Goal: Task Accomplishment & Management: Use online tool/utility

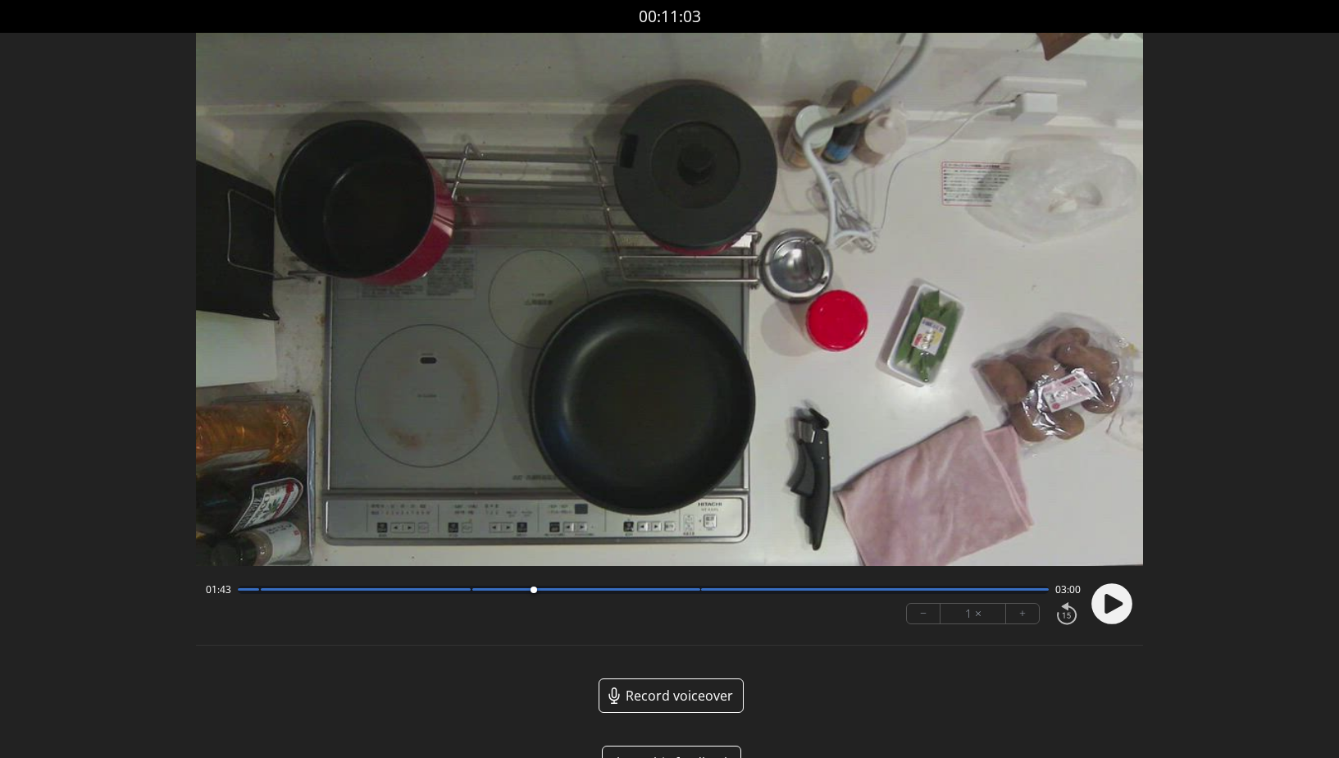
scroll to position [35, 0]
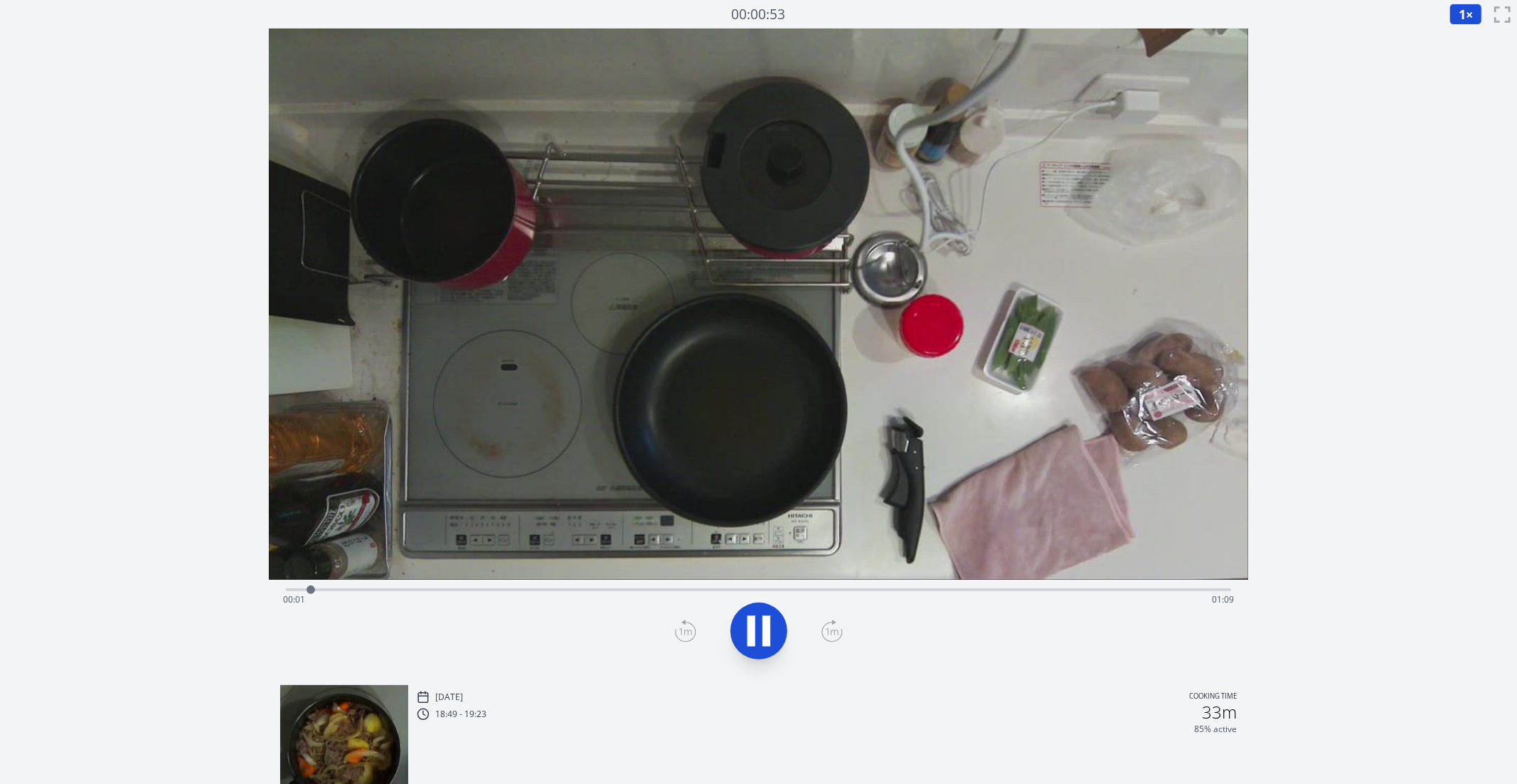
scroll to position [349, 0]
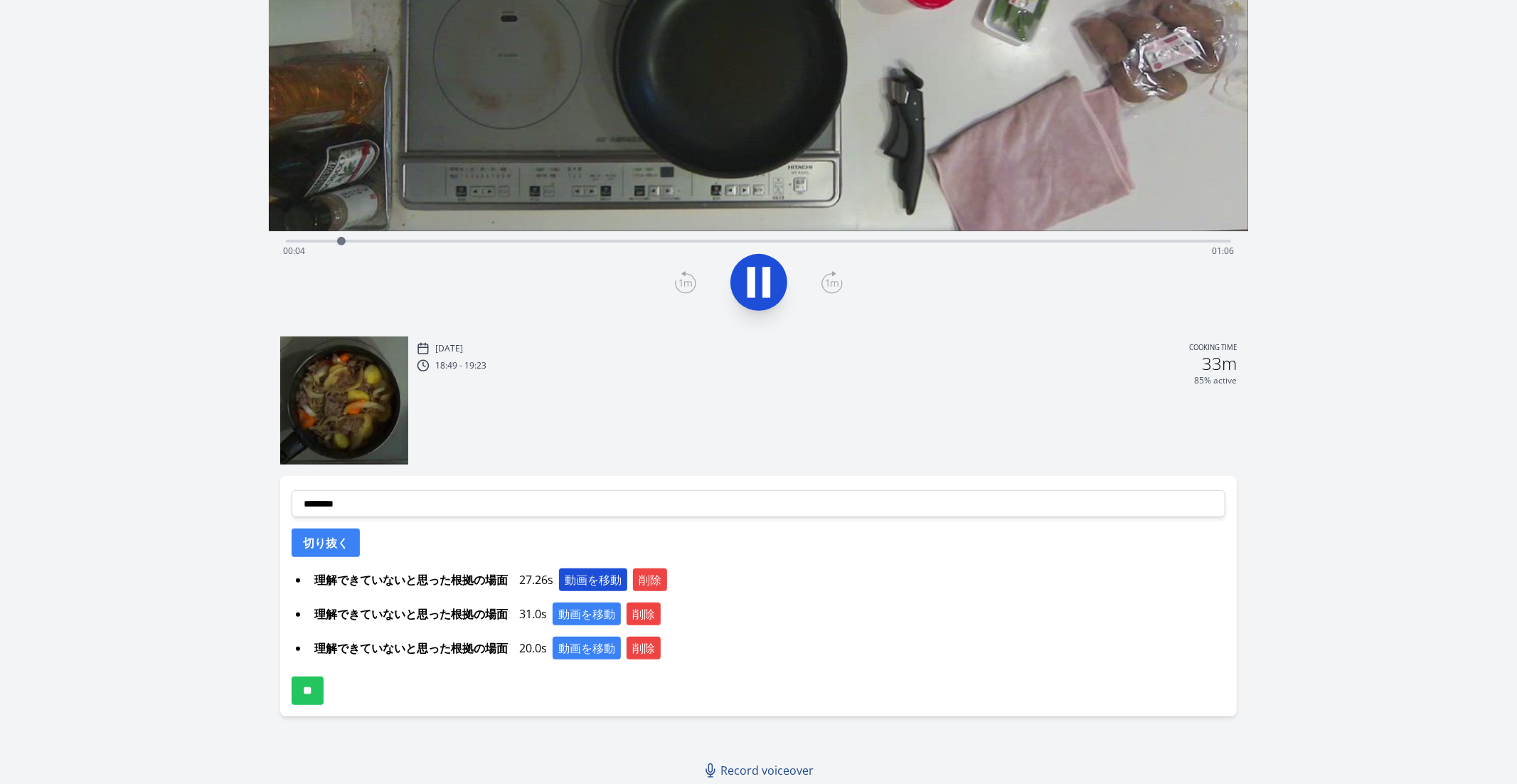
click at [597, 579] on button "動画を移動" at bounding box center [593, 579] width 69 height 23
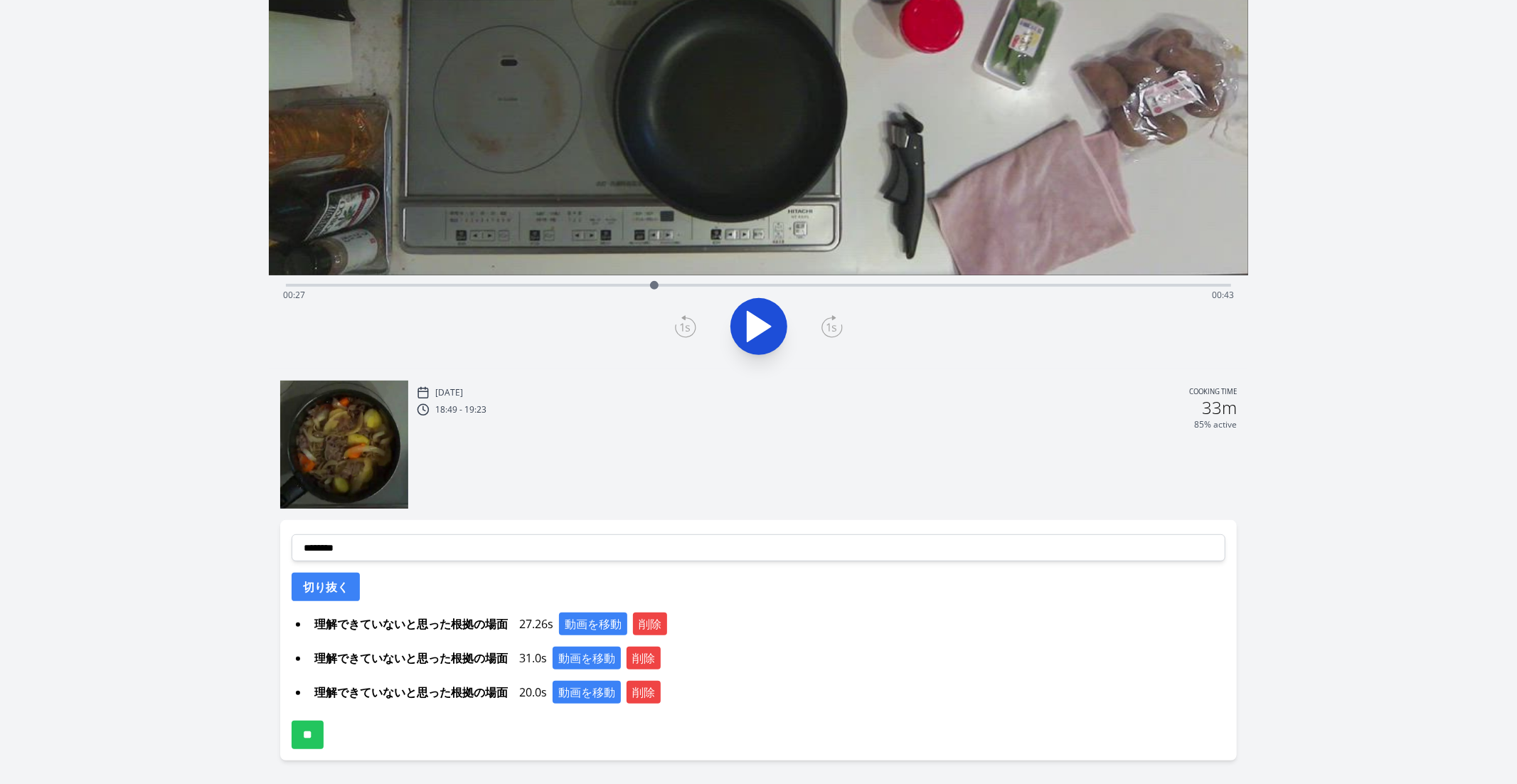
scroll to position [306, 0]
click at [591, 663] on button "動画を移動" at bounding box center [586, 657] width 69 height 23
click at [594, 690] on button "動画を移動" at bounding box center [586, 690] width 69 height 23
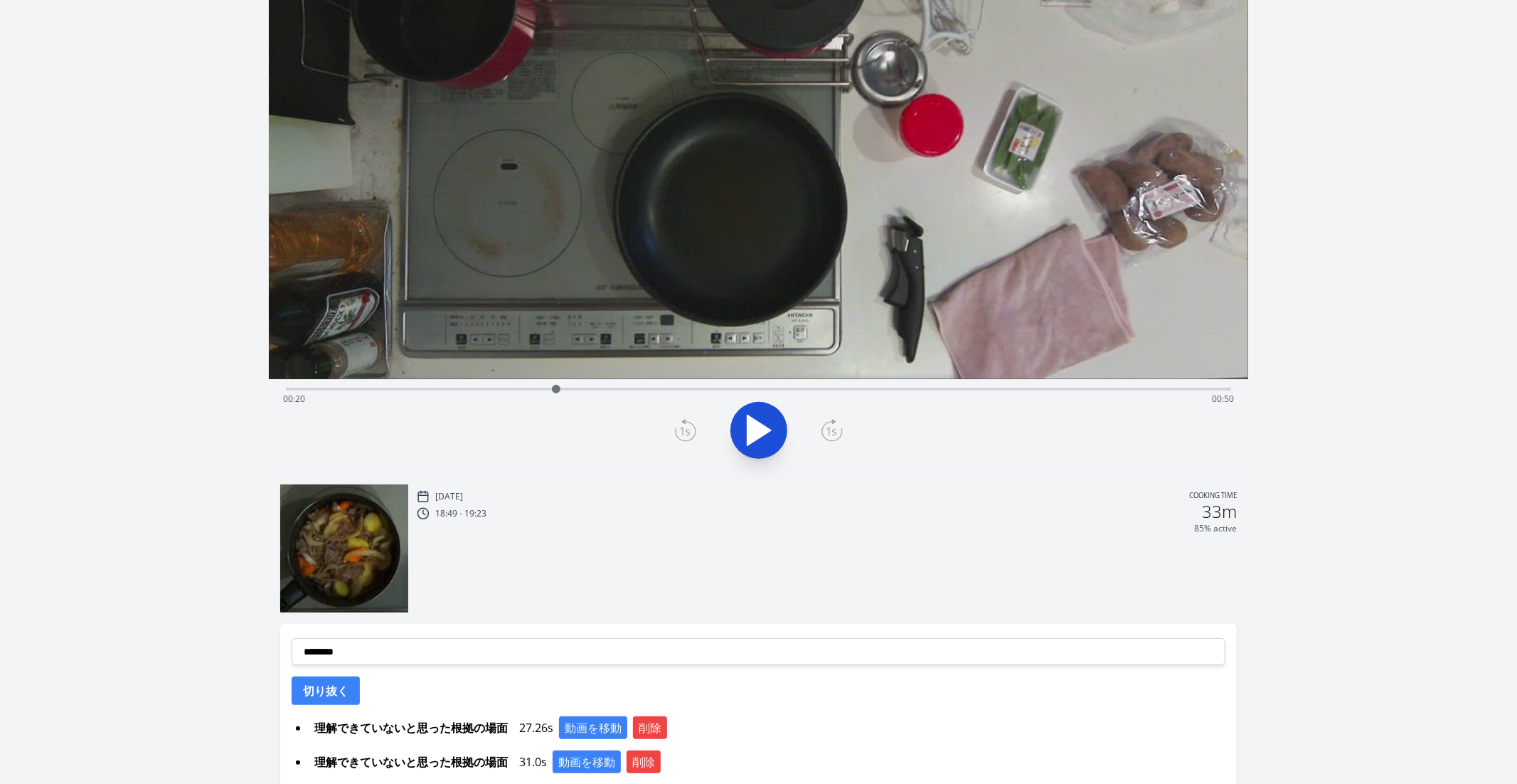
scroll to position [283, 0]
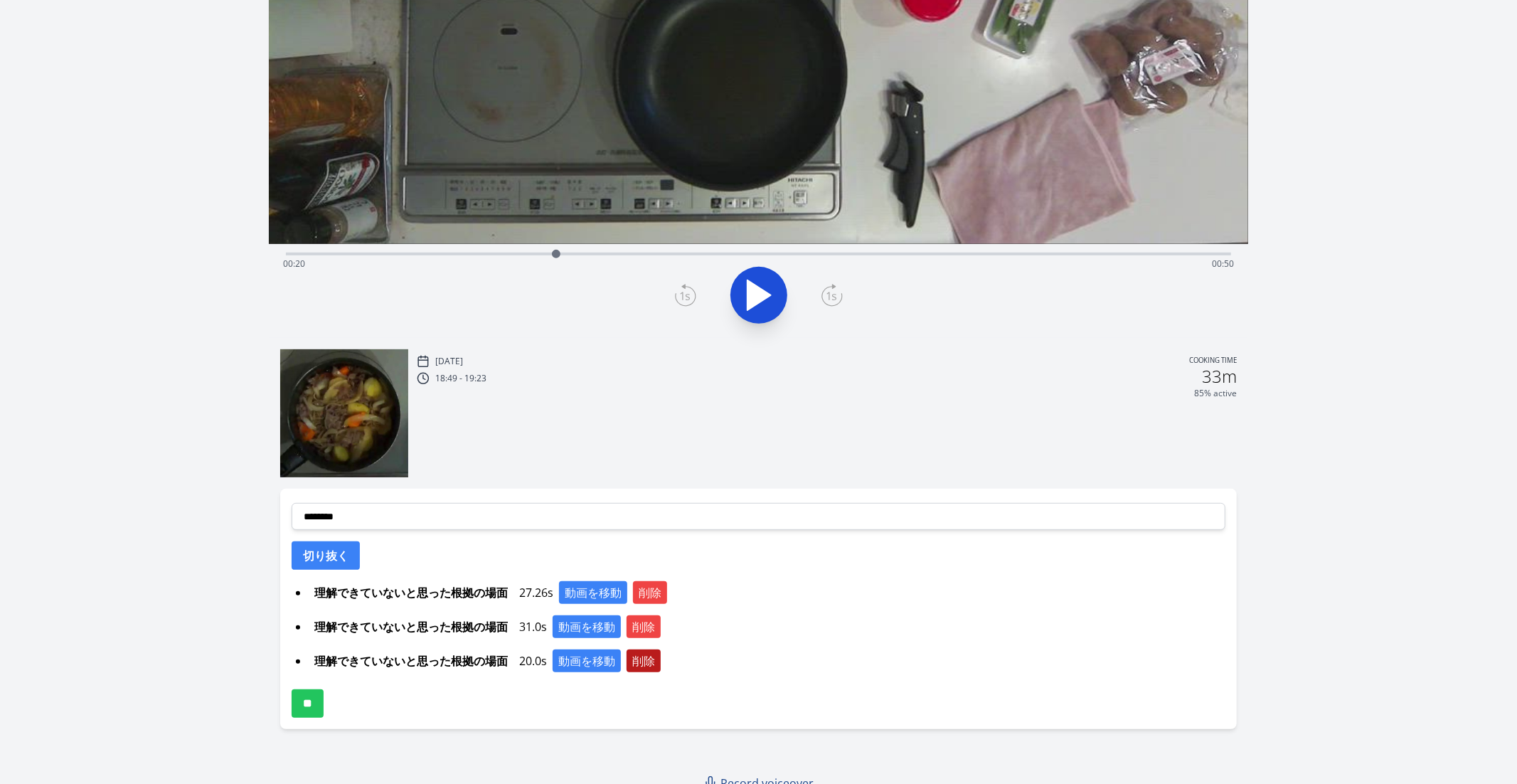
click at [643, 655] on button "削除" at bounding box center [644, 661] width 34 height 23
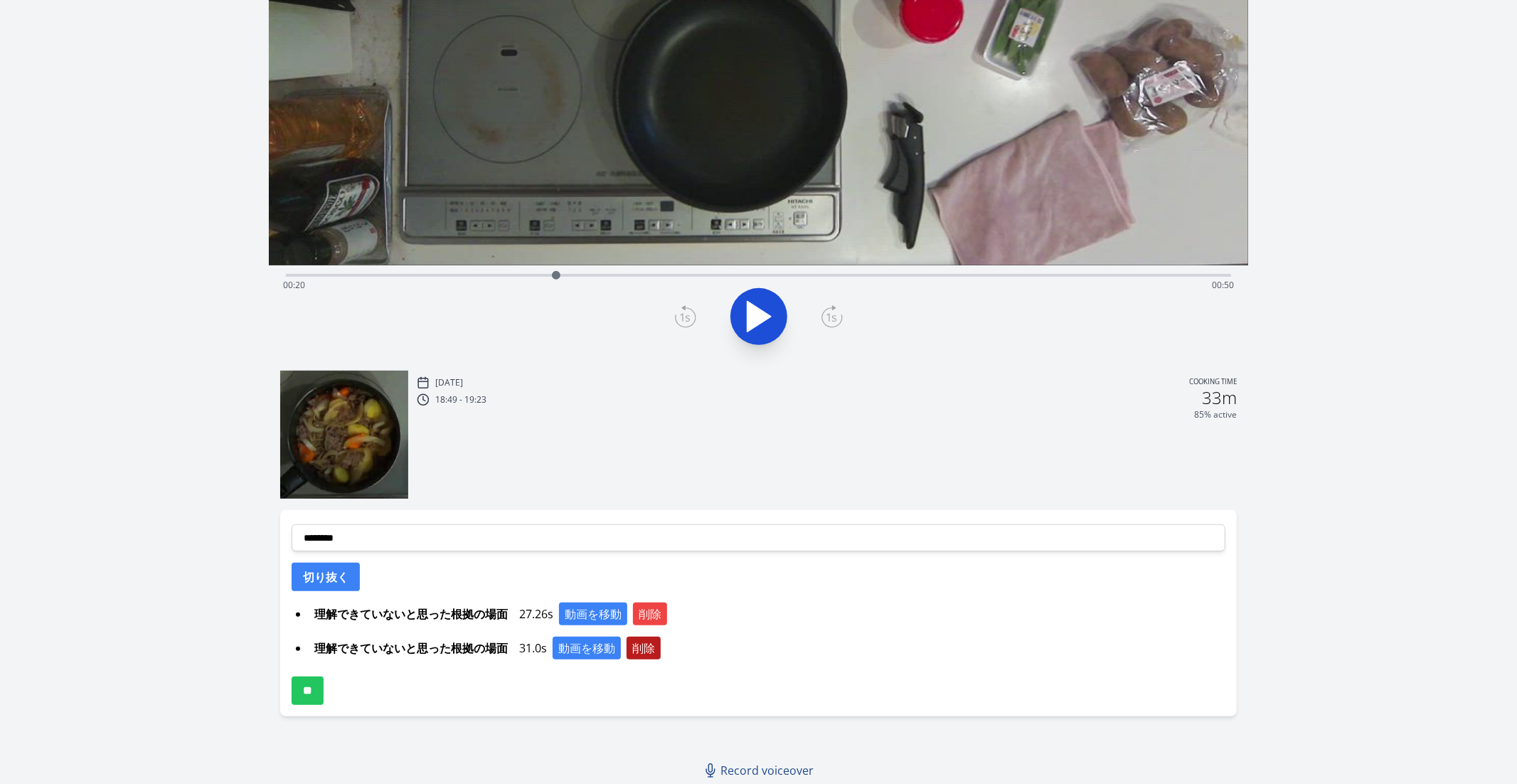
click at [639, 646] on button "削除" at bounding box center [644, 648] width 34 height 23
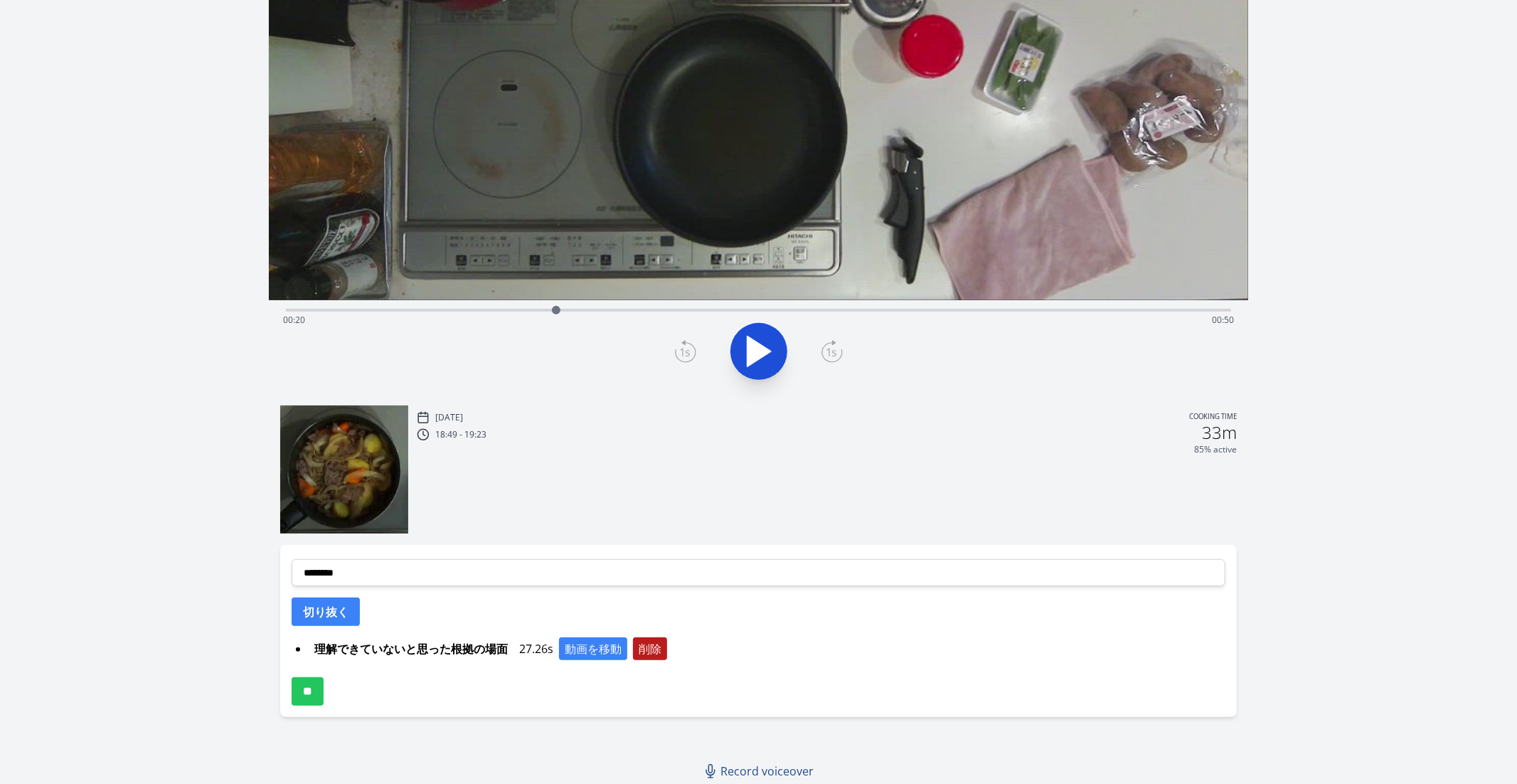
click at [659, 640] on button "削除" at bounding box center [650, 649] width 34 height 23
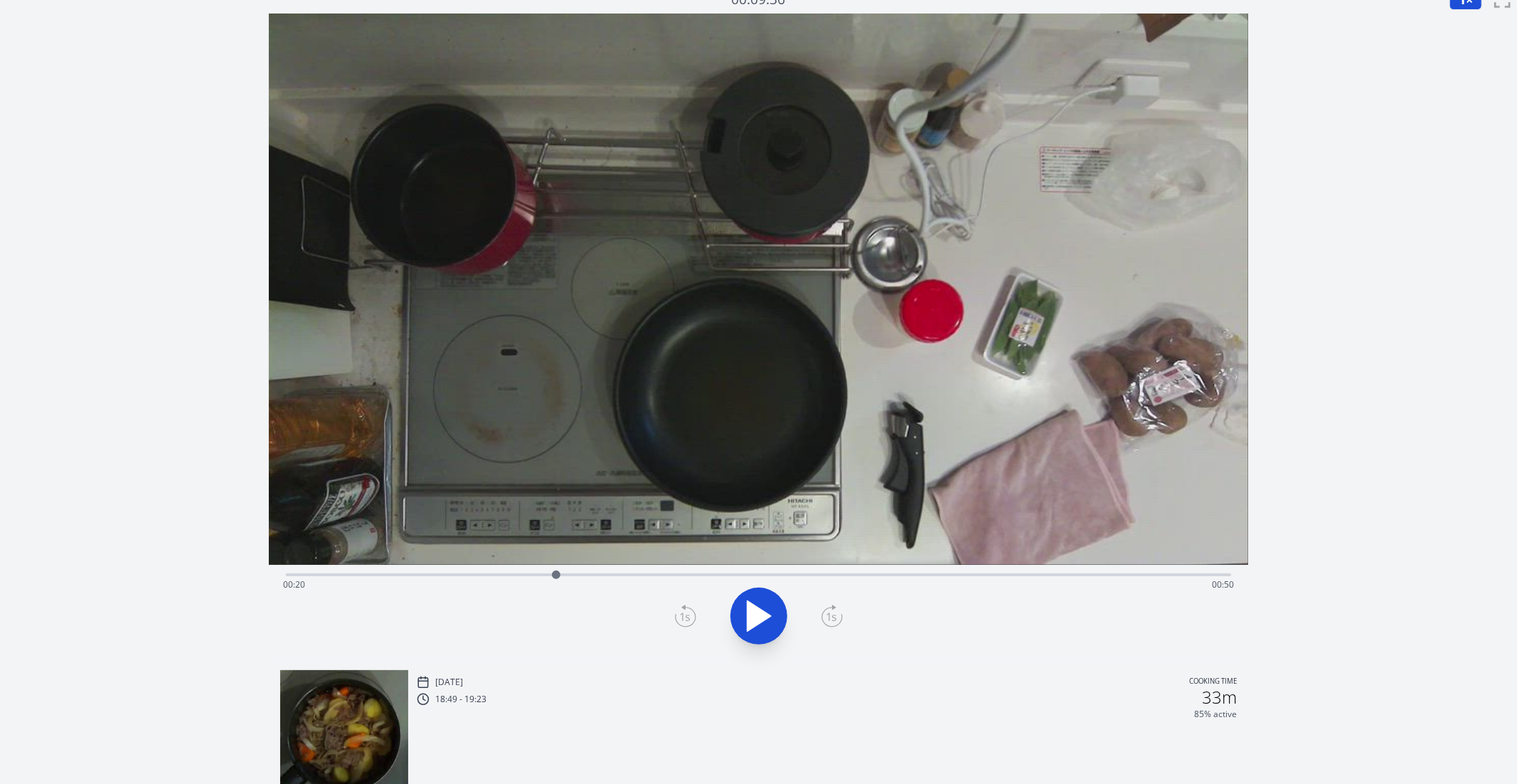
scroll to position [0, 0]
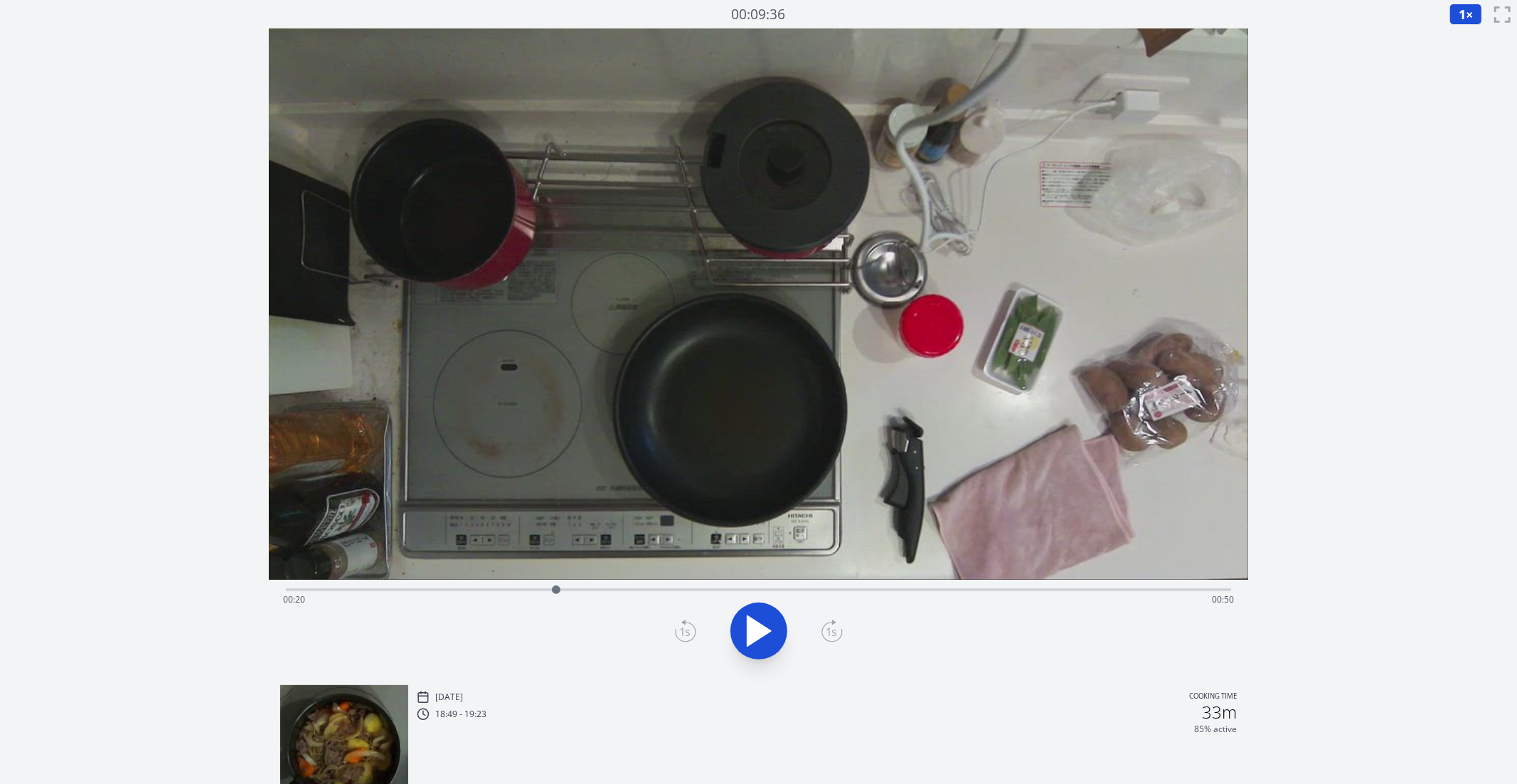
click at [505, 592] on div "Time elapsed: 00:20 Time remaining: 00:50" at bounding box center [758, 599] width 951 height 23
click at [459, 593] on div "Time elapsed: 00:16 Time remaining: 00:54" at bounding box center [758, 599] width 951 height 23
drag, startPoint x: 448, startPoint y: 591, endPoint x: 539, endPoint y: 591, distance: 91.0
click at [539, 591] on div "Time elapsed: 00:12 Time remaining: 00:58" at bounding box center [758, 599] width 951 height 23
click at [793, 654] on div at bounding box center [759, 630] width 964 height 69
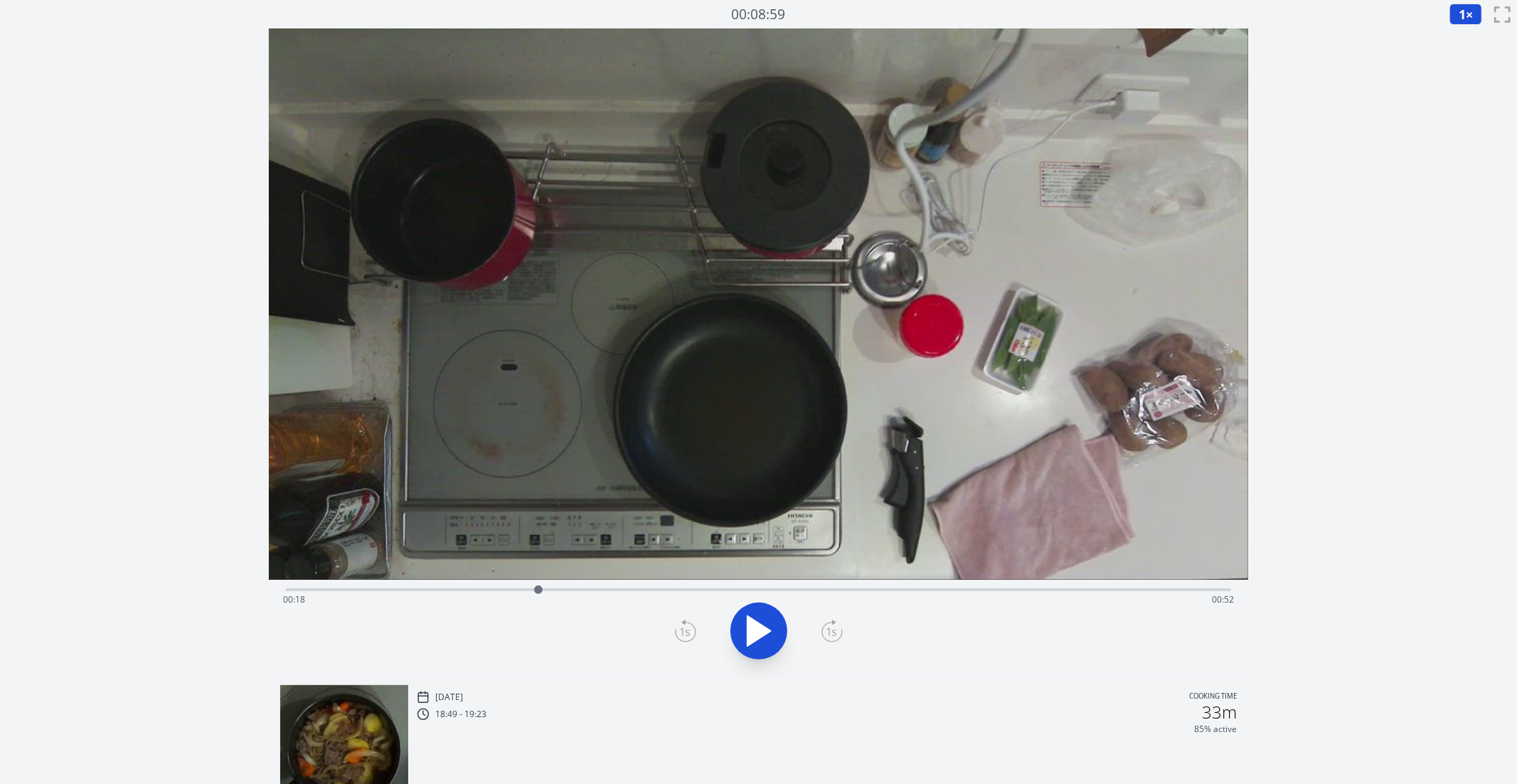
click at [775, 640] on icon at bounding box center [759, 631] width 40 height 40
click at [516, 591] on div "Time elapsed: 00:29 Time remaining: 00:41" at bounding box center [758, 599] width 951 height 23
click at [760, 634] on icon at bounding box center [759, 631] width 40 height 40
click at [502, 588] on div "Time elapsed: 00:31 Time remaining: 00:39" at bounding box center [758, 599] width 951 height 23
click at [529, 599] on div "Time elapsed: 00:16 Time remaining: 00:54" at bounding box center [758, 599] width 951 height 23
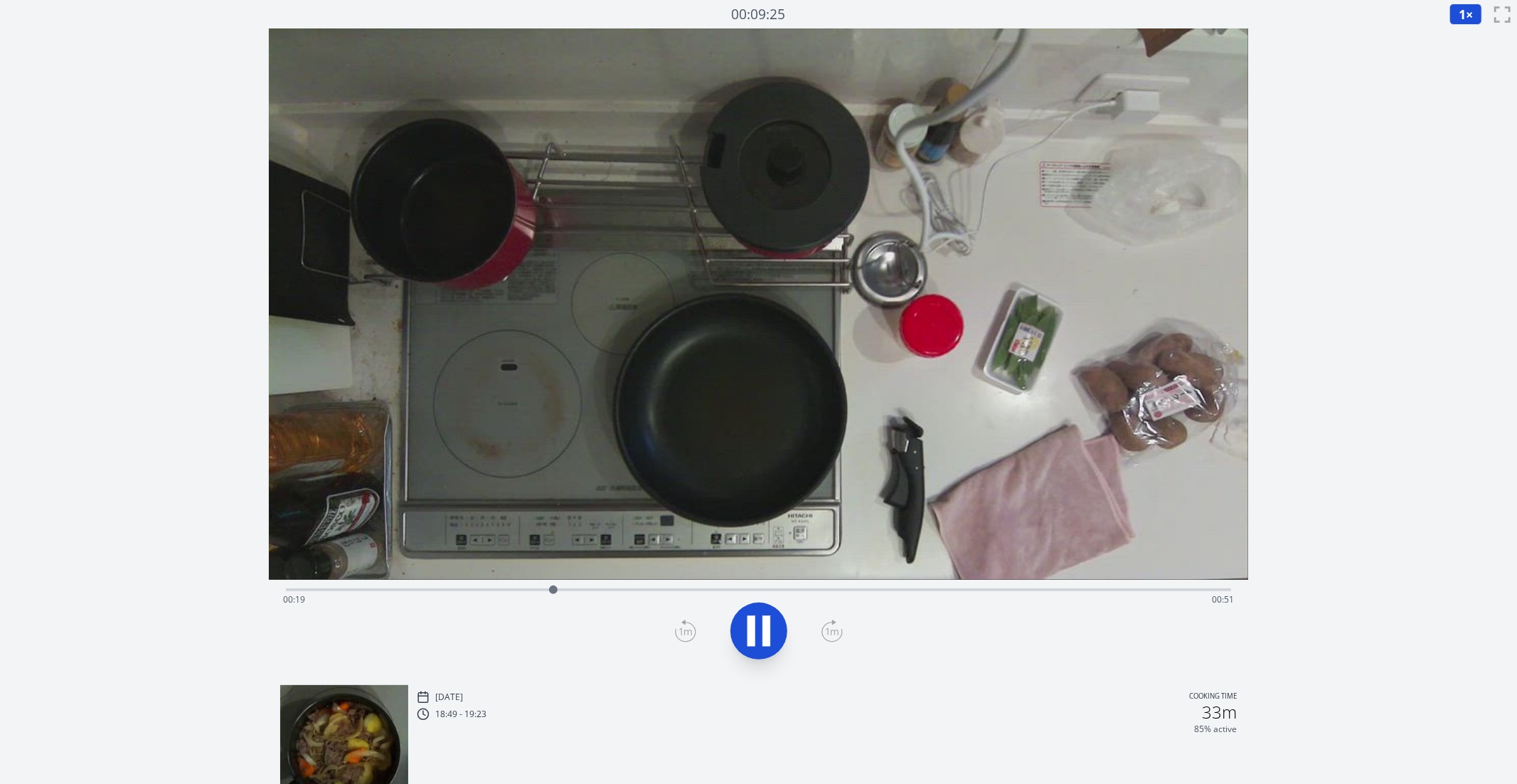
click at [757, 630] on icon at bounding box center [759, 631] width 40 height 40
click at [451, 591] on div "Time elapsed: 00:20 Time remaining: 00:50" at bounding box center [758, 599] width 951 height 23
click at [425, 592] on div "Time elapsed: 00:12 Time remaining: 00:58" at bounding box center [758, 599] width 951 height 23
click at [513, 593] on div "Time elapsed: 00:10 Time remaining: 01:00" at bounding box center [758, 599] width 951 height 23
click at [476, 584] on div "Time elapsed: 00:16 Time remaining: 00:54" at bounding box center [759, 588] width 946 height 17
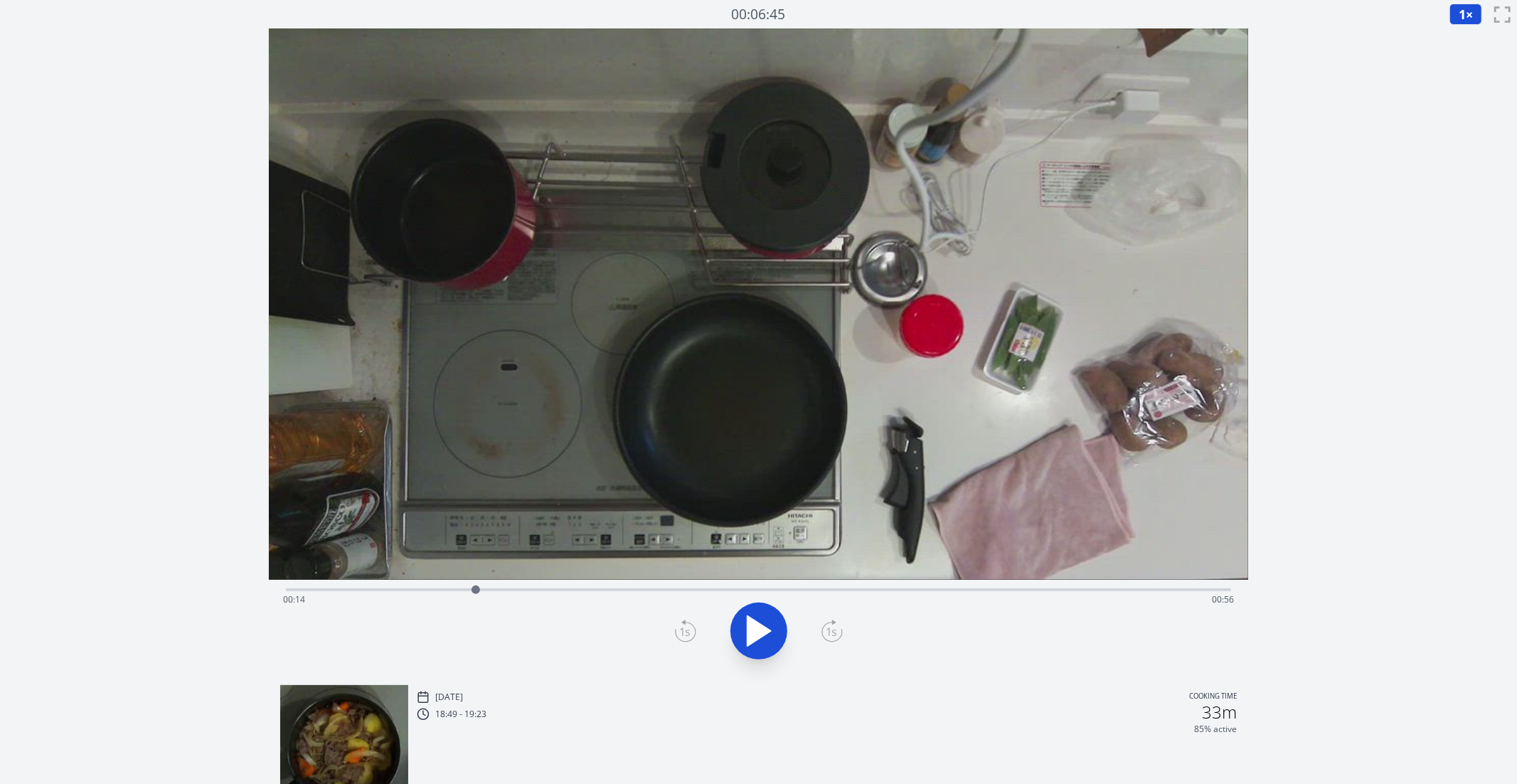
click at [465, 584] on div at bounding box center [475, 590] width 22 height 22
click at [520, 587] on div "Time elapsed: 00:13 Time remaining: 00:57" at bounding box center [759, 588] width 946 height 17
click at [769, 639] on icon at bounding box center [759, 631] width 40 height 40
click at [769, 619] on icon at bounding box center [766, 630] width 8 height 30
click at [769, 619] on icon at bounding box center [759, 631] width 40 height 40
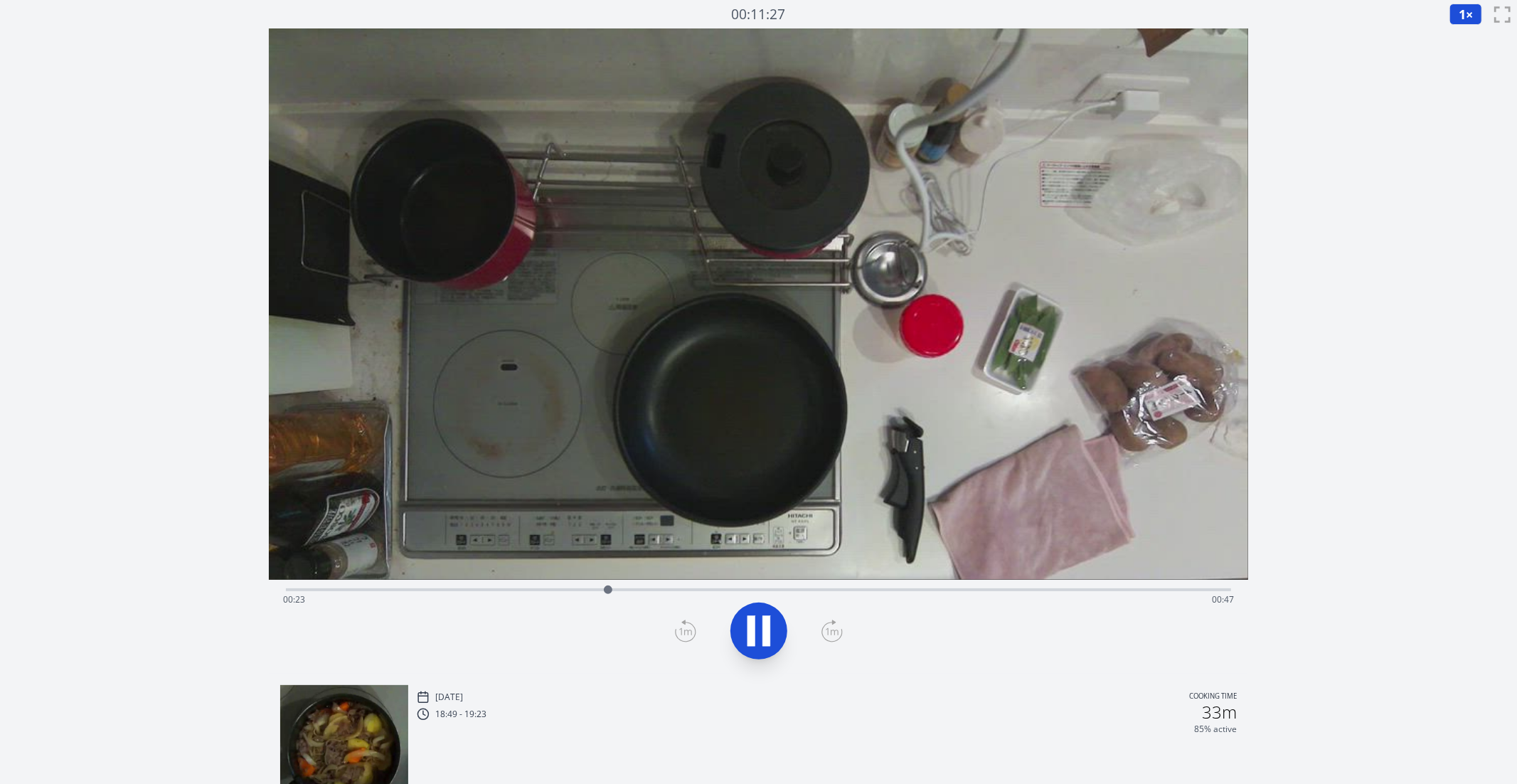
click at [769, 619] on icon at bounding box center [766, 630] width 8 height 30
click at [769, 619] on icon at bounding box center [759, 631] width 40 height 40
click at [769, 619] on icon at bounding box center [766, 630] width 8 height 30
click at [603, 580] on div "Time elapsed: 00:27 Time remaining: 00:43" at bounding box center [759, 588] width 946 height 17
click at [572, 588] on div "Time elapsed: 00:23 Time remaining: 00:47" at bounding box center [758, 599] width 951 height 23
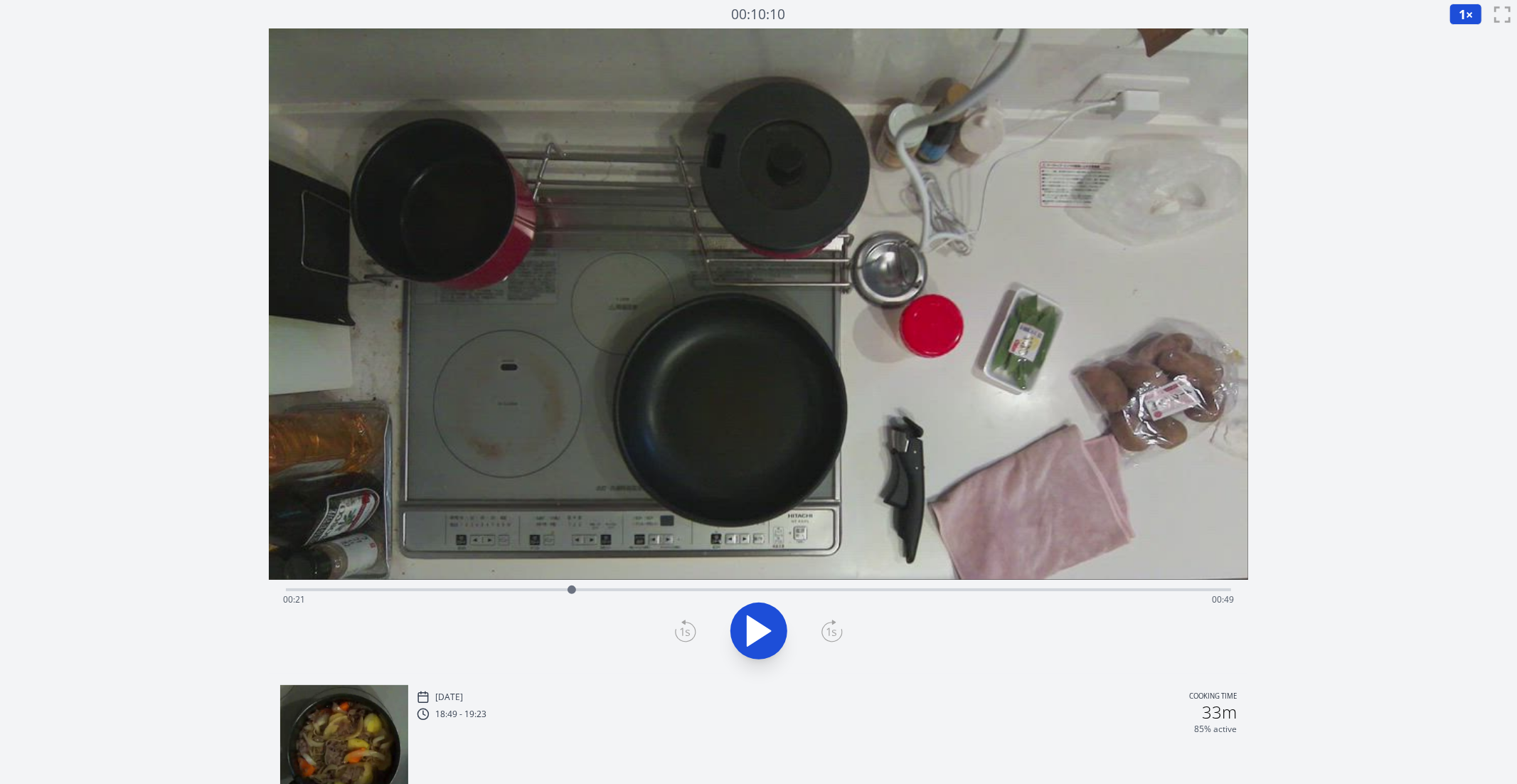
click at [539, 588] on div "Time elapsed: 00:21 Time remaining: 00:49" at bounding box center [758, 599] width 951 height 23
click at [571, 588] on div "Time elapsed: 00:18 Time remaining: 00:52" at bounding box center [758, 599] width 951 height 23
click at [777, 641] on icon at bounding box center [759, 631] width 40 height 40
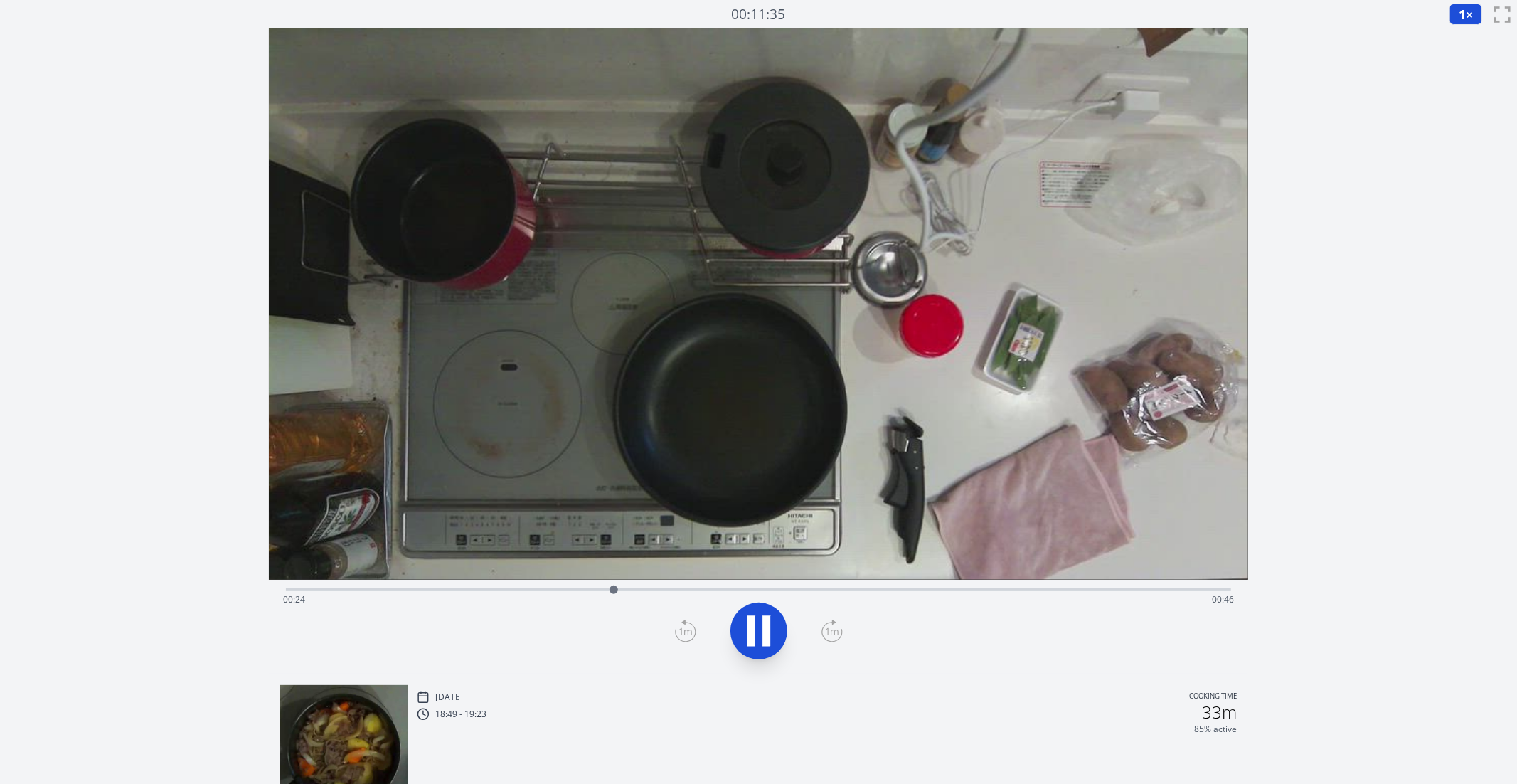
click at [1481, 16] on button "1 ×" at bounding box center [1467, 14] width 33 height 22
click at [1474, 31] on li "0.25×" at bounding box center [1470, 34] width 40 height 23
click at [785, 615] on div at bounding box center [759, 630] width 964 height 69
click at [773, 624] on icon at bounding box center [759, 631] width 40 height 40
click at [654, 593] on div at bounding box center [661, 590] width 22 height 22
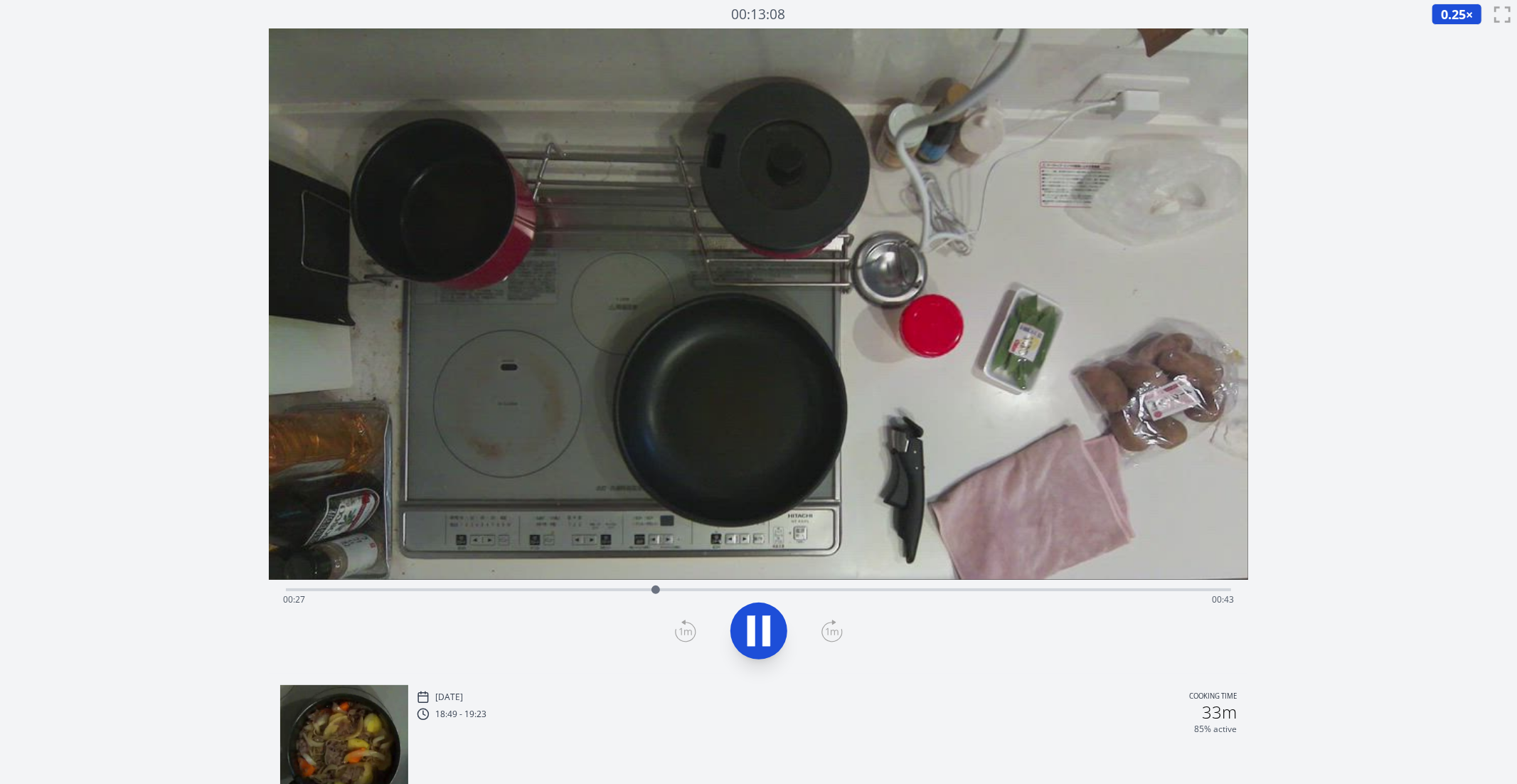
click at [770, 617] on icon at bounding box center [759, 631] width 40 height 40
click at [656, 590] on div at bounding box center [656, 590] width 9 height 9
drag, startPoint x: 657, startPoint y: 588, endPoint x: 653, endPoint y: 599, distance: 11.7
click at [653, 599] on div at bounding box center [653, 590] width 22 height 22
click at [686, 630] on icon at bounding box center [685, 630] width 22 height 23
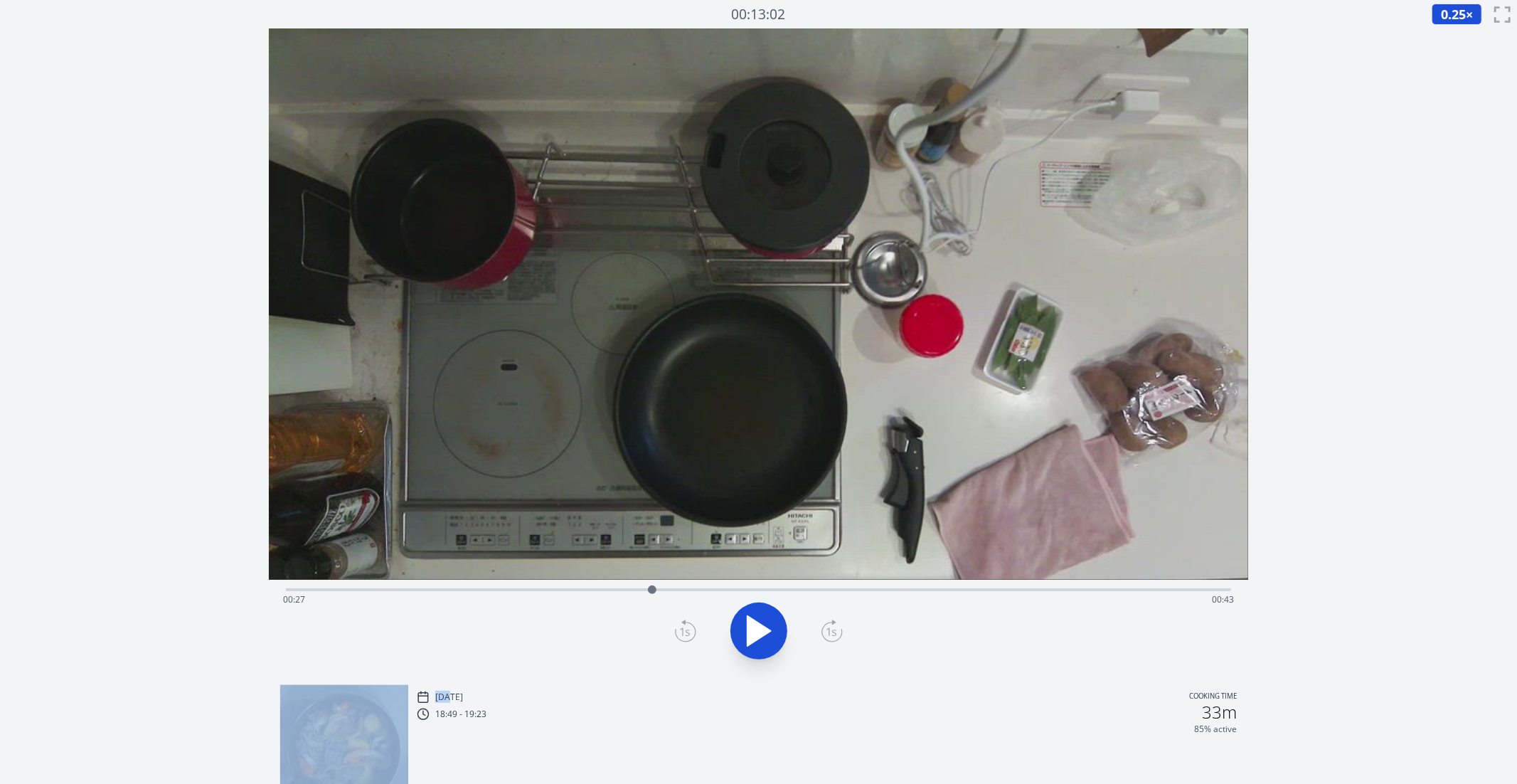
click at [686, 630] on icon at bounding box center [685, 630] width 22 height 23
click at [830, 630] on icon at bounding box center [832, 630] width 22 height 23
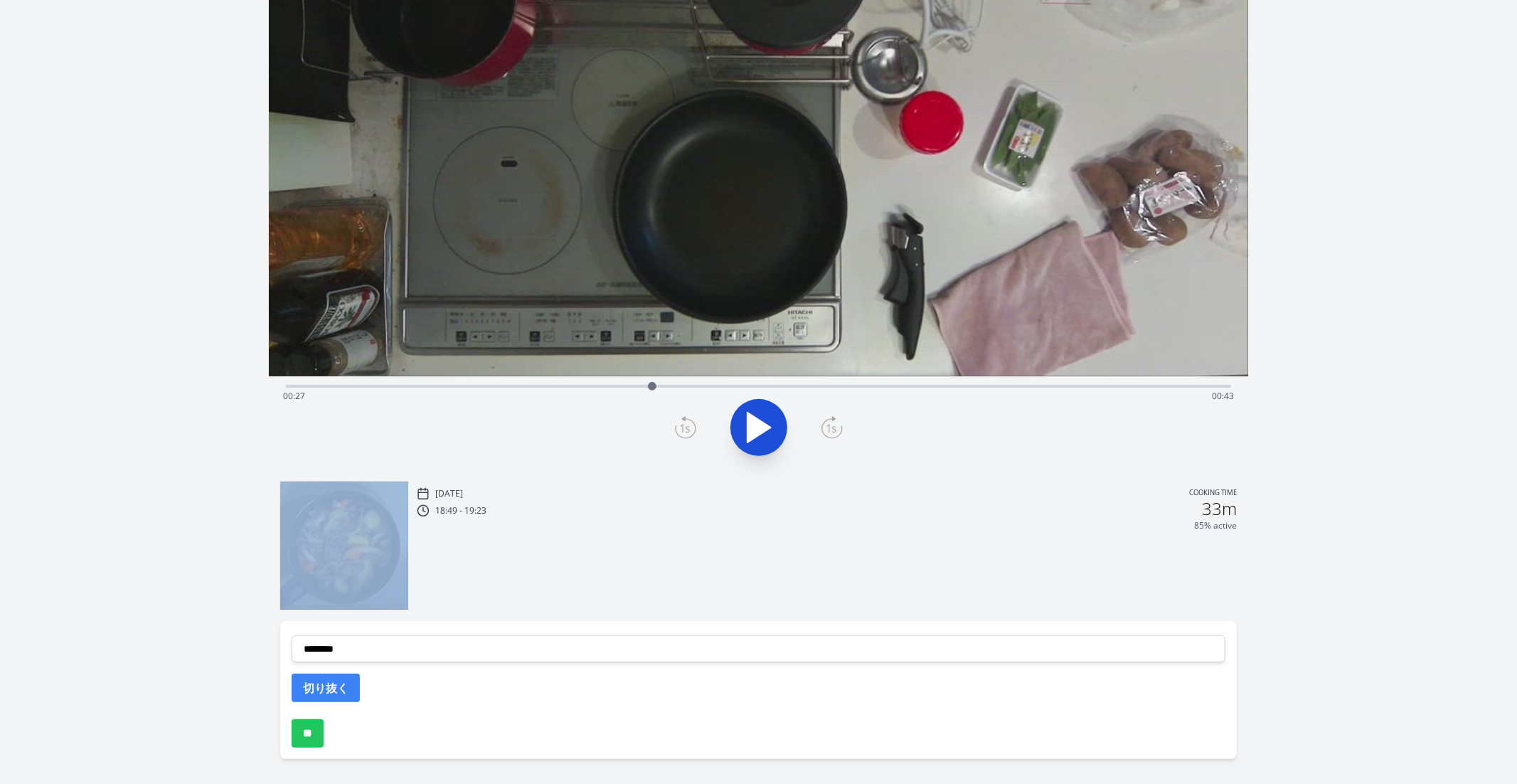
scroll to position [246, 0]
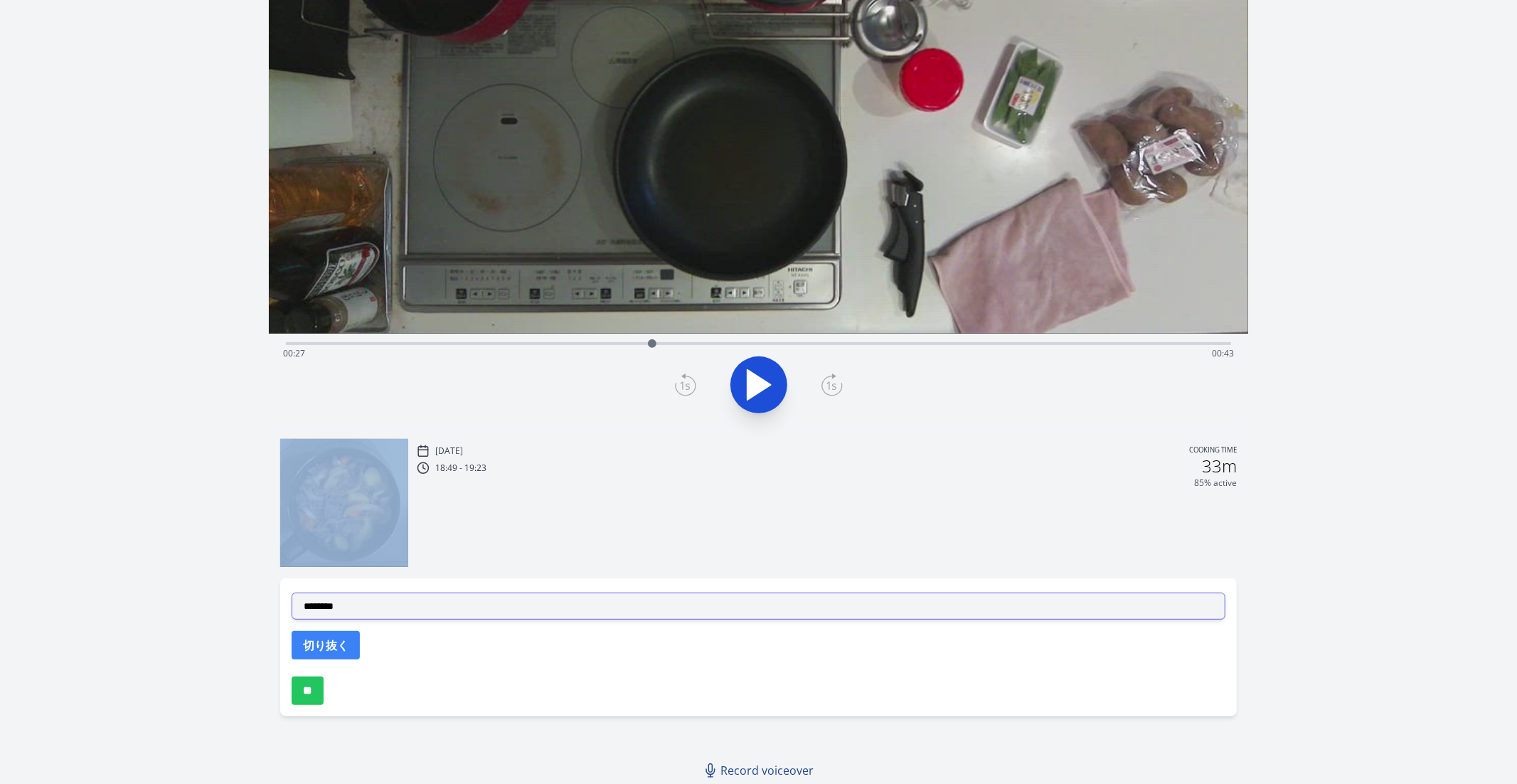
click at [341, 604] on select "**********" at bounding box center [759, 605] width 935 height 27
select select "**********"
click at [291, 592] on select "**********" at bounding box center [759, 605] width 935 height 27
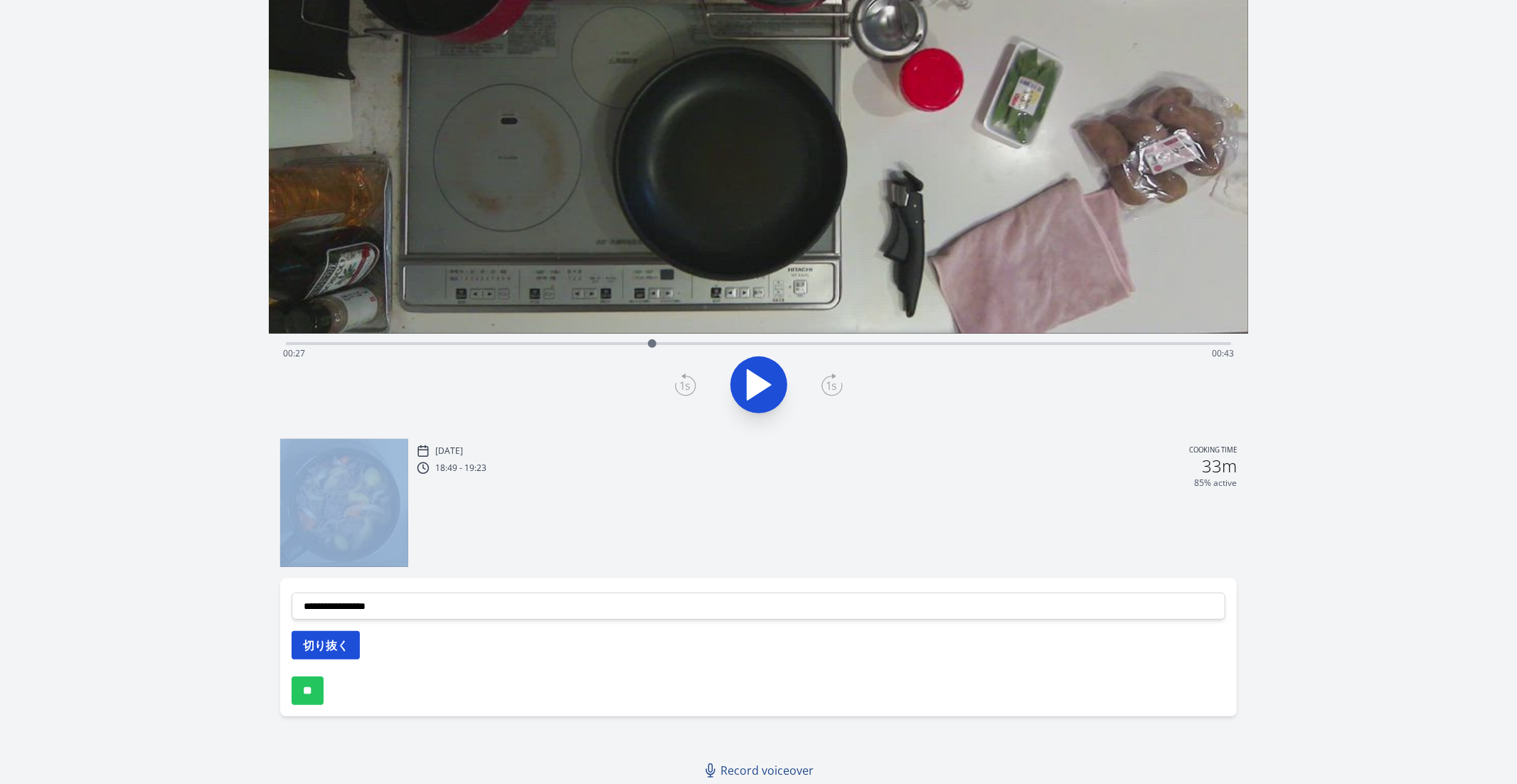
click at [328, 643] on button "切り抜く" at bounding box center [325, 644] width 69 height 29
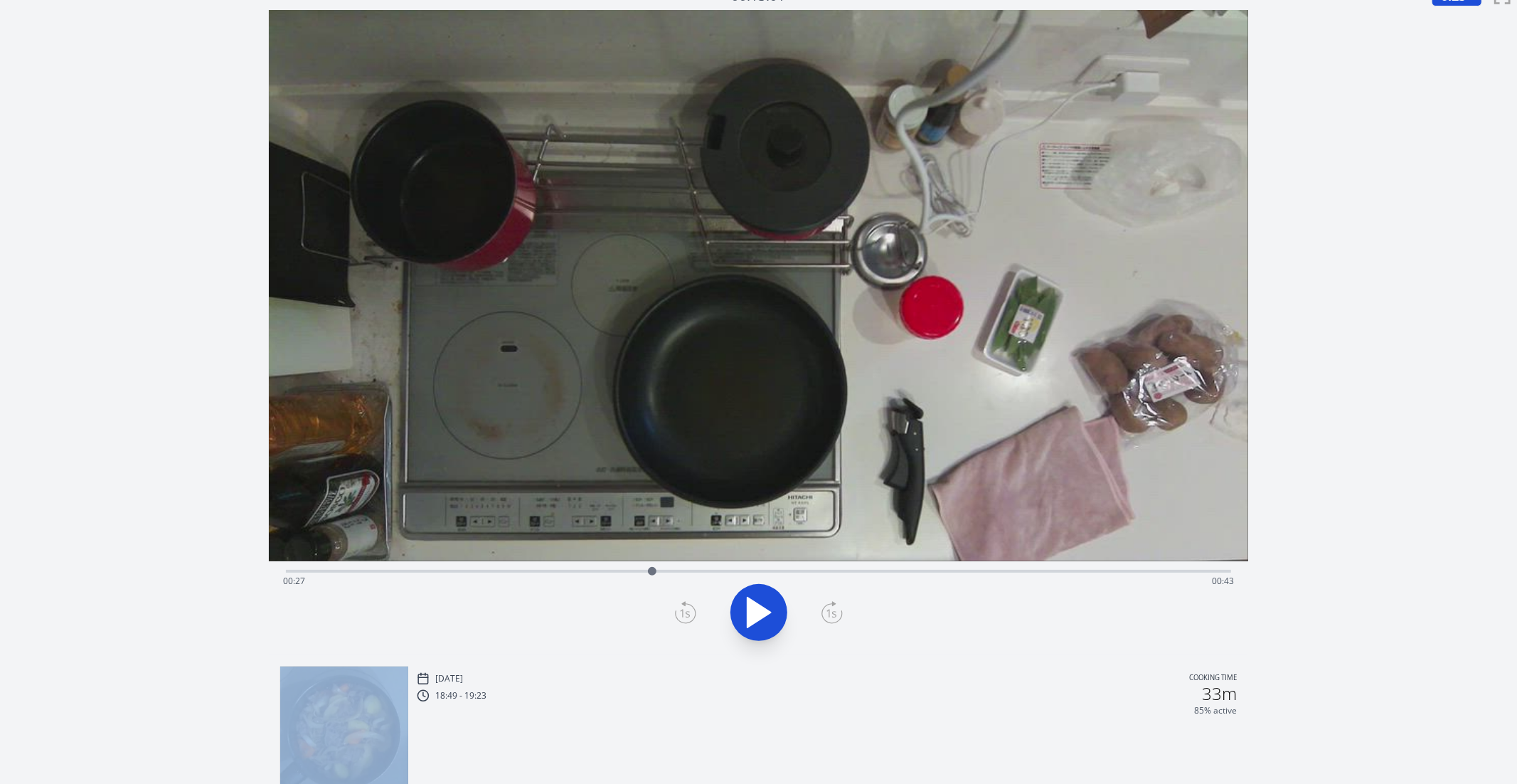
scroll to position [0, 0]
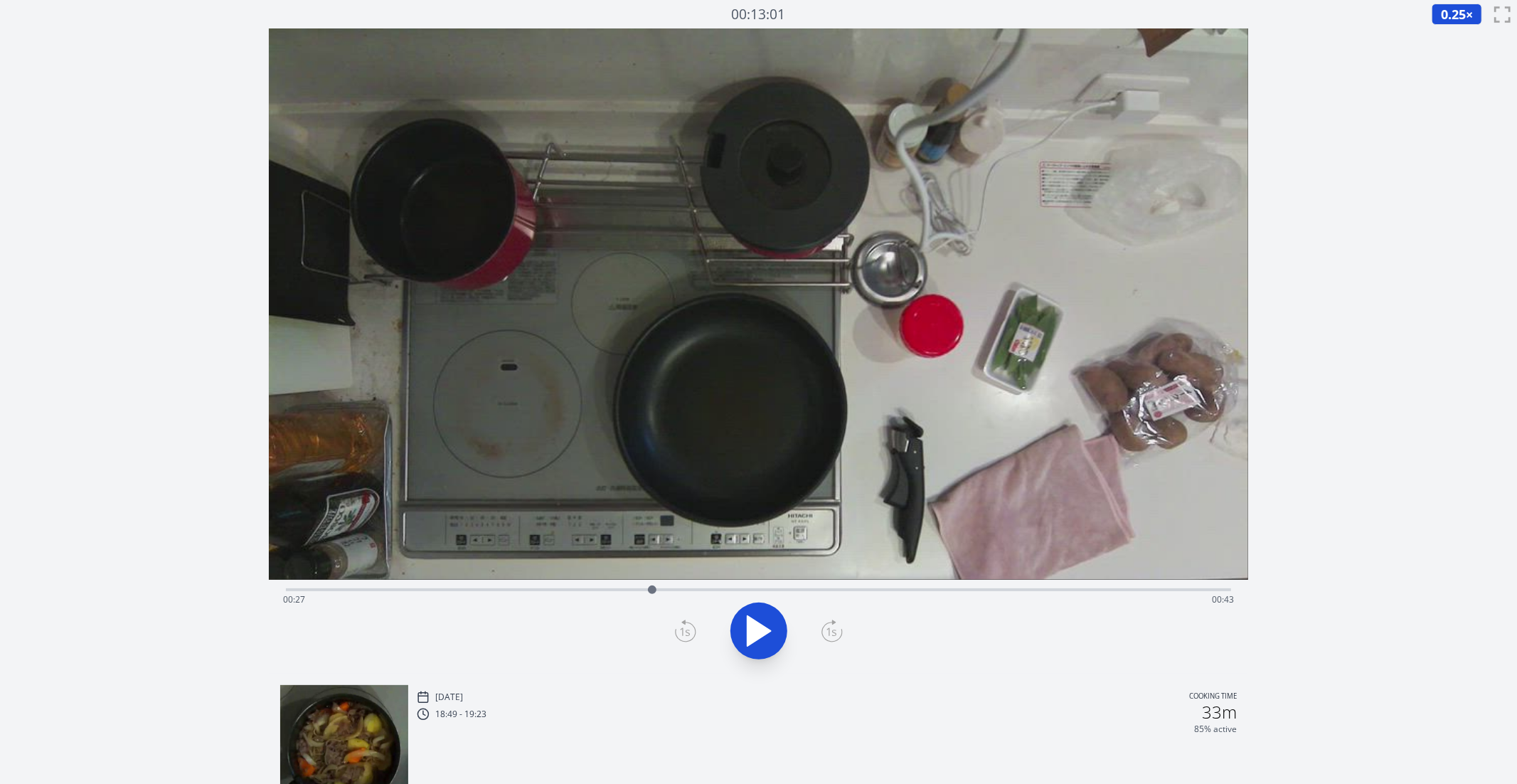
click at [1392, 477] on div "Discard Recording? You will not be able to recover this once discarded. Cancel …" at bounding box center [758, 532] width 1517 height 1065
click at [834, 635] on icon at bounding box center [832, 630] width 22 height 23
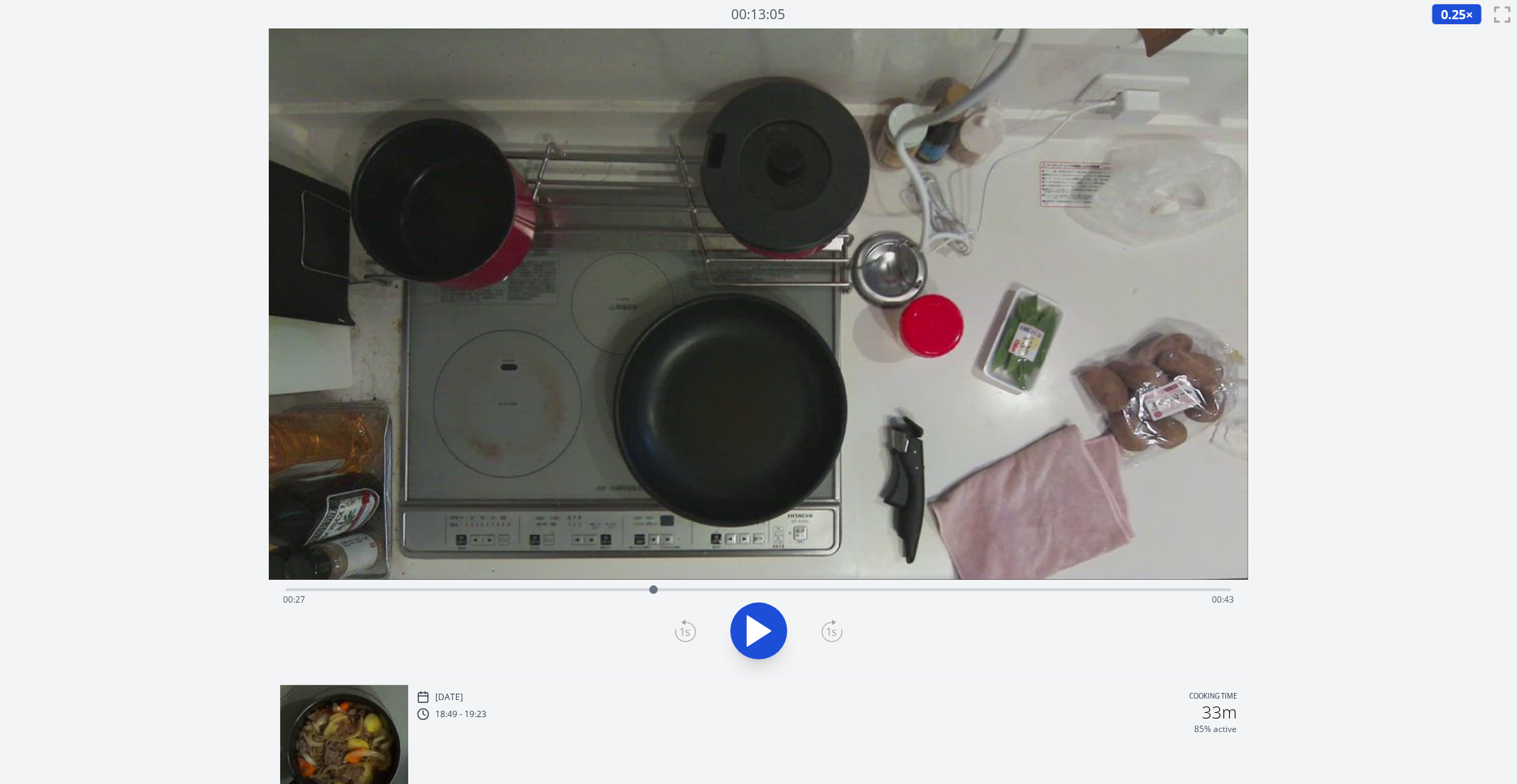
click at [834, 635] on icon at bounding box center [832, 630] width 22 height 23
click at [687, 630] on icon at bounding box center [684, 631] width 10 height 9
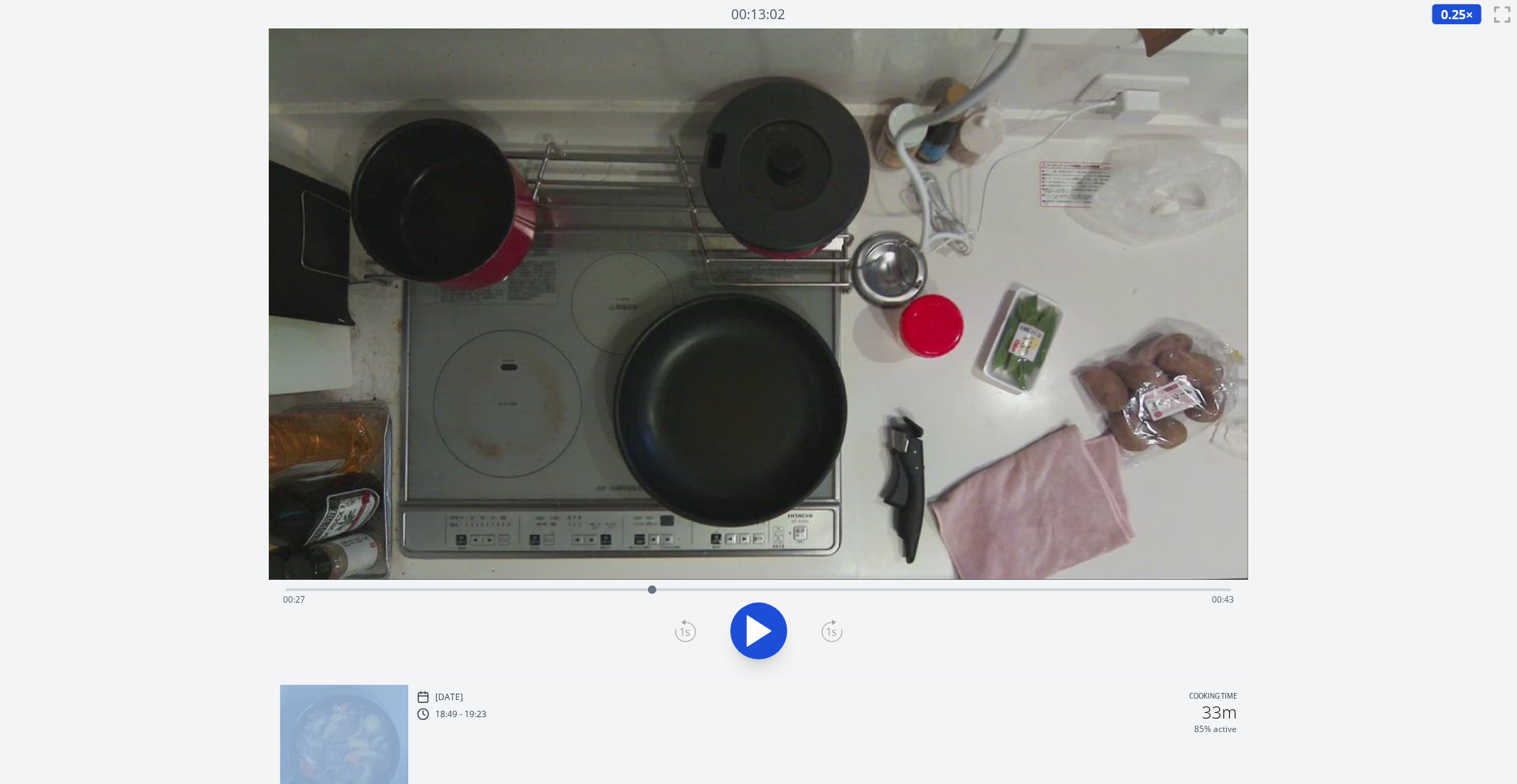
click at [833, 635] on icon at bounding box center [831, 631] width 10 height 9
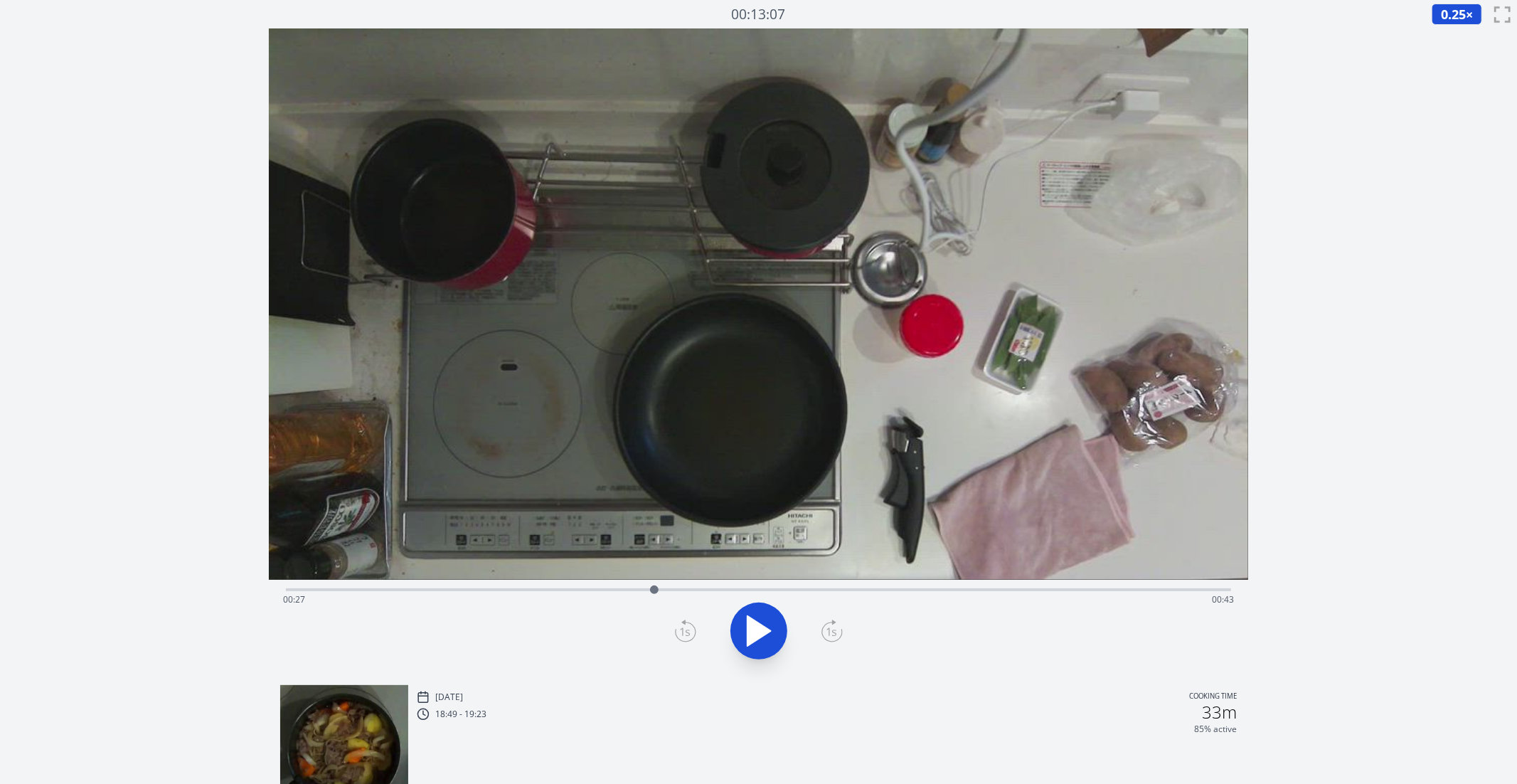
click at [690, 634] on icon at bounding box center [684, 631] width 10 height 9
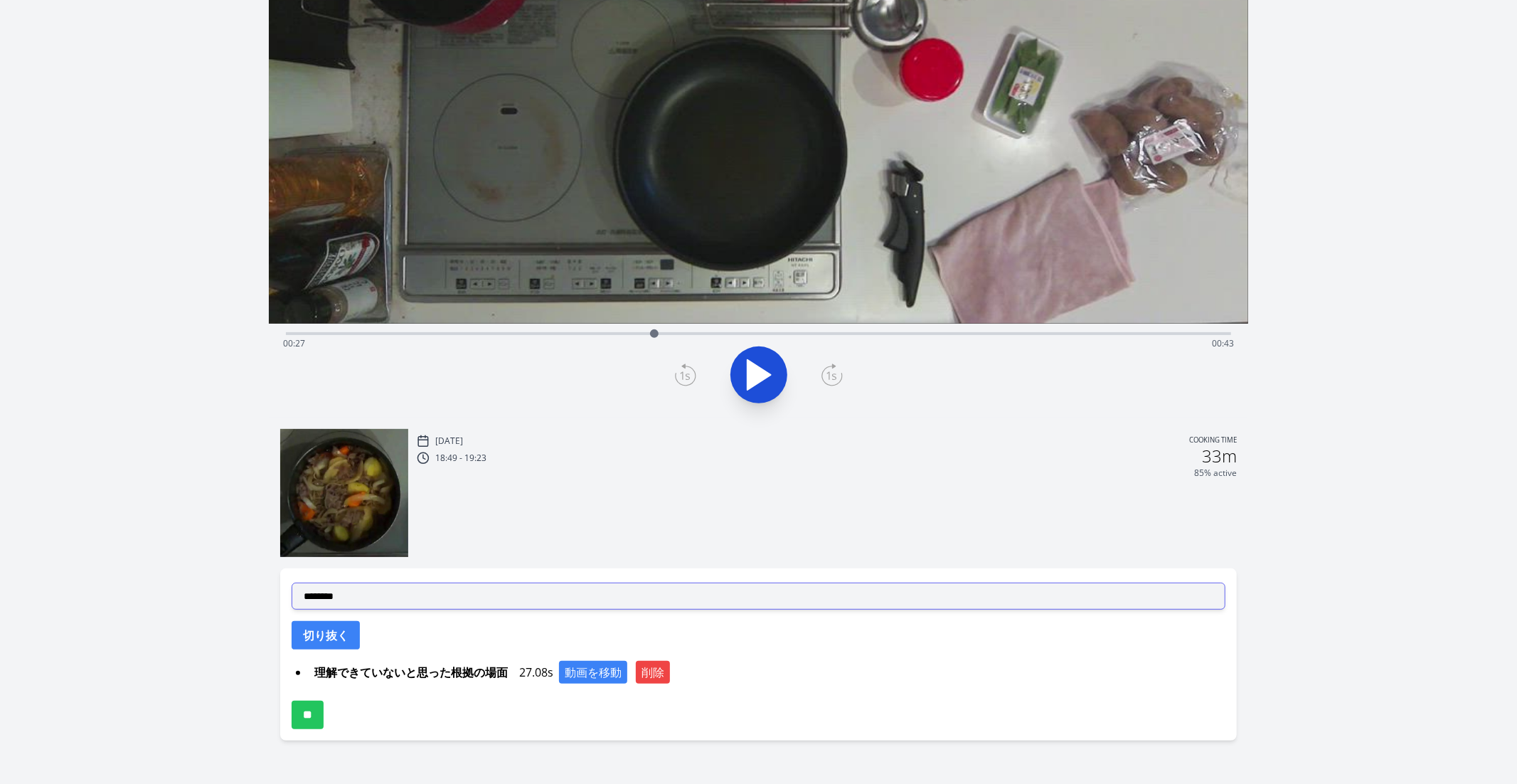
click at [501, 595] on select "**********" at bounding box center [759, 596] width 935 height 27
select select "**********"
click at [291, 583] on select "**********" at bounding box center [759, 596] width 935 height 27
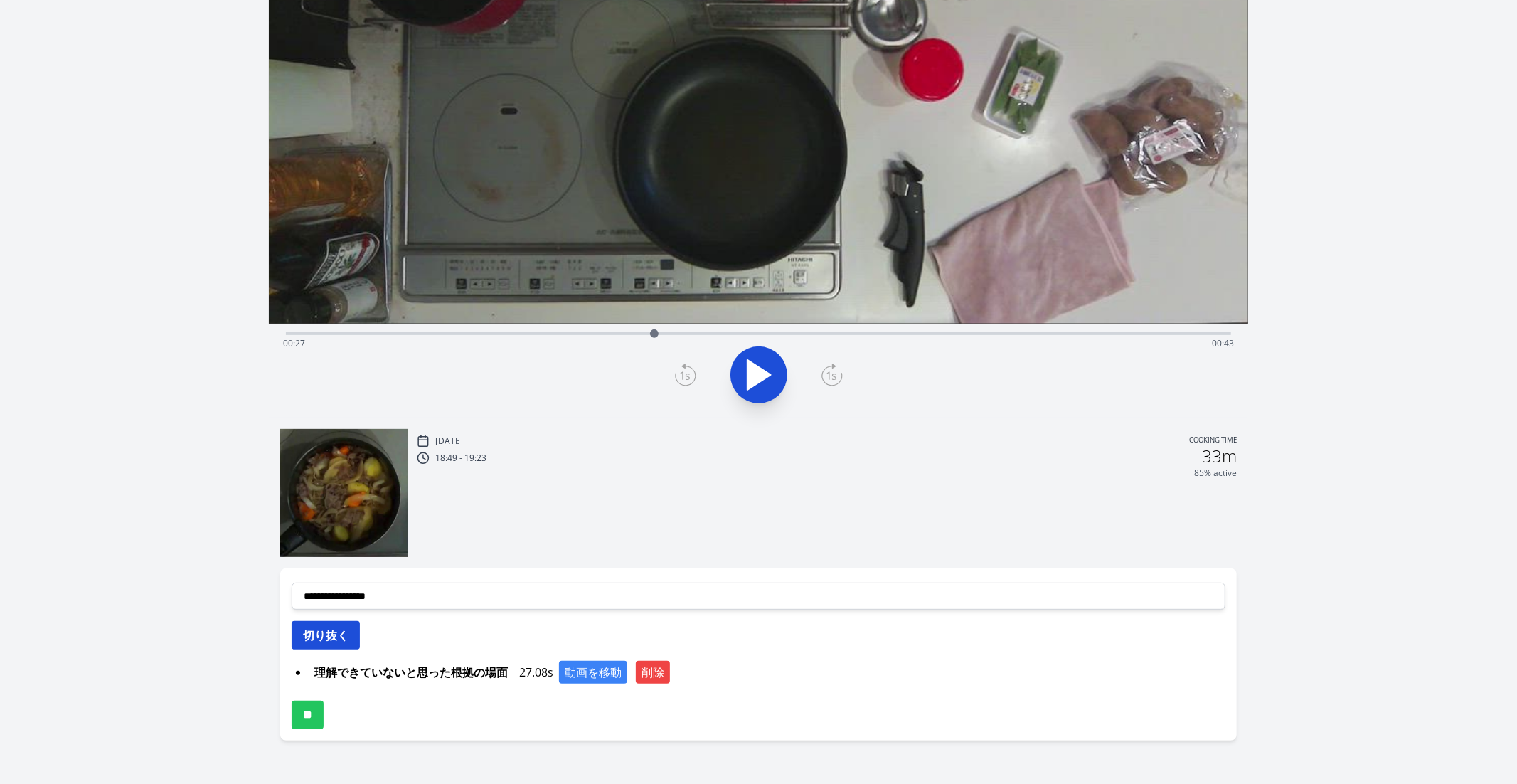
click at [330, 635] on button "切り抜く" at bounding box center [325, 635] width 69 height 29
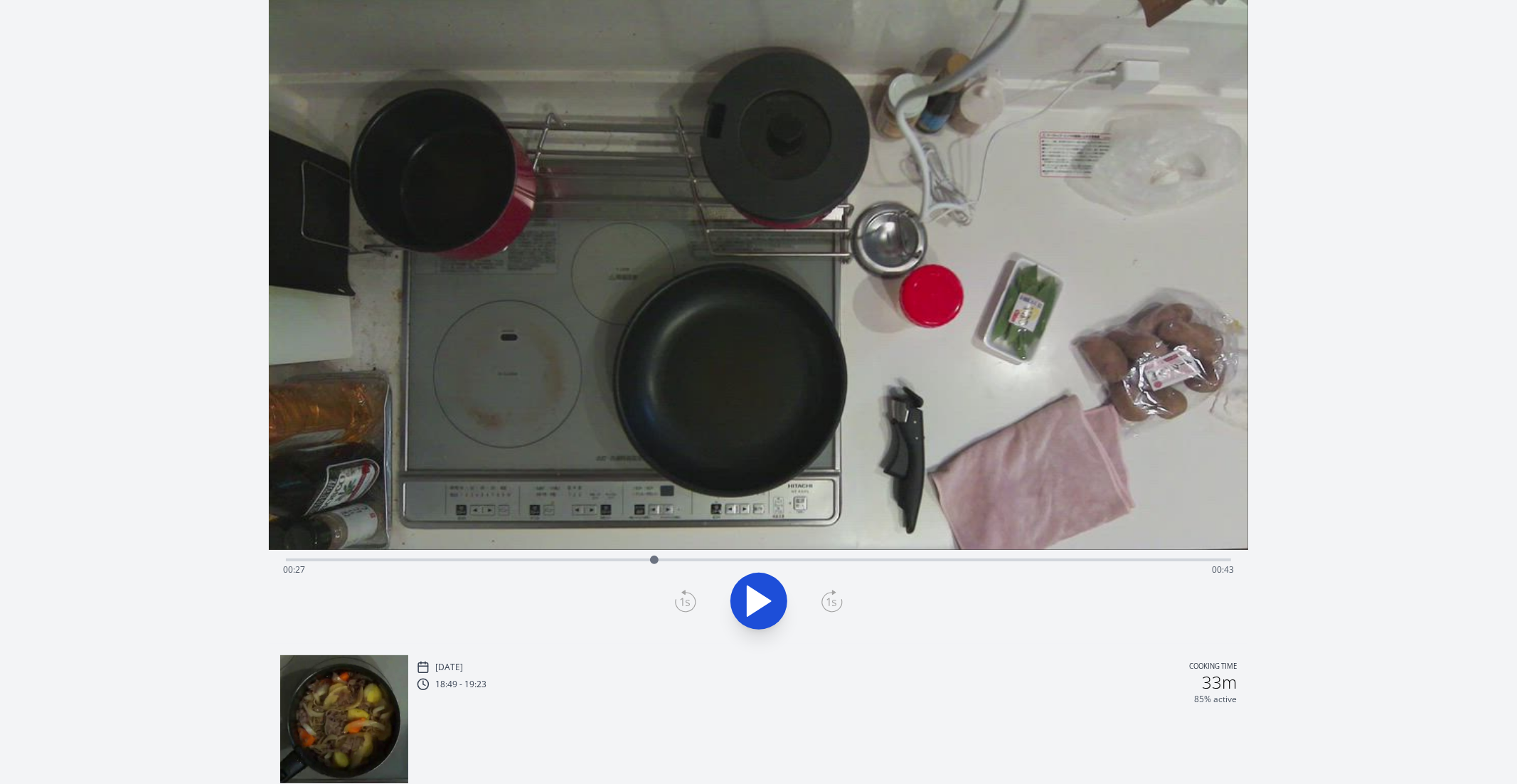
scroll to position [0, 0]
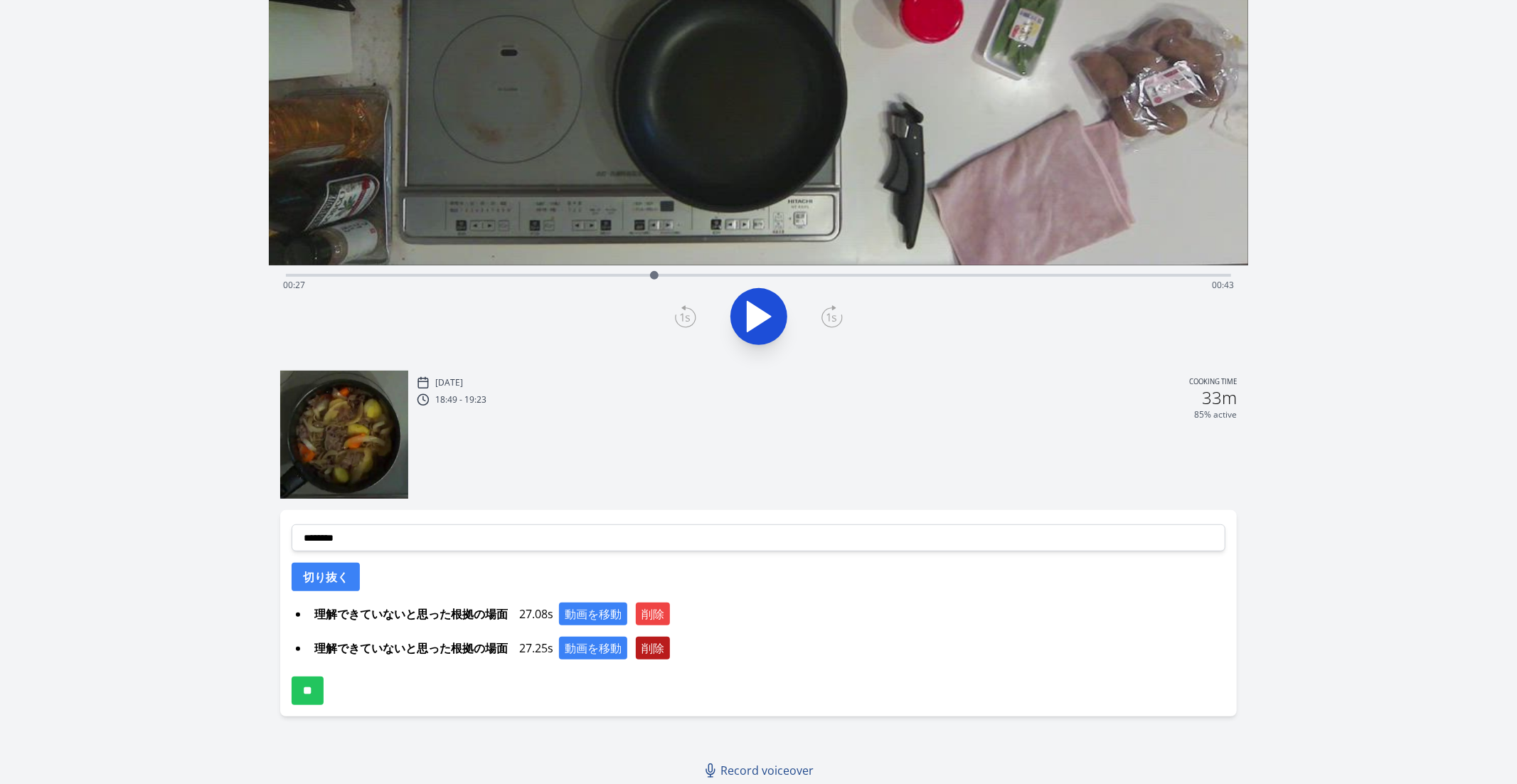
click at [658, 647] on button "削除" at bounding box center [652, 648] width 34 height 23
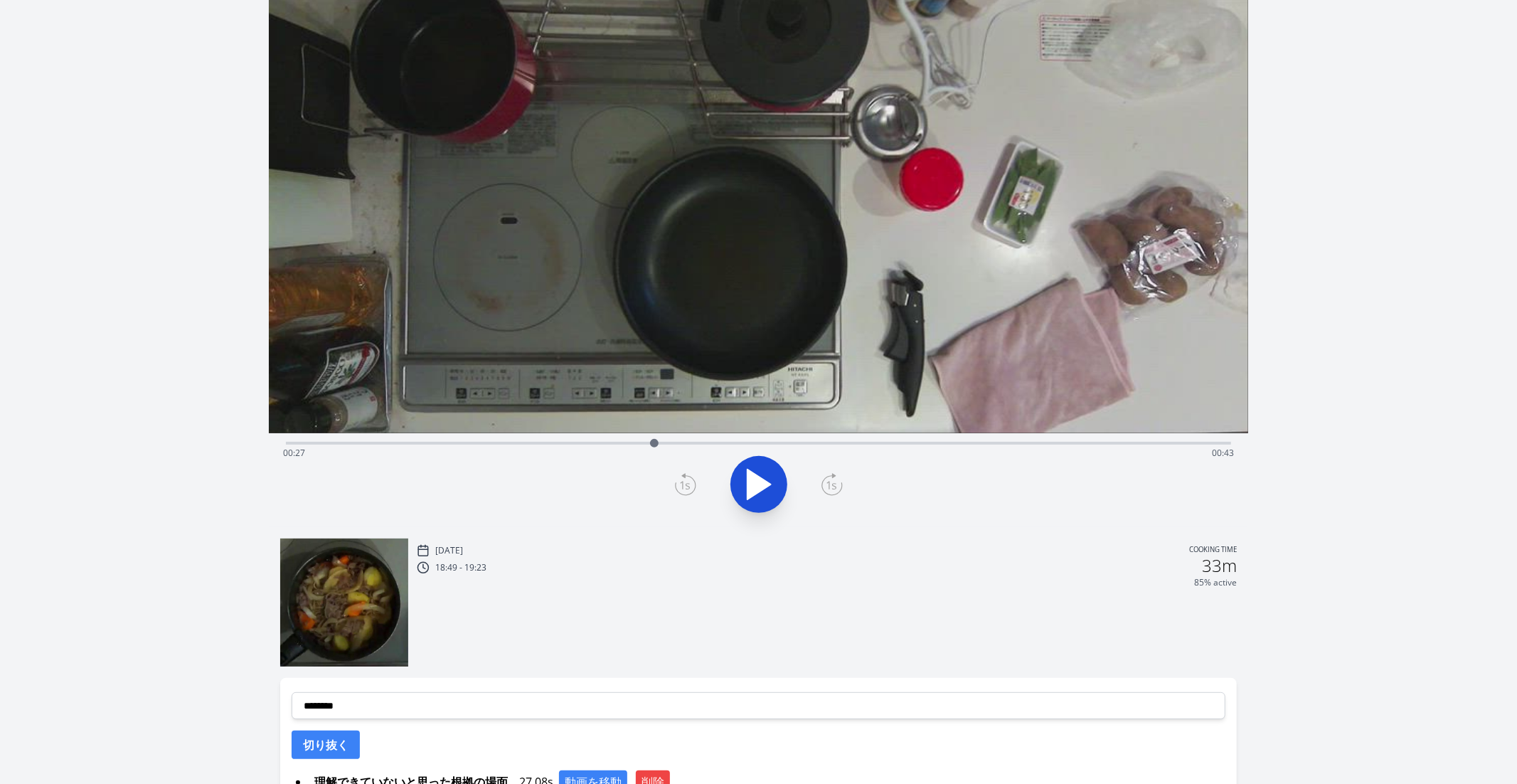
scroll to position [94, 0]
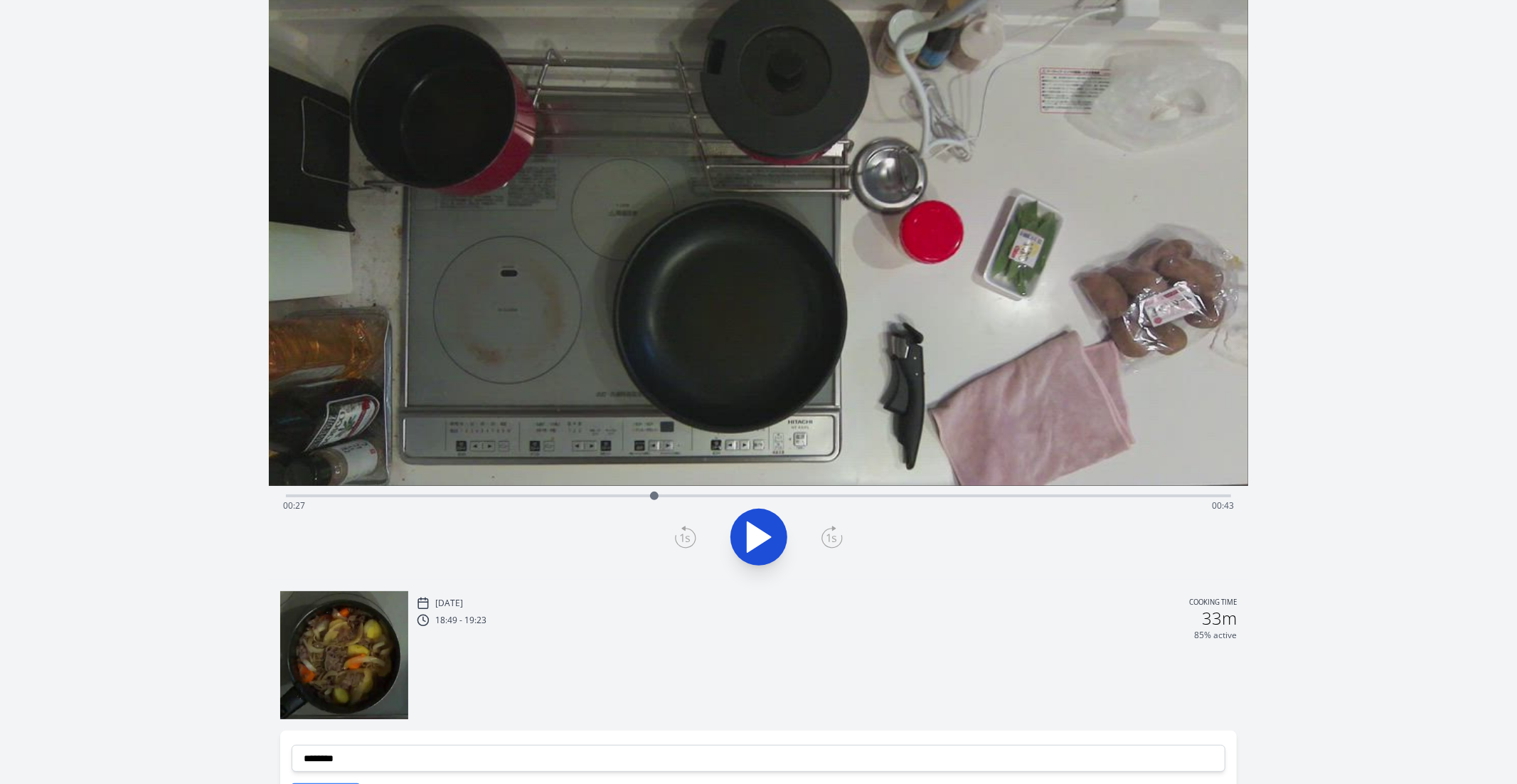
click at [833, 537] on icon at bounding box center [831, 538] width 10 height 9
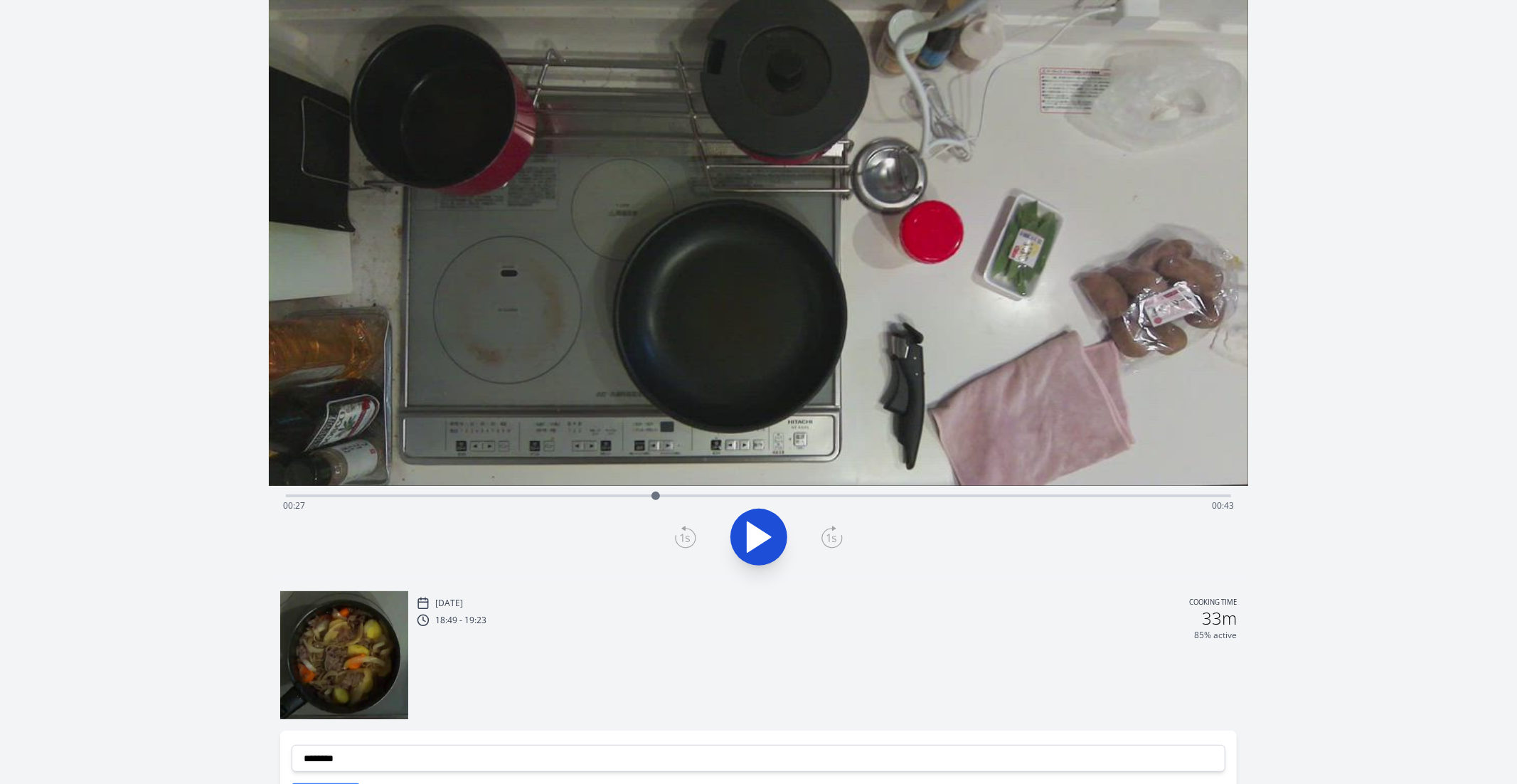
click at [833, 537] on icon at bounding box center [831, 538] width 10 height 9
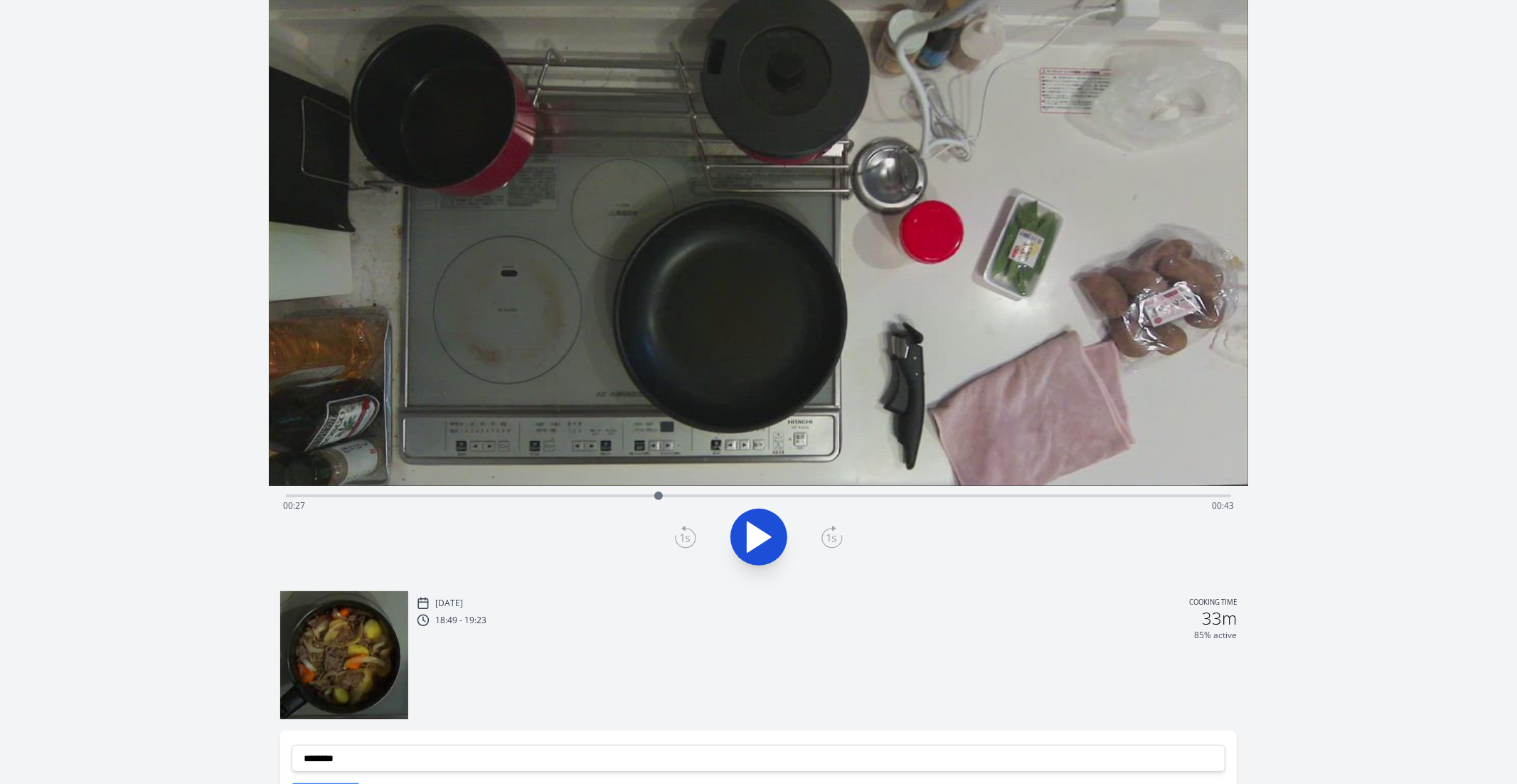
click at [833, 537] on icon at bounding box center [831, 538] width 10 height 9
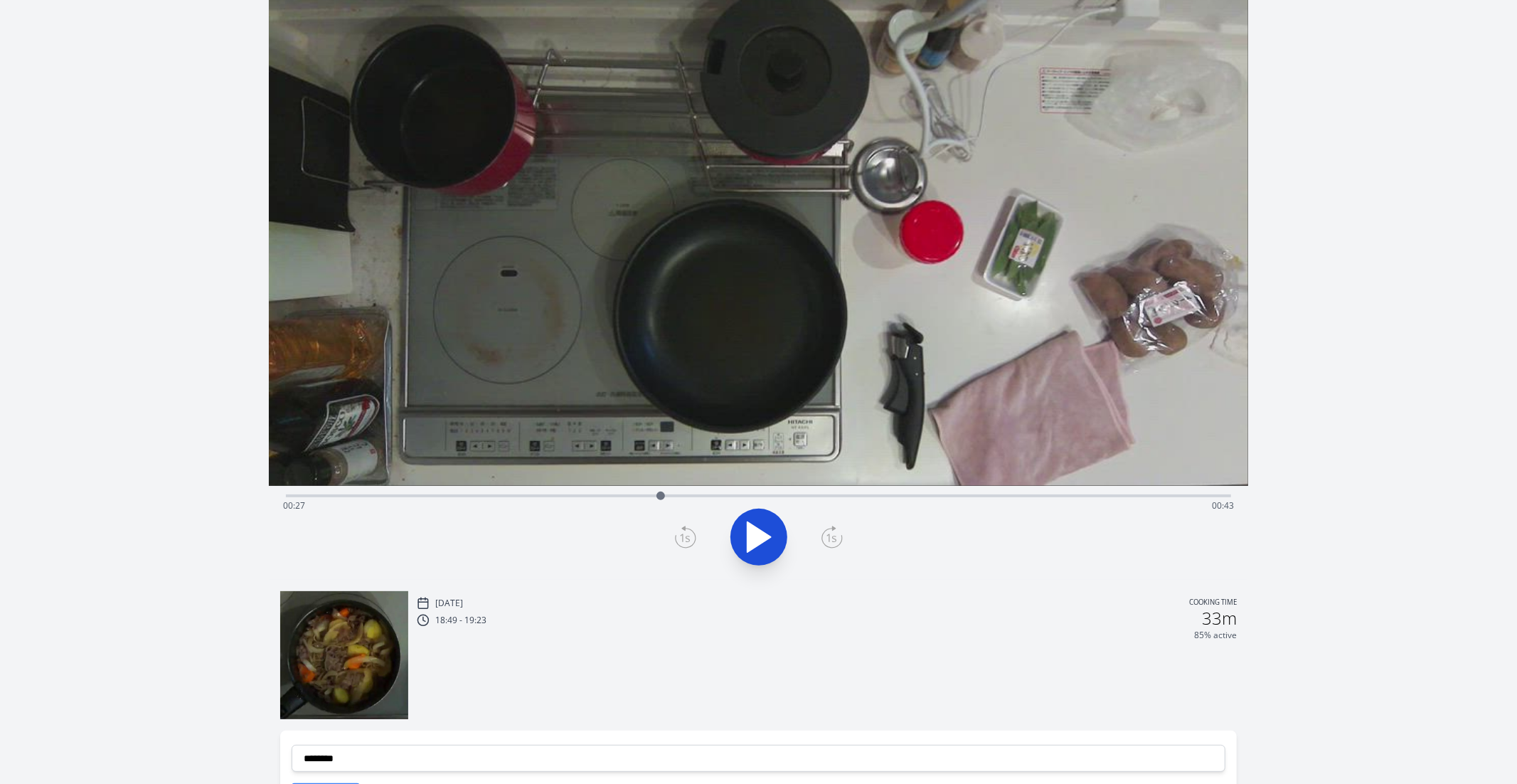
click at [833, 537] on icon at bounding box center [831, 538] width 10 height 9
click at [677, 538] on icon at bounding box center [685, 537] width 22 height 23
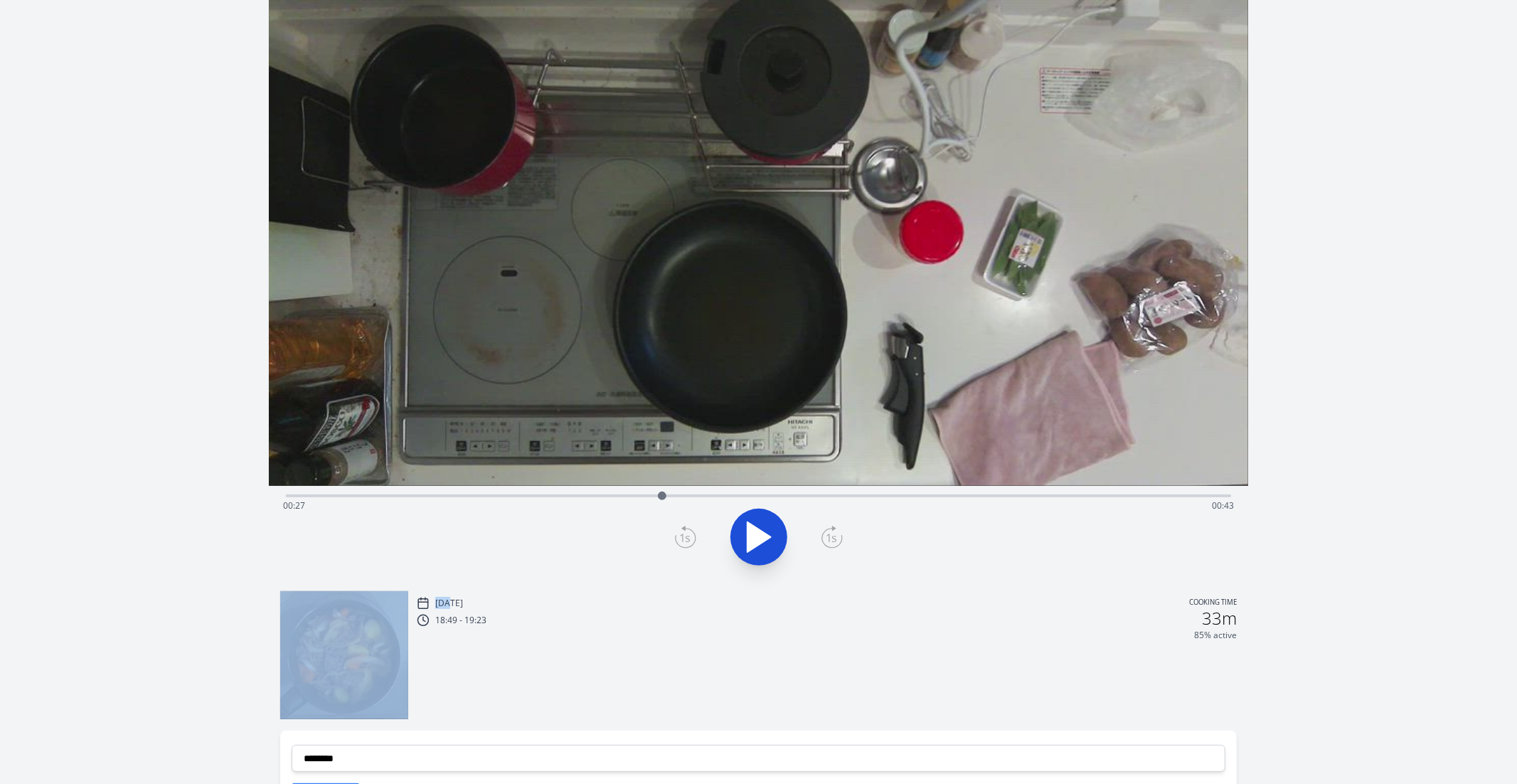
click at [677, 538] on icon at bounding box center [685, 537] width 22 height 23
click at [688, 540] on icon at bounding box center [684, 538] width 10 height 9
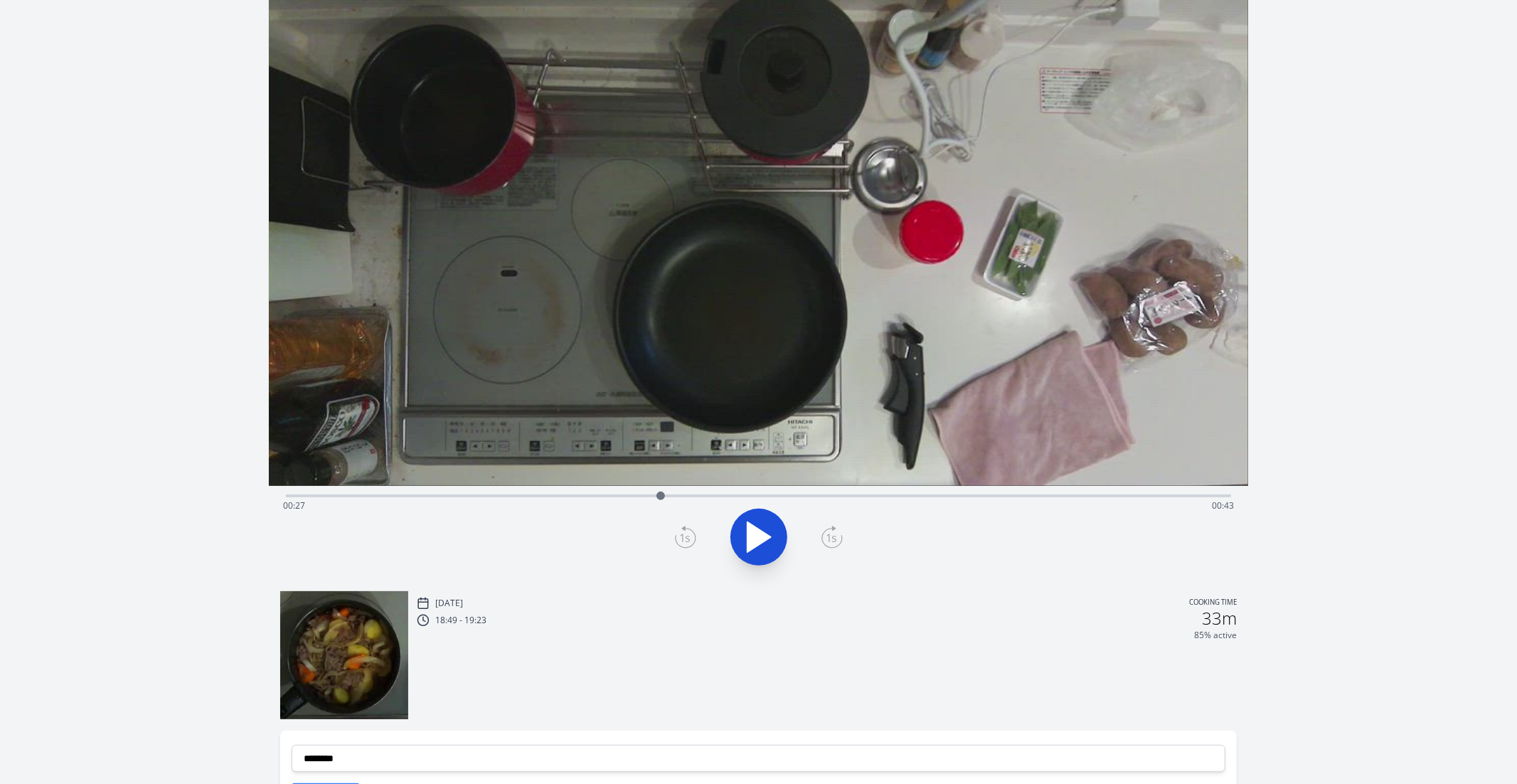
click at [837, 539] on icon at bounding box center [832, 537] width 22 height 23
click at [681, 533] on icon at bounding box center [685, 537] width 22 height 23
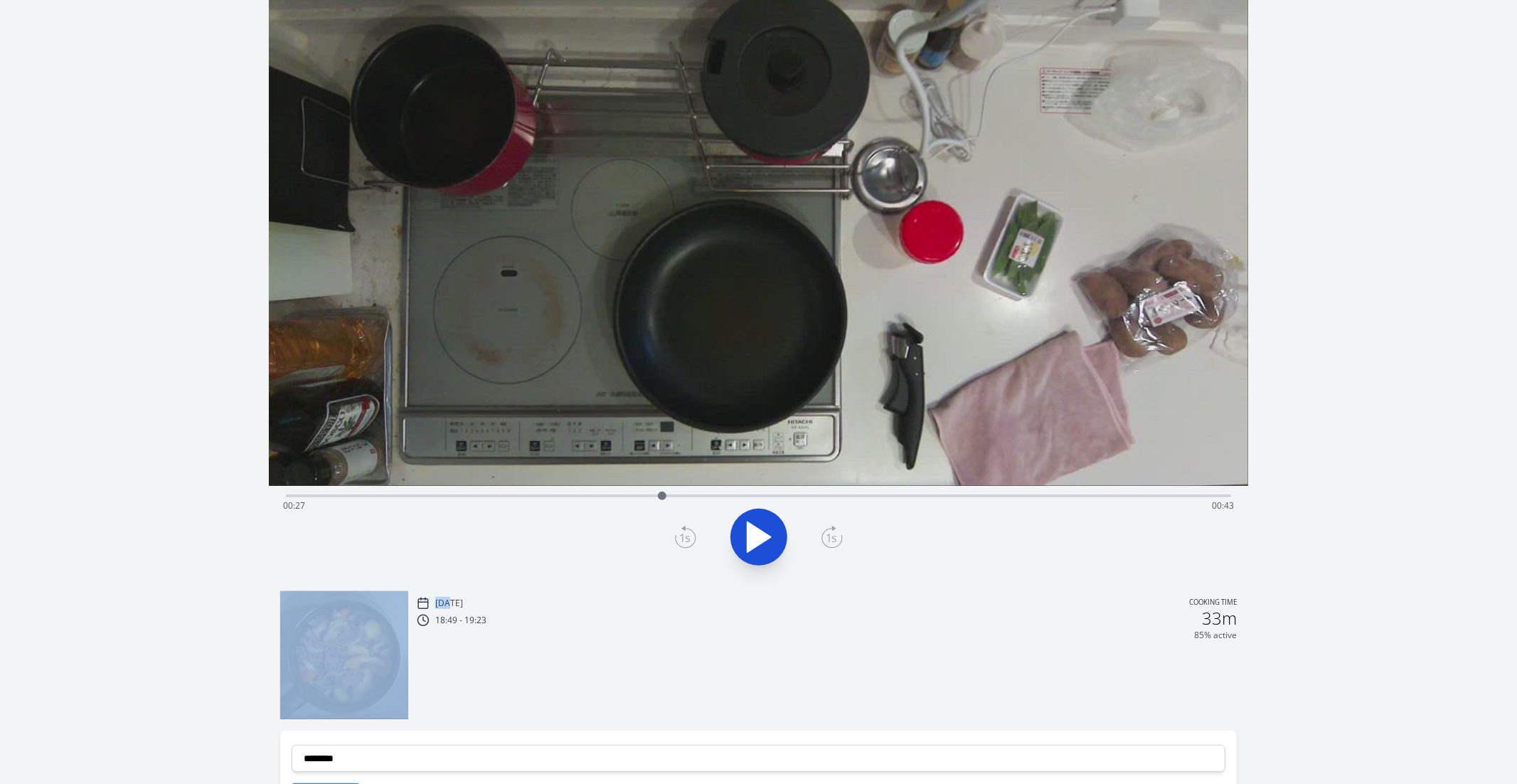
click at [681, 533] on icon at bounding box center [685, 537] width 22 height 23
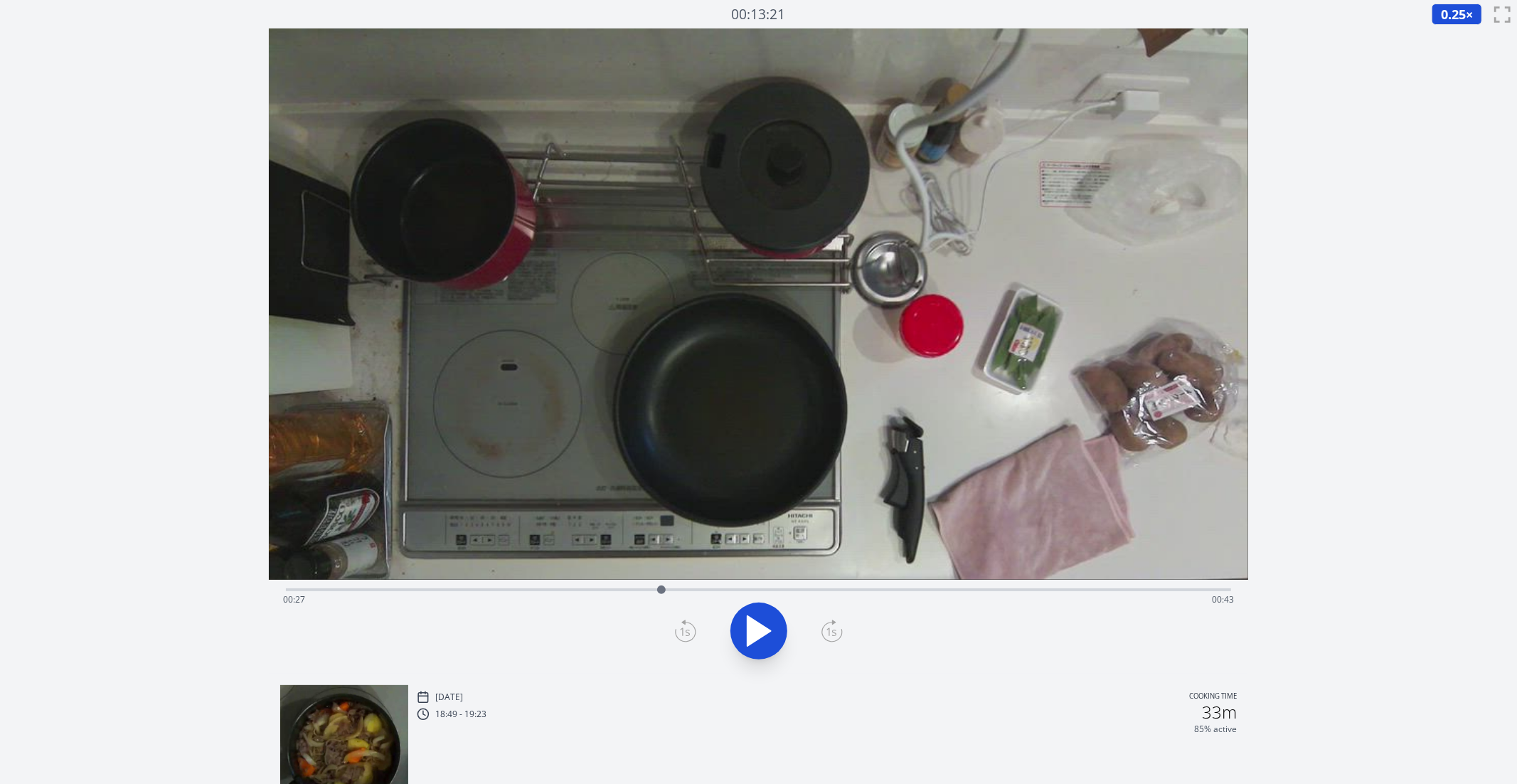
click at [710, 714] on div "18:49 - 19:23 33m" at bounding box center [827, 712] width 821 height 17
click at [836, 631] on icon at bounding box center [832, 630] width 22 height 23
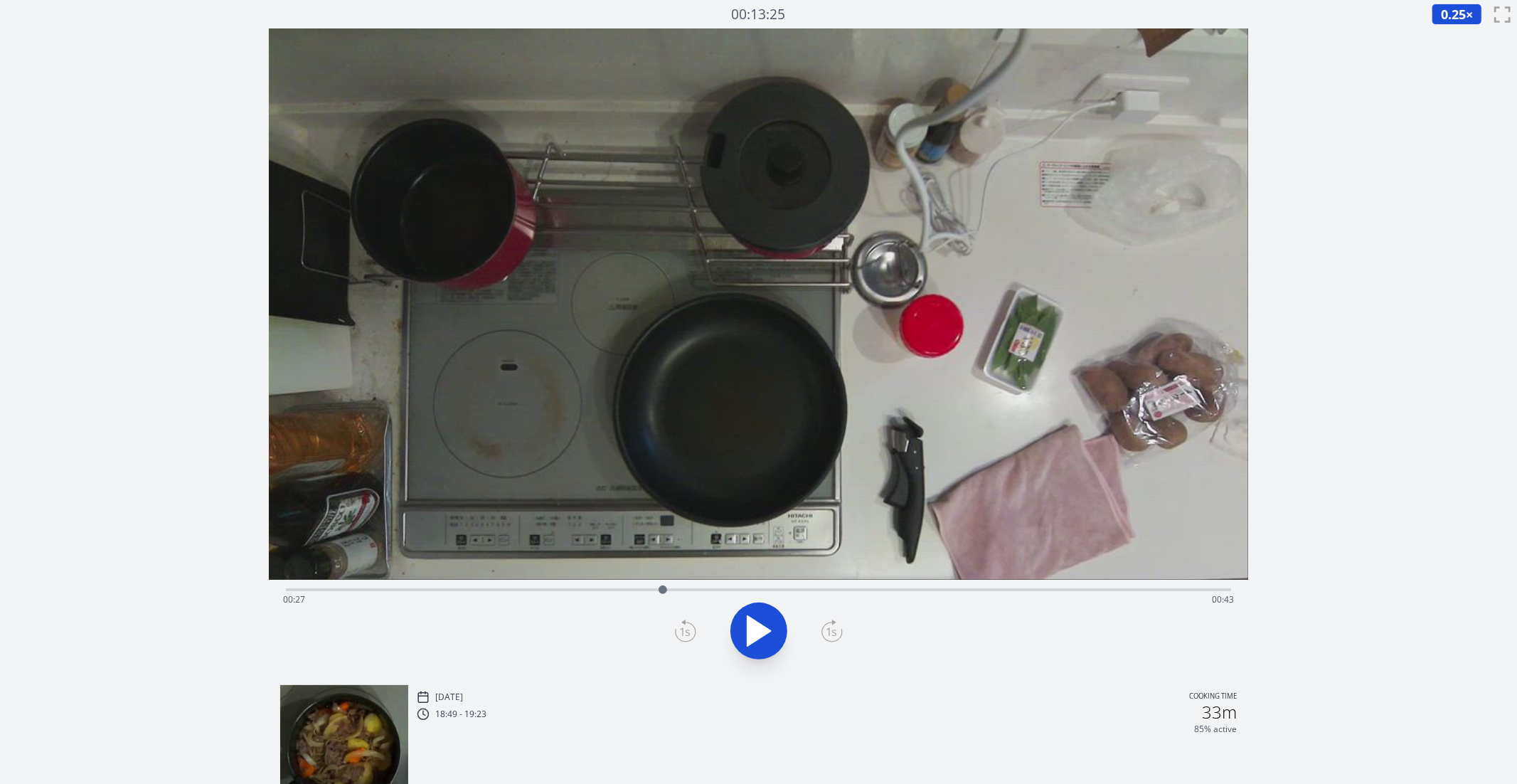
click at [836, 631] on icon at bounding box center [832, 630] width 22 height 23
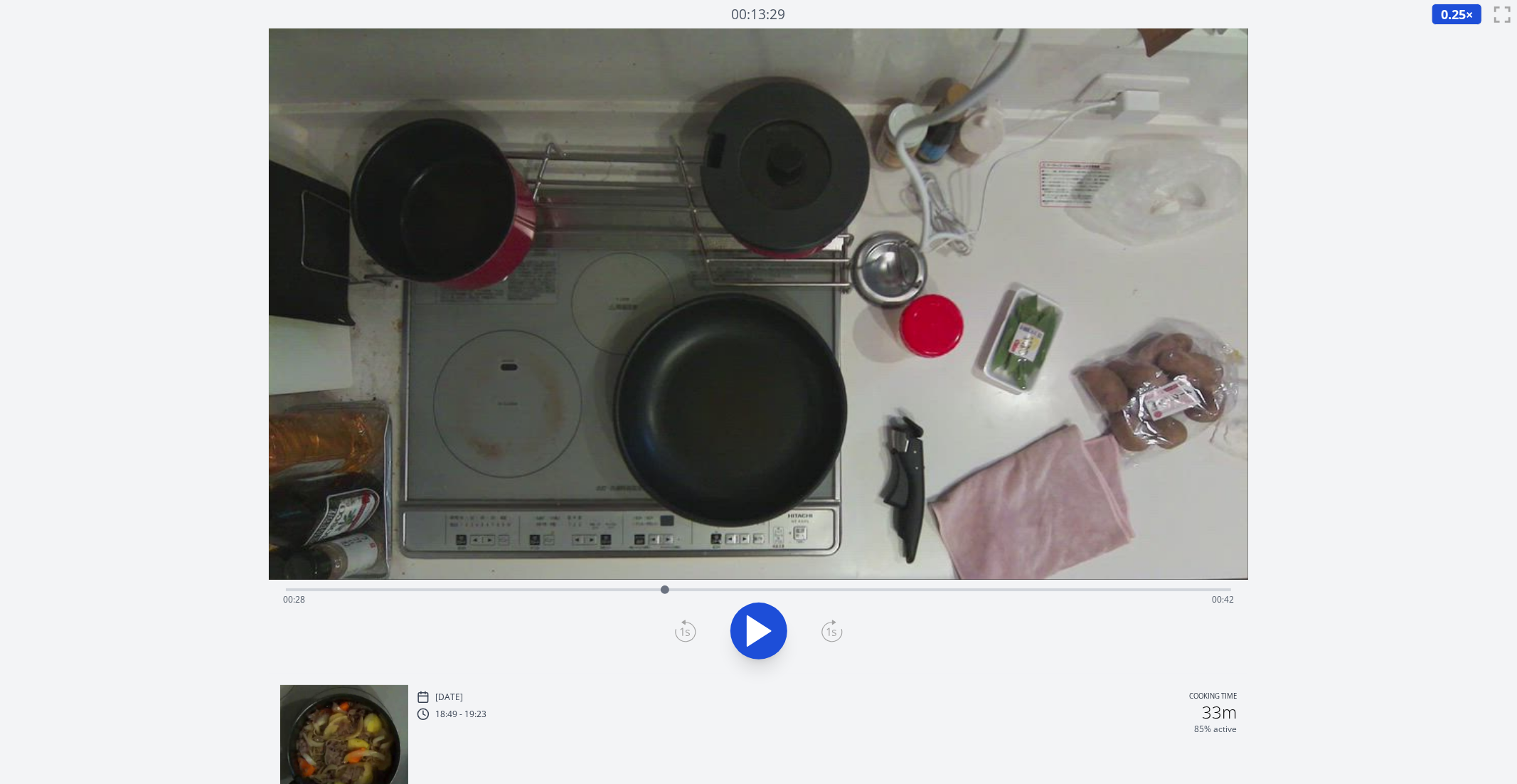
click at [836, 631] on icon at bounding box center [832, 630] width 22 height 23
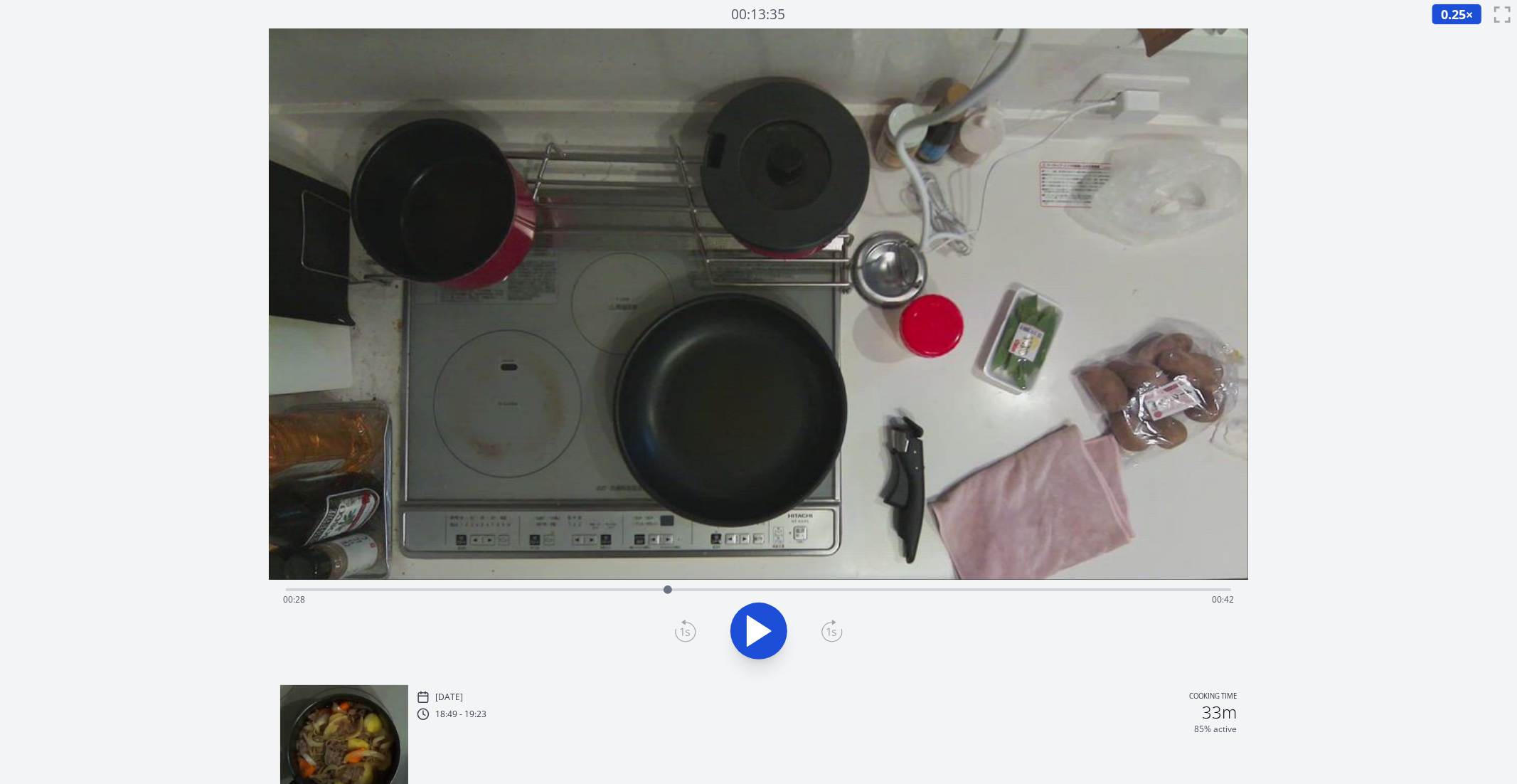
click at [836, 631] on icon at bounding box center [832, 630] width 22 height 23
click at [683, 636] on icon at bounding box center [685, 630] width 22 height 23
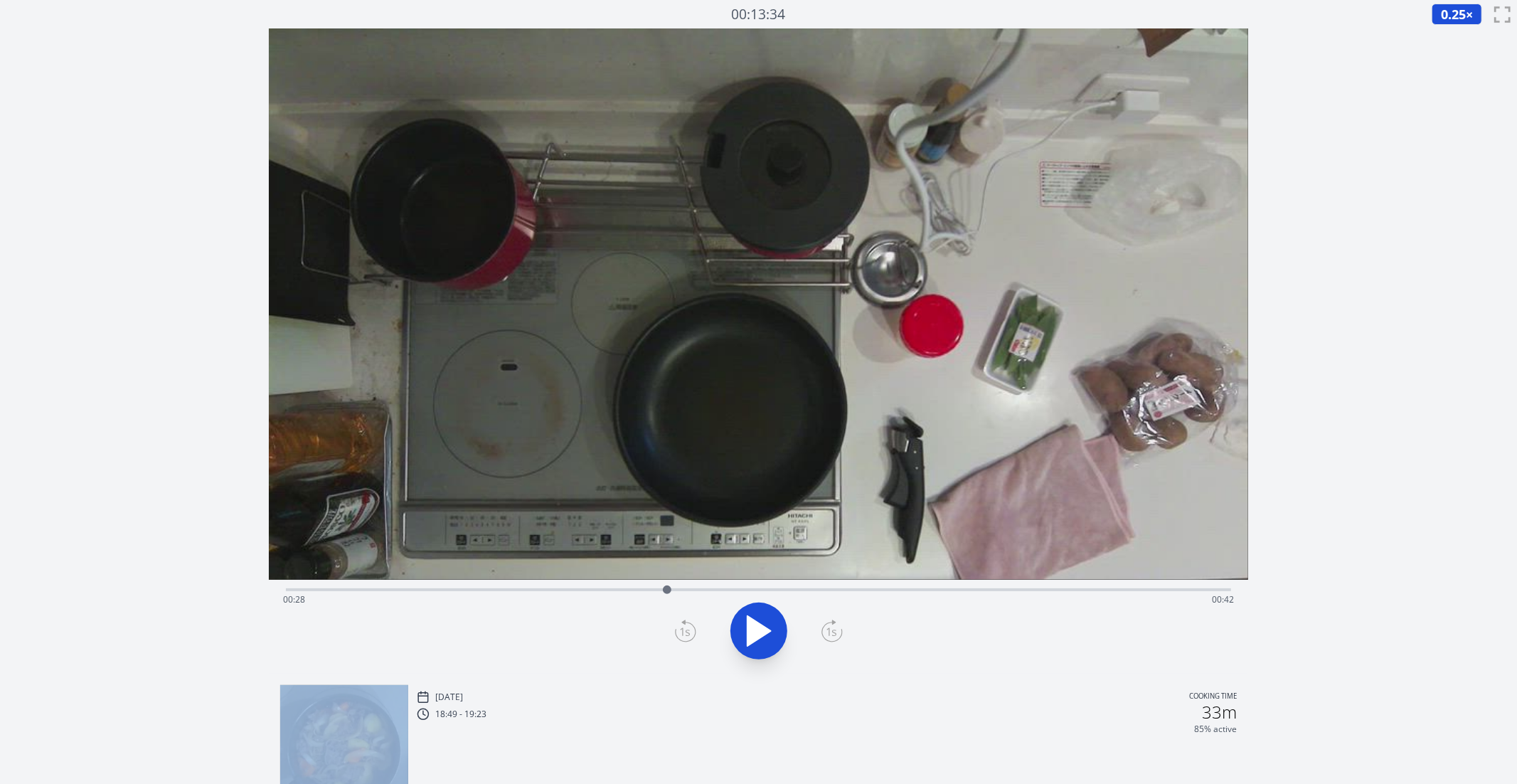
click at [683, 636] on icon at bounding box center [685, 630] width 22 height 23
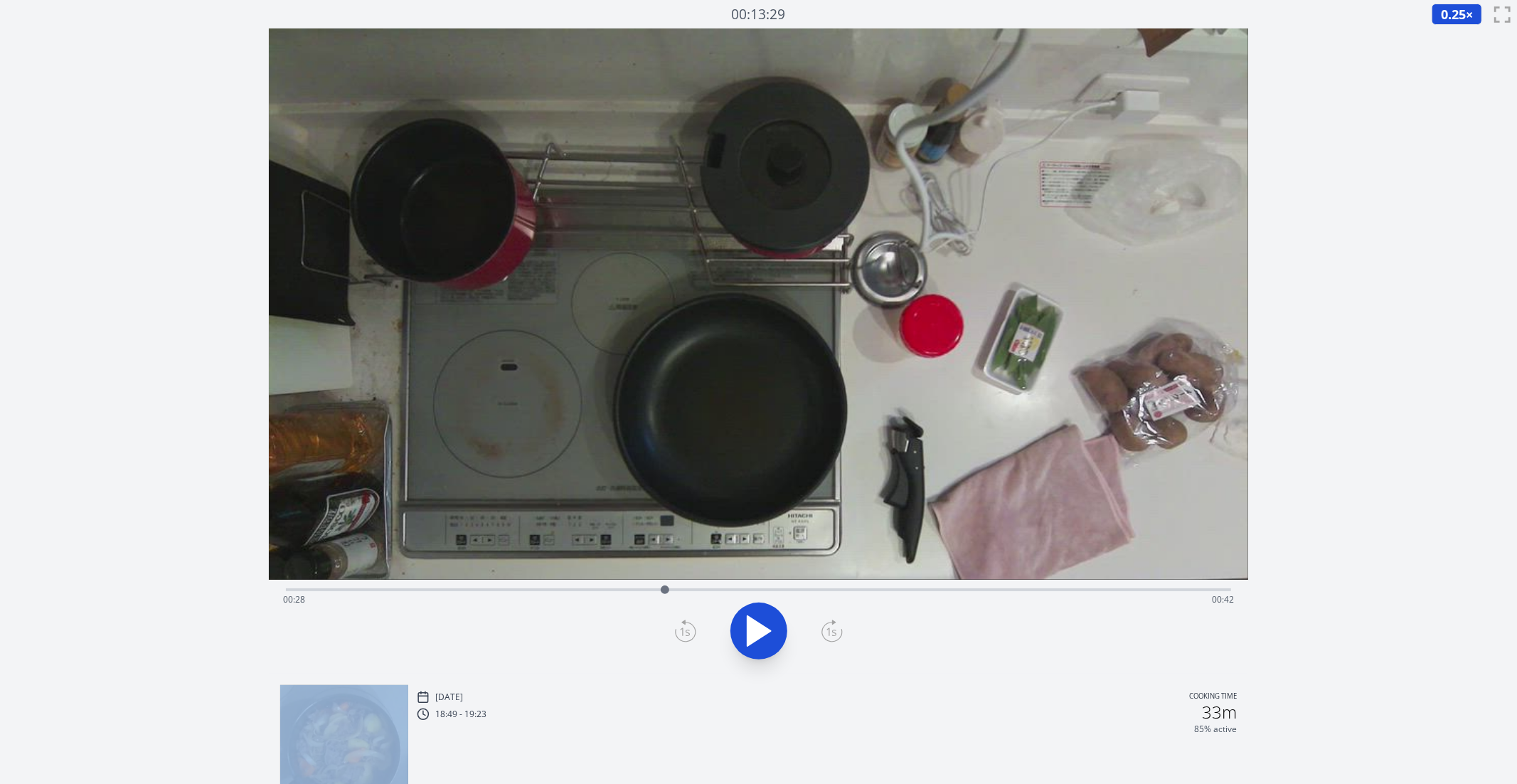
click at [683, 636] on icon at bounding box center [685, 630] width 22 height 23
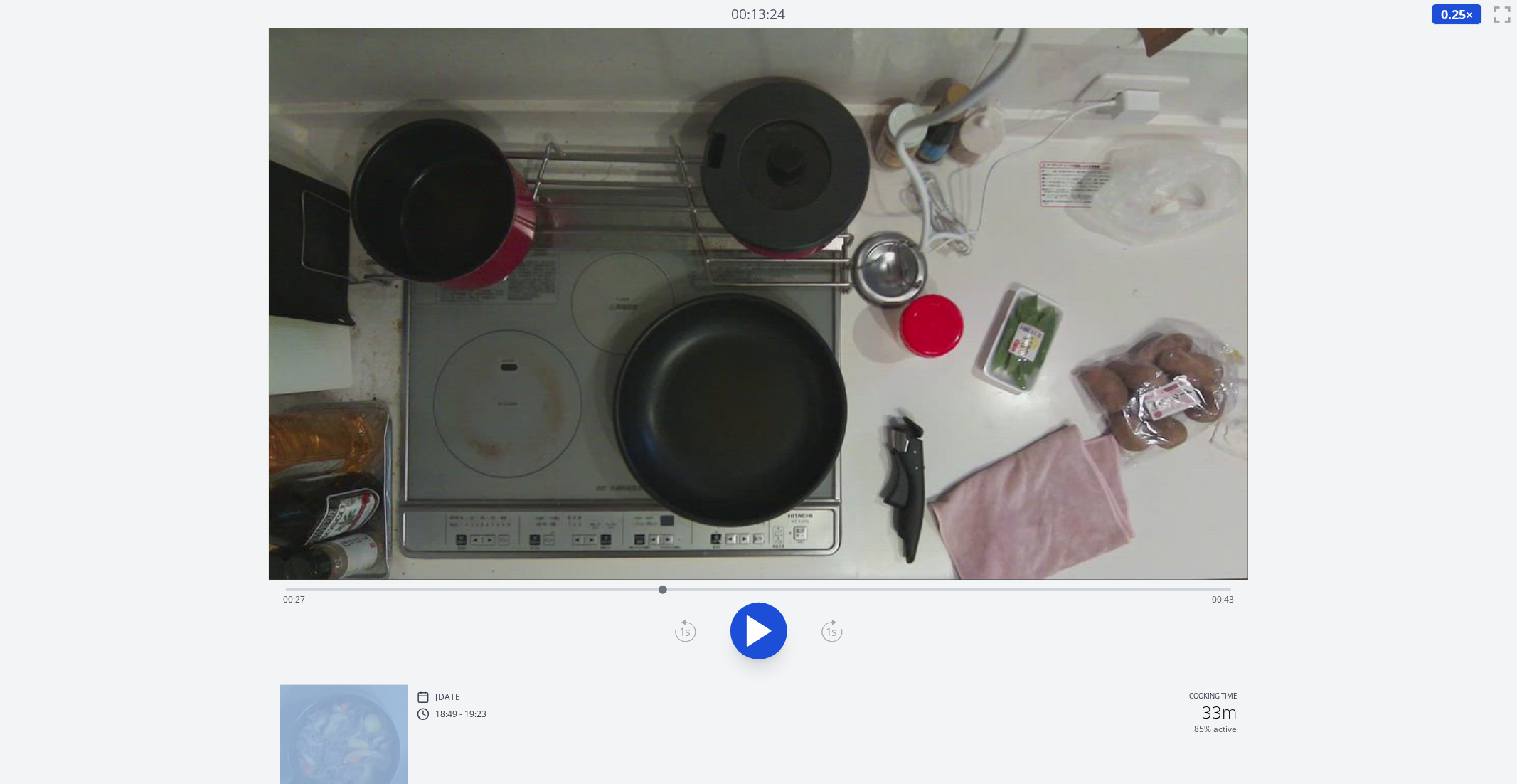
click at [683, 636] on icon at bounding box center [685, 630] width 22 height 23
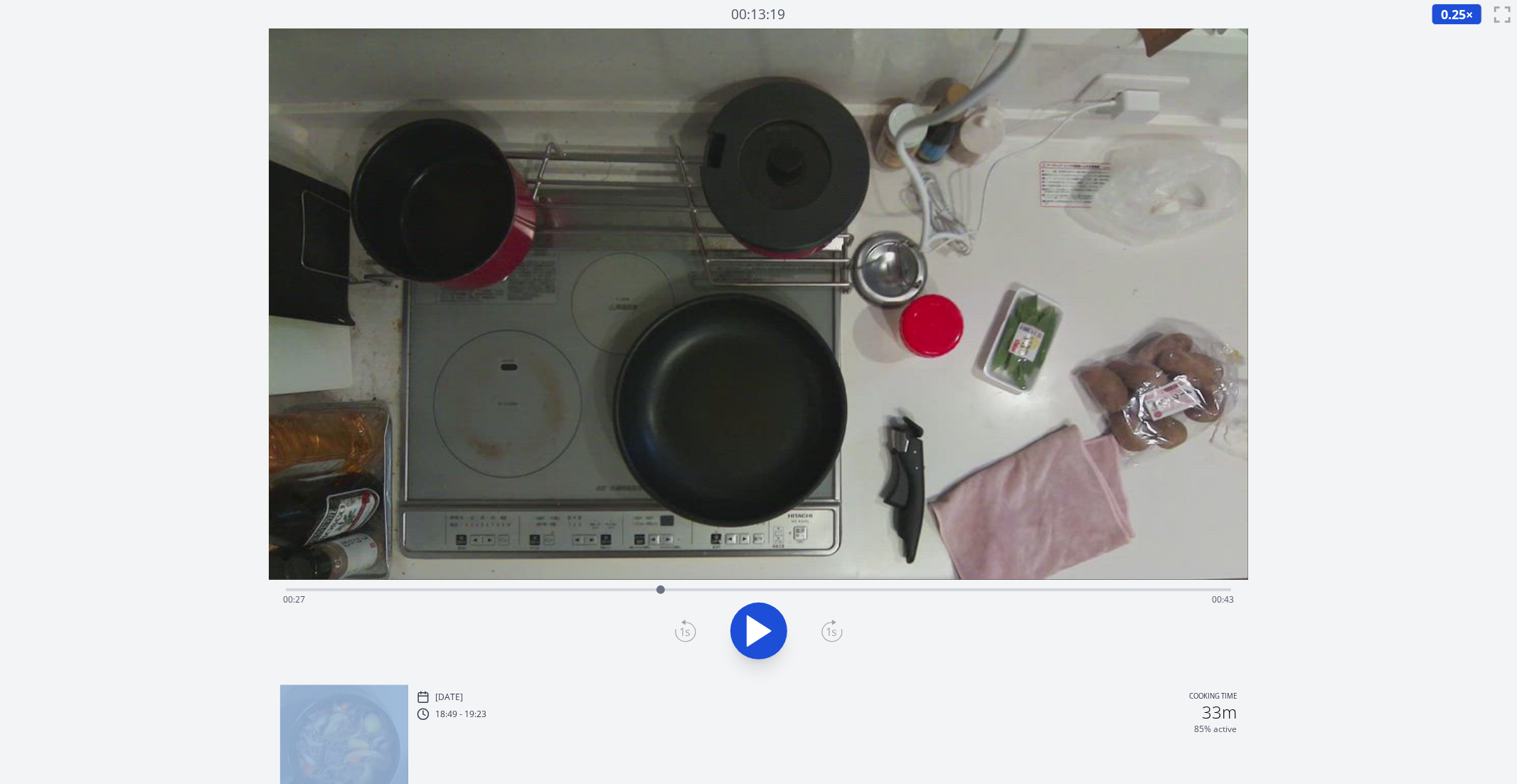
click at [841, 627] on icon at bounding box center [832, 630] width 22 height 23
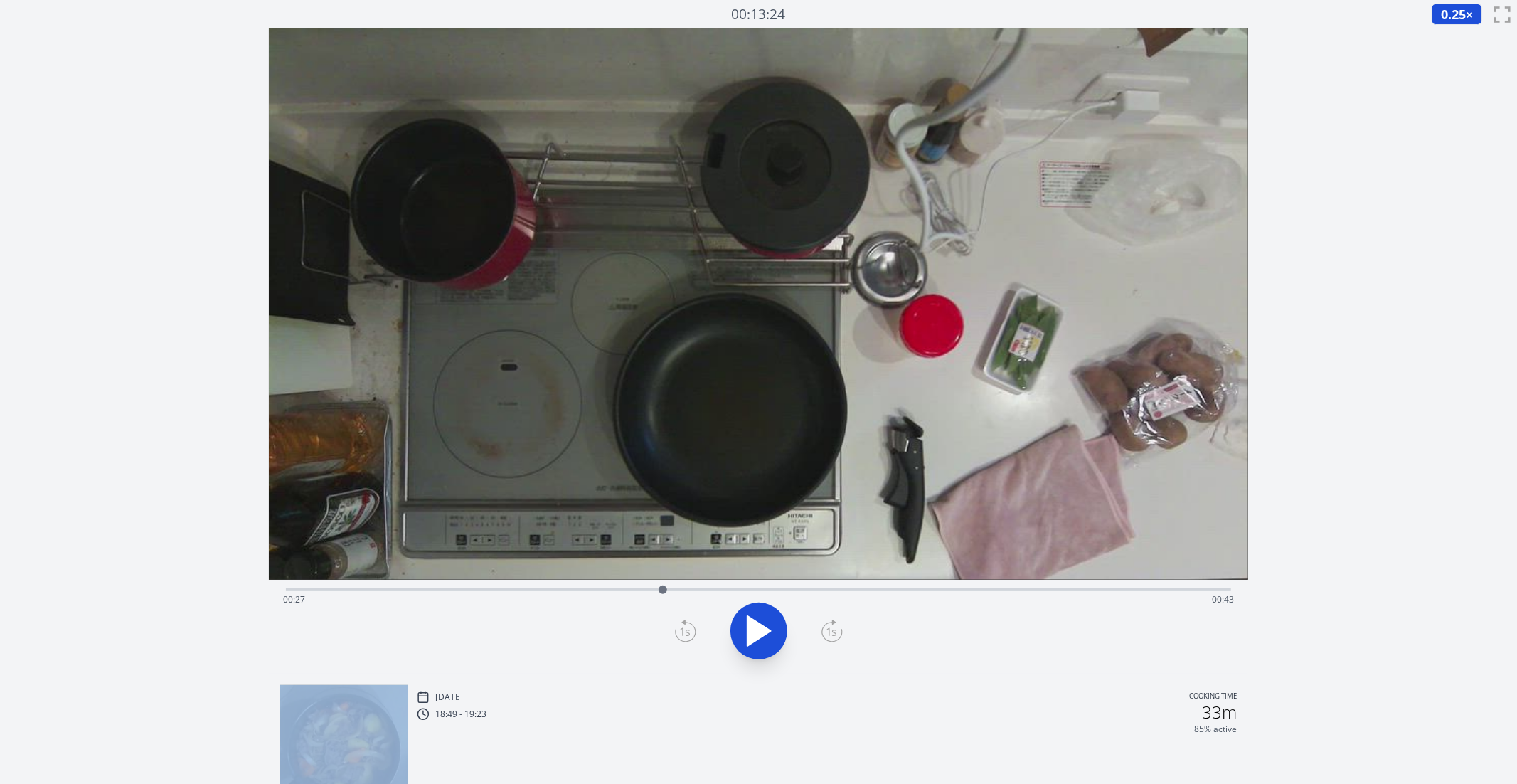
click at [841, 627] on icon at bounding box center [832, 630] width 22 height 23
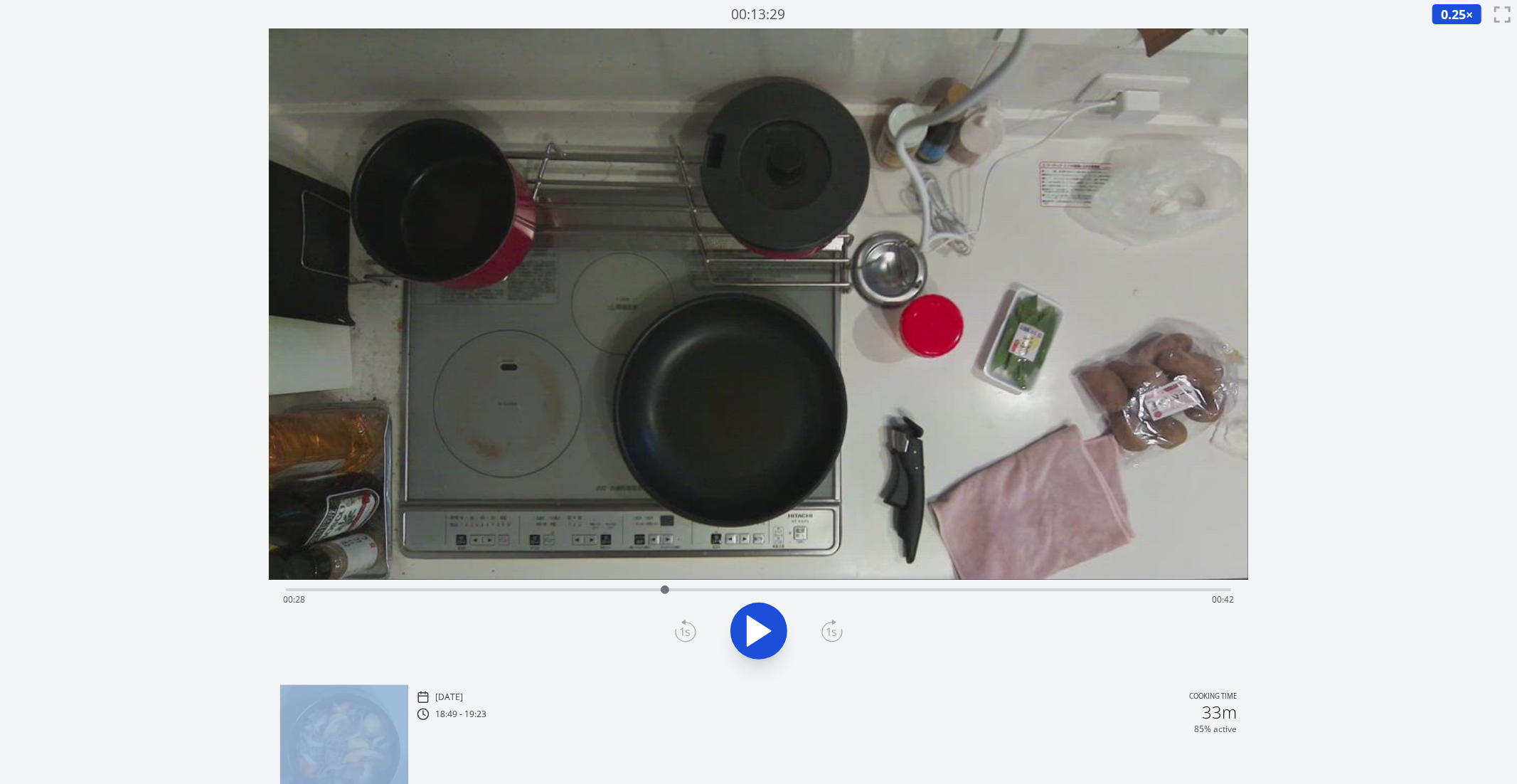
click at [841, 627] on icon at bounding box center [832, 630] width 22 height 23
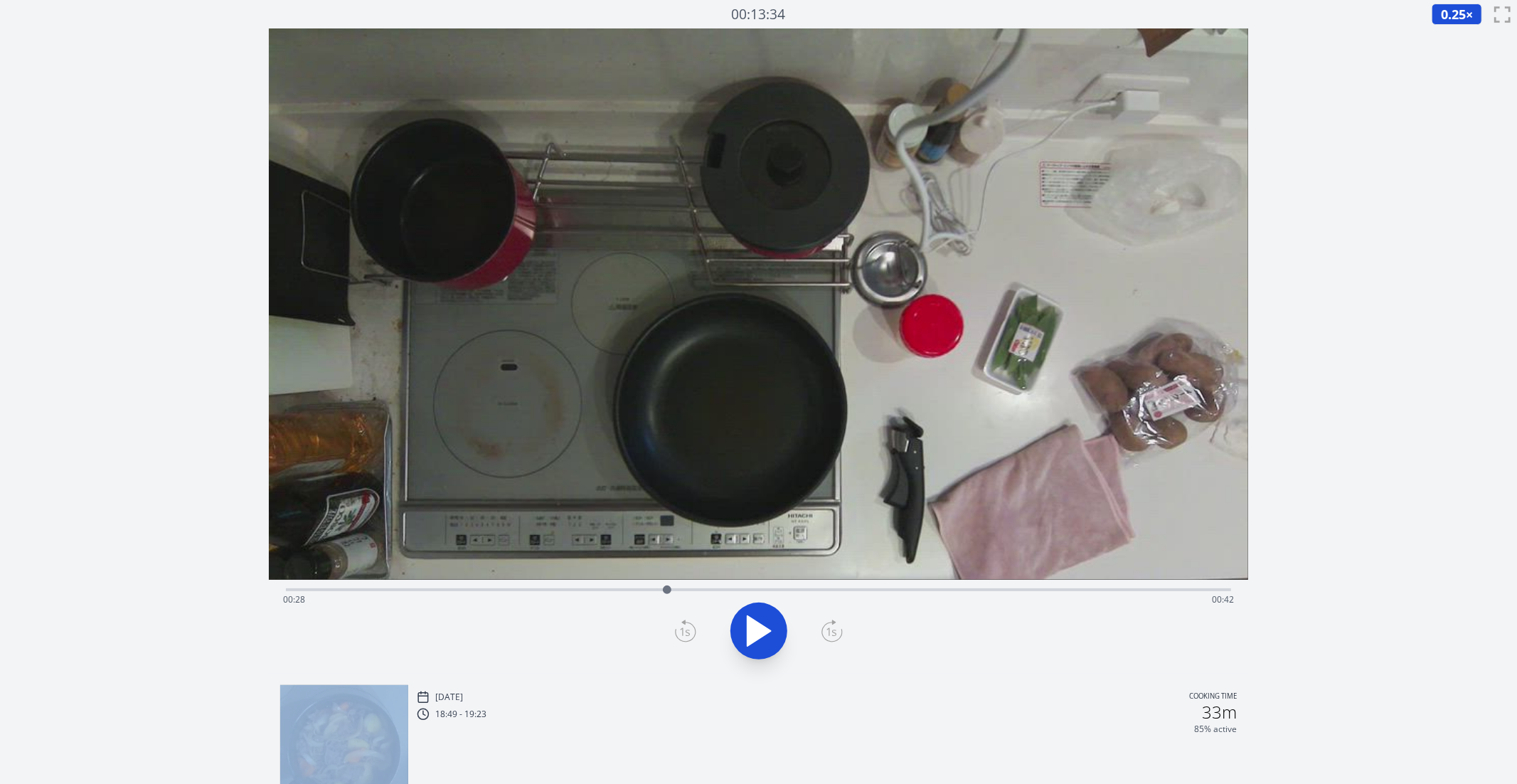
click at [841, 627] on icon at bounding box center [832, 630] width 22 height 23
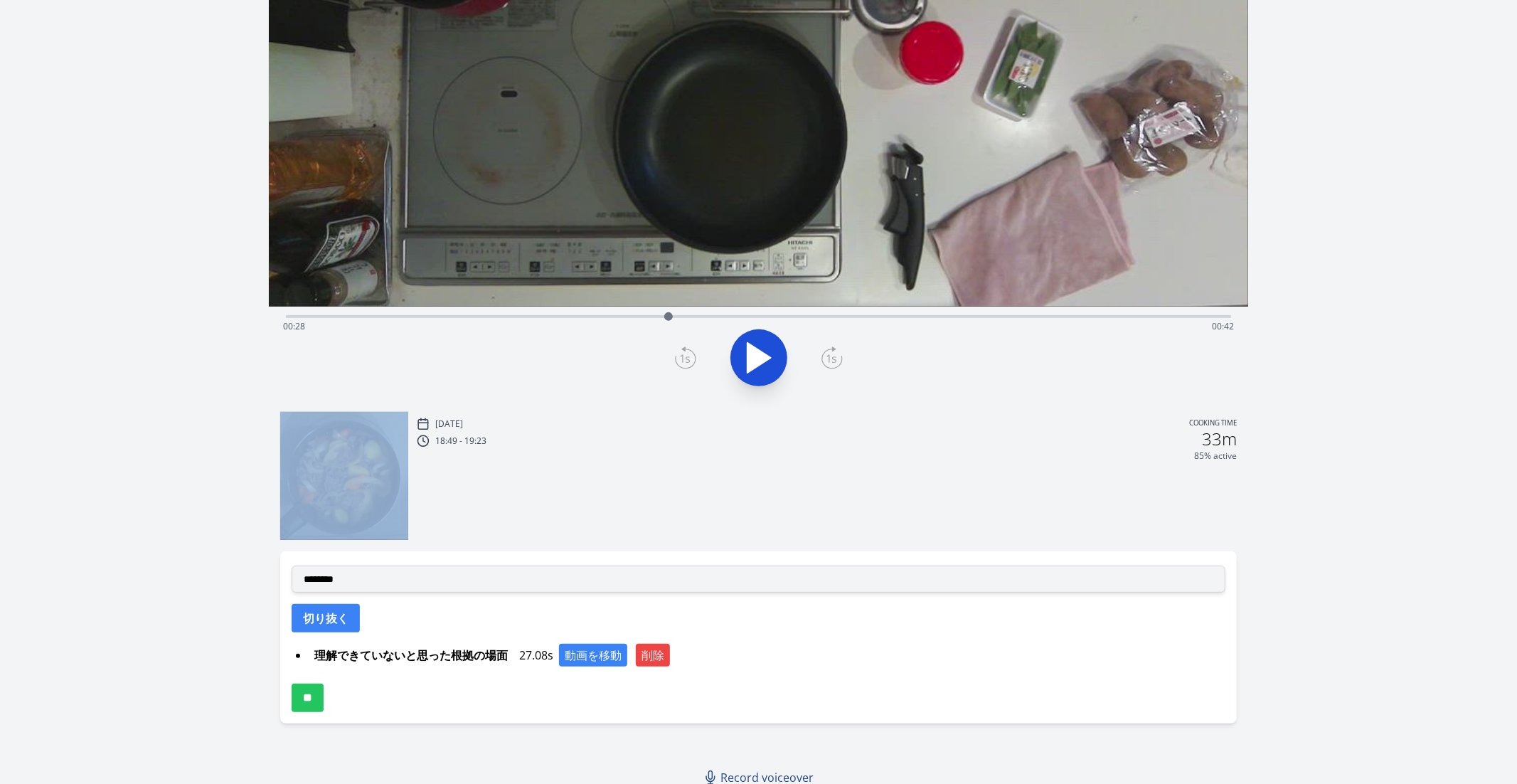
scroll to position [279, 0]
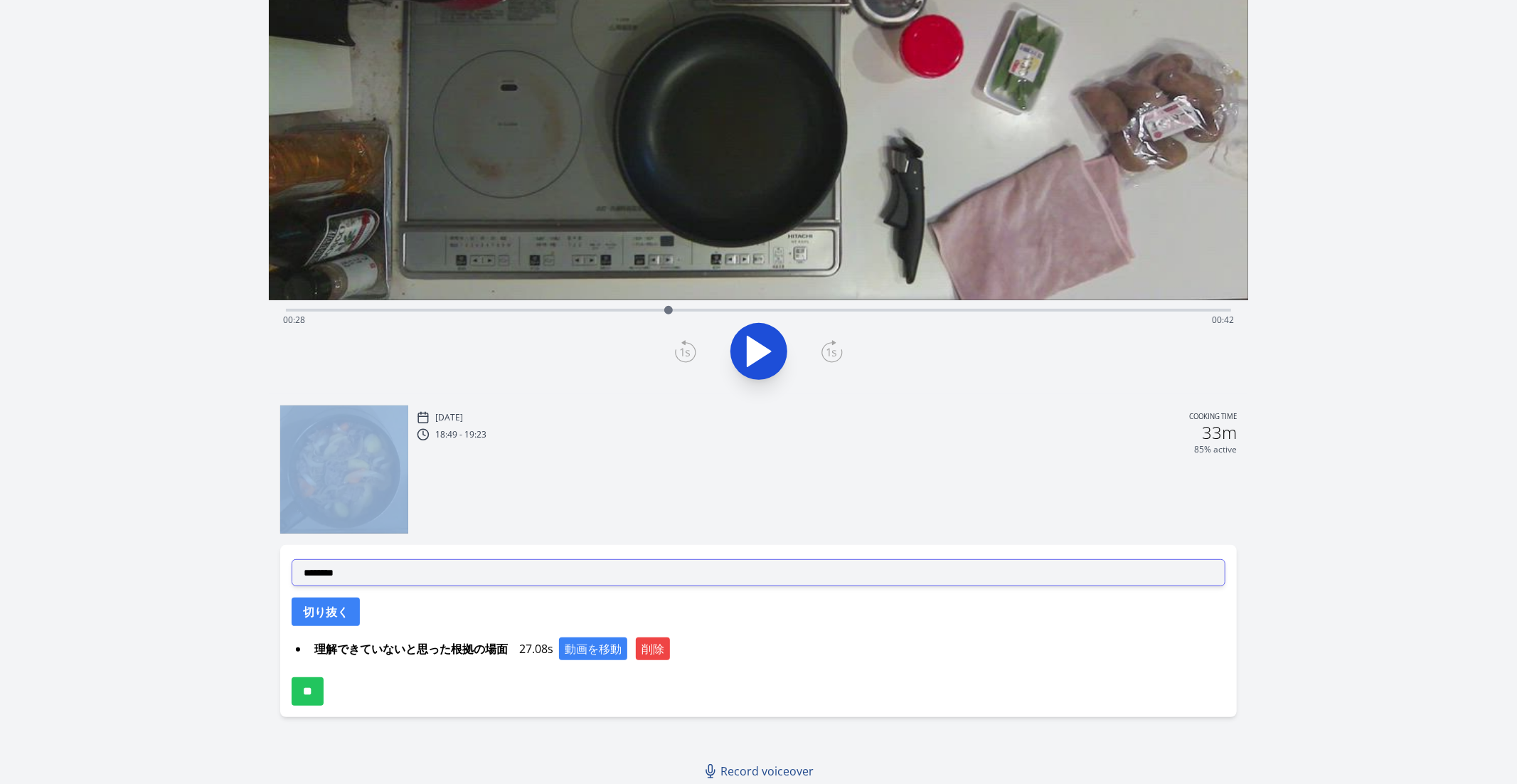
click at [416, 580] on select "**********" at bounding box center [759, 572] width 935 height 27
select select "**********"
click at [291, 559] on select "**********" at bounding box center [759, 572] width 935 height 27
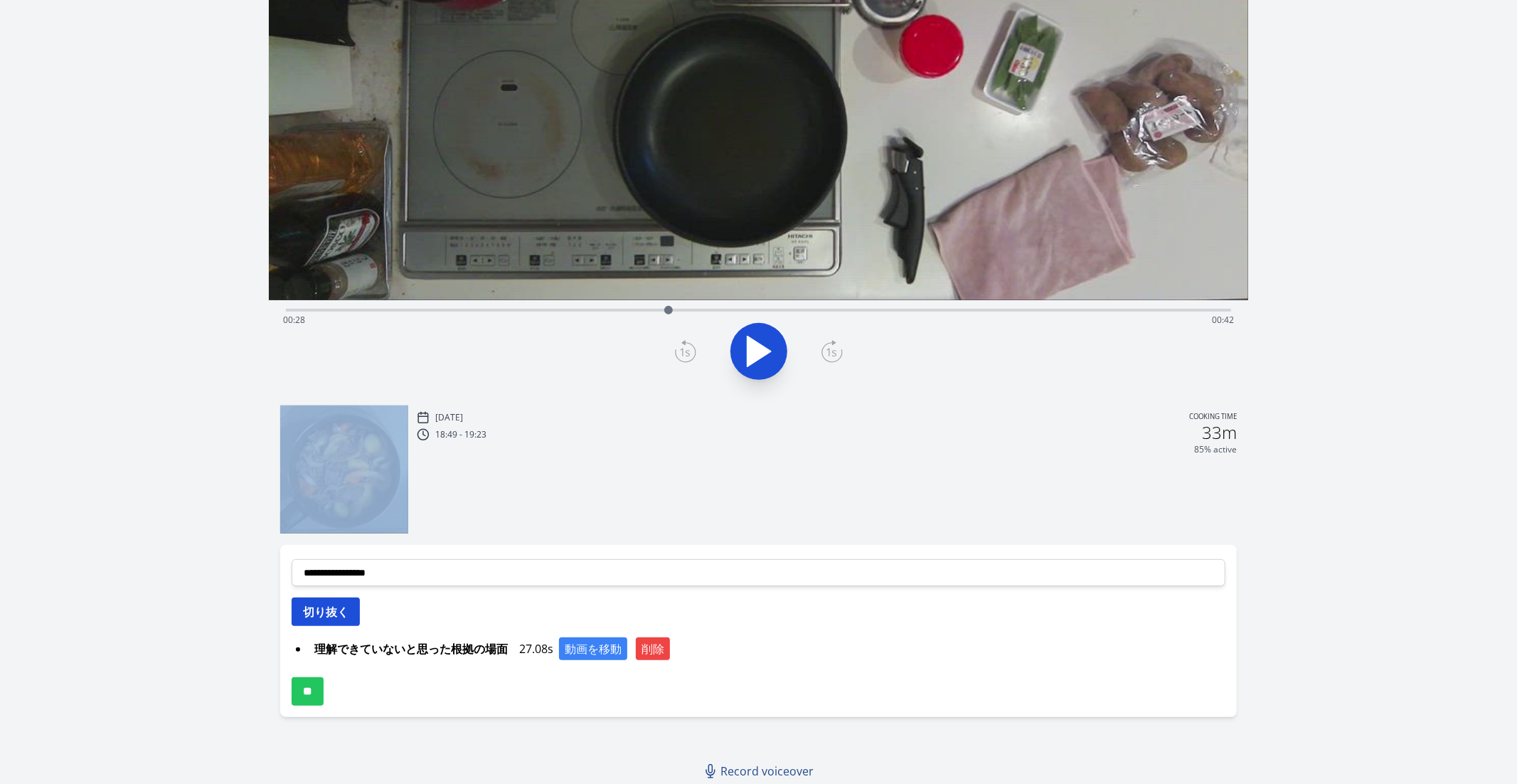
click at [322, 617] on button "切り抜く" at bounding box center [325, 611] width 69 height 29
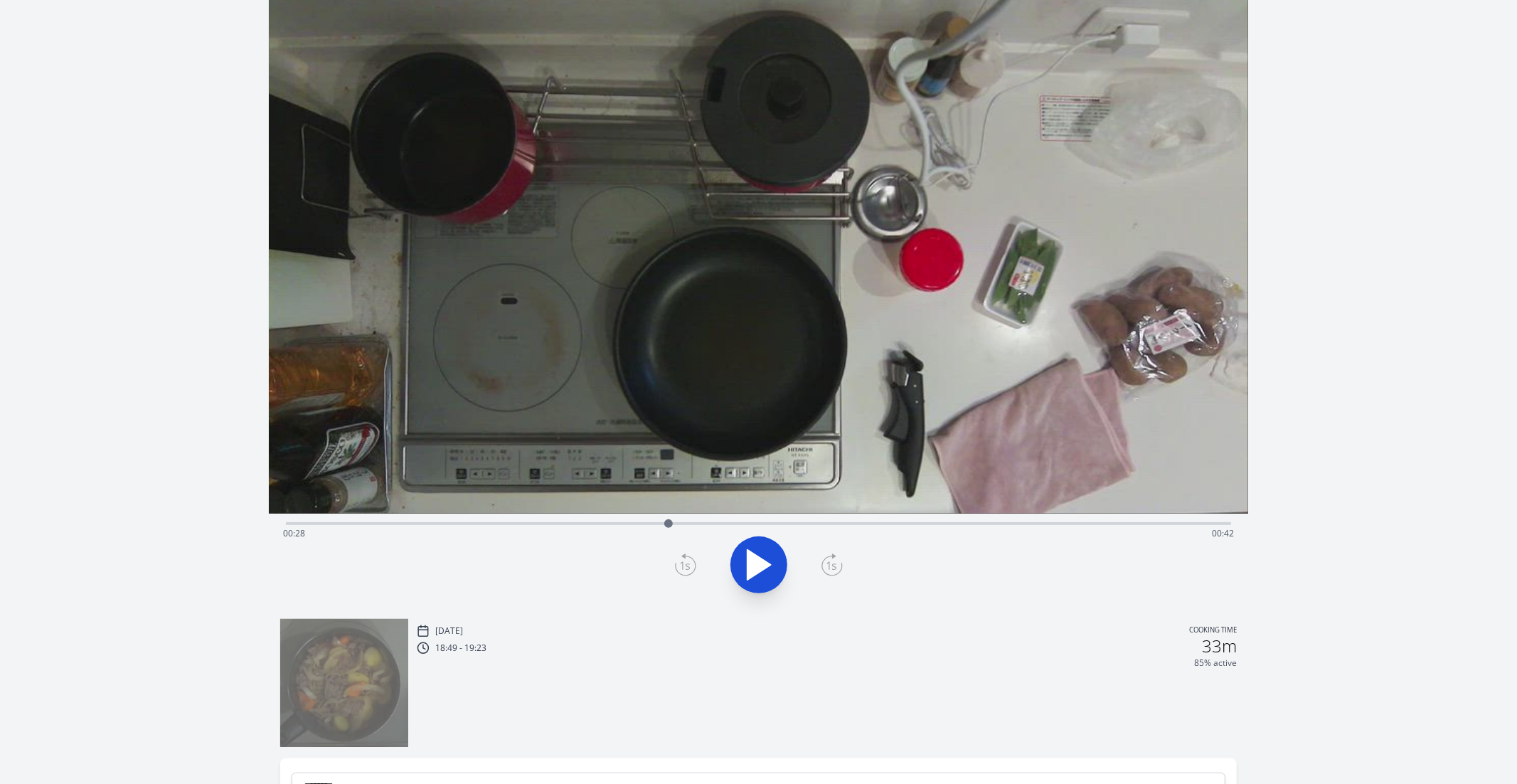
scroll to position [29, 0]
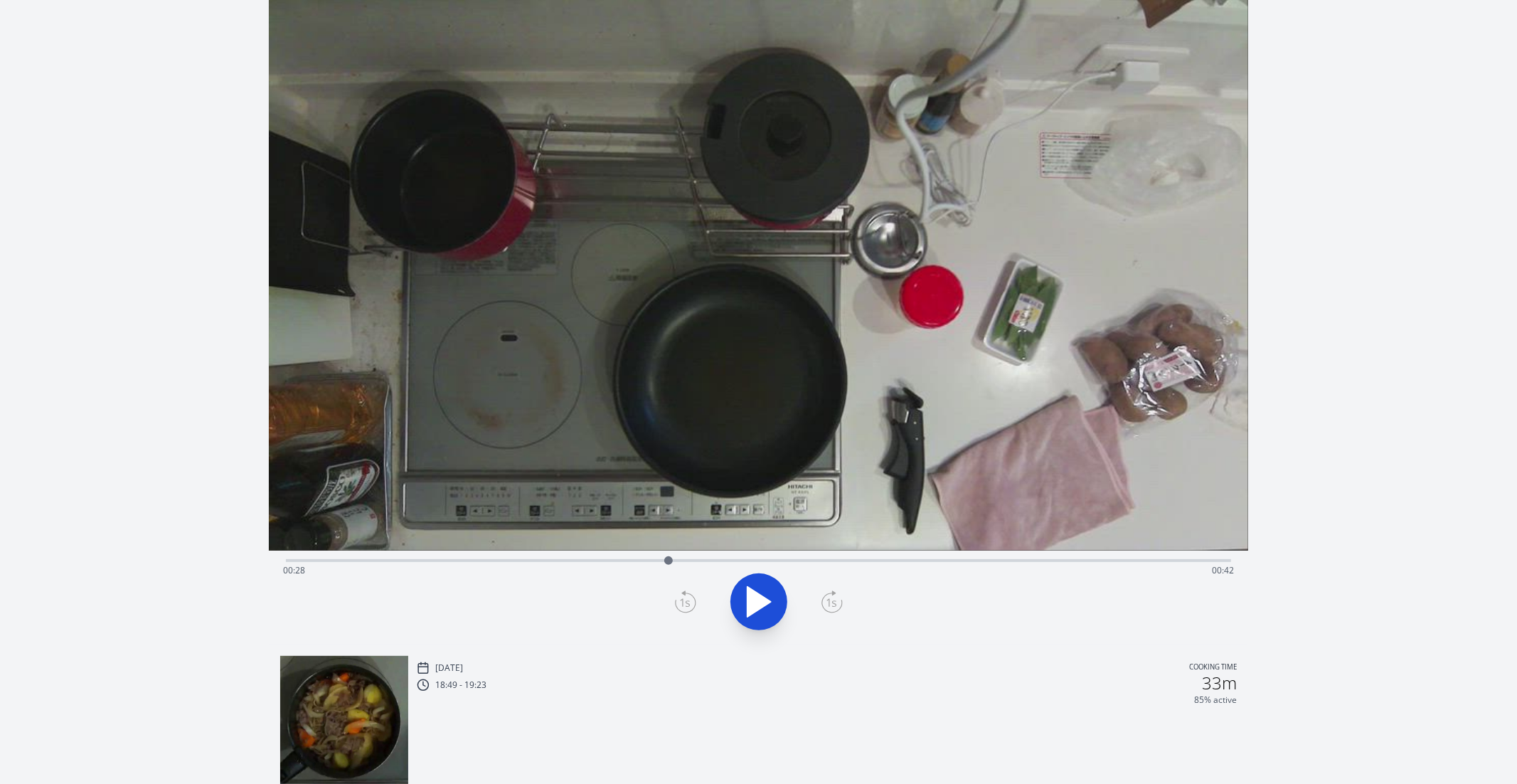
click at [705, 559] on div "Time elapsed: 00:28 Time remaining: 00:42" at bounding box center [758, 571] width 951 height 23
click at [690, 559] on div "Time elapsed: 00:30 Time remaining: 00:39" at bounding box center [758, 571] width 951 height 23
drag, startPoint x: 703, startPoint y: 559, endPoint x: 717, endPoint y: 559, distance: 14.0
click at [717, 559] on div "Time elapsed: 00:29 Time remaining: 00:41" at bounding box center [758, 571] width 951 height 23
click at [734, 564] on div "Time elapsed: 00:31 Time remaining: 00:39" at bounding box center [758, 571] width 951 height 23
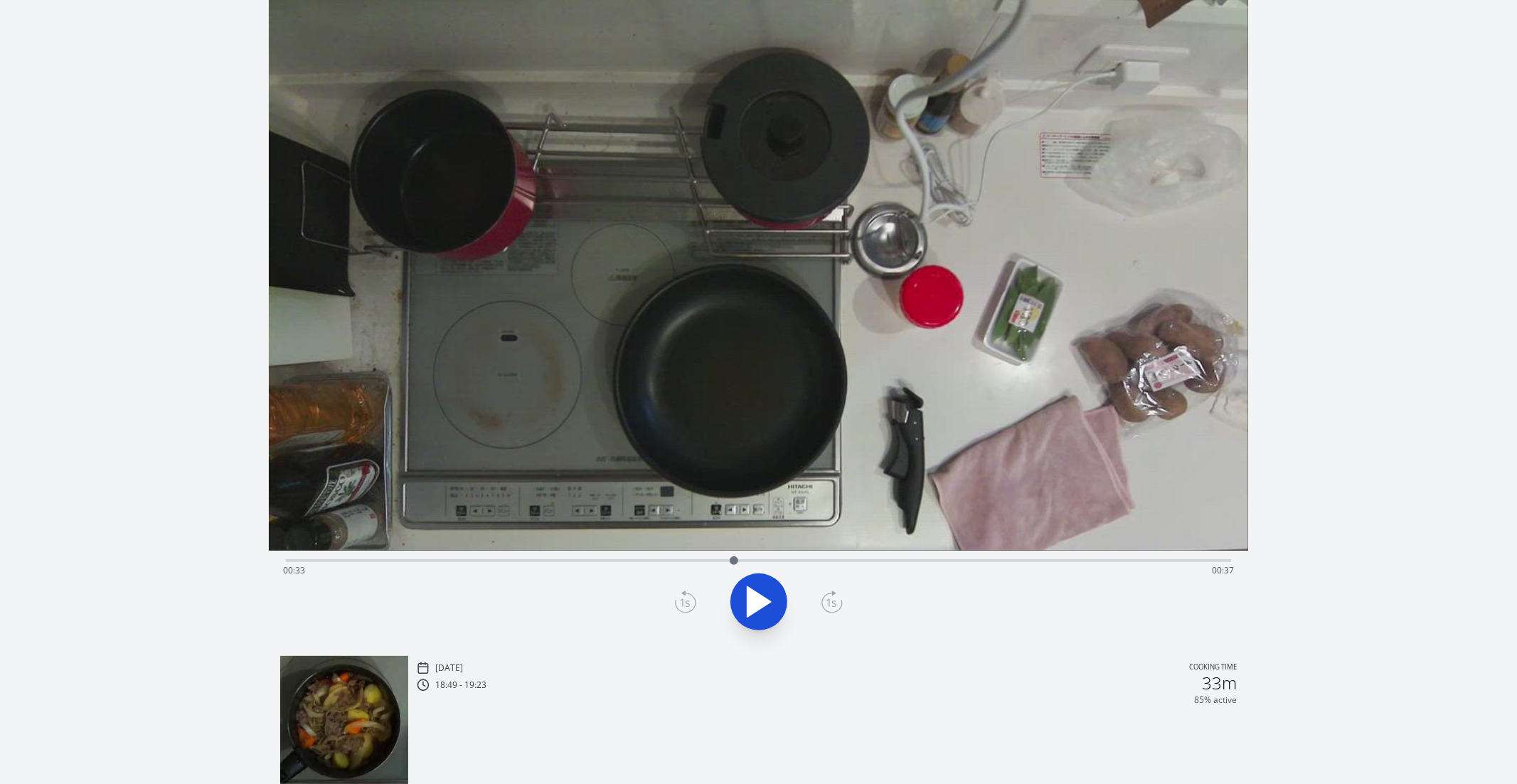
click at [688, 562] on div "Time elapsed: 00:33 Time remaining: 00:37" at bounding box center [758, 571] width 951 height 23
click at [660, 559] on div "Time elapsed: 00:29 Time remaining: 00:41" at bounding box center [758, 571] width 951 height 23
click at [639, 563] on div "Time elapsed: 00:27 Time remaining: 00:43" at bounding box center [758, 571] width 951 height 23
click at [651, 561] on div "Time elapsed: 00:26 Time remaining: 00:44" at bounding box center [758, 571] width 951 height 23
drag, startPoint x: 651, startPoint y: 559, endPoint x: 629, endPoint y: 559, distance: 22.0
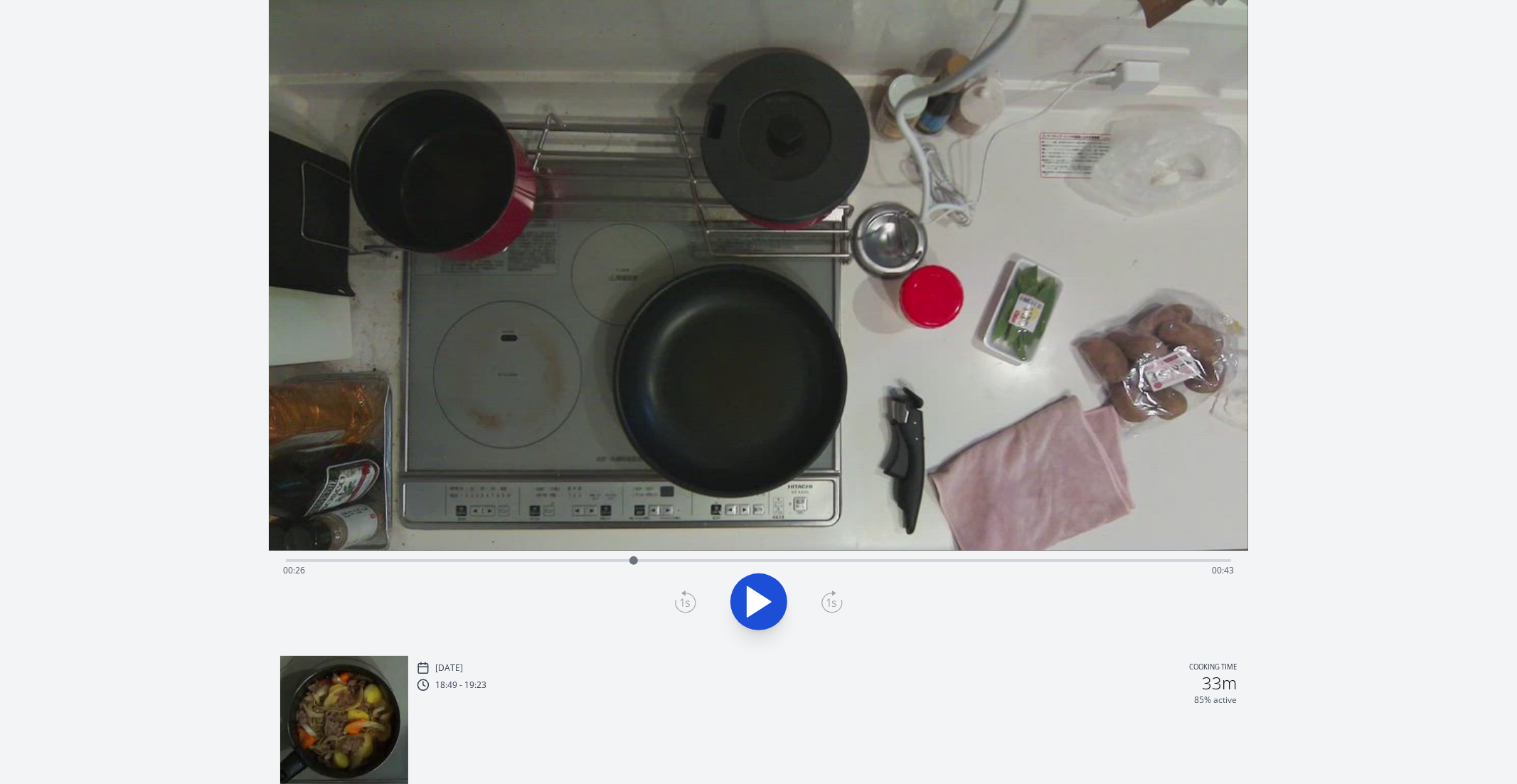
click at [630, 559] on div at bounding box center [634, 560] width 9 height 9
click at [647, 564] on div "Time elapsed: 00:25 Time remaining: 00:45" at bounding box center [758, 571] width 951 height 23
click at [657, 562] on div at bounding box center [647, 560] width 22 height 22
click at [839, 600] on icon at bounding box center [832, 602] width 22 height 23
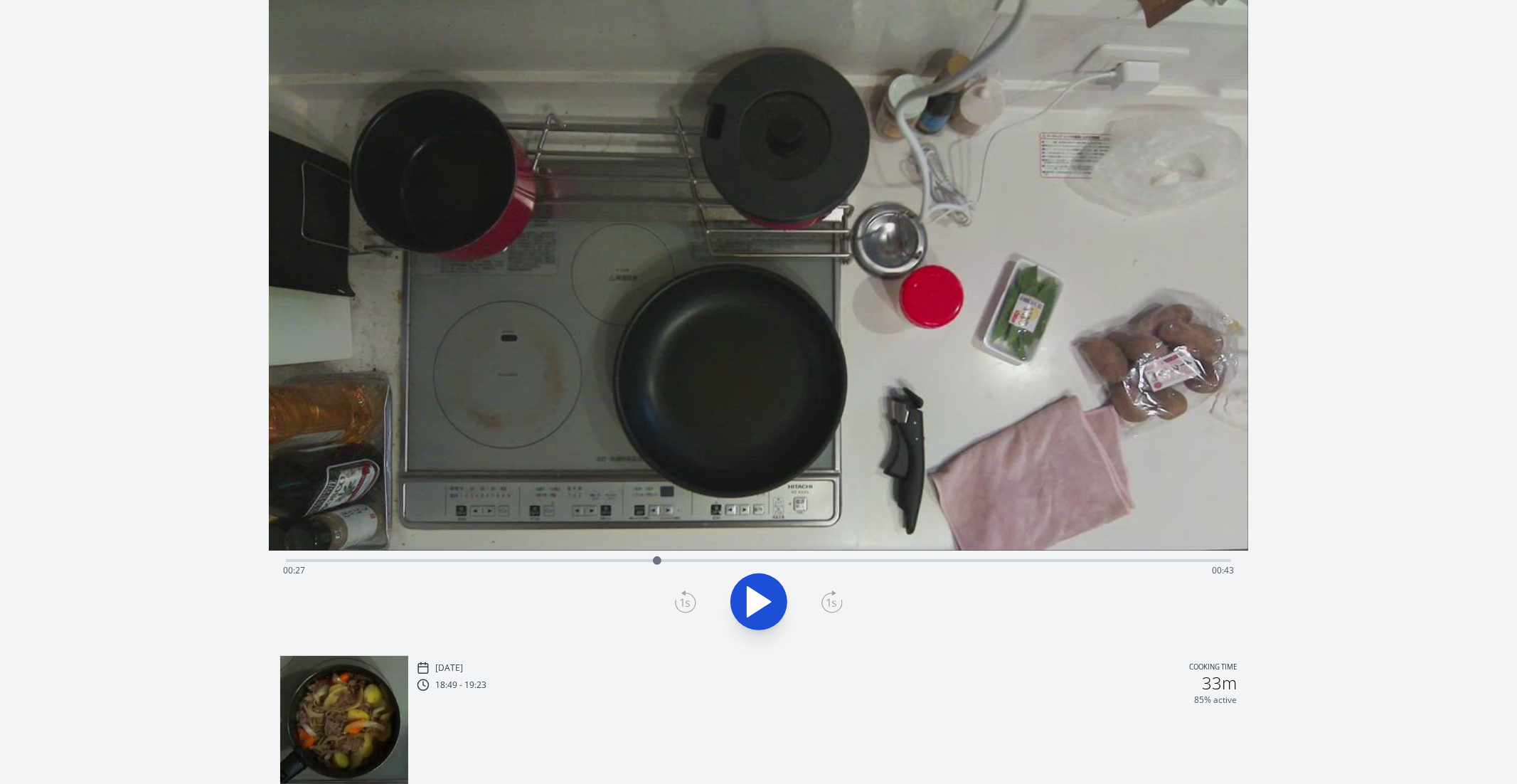
click at [839, 600] on icon at bounding box center [832, 602] width 22 height 23
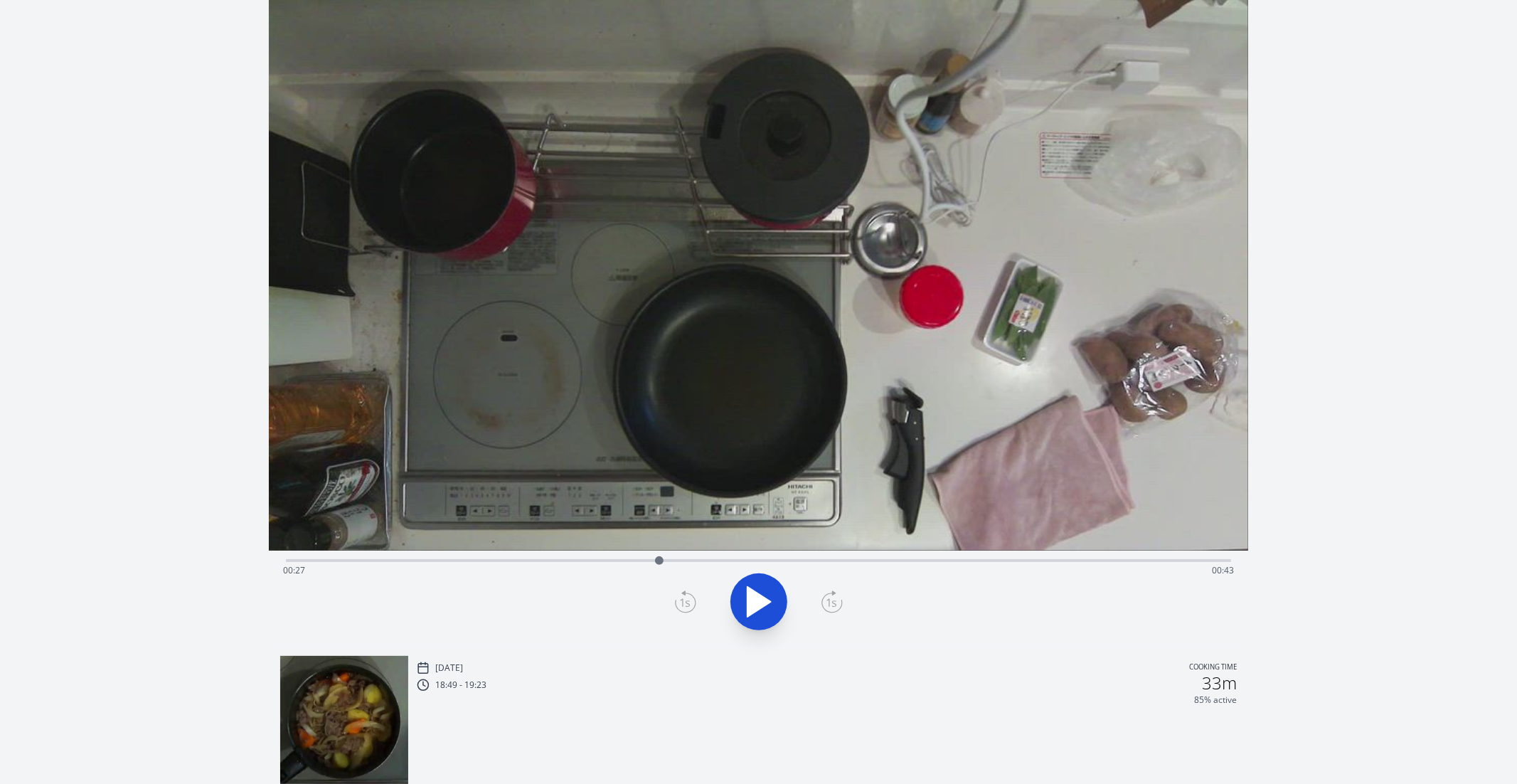
click at [839, 600] on icon at bounding box center [832, 602] width 22 height 23
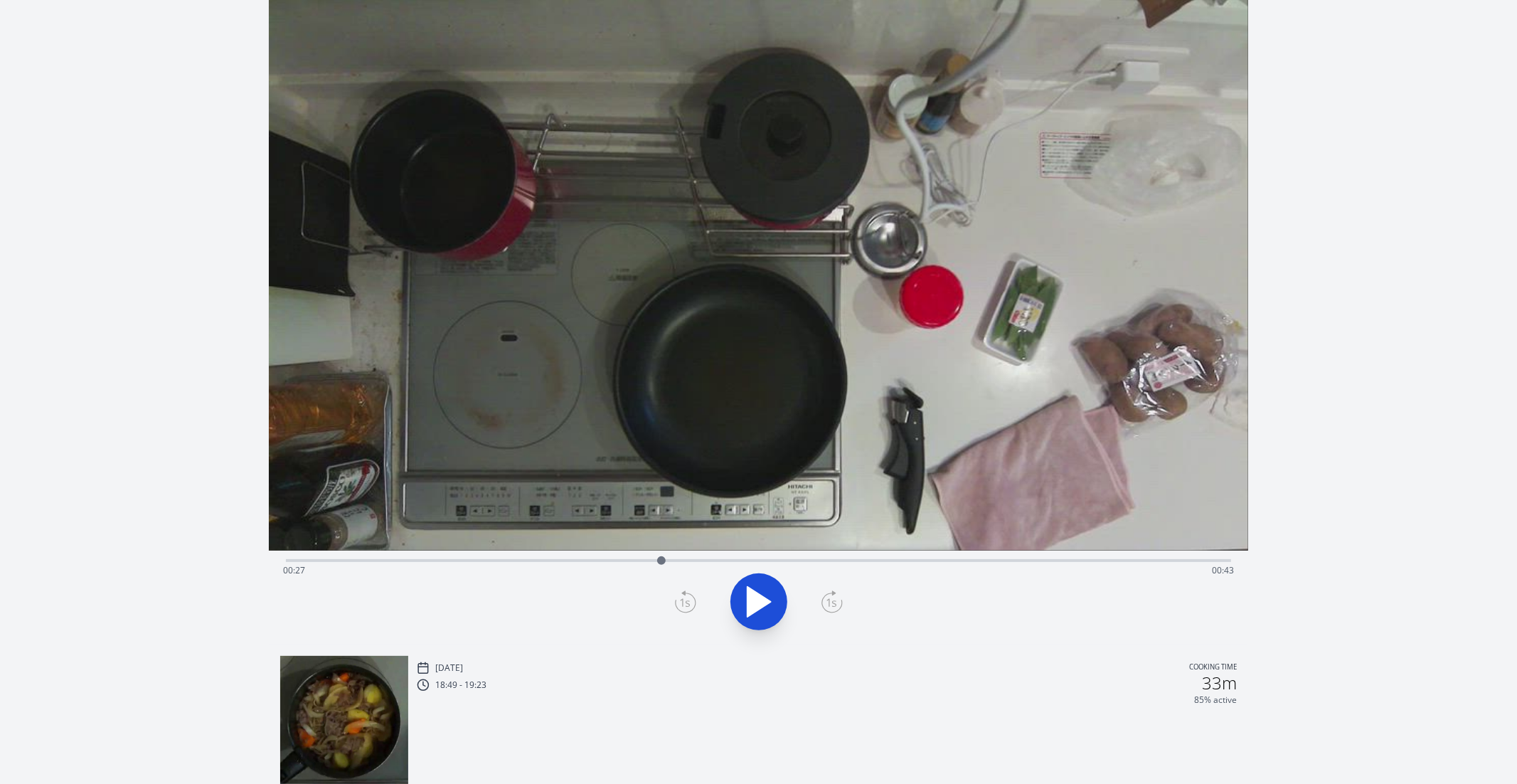
click at [839, 600] on icon at bounding box center [832, 602] width 22 height 23
click at [685, 599] on icon at bounding box center [685, 602] width 22 height 23
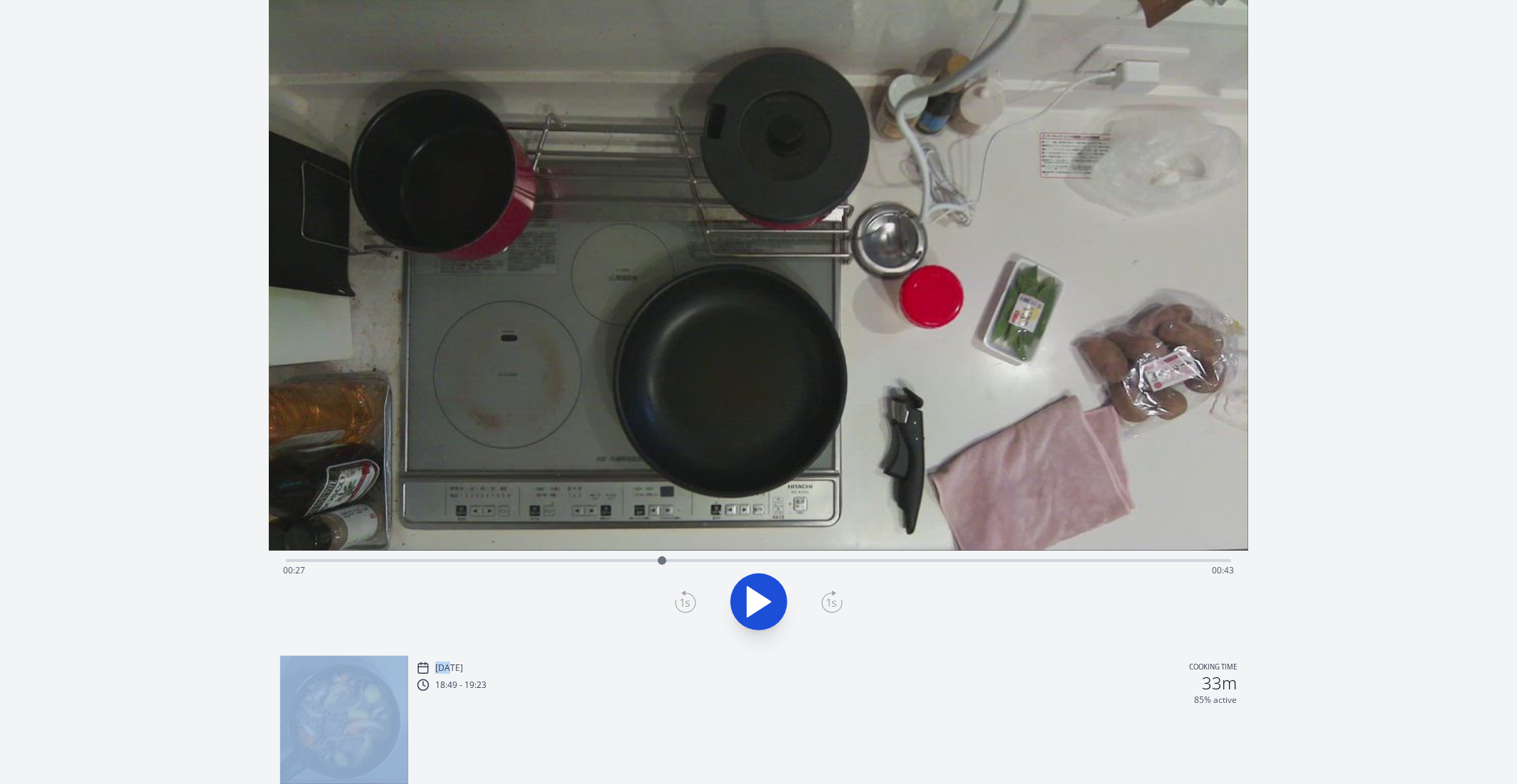
click at [685, 599] on icon at bounding box center [685, 602] width 22 height 23
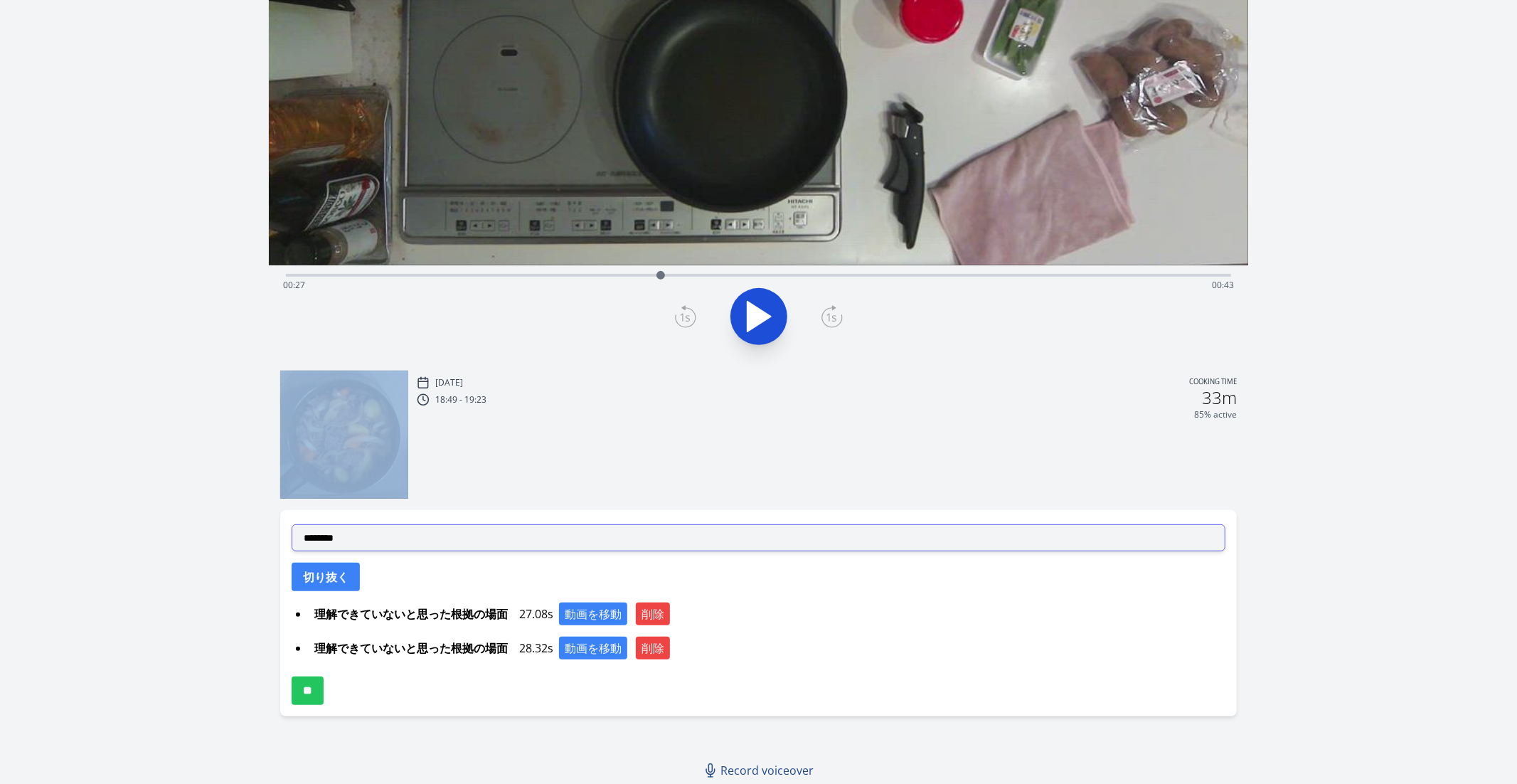
click at [483, 546] on select "**********" at bounding box center [759, 537] width 935 height 27
select select "**********"
click at [291, 524] on select "**********" at bounding box center [759, 537] width 935 height 27
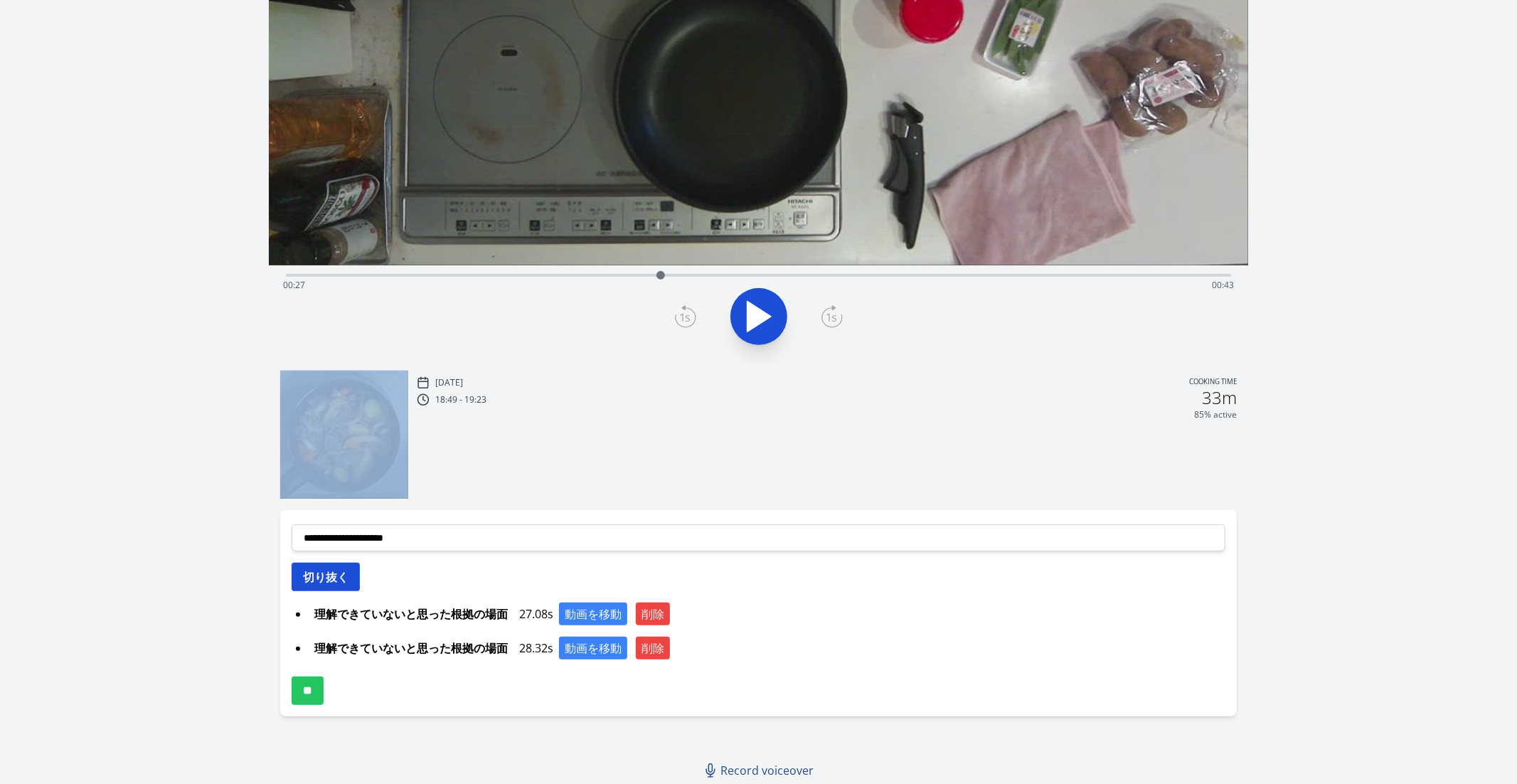
click at [335, 570] on button "切り抜く" at bounding box center [325, 577] width 69 height 29
select select
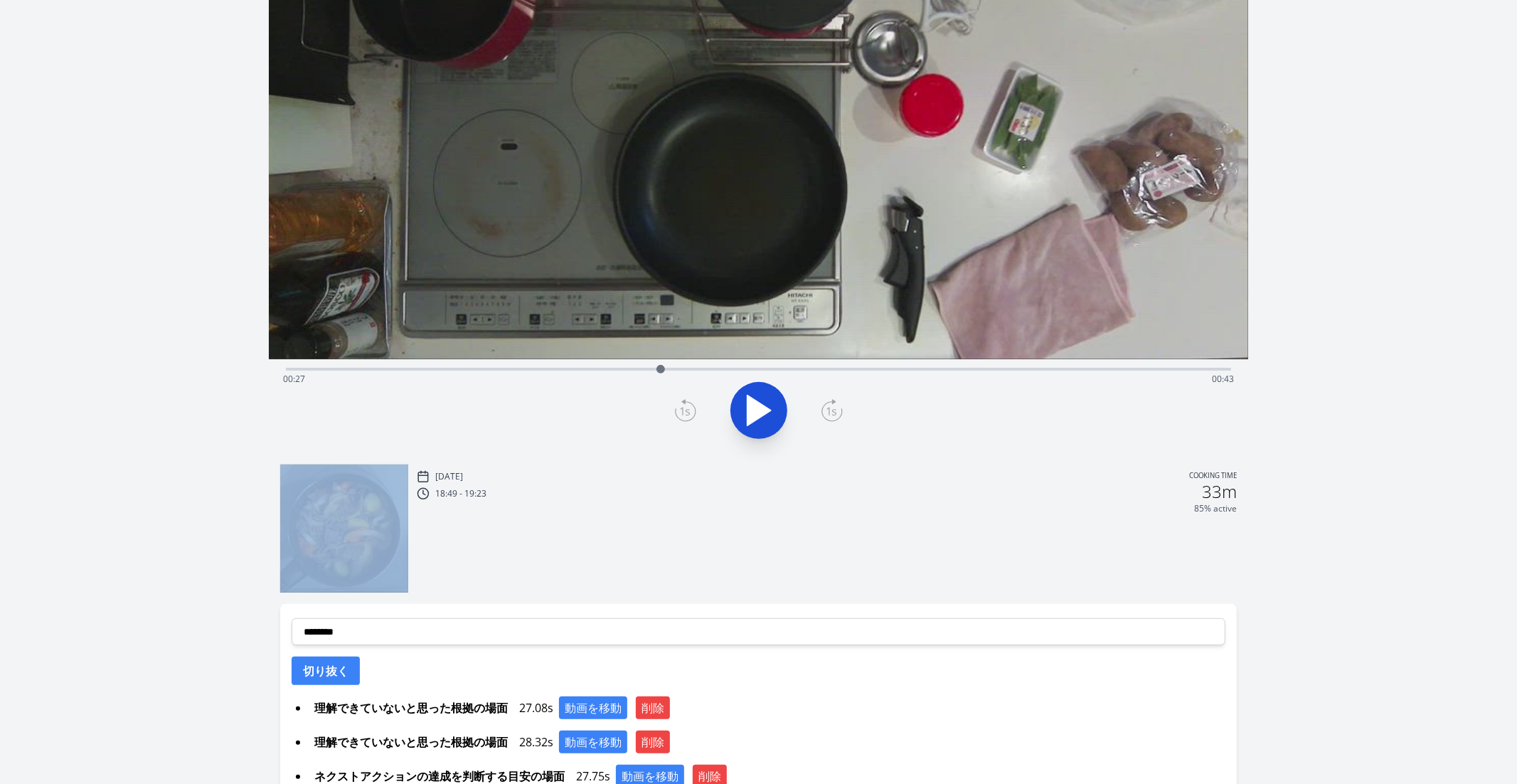
scroll to position [349, 0]
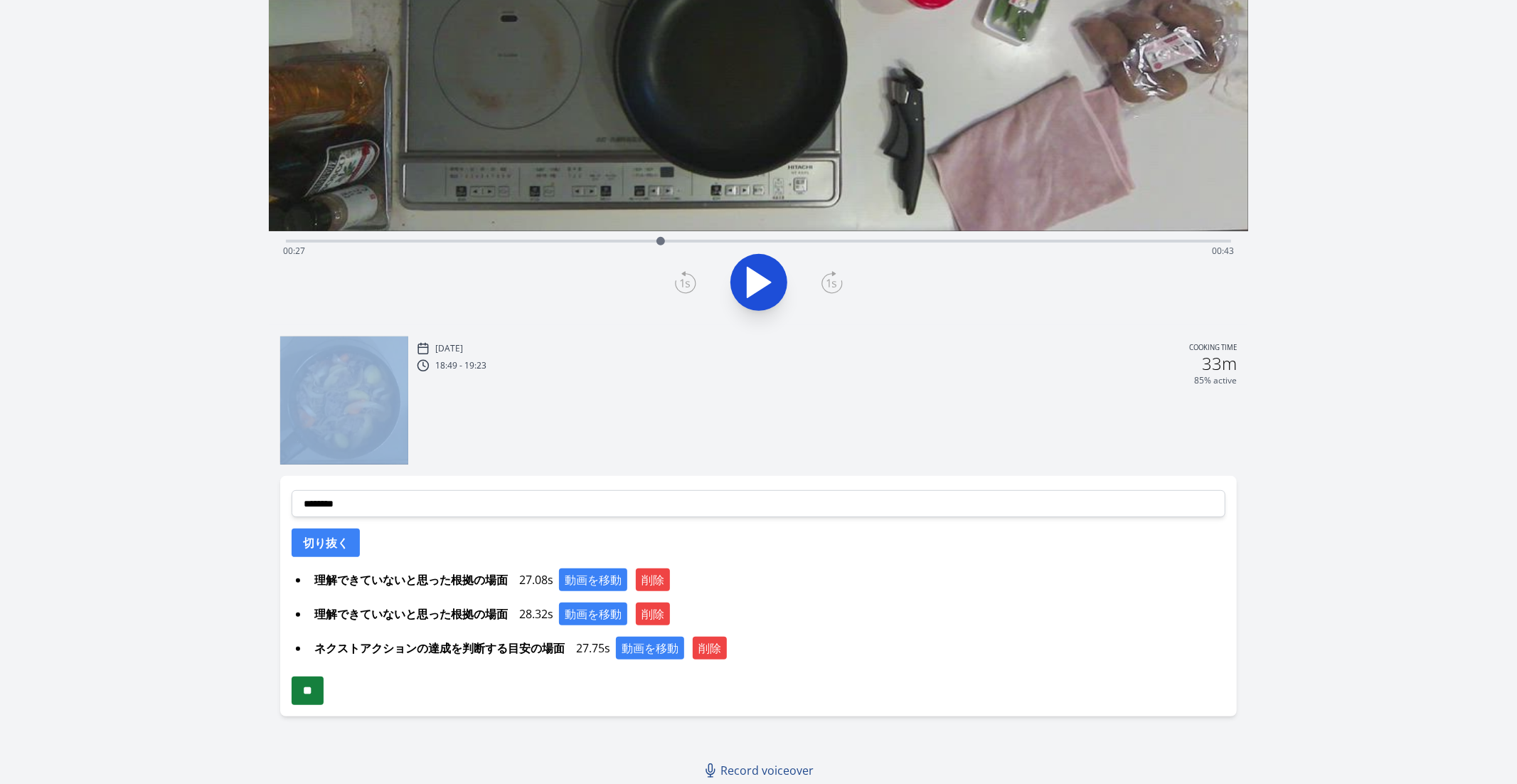
click at [312, 697] on input "**" at bounding box center [307, 690] width 32 height 29
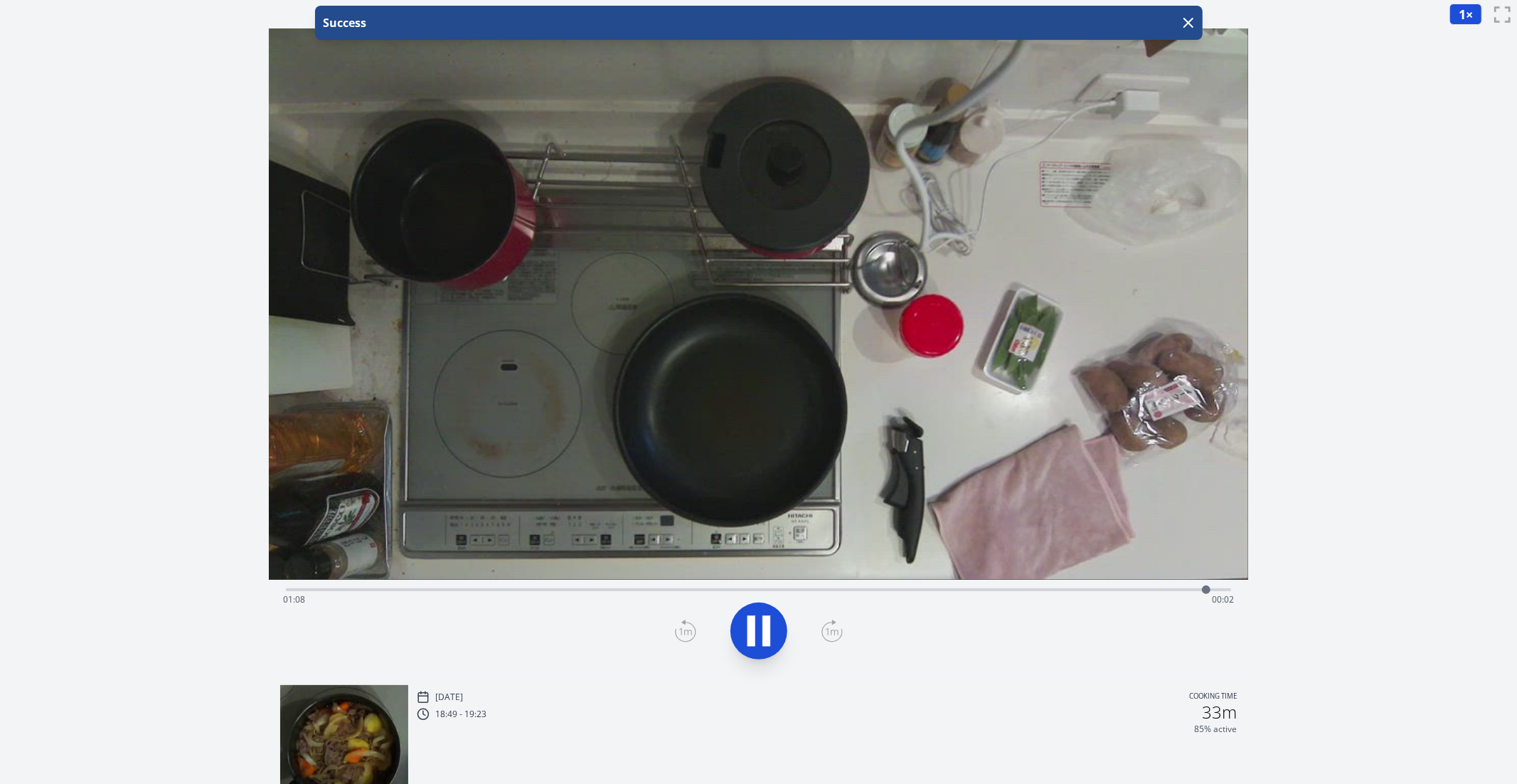
click at [623, 592] on div "Time elapsed: 01:08 Time remaining: 00:02" at bounding box center [758, 599] width 951 height 23
click at [535, 595] on div "Time elapsed: 00:25 Time remaining: 00:45" at bounding box center [758, 599] width 951 height 23
click at [489, 589] on div "Time elapsed: 00:18 Time remaining: 00:52" at bounding box center [758, 599] width 951 height 23
click at [588, 586] on div "Time elapsed: 00:16 Time remaining: 00:54" at bounding box center [759, 588] width 946 height 17
click at [564, 591] on div "Time elapsed: 00:23 Time remaining: 00:47" at bounding box center [758, 599] width 951 height 23
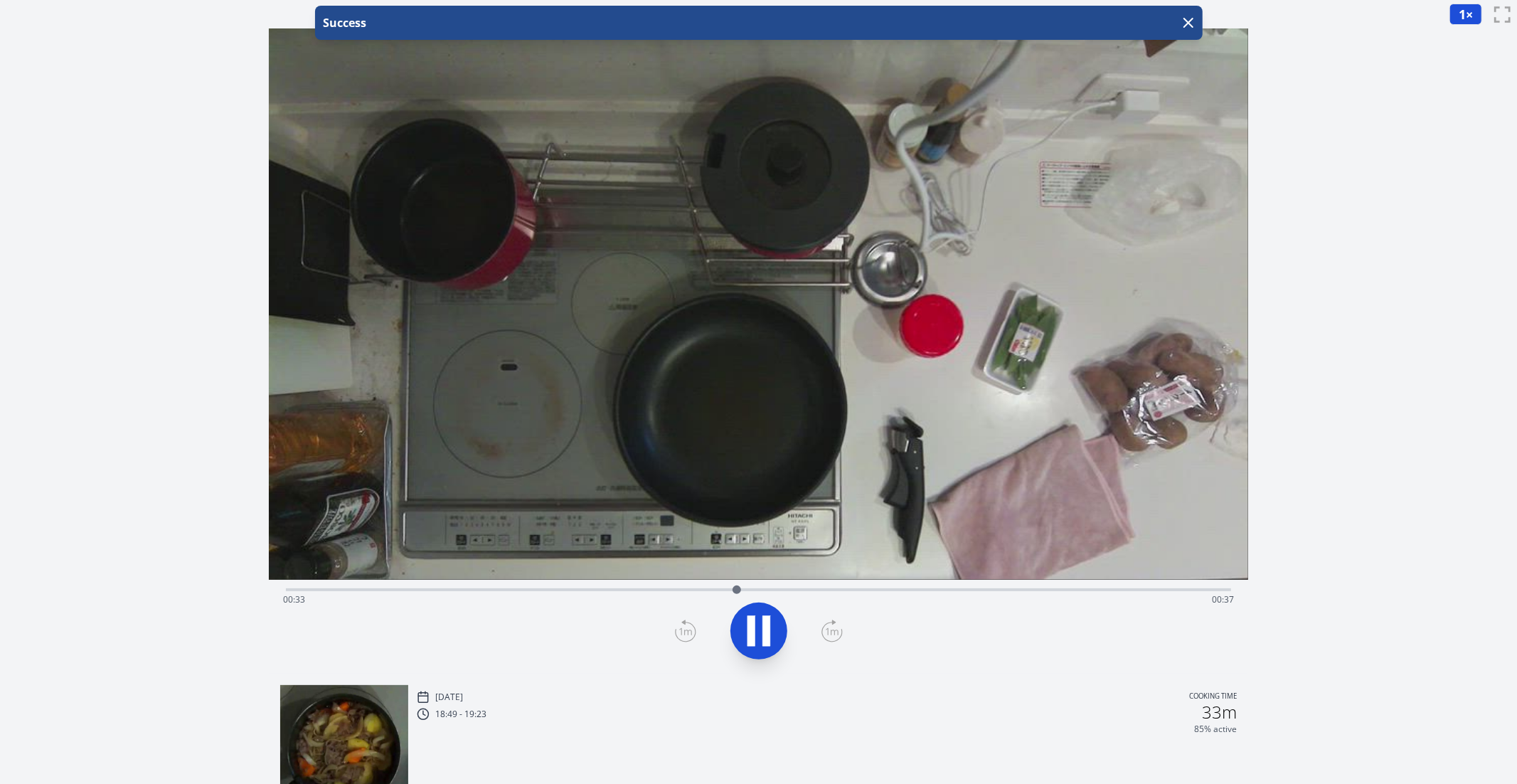
click at [755, 624] on icon at bounding box center [751, 630] width 8 height 30
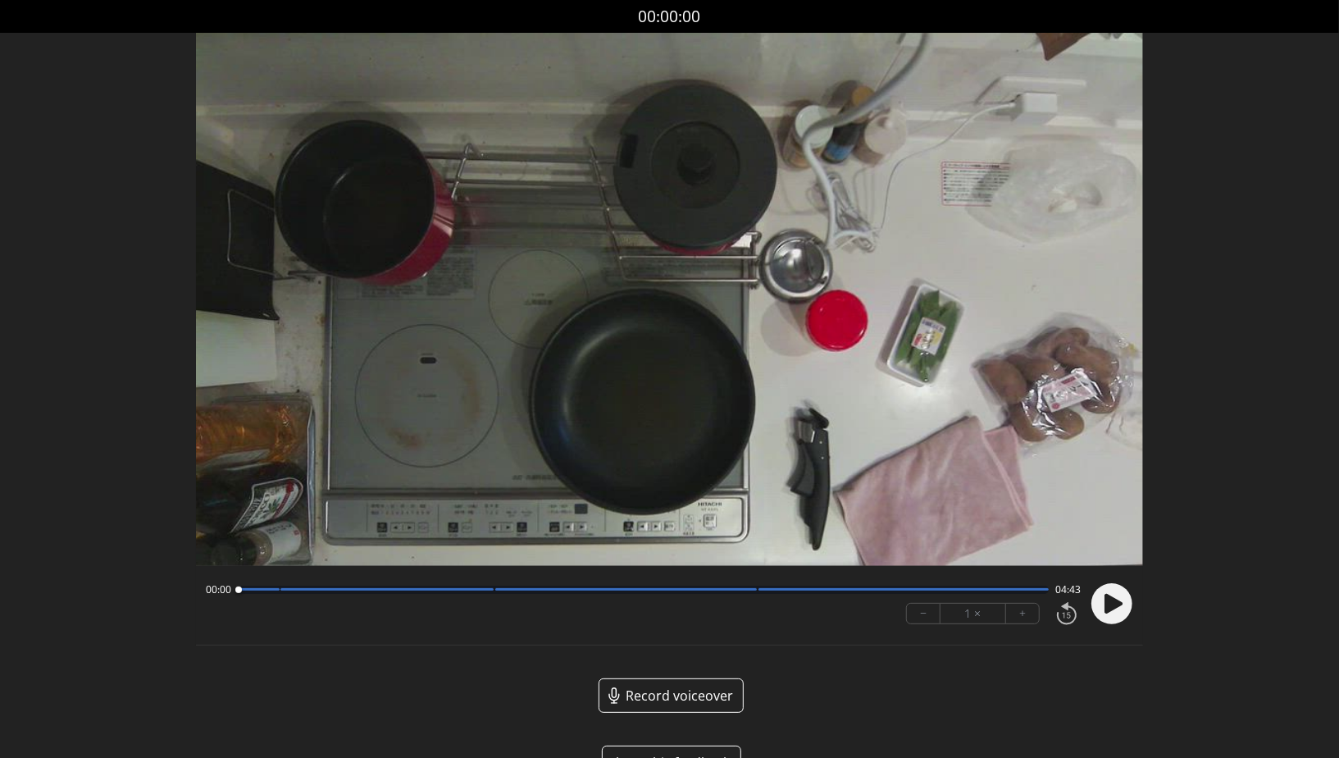
click at [1112, 592] on circle at bounding box center [1112, 603] width 41 height 41
click at [1019, 615] on button "+" at bounding box center [1022, 614] width 33 height 20
click at [479, 594] on div at bounding box center [643, 590] width 811 height 8
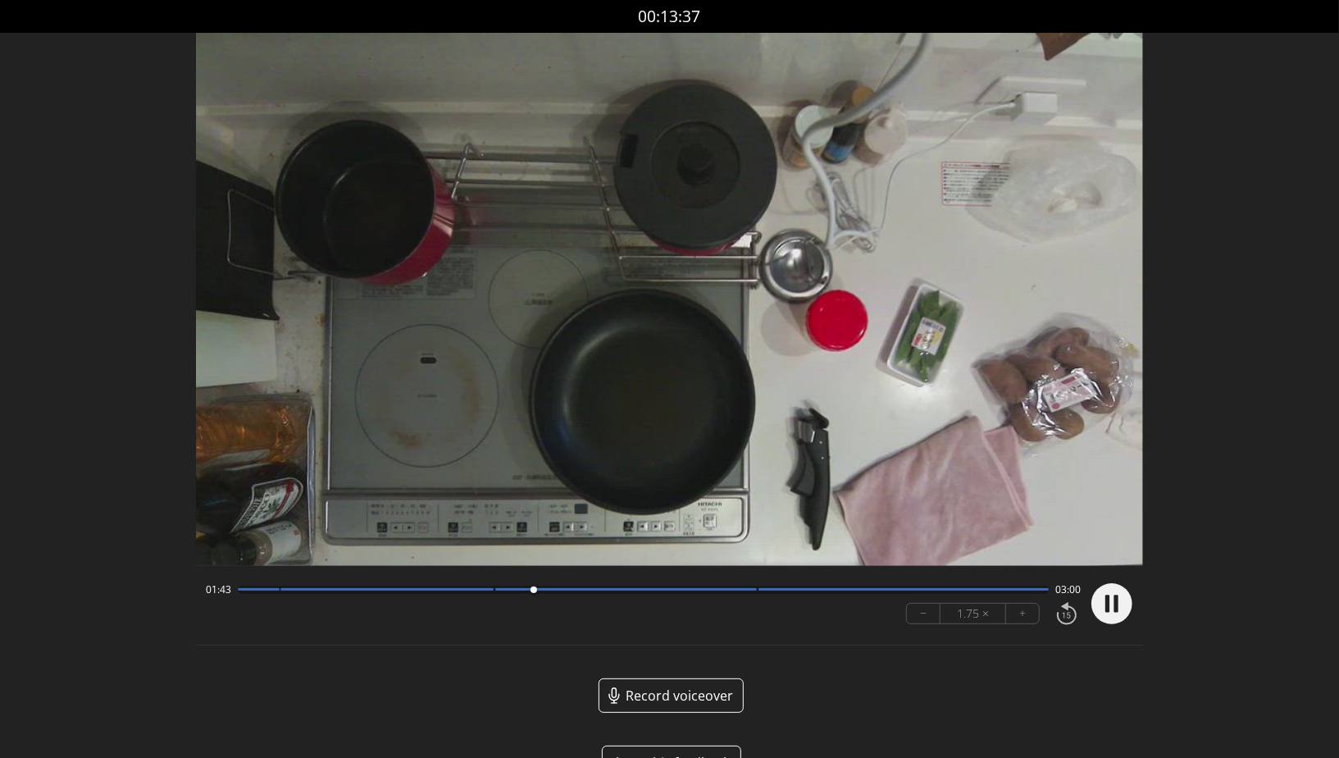
click at [746, 592] on div at bounding box center [643, 590] width 811 height 8
click at [1102, 613] on circle at bounding box center [1112, 603] width 41 height 41
click at [746, 591] on div at bounding box center [626, 589] width 262 height 2
click at [731, 591] on div at bounding box center [626, 589] width 262 height 2
click at [1091, 598] on icon at bounding box center [1112, 603] width 43 height 43
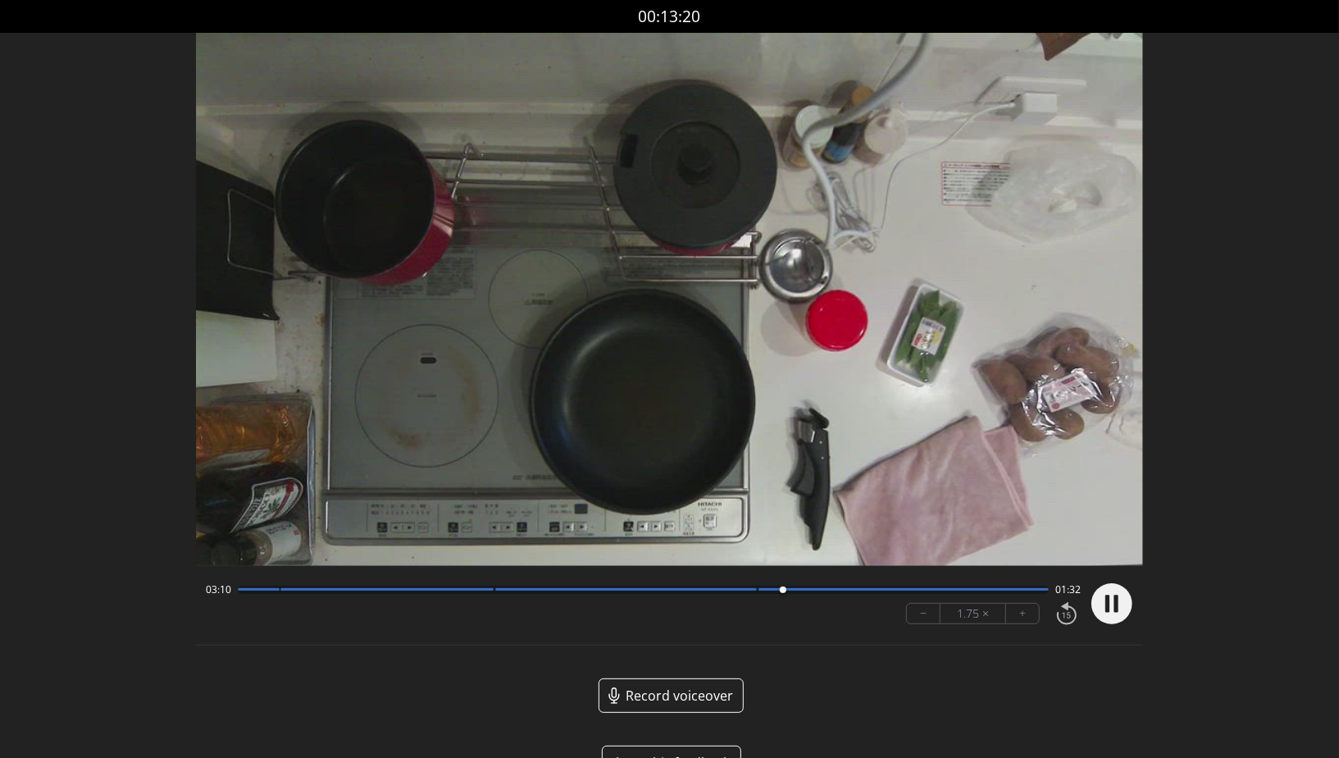
click at [1112, 597] on circle at bounding box center [1112, 603] width 41 height 41
click at [847, 592] on div at bounding box center [643, 590] width 811 height 8
click at [824, 590] on div at bounding box center [904, 589] width 290 height 2
click at [1129, 610] on circle at bounding box center [1112, 603] width 41 height 41
click at [1129, 608] on circle at bounding box center [1112, 603] width 41 height 41
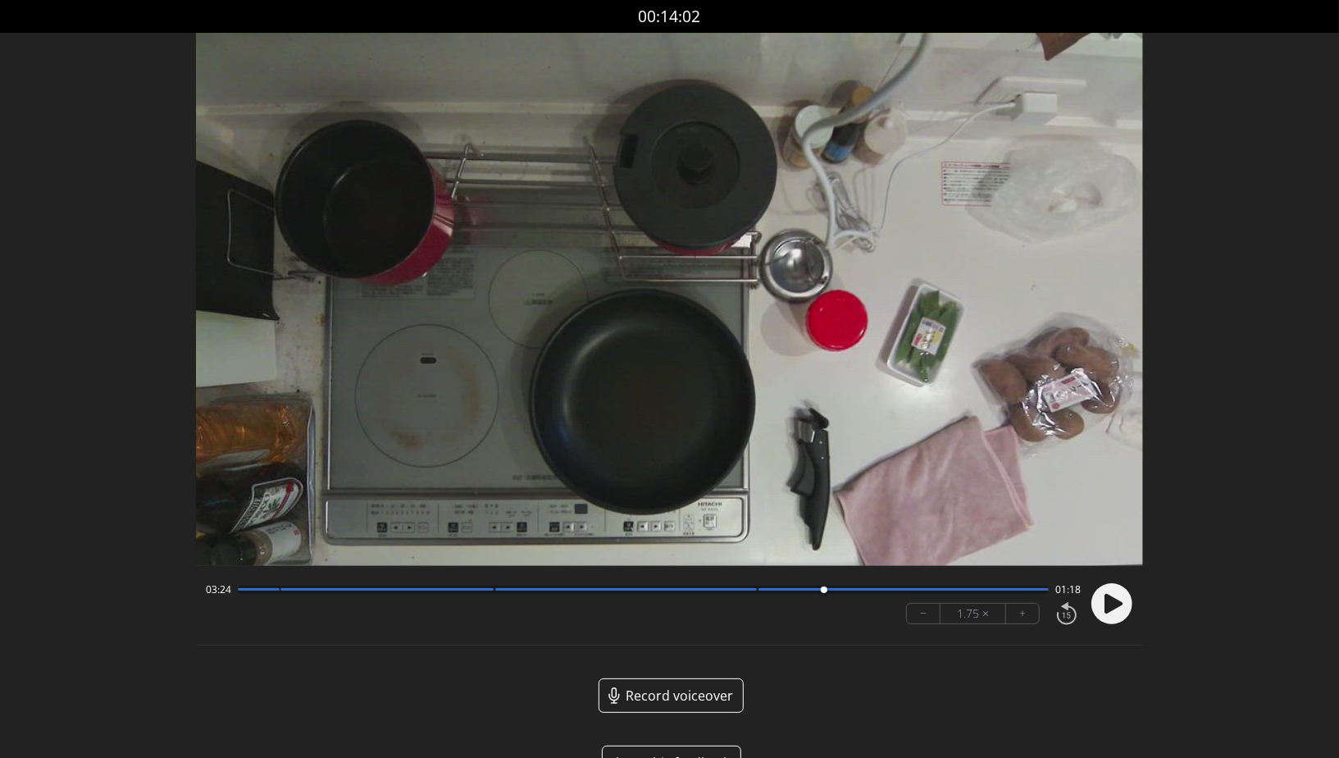
click at [740, 594] on div at bounding box center [643, 590] width 811 height 8
click at [582, 604] on div "02:55 01:48 − 1.75 × +" at bounding box center [640, 604] width 882 height 56
click at [566, 598] on div "02:55 01:48 − 1.75 × +" at bounding box center [640, 604] width 882 height 56
click at [527, 590] on div at bounding box center [626, 589] width 262 height 2
click at [452, 590] on div at bounding box center [387, 589] width 213 height 2
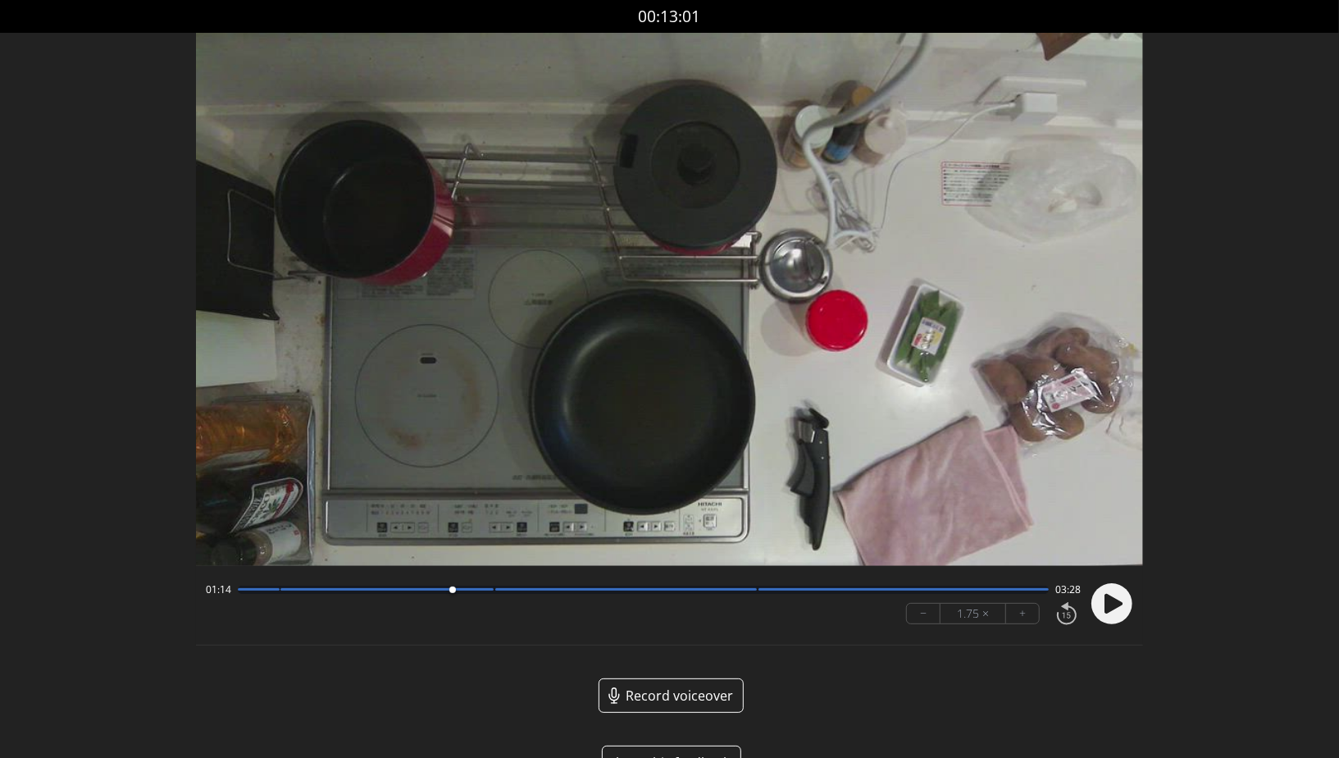
click at [393, 587] on div at bounding box center [643, 590] width 811 height 8
click at [312, 591] on div at bounding box center [643, 590] width 811 height 8
click at [239, 600] on div "00:26 04:17 − 1.75 × +" at bounding box center [640, 604] width 882 height 56
click at [441, 591] on div at bounding box center [643, 590] width 811 height 8
click at [511, 588] on div at bounding box center [643, 590] width 811 height 8
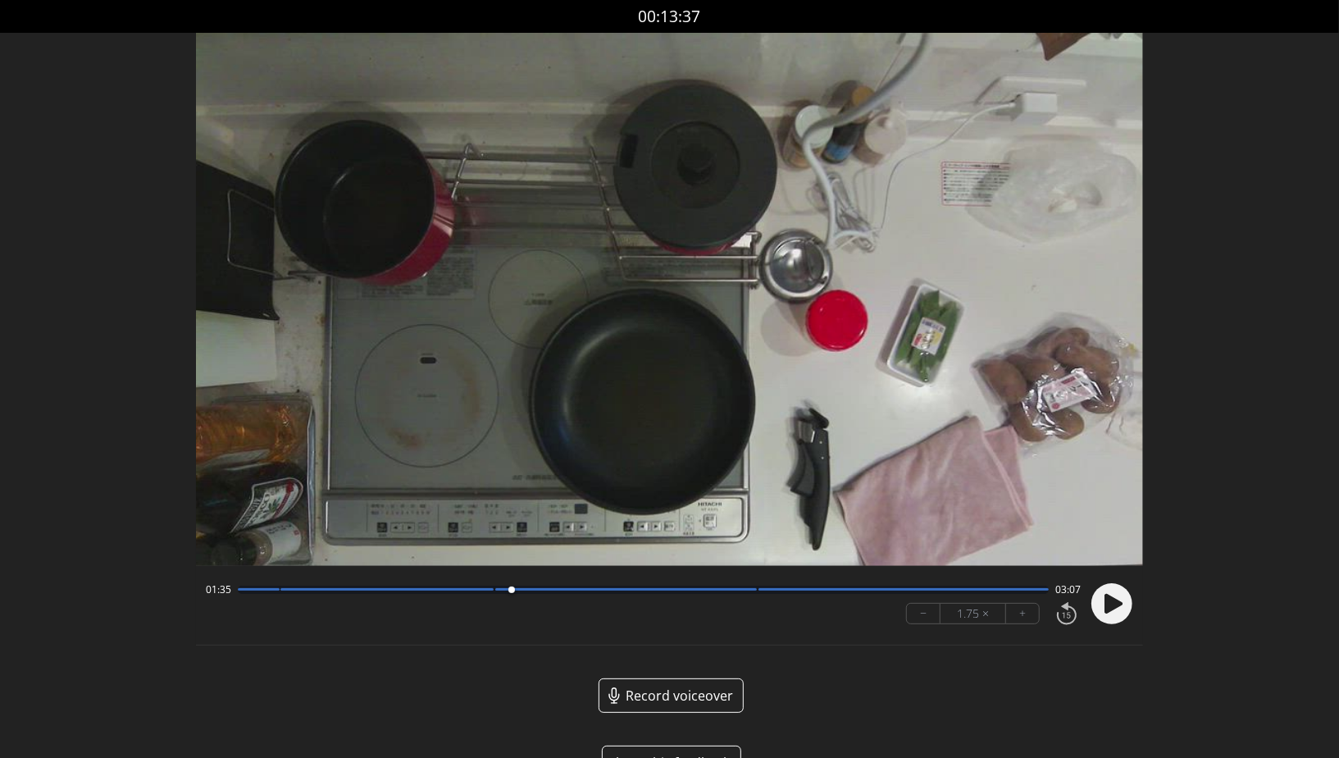
click at [648, 599] on div "01:35 03:07 − 1.75 × +" at bounding box center [640, 604] width 882 height 56
click at [715, 592] on div at bounding box center [643, 590] width 811 height 8
click at [756, 593] on div at bounding box center [643, 590] width 811 height 8
click at [1109, 615] on circle at bounding box center [1112, 603] width 41 height 41
click at [1119, 604] on circle at bounding box center [1112, 603] width 41 height 41
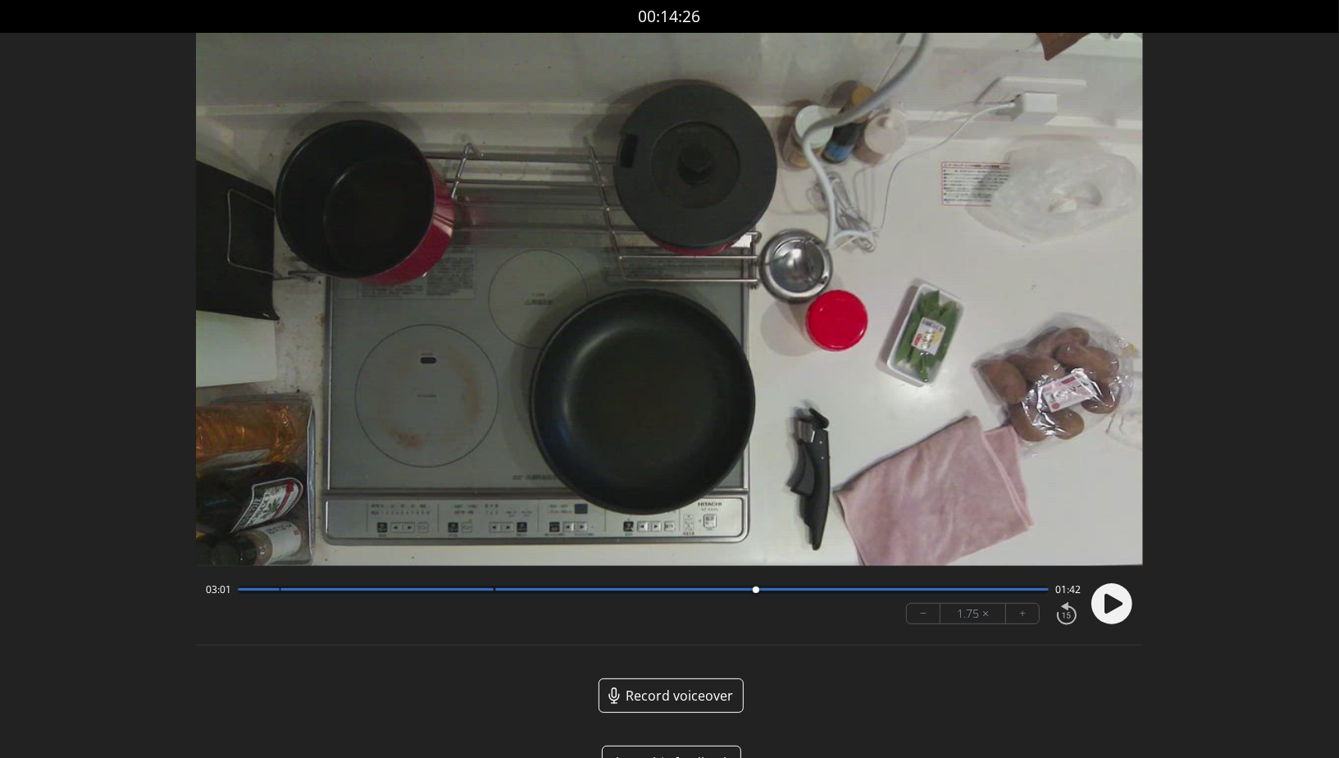
scroll to position [46, 0]
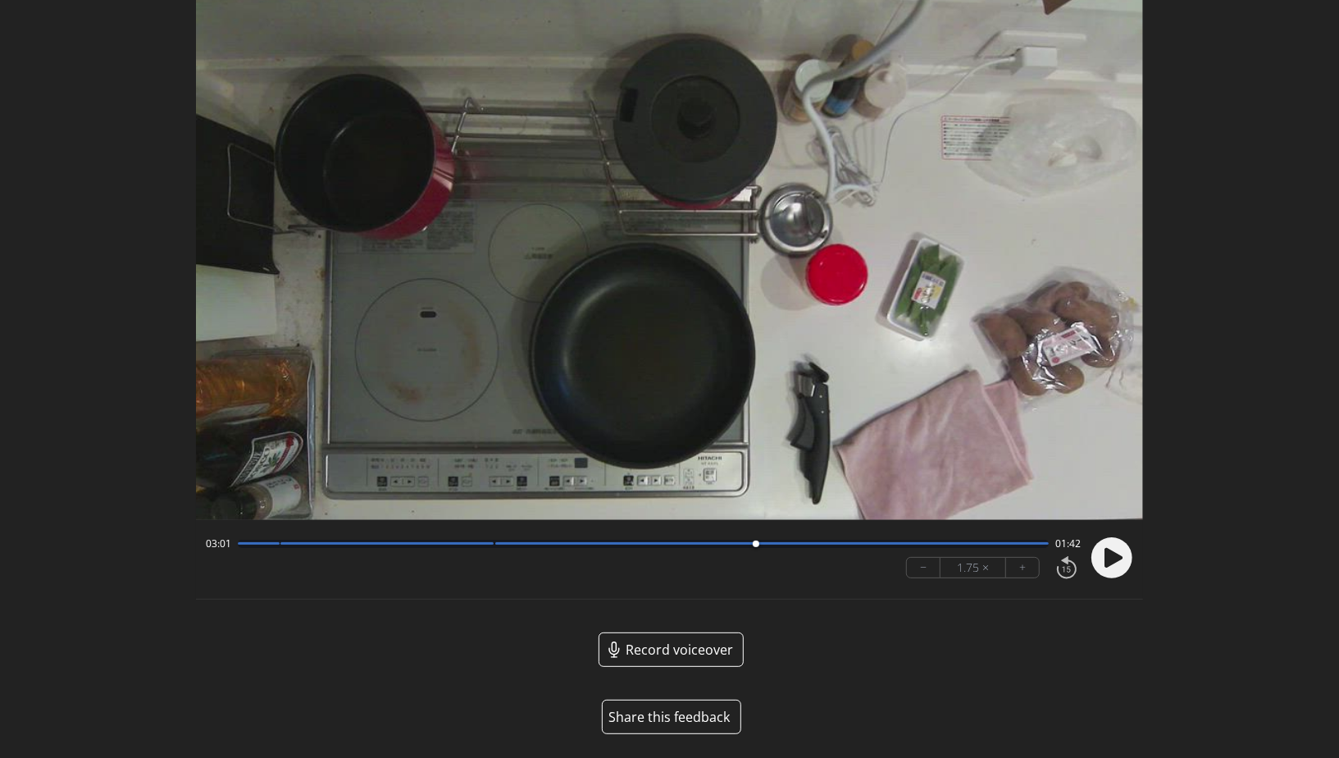
click at [244, 547] on div at bounding box center [643, 544] width 811 height 8
drag, startPoint x: 244, startPoint y: 547, endPoint x: 215, endPoint y: 547, distance: 29.5
click at [217, 547] on div "00:02 04:40" at bounding box center [643, 543] width 875 height 13
click at [1104, 561] on circle at bounding box center [1112, 557] width 41 height 41
click at [271, 545] on div at bounding box center [643, 544] width 811 height 8
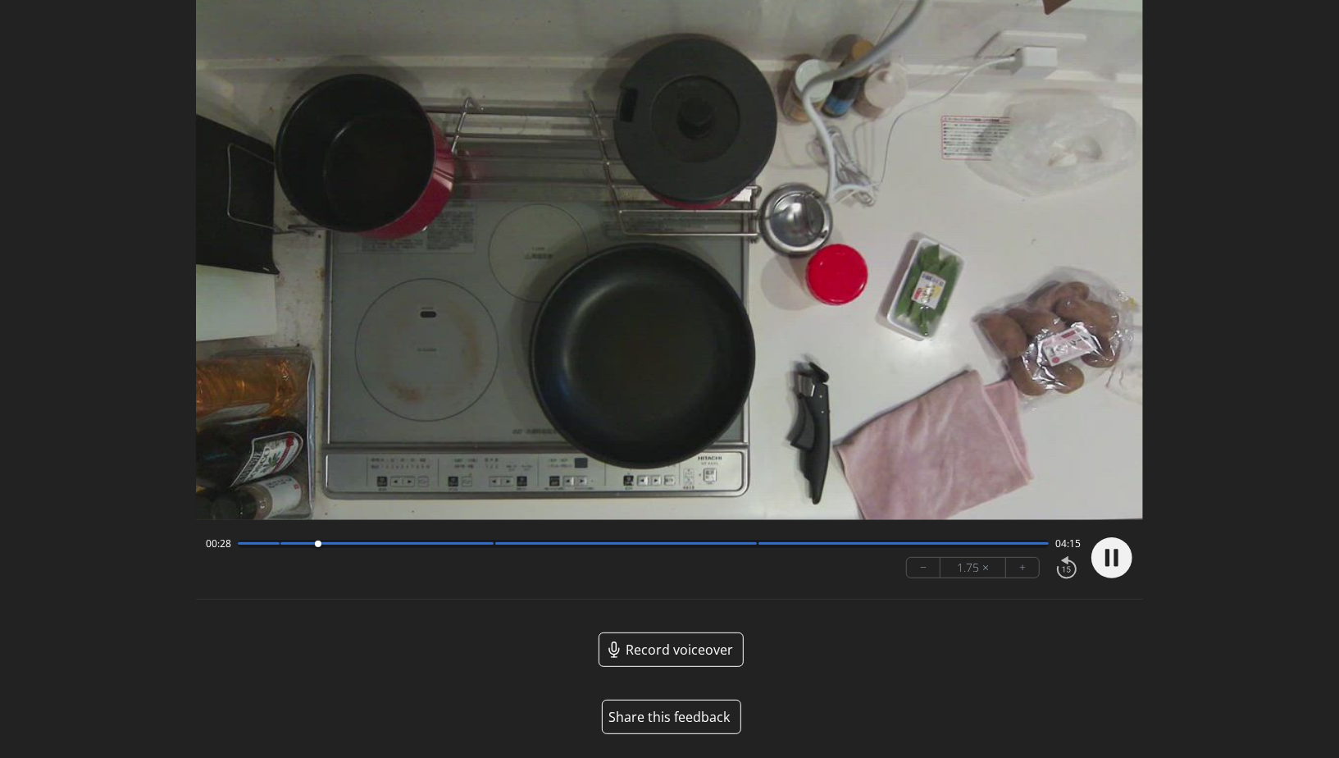
click at [484, 543] on div at bounding box center [387, 543] width 213 height 2
click at [748, 547] on div at bounding box center [643, 544] width 811 height 8
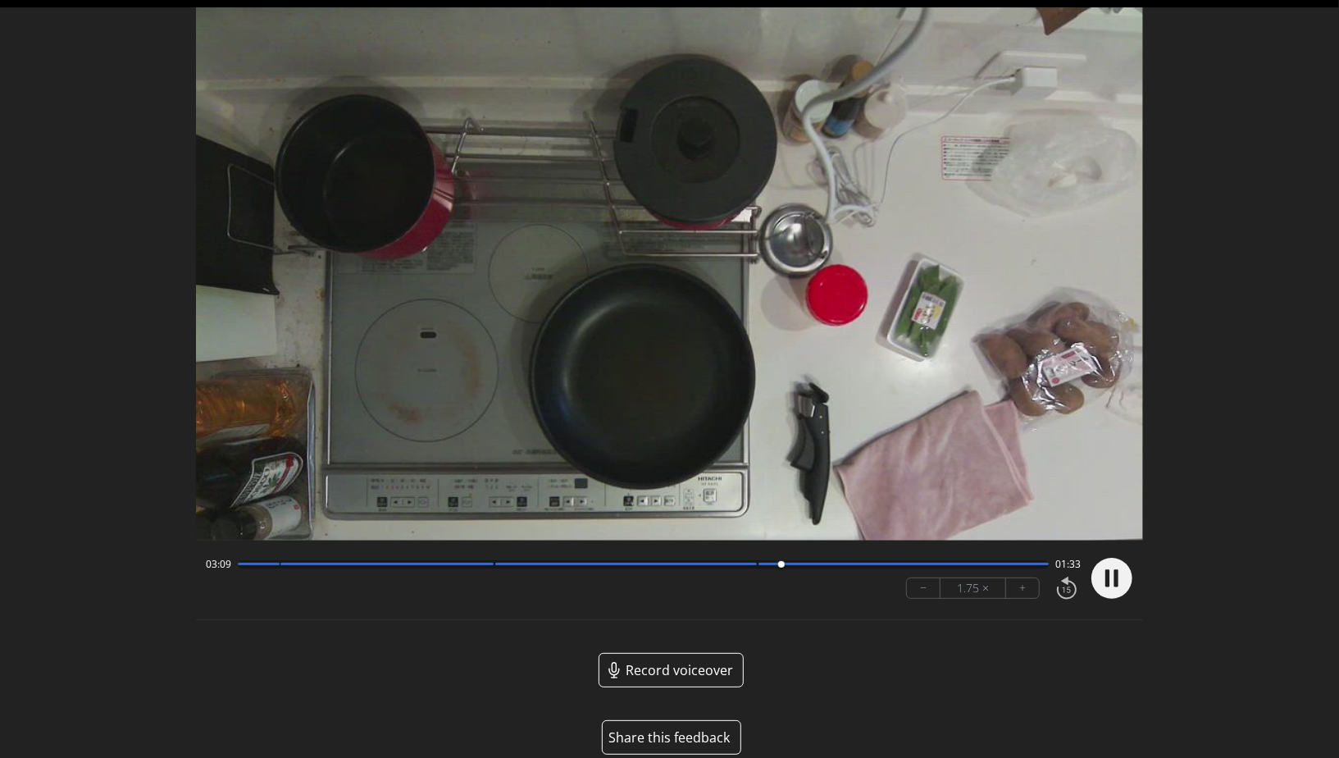
scroll to position [0, 0]
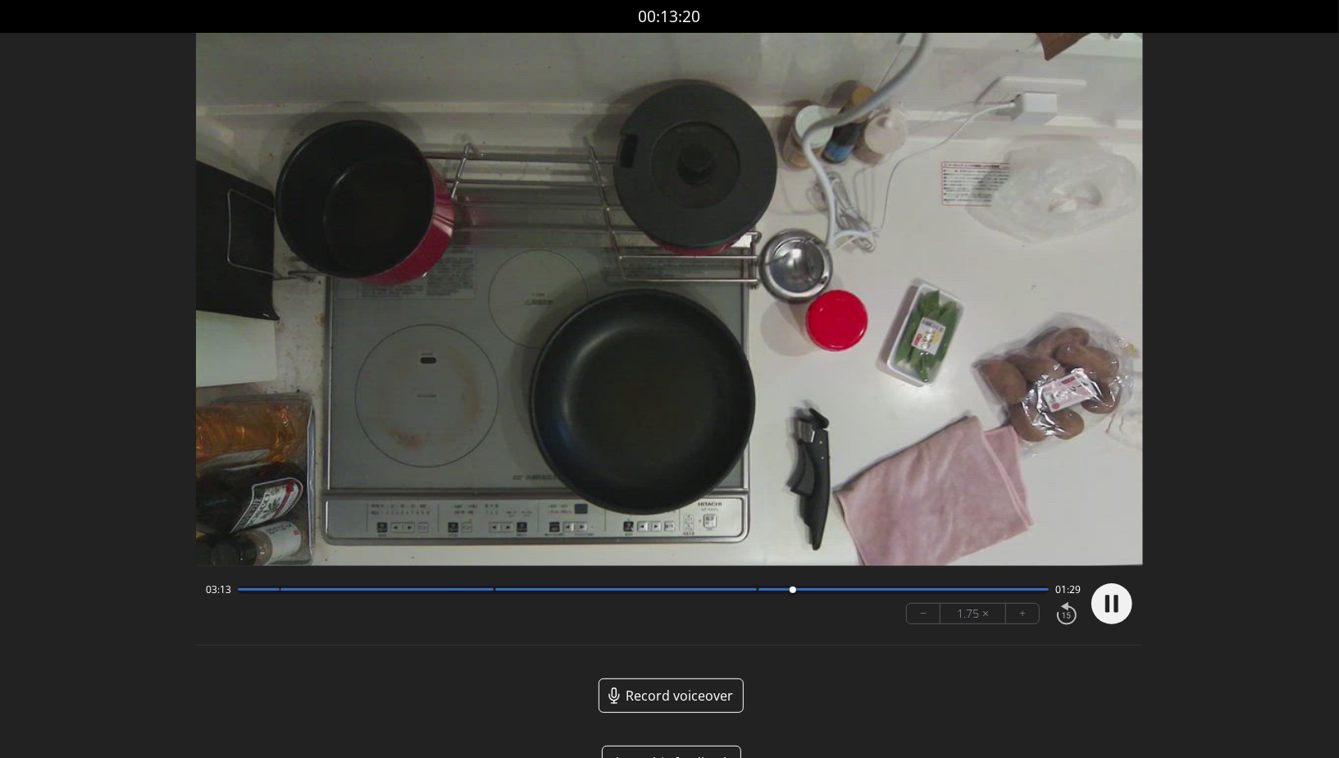
click at [1126, 599] on circle at bounding box center [1112, 603] width 41 height 41
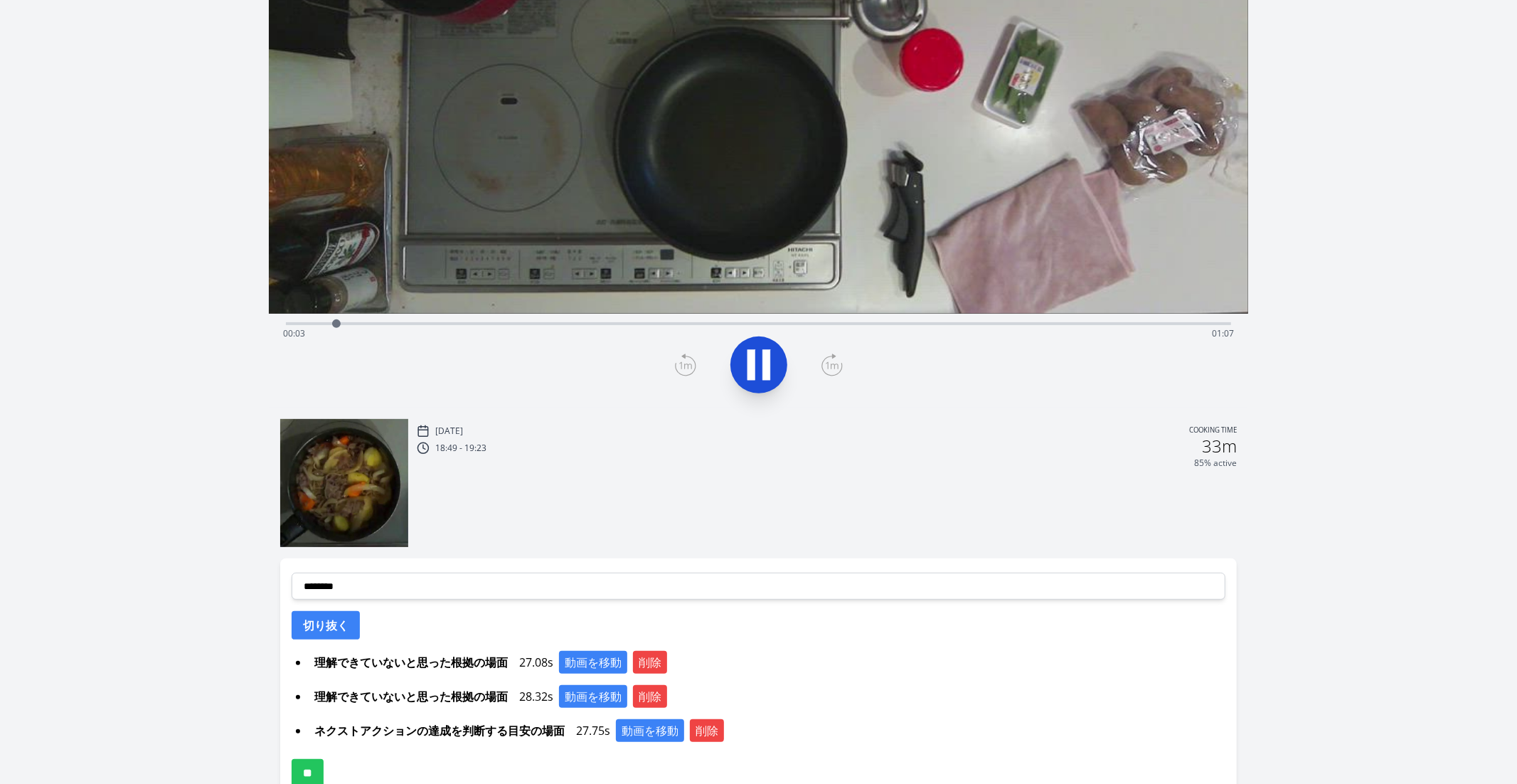
scroll to position [349, 0]
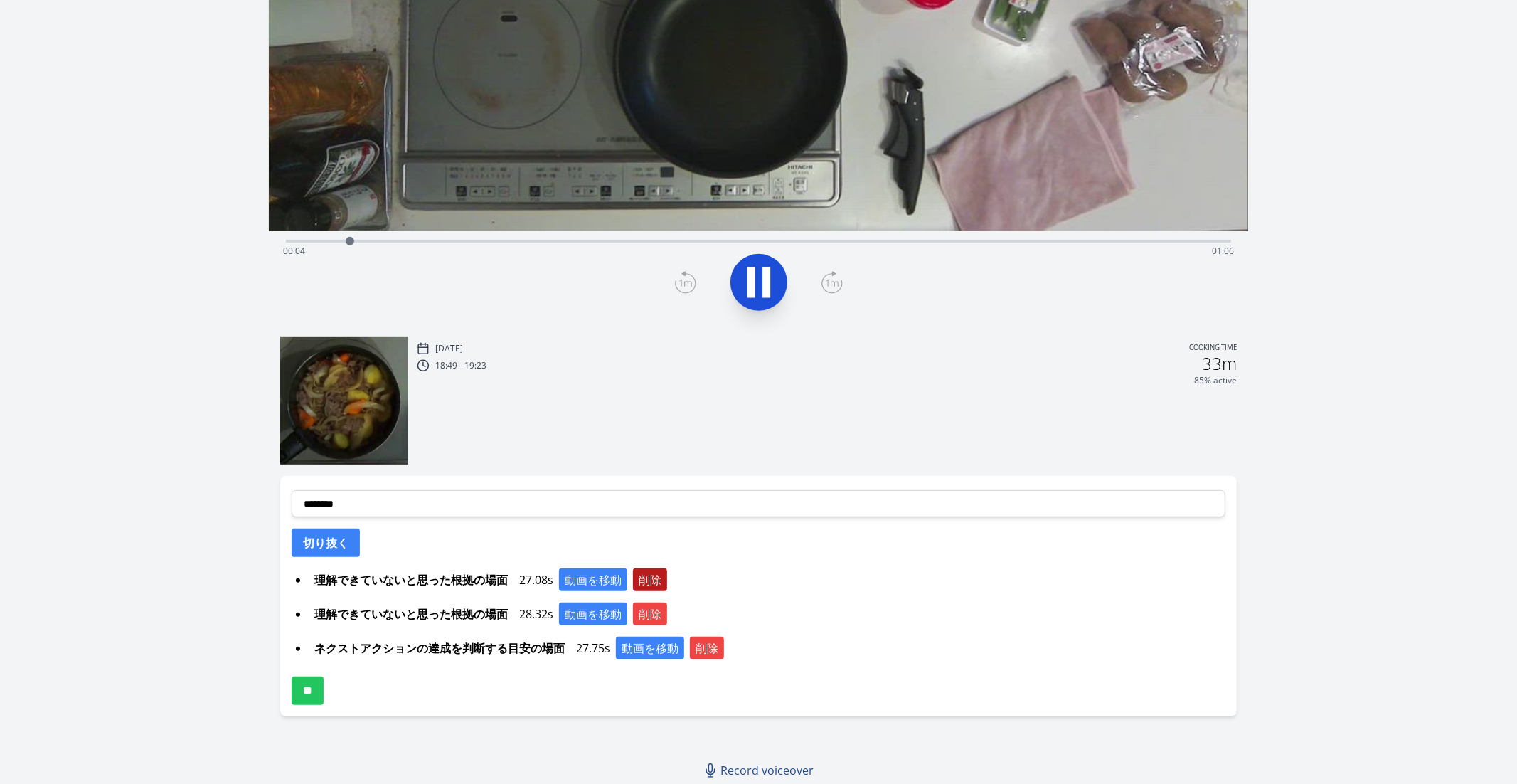
click at [650, 581] on button "削除" at bounding box center [650, 579] width 34 height 23
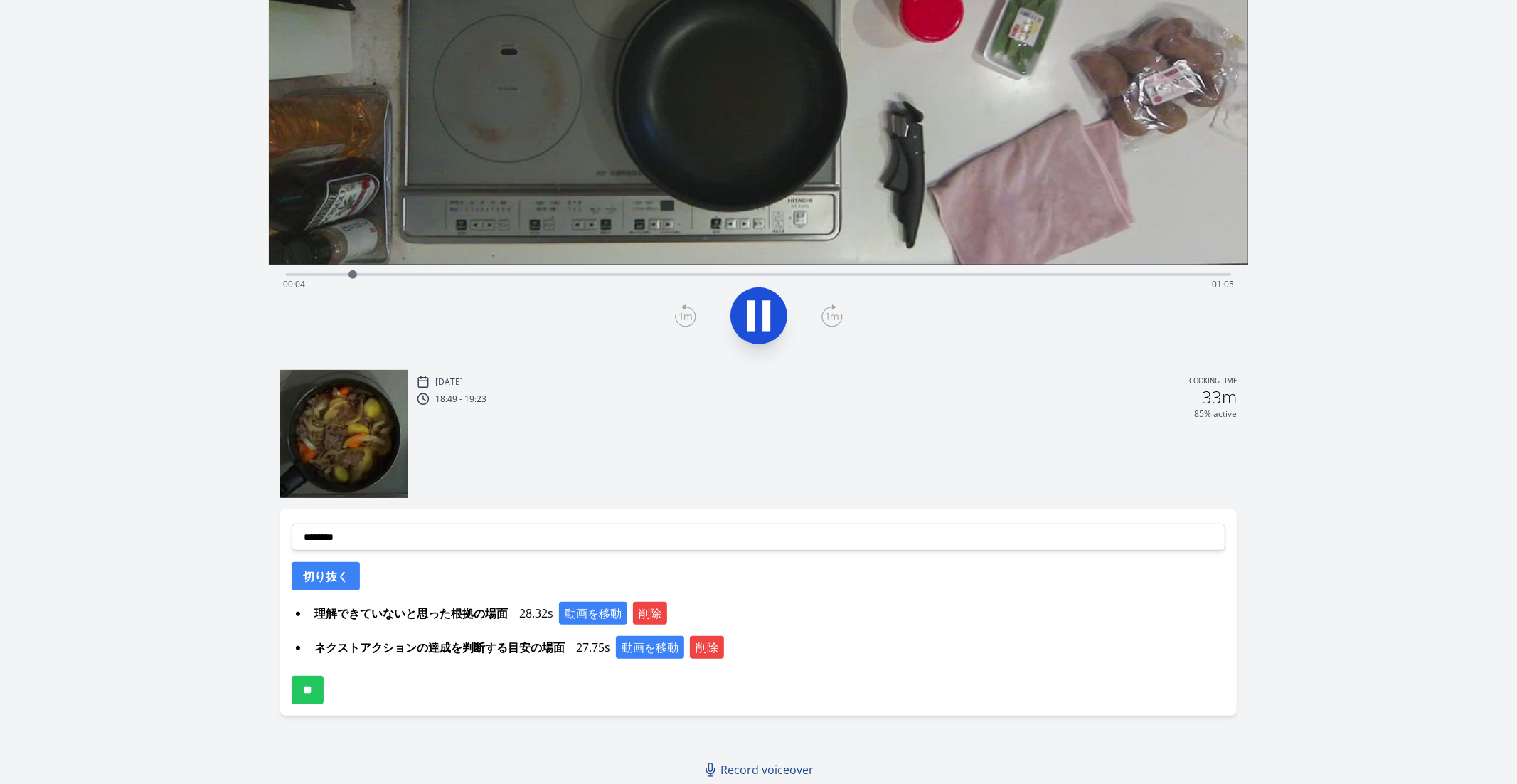
scroll to position [315, 0]
click at [643, 610] on button "削除" at bounding box center [650, 614] width 34 height 23
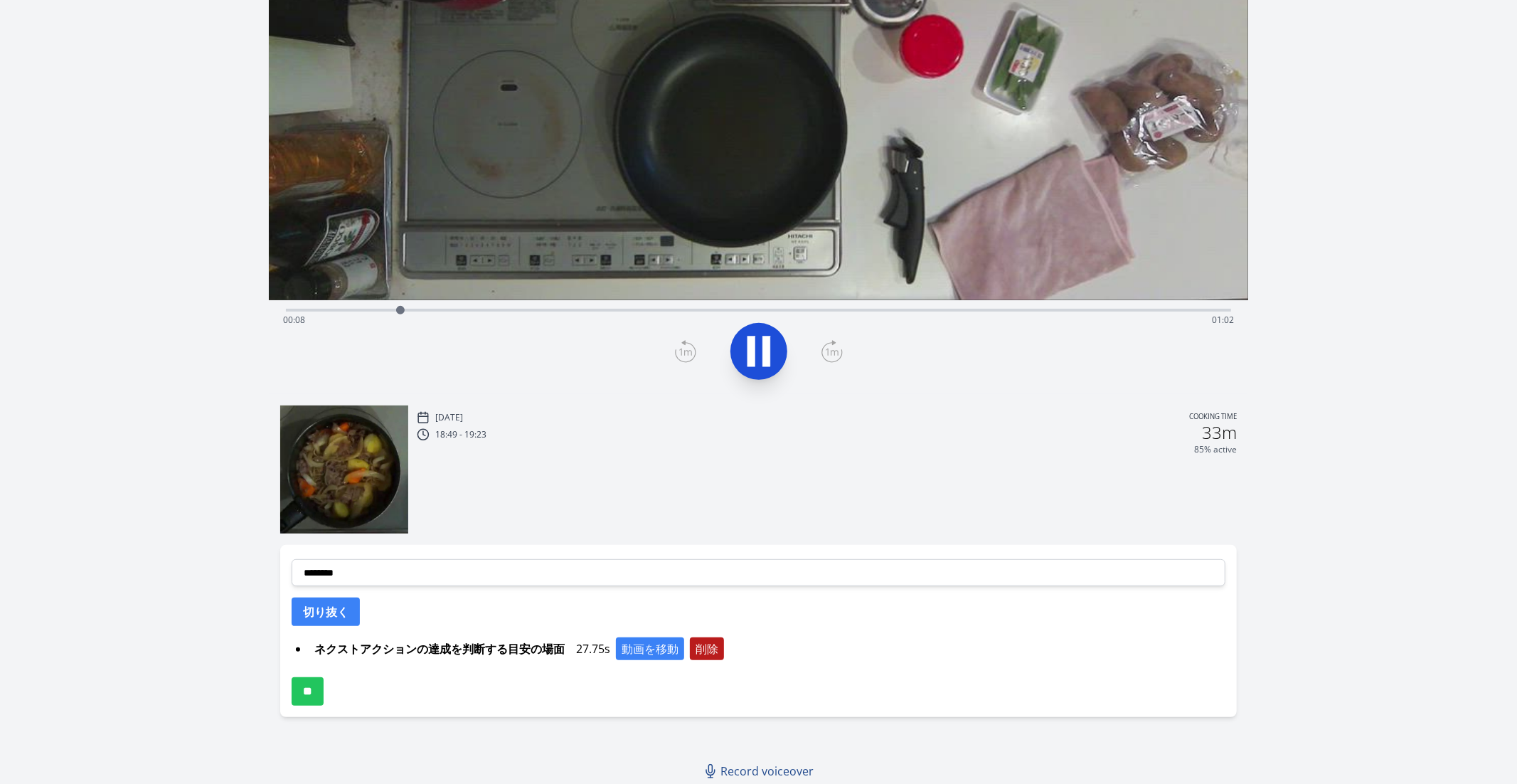
click at [713, 654] on button "削除" at bounding box center [707, 649] width 34 height 23
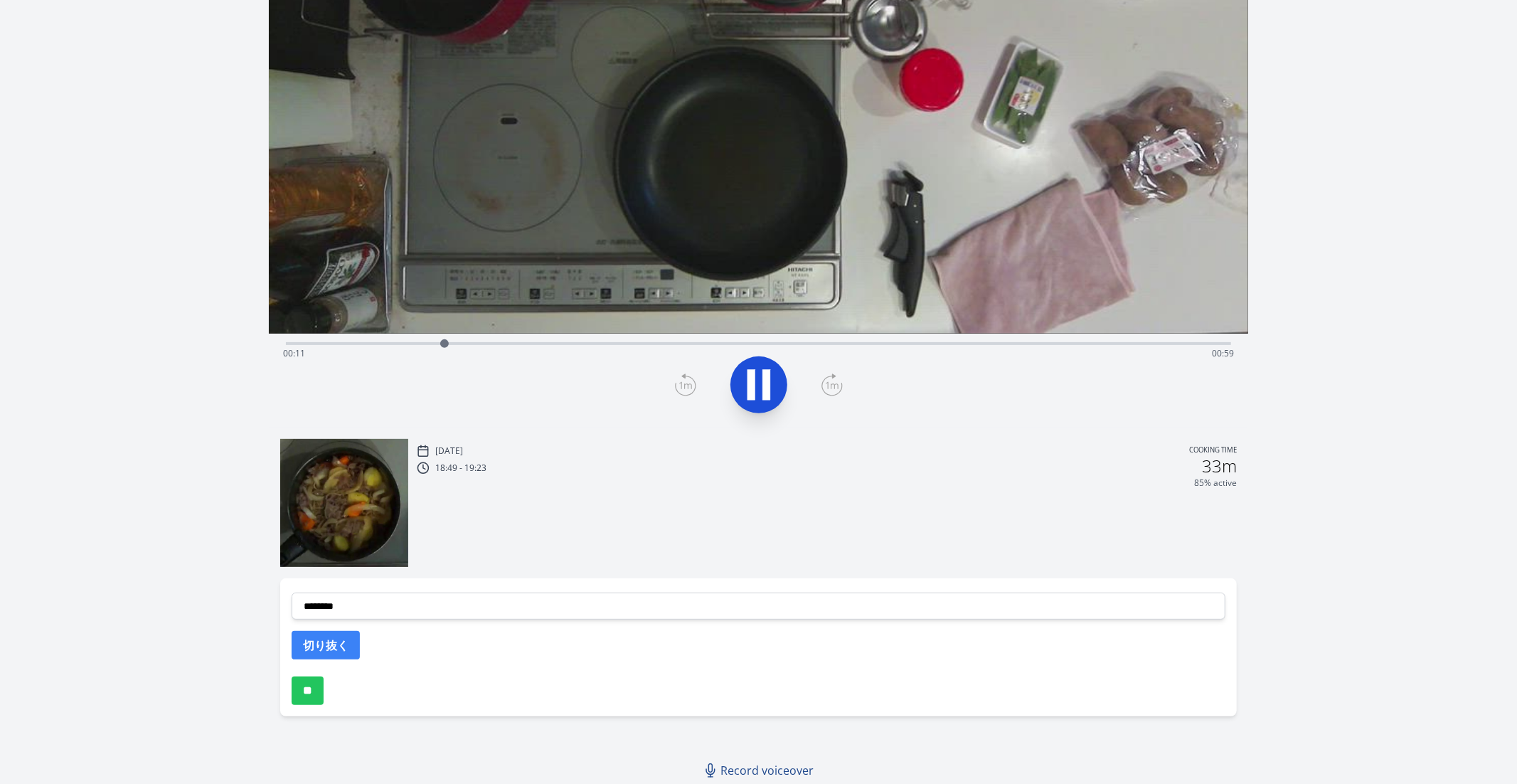
scroll to position [196, 0]
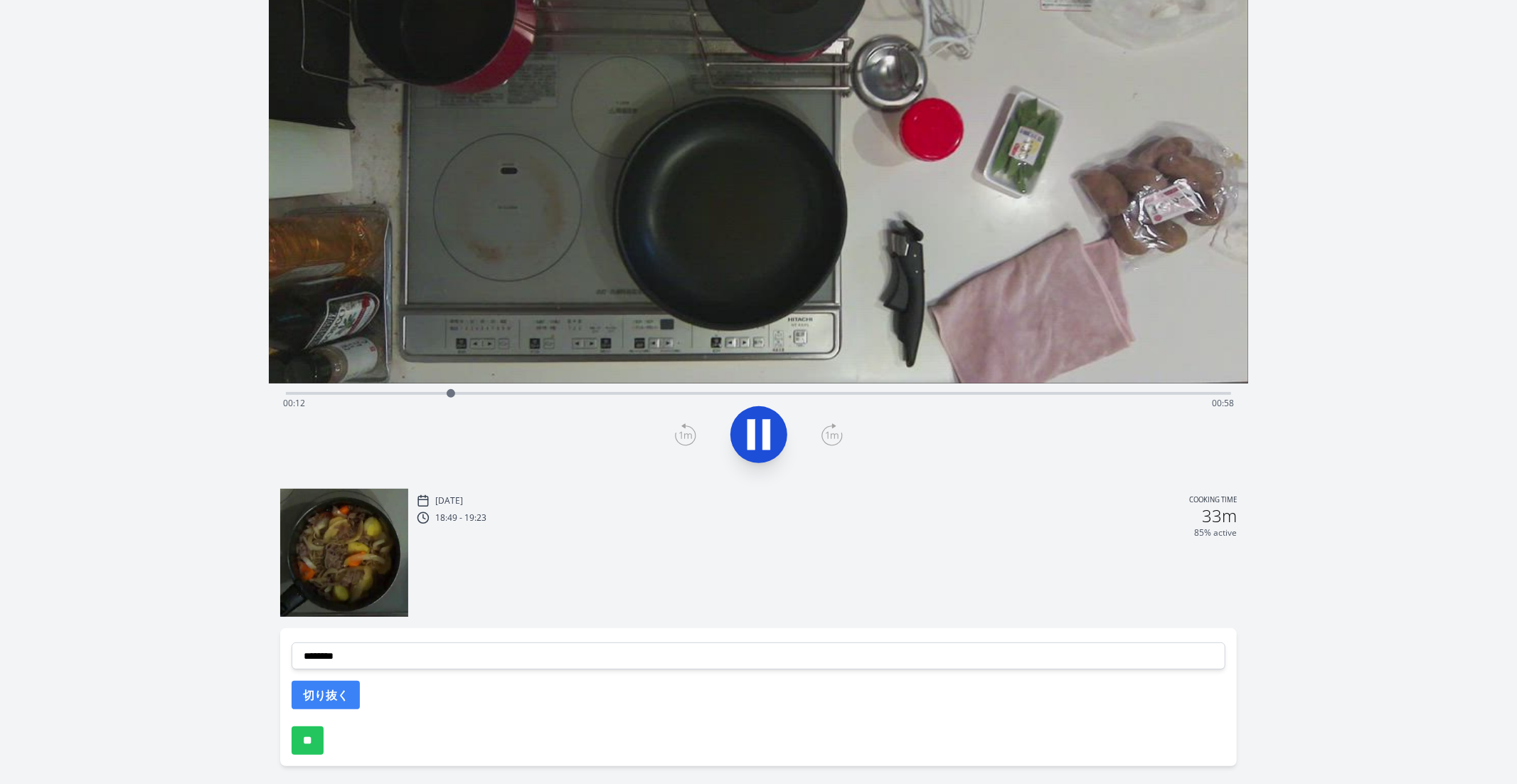
click at [399, 392] on div "Time elapsed: 00:12 Time remaining: 00:58" at bounding box center [758, 403] width 951 height 23
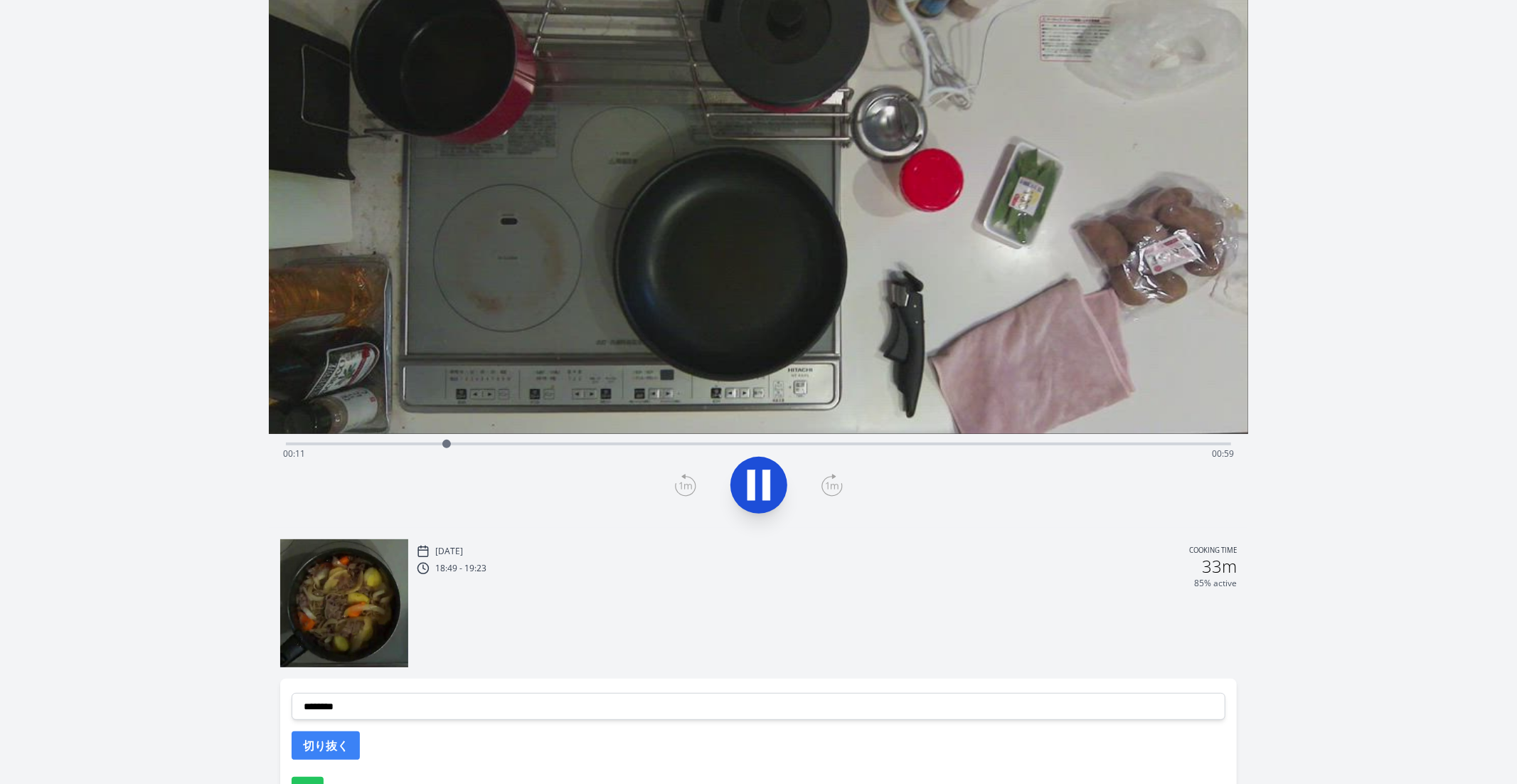
scroll to position [133, 0]
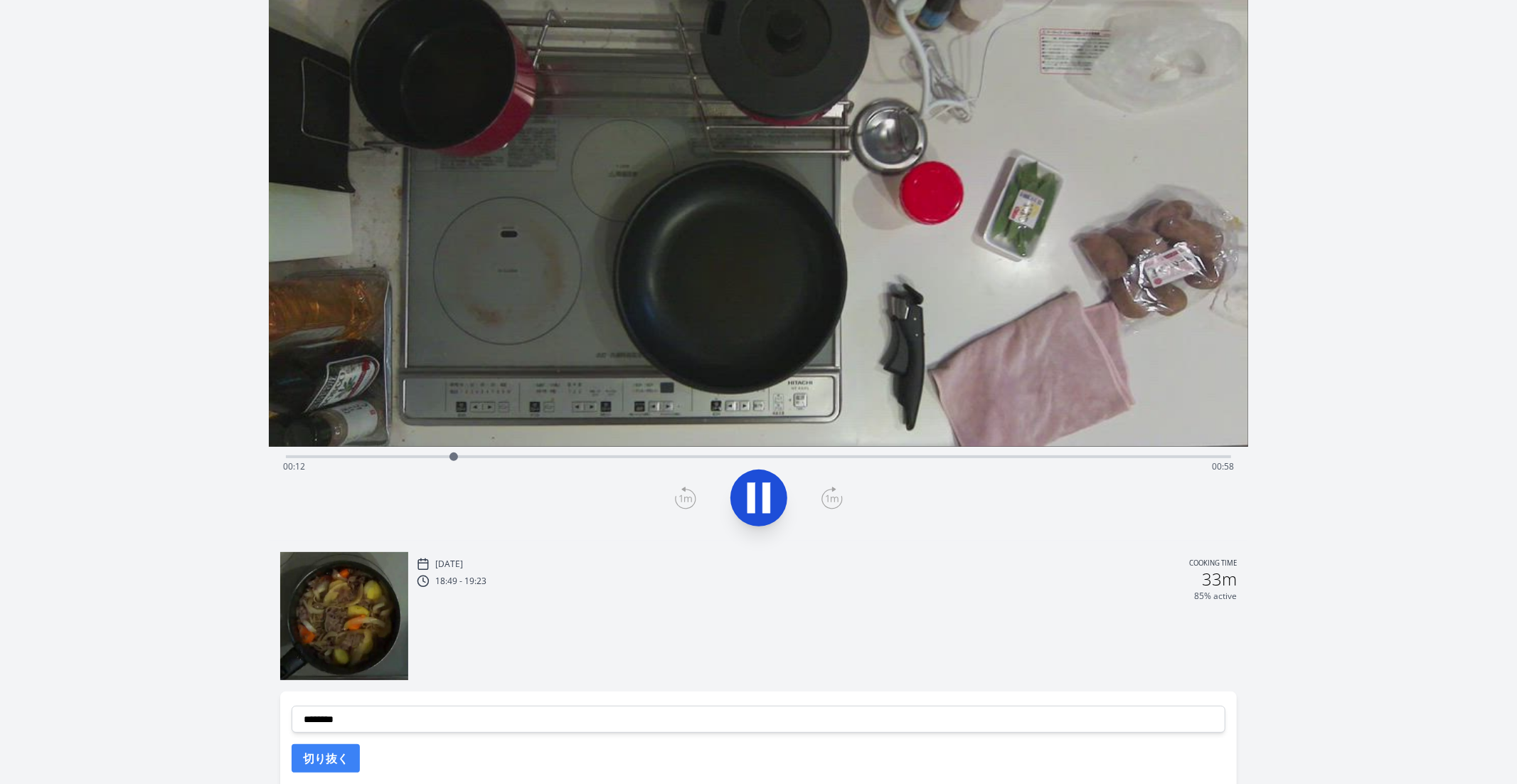
click at [683, 463] on div "Time elapsed: 00:12 Time remaining: 00:58" at bounding box center [758, 467] width 951 height 23
click at [566, 454] on div "Time elapsed: 00:30 Time remaining: 00:40" at bounding box center [759, 455] width 946 height 17
click at [528, 454] on div "Time elapsed: 00:20 Time remaining: 00:49" at bounding box center [759, 455] width 946 height 17
click at [577, 456] on div "Time elapsed: 00:18 Time remaining: 00:52" at bounding box center [758, 467] width 951 height 23
click at [768, 496] on icon at bounding box center [766, 498] width 8 height 30
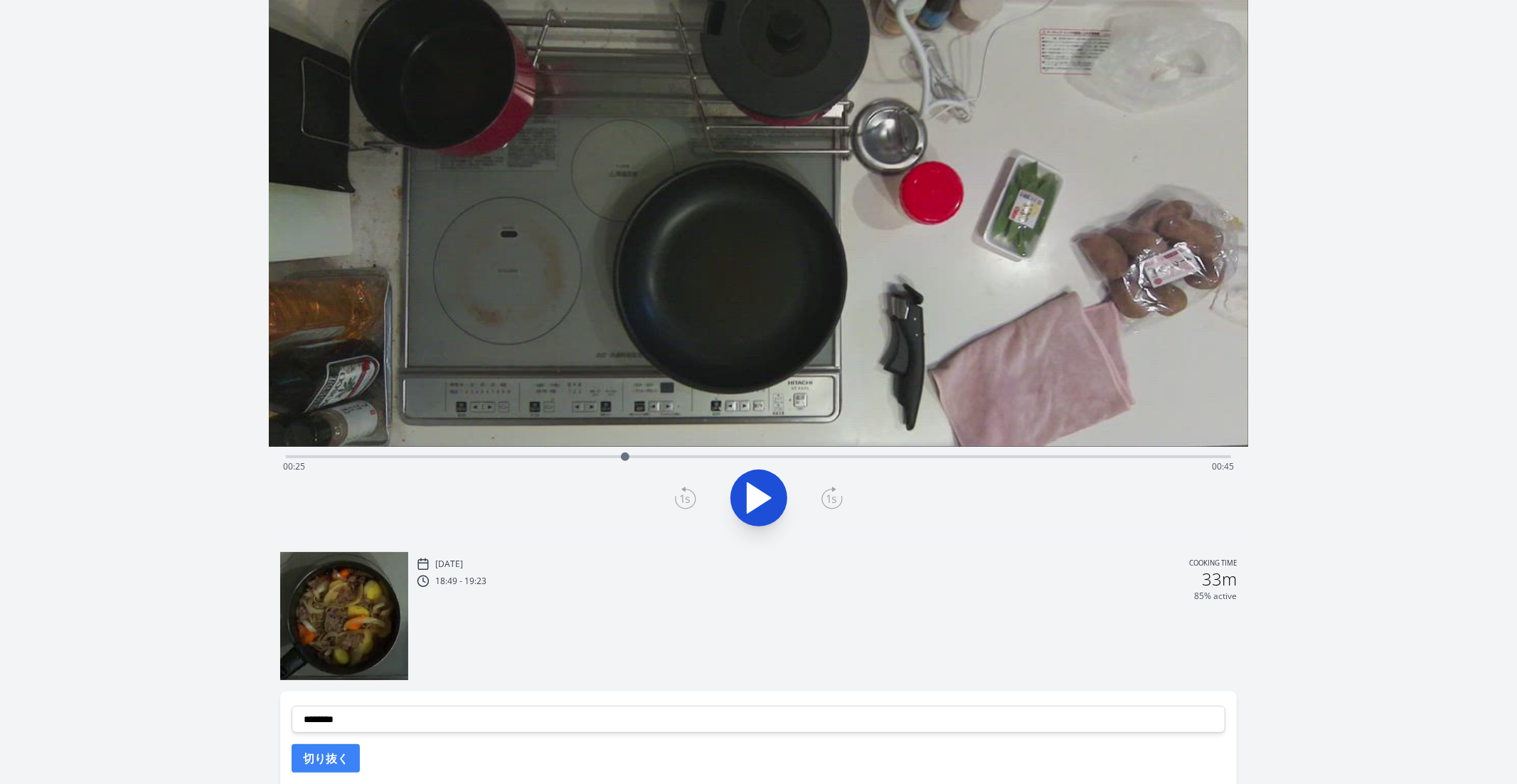
click at [686, 503] on icon at bounding box center [685, 498] width 22 height 23
click at [833, 497] on icon at bounding box center [832, 498] width 22 height 23
click at [749, 495] on icon at bounding box center [759, 498] width 23 height 29
click at [749, 495] on icon at bounding box center [751, 498] width 8 height 30
click at [687, 499] on icon at bounding box center [685, 498] width 22 height 23
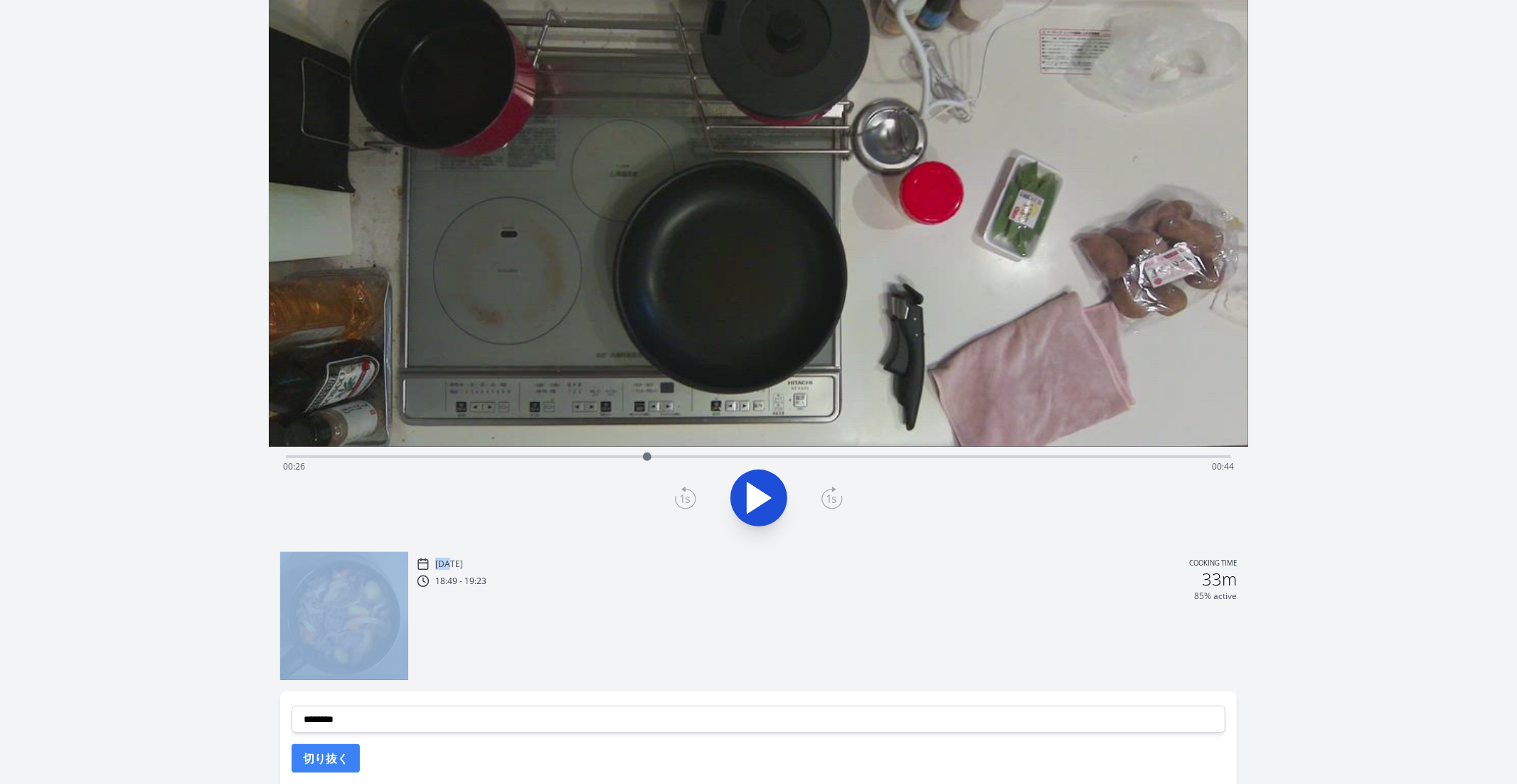
click at [687, 499] on icon at bounding box center [685, 498] width 22 height 23
click at [836, 494] on icon at bounding box center [832, 498] width 22 height 23
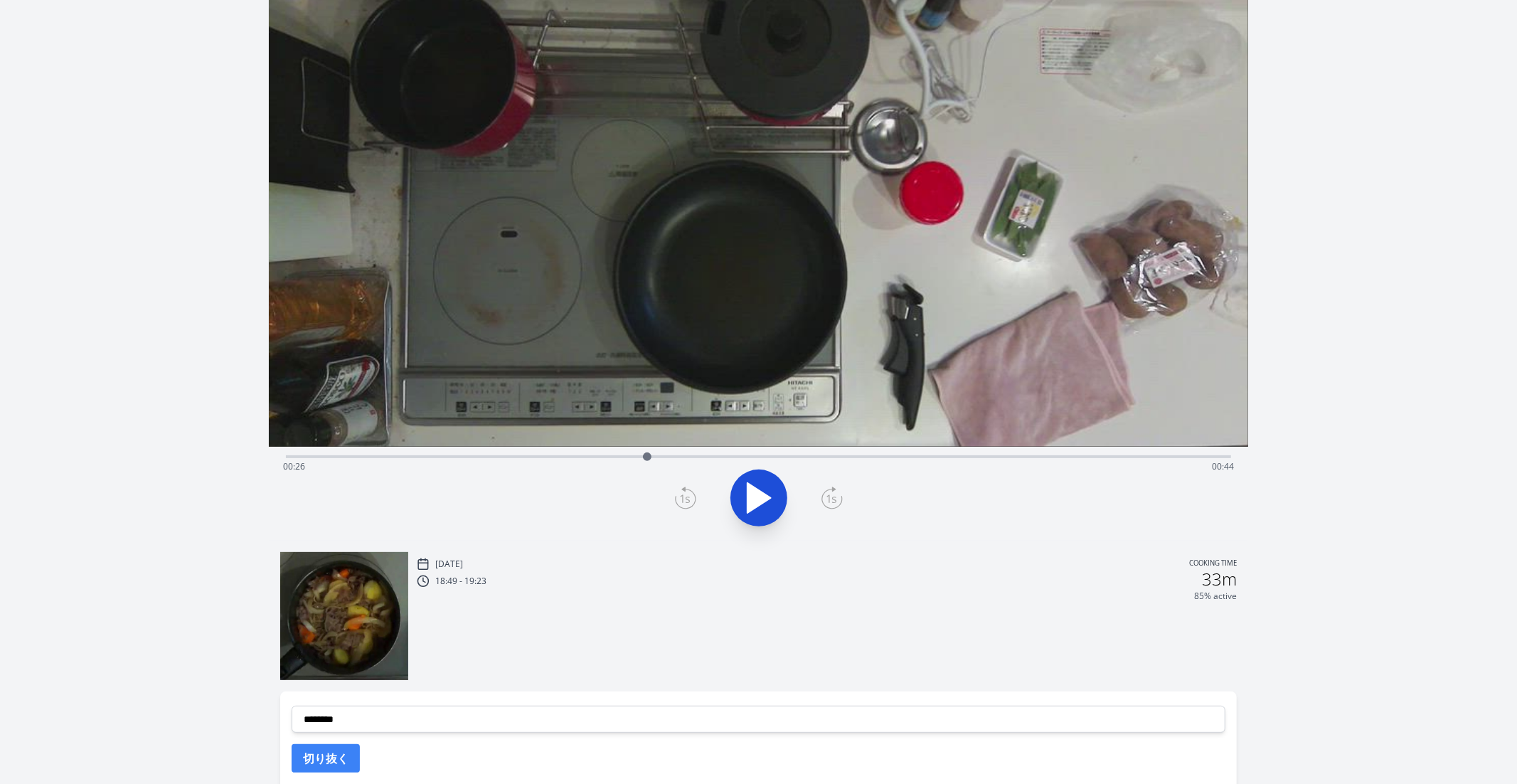
click at [683, 493] on icon at bounding box center [685, 498] width 22 height 23
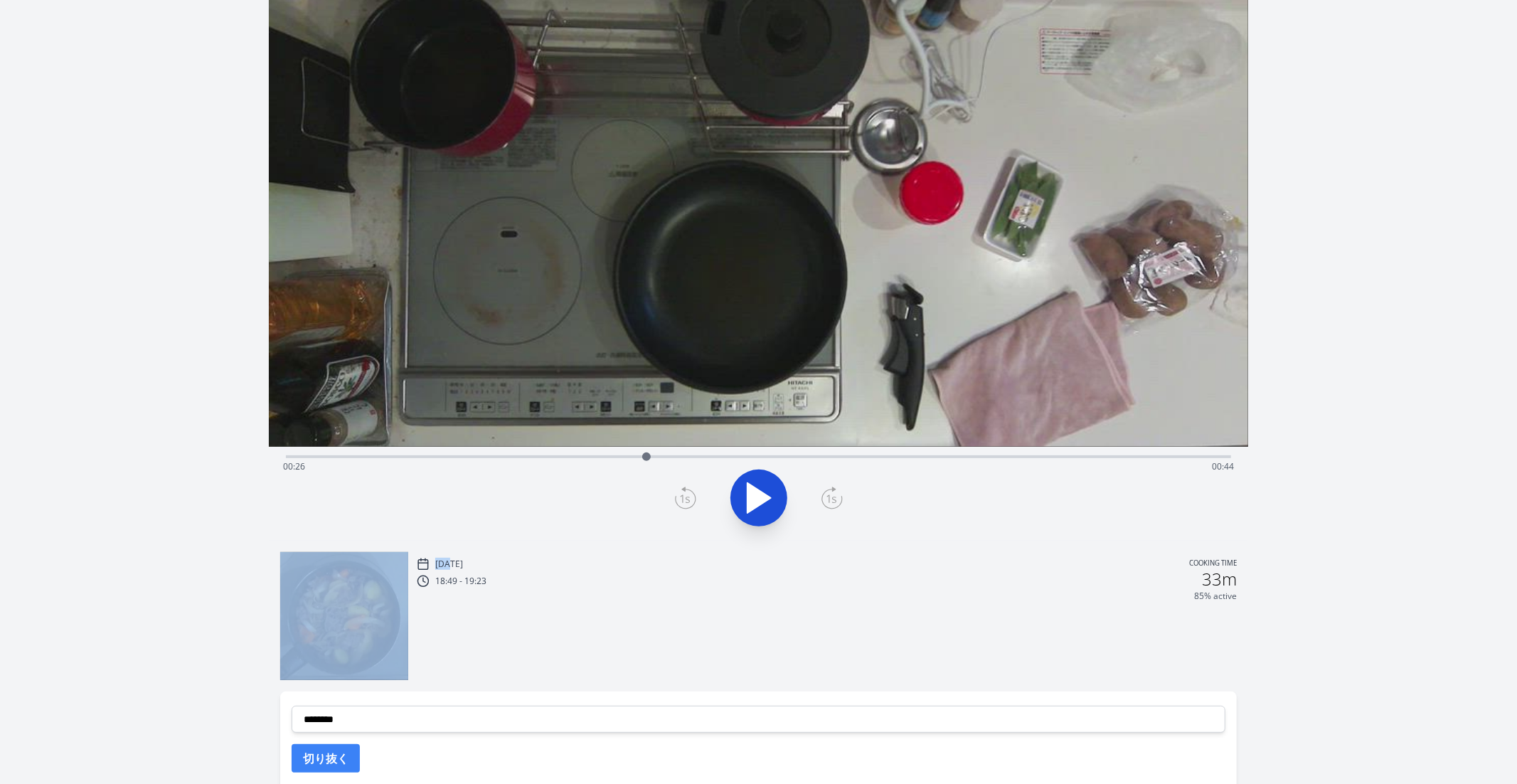
click at [683, 493] on icon at bounding box center [685, 498] width 22 height 23
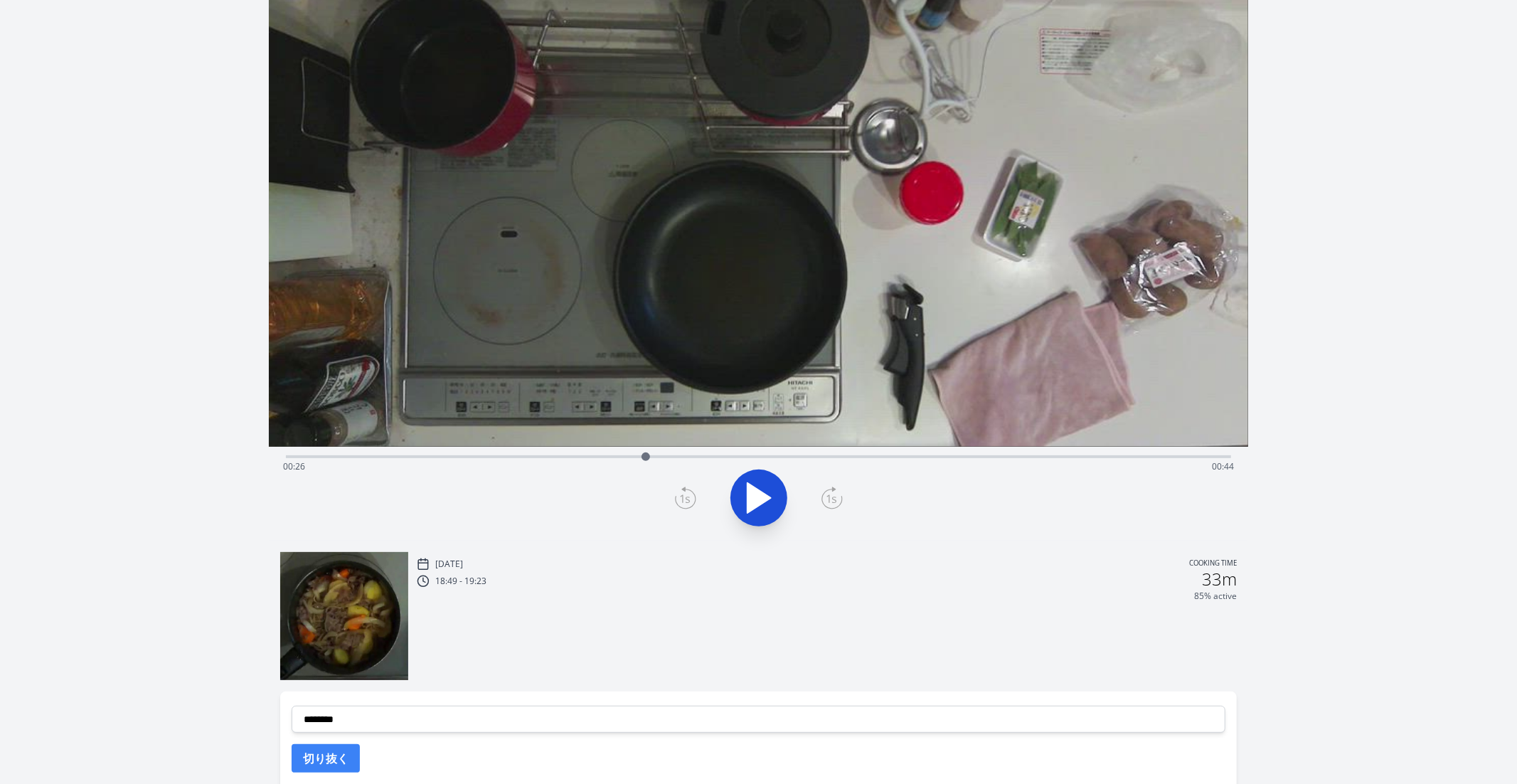
click at [670, 500] on div at bounding box center [759, 498] width 964 height 69
click at [687, 500] on icon at bounding box center [685, 498] width 22 height 23
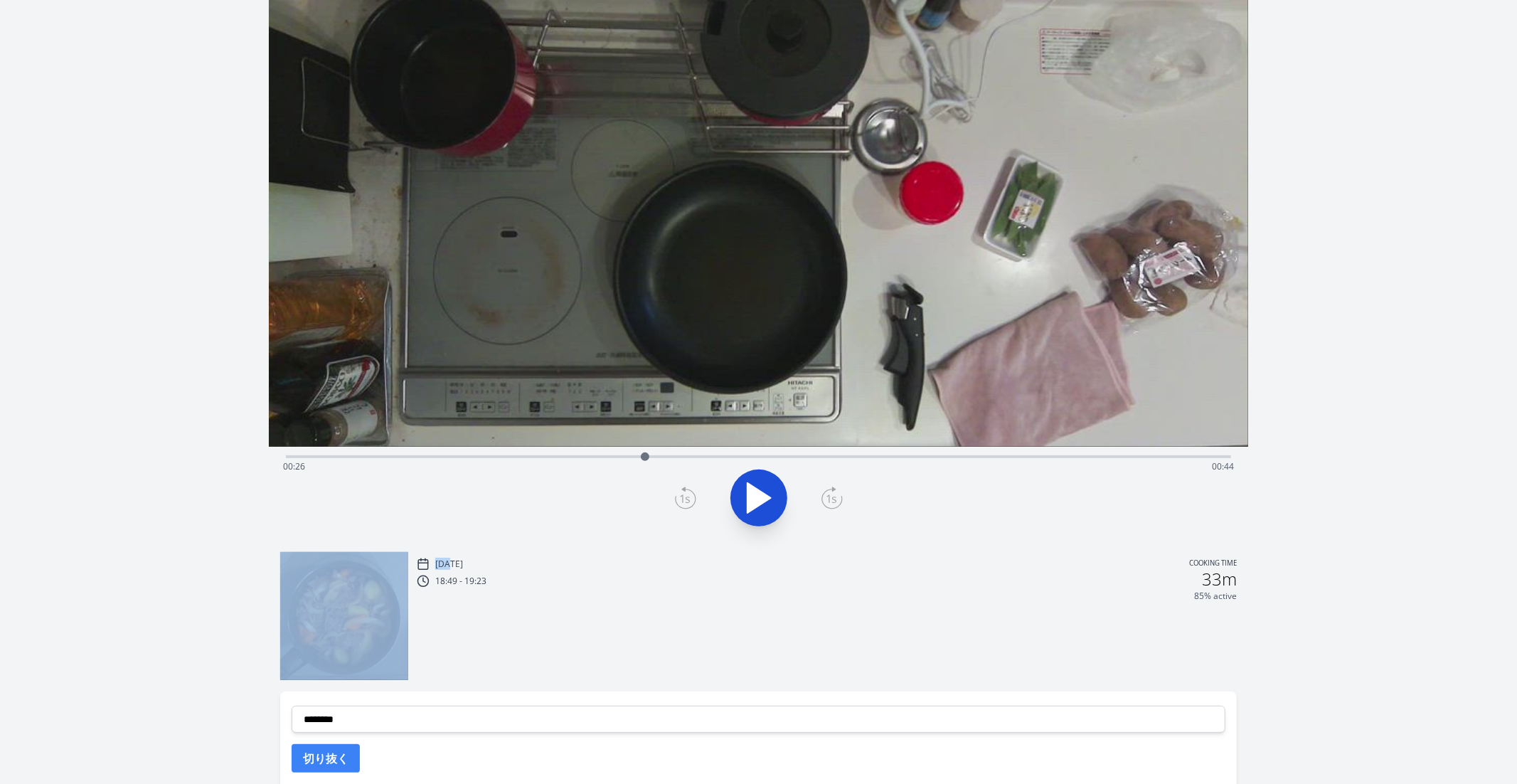
click at [687, 500] on icon at bounding box center [685, 498] width 22 height 23
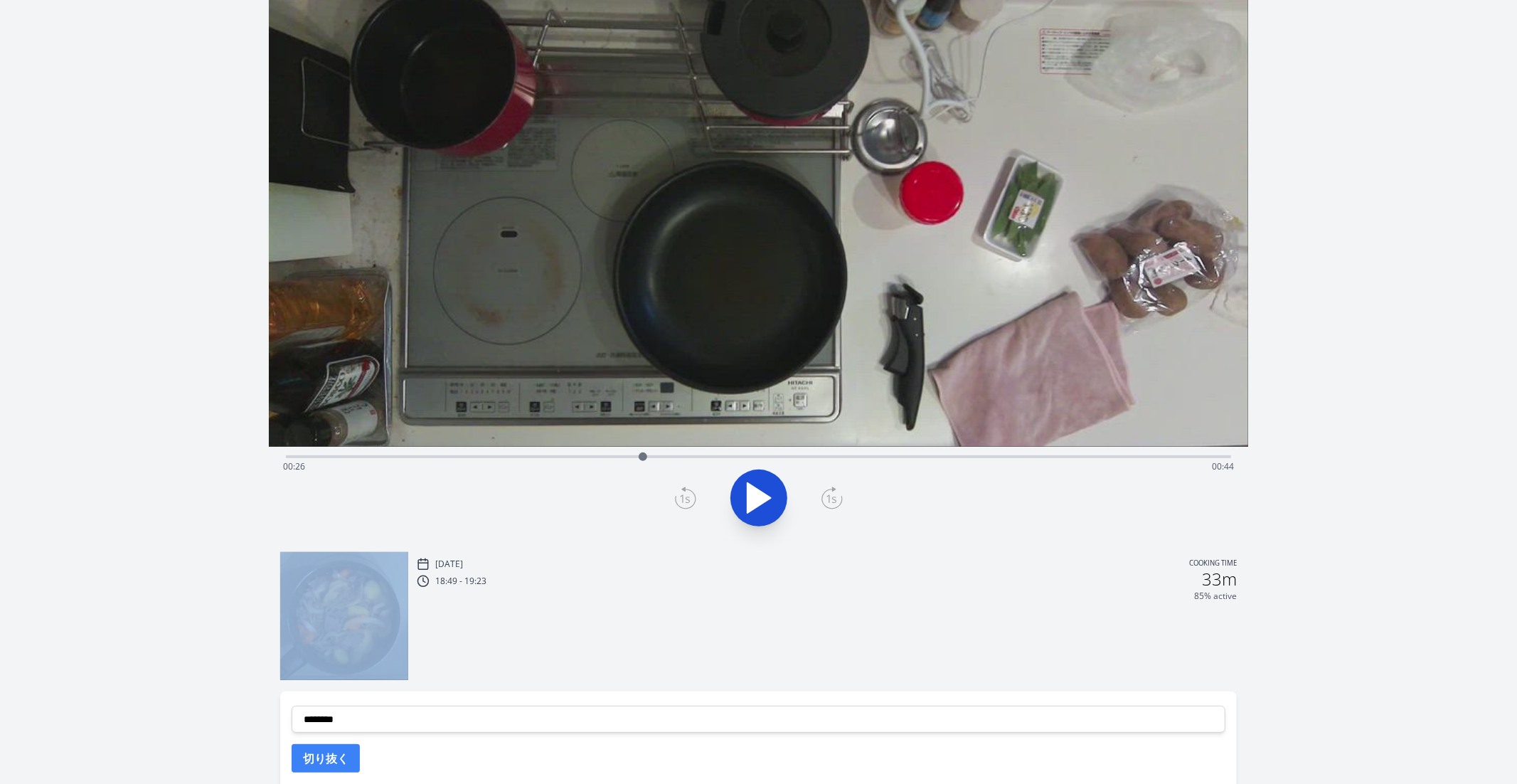
click at [687, 500] on icon at bounding box center [685, 498] width 22 height 23
click at [836, 495] on icon at bounding box center [832, 498] width 22 height 23
click at [840, 500] on icon at bounding box center [832, 498] width 22 height 23
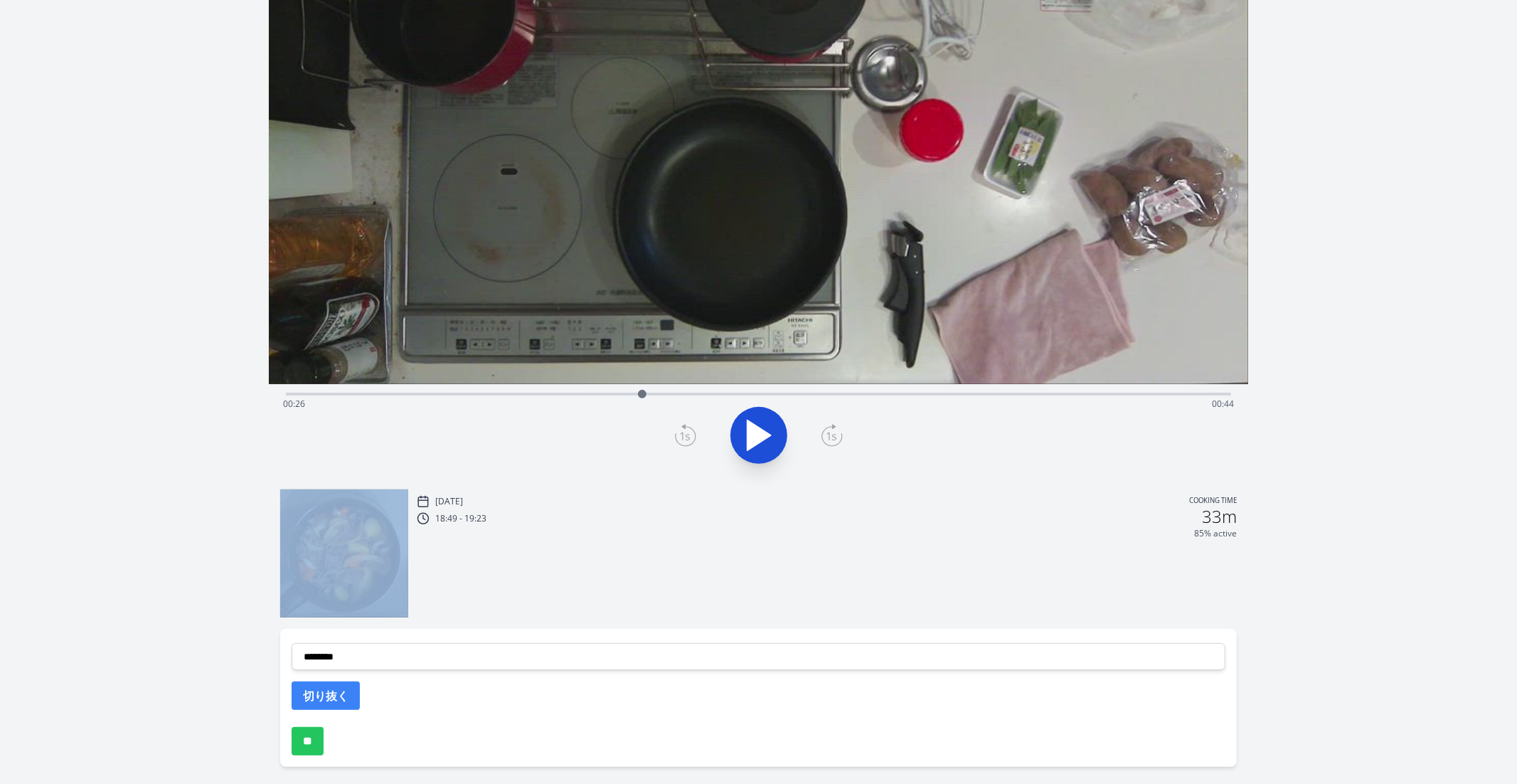
scroll to position [210, 0]
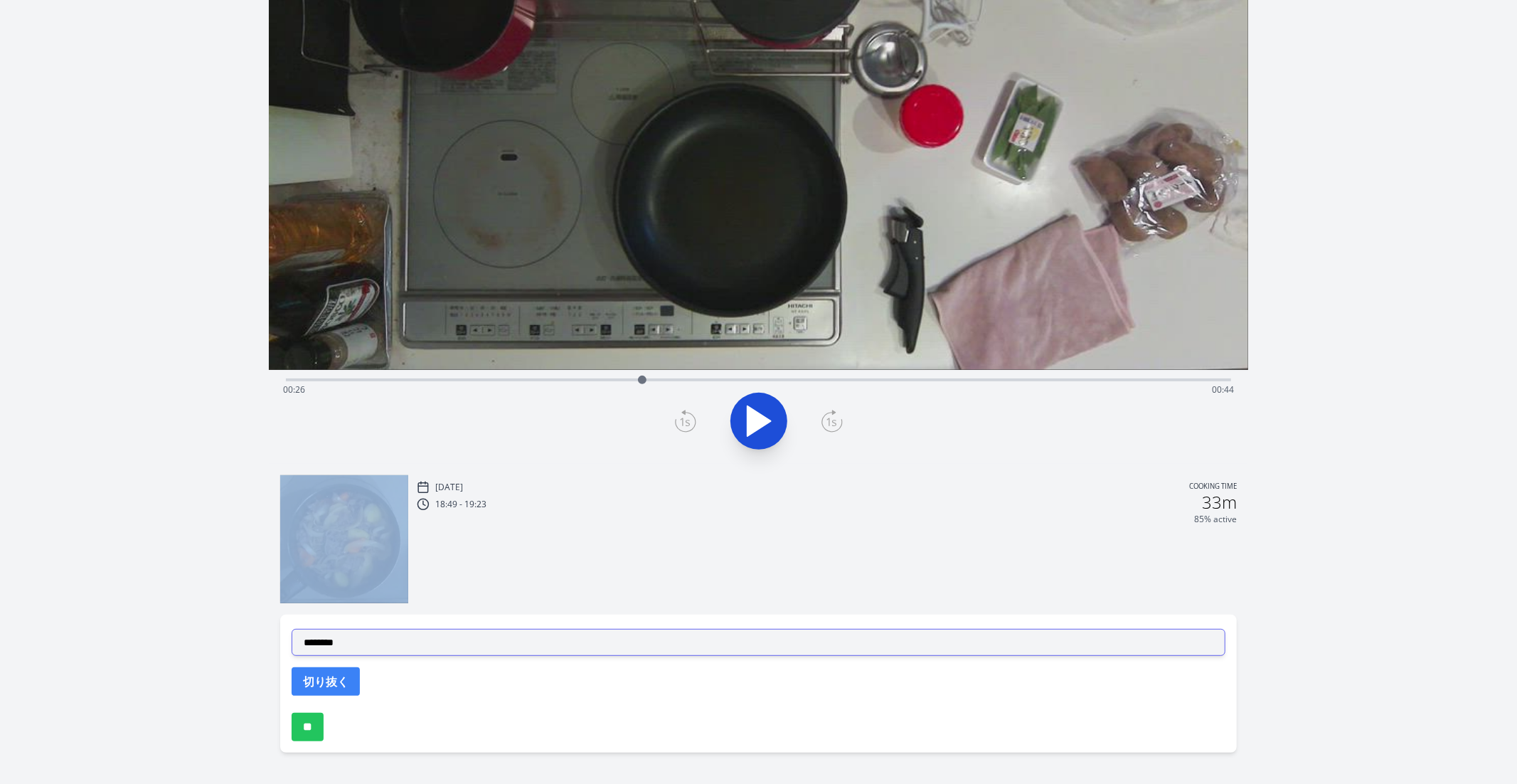
click at [474, 629] on select "**********" at bounding box center [759, 642] width 935 height 27
select select "**********"
click at [291, 629] on select "**********" at bounding box center [759, 642] width 935 height 27
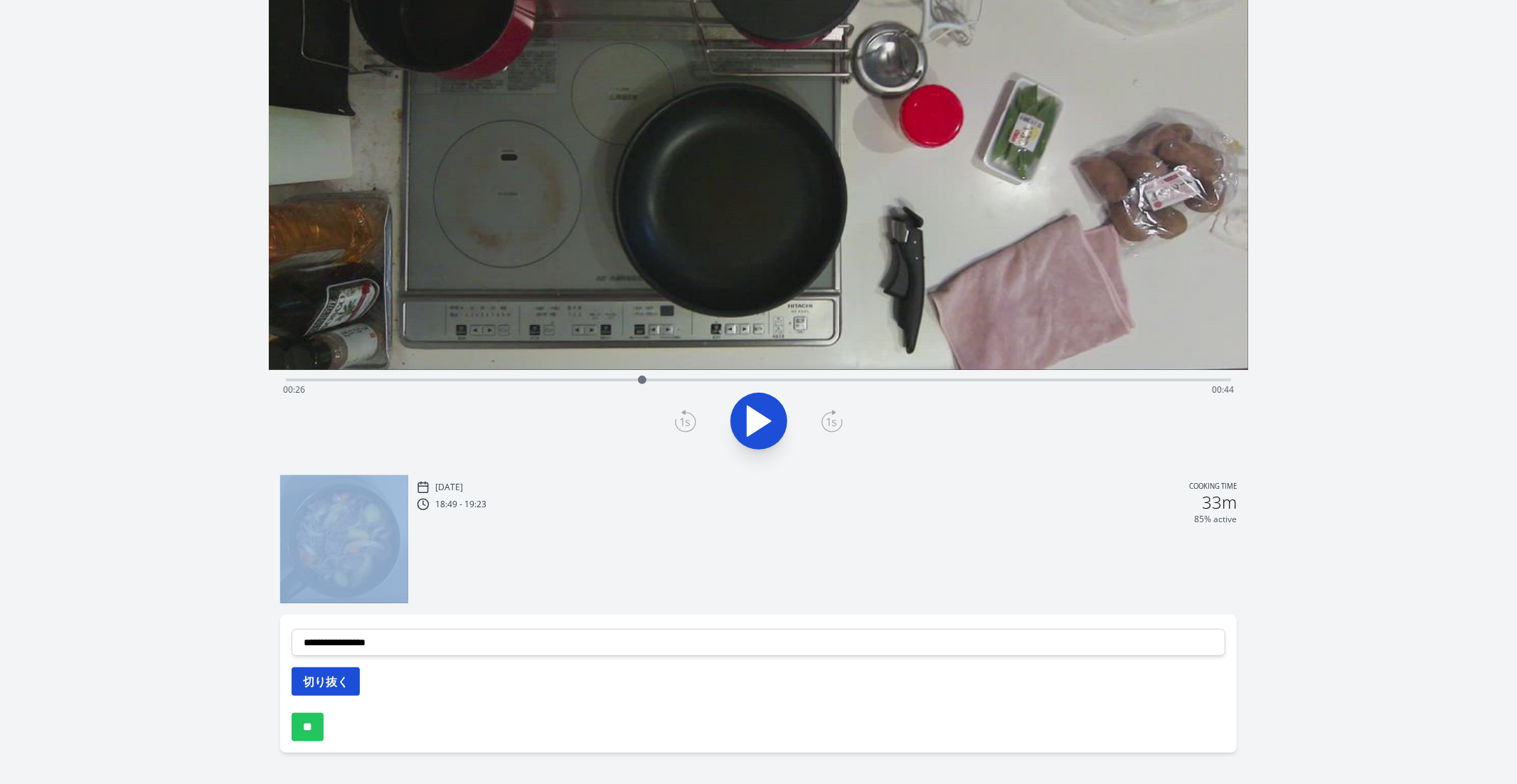
click at [338, 690] on button "切り抜く" at bounding box center [325, 681] width 69 height 29
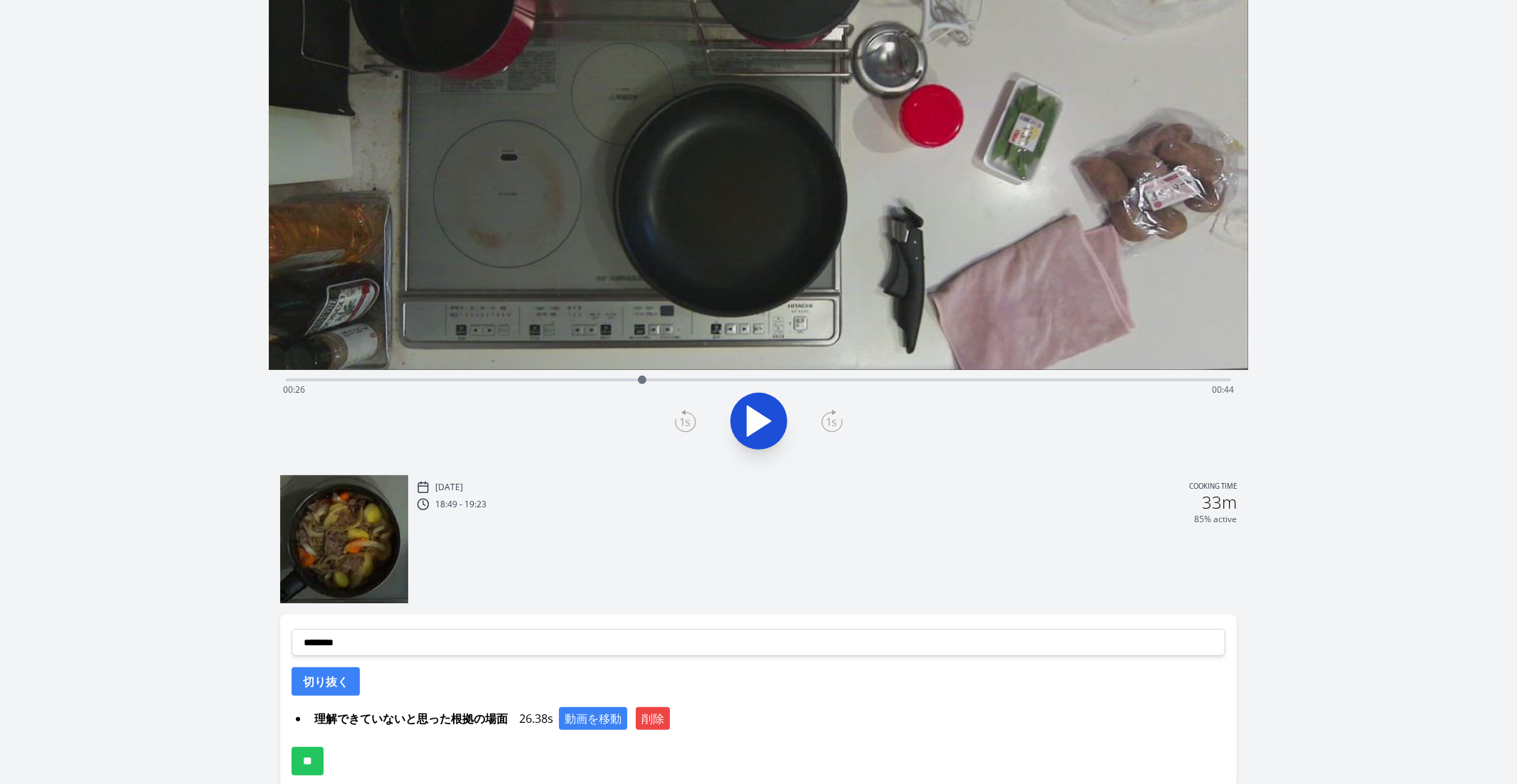
click at [734, 378] on div "Time elapsed: 00:26 Time remaining: 00:44" at bounding box center [758, 389] width 951 height 23
click at [754, 381] on div "Time elapsed: 00:33 Time remaining: 00:37" at bounding box center [758, 389] width 951 height 23
click at [692, 385] on div "Time elapsed: 00:34 Time remaining: 00:36" at bounding box center [758, 389] width 951 height 23
click at [671, 384] on div "Time elapsed: 00:30 Time remaining: 00:40" at bounding box center [758, 389] width 951 height 23
click at [763, 415] on icon at bounding box center [759, 421] width 40 height 40
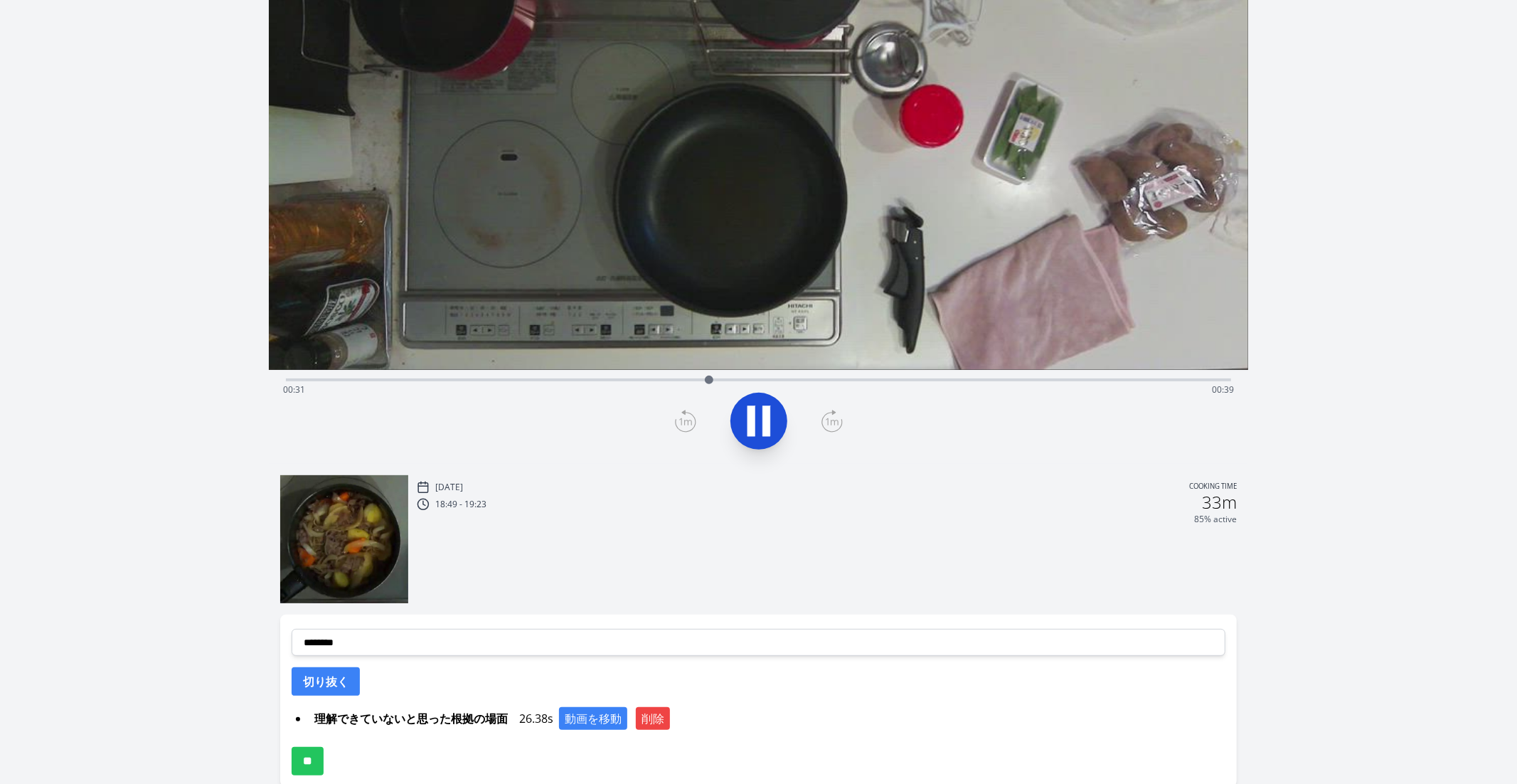
click at [763, 415] on icon at bounding box center [766, 421] width 8 height 30
click at [763, 415] on icon at bounding box center [759, 421] width 40 height 40
click at [763, 415] on icon at bounding box center [766, 421] width 8 height 30
click at [722, 372] on div "Time elapsed: 00:33 Time remaining: 00:37" at bounding box center [759, 378] width 946 height 17
click at [679, 428] on icon at bounding box center [685, 421] width 22 height 23
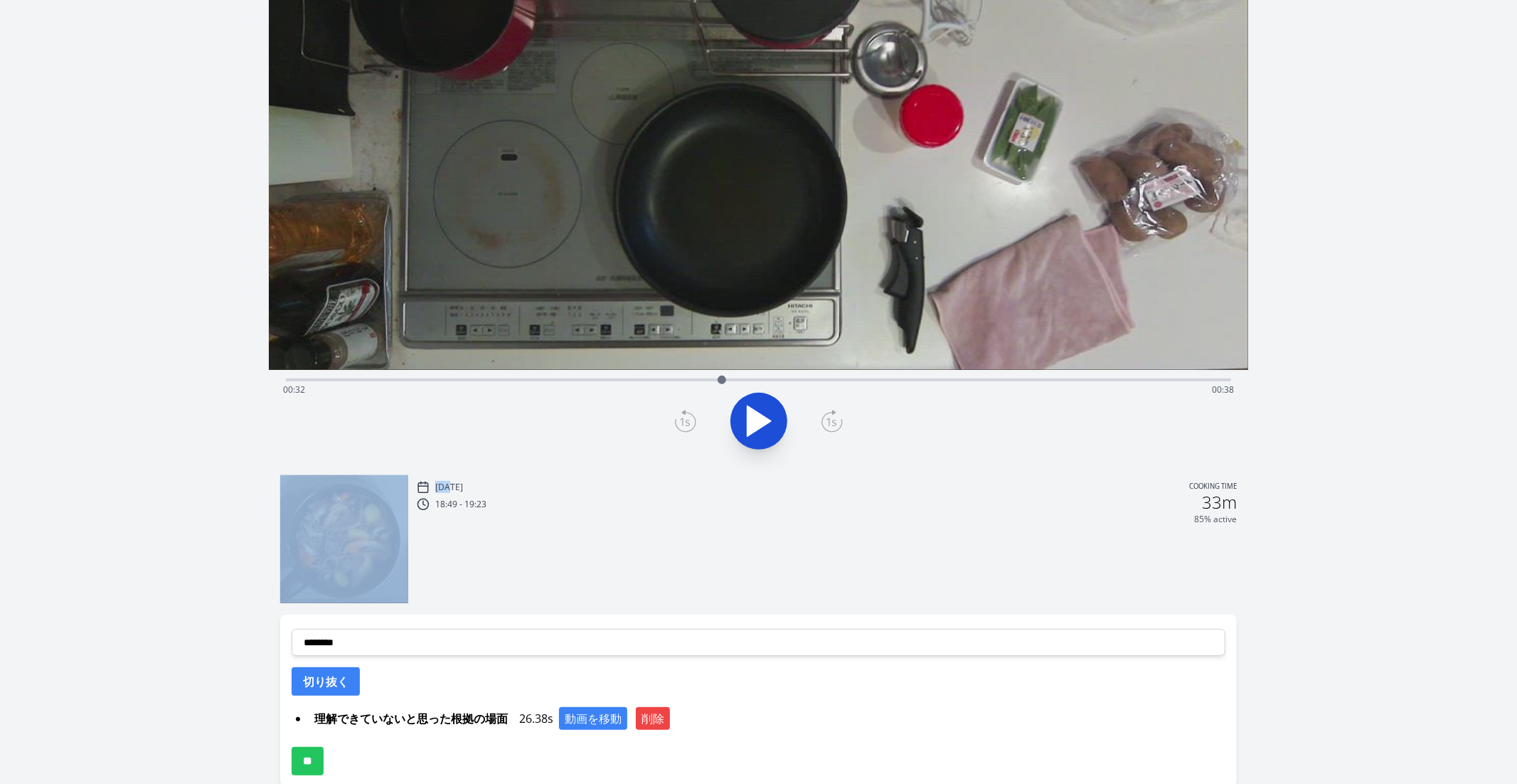
click at [679, 428] on icon at bounding box center [685, 421] width 22 height 23
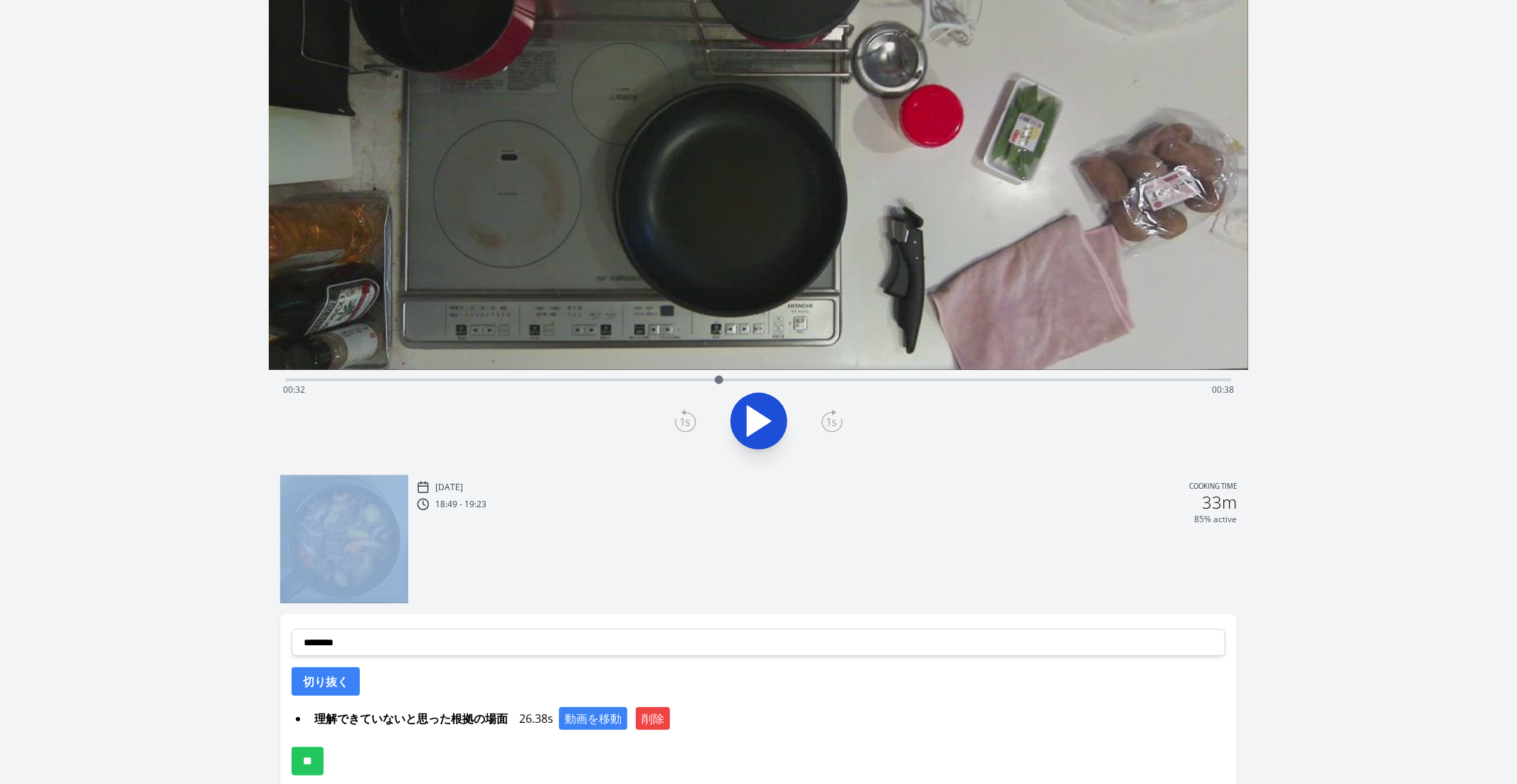
click at [679, 428] on icon at bounding box center [685, 421] width 22 height 23
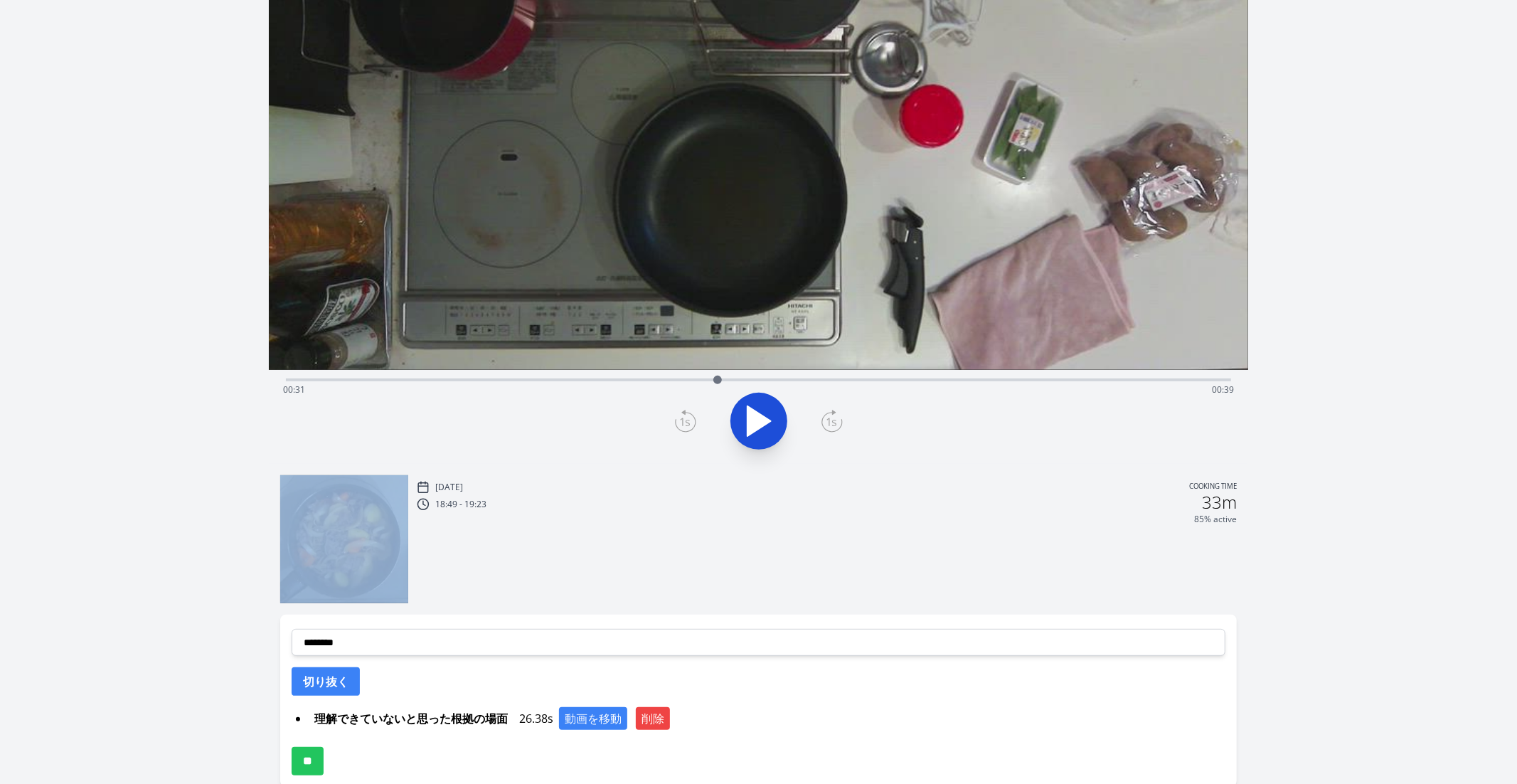
click at [679, 428] on icon at bounding box center [685, 421] width 22 height 23
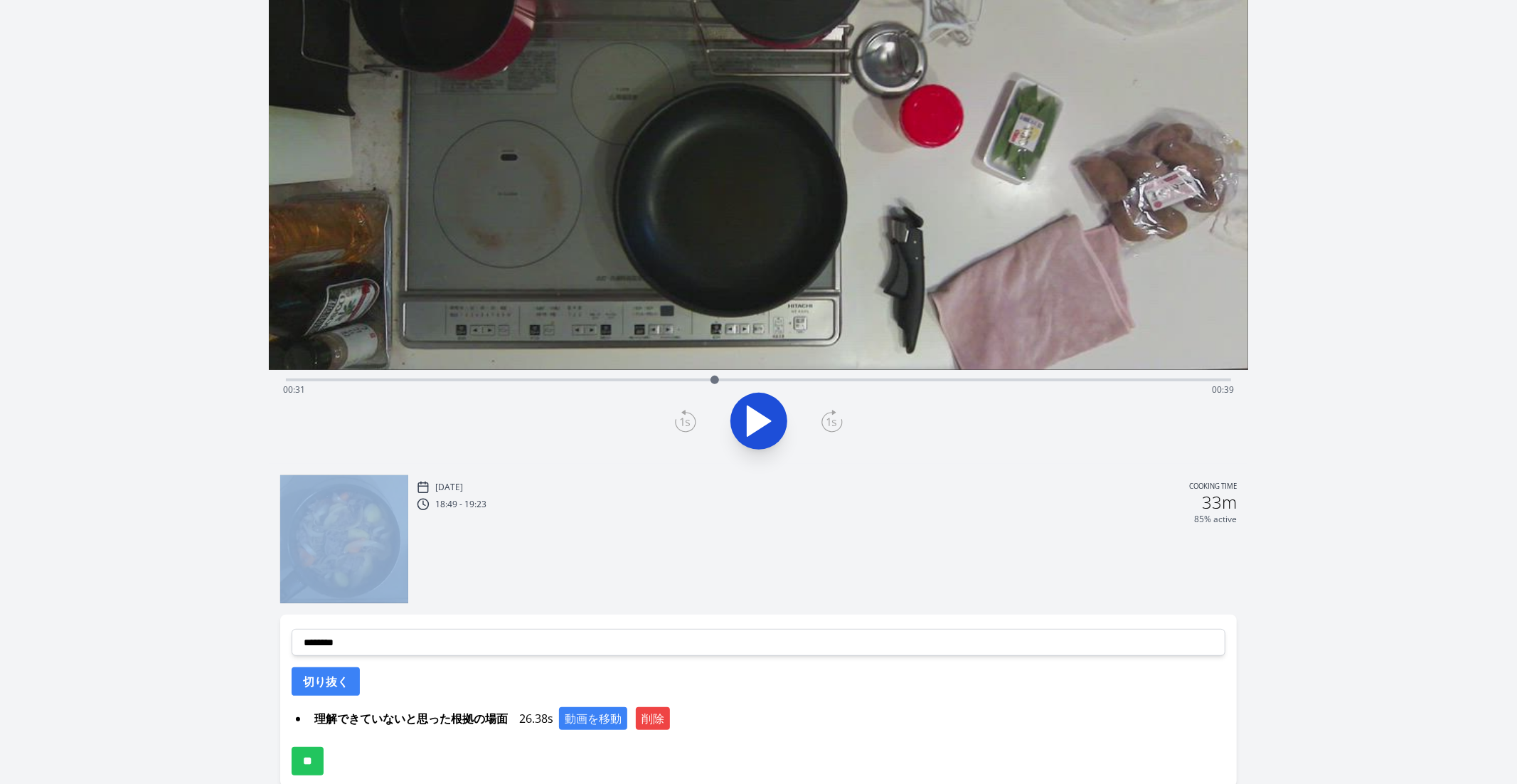
click at [679, 428] on icon at bounding box center [685, 421] width 22 height 23
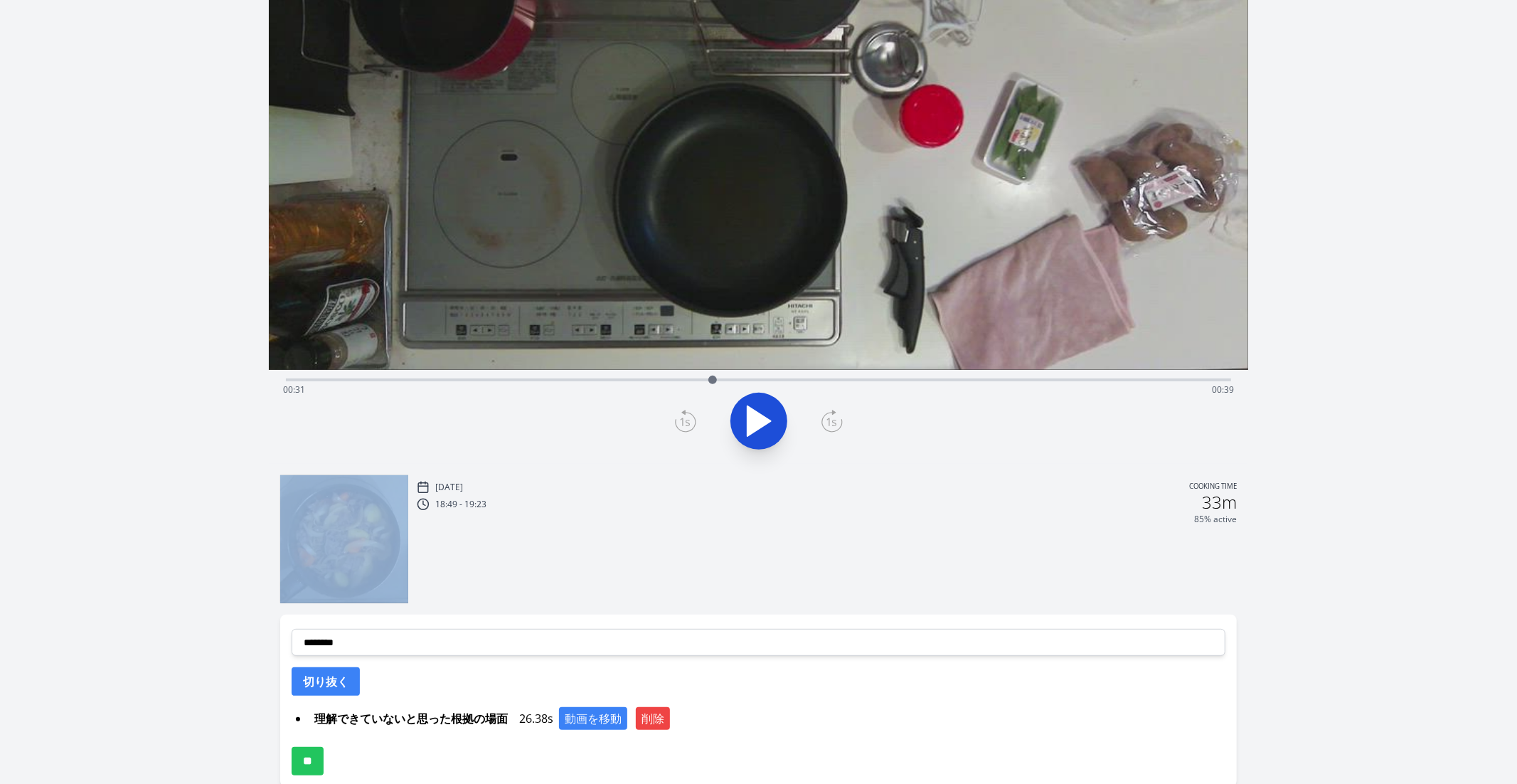
click at [679, 428] on icon at bounding box center [685, 421] width 22 height 23
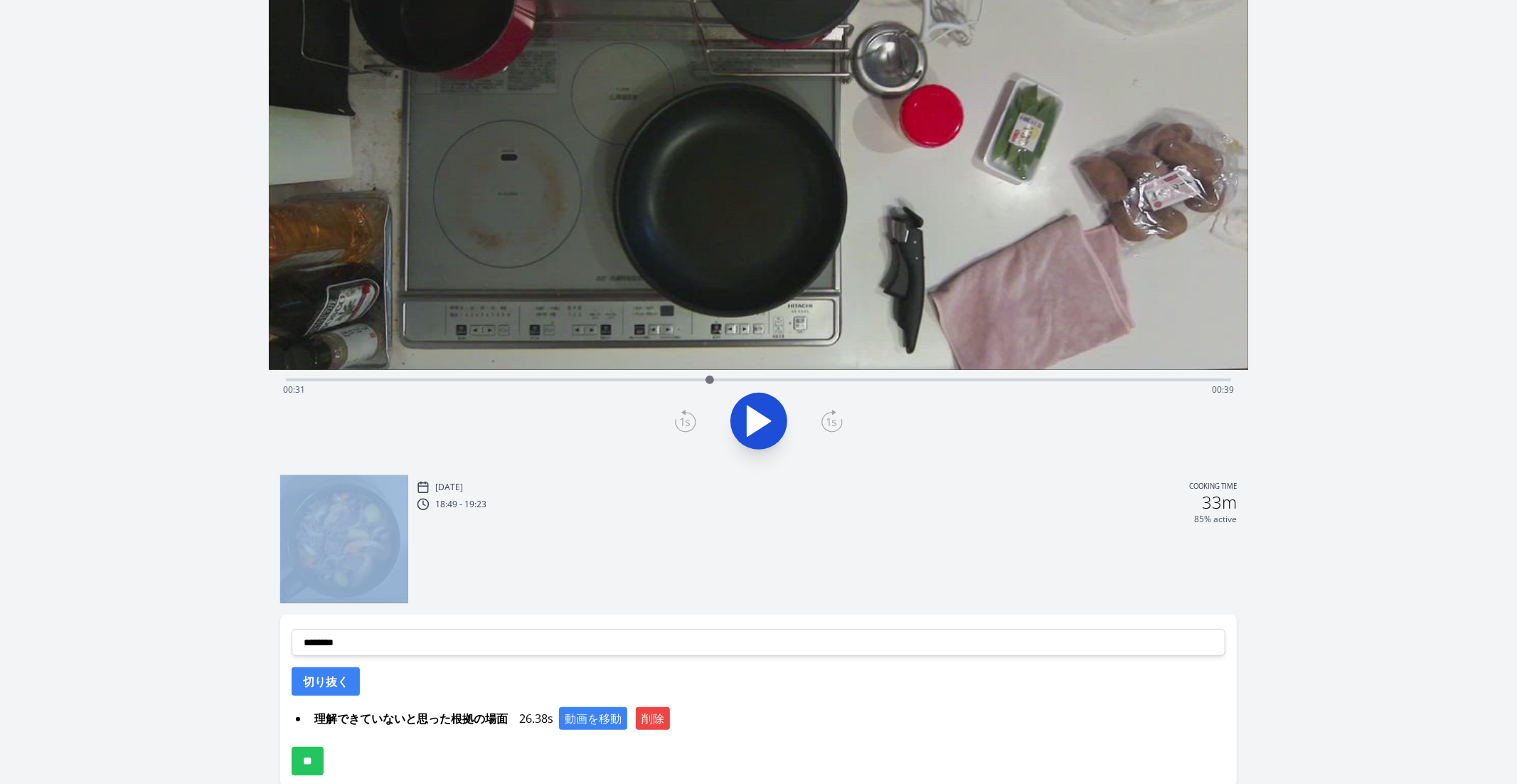
click at [679, 428] on icon at bounding box center [685, 421] width 22 height 23
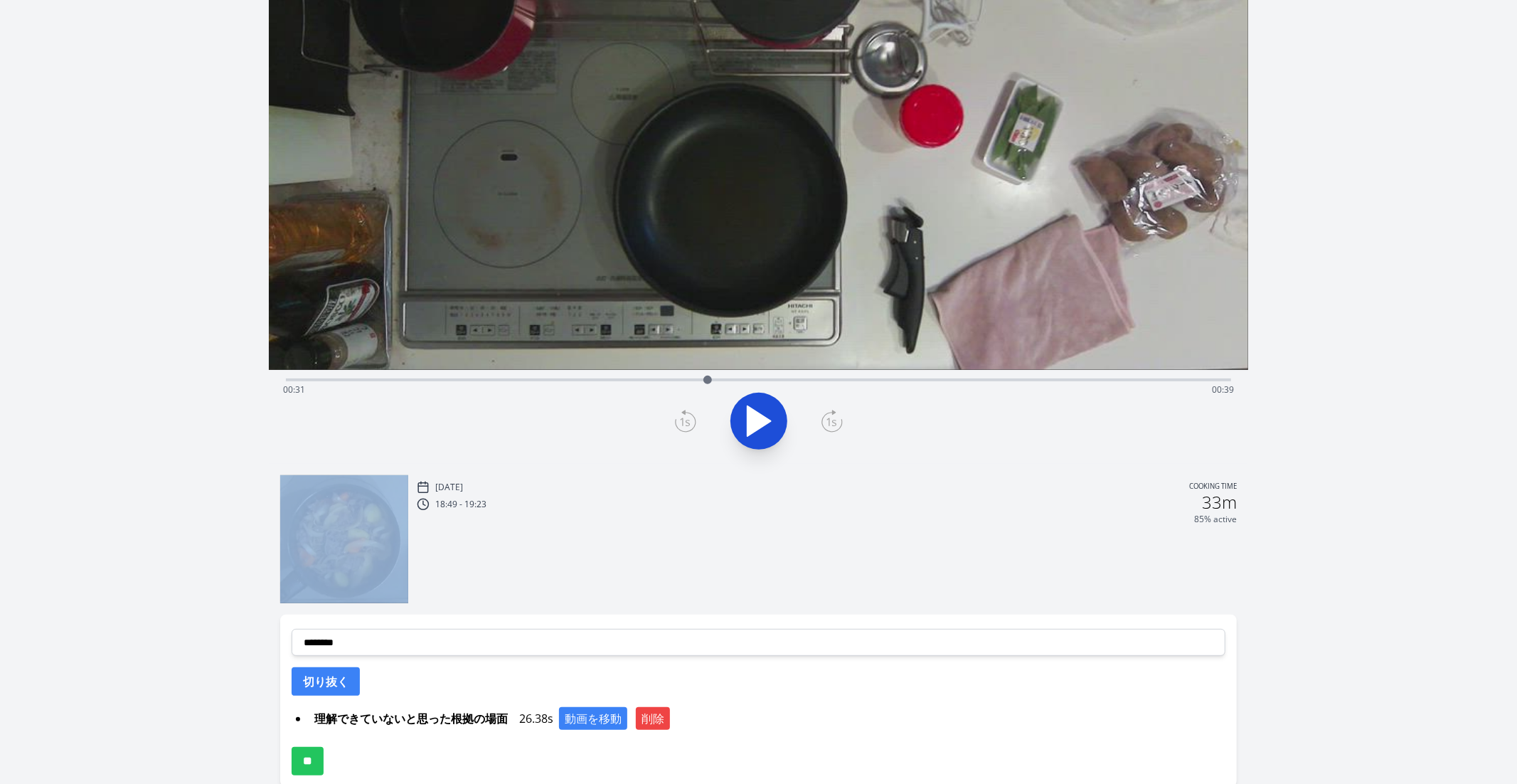
click at [679, 428] on icon at bounding box center [685, 421] width 22 height 23
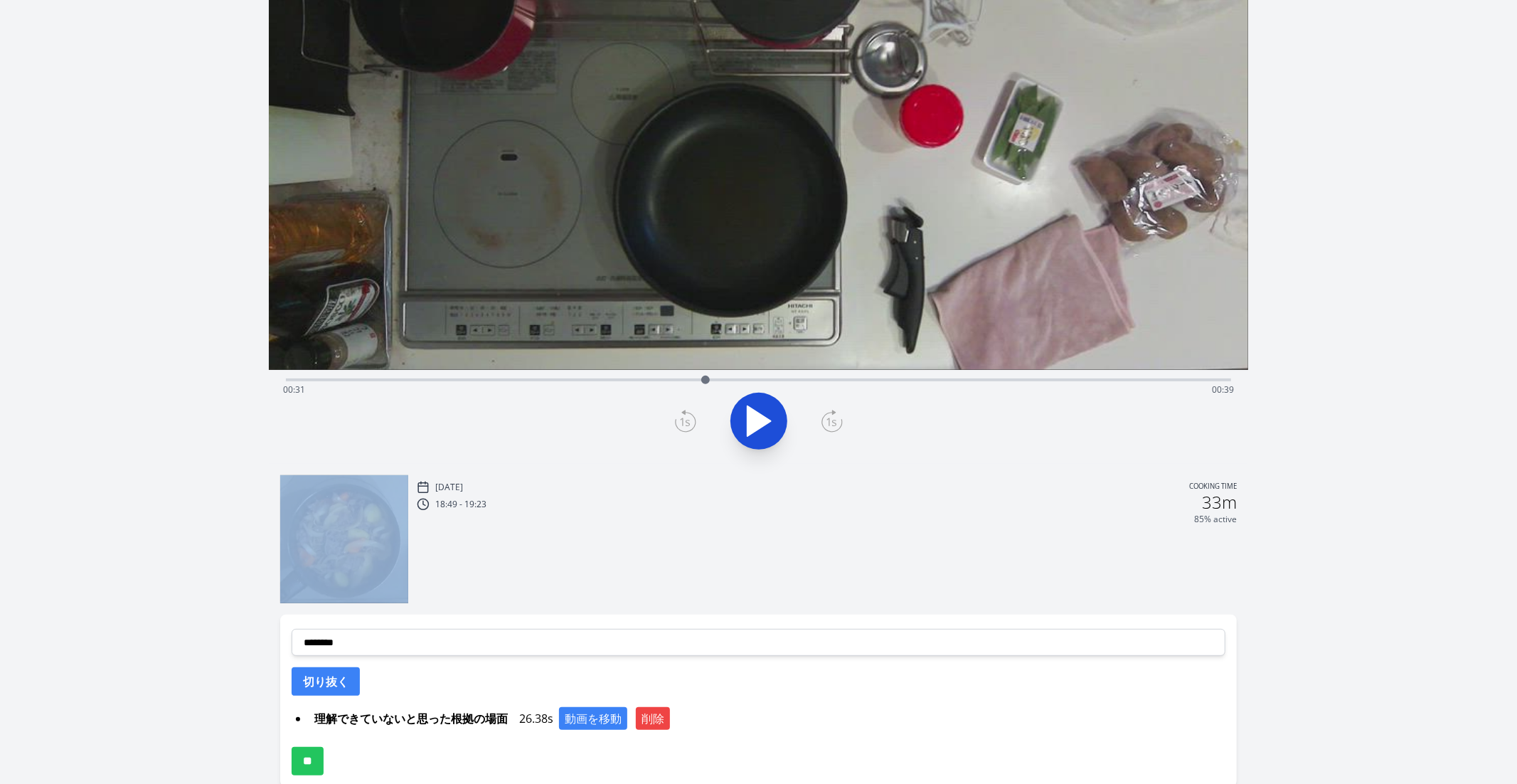
click at [679, 428] on icon at bounding box center [685, 421] width 22 height 23
click at [825, 421] on icon at bounding box center [832, 421] width 22 height 23
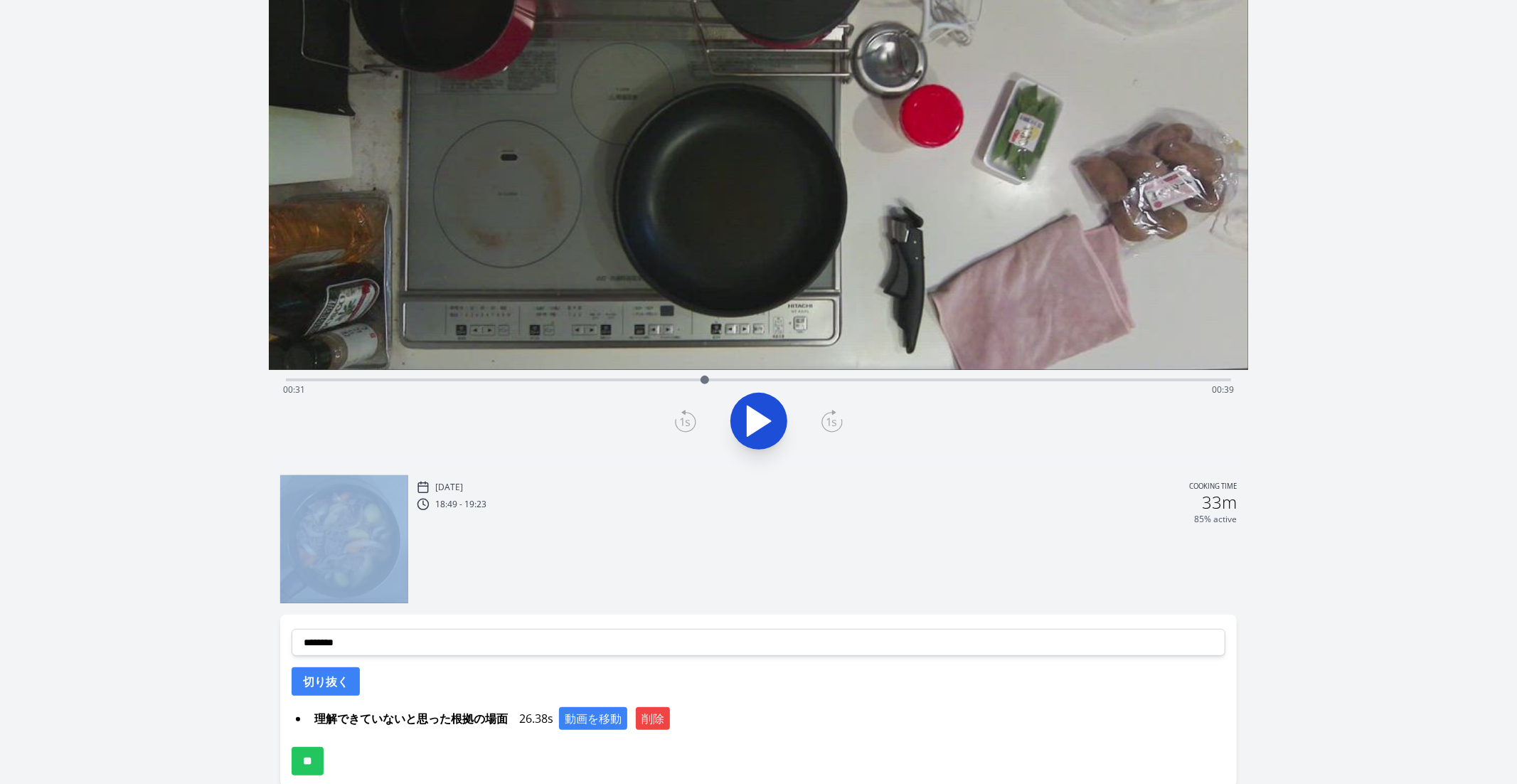
click at [825, 421] on icon at bounding box center [832, 421] width 22 height 23
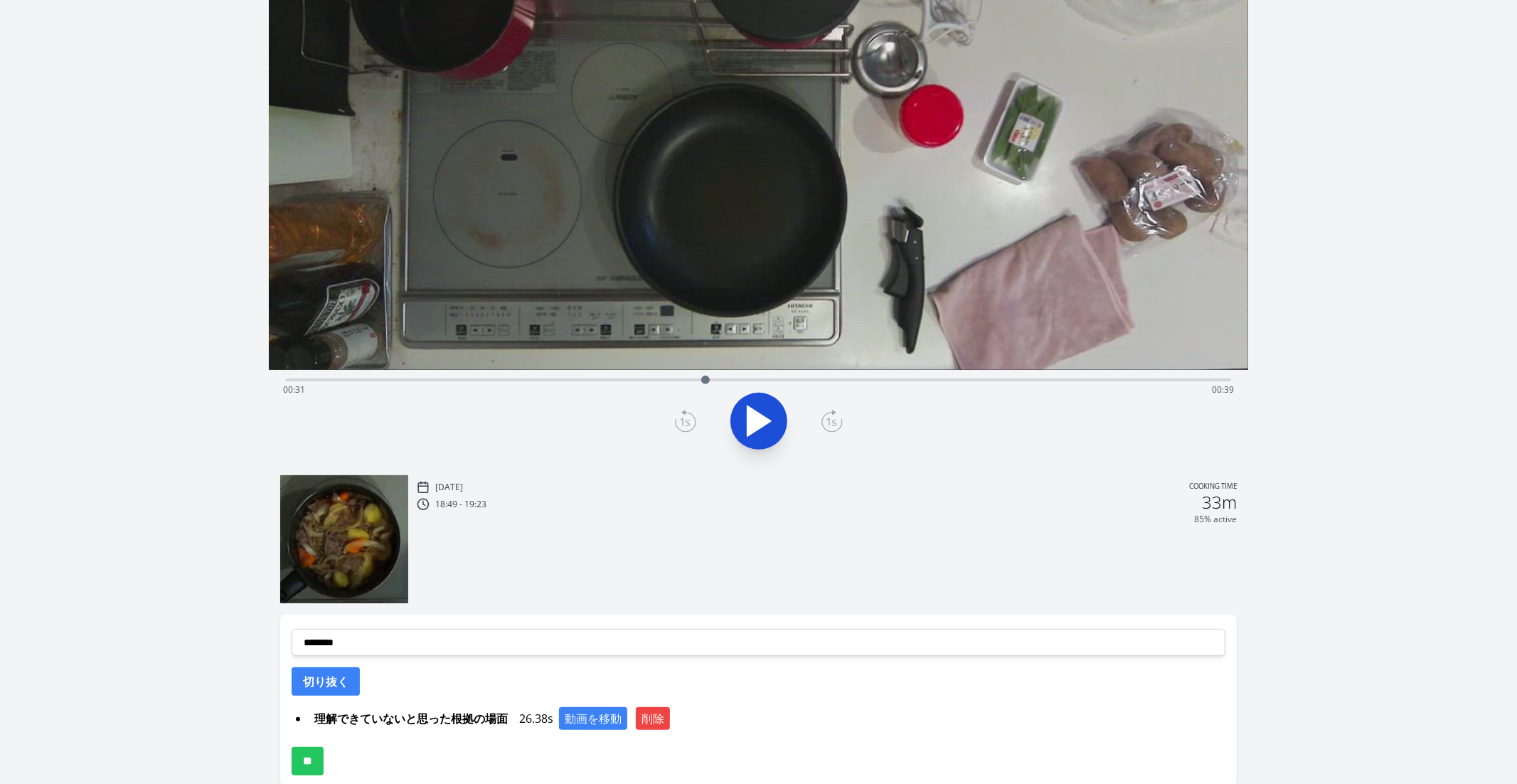
click at [690, 426] on icon at bounding box center [685, 421] width 22 height 23
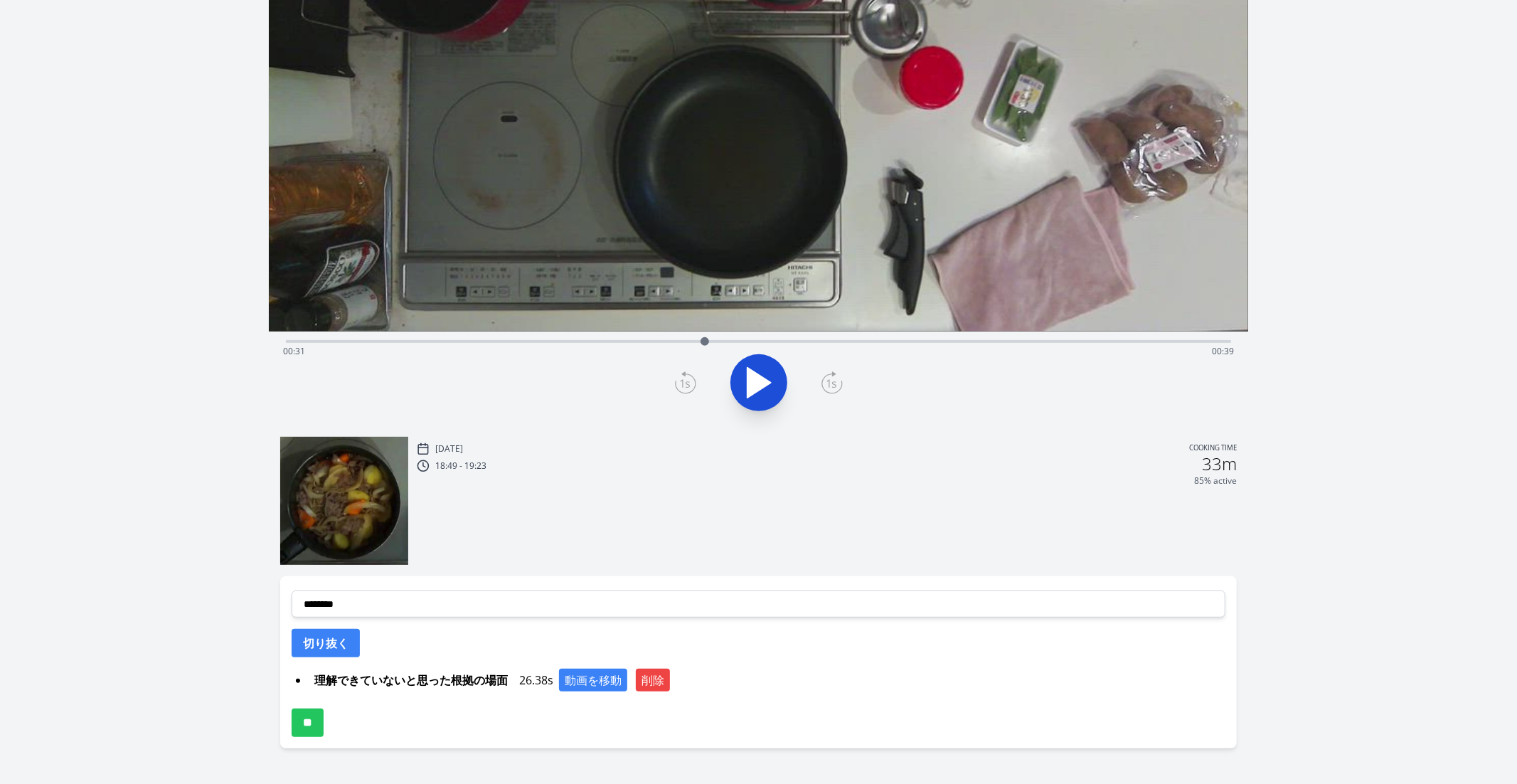
scroll to position [252, 0]
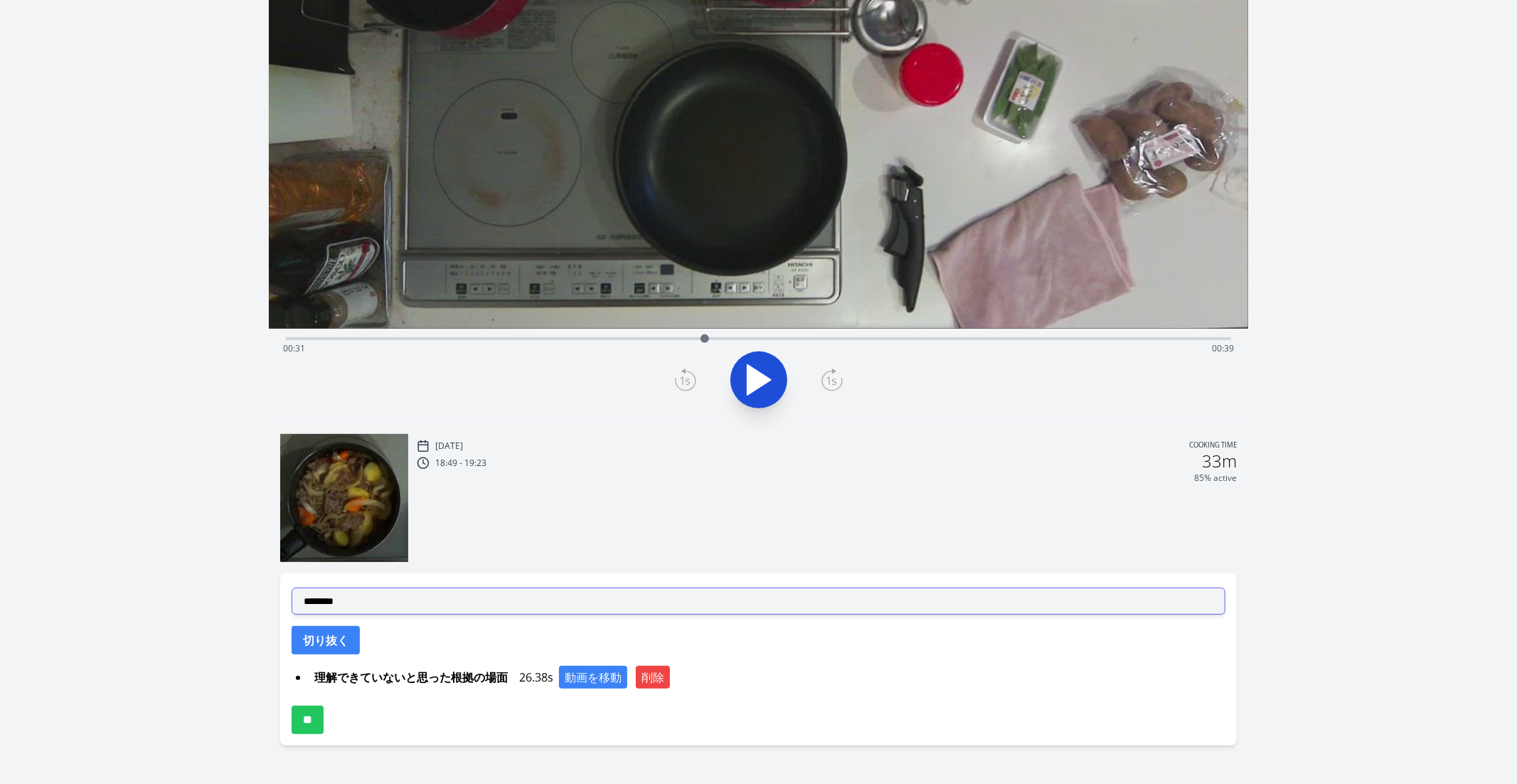
click at [398, 604] on select "**********" at bounding box center [759, 600] width 935 height 27
select select "**********"
click at [291, 587] on select "**********" at bounding box center [759, 600] width 935 height 27
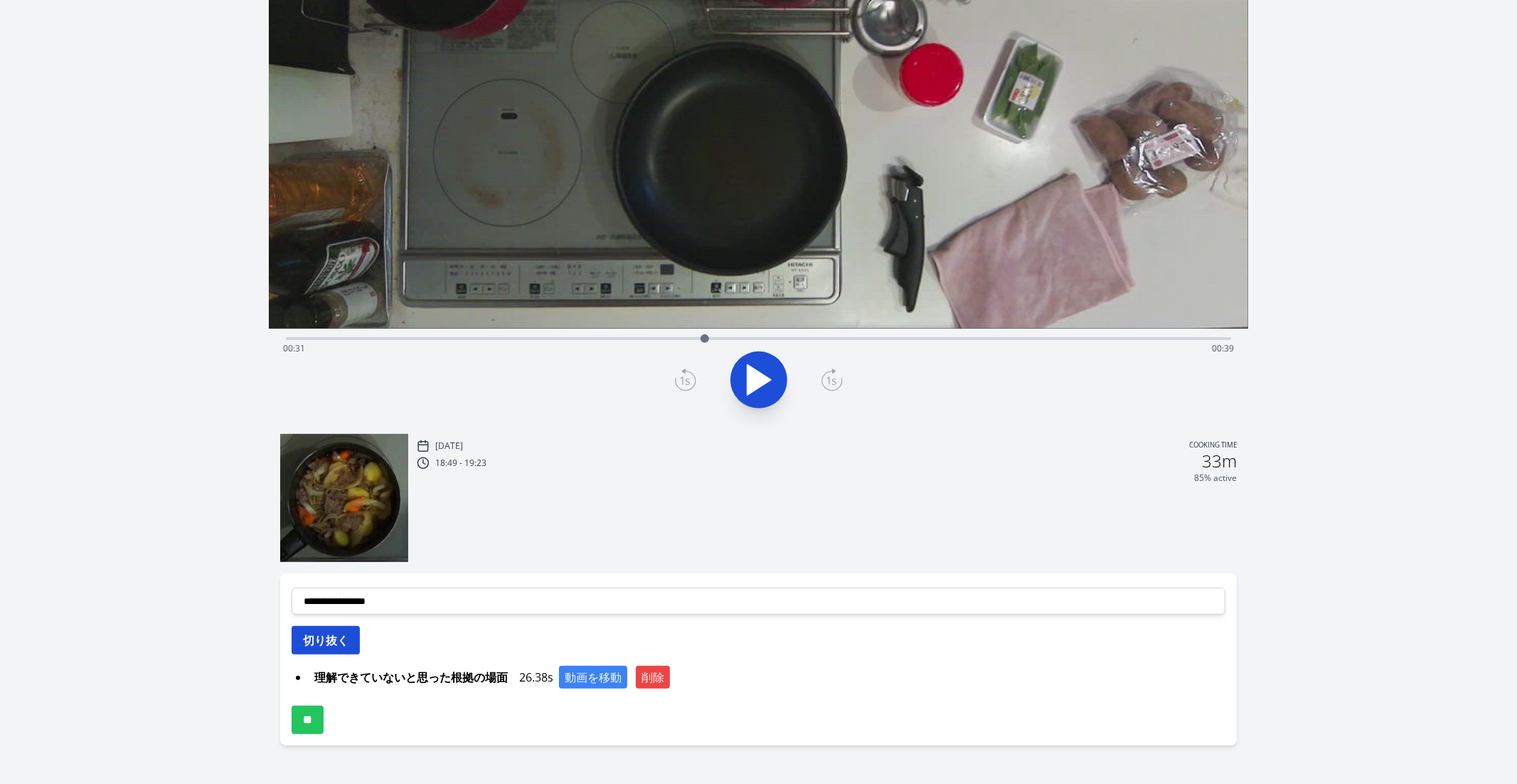
click at [311, 637] on button "切り抜く" at bounding box center [325, 640] width 69 height 29
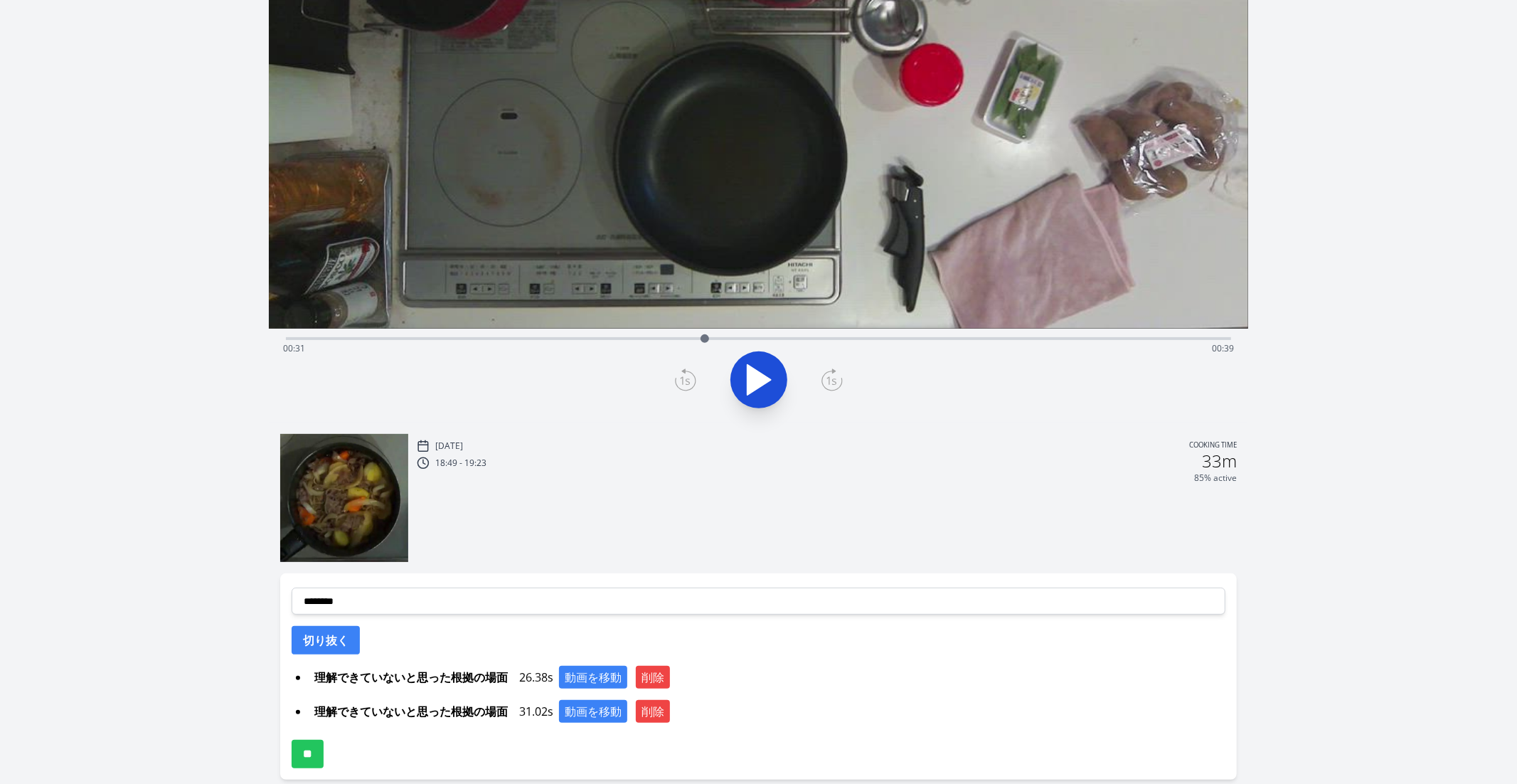
click at [741, 333] on div "Time elapsed: 00:31 Time remaining: 00:39" at bounding box center [759, 337] width 946 height 17
click at [701, 336] on div "Time elapsed: 00:33 Time remaining: 00:37" at bounding box center [759, 337] width 946 height 17
click at [679, 337] on div "Time elapsed: 00:30 Time remaining: 00:40" at bounding box center [758, 349] width 951 height 23
click at [657, 337] on div "Time elapsed: 00:29 Time remaining: 00:41" at bounding box center [758, 349] width 951 height 23
click at [636, 337] on div "Time elapsed: 00:27 Time remaining: 00:43" at bounding box center [758, 349] width 951 height 23
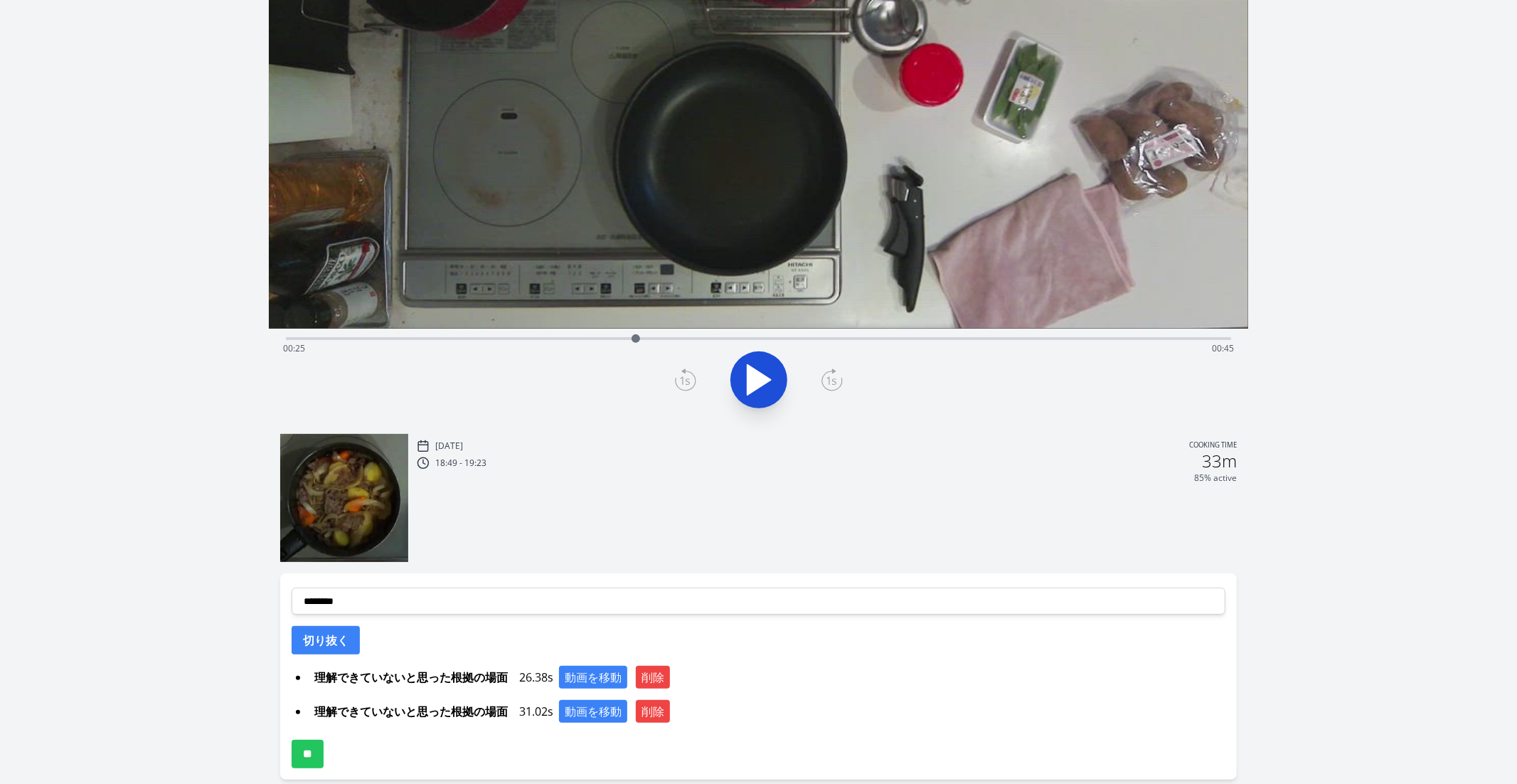
click at [653, 338] on div "Time elapsed: 00:25 Time remaining: 00:45" at bounding box center [758, 349] width 951 height 23
click at [686, 386] on icon at bounding box center [685, 380] width 22 height 23
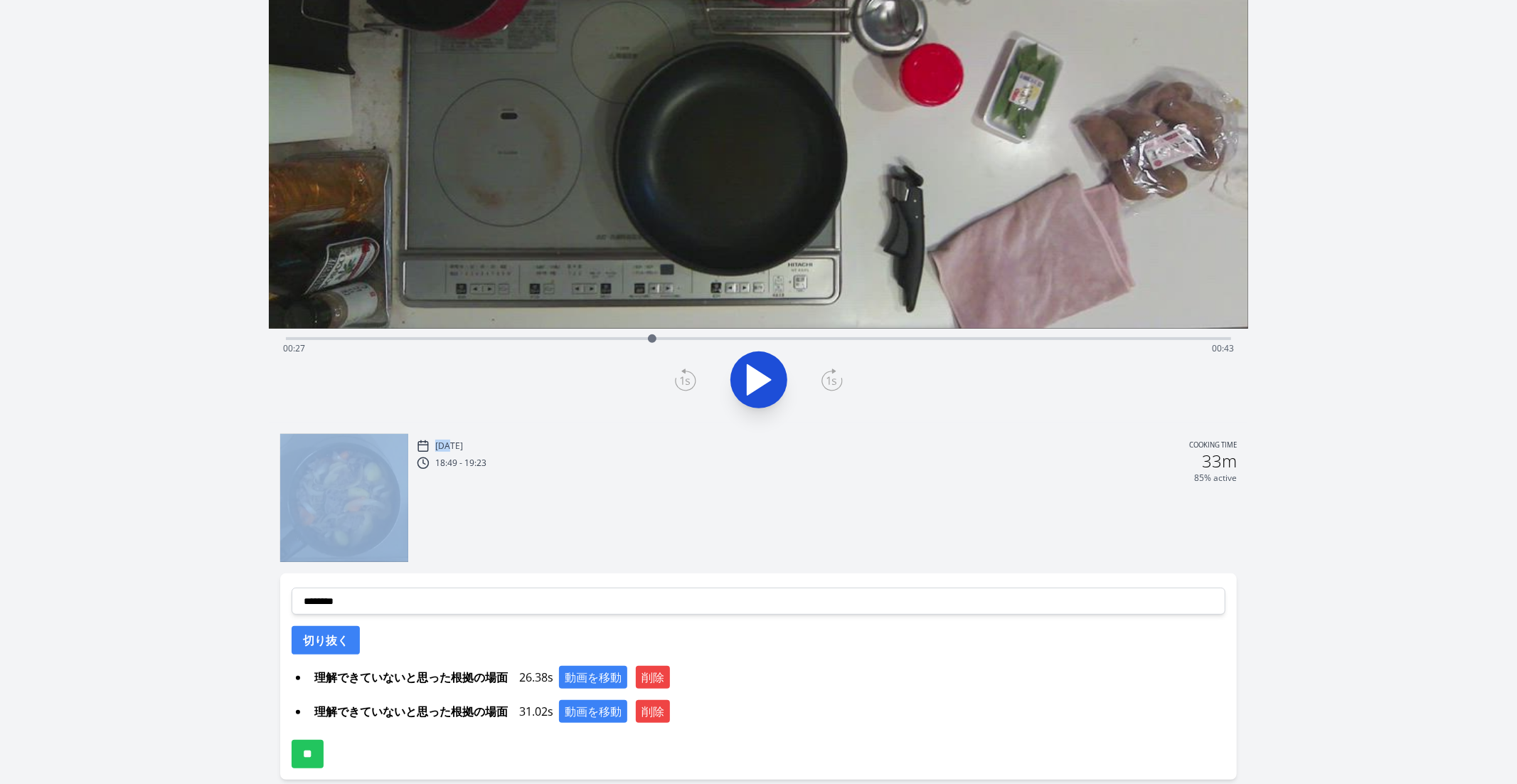
click at [686, 386] on icon at bounding box center [685, 380] width 22 height 23
click at [841, 372] on icon at bounding box center [832, 380] width 22 height 23
click at [836, 377] on icon at bounding box center [832, 380] width 22 height 23
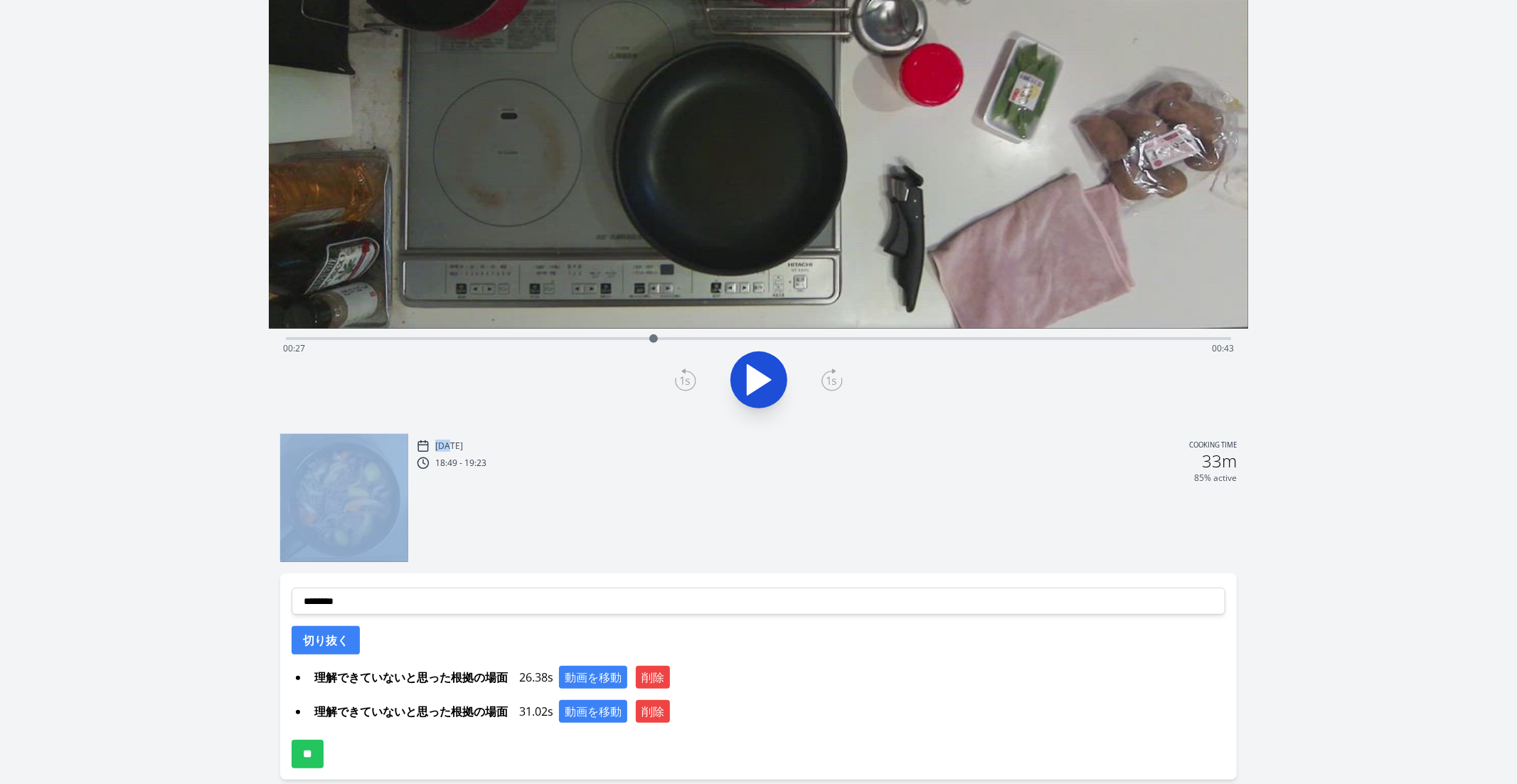
click at [836, 377] on icon at bounding box center [832, 380] width 22 height 23
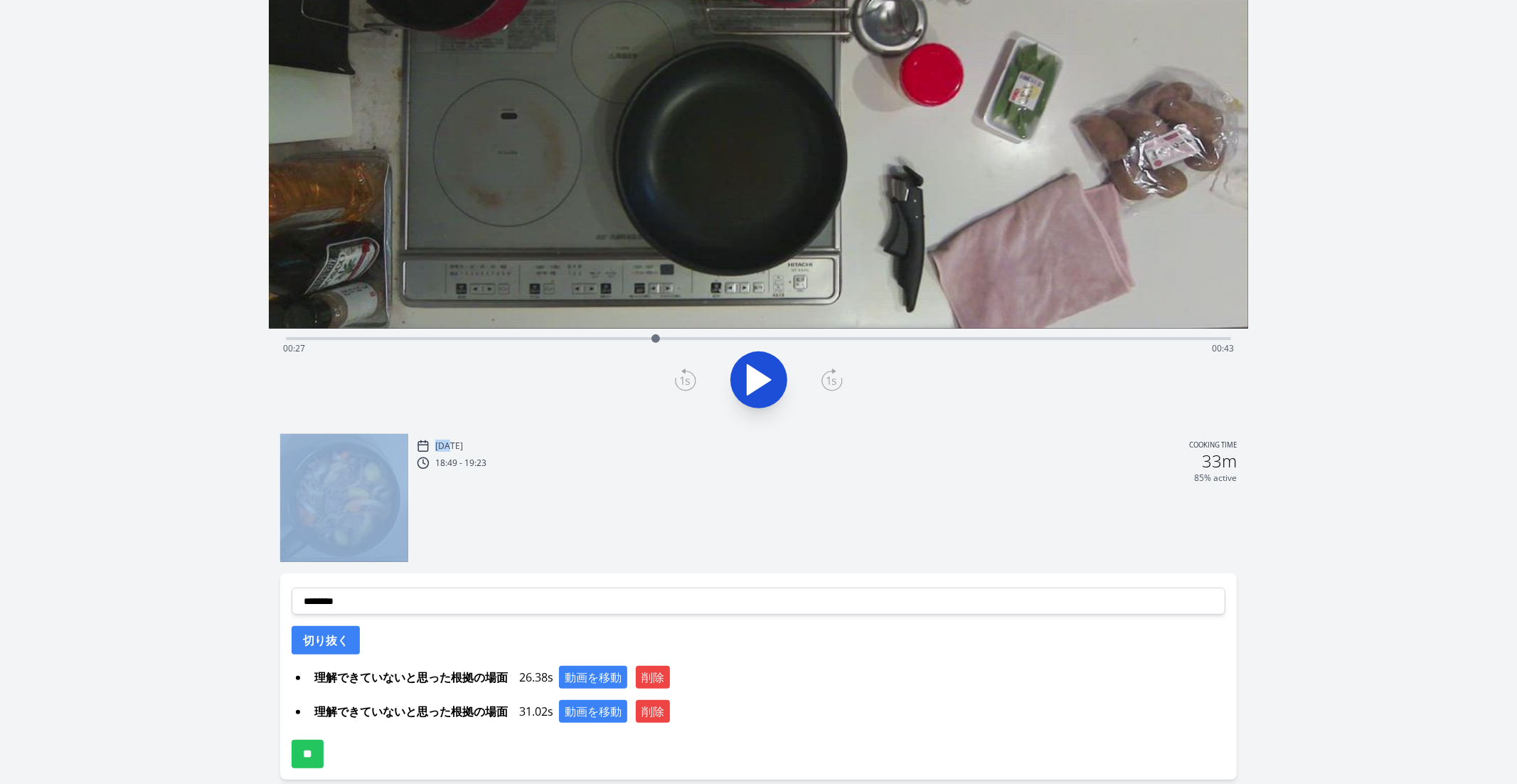
click at [836, 377] on icon at bounding box center [832, 380] width 22 height 23
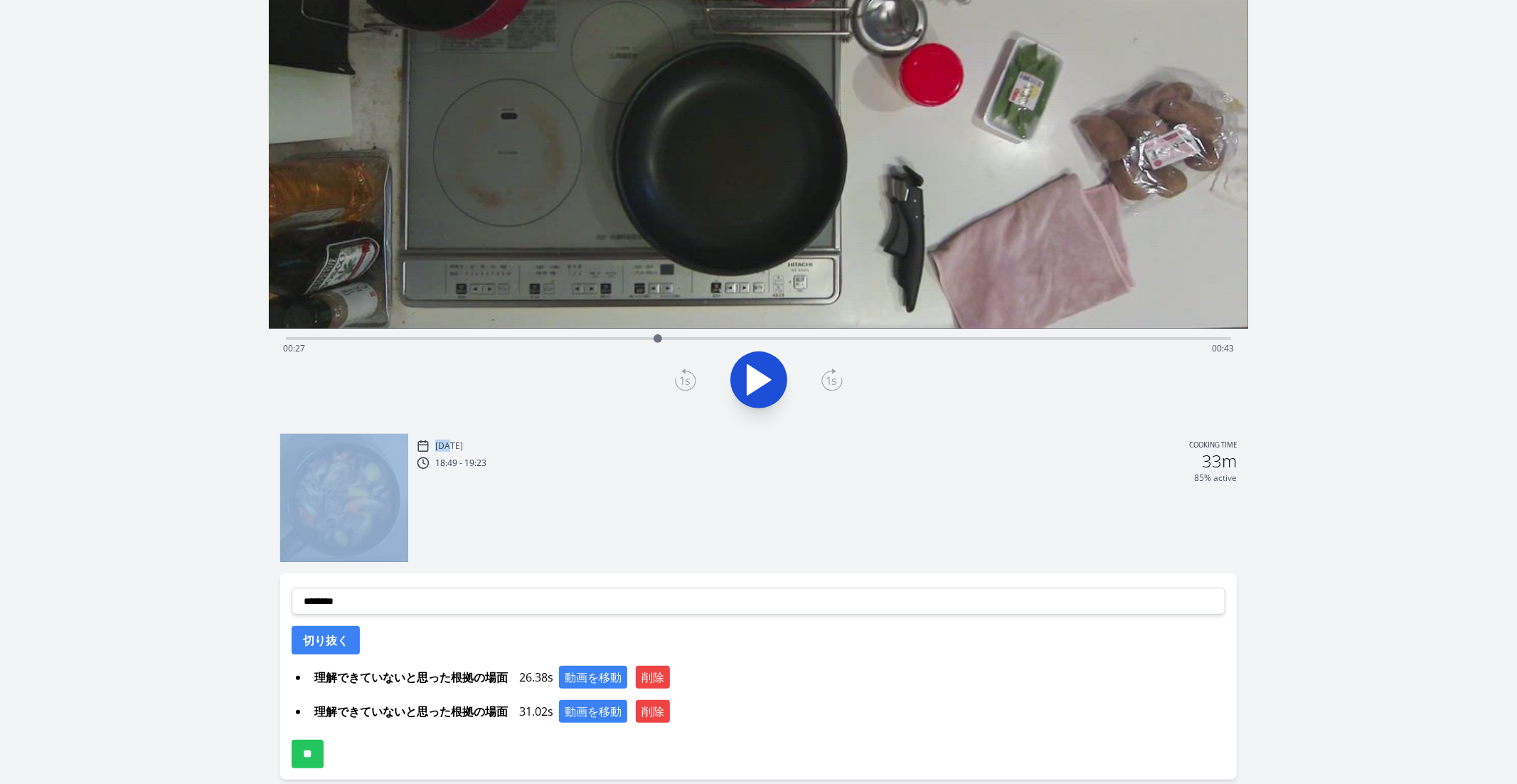
click at [836, 377] on icon at bounding box center [832, 380] width 22 height 23
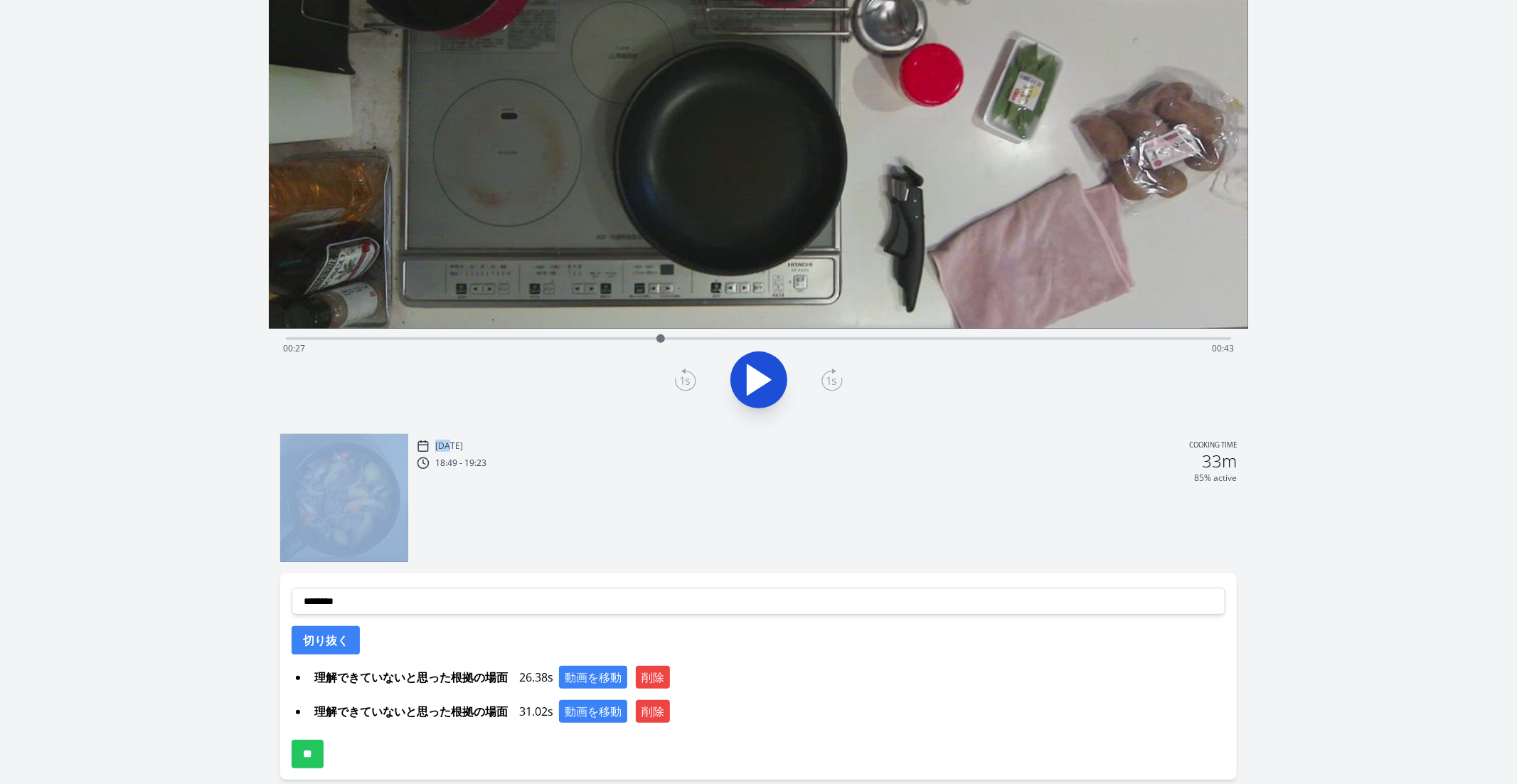
click at [836, 377] on icon at bounding box center [832, 380] width 22 height 23
click at [688, 380] on icon at bounding box center [685, 380] width 22 height 23
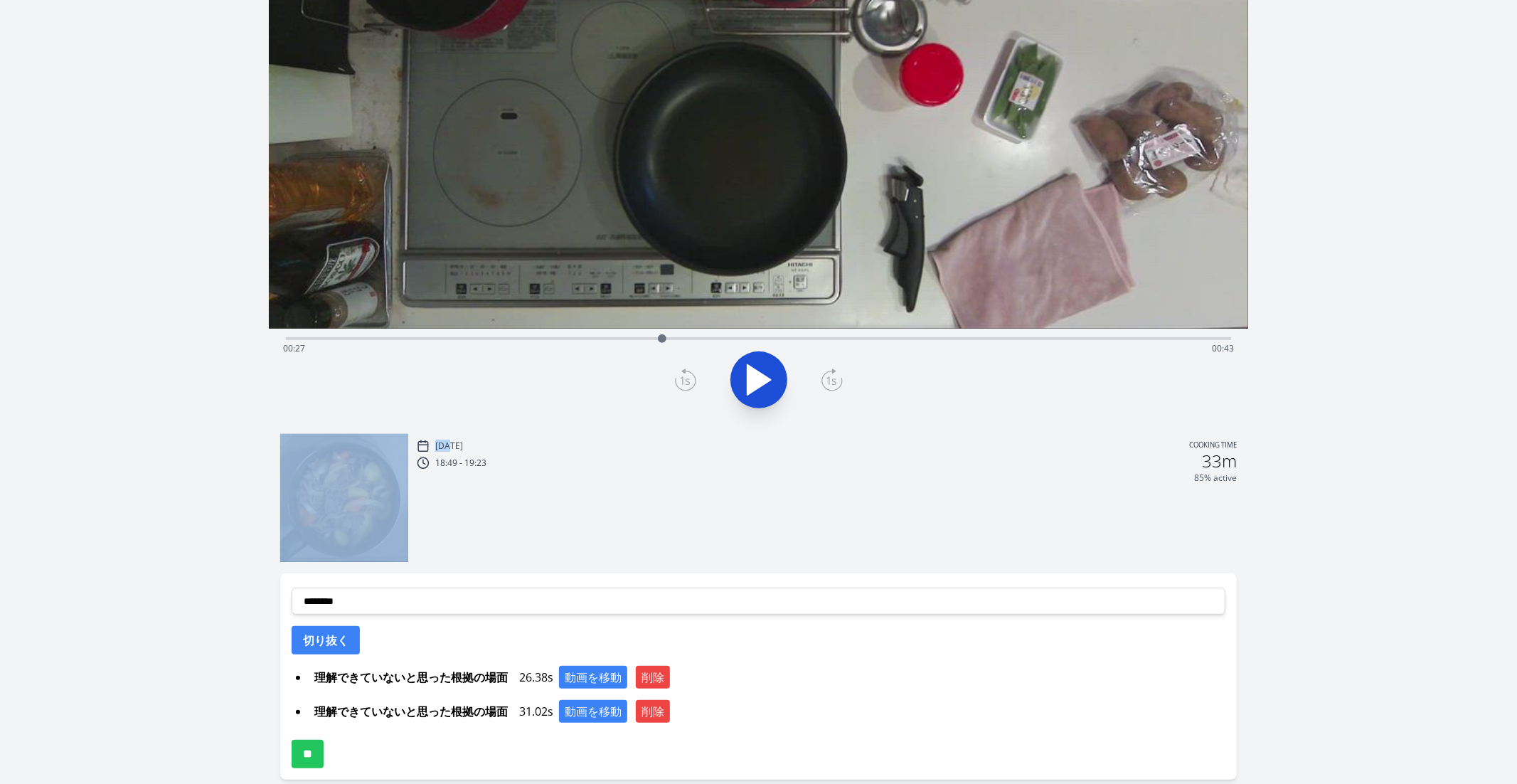
click at [688, 380] on icon at bounding box center [685, 380] width 22 height 23
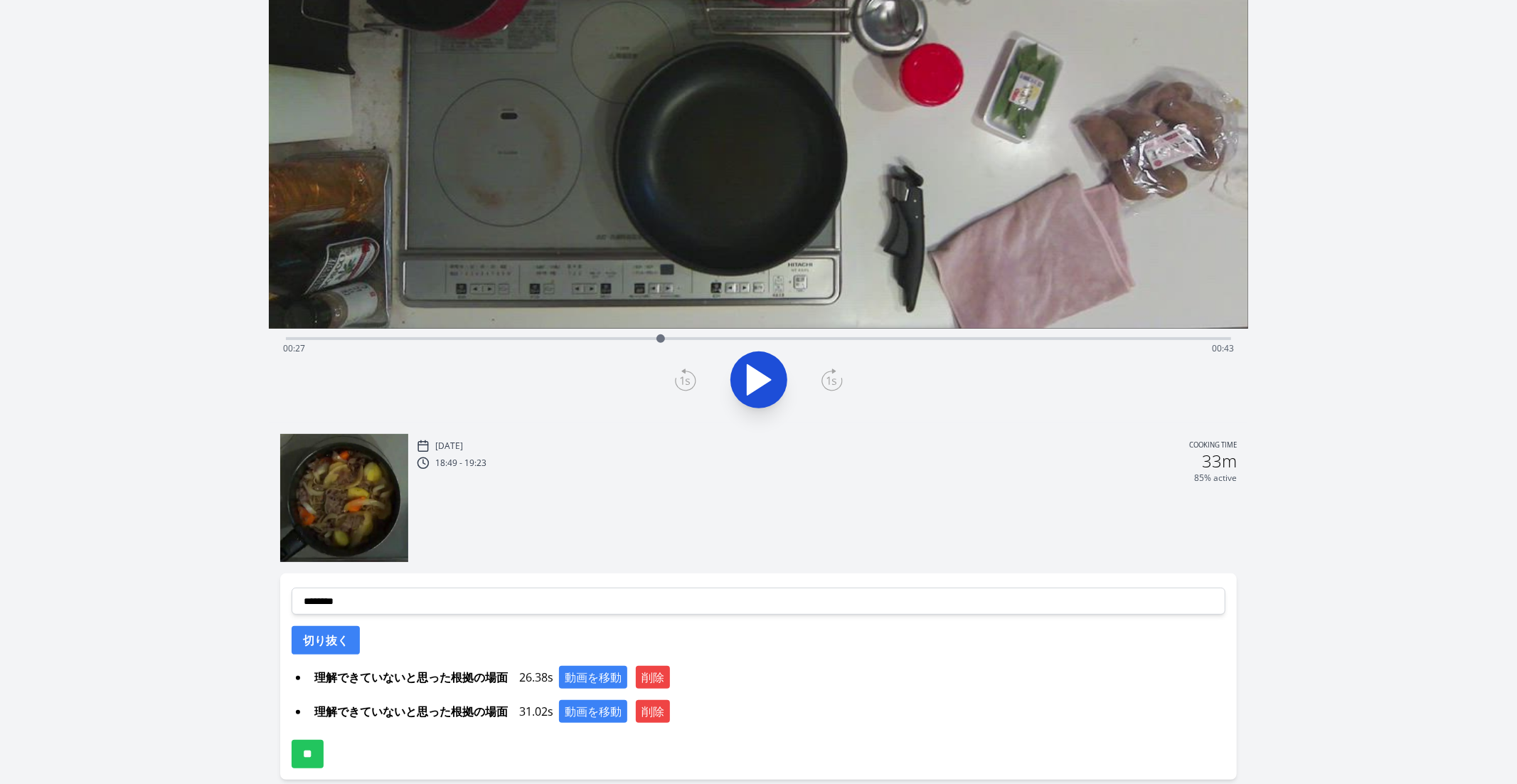
click at [696, 383] on icon at bounding box center [685, 380] width 22 height 23
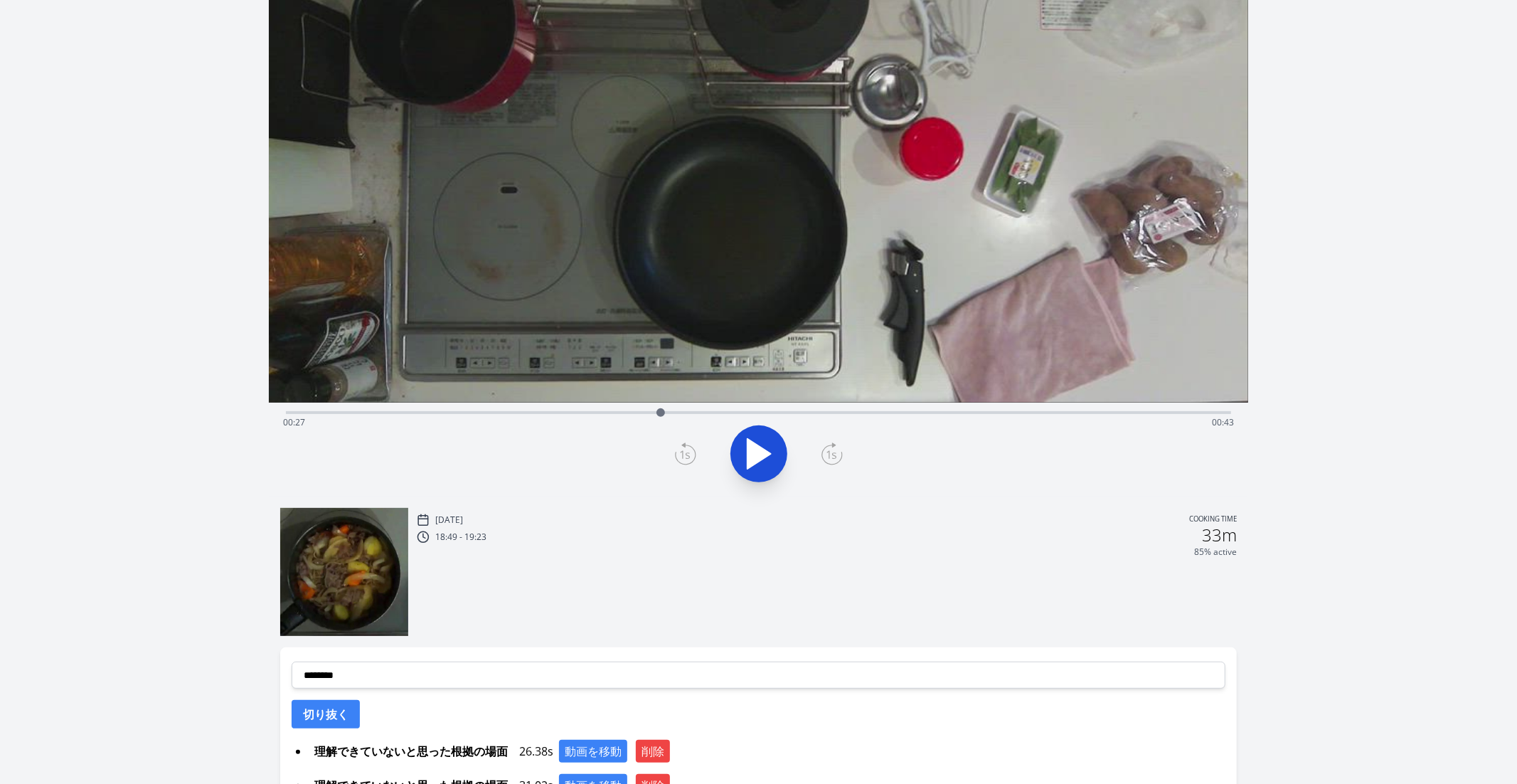
scroll to position [161, 0]
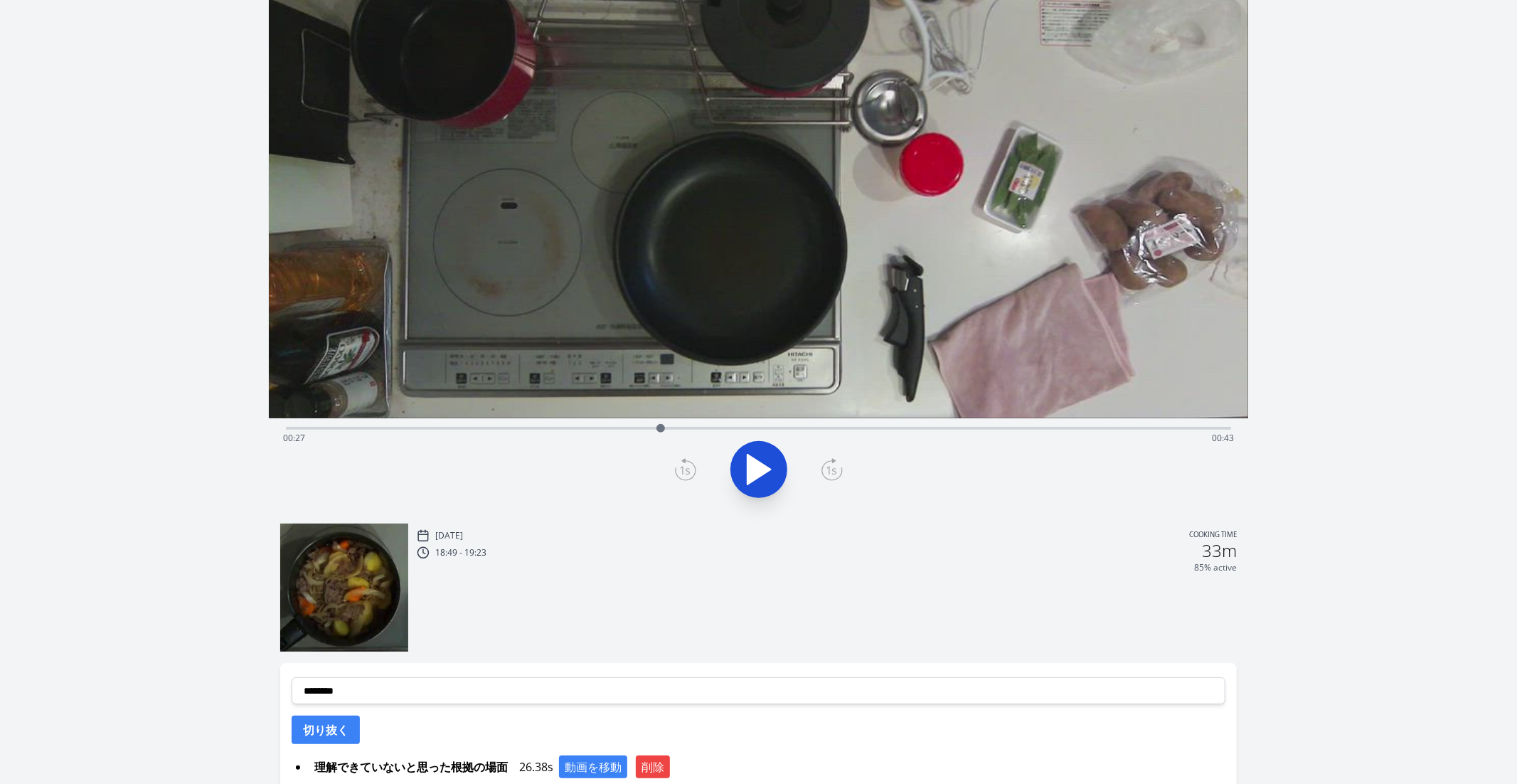
click at [690, 468] on icon at bounding box center [685, 469] width 22 height 23
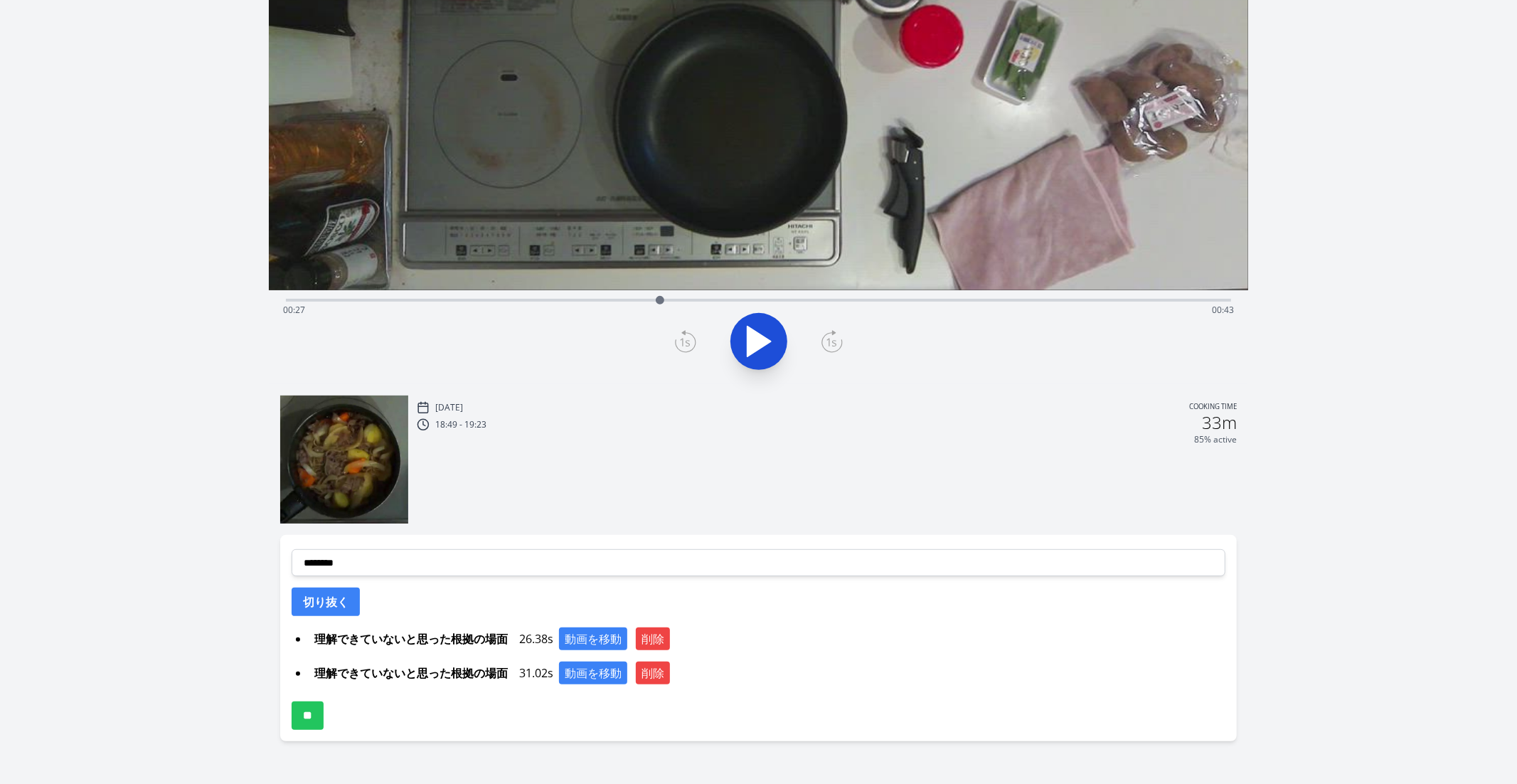
scroll to position [310, 0]
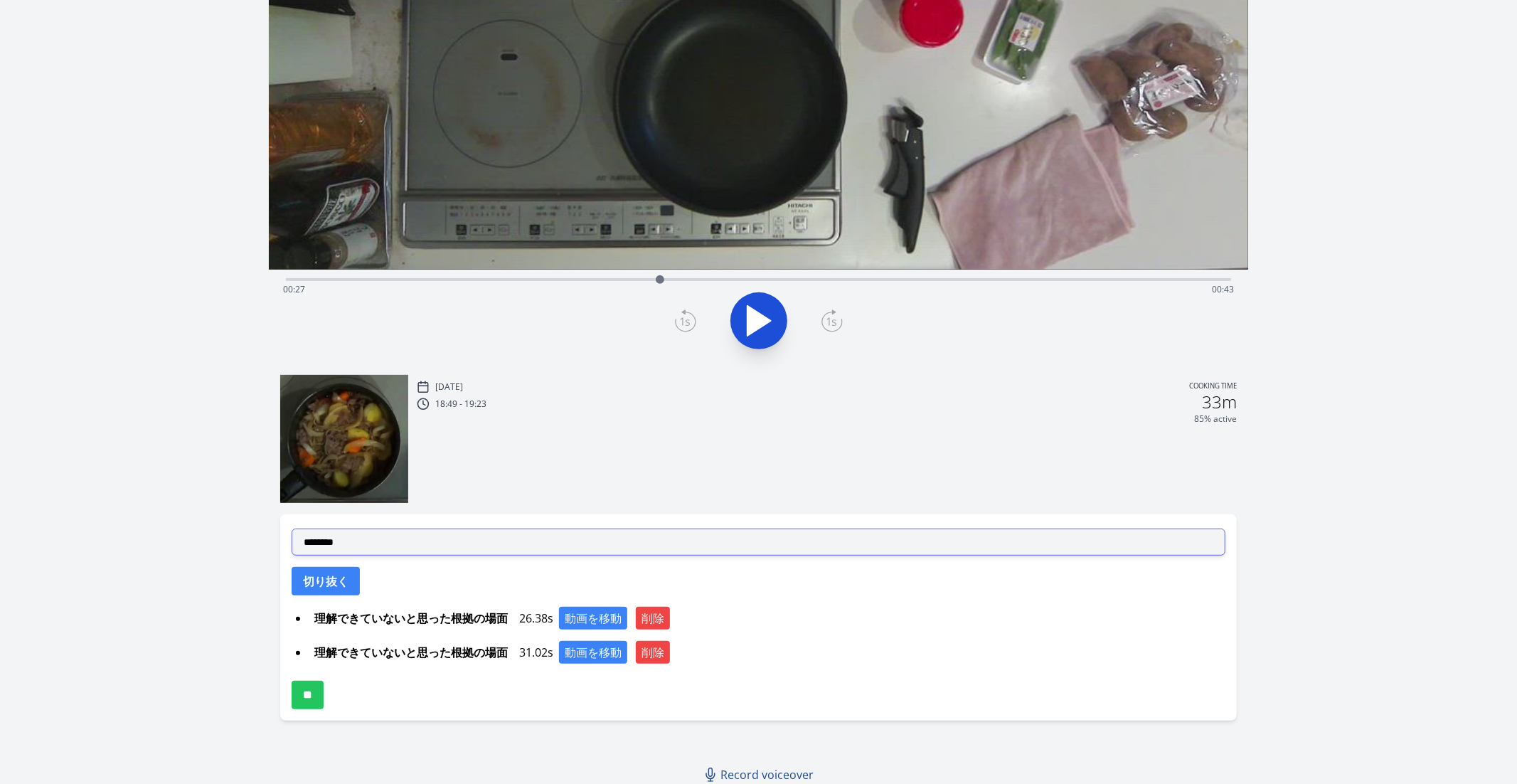
click at [740, 546] on select "**********" at bounding box center [759, 541] width 935 height 27
select select "**********"
click at [291, 528] on select "**********" at bounding box center [759, 541] width 935 height 27
click at [315, 583] on button "切り抜く" at bounding box center [325, 581] width 69 height 29
select select
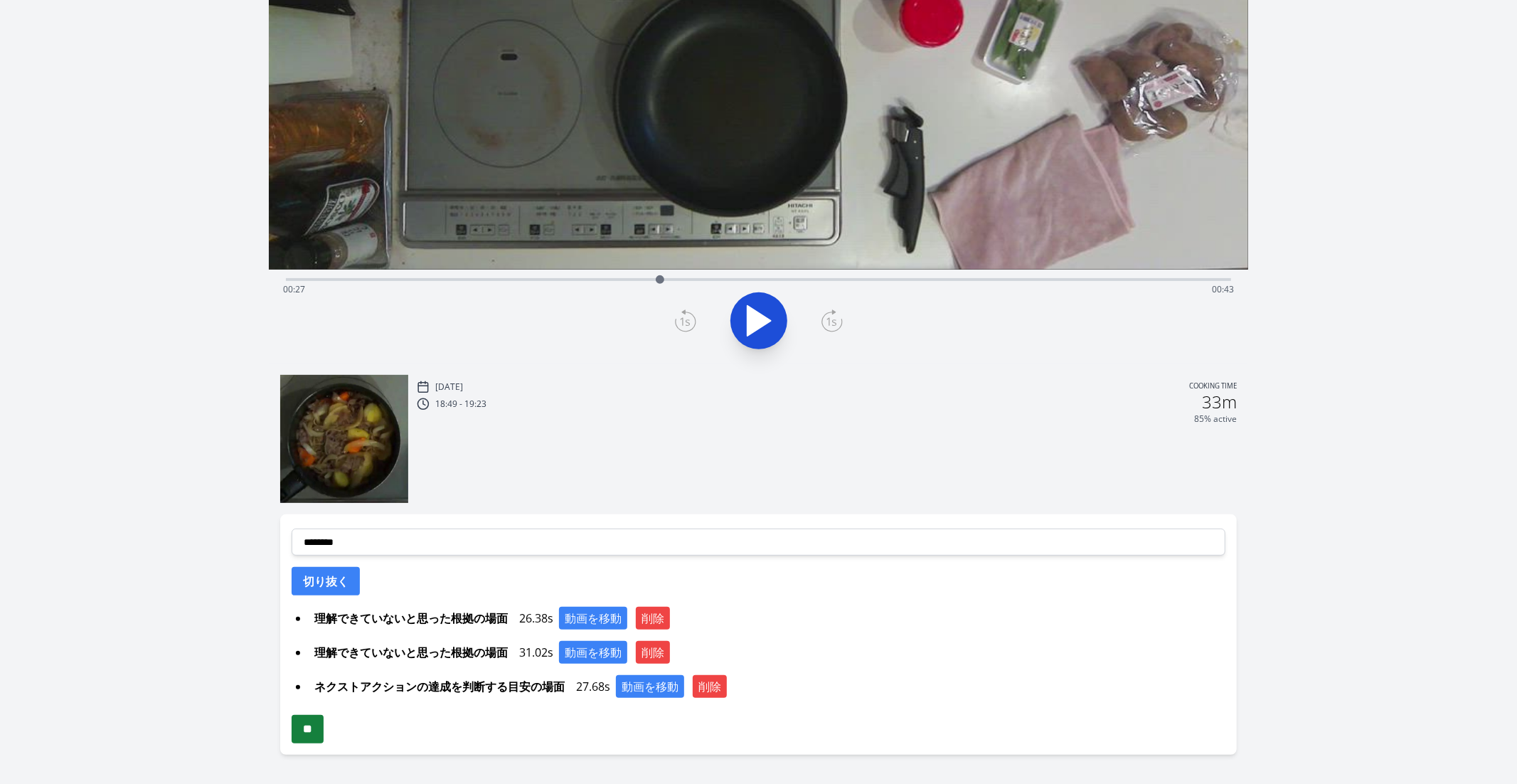
click at [316, 738] on input "**" at bounding box center [307, 728] width 32 height 29
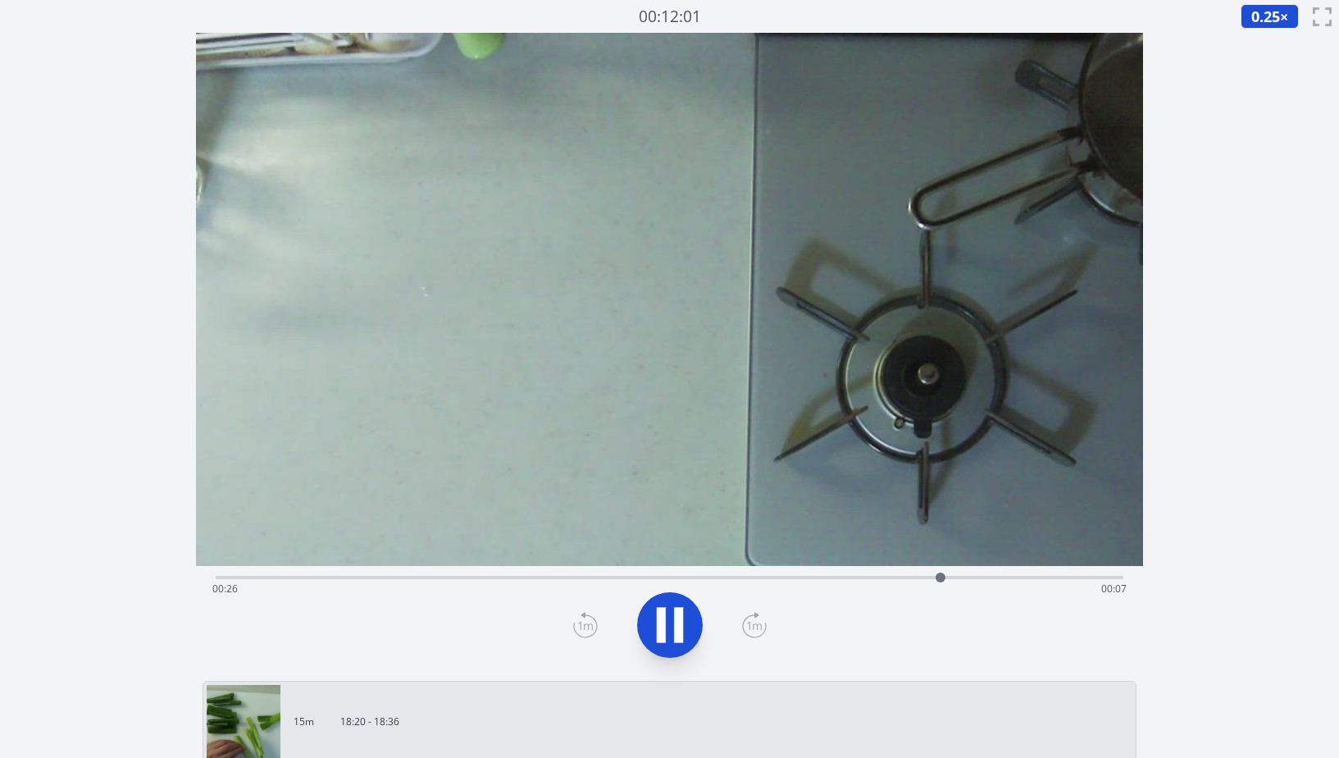
scroll to position [2, 0]
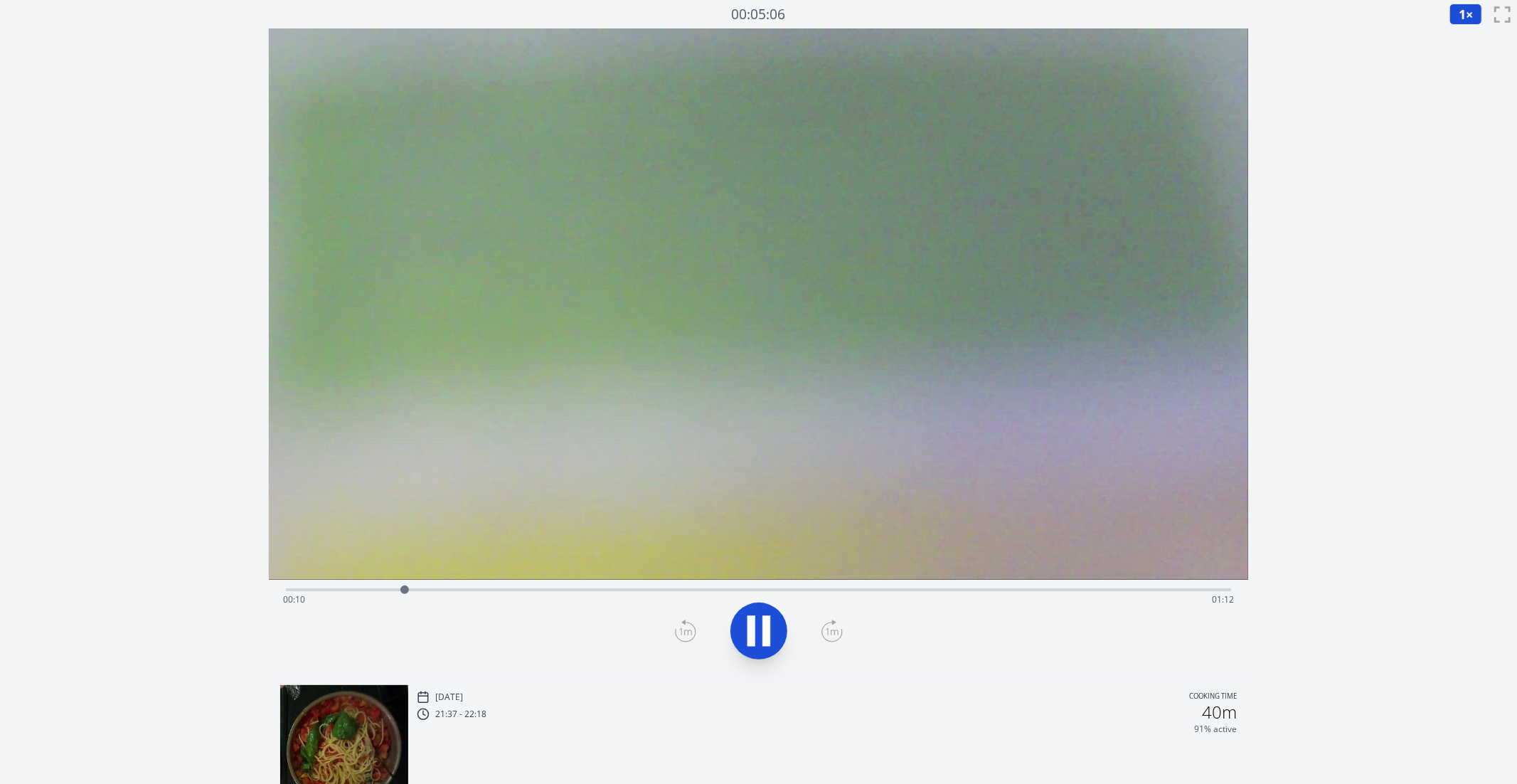
scroll to position [382, 0]
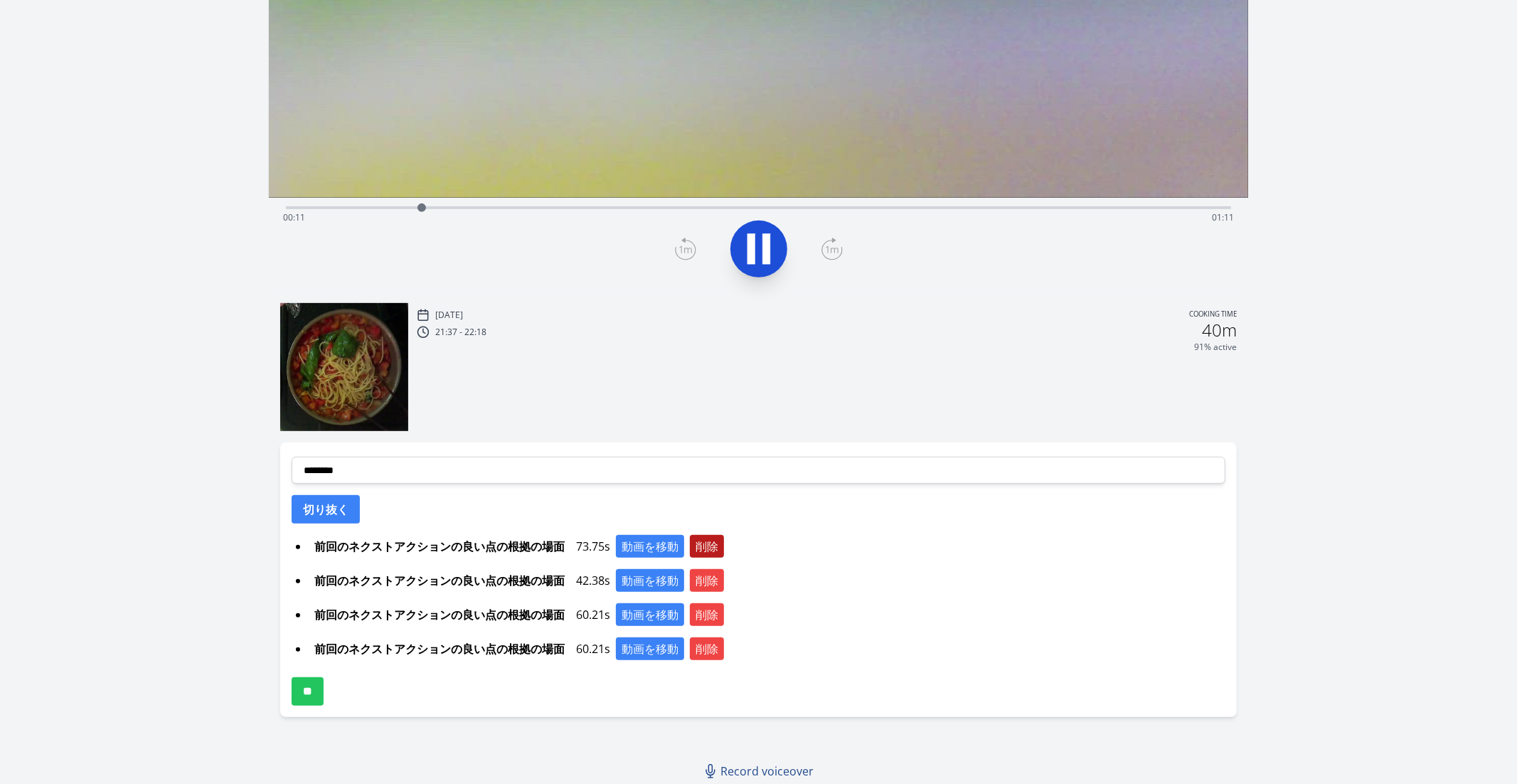
click at [707, 546] on button "削除" at bounding box center [707, 546] width 34 height 23
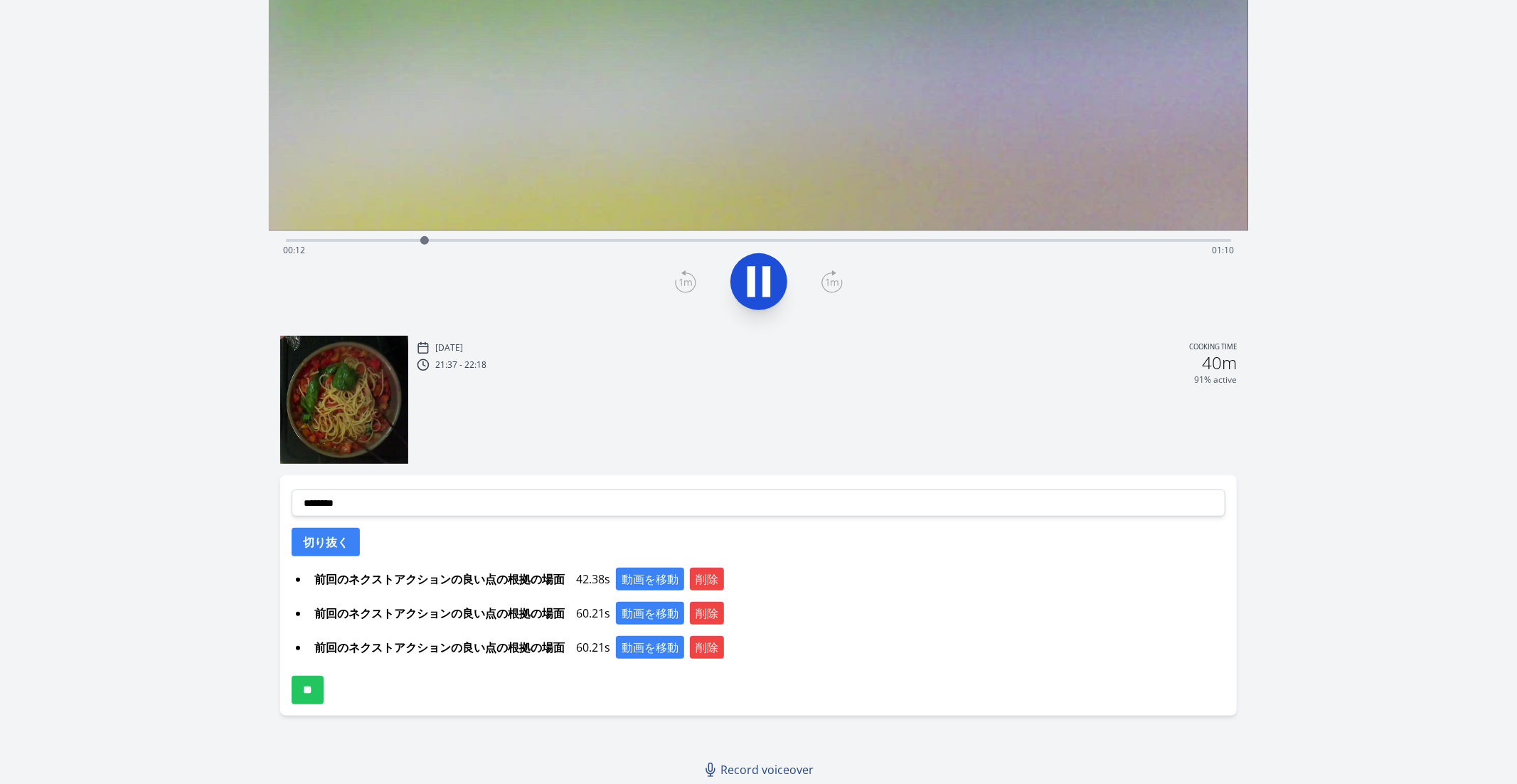
scroll to position [349, 0]
click at [706, 587] on button "削除" at bounding box center [707, 579] width 34 height 23
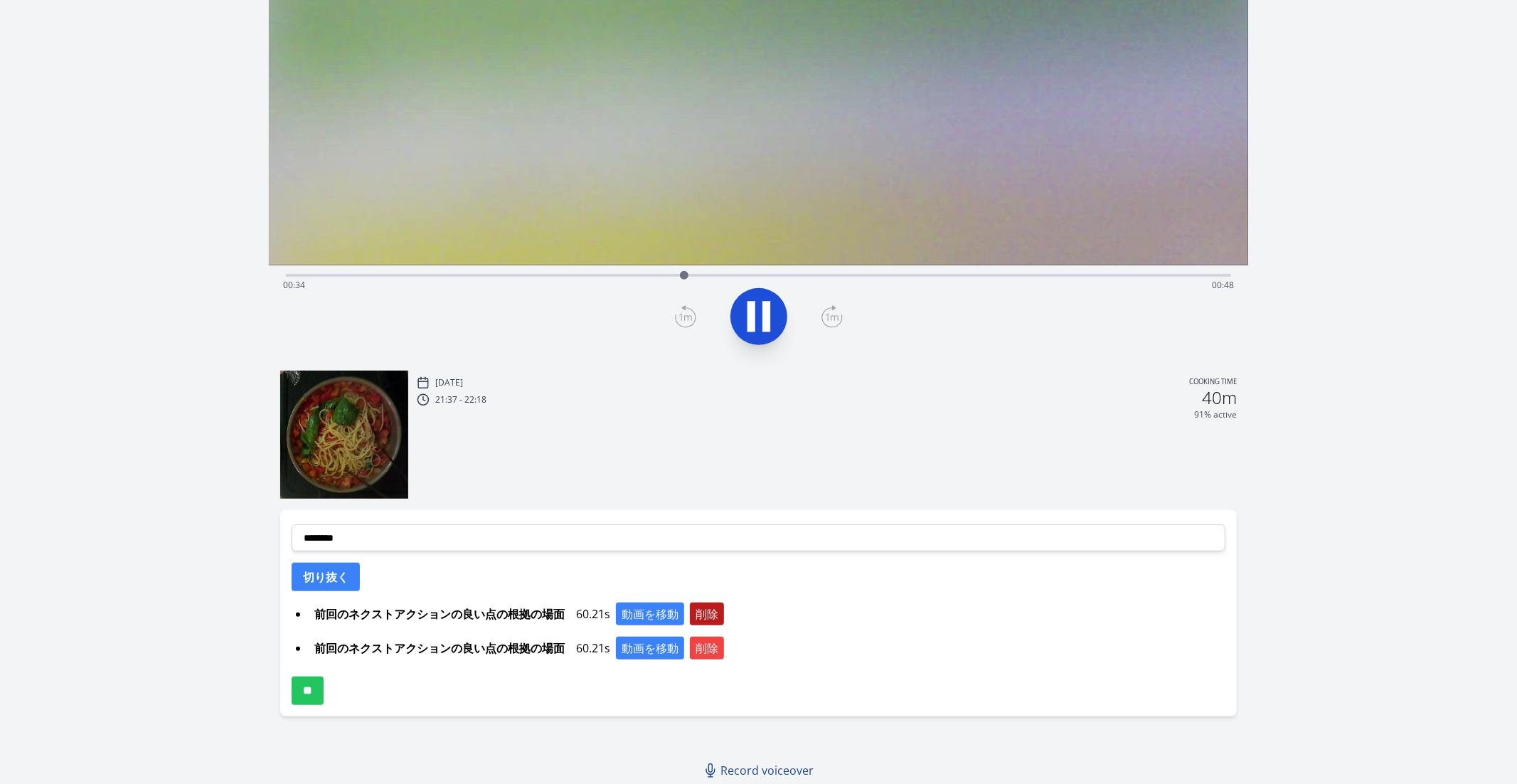
click at [706, 609] on button "削除" at bounding box center [707, 614] width 34 height 23
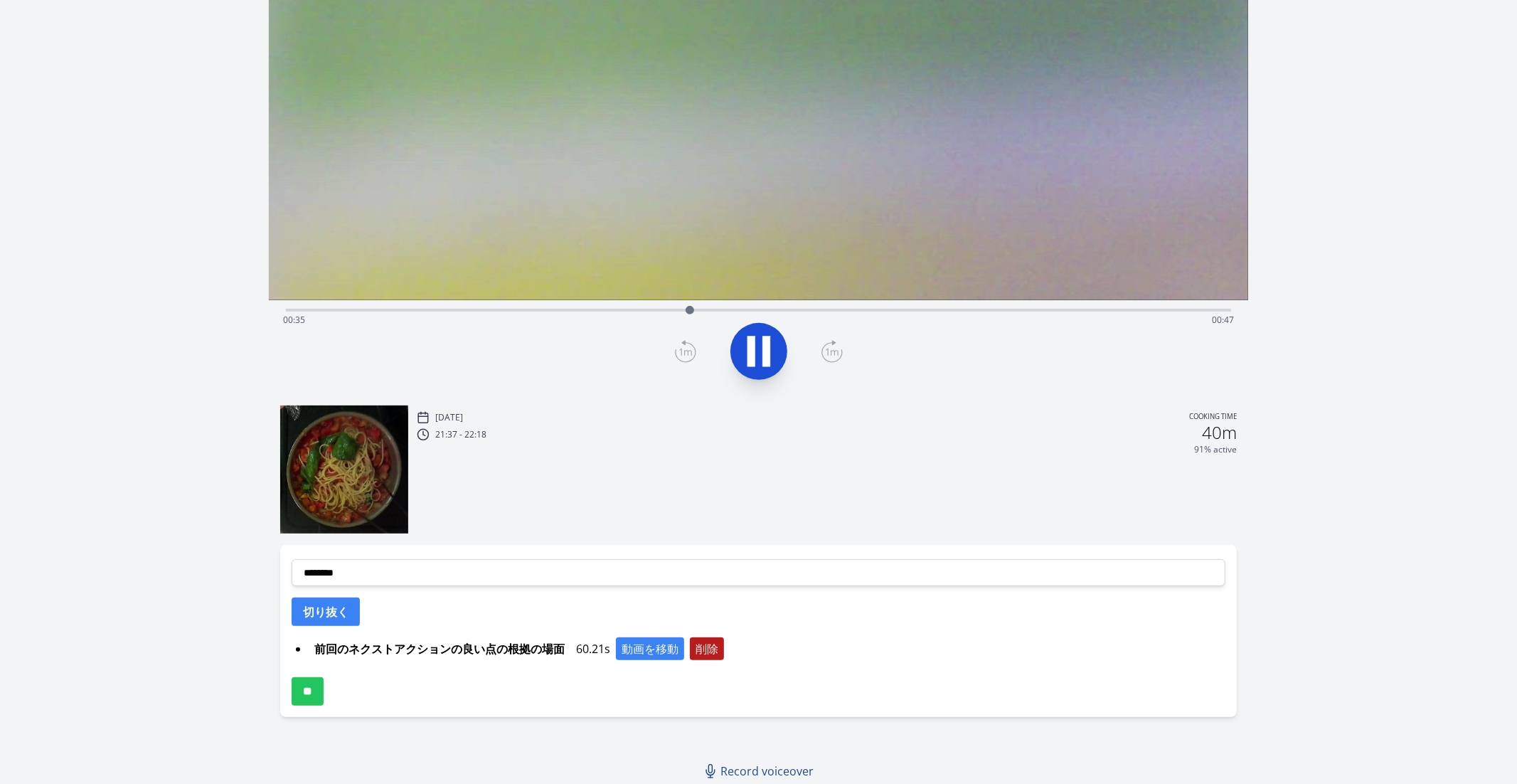
click at [706, 647] on button "削除" at bounding box center [707, 649] width 34 height 23
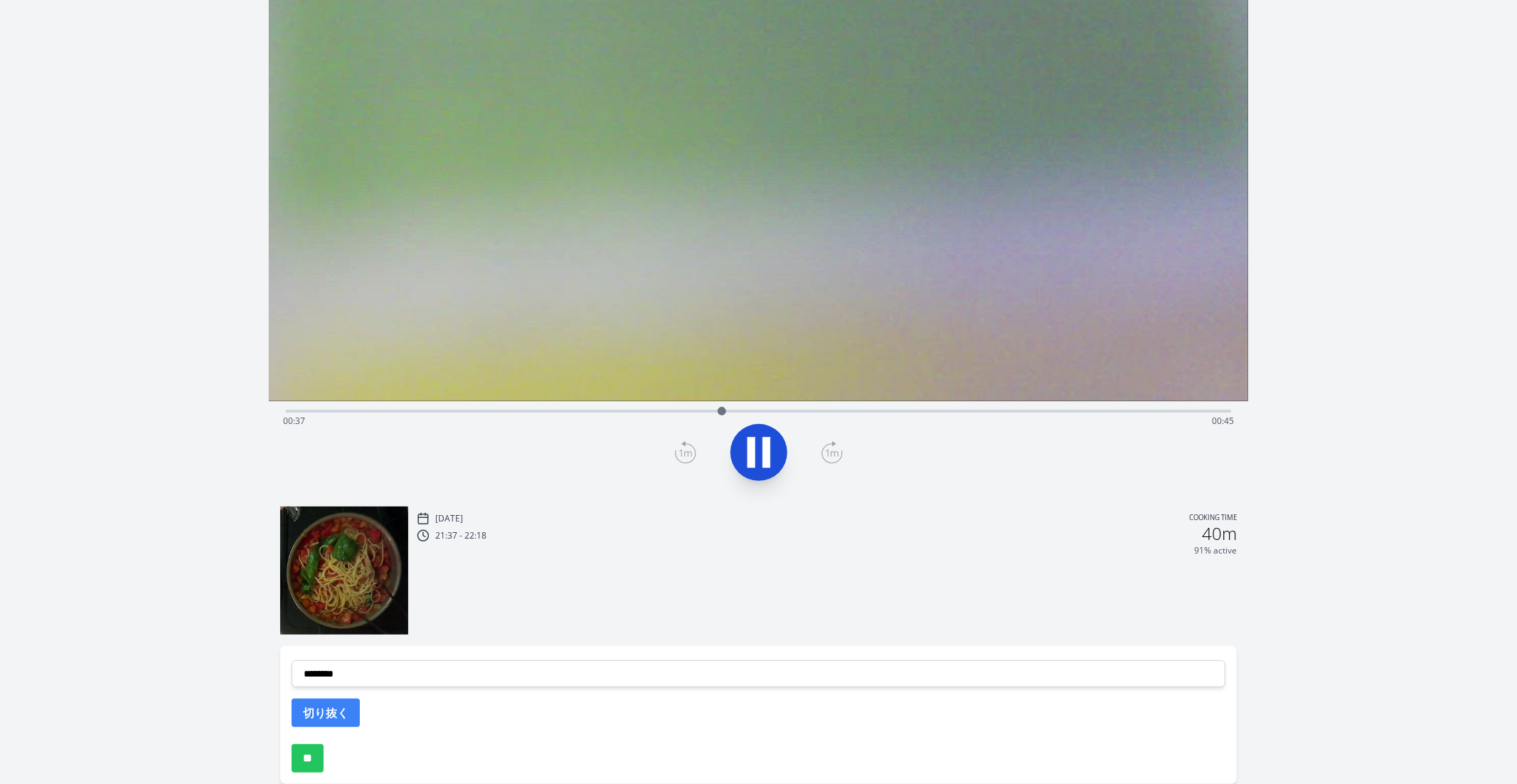
scroll to position [164, 0]
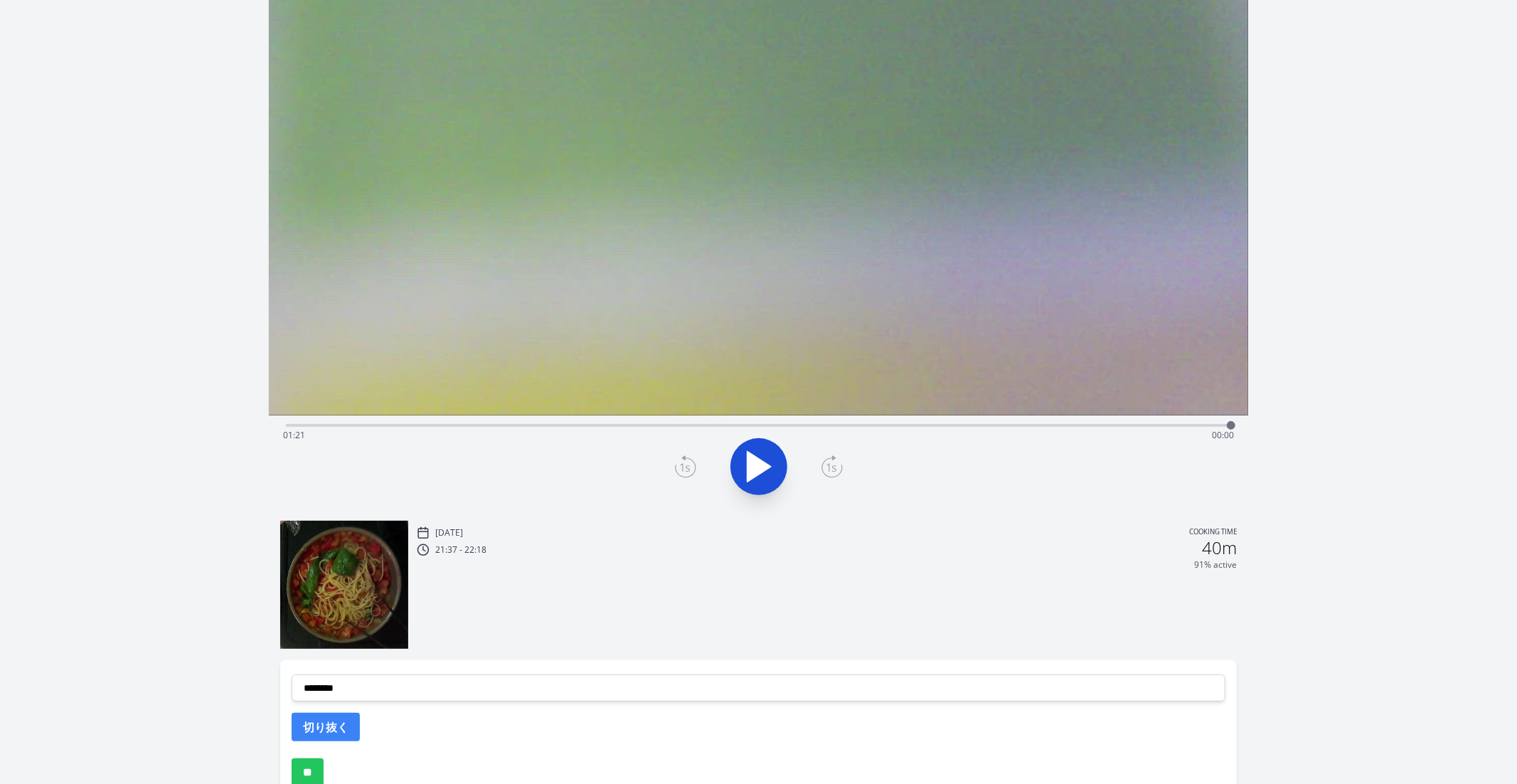
click at [432, 425] on div "Time elapsed: 01:21 Time remaining: 00:00" at bounding box center [758, 435] width 951 height 23
click at [429, 425] on div at bounding box center [432, 426] width 9 height 9
drag, startPoint x: 442, startPoint y: 428, endPoint x: 546, endPoint y: 428, distance: 104.0
click at [546, 428] on div "Time elapsed: 00:12 Time remaining: 01:10" at bounding box center [758, 435] width 951 height 23
click at [523, 425] on div "Time elapsed: 00:22 Time remaining: 01:00" at bounding box center [758, 435] width 951 height 23
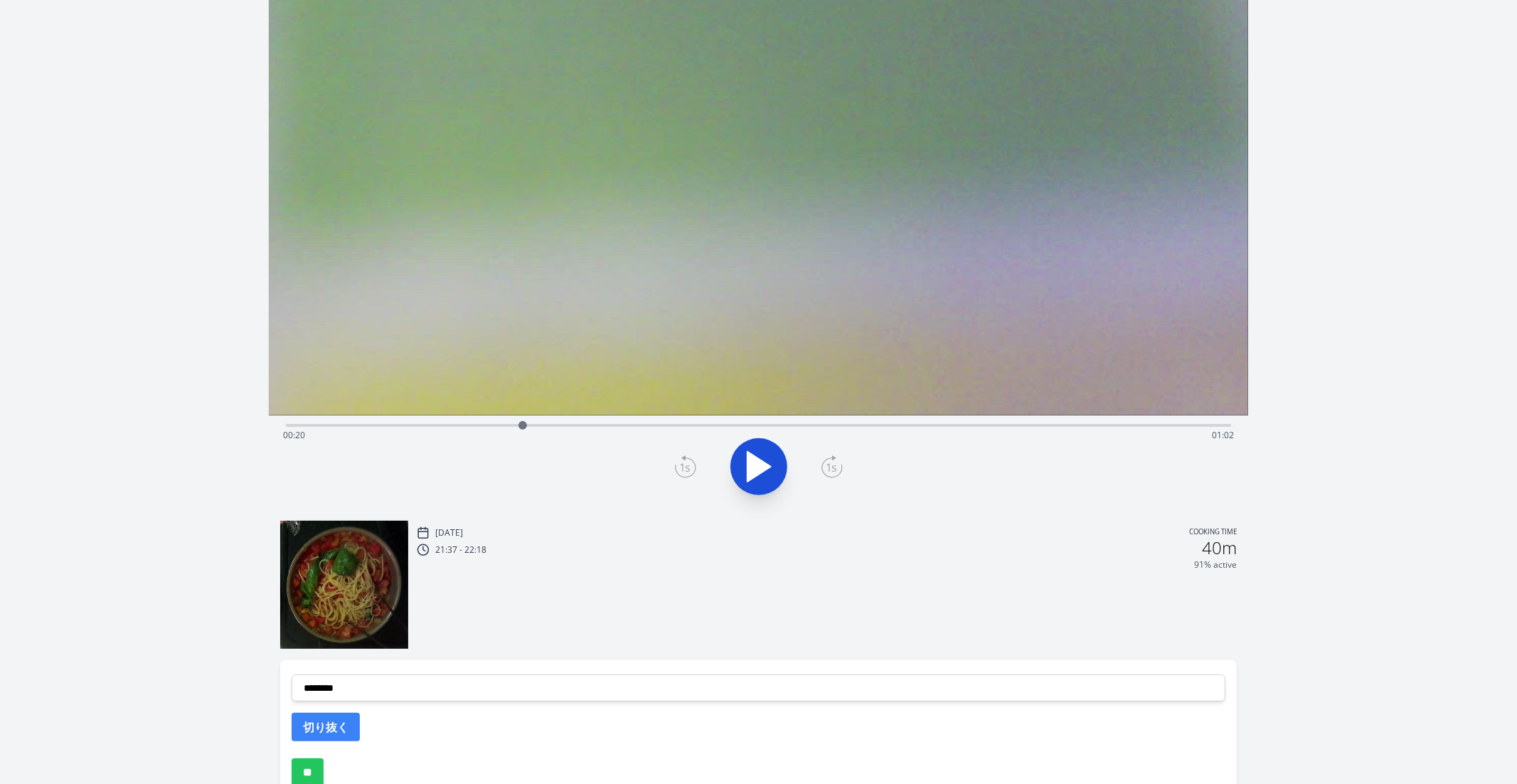
click at [462, 424] on div "Time elapsed: 00:20 Time remaining: 01:02" at bounding box center [758, 435] width 951 height 23
click at [414, 419] on div "Time elapsed: 00:15 Time remaining: 01:07" at bounding box center [759, 424] width 946 height 17
click at [360, 421] on div "Time elapsed: 00:11 Time remaining: 01:11" at bounding box center [759, 424] width 946 height 17
click at [350, 421] on div at bounding box center [360, 425] width 22 height 22
click at [331, 424] on div "Time elapsed: 00:05 Time remaining: 01:17" at bounding box center [758, 435] width 951 height 23
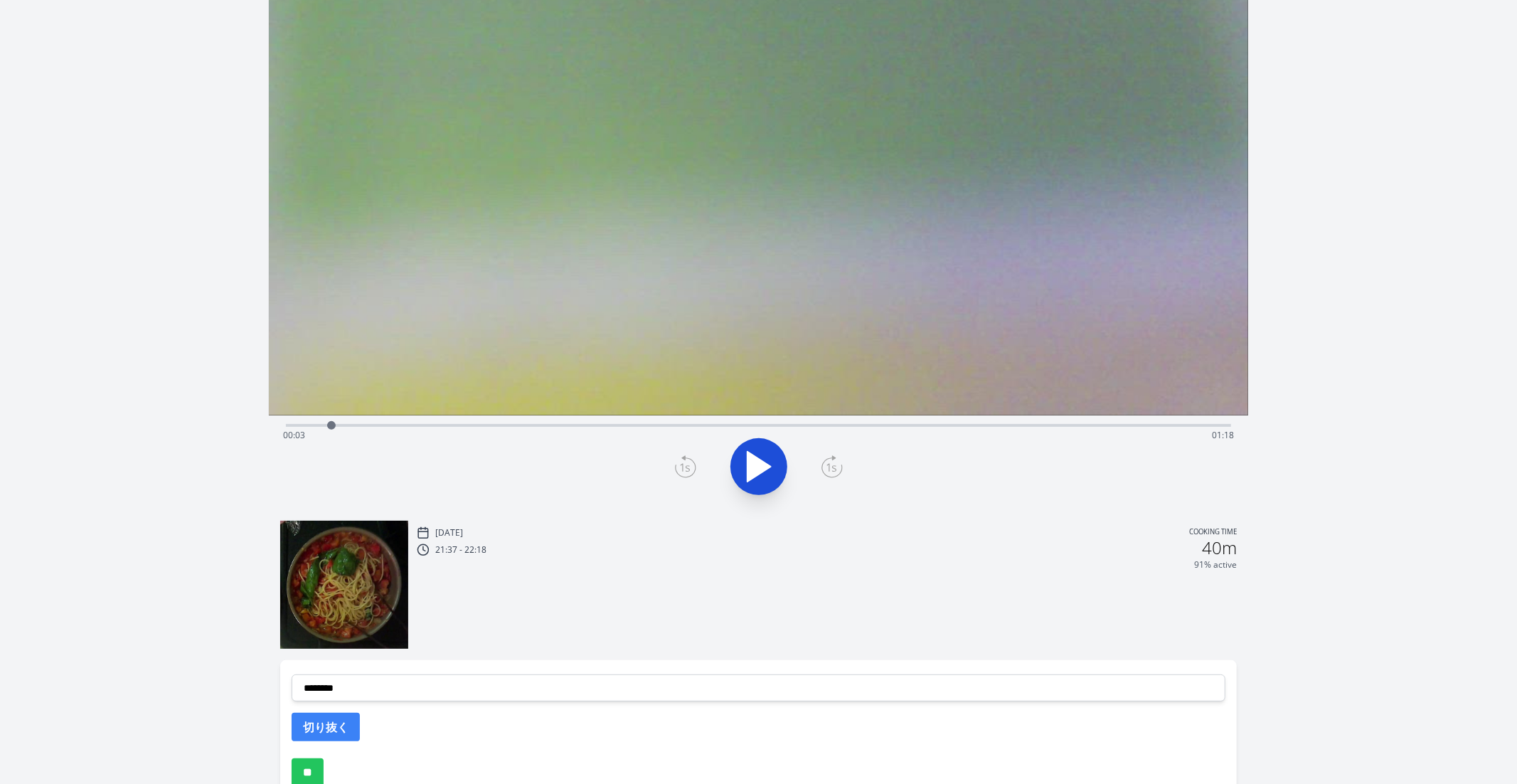
click at [307, 424] on div "Time elapsed: 00:03 Time remaining: 01:18" at bounding box center [758, 435] width 951 height 23
click at [284, 424] on div "Time elapsed: 00:01 Time remaining: 01:21" at bounding box center [758, 435] width 951 height 23
click at [785, 474] on button at bounding box center [759, 467] width 57 height 57
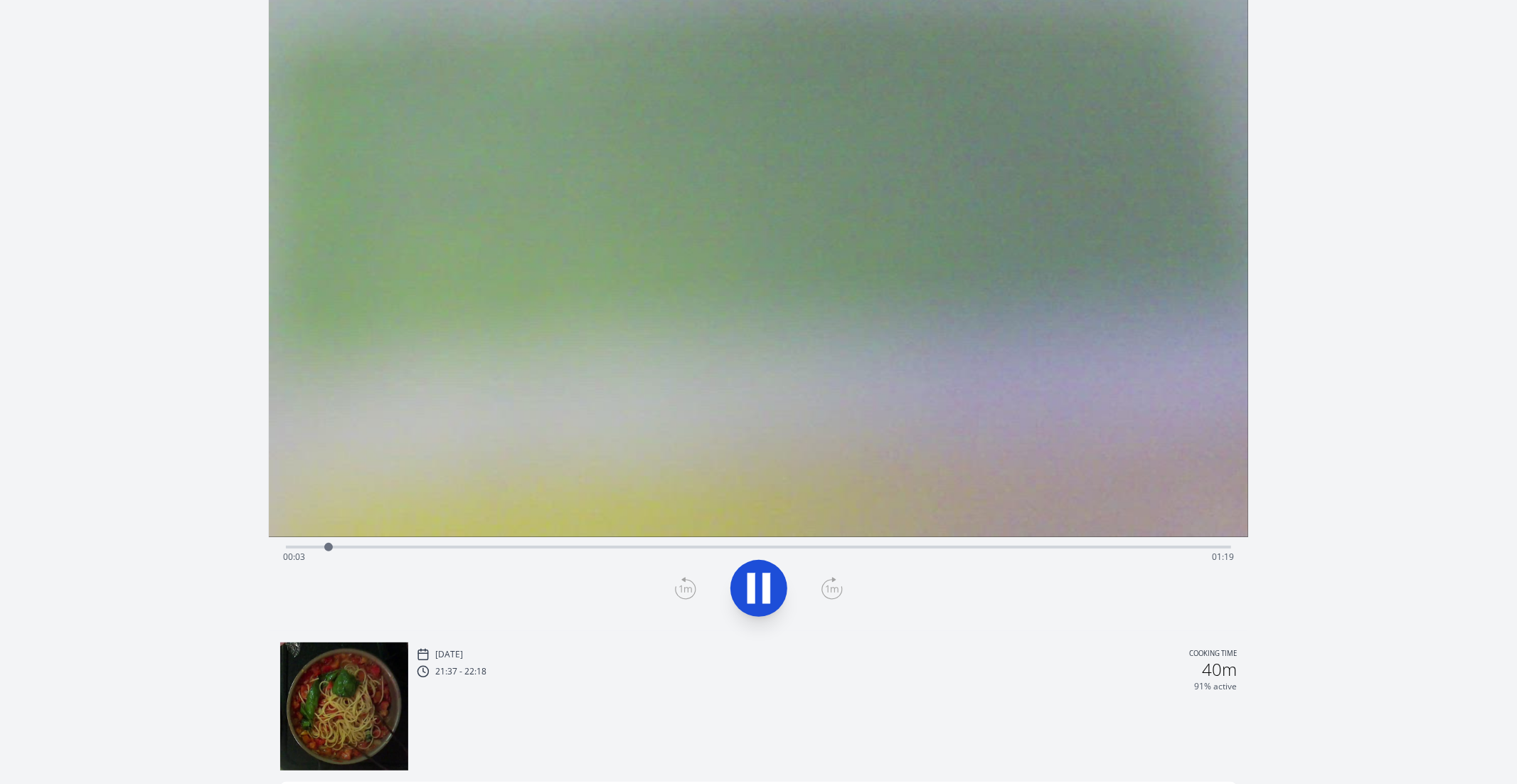
scroll to position [43, 0]
click at [944, 552] on div "Time elapsed: 01:19 Time remaining: 00:03" at bounding box center [758, 556] width 951 height 23
click at [330, 558] on div "Time elapsed: 00:57 Time remaining: 00:25" at bounding box center [758, 556] width 951 height 23
click at [358, 547] on div "Time elapsed: 00:04 Time remaining: 01:18" at bounding box center [758, 556] width 951 height 23
click at [291, 547] on div "Time elapsed: 00:07 Time remaining: 01:15" at bounding box center [758, 556] width 951 height 23
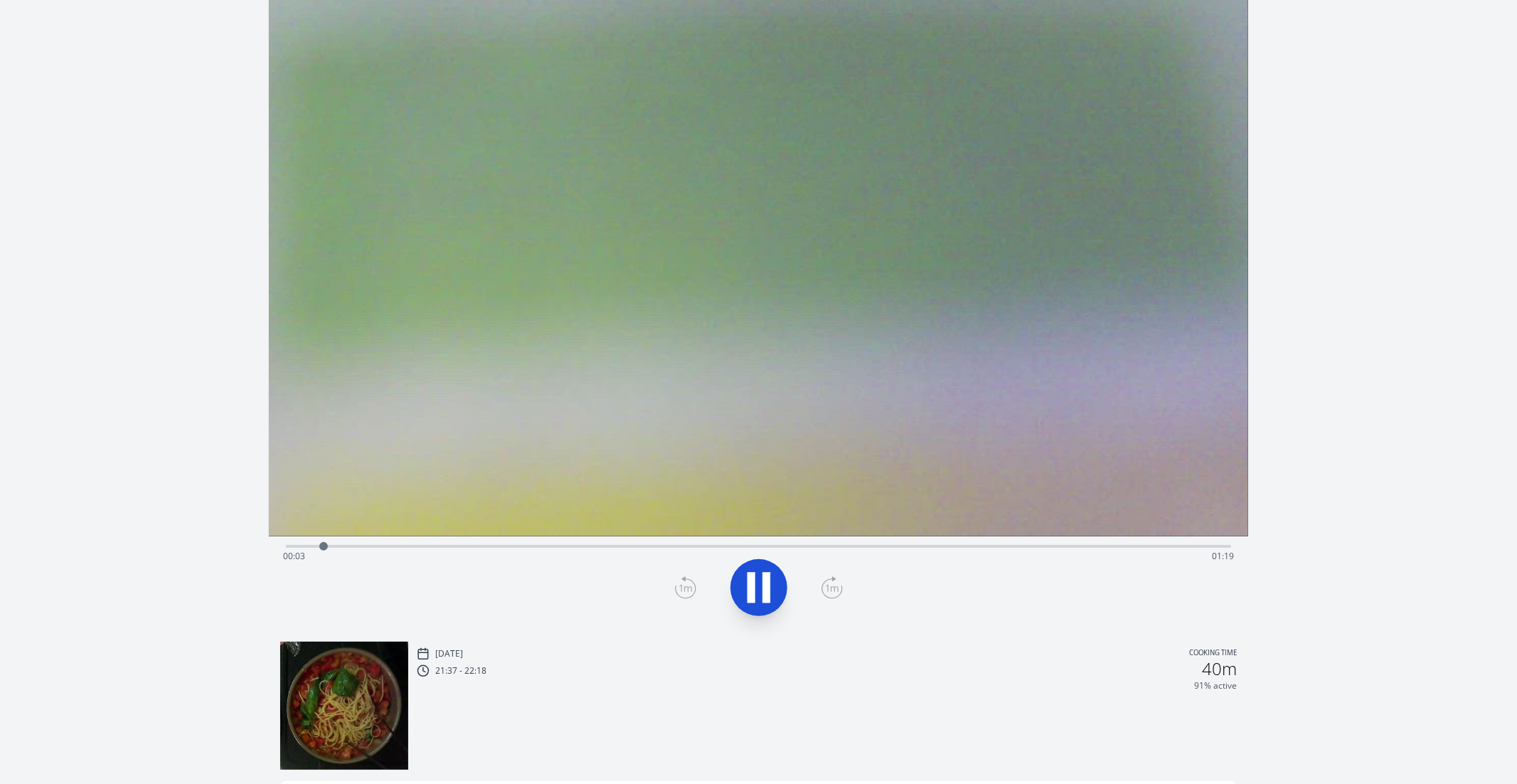
click at [1083, 536] on div "Time elapsed: 00:03 Time remaining: 01:19" at bounding box center [759, 545] width 946 height 17
click at [1111, 541] on div "Time elapsed: 01:09 Time remaining: 00:13" at bounding box center [759, 545] width 946 height 17
click at [1032, 543] on div "Time elapsed: 01:11 Time remaining: 00:11" at bounding box center [759, 545] width 946 height 17
click at [997, 546] on div "Time elapsed: 01:05 Time remaining: 00:17" at bounding box center [758, 556] width 951 height 23
click at [955, 548] on div "Time elapsed: 01:02 Time remaining: 00:20" at bounding box center [758, 556] width 951 height 23
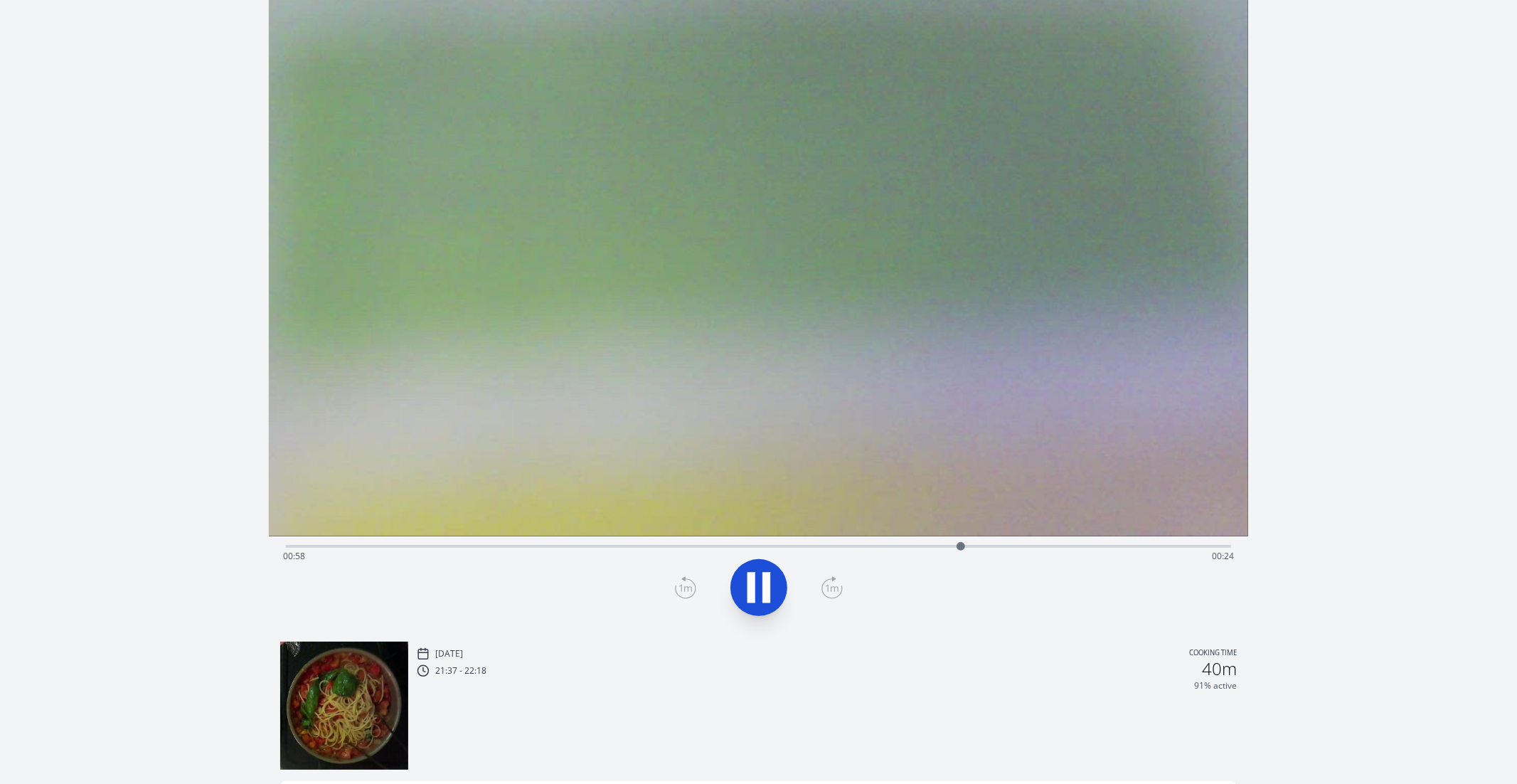
click at [1051, 552] on div "Time elapsed: 00:58 Time remaining: 00:24" at bounding box center [758, 556] width 951 height 23
click at [936, 546] on div "Time elapsed: 01:07 Time remaining: 00:15" at bounding box center [758, 556] width 951 height 23
click at [886, 547] on div "Time elapsed: 00:57 Time remaining: 00:25" at bounding box center [758, 556] width 951 height 23
click at [850, 546] on div "Time elapsed: 00:52 Time remaining: 00:30" at bounding box center [758, 556] width 951 height 23
click at [799, 546] on div "Time elapsed: 00:49 Time remaining: 00:33" at bounding box center [758, 556] width 951 height 23
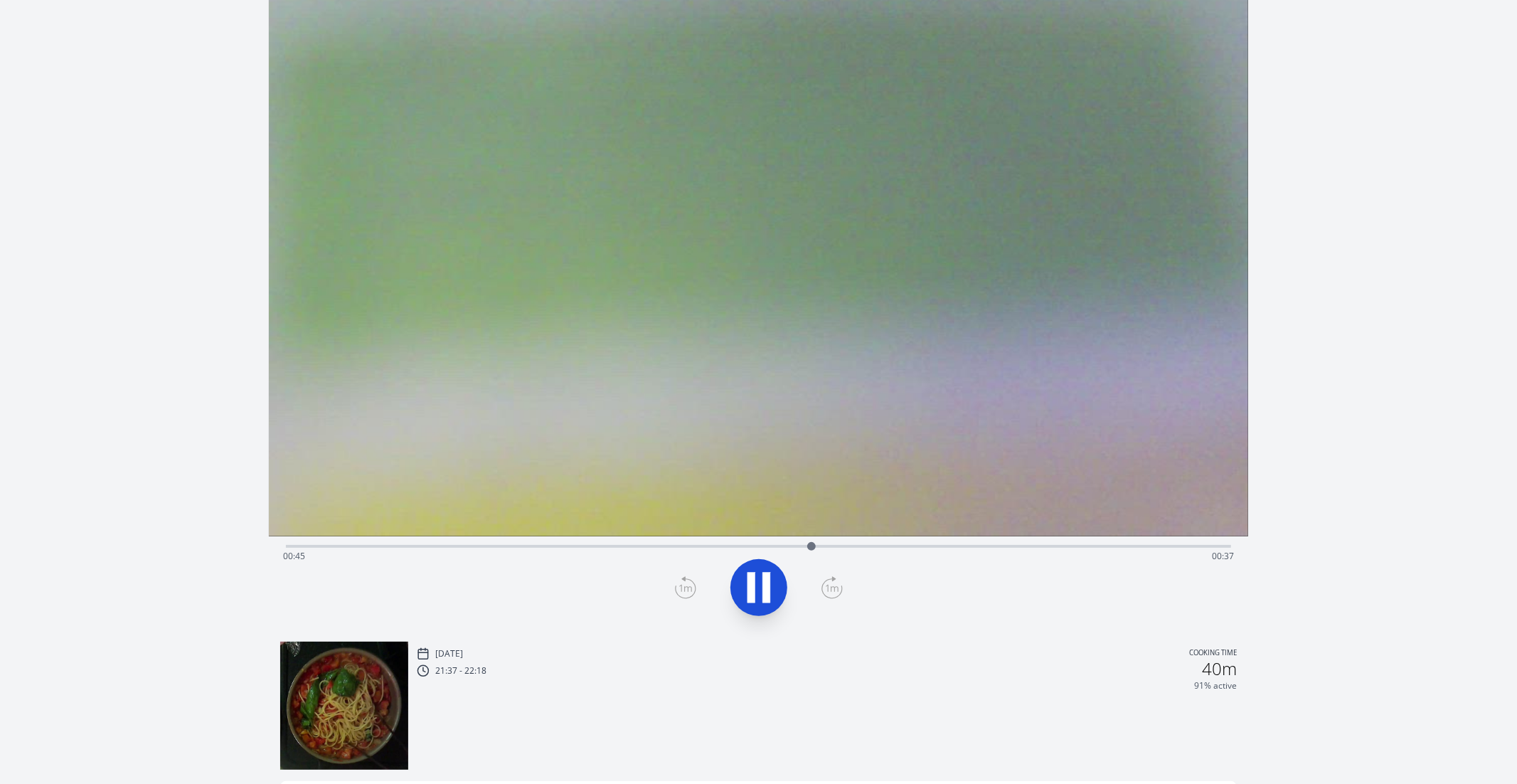
click at [762, 549] on div "Time elapsed: 00:45 Time remaining: 00:37" at bounding box center [758, 556] width 951 height 23
click at [954, 556] on div "Time elapsed: 00:41 Time remaining: 00:41" at bounding box center [758, 556] width 951 height 23
click at [1015, 542] on div "Time elapsed: 00:58 Time remaining: 00:24" at bounding box center [759, 545] width 946 height 17
click at [878, 543] on div "Time elapsed: 01:12 Time remaining: 00:10" at bounding box center [759, 545] width 946 height 17
click at [771, 549] on div "Time elapsed: 00:51 Time remaining: 00:30" at bounding box center [758, 556] width 951 height 23
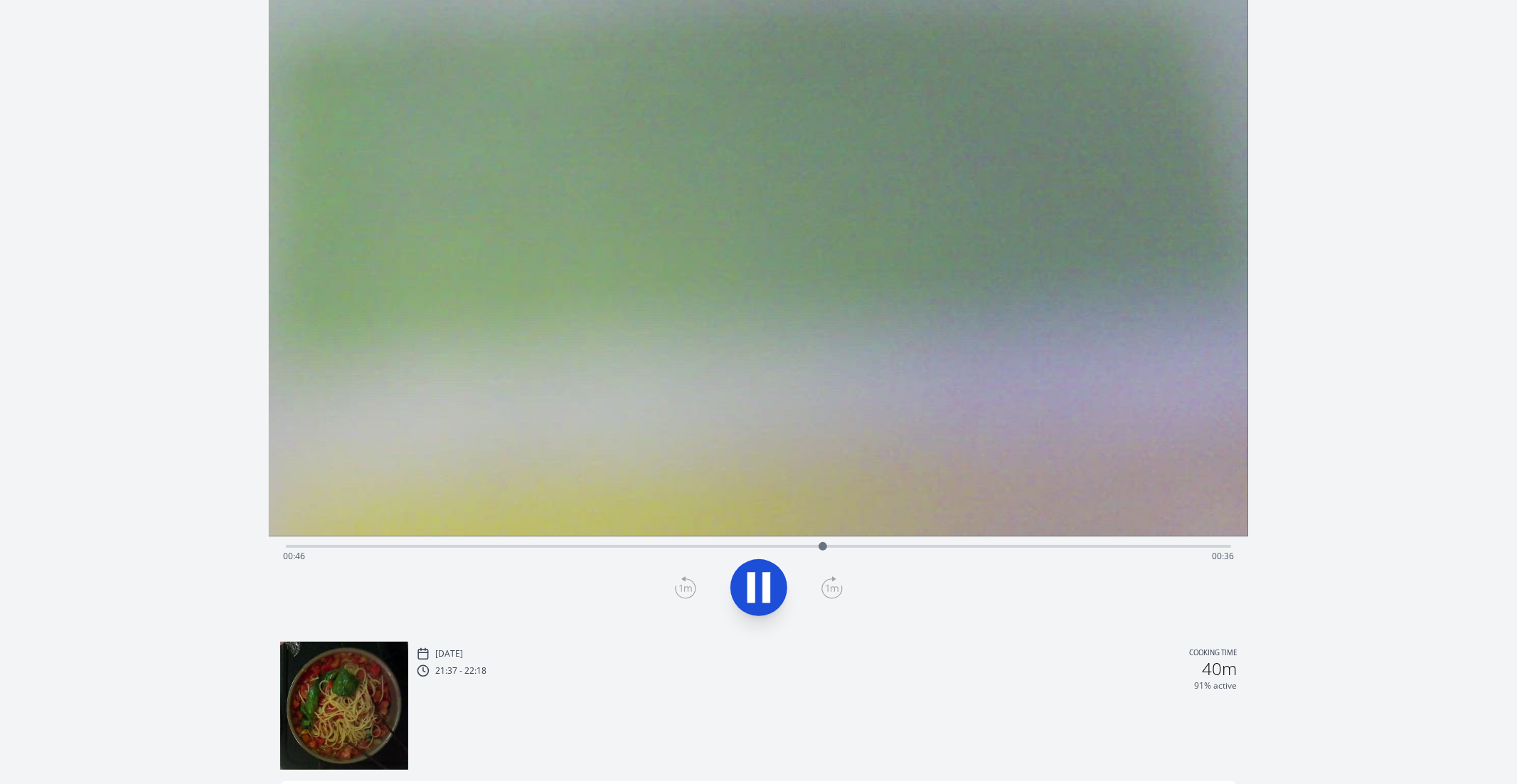
click at [611, 542] on div "Time elapsed: 00:46 Time remaining: 00:36" at bounding box center [759, 545] width 946 height 17
click at [674, 544] on div "Time elapsed: 00:29 Time remaining: 00:53" at bounding box center [759, 545] width 946 height 17
click at [729, 546] on div "Time elapsed: 00:35 Time remaining: 00:47" at bounding box center [758, 556] width 951 height 23
click at [736, 540] on div "Time elapsed: 00:44 Time remaining: 00:38" at bounding box center [759, 545] width 946 height 17
click at [689, 584] on icon at bounding box center [685, 587] width 22 height 23
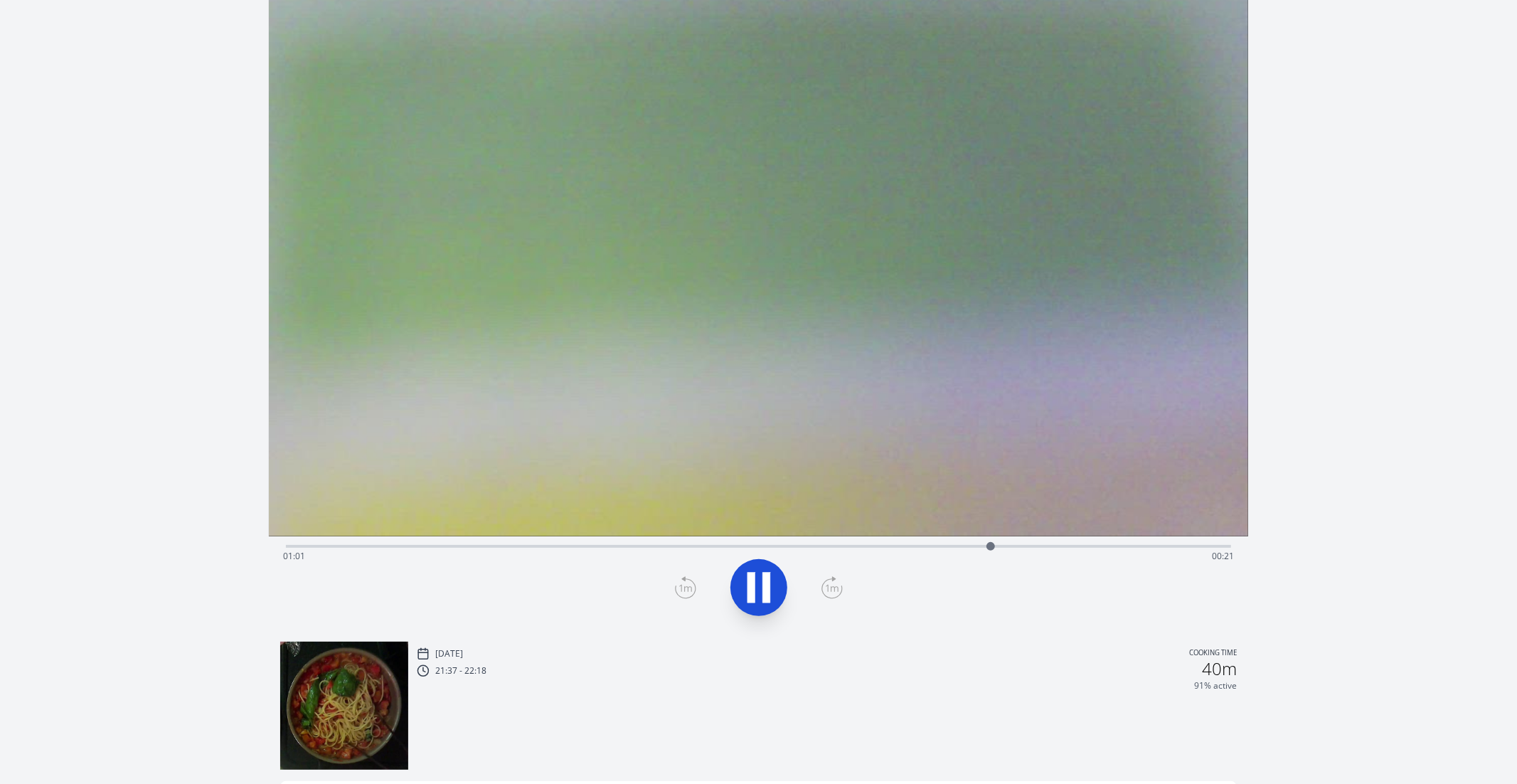
click at [763, 590] on icon at bounding box center [766, 587] width 8 height 30
click at [763, 590] on icon at bounding box center [759, 587] width 23 height 29
click at [760, 585] on icon at bounding box center [759, 588] width 40 height 40
click at [677, 588] on icon at bounding box center [685, 587] width 22 height 23
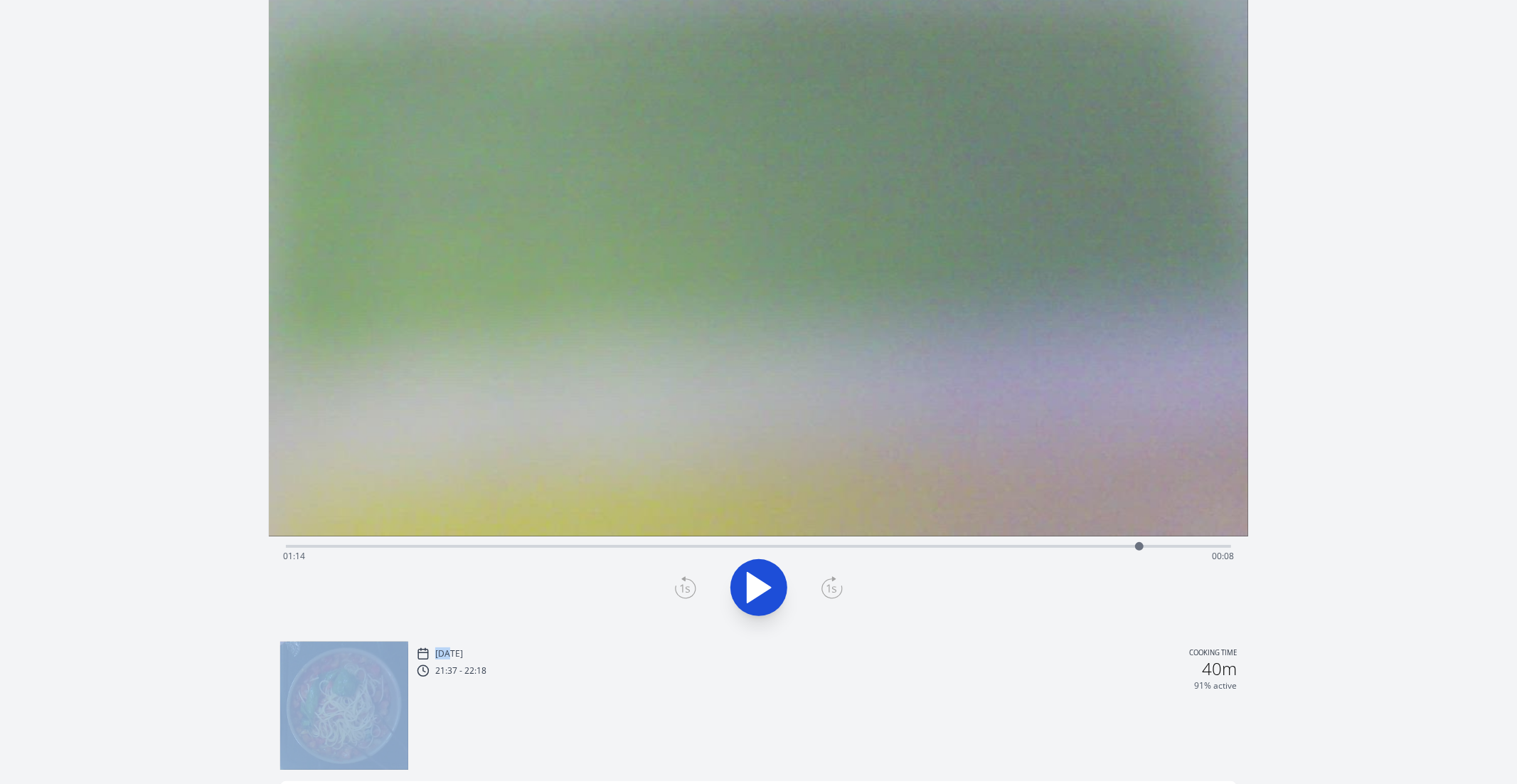
click at [677, 588] on icon at bounding box center [685, 587] width 22 height 23
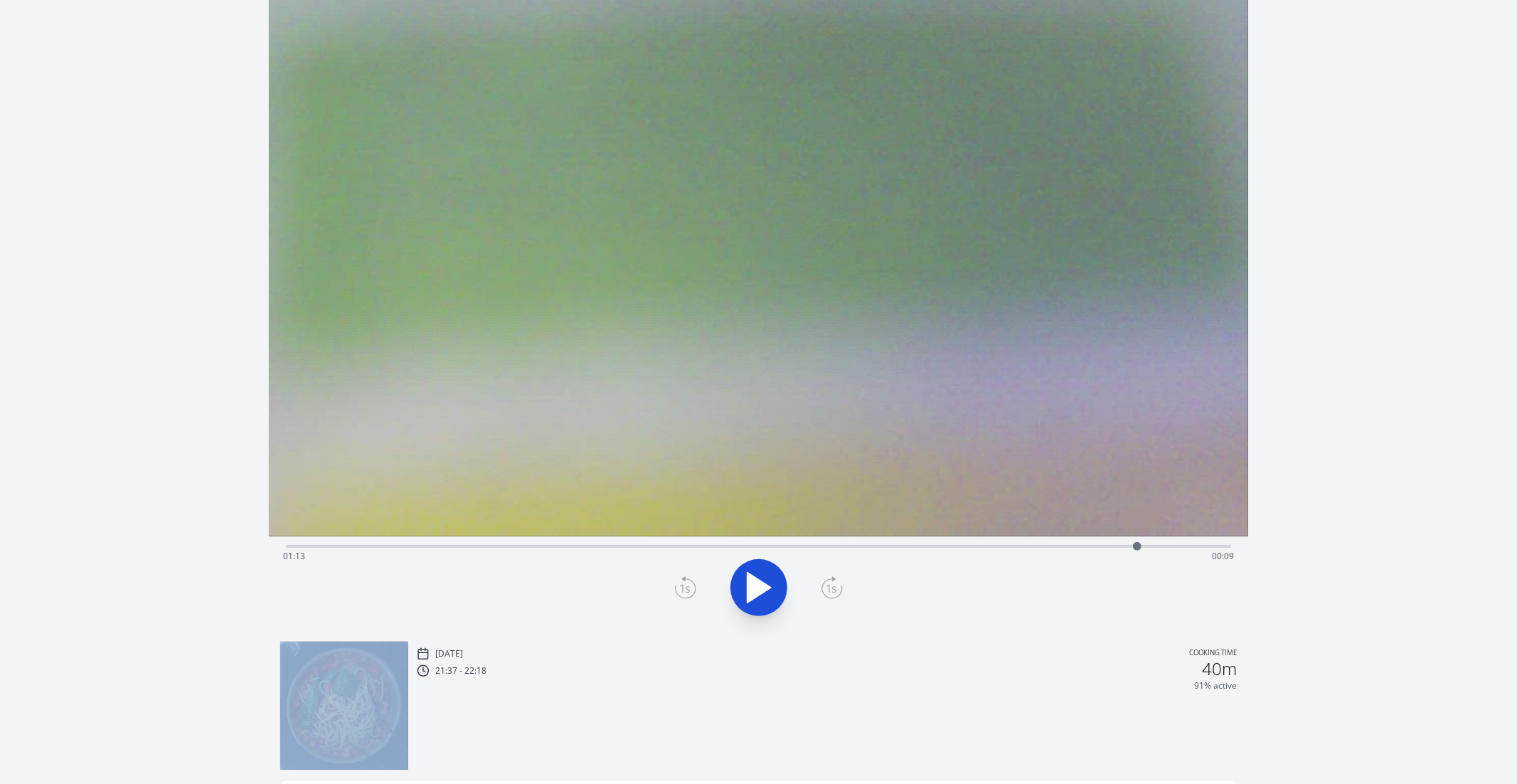
click at [677, 588] on icon at bounding box center [685, 587] width 22 height 23
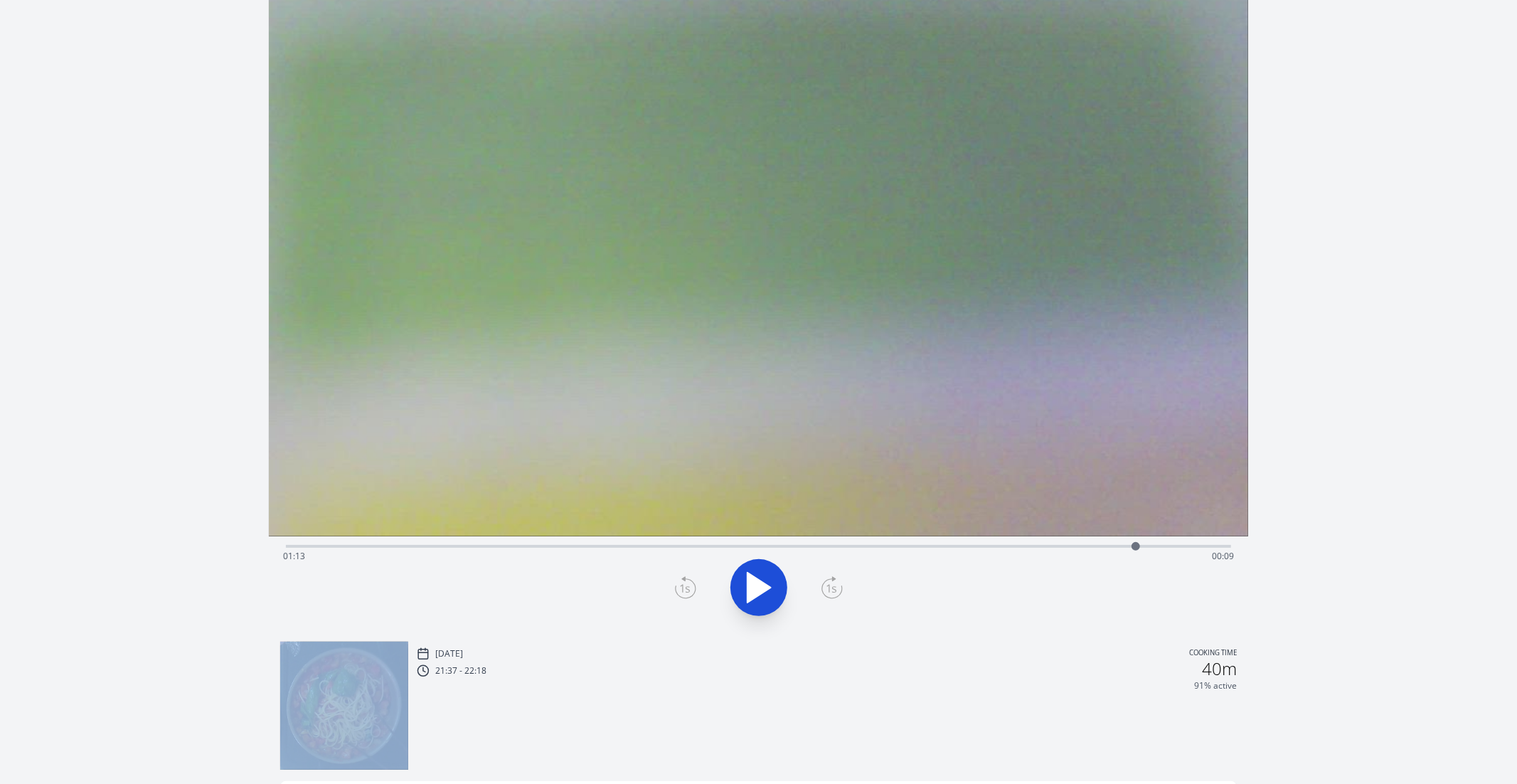
click at [677, 588] on icon at bounding box center [685, 587] width 22 height 23
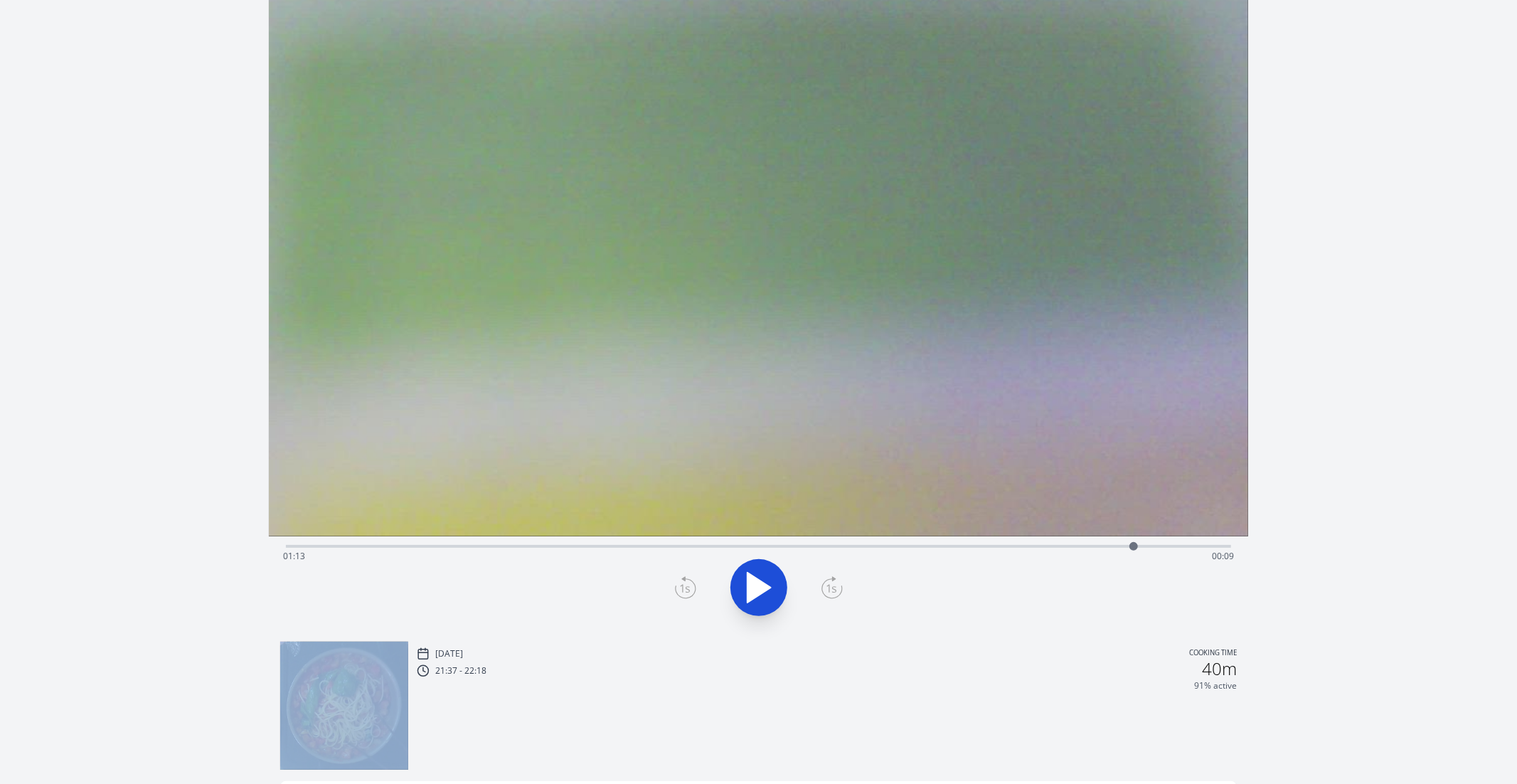
click at [677, 588] on icon at bounding box center [685, 587] width 22 height 23
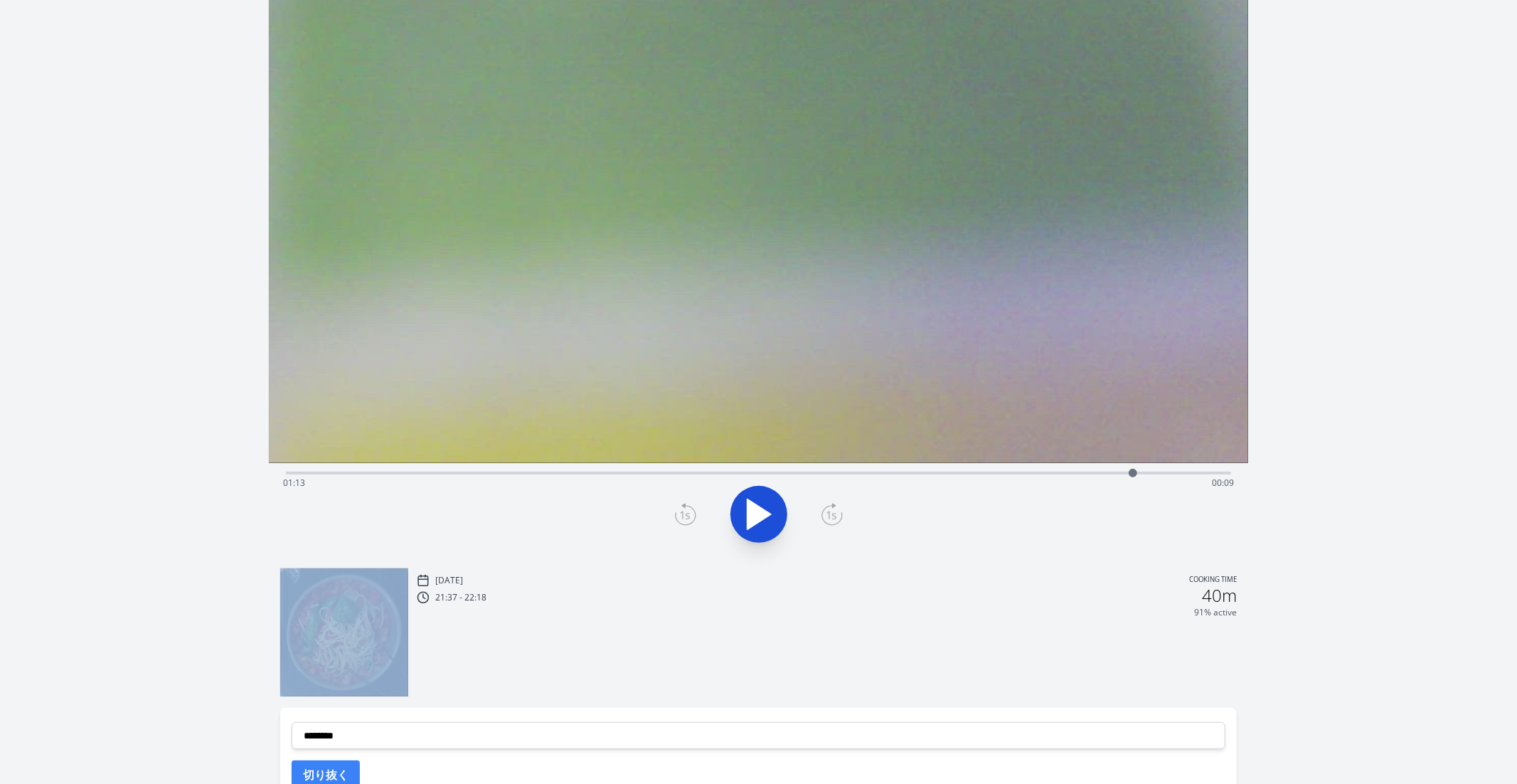
scroll to position [246, 0]
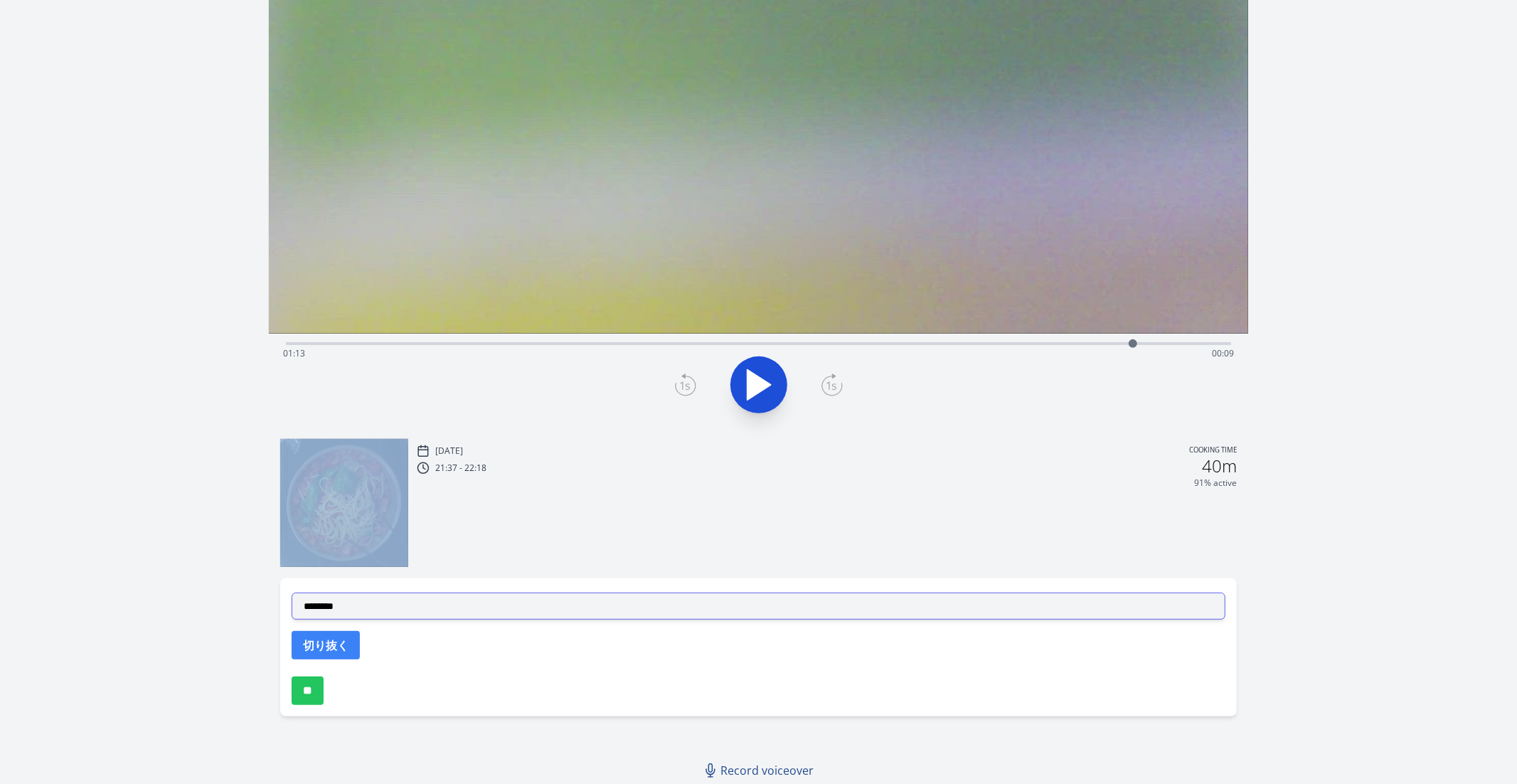
click at [446, 608] on select "**********" at bounding box center [759, 605] width 935 height 27
select select "**********"
click at [291, 592] on select "**********" at bounding box center [759, 605] width 935 height 27
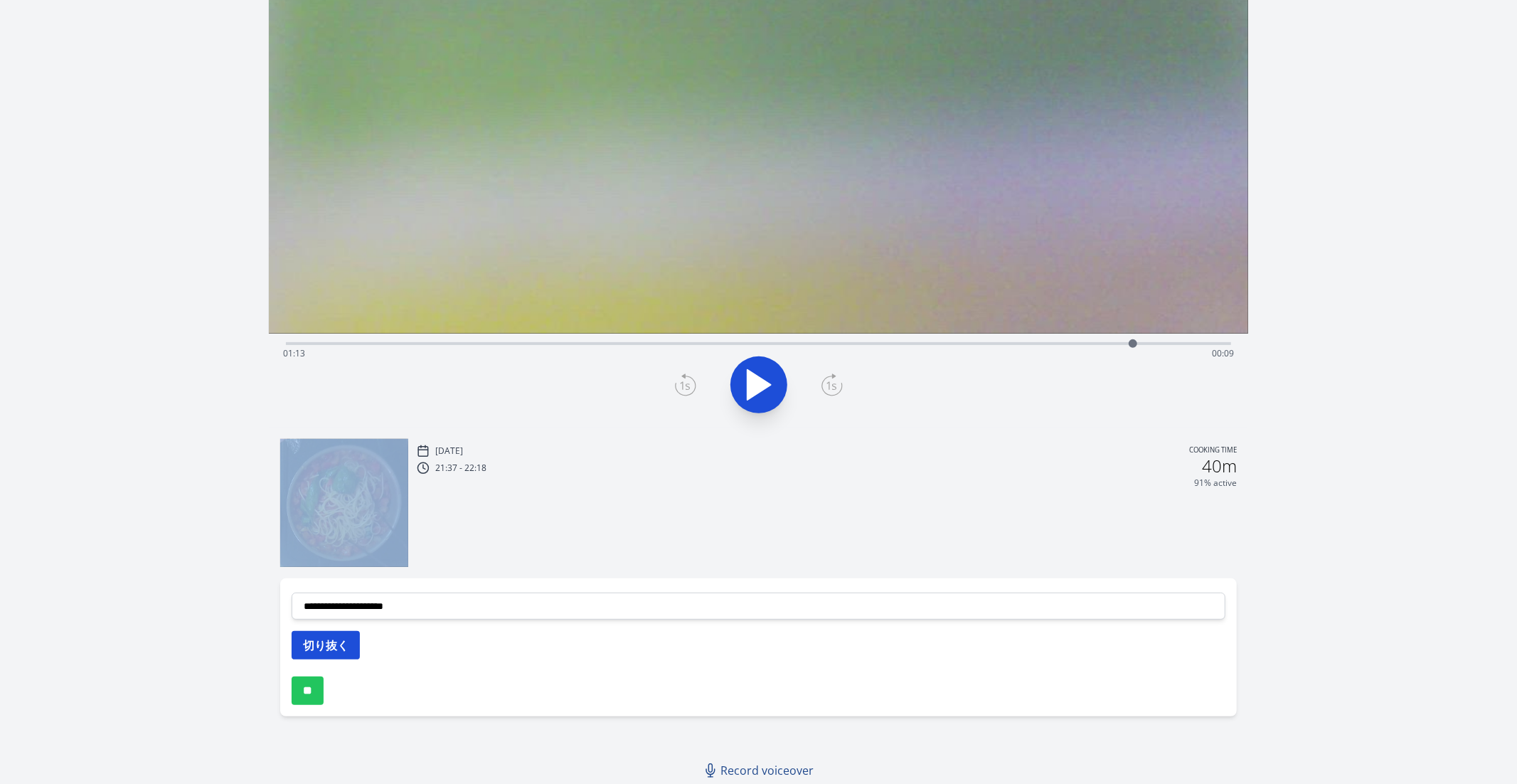
click at [311, 641] on button "切り抜く" at bounding box center [325, 644] width 69 height 29
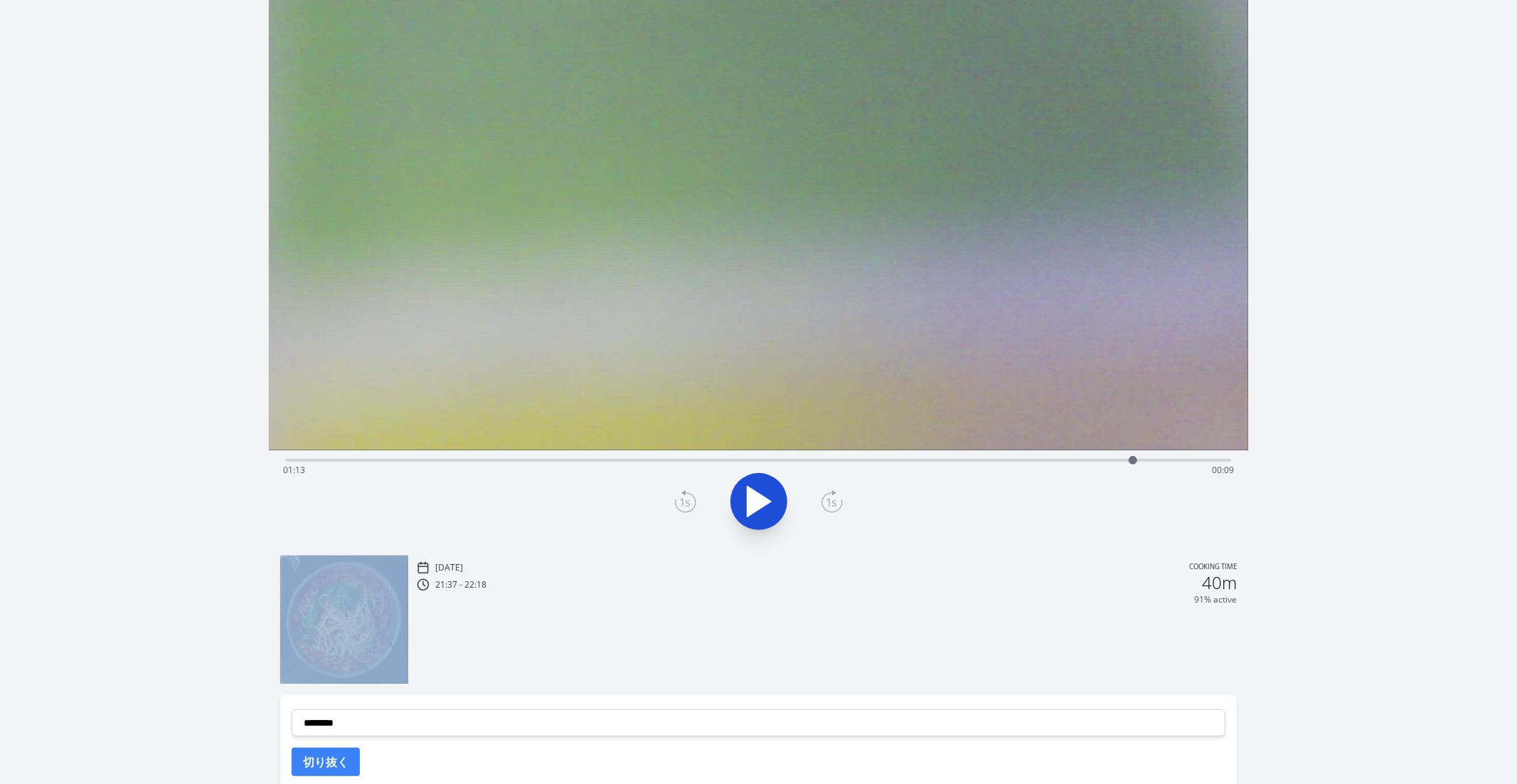
scroll to position [88, 0]
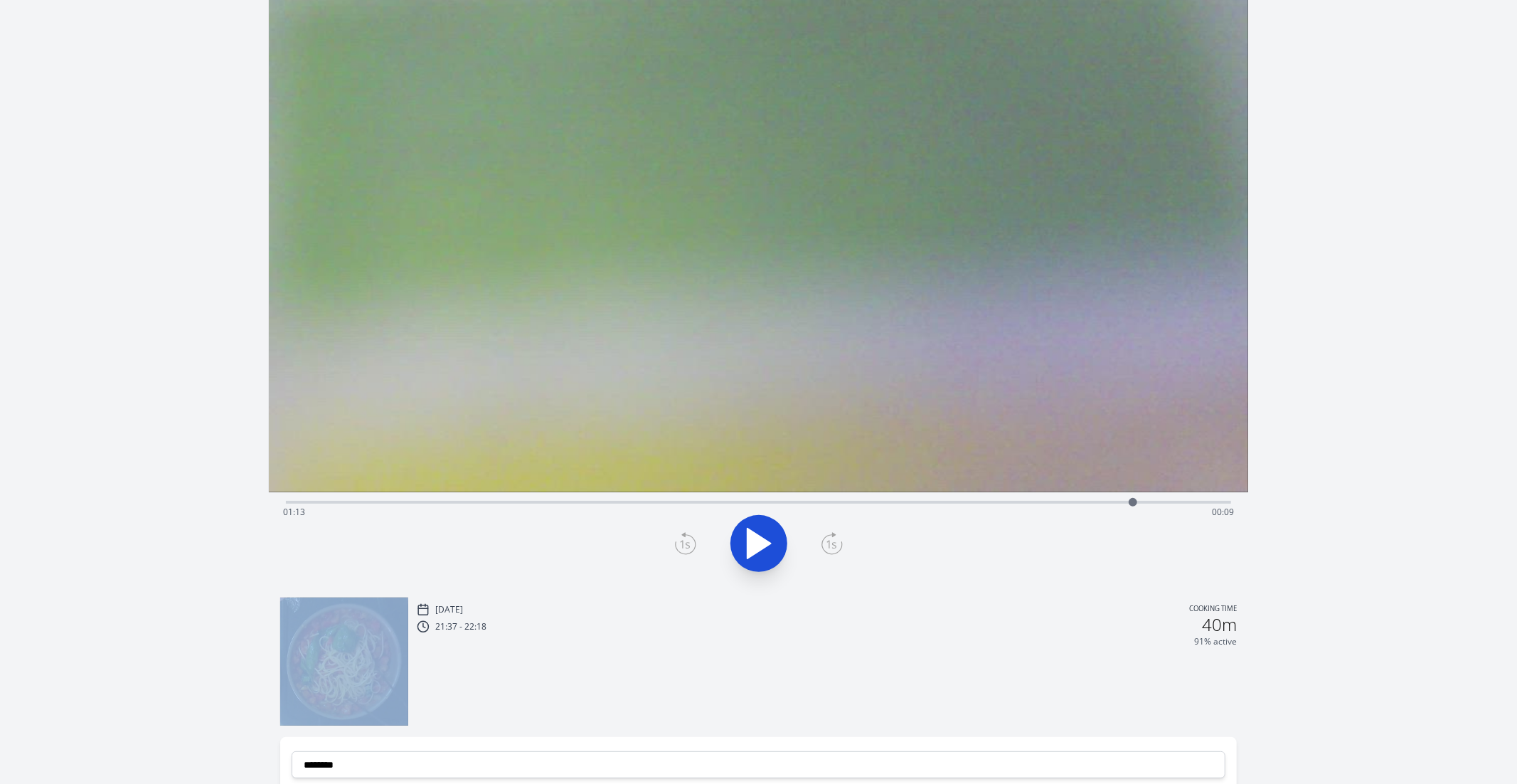
click at [589, 486] on video at bounding box center [759, 217] width 980 height 552
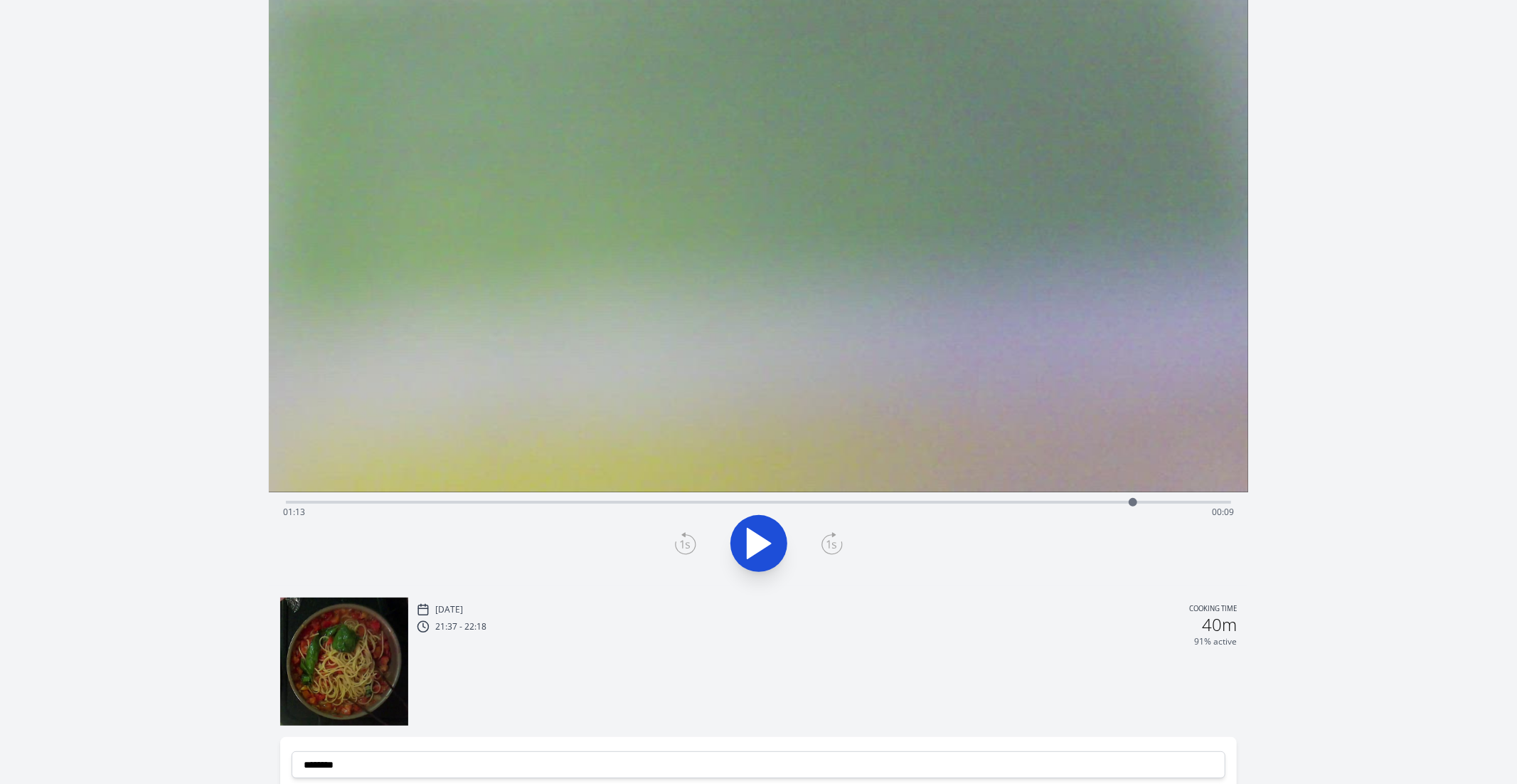
click at [537, 506] on div "Time elapsed: 01:13 Time remaining: 00:09" at bounding box center [758, 512] width 951 height 23
click at [506, 494] on div "Time elapsed: 00:21 Time remaining: 01:01" at bounding box center [759, 501] width 946 height 17
click at [614, 488] on video at bounding box center [759, 217] width 980 height 552
click at [655, 498] on div "Time elapsed: 00:19 Time remaining: 01:03" at bounding box center [759, 501] width 946 height 17
click at [729, 494] on div "Time elapsed: 00:31 Time remaining: 00:50" at bounding box center [759, 501] width 946 height 17
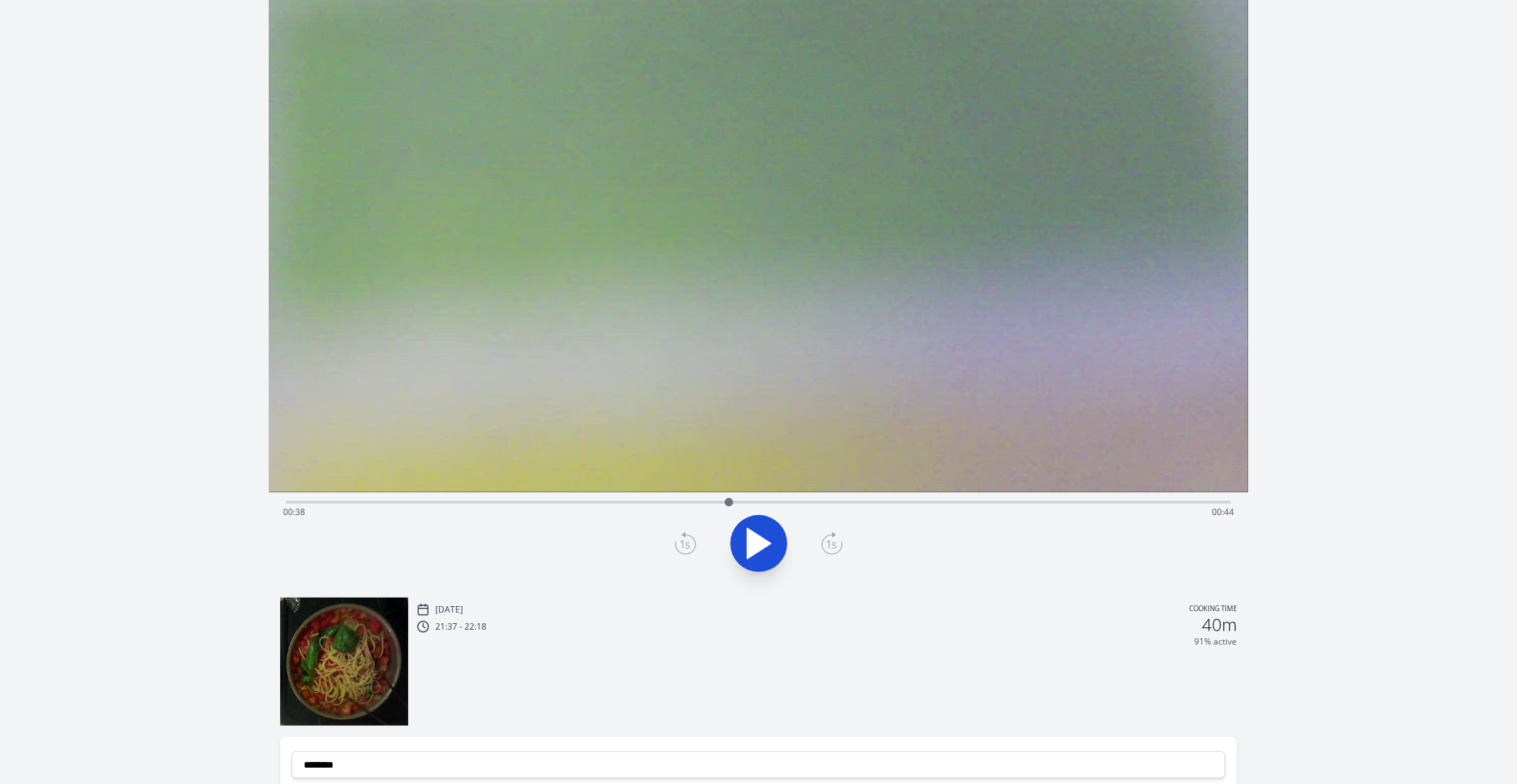
click at [764, 536] on icon at bounding box center [759, 544] width 40 height 40
click at [764, 536] on icon at bounding box center [766, 543] width 8 height 30
click at [714, 498] on div "Time elapsed: 00:47 Time remaining: 00:35" at bounding box center [759, 501] width 946 height 17
click at [767, 540] on icon at bounding box center [759, 543] width 23 height 29
click at [767, 540] on icon at bounding box center [766, 543] width 8 height 30
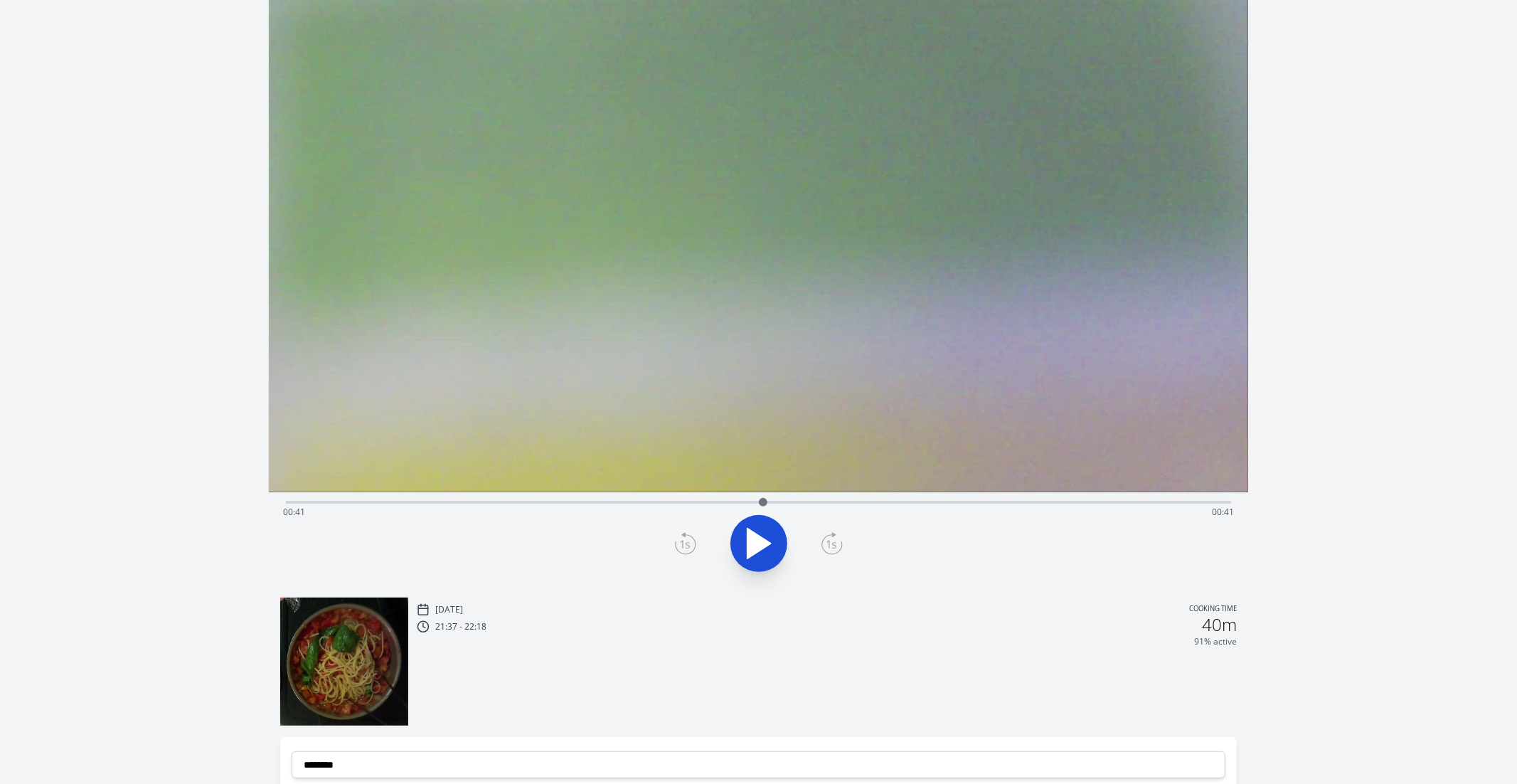
click at [690, 548] on icon at bounding box center [685, 543] width 22 height 23
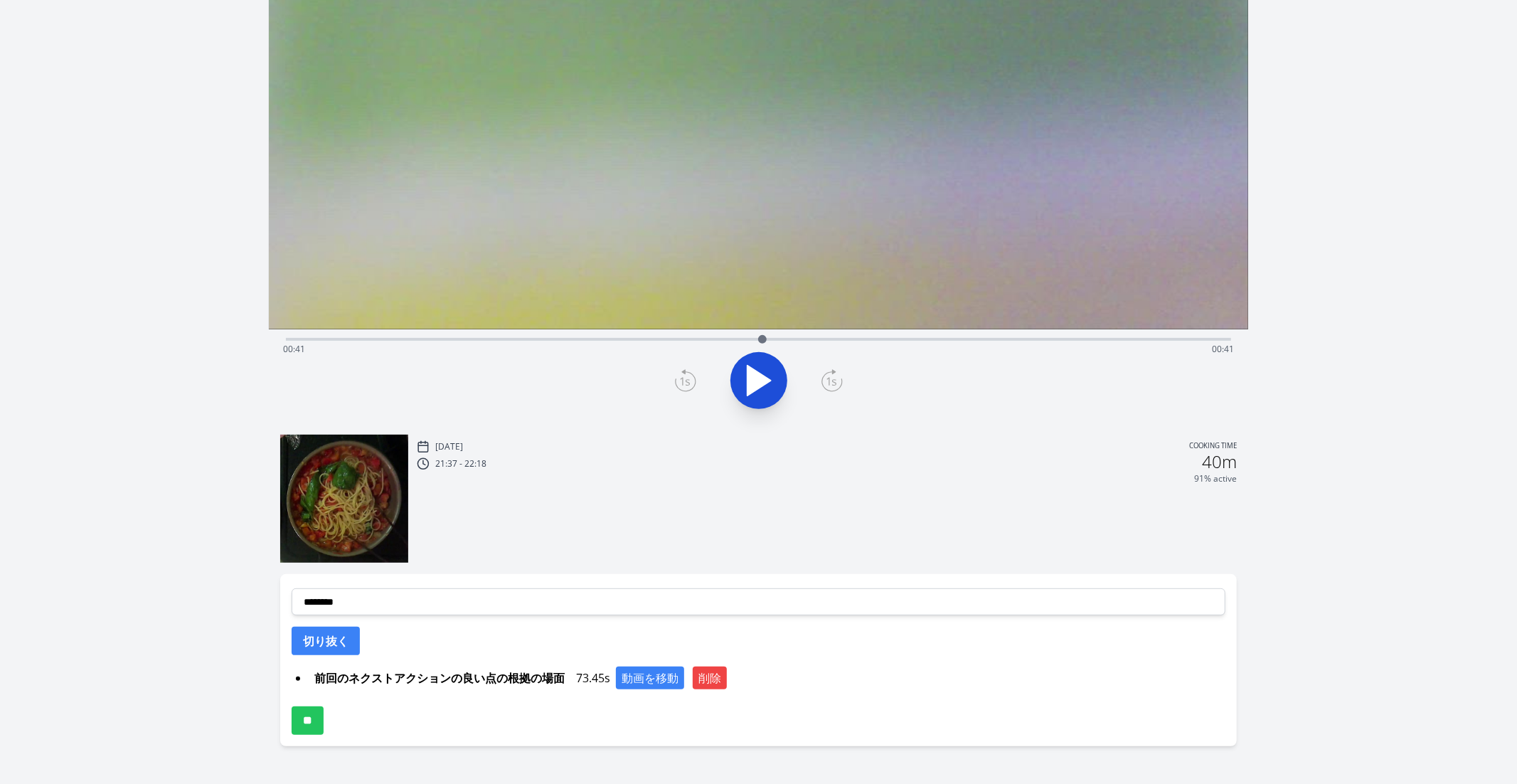
scroll to position [258, 0]
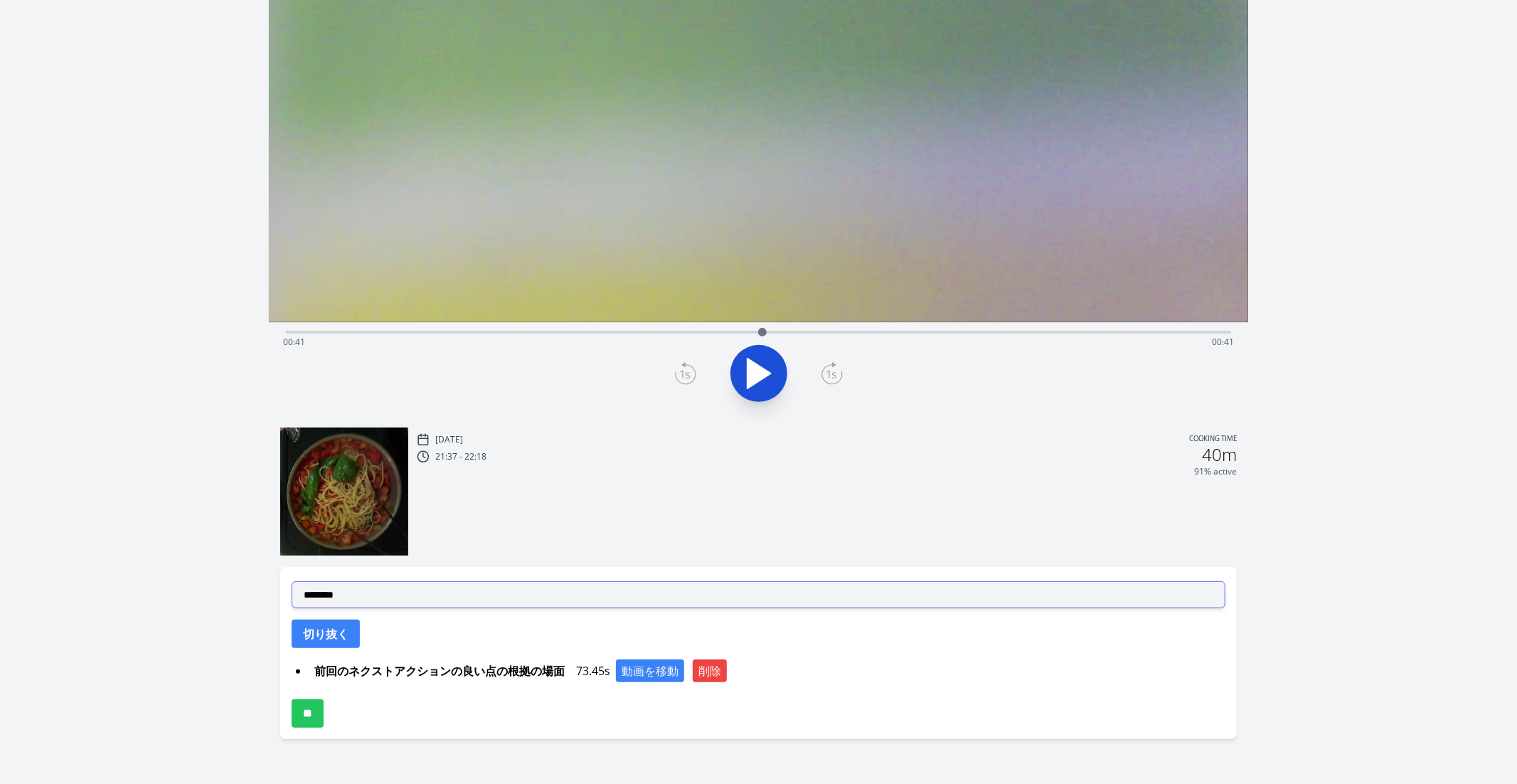
click at [482, 601] on select "**********" at bounding box center [759, 594] width 935 height 27
select select "**********"
click at [291, 581] on select "**********" at bounding box center [759, 594] width 935 height 27
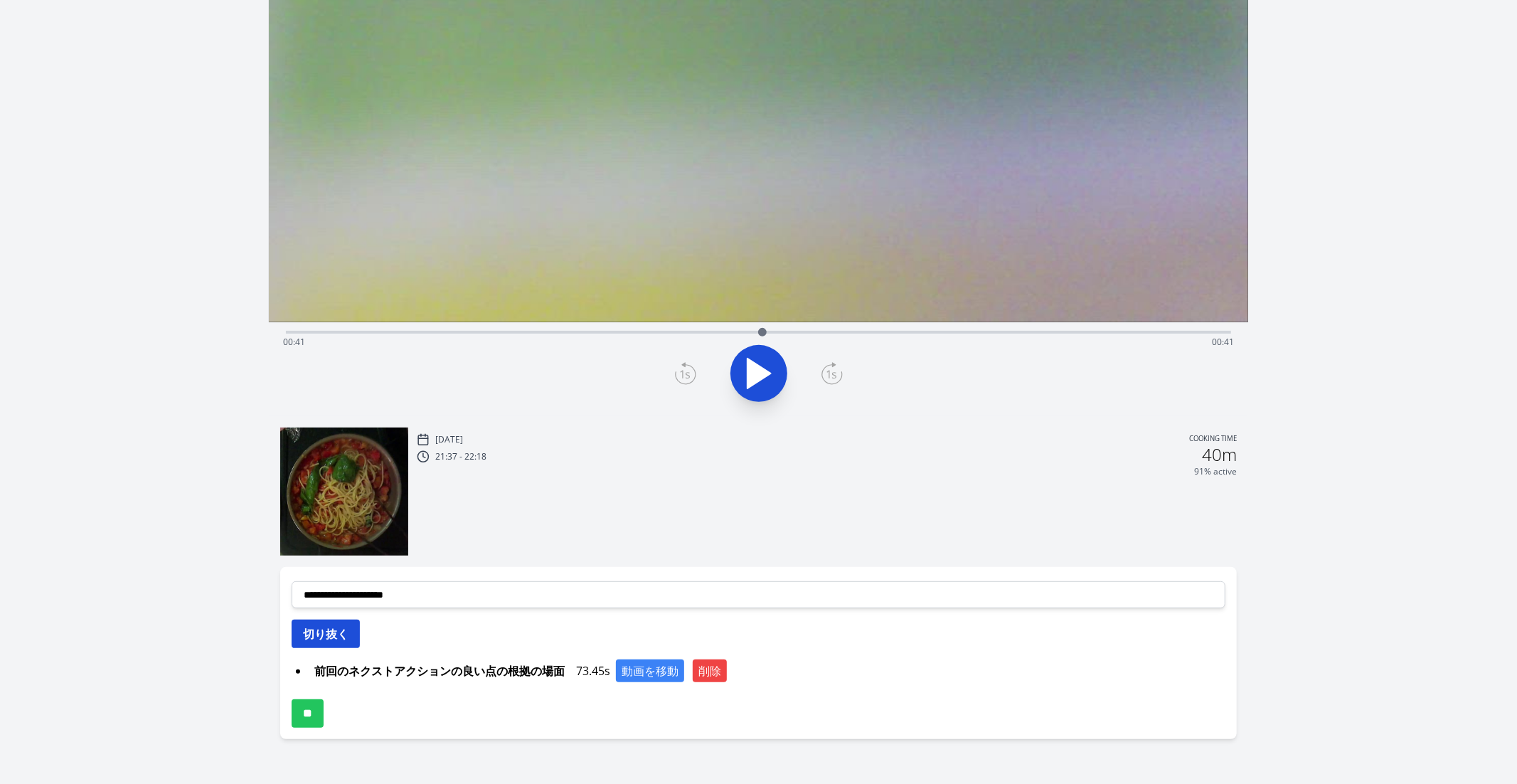
click at [343, 630] on button "切り抜く" at bounding box center [325, 633] width 69 height 29
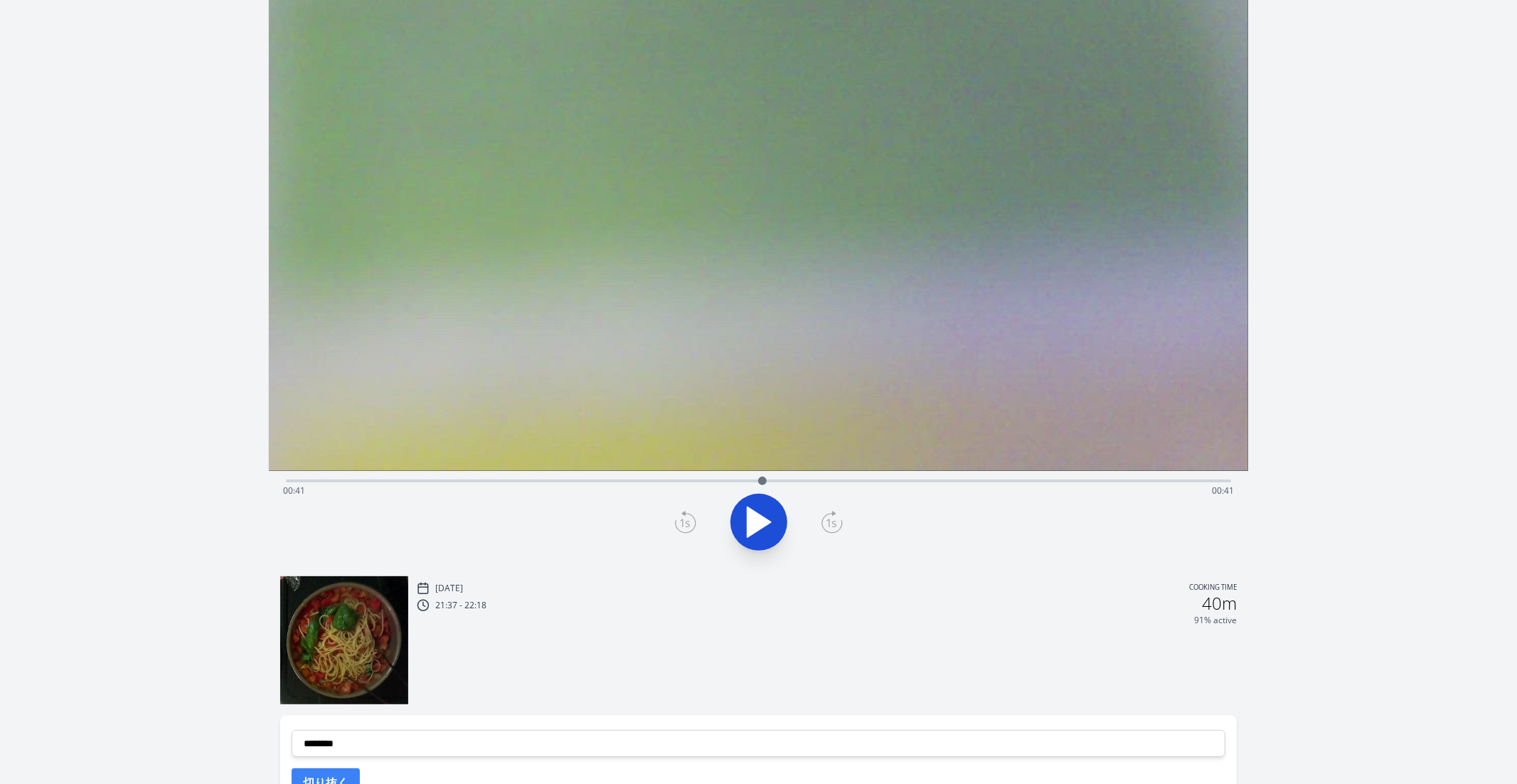
scroll to position [107, 0]
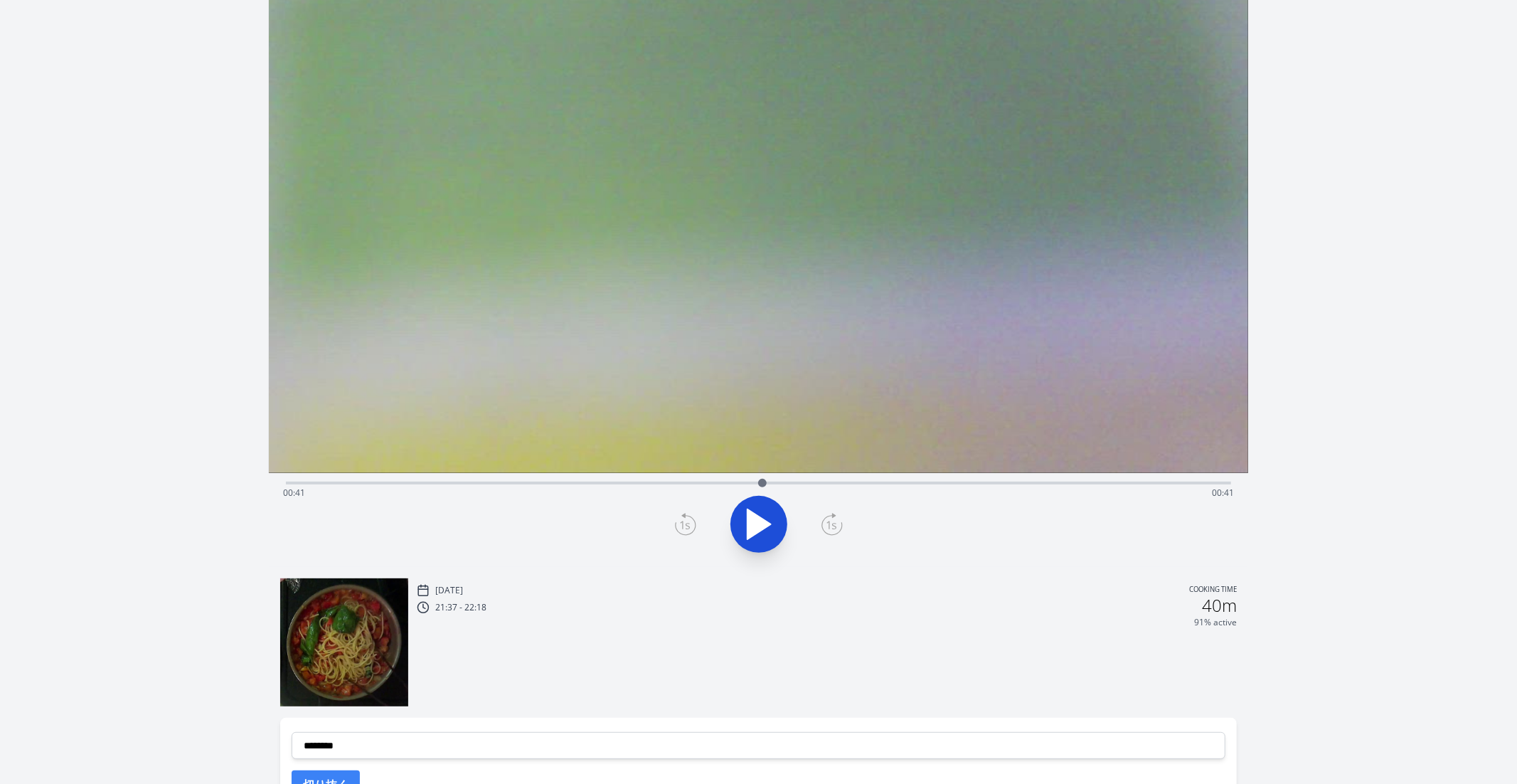
click at [693, 483] on div "Time elapsed: 00:41 Time remaining: 00:41" at bounding box center [758, 493] width 951 height 23
click at [751, 506] on icon at bounding box center [759, 525] width 40 height 40
click at [766, 511] on icon at bounding box center [766, 524] width 8 height 30
click at [766, 511] on icon at bounding box center [759, 525] width 40 height 40
click at [766, 511] on icon at bounding box center [766, 524] width 8 height 30
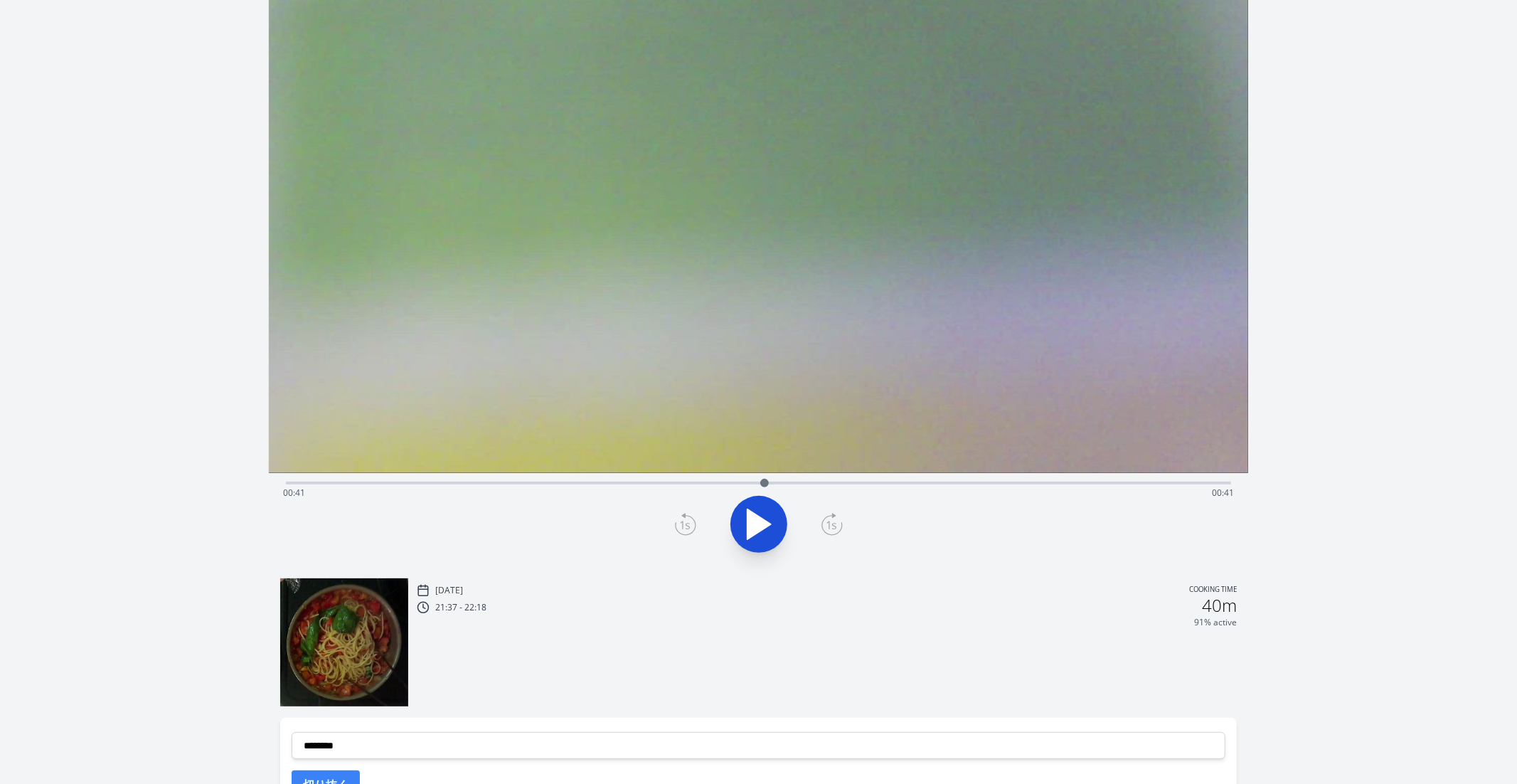
click at [686, 527] on icon at bounding box center [685, 524] width 22 height 23
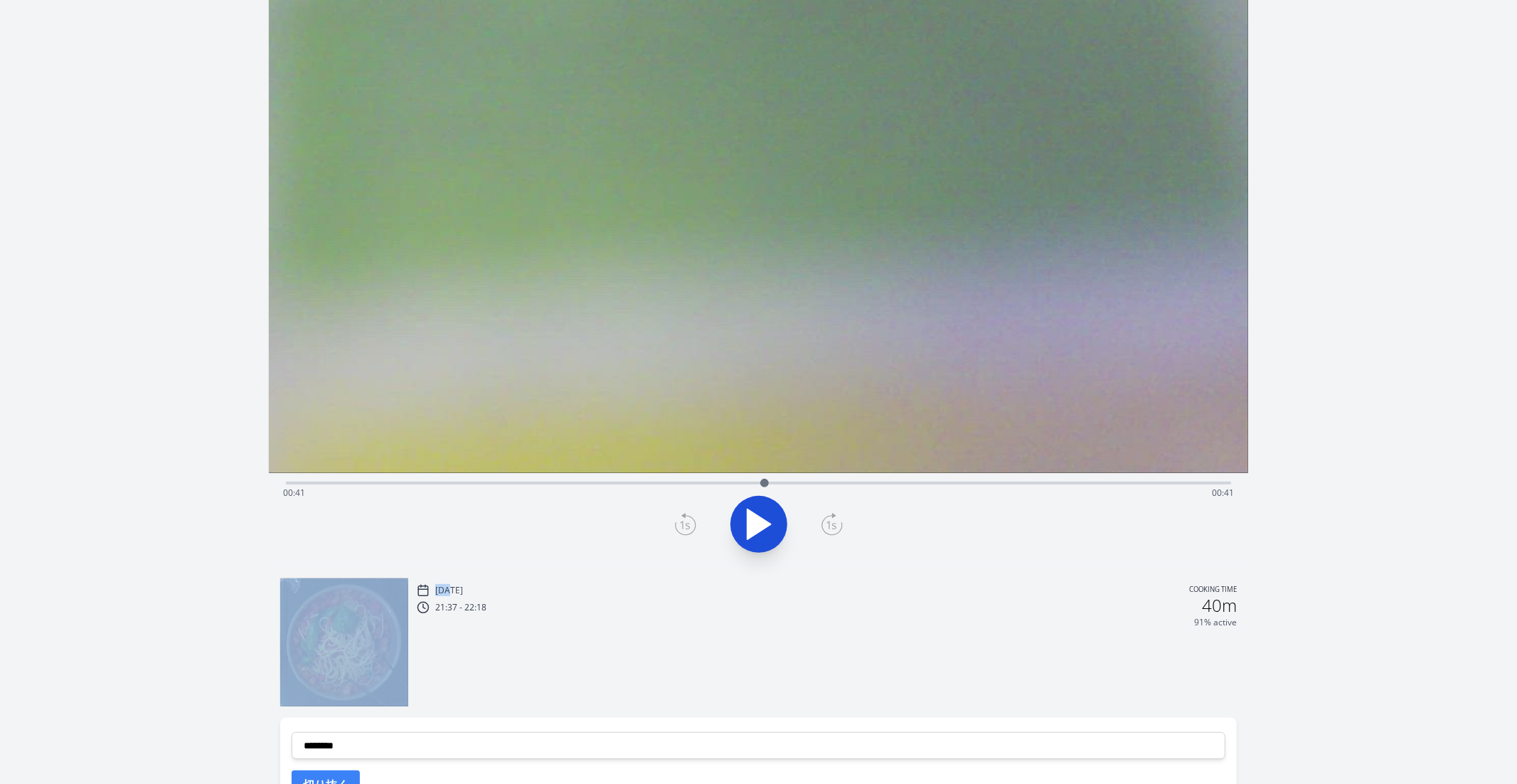
click at [686, 527] on icon at bounding box center [685, 524] width 22 height 23
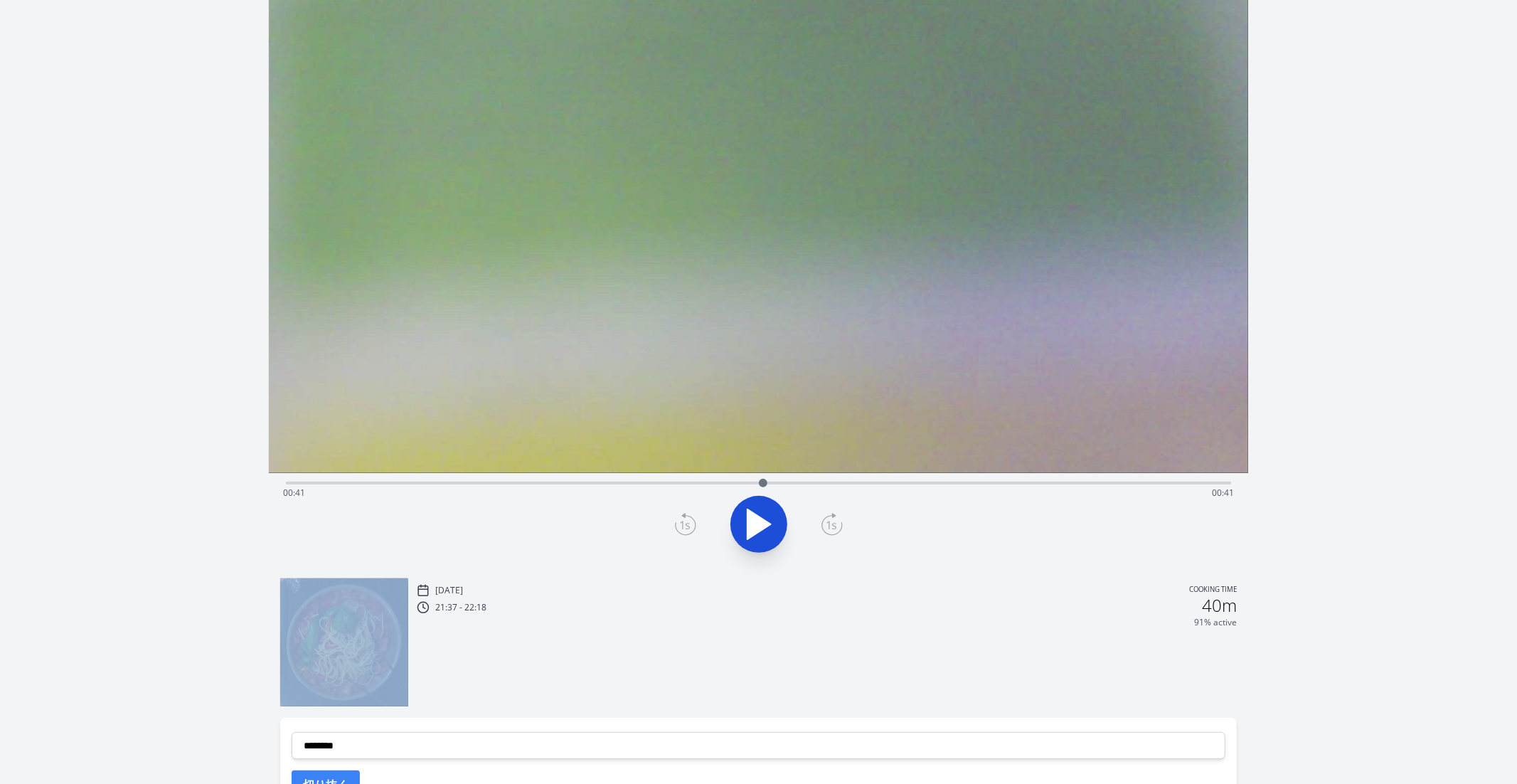
click at [686, 527] on icon at bounding box center [685, 524] width 22 height 23
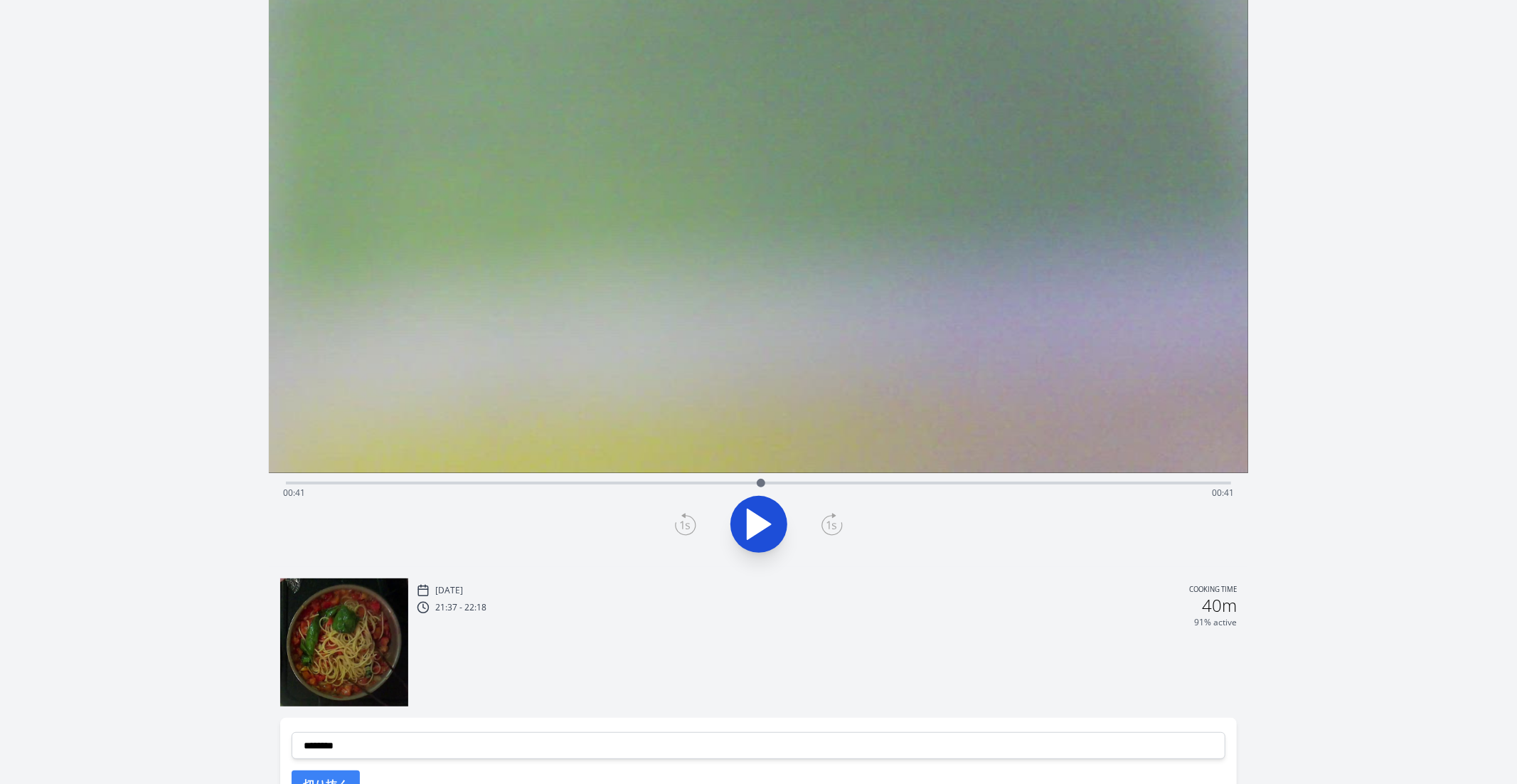
click at [730, 483] on div "Time elapsed: 00:41 Time remaining: 00:41" at bounding box center [758, 493] width 951 height 23
click at [741, 483] on div at bounding box center [730, 483] width 22 height 22
click at [727, 485] on div "Time elapsed: 00:39 Time remaining: 00:43" at bounding box center [758, 493] width 951 height 23
click at [761, 532] on icon at bounding box center [759, 525] width 40 height 40
click at [764, 526] on icon at bounding box center [766, 524] width 8 height 30
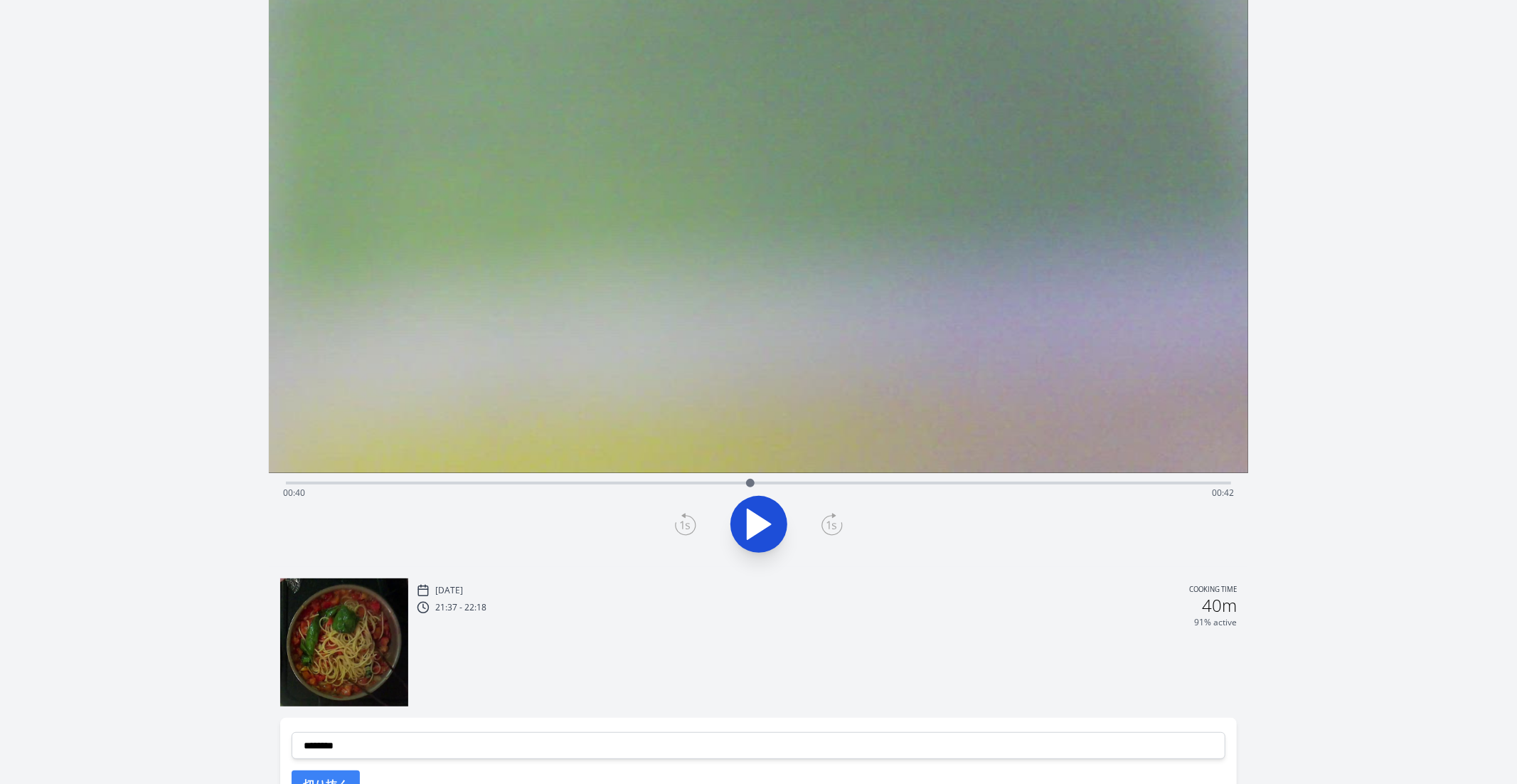
click at [764, 526] on icon at bounding box center [759, 524] width 23 height 29
click at [764, 526] on icon at bounding box center [766, 524] width 8 height 30
click at [838, 517] on icon at bounding box center [832, 524] width 22 height 23
click at [679, 522] on icon at bounding box center [685, 524] width 22 height 23
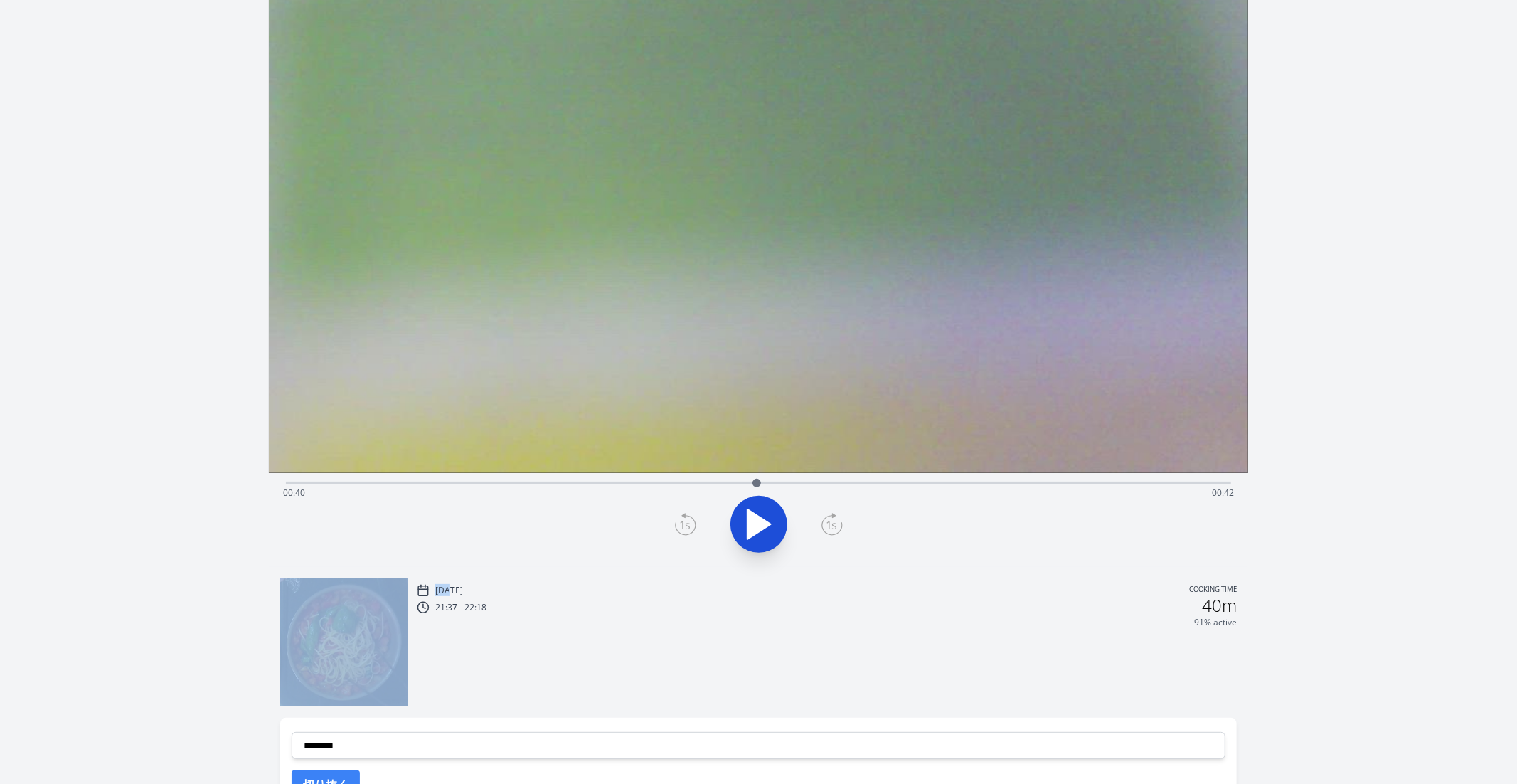
click at [679, 522] on icon at bounding box center [685, 524] width 22 height 23
click at [839, 522] on icon at bounding box center [832, 524] width 22 height 23
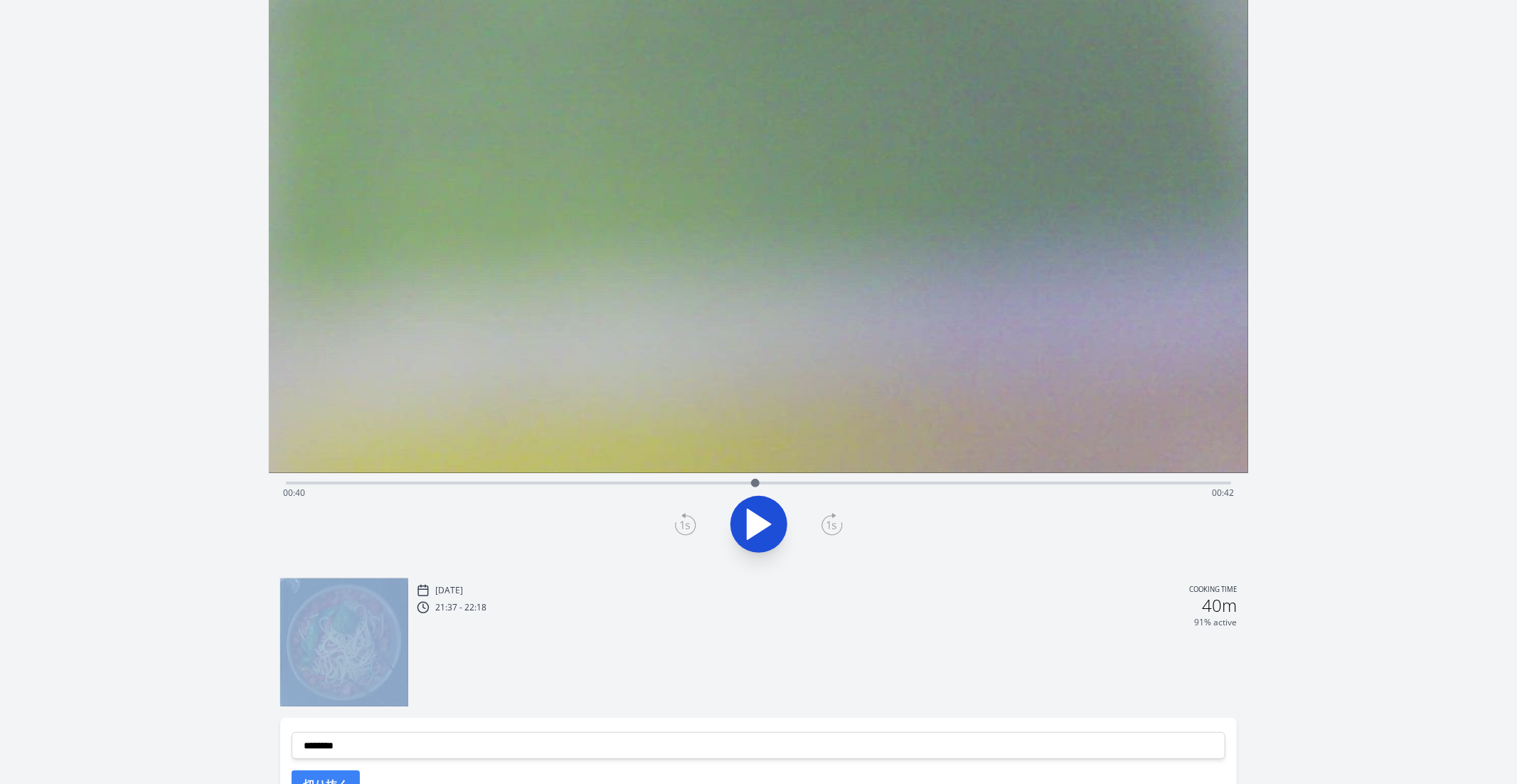
click at [839, 522] on icon at bounding box center [832, 524] width 22 height 23
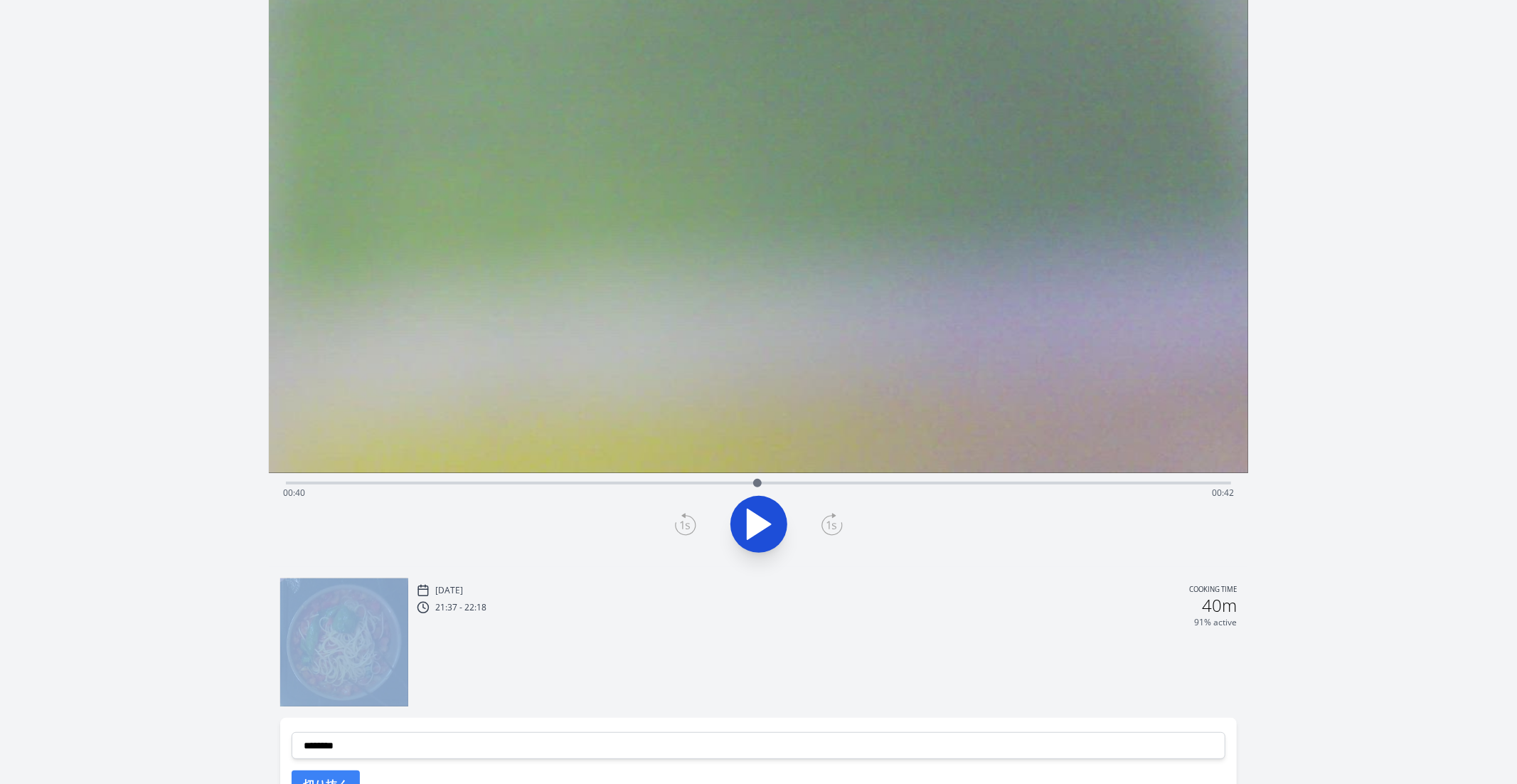
click at [839, 522] on icon at bounding box center [832, 524] width 22 height 23
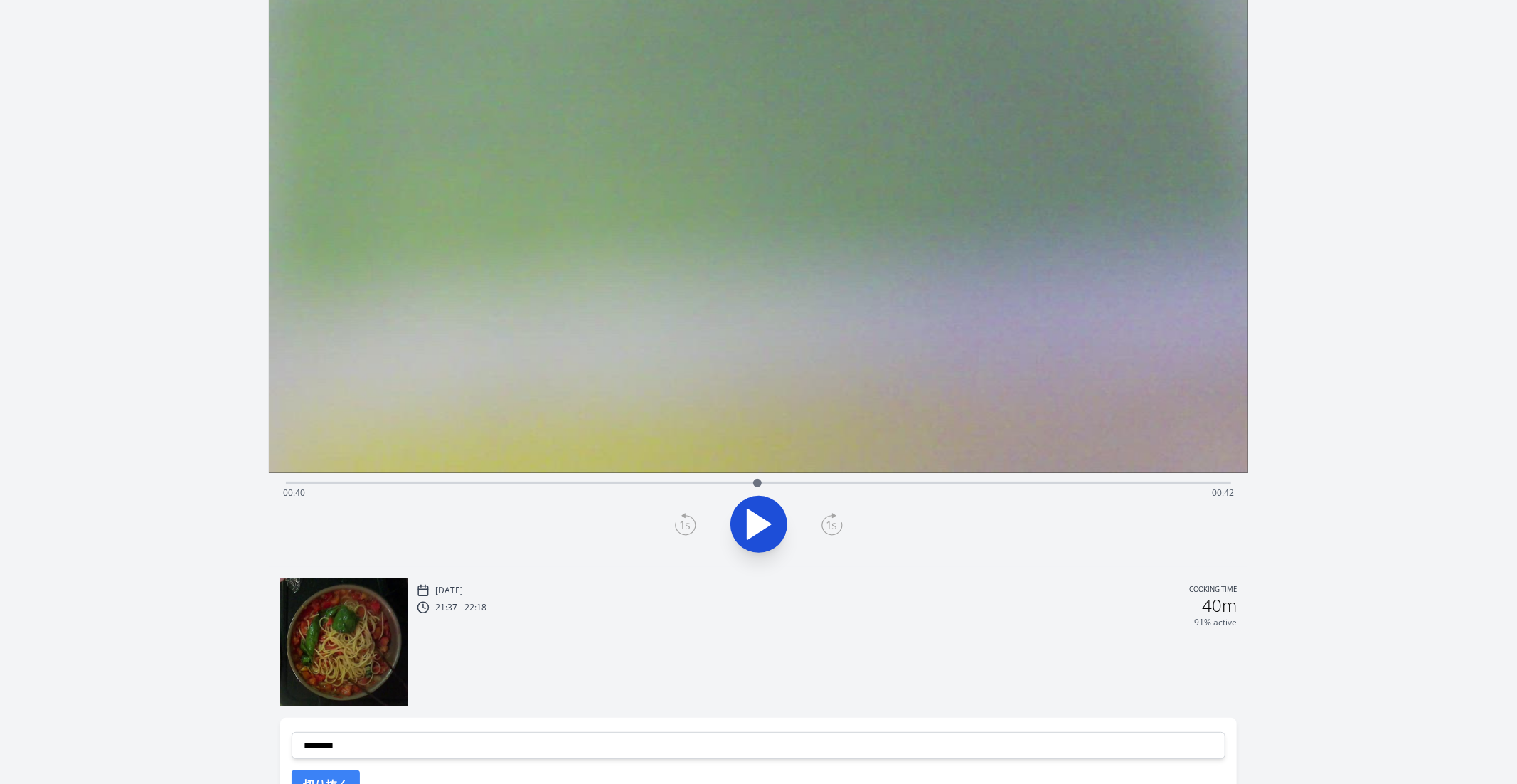
click at [690, 524] on icon at bounding box center [685, 524] width 22 height 23
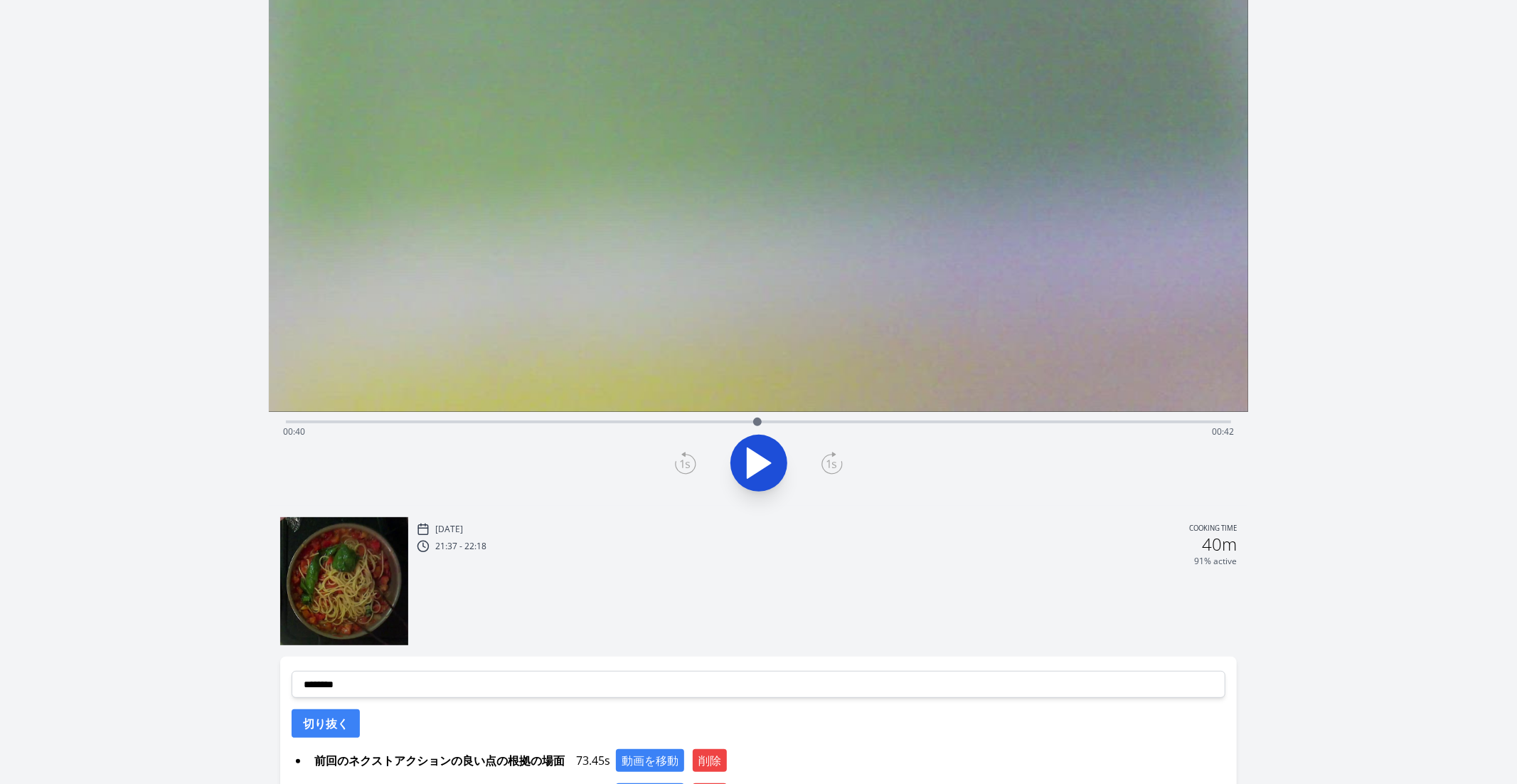
scroll to position [283, 0]
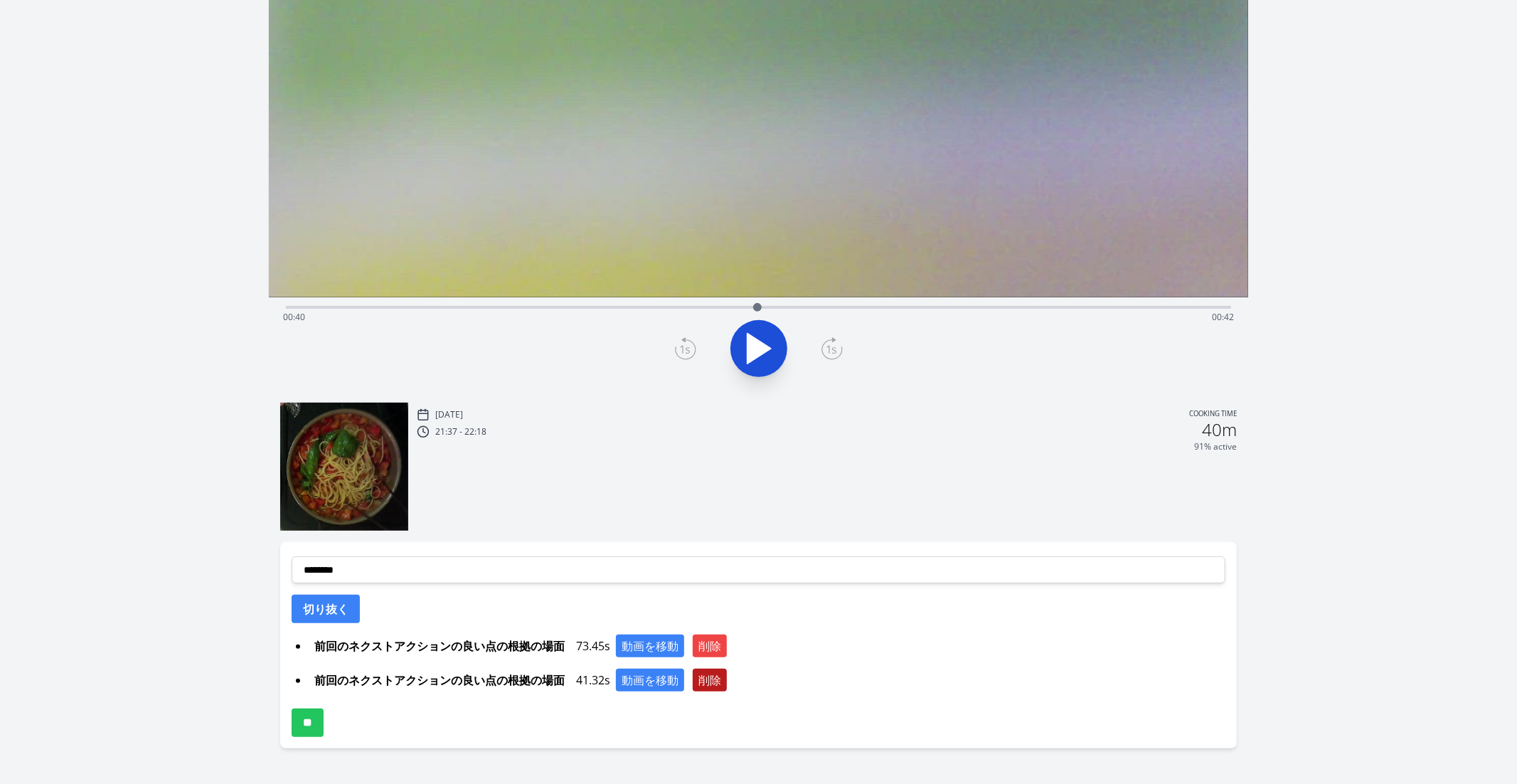
click at [718, 657] on button "削除" at bounding box center [709, 680] width 34 height 23
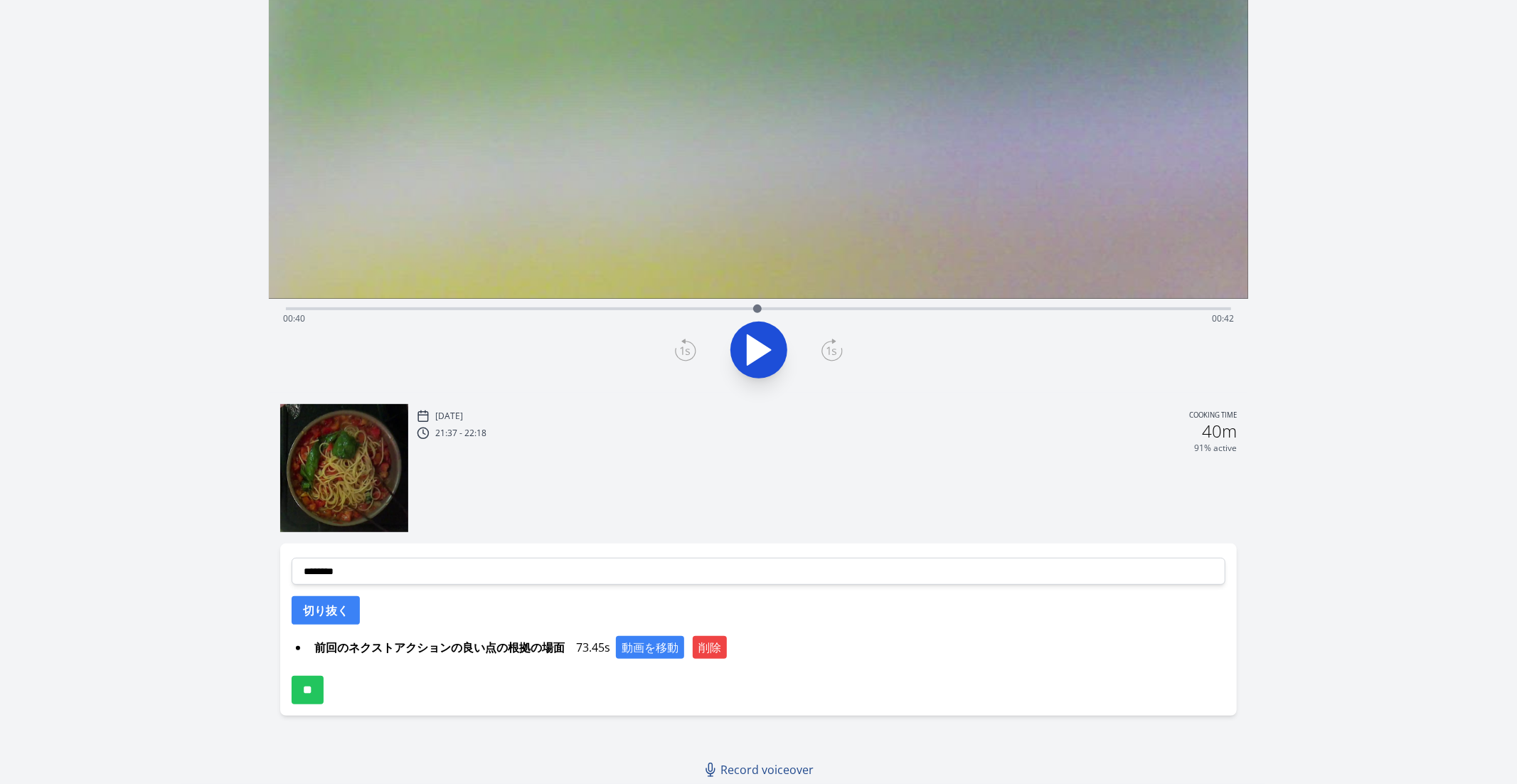
scroll to position [279, 0]
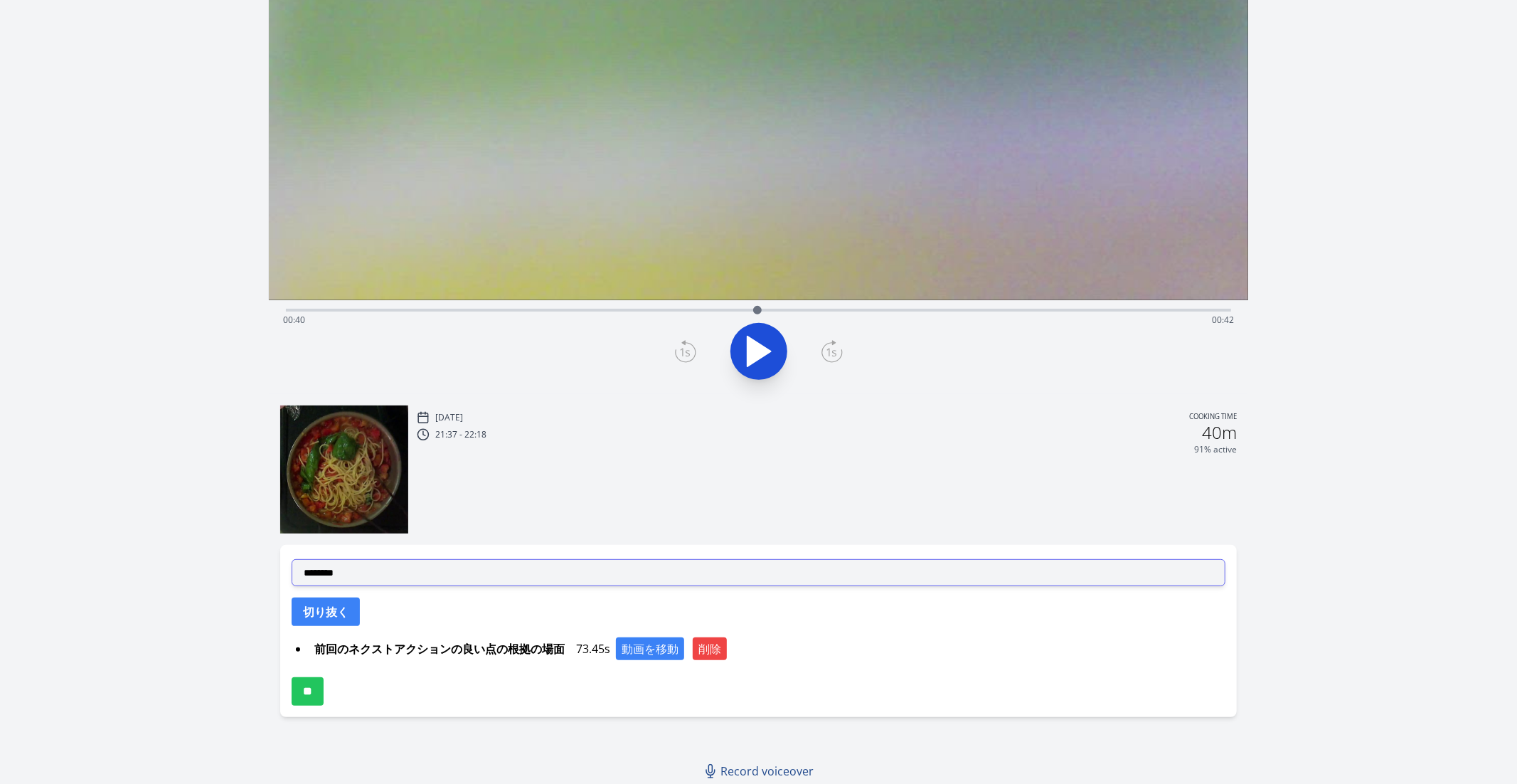
click at [552, 560] on select "**********" at bounding box center [759, 572] width 935 height 27
select select "**********"
click at [291, 559] on select "**********" at bounding box center [759, 572] width 935 height 27
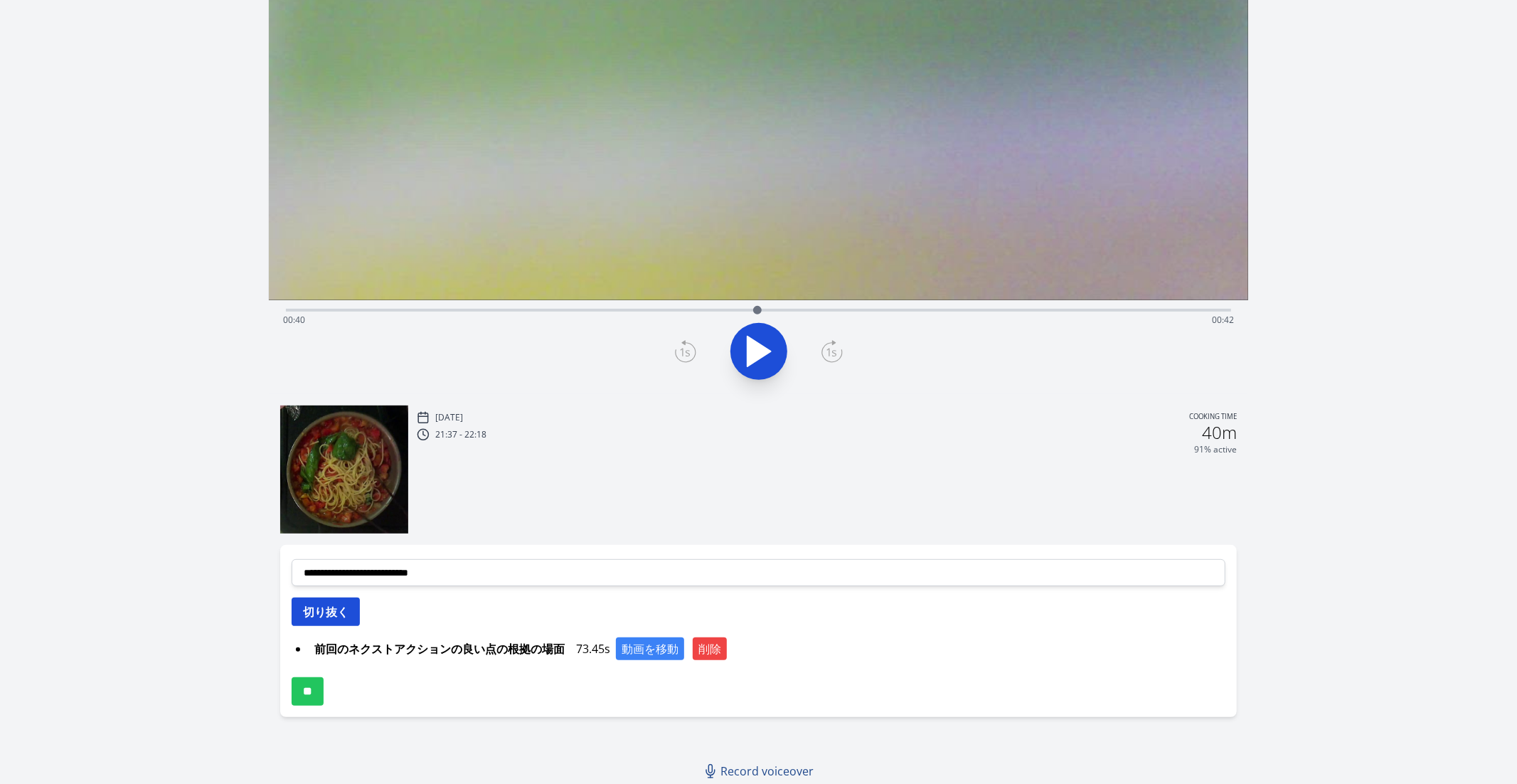
click at [334, 617] on button "切り抜く" at bounding box center [325, 611] width 69 height 29
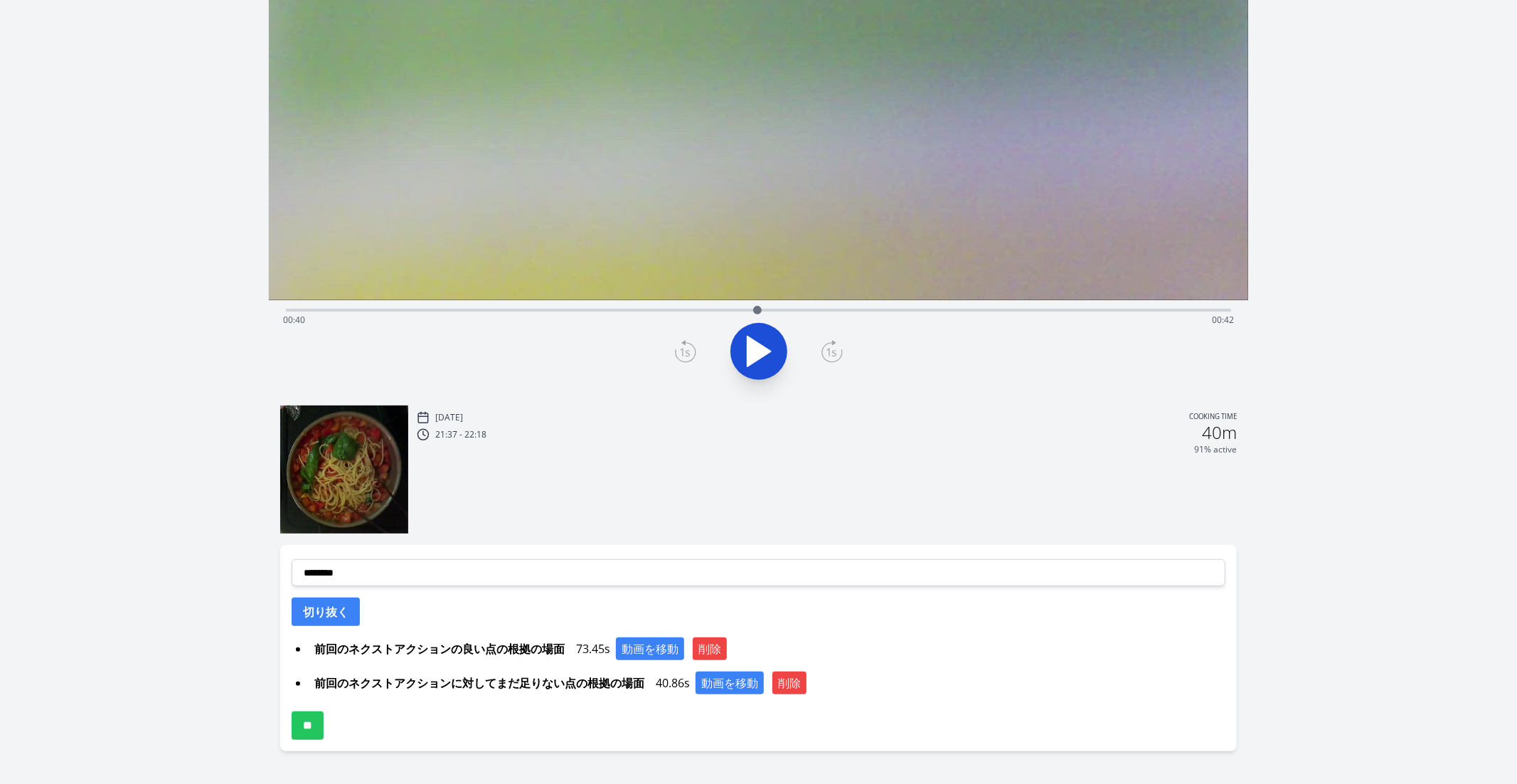
scroll to position [261, 0]
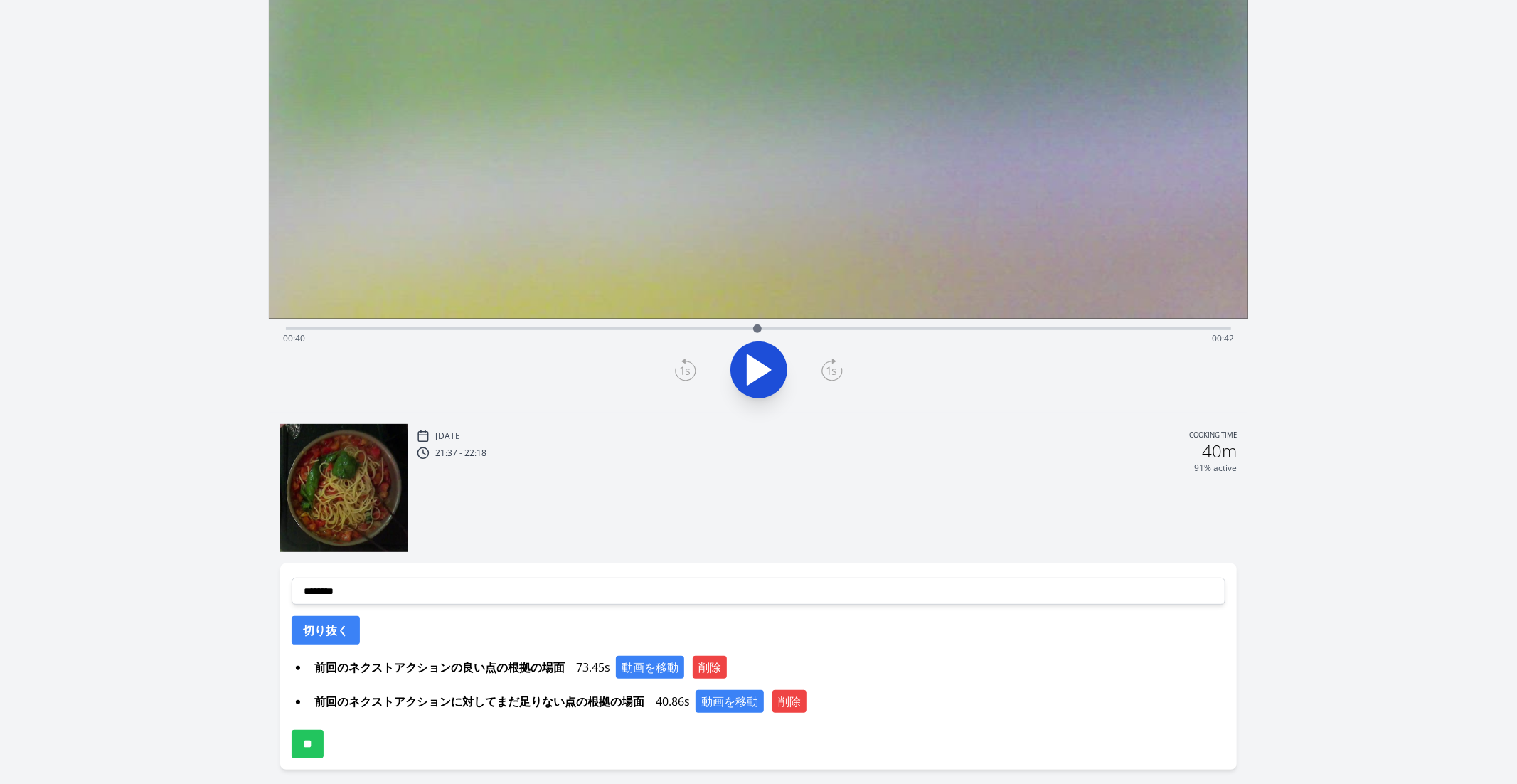
click at [772, 361] on icon at bounding box center [759, 370] width 40 height 40
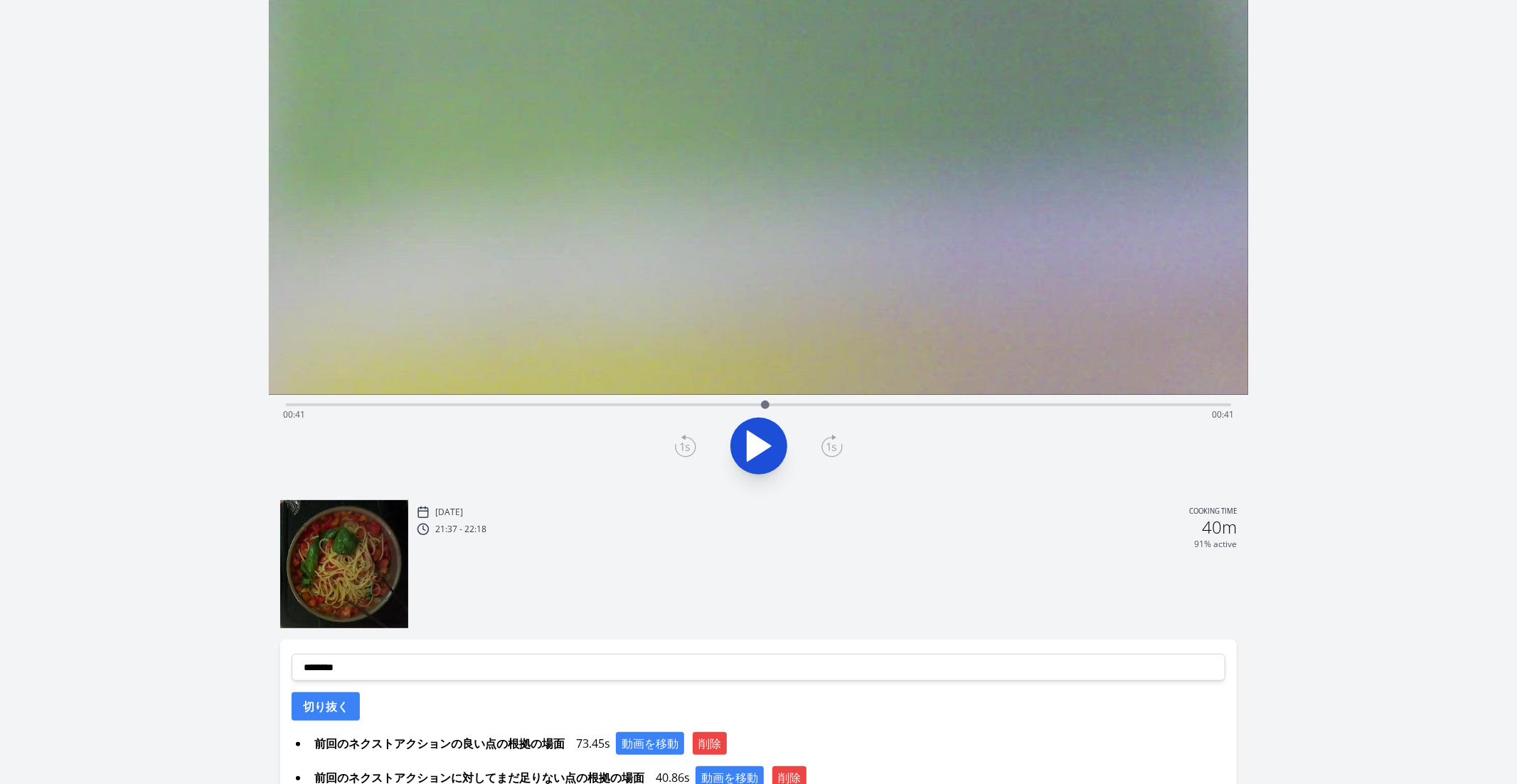
scroll to position [6, 0]
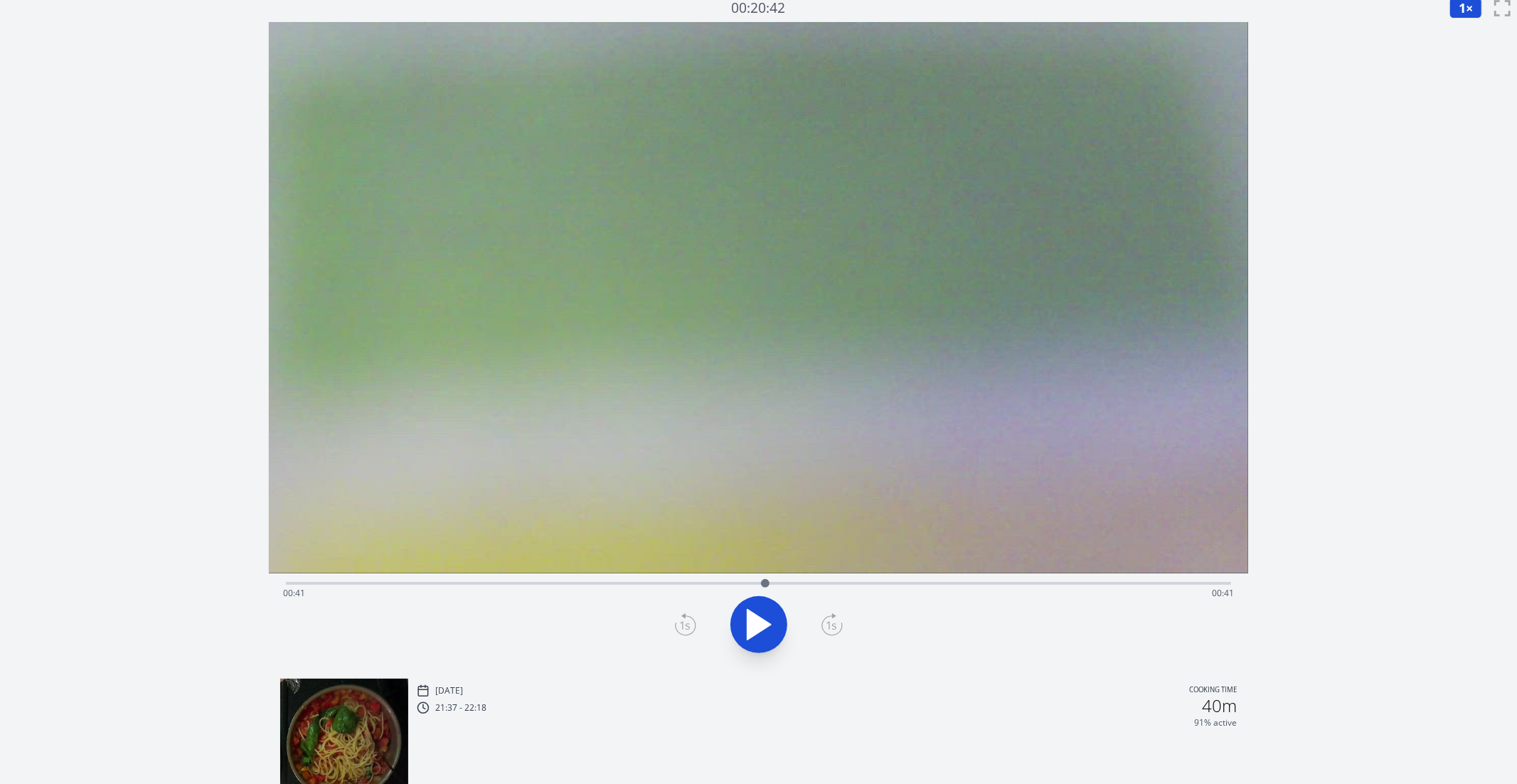
click at [691, 587] on div "Time elapsed: 00:41 Time remaining: 00:41" at bounding box center [758, 593] width 951 height 23
click at [730, 587] on div "Time elapsed: 00:35 Time remaining: 00:47" at bounding box center [758, 593] width 951 height 23
click at [766, 586] on div "Time elapsed: 00:38 Time remaining: 00:44" at bounding box center [758, 593] width 951 height 23
click at [742, 587] on div "Time elapsed: 00:41 Time remaining: 00:41" at bounding box center [758, 593] width 951 height 23
click at [762, 619] on icon at bounding box center [759, 624] width 23 height 29
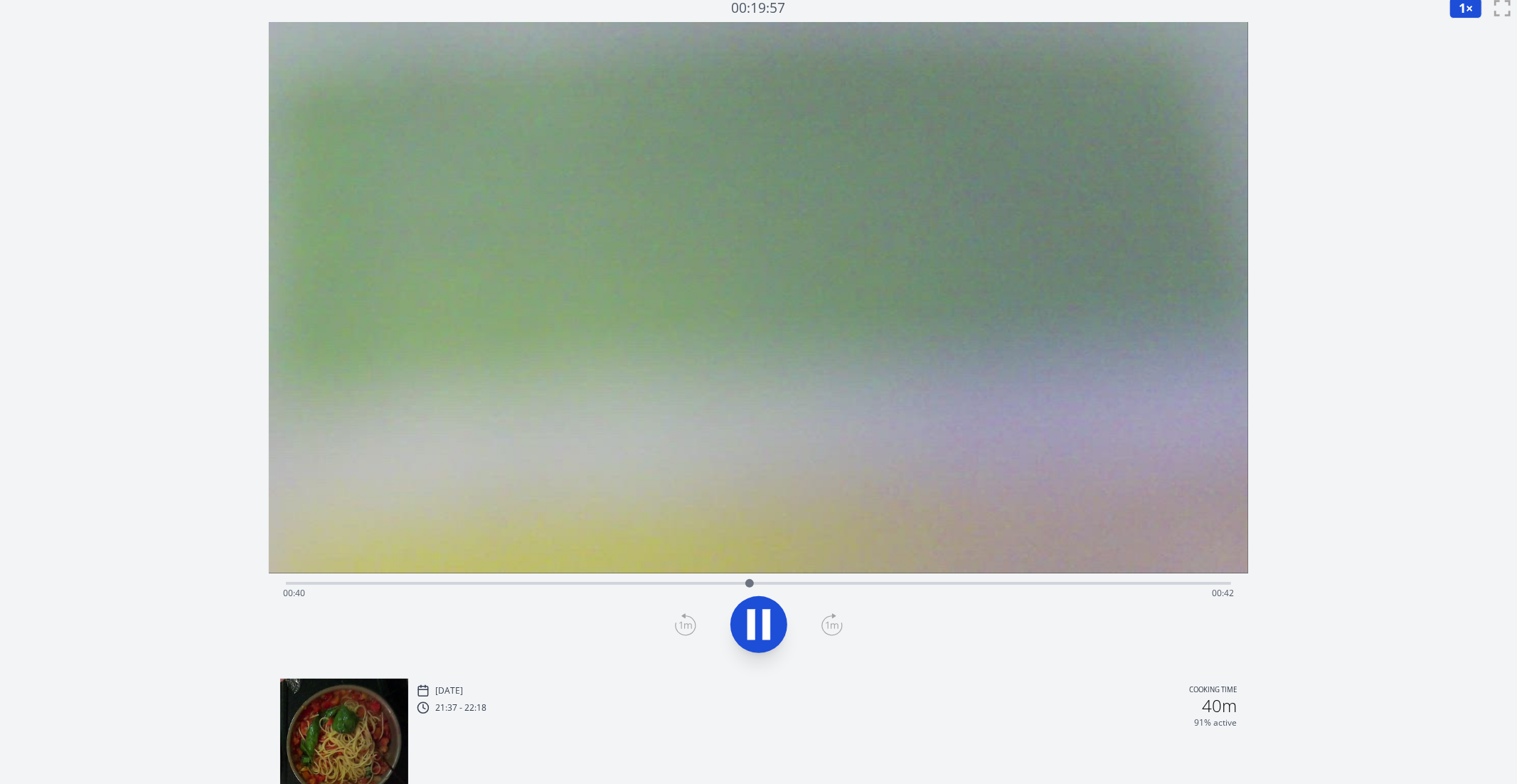
click at [762, 619] on icon at bounding box center [766, 624] width 8 height 30
click at [762, 619] on icon at bounding box center [759, 624] width 23 height 29
click at [762, 619] on icon at bounding box center [766, 624] width 8 height 30
click at [838, 613] on icon at bounding box center [832, 624] width 22 height 23
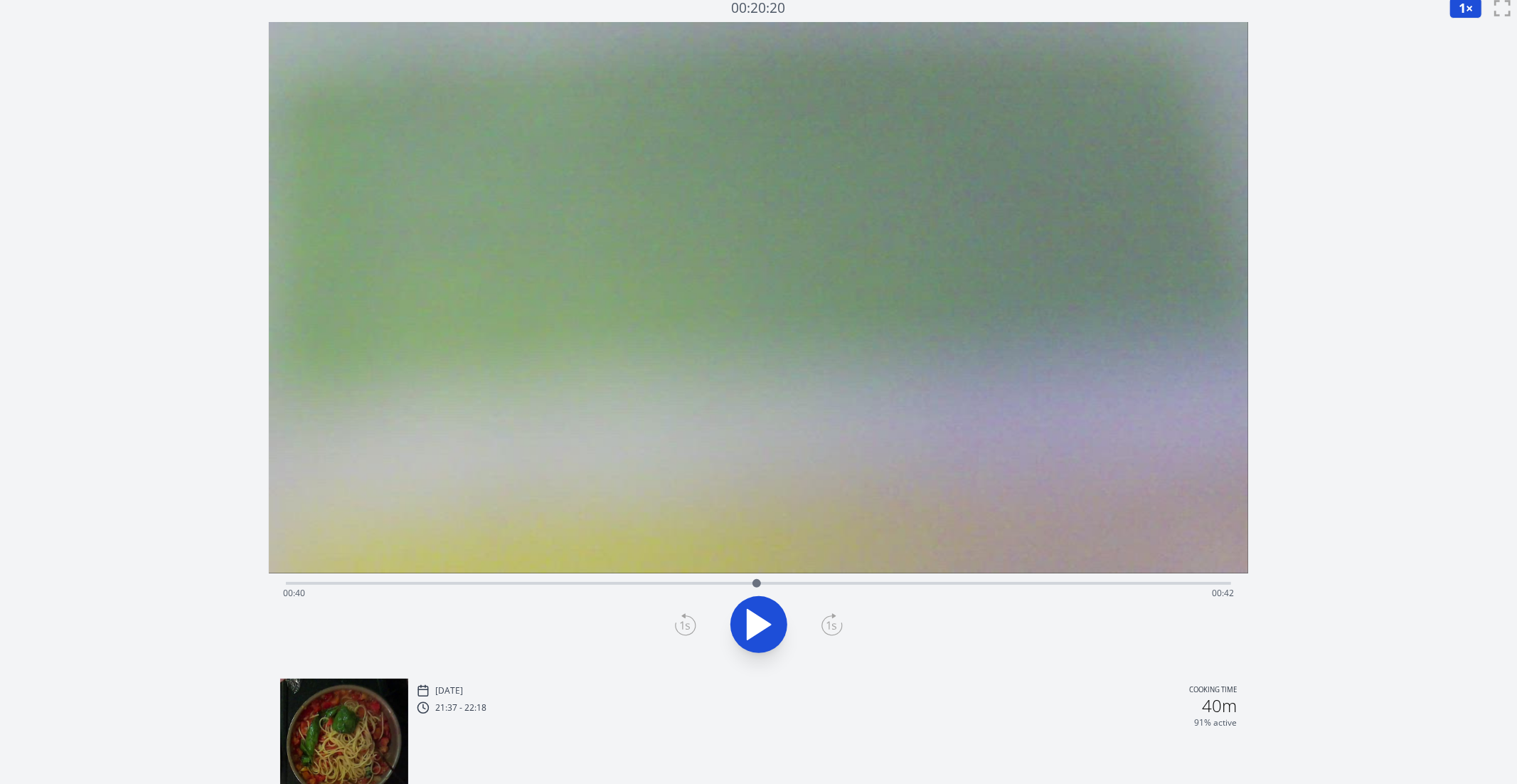
click at [838, 613] on icon at bounding box center [832, 624] width 22 height 23
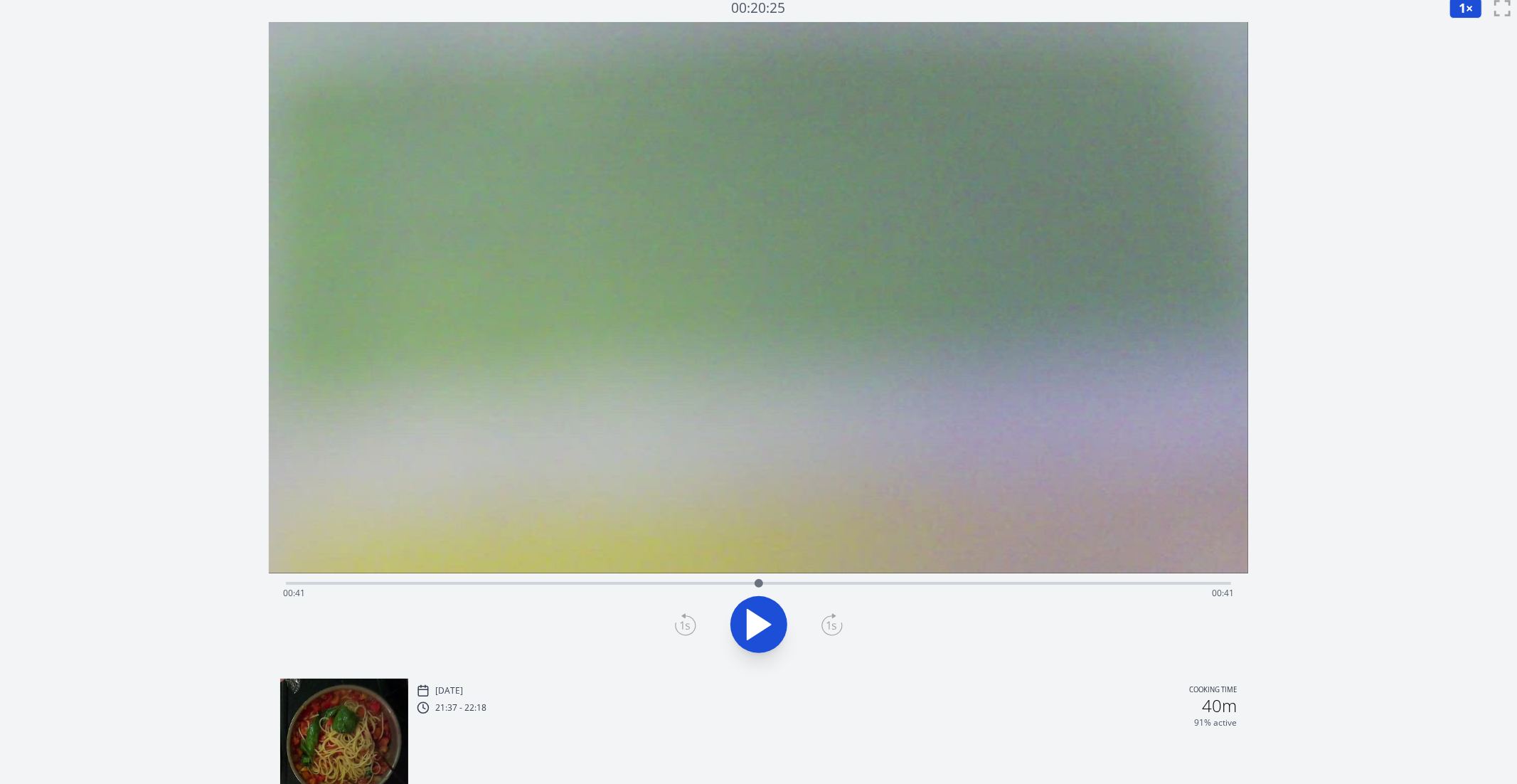
click at [838, 613] on icon at bounding box center [832, 624] width 22 height 23
click at [690, 629] on icon at bounding box center [685, 624] width 22 height 23
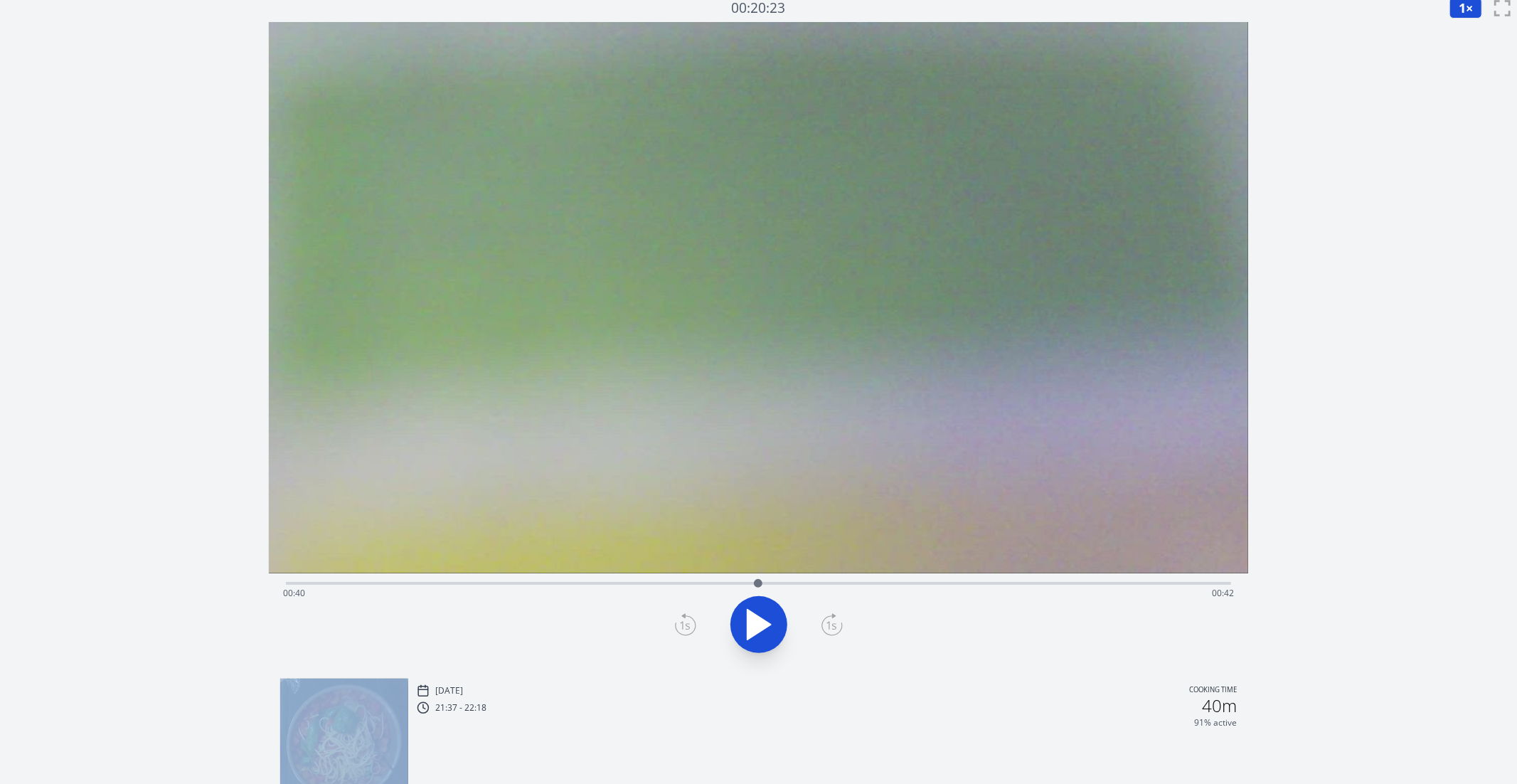
click at [690, 629] on icon at bounding box center [685, 624] width 22 height 23
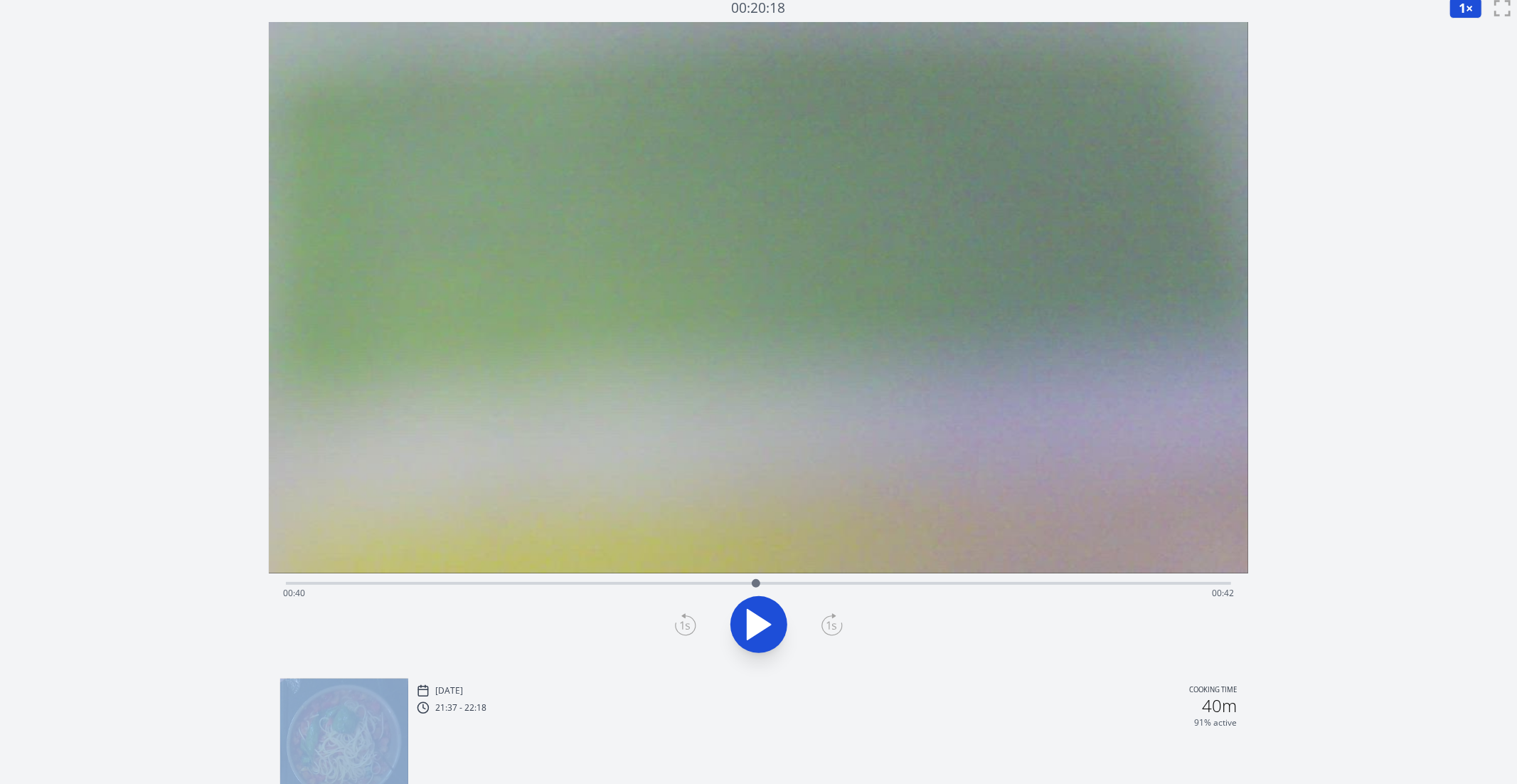
click at [690, 629] on icon at bounding box center [685, 624] width 22 height 23
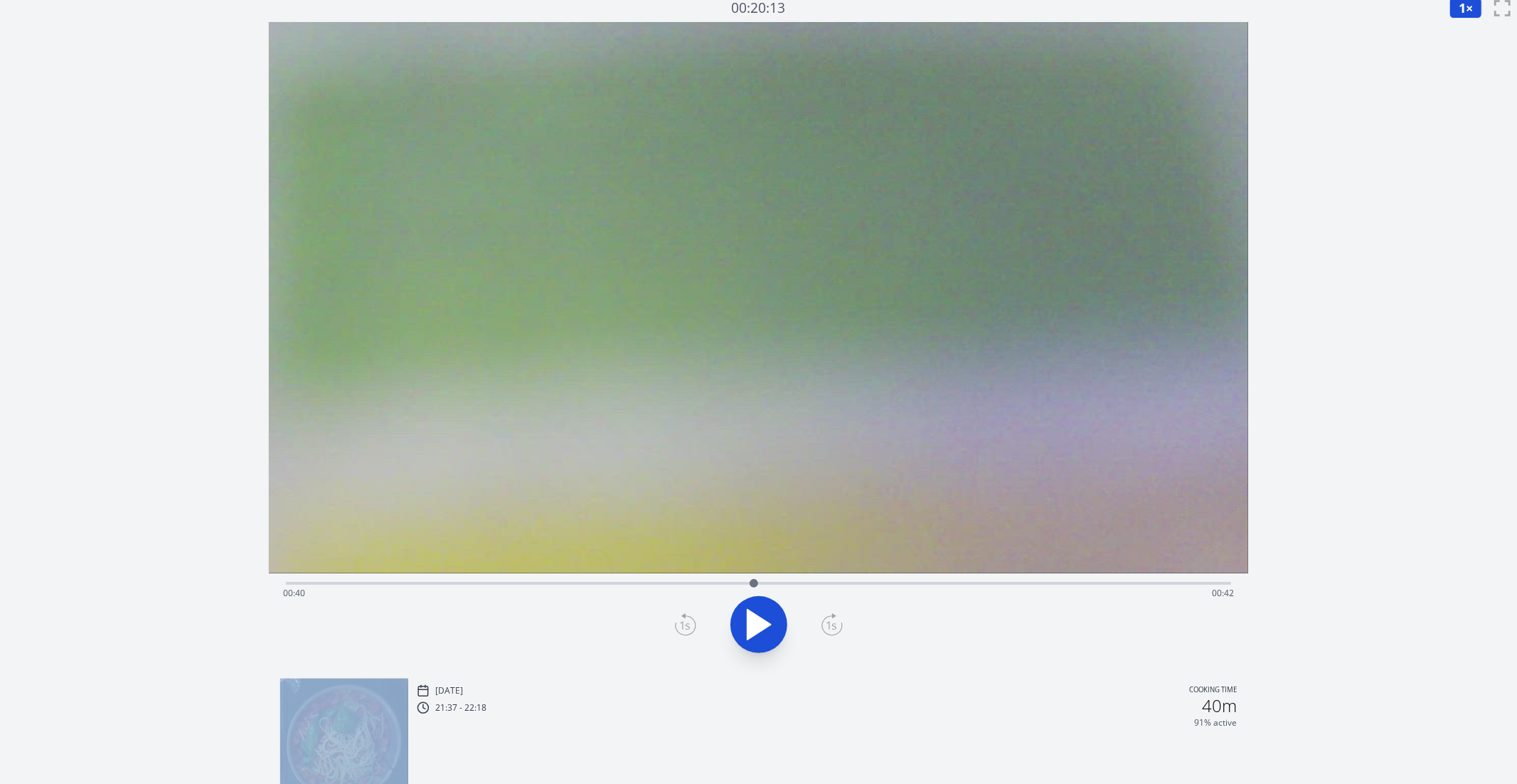
click at [690, 629] on icon at bounding box center [685, 624] width 22 height 23
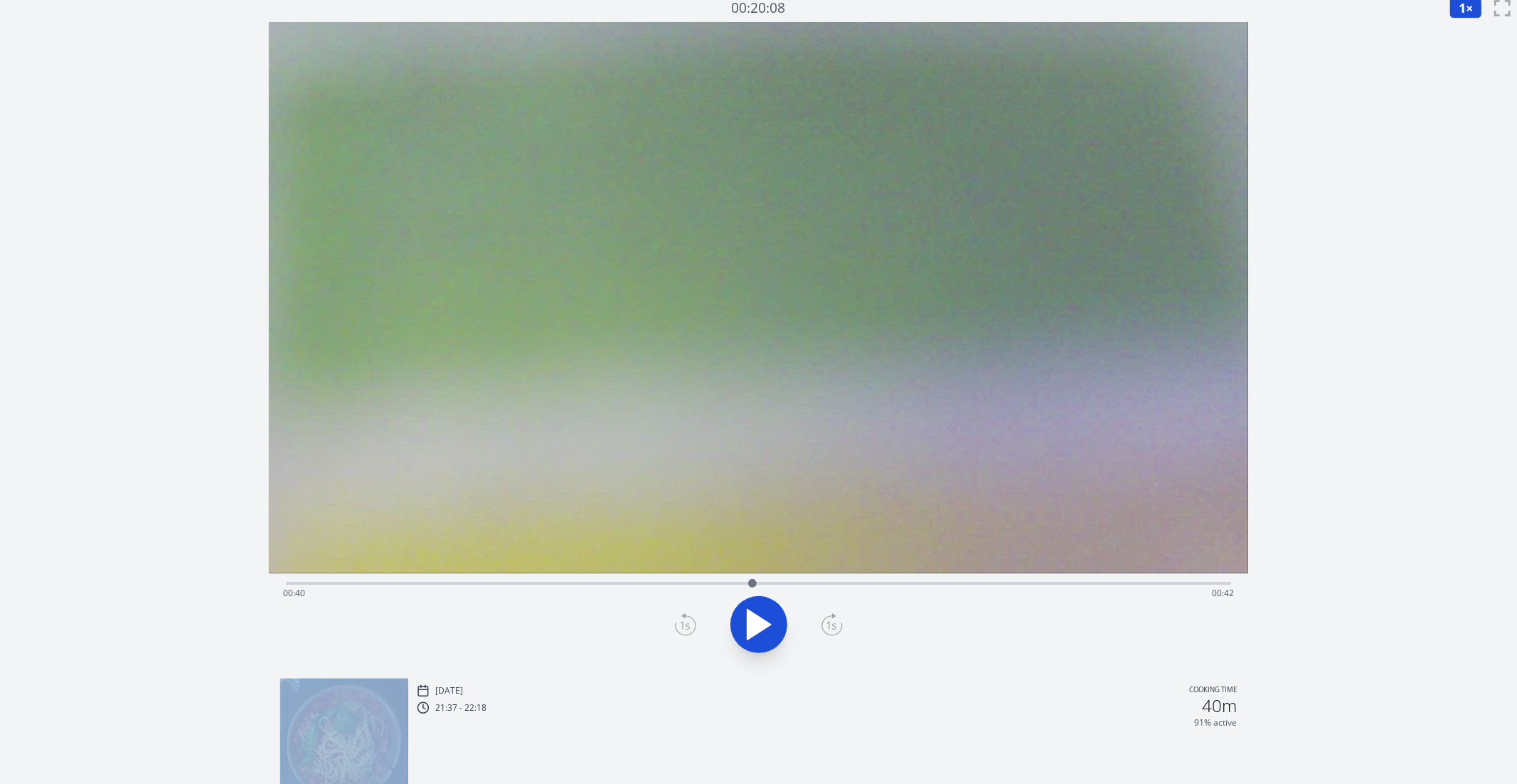
click at [690, 629] on icon at bounding box center [685, 624] width 22 height 23
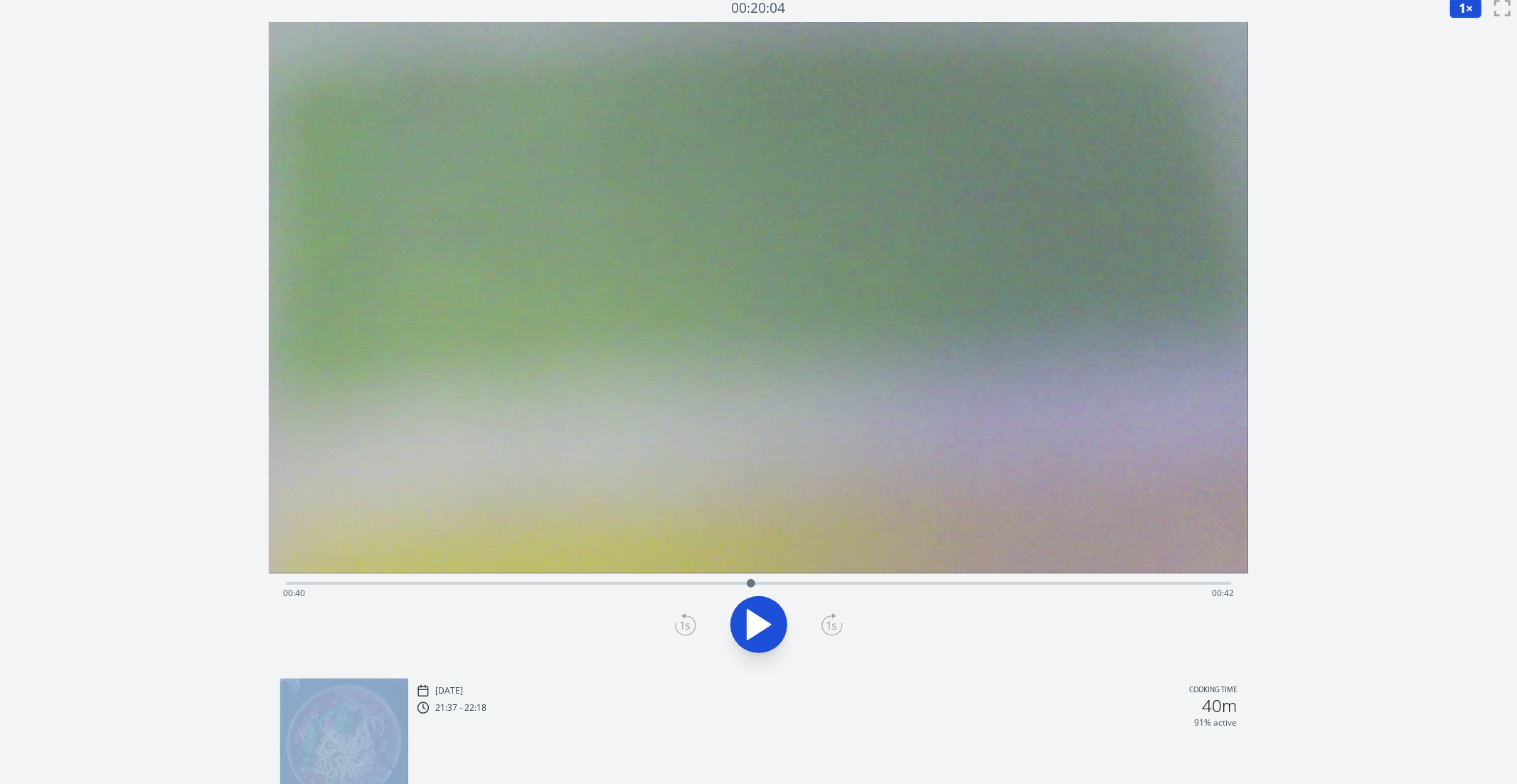
click at [690, 629] on icon at bounding box center [685, 624] width 22 height 23
click at [836, 618] on icon at bounding box center [832, 624] width 22 height 23
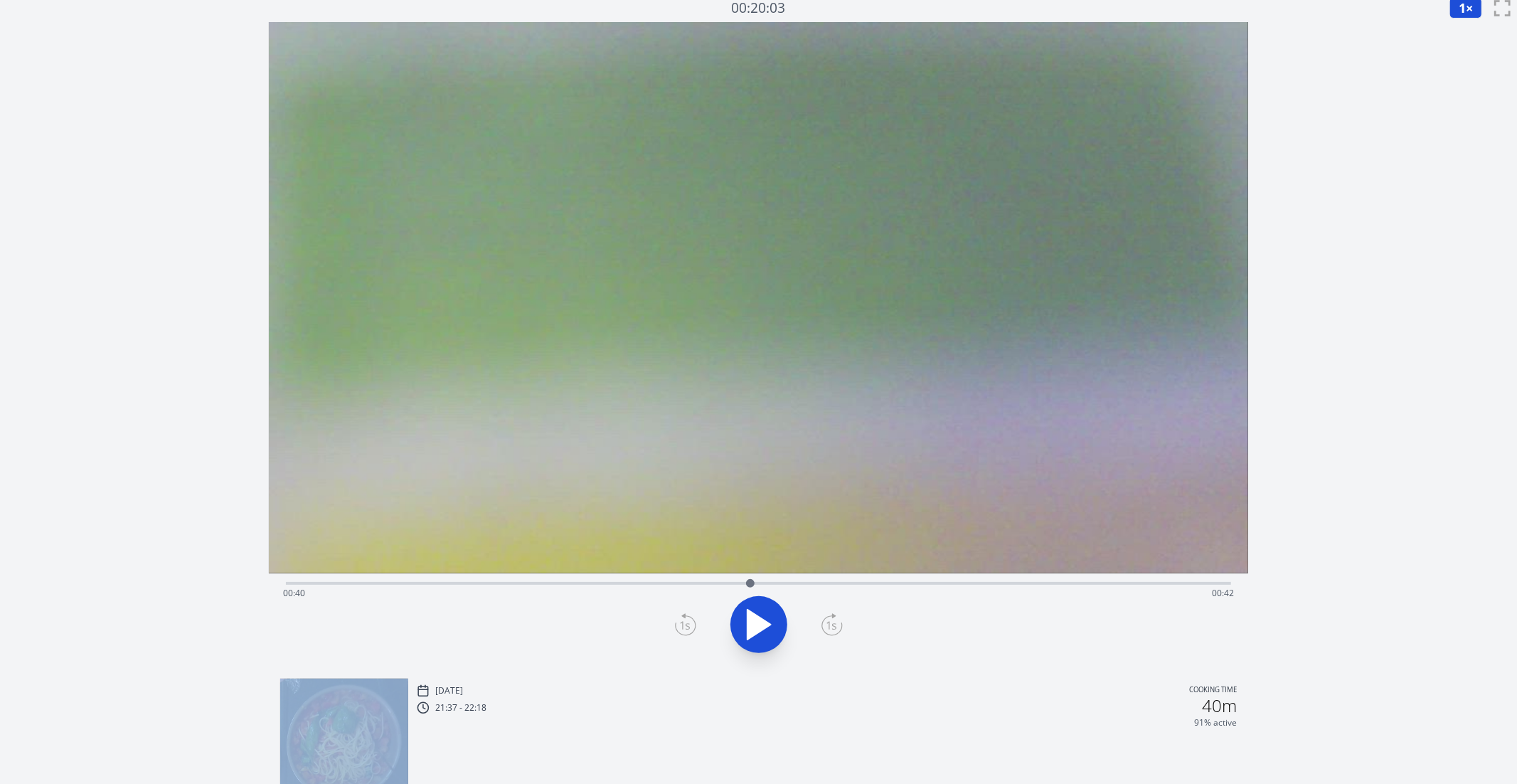
click at [836, 618] on icon at bounding box center [832, 624] width 22 height 23
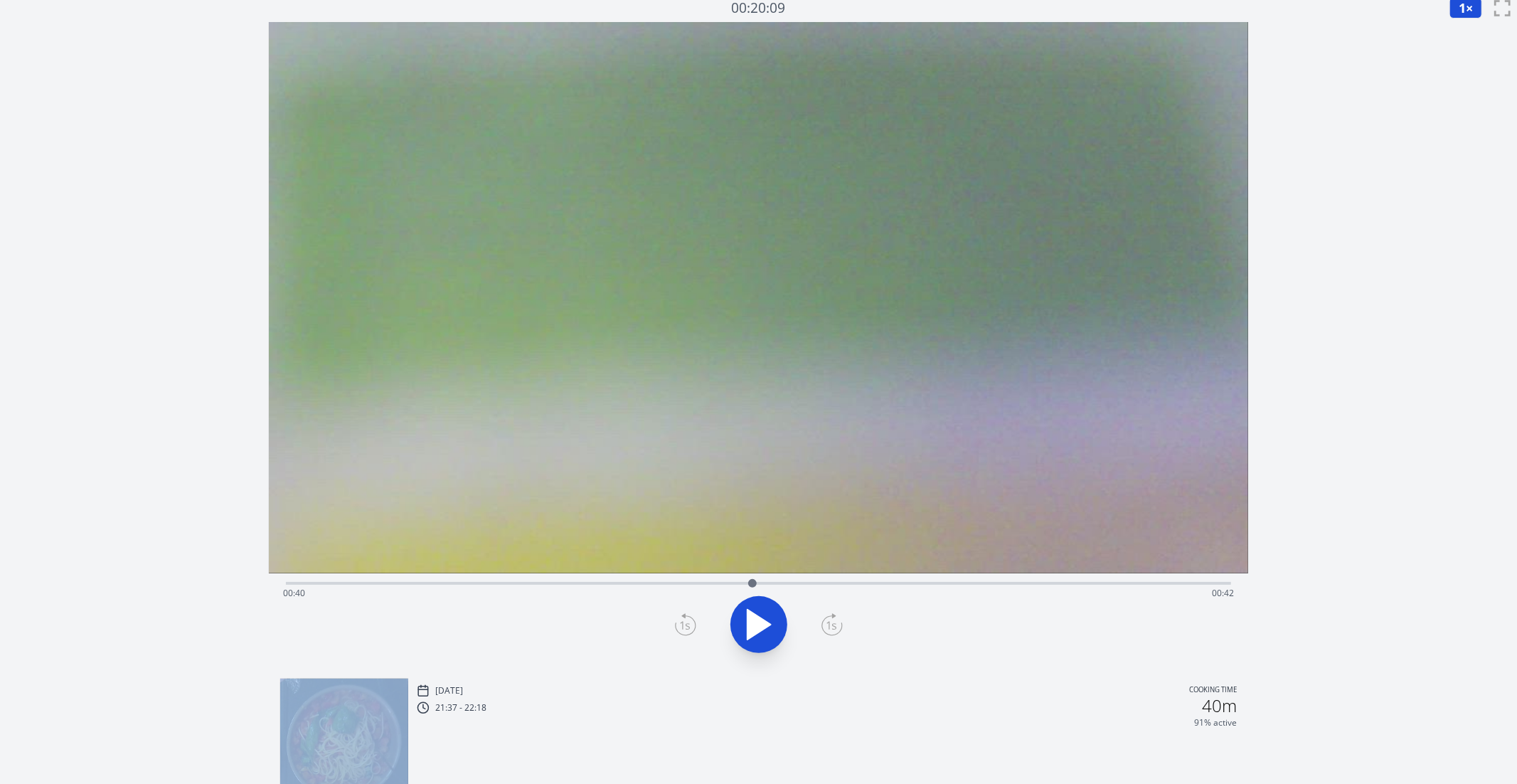
click at [836, 618] on icon at bounding box center [832, 624] width 22 height 23
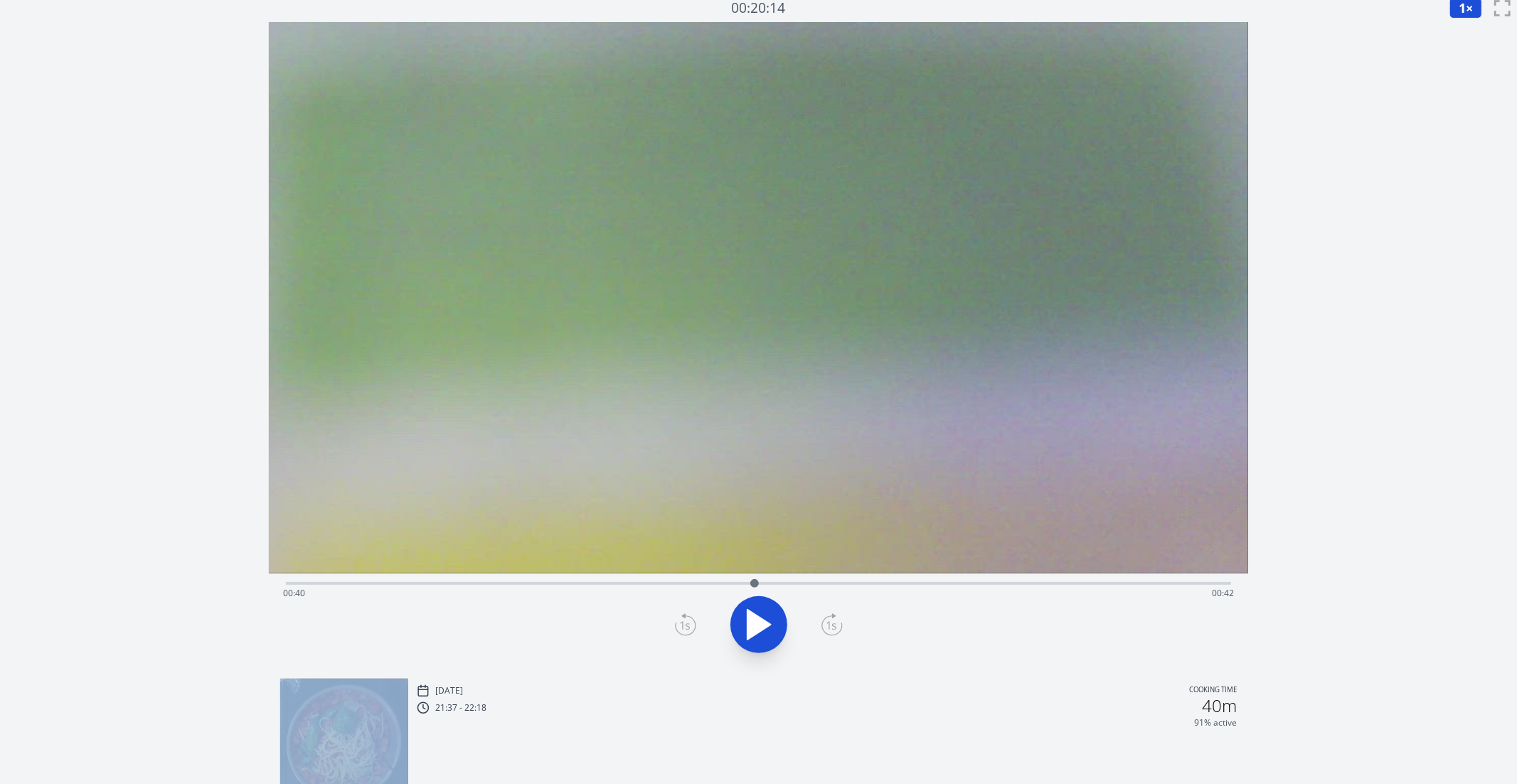
click at [836, 618] on icon at bounding box center [832, 624] width 22 height 23
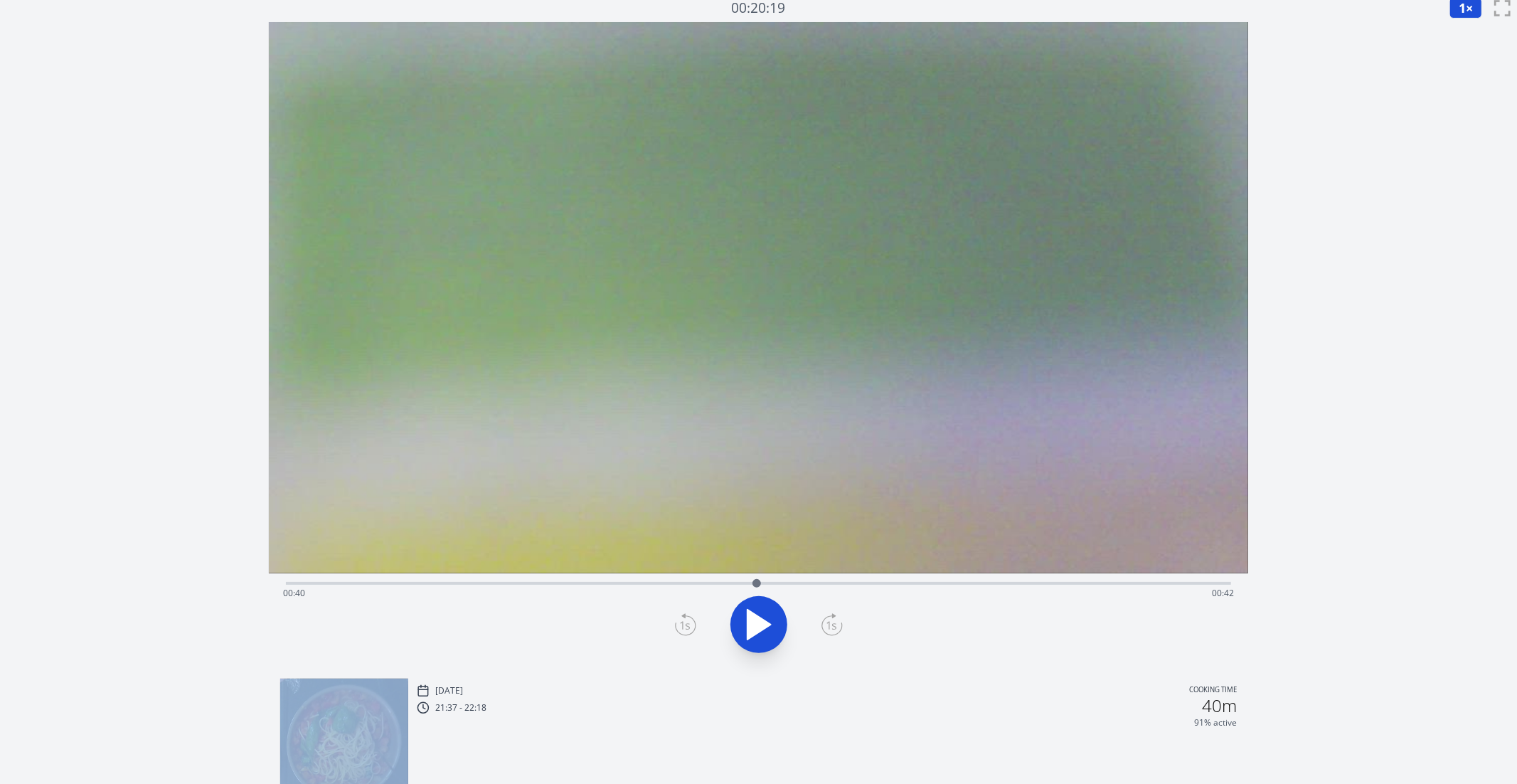
click at [836, 618] on icon at bounding box center [832, 624] width 22 height 23
click at [684, 630] on icon at bounding box center [685, 624] width 22 height 23
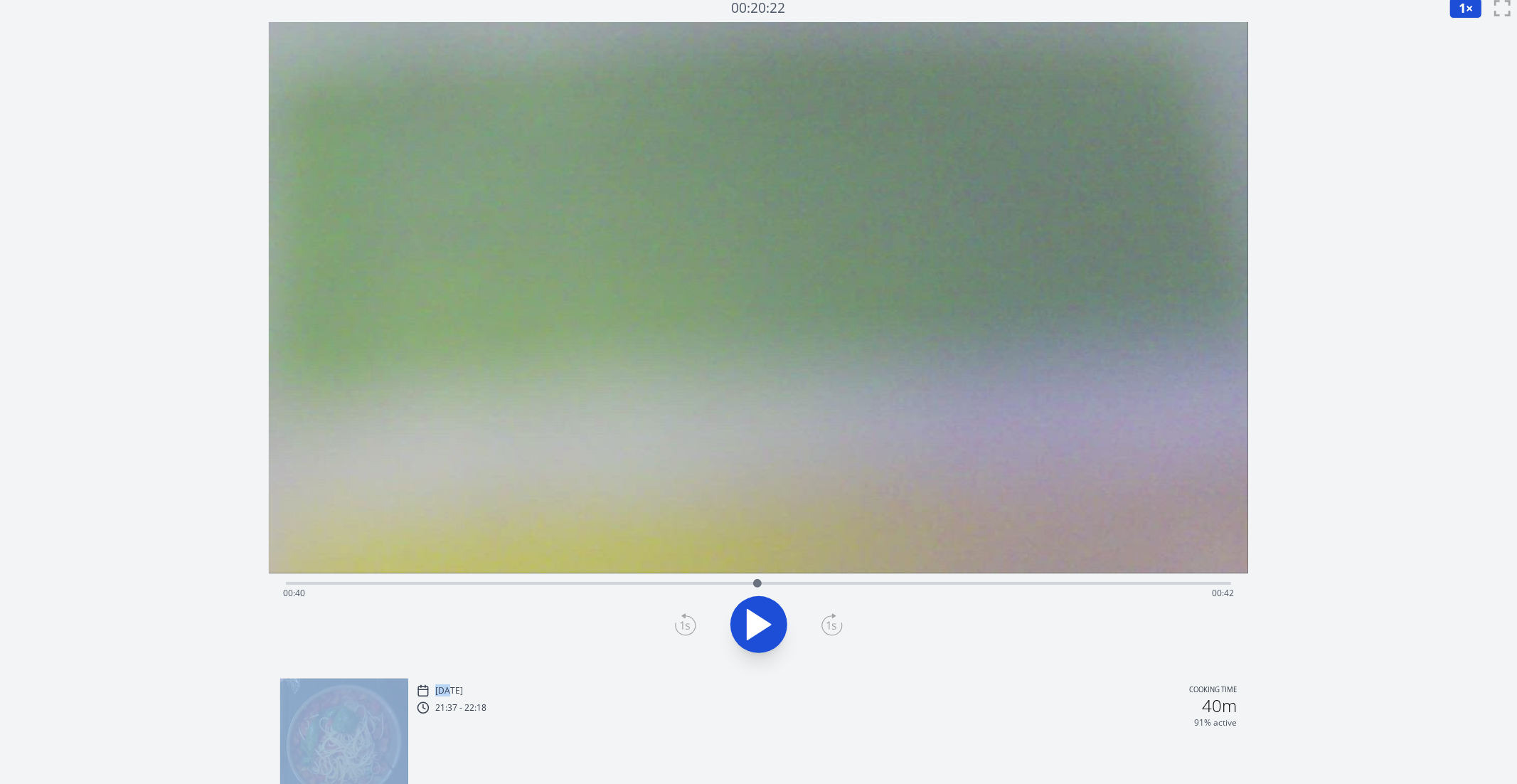
click at [684, 630] on icon at bounding box center [685, 624] width 22 height 23
click at [678, 586] on div "Time elapsed: 00:40 Time remaining: 00:42" at bounding box center [758, 593] width 951 height 23
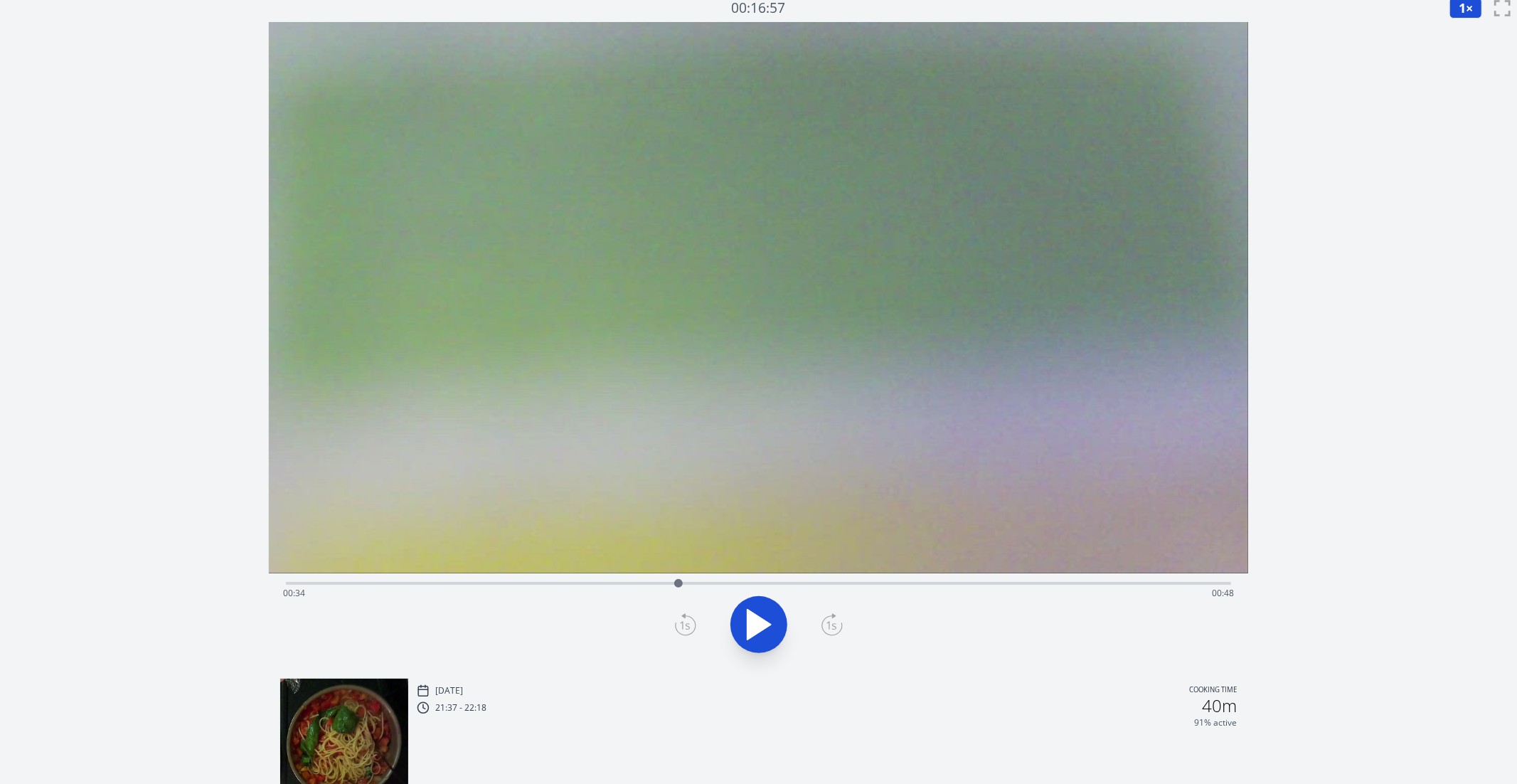
click at [781, 619] on button at bounding box center [759, 624] width 57 height 57
click at [780, 623] on button at bounding box center [759, 624] width 57 height 57
click at [688, 626] on icon at bounding box center [684, 625] width 10 height 9
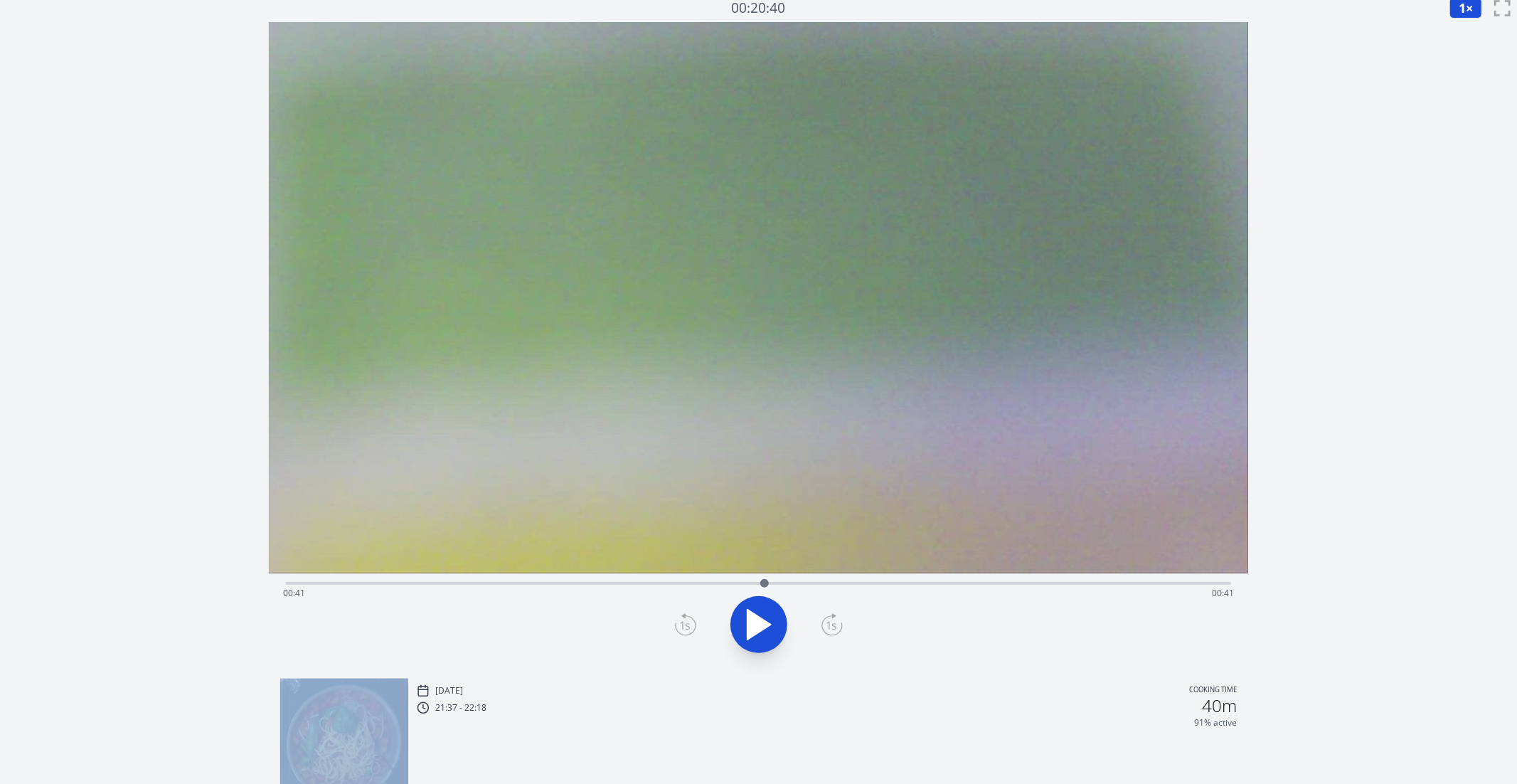
click at [688, 626] on icon at bounding box center [684, 625] width 10 height 9
click at [679, 630] on icon at bounding box center [685, 624] width 22 height 23
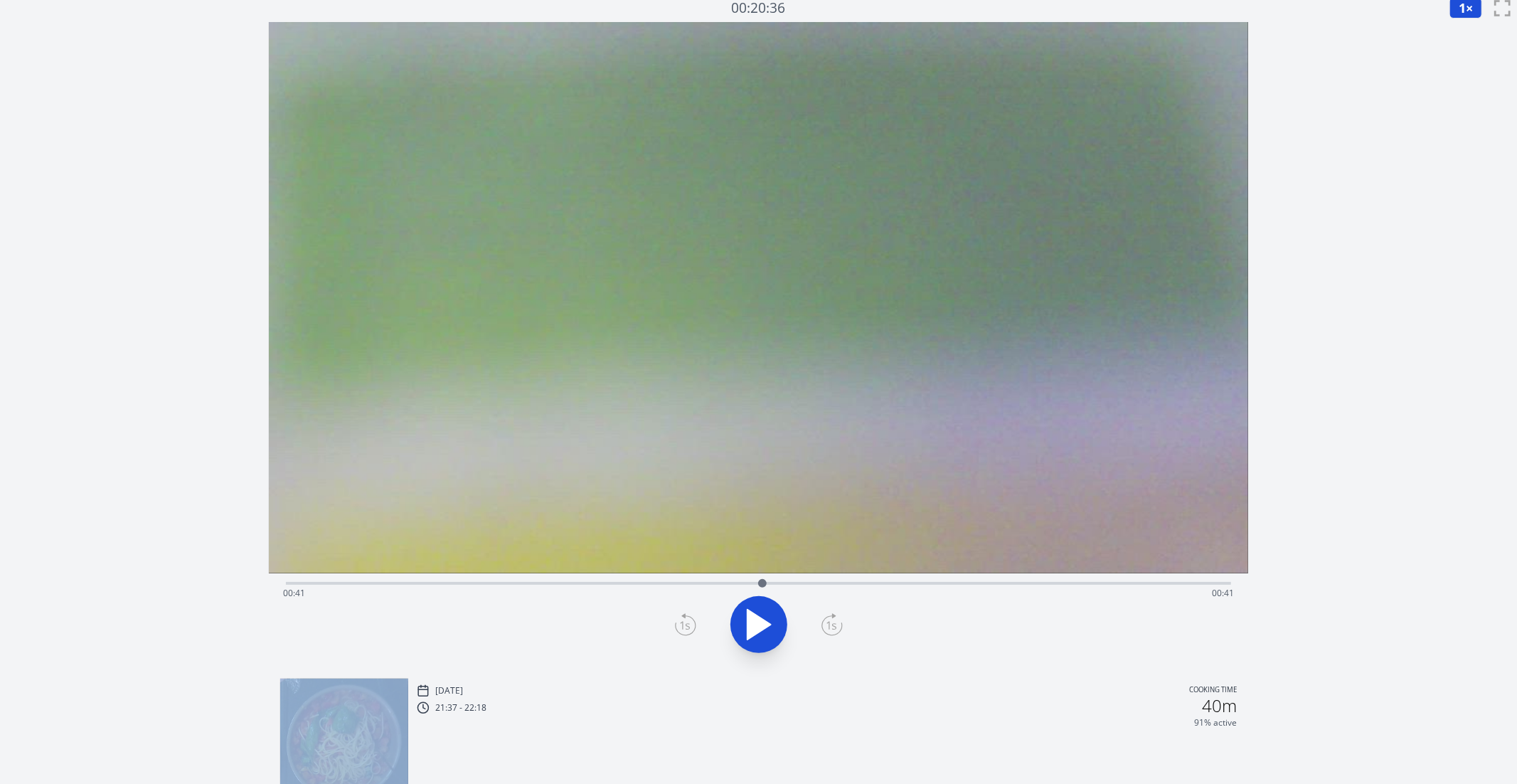
click at [679, 630] on icon at bounding box center [685, 624] width 22 height 23
click at [688, 623] on icon at bounding box center [684, 625] width 10 height 9
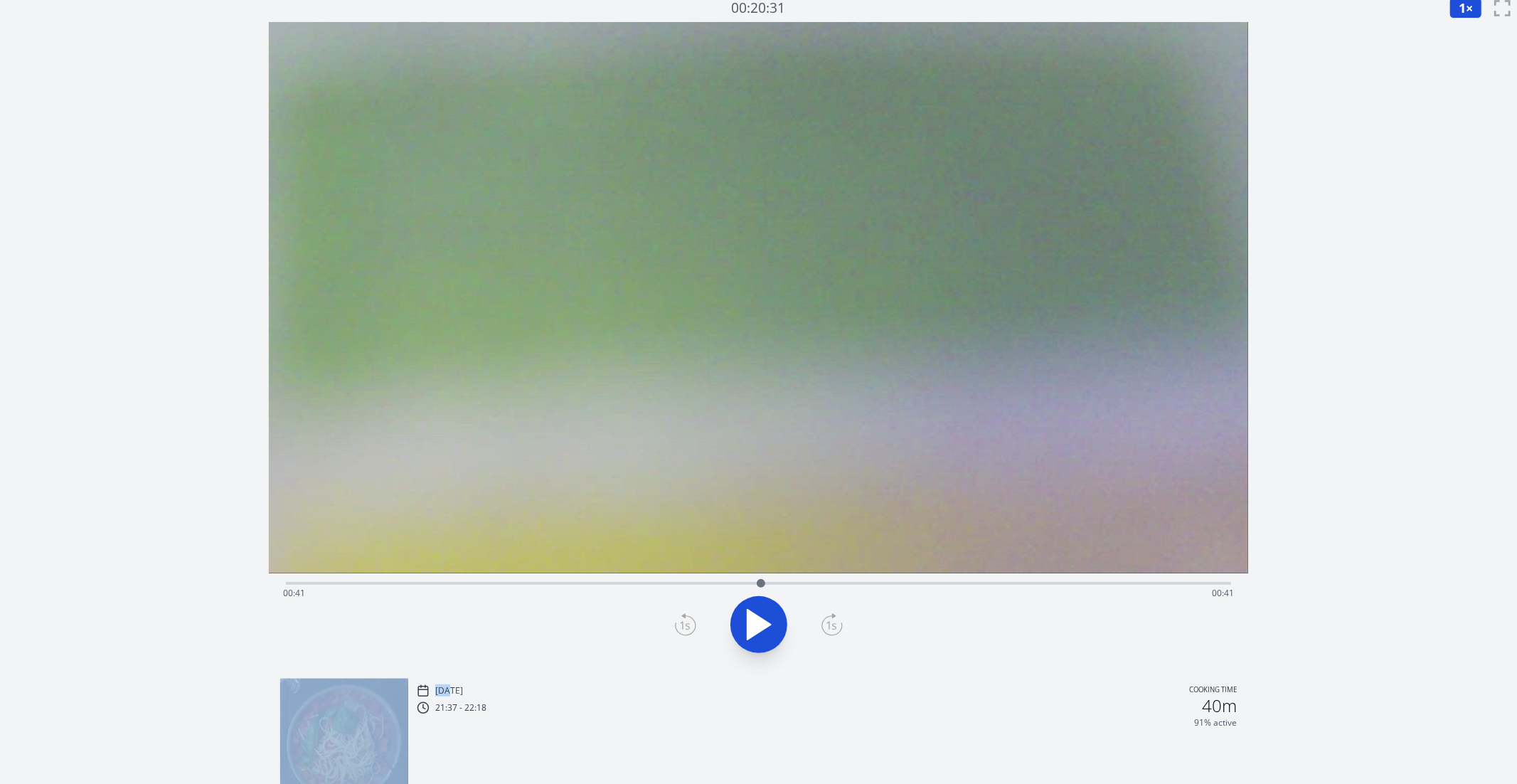
click at [688, 623] on icon at bounding box center [684, 625] width 10 height 9
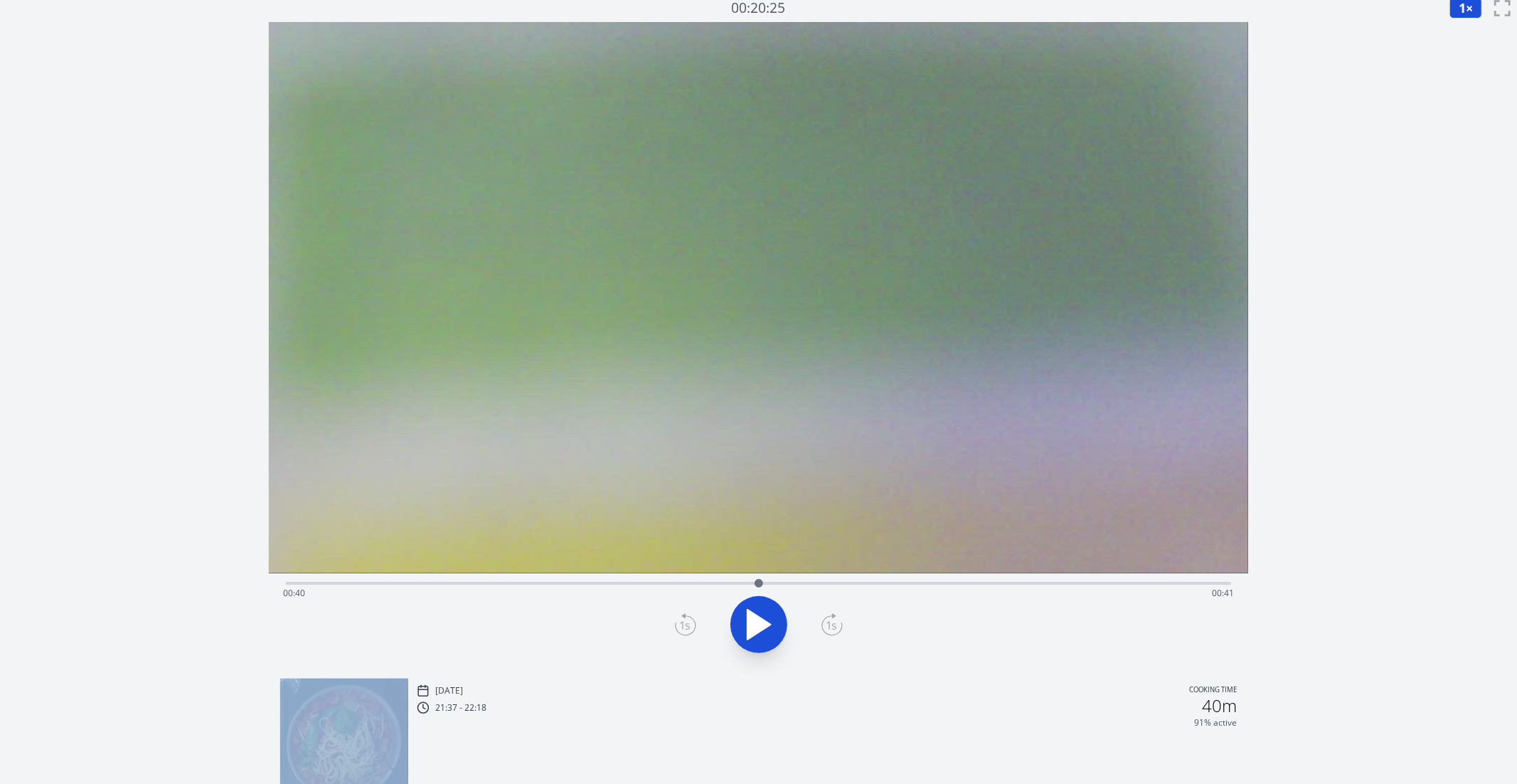
click at [688, 623] on icon at bounding box center [684, 625] width 10 height 9
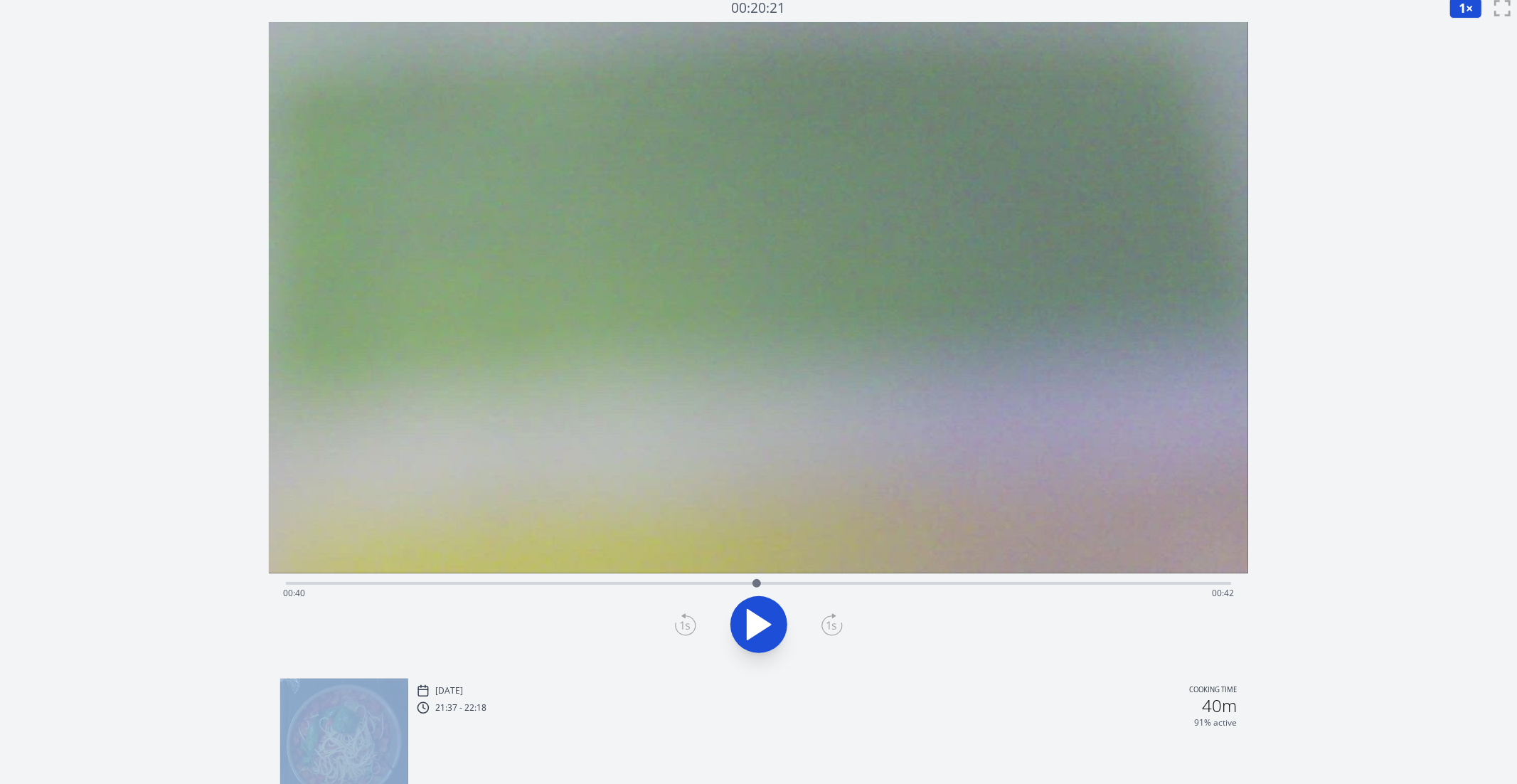
click at [688, 623] on icon at bounding box center [684, 625] width 10 height 9
click at [829, 631] on icon at bounding box center [832, 624] width 22 height 23
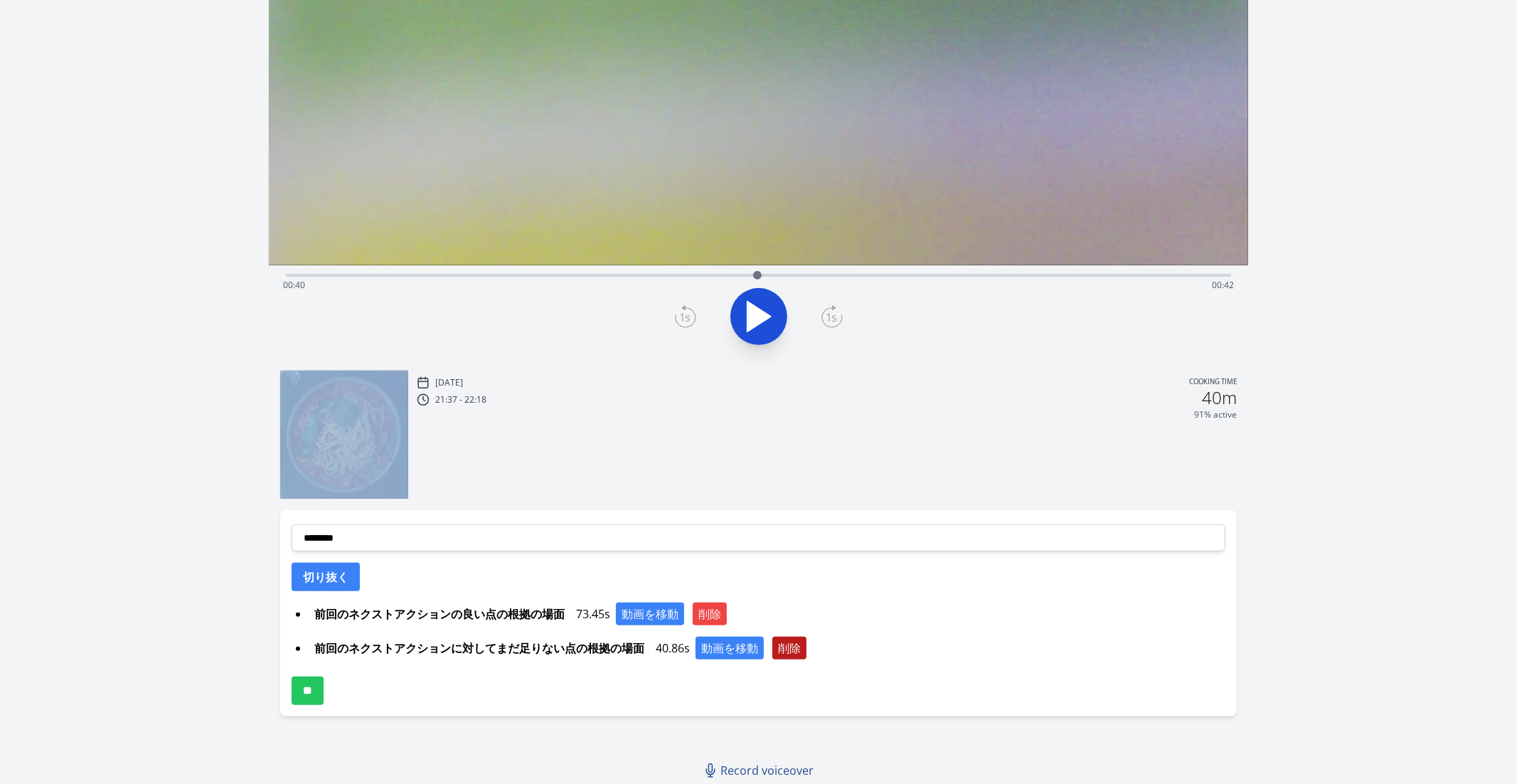
click at [794, 645] on button "削除" at bounding box center [789, 648] width 34 height 23
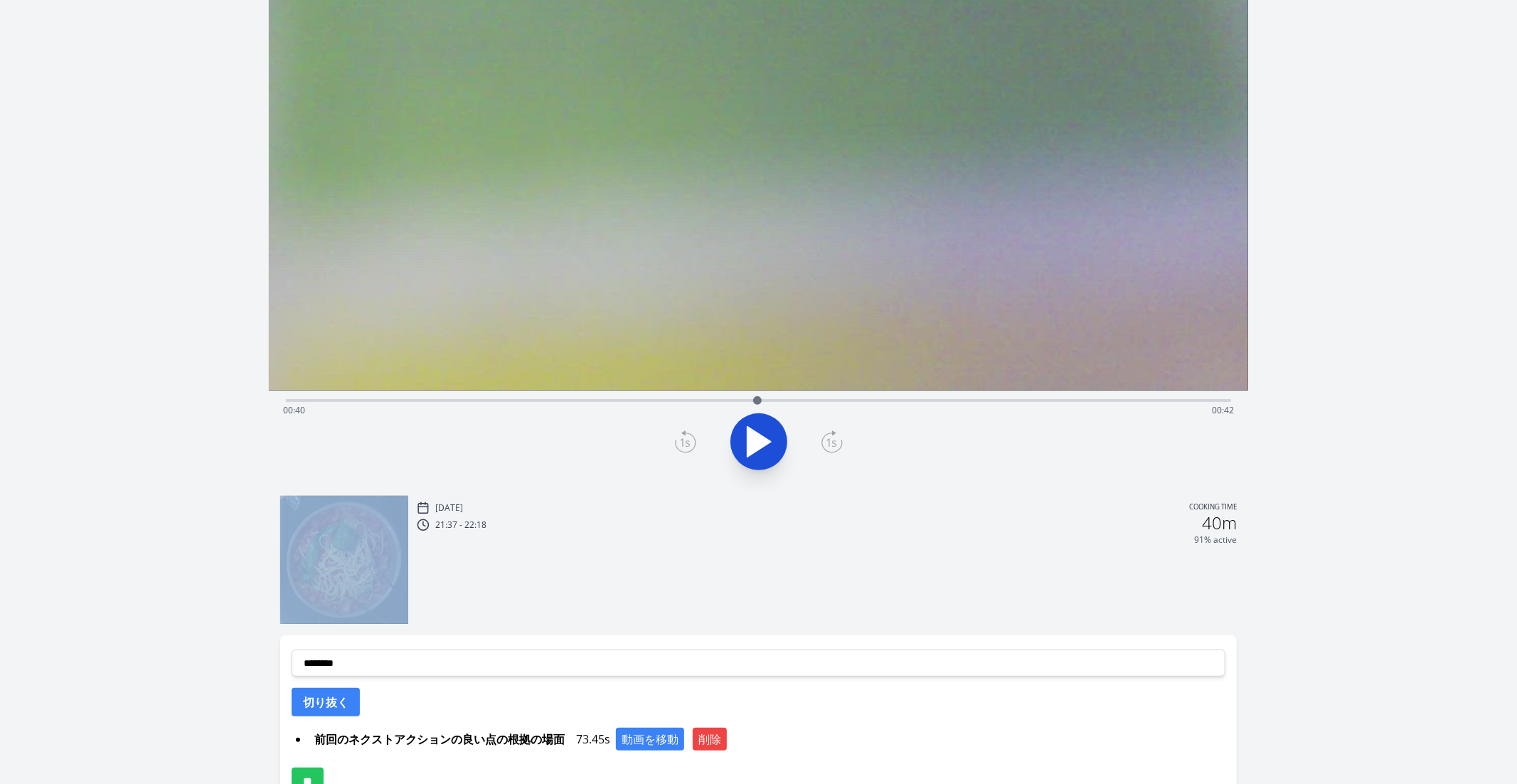
scroll to position [279, 0]
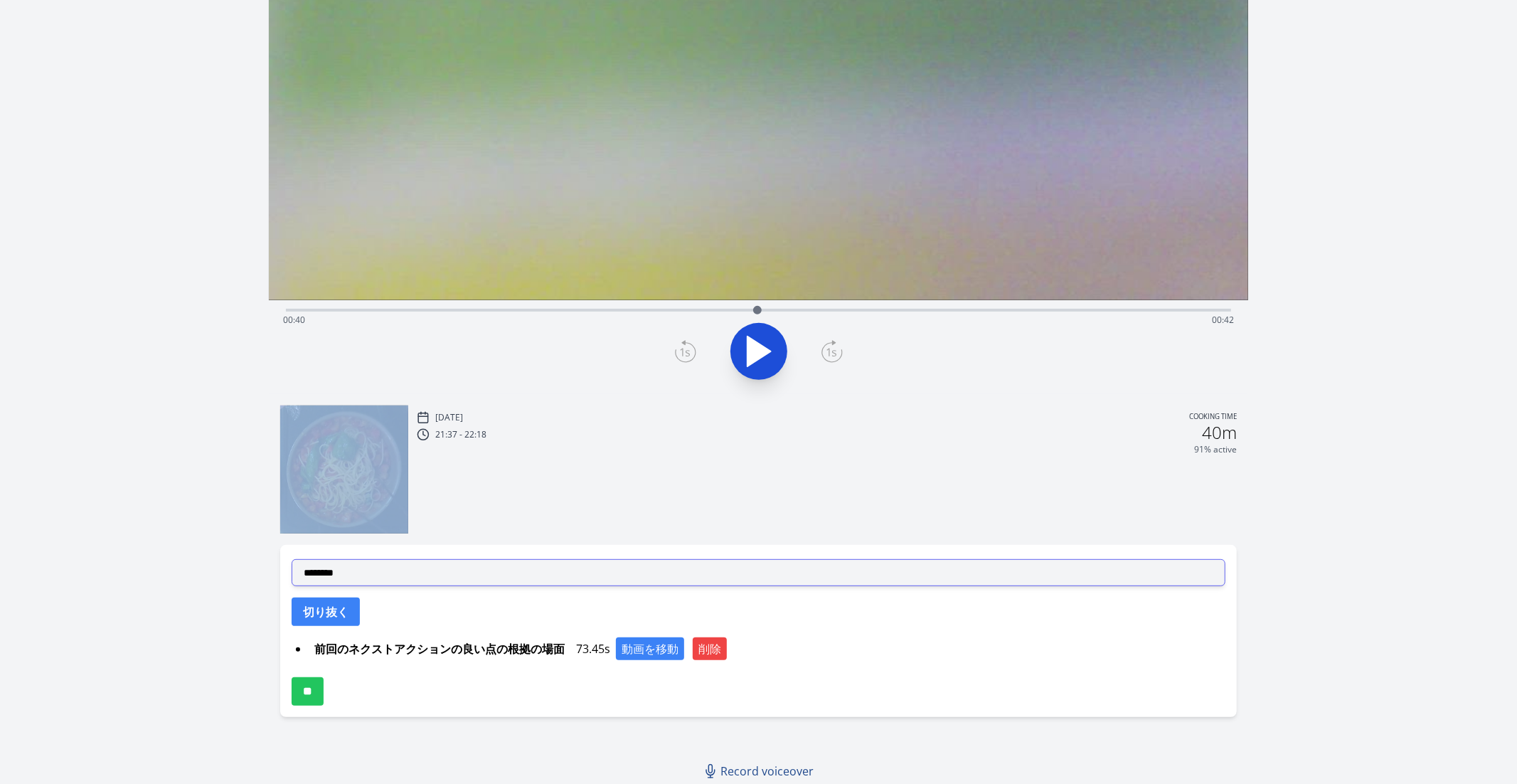
click at [338, 570] on select "**********" at bounding box center [759, 572] width 935 height 27
select select "**********"
click at [291, 559] on select "**********" at bounding box center [759, 572] width 935 height 27
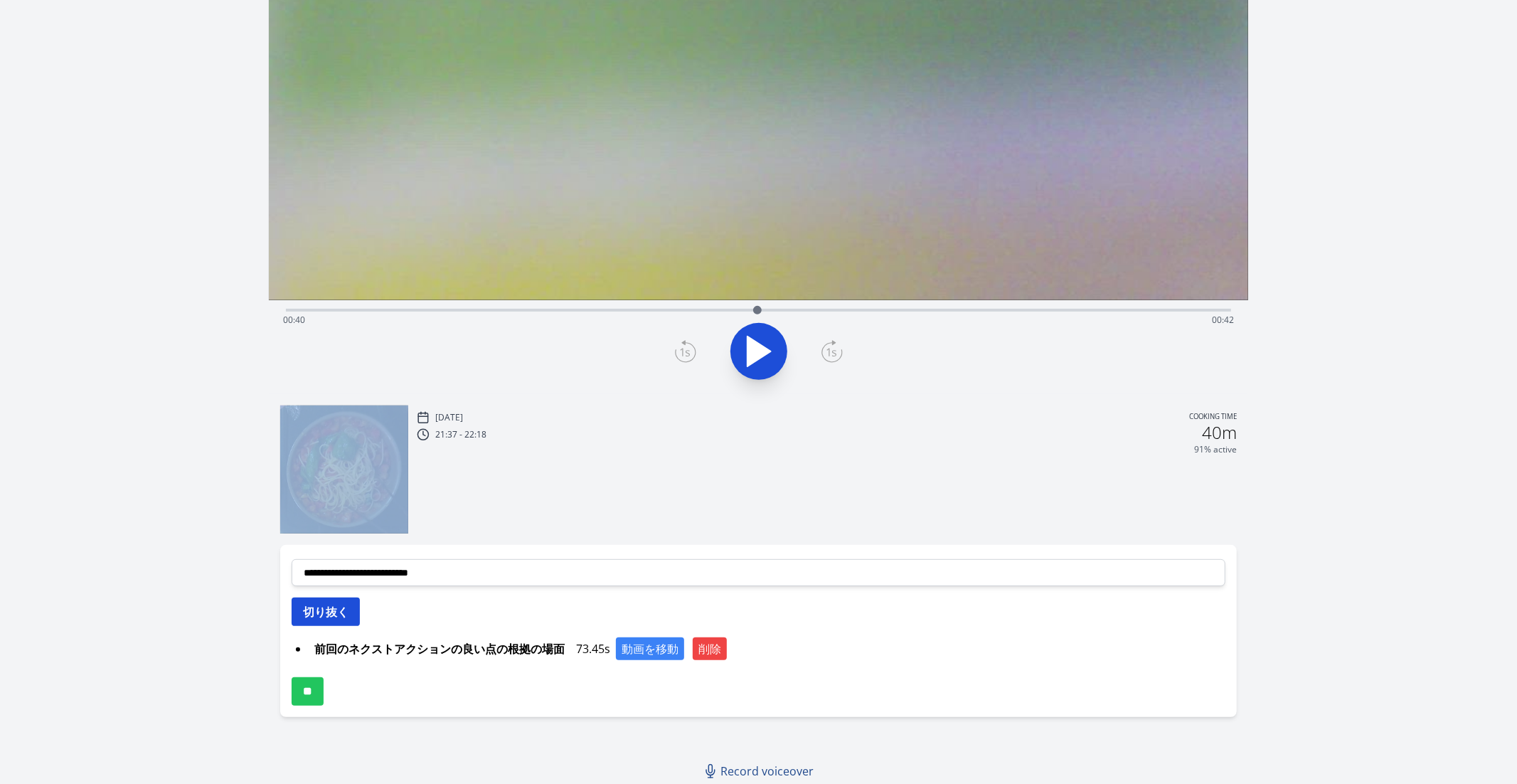
click at [326, 604] on button "切り抜く" at bounding box center [325, 611] width 69 height 29
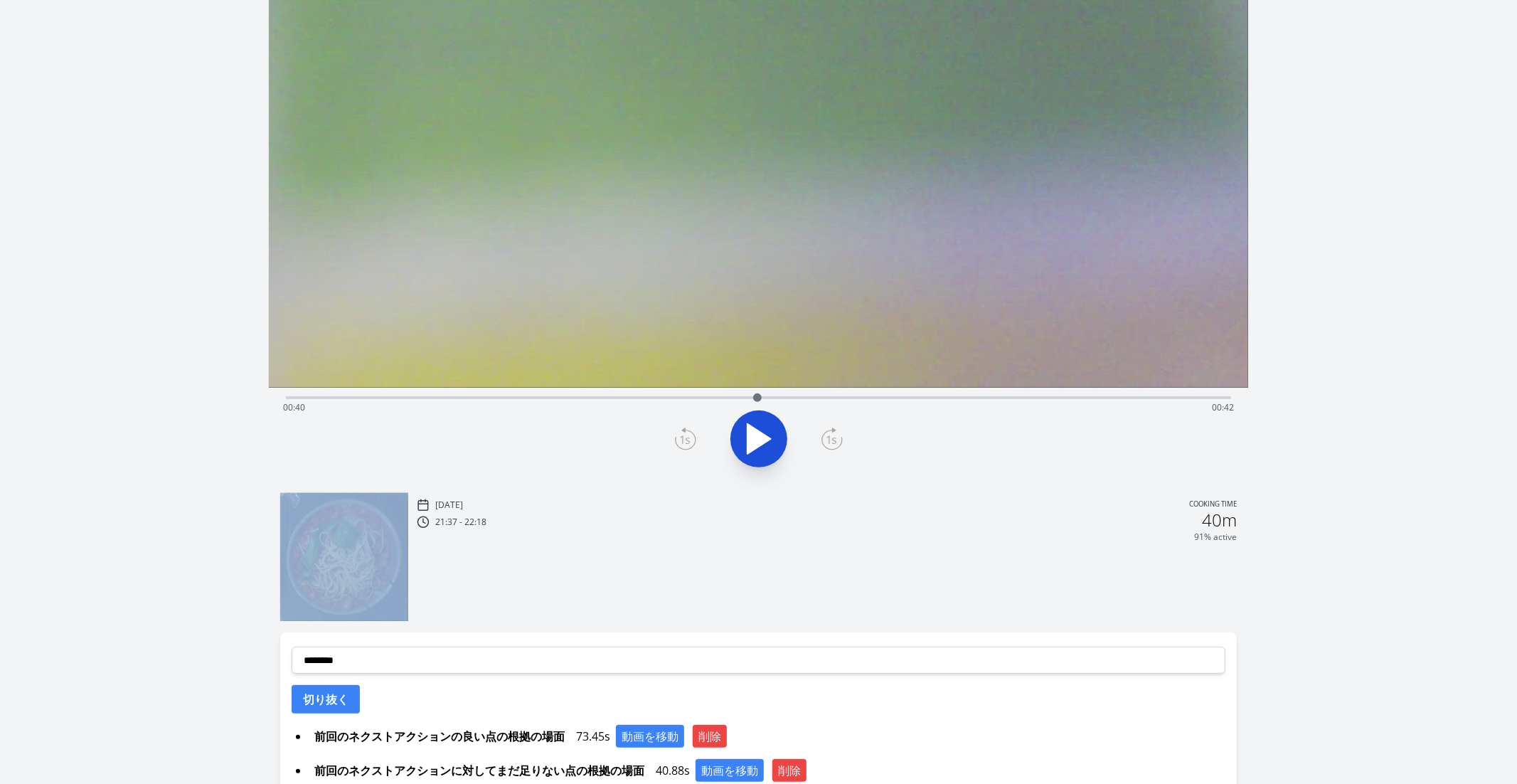
scroll to position [176, 0]
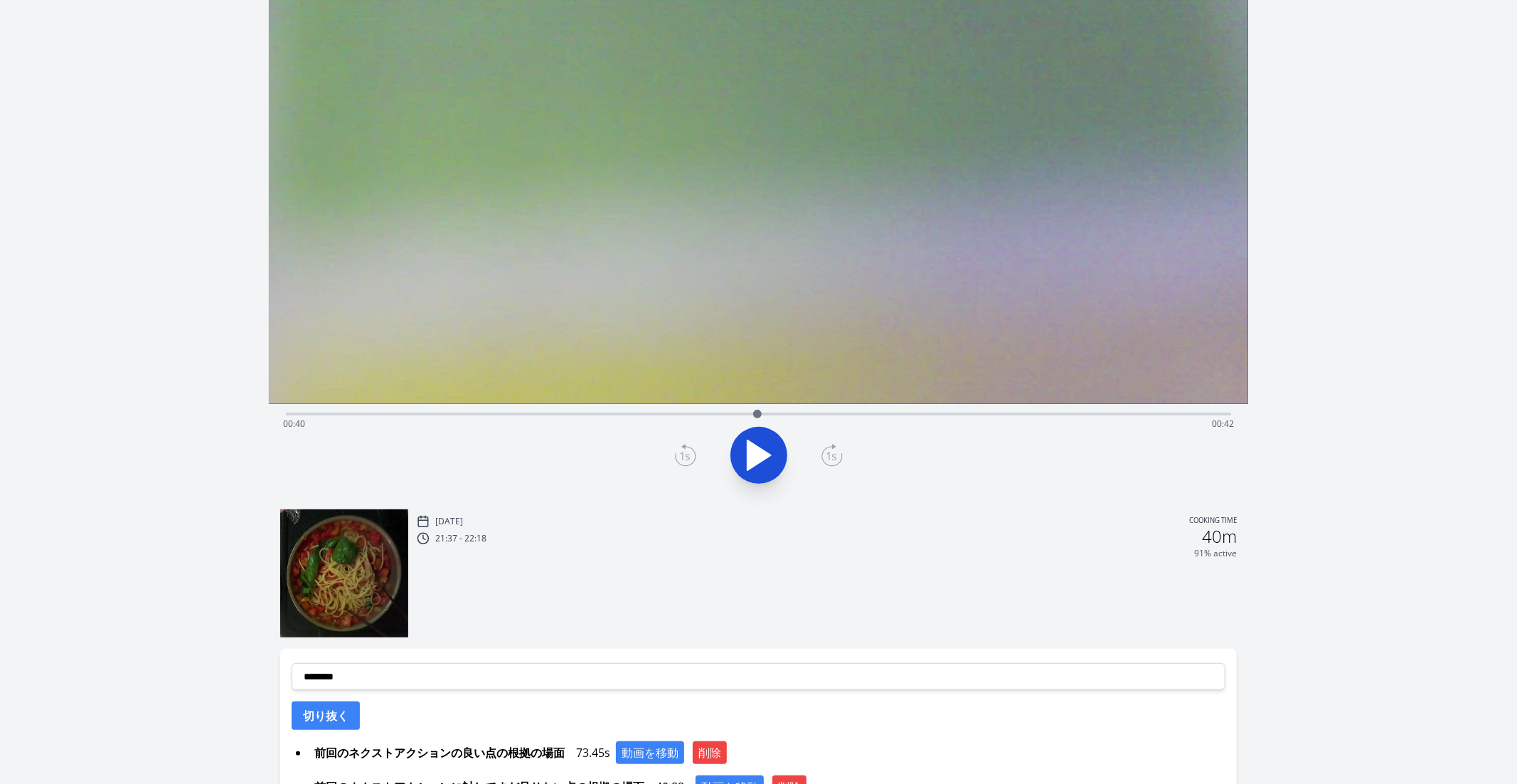
click at [694, 456] on icon at bounding box center [685, 455] width 22 height 23
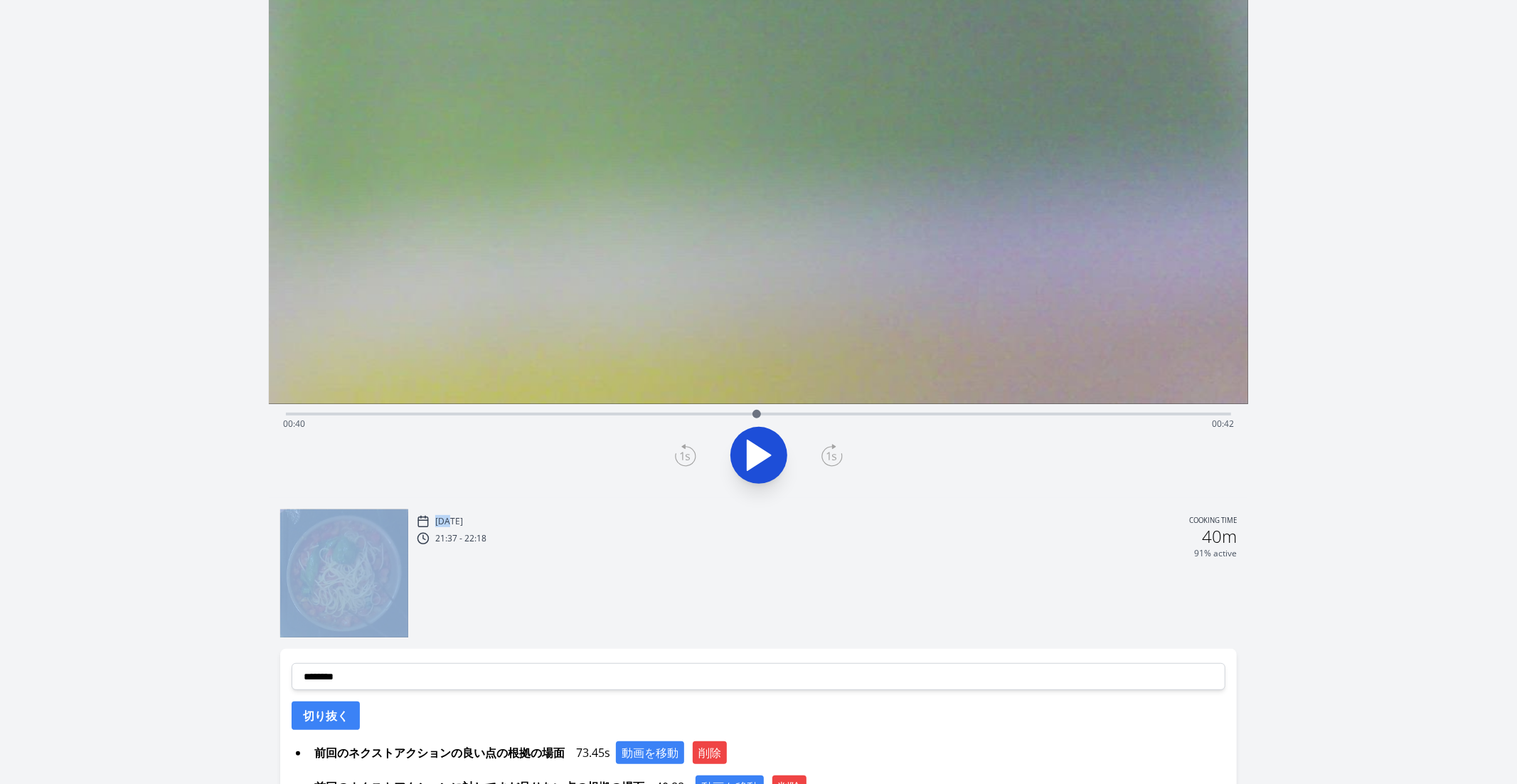
click at [694, 456] on icon at bounding box center [685, 455] width 22 height 23
click at [824, 447] on icon at bounding box center [832, 455] width 22 height 23
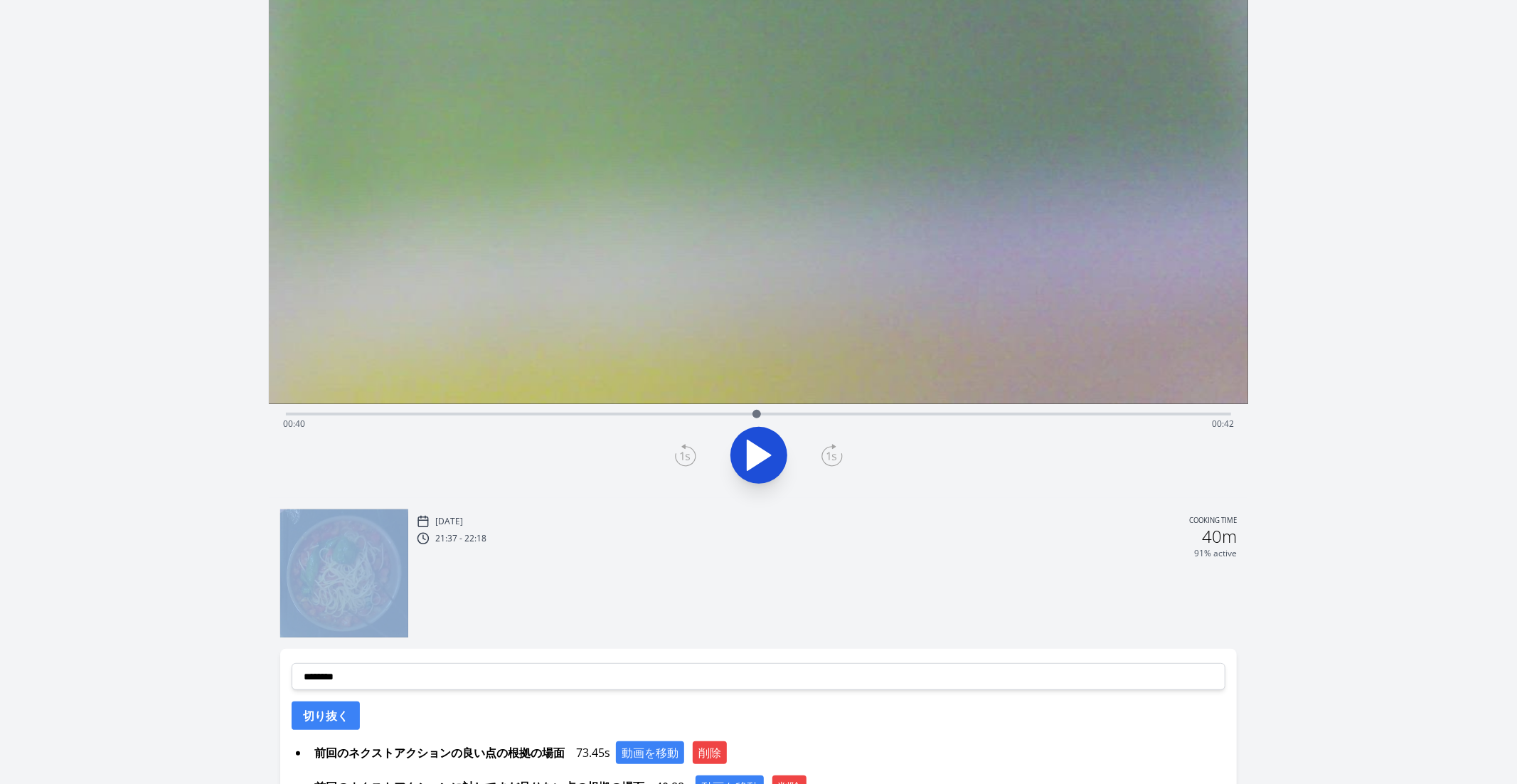
click at [824, 447] on icon at bounding box center [832, 455] width 22 height 23
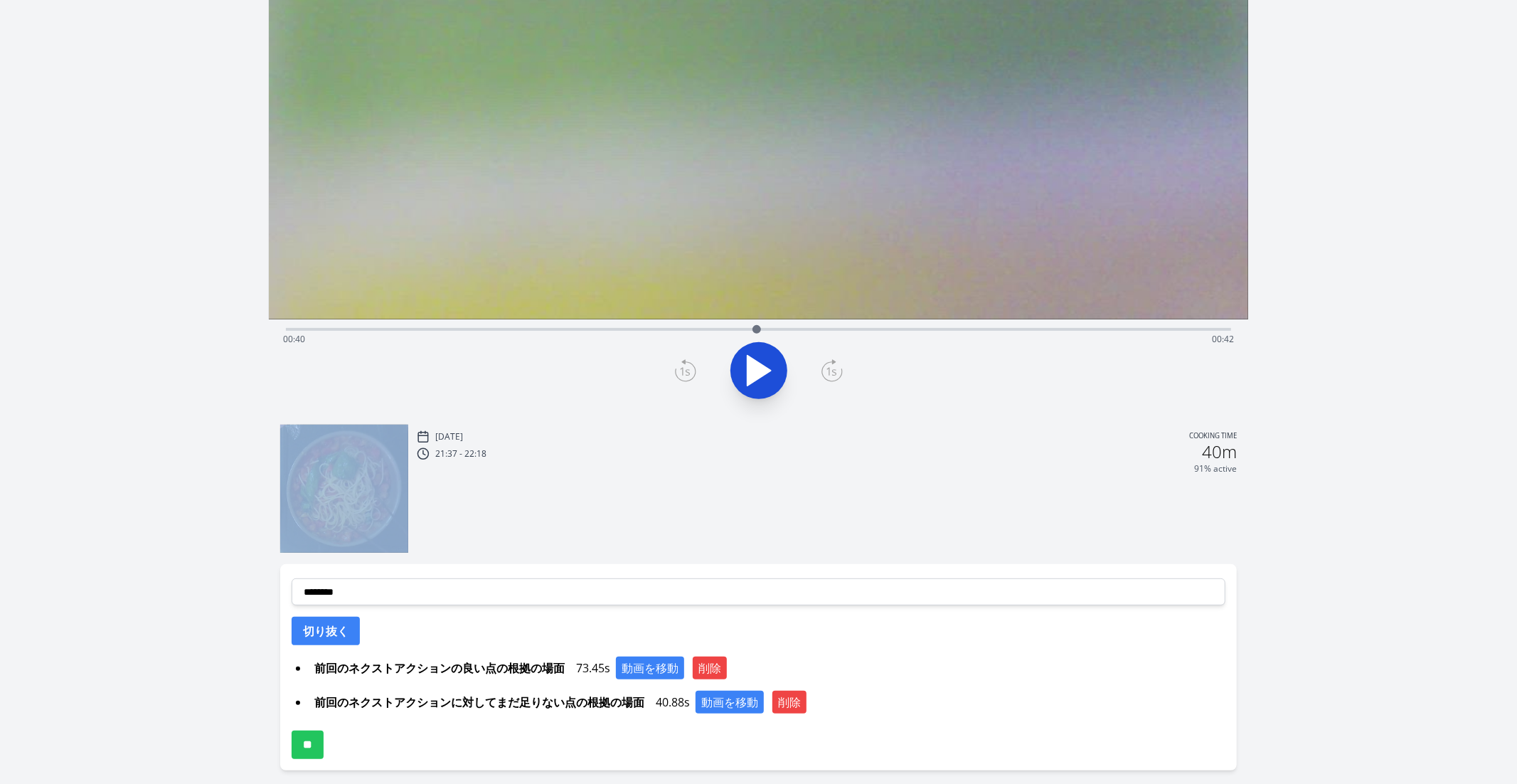
scroll to position [263, 0]
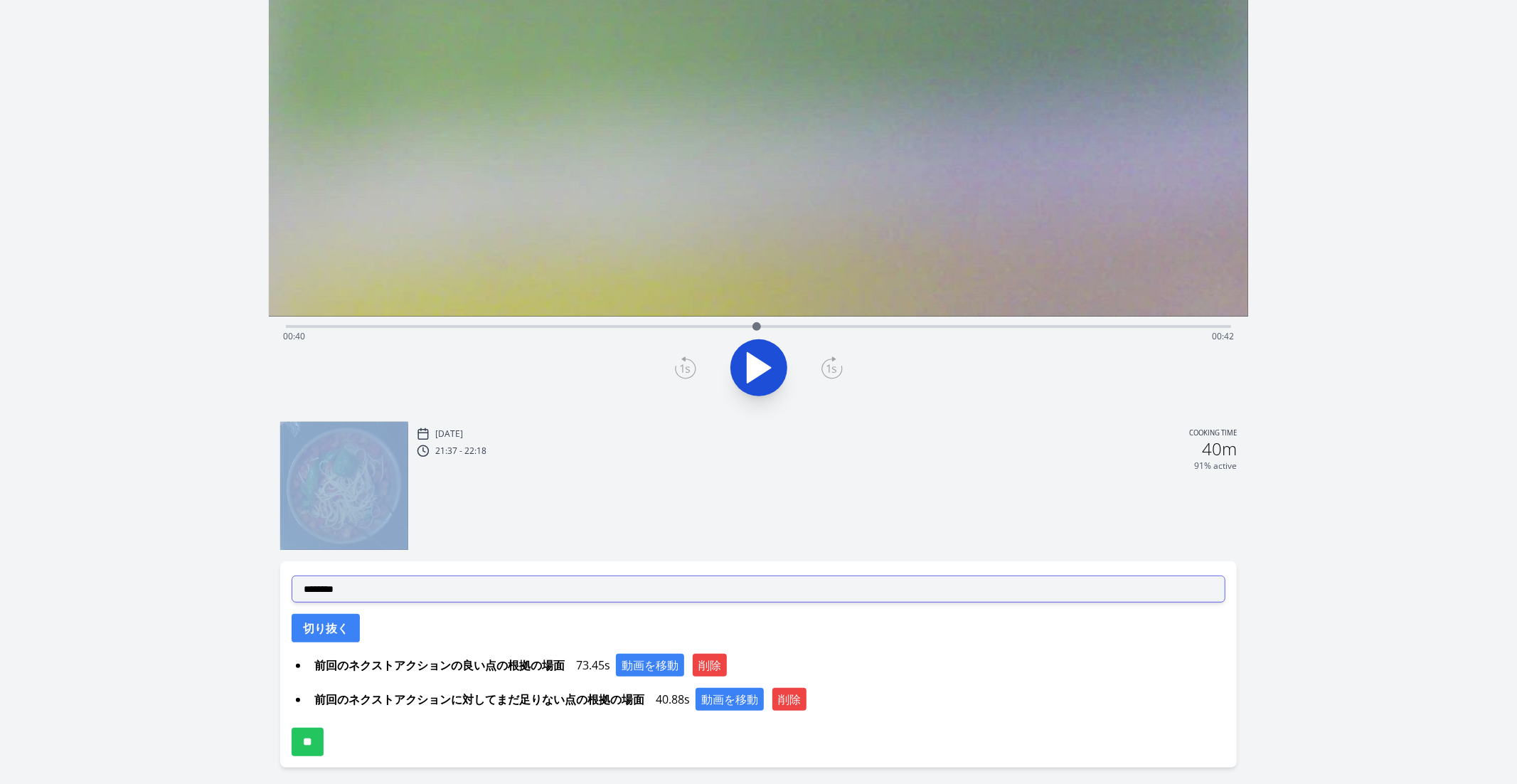
click at [366, 589] on select "**********" at bounding box center [759, 589] width 935 height 27
select select "**********"
click at [291, 576] on select "**********" at bounding box center [759, 589] width 935 height 27
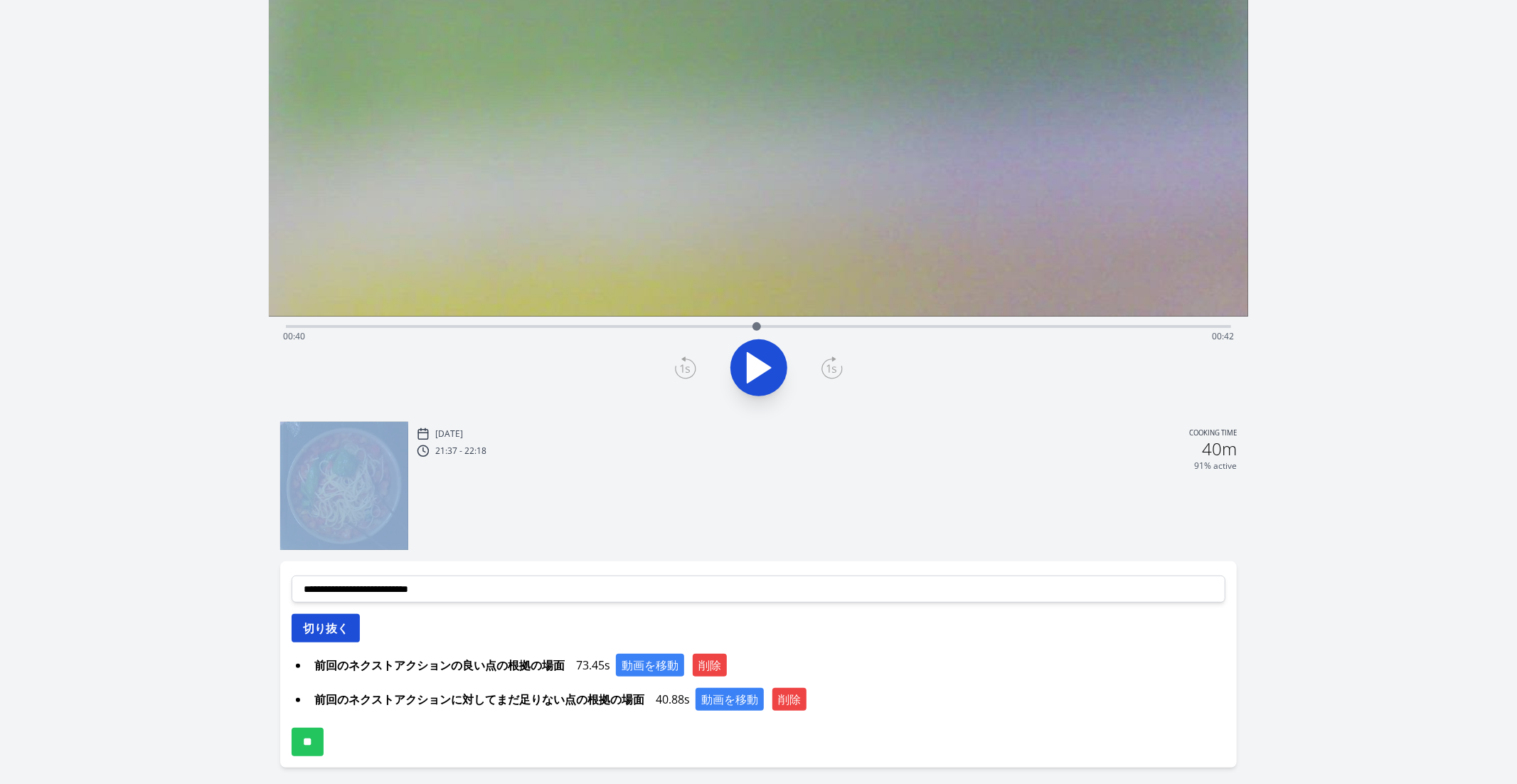
click at [317, 619] on button "切り抜く" at bounding box center [325, 628] width 69 height 29
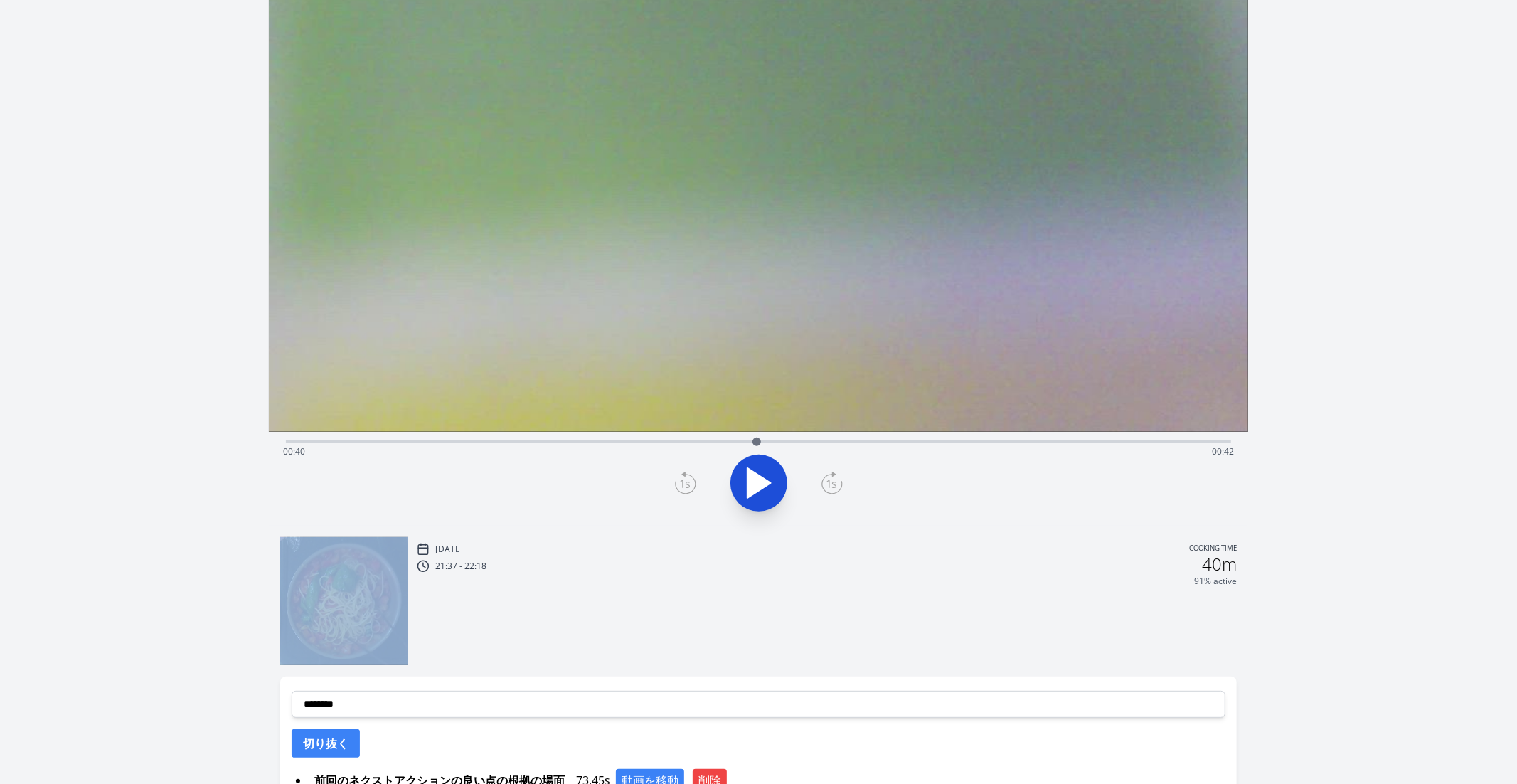
scroll to position [97, 0]
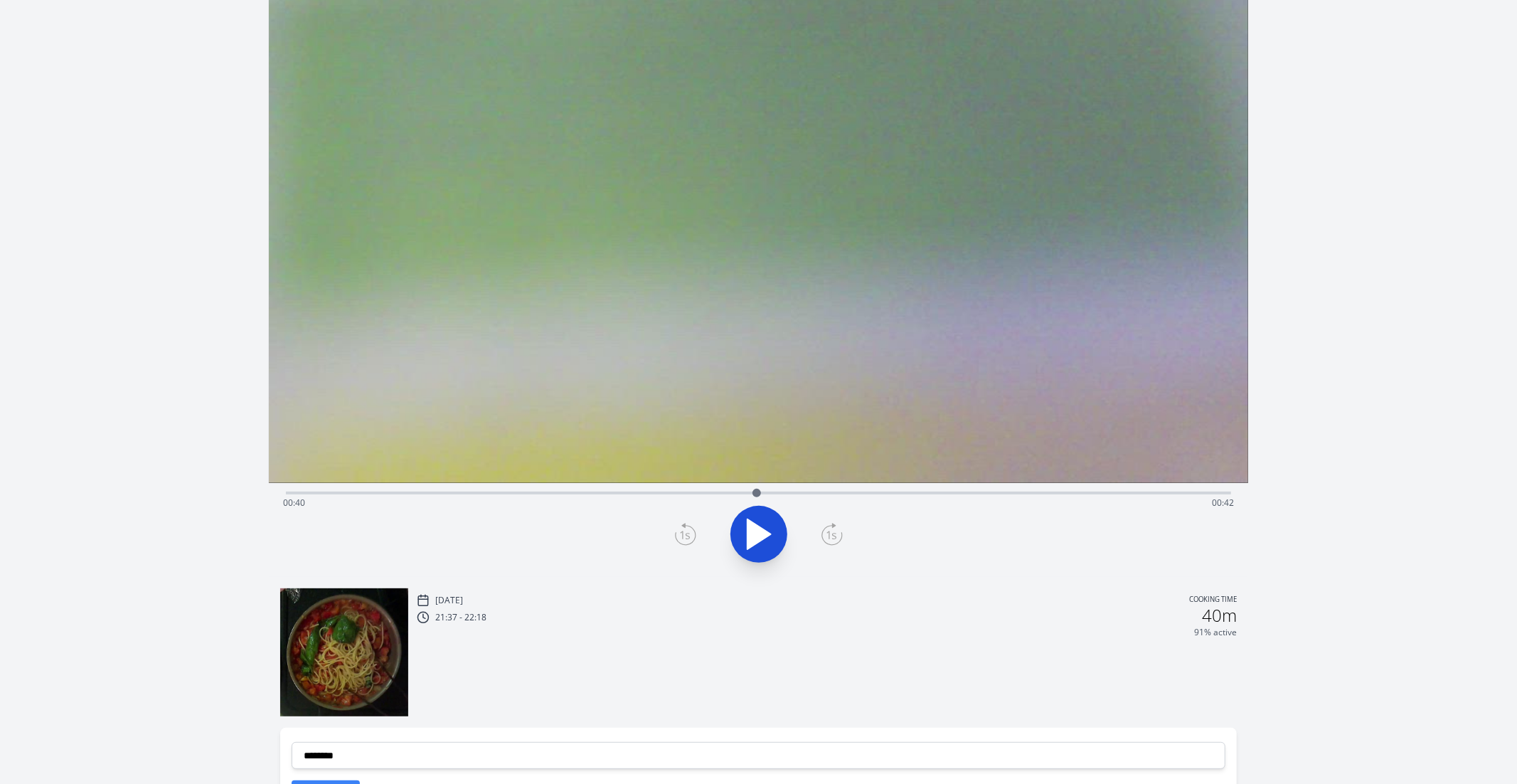
click at [1057, 504] on div "Time elapsed: 00:40 Time remaining: 00:42" at bounding box center [758, 503] width 951 height 23
click at [1082, 493] on div "Time elapsed: 01:06 Time remaining: 00:16" at bounding box center [758, 503] width 951 height 23
click at [1121, 496] on div "Time elapsed: 01:08 Time remaining: 00:13" at bounding box center [758, 503] width 951 height 23
click at [1150, 496] on div "Time elapsed: 01:12 Time remaining: 00:10" at bounding box center [758, 503] width 951 height 23
click at [1161, 492] on div "Time elapsed: 01:14 Time remaining: 00:08" at bounding box center [758, 503] width 951 height 23
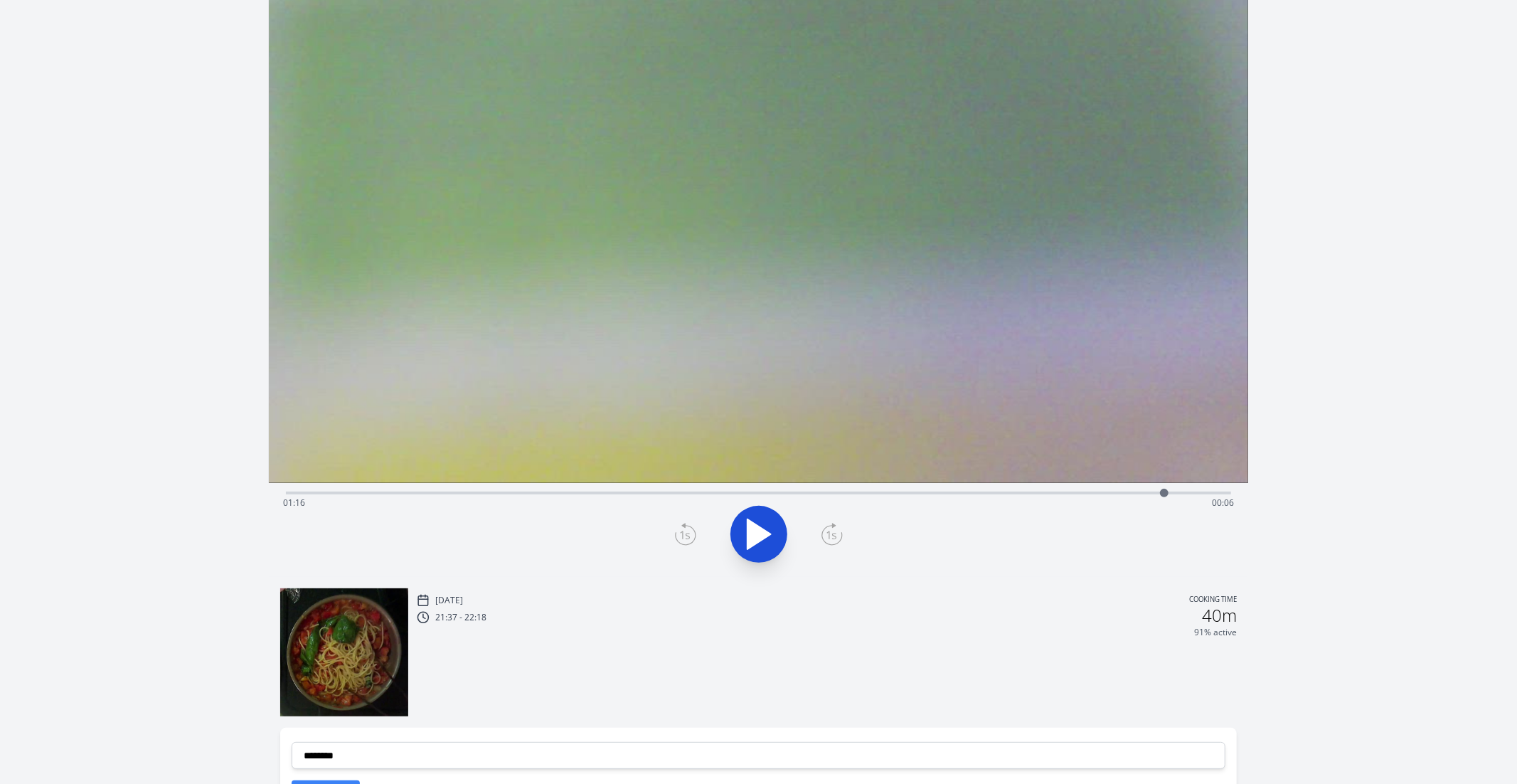
click at [1161, 489] on div "Time elapsed: 01:16 Time remaining: 00:06" at bounding box center [759, 492] width 946 height 17
click at [1161, 489] on div "Time elapsed: 01:18 Time remaining: 00:04" at bounding box center [759, 492] width 946 height 17
click at [1161, 492] on div "Time elapsed: 01:20 Time remaining: 00:02" at bounding box center [758, 503] width 951 height 23
click at [1161, 492] on div "Time elapsed: 01:21 Time remaining: 00:01" at bounding box center [758, 503] width 951 height 23
click at [1154, 493] on div "Time elapsed: 01:18 Time remaining: 00:04" at bounding box center [758, 503] width 951 height 23
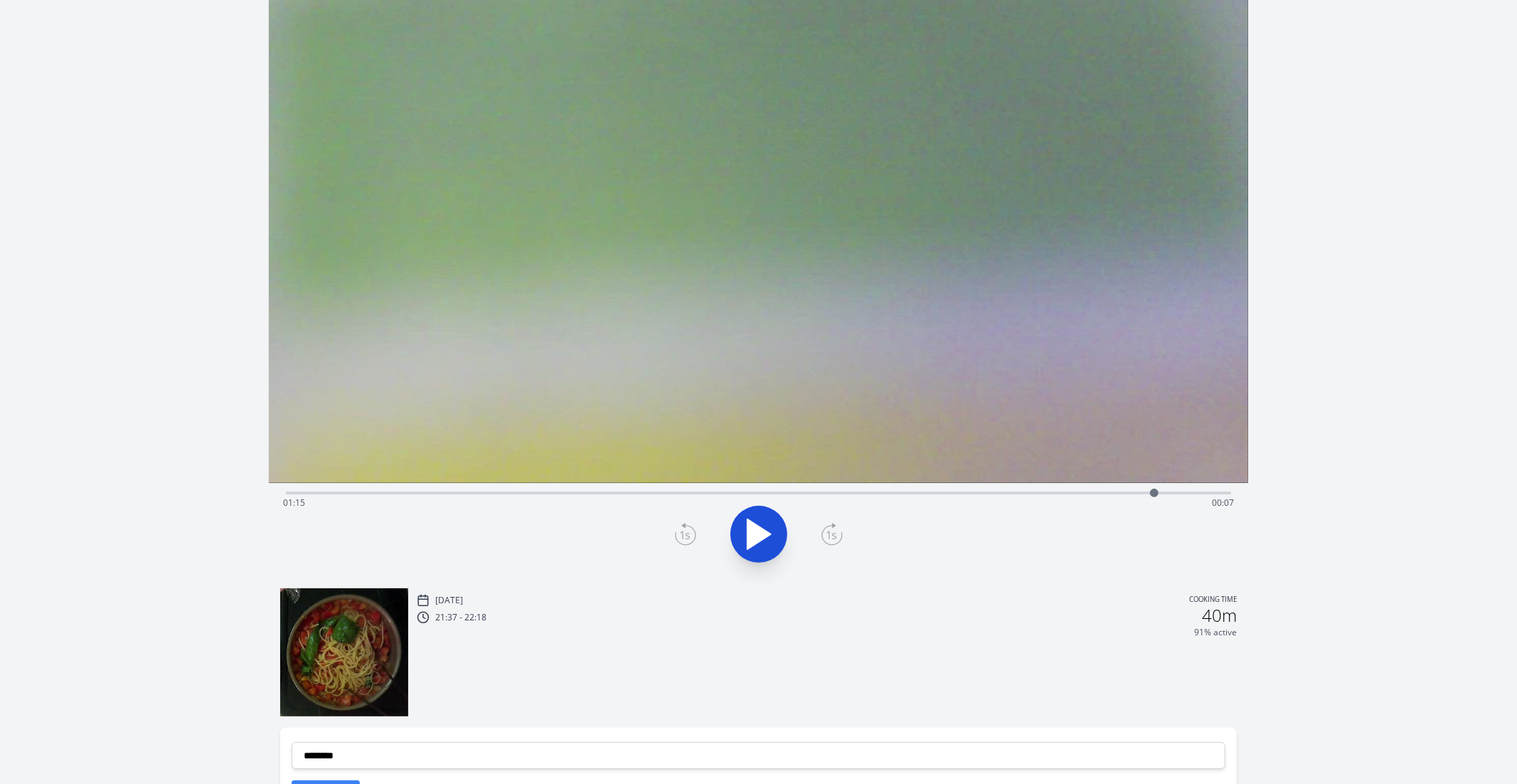
click at [1161, 493] on div "Time elapsed: 01:15 Time remaining: 00:07" at bounding box center [758, 503] width 951 height 23
click at [1128, 500] on div "Time elapsed: 01:17 Time remaining: 00:05" at bounding box center [758, 503] width 951 height 23
click at [1161, 495] on div "Time elapsed: 01:12 Time remaining: 00:10" at bounding box center [758, 503] width 951 height 23
click at [1147, 493] on div "Time elapsed: 01:16 Time remaining: 00:06" at bounding box center [758, 503] width 951 height 23
click at [1161, 483] on div "Time elapsed: 01:14 Time remaining: 00:08" at bounding box center [759, 492] width 946 height 17
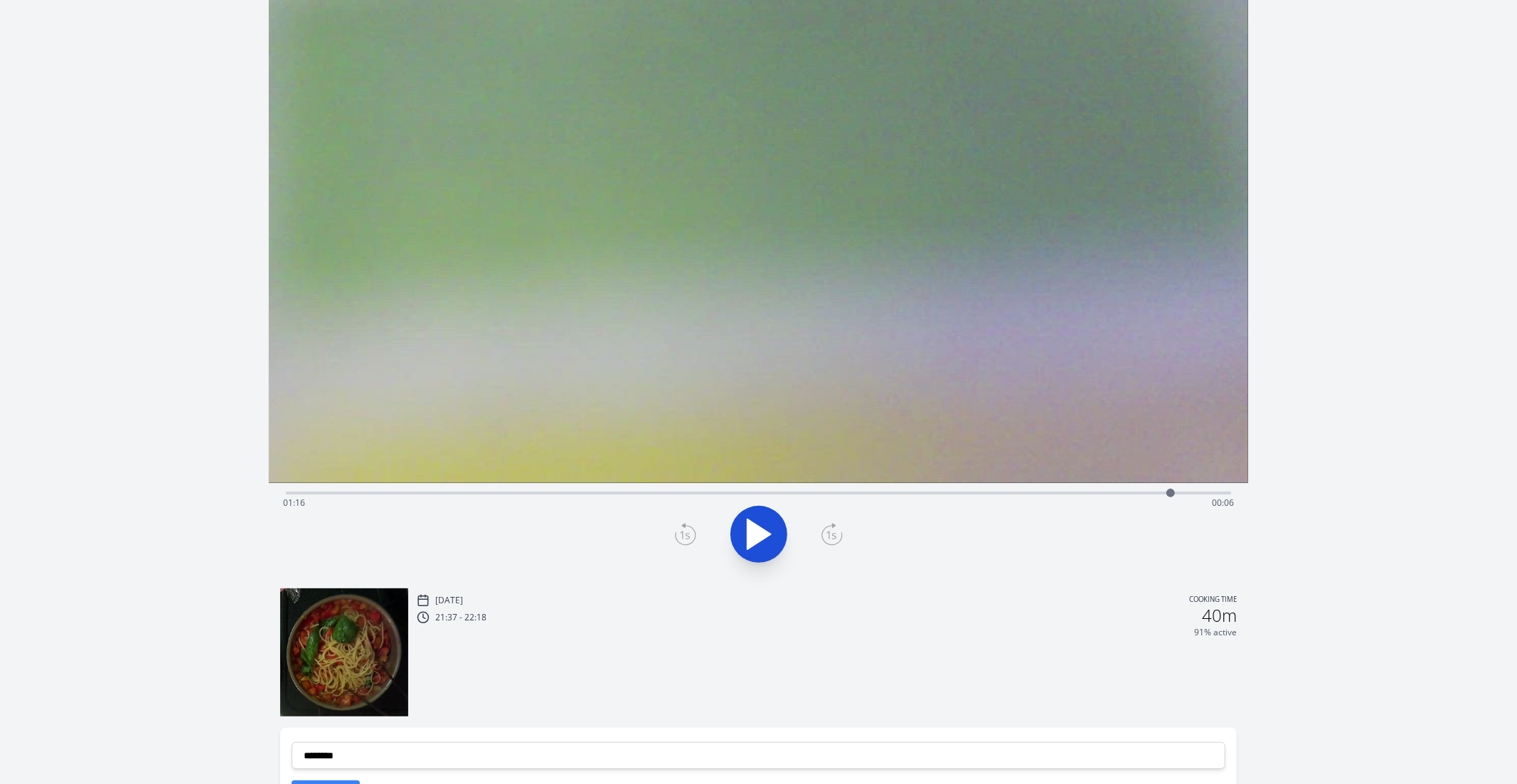
click at [1130, 500] on div "Time elapsed: 01:16 Time remaining: 00:06" at bounding box center [758, 503] width 951 height 23
click at [1101, 495] on div "Time elapsed: 01:13 Time remaining: 00:09" at bounding box center [758, 503] width 951 height 23
click at [1126, 493] on div "Time elapsed: 01:10 Time remaining: 00:12" at bounding box center [758, 503] width 951 height 23
click at [1099, 493] on div "Time elapsed: 01:12 Time remaining: 00:10" at bounding box center [758, 503] width 951 height 23
click at [762, 546] on icon at bounding box center [759, 534] width 40 height 40
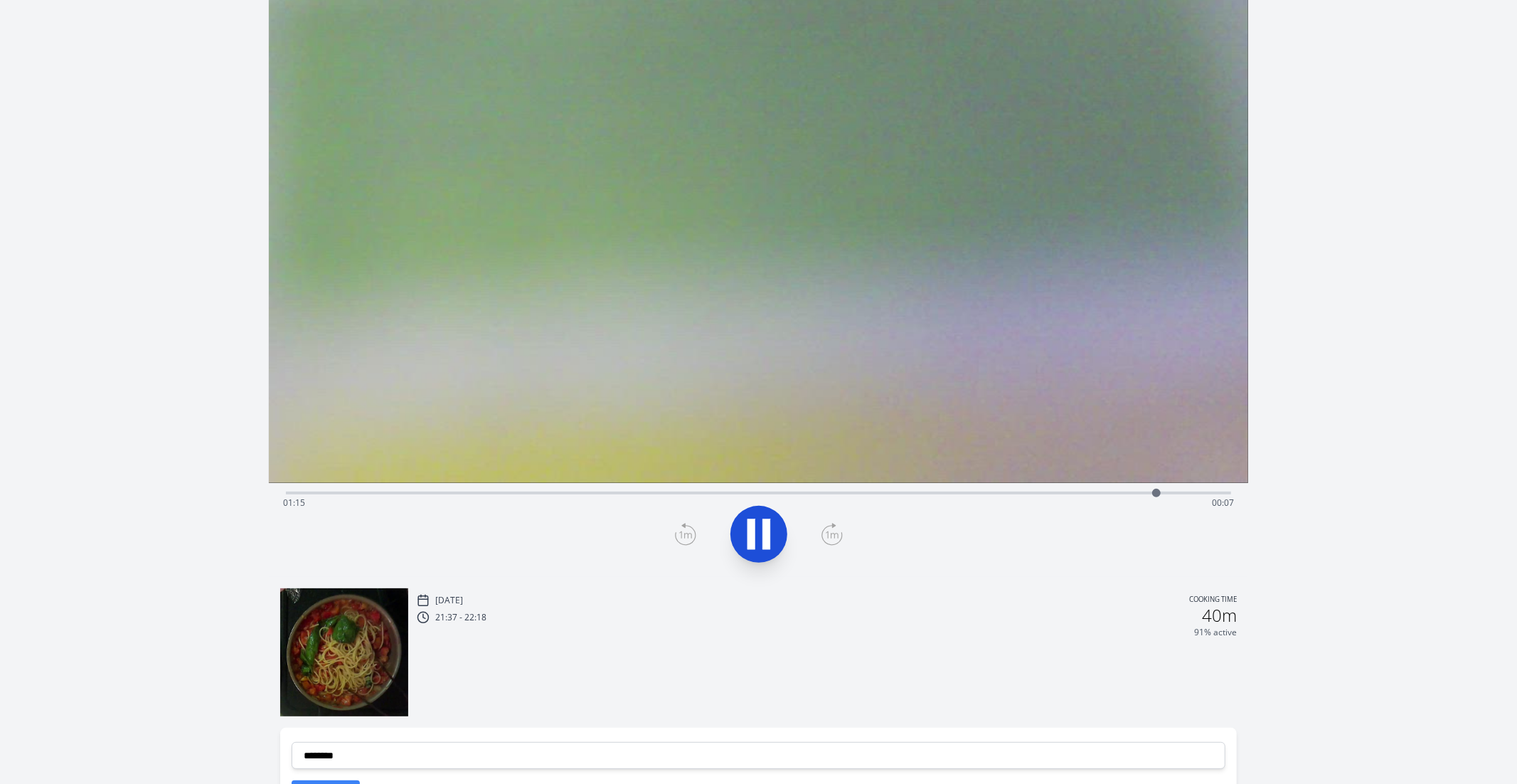
click at [884, 492] on div "Time elapsed: 01:15 Time remaining: 00:07" at bounding box center [758, 503] width 951 height 23
click at [921, 490] on div "Time elapsed: 00:52 Time remaining: 00:30" at bounding box center [759, 492] width 946 height 17
click at [948, 496] on div "Time elapsed: 00:55 Time remaining: 00:27" at bounding box center [758, 503] width 951 height 23
click at [979, 497] on div "Time elapsed: 00:57 Time remaining: 00:25" at bounding box center [758, 503] width 951 height 23
click at [996, 493] on div "Time elapsed: 01:00 Time remaining: 00:22" at bounding box center [758, 503] width 951 height 23
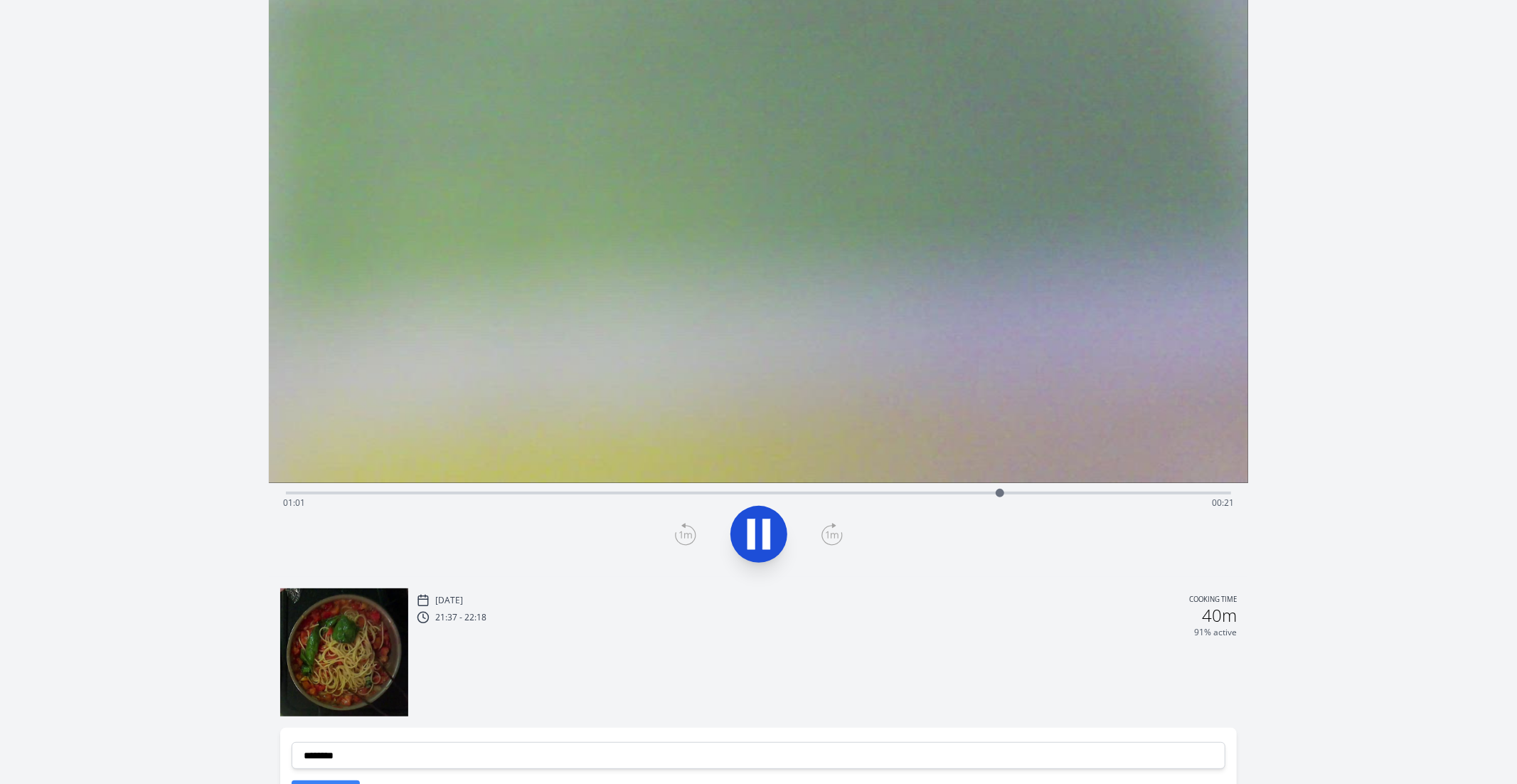
click at [997, 493] on div at bounding box center [1000, 493] width 9 height 9
click at [928, 494] on div "Time elapsed: 01:01 Time remaining: 00:20" at bounding box center [758, 503] width 951 height 23
click at [867, 500] on div "Time elapsed: 00:56 Time remaining: 00:26" at bounding box center [758, 503] width 951 height 23
click at [824, 499] on div "Time elapsed: 00:50 Time remaining: 00:32" at bounding box center [758, 503] width 951 height 23
click at [796, 495] on div "Time elapsed: 00:47 Time remaining: 00:35" at bounding box center [758, 503] width 951 height 23
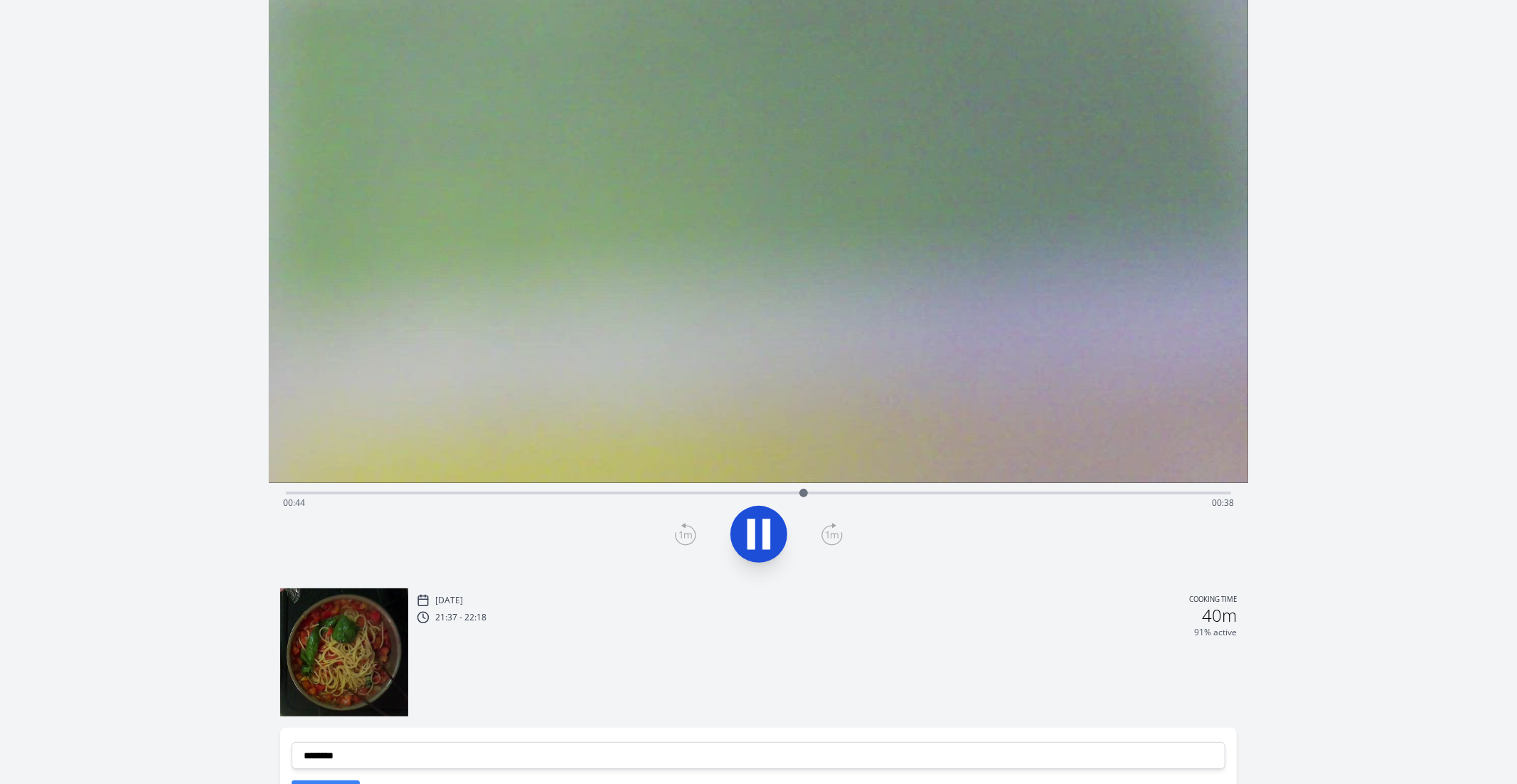
click at [767, 492] on div "Time elapsed: 00:44 Time remaining: 00:38" at bounding box center [758, 503] width 951 height 23
click at [742, 492] on div "Time elapsed: 00:42 Time remaining: 00:40" at bounding box center [758, 503] width 951 height 23
click at [763, 543] on icon at bounding box center [766, 534] width 8 height 30
click at [694, 534] on icon at bounding box center [685, 534] width 22 height 23
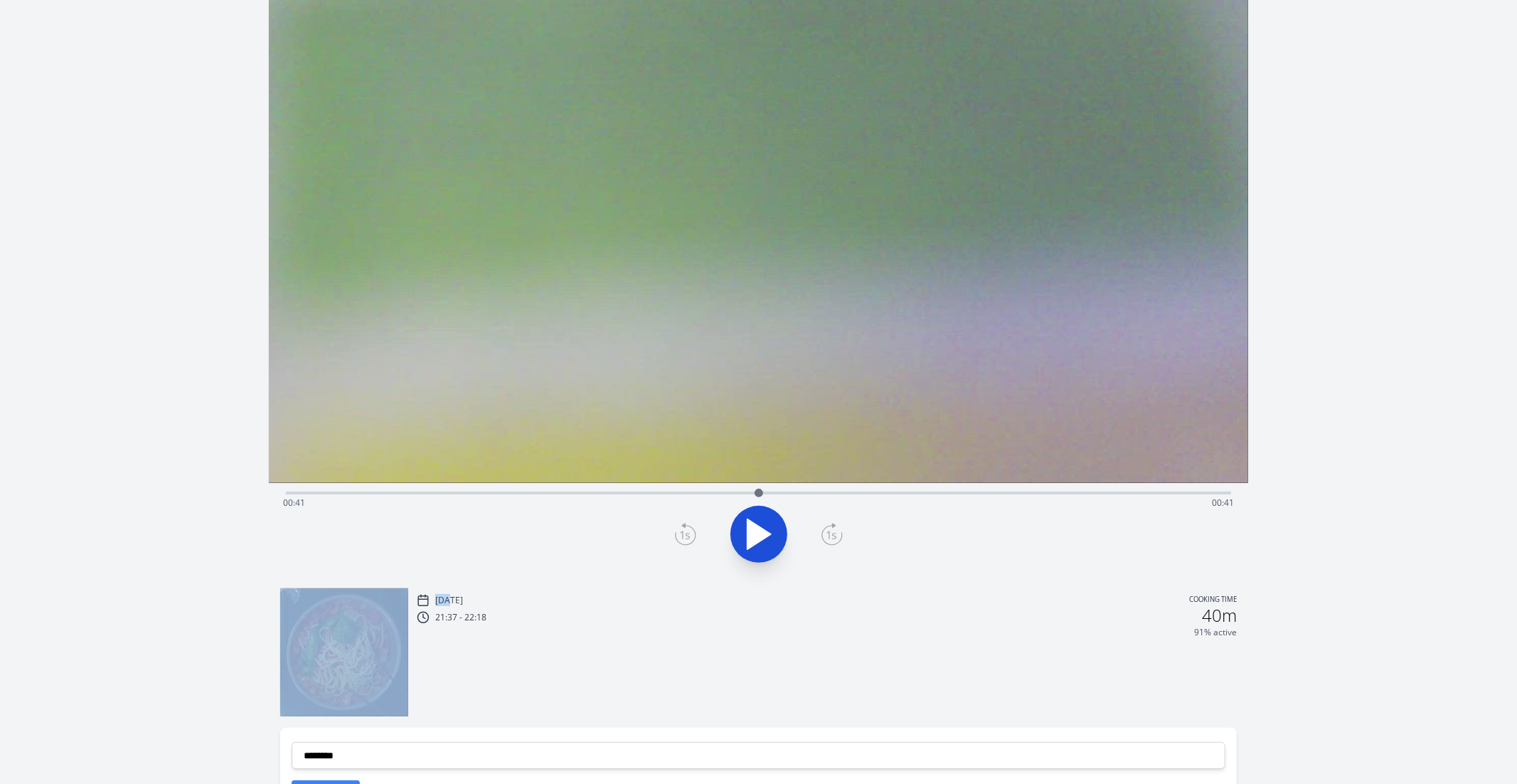
click at [694, 534] on icon at bounding box center [685, 534] width 22 height 23
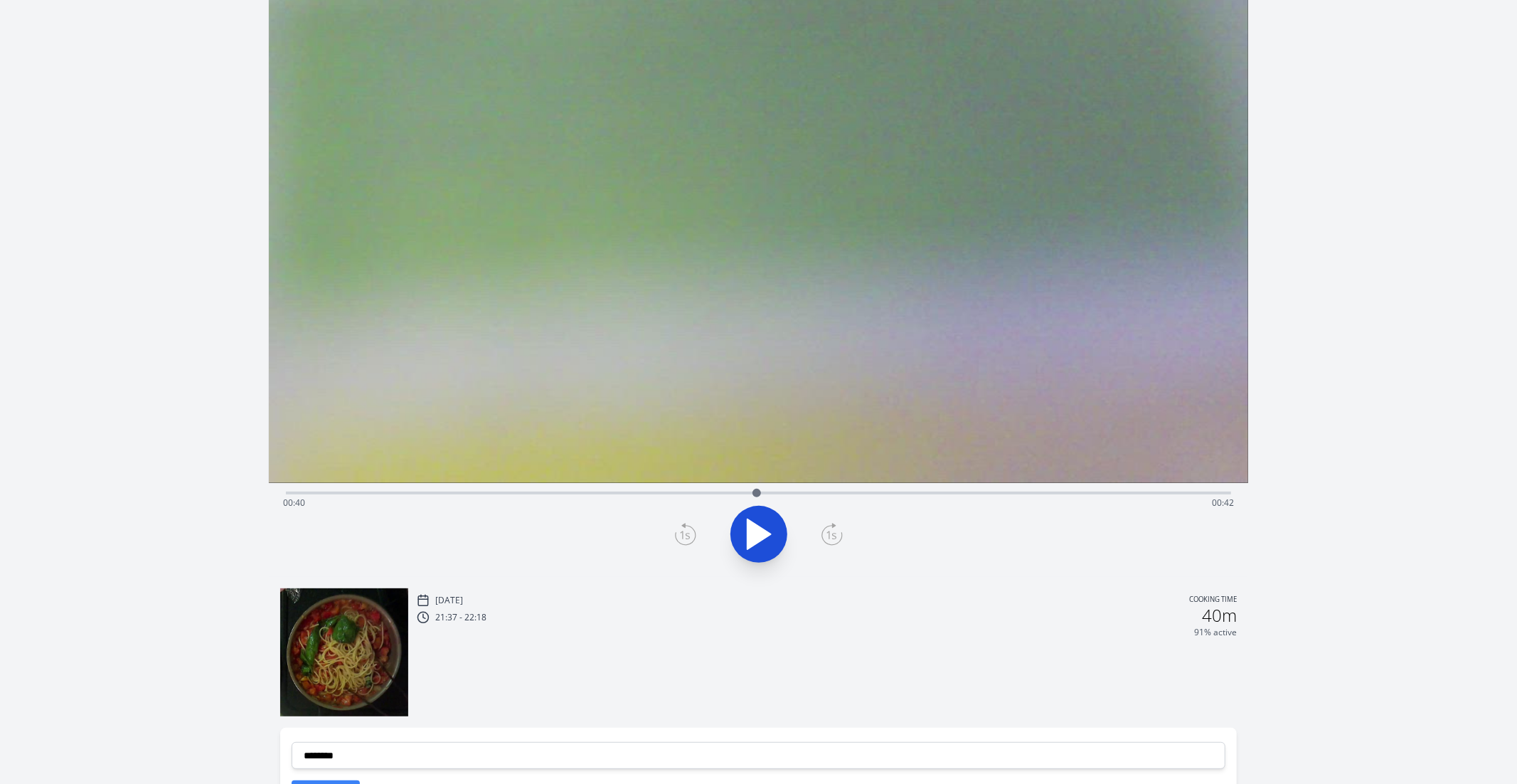
click at [683, 534] on icon at bounding box center [684, 535] width 10 height 9
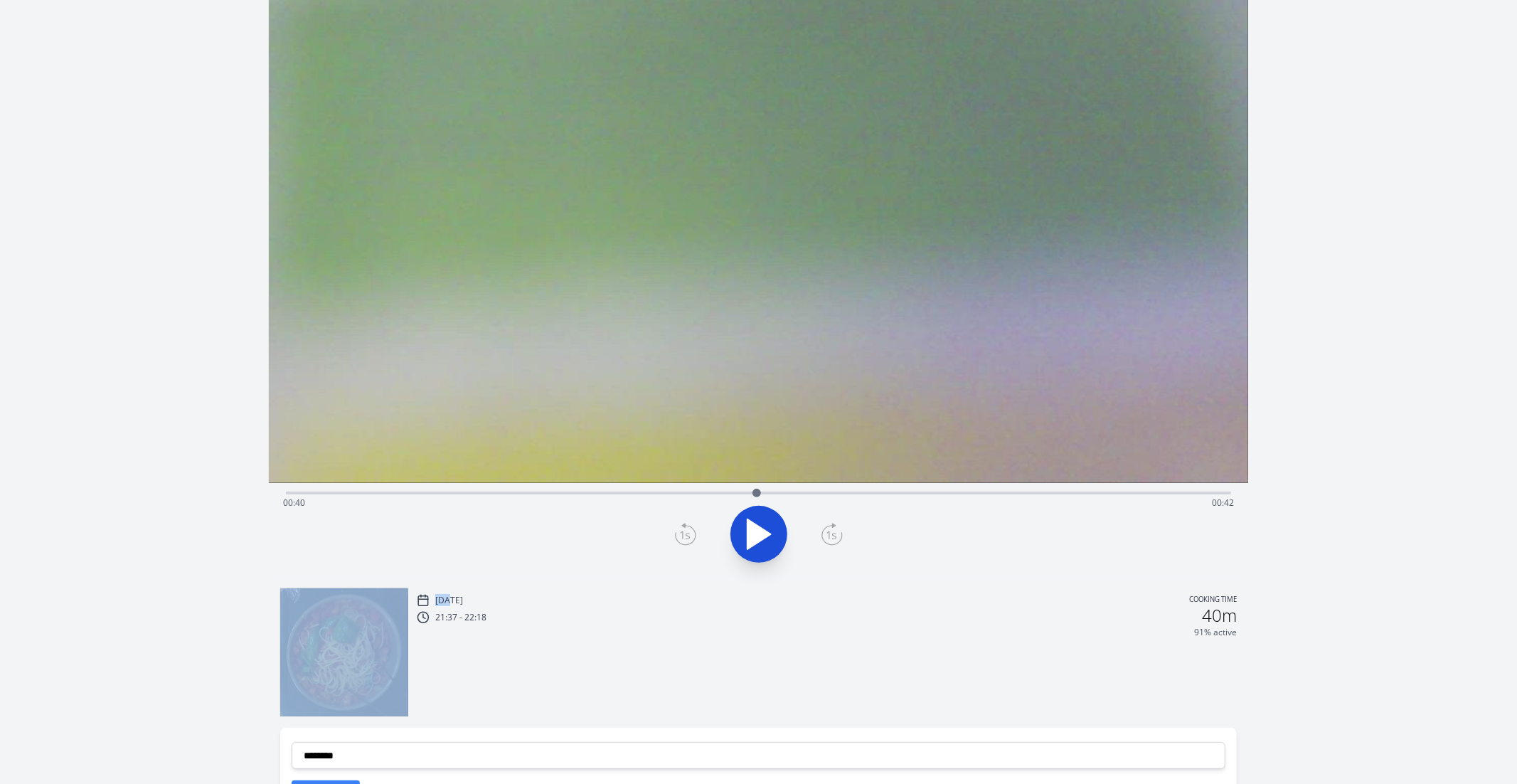
click at [683, 534] on icon at bounding box center [684, 535] width 10 height 9
click at [823, 536] on icon at bounding box center [832, 534] width 22 height 23
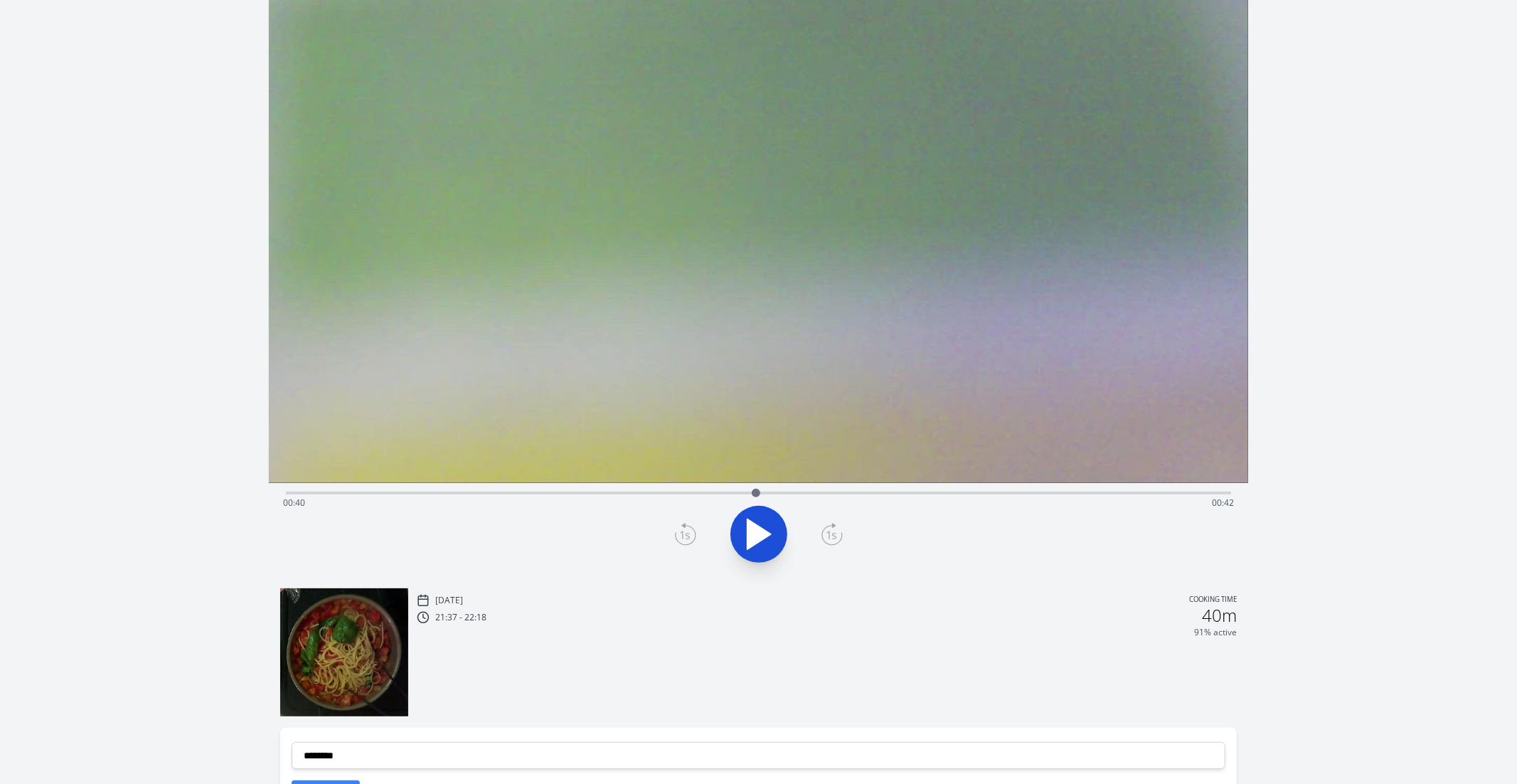
click at [690, 537] on icon at bounding box center [684, 535] width 10 height 9
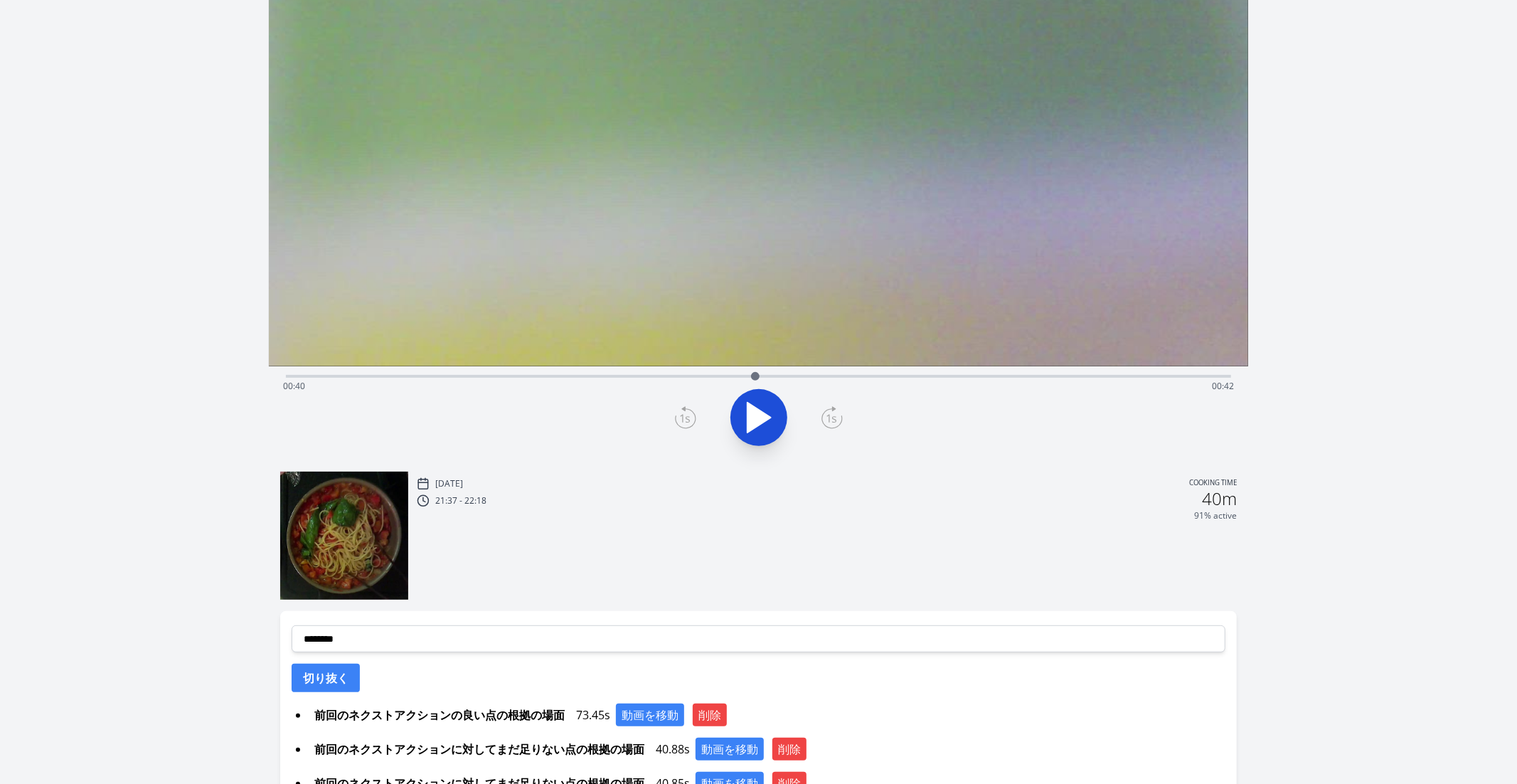
scroll to position [204, 0]
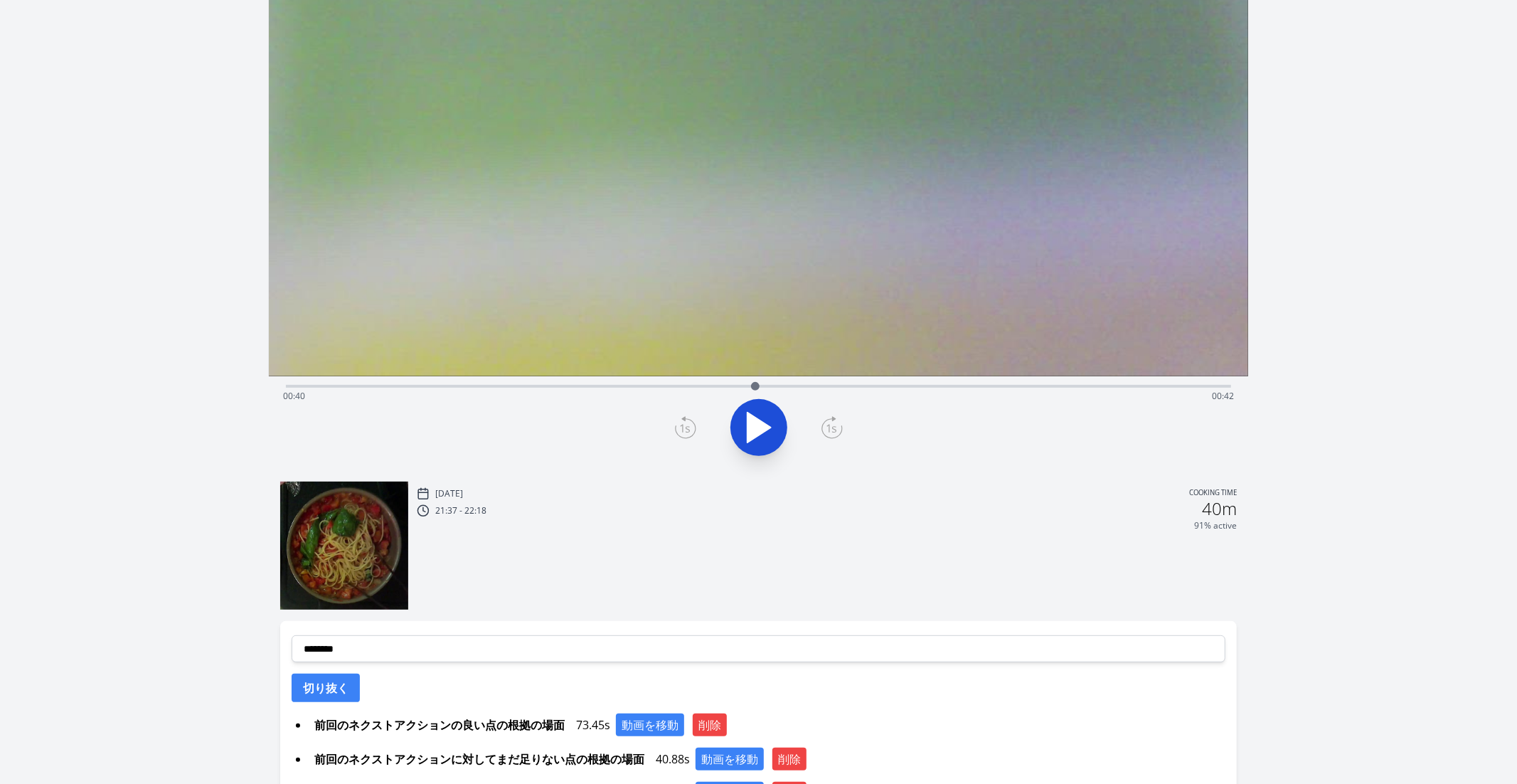
click at [690, 425] on icon at bounding box center [685, 428] width 22 height 23
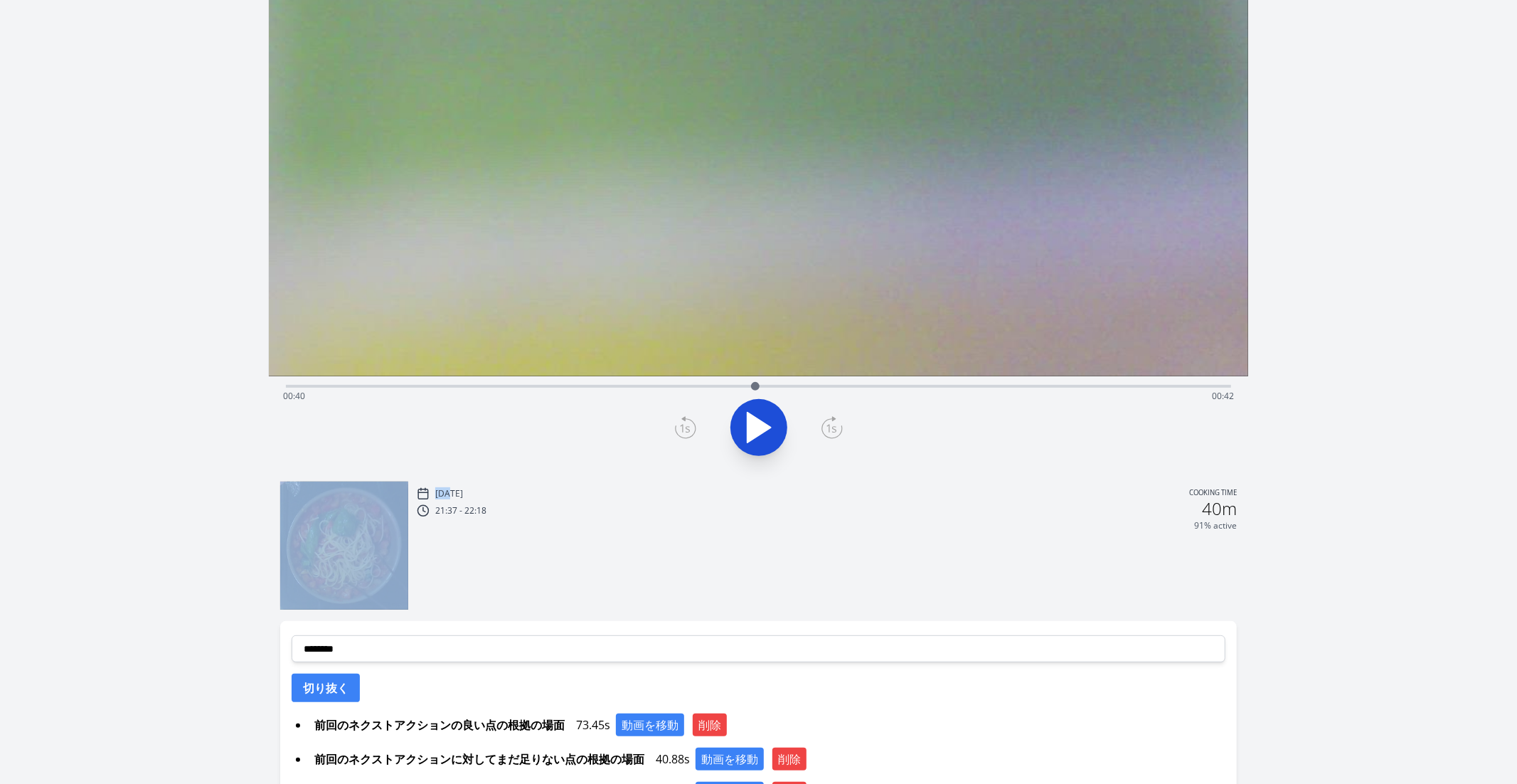
click at [690, 425] on icon at bounding box center [685, 428] width 22 height 23
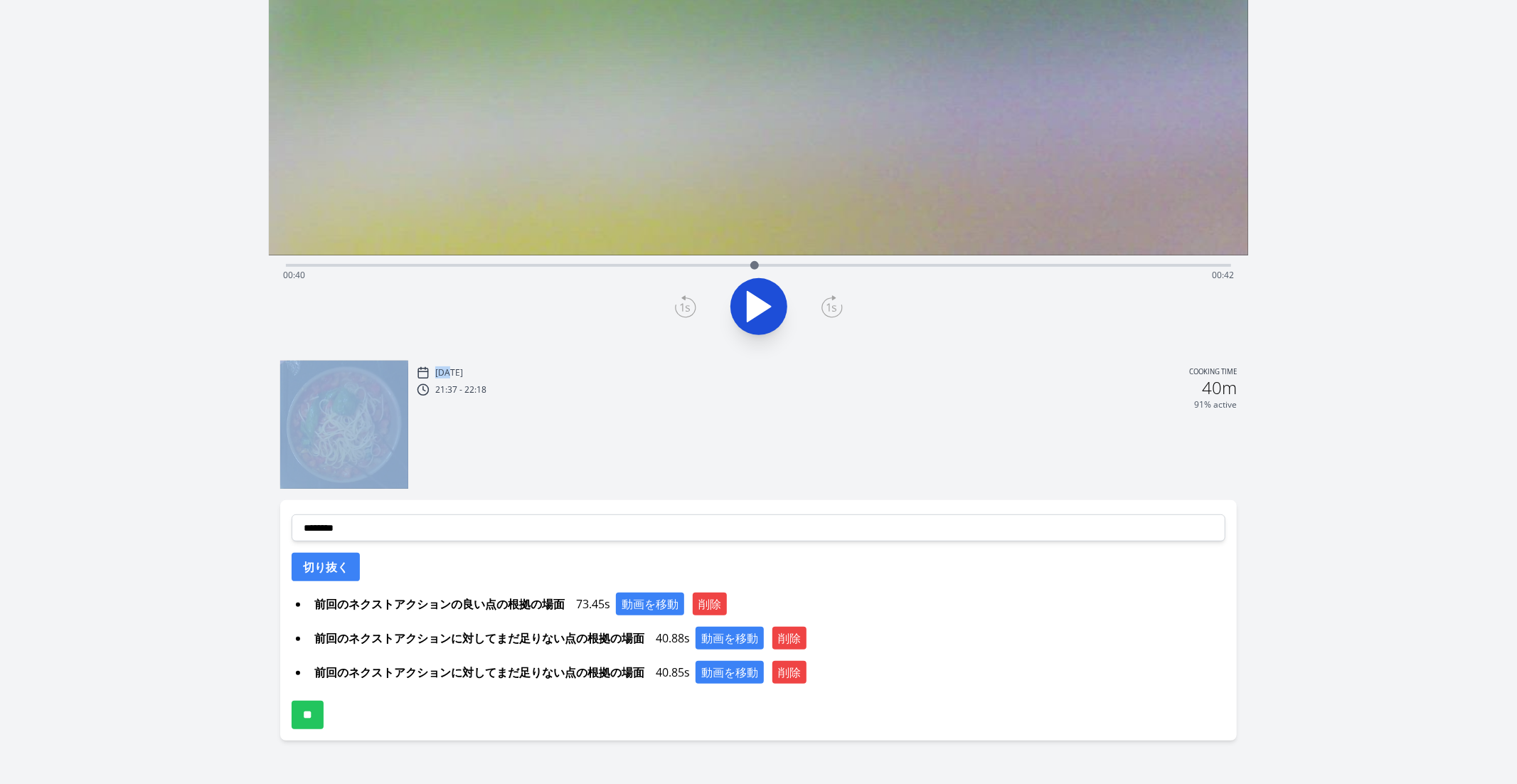
scroll to position [349, 0]
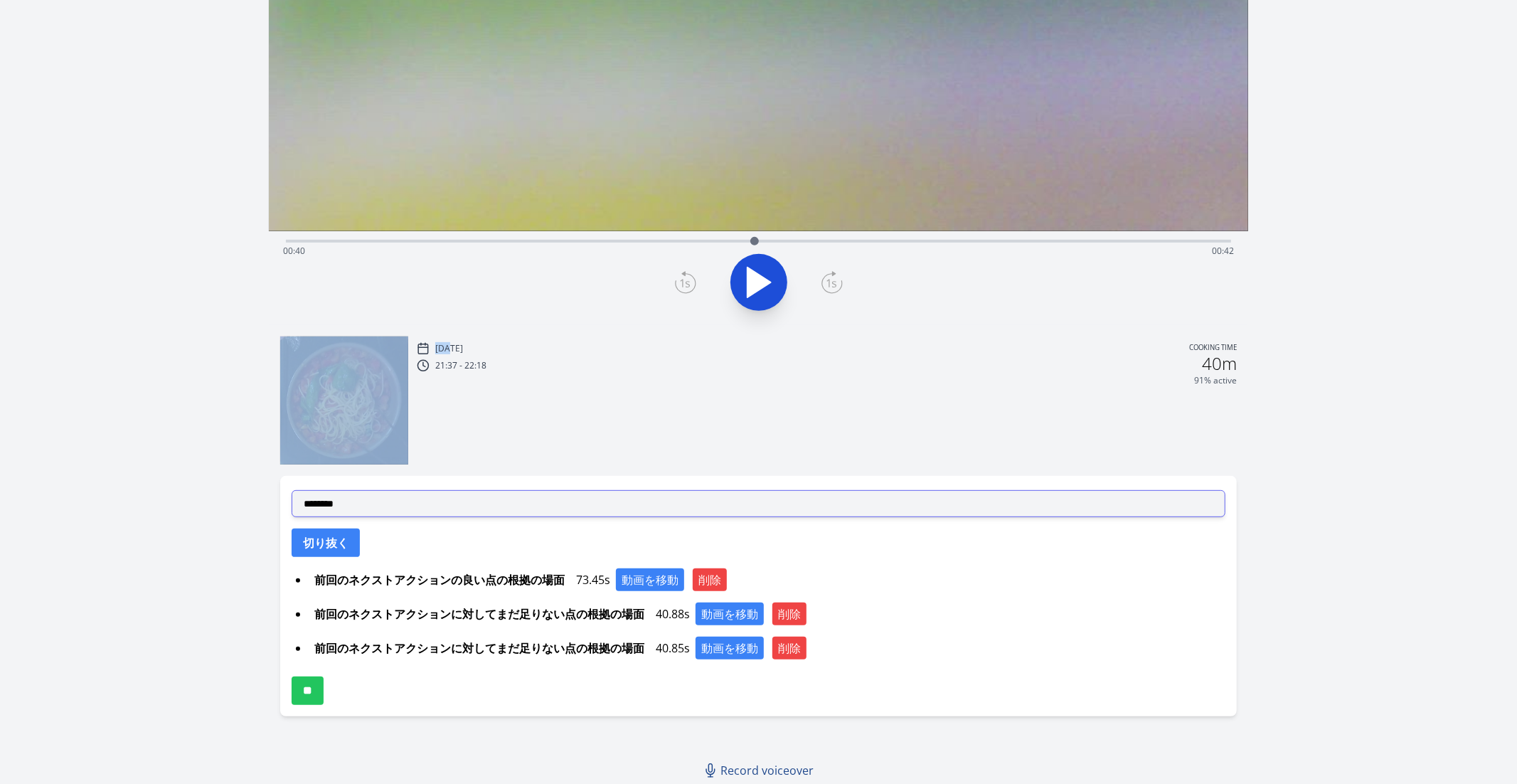
click at [536, 508] on select "**********" at bounding box center [759, 503] width 935 height 27
select select "**********"
click at [291, 490] on select "**********" at bounding box center [759, 503] width 935 height 27
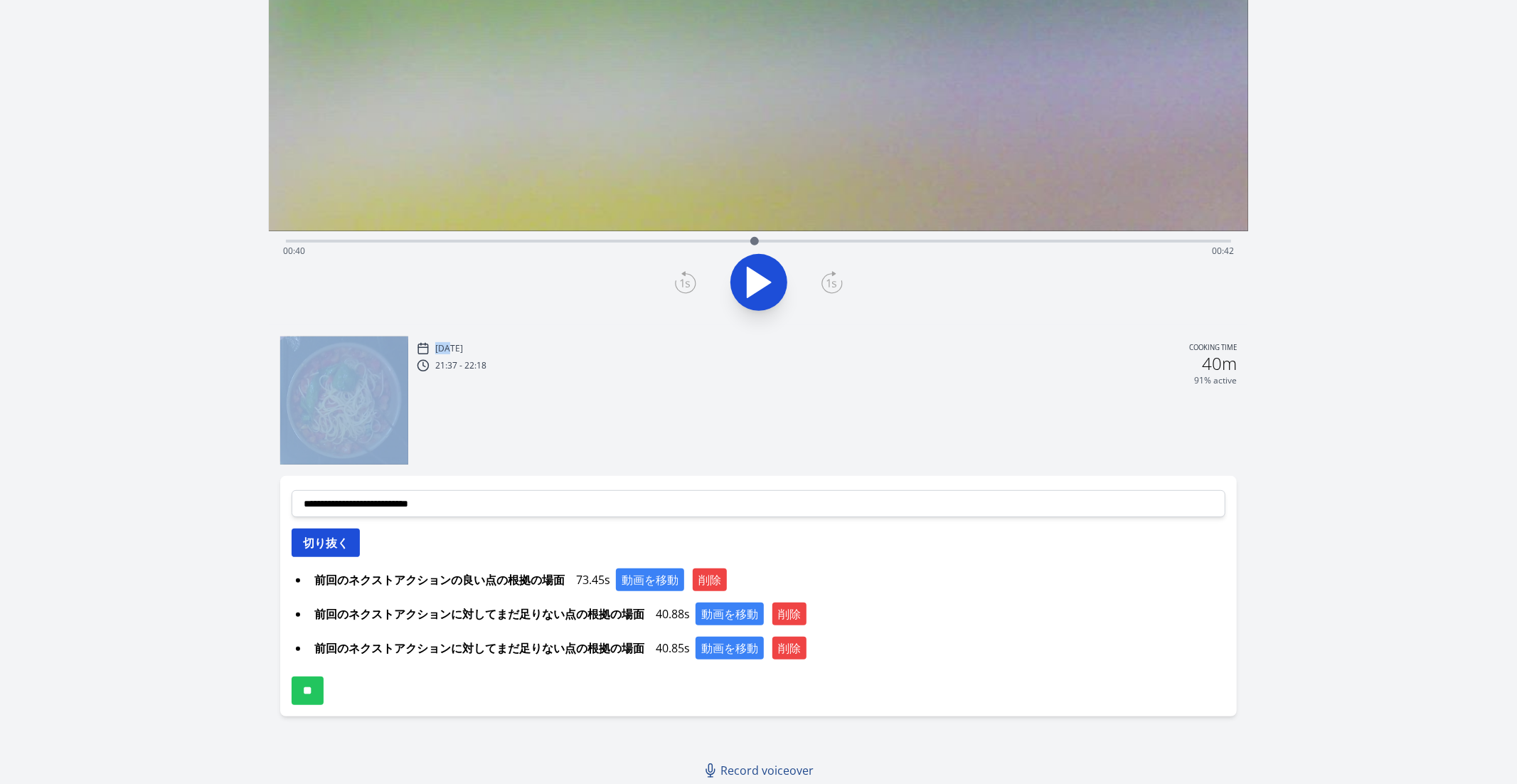
click at [318, 544] on button "切り抜く" at bounding box center [325, 542] width 69 height 29
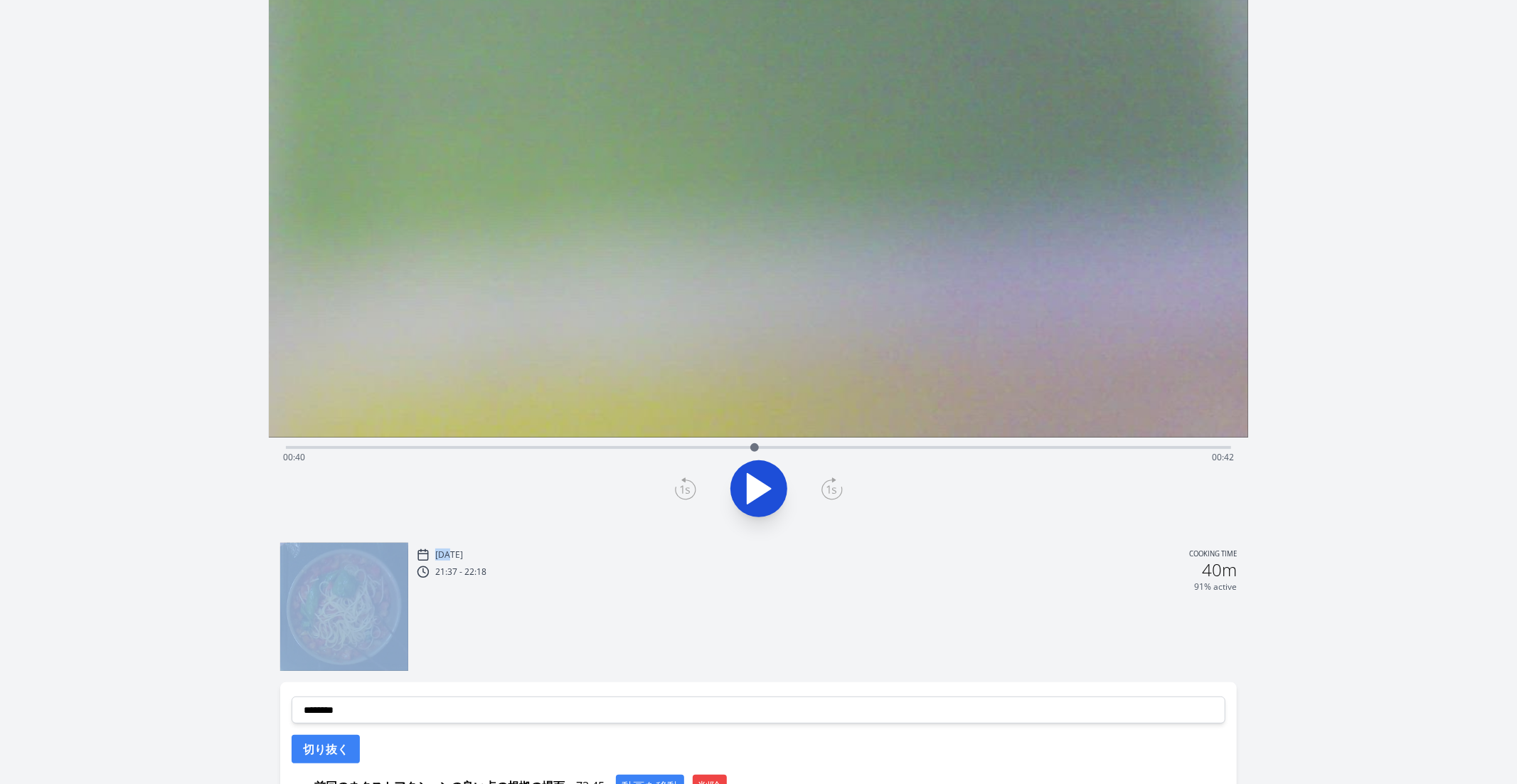
scroll to position [139, 0]
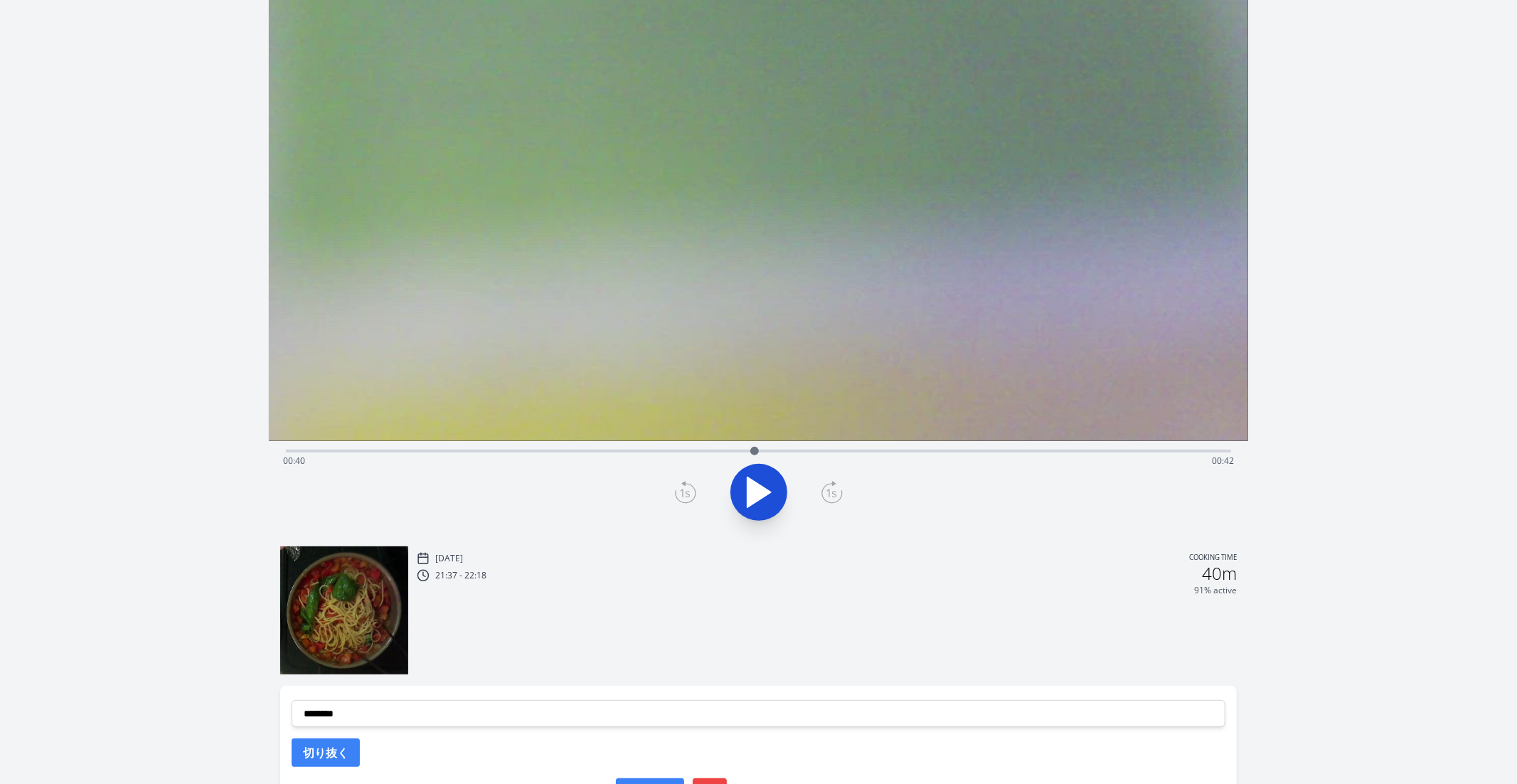
click at [796, 449] on div "Time elapsed: 00:40 Time remaining: 00:42" at bounding box center [758, 461] width 951 height 23
click at [832, 449] on div "Time elapsed: 00:44 Time remaining: 00:38" at bounding box center [758, 461] width 951 height 23
click at [837, 451] on div at bounding box center [831, 451] width 22 height 22
click at [865, 453] on div "Time elapsed: 00:47 Time remaining: 00:35" at bounding box center [758, 461] width 951 height 23
click at [801, 455] on div "Time elapsed: 00:50 Time remaining: 00:32" at bounding box center [758, 461] width 951 height 23
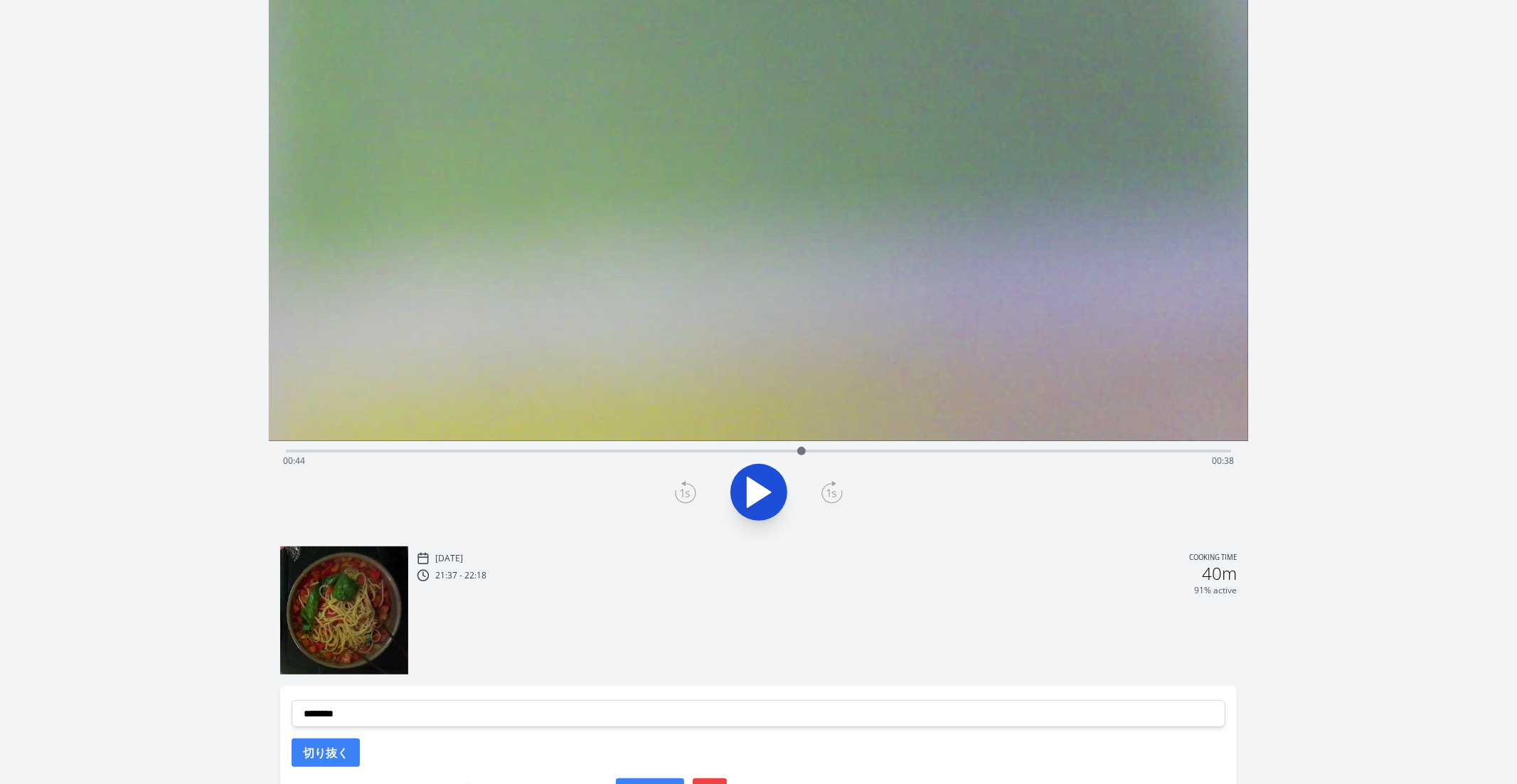
click at [754, 453] on div "Time elapsed: 00:44 Time remaining: 00:38" at bounding box center [758, 461] width 951 height 23
click at [723, 448] on div "Time elapsed: 00:40 Time remaining: 00:42" at bounding box center [759, 450] width 946 height 17
click at [789, 448] on div "Time elapsed: 00:37 Time remaining: 00:45" at bounding box center [759, 450] width 946 height 17
click at [775, 449] on div "Time elapsed: 00:43 Time remaining: 00:39" at bounding box center [758, 461] width 951 height 23
click at [798, 448] on div "Time elapsed: 00:42 Time remaining: 00:40" at bounding box center [759, 450] width 946 height 17
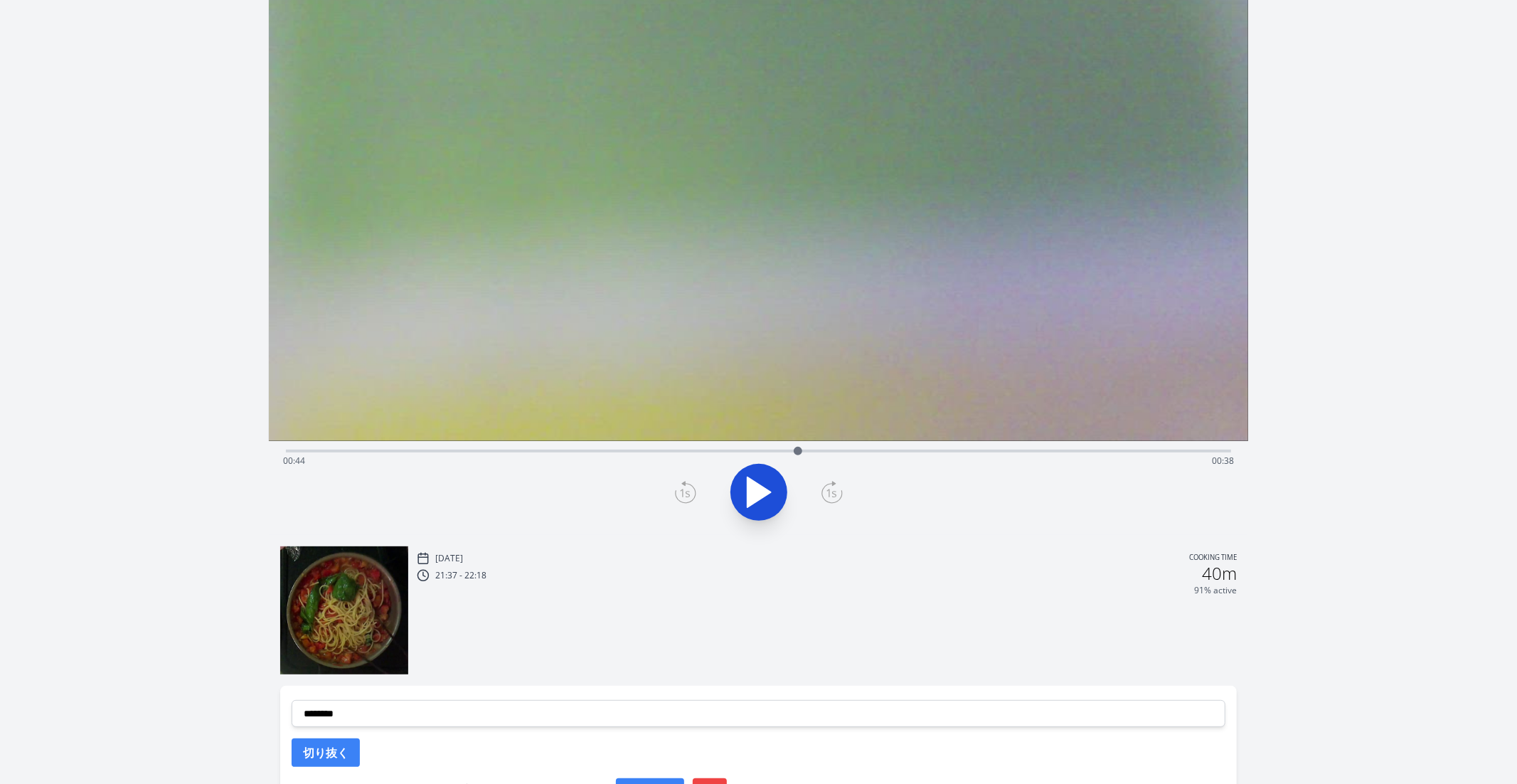
click at [701, 496] on div at bounding box center [759, 492] width 964 height 69
click at [688, 493] on icon at bounding box center [684, 493] width 10 height 9
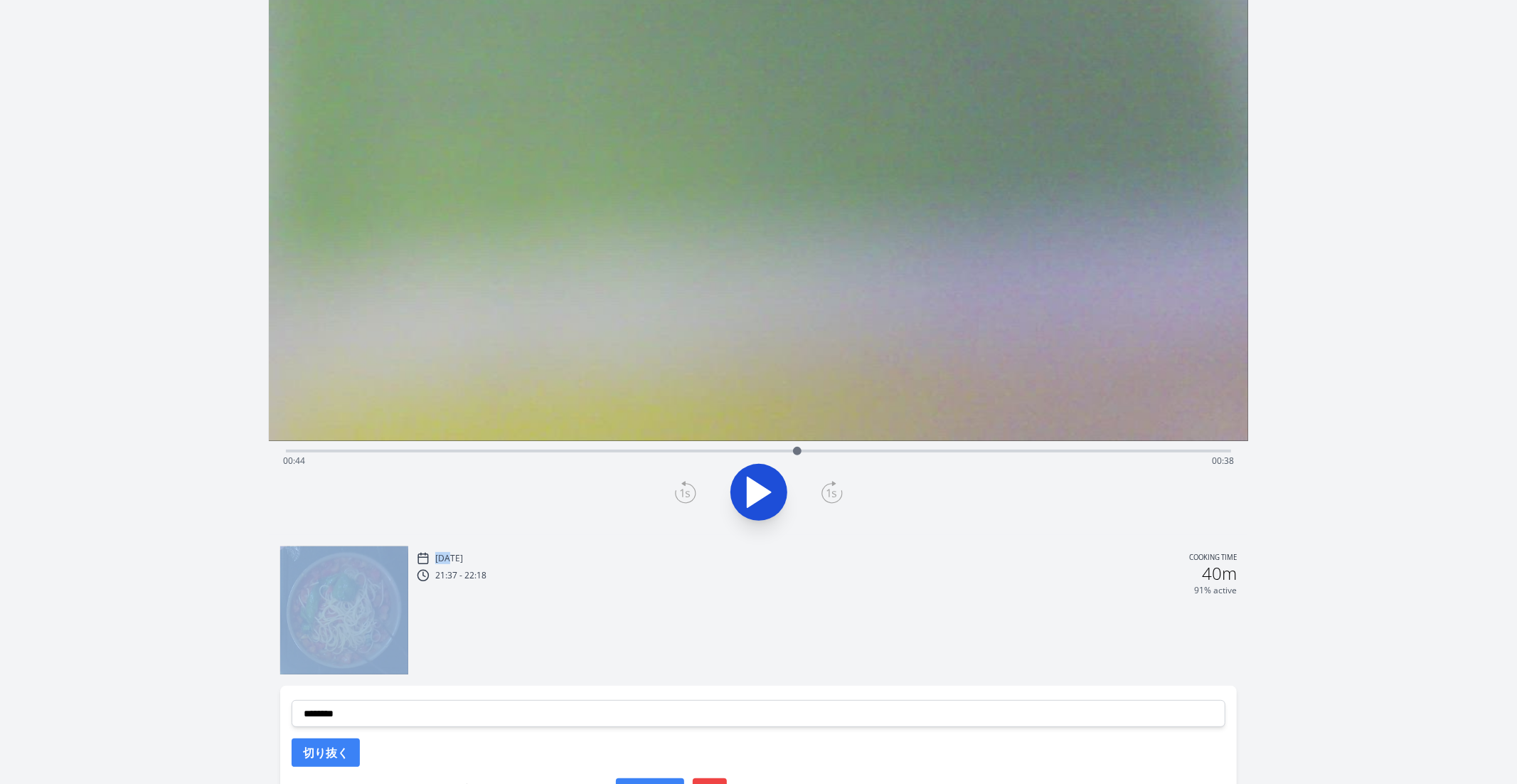
click at [688, 493] on icon at bounding box center [684, 493] width 10 height 9
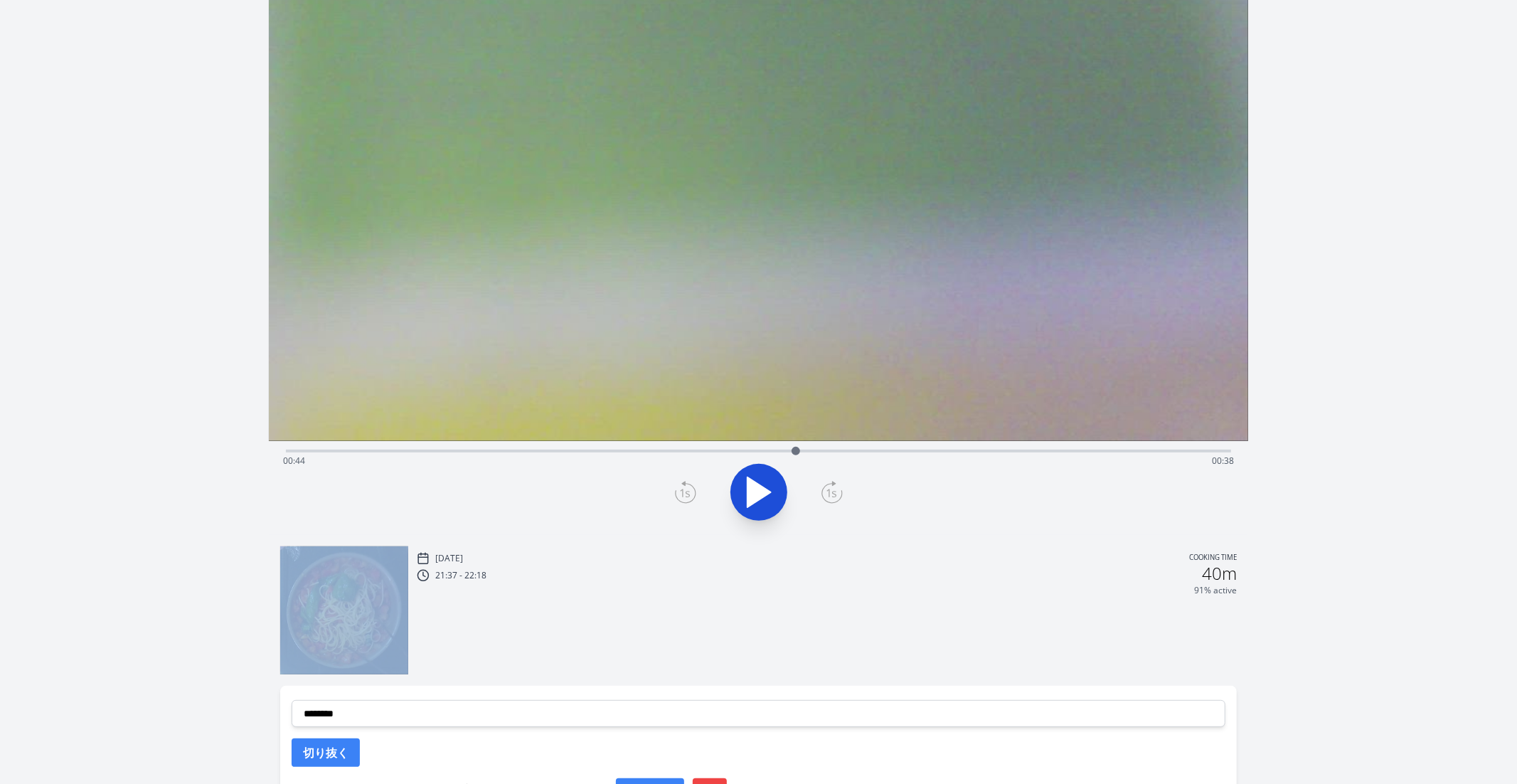
click at [688, 493] on icon at bounding box center [684, 493] width 10 height 9
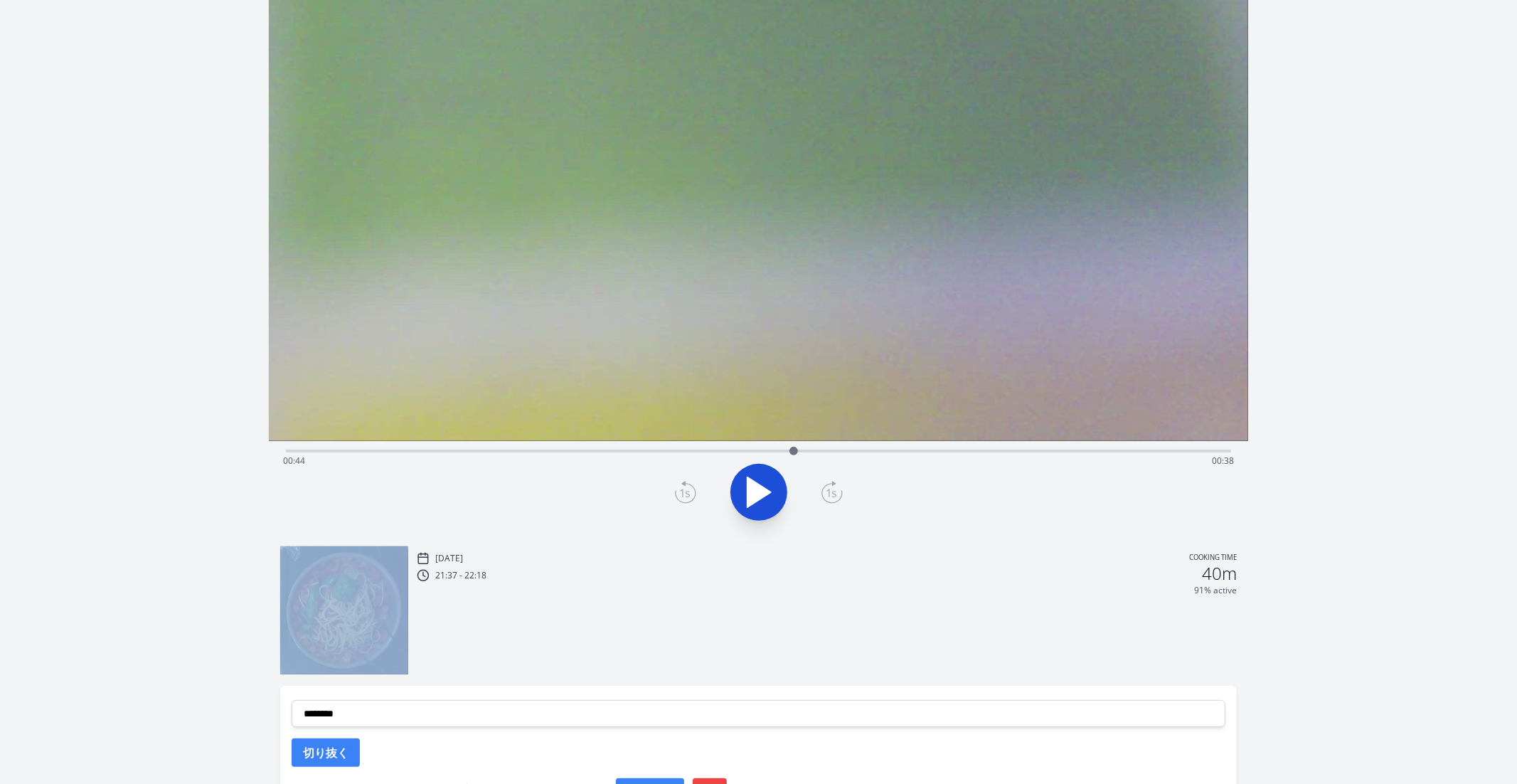
click at [688, 493] on icon at bounding box center [684, 493] width 10 height 9
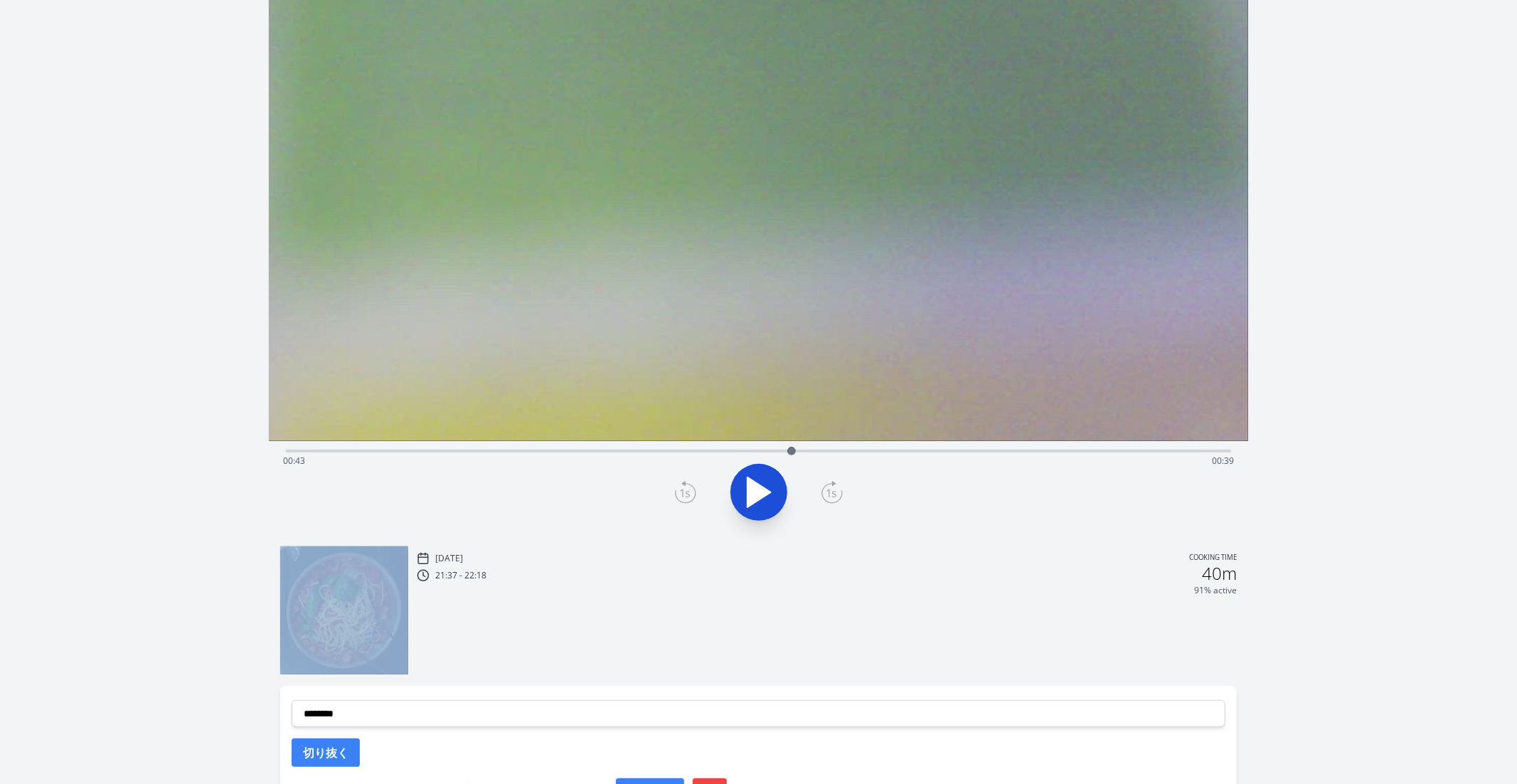
click at [688, 493] on icon at bounding box center [684, 493] width 10 height 9
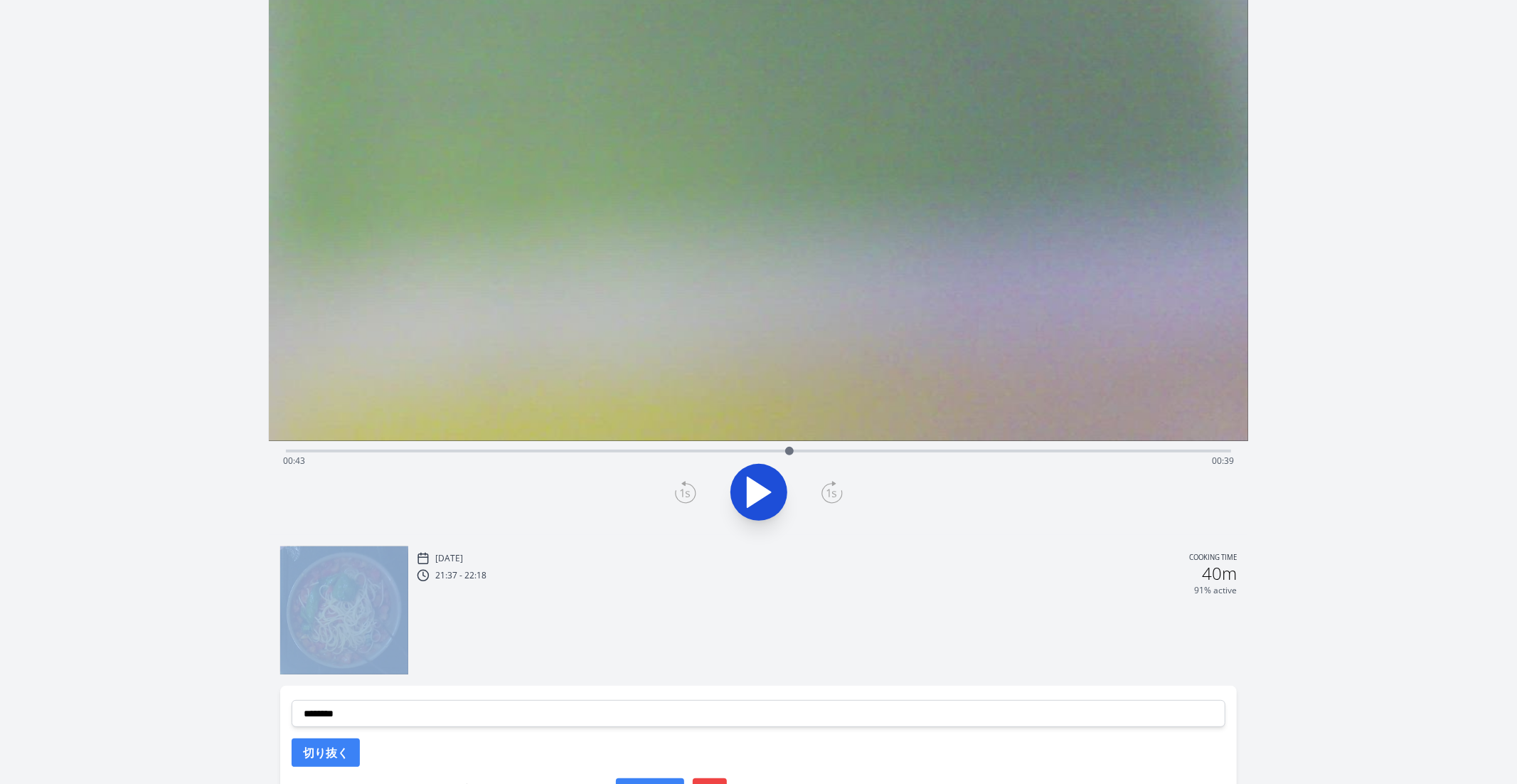
click at [688, 493] on icon at bounding box center [684, 493] width 10 height 9
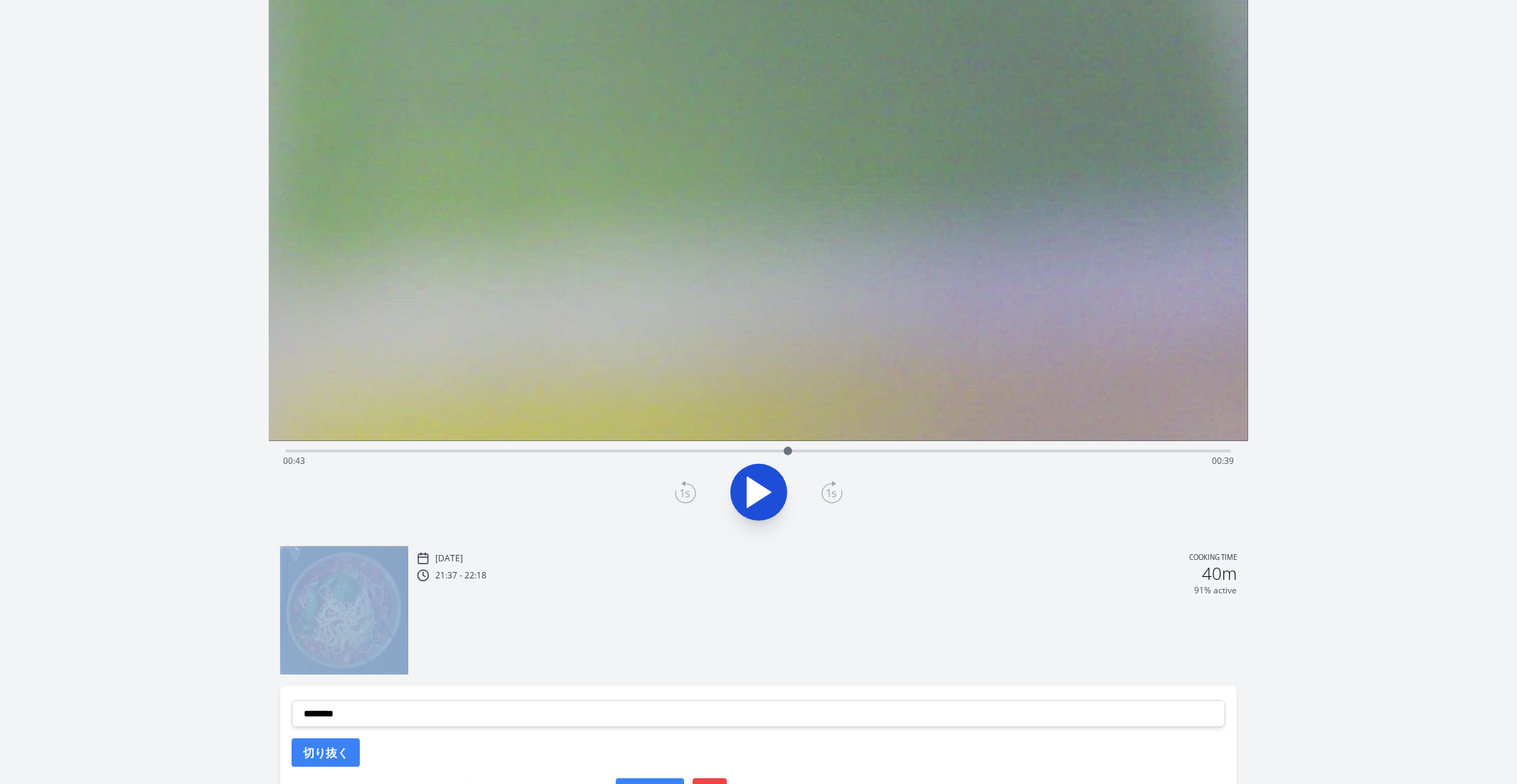
click at [688, 493] on icon at bounding box center [684, 493] width 10 height 9
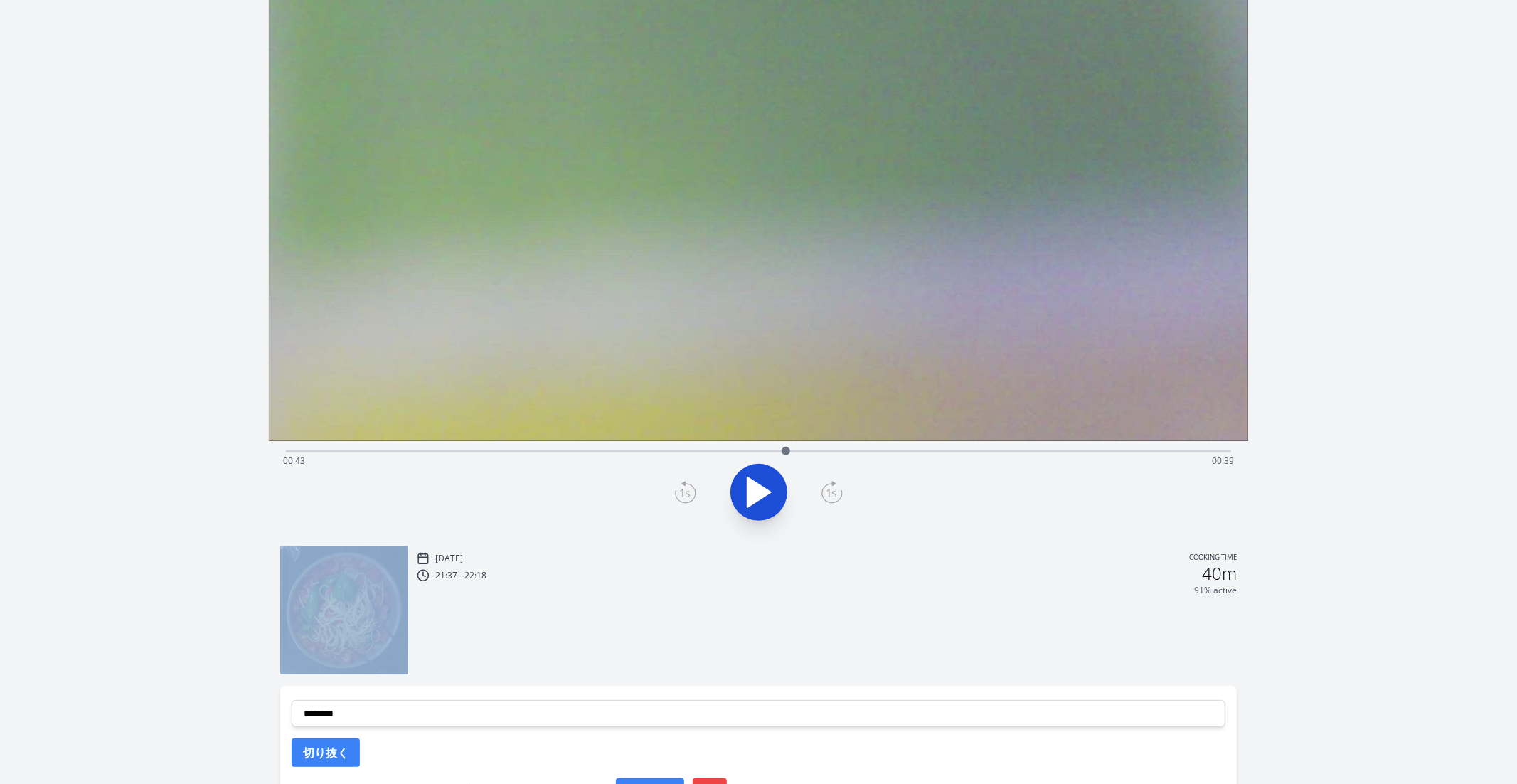
click at [688, 493] on icon at bounding box center [684, 493] width 10 height 9
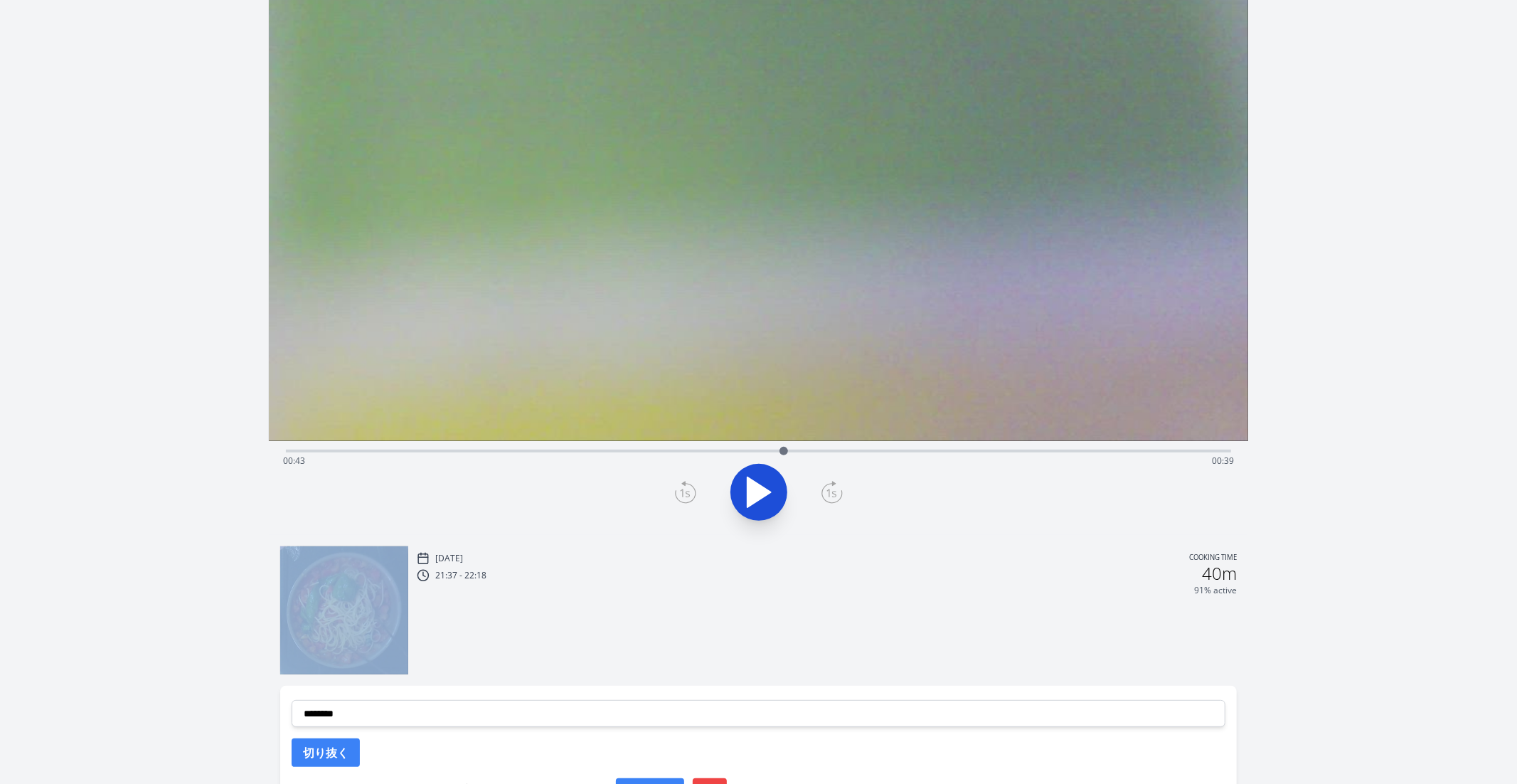
click at [688, 493] on icon at bounding box center [684, 493] width 10 height 9
click at [828, 494] on icon at bounding box center [832, 492] width 22 height 23
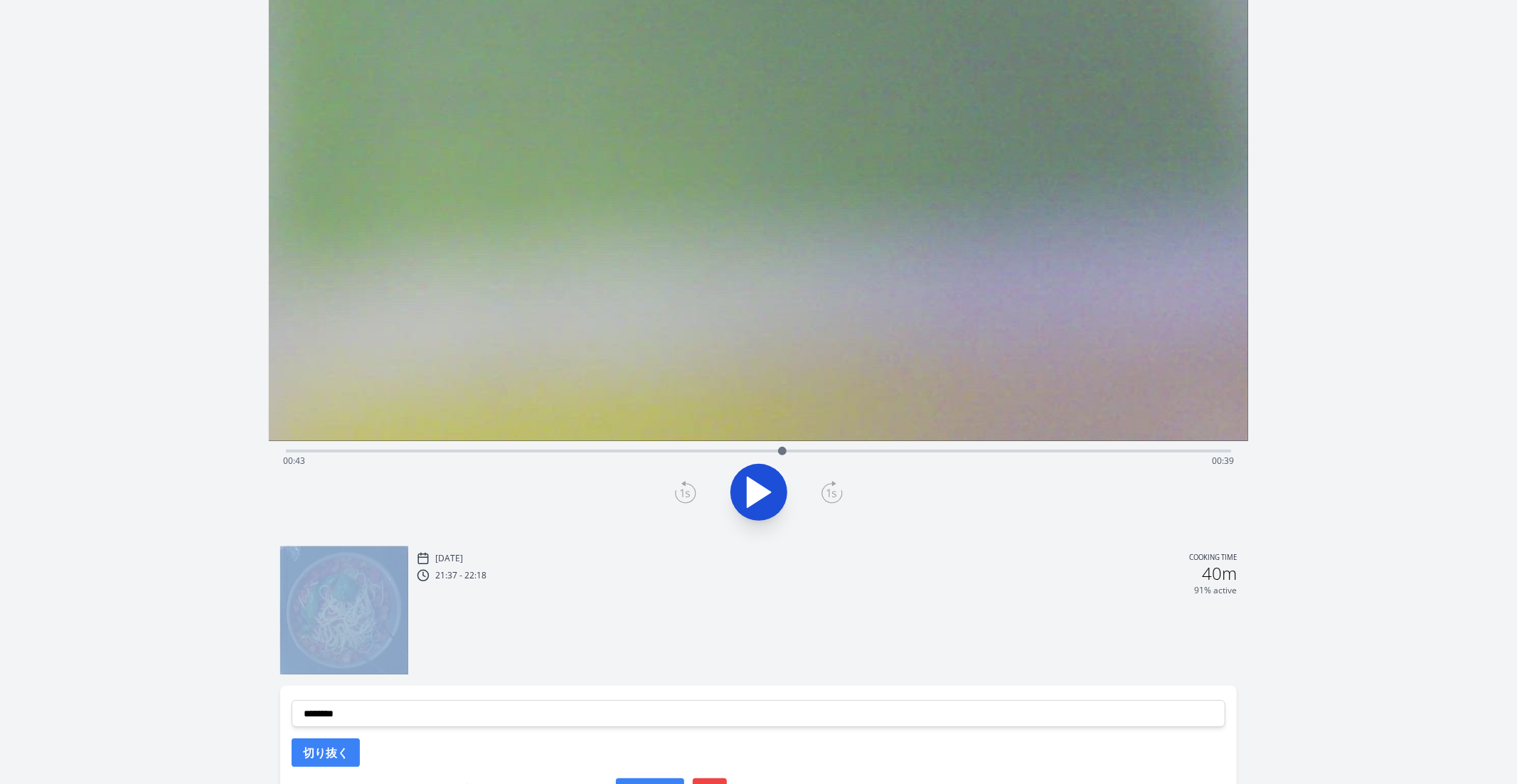
click at [828, 494] on icon at bounding box center [832, 492] width 22 height 23
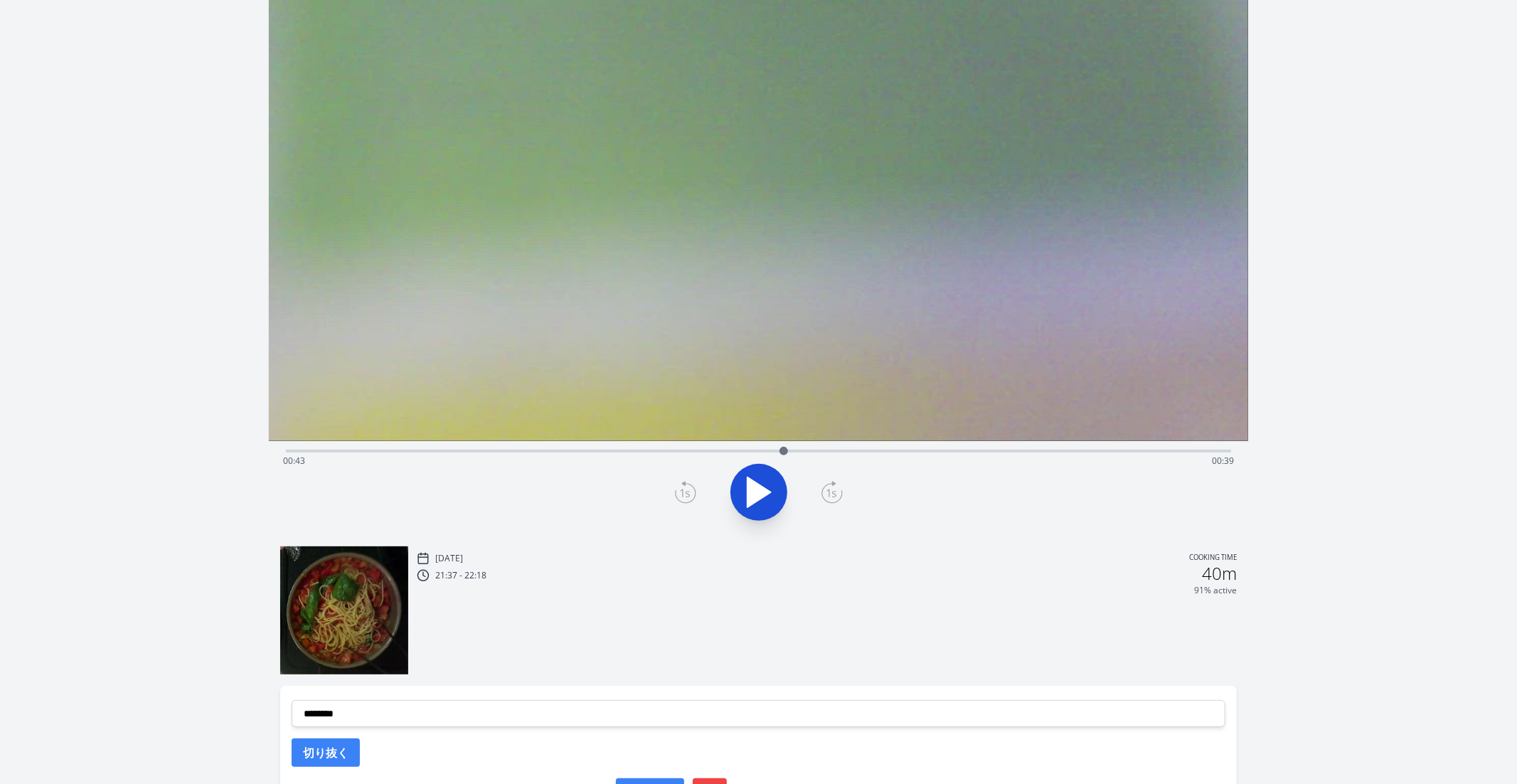
click at [699, 500] on div at bounding box center [759, 492] width 964 height 69
click at [681, 494] on icon at bounding box center [685, 492] width 22 height 23
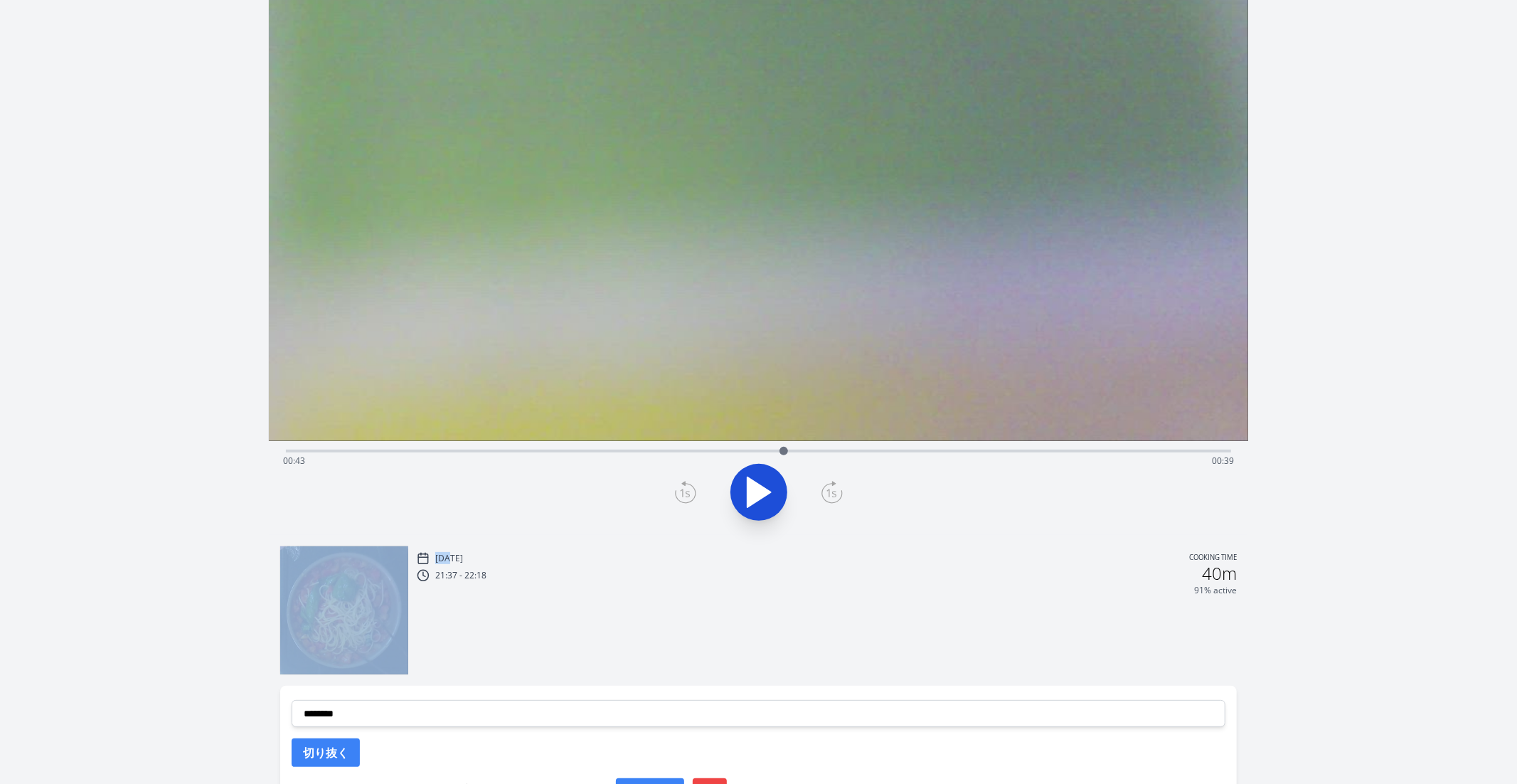
click at [681, 494] on icon at bounding box center [685, 492] width 22 height 23
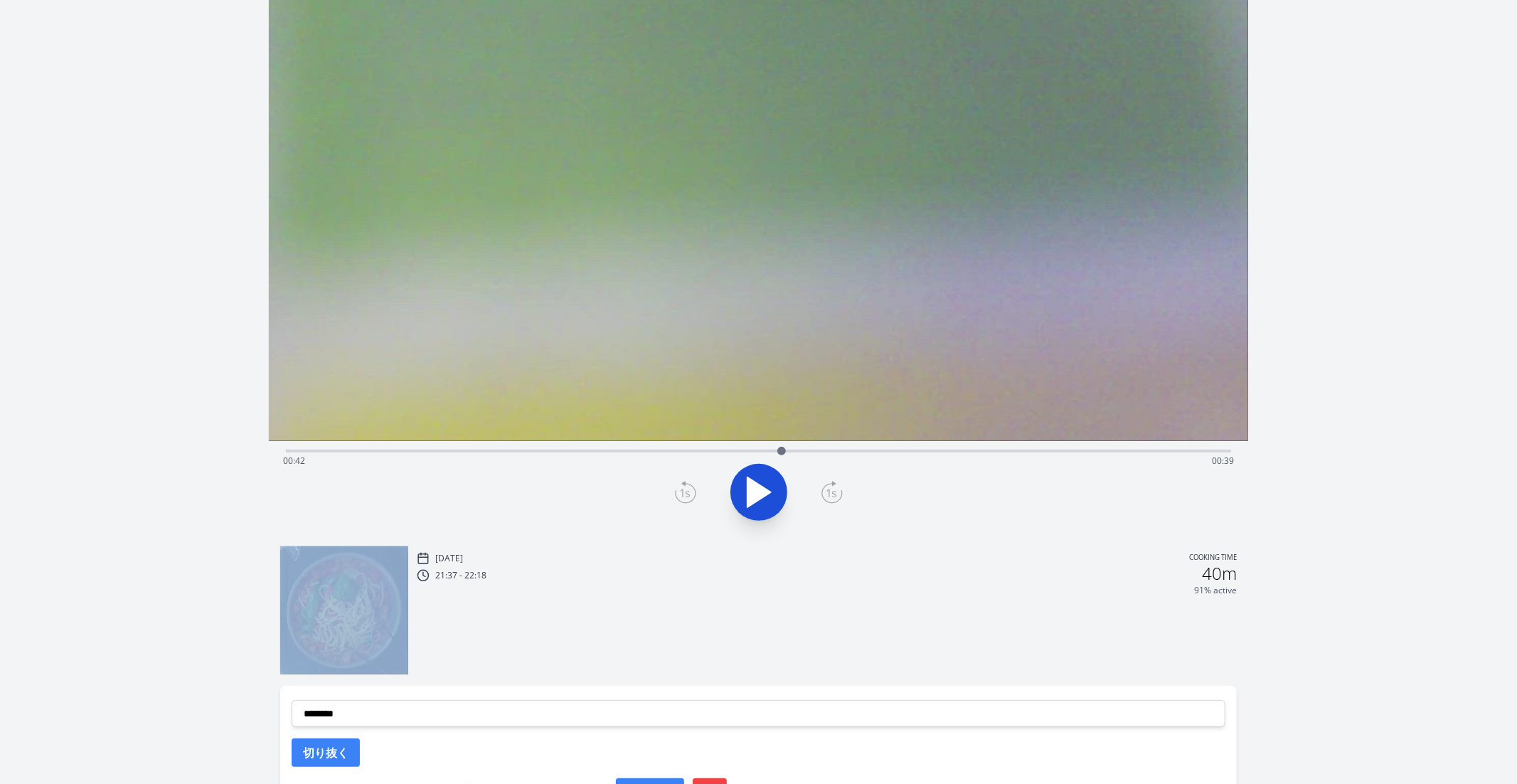
click at [681, 494] on icon at bounding box center [685, 492] width 22 height 23
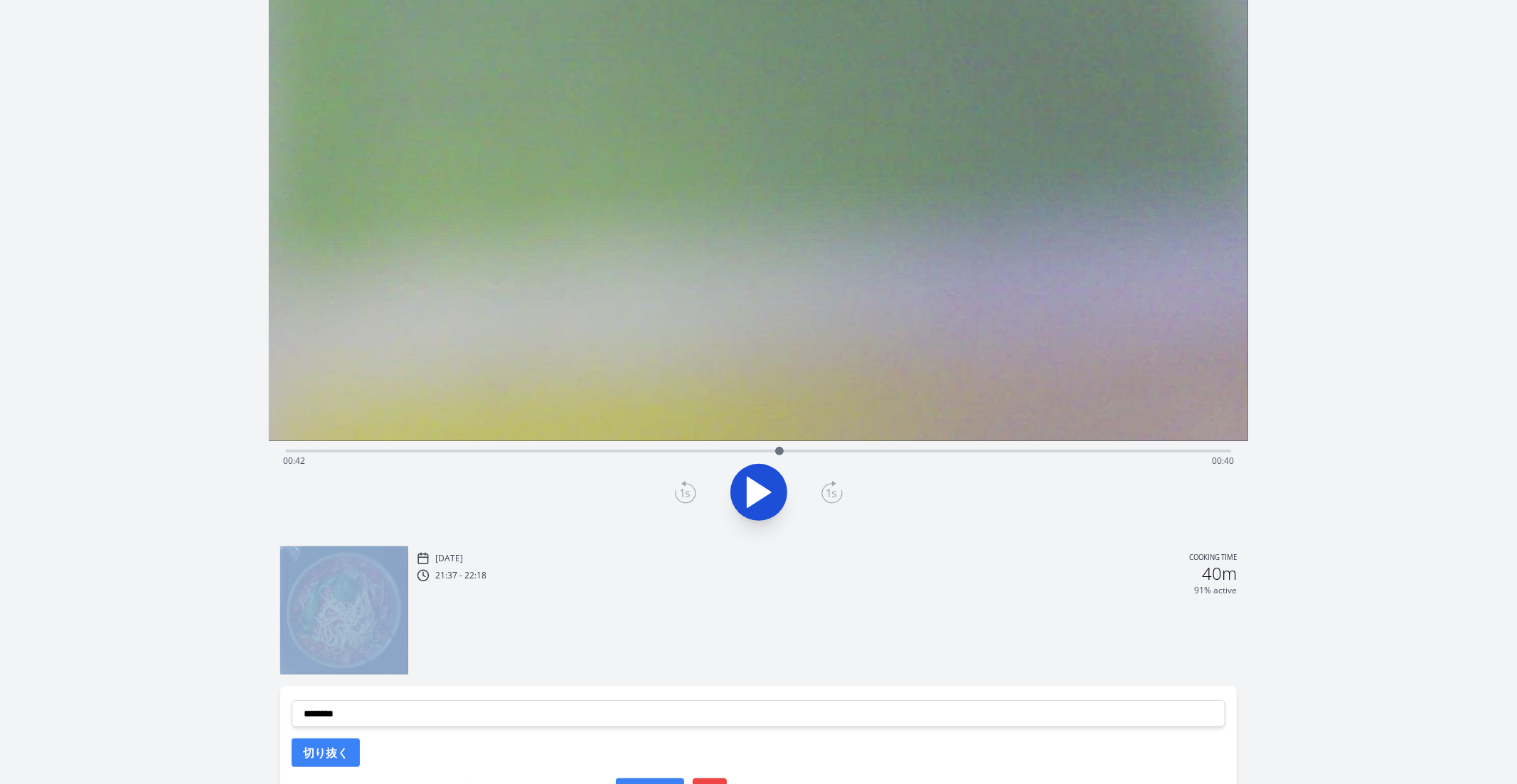
click at [681, 494] on icon at bounding box center [685, 492] width 22 height 23
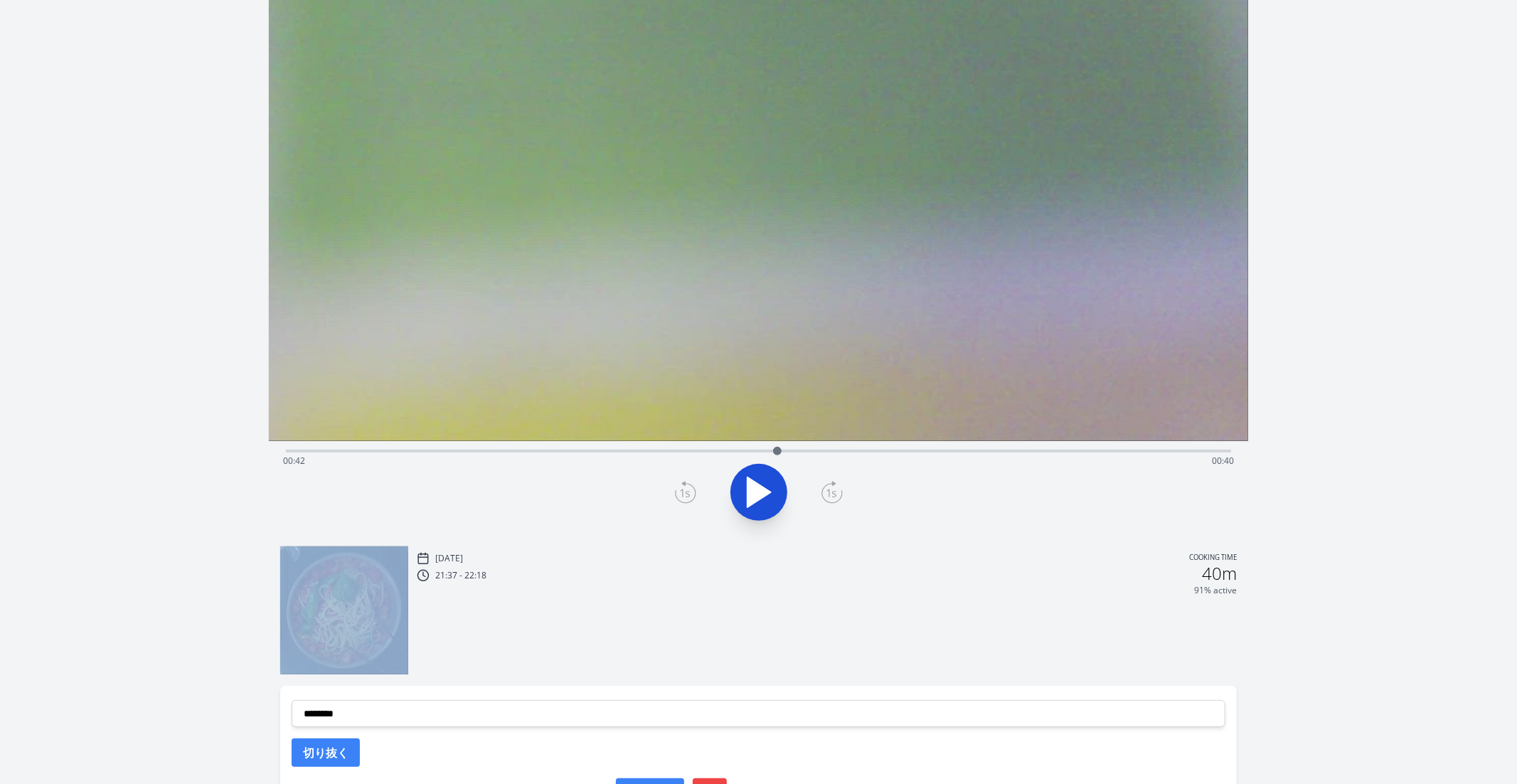
click at [681, 494] on icon at bounding box center [685, 492] width 22 height 23
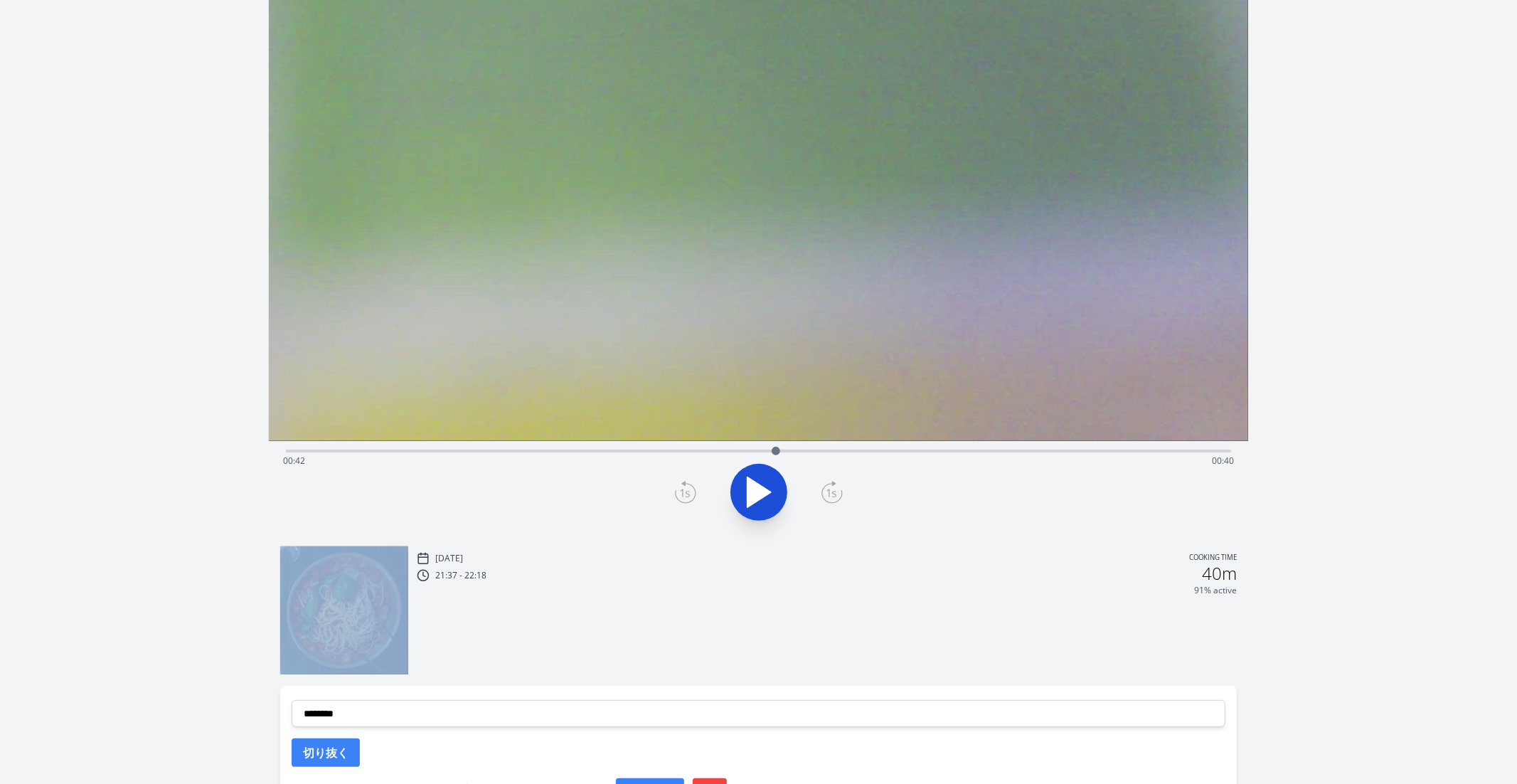
click at [681, 494] on icon at bounding box center [685, 492] width 22 height 23
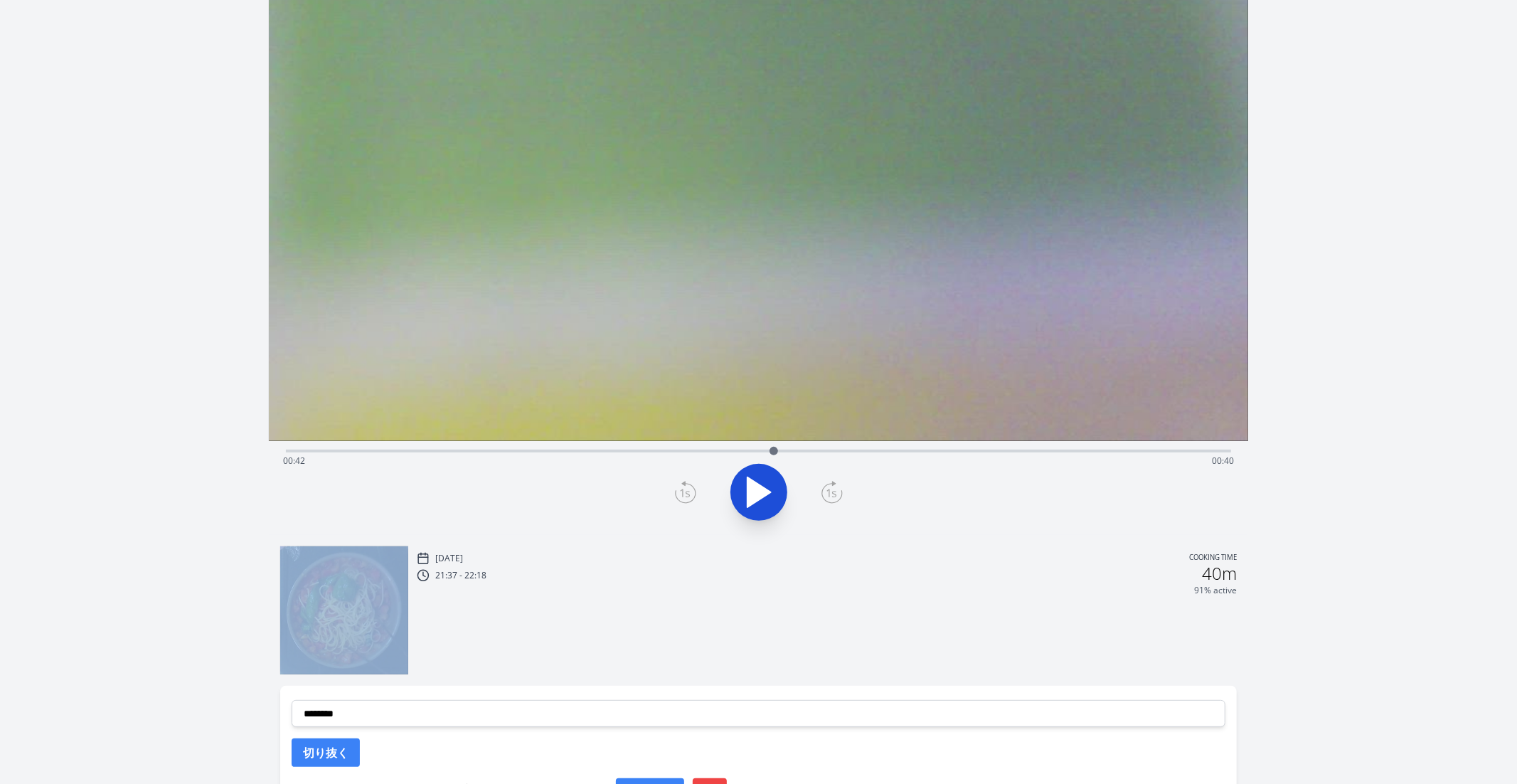
click at [681, 494] on icon at bounding box center [685, 492] width 22 height 23
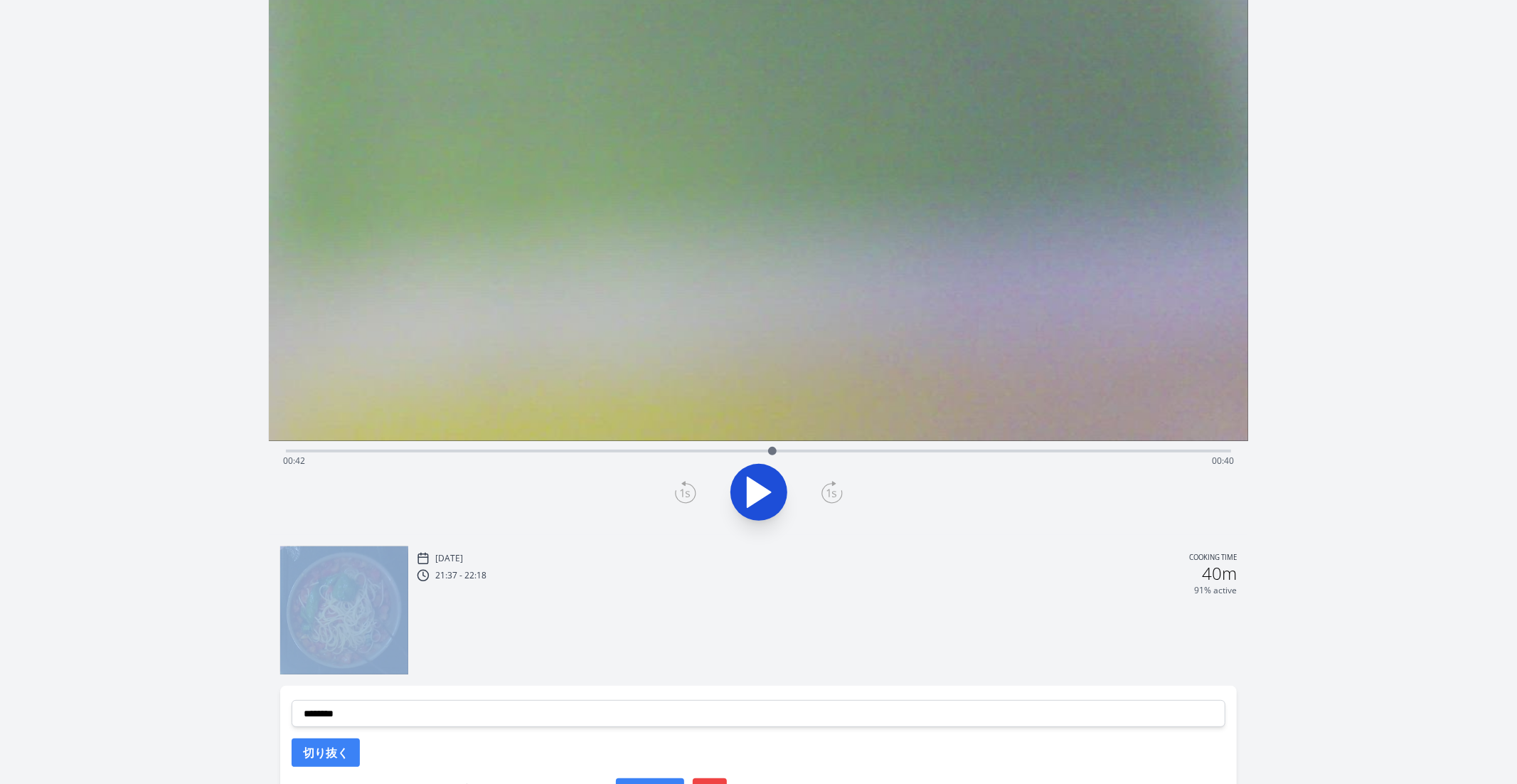
click at [681, 494] on icon at bounding box center [685, 492] width 22 height 23
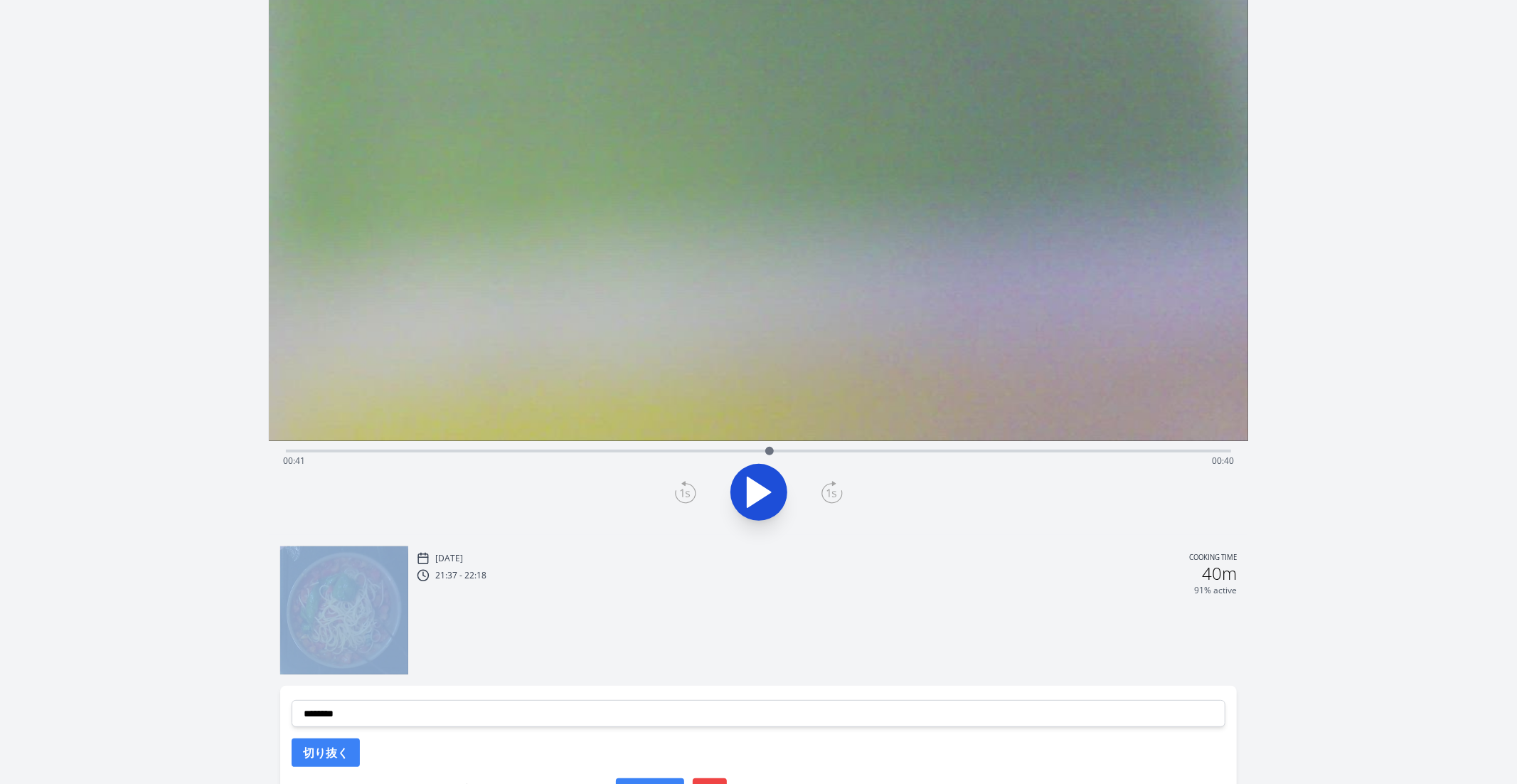
click at [681, 494] on icon at bounding box center [685, 492] width 22 height 23
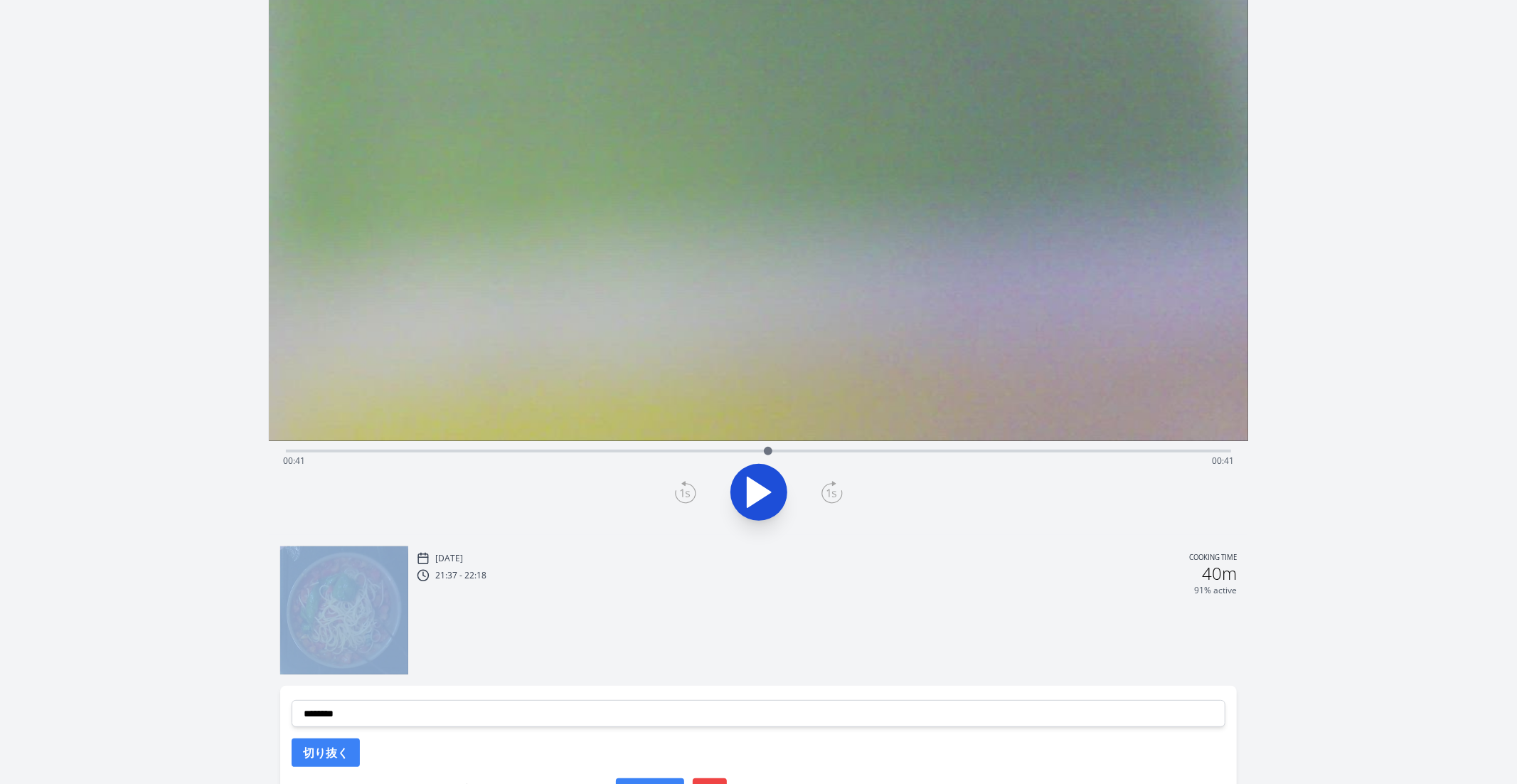
click at [681, 494] on icon at bounding box center [685, 492] width 22 height 23
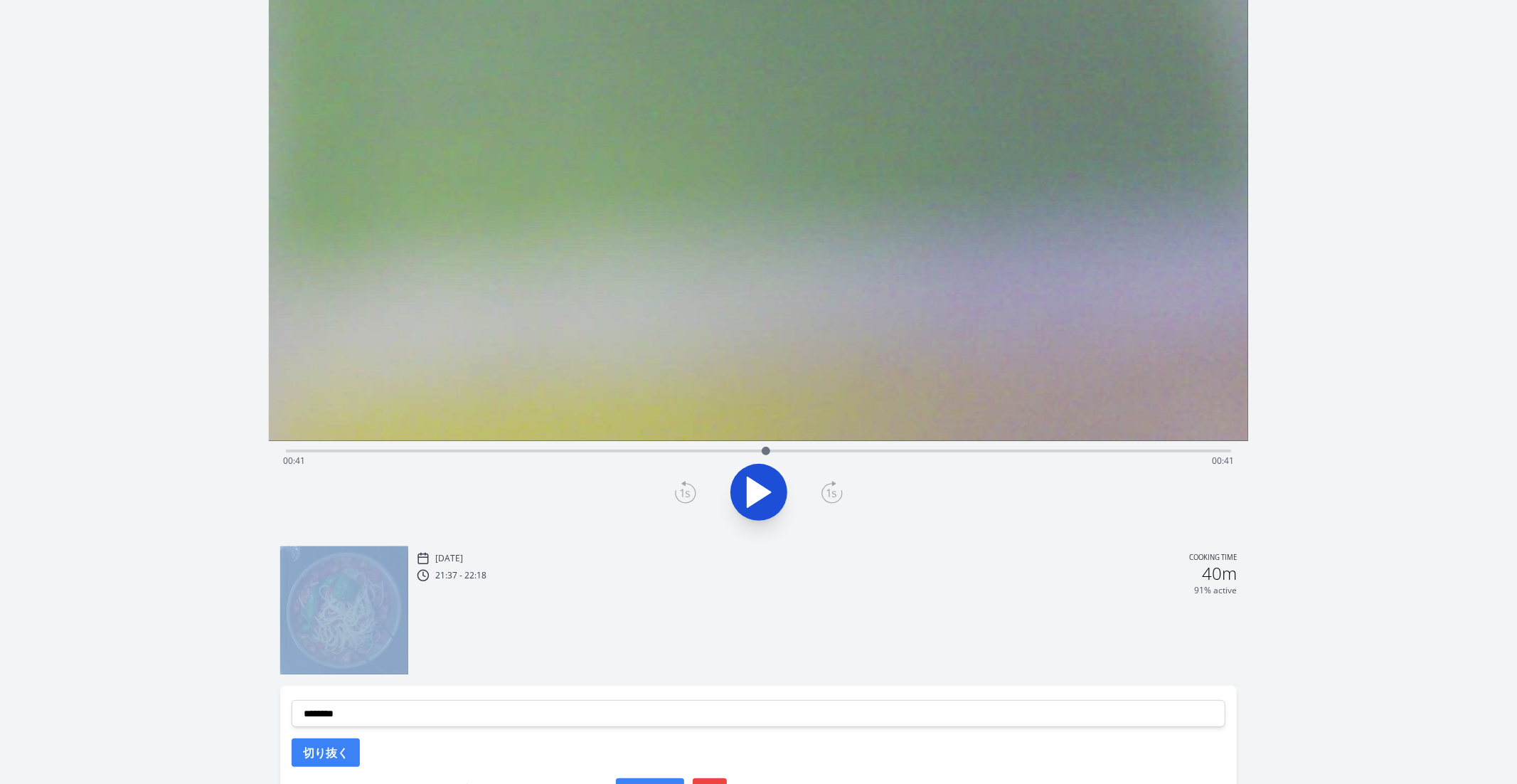
click at [681, 494] on icon at bounding box center [685, 492] width 22 height 23
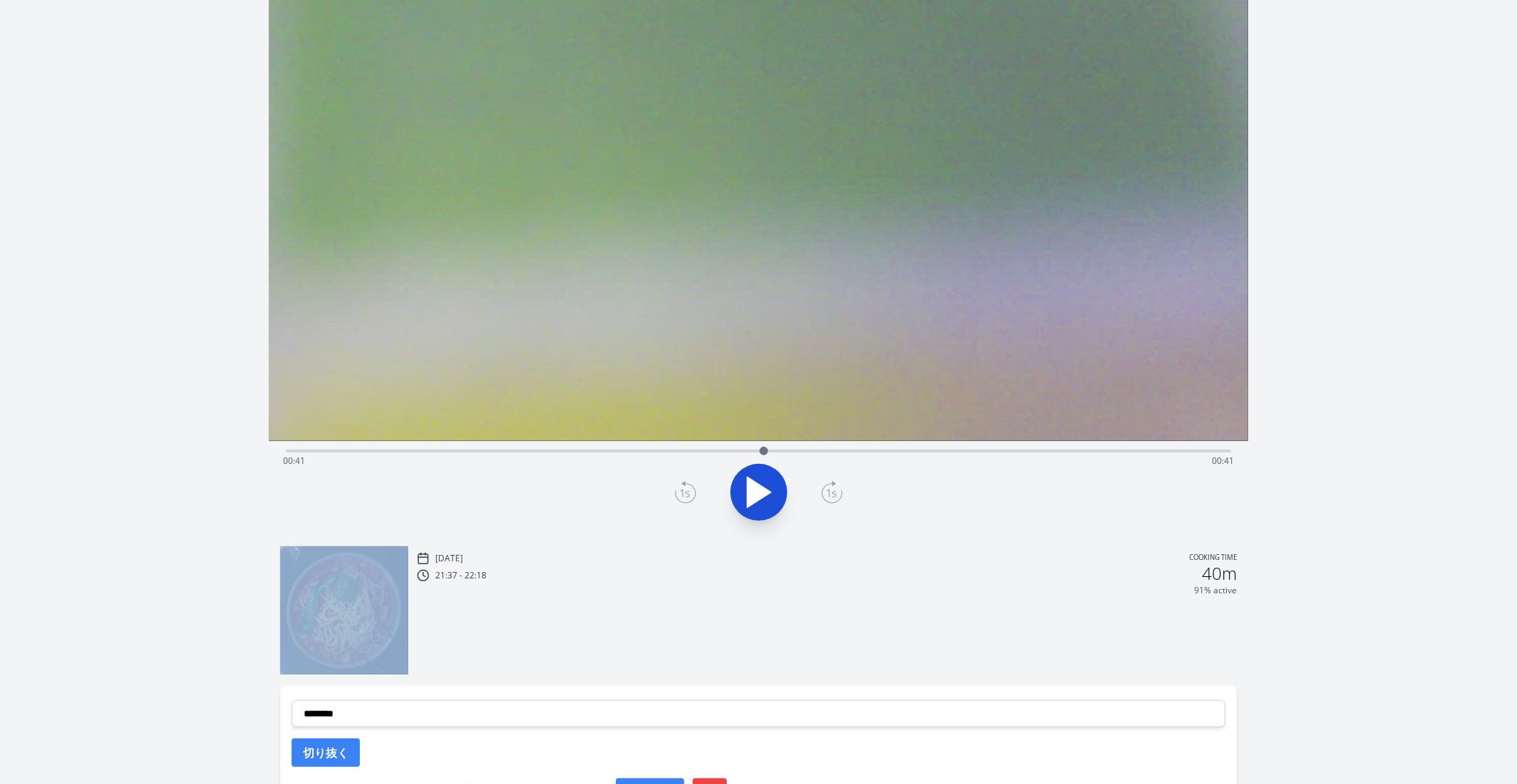
click at [681, 494] on icon at bounding box center [685, 492] width 22 height 23
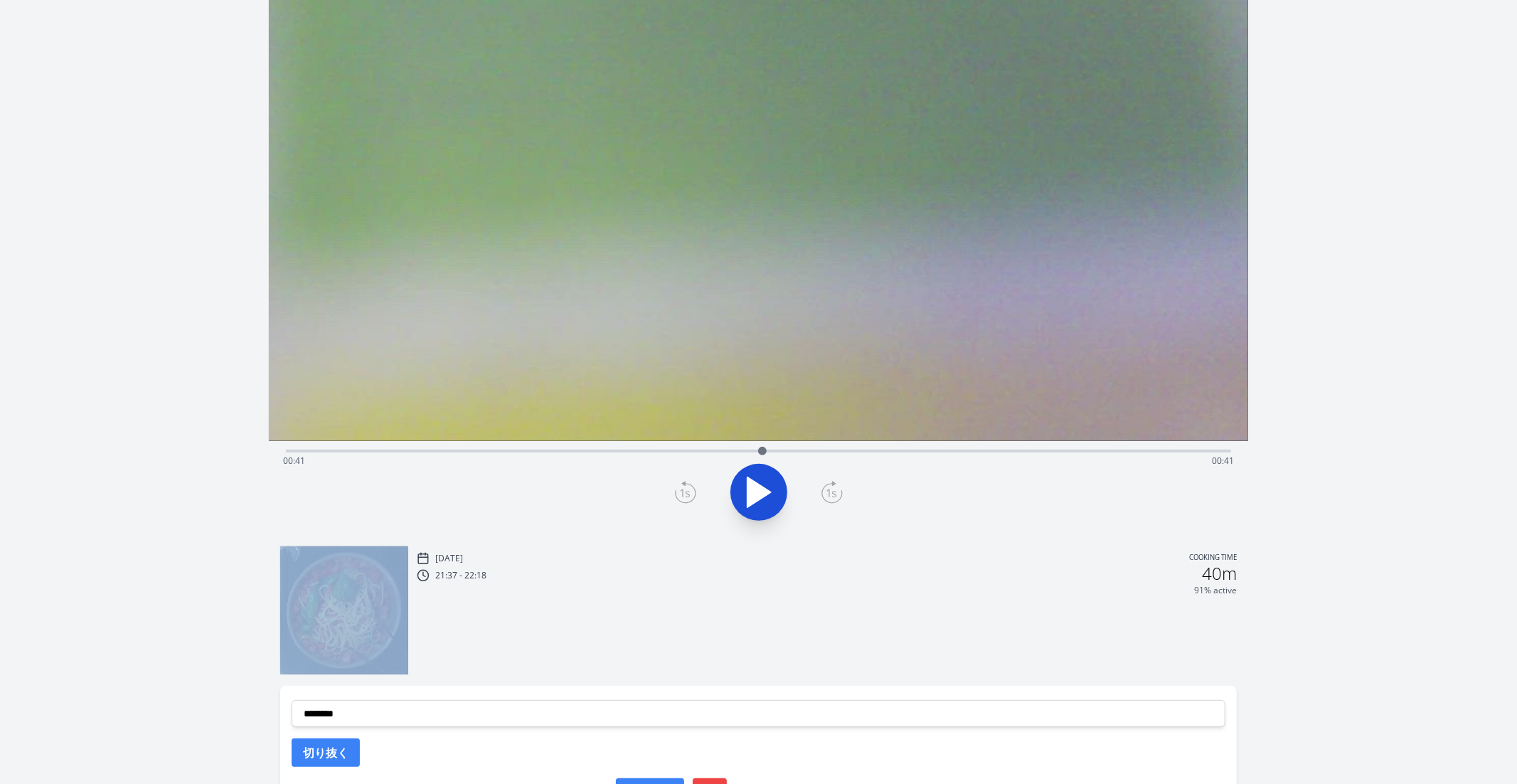
click at [681, 494] on icon at bounding box center [685, 492] width 22 height 23
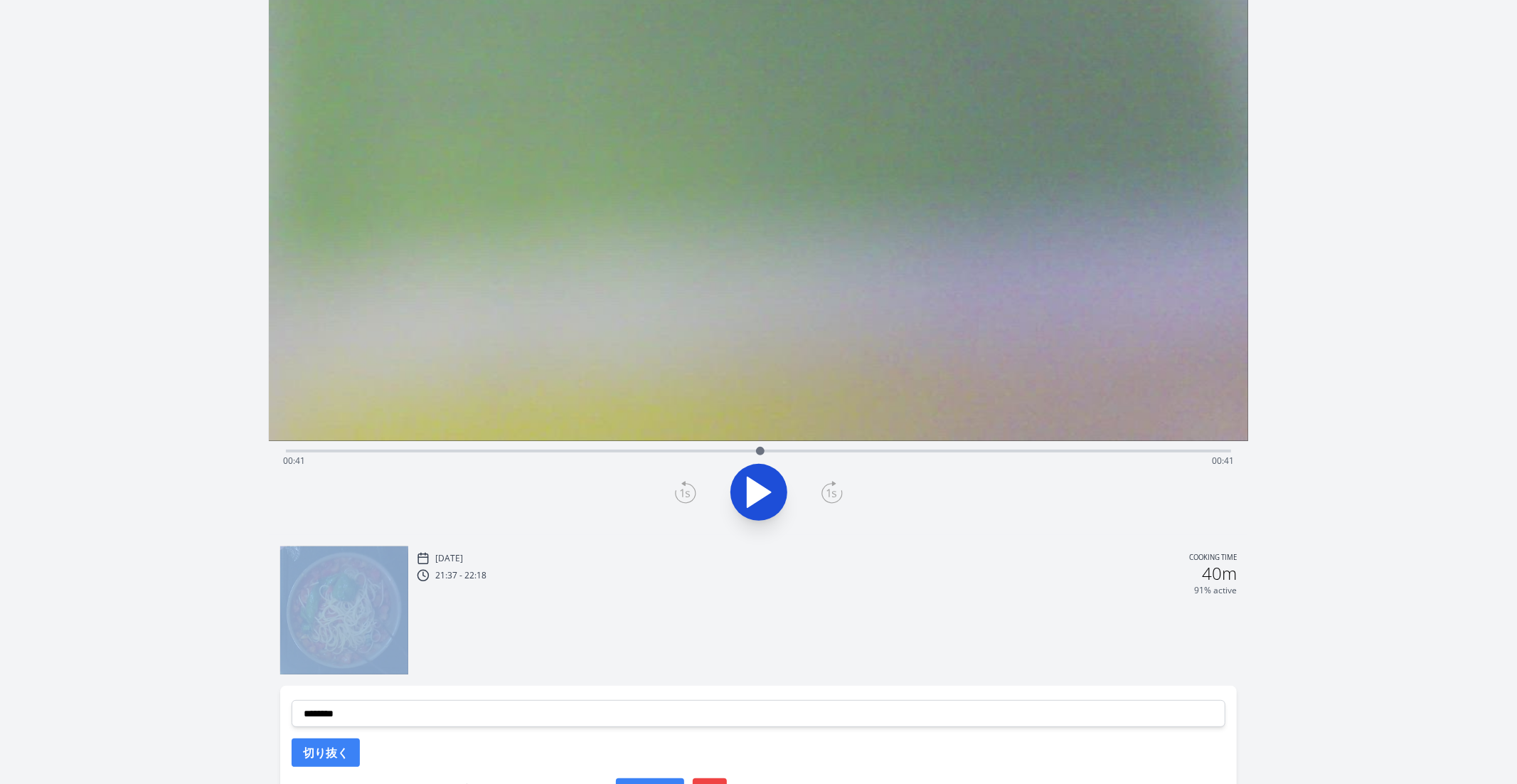
click at [681, 494] on icon at bounding box center [685, 492] width 22 height 23
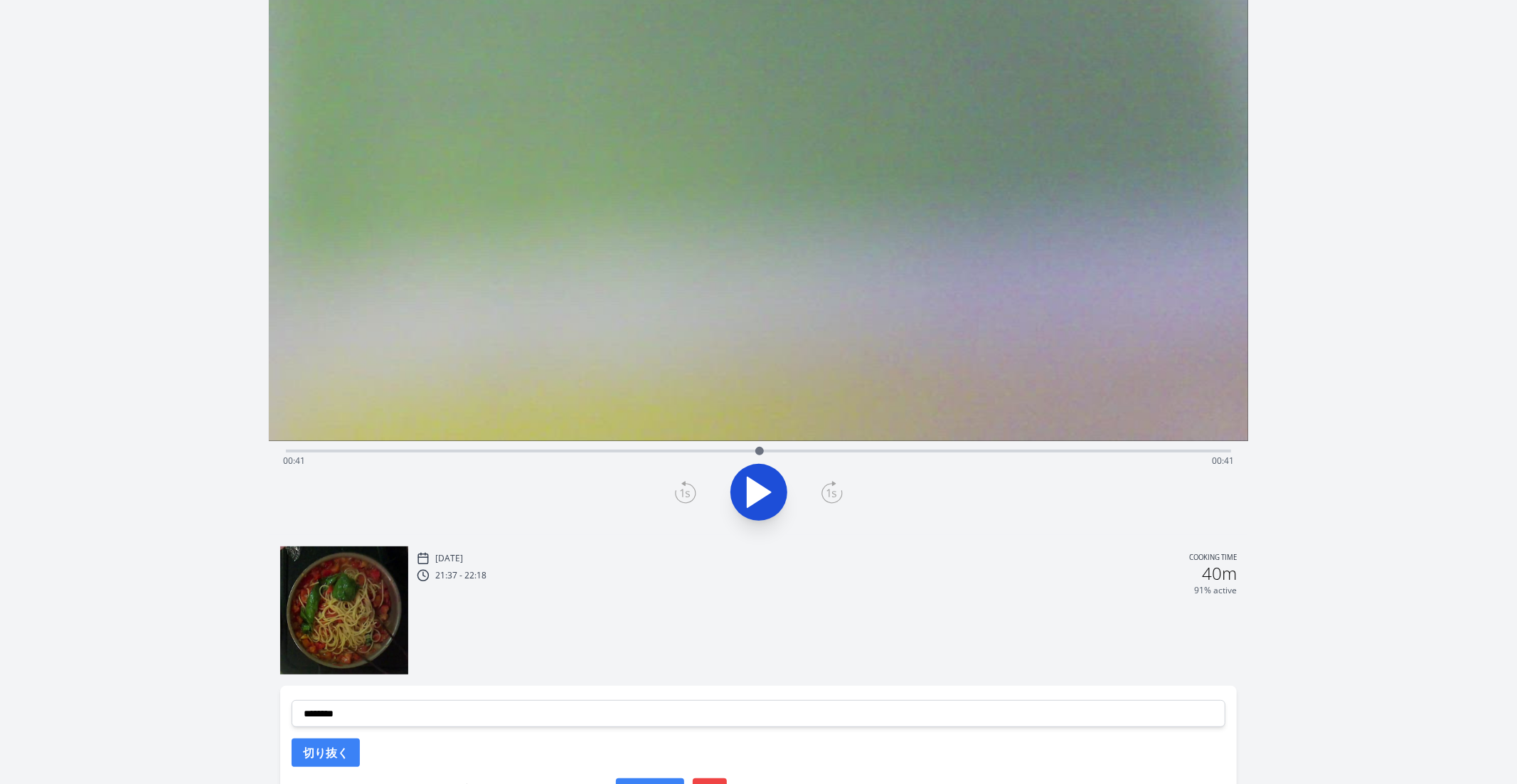
click at [696, 501] on div at bounding box center [759, 492] width 964 height 69
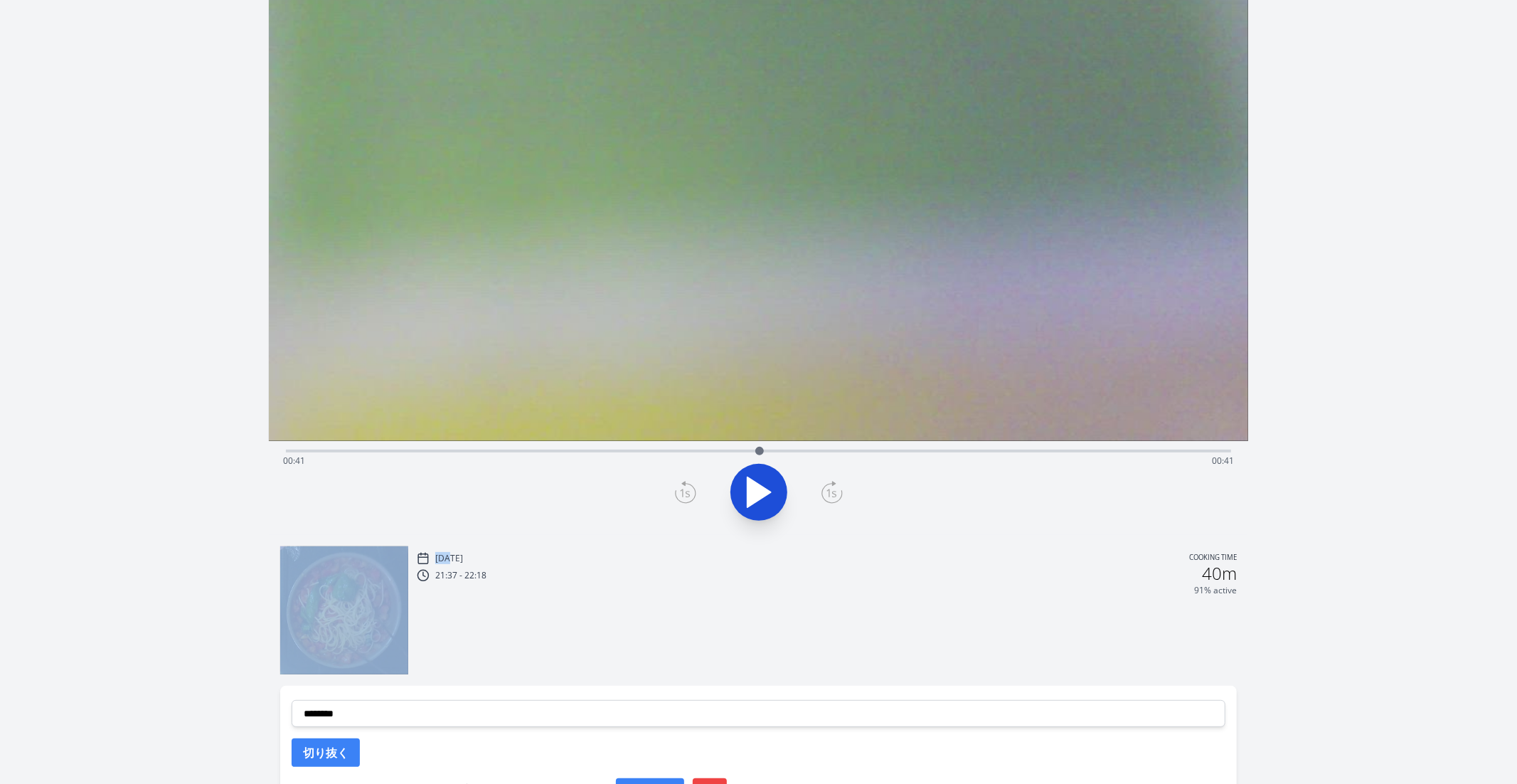
click at [696, 501] on div at bounding box center [759, 492] width 964 height 69
click at [692, 493] on icon at bounding box center [685, 492] width 22 height 23
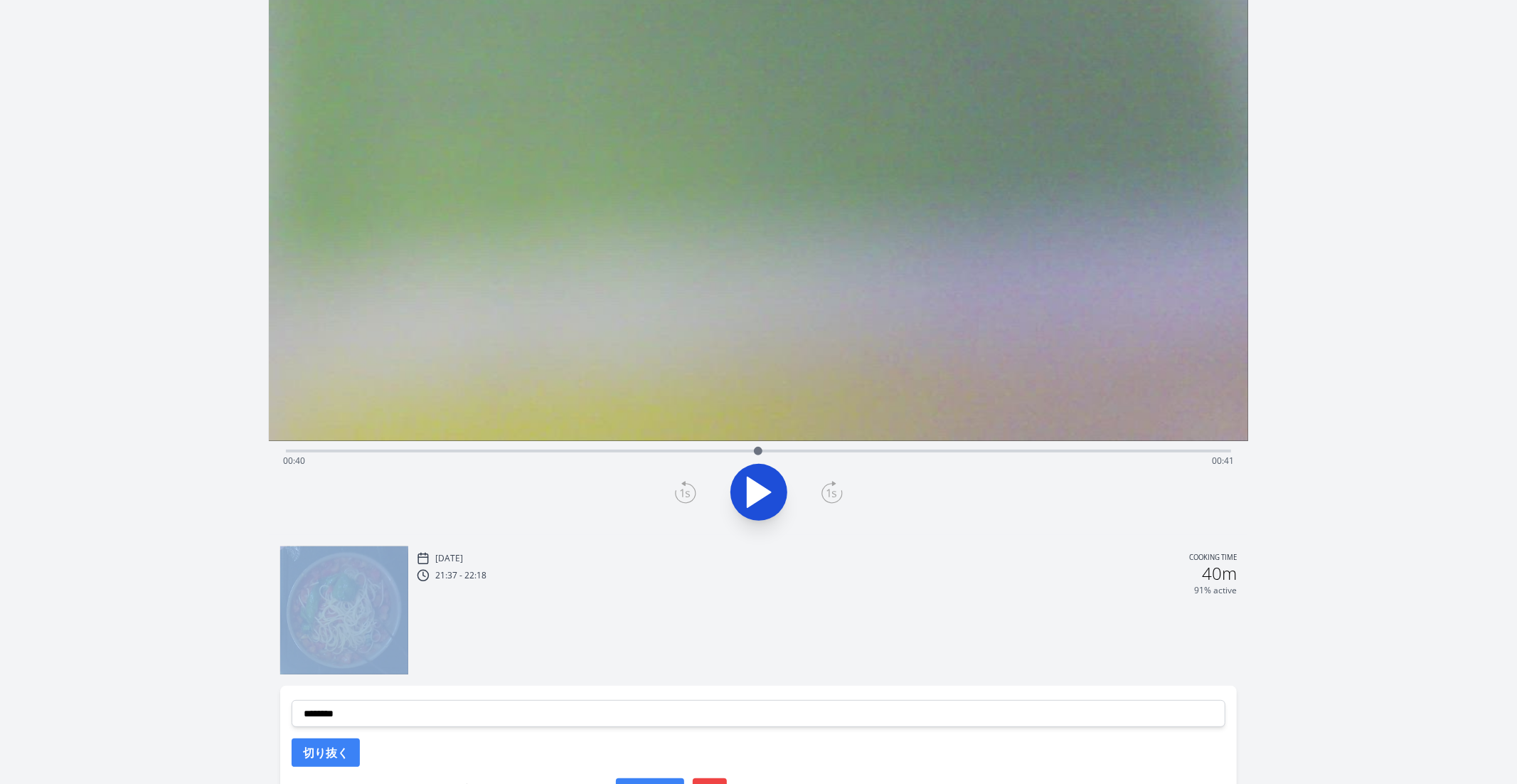
click at [692, 493] on icon at bounding box center [685, 492] width 22 height 23
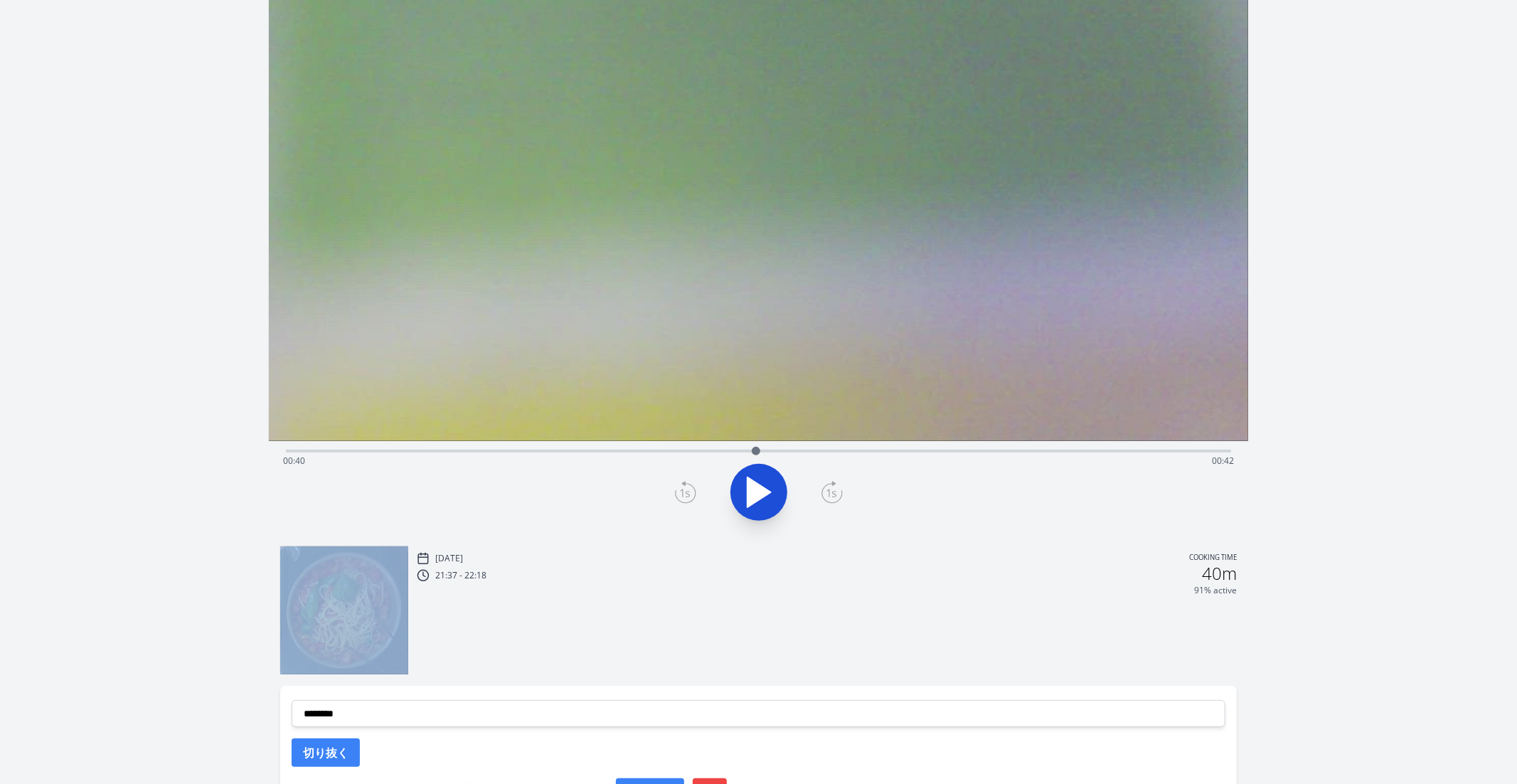
click at [692, 493] on icon at bounding box center [685, 492] width 22 height 23
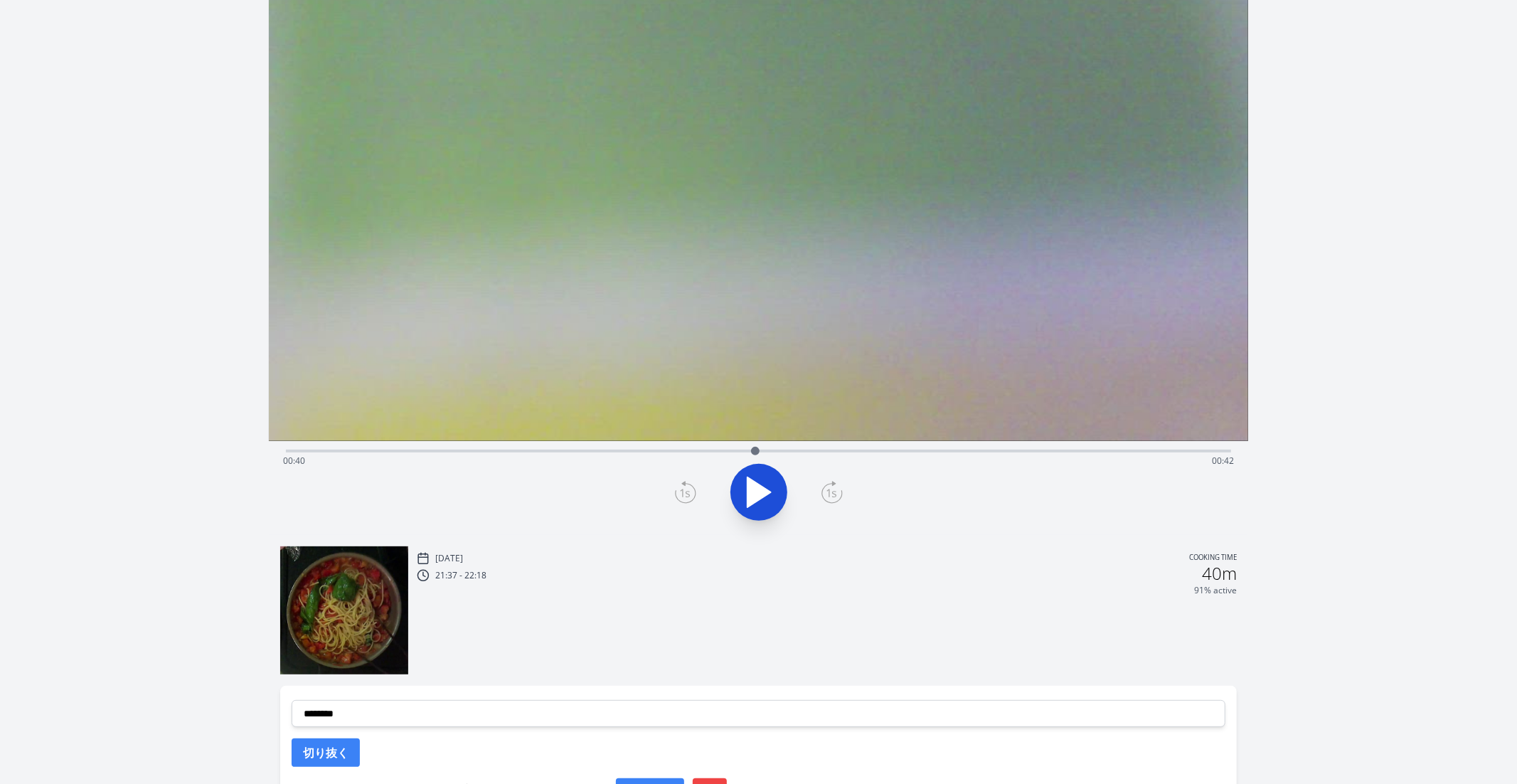
click at [692, 493] on icon at bounding box center [685, 492] width 22 height 23
click at [691, 493] on icon at bounding box center [685, 492] width 22 height 23
click at [834, 485] on icon at bounding box center [832, 492] width 22 height 23
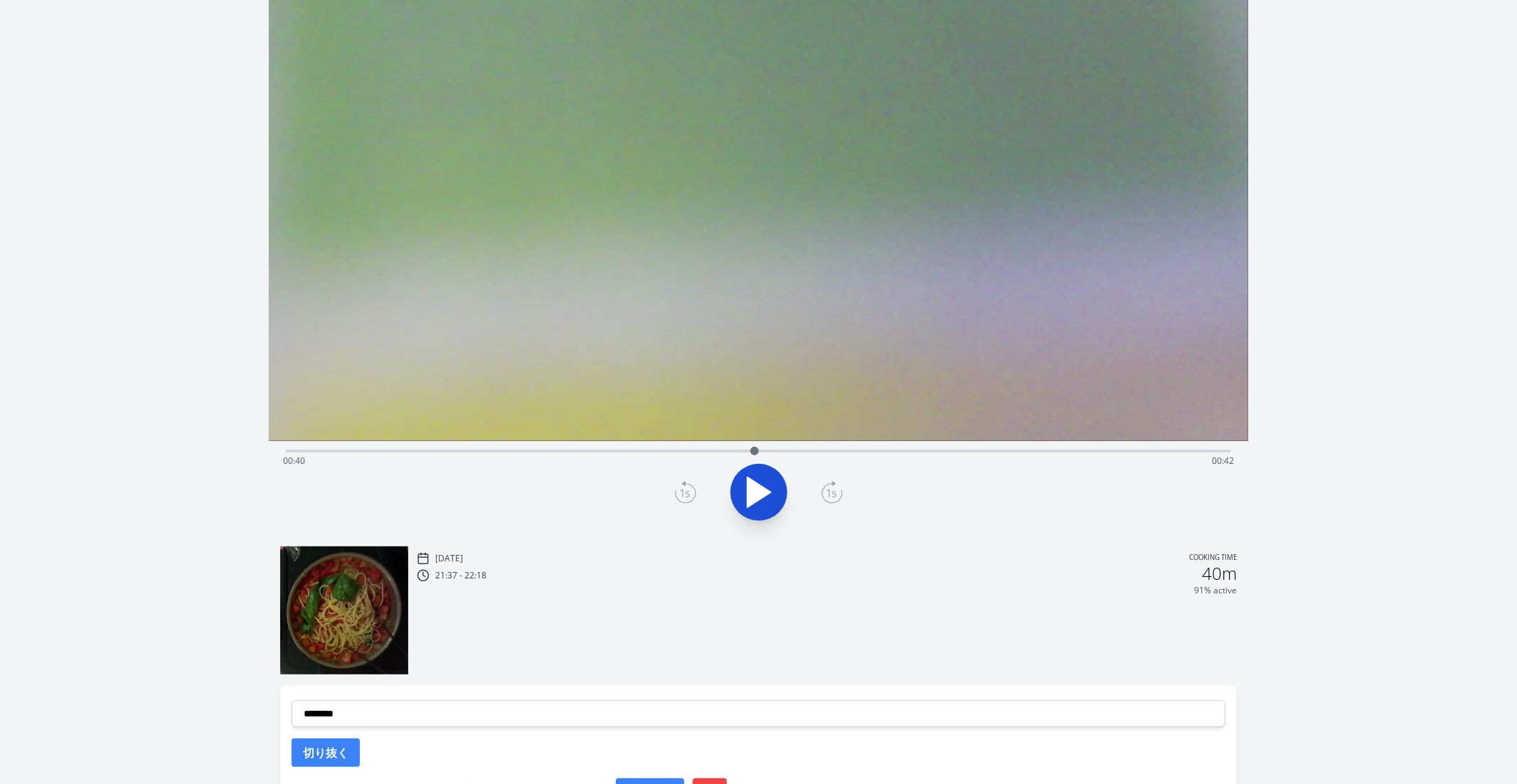
click at [834, 485] on icon at bounding box center [832, 492] width 22 height 23
click at [679, 500] on icon at bounding box center [685, 492] width 22 height 23
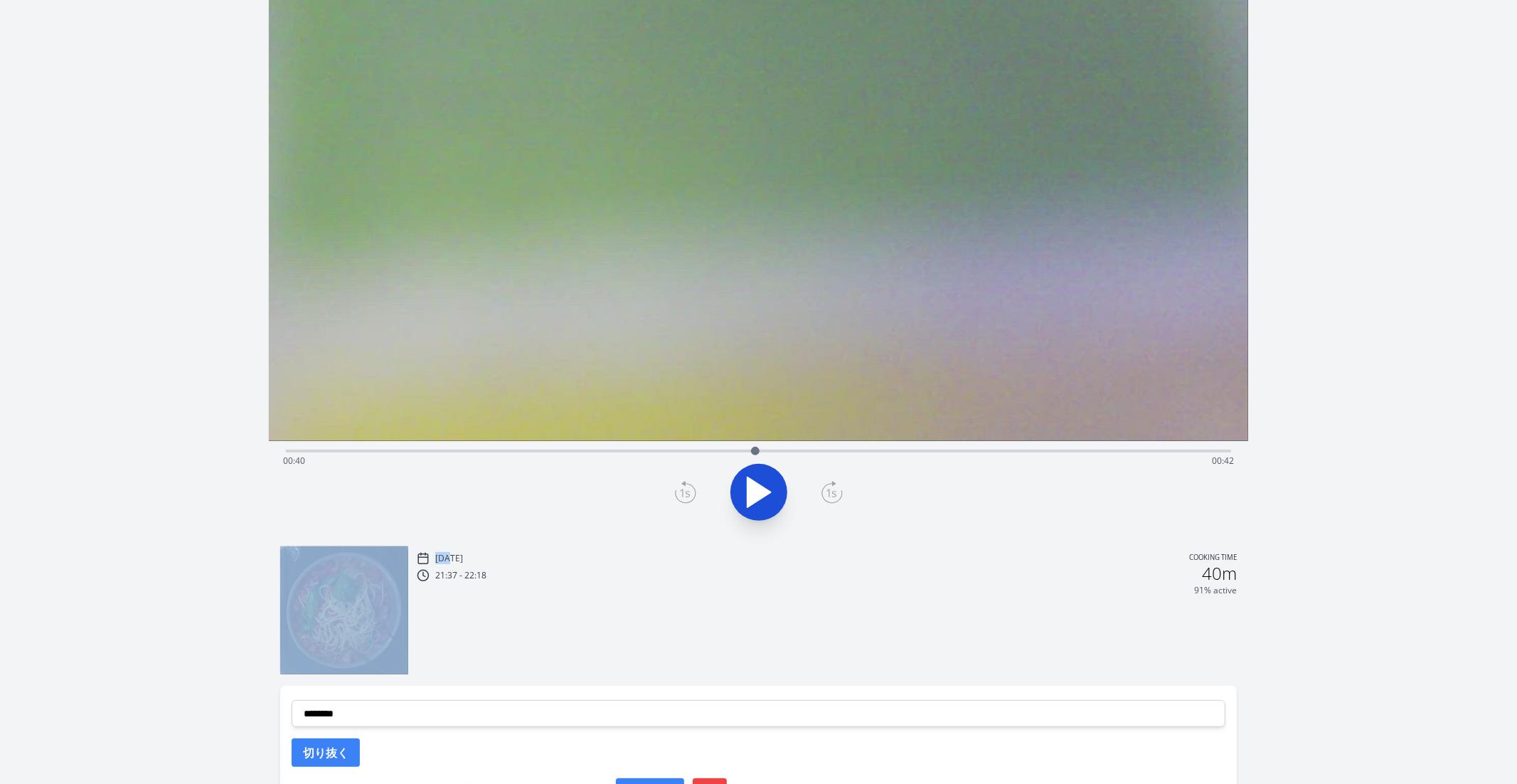
click at [679, 500] on icon at bounding box center [685, 492] width 22 height 23
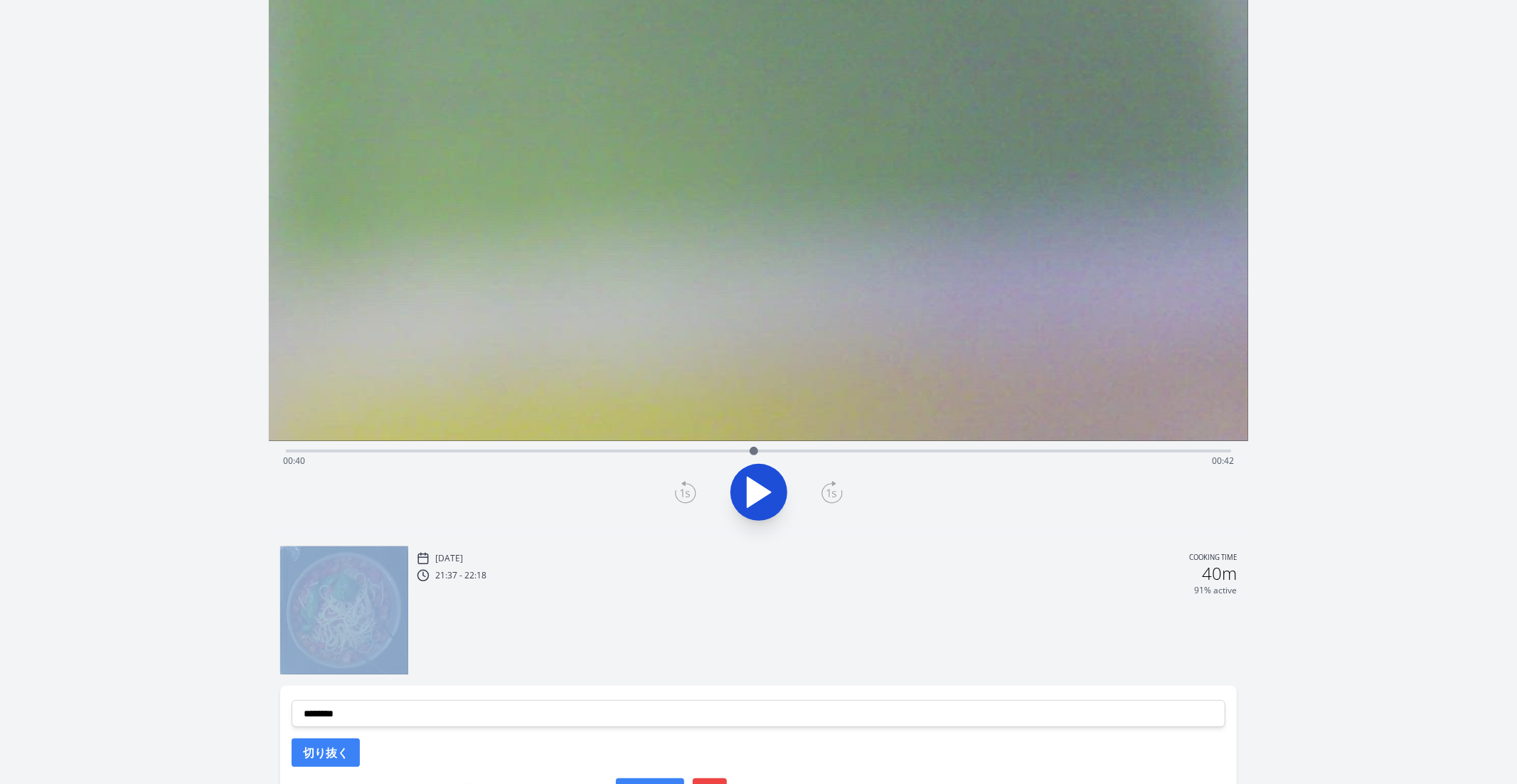
click at [679, 500] on icon at bounding box center [685, 492] width 22 height 23
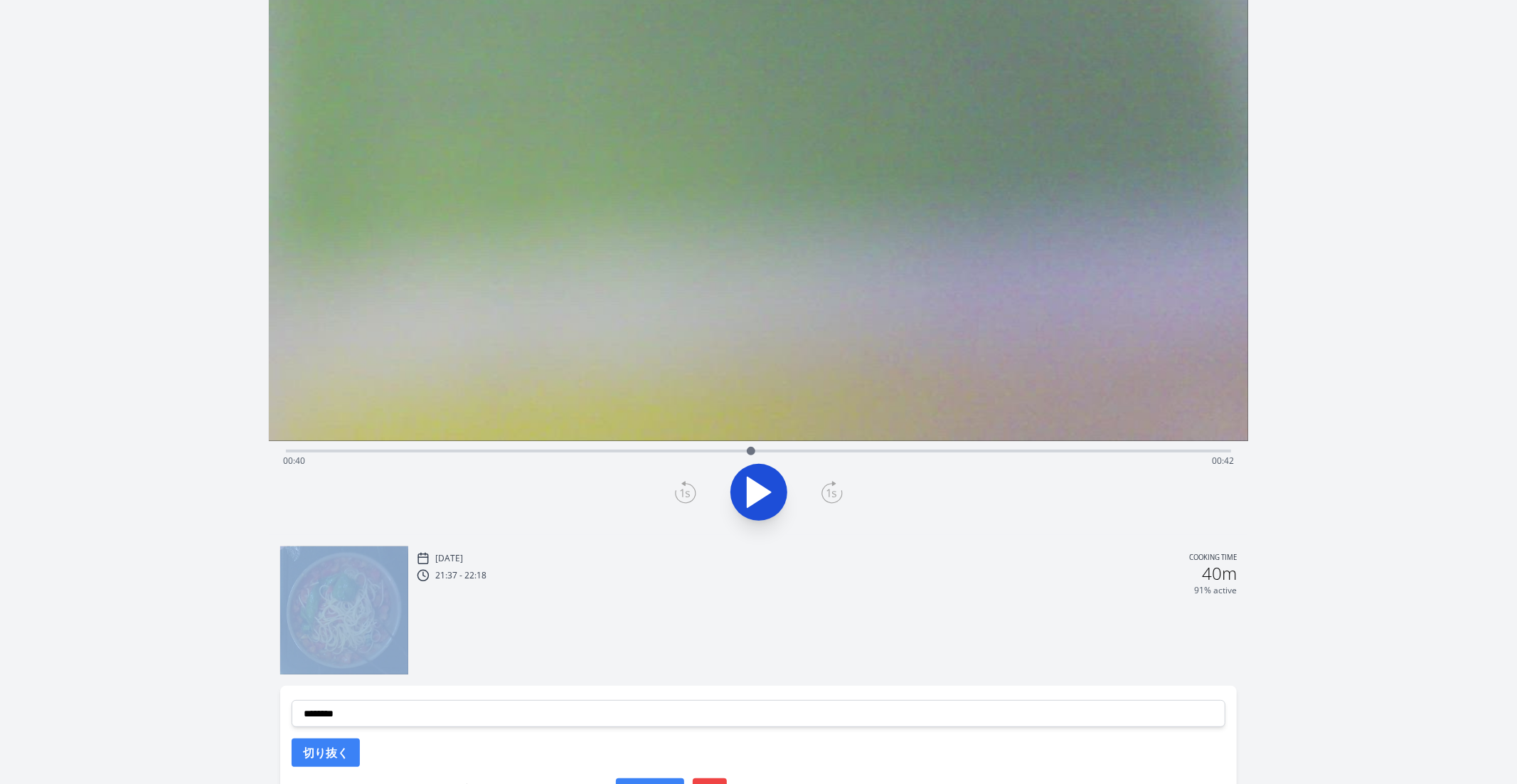
click at [679, 500] on icon at bounding box center [685, 492] width 22 height 23
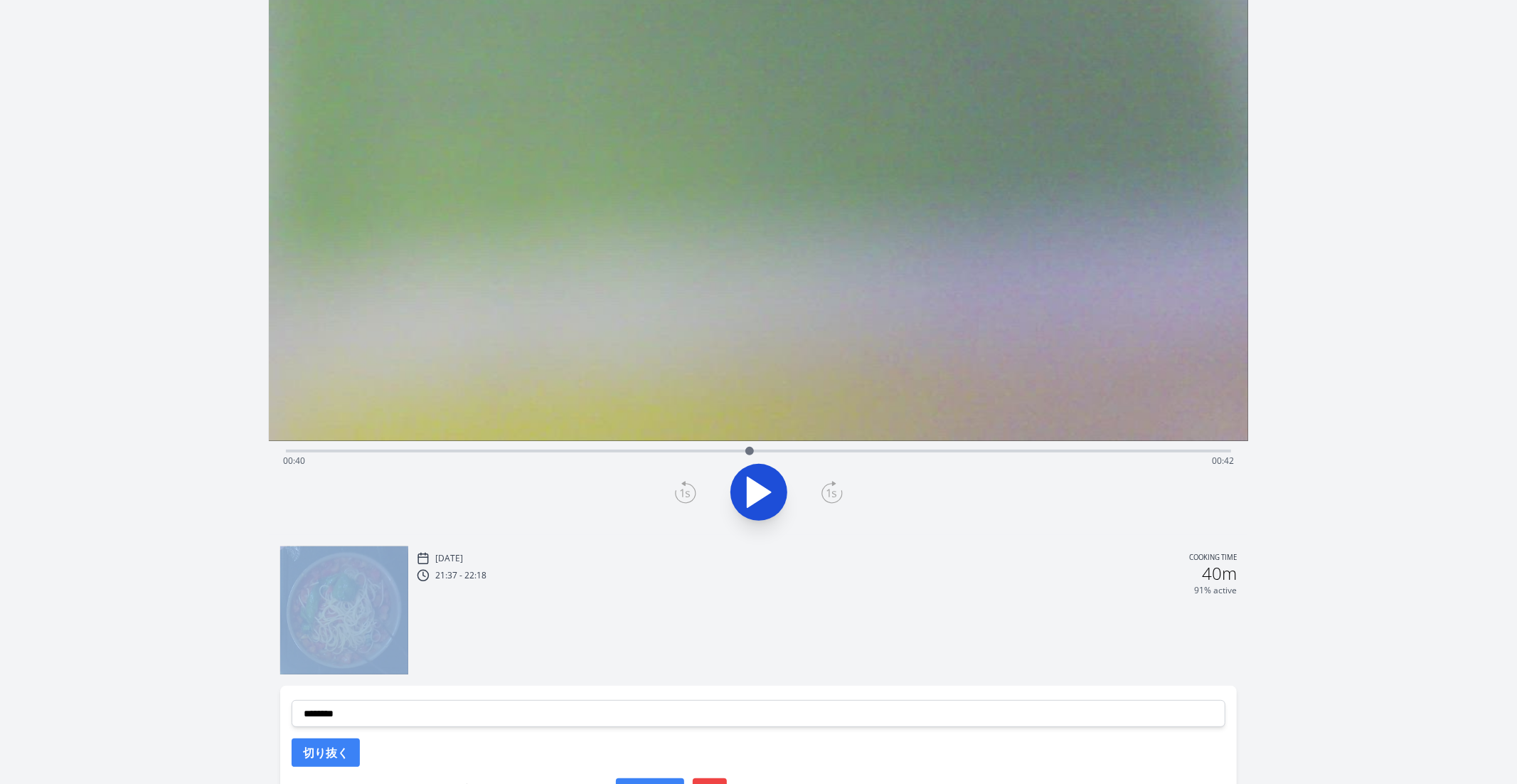
click at [838, 493] on icon at bounding box center [832, 492] width 22 height 23
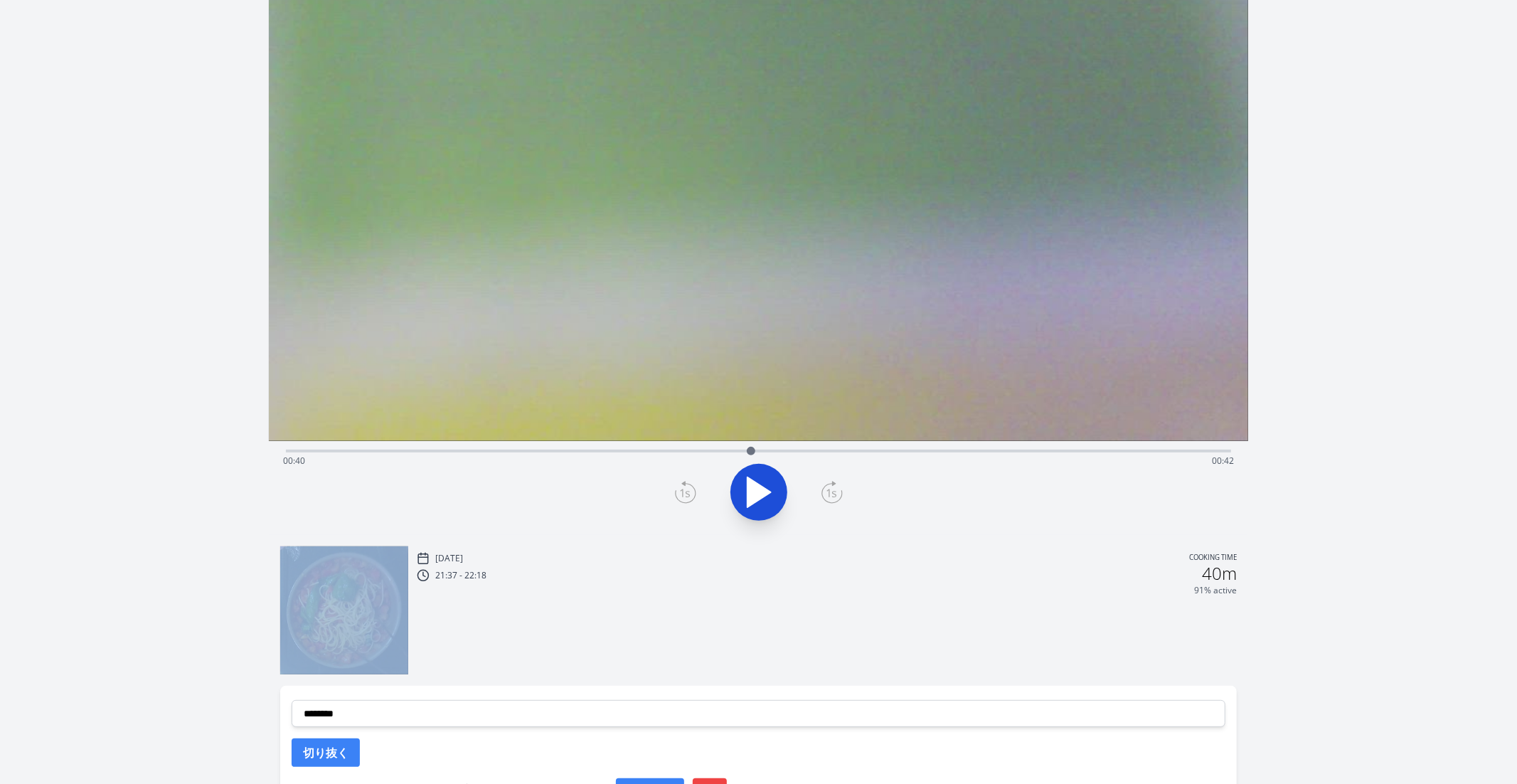
click at [838, 493] on icon at bounding box center [832, 492] width 22 height 23
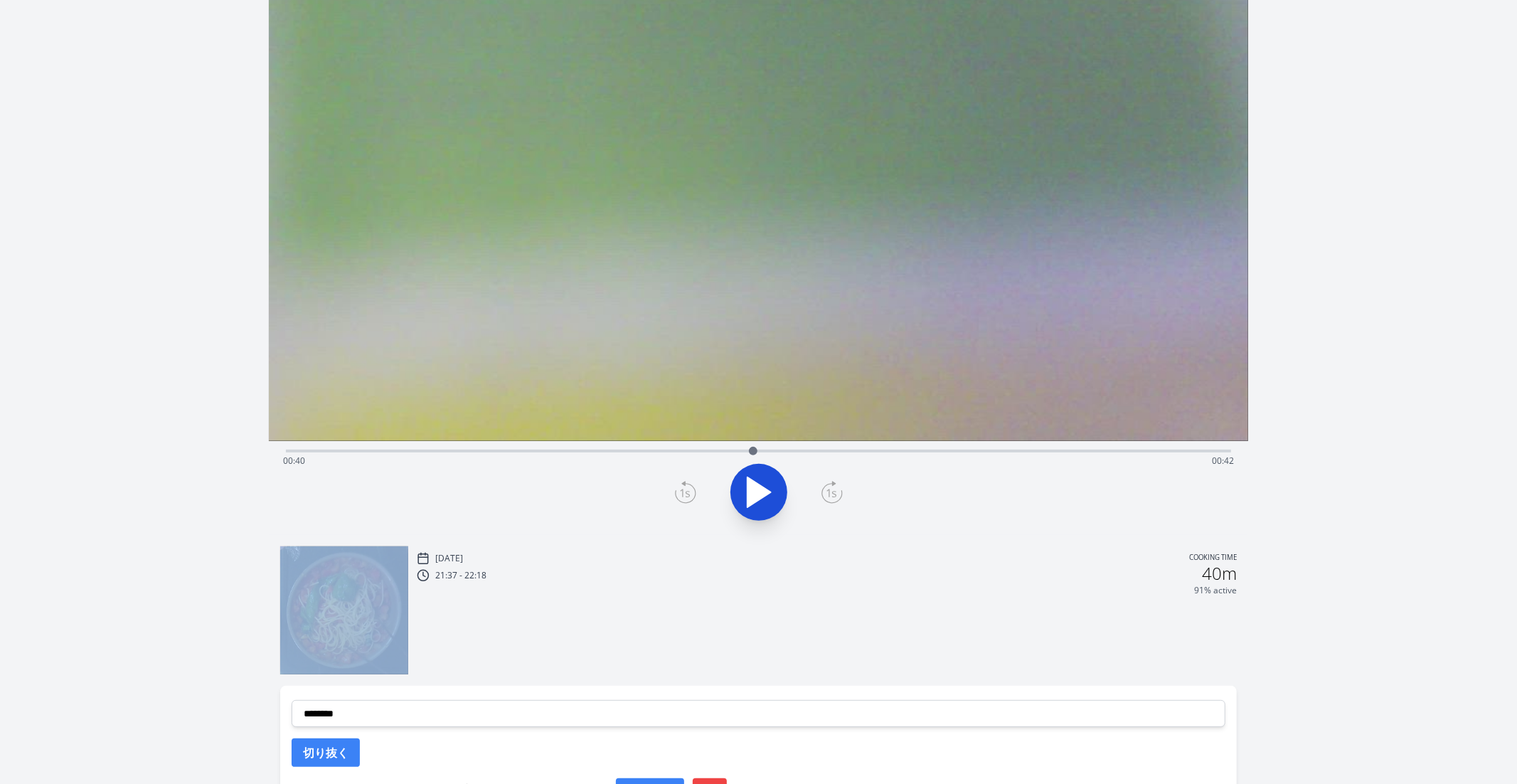
click at [838, 493] on icon at bounding box center [832, 492] width 22 height 23
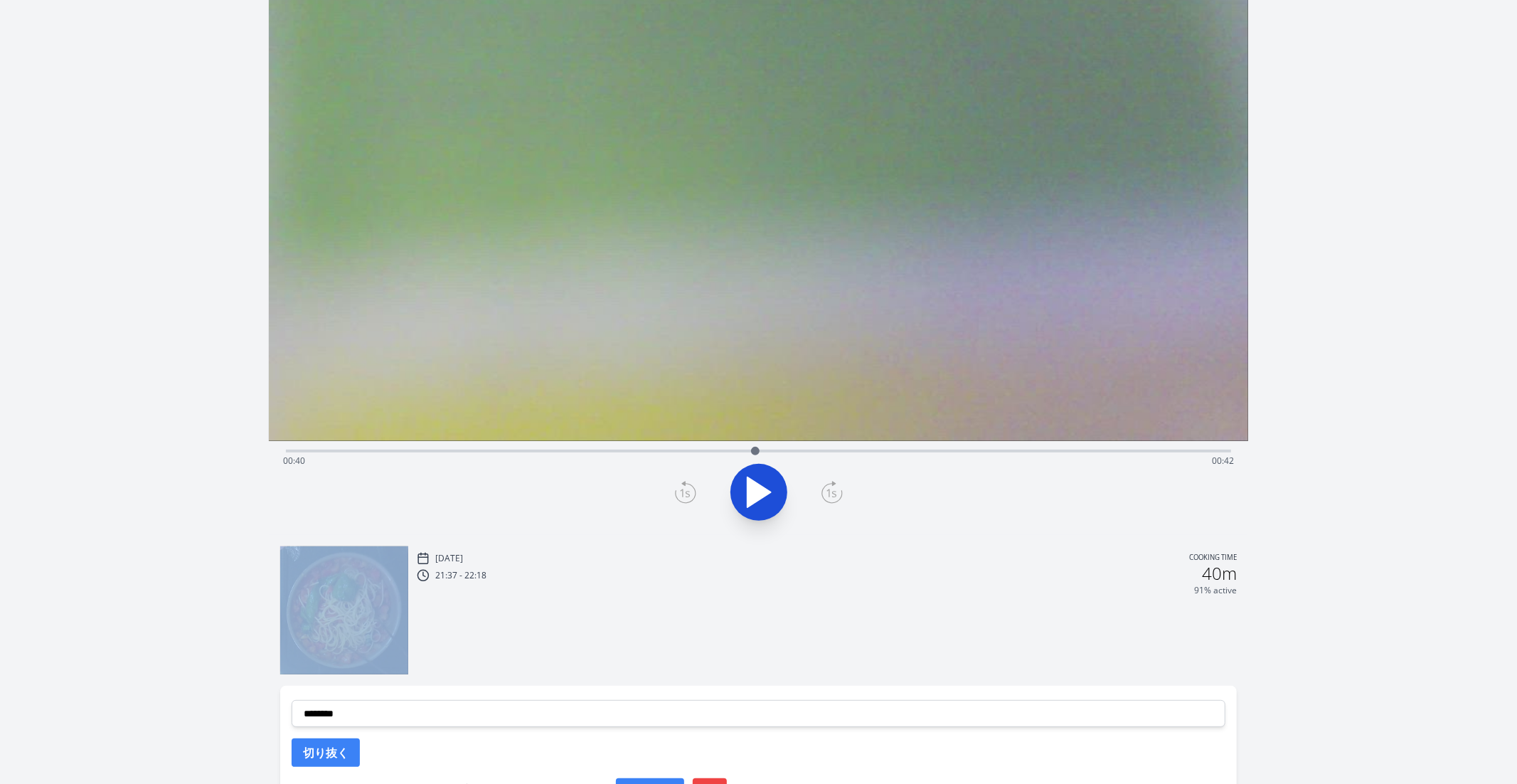
click at [838, 493] on icon at bounding box center [832, 492] width 22 height 23
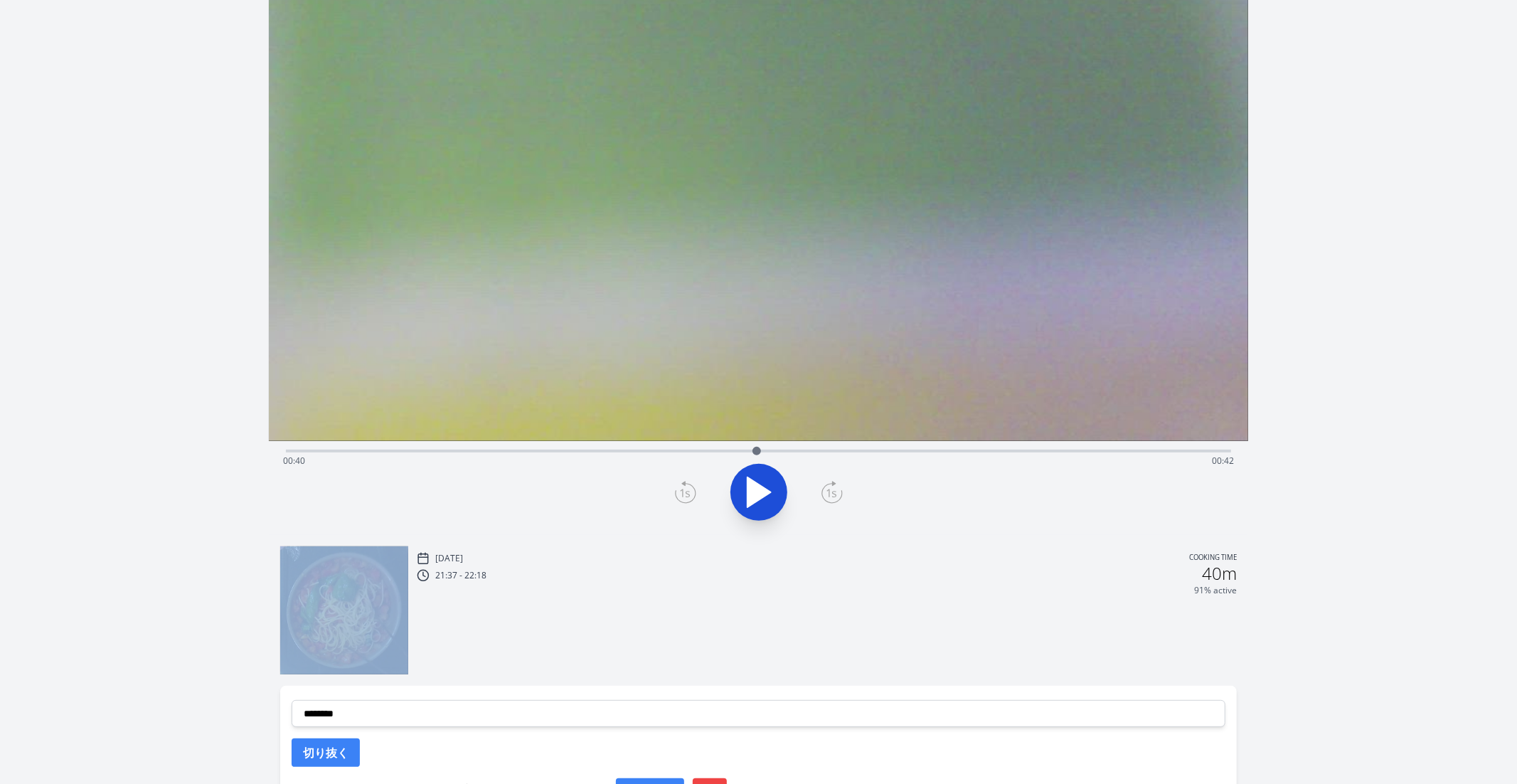
click at [838, 493] on icon at bounding box center [832, 492] width 22 height 23
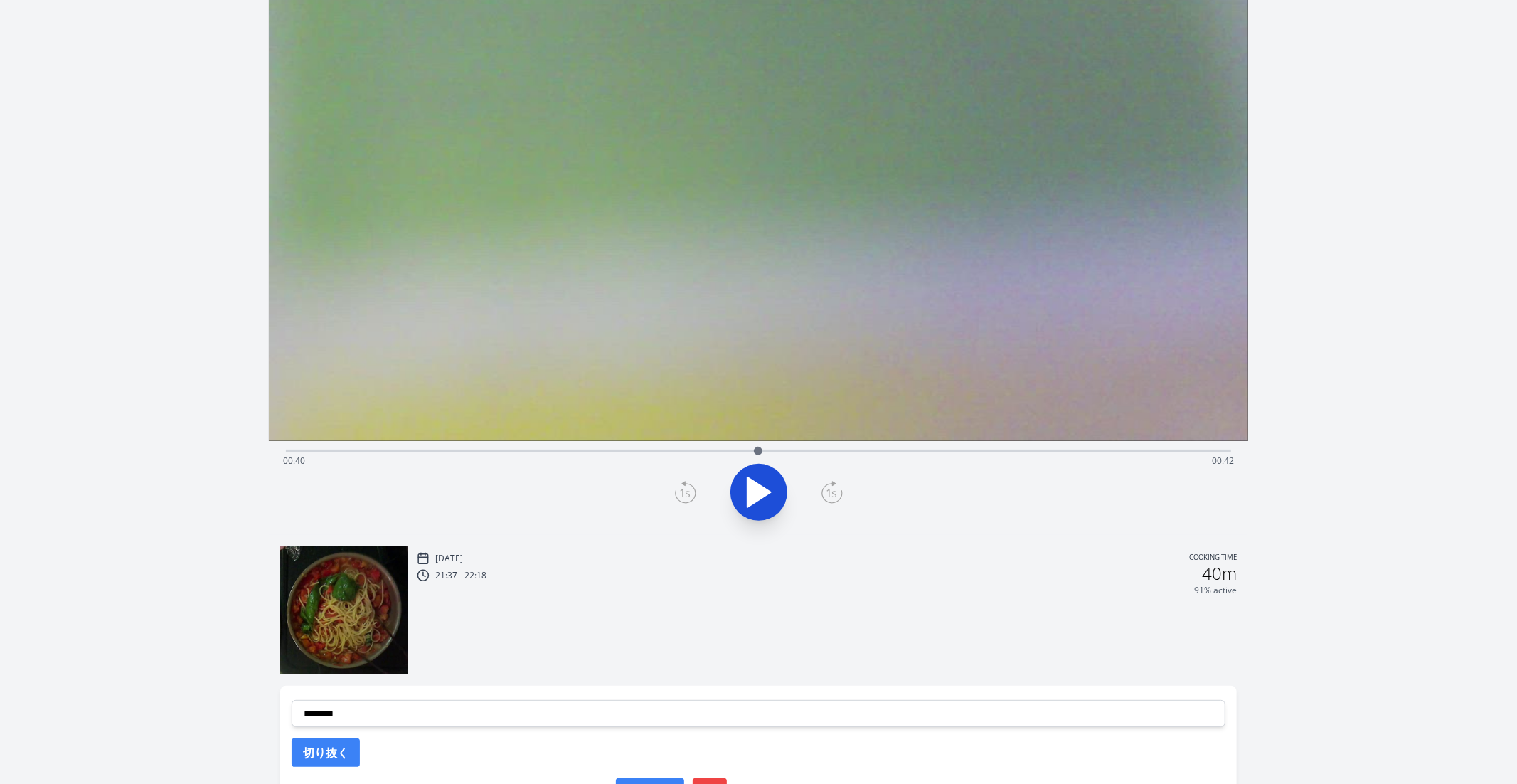
click at [678, 498] on icon at bounding box center [685, 492] width 22 height 23
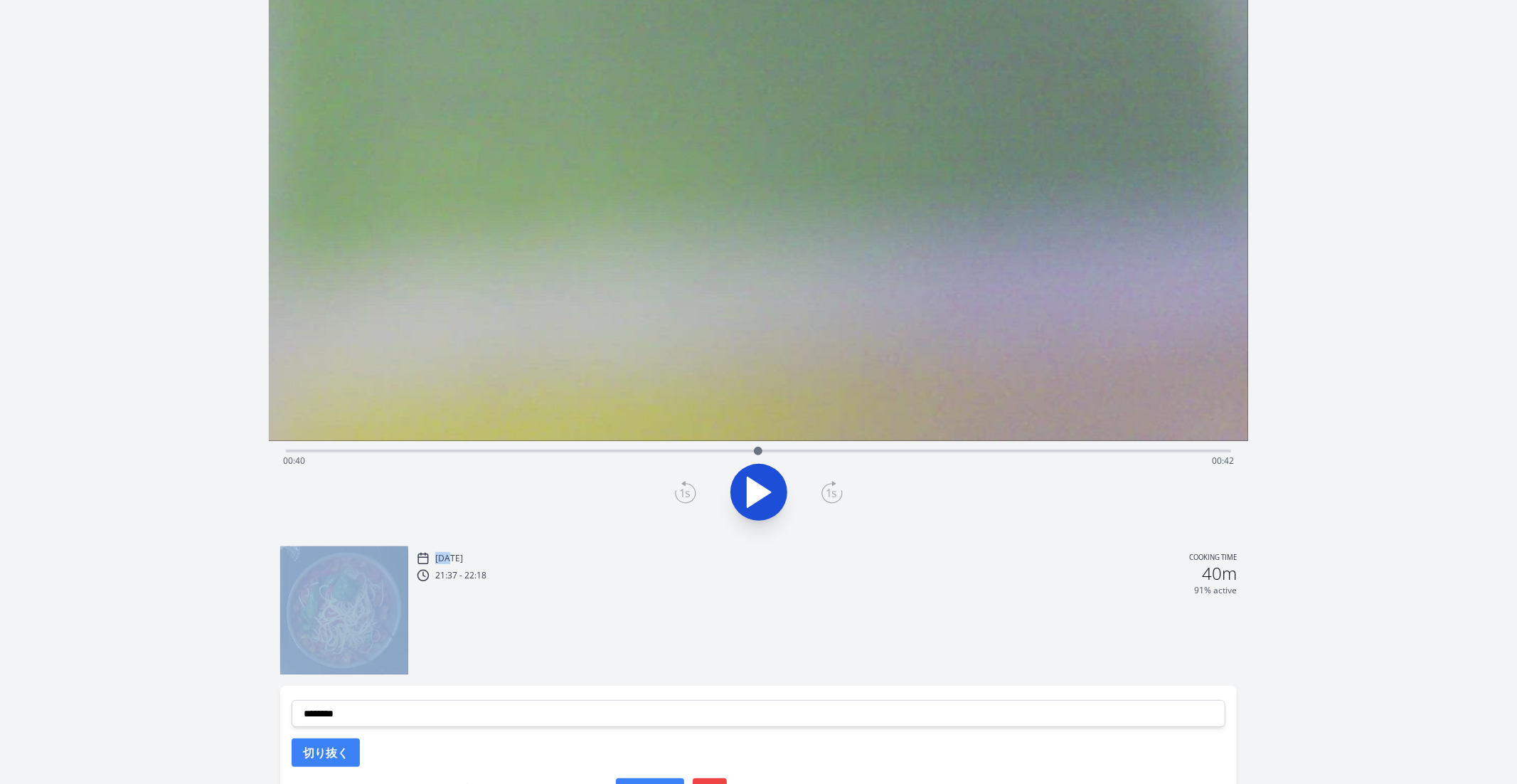
click at [678, 498] on icon at bounding box center [685, 492] width 22 height 23
click at [837, 493] on icon at bounding box center [832, 492] width 22 height 23
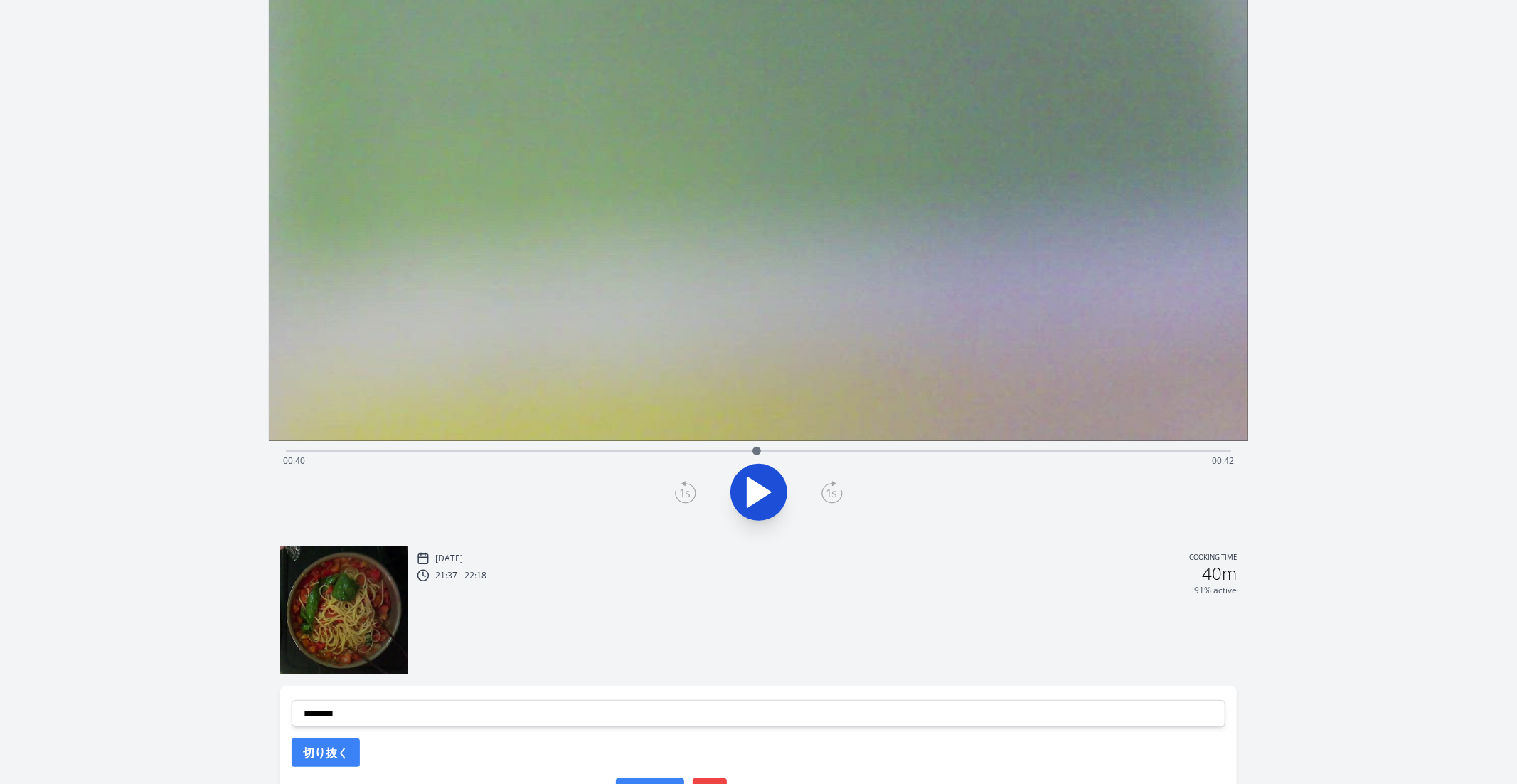
click at [700, 488] on div at bounding box center [759, 492] width 964 height 69
click at [690, 488] on icon at bounding box center [685, 492] width 22 height 23
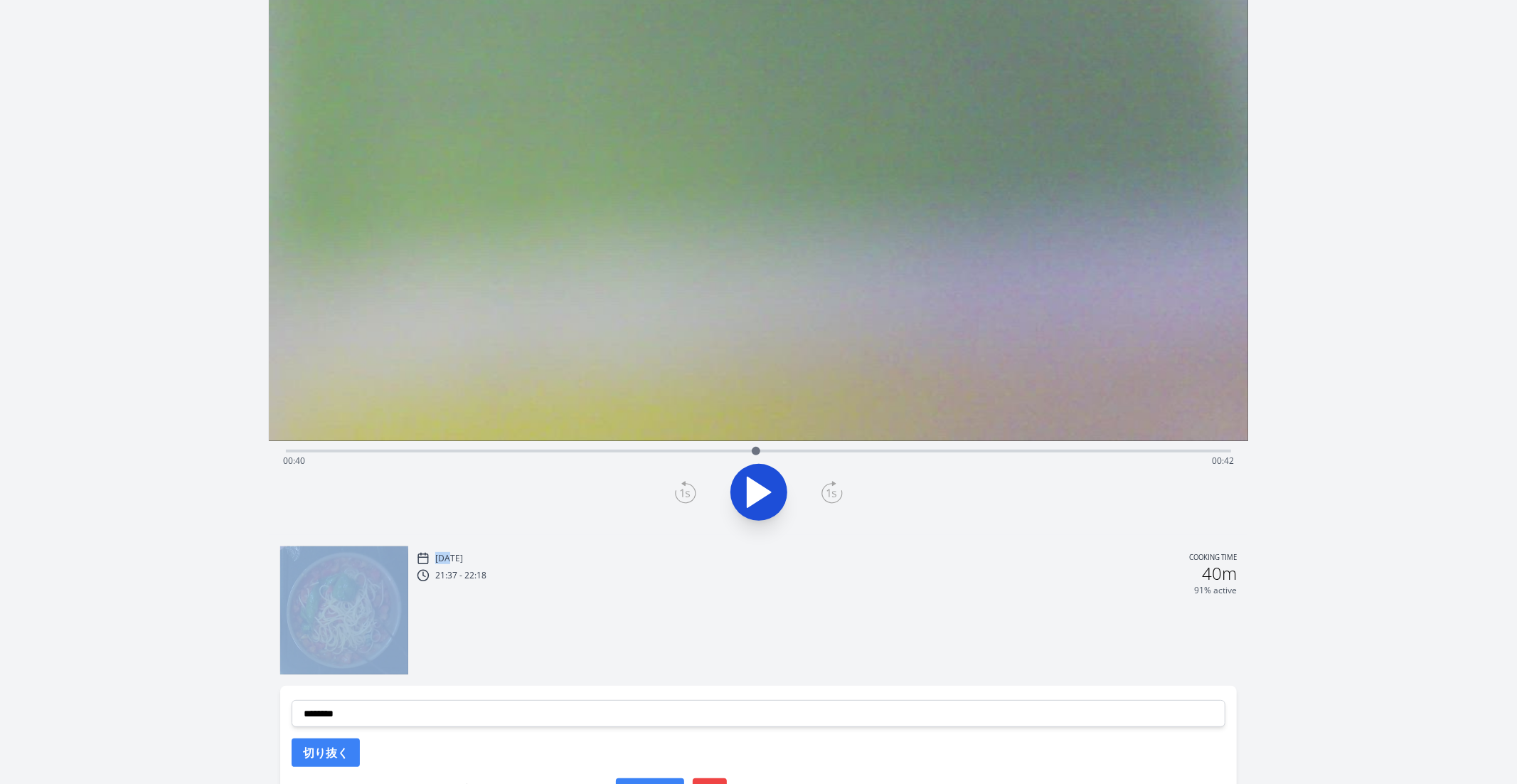
click at [690, 488] on icon at bounding box center [685, 492] width 22 height 23
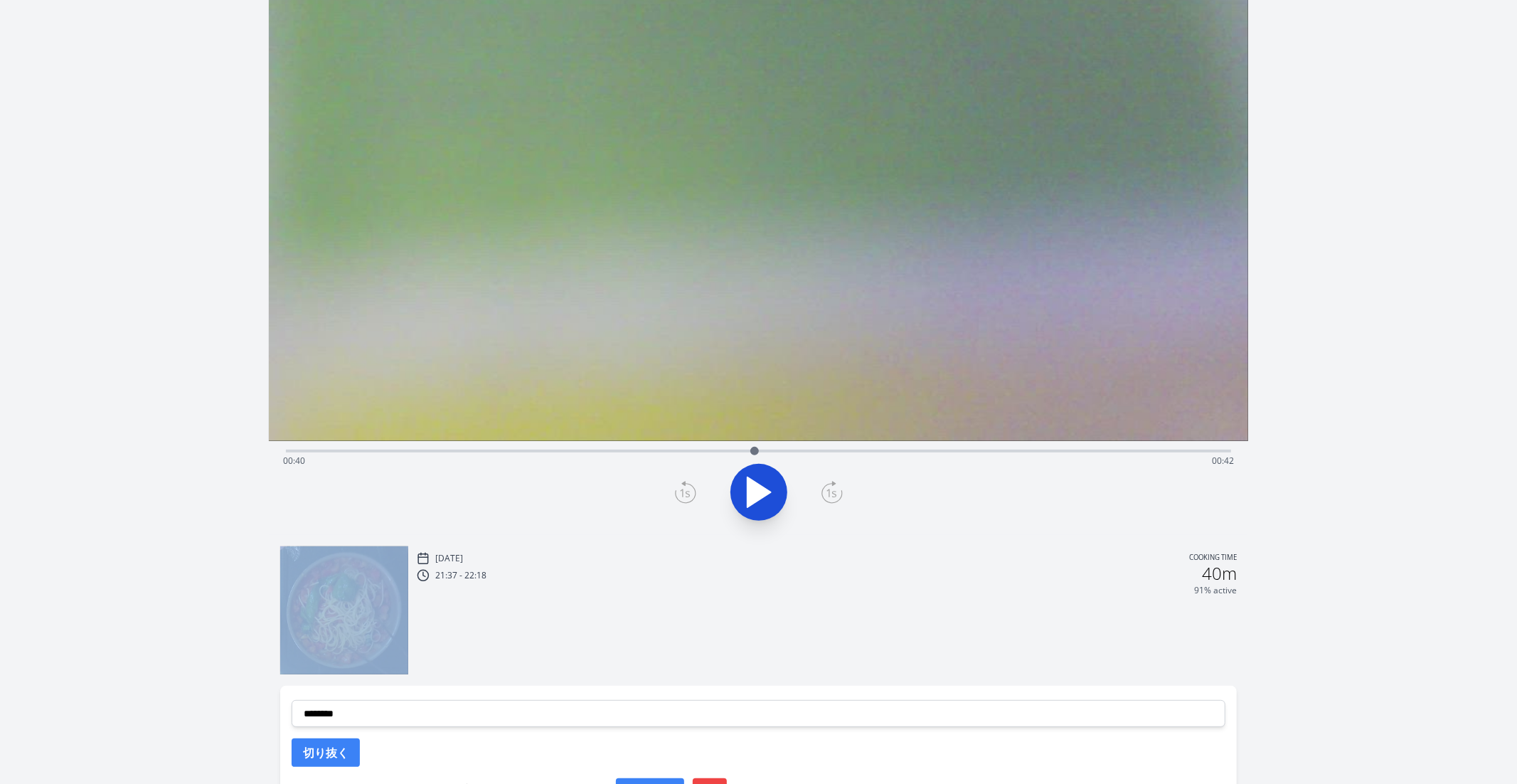
click at [690, 488] on icon at bounding box center [685, 492] width 22 height 23
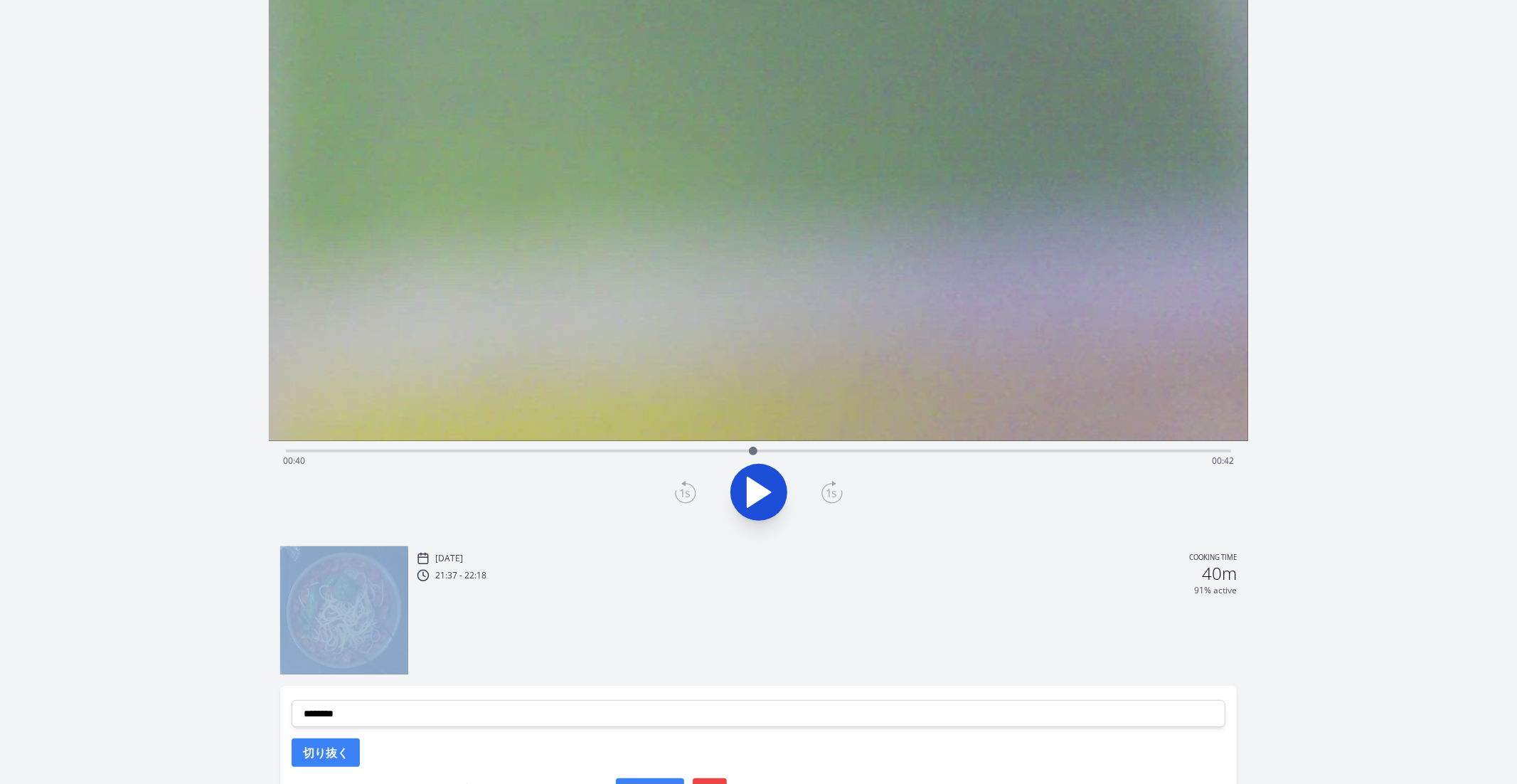
click at [690, 488] on icon at bounding box center [685, 492] width 22 height 23
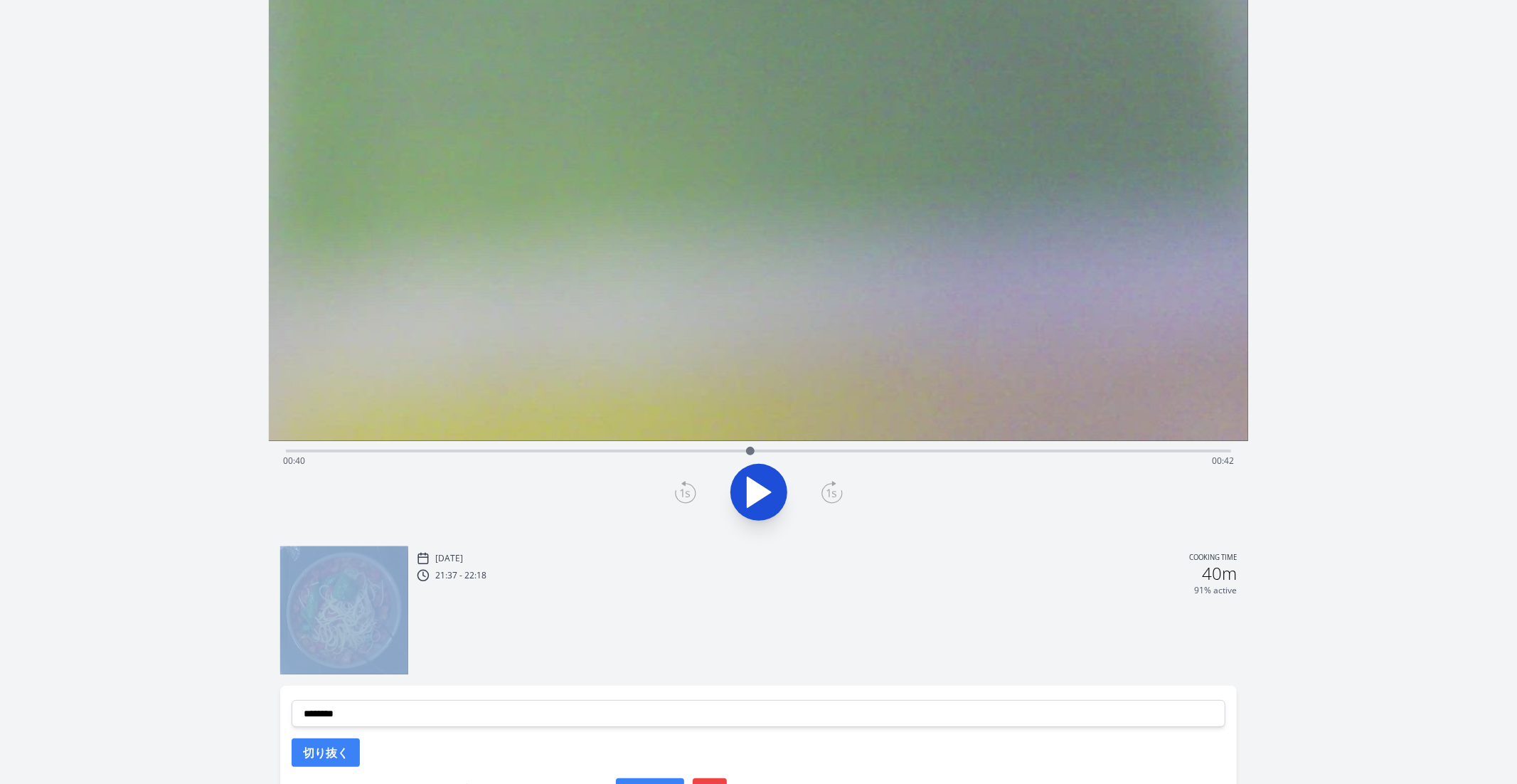
click at [690, 488] on icon at bounding box center [685, 492] width 22 height 23
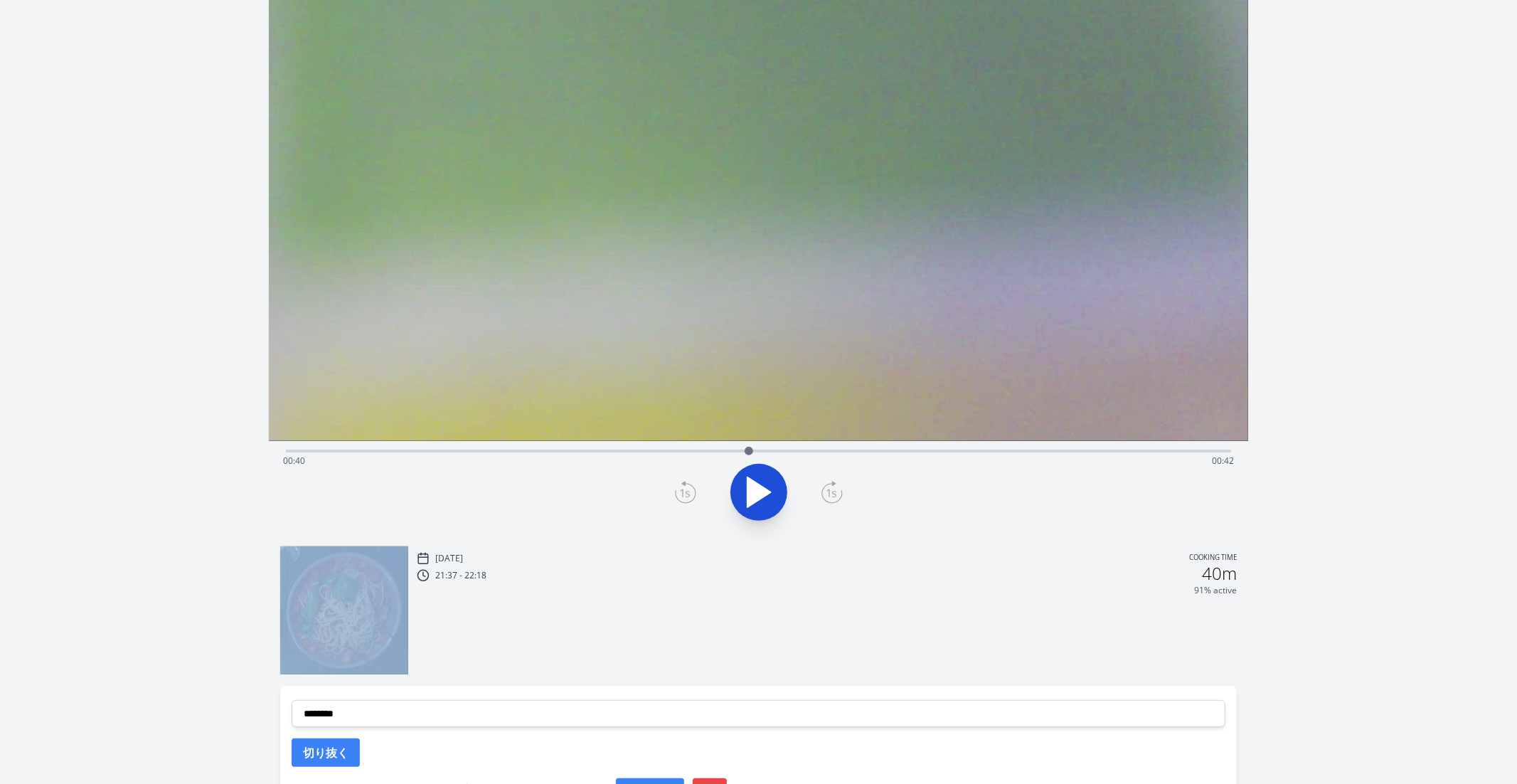
click at [690, 488] on icon at bounding box center [685, 492] width 22 height 23
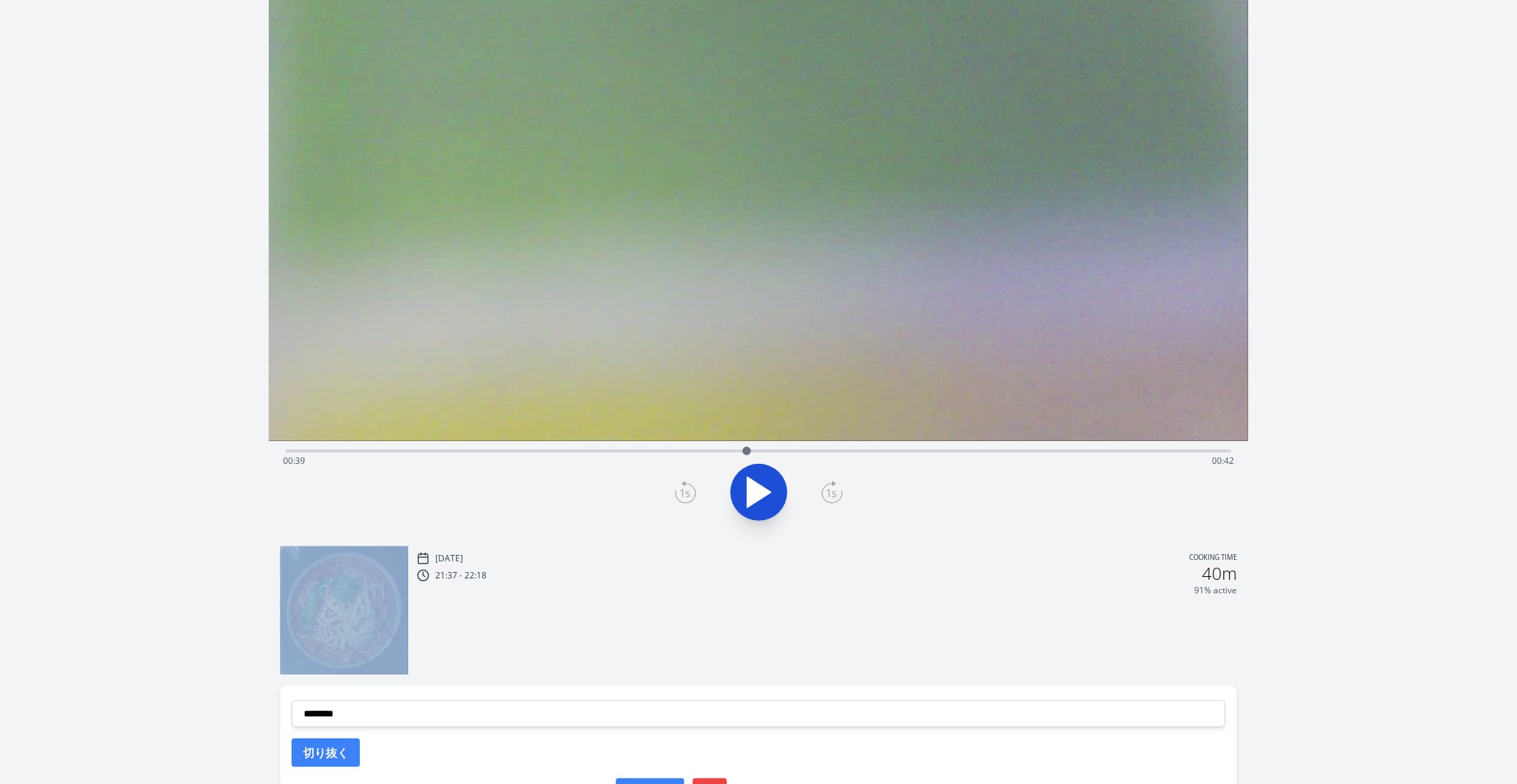
click at [690, 488] on icon at bounding box center [685, 492] width 22 height 23
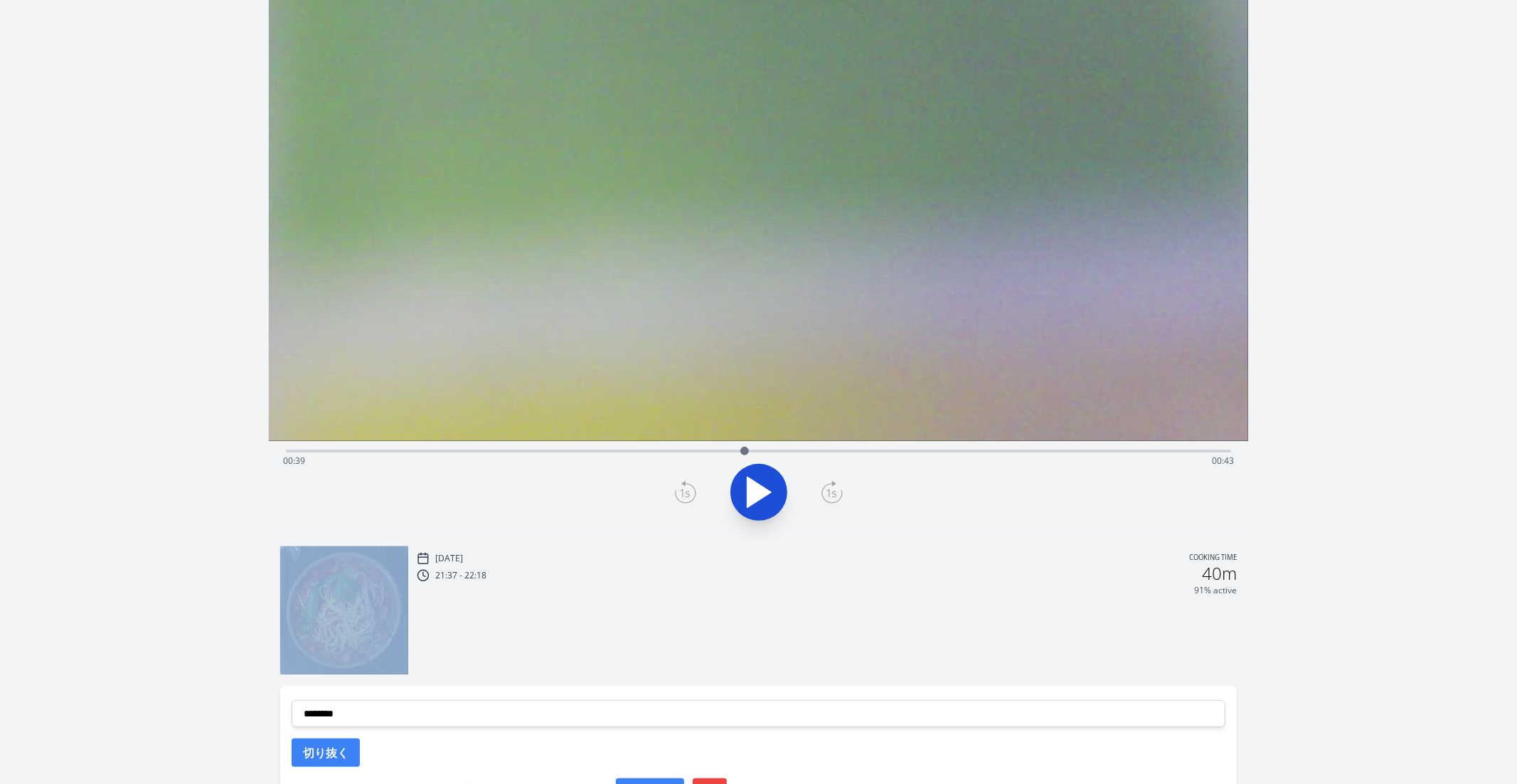
click at [690, 488] on icon at bounding box center [685, 492] width 22 height 23
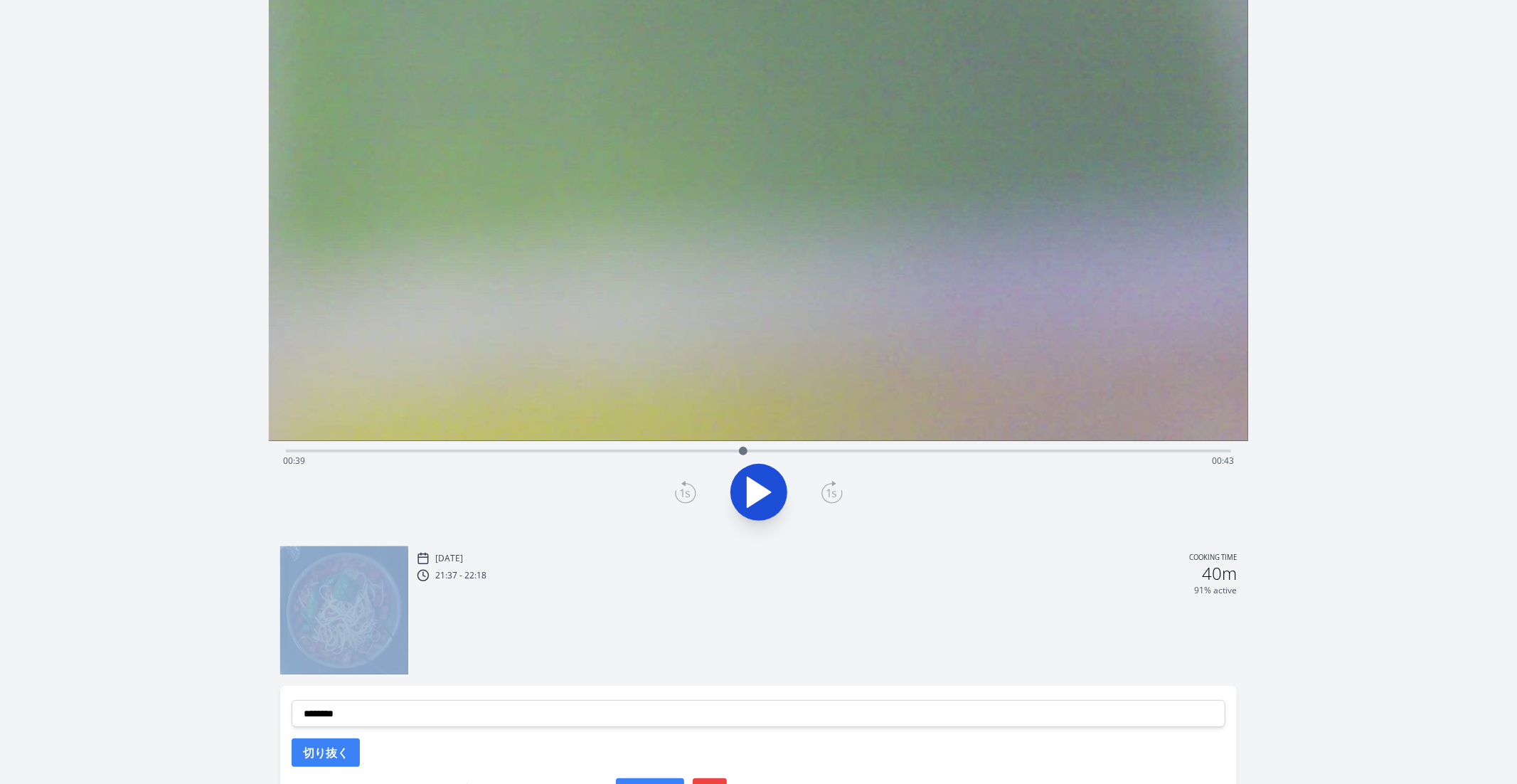
click at [690, 488] on icon at bounding box center [685, 492] width 22 height 23
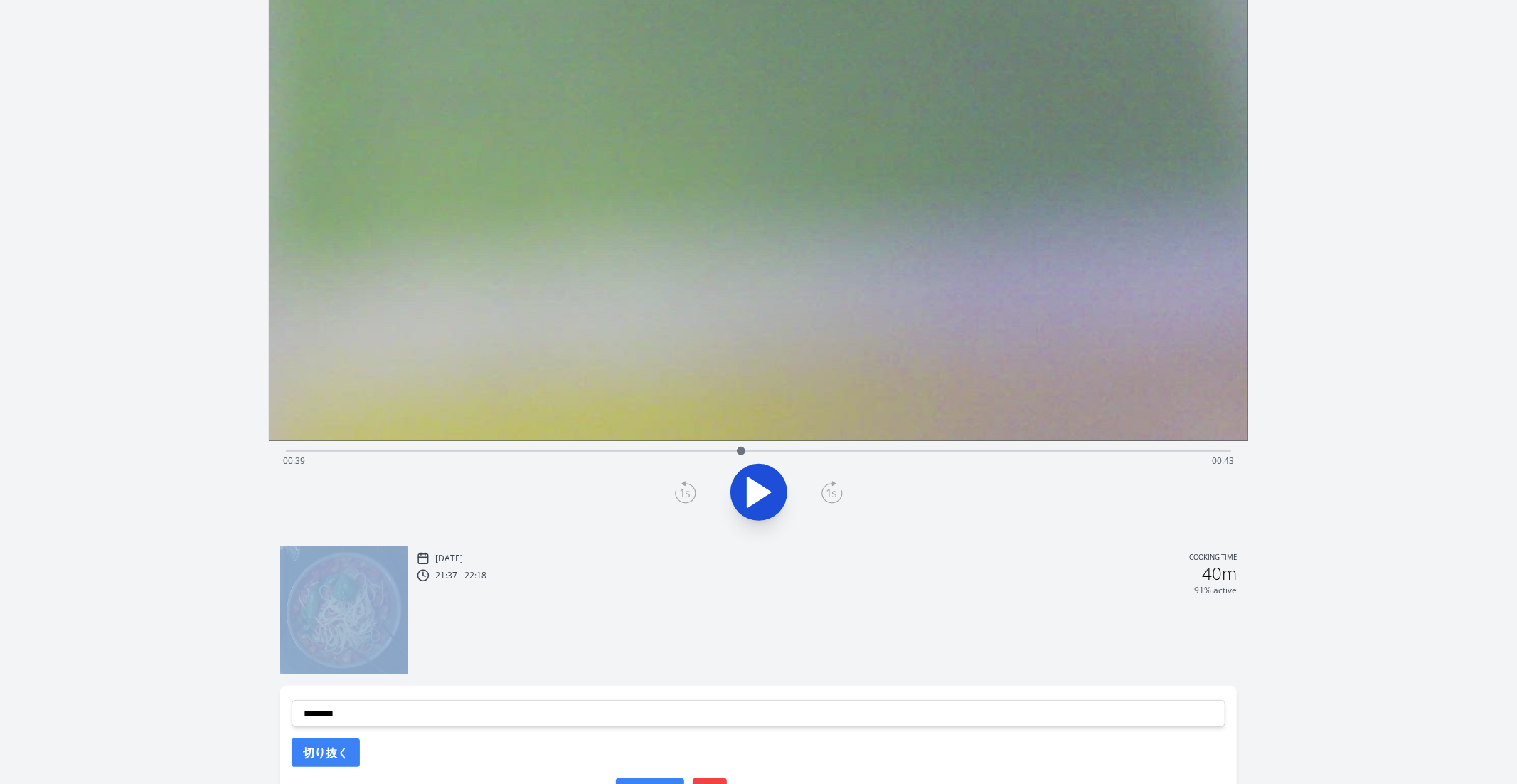
click at [690, 488] on icon at bounding box center [685, 492] width 22 height 23
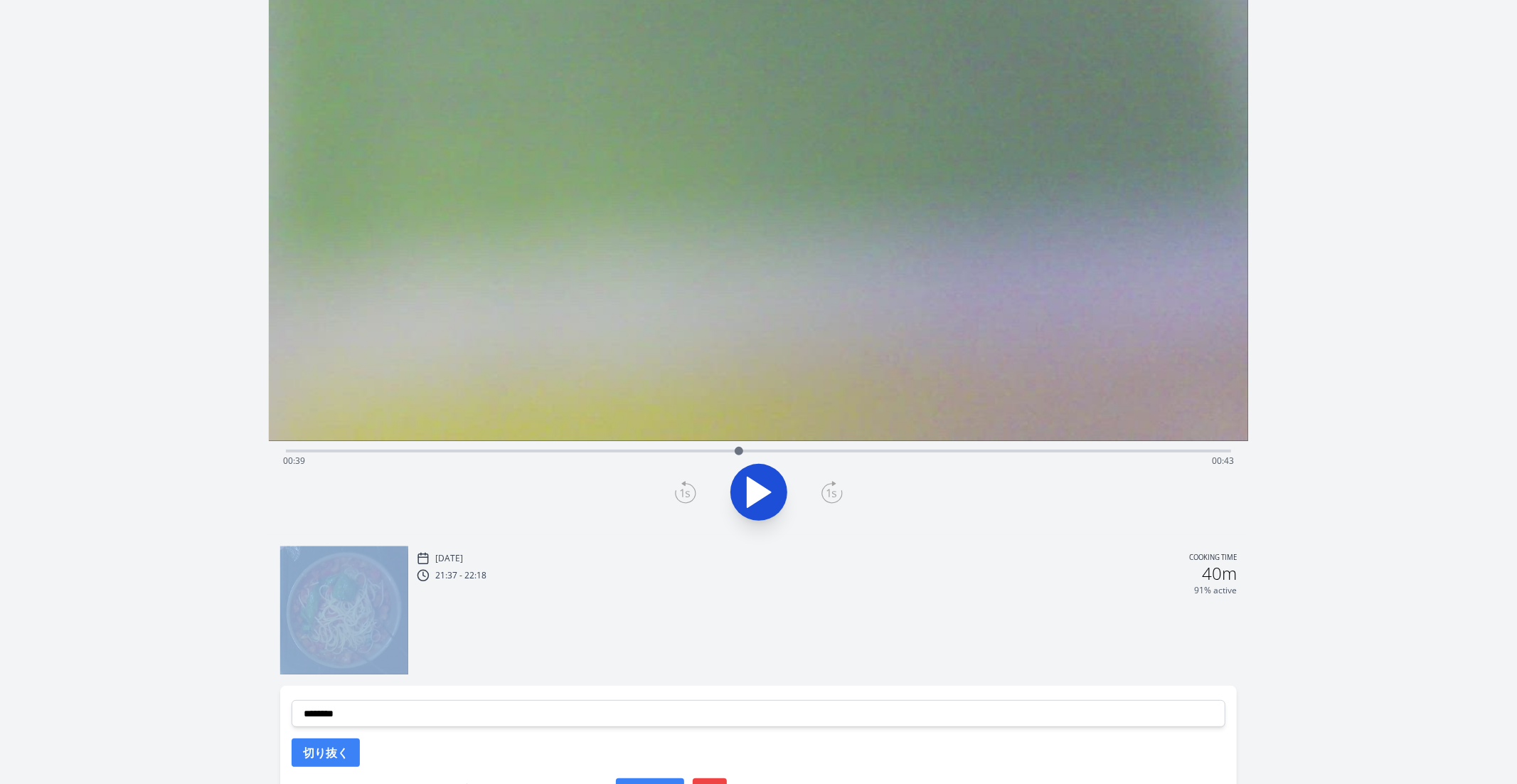
click at [690, 488] on icon at bounding box center [685, 492] width 22 height 23
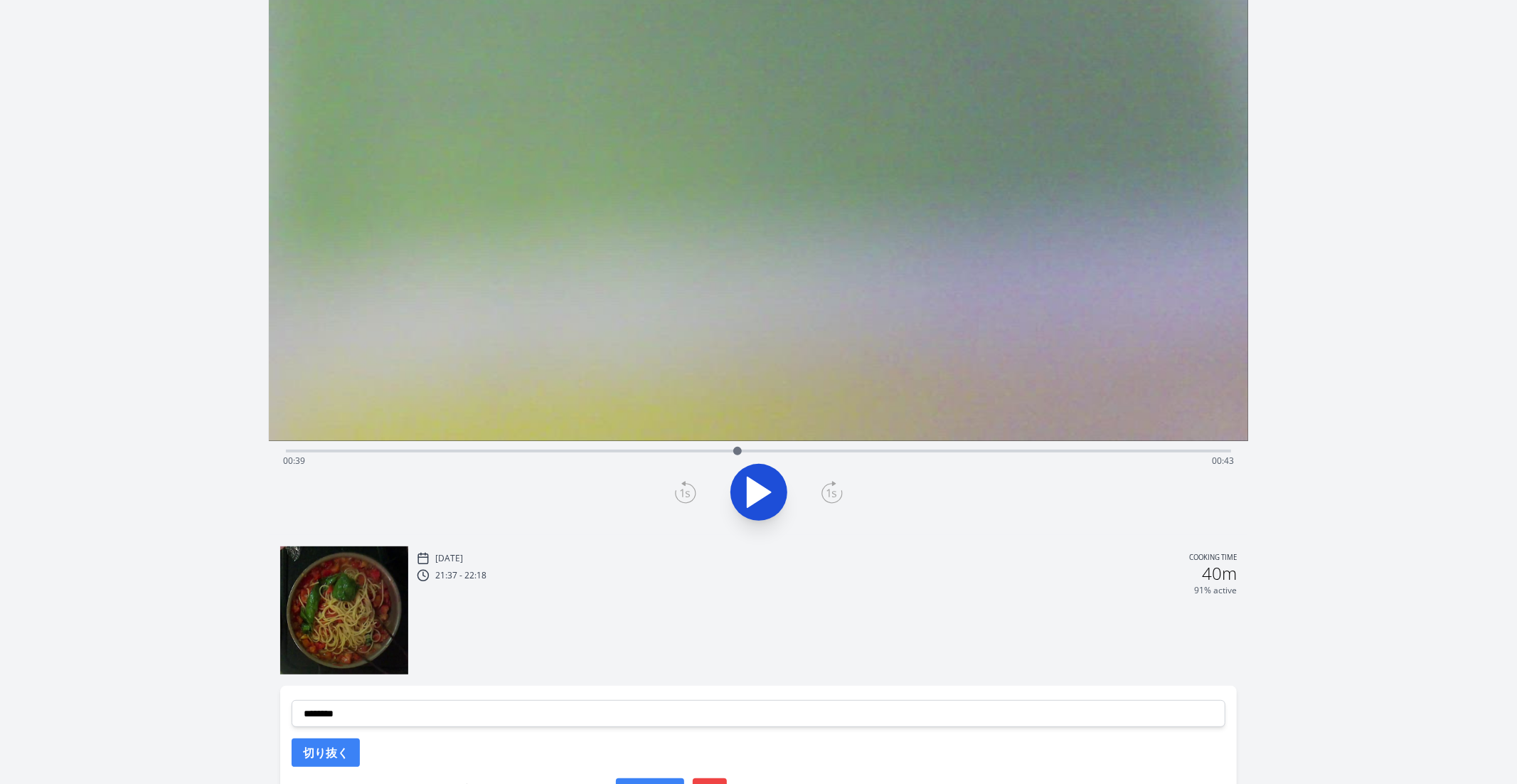
click at [690, 493] on icon at bounding box center [685, 492] width 22 height 23
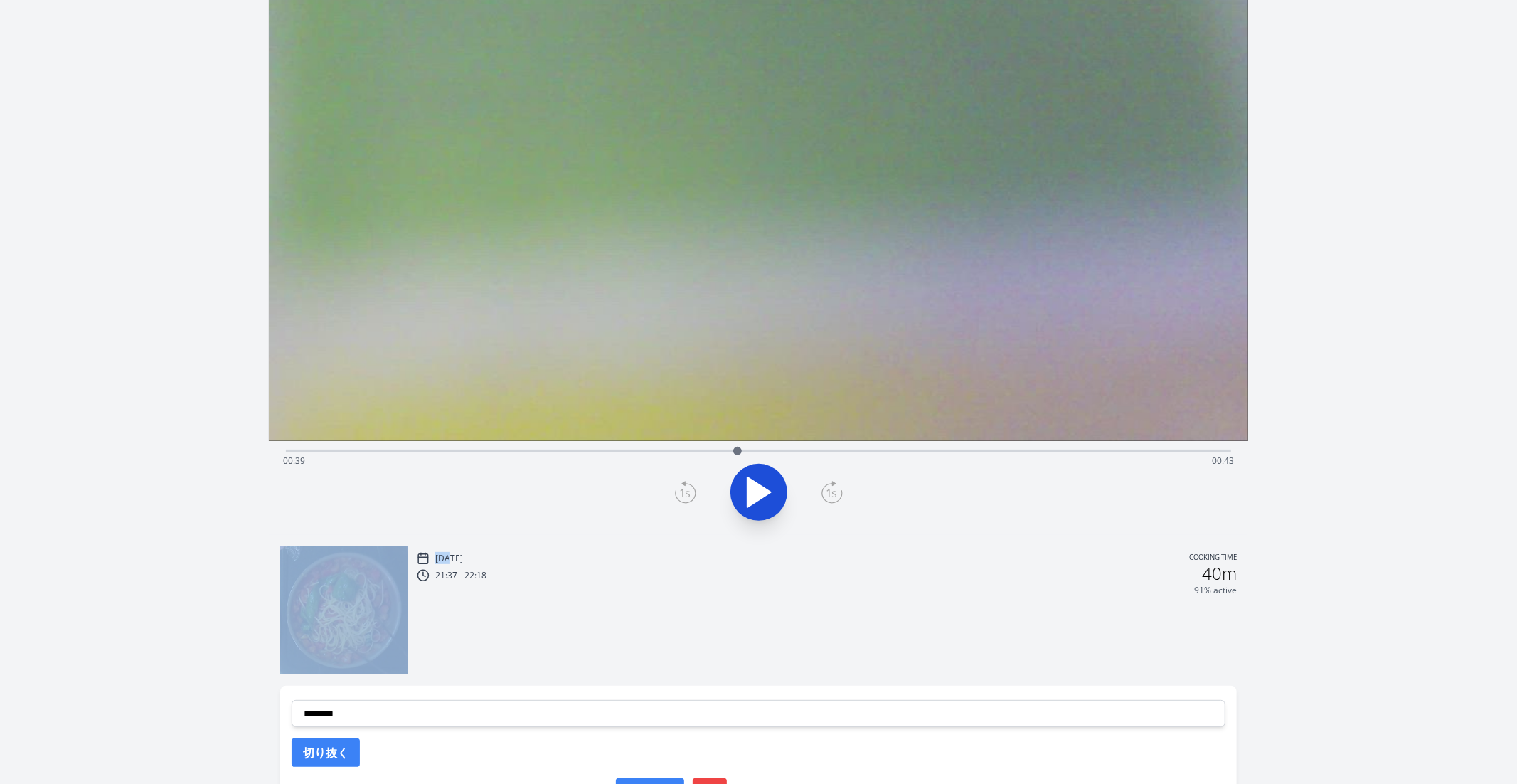
click at [690, 493] on icon at bounding box center [685, 492] width 22 height 23
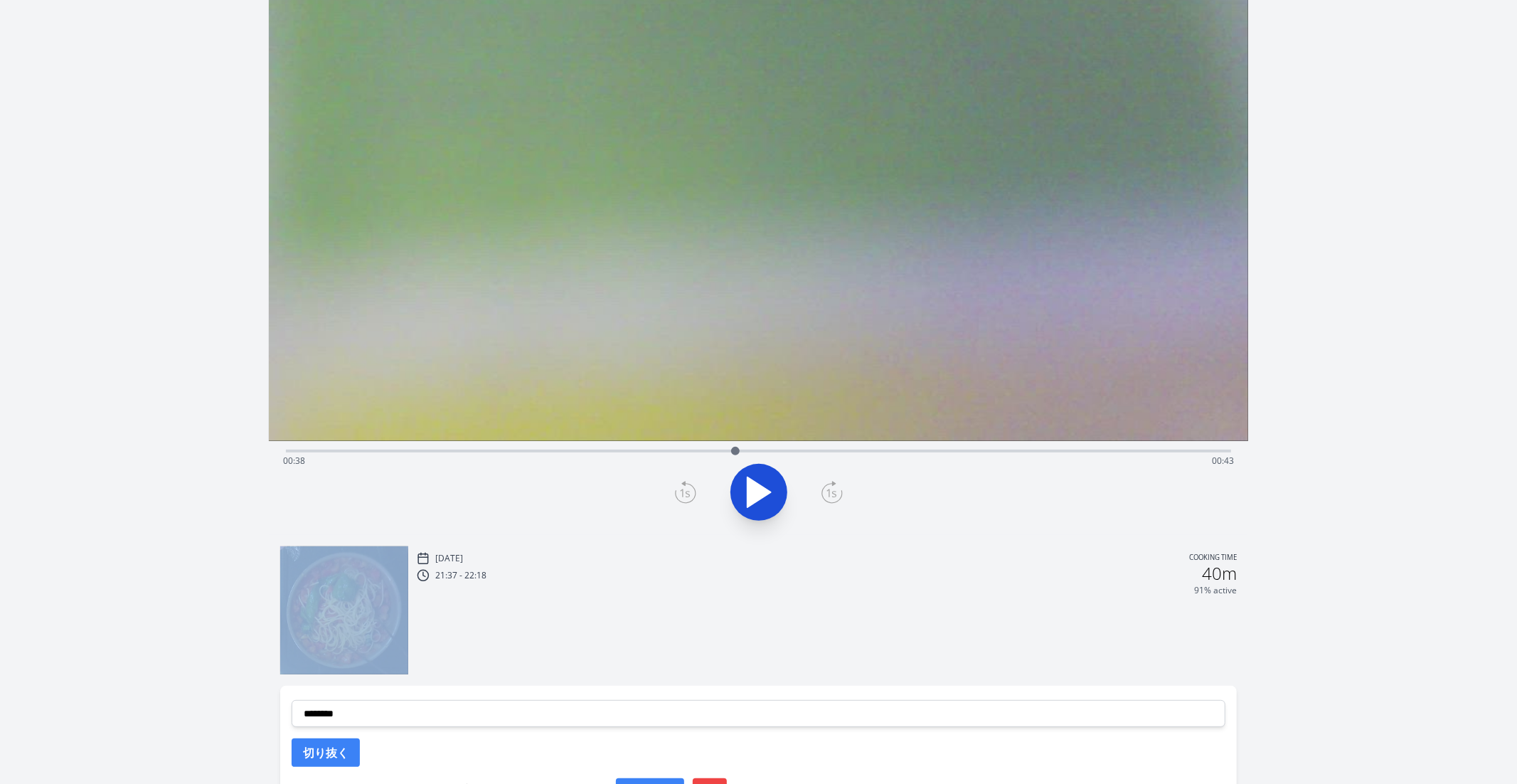
click at [690, 493] on icon at bounding box center [685, 492] width 22 height 23
click at [840, 488] on icon at bounding box center [832, 492] width 22 height 23
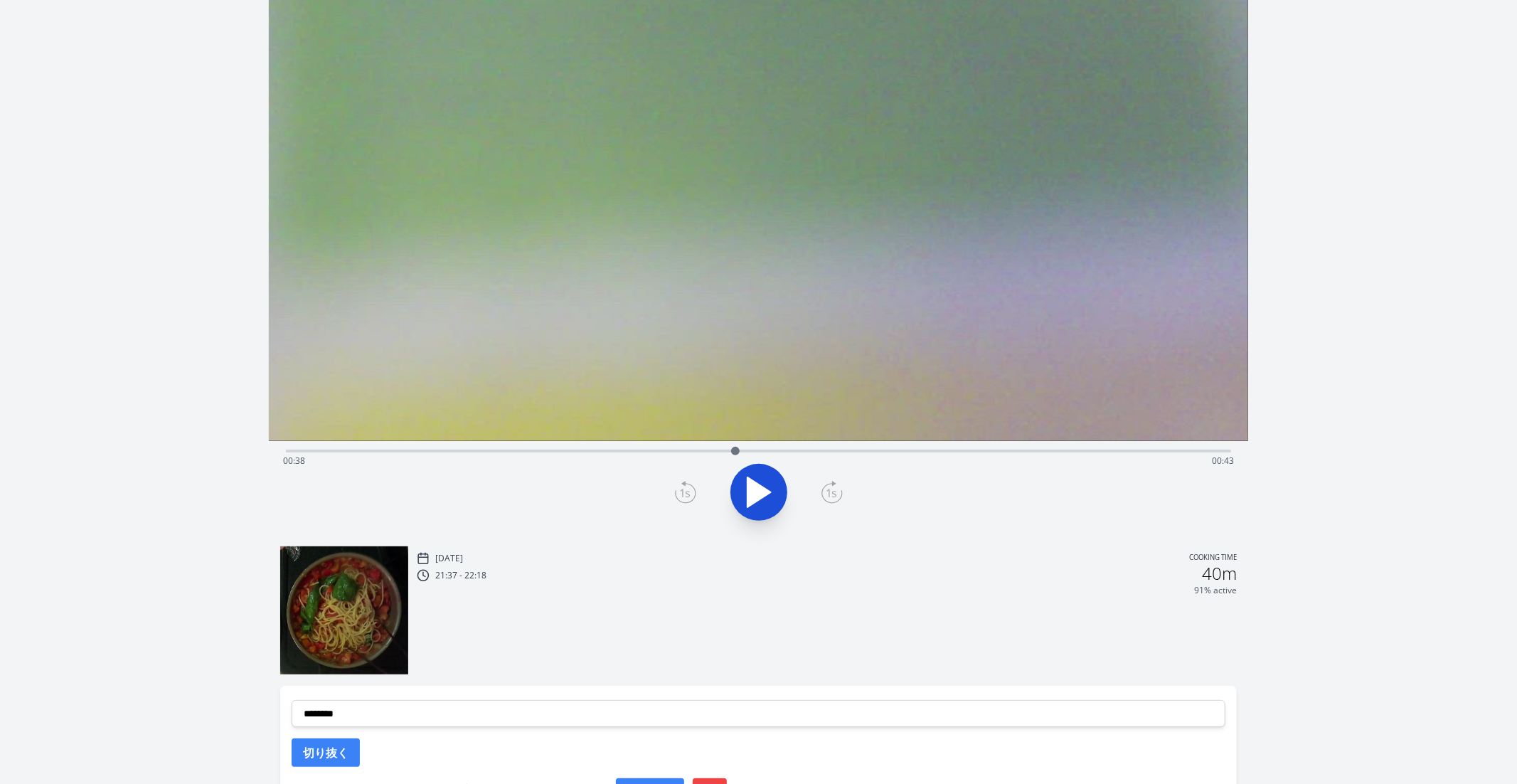
click at [788, 448] on div "Time elapsed: 00:38 Time remaining: 00:43" at bounding box center [759, 450] width 946 height 17
click at [808, 451] on div "Time elapsed: 00:43 Time remaining: 00:39" at bounding box center [758, 461] width 951 height 23
click at [791, 449] on div "Time elapsed: 00:45 Time remaining: 00:37" at bounding box center [758, 461] width 951 height 23
click at [776, 449] on div "Time elapsed: 00:43 Time remaining: 00:39" at bounding box center [758, 461] width 951 height 23
click at [787, 449] on div "Time elapsed: 00:42 Time remaining: 00:40" at bounding box center [758, 461] width 951 height 23
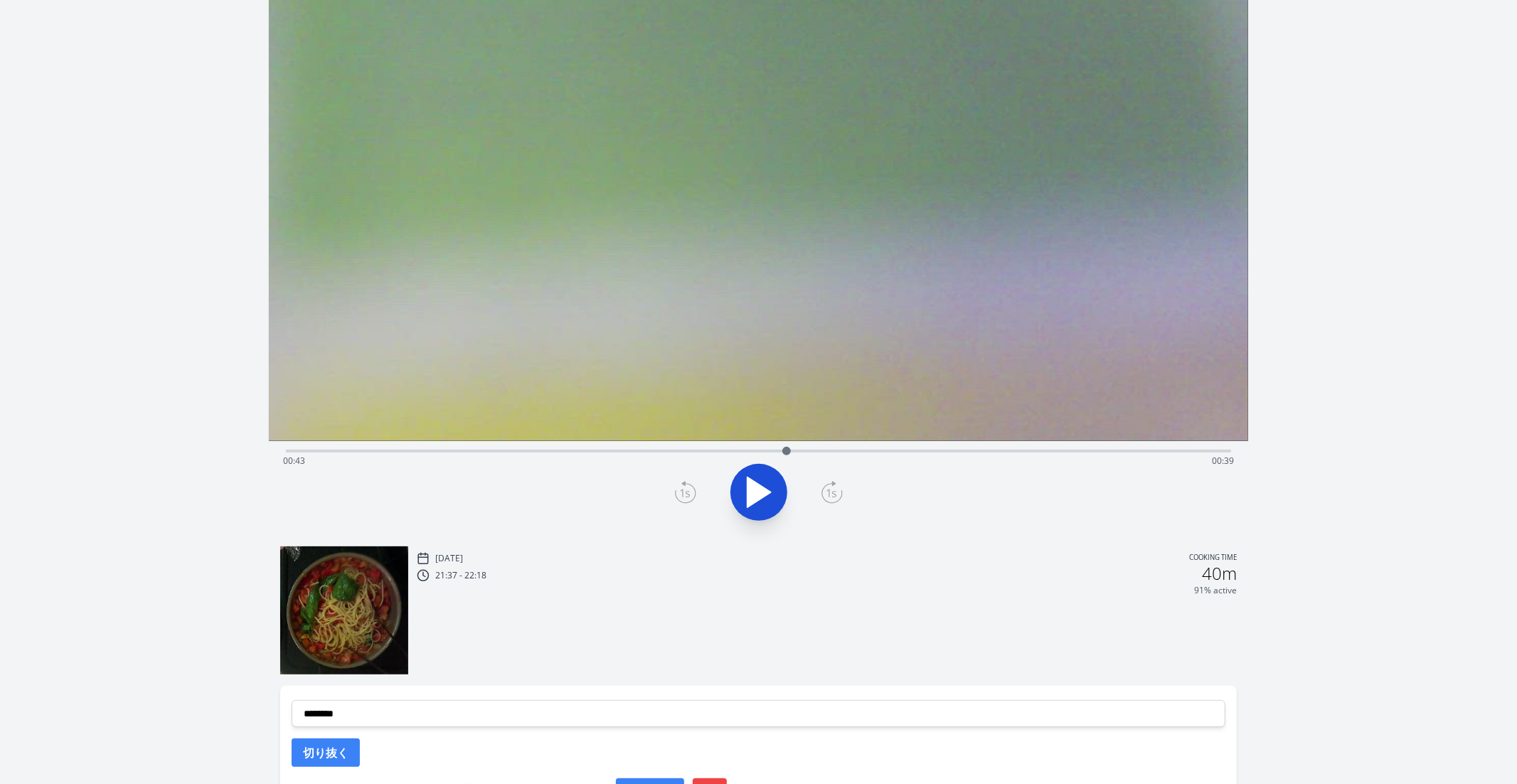
click at [837, 489] on icon at bounding box center [832, 492] width 22 height 23
click at [671, 496] on div at bounding box center [759, 492] width 964 height 69
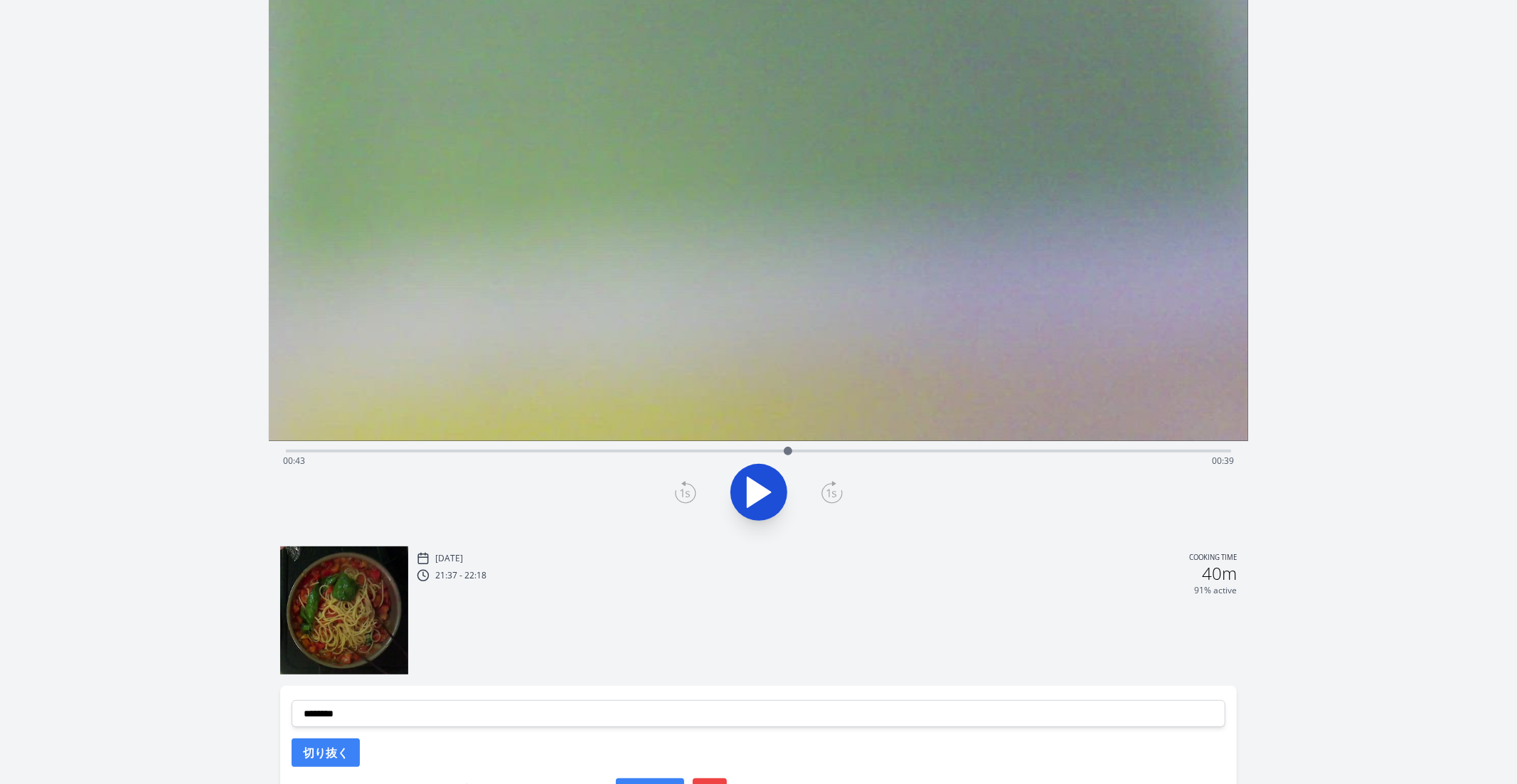
click at [689, 493] on icon at bounding box center [685, 492] width 22 height 23
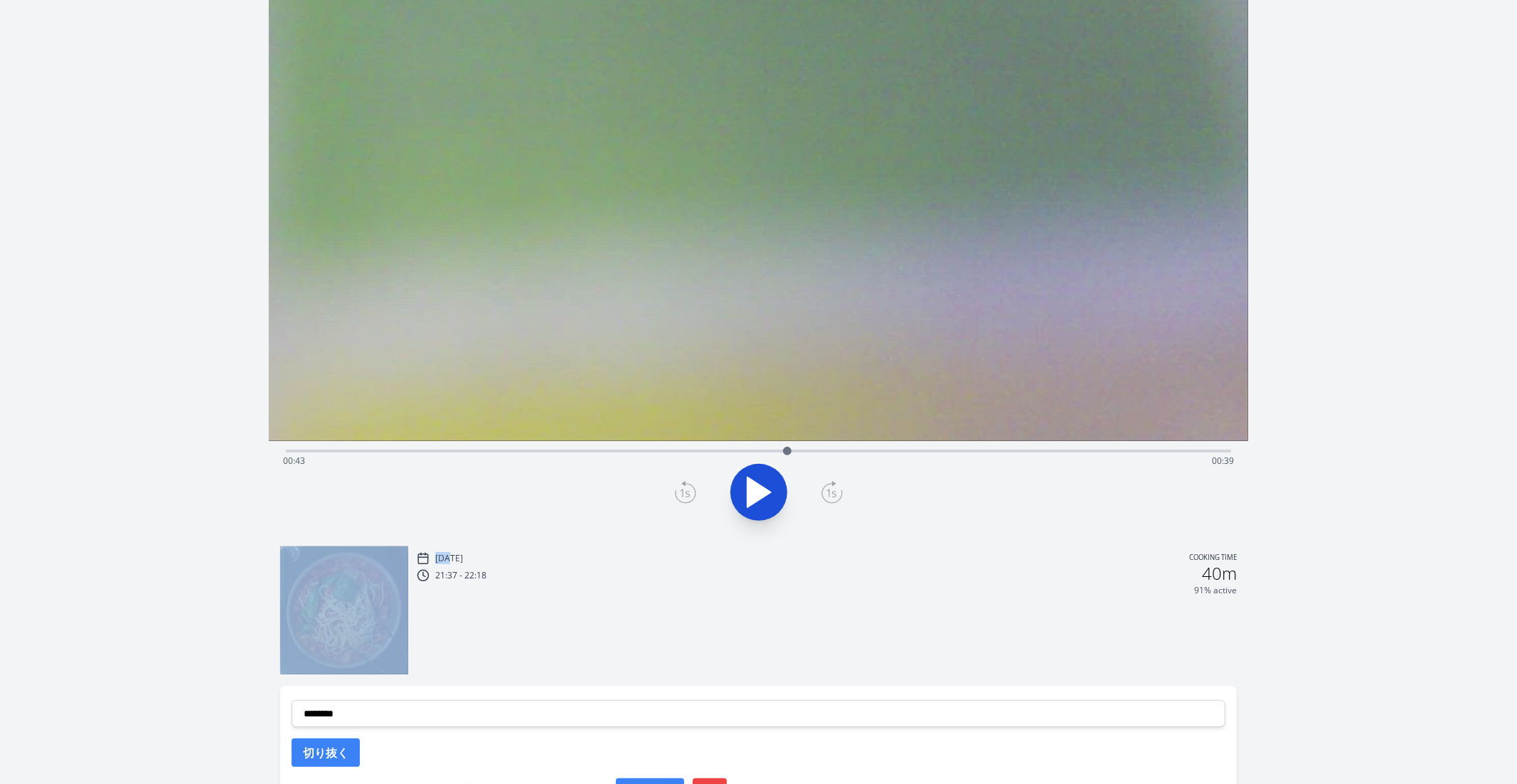
click at [689, 493] on icon at bounding box center [685, 492] width 22 height 23
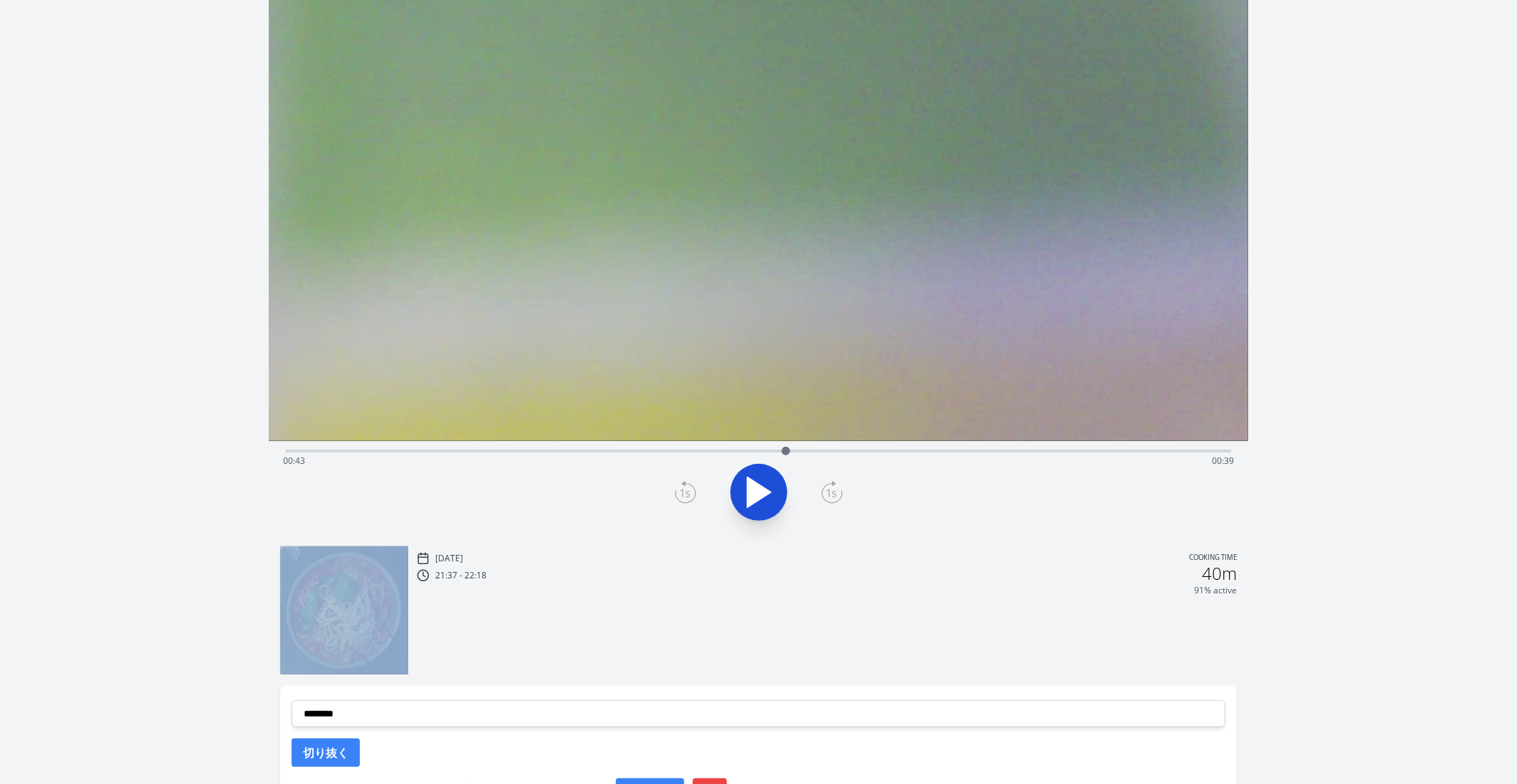
click at [689, 493] on icon at bounding box center [685, 492] width 22 height 23
click at [832, 491] on icon at bounding box center [832, 492] width 22 height 23
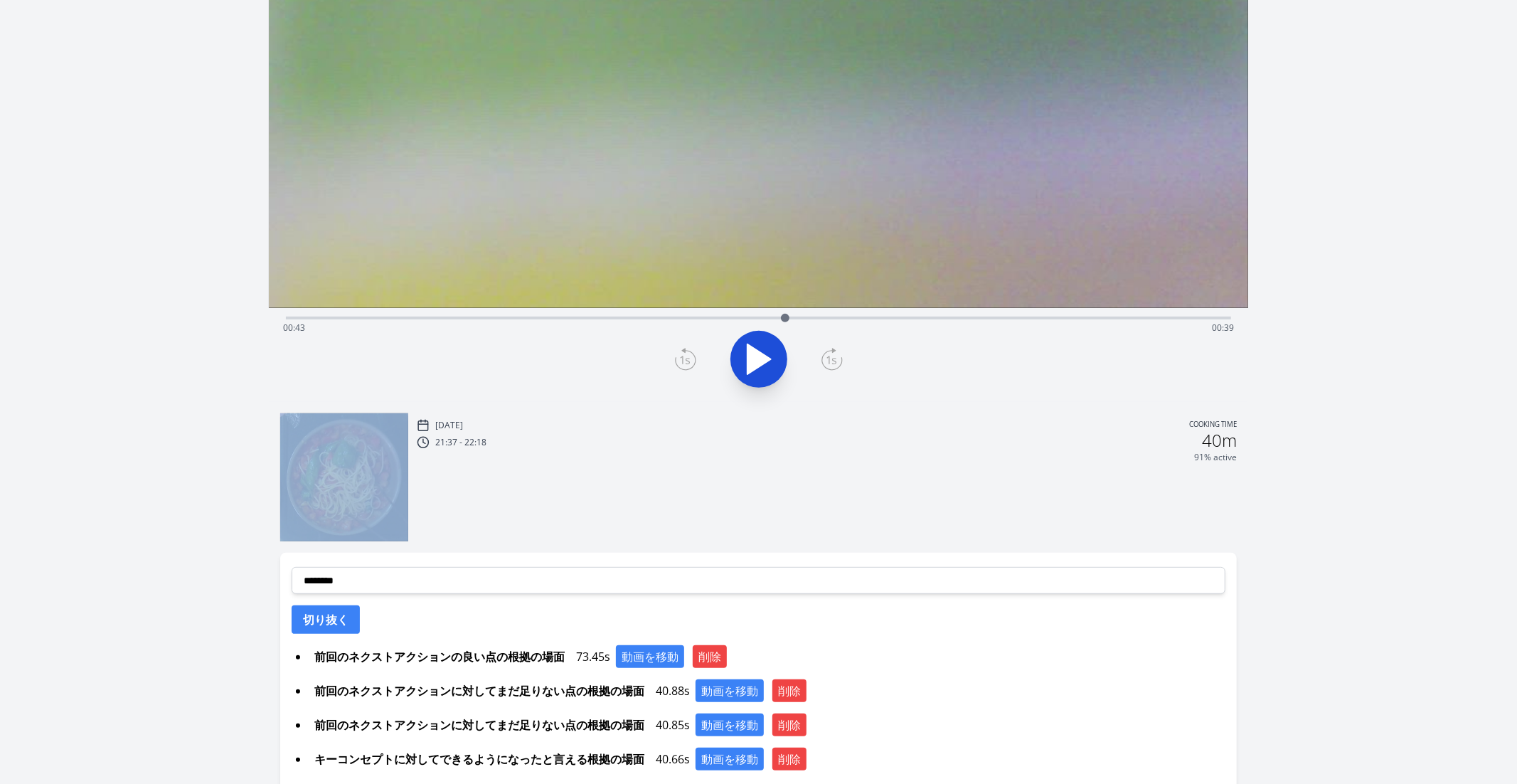
scroll to position [382, 0]
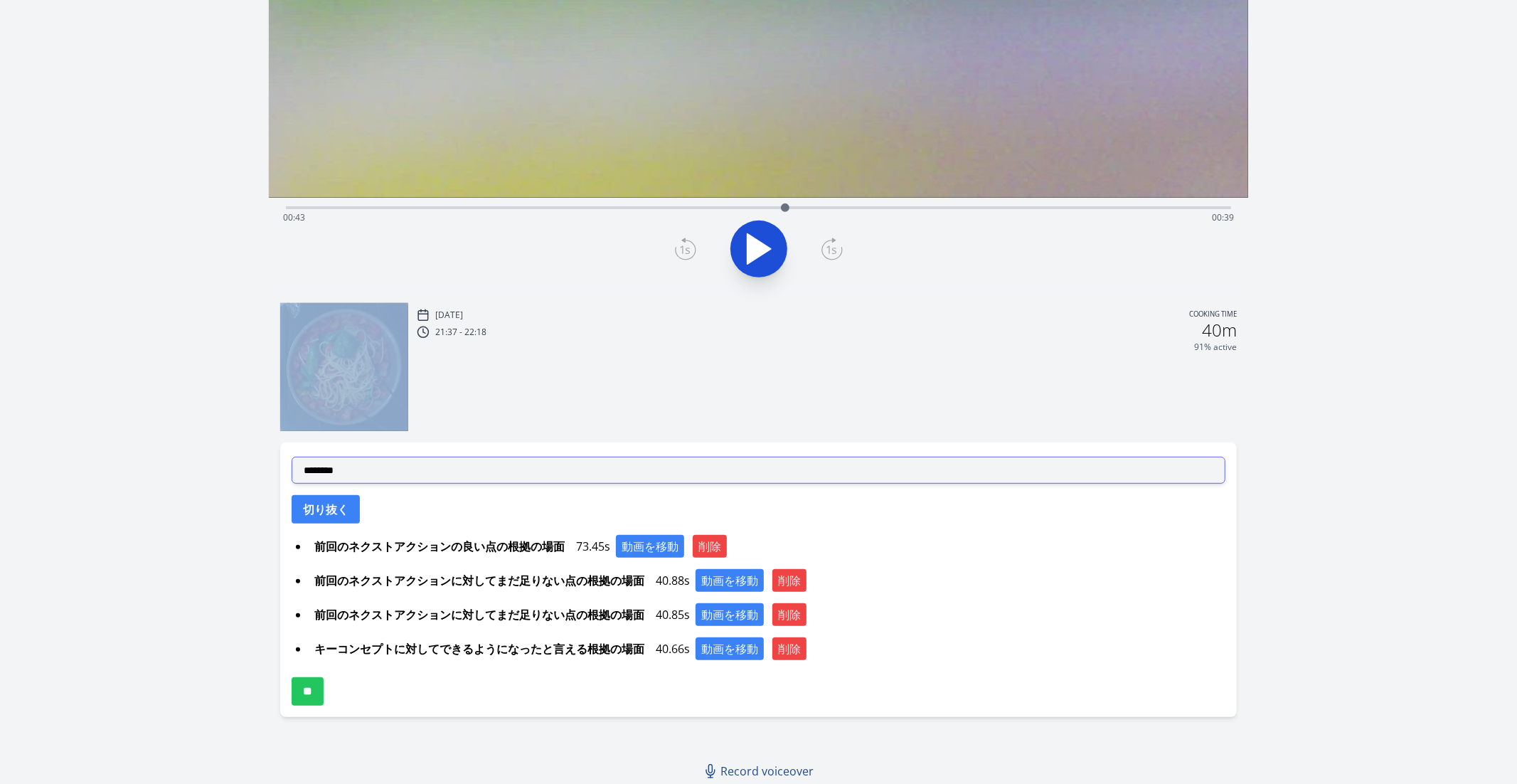
click at [623, 473] on select "**********" at bounding box center [759, 470] width 935 height 27
select select "**********"
click at [291, 457] on select "**********" at bounding box center [759, 470] width 935 height 27
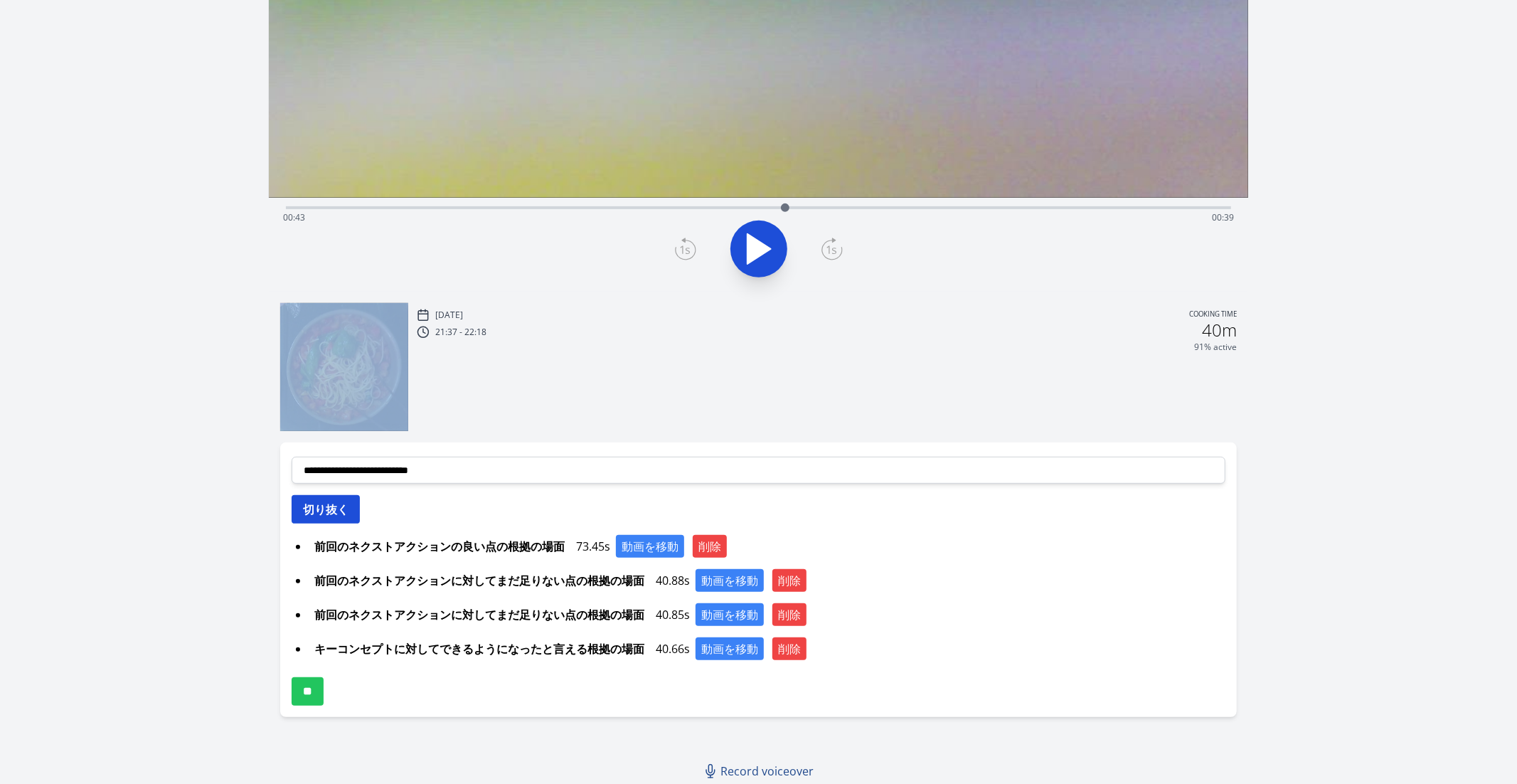
click at [322, 495] on button "切り抜く" at bounding box center [325, 509] width 69 height 29
select select
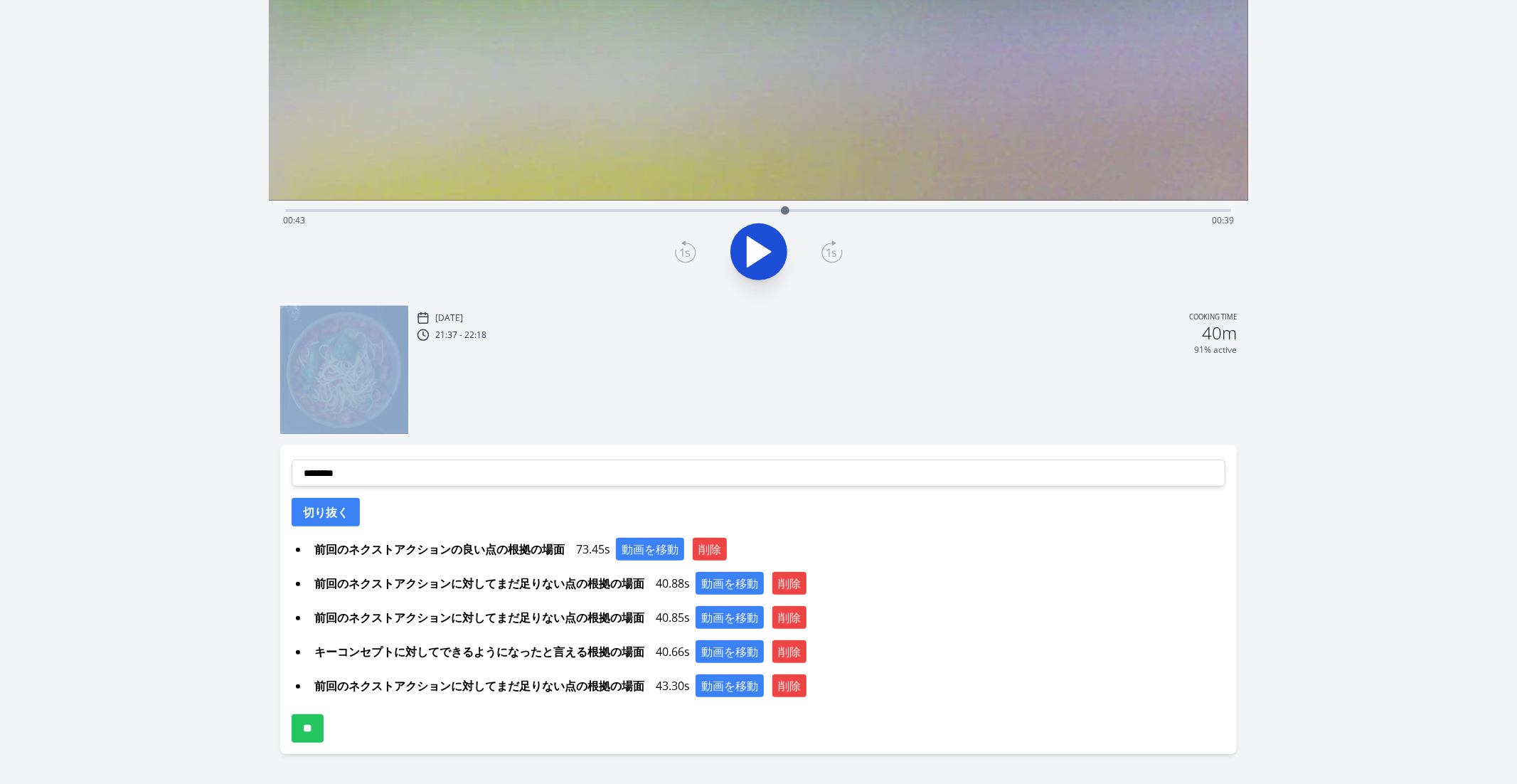
scroll to position [417, 0]
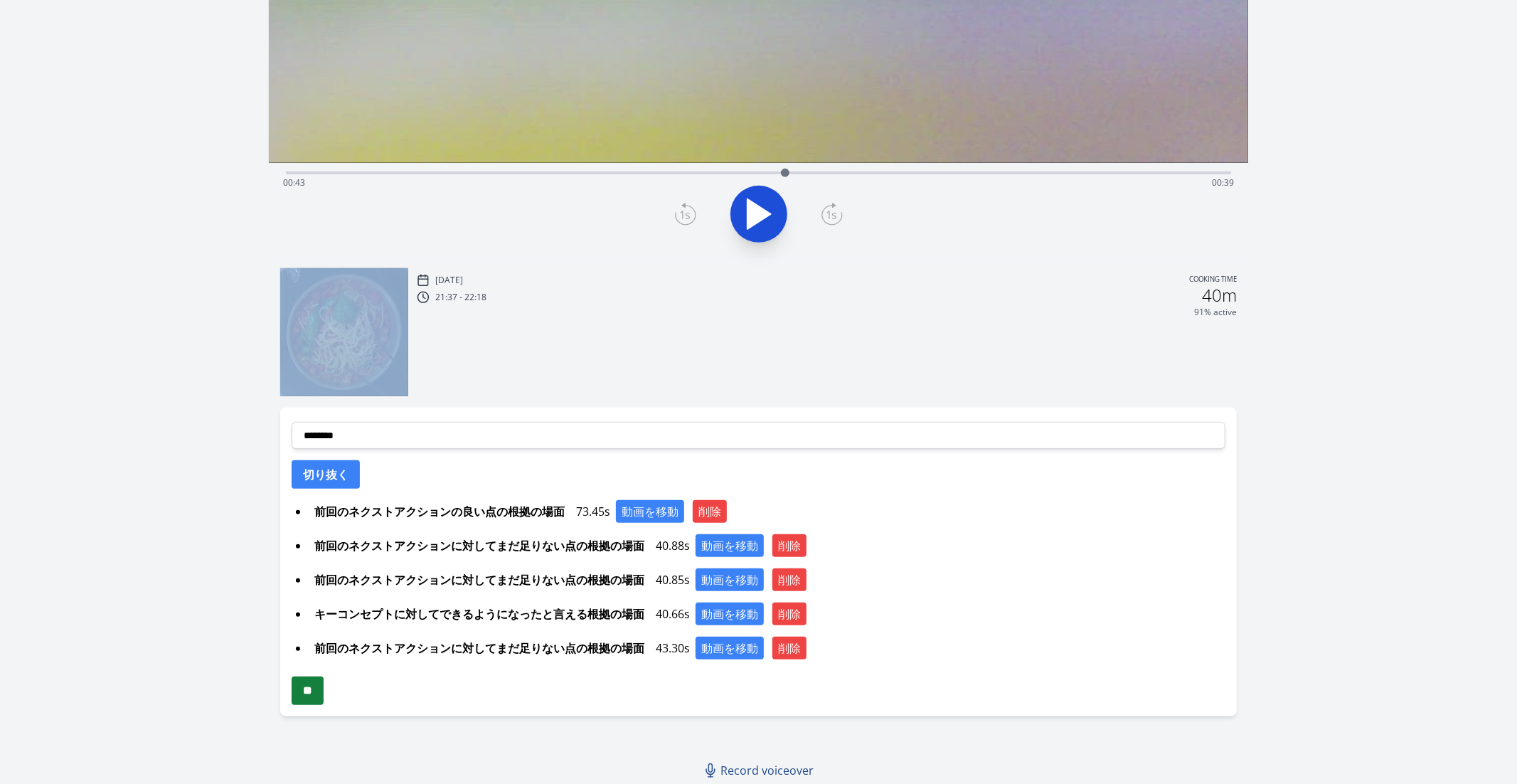
click at [319, 657] on input "**" at bounding box center [307, 690] width 32 height 29
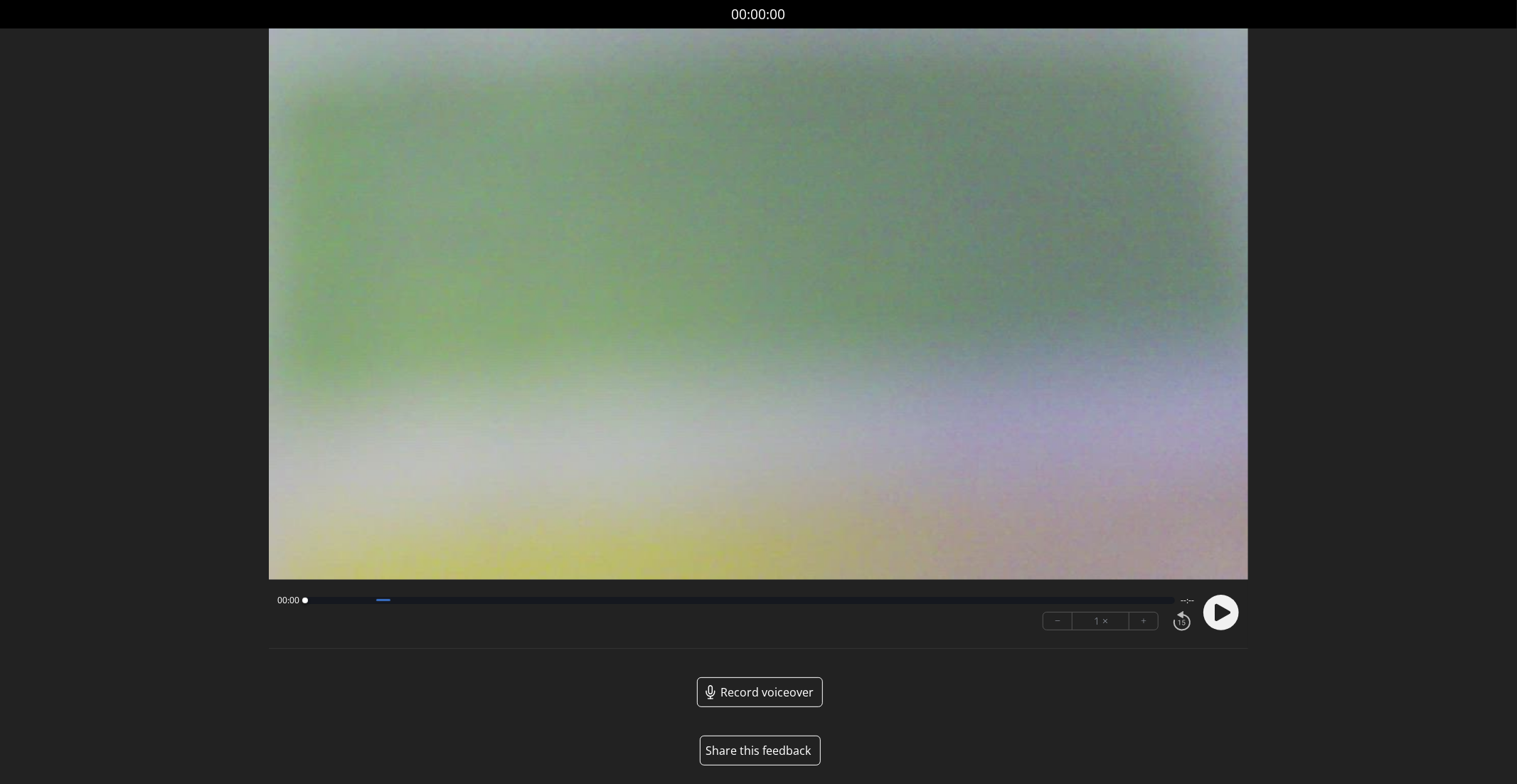
click at [1216, 616] on icon at bounding box center [1223, 612] width 16 height 17
click at [468, 604] on div at bounding box center [736, 600] width 862 height 7
click at [463, 603] on div at bounding box center [469, 601] width 19 height 19
click at [1217, 610] on icon at bounding box center [1218, 611] width 3 height 15
click at [1235, 617] on circle at bounding box center [1221, 612] width 36 height 36
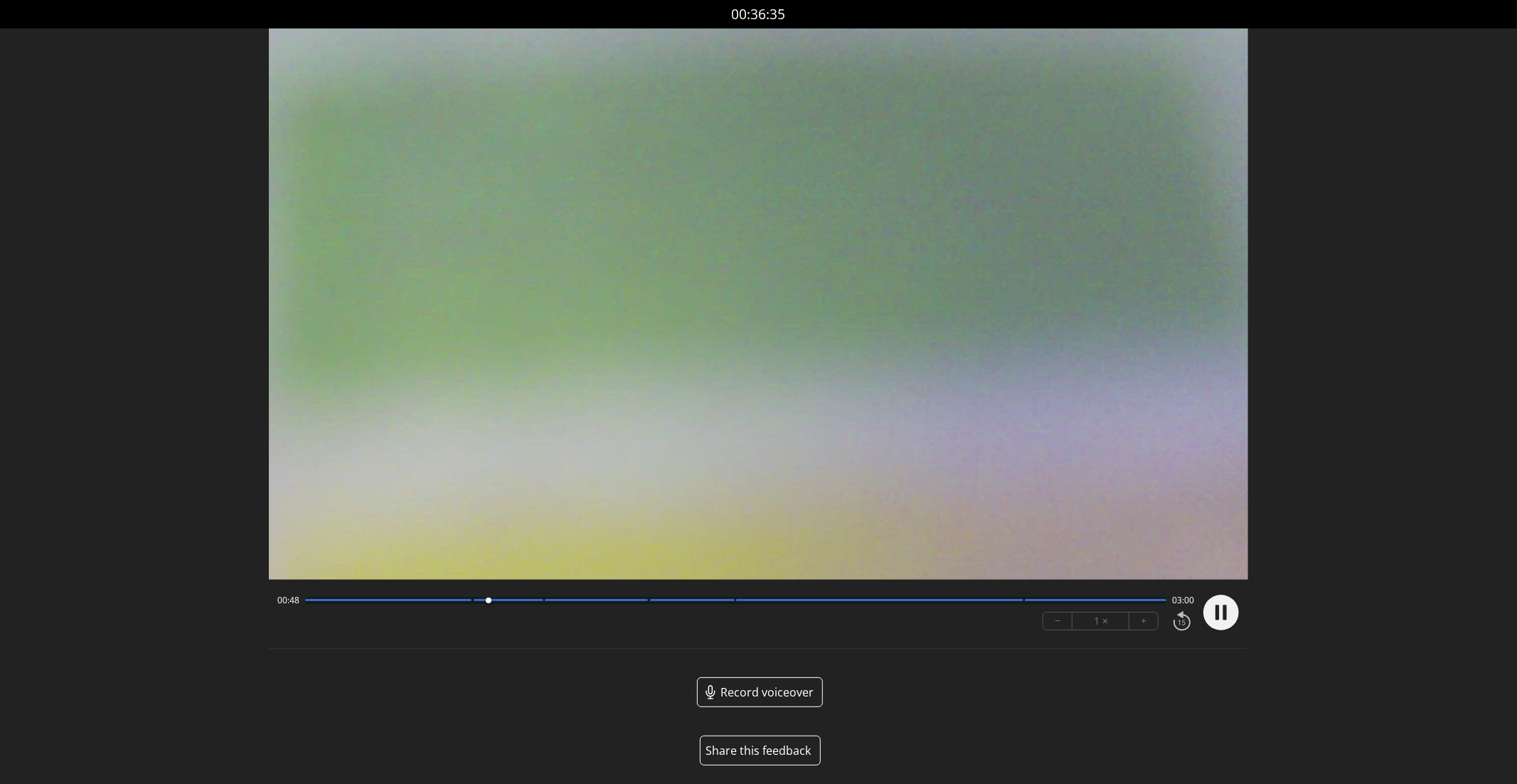
click at [540, 599] on div at bounding box center [508, 600] width 69 height 2
click at [641, 603] on div at bounding box center [736, 600] width 862 height 7
click at [730, 604] on div at bounding box center [736, 600] width 862 height 7
click at [1021, 599] on div at bounding box center [879, 600] width 287 height 2
click at [1226, 607] on icon at bounding box center [1226, 611] width 3 height 15
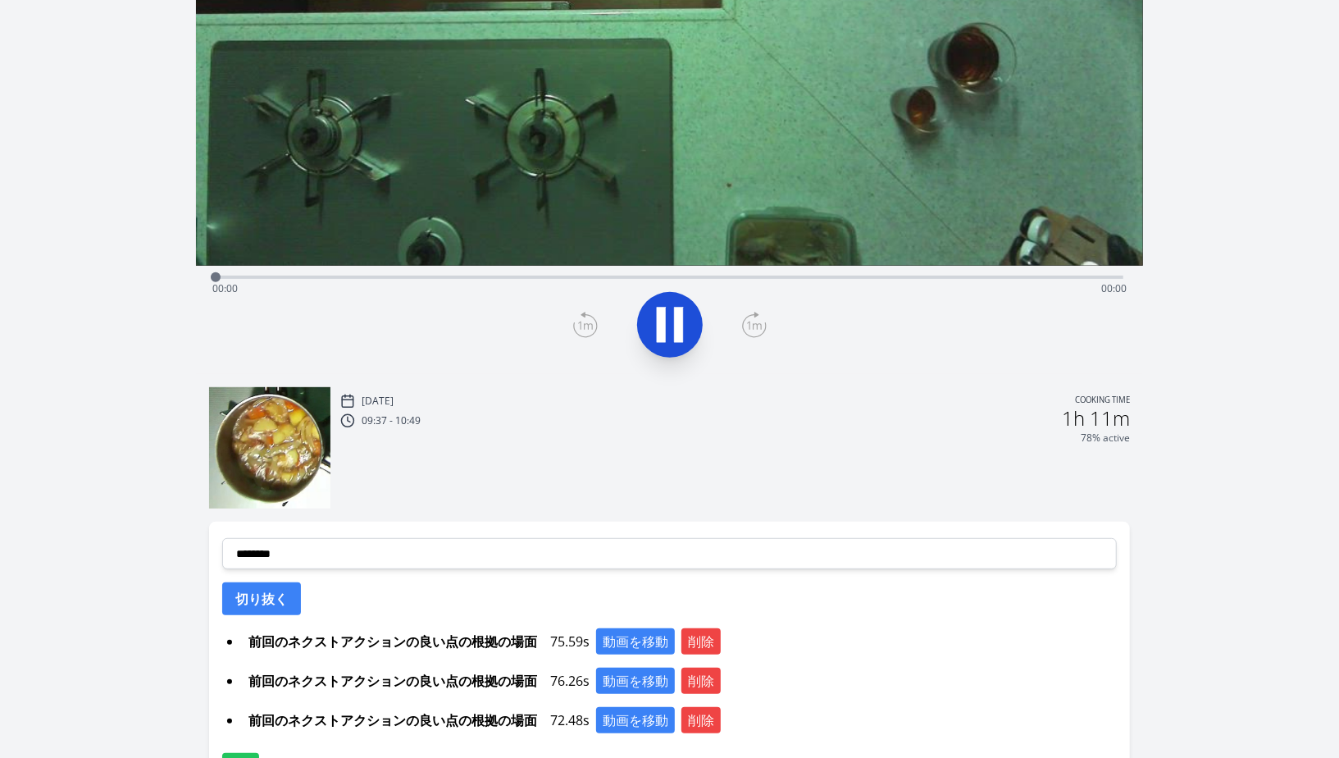
scroll to position [334, 0]
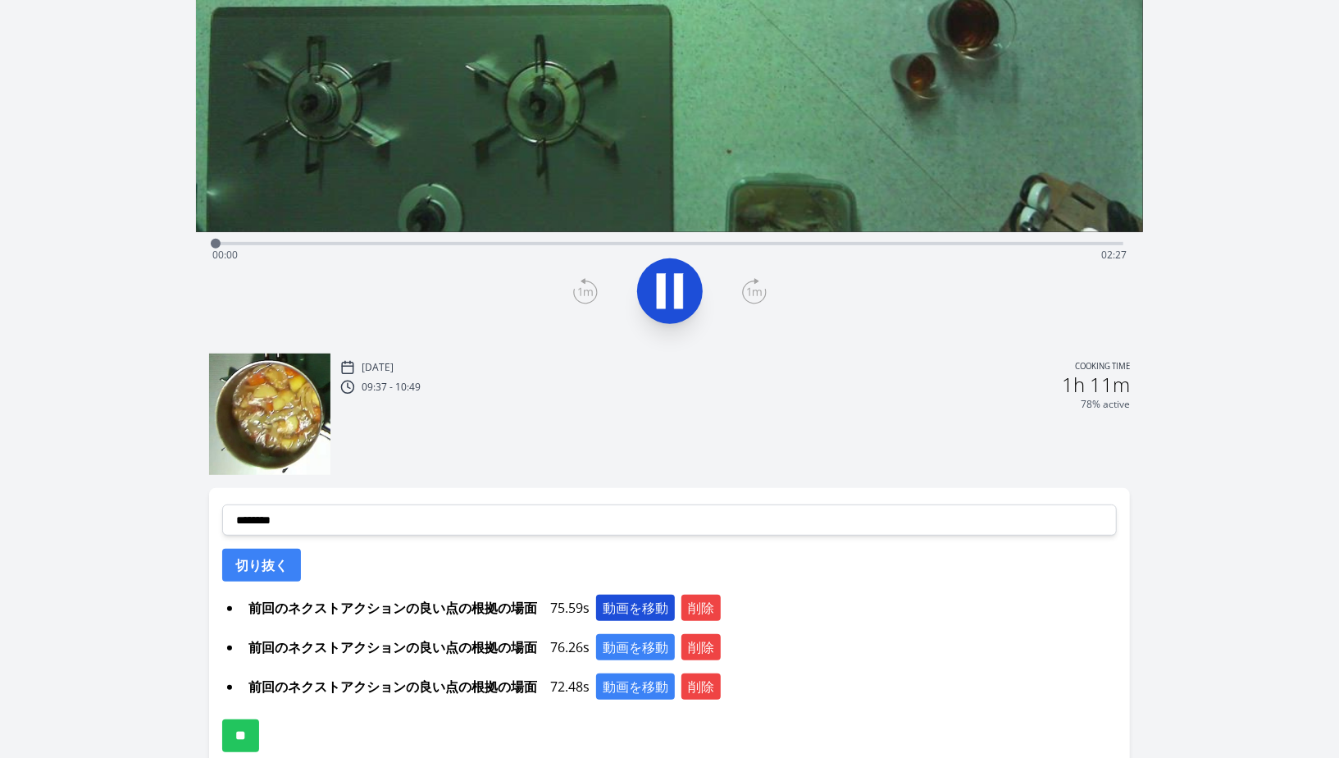
click at [611, 604] on button "動画を移動" at bounding box center [635, 608] width 79 height 26
click at [626, 606] on button "動画を移動" at bounding box center [635, 608] width 79 height 26
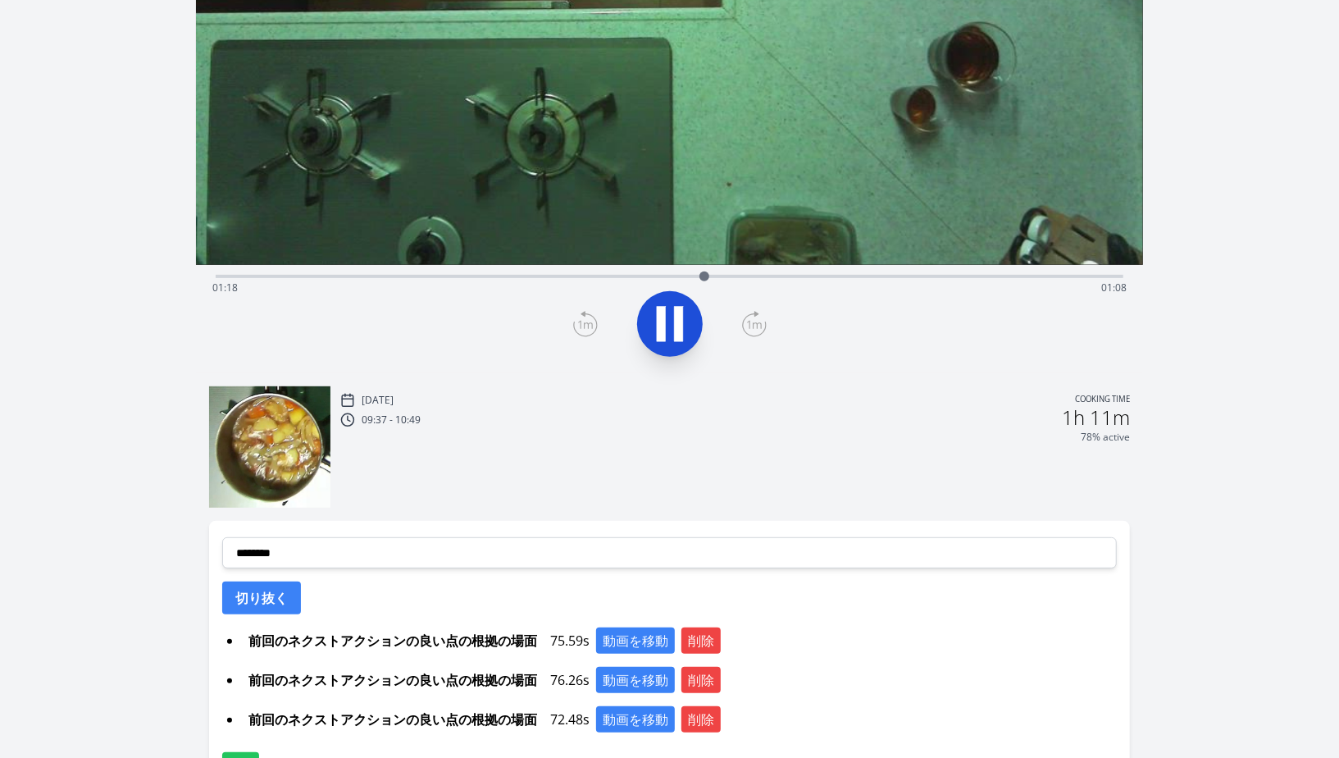
scroll to position [419, 0]
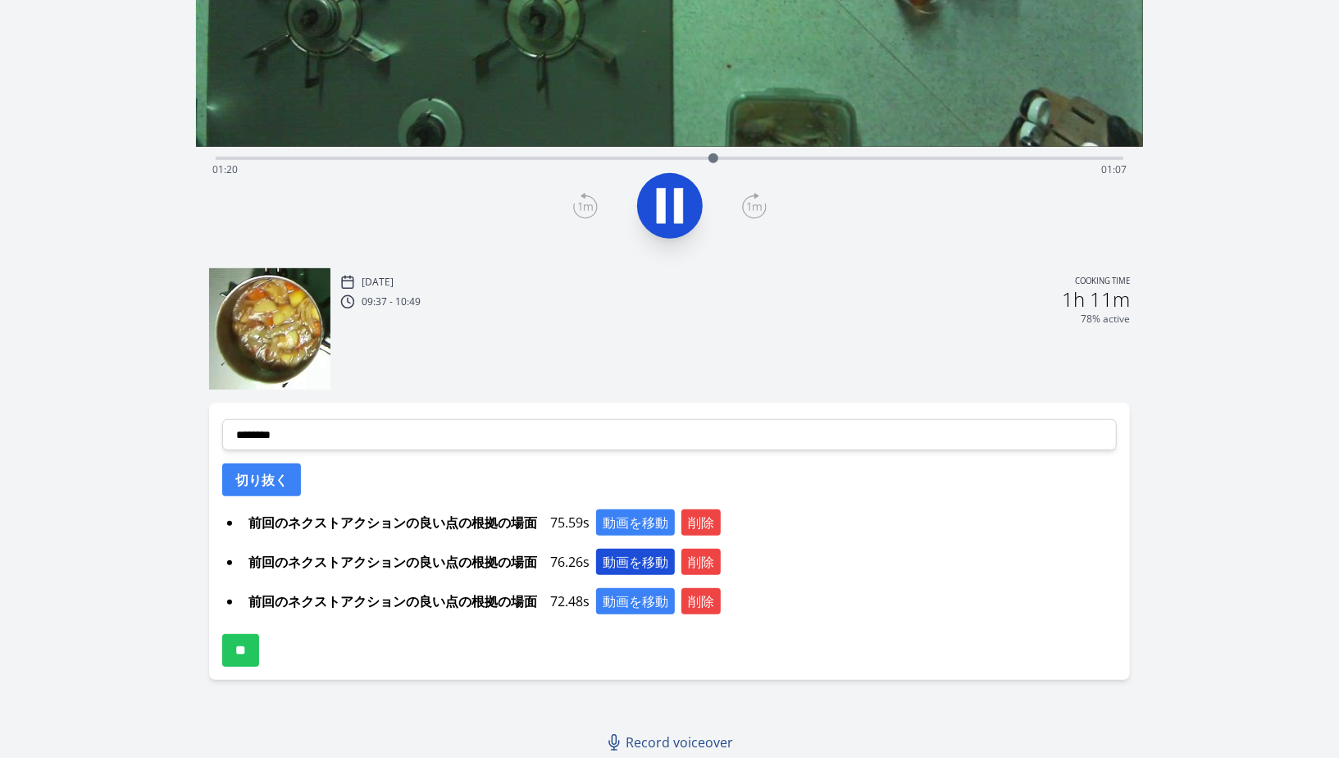
click at [634, 556] on button "動画を移動" at bounding box center [635, 562] width 79 height 26
click at [632, 525] on button "動画を移動" at bounding box center [635, 522] width 79 height 26
click at [696, 527] on button "削除" at bounding box center [701, 522] width 39 height 26
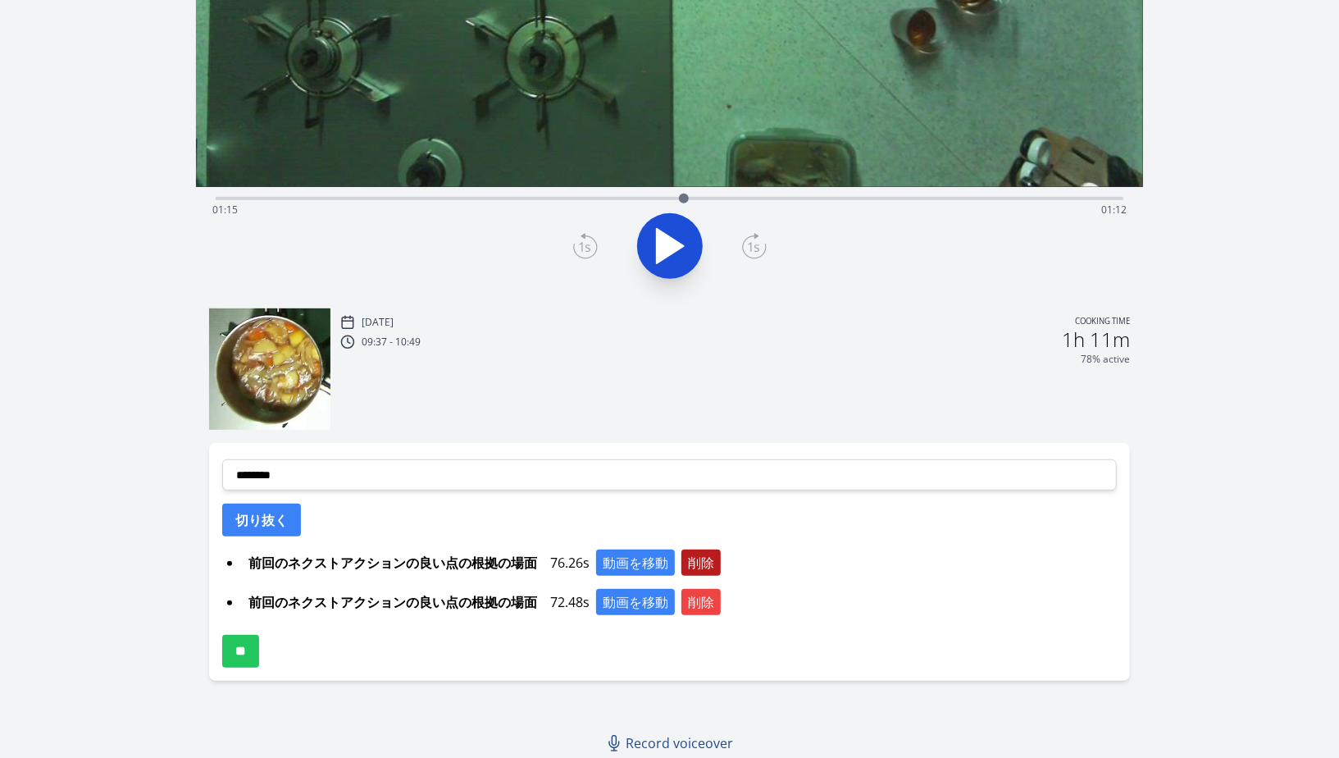
click at [699, 554] on button "削除" at bounding box center [701, 563] width 39 height 26
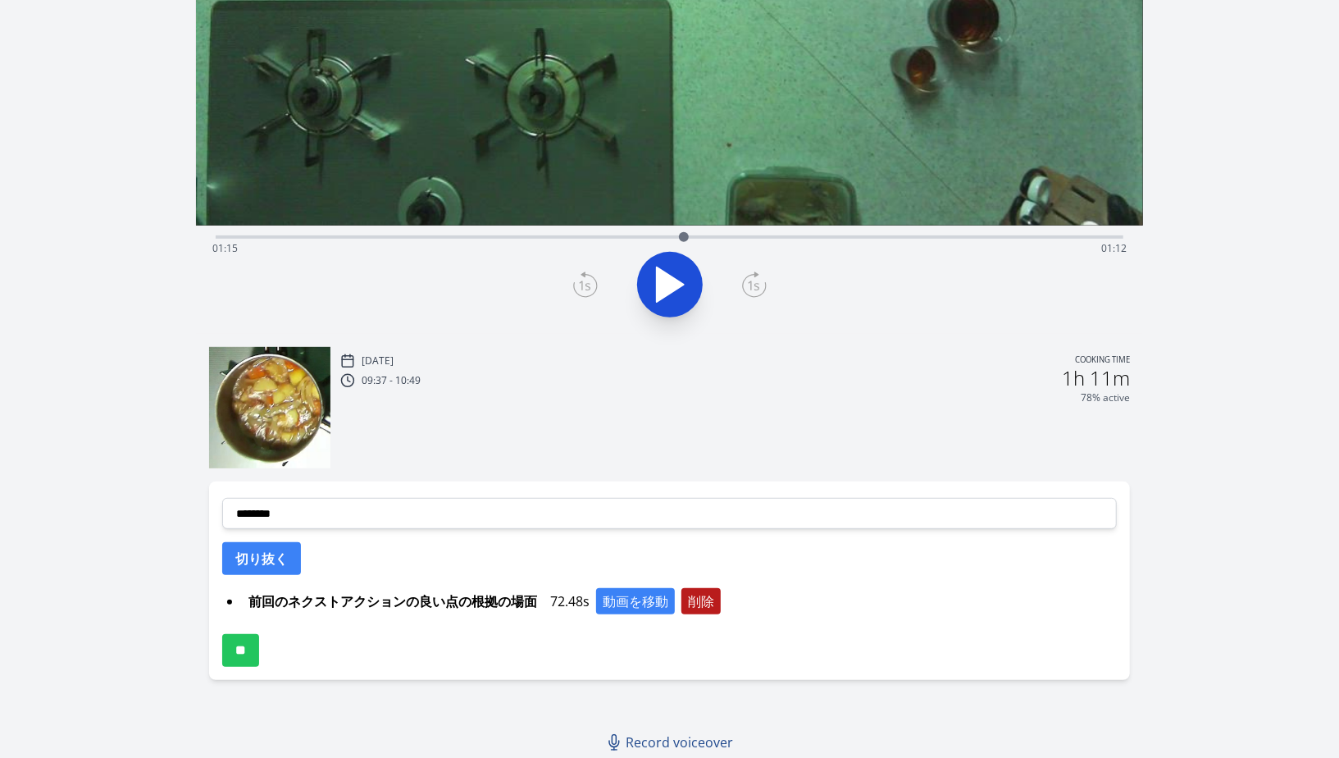
click at [700, 595] on button "削除" at bounding box center [701, 601] width 39 height 26
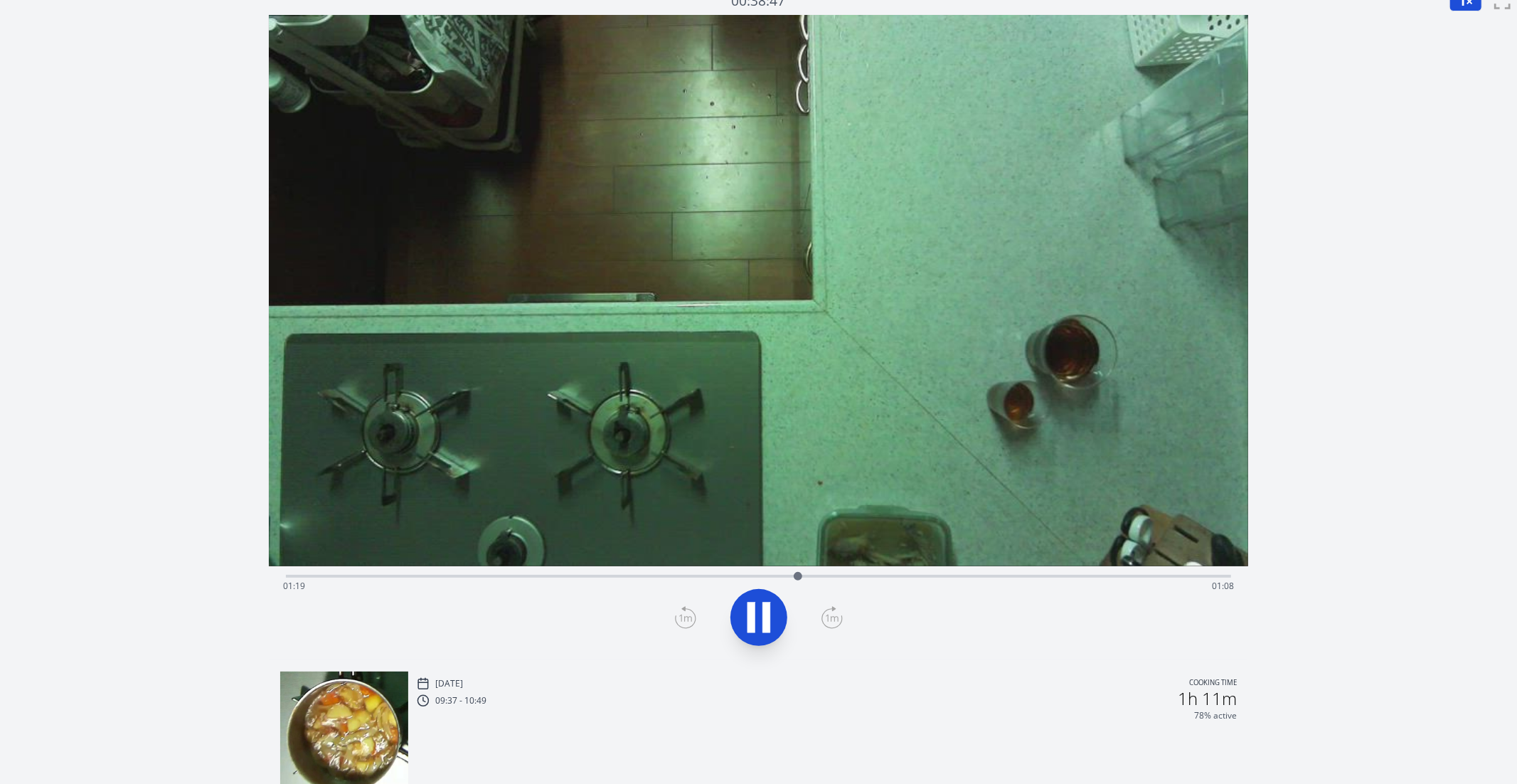
scroll to position [0, 0]
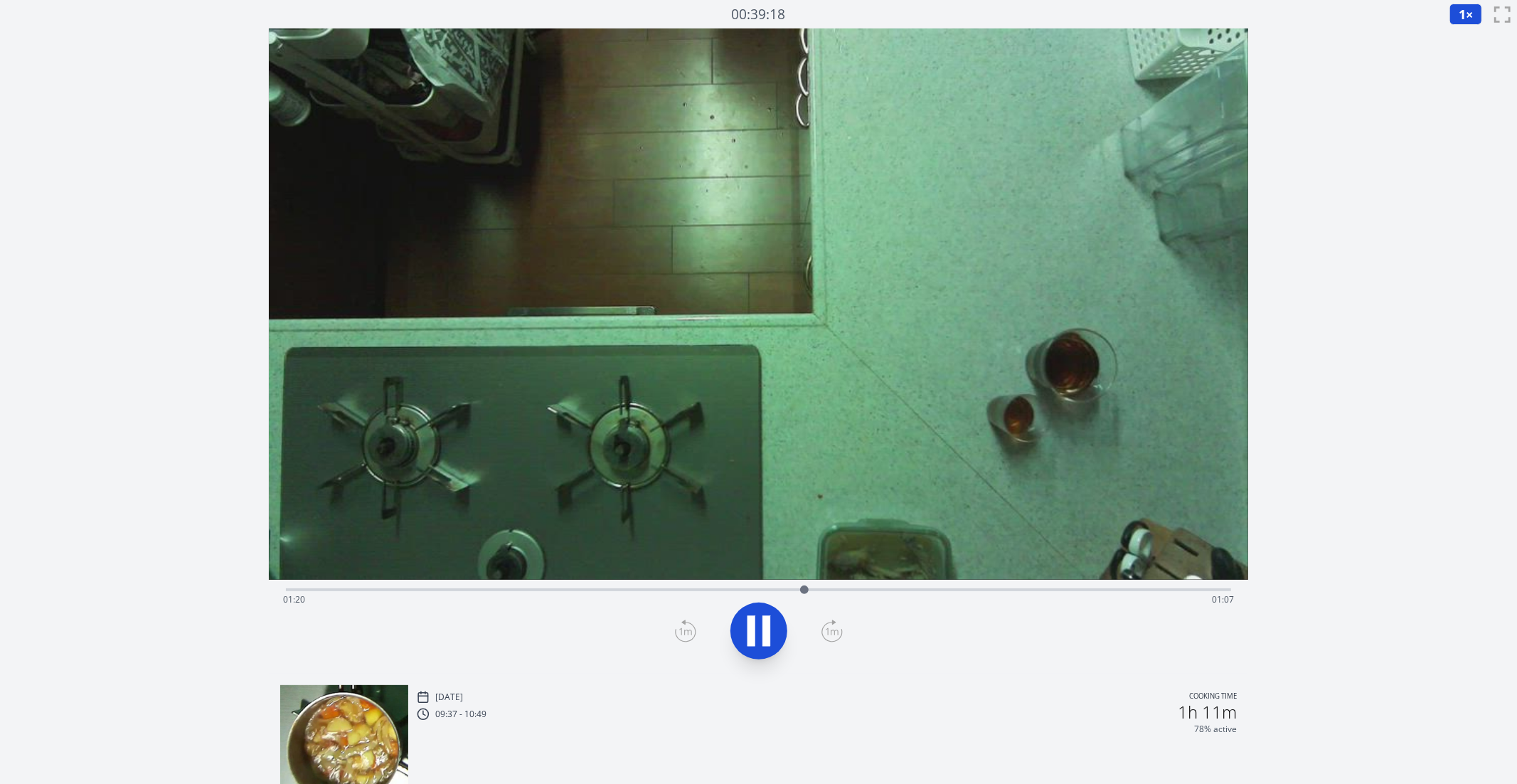
click at [493, 606] on div "Time elapsed: 01:20 Time remaining: 01:07" at bounding box center [758, 599] width 951 height 23
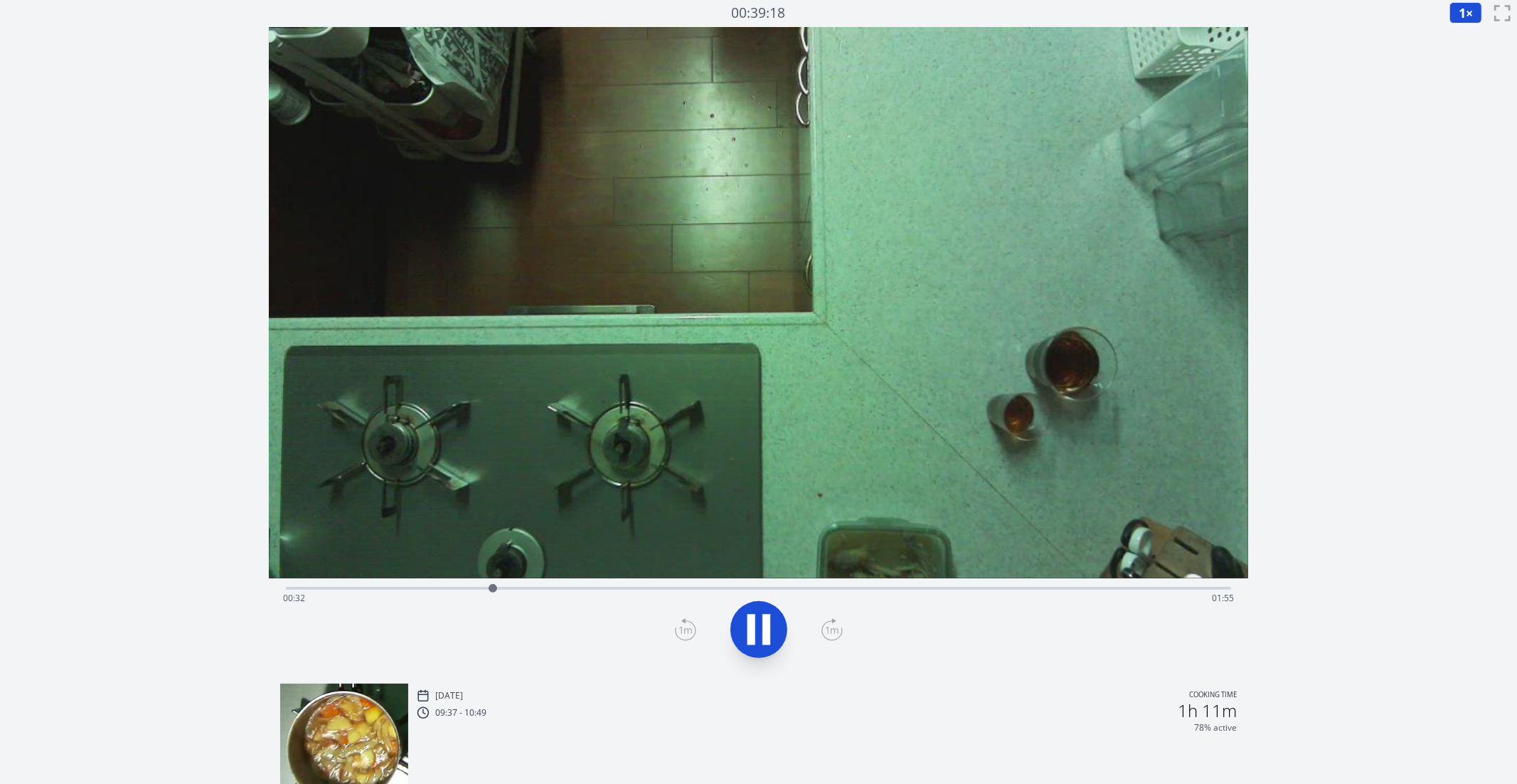
click at [479, 595] on div "Time elapsed: 00:32 Time remaining: 01:55" at bounding box center [758, 598] width 951 height 23
click at [426, 576] on video at bounding box center [759, 303] width 980 height 552
click at [501, 580] on div "Time elapsed: 00:30 Time remaining: 01:57" at bounding box center [759, 587] width 946 height 17
click at [374, 589] on div "Time elapsed: 00:33 Time remaining: 01:53" at bounding box center [758, 598] width 951 height 23
click at [388, 587] on div "Time elapsed: 00:13 Time remaining: 02:13" at bounding box center [758, 598] width 951 height 23
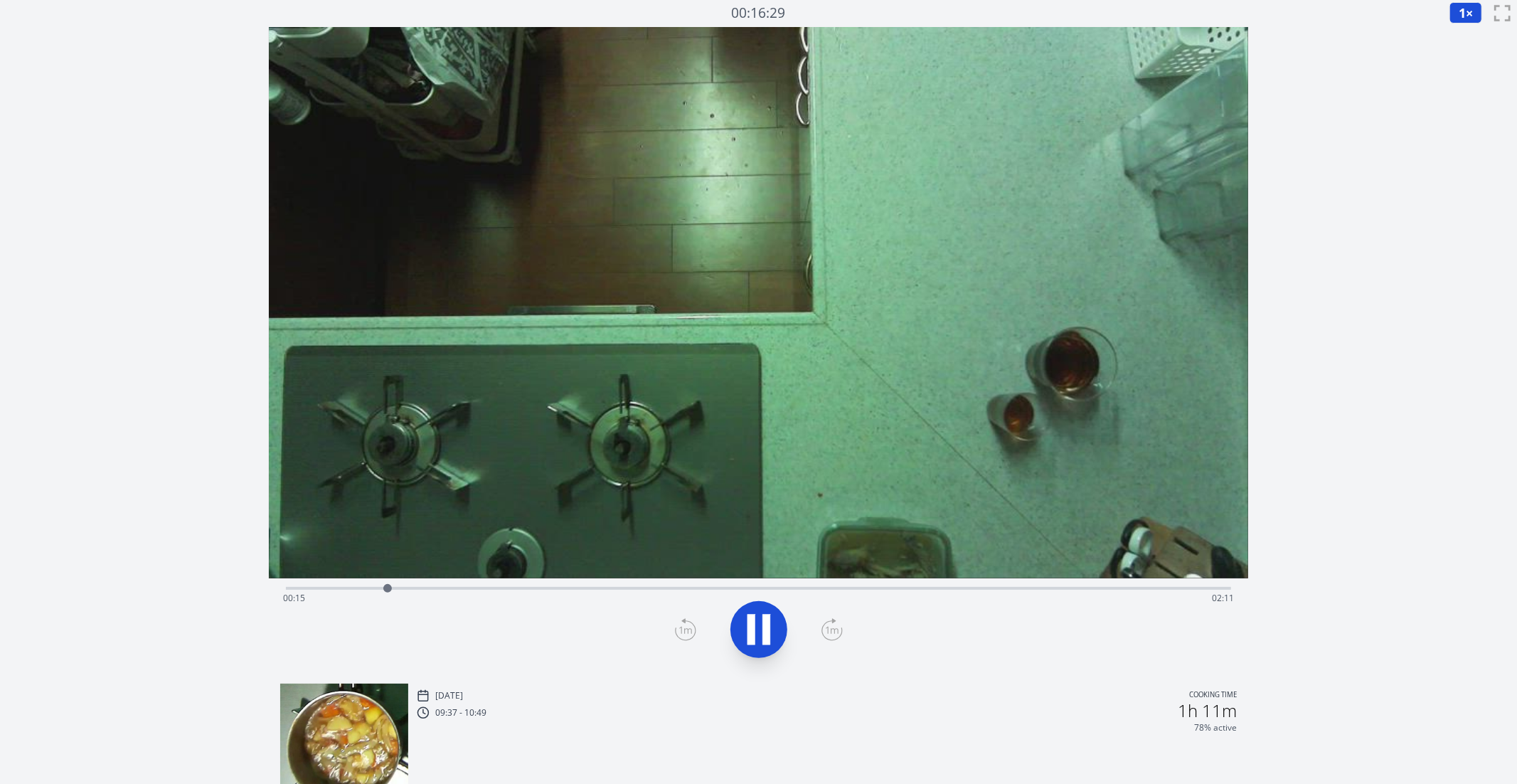
click at [349, 590] on div "Time elapsed: 00:15 Time remaining: 02:11" at bounding box center [758, 598] width 951 height 23
click at [832, 629] on icon at bounding box center [832, 630] width 13 height 7
click at [836, 623] on icon at bounding box center [832, 630] width 22 height 23
click at [755, 633] on icon at bounding box center [751, 630] width 8 height 30
click at [690, 630] on icon at bounding box center [685, 630] width 22 height 23
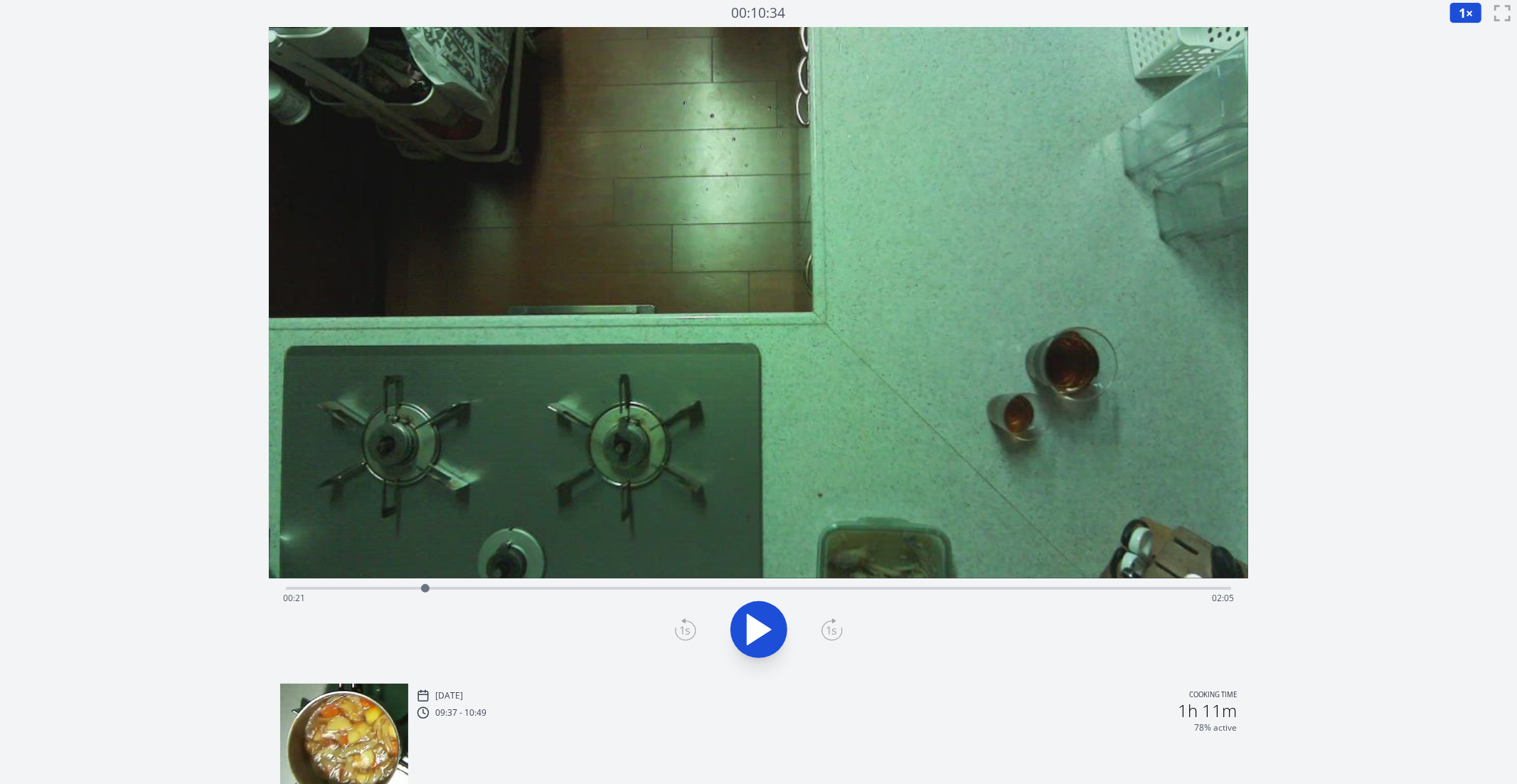
click at [825, 630] on icon at bounding box center [832, 630] width 22 height 23
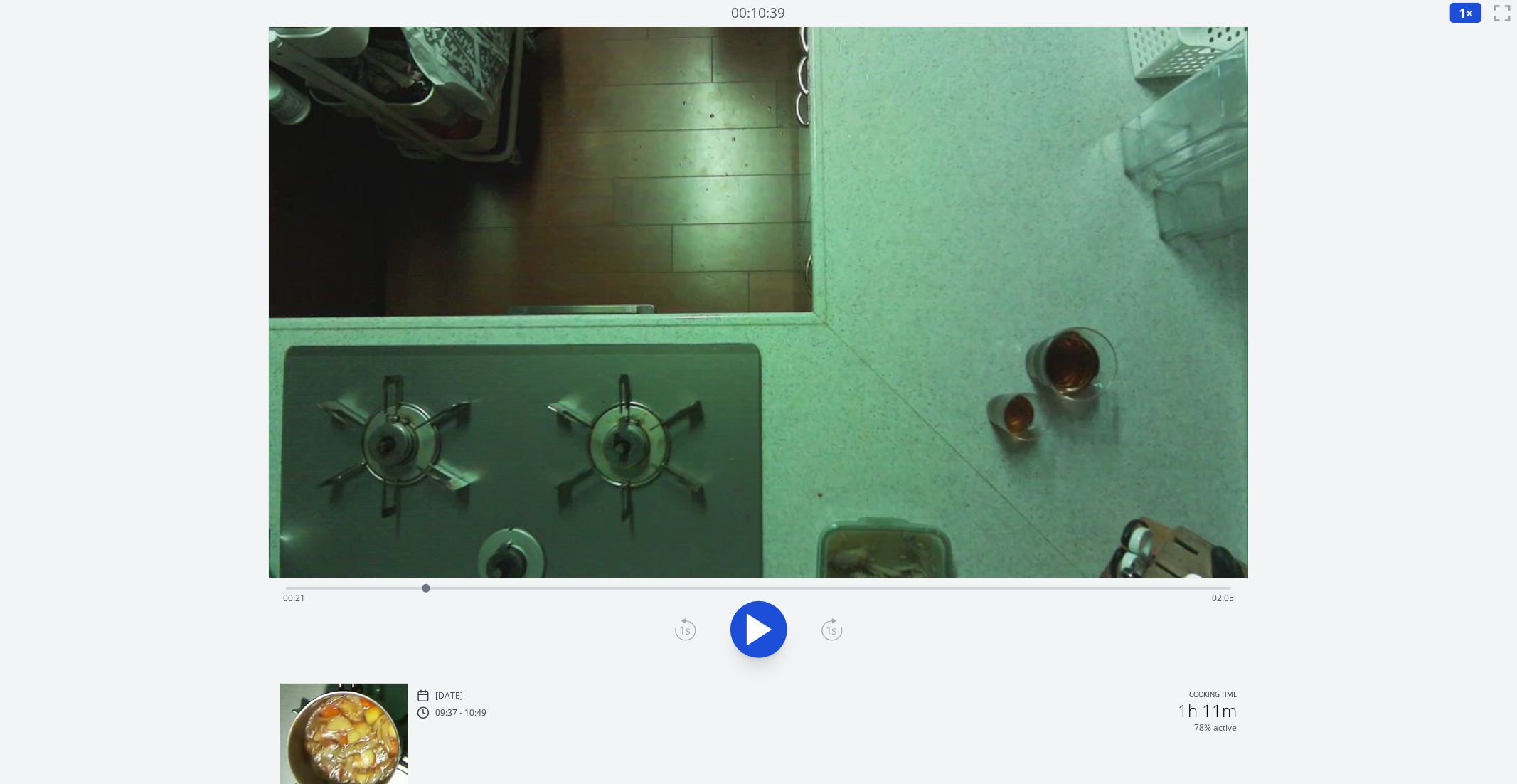
click at [825, 630] on icon at bounding box center [832, 630] width 22 height 23
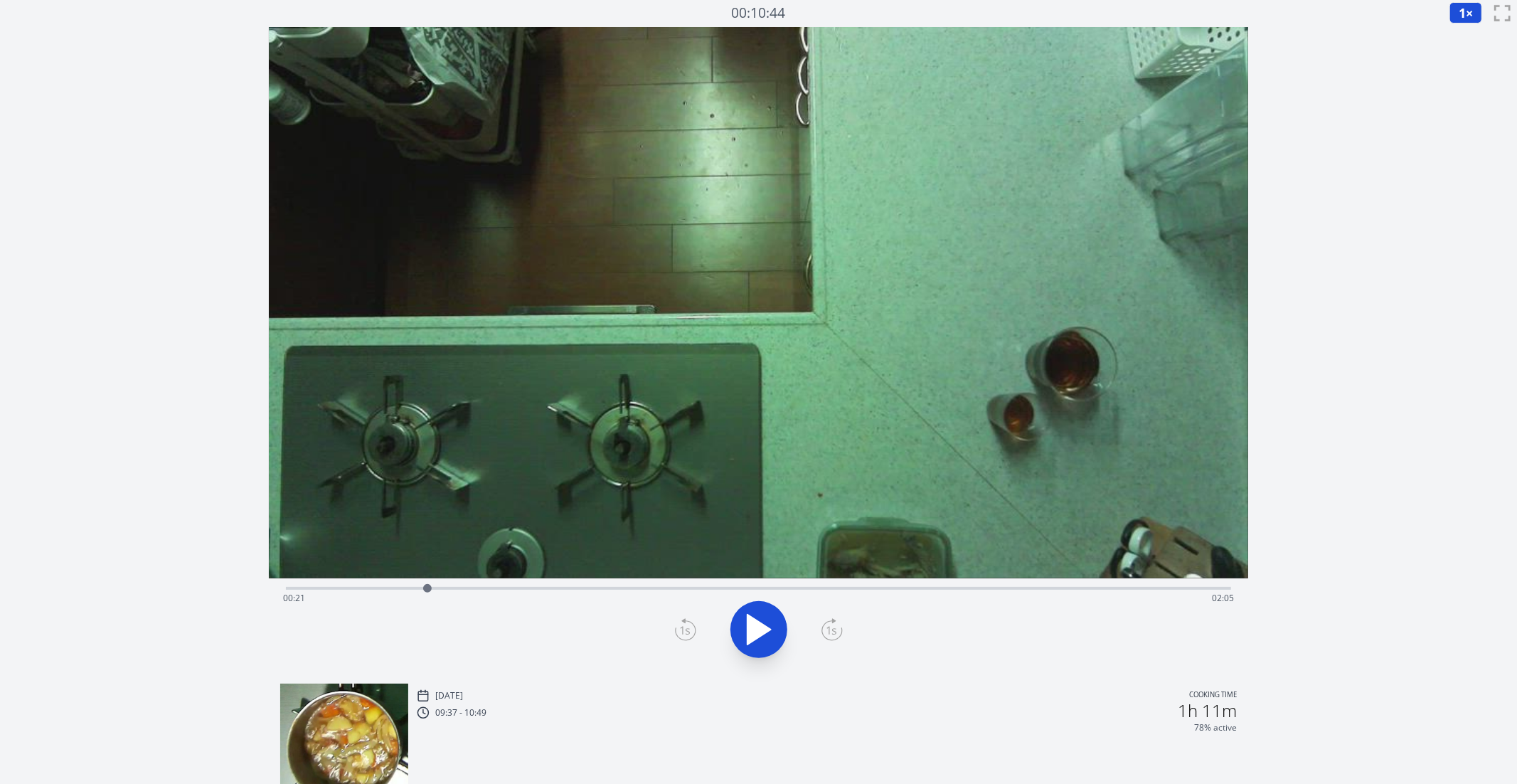
click at [825, 630] on icon at bounding box center [832, 630] width 22 height 23
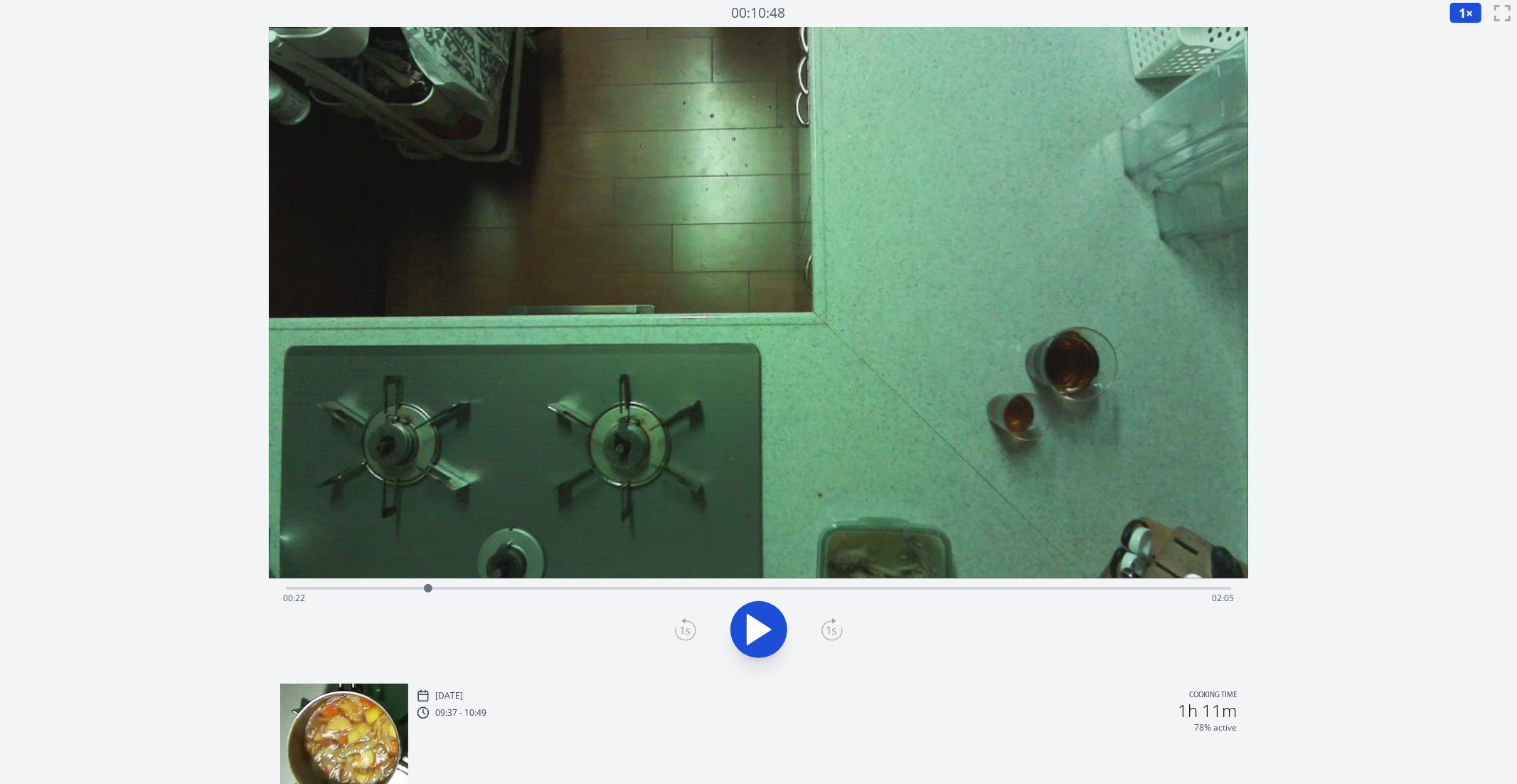
click at [825, 630] on icon at bounding box center [832, 630] width 22 height 23
click at [754, 622] on icon at bounding box center [759, 630] width 23 height 29
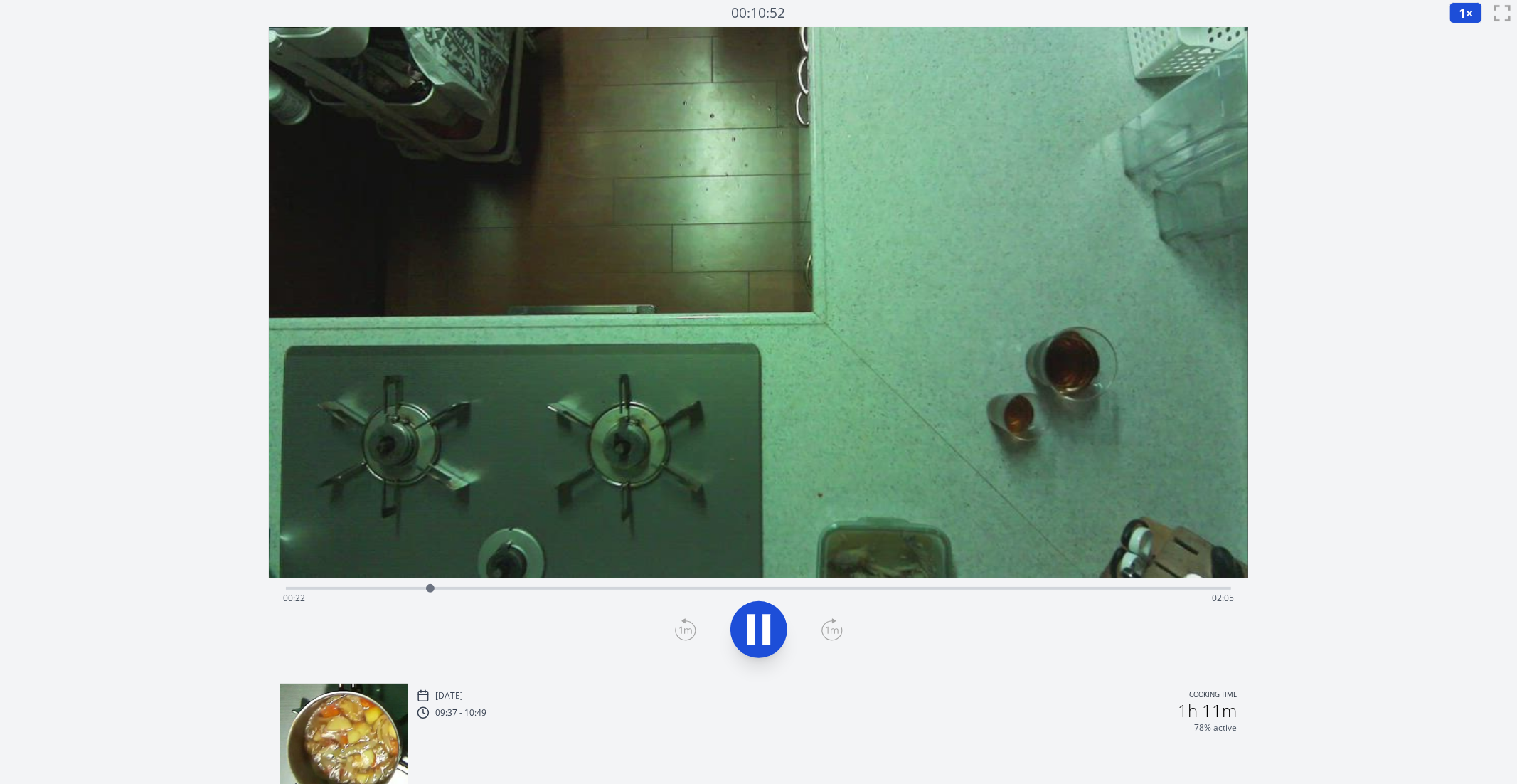
click at [828, 630] on icon at bounding box center [832, 630] width 22 height 23
click at [749, 630] on icon at bounding box center [751, 630] width 8 height 30
click at [686, 630] on icon at bounding box center [684, 630] width 10 height 9
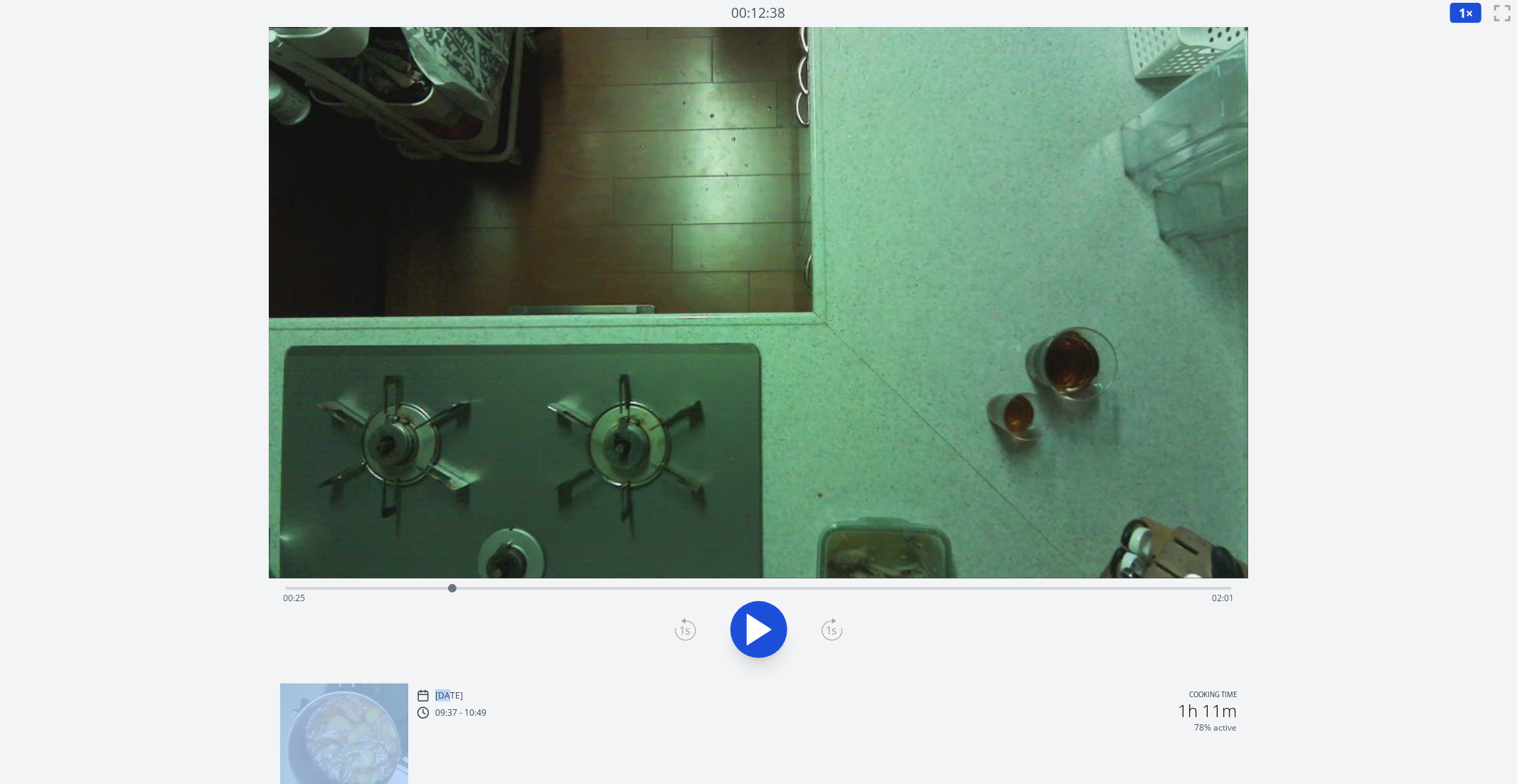
click at [686, 630] on icon at bounding box center [684, 630] width 10 height 9
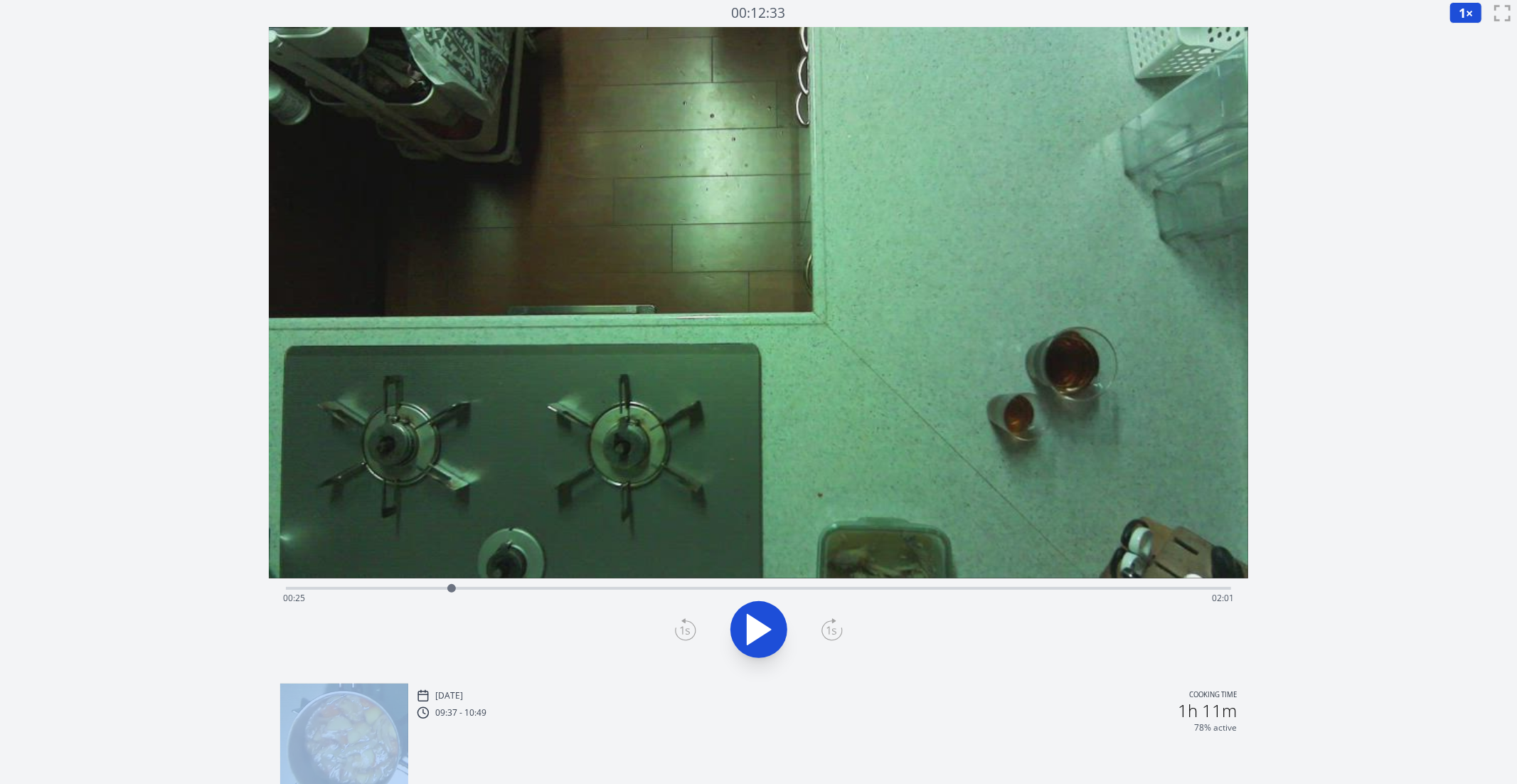
click at [686, 630] on icon at bounding box center [684, 630] width 10 height 9
drag, startPoint x: 450, startPoint y: 589, endPoint x: 442, endPoint y: 590, distance: 8.1
click at [442, 590] on div at bounding box center [442, 588] width 9 height 9
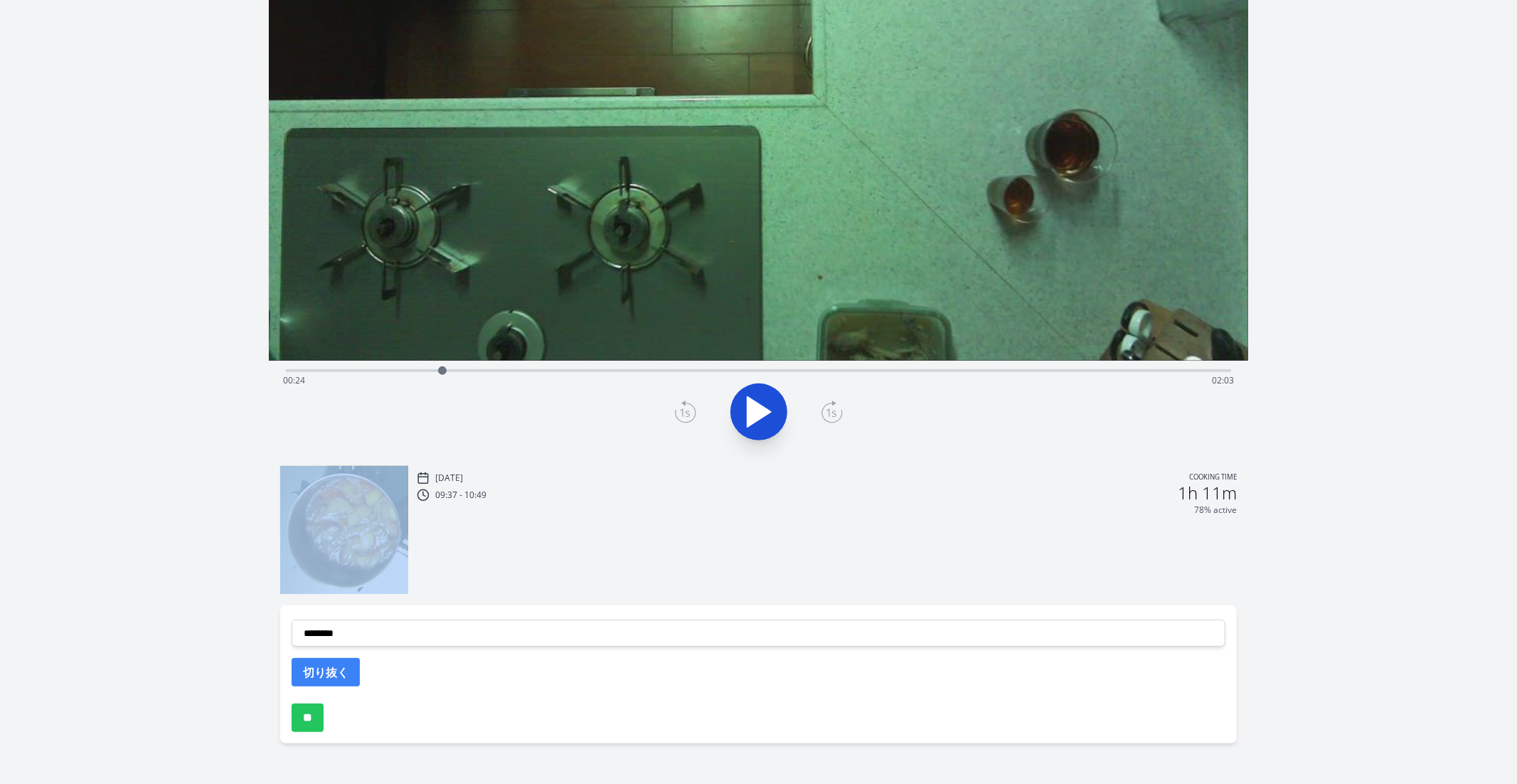
scroll to position [246, 0]
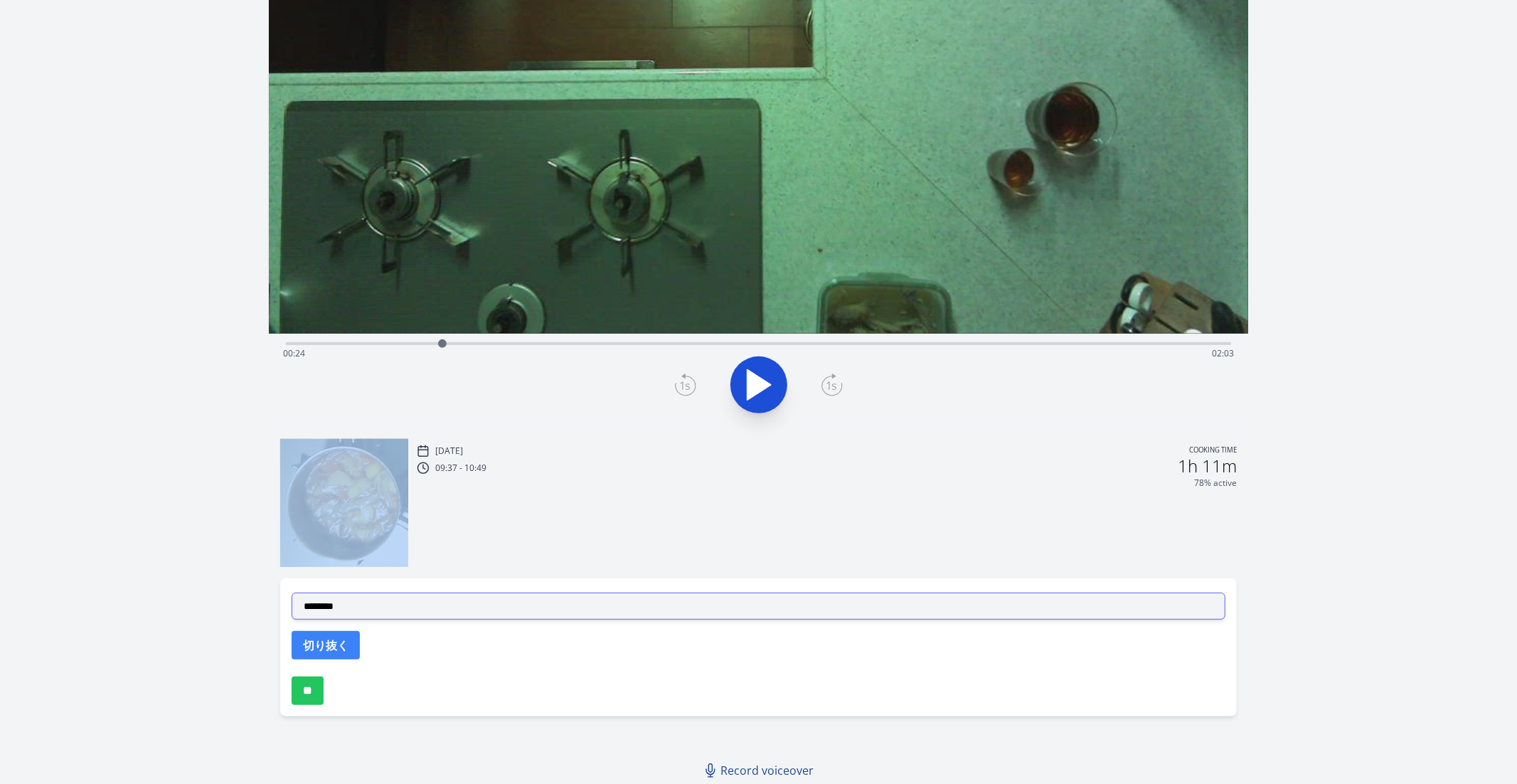
click at [422, 607] on select "**********" at bounding box center [759, 605] width 935 height 27
select select "**********"
click at [291, 592] on select "**********" at bounding box center [759, 605] width 935 height 27
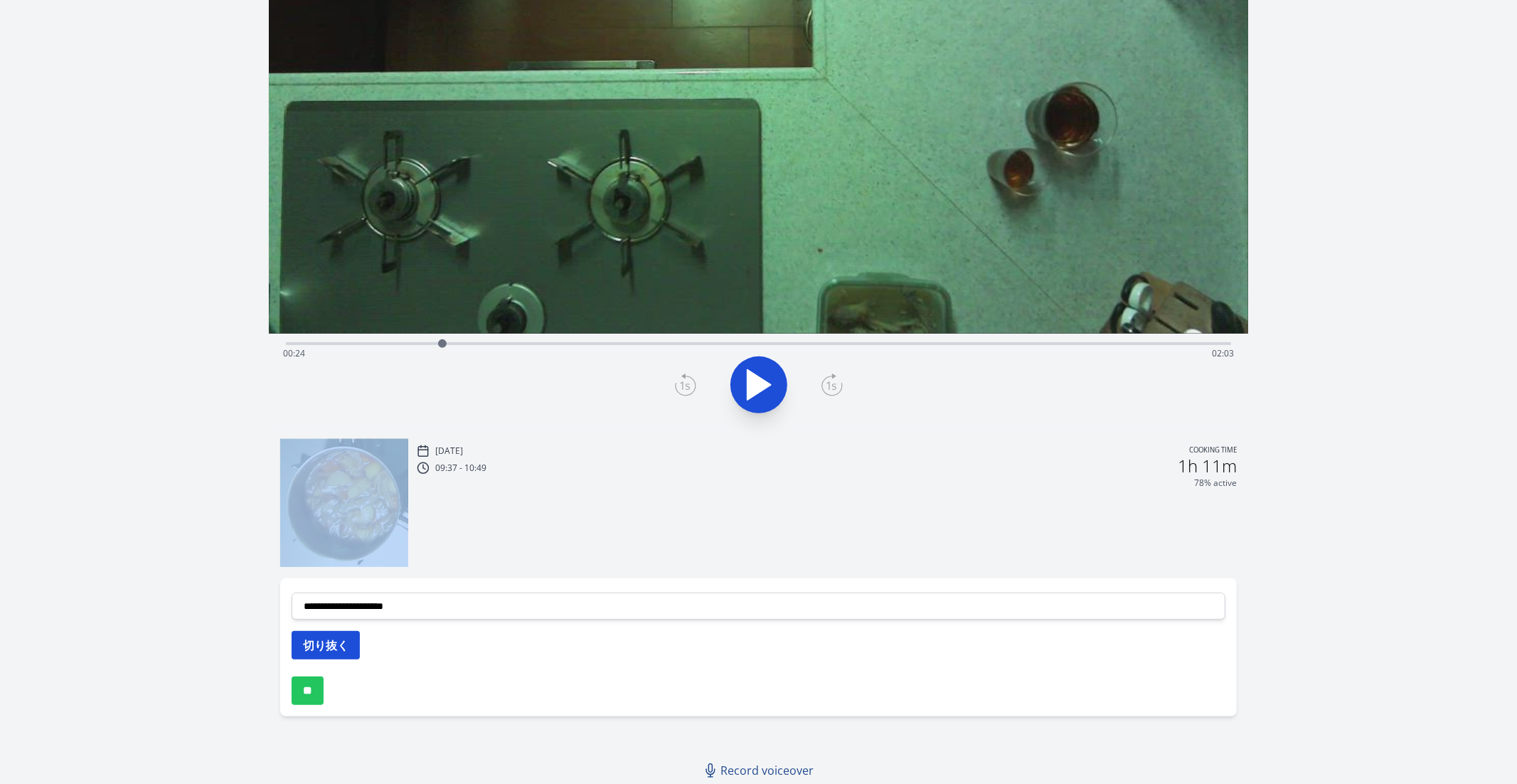
click at [305, 646] on button "切り抜く" at bounding box center [325, 644] width 69 height 29
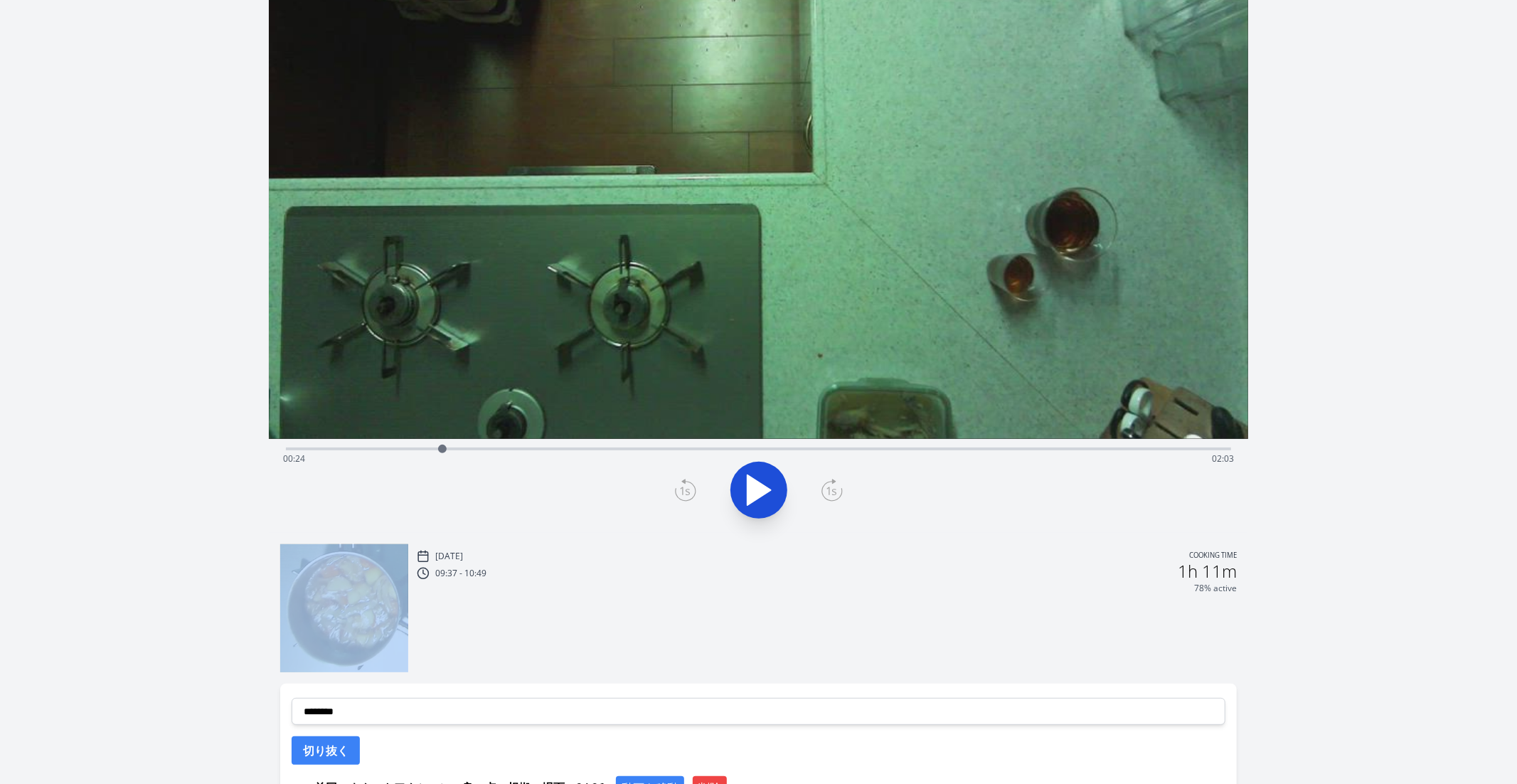
scroll to position [0, 0]
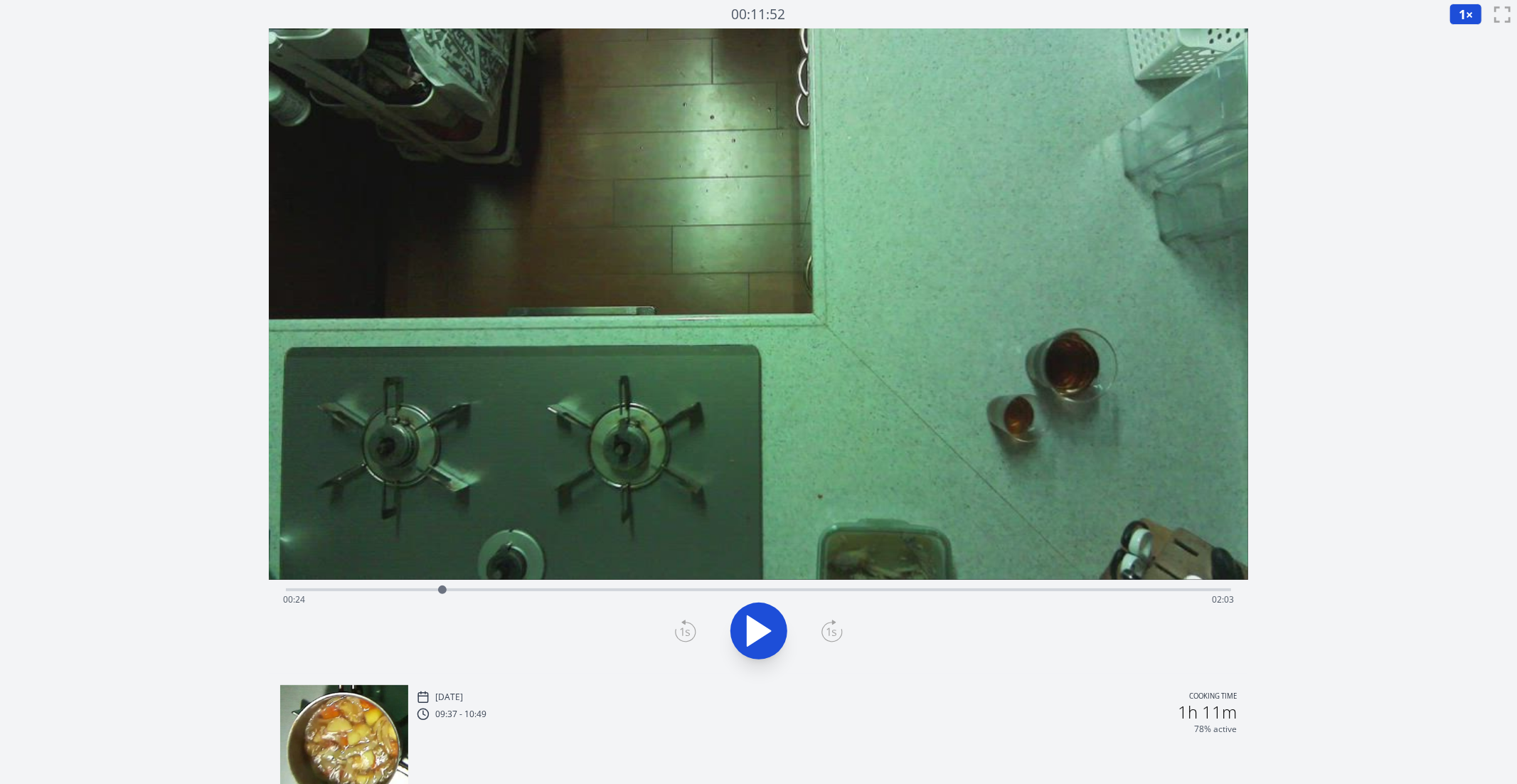
click at [551, 583] on div "Time elapsed: 00:24 Time remaining: 02:03" at bounding box center [759, 588] width 946 height 17
click at [604, 596] on div "Time elapsed: 00:41 Time remaining: 01:46" at bounding box center [758, 599] width 951 height 23
click at [618, 591] on div "Time elapsed: 00:49 Time remaining: 01:38" at bounding box center [758, 599] width 951 height 23
click at [643, 591] on div "Time elapsed: 00:51 Time remaining: 01:36" at bounding box center [758, 599] width 951 height 23
click at [669, 591] on div "Time elapsed: 00:55 Time remaining: 01:32" at bounding box center [758, 599] width 951 height 23
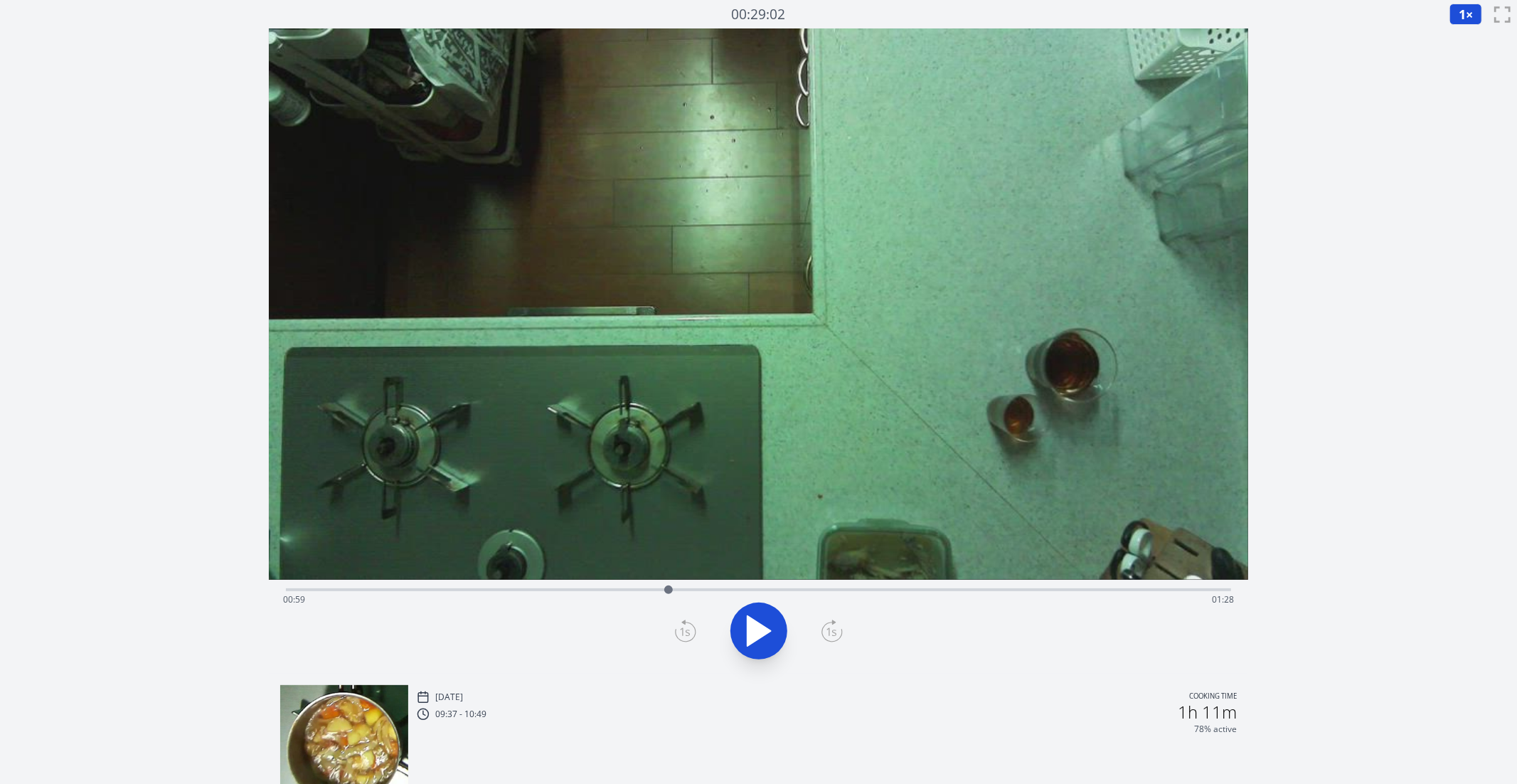
click at [632, 591] on div "Time elapsed: 00:59 Time remaining: 01:28" at bounding box center [758, 599] width 951 height 23
click at [617, 590] on div "Time elapsed: 00:53 Time remaining: 01:33" at bounding box center [758, 599] width 951 height 23
click at [602, 589] on div "Time elapsed: 00:51 Time remaining: 01:36" at bounding box center [758, 599] width 951 height 23
click at [595, 589] on div at bounding box center [602, 590] width 22 height 22
click at [623, 588] on div "Time elapsed: 00:47 Time remaining: 01:39" at bounding box center [758, 599] width 951 height 23
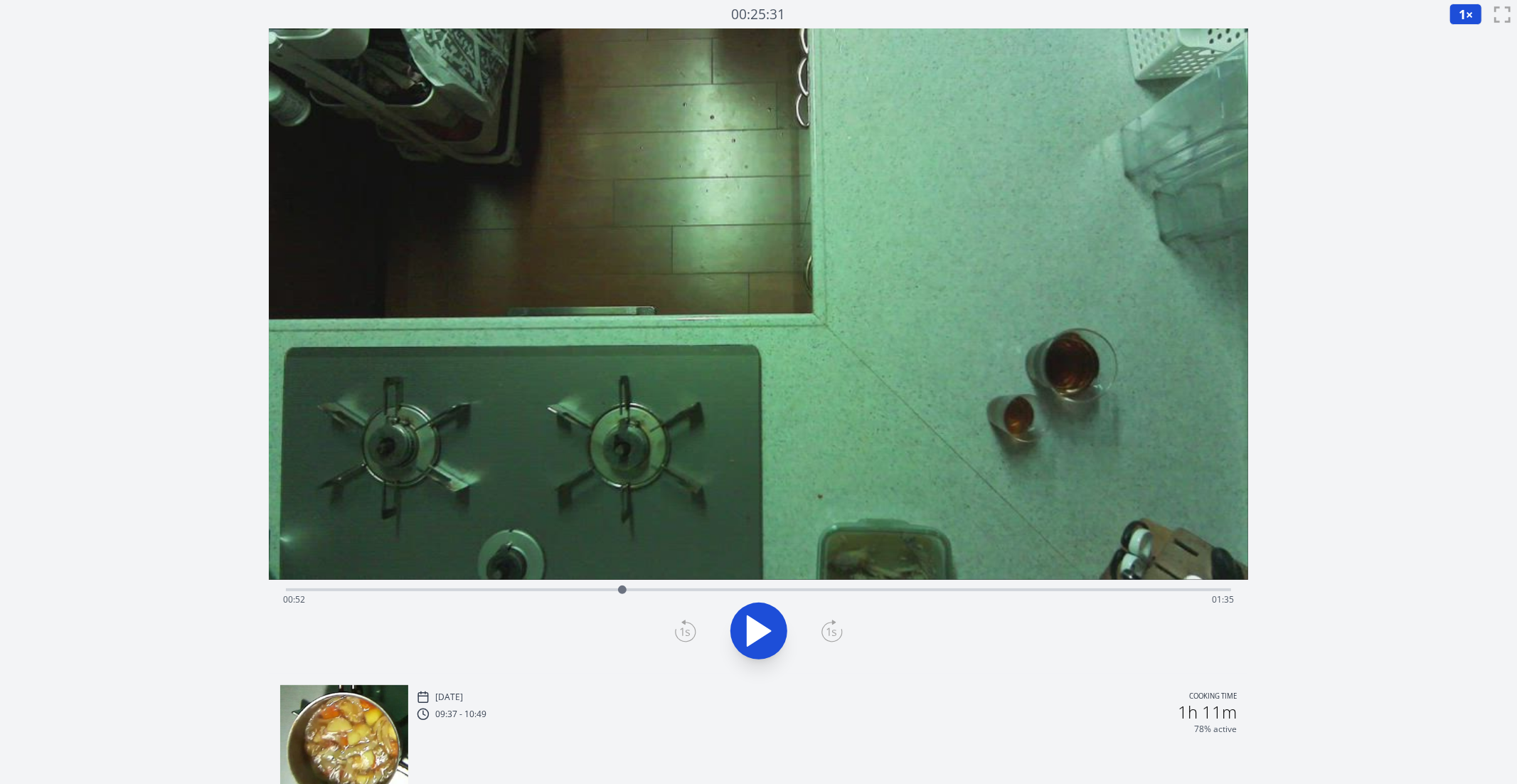
click at [645, 588] on div "Time elapsed: 00:52 Time remaining: 01:35" at bounding box center [758, 599] width 951 height 23
click at [678, 588] on div "Time elapsed: 00:55 Time remaining: 01:31" at bounding box center [758, 599] width 951 height 23
click at [699, 588] on div "Time elapsed: 01:00 Time remaining: 01:26" at bounding box center [758, 599] width 951 height 23
click at [723, 588] on div "Time elapsed: 01:04 Time remaining: 01:23" at bounding box center [758, 599] width 951 height 23
click at [747, 588] on div "Time elapsed: 01:07 Time remaining: 01:19" at bounding box center [758, 599] width 951 height 23
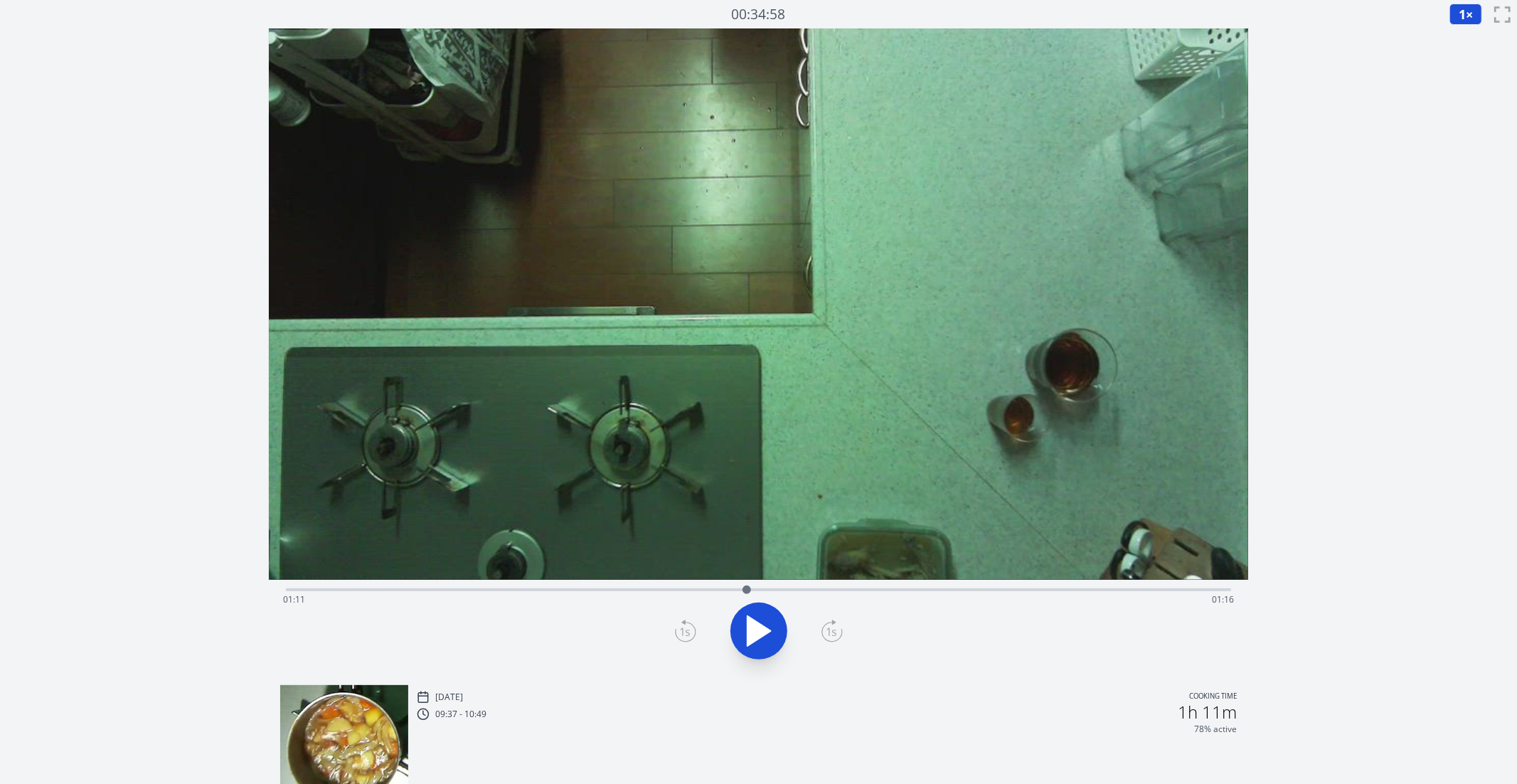
click at [793, 588] on div "Time elapsed: 01:11 Time remaining: 01:16" at bounding box center [758, 599] width 951 height 23
click at [809, 592] on div "Time elapsed: 01:18 Time remaining: 01:09" at bounding box center [758, 599] width 951 height 23
click at [864, 593] on div "Time elapsed: 01:21 Time remaining: 01:06" at bounding box center [758, 599] width 951 height 23
click at [925, 591] on div "Time elapsed: 01:29 Time remaining: 00:58" at bounding box center [758, 599] width 951 height 23
drag, startPoint x: 902, startPoint y: 589, endPoint x: 807, endPoint y: 592, distance: 95.0
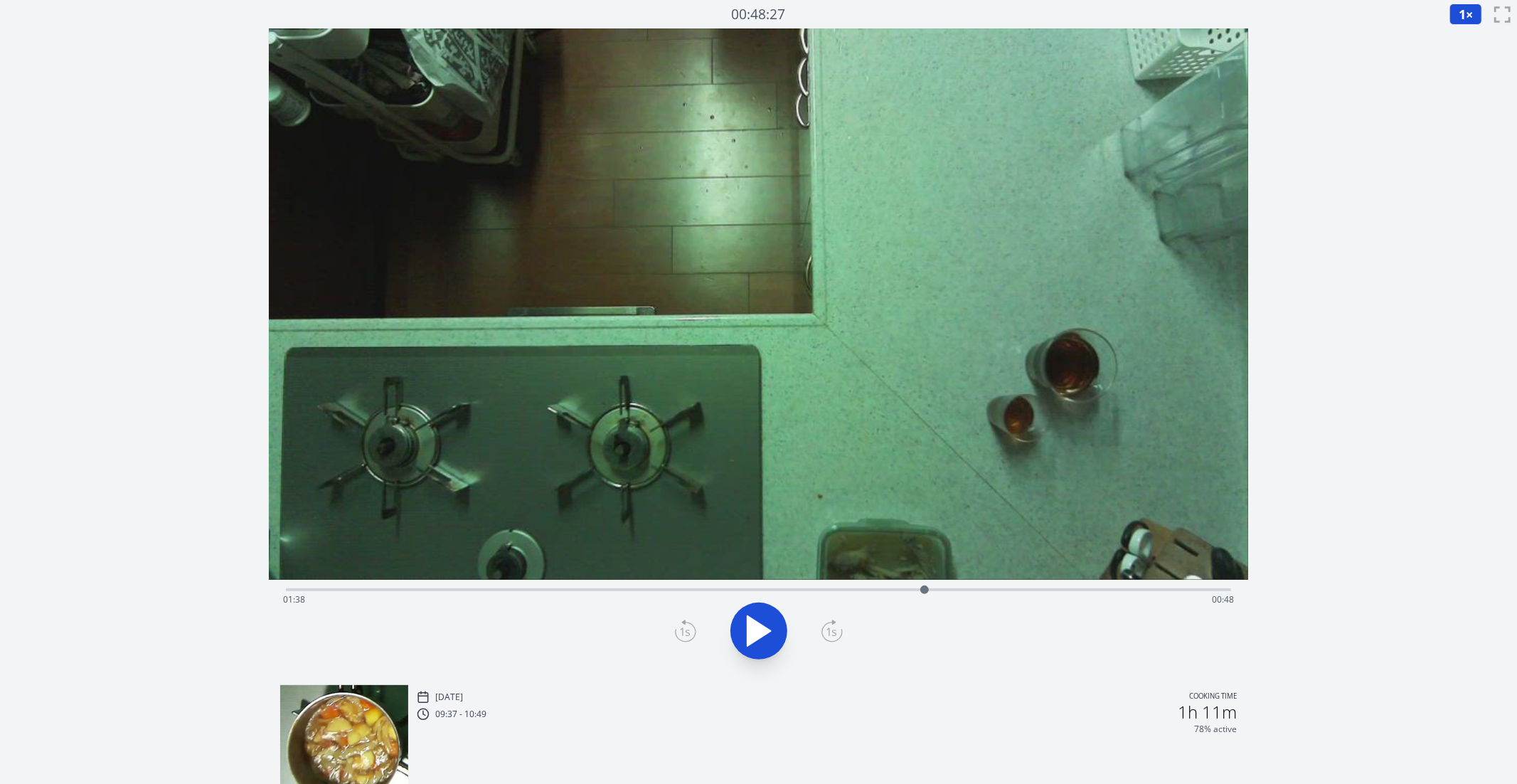
click at [808, 592] on div "Time elapsed: 01:38 Time remaining: 00:48" at bounding box center [758, 599] width 951 height 23
click at [807, 592] on div at bounding box center [808, 590] width 9 height 9
click at [754, 591] on div "Time elapsed: 01:20 Time remaining: 01:06" at bounding box center [758, 599] width 951 height 23
click at [729, 593] on div "Time elapsed: 01:12 Time remaining: 01:14" at bounding box center [758, 599] width 951 height 23
click at [746, 593] on div "Time elapsed: 01:08 Time remaining: 01:18" at bounding box center [758, 599] width 951 height 23
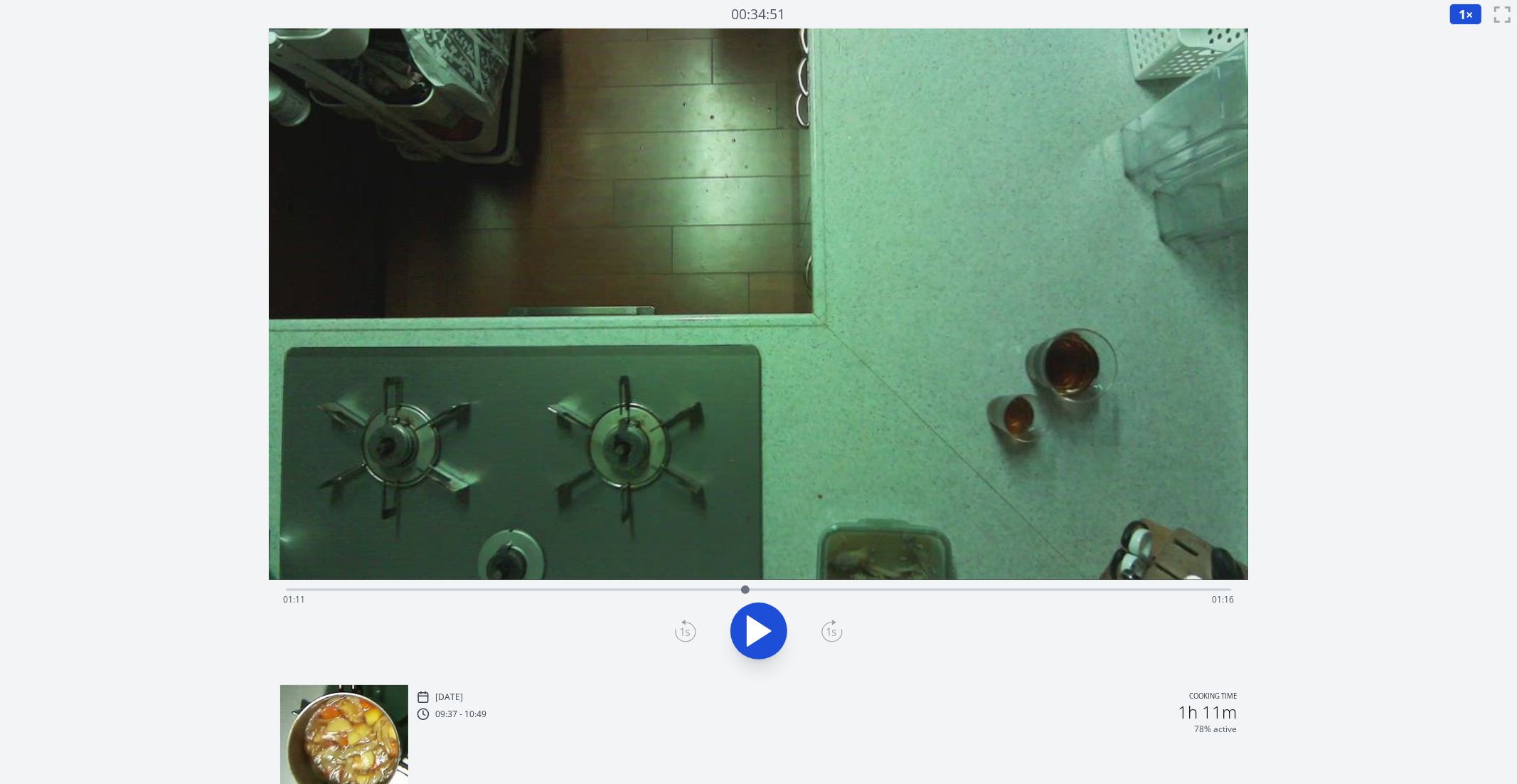
click at [770, 623] on icon at bounding box center [759, 631] width 40 height 40
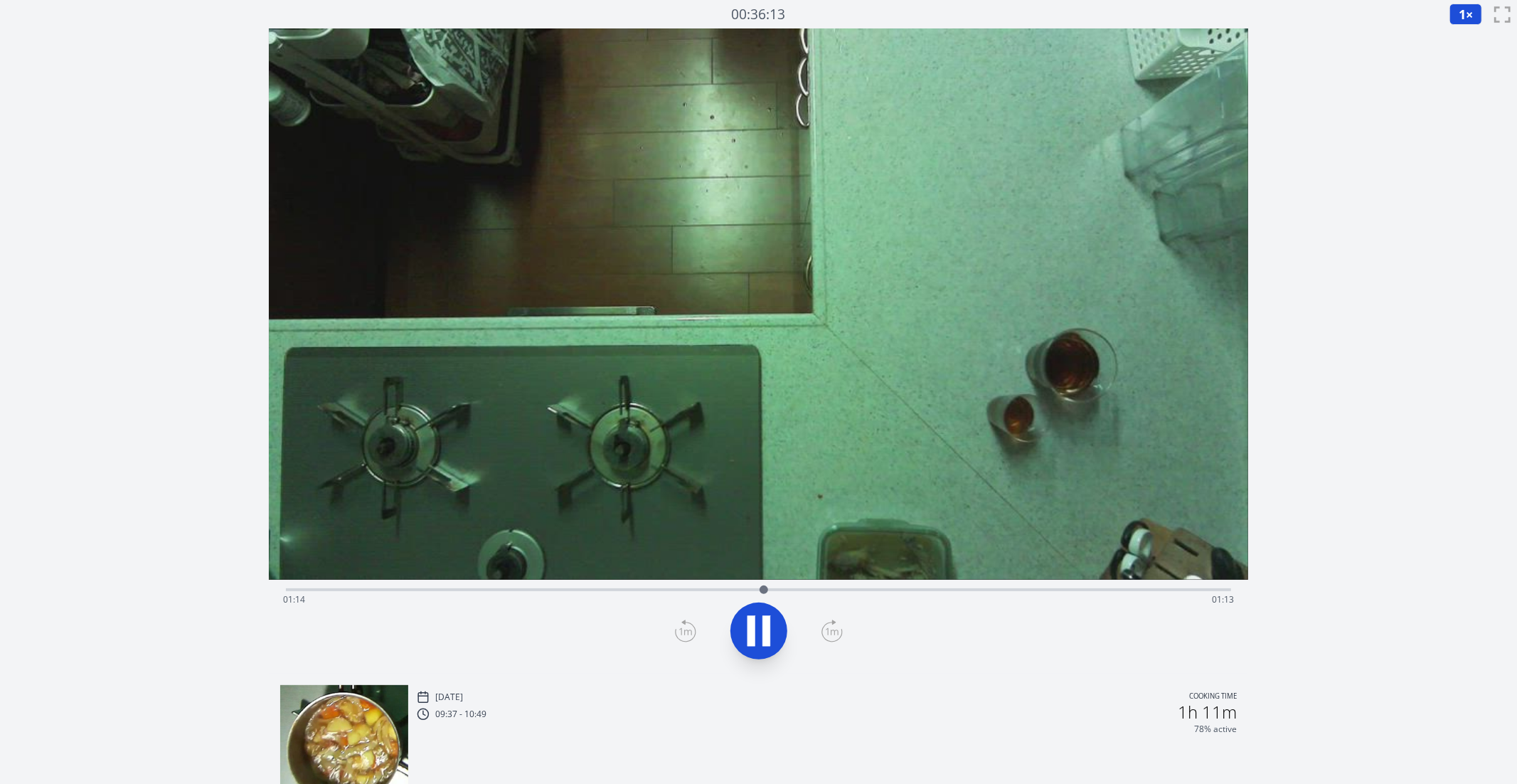
click at [770, 623] on icon at bounding box center [759, 631] width 40 height 40
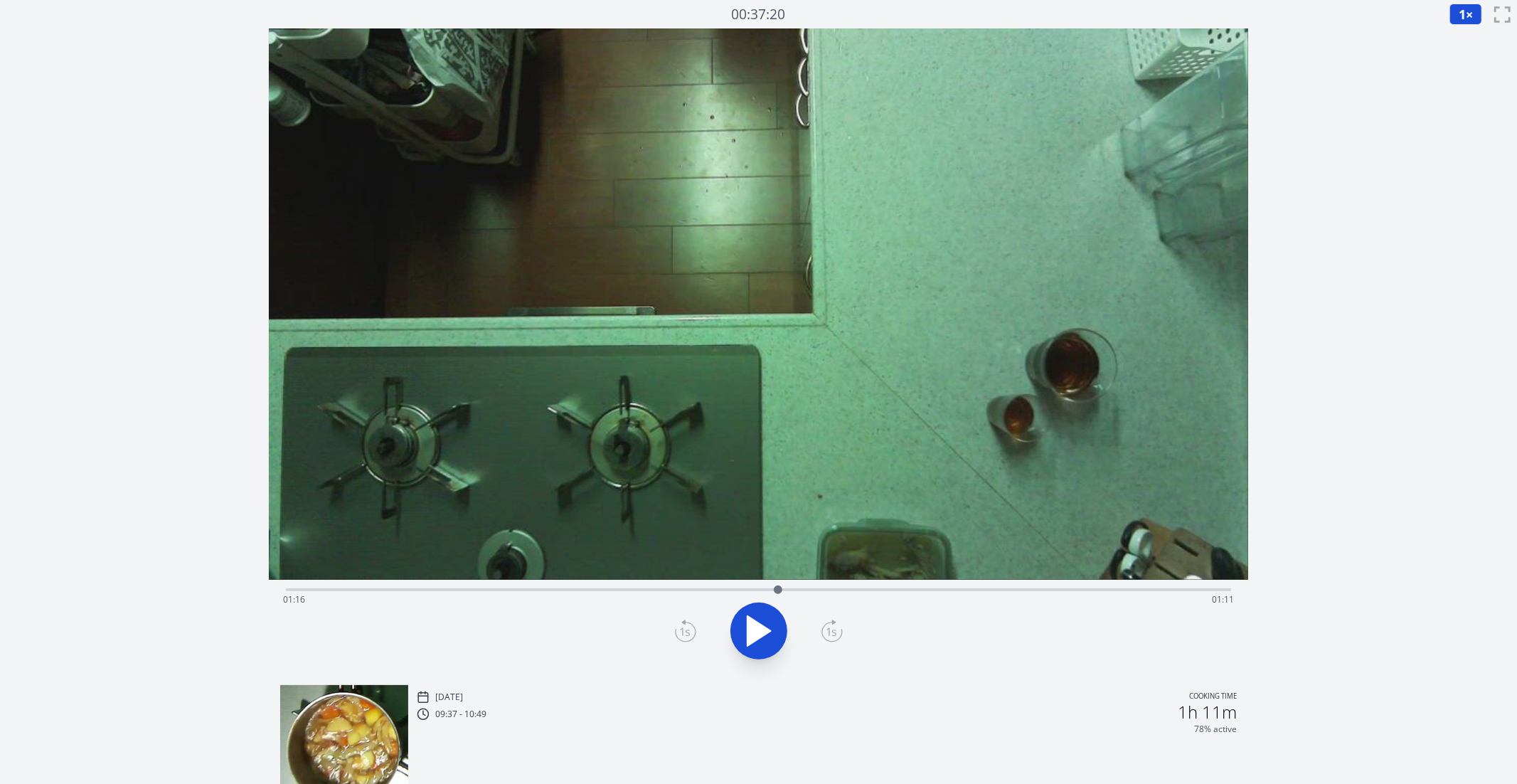
click at [690, 628] on icon at bounding box center [685, 630] width 22 height 23
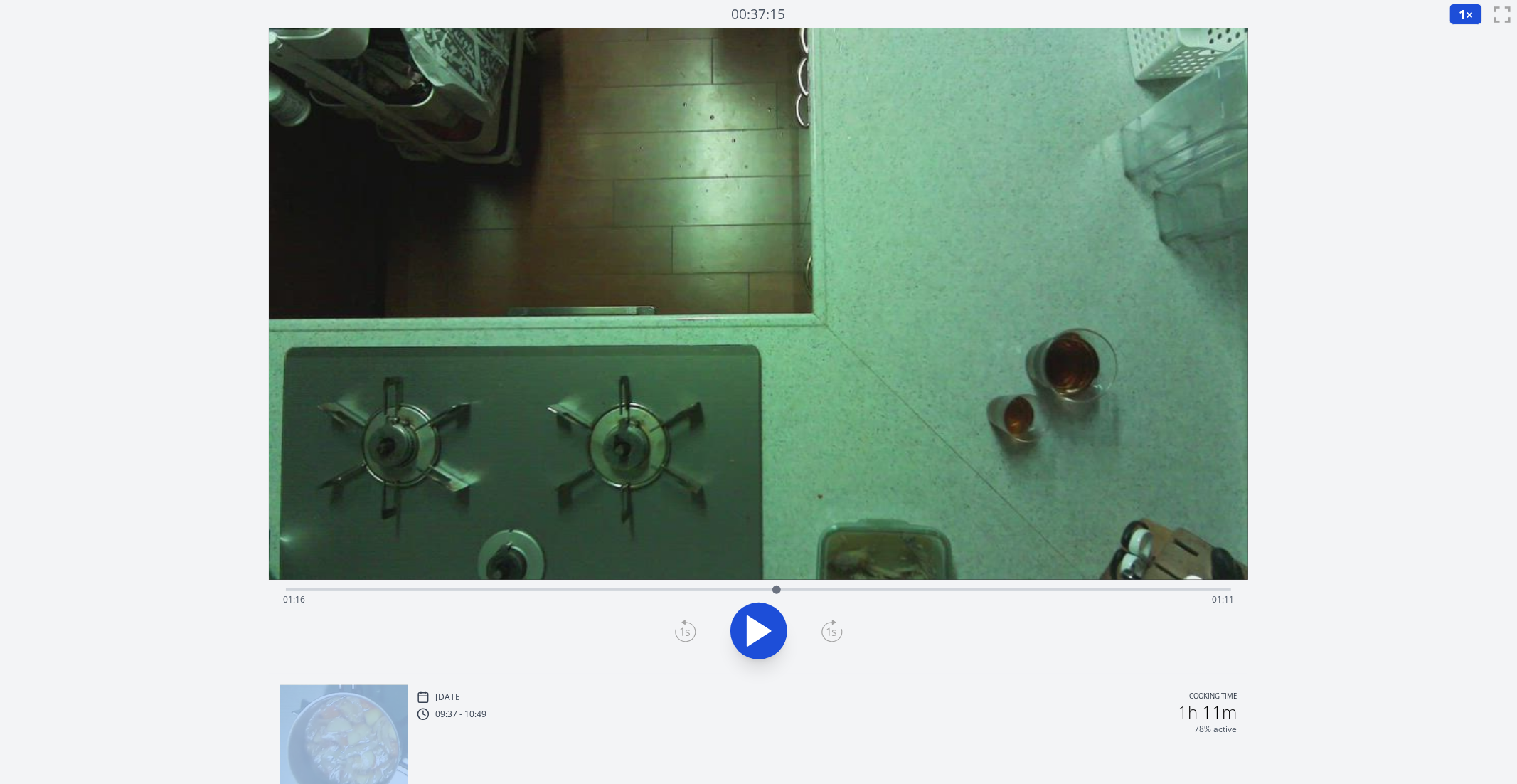
click at [690, 628] on icon at bounding box center [685, 630] width 22 height 23
click at [842, 633] on icon at bounding box center [832, 630] width 22 height 23
click at [836, 629] on icon at bounding box center [832, 630] width 22 height 23
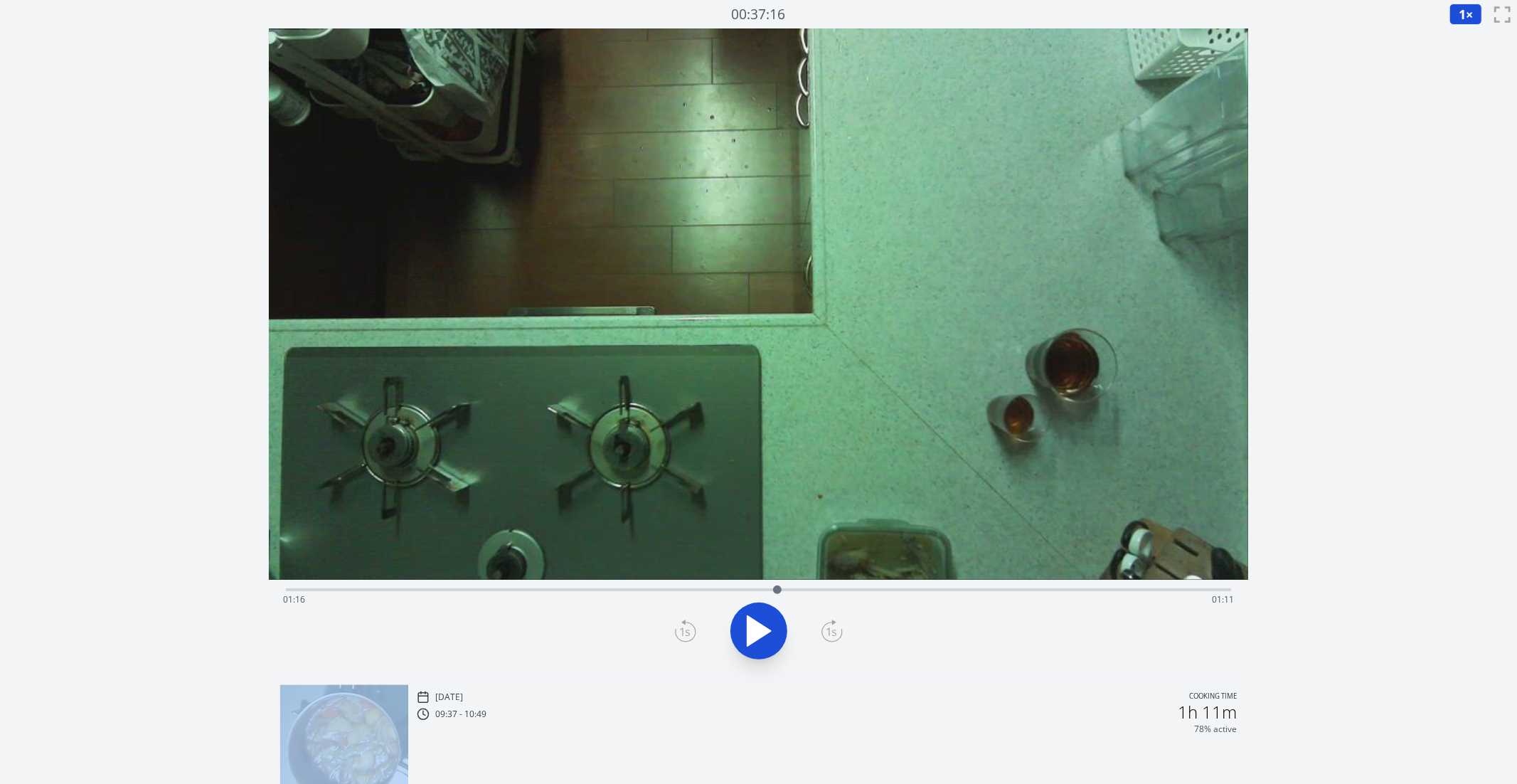
click at [836, 629] on icon at bounding box center [832, 630] width 22 height 23
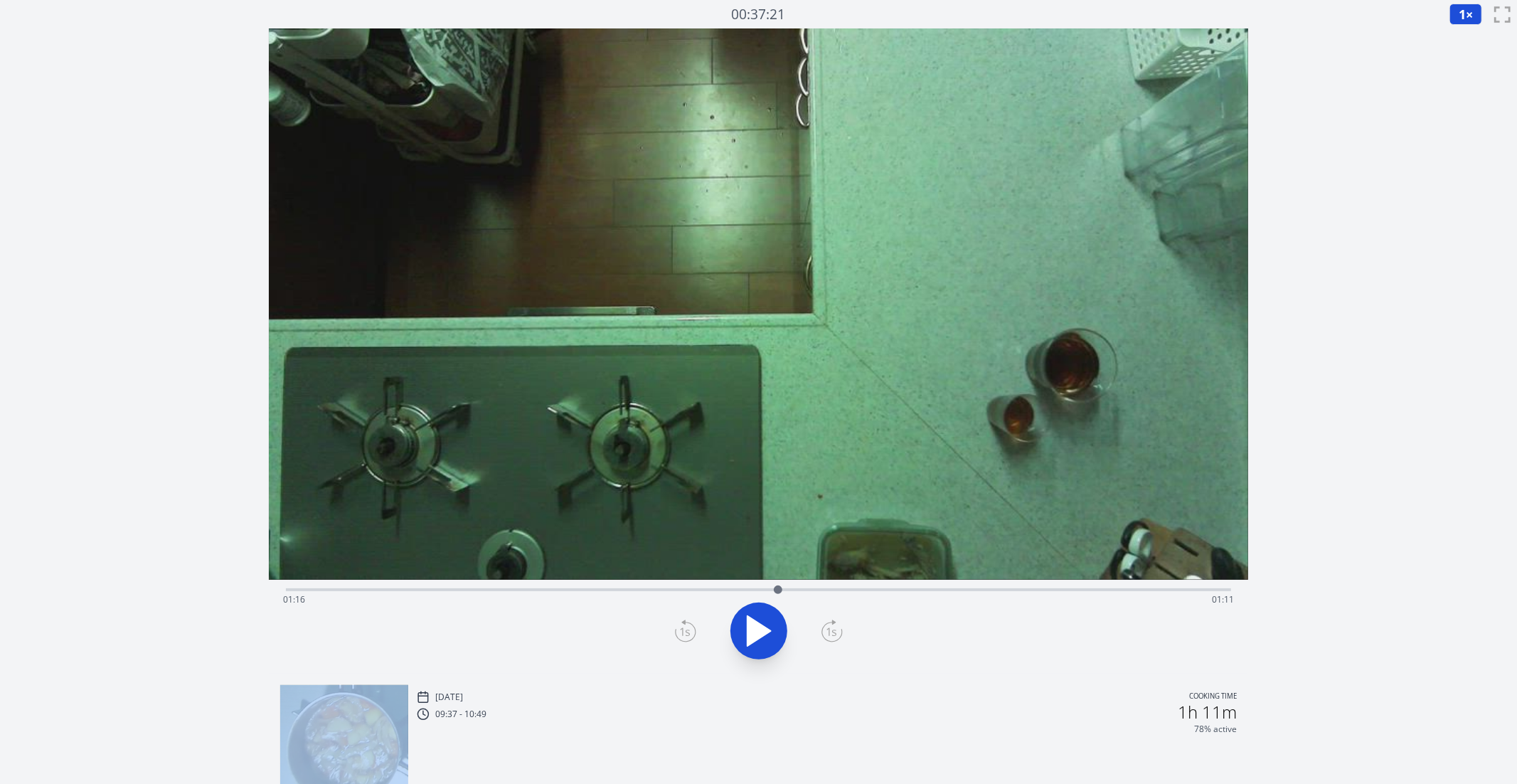
click at [836, 629] on icon at bounding box center [832, 630] width 22 height 23
click at [694, 629] on icon at bounding box center [685, 632] width 20 height 19
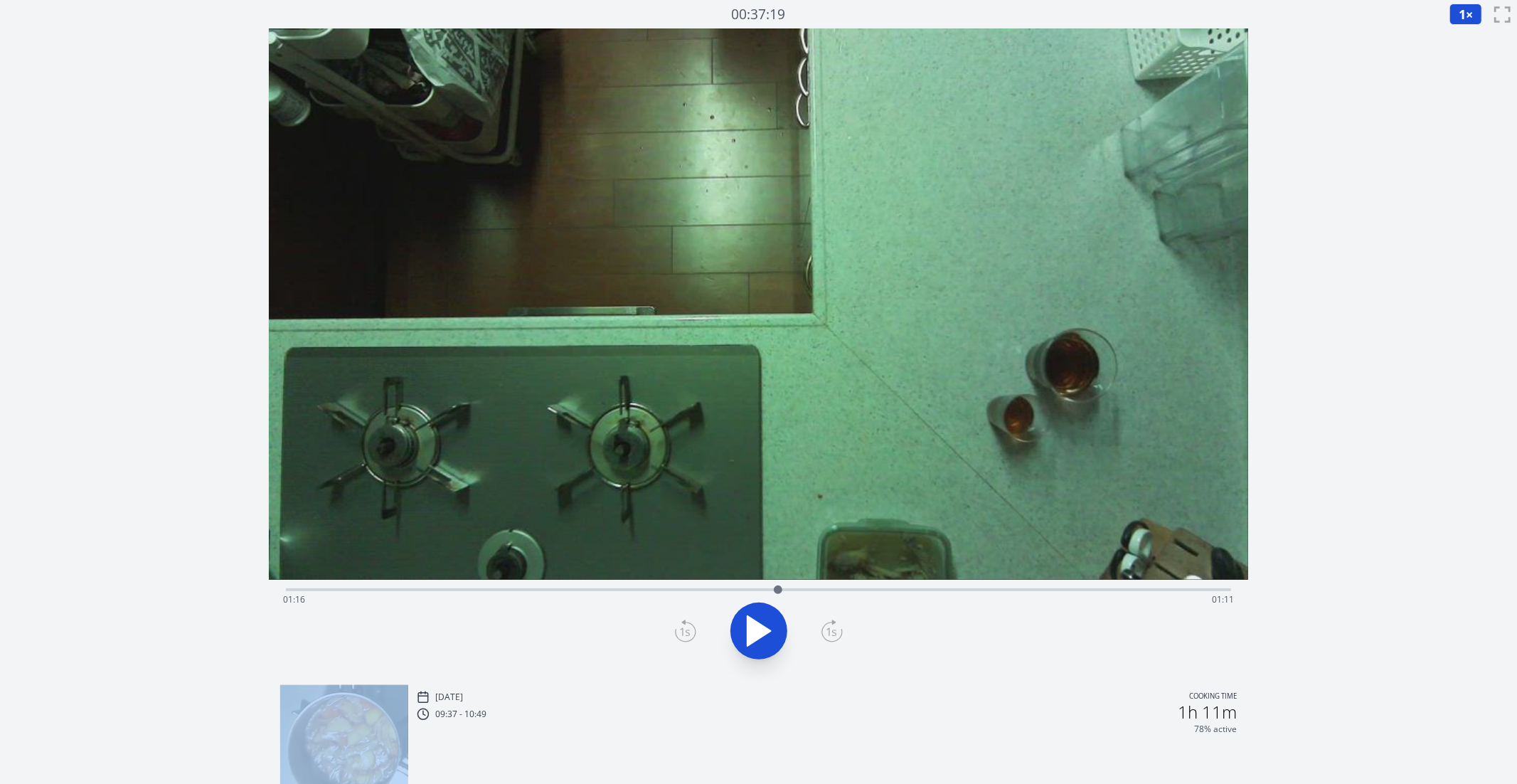
click at [694, 629] on icon at bounding box center [685, 632] width 20 height 19
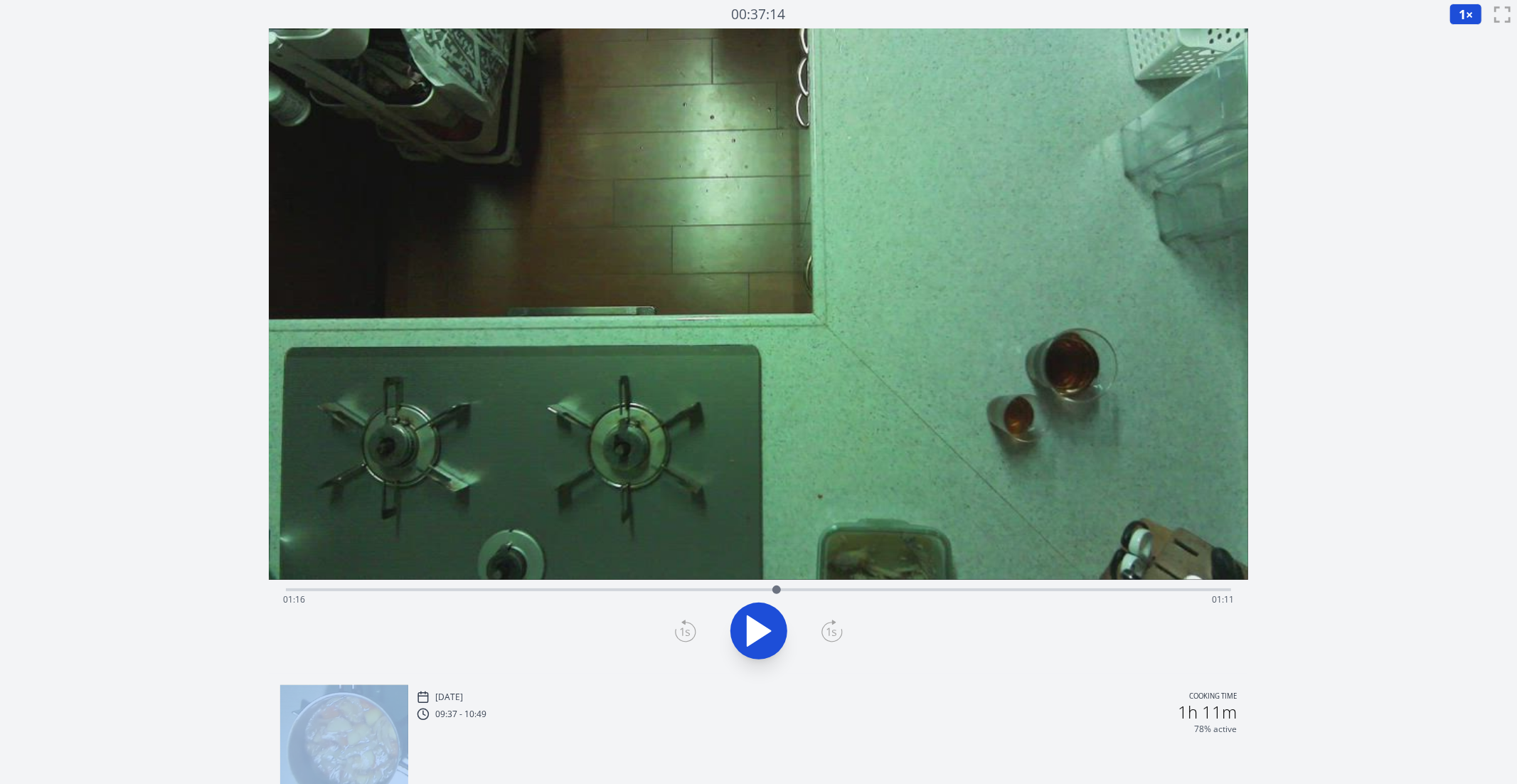
click at [694, 629] on icon at bounding box center [685, 632] width 20 height 19
click at [829, 632] on icon at bounding box center [831, 631] width 10 height 9
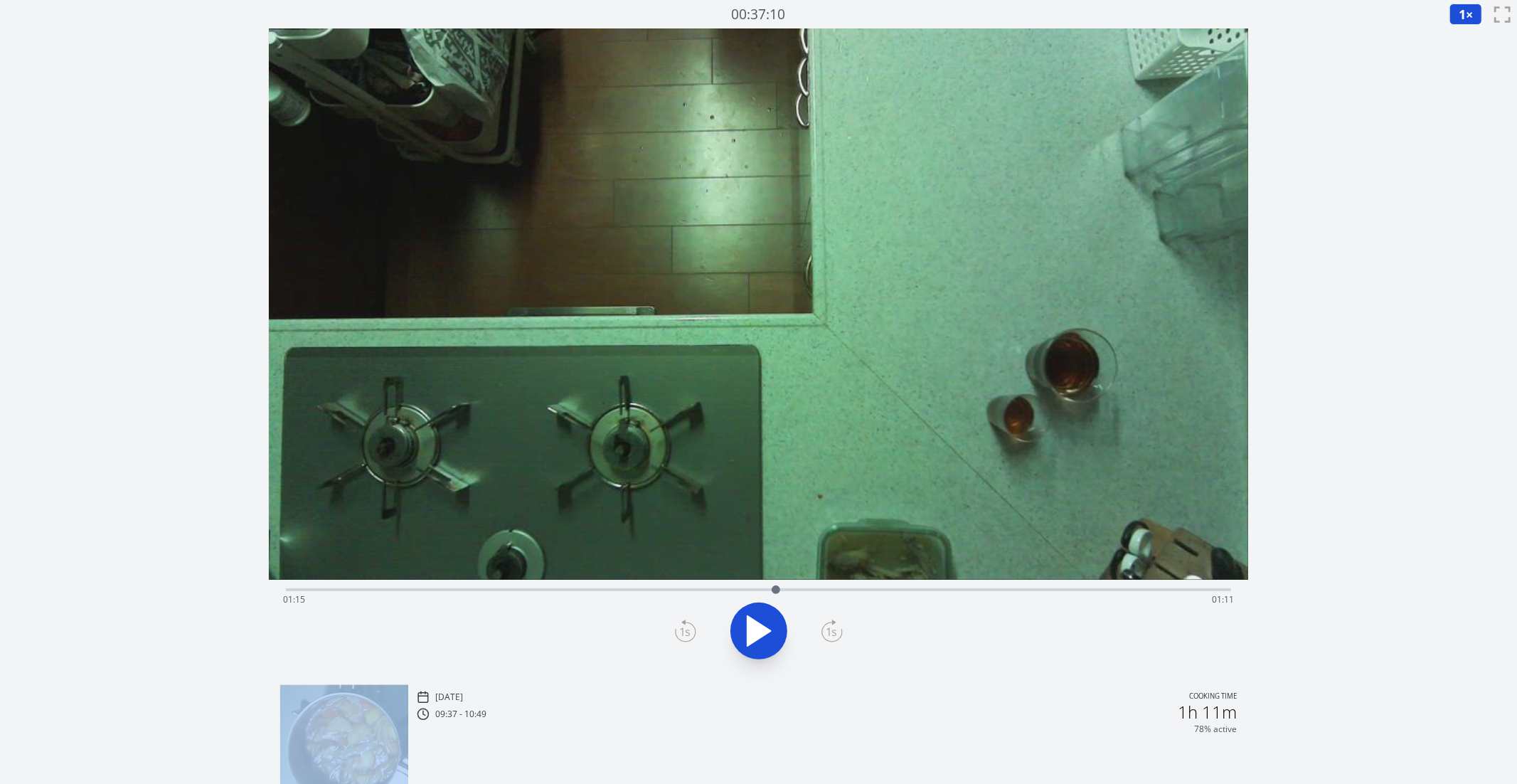
click at [829, 632] on icon at bounding box center [831, 631] width 10 height 9
click at [687, 631] on icon at bounding box center [684, 631] width 10 height 9
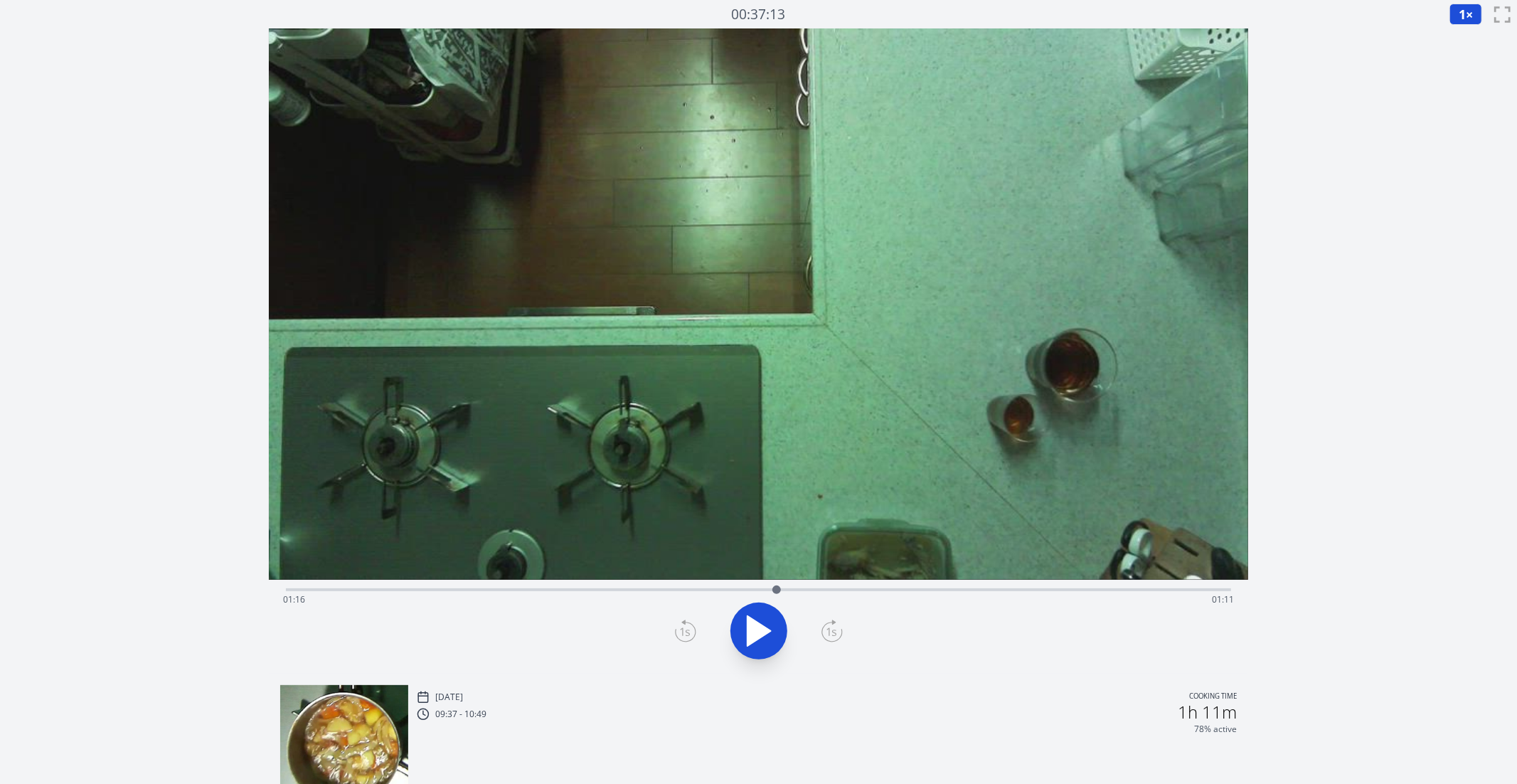
click at [837, 634] on icon at bounding box center [832, 630] width 22 height 23
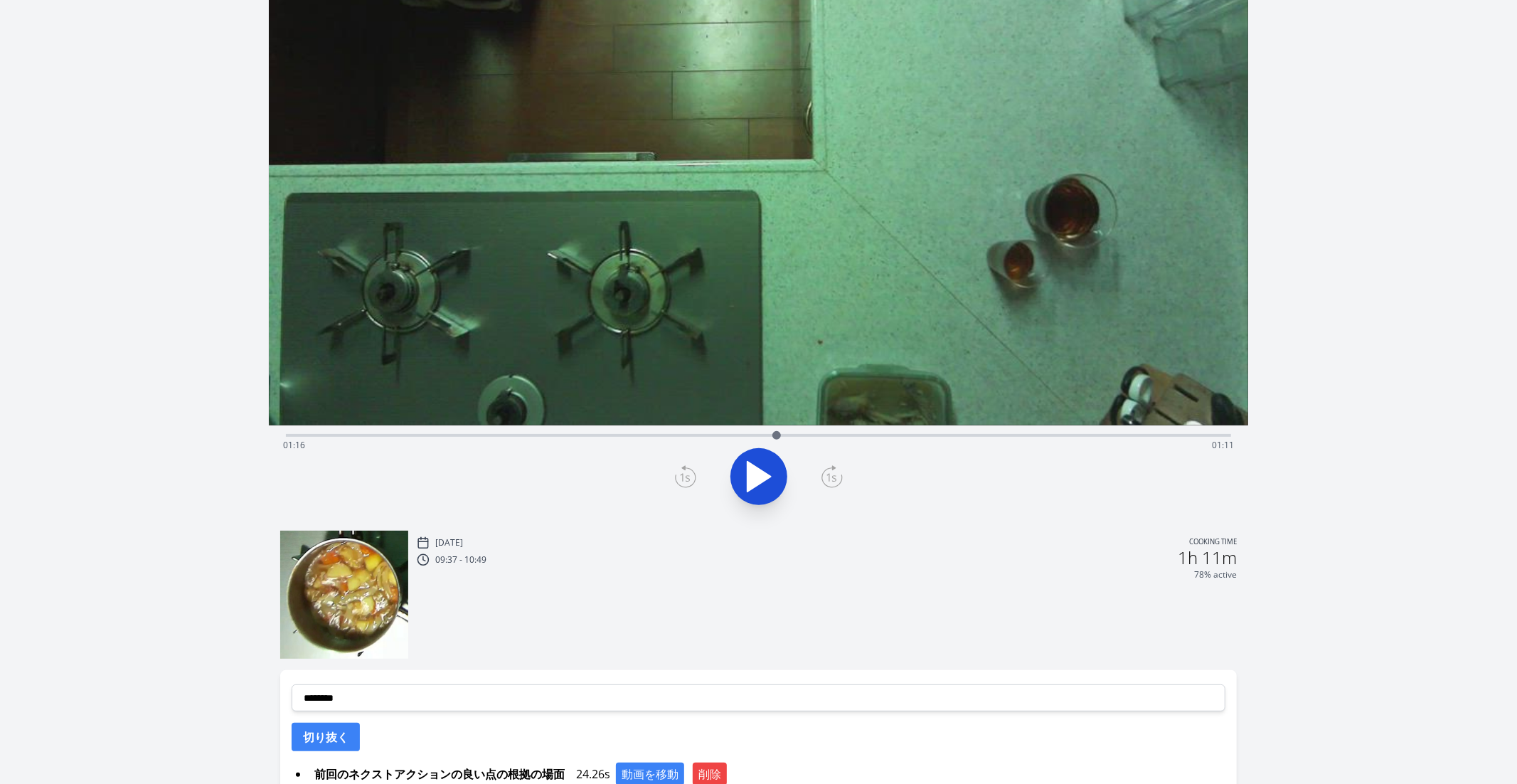
scroll to position [172, 0]
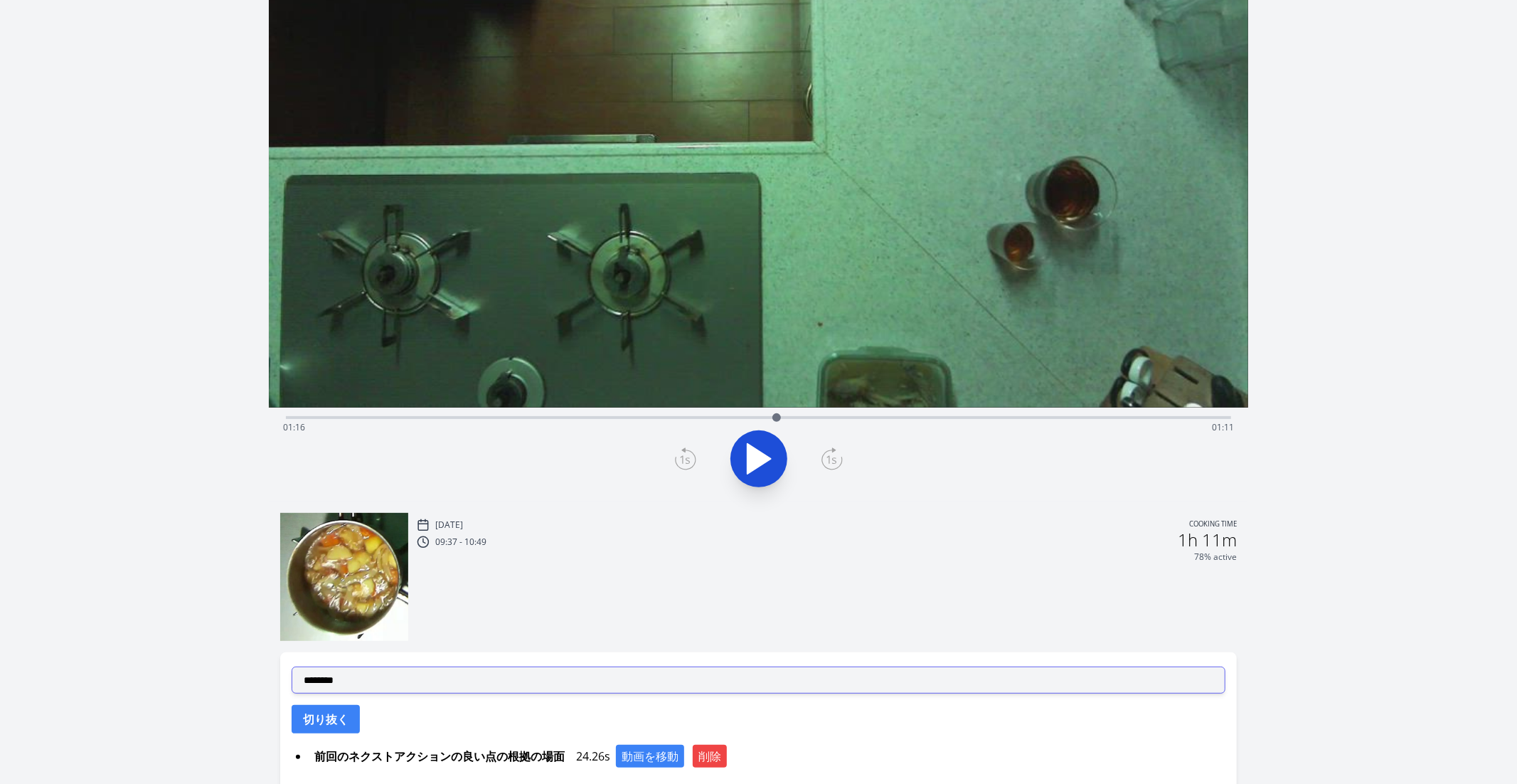
click at [564, 657] on select "**********" at bounding box center [759, 680] width 935 height 27
select select "**********"
click at [291, 657] on select "**********" at bounding box center [759, 680] width 935 height 27
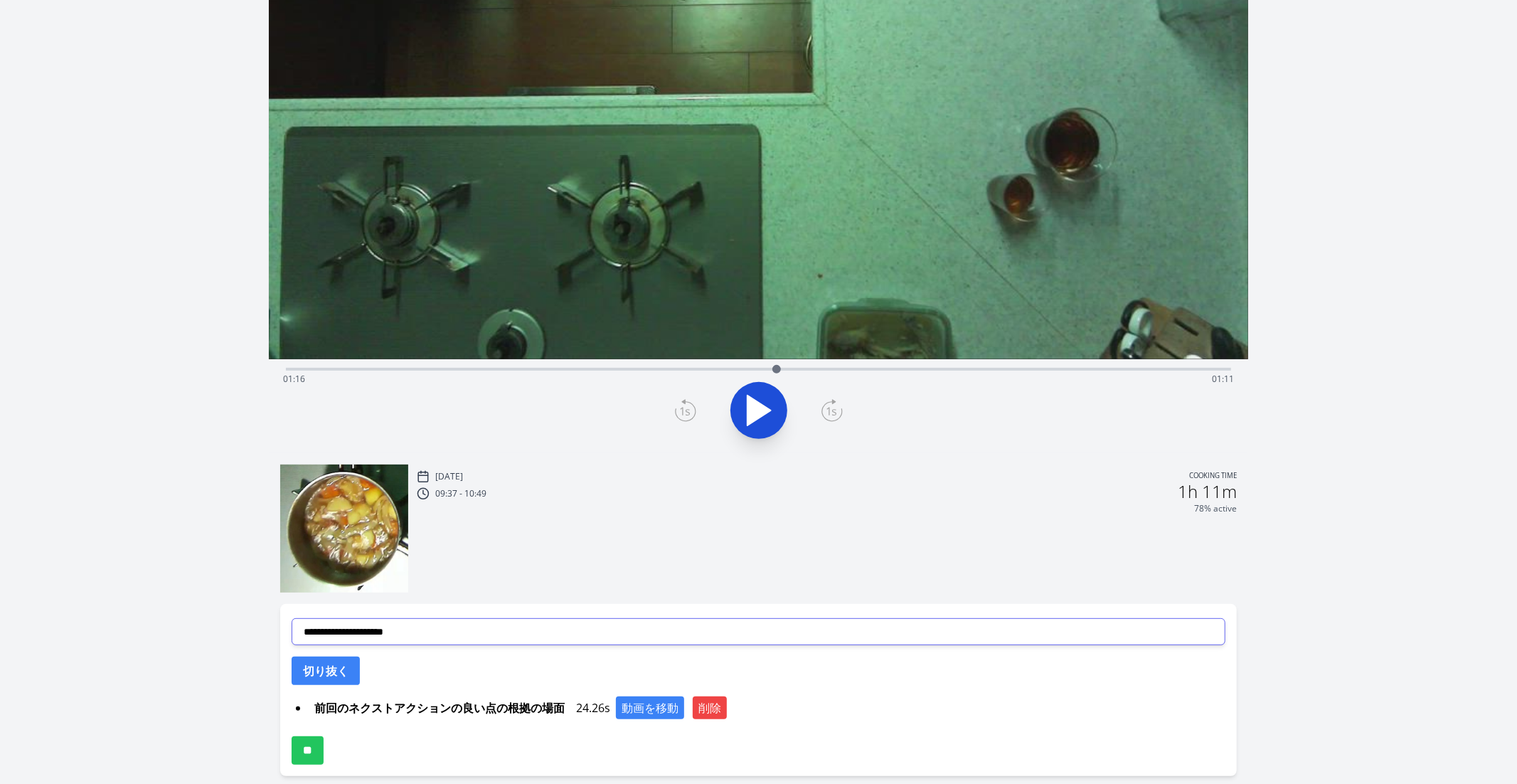
scroll to position [279, 0]
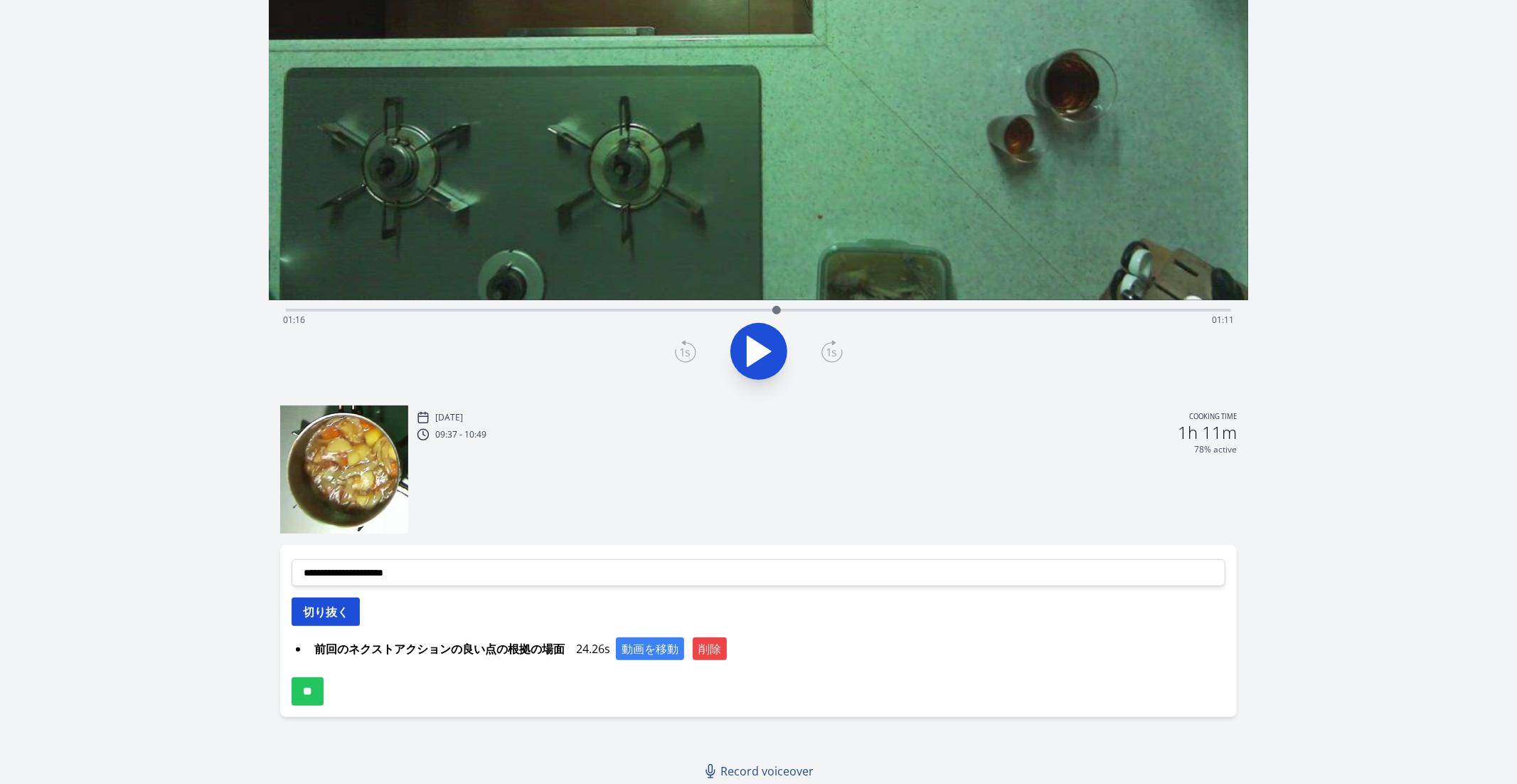
click at [326, 608] on button "切り抜く" at bounding box center [325, 611] width 69 height 29
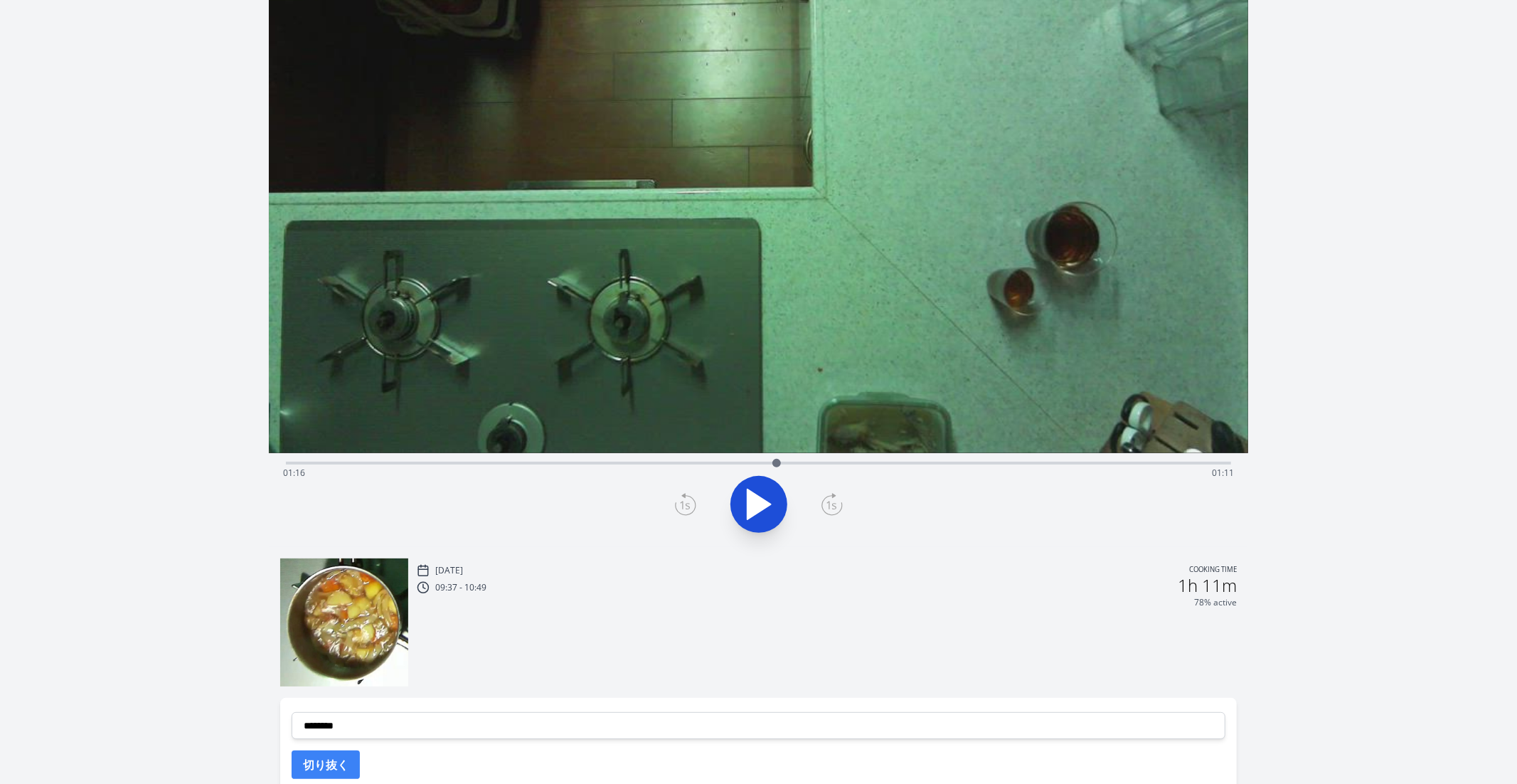
scroll to position [100, 0]
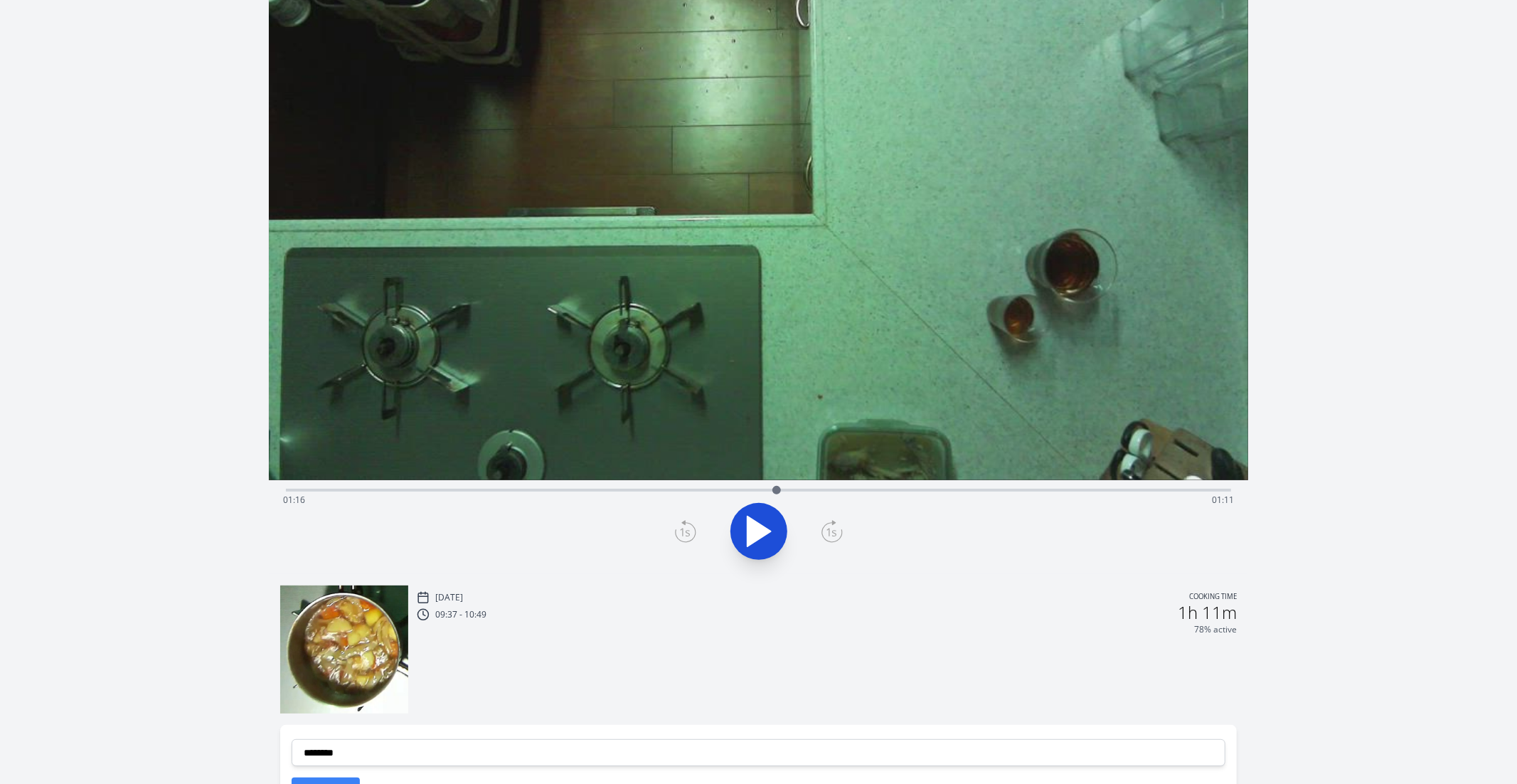
click at [741, 492] on div "Time elapsed: 01:16 Time remaining: 01:11" at bounding box center [758, 500] width 951 height 23
click at [723, 489] on div "Time elapsed: 01:10 Time remaining: 01:17" at bounding box center [758, 500] width 951 height 23
click at [759, 488] on div "Time elapsed: 01:07 Time remaining: 01:19" at bounding box center [758, 500] width 951 height 23
click at [773, 491] on div "Time elapsed: 01:13 Time remaining: 01:14" at bounding box center [758, 500] width 951 height 23
click at [791, 491] on div "Time elapsed: 01:15 Time remaining: 01:12" at bounding box center [758, 500] width 951 height 23
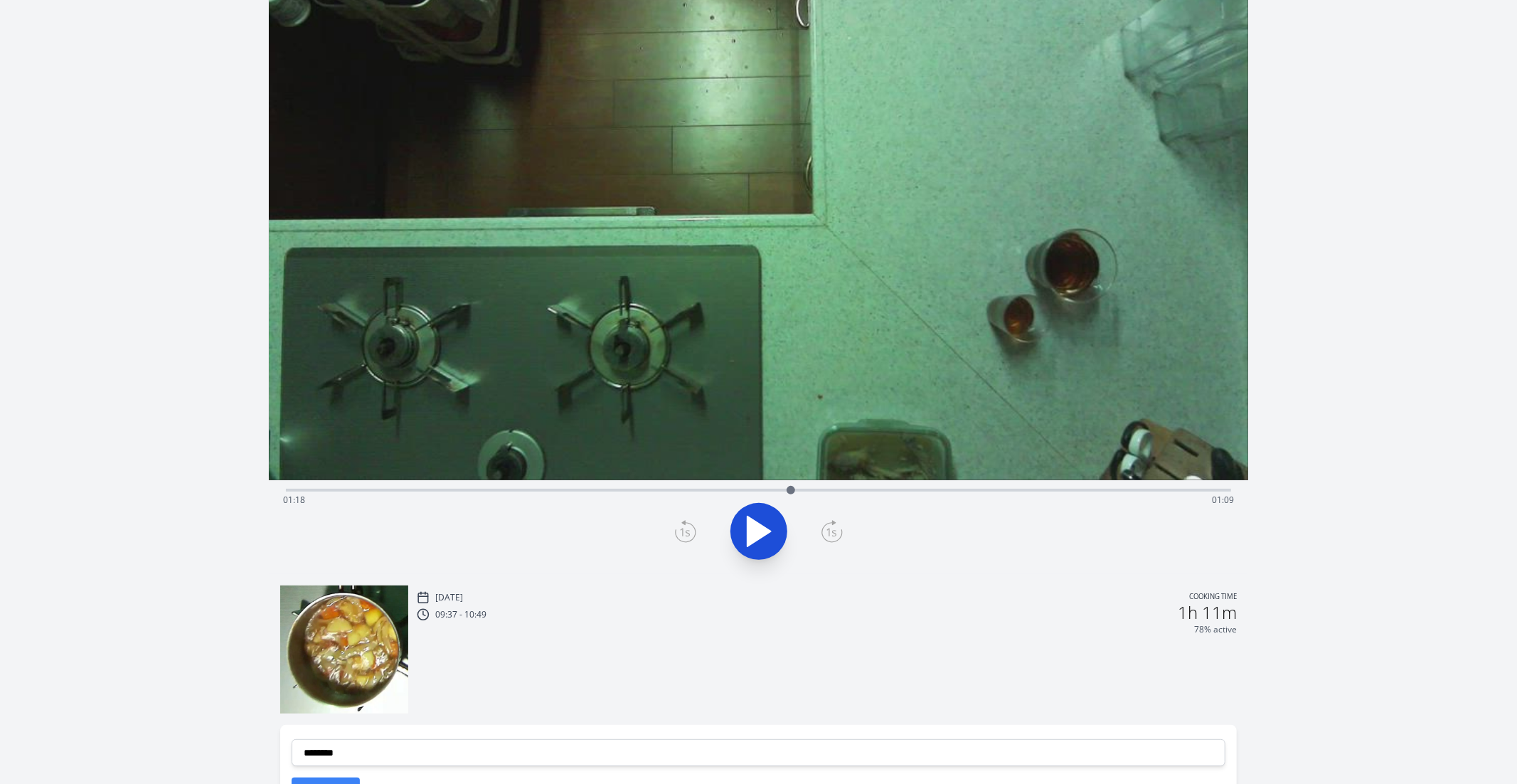
click at [784, 487] on div at bounding box center [791, 490] width 22 height 22
click at [780, 487] on div at bounding box center [784, 490] width 22 height 22
click at [775, 488] on div at bounding box center [780, 490] width 22 height 22
click at [769, 490] on div at bounding box center [775, 490] width 22 height 22
click at [834, 532] on icon at bounding box center [831, 532] width 10 height 9
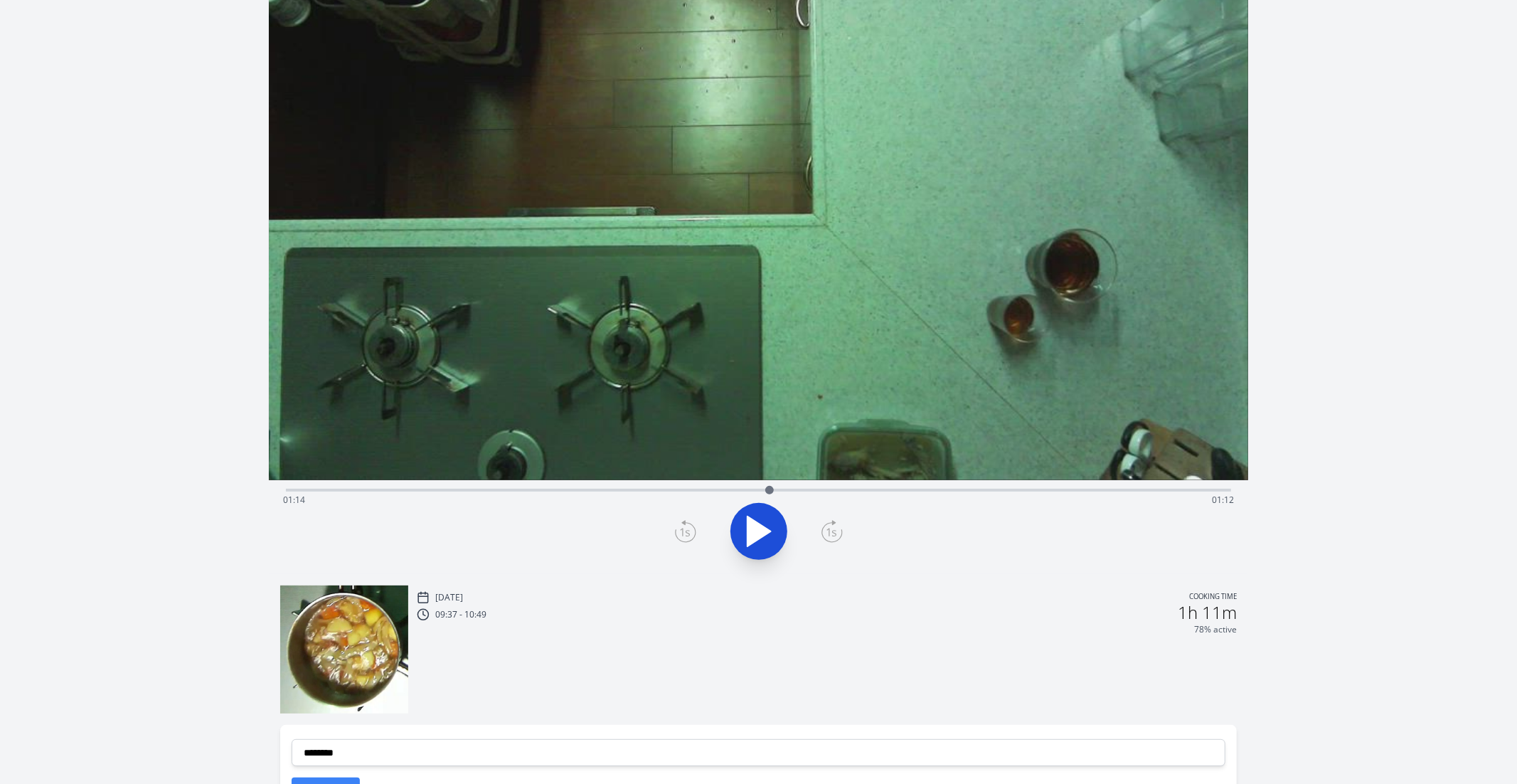
click at [834, 532] on icon at bounding box center [831, 532] width 10 height 9
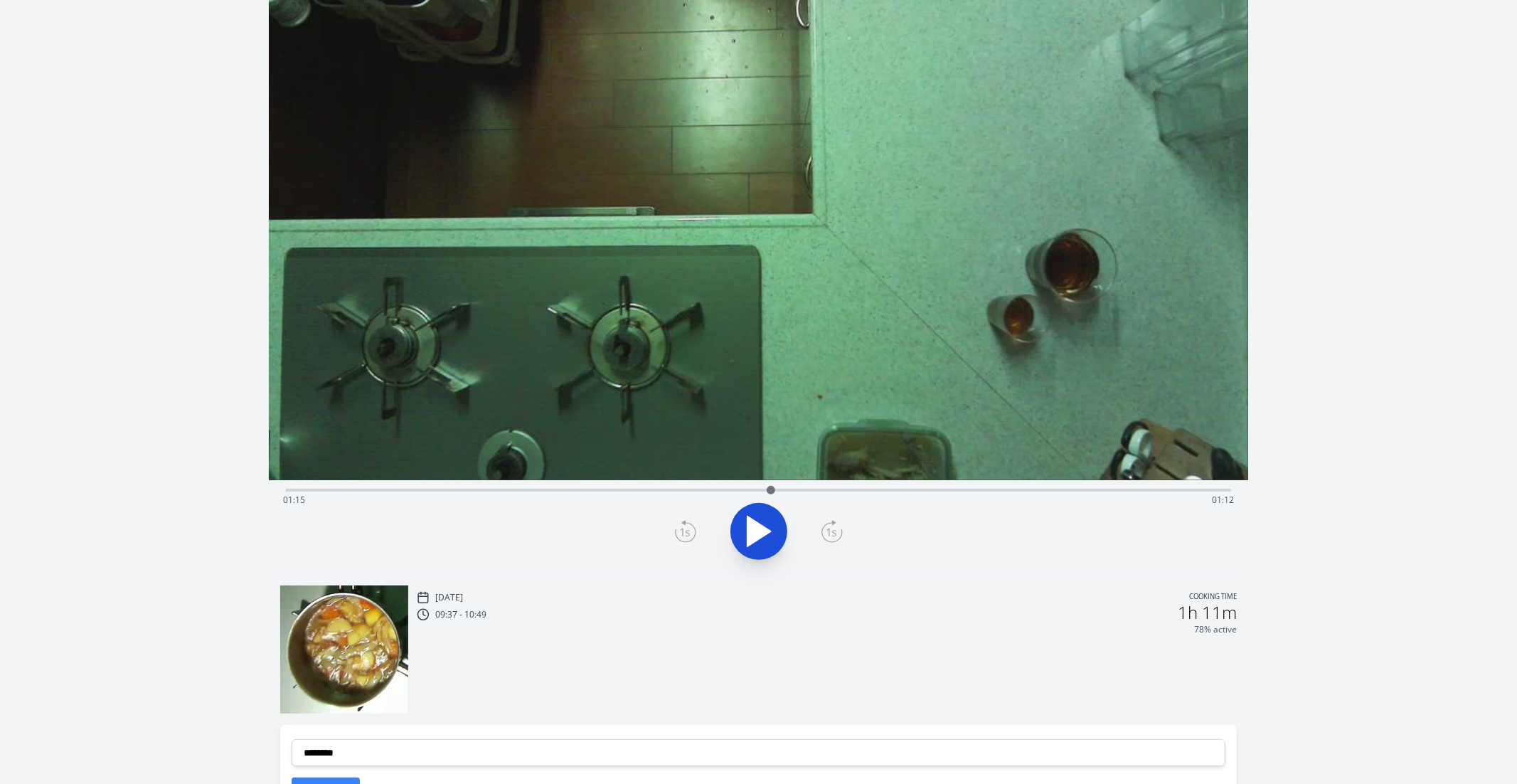
click at [834, 532] on icon at bounding box center [831, 532] width 10 height 9
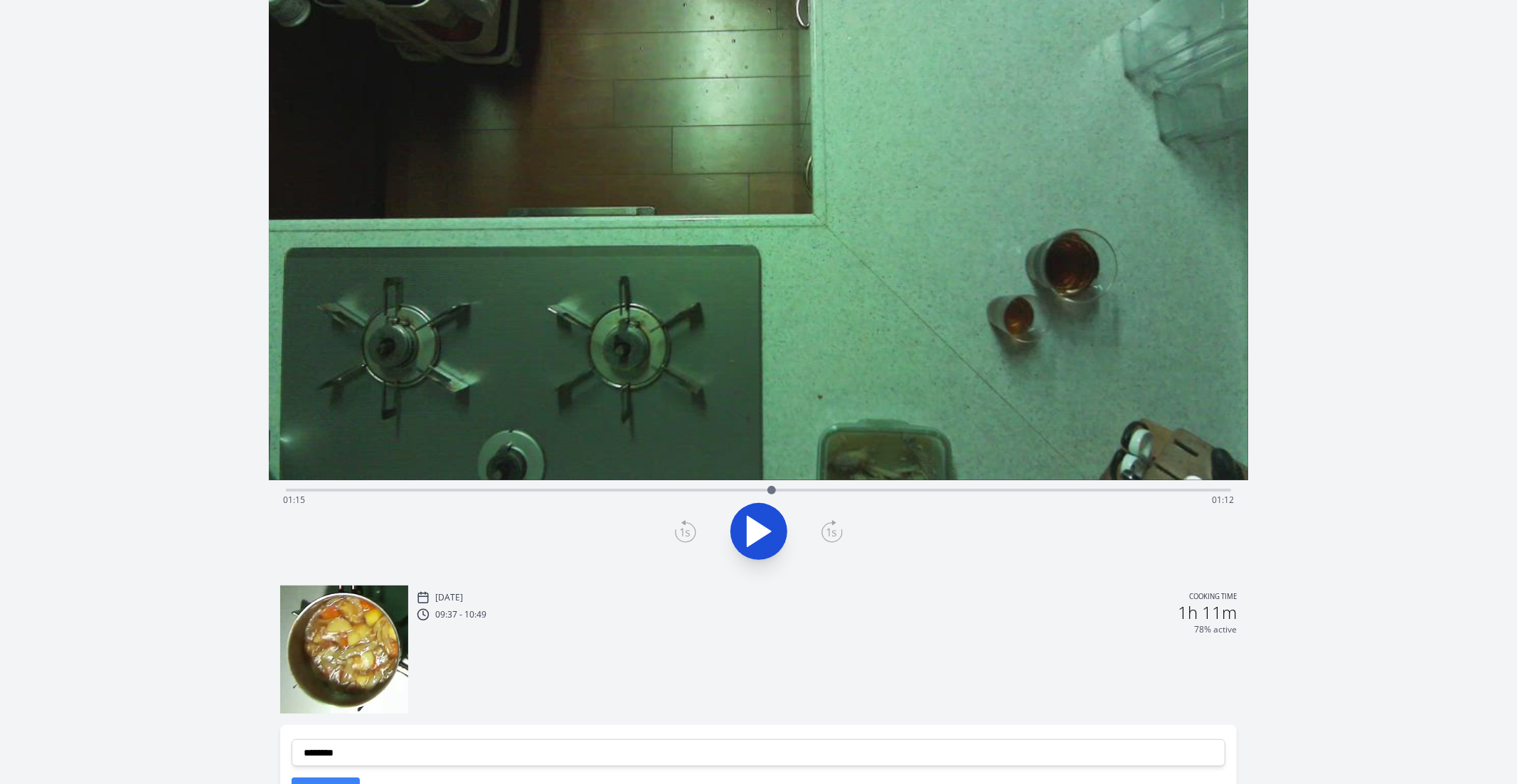
click at [834, 532] on icon at bounding box center [831, 532] width 10 height 9
click at [687, 536] on icon at bounding box center [685, 532] width 22 height 23
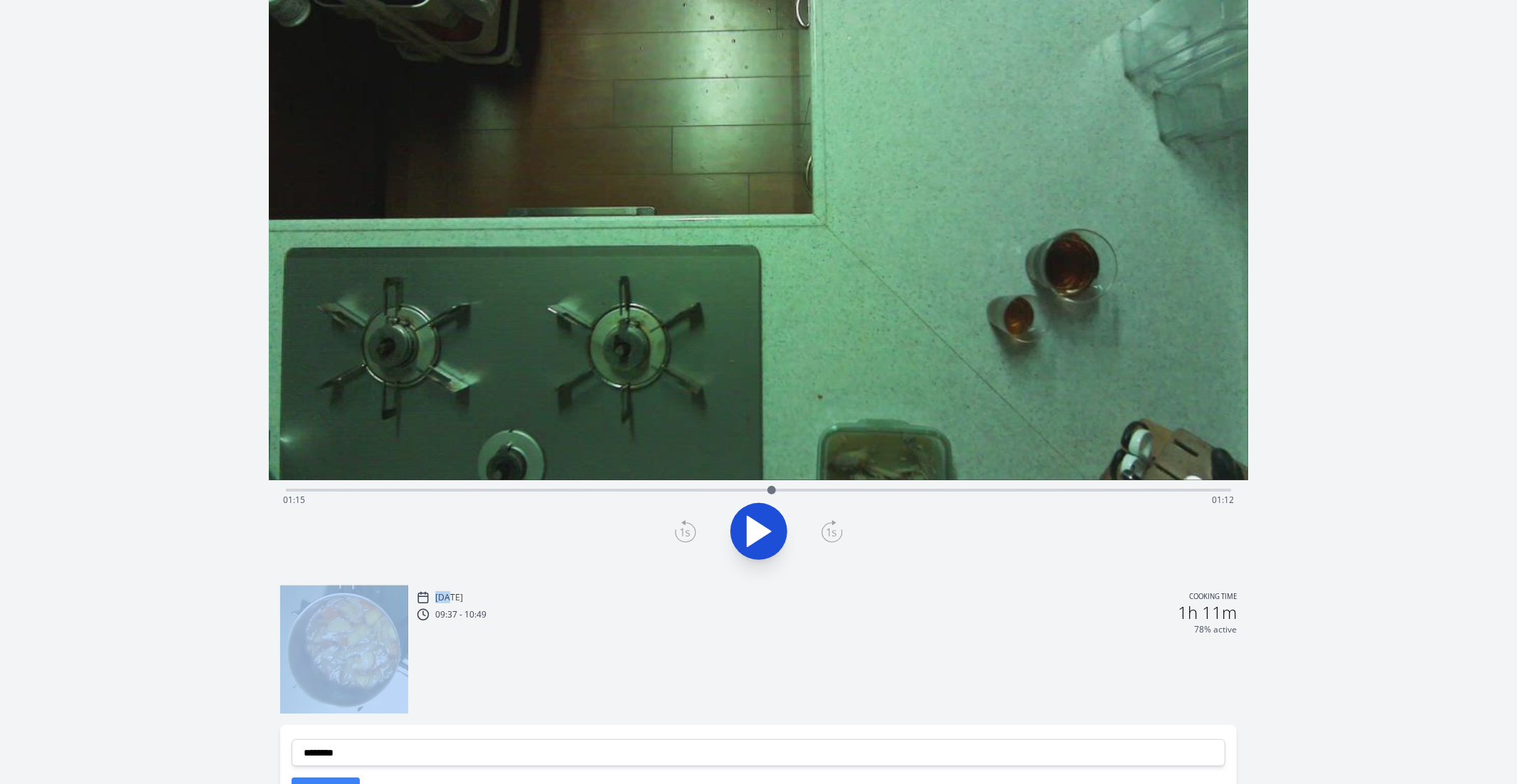
click at [687, 536] on icon at bounding box center [685, 532] width 22 height 23
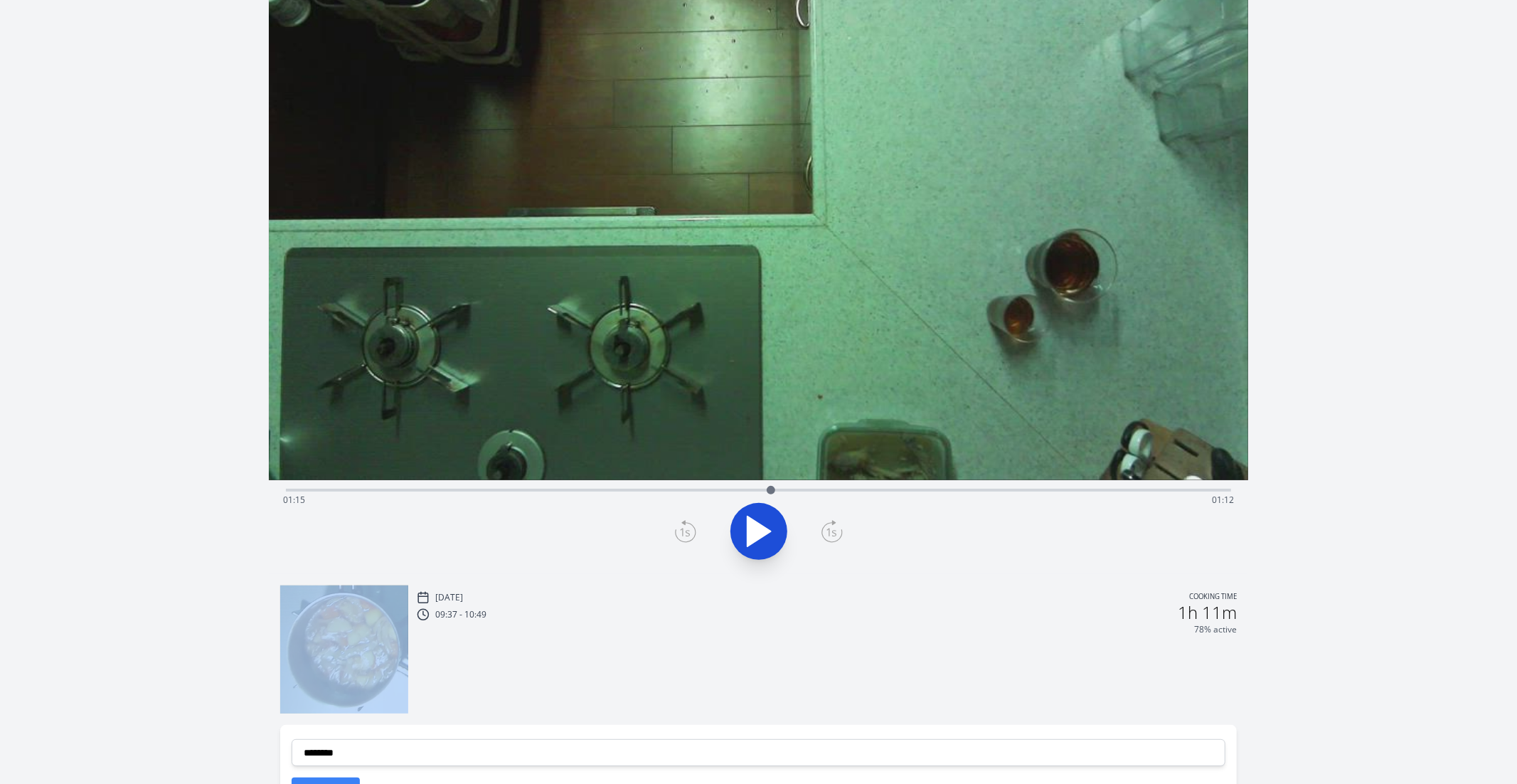
click at [835, 536] on icon at bounding box center [832, 532] width 22 height 23
click at [829, 529] on icon at bounding box center [832, 532] width 22 height 23
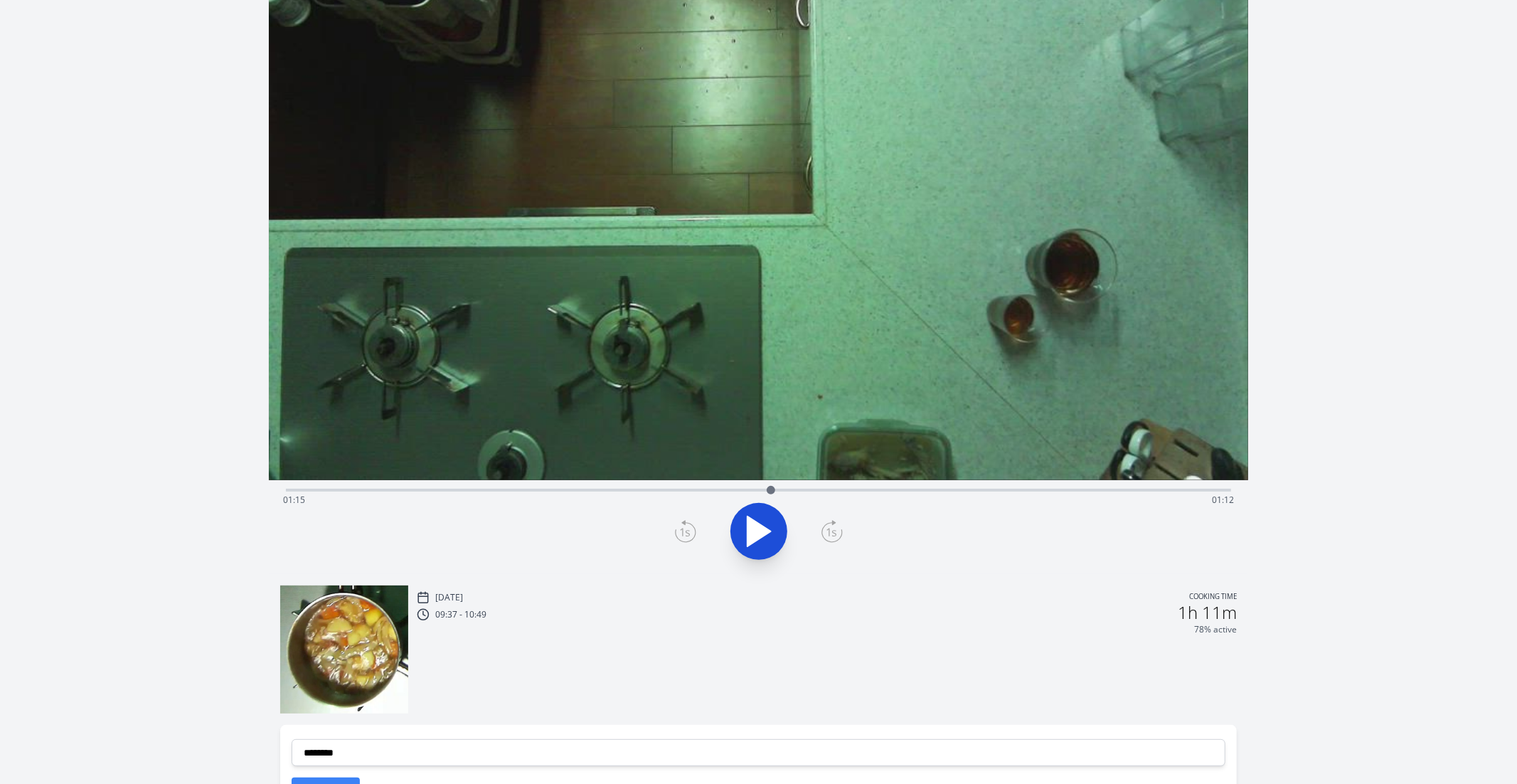
click at [677, 536] on icon at bounding box center [685, 532] width 22 height 23
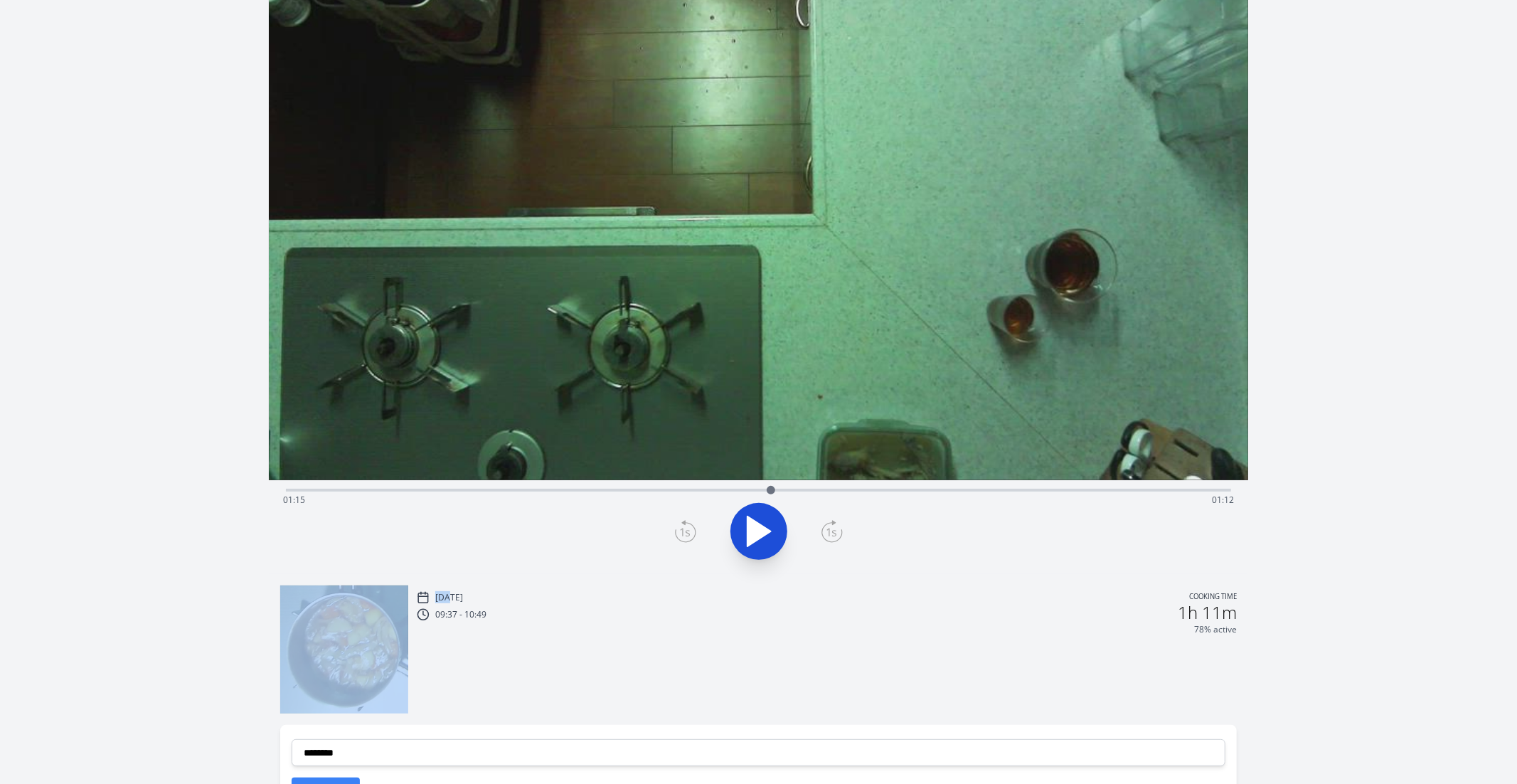
click at [677, 536] on icon at bounding box center [685, 532] width 22 height 23
click at [836, 536] on icon at bounding box center [832, 532] width 22 height 23
click at [834, 534] on icon at bounding box center [832, 532] width 22 height 23
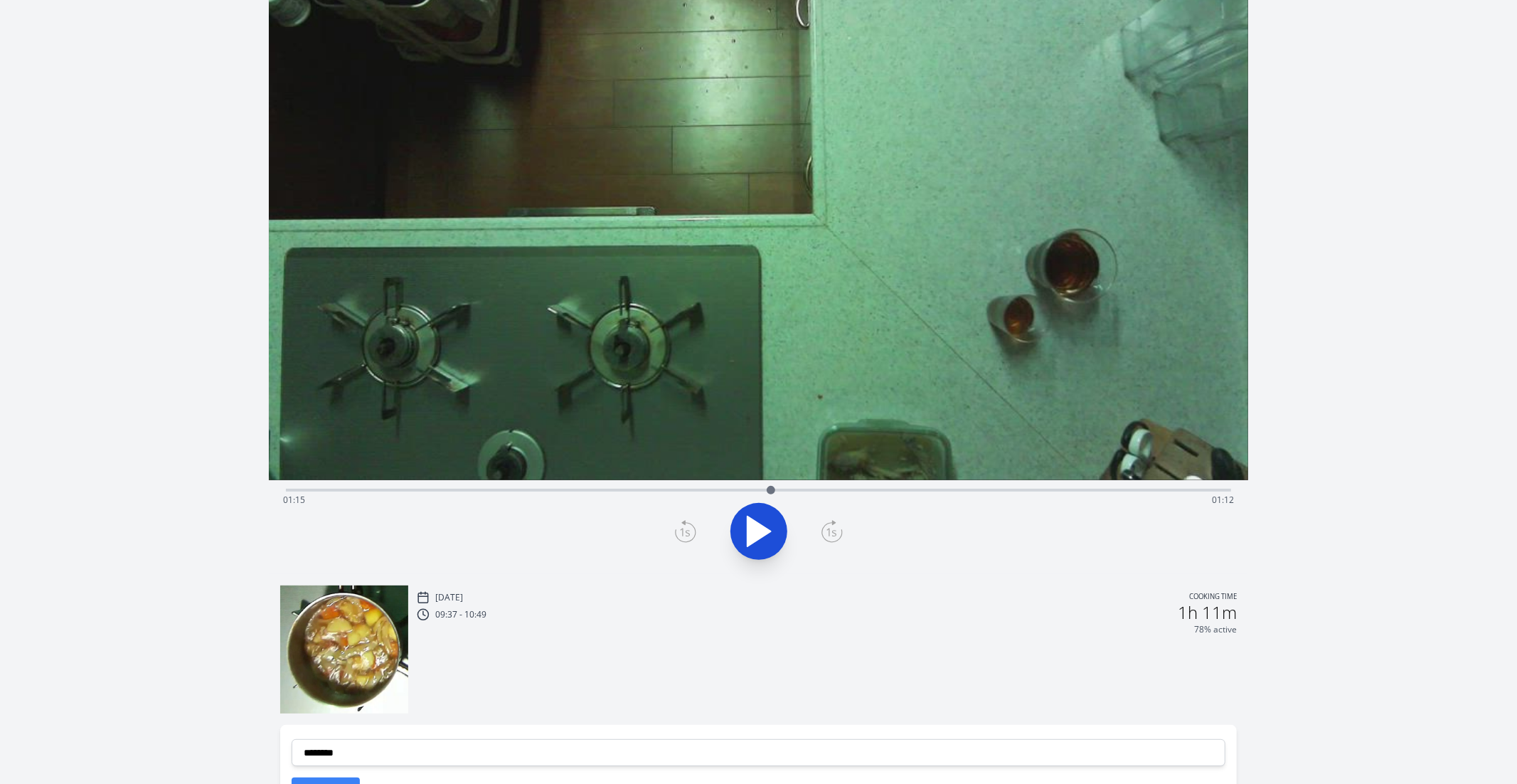
click at [675, 533] on icon at bounding box center [685, 532] width 22 height 23
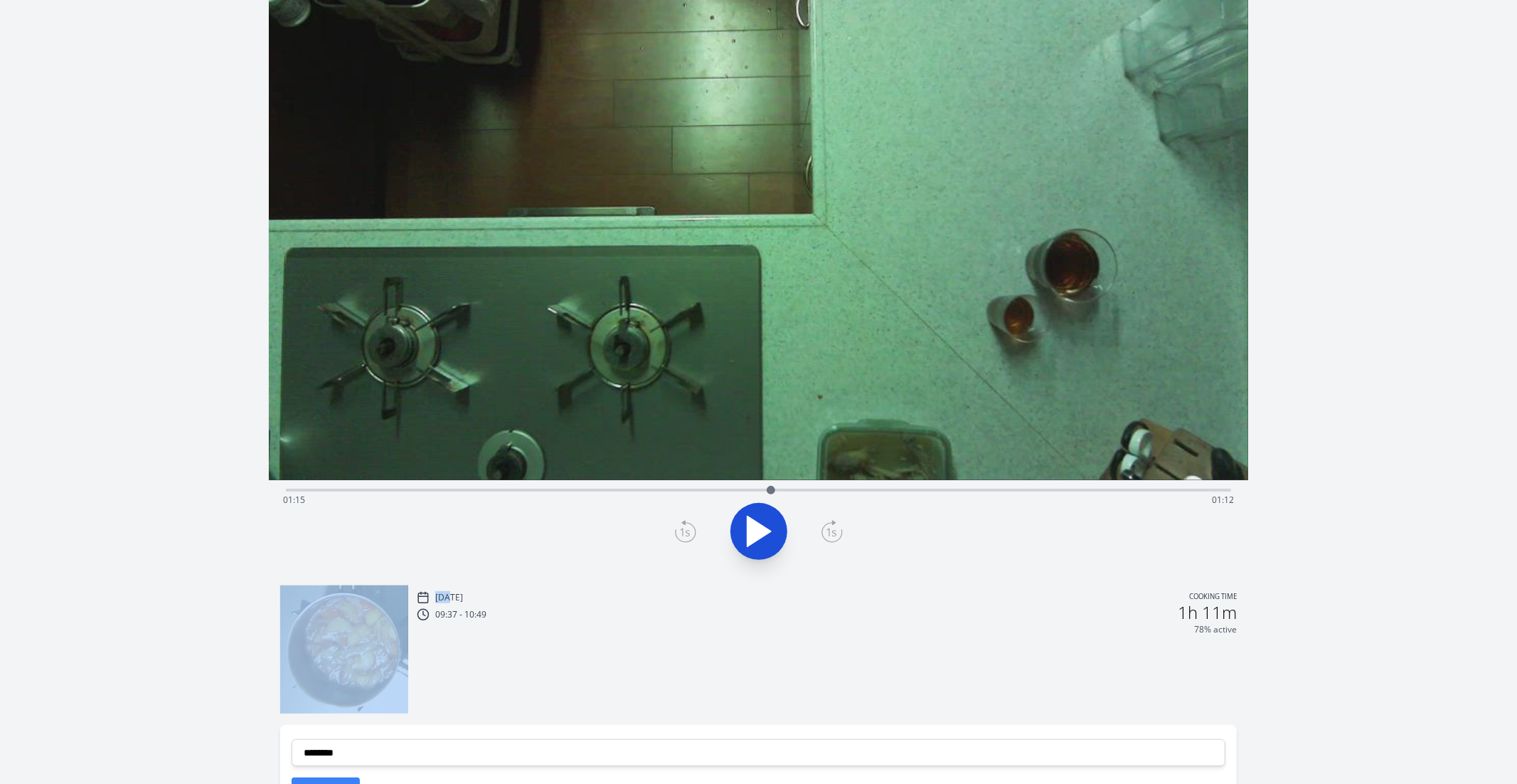
click at [675, 533] on icon at bounding box center [685, 532] width 22 height 23
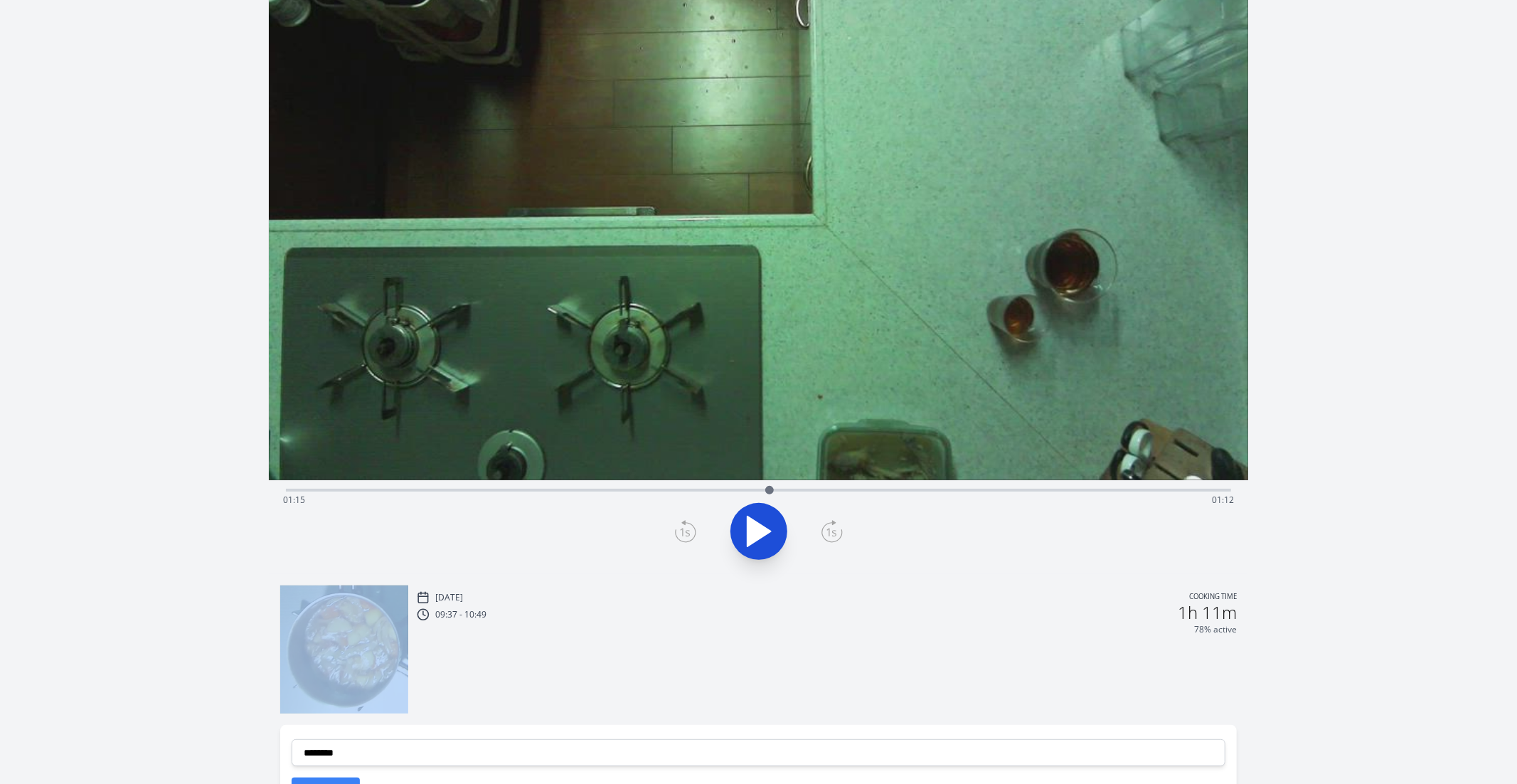
click at [675, 533] on icon at bounding box center [685, 532] width 22 height 23
click at [833, 541] on icon at bounding box center [832, 532] width 20 height 19
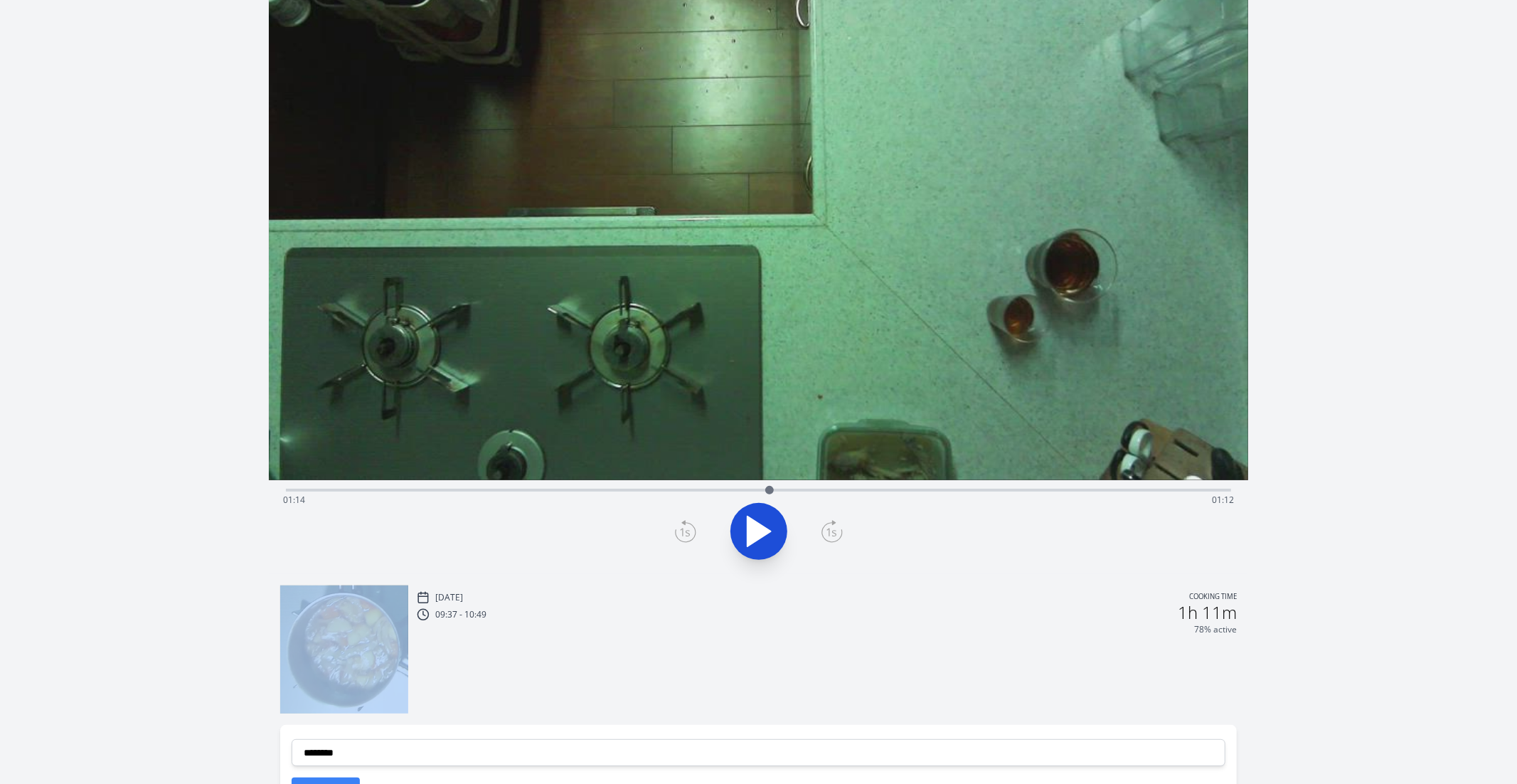
click at [833, 541] on icon at bounding box center [832, 532] width 20 height 19
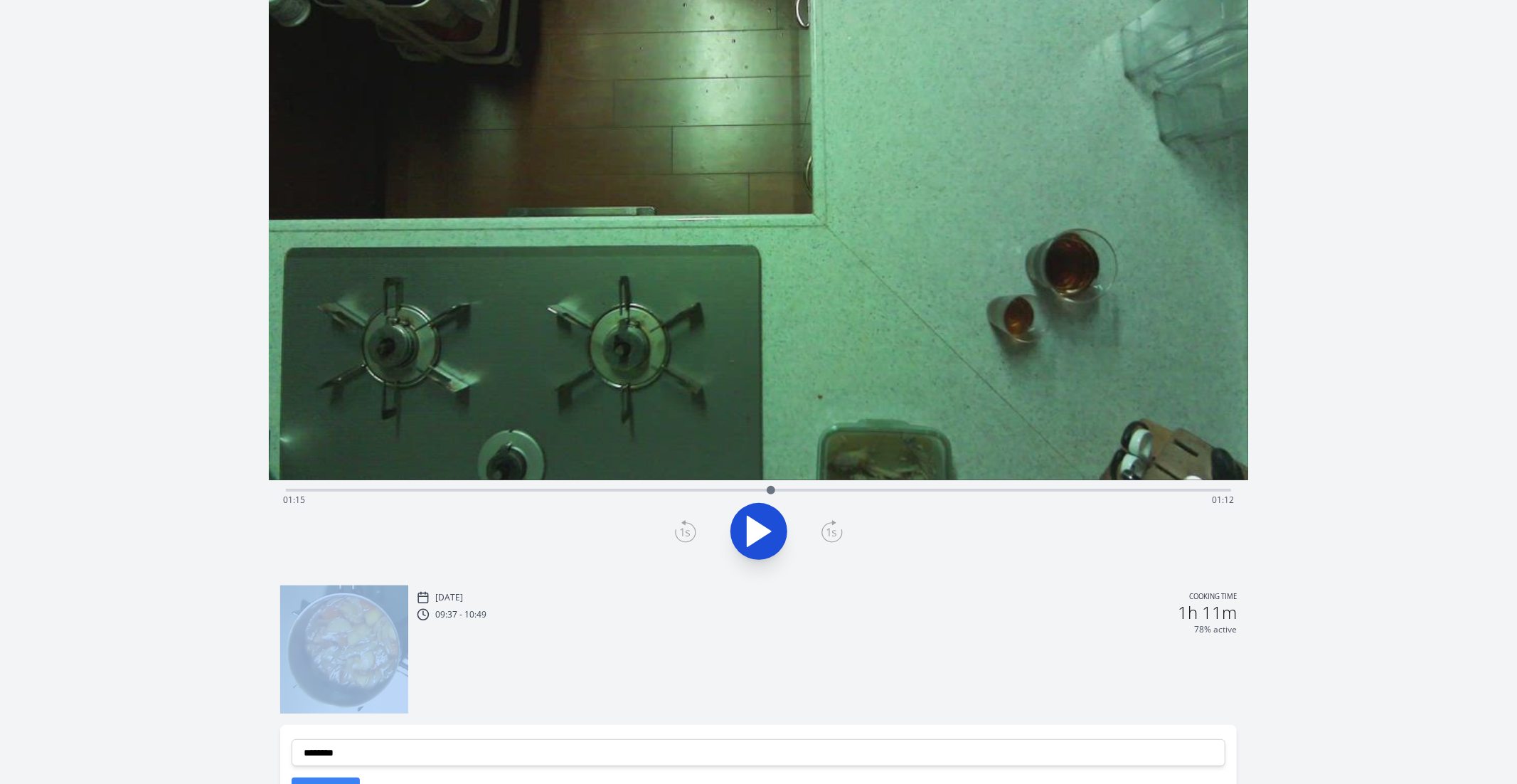
click at [833, 541] on icon at bounding box center [832, 532] width 20 height 19
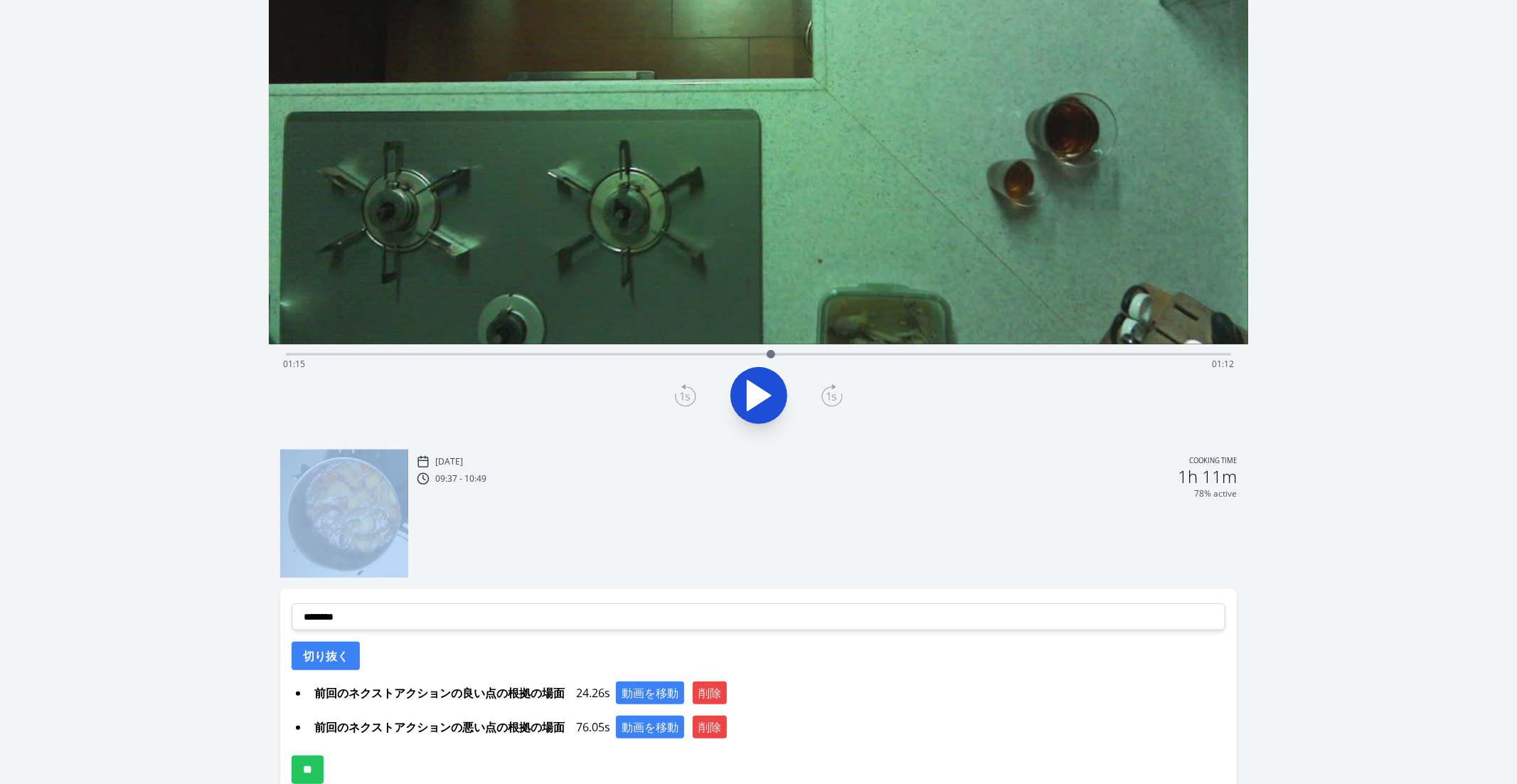
scroll to position [247, 0]
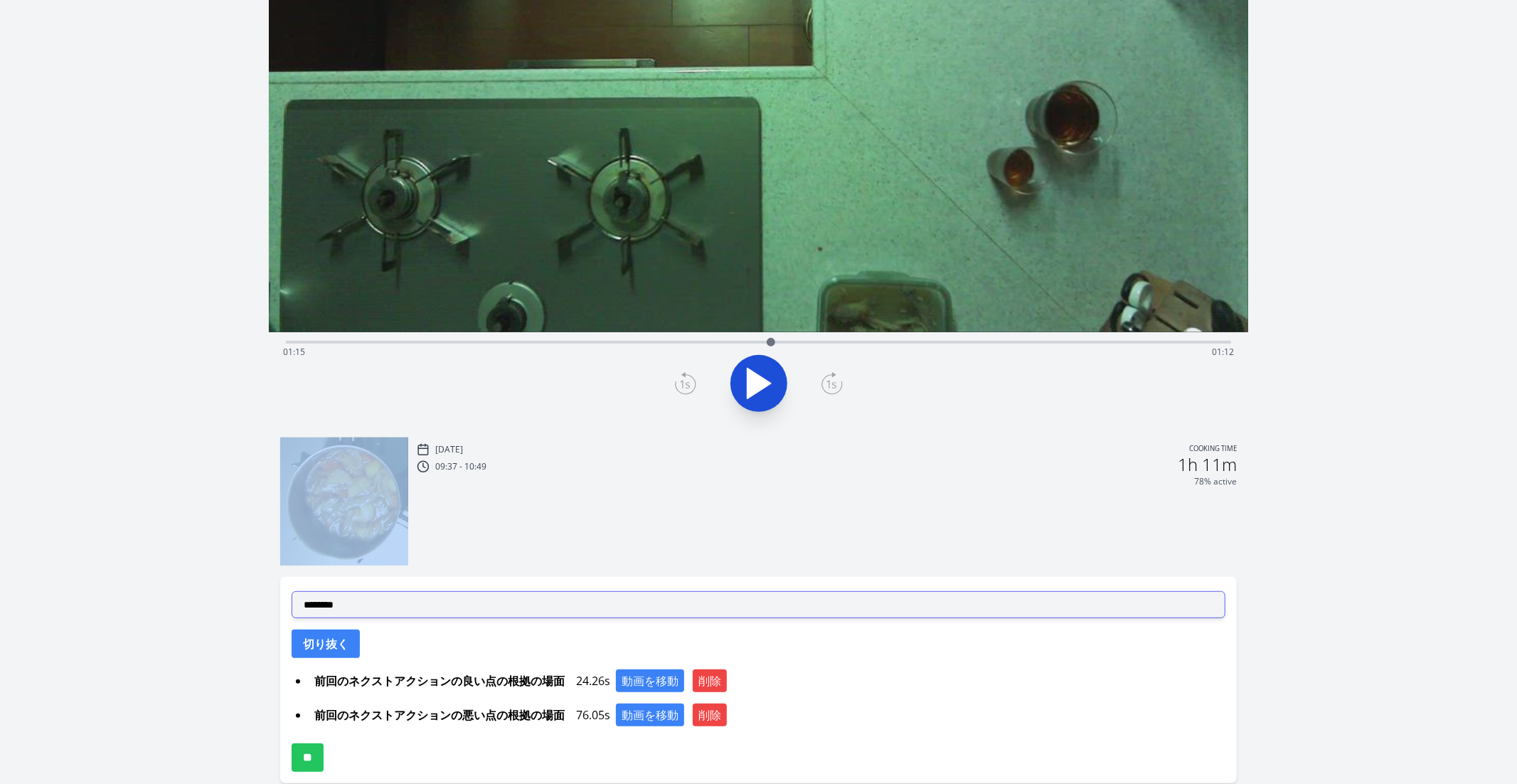
click at [684, 604] on select "**********" at bounding box center [759, 604] width 935 height 27
click at [291, 591] on select "**********" at bounding box center [759, 604] width 935 height 27
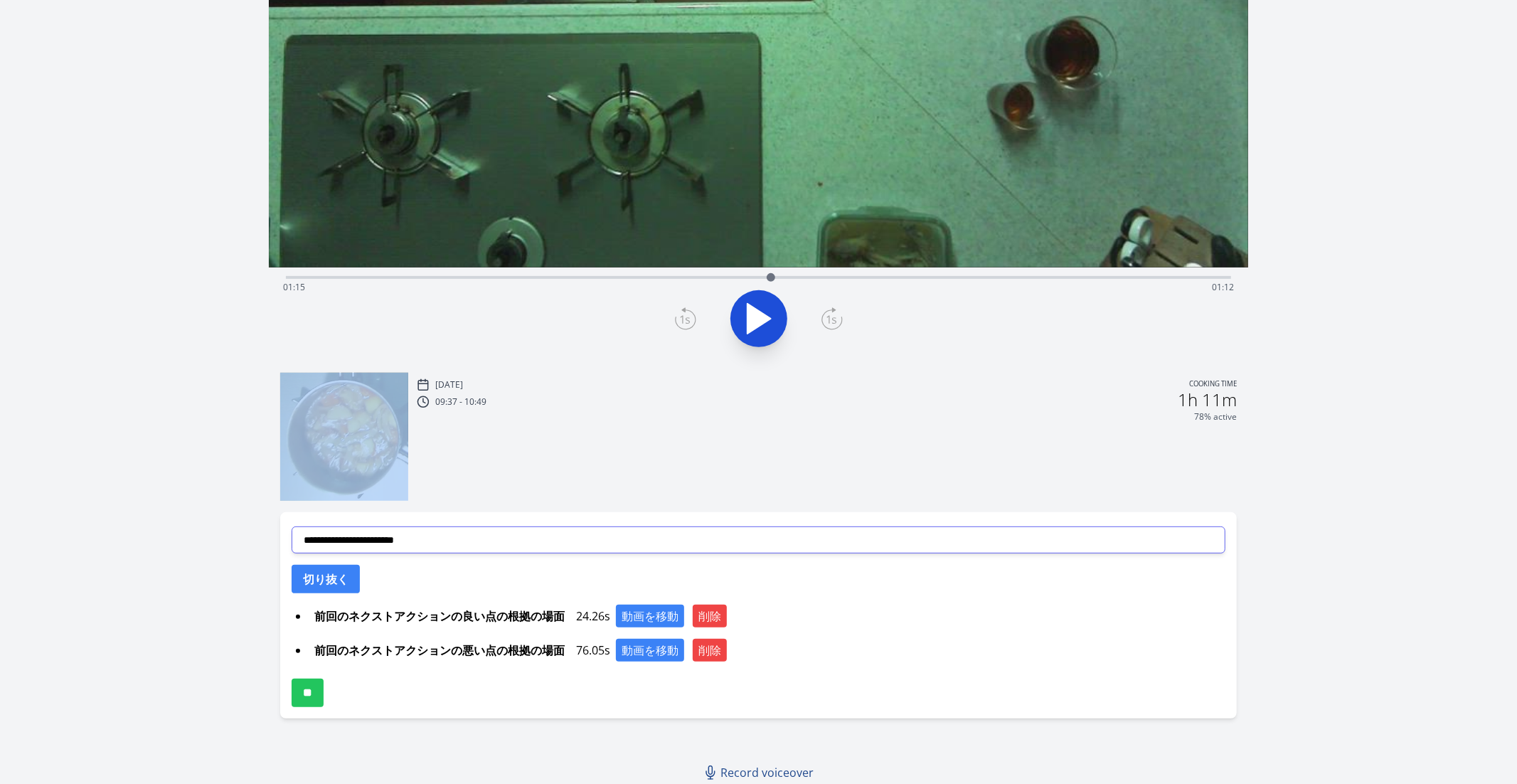
scroll to position [315, 0]
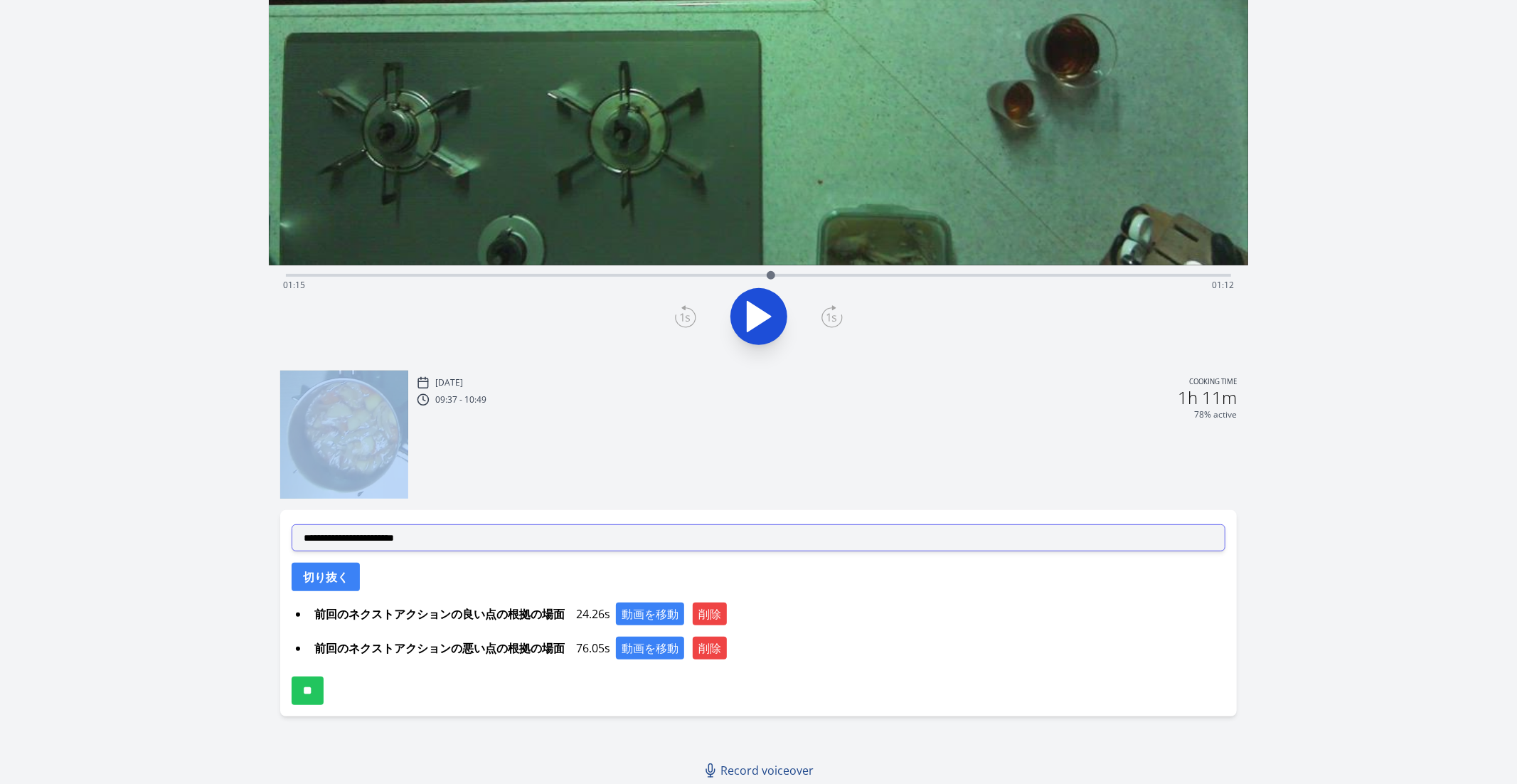
click at [490, 526] on select "**********" at bounding box center [759, 537] width 935 height 27
select select "**********"
click at [291, 524] on select "**********" at bounding box center [759, 537] width 935 height 27
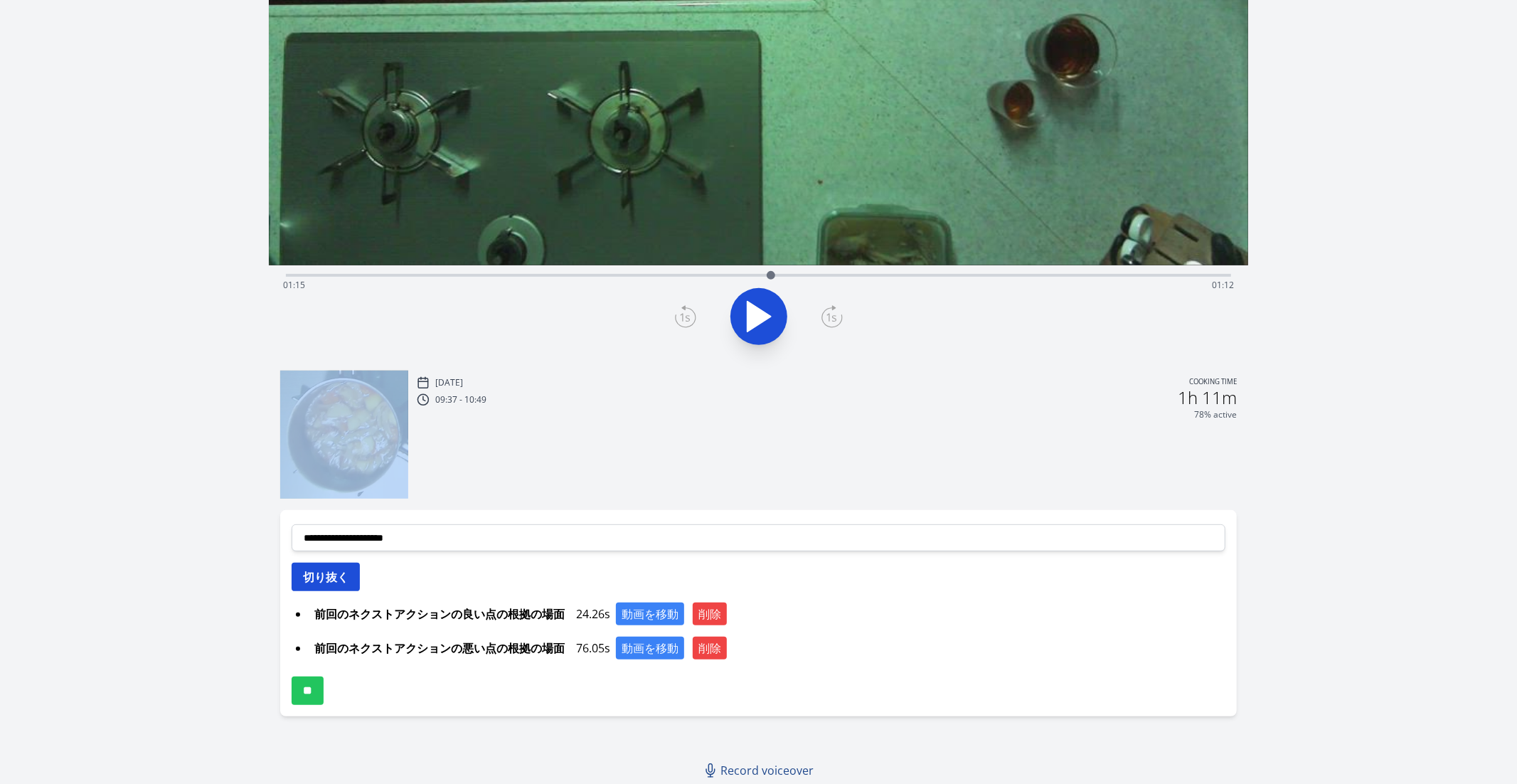
click at [328, 583] on button "切り抜く" at bounding box center [325, 577] width 69 height 29
select select
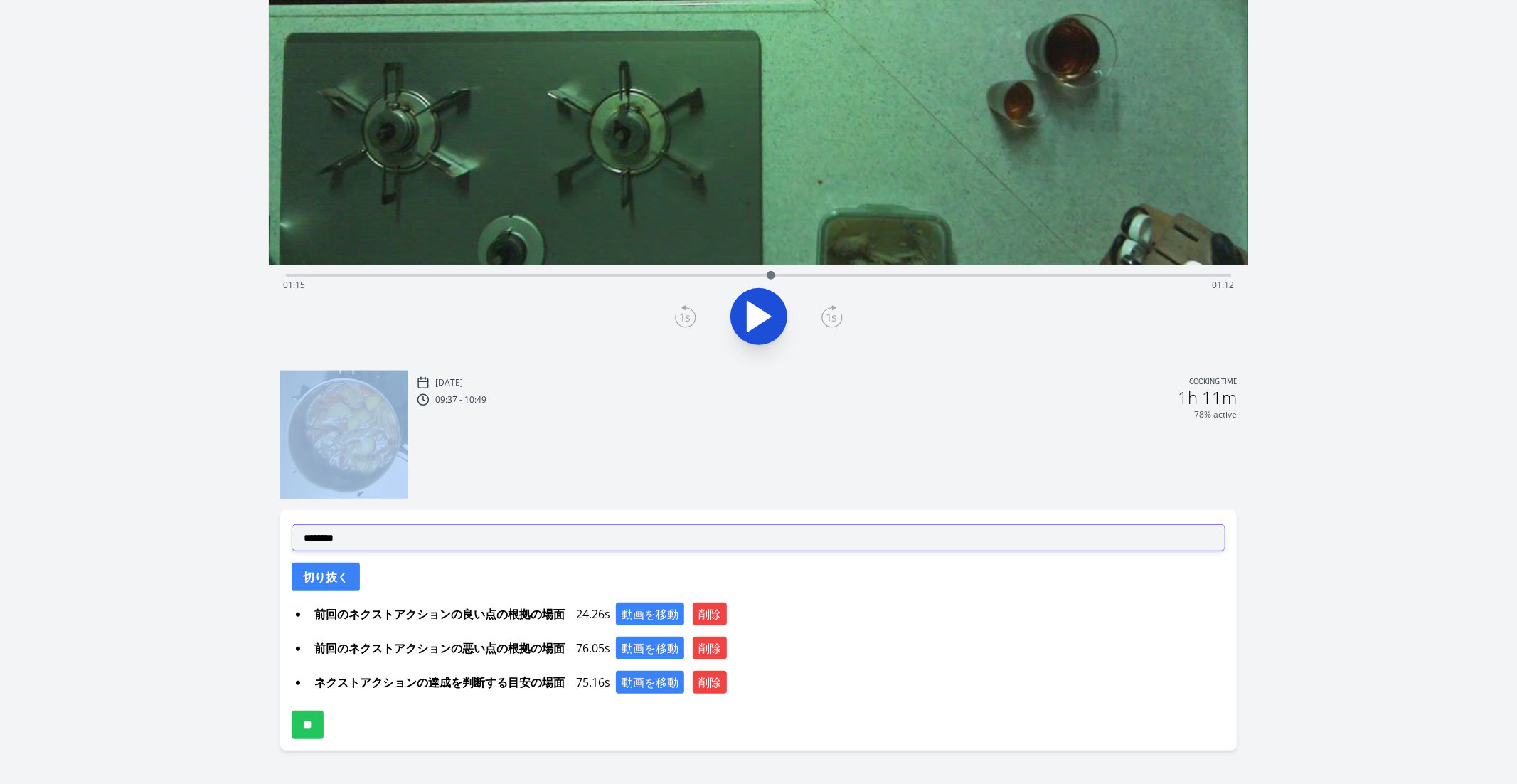
click at [369, 530] on select "**********" at bounding box center [759, 537] width 935 height 27
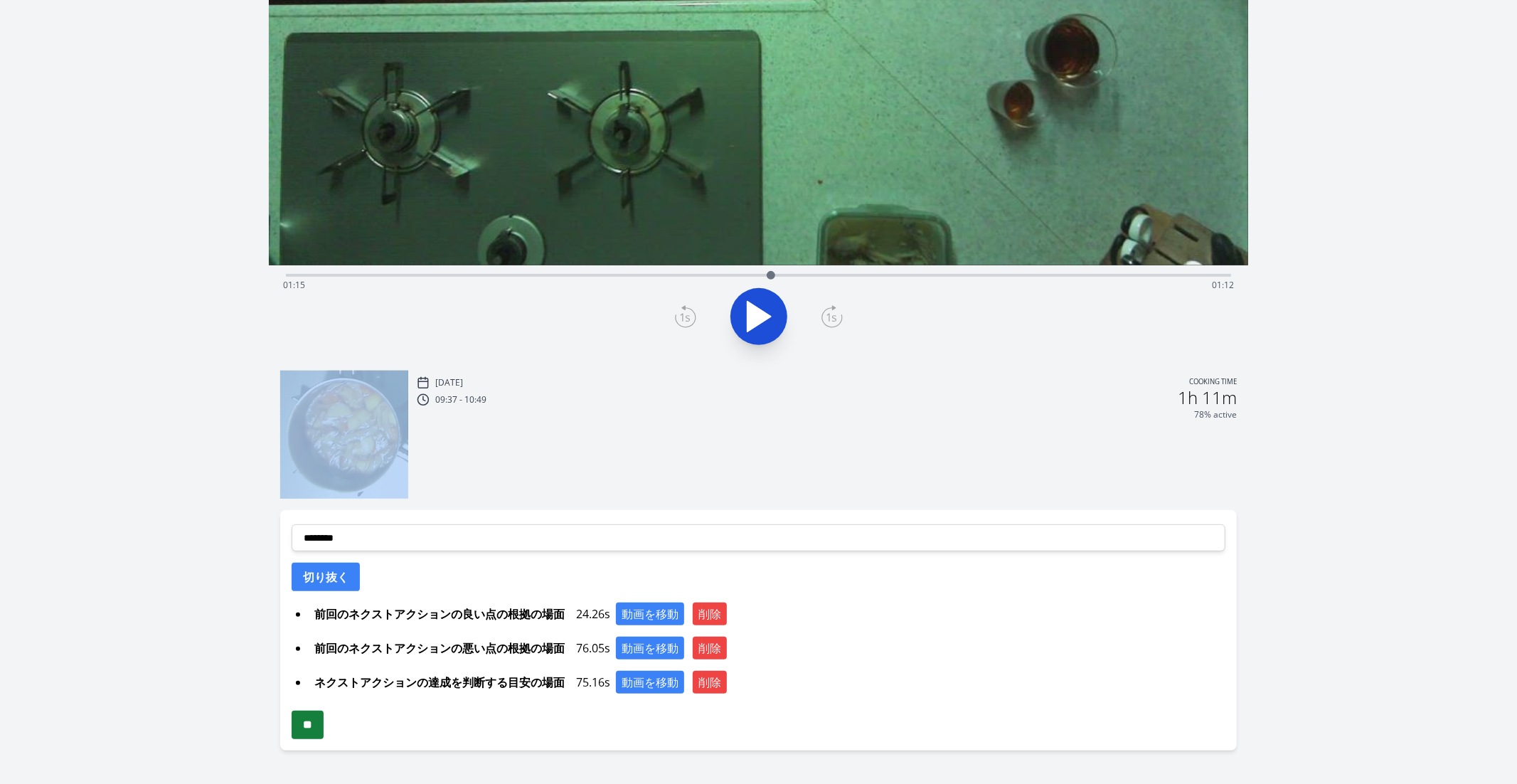
click at [303, 657] on input "**" at bounding box center [307, 724] width 32 height 29
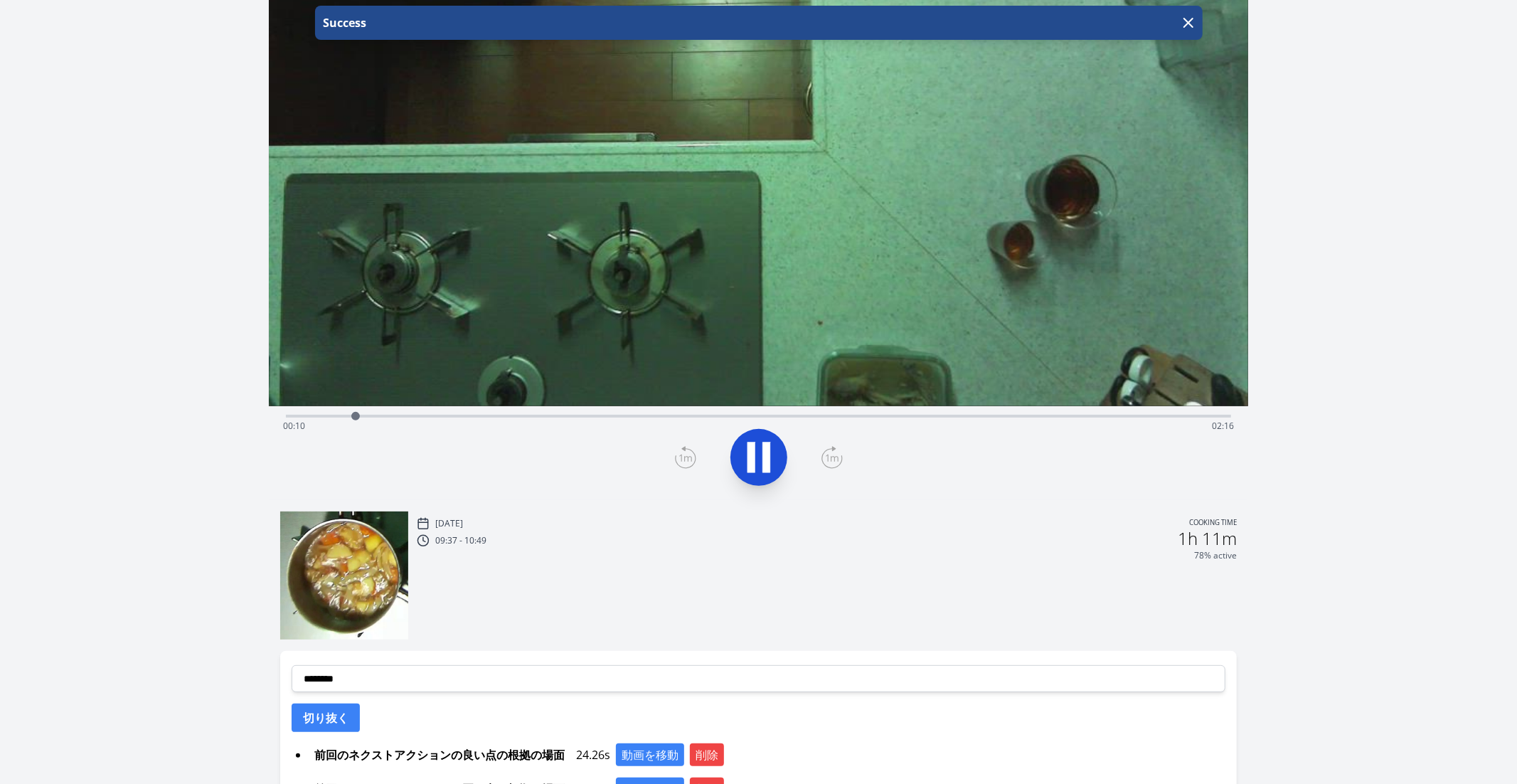
scroll to position [349, 0]
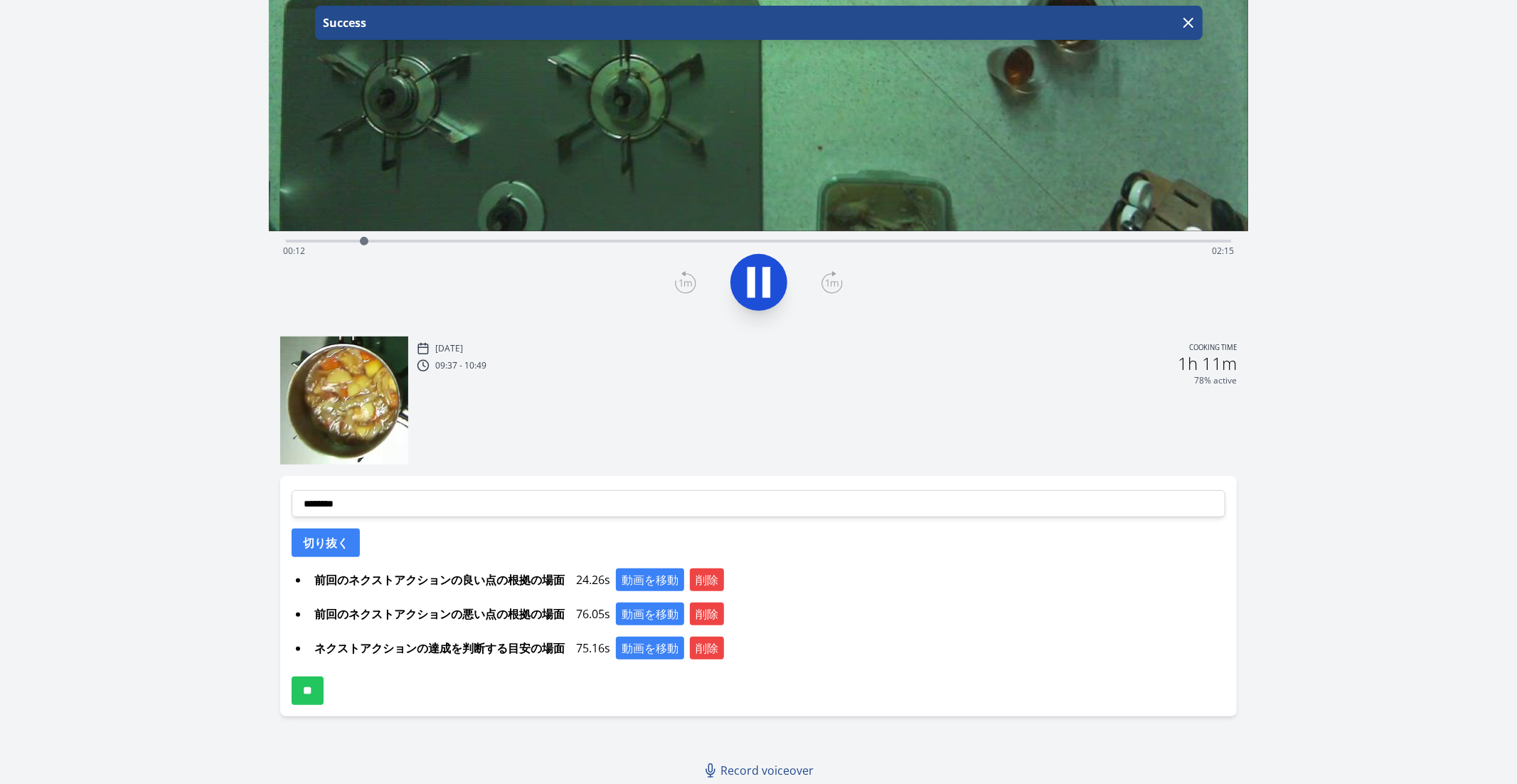
click at [658, 565] on div "**********" at bounding box center [759, 596] width 958 height 240
click at [648, 583] on button "動画を移動" at bounding box center [650, 579] width 69 height 23
click at [637, 615] on button "動画を移動" at bounding box center [650, 614] width 69 height 23
click at [637, 644] on button "動画を移動" at bounding box center [650, 648] width 69 height 23
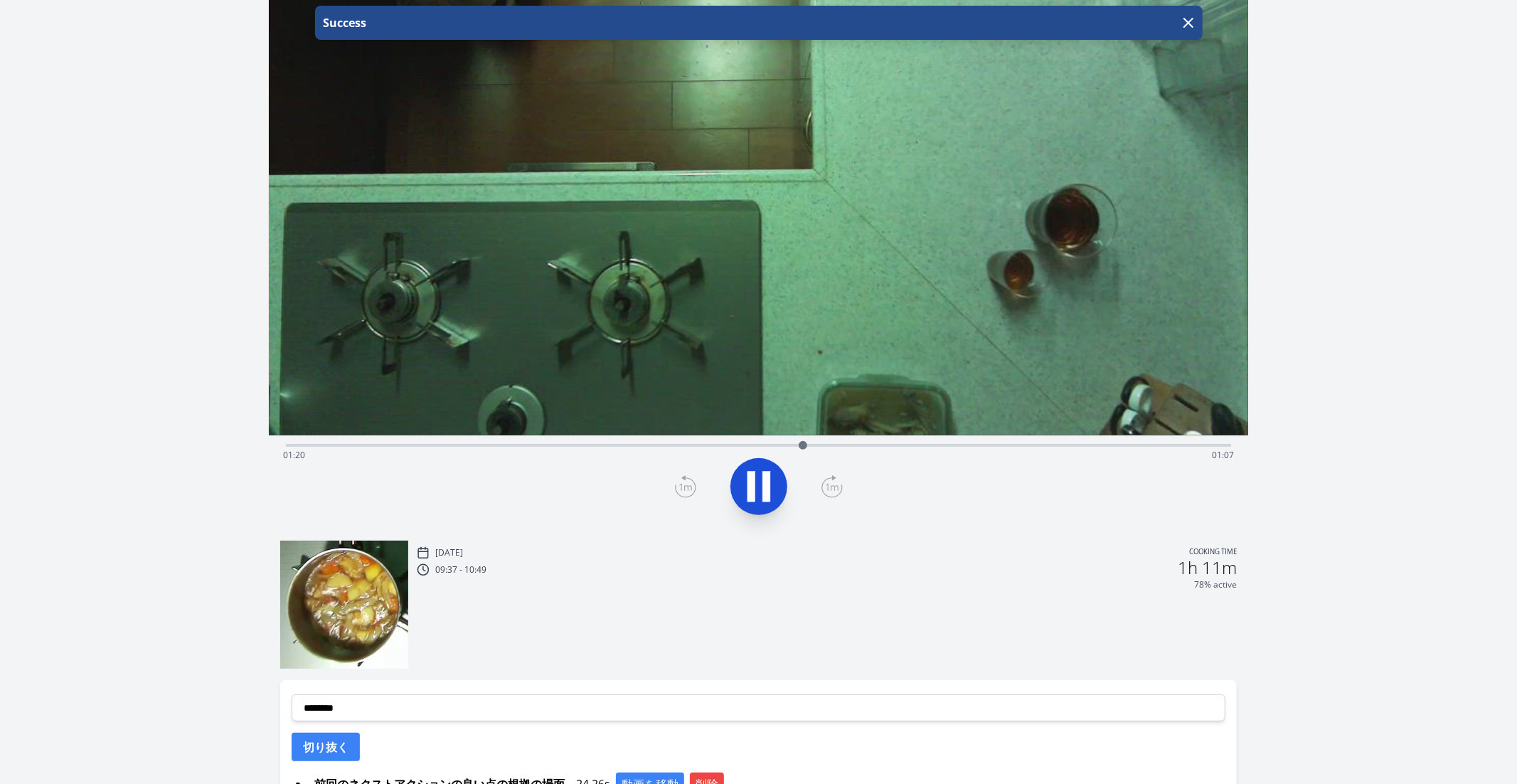
scroll to position [75, 0]
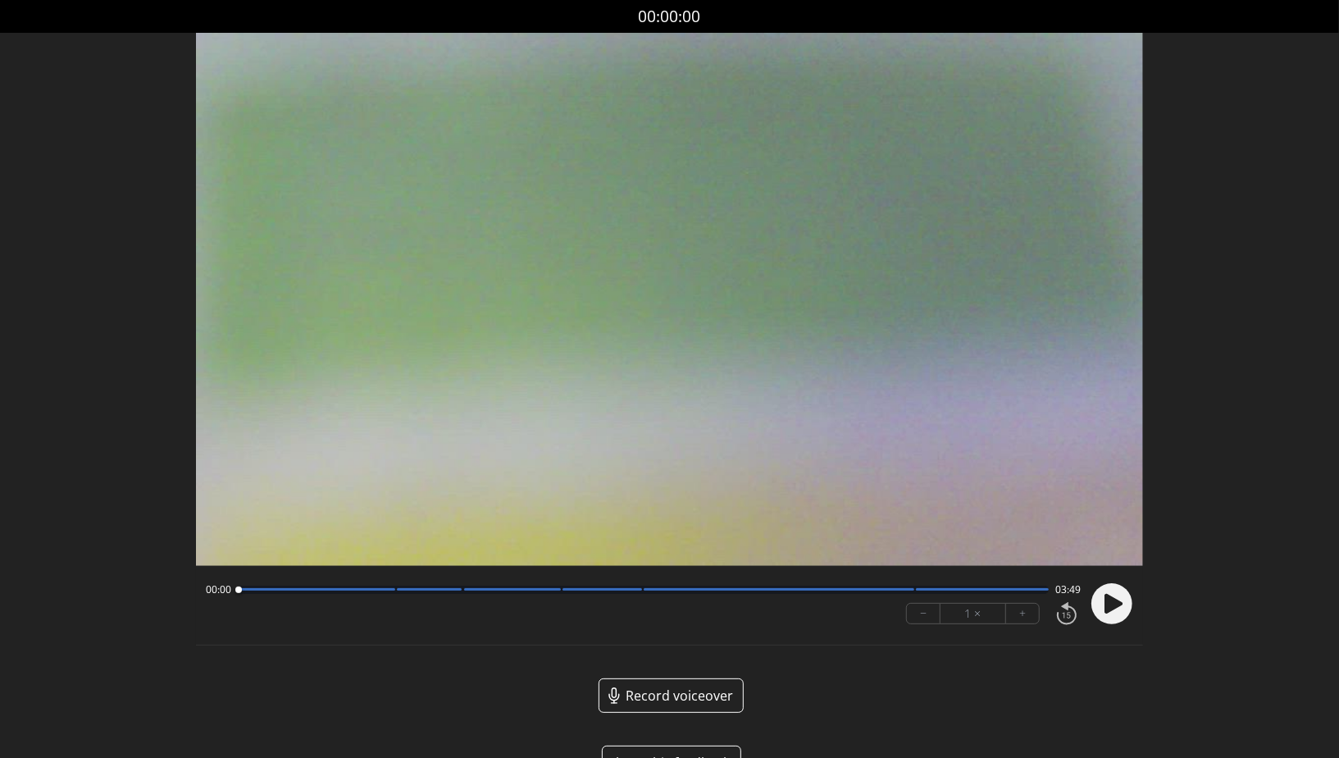
click at [1103, 609] on circle at bounding box center [1112, 603] width 41 height 41
click at [383, 588] on div at bounding box center [316, 589] width 157 height 2
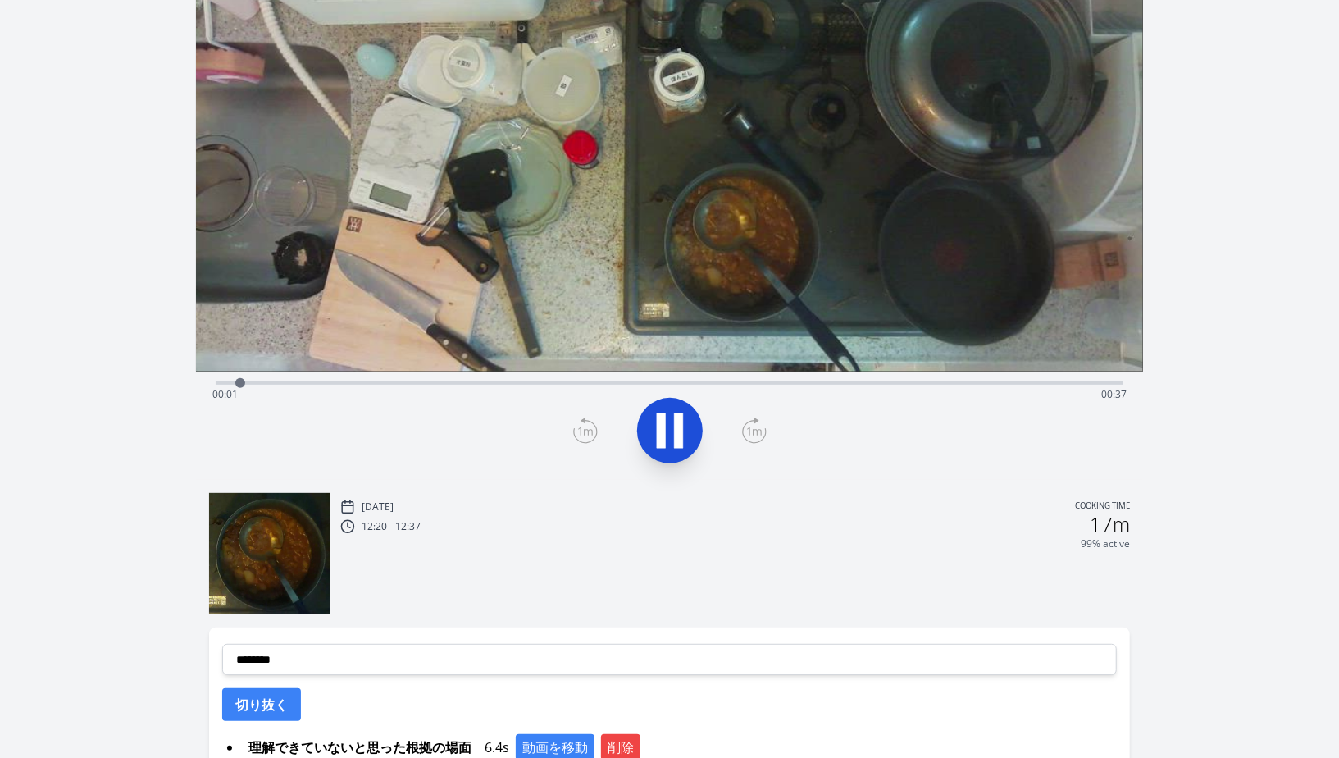
scroll to position [419, 0]
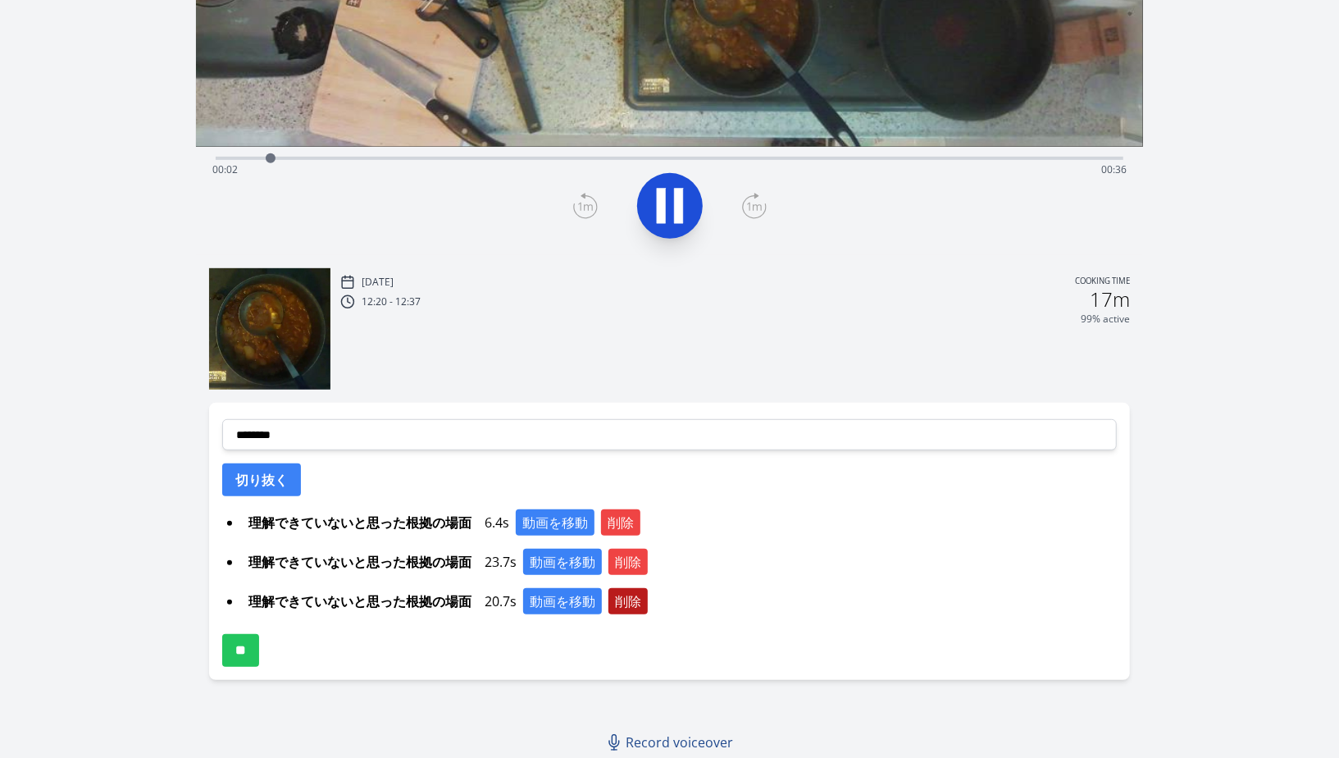
click at [641, 600] on button "削除" at bounding box center [628, 601] width 39 height 26
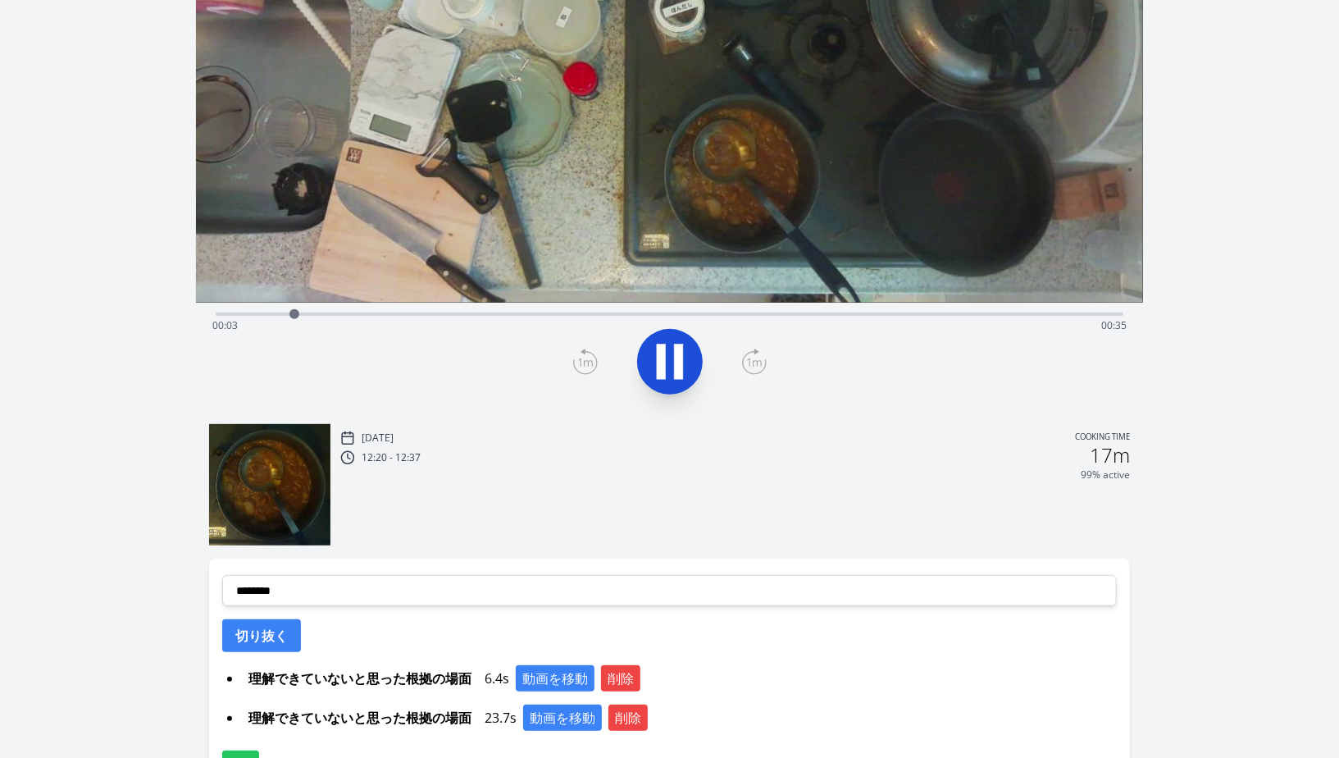
scroll to position [237, 0]
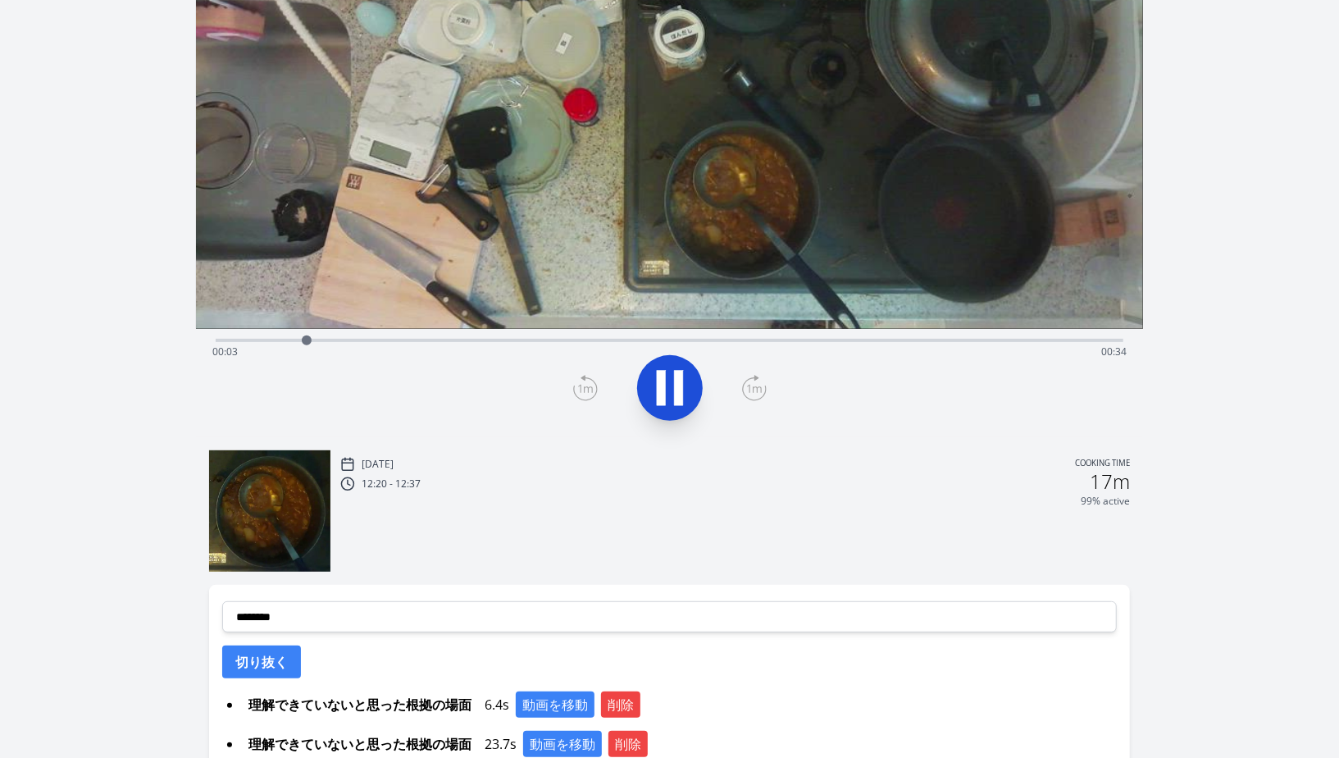
click at [605, 330] on div "Time elapsed: 00:03 Time remaining: 00:34" at bounding box center [670, 339] width 908 height 20
click at [613, 335] on div at bounding box center [610, 340] width 10 height 10
click at [654, 335] on div "Time elapsed: 00:16 Time remaining: 00:21" at bounding box center [670, 339] width 908 height 20
click at [716, 336] on div "Time elapsed: 00:18 Time remaining: 00:19" at bounding box center [670, 339] width 908 height 20
drag, startPoint x: 695, startPoint y: 338, endPoint x: 605, endPoint y: 338, distance: 89.4
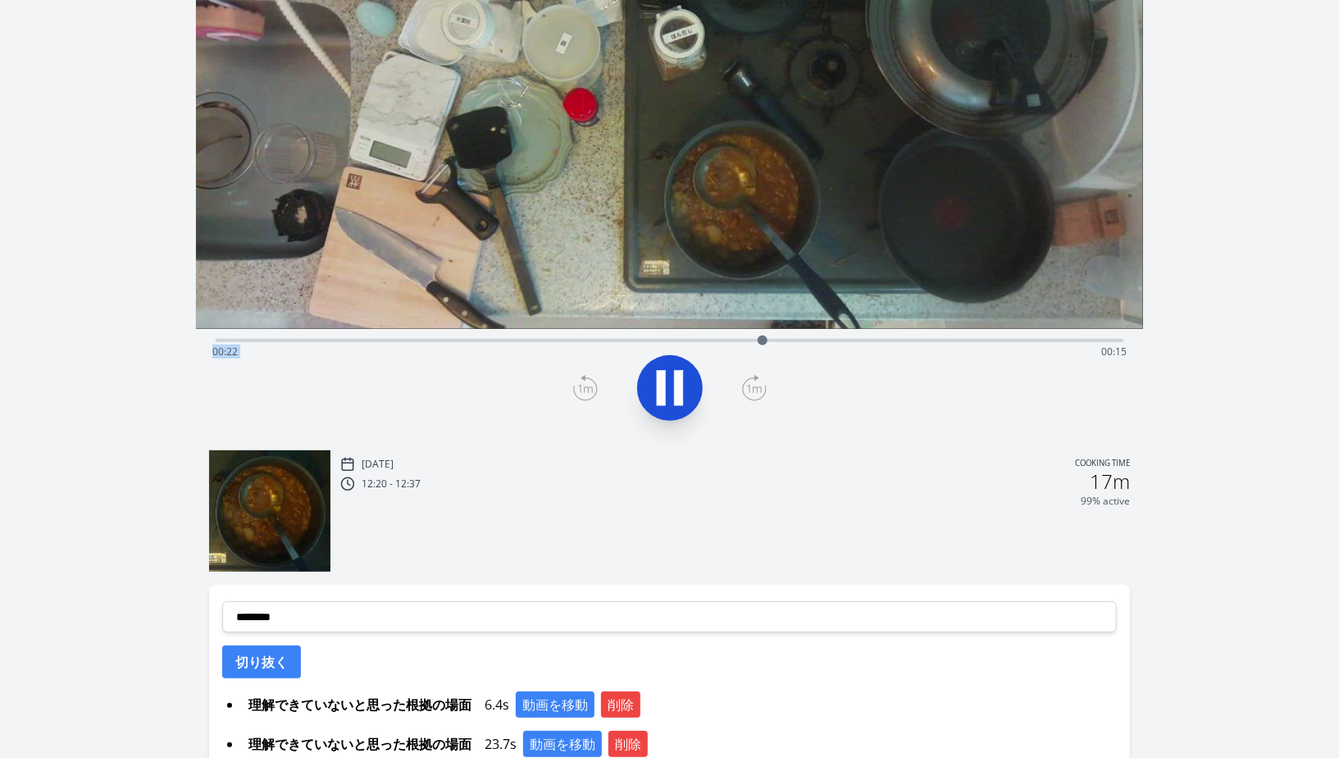
click at [605, 339] on div "Time elapsed: 00:22 Time remaining: 00:15" at bounding box center [669, 352] width 915 height 26
click at [605, 338] on div at bounding box center [608, 340] width 10 height 10
click at [674, 380] on icon at bounding box center [678, 387] width 9 height 35
click at [590, 346] on div "Time elapsed: 00:18 Time remaining: 00:20" at bounding box center [669, 352] width 915 height 26
click at [563, 343] on div "Time elapsed: 00:15 Time remaining: 00:23" at bounding box center [669, 352] width 915 height 26
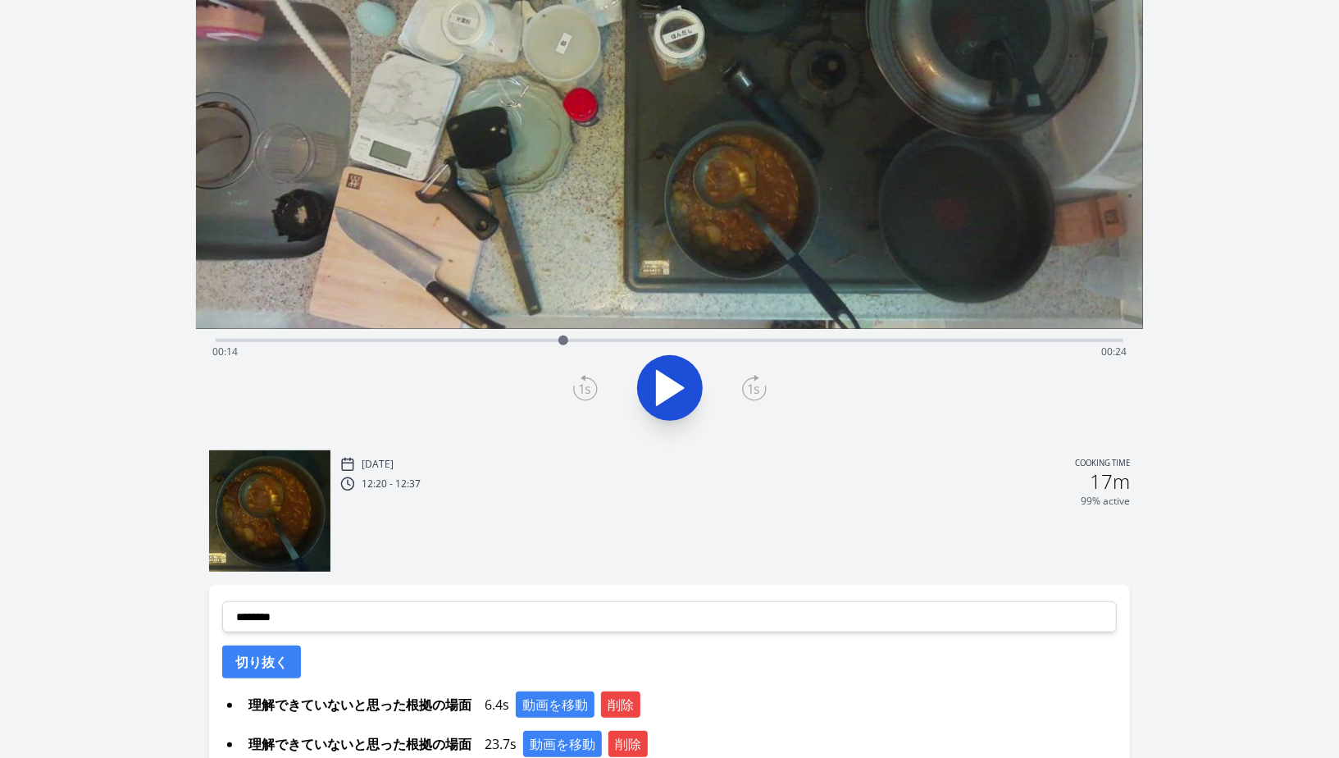
click at [531, 339] on div "Time elapsed: 00:14 Time remaining: 00:24" at bounding box center [669, 352] width 915 height 26
click at [510, 336] on div "Time elapsed: 00:13 Time remaining: 00:25" at bounding box center [670, 339] width 908 height 20
click at [485, 339] on div "Time elapsed: 00:12 Time remaining: 00:26" at bounding box center [669, 352] width 915 height 26
click at [677, 388] on icon at bounding box center [670, 388] width 27 height 34
click at [677, 388] on icon at bounding box center [678, 387] width 9 height 35
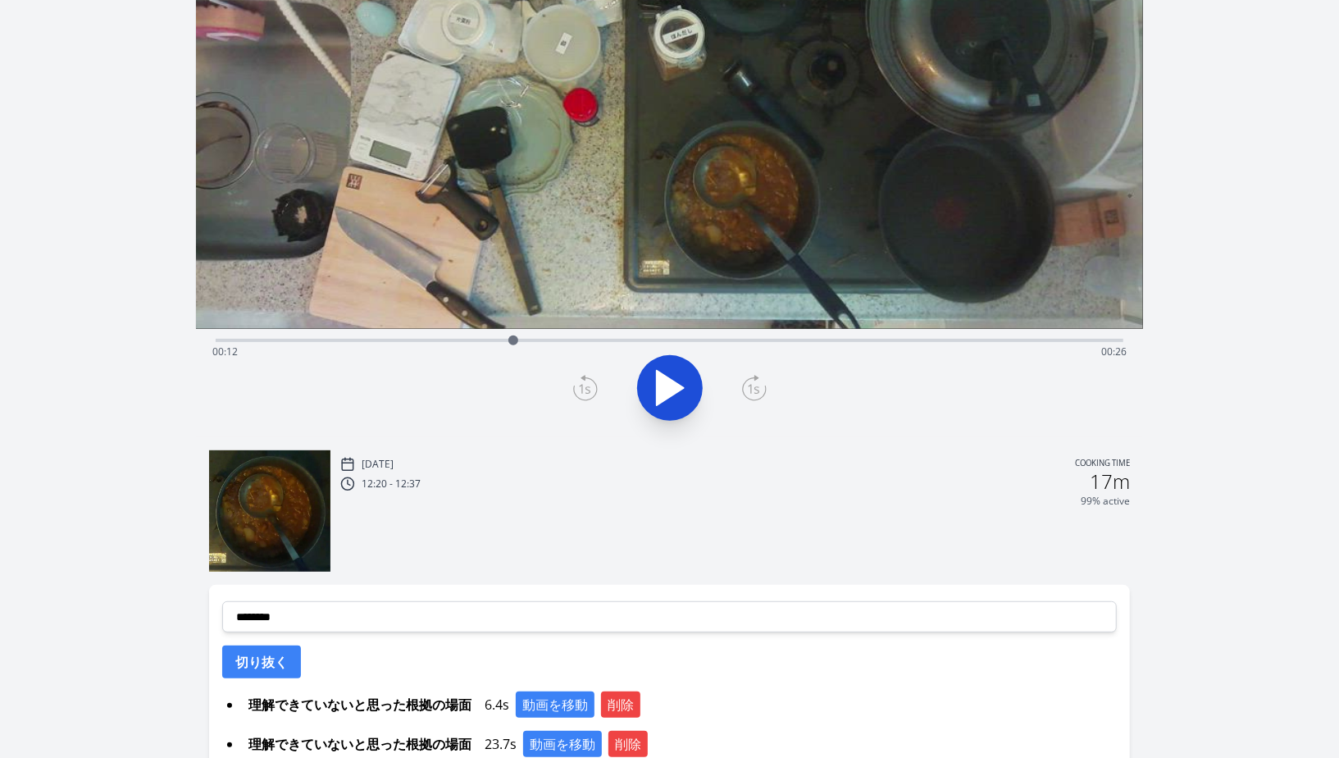
click at [677, 388] on icon at bounding box center [670, 388] width 27 height 34
click at [677, 388] on icon at bounding box center [678, 387] width 9 height 35
click at [677, 388] on icon at bounding box center [670, 388] width 27 height 34
click at [677, 388] on icon at bounding box center [678, 387] width 9 height 35
click at [524, 341] on div "Time elapsed: 00:15 Time remaining: 00:23" at bounding box center [669, 352] width 915 height 26
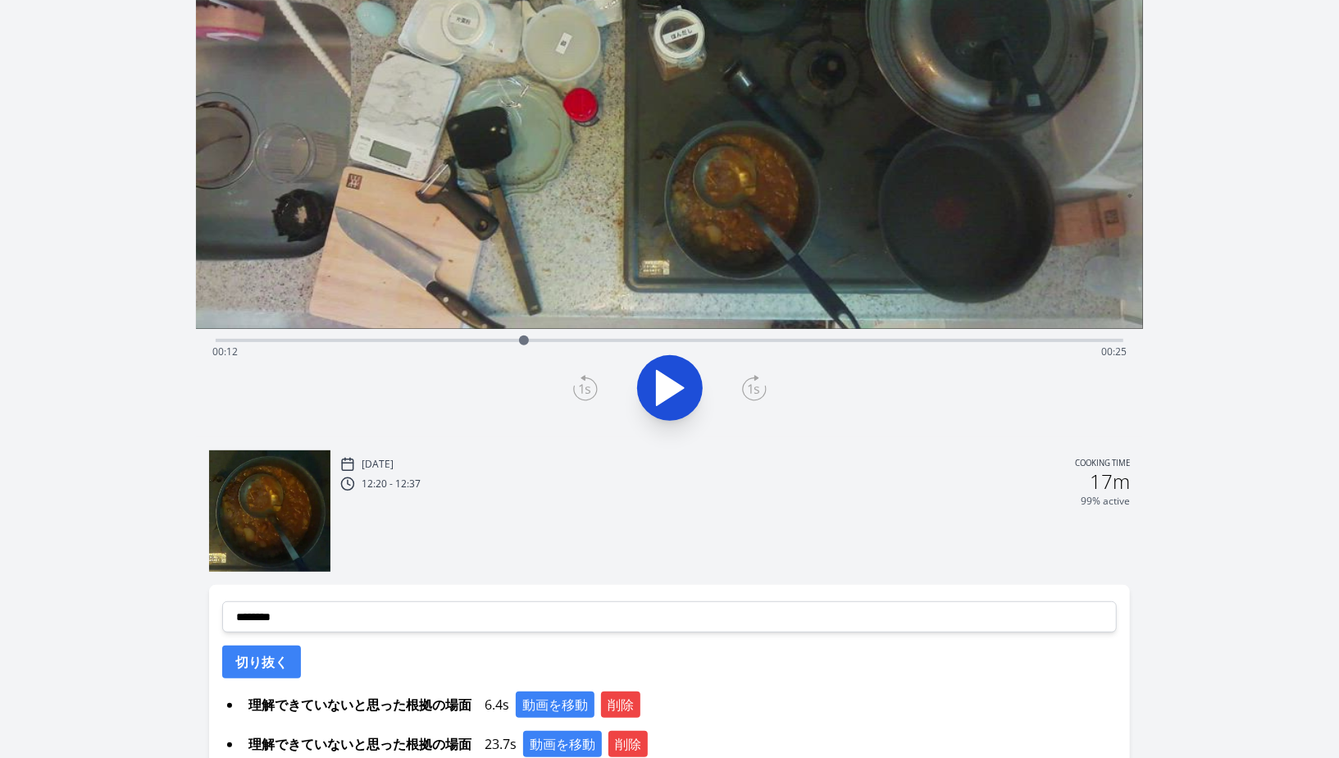
click at [505, 340] on div "Time elapsed: 00:12 Time remaining: 00:25" at bounding box center [669, 352] width 915 height 26
click at [451, 343] on div "Time elapsed: 00:11 Time remaining: 00:26" at bounding box center [669, 352] width 915 height 26
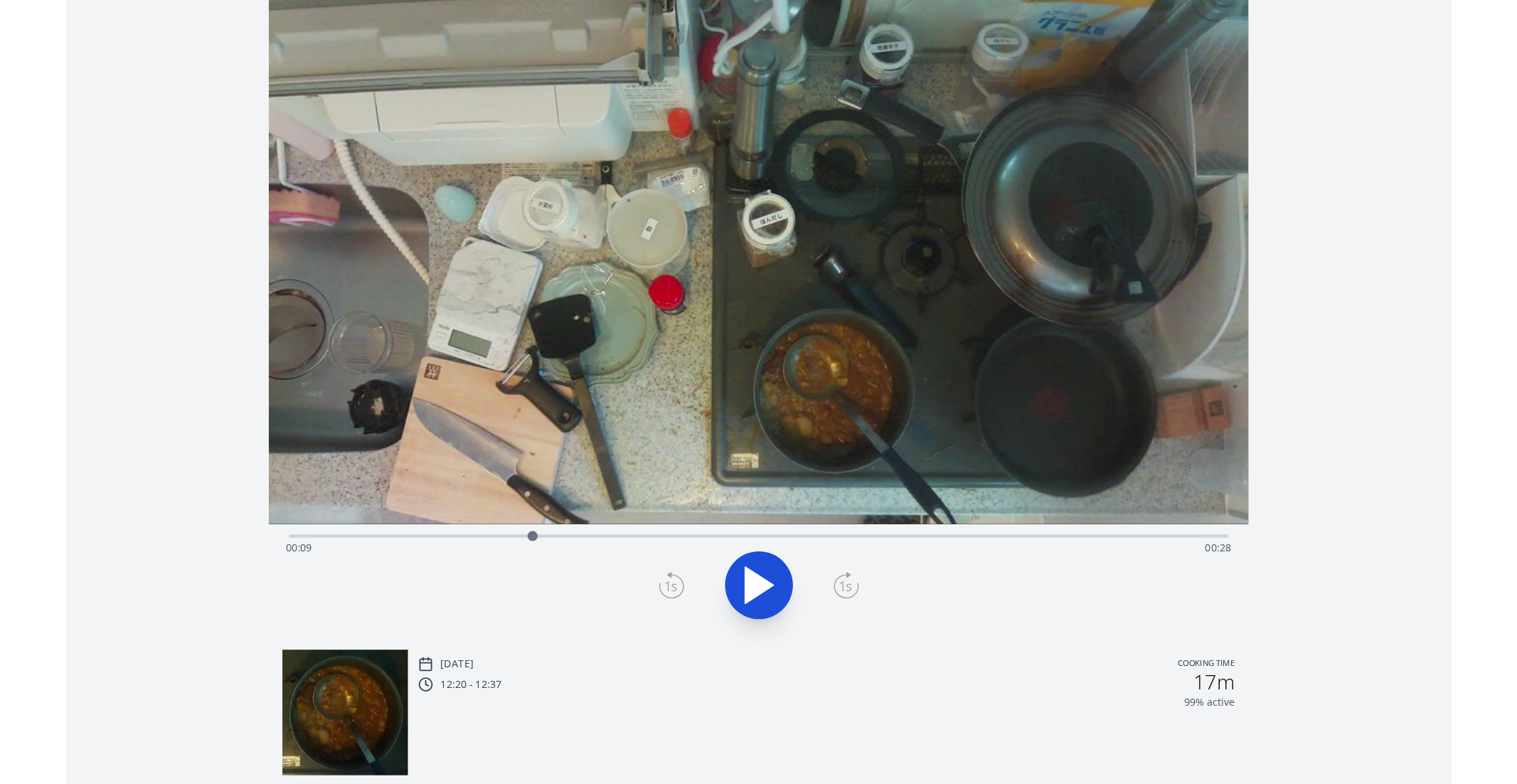
scroll to position [0, 0]
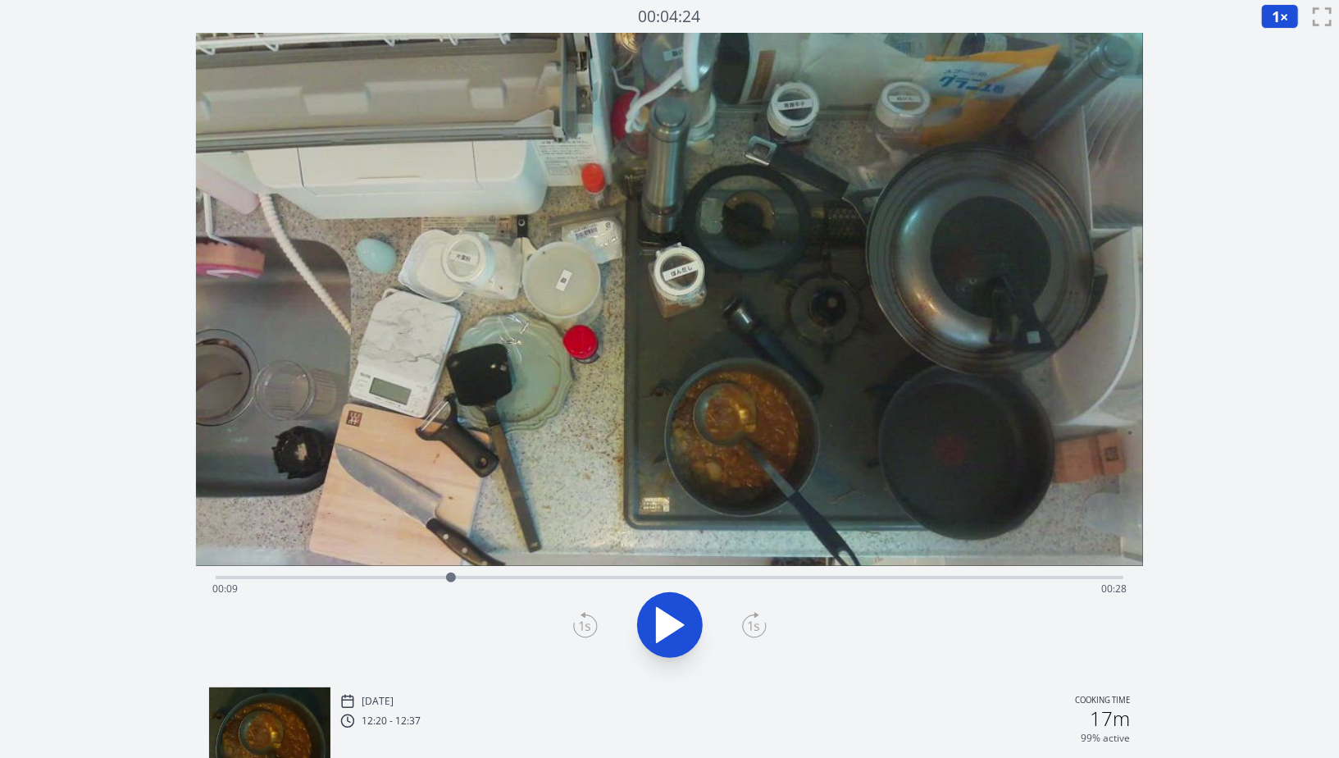
click at [1282, 11] on button "1 ×" at bounding box center [1280, 16] width 38 height 25
click at [1280, 41] on li "0.25×" at bounding box center [1284, 39] width 46 height 26
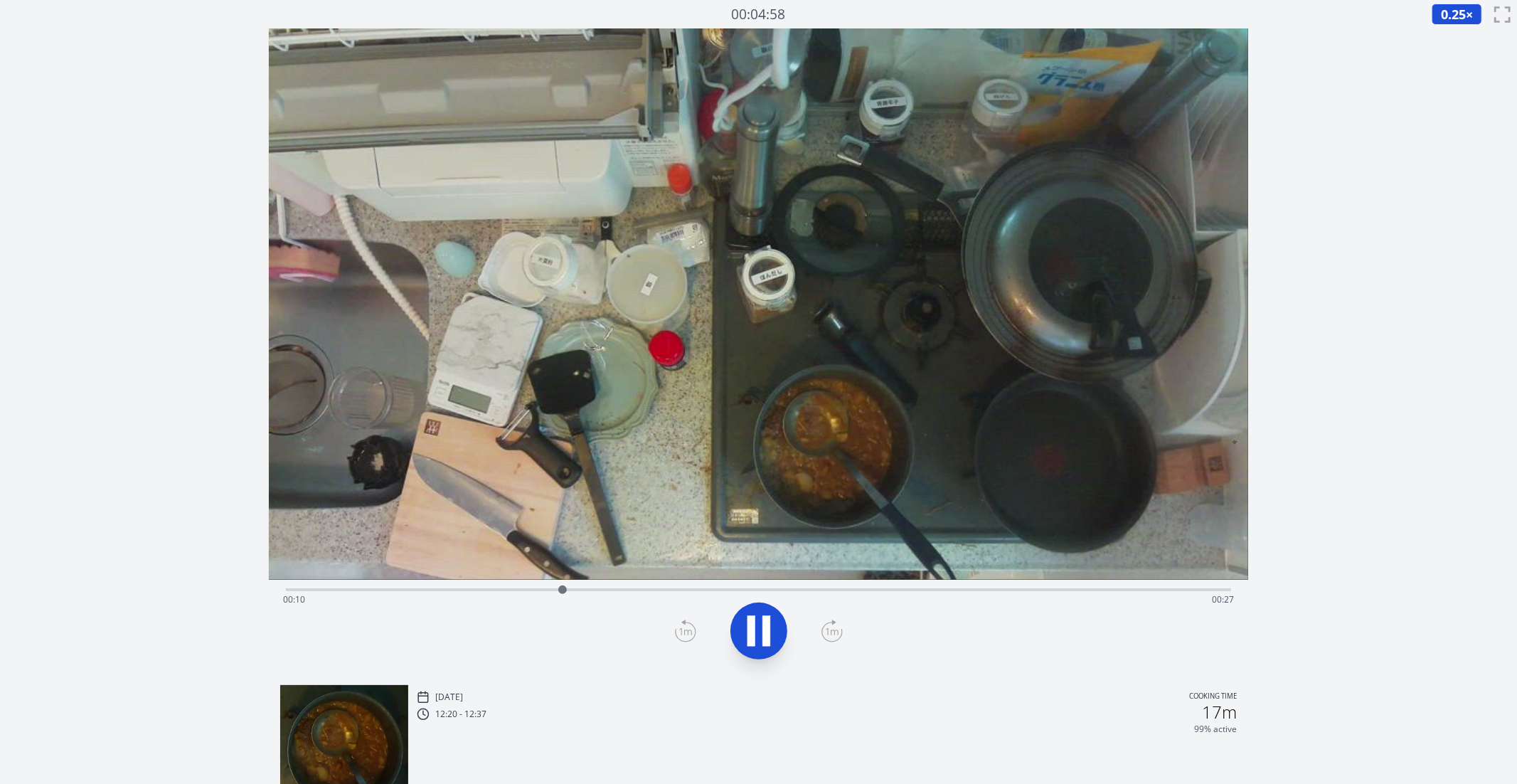
click at [572, 591] on div at bounding box center [562, 590] width 22 height 22
click at [764, 630] on icon at bounding box center [766, 630] width 8 height 30
click at [764, 630] on icon at bounding box center [759, 630] width 23 height 29
click at [764, 630] on icon at bounding box center [766, 630] width 8 height 30
click at [687, 635] on icon at bounding box center [685, 630] width 22 height 23
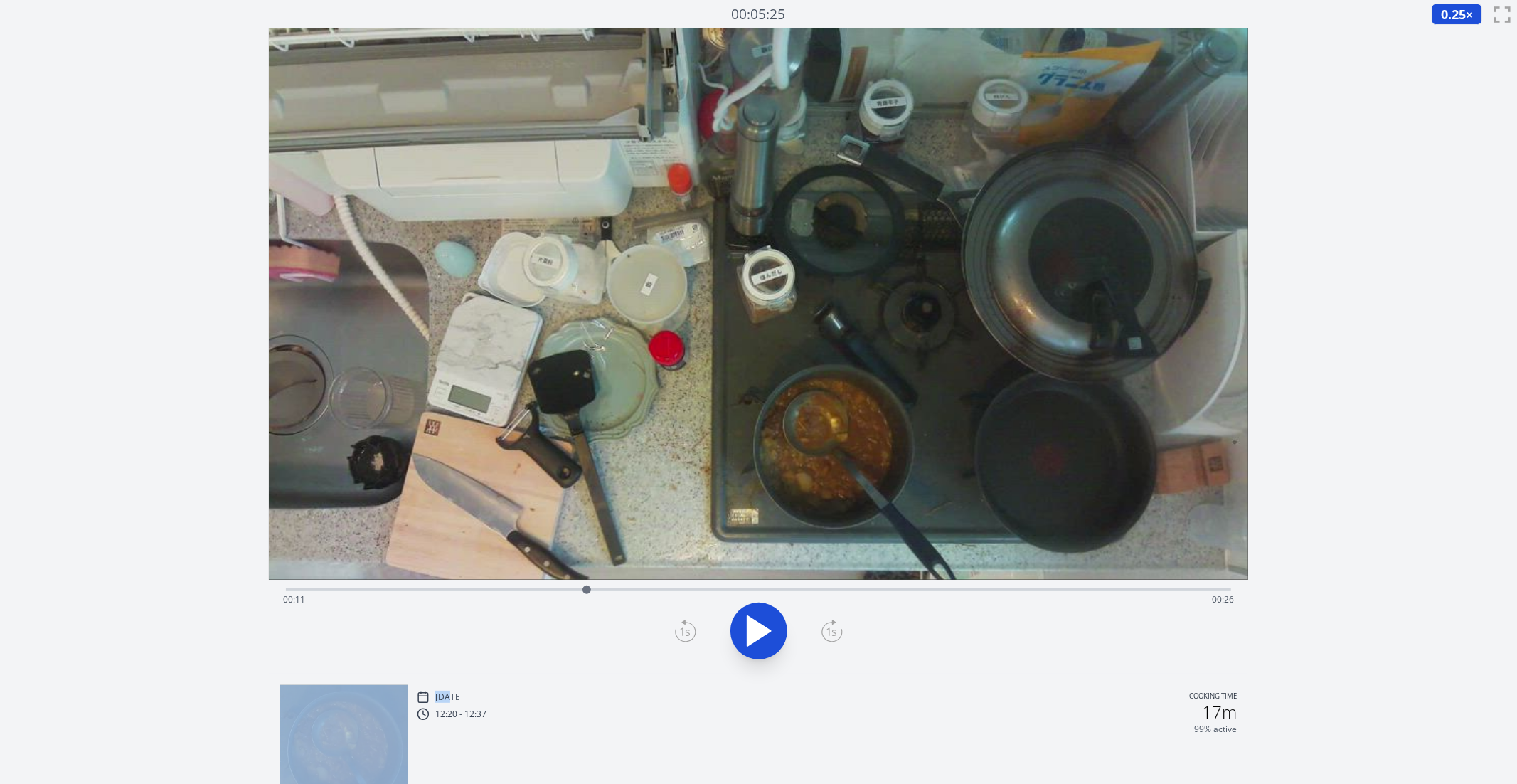
click at [687, 635] on icon at bounding box center [685, 630] width 22 height 23
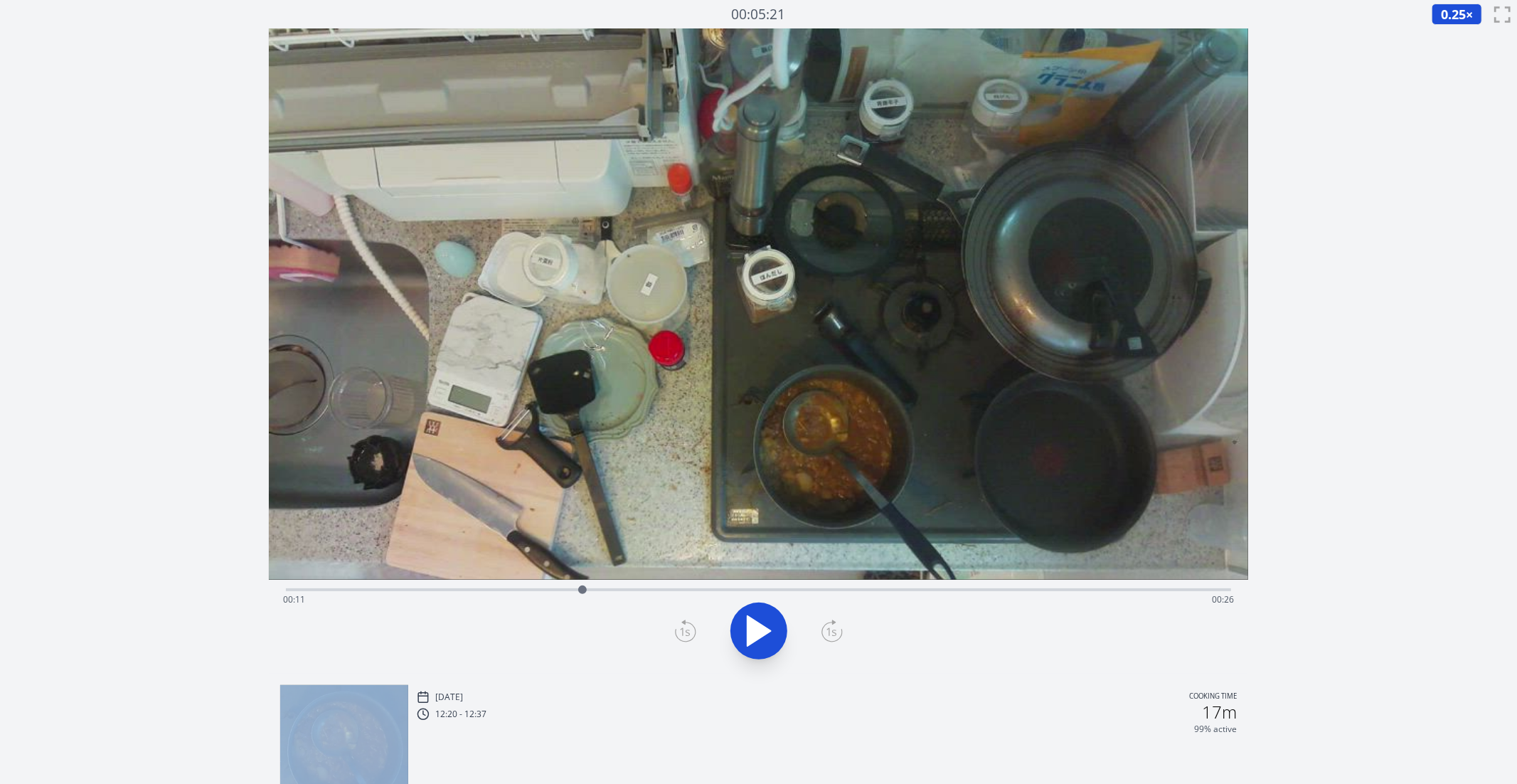
click at [829, 626] on icon at bounding box center [832, 630] width 22 height 23
click at [830, 625] on icon at bounding box center [832, 630] width 22 height 23
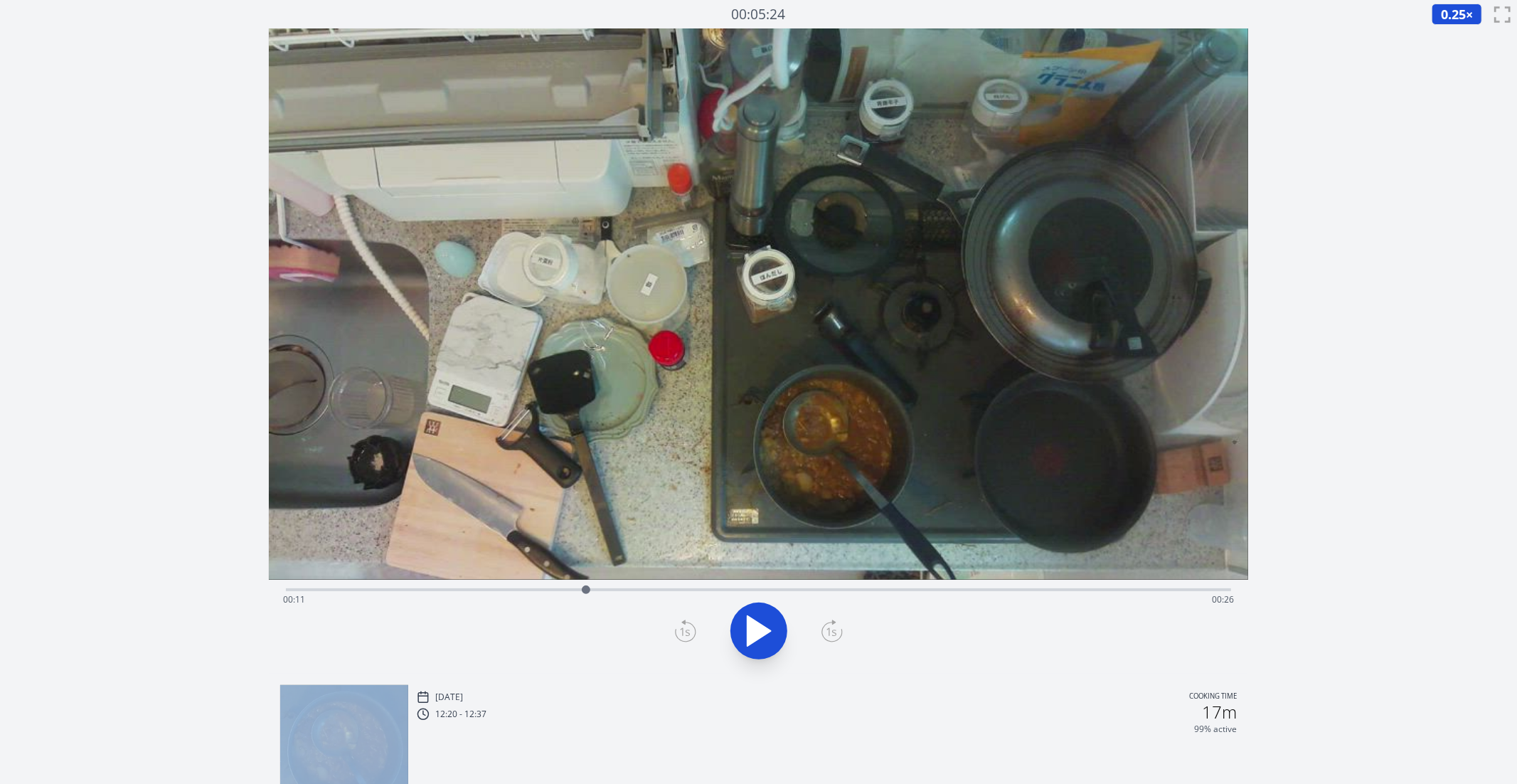
click at [830, 625] on icon at bounding box center [832, 630] width 22 height 23
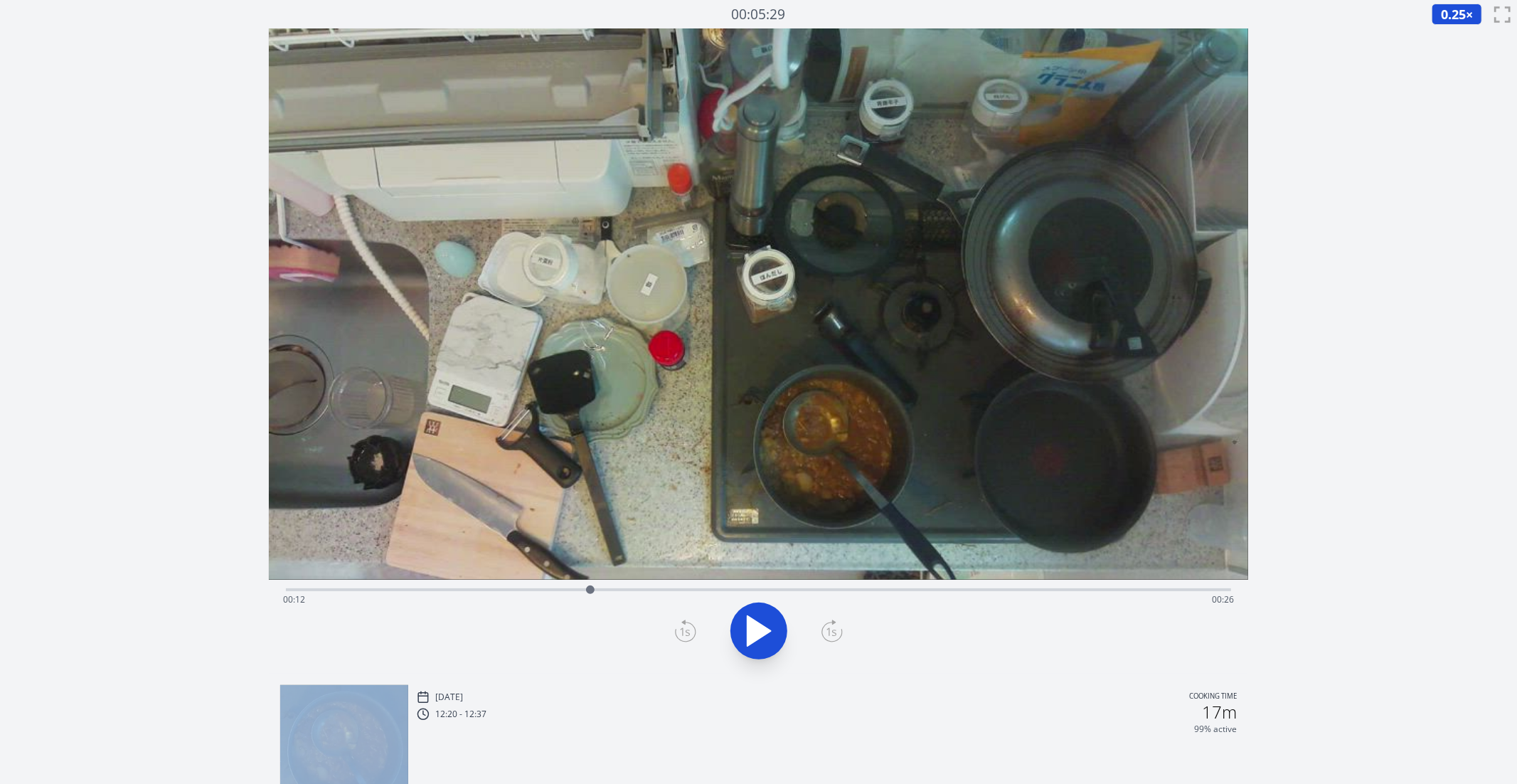
click at [830, 625] on icon at bounding box center [832, 630] width 22 height 23
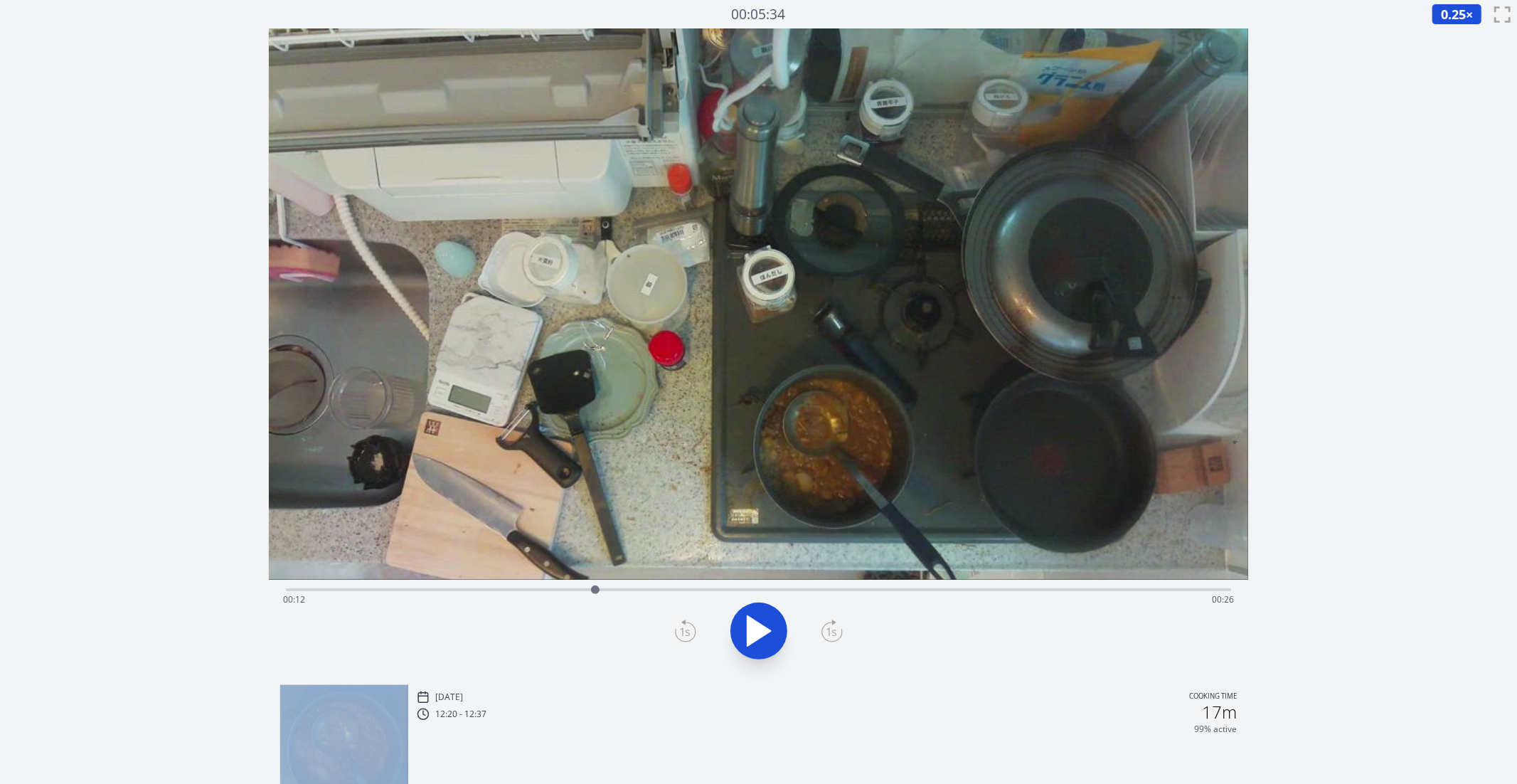
click at [830, 625] on icon at bounding box center [832, 630] width 22 height 23
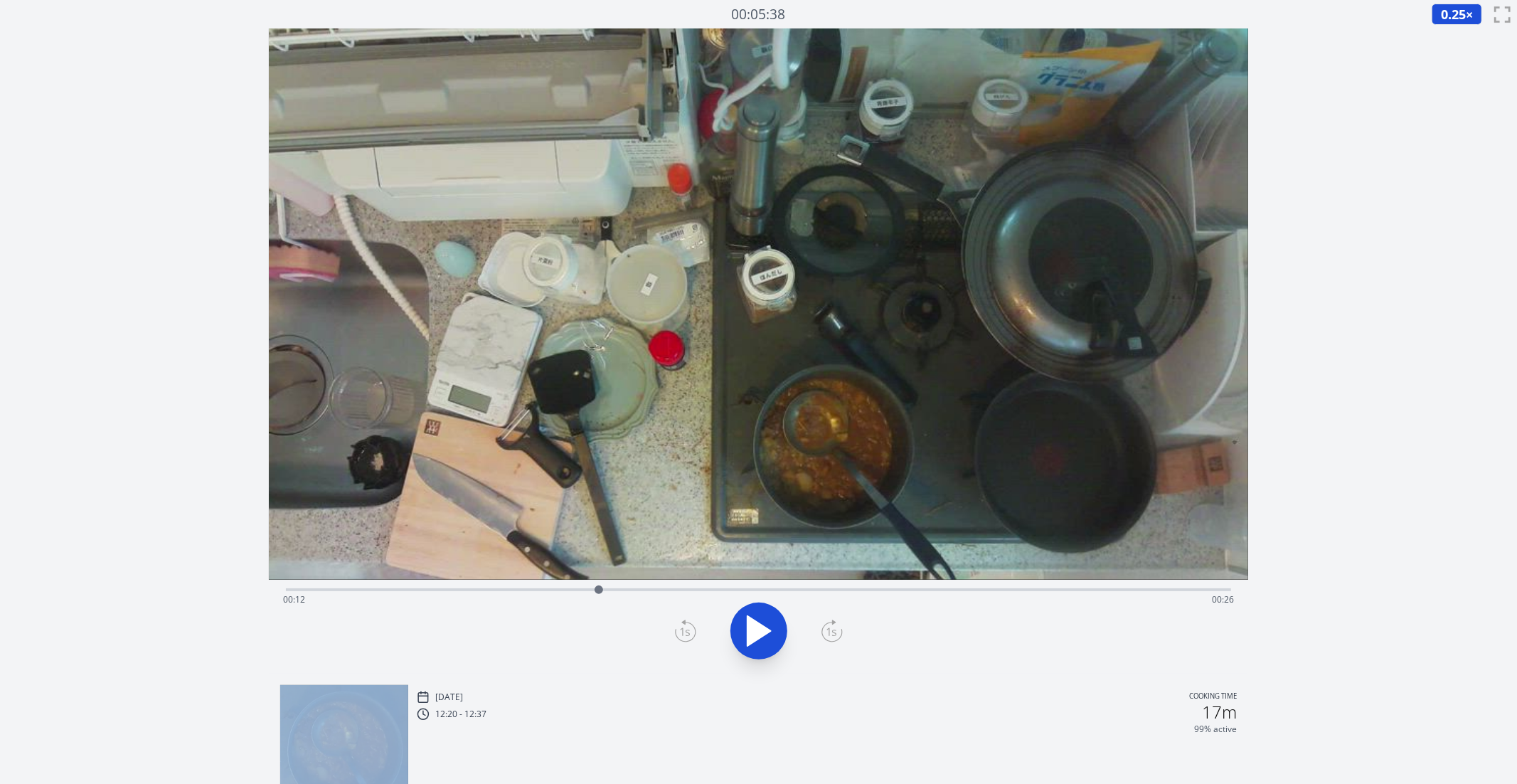
click at [830, 625] on icon at bounding box center [832, 630] width 22 height 23
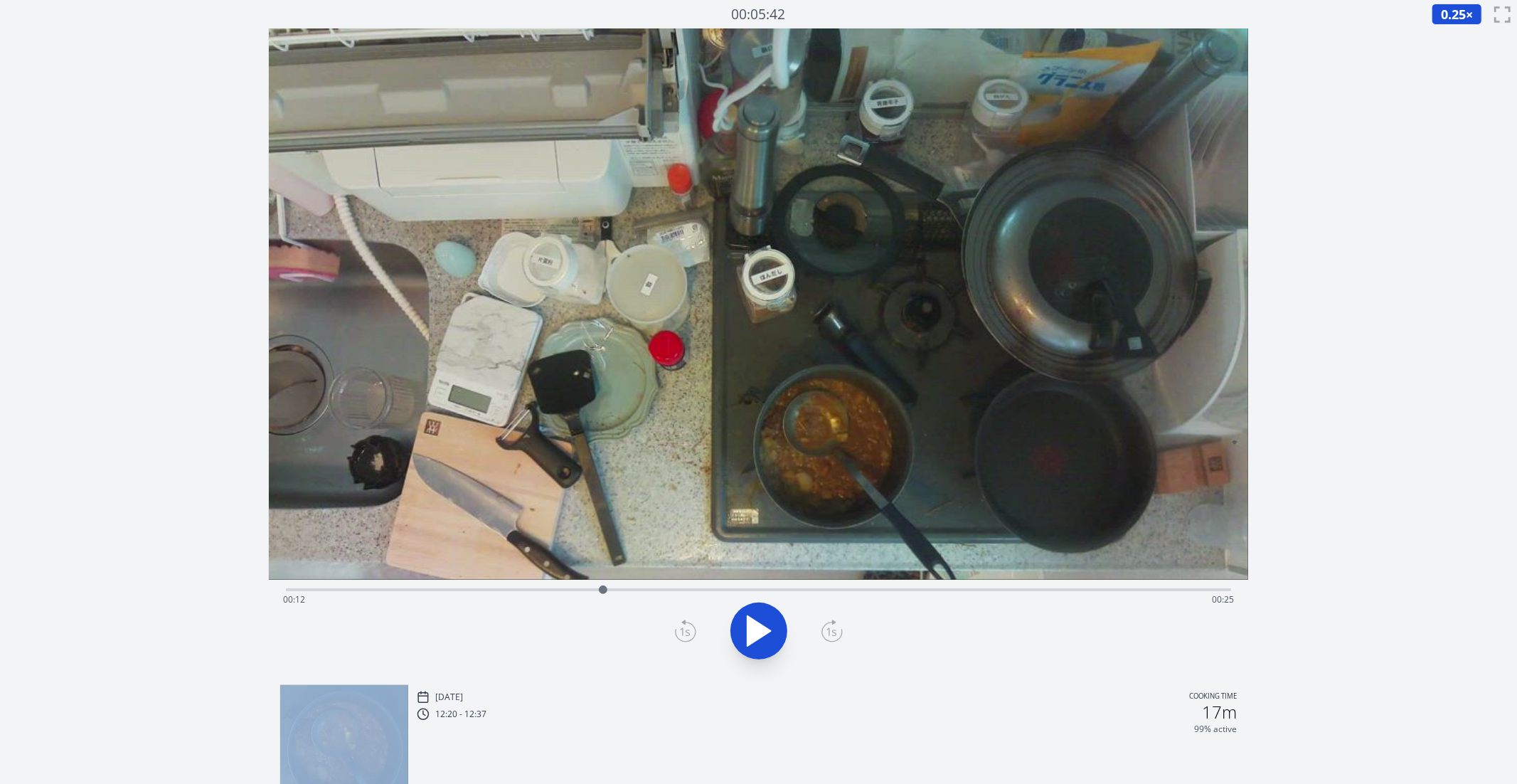
click at [830, 625] on icon at bounding box center [832, 630] width 22 height 23
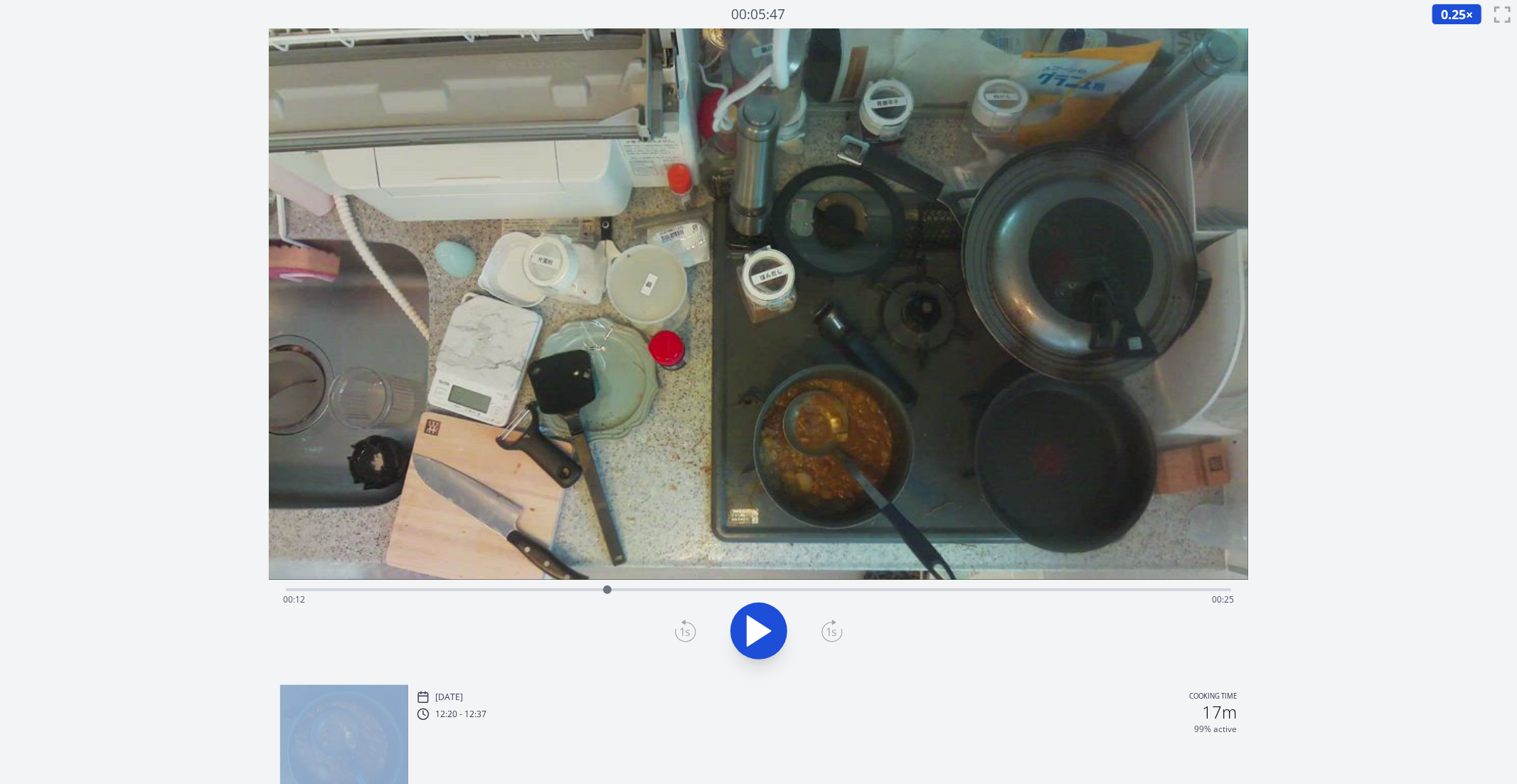
click at [830, 625] on icon at bounding box center [832, 630] width 22 height 23
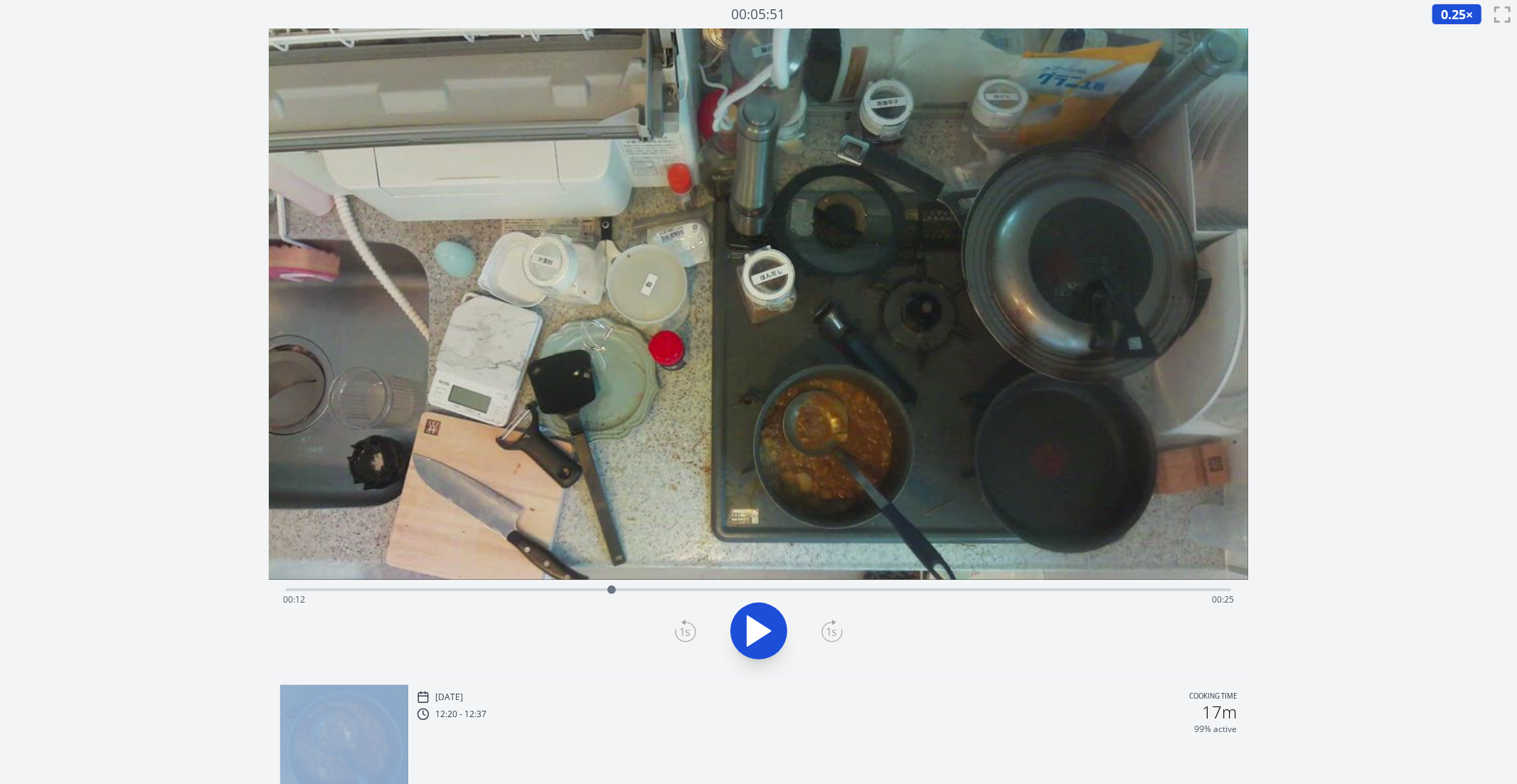
click at [830, 625] on icon at bounding box center [832, 630] width 22 height 23
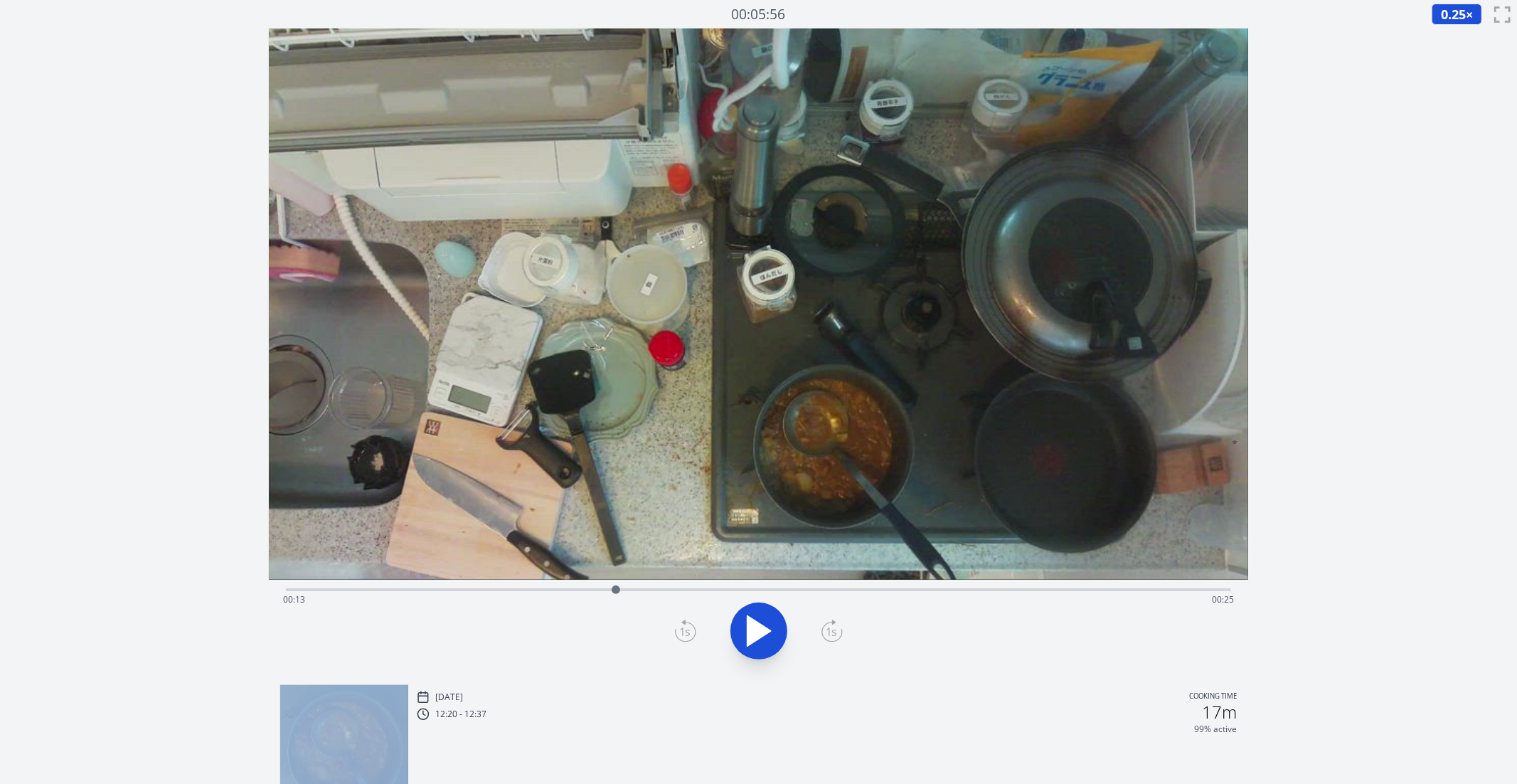
click at [830, 625] on icon at bounding box center [832, 630] width 22 height 23
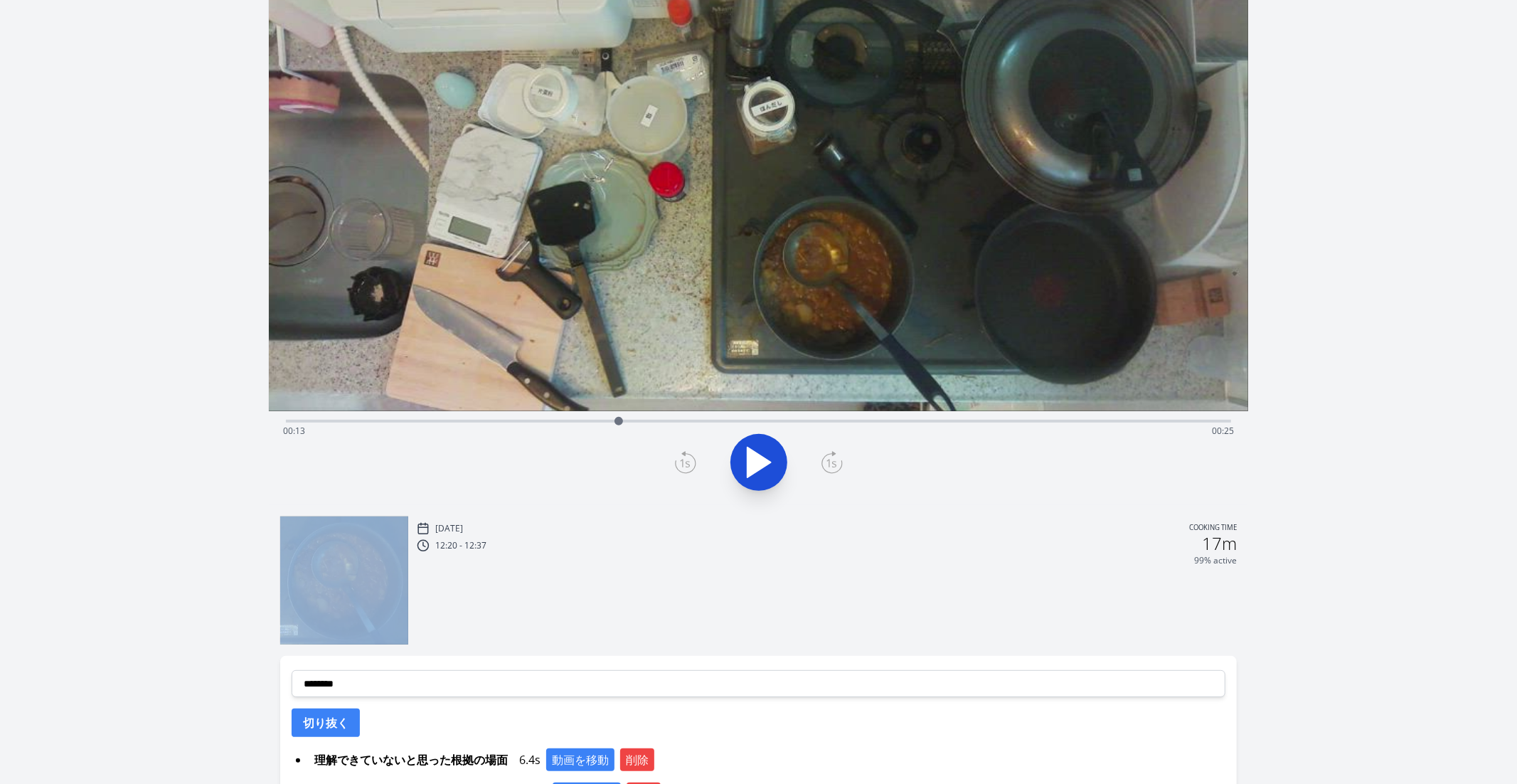
scroll to position [198, 0]
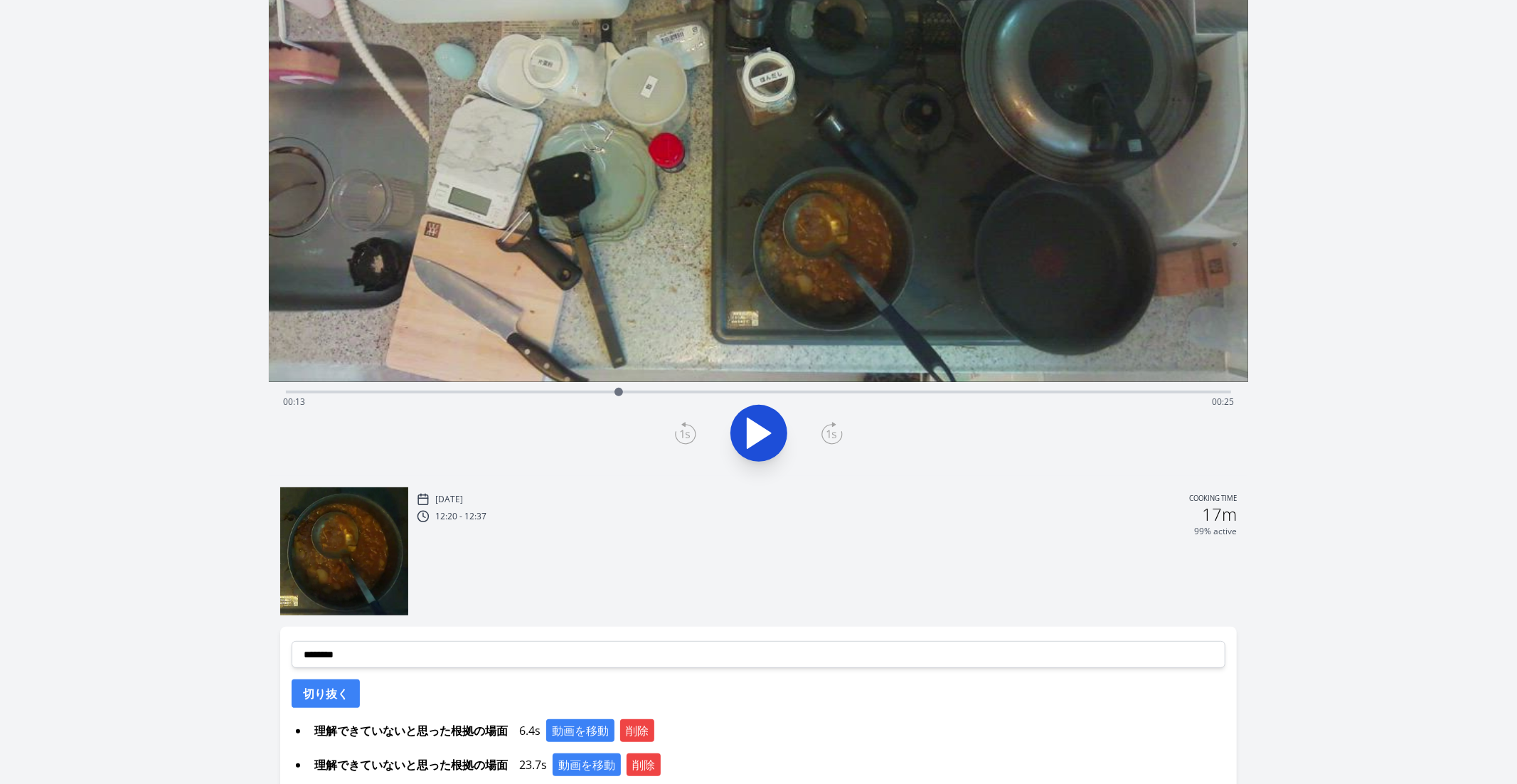
click at [887, 602] on div "Tue, 9th Sep 2025 Cooking time 12:20 - 12:37 17m 99% active" at bounding box center [827, 552] width 821 height 125
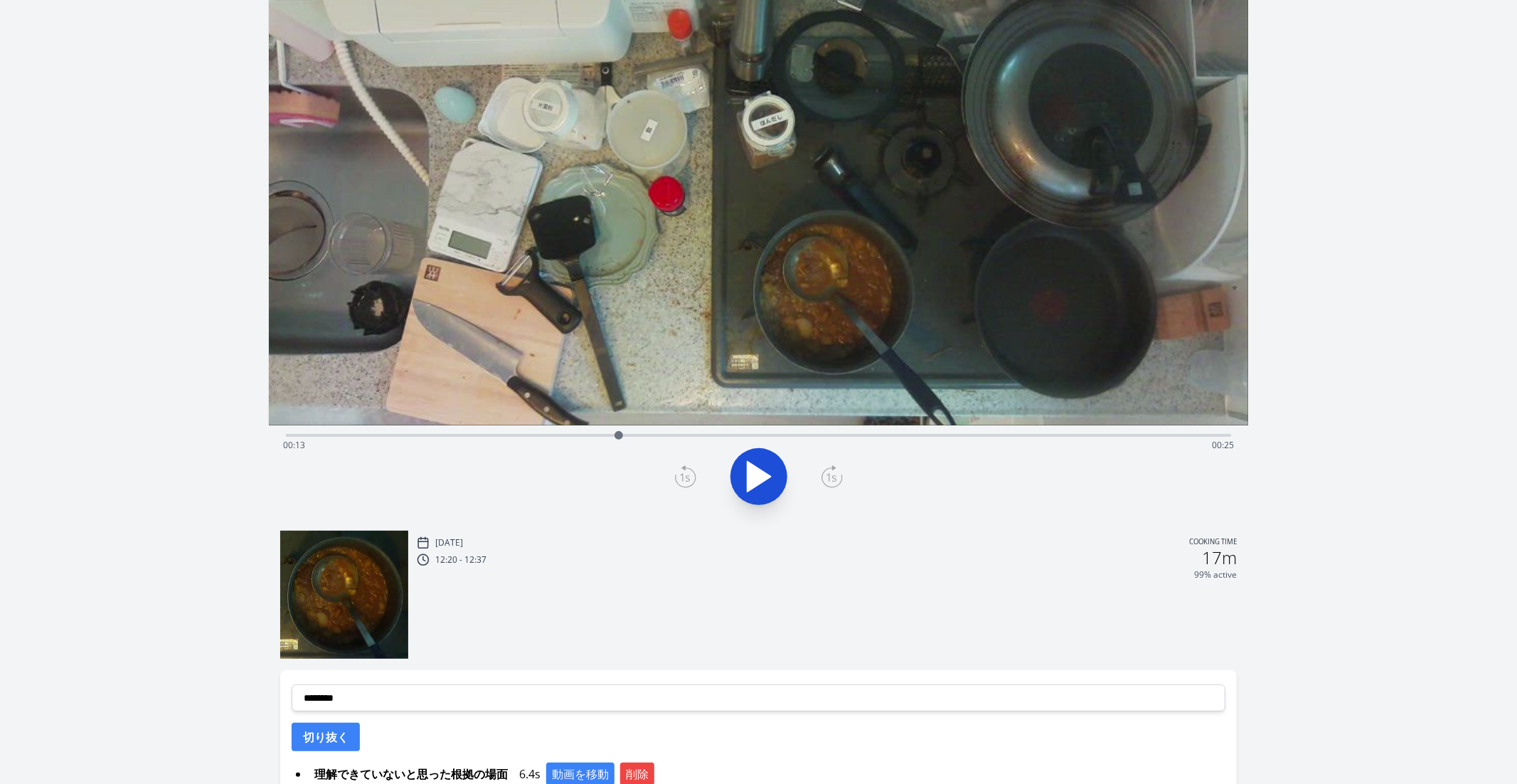
scroll to position [108, 0]
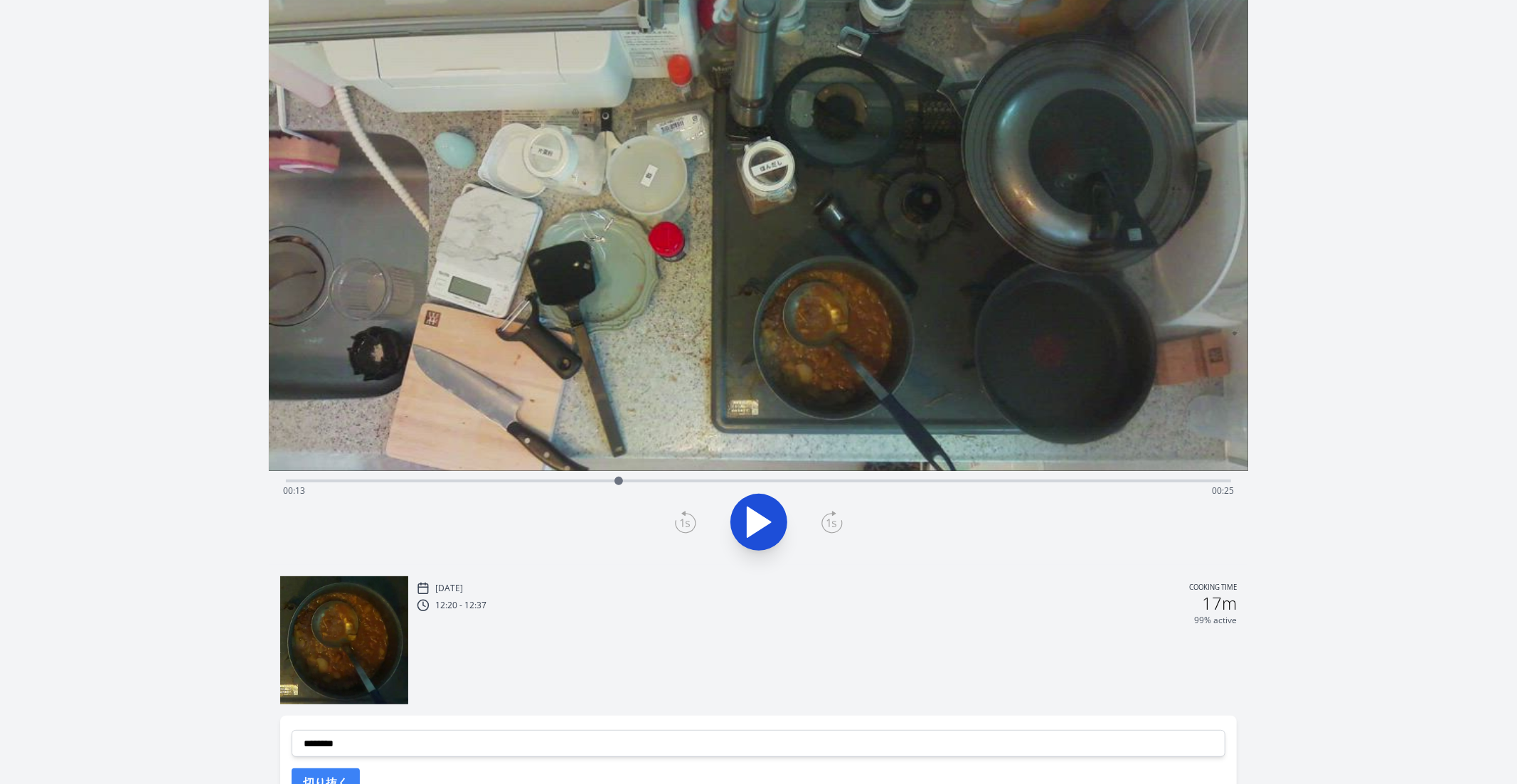
click at [607, 475] on div "Time elapsed: 00:13 Time remaining: 00:25" at bounding box center [759, 480] width 946 height 17
click at [579, 482] on div "Time elapsed: 00:12 Time remaining: 00:25" at bounding box center [758, 491] width 951 height 23
click at [548, 482] on div "Time elapsed: 00:11 Time remaining: 00:26" at bounding box center [758, 491] width 951 height 23
click at [597, 480] on div "Time elapsed: 00:10 Time remaining: 00:28" at bounding box center [758, 491] width 951 height 23
click at [616, 480] on div "Time elapsed: 00:12 Time remaining: 00:26" at bounding box center [758, 491] width 951 height 23
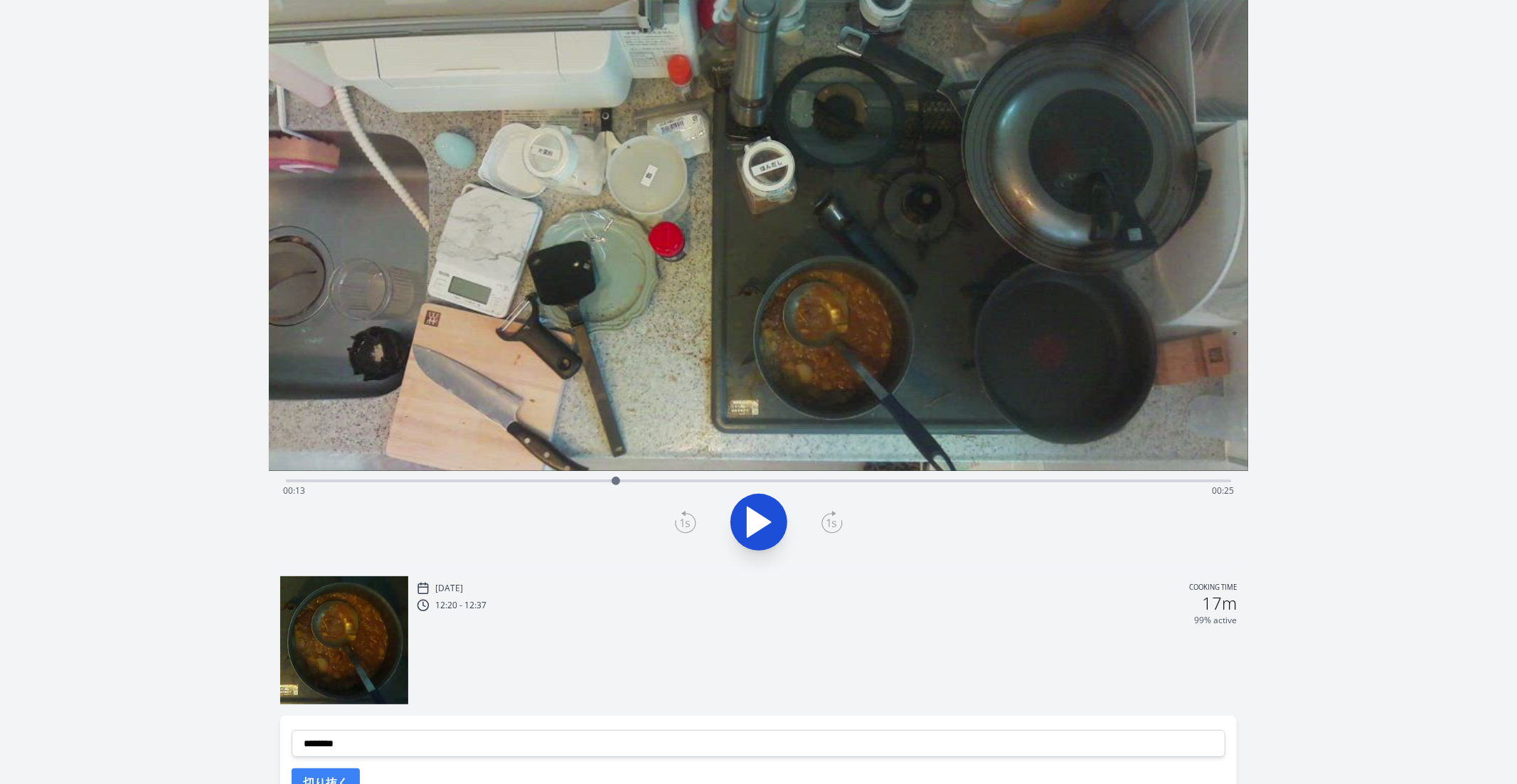
click at [623, 481] on div at bounding box center [616, 480] width 22 height 22
drag, startPoint x: 629, startPoint y: 481, endPoint x: 644, endPoint y: 482, distance: 15.0
click at [644, 482] on div at bounding box center [644, 480] width 22 height 22
drag, startPoint x: 644, startPoint y: 482, endPoint x: 663, endPoint y: 480, distance: 19.1
click at [663, 480] on div at bounding box center [659, 481] width 9 height 9
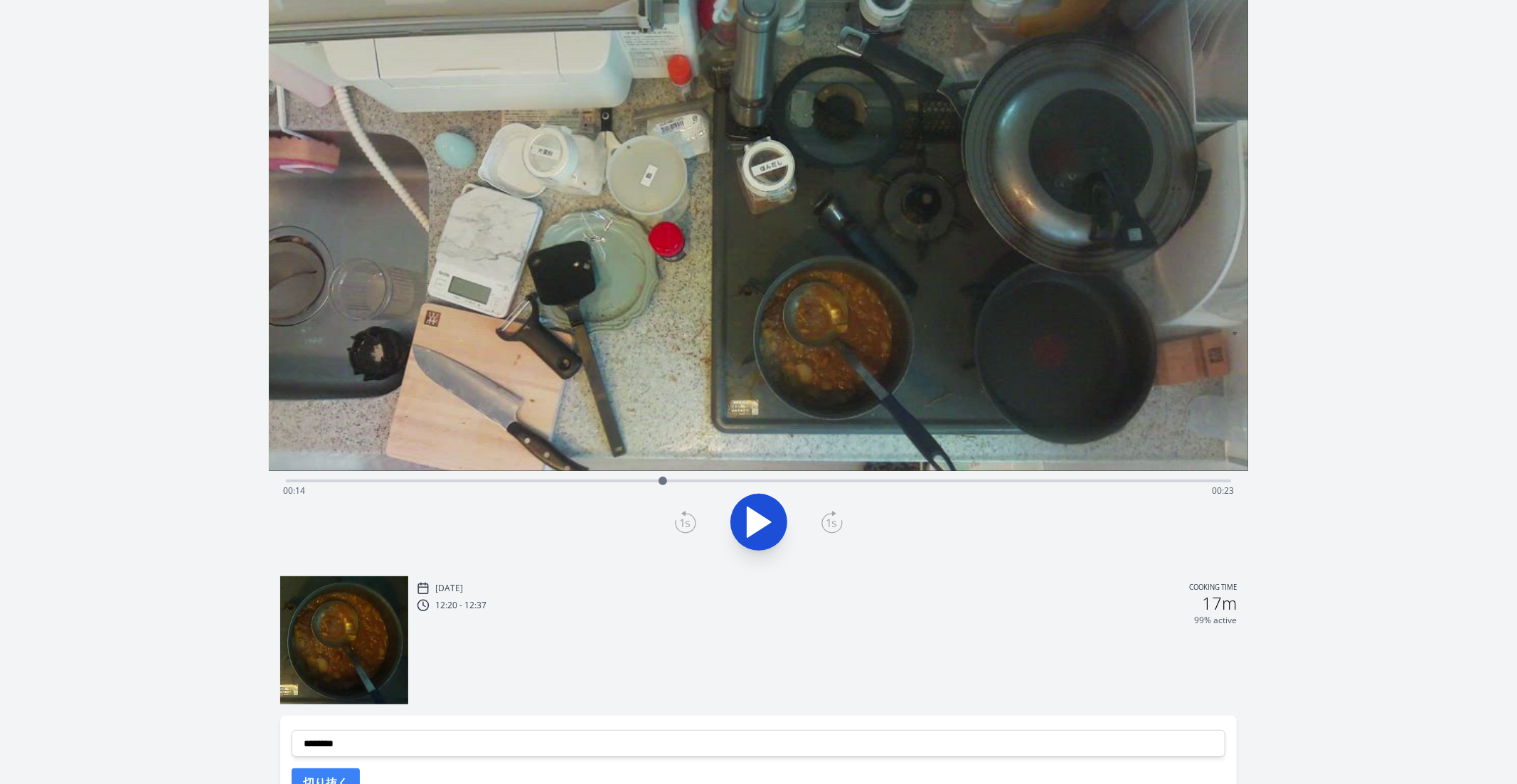
click at [675, 480] on div "Time elapsed: 00:14 Time remaining: 00:23" at bounding box center [758, 491] width 951 height 23
click at [631, 483] on div "Time elapsed: 00:15 Time remaining: 00:23" at bounding box center [758, 491] width 951 height 23
click at [631, 483] on div at bounding box center [631, 481] width 9 height 9
click at [604, 483] on div "Time elapsed: 00:13 Time remaining: 00:24" at bounding box center [758, 491] width 951 height 23
click at [587, 480] on div "Time elapsed: 00:12 Time remaining: 00:25" at bounding box center [758, 491] width 951 height 23
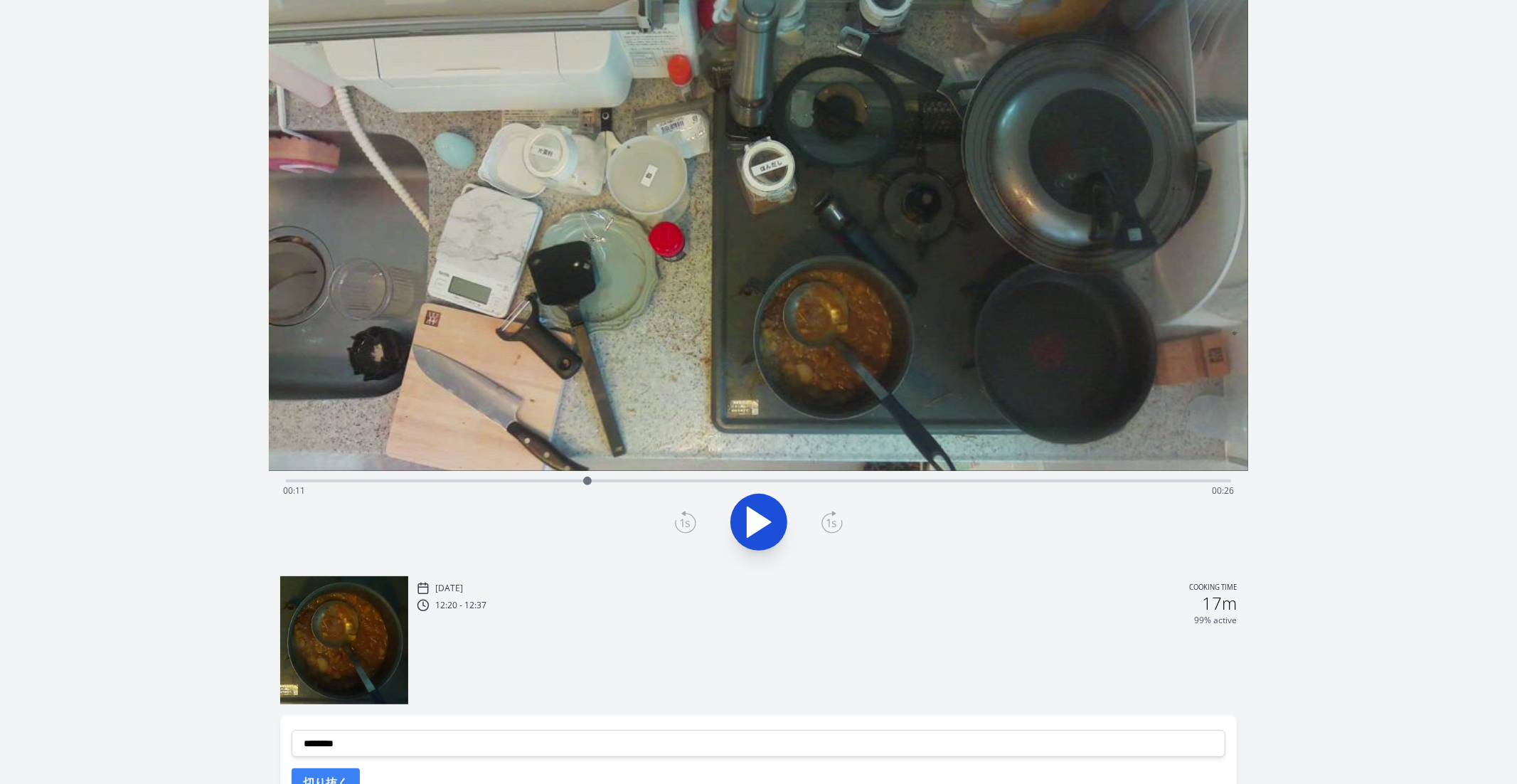
click at [619, 471] on div "Time elapsed: 00:11 Time remaining: 00:26" at bounding box center [759, 480] width 946 height 17
click at [762, 518] on icon at bounding box center [759, 522] width 23 height 29
click at [762, 518] on icon at bounding box center [766, 522] width 8 height 30
click at [762, 518] on icon at bounding box center [759, 522] width 23 height 29
click at [602, 488] on div "Time elapsed: 00:14 Time remaining: 00:24" at bounding box center [758, 491] width 951 height 23
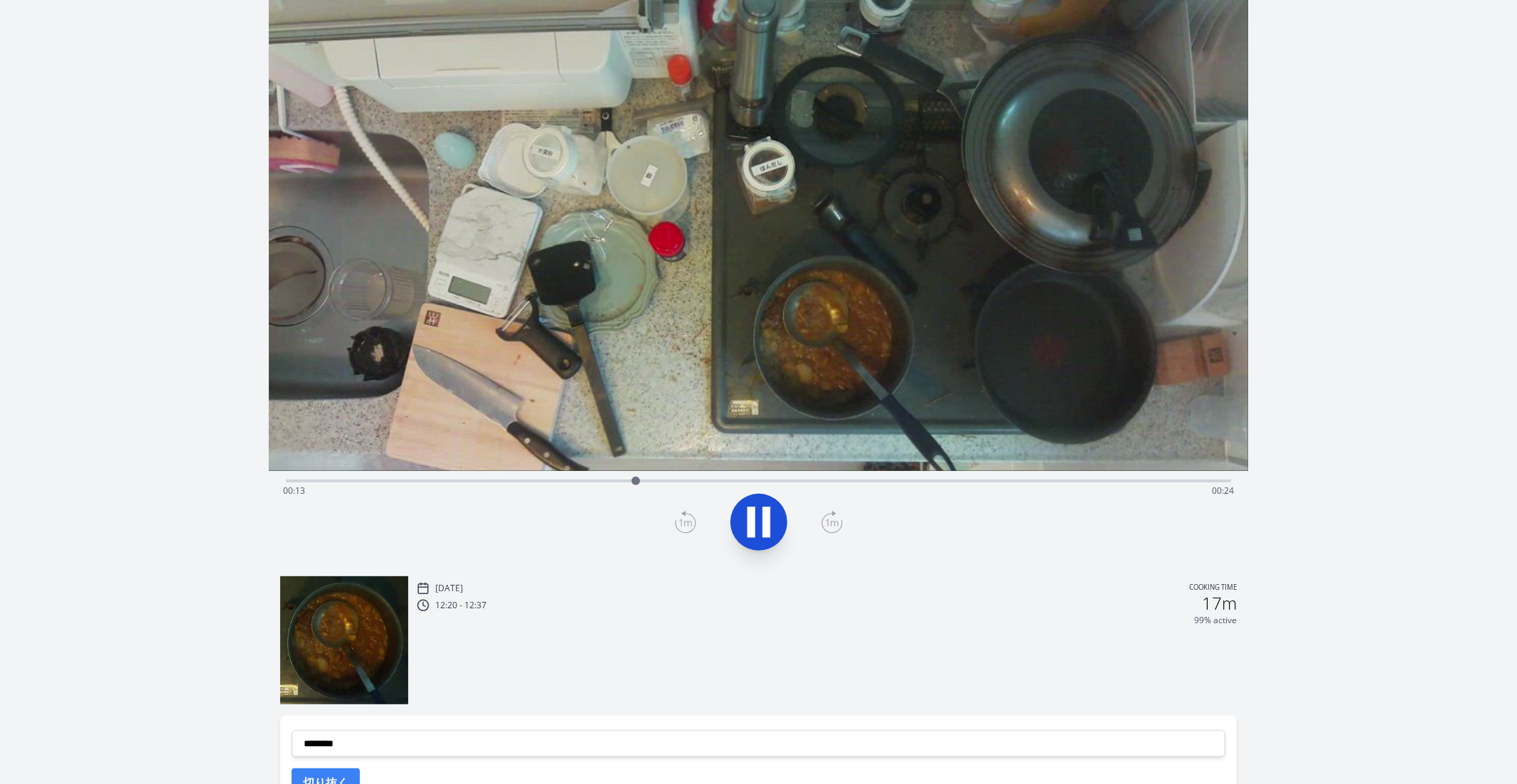
click at [771, 526] on icon at bounding box center [759, 522] width 40 height 40
click at [840, 522] on icon at bounding box center [832, 522] width 22 height 23
click at [678, 527] on icon at bounding box center [685, 522] width 22 height 23
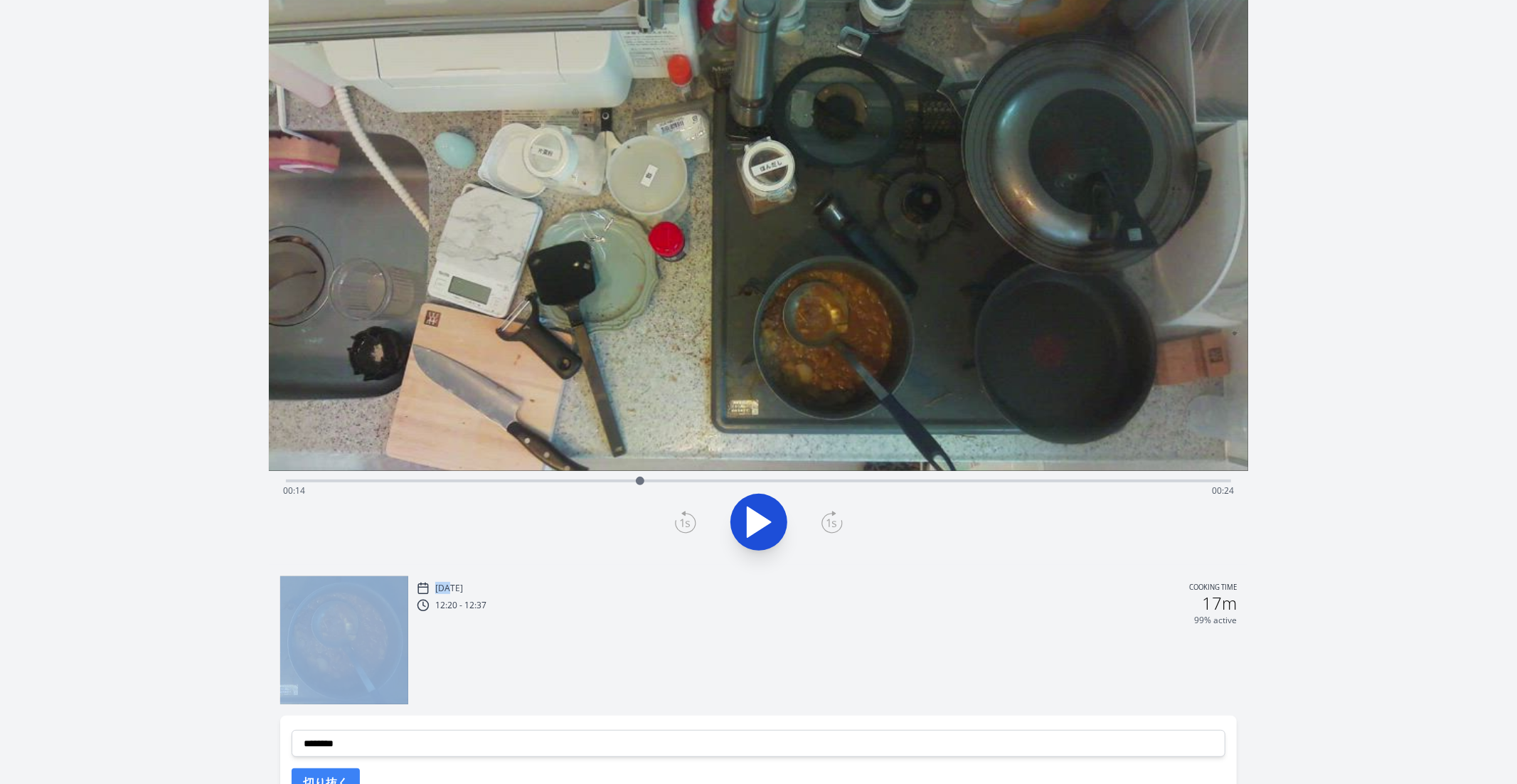
click at [678, 527] on icon at bounding box center [685, 522] width 22 height 23
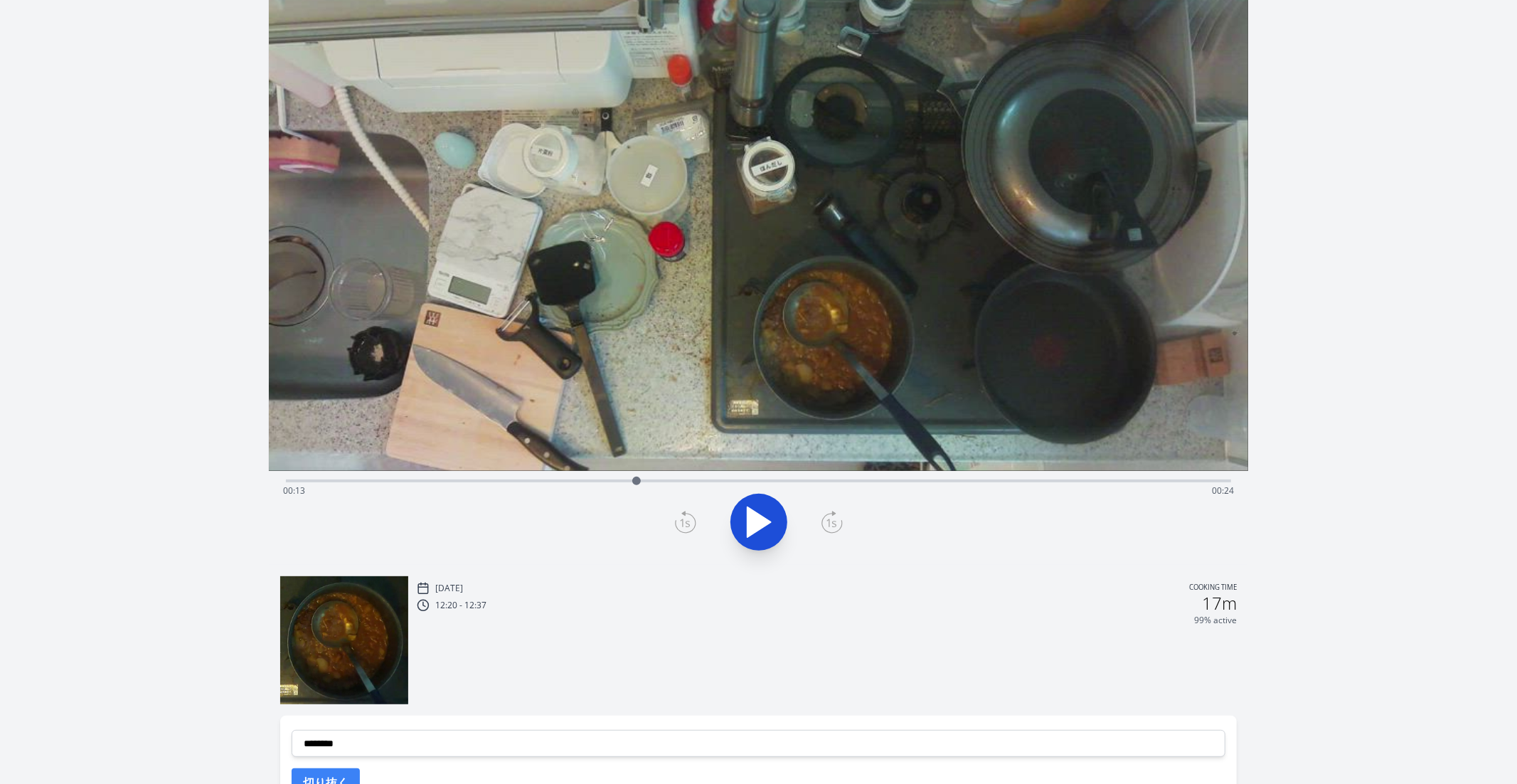
click at [678, 527] on icon at bounding box center [685, 522] width 22 height 23
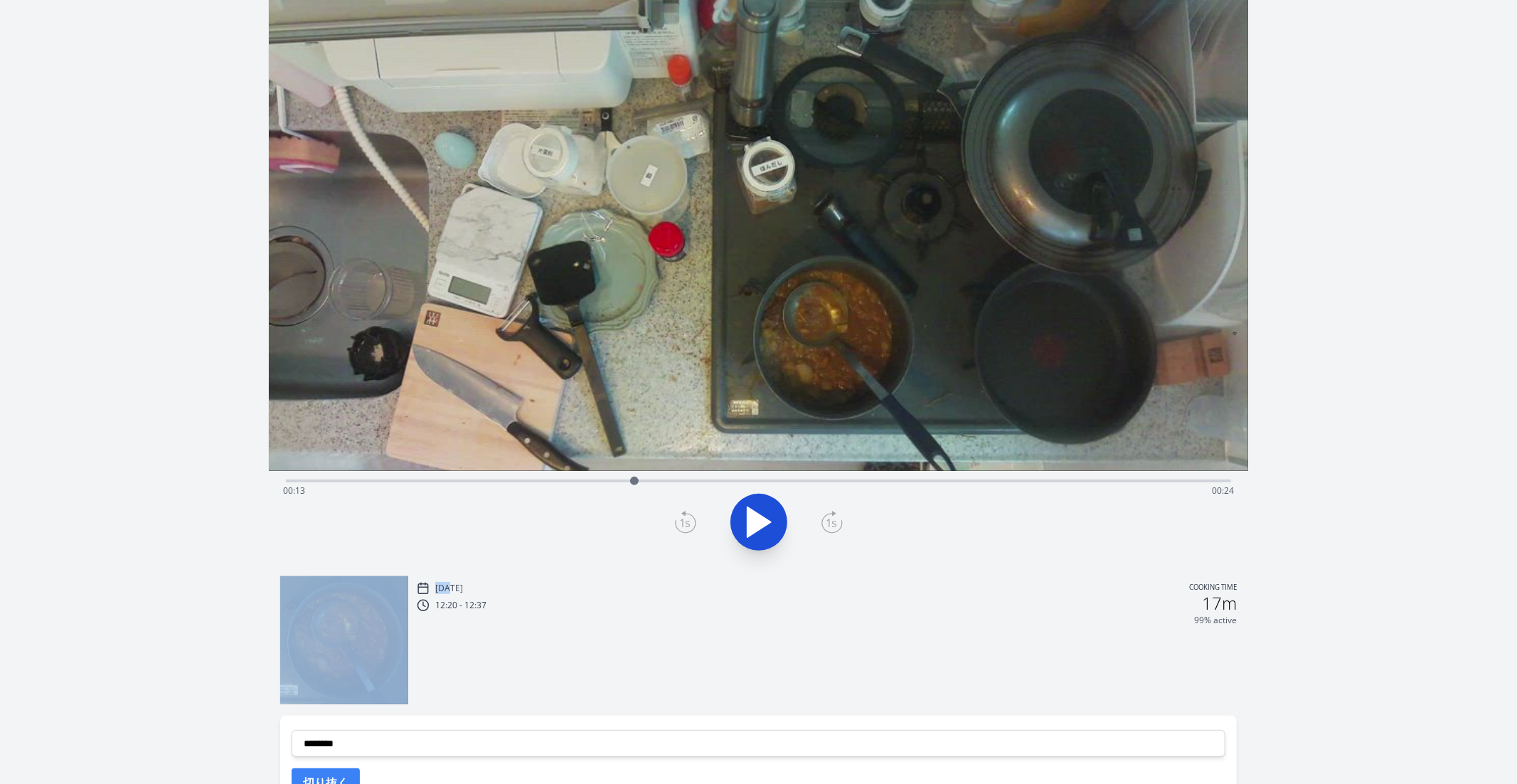
click at [678, 527] on icon at bounding box center [685, 522] width 22 height 23
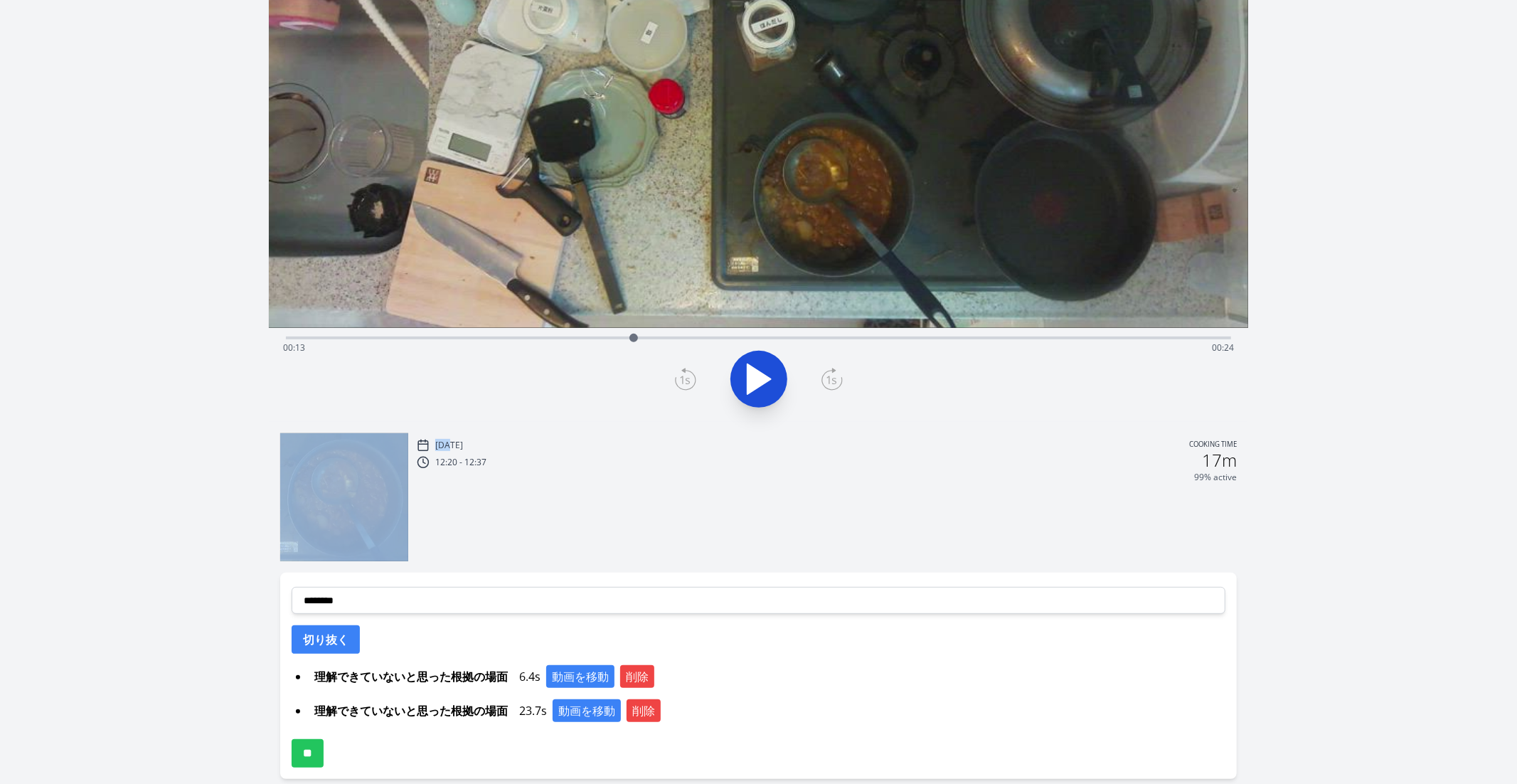
scroll to position [315, 0]
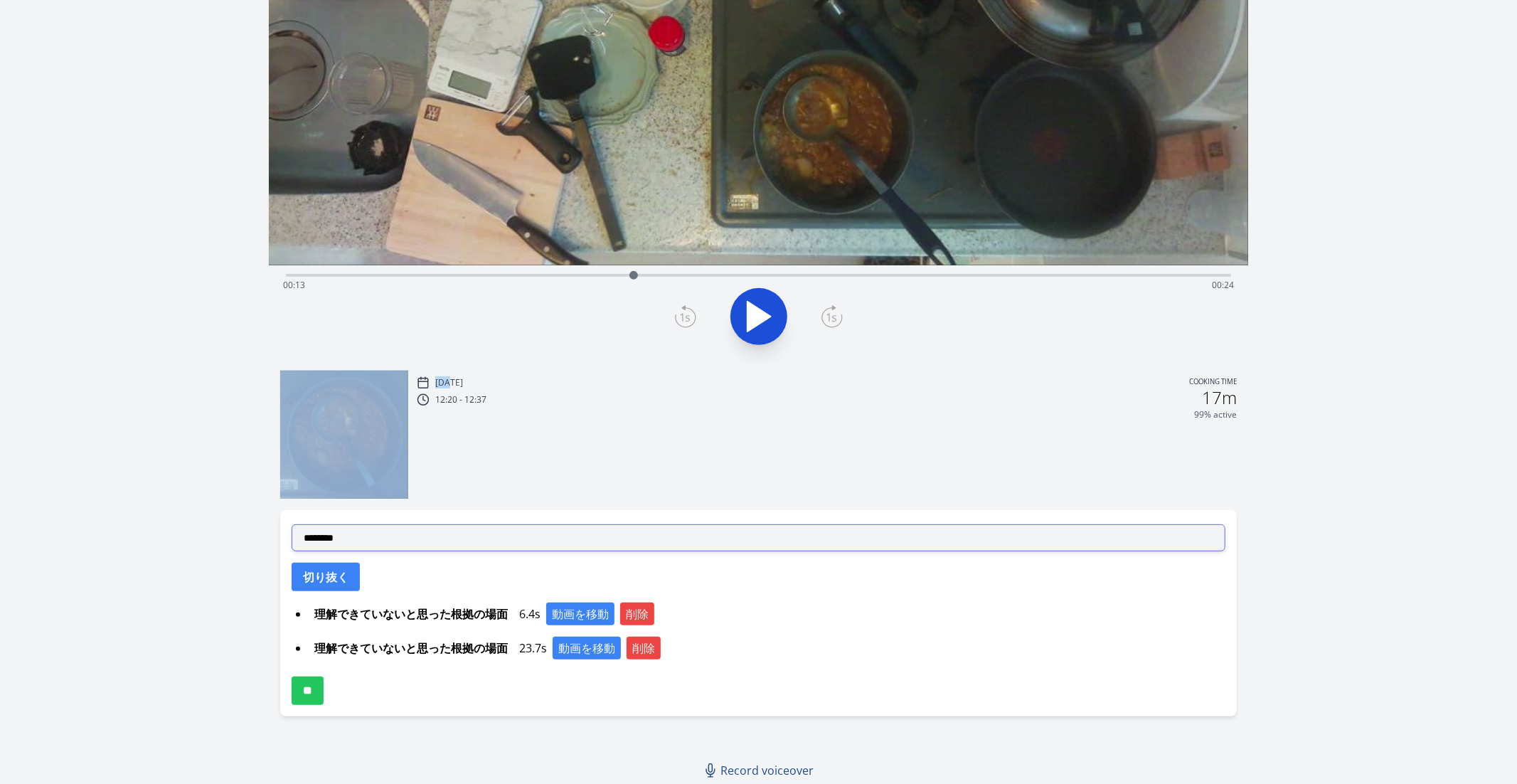
click at [356, 541] on select "**********" at bounding box center [759, 537] width 935 height 27
select select "**********"
click at [291, 524] on select "**********" at bounding box center [759, 537] width 935 height 27
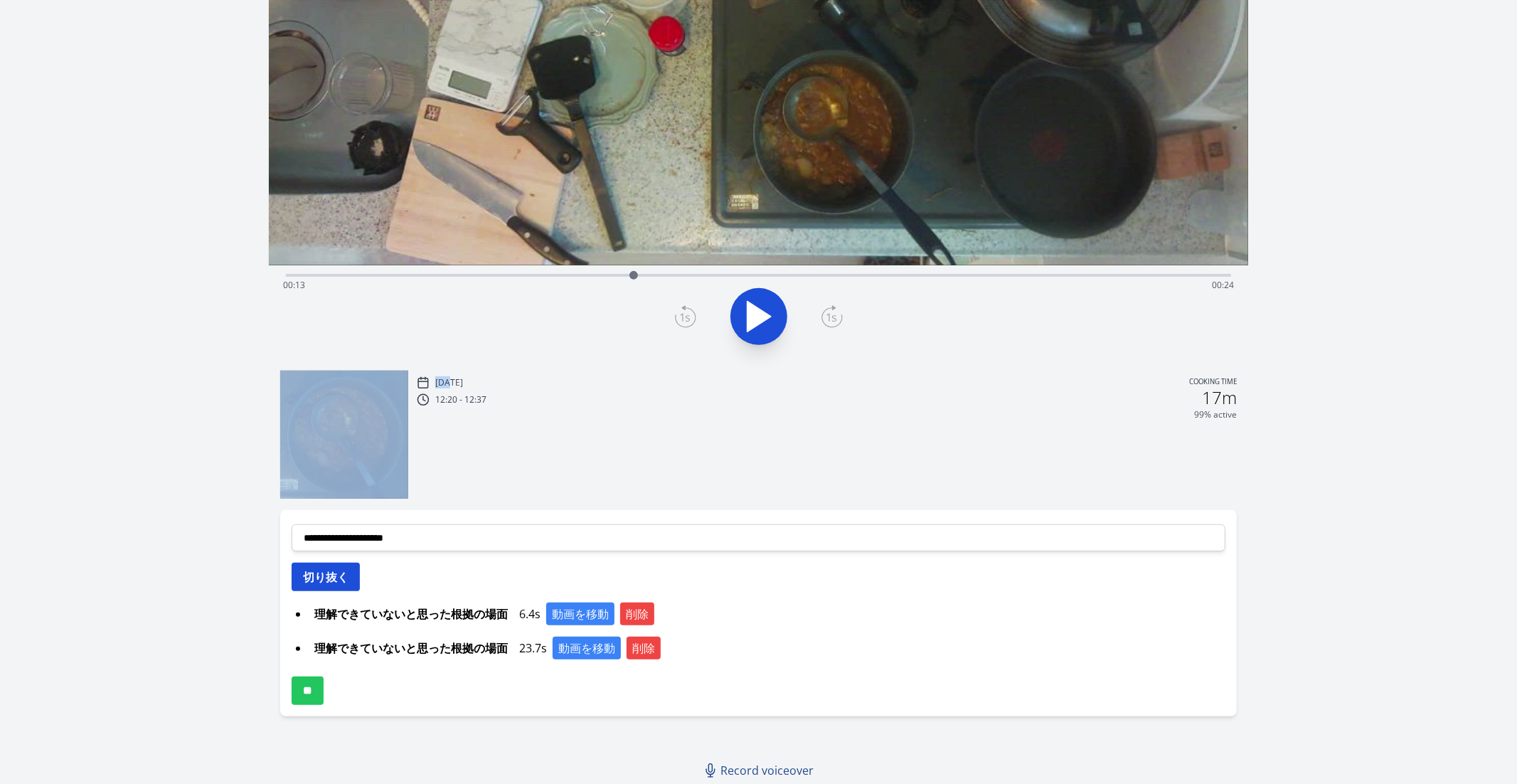
click at [308, 578] on button "切り抜く" at bounding box center [325, 577] width 69 height 29
select select
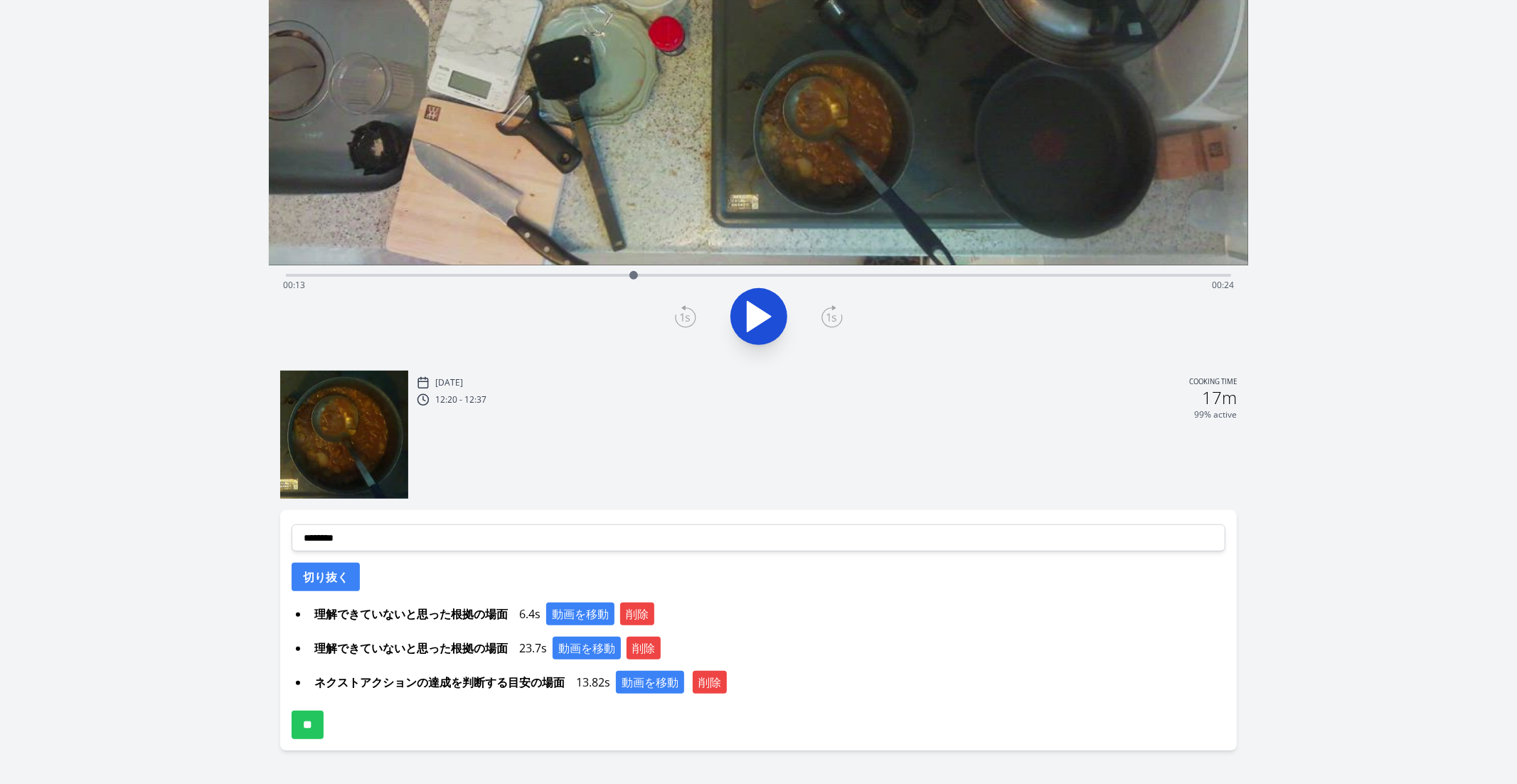
click at [757, 449] on div "Tue, 9th Sep 2025 Cooking time 12:20 - 12:37 17m 99% active" at bounding box center [827, 436] width 821 height 125
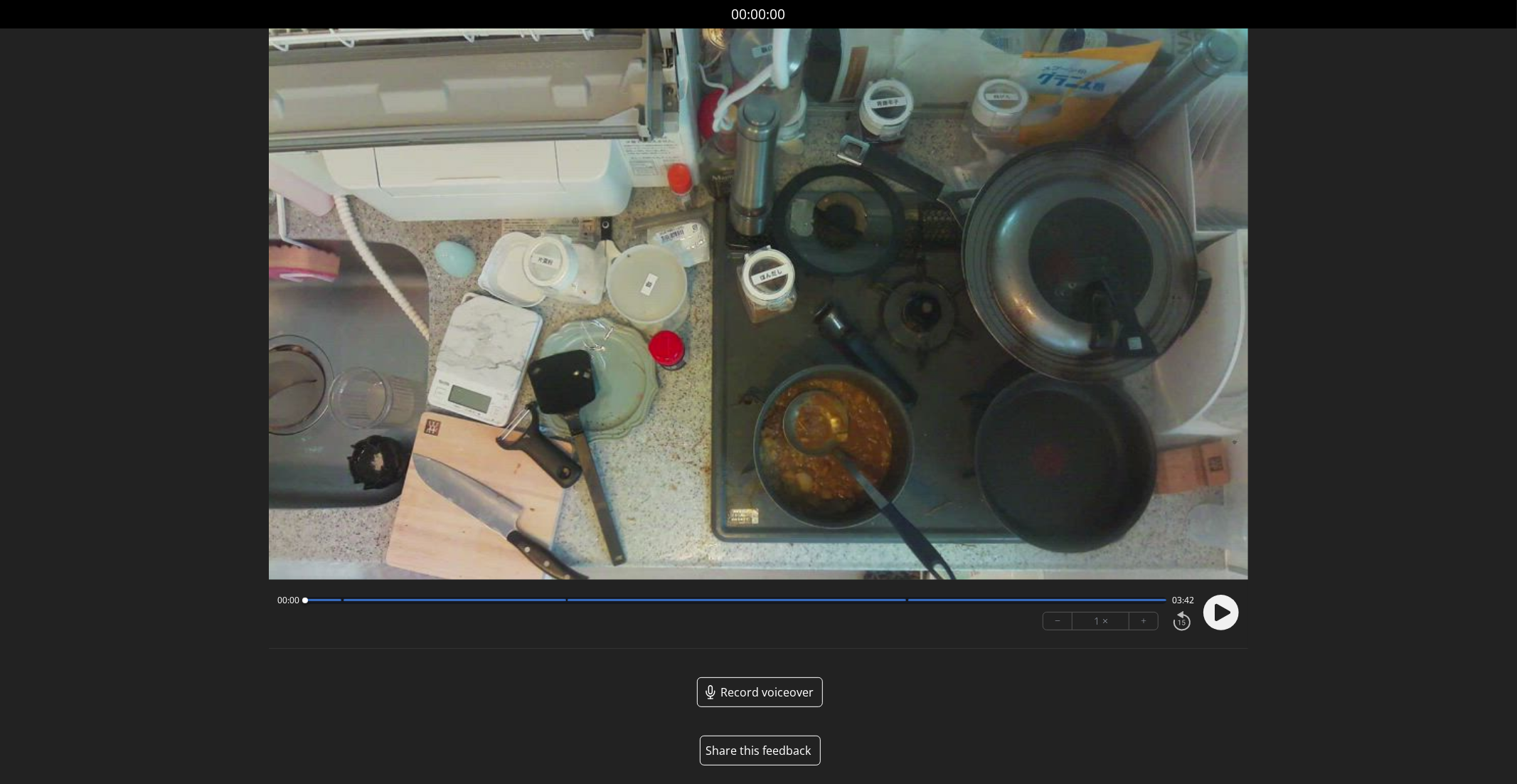
click at [1198, 601] on div at bounding box center [1218, 612] width 43 height 49
click at [1225, 616] on icon at bounding box center [1223, 612] width 16 height 17
click at [337, 603] on div at bounding box center [736, 600] width 862 height 7
click at [1222, 613] on circle at bounding box center [1221, 612] width 36 height 36
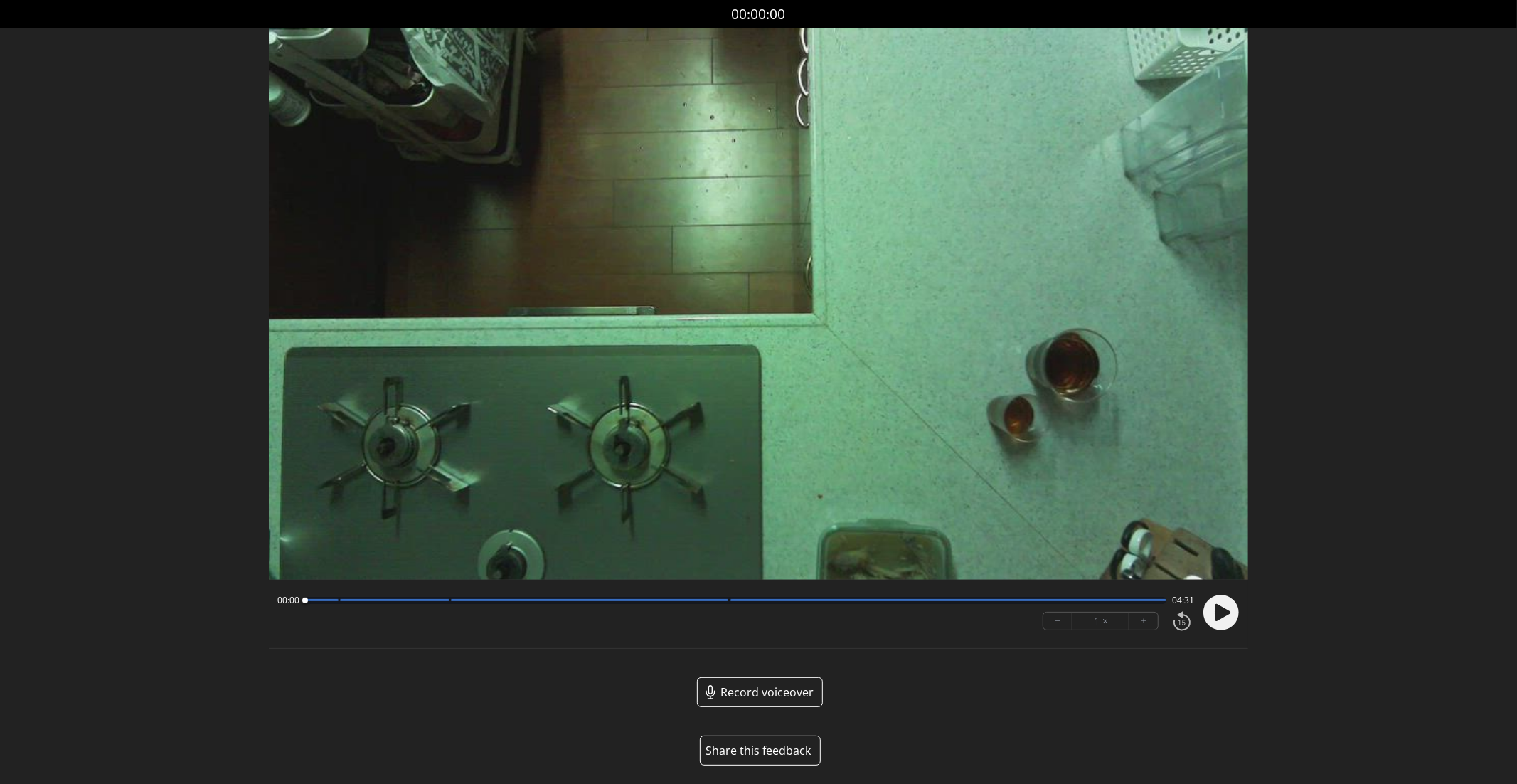
click at [1232, 637] on div "00:00 04:31 − 1 × +" at bounding box center [759, 613] width 980 height 51
click at [1225, 594] on icon at bounding box center [1221, 612] width 37 height 37
click at [330, 598] on div at bounding box center [736, 600] width 862 height 7
click at [1221, 619] on circle at bounding box center [1221, 612] width 36 height 36
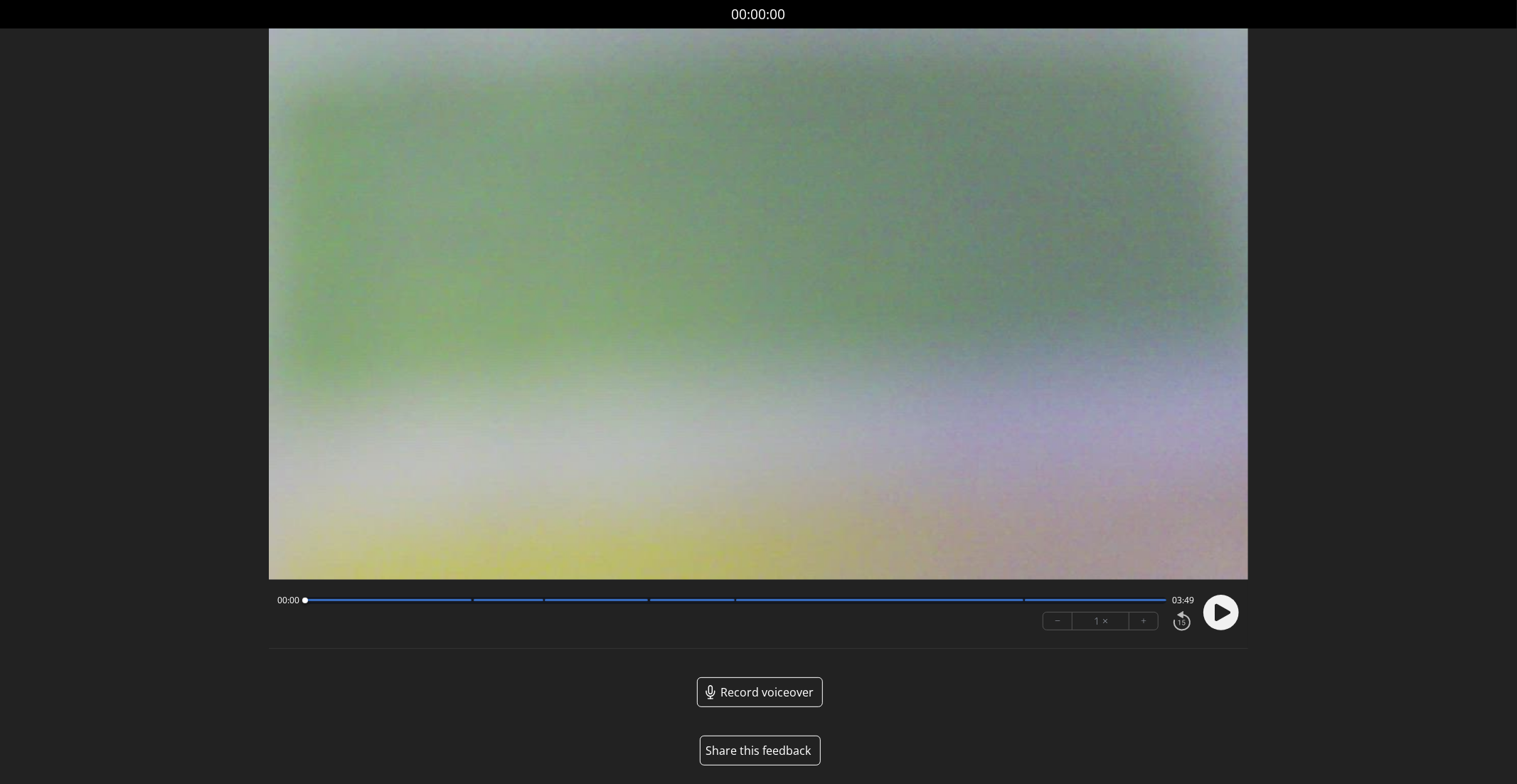
click at [947, 599] on div at bounding box center [879, 600] width 287 height 2
click at [1015, 600] on div at bounding box center [879, 600] width 287 height 2
click at [1033, 599] on div at bounding box center [1095, 600] width 141 height 2
click at [1045, 599] on div at bounding box center [1095, 600] width 141 height 2
click at [615, 595] on div "03:17 00:32" at bounding box center [736, 600] width 918 height 11
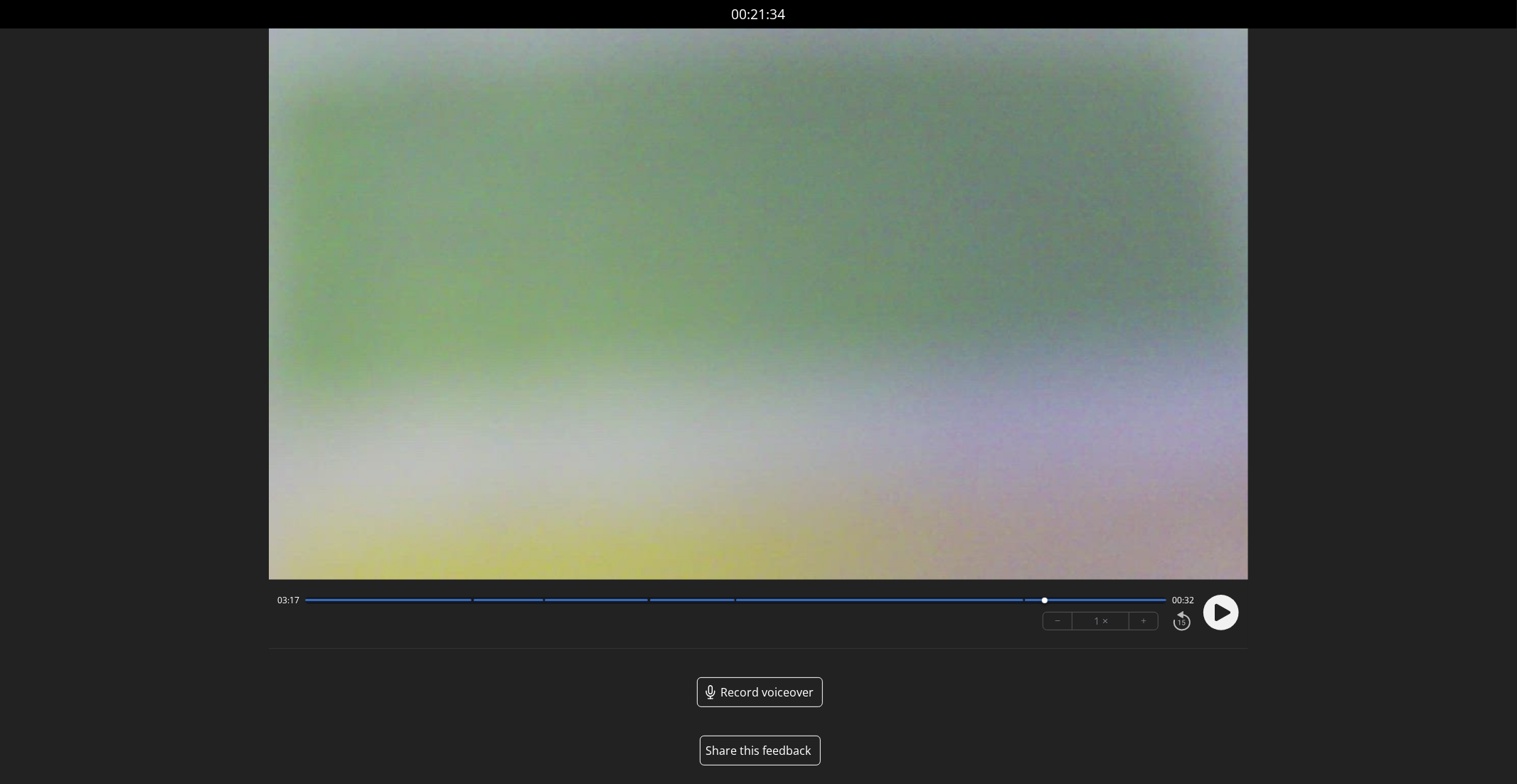
click at [611, 604] on div "03:17 00:32" at bounding box center [736, 600] width 918 height 11
click at [658, 606] on div "03:17 00:32 − 1 × +" at bounding box center [733, 612] width 924 height 49
click at [652, 599] on div at bounding box center [736, 600] width 862 height 7
click at [647, 599] on div at bounding box center [652, 601] width 19 height 19
click at [635, 599] on div at bounding box center [596, 600] width 103 height 2
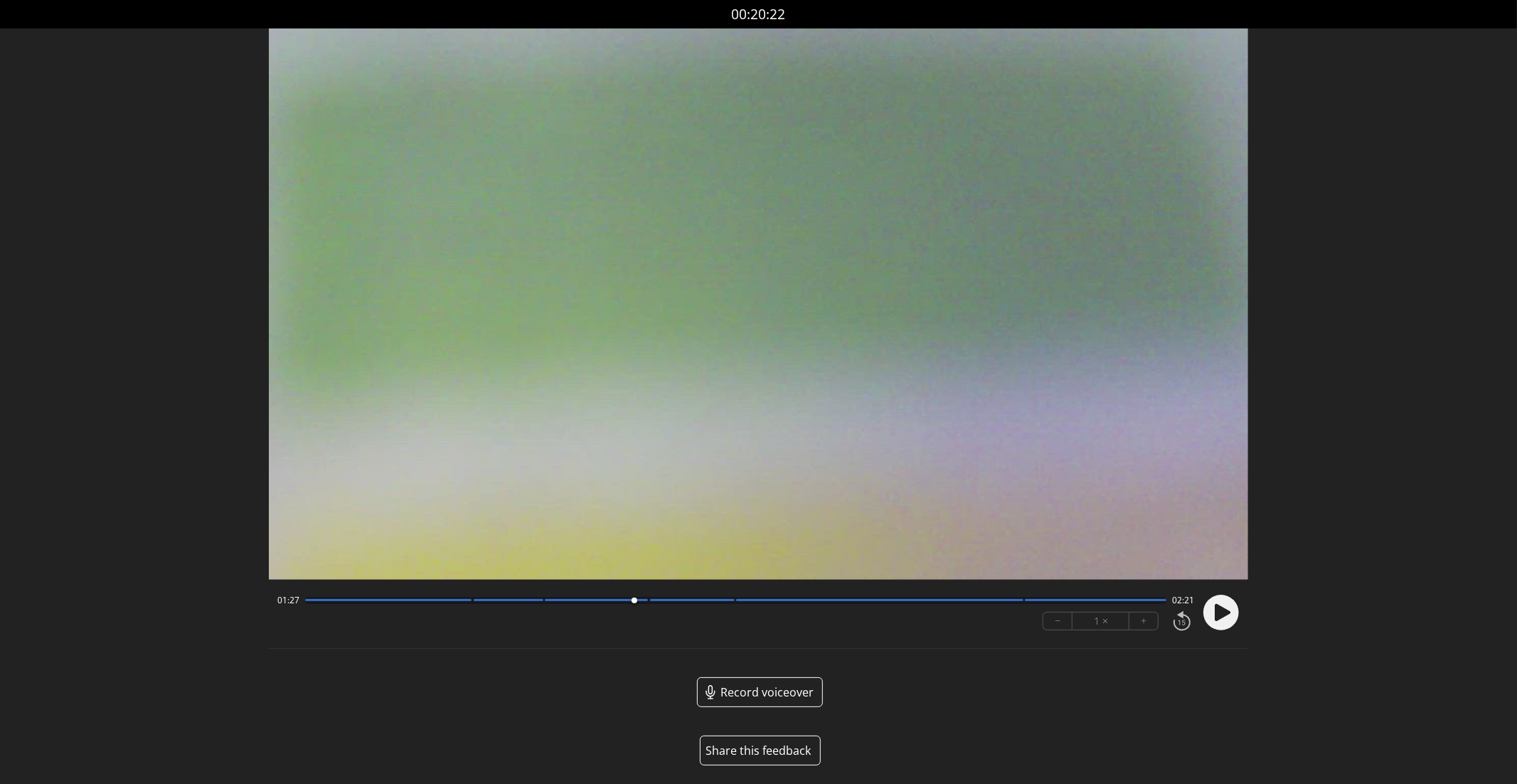
click at [592, 603] on div at bounding box center [736, 600] width 862 height 7
click at [497, 610] on div "01:16 02:33 − 1 × +" at bounding box center [733, 612] width 924 height 49
click at [462, 602] on div at bounding box center [736, 600] width 862 height 7
click at [475, 601] on div at bounding box center [508, 600] width 69 height 2
click at [471, 601] on div at bounding box center [475, 601] width 19 height 19
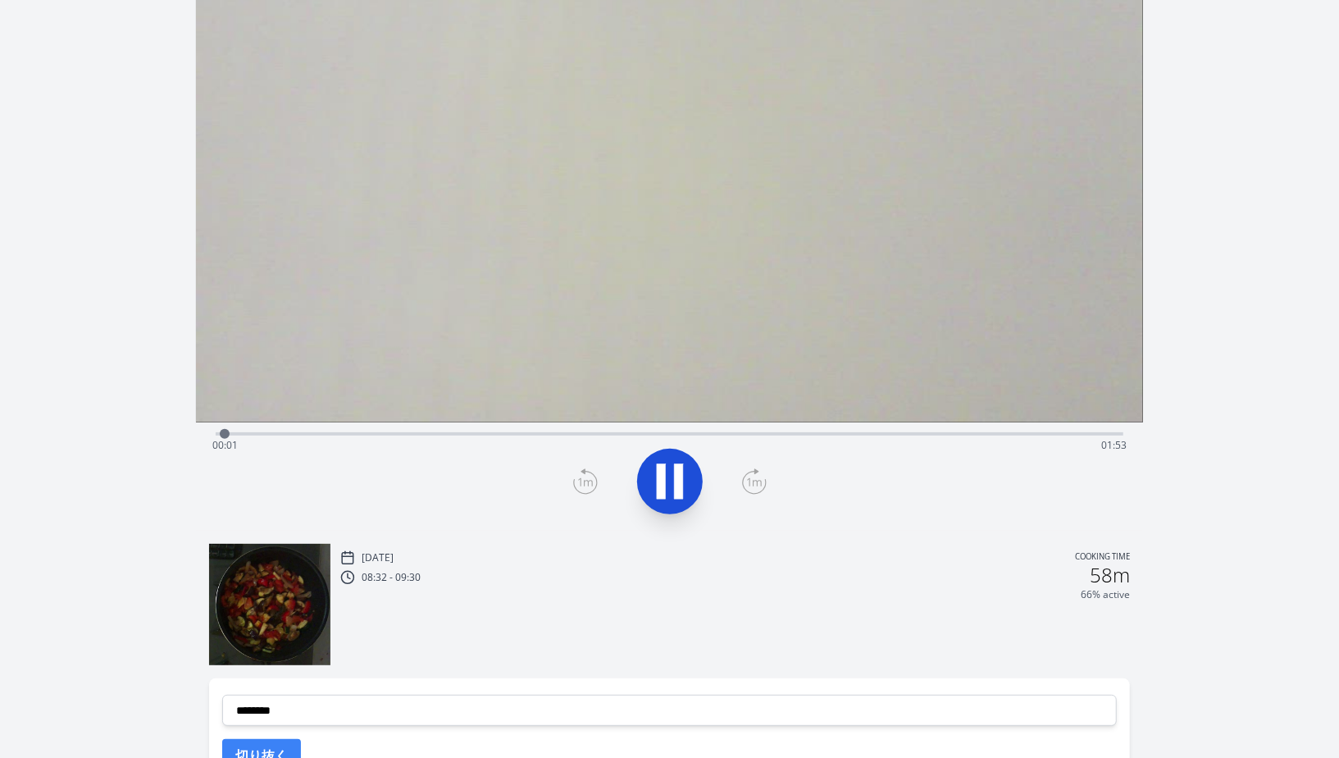
scroll to position [419, 0]
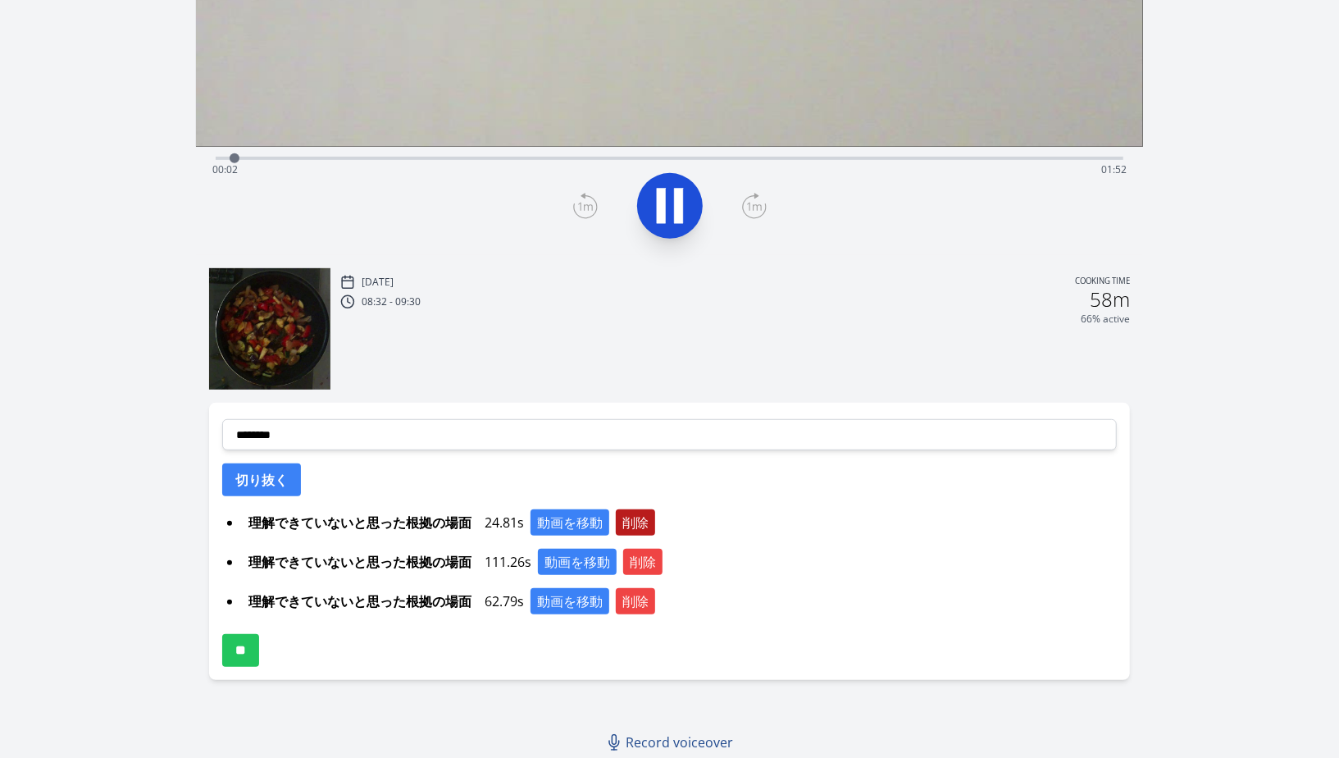
click at [642, 525] on button "削除" at bounding box center [635, 522] width 39 height 26
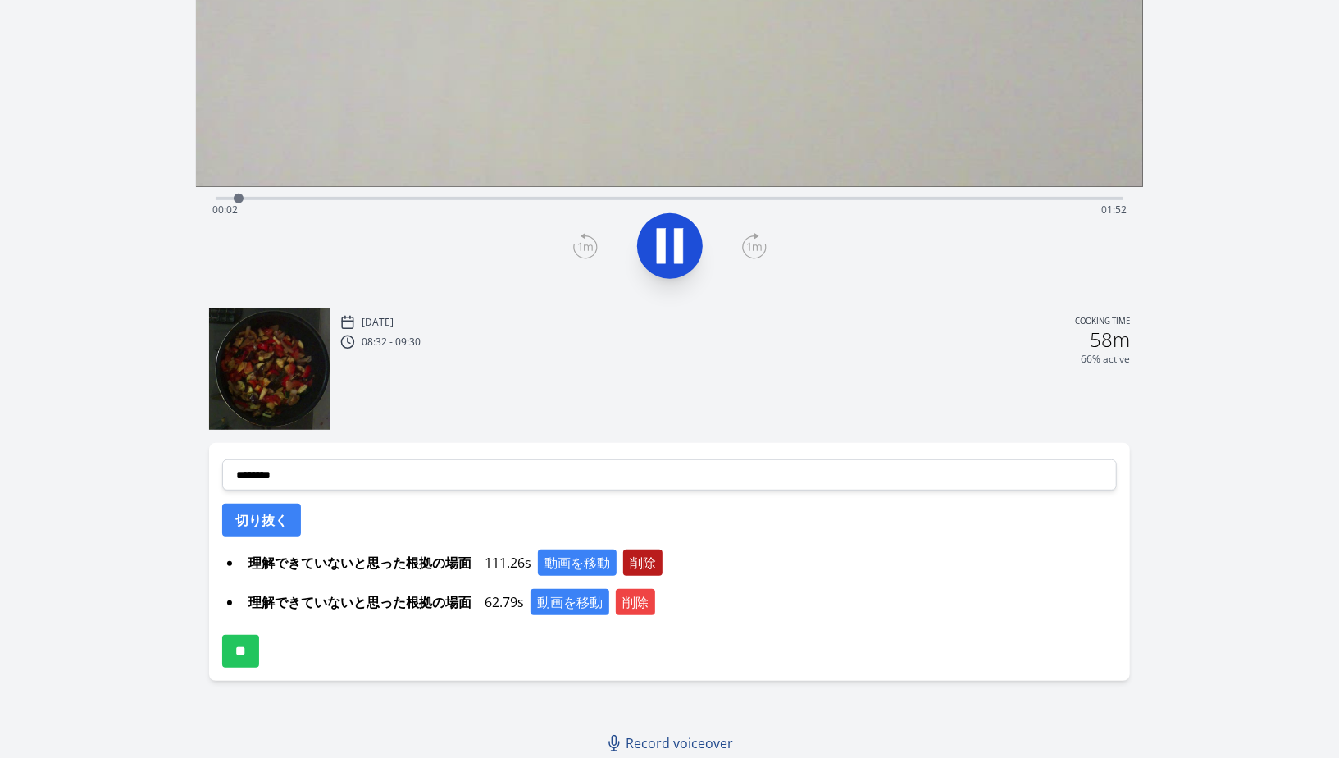
click at [650, 559] on button "削除" at bounding box center [642, 563] width 39 height 26
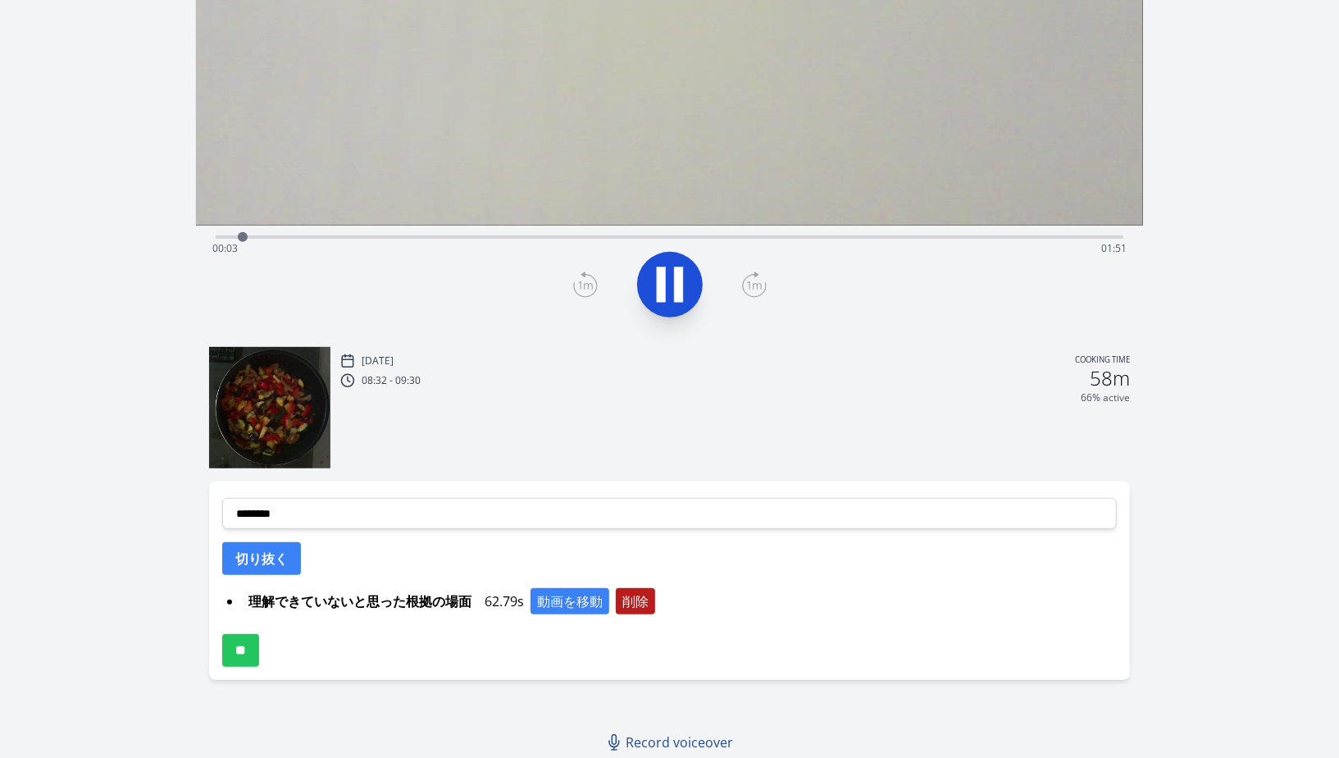
click at [649, 591] on button "削除" at bounding box center [635, 601] width 39 height 26
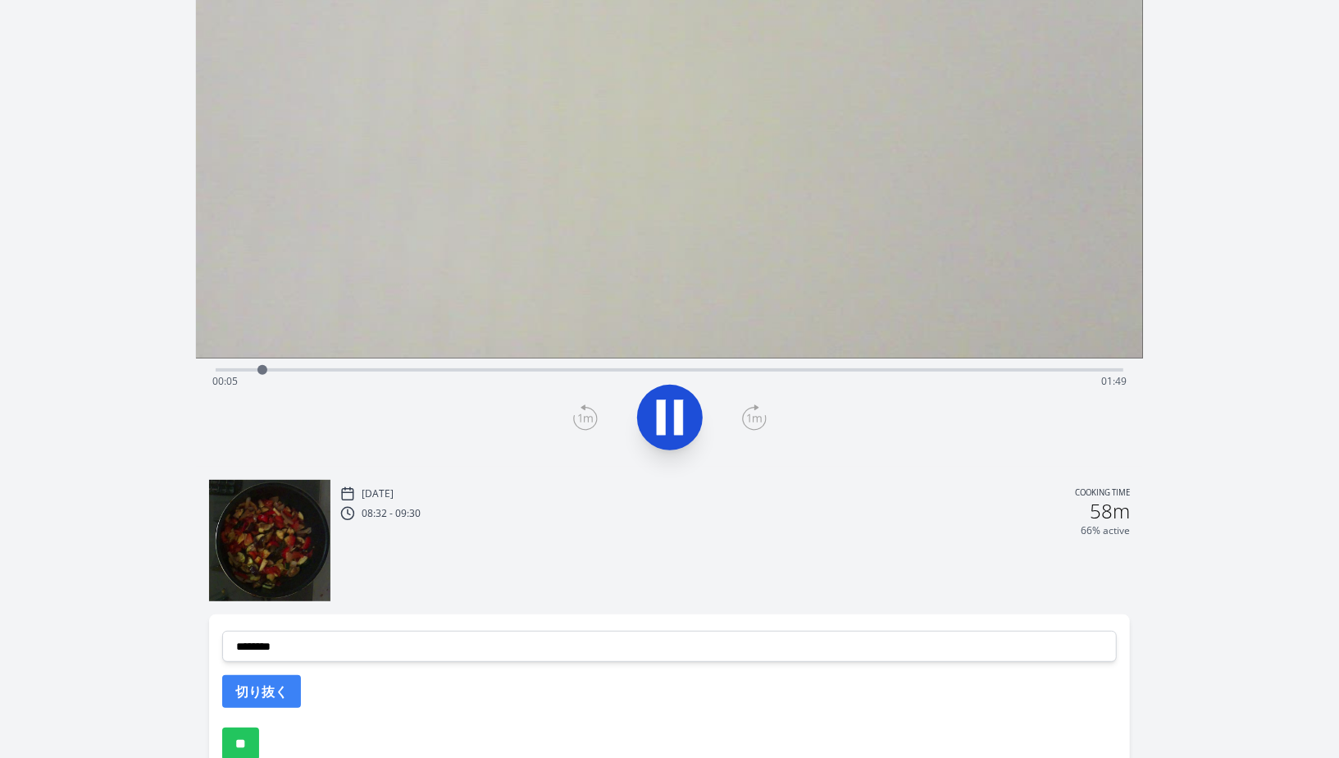
scroll to position [39, 0]
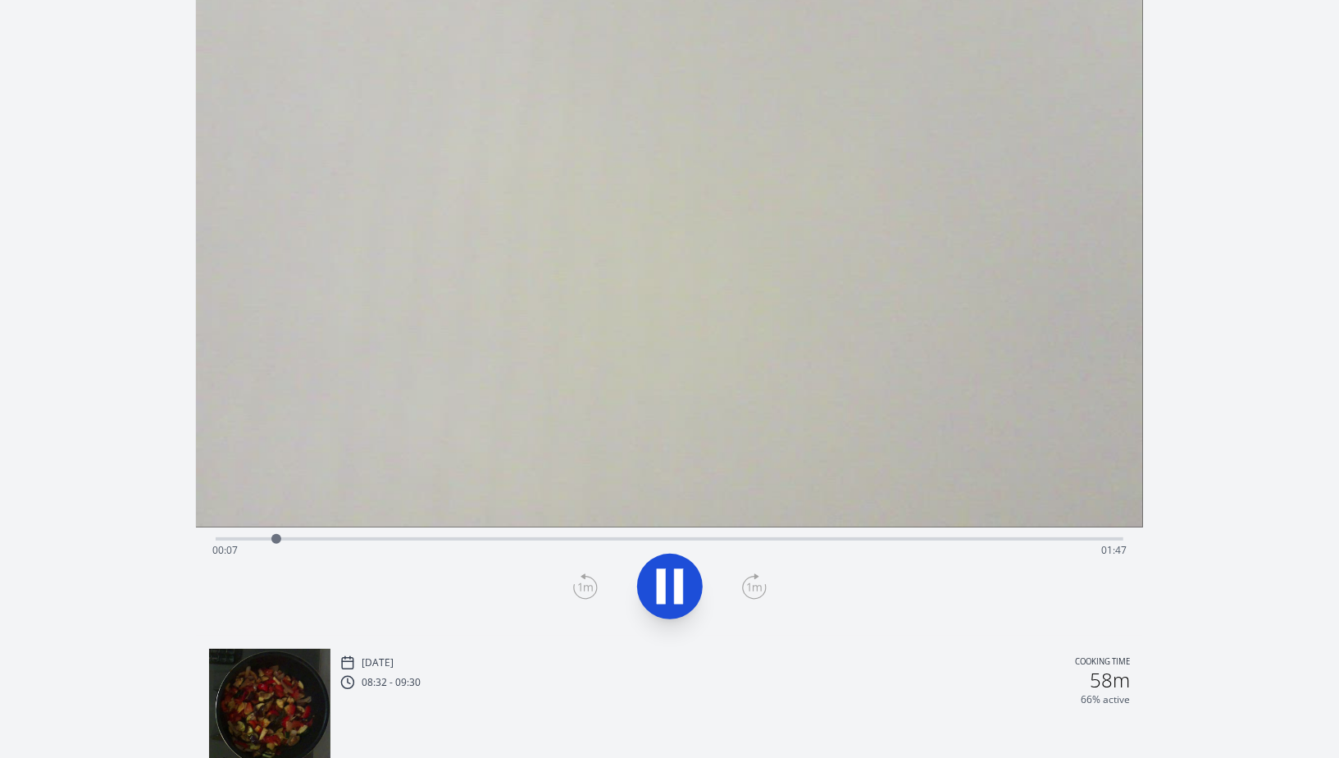
click at [428, 548] on div "Time elapsed: 00:07 Time remaining: 01:47" at bounding box center [669, 550] width 915 height 26
click at [457, 536] on div "Time elapsed: 00:27 Time remaining: 01:27" at bounding box center [670, 537] width 908 height 20
click at [385, 533] on div "Time elapsed: 00:30 Time remaining: 01:24" at bounding box center [670, 537] width 908 height 20
click at [445, 532] on div "Time elapsed: 00:21 Time remaining: 01:33" at bounding box center [670, 537] width 908 height 20
click at [476, 523] on video at bounding box center [669, 260] width 947 height 533
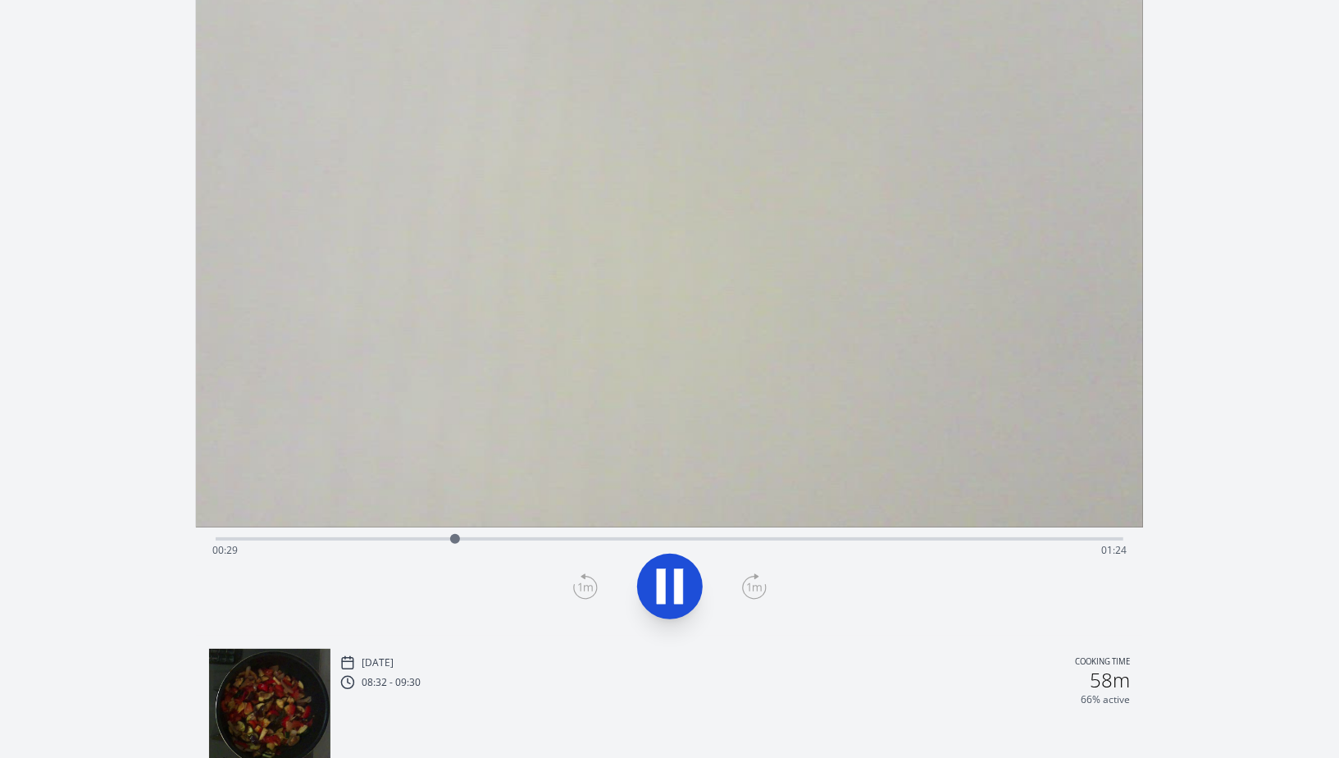
click at [483, 527] on div "Time elapsed: 00:29 Time remaining: 01:24" at bounding box center [670, 537] width 908 height 20
click at [483, 536] on div at bounding box center [486, 539] width 10 height 10
click at [501, 536] on div "Time elapsed: 00:33 Time remaining: 01:21" at bounding box center [670, 537] width 908 height 20
click at [522, 540] on div "Time elapsed: 00:36 Time remaining: 01:18" at bounding box center [669, 550] width 915 height 26
click at [515, 543] on div "Time elapsed: 00:39 Time remaining: 01:15" at bounding box center [669, 550] width 915 height 26
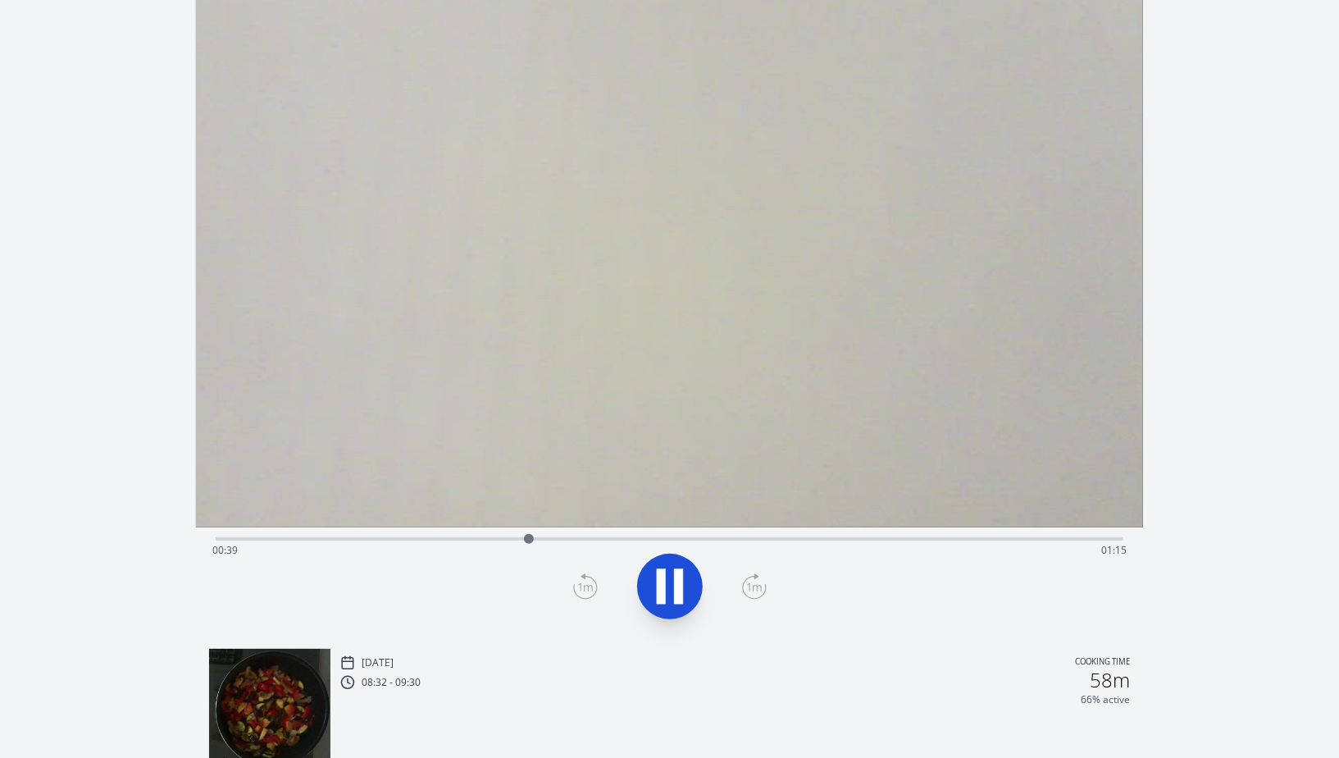
click at [653, 577] on icon at bounding box center [670, 586] width 46 height 46
click at [587, 590] on icon at bounding box center [585, 586] width 25 height 26
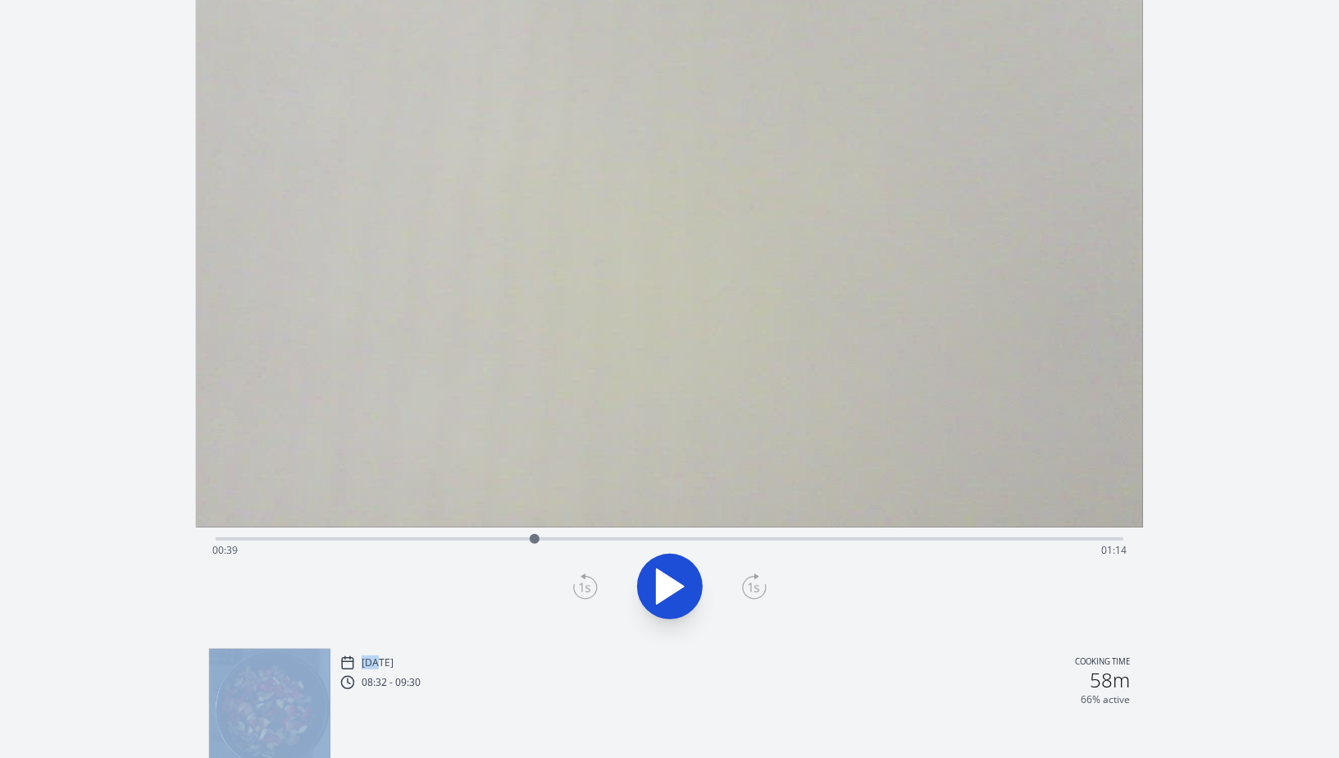
click at [587, 590] on icon at bounding box center [585, 586] width 25 height 26
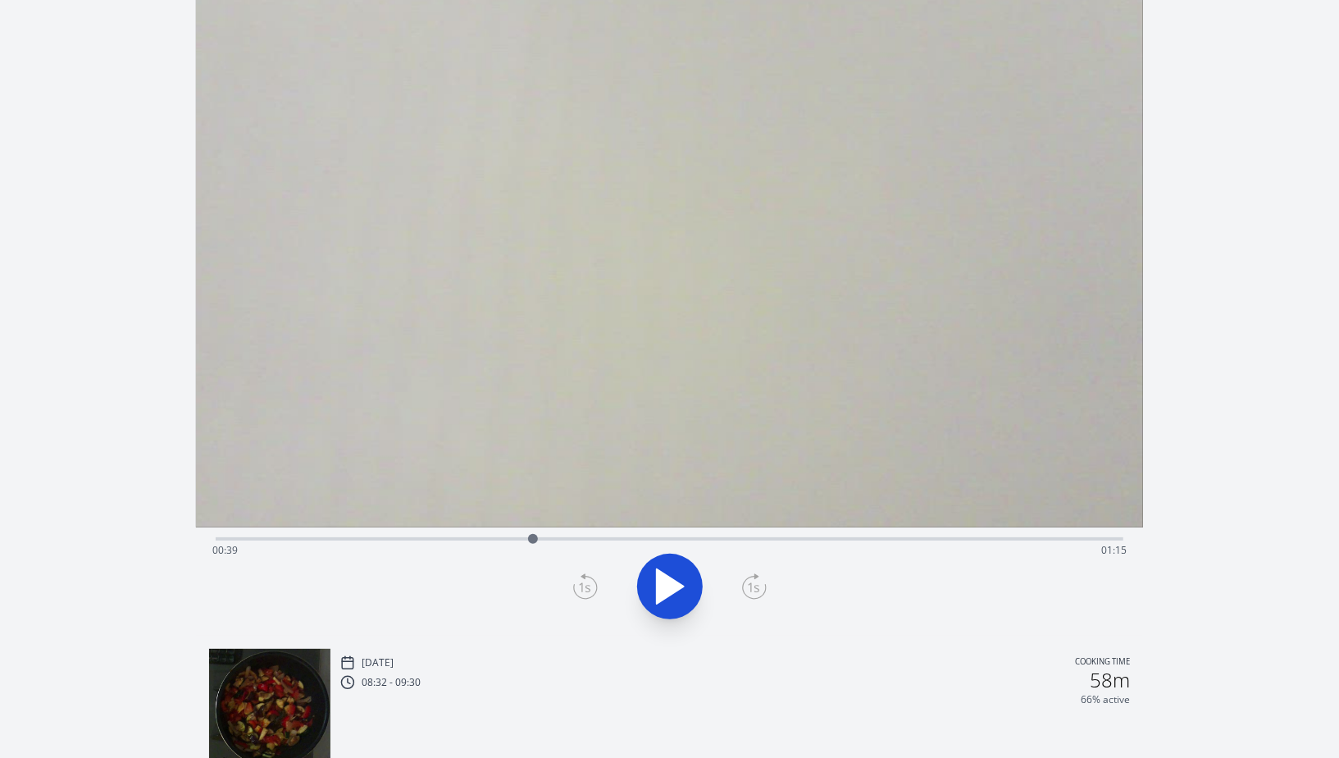
click at [585, 582] on icon at bounding box center [585, 586] width 25 height 26
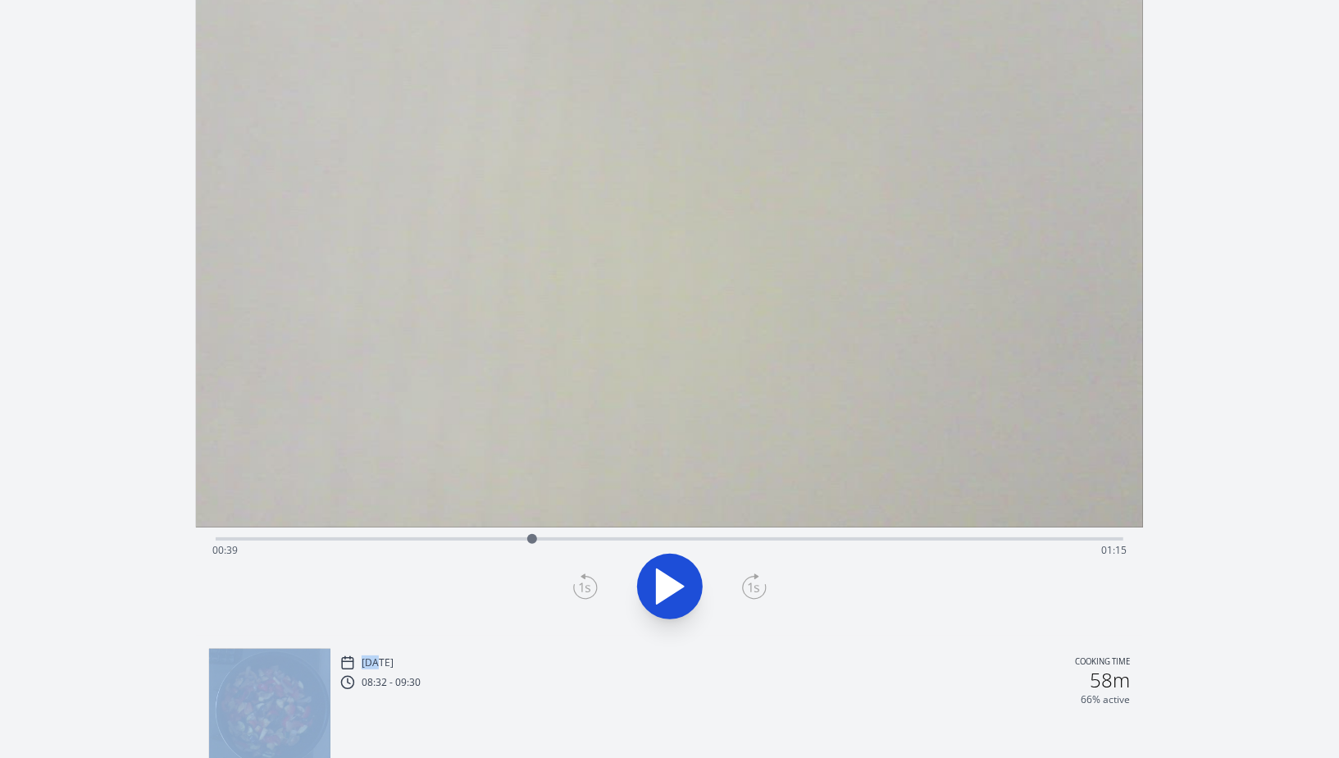
click at [585, 582] on icon at bounding box center [585, 586] width 25 height 26
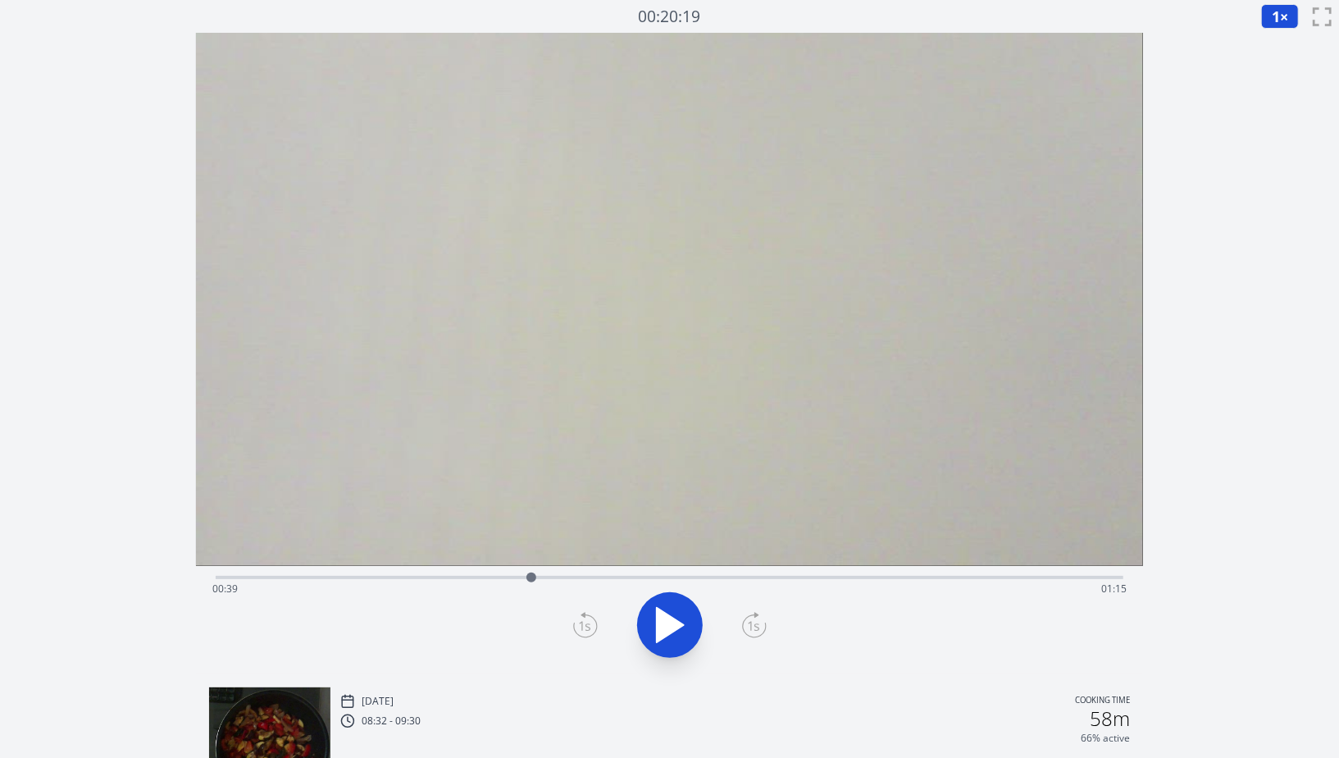
click at [518, 576] on div "Time elapsed: 00:39 Time remaining: 01:15" at bounding box center [669, 589] width 915 height 26
click at [497, 577] on div "Time elapsed: 00:37 Time remaining: 01:16" at bounding box center [669, 589] width 915 height 26
click at [485, 575] on div at bounding box center [497, 577] width 25 height 25
click at [586, 619] on icon at bounding box center [585, 625] width 25 height 26
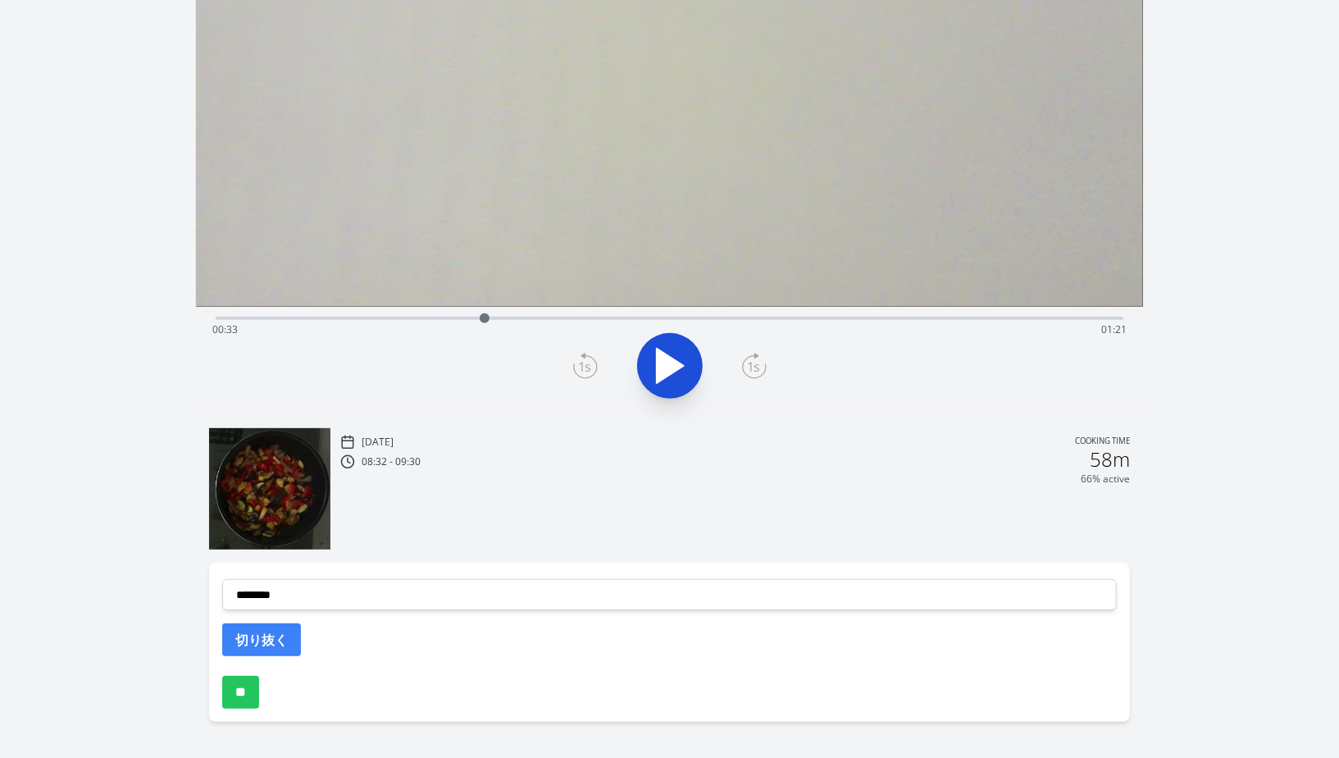
scroll to position [301, 0]
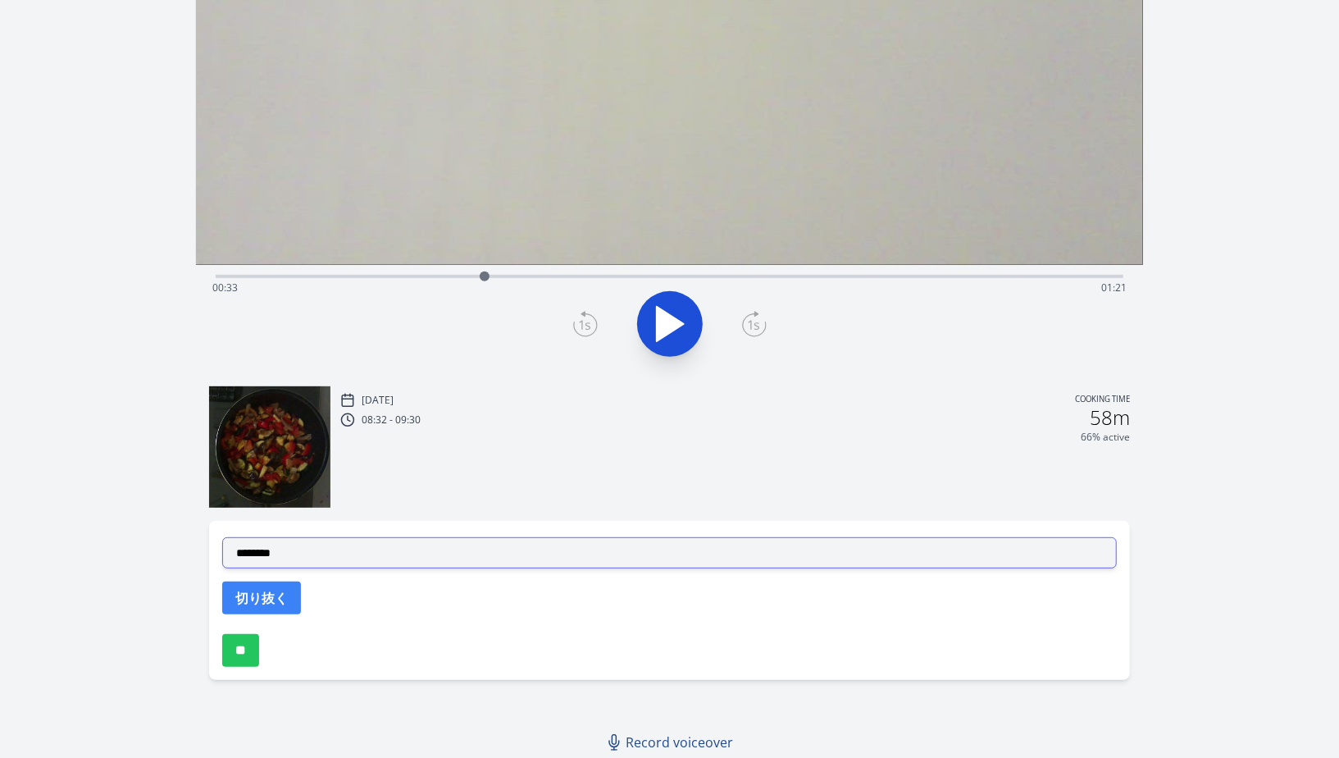
click at [311, 540] on select "**********" at bounding box center [669, 552] width 895 height 31
click at [294, 554] on select "**********" at bounding box center [669, 552] width 895 height 31
select select "**********"
click at [222, 537] on select "**********" at bounding box center [669, 552] width 895 height 31
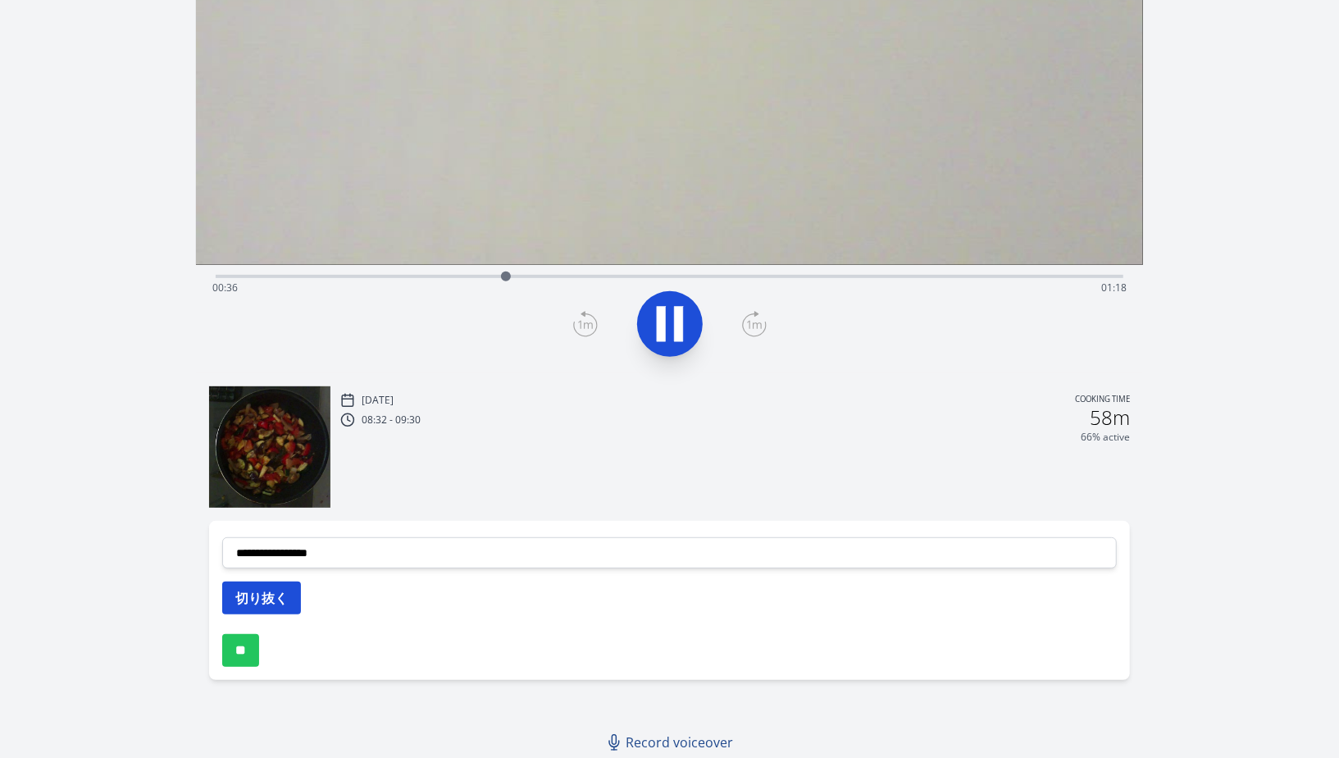
click at [267, 610] on button "切り抜く" at bounding box center [261, 598] width 79 height 33
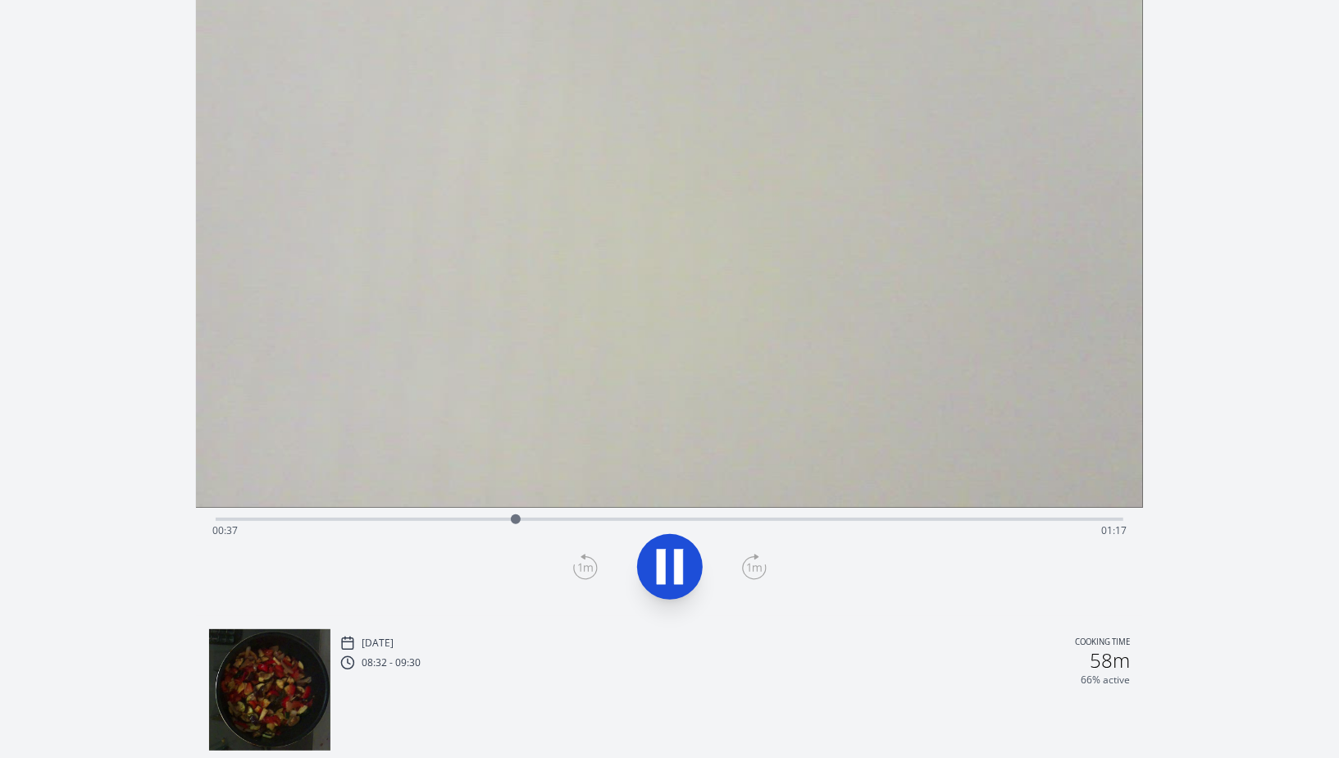
scroll to position [0, 0]
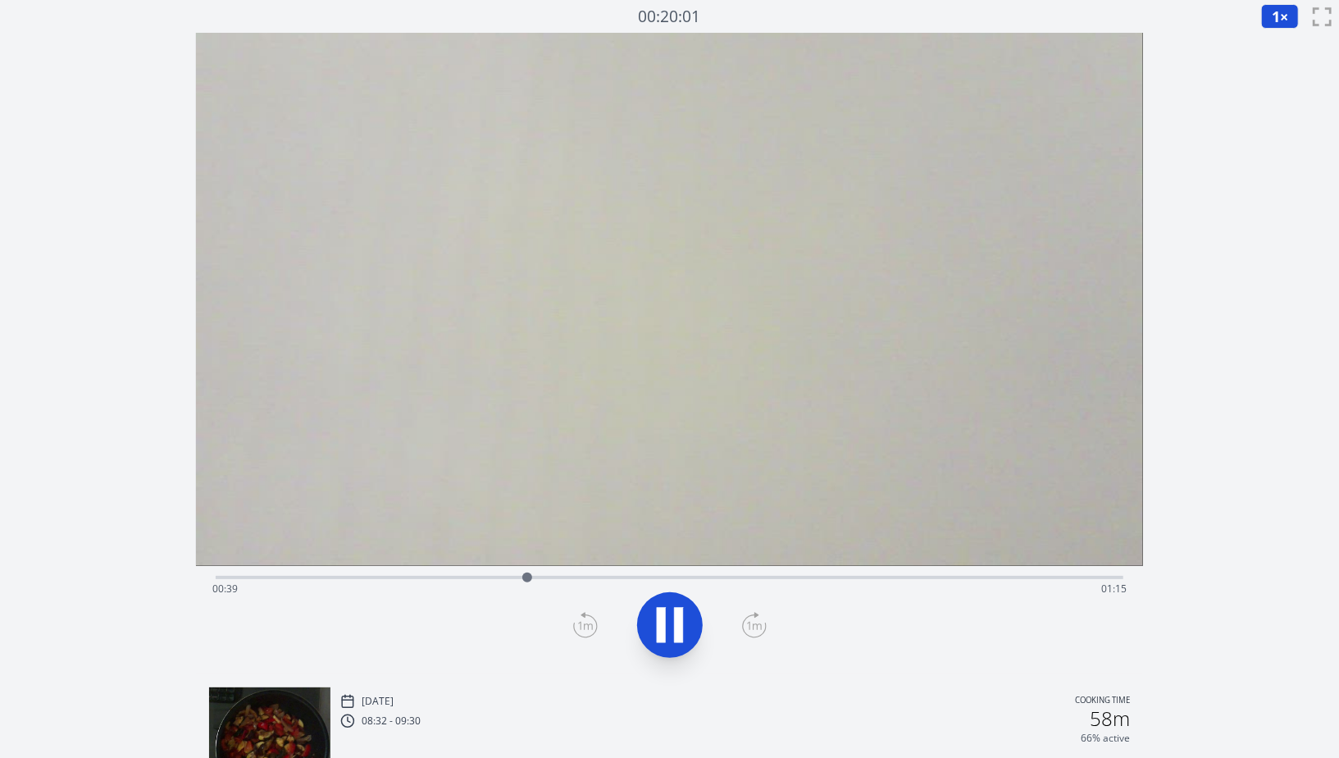
click at [581, 575] on div "Time elapsed: 00:39 Time remaining: 01:15" at bounding box center [670, 576] width 908 height 20
click at [465, 577] on div "Time elapsed: 00:45 Time remaining: 01:08" at bounding box center [669, 589] width 915 height 26
click at [382, 574] on div "Time elapsed: 00:31 Time remaining: 01:23" at bounding box center [670, 576] width 908 height 20
click at [513, 564] on video at bounding box center [669, 299] width 947 height 533
click at [513, 573] on div "Time elapsed: 00:22 Time remaining: 01:32" at bounding box center [670, 576] width 908 height 20
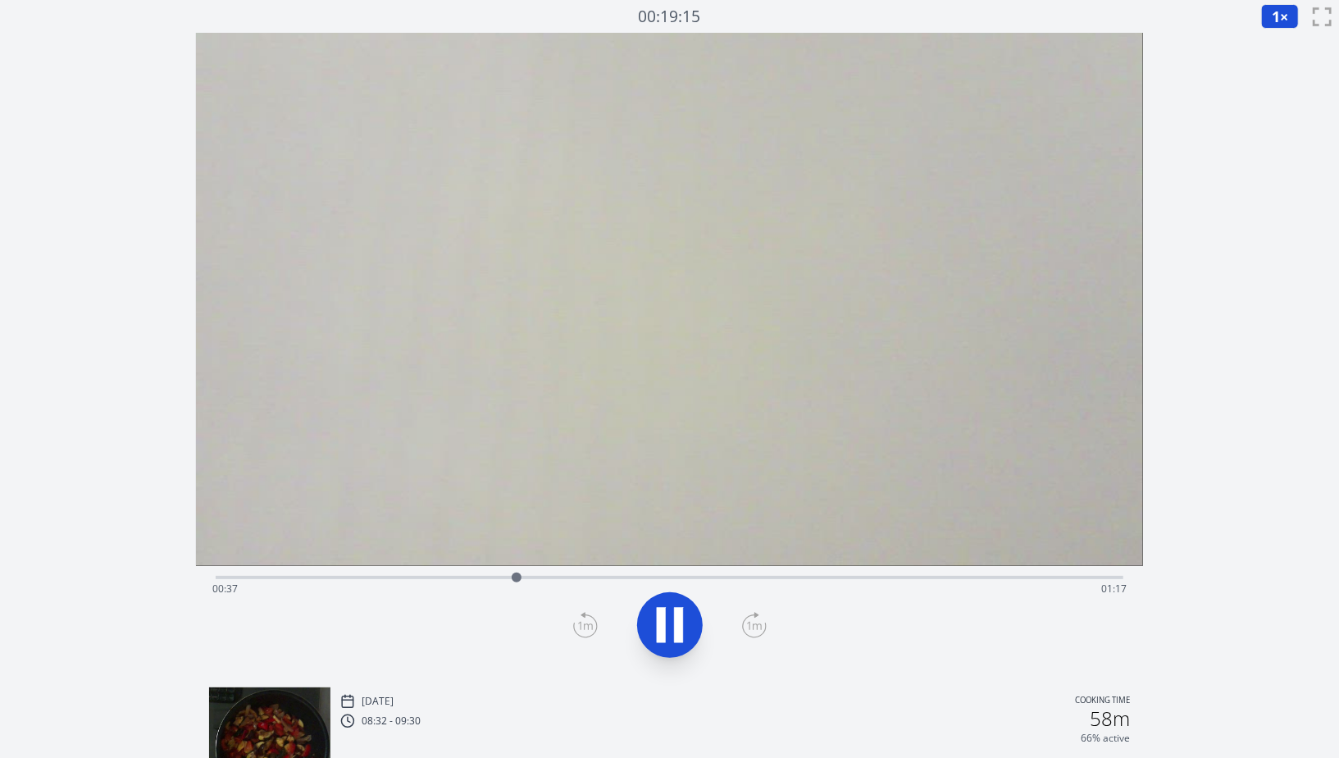
click at [827, 580] on div "Time elapsed: 00:37 Time remaining: 01:17" at bounding box center [669, 589] width 915 height 26
click at [884, 576] on div "Time elapsed: 01:16 Time remaining: 00:38" at bounding box center [669, 589] width 915 height 26
click at [947, 579] on div "Time elapsed: 01:24 Time remaining: 00:30" at bounding box center [669, 589] width 915 height 26
click at [1002, 581] on div "Time elapsed: 01:32 Time remaining: 00:22" at bounding box center [669, 589] width 915 height 26
click at [929, 580] on div "Time elapsed: 01:39 Time remaining: 00:15" at bounding box center [669, 589] width 915 height 26
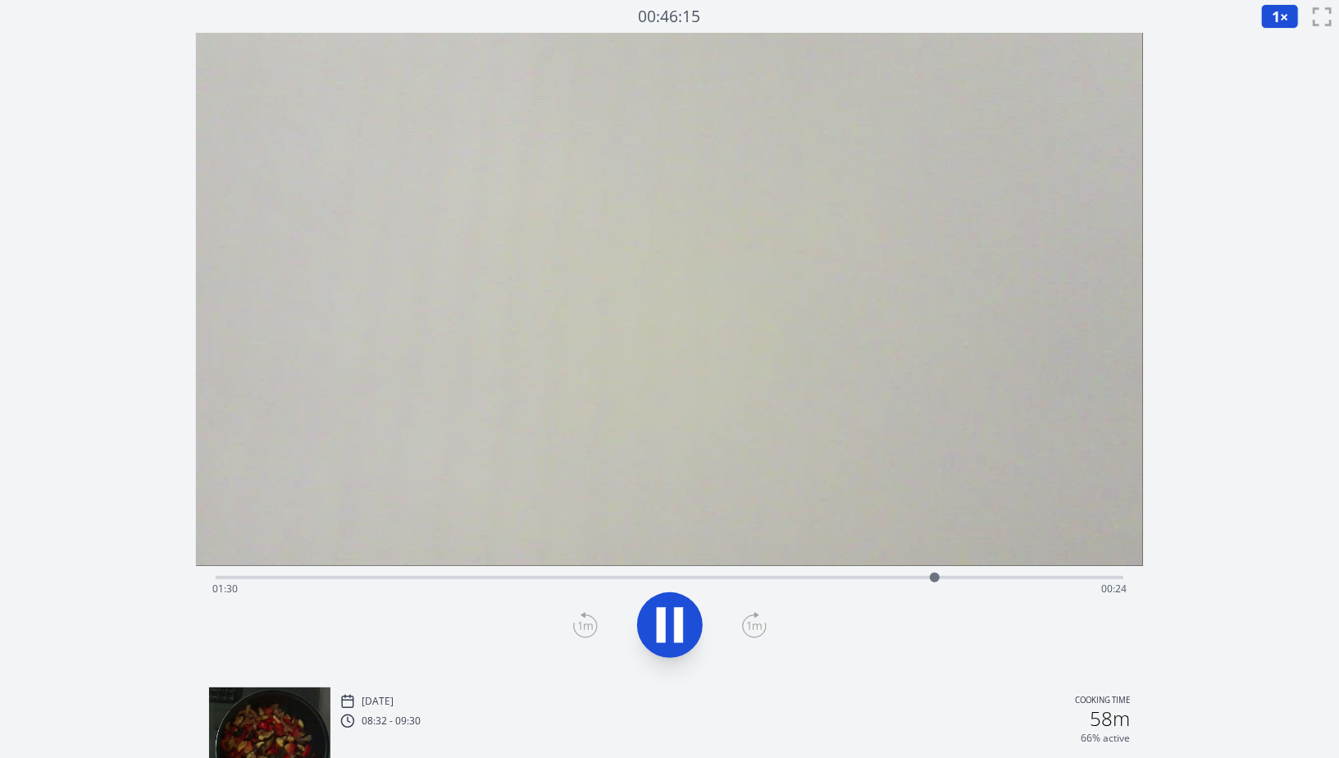
click at [954, 582] on div "Time elapsed: 01:30 Time remaining: 00:24" at bounding box center [669, 589] width 915 height 26
click at [699, 627] on button at bounding box center [670, 625] width 66 height 66
click at [758, 627] on icon at bounding box center [753, 626] width 11 height 10
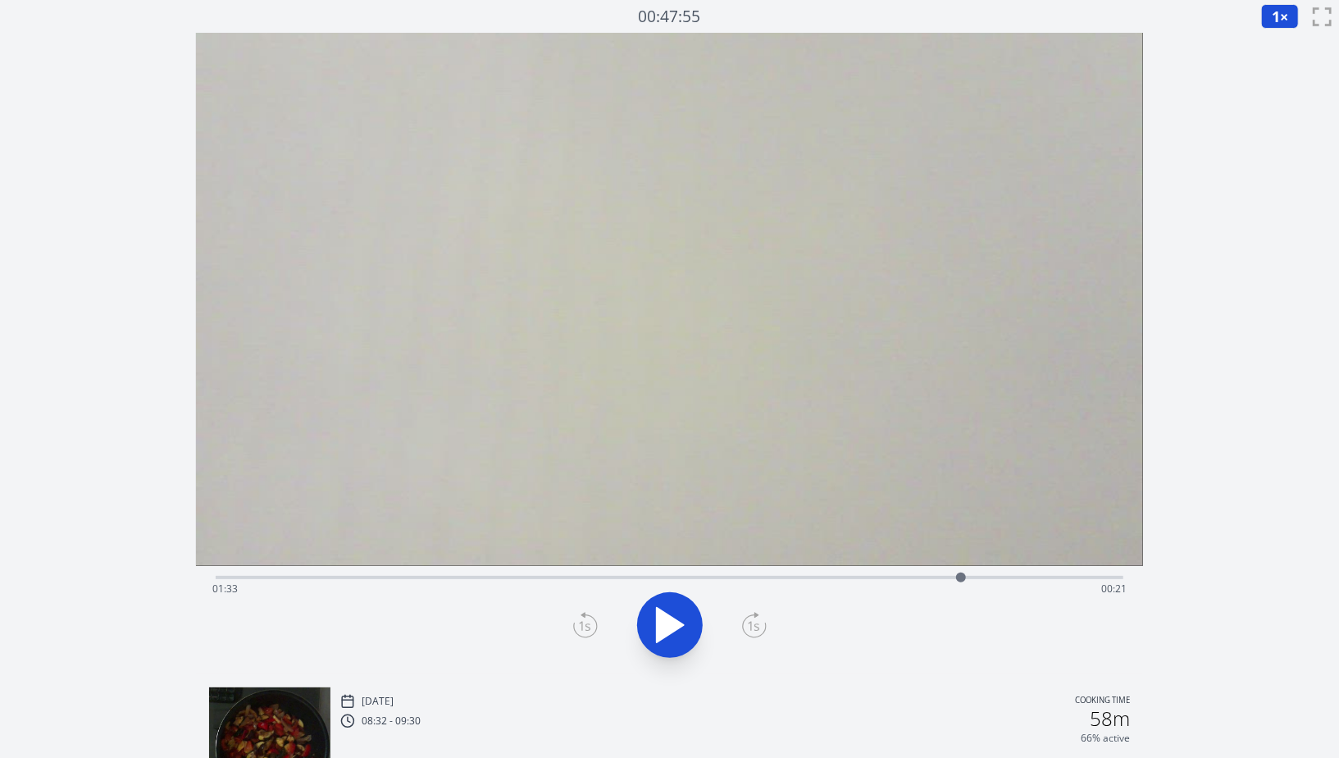
click at [758, 627] on icon at bounding box center [753, 626] width 11 height 10
click at [585, 625] on icon at bounding box center [585, 625] width 25 height 26
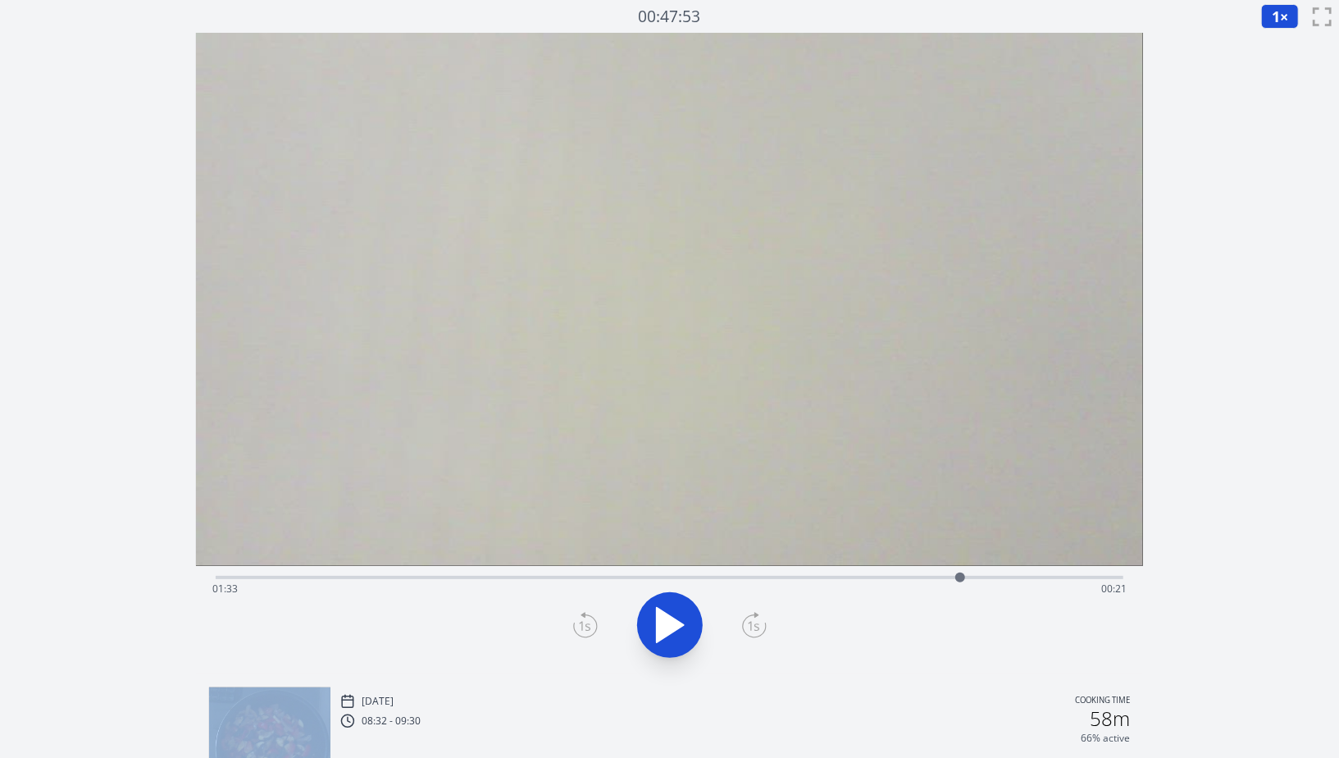
click at [585, 625] on icon at bounding box center [585, 625] width 25 height 26
click at [1078, 586] on div "Time elapsed: 01:33 Time remaining: 00:21" at bounding box center [669, 589] width 915 height 26
click at [1083, 579] on div at bounding box center [1077, 577] width 25 height 25
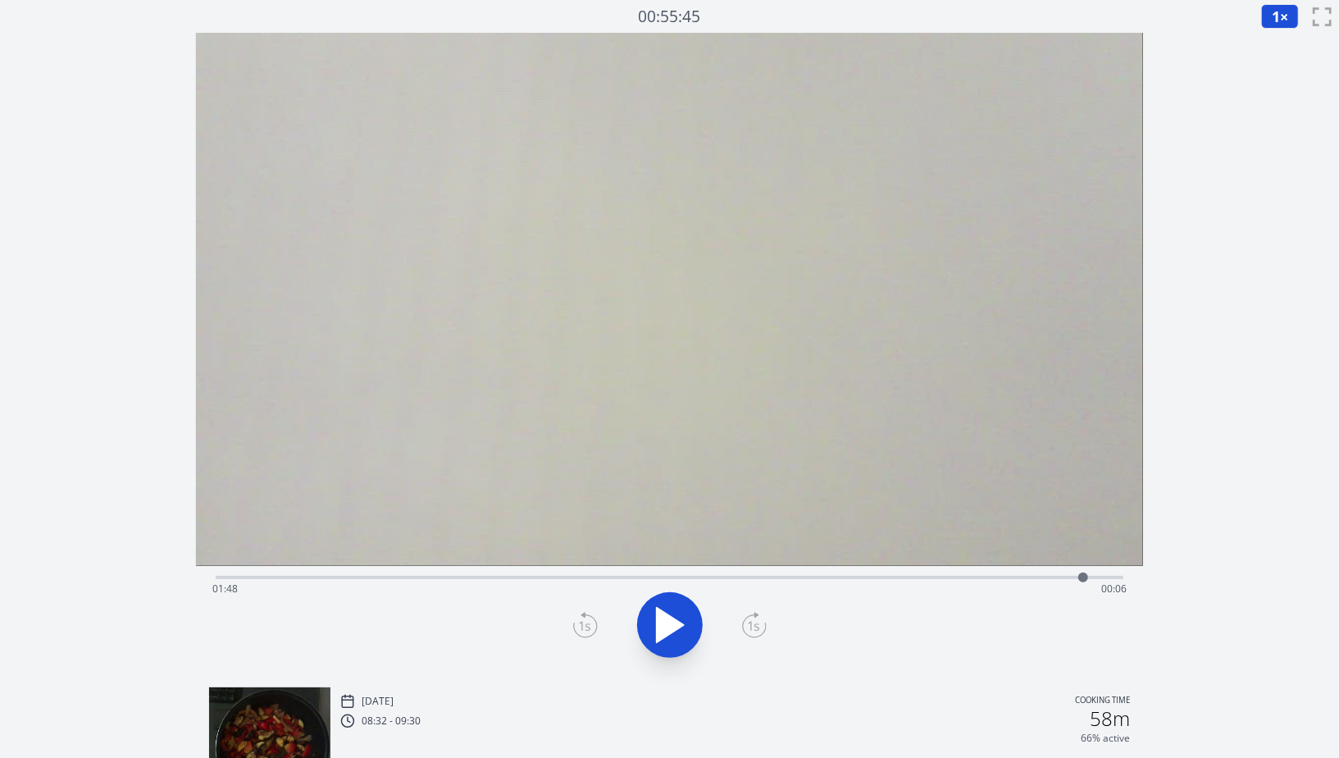
click at [1084, 578] on div at bounding box center [1084, 577] width 10 height 10
click at [1092, 578] on div at bounding box center [1084, 577] width 25 height 25
click at [1112, 583] on span "00:05" at bounding box center [1114, 589] width 25 height 14
drag, startPoint x: 1106, startPoint y: 577, endPoint x: 1094, endPoint y: 578, distance: 12.4
click at [1094, 578] on div at bounding box center [1094, 577] width 25 height 25
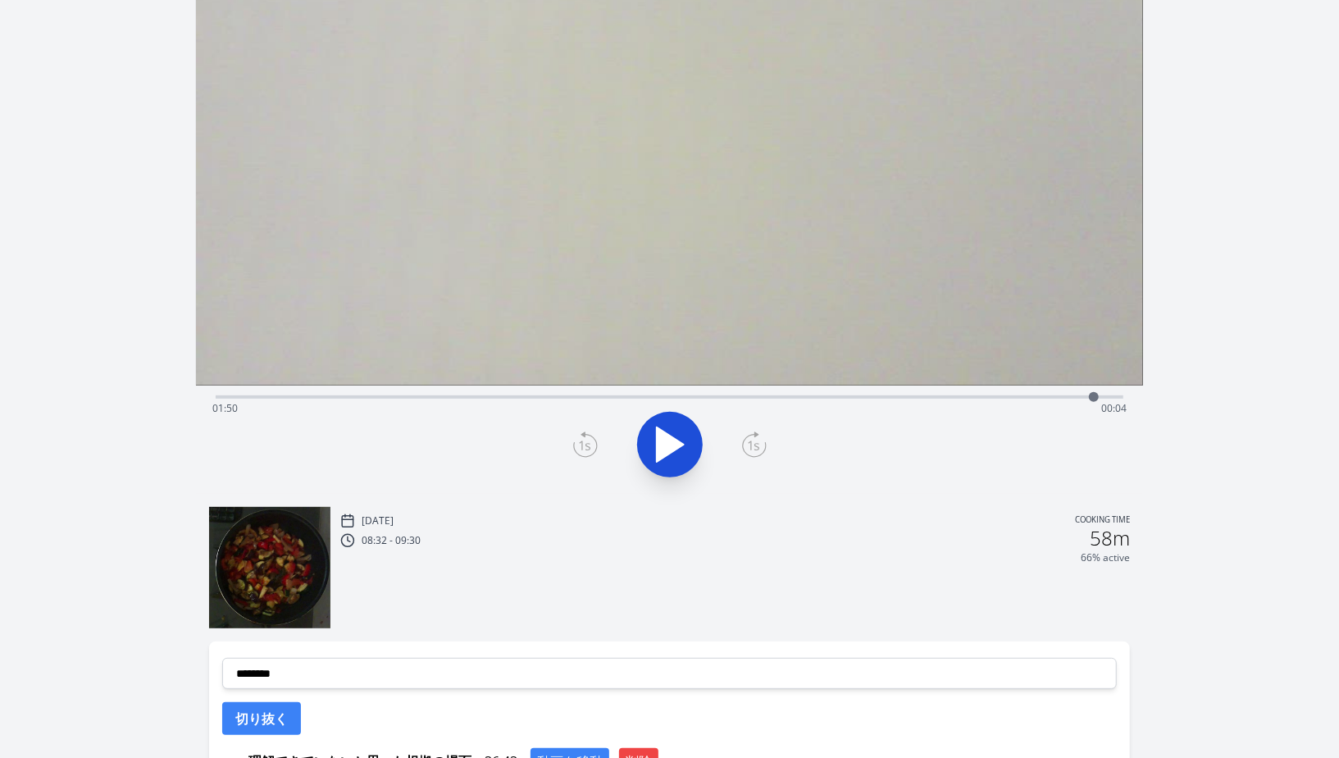
scroll to position [246, 0]
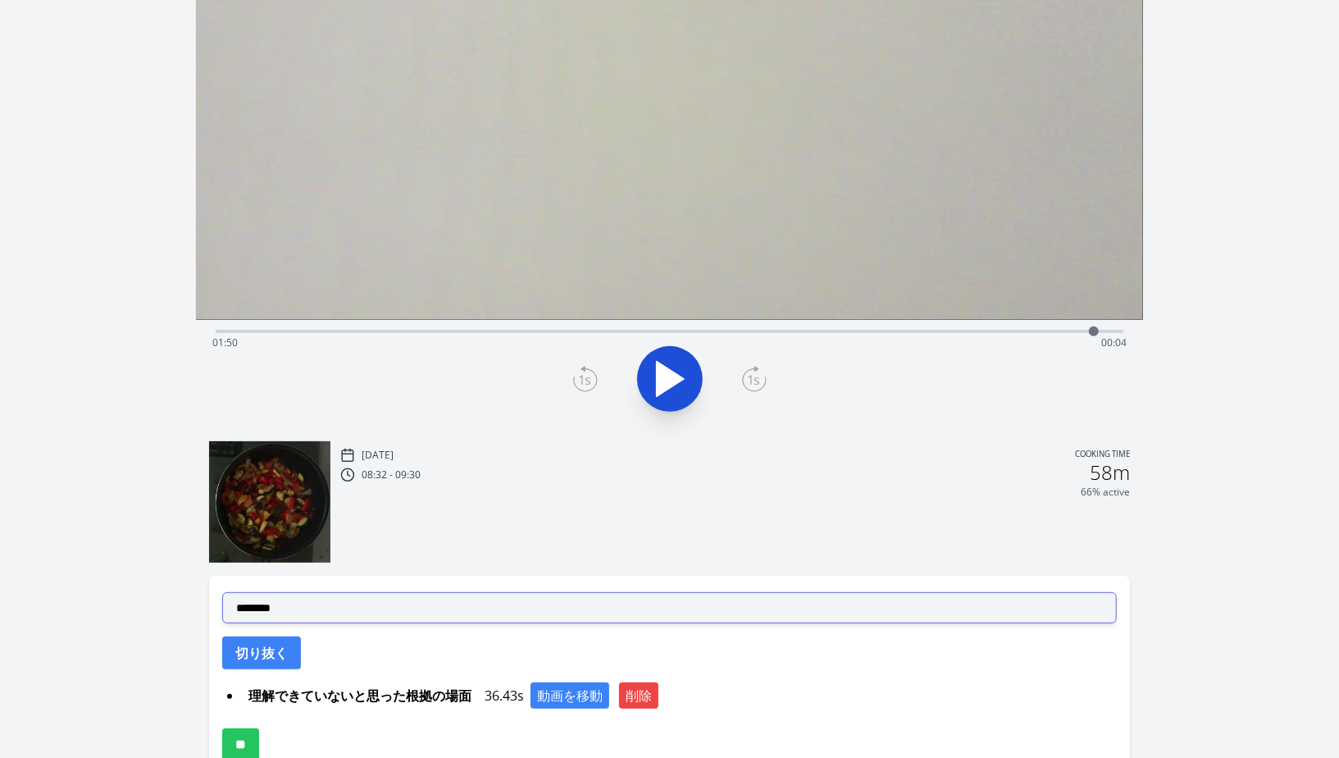
click at [451, 614] on select "**********" at bounding box center [669, 607] width 895 height 31
select select "**********"
click at [222, 592] on select "**********" at bounding box center [669, 607] width 895 height 31
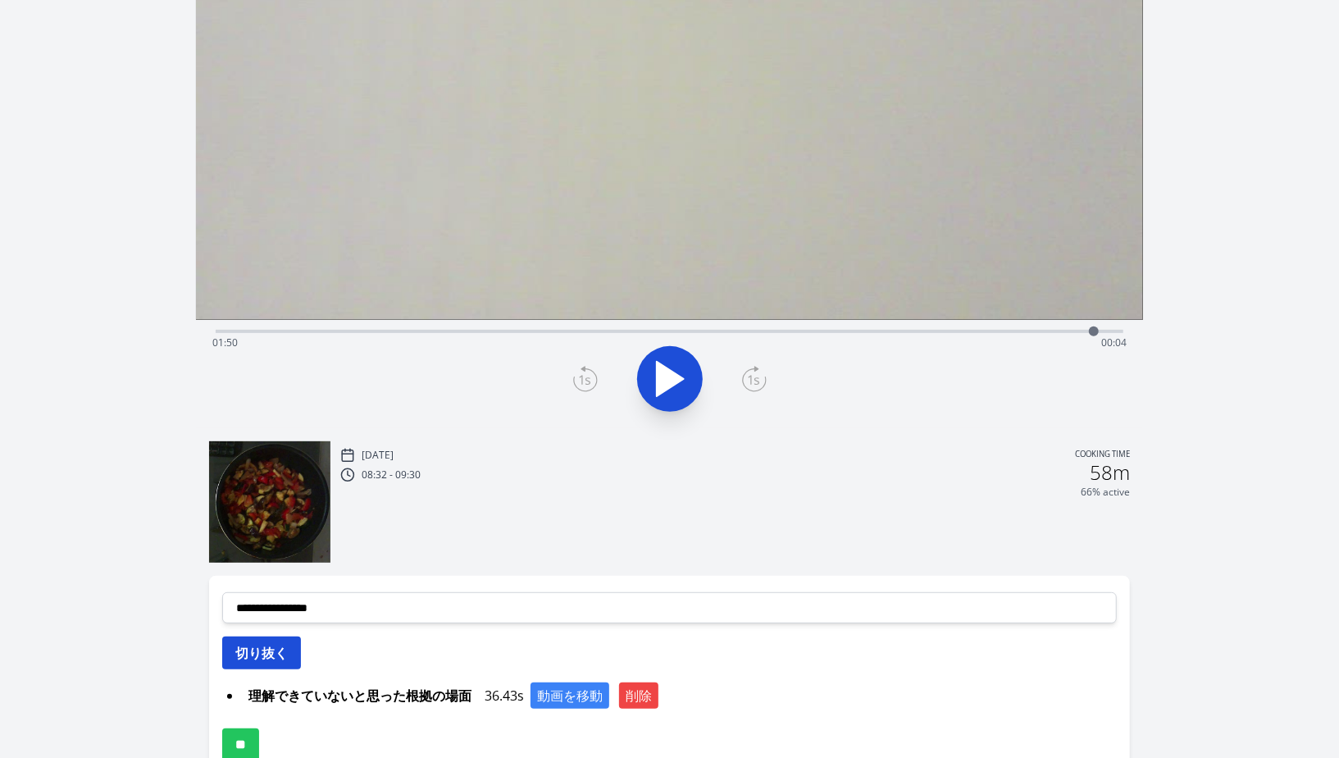
click at [259, 655] on button "切り抜く" at bounding box center [261, 652] width 79 height 33
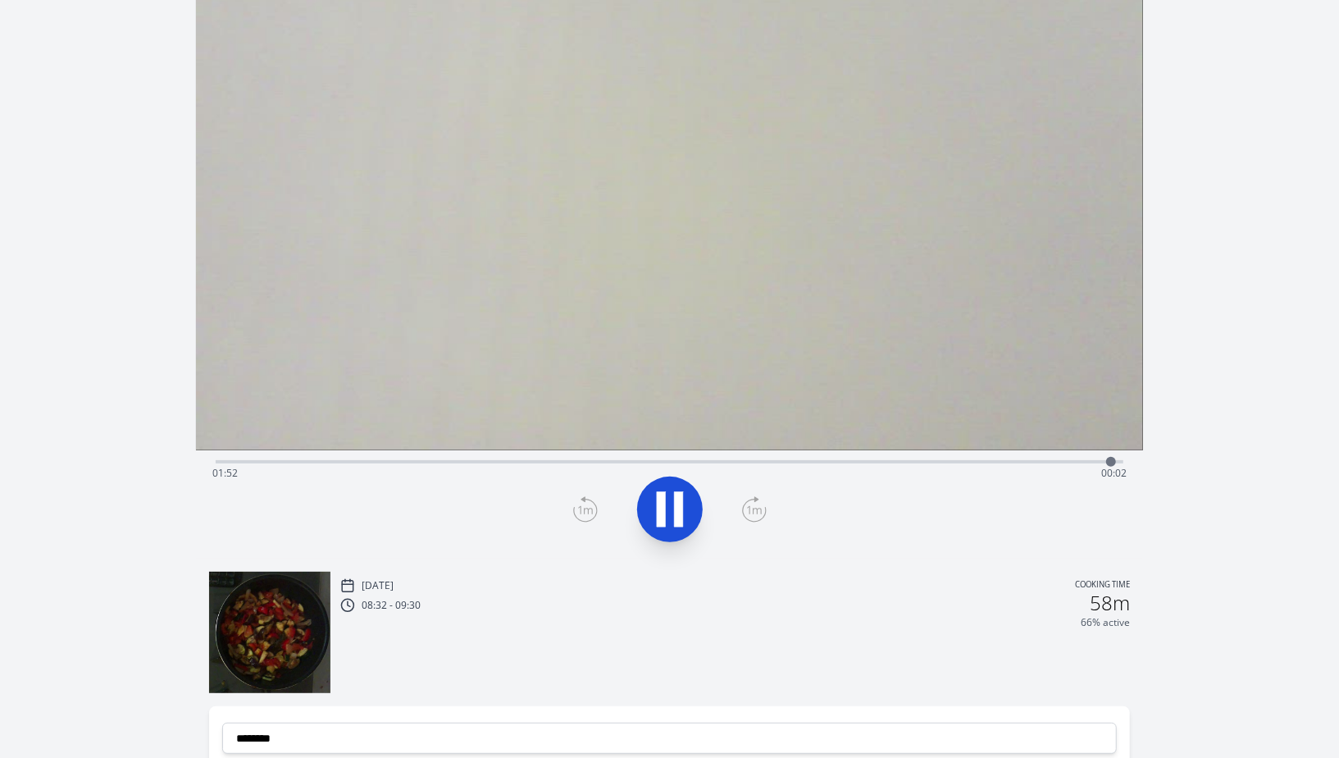
scroll to position [29, 0]
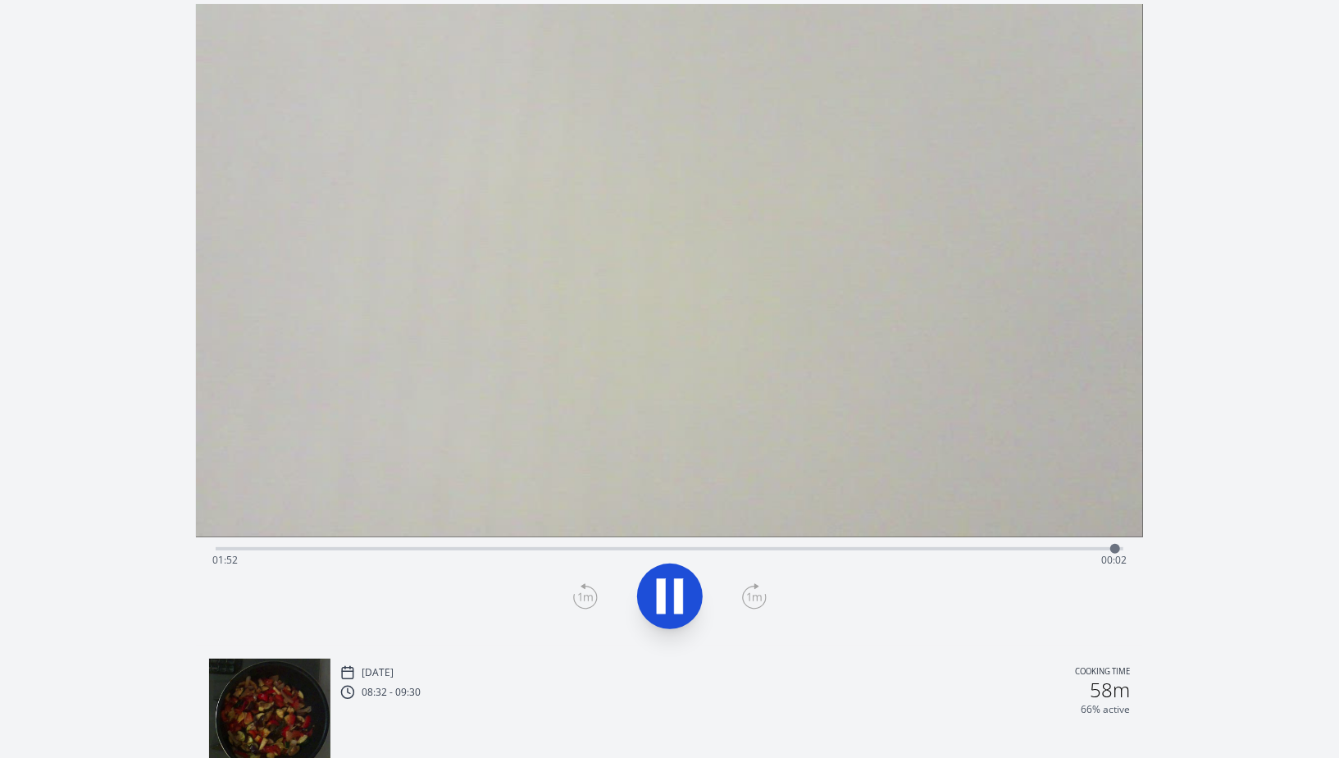
click at [682, 597] on icon at bounding box center [670, 596] width 46 height 46
click at [1102, 553] on div "Time elapsed: 01:53 Time remaining: 00:01" at bounding box center [669, 560] width 915 height 26
click at [1109, 549] on div at bounding box center [1101, 548] width 25 height 25
click at [1115, 549] on div at bounding box center [1109, 548] width 25 height 25
click at [583, 594] on icon at bounding box center [585, 596] width 25 height 26
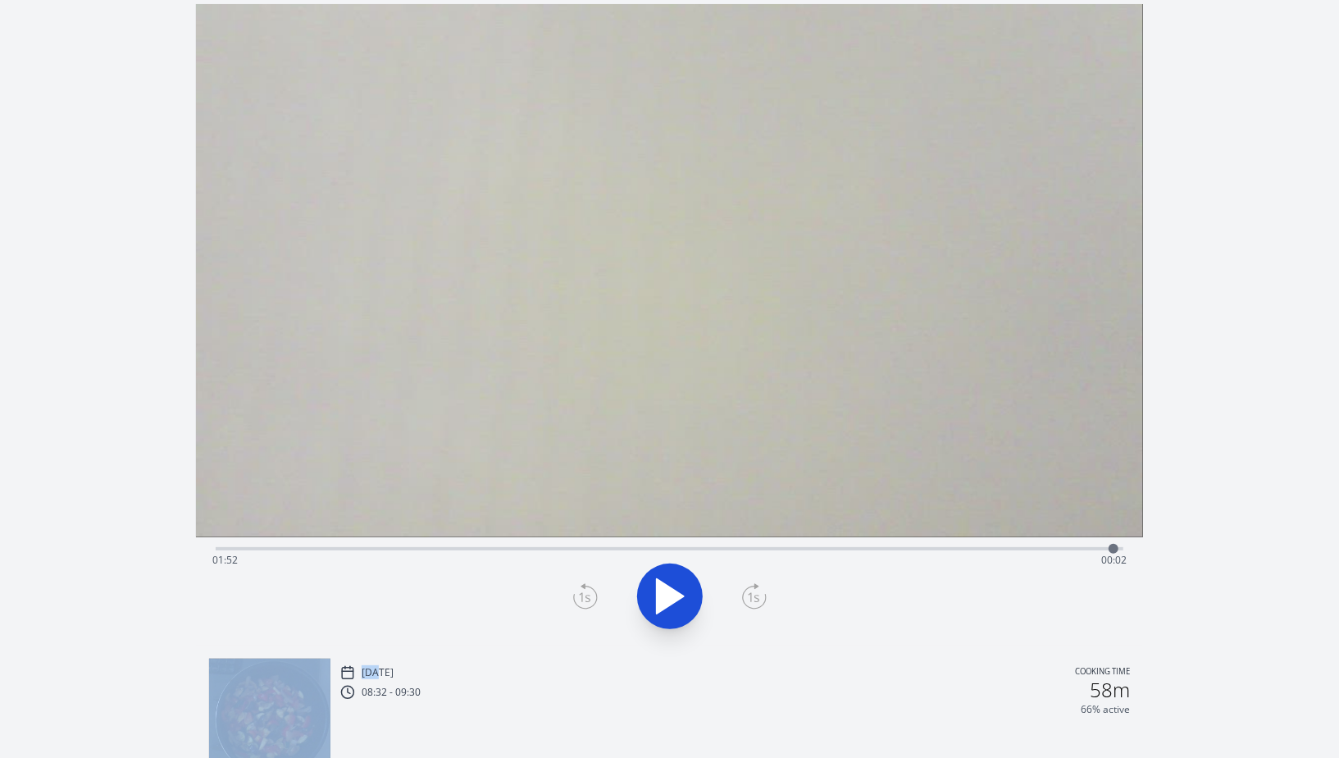
click at [583, 594] on icon at bounding box center [585, 596] width 25 height 26
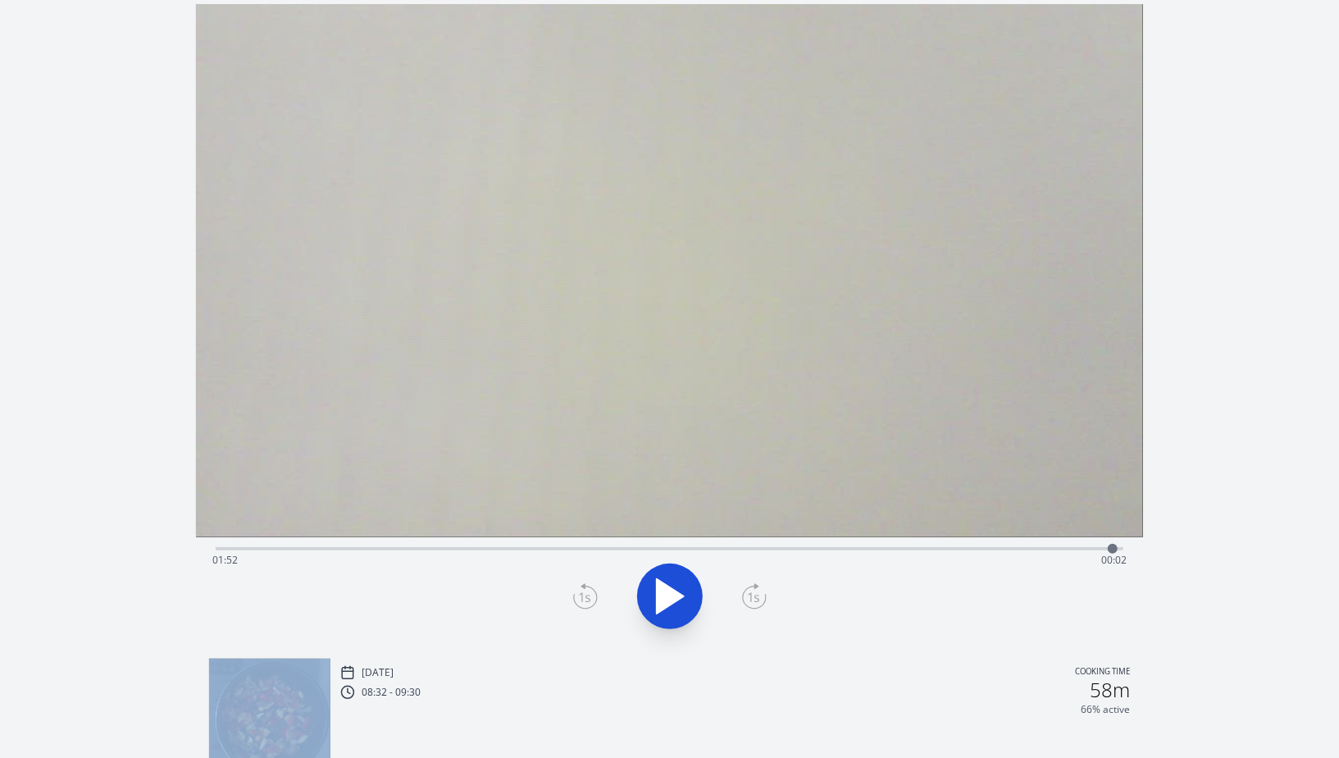
click at [583, 594] on icon at bounding box center [585, 596] width 25 height 26
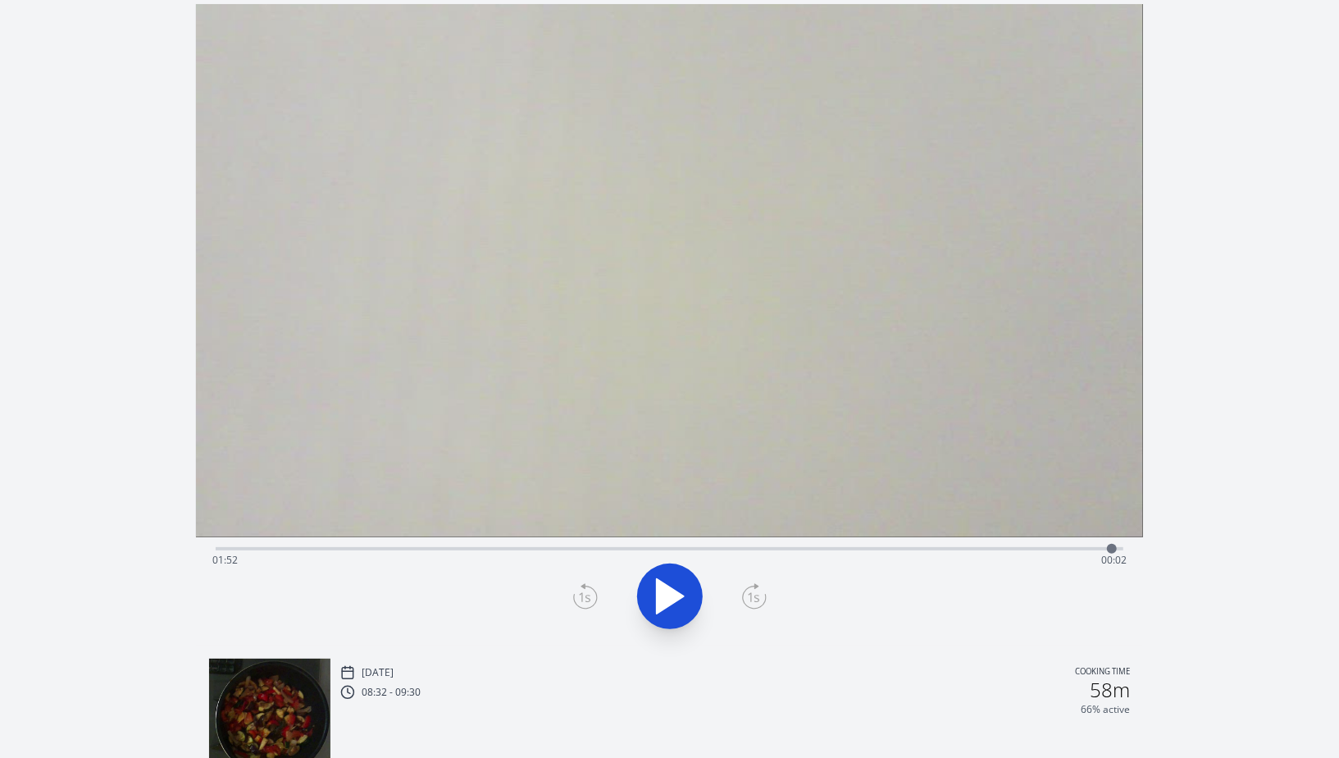
click at [583, 594] on icon at bounding box center [585, 596] width 25 height 26
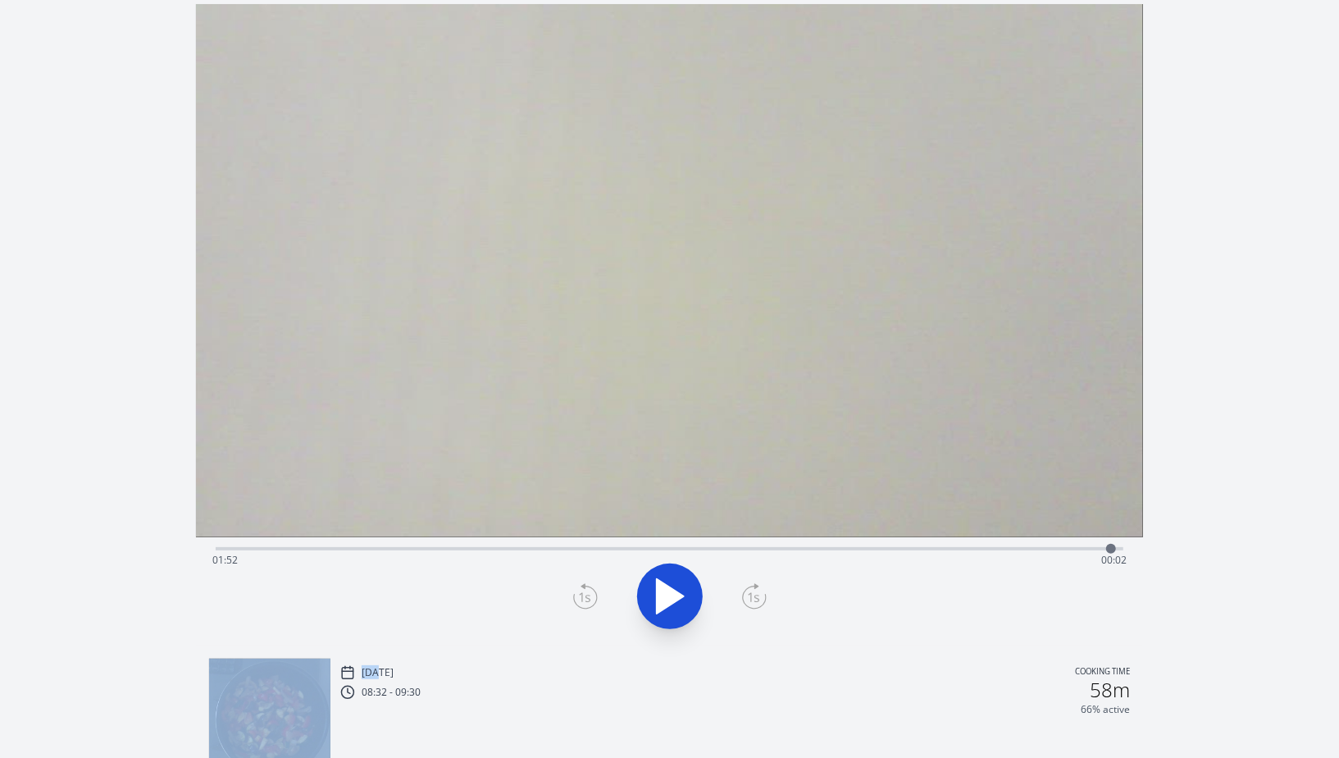
click at [583, 594] on icon at bounding box center [585, 596] width 25 height 26
click at [755, 604] on icon at bounding box center [754, 596] width 25 height 26
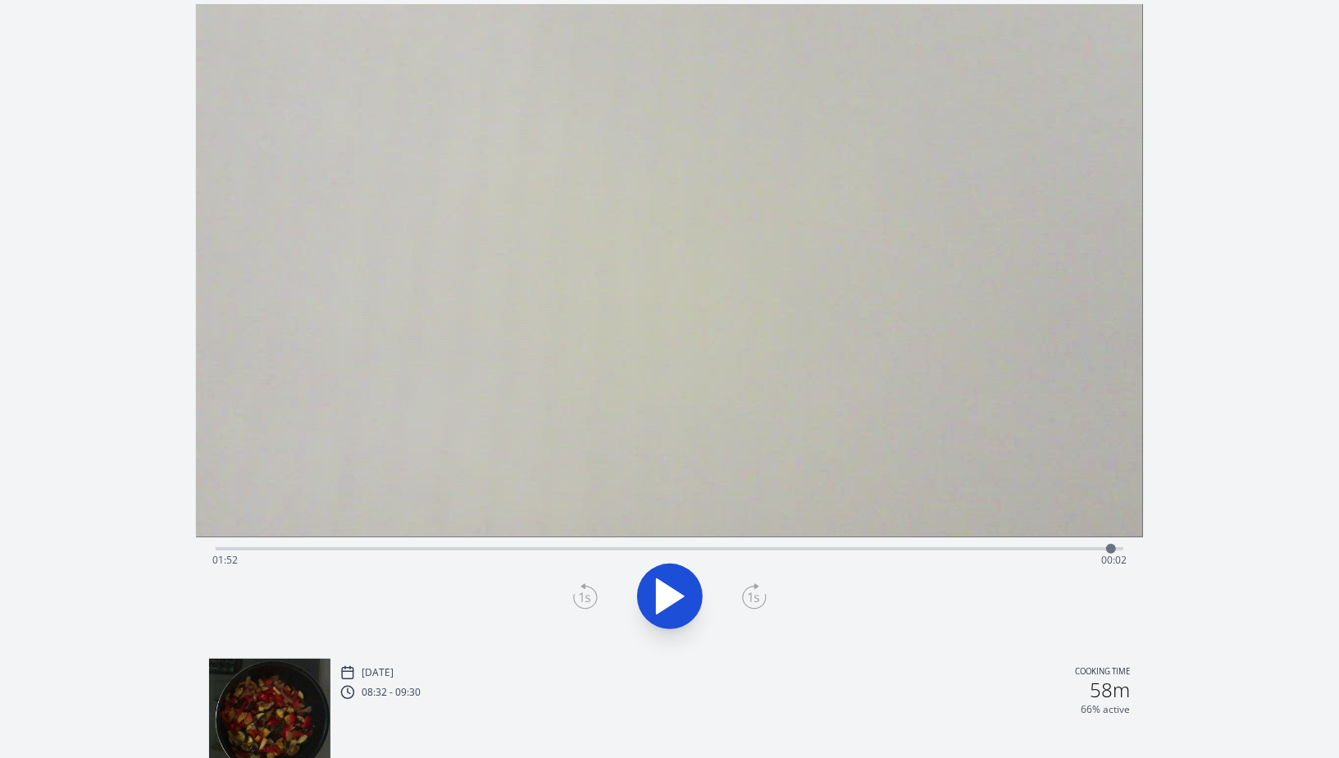
click at [982, 651] on div "Tue, 9th Sep 2025 Cooking time 08:32 - 09:30 58m 66% active" at bounding box center [669, 712] width 947 height 135
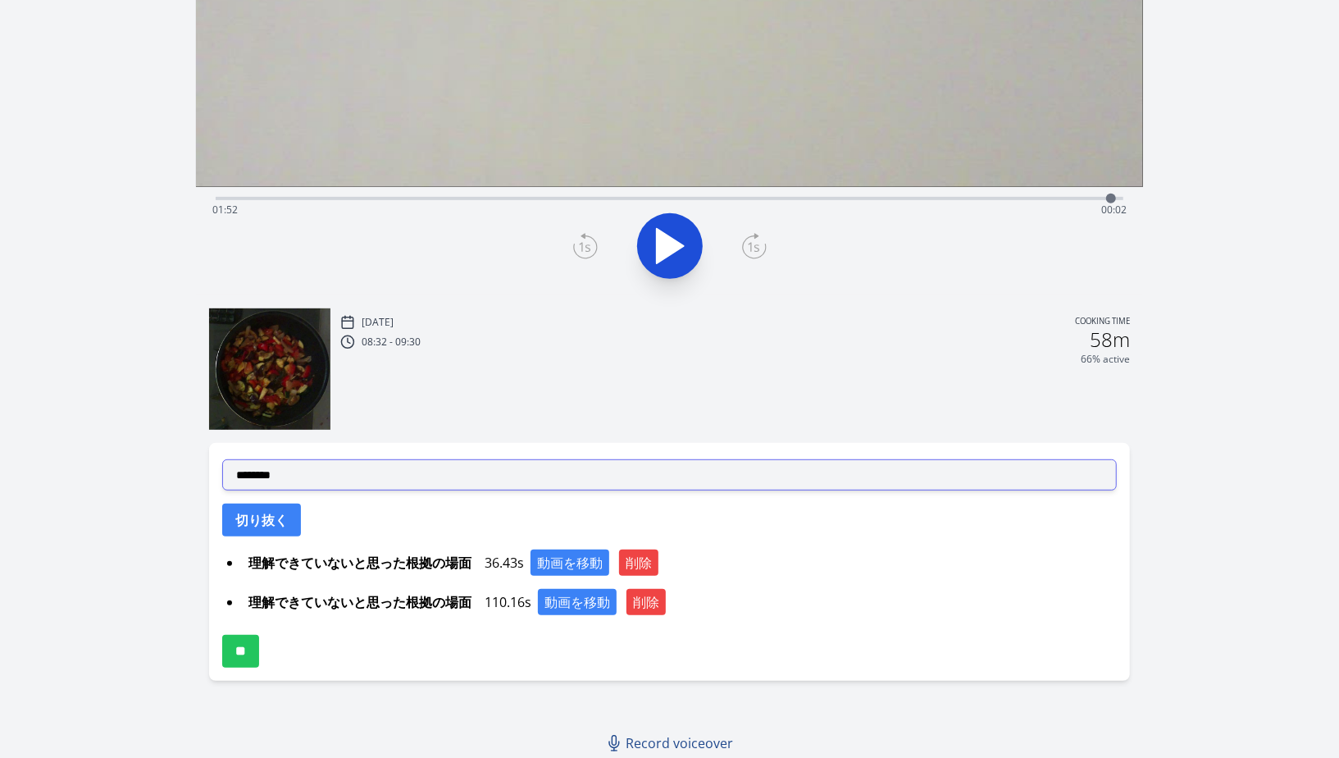
click at [518, 481] on select "**********" at bounding box center [669, 474] width 895 height 31
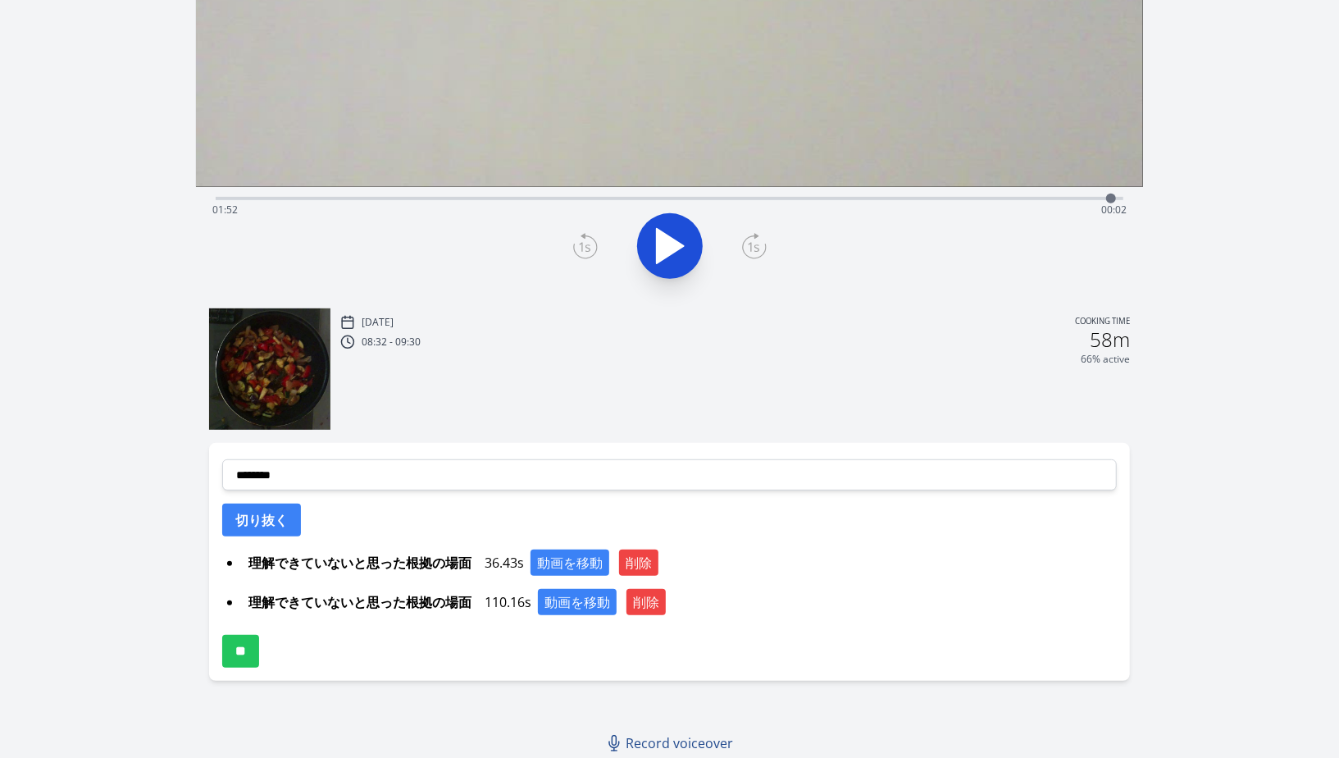
click at [748, 248] on icon at bounding box center [754, 246] width 25 height 26
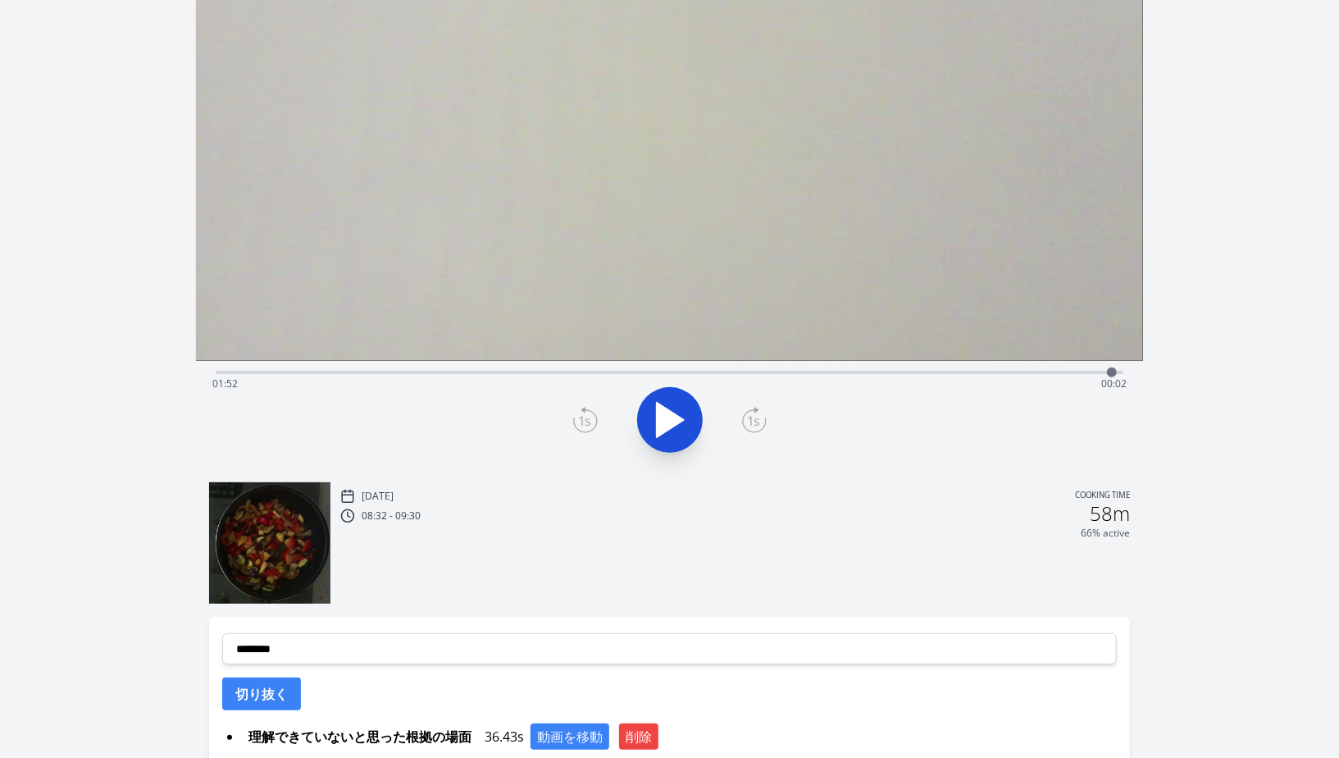
scroll to position [60, 0]
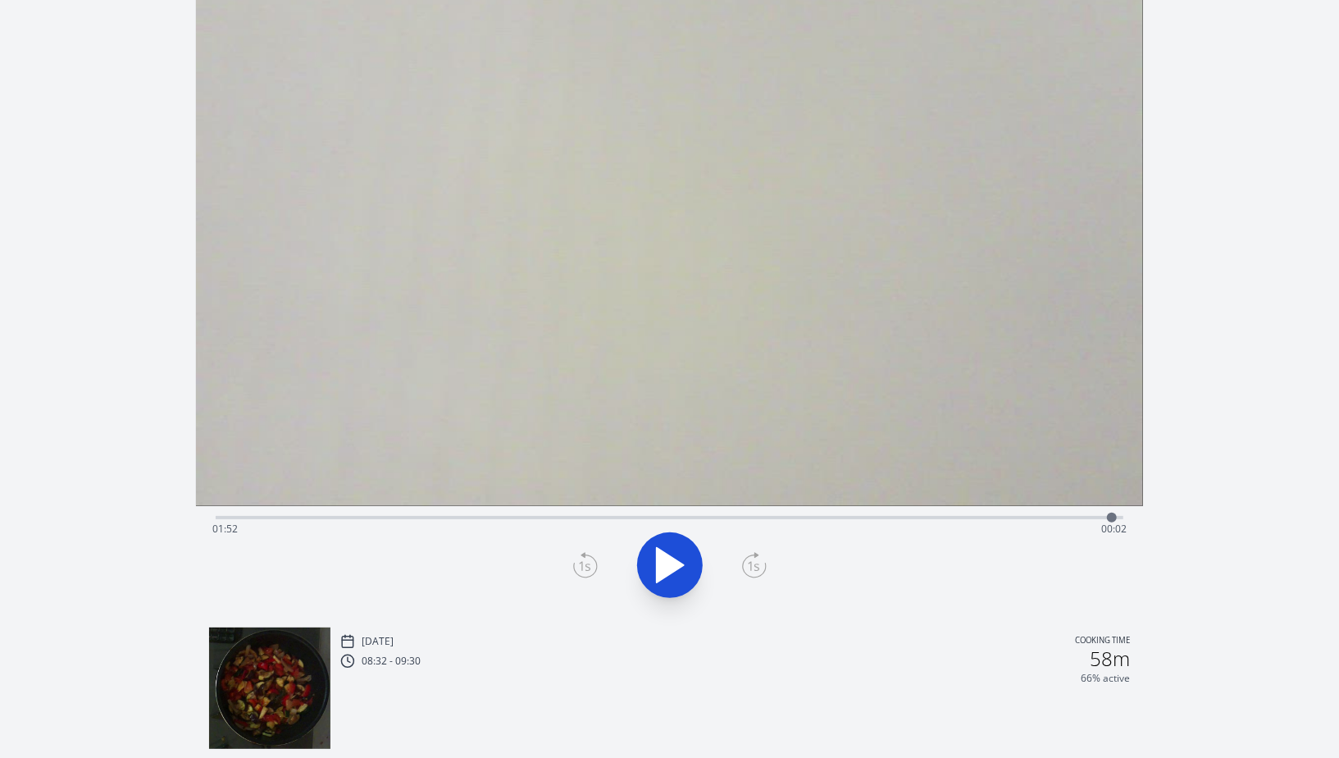
click at [1121, 519] on div at bounding box center [1112, 517] width 25 height 25
click at [1119, 518] on div at bounding box center [1121, 518] width 10 height 10
click at [1111, 518] on div at bounding box center [1118, 517] width 25 height 25
click at [744, 554] on icon at bounding box center [754, 565] width 25 height 26
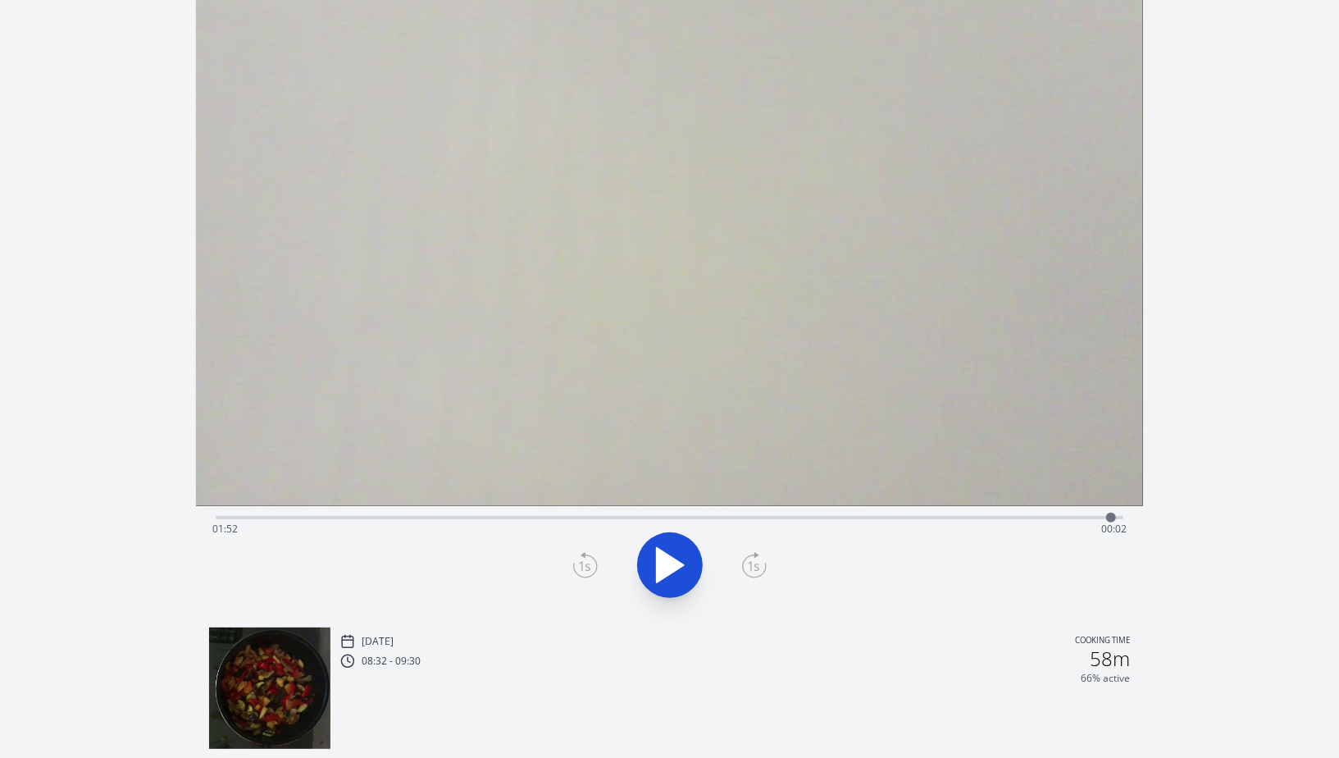
click at [744, 554] on icon at bounding box center [754, 565] width 25 height 26
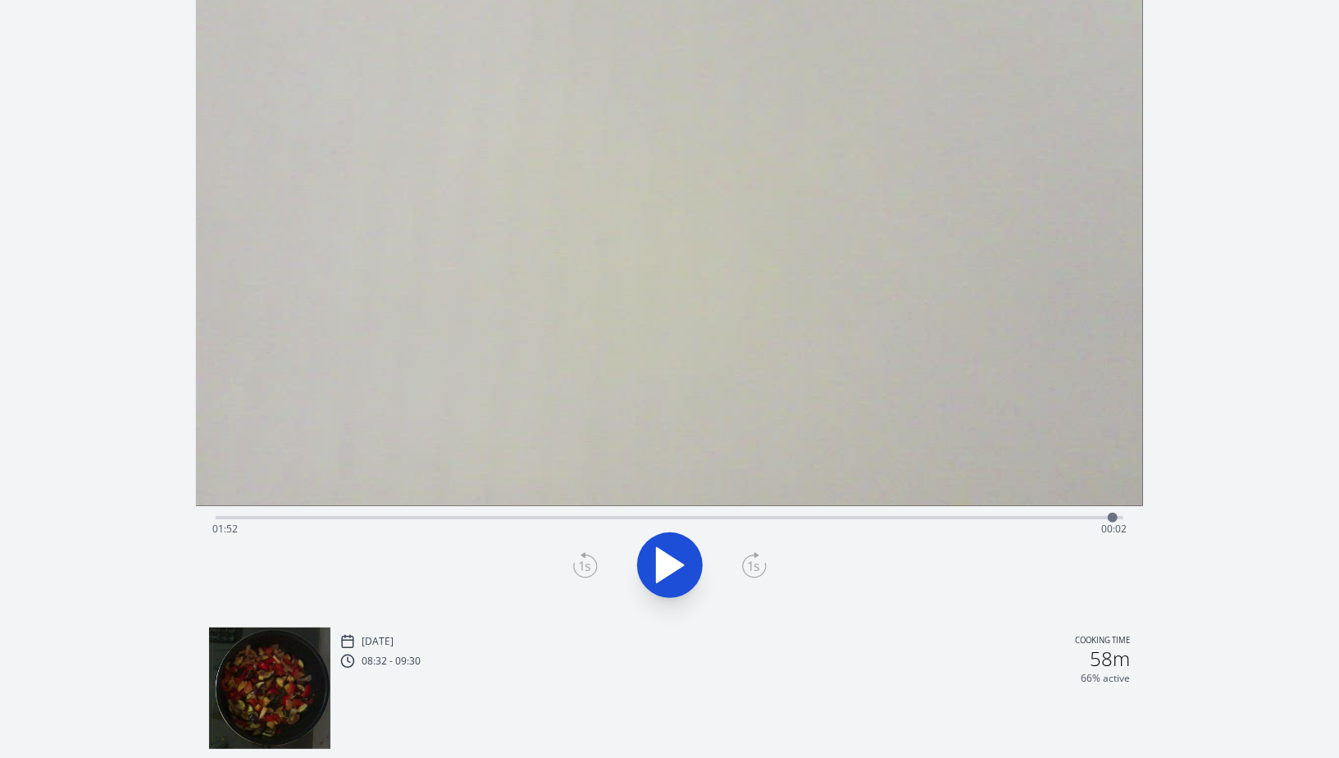
click at [744, 554] on icon at bounding box center [754, 565] width 25 height 26
click at [595, 573] on icon at bounding box center [585, 565] width 25 height 26
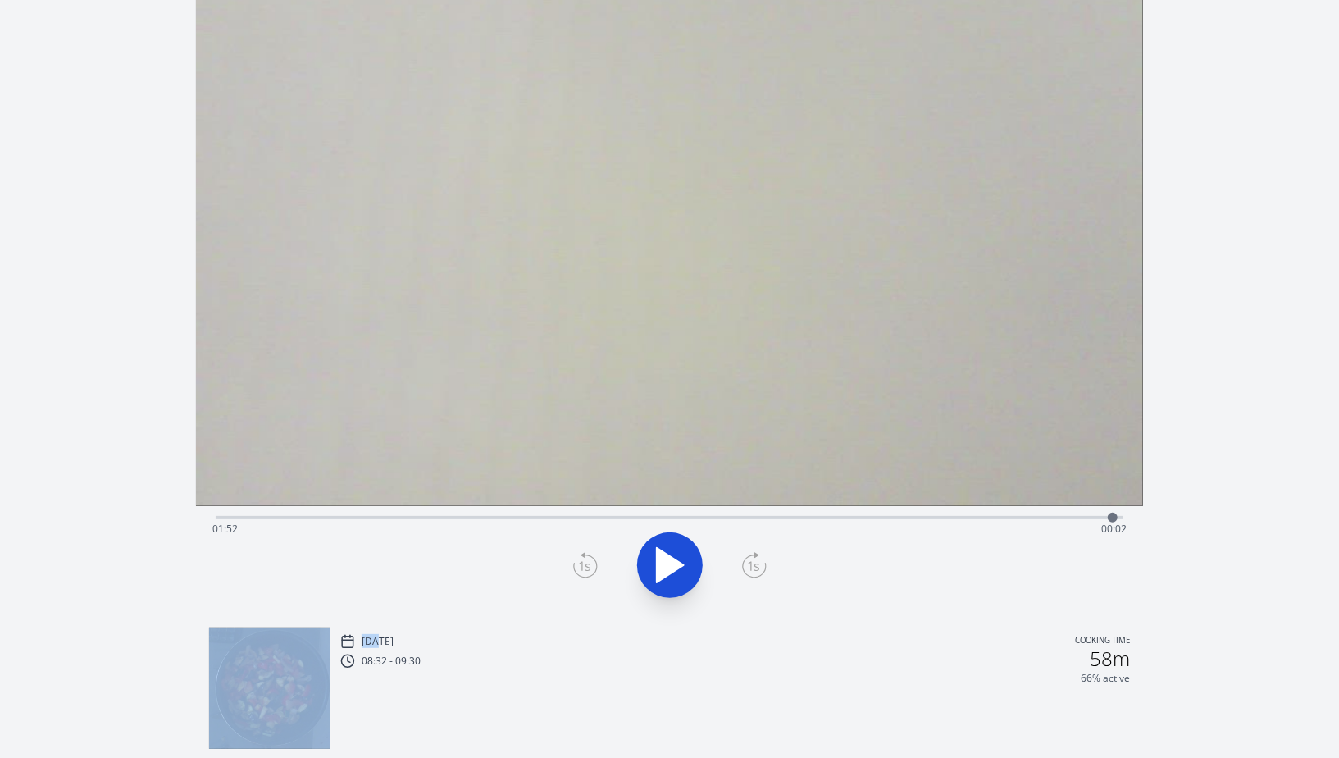
click at [595, 573] on icon at bounding box center [585, 565] width 25 height 26
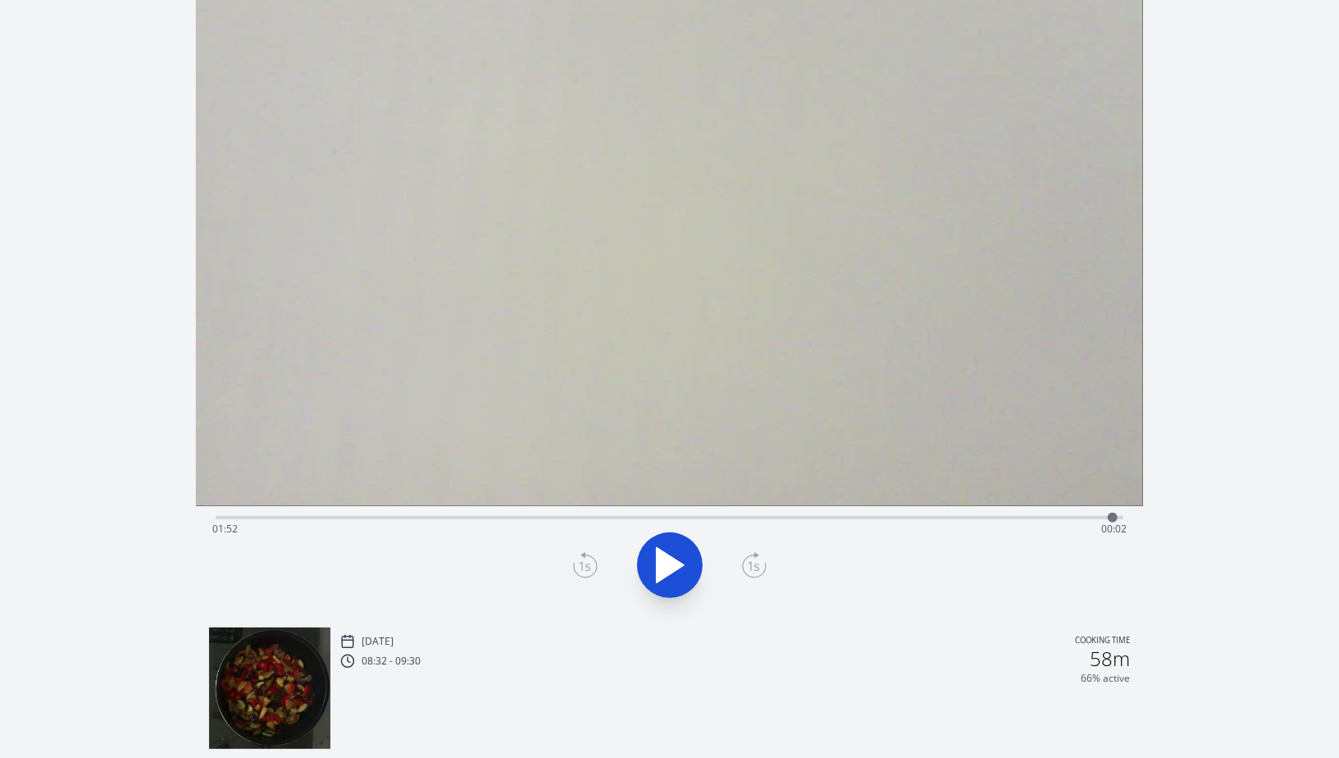
click at [595, 573] on icon at bounding box center [585, 565] width 25 height 26
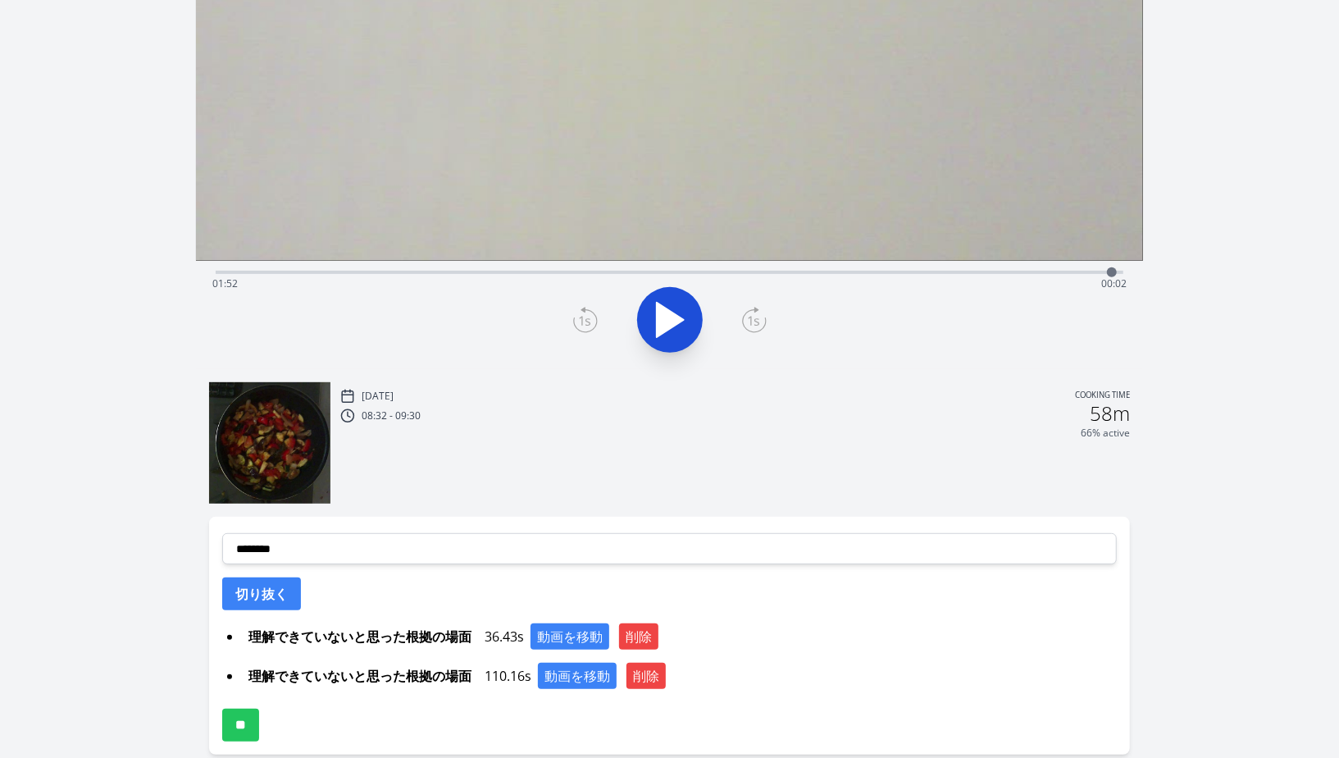
scroll to position [379, 0]
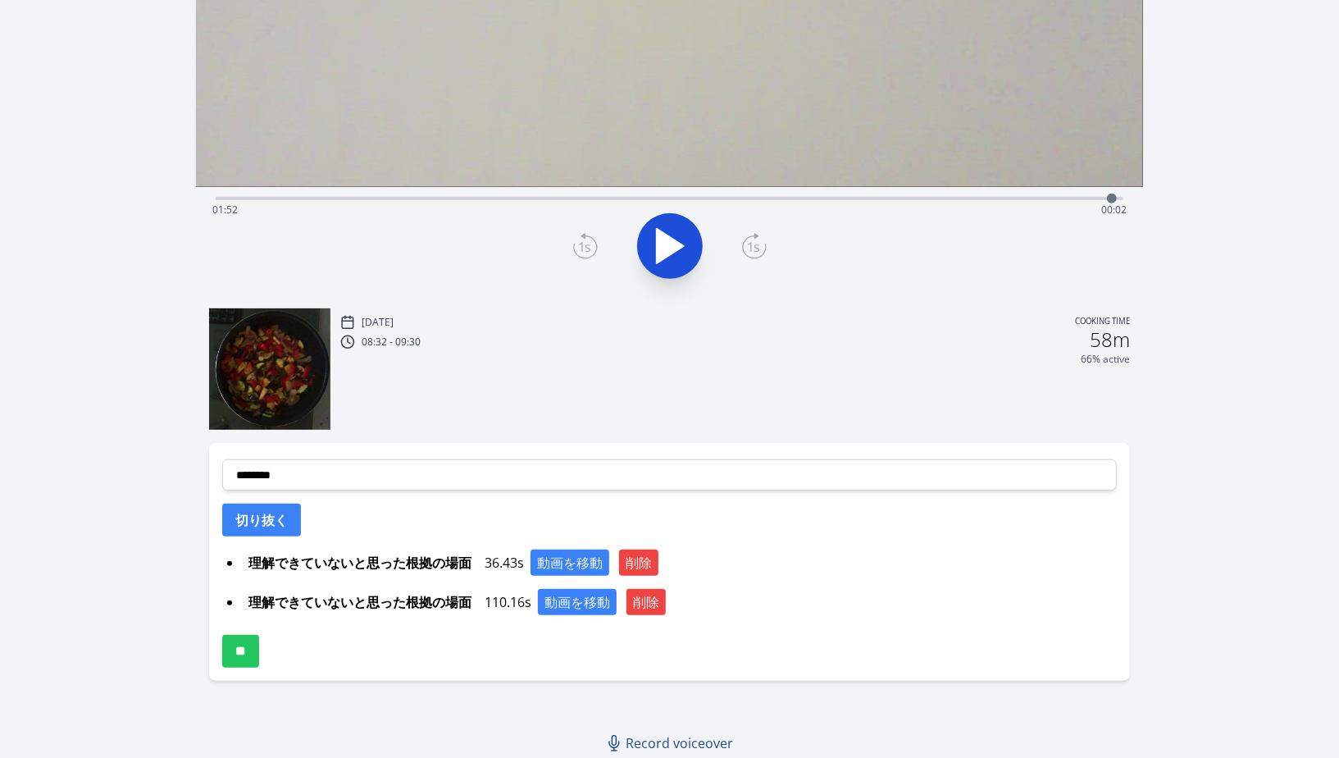
click at [399, 493] on div "**********" at bounding box center [669, 562] width 921 height 238
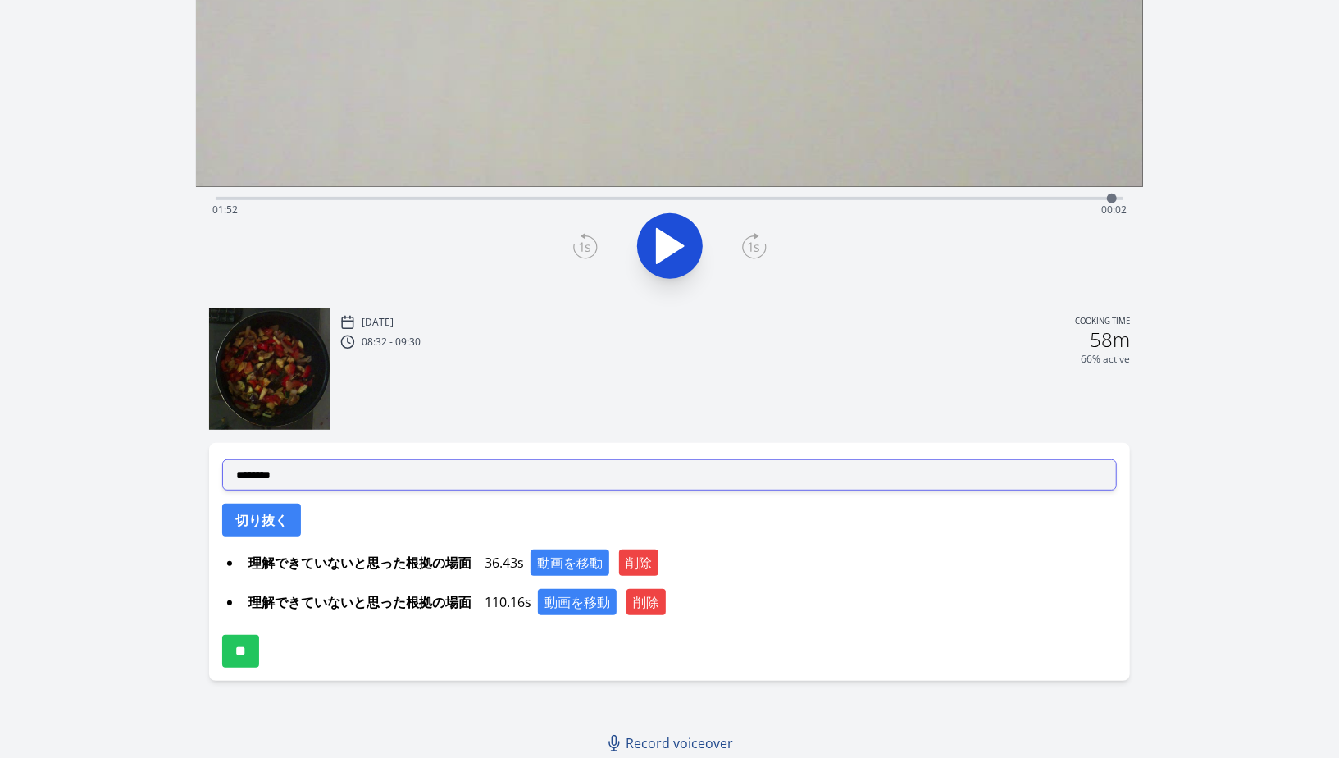
click at [379, 481] on select "**********" at bounding box center [669, 474] width 895 height 31
select select "**********"
click at [222, 459] on select "**********" at bounding box center [669, 474] width 895 height 31
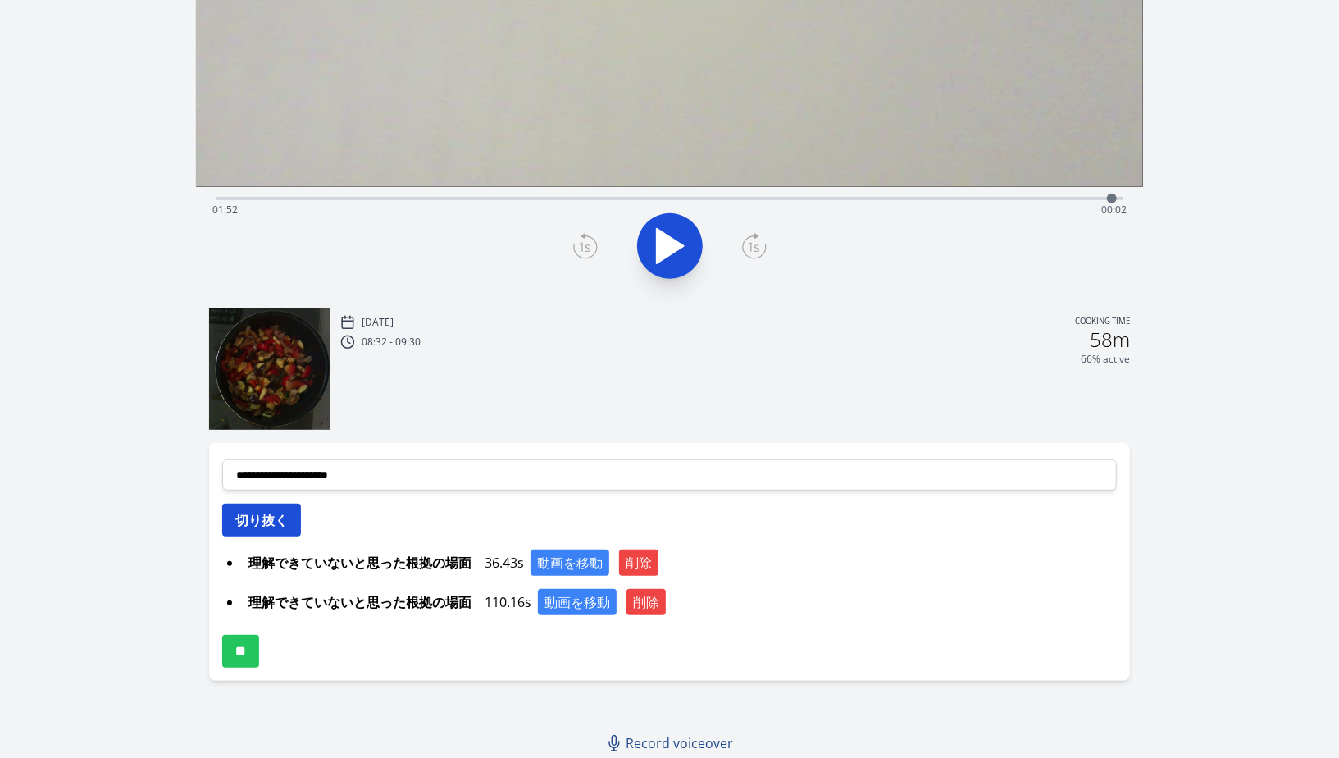
click at [260, 531] on button "切り抜く" at bounding box center [261, 520] width 79 height 33
select select
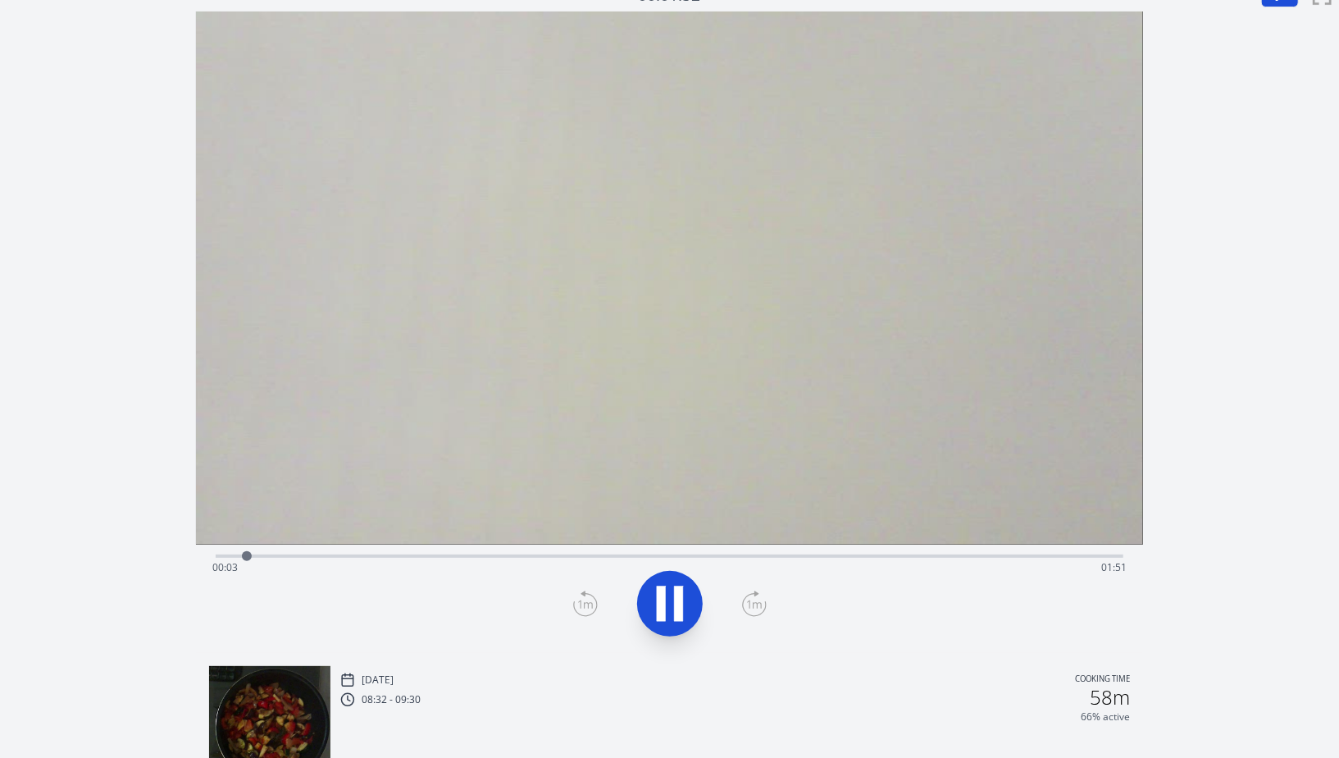
scroll to position [419, 0]
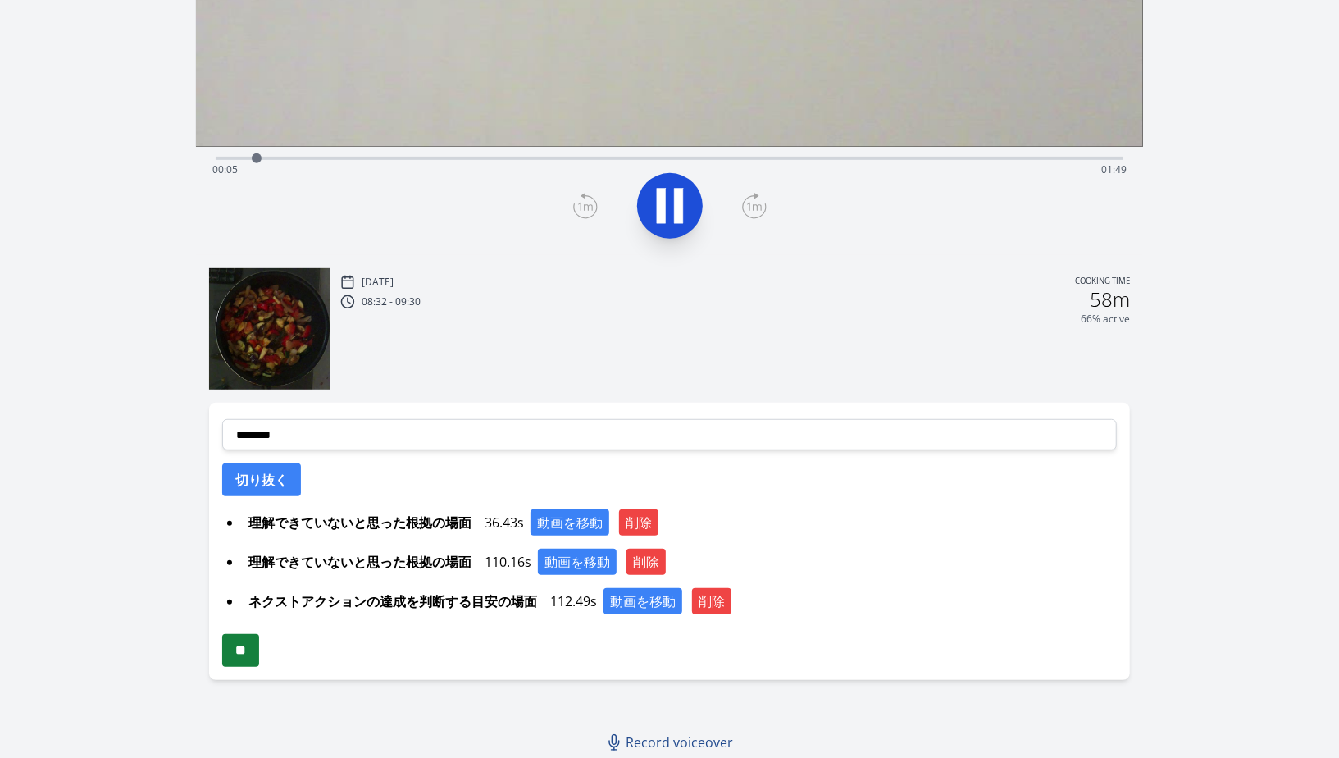
click at [259, 658] on input "**" at bounding box center [240, 650] width 37 height 33
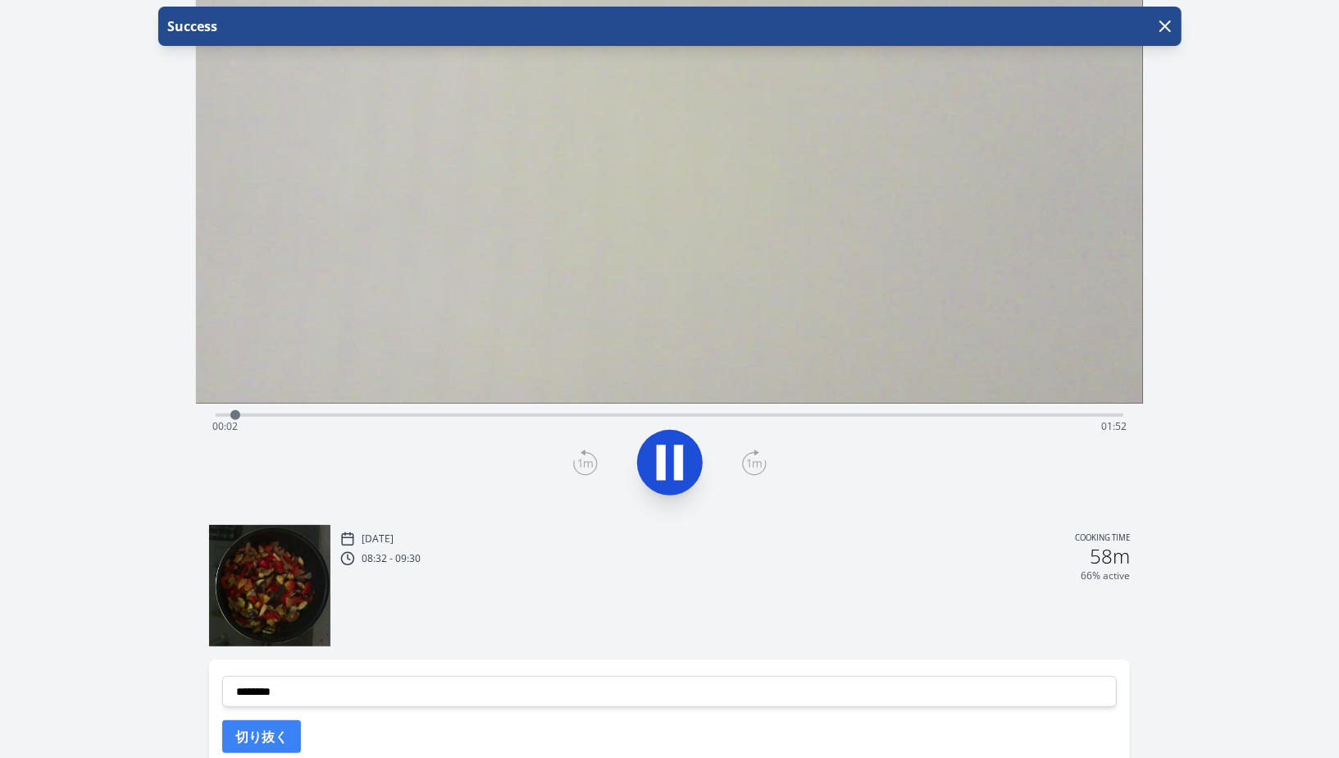
scroll to position [419, 0]
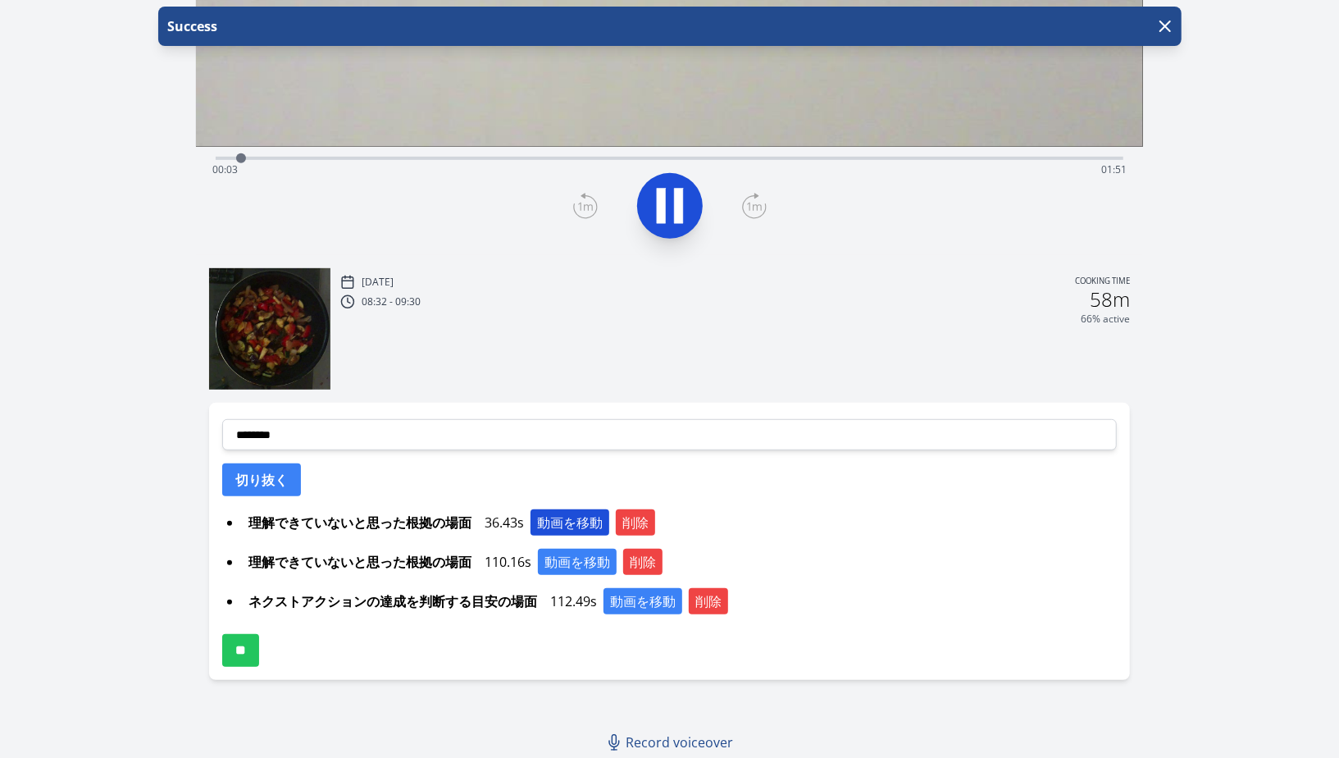
click at [571, 518] on button "動画を移動" at bounding box center [570, 522] width 79 height 26
click at [591, 524] on button "動画を移動" at bounding box center [570, 522] width 79 height 26
click at [722, 601] on button "削除" at bounding box center [708, 601] width 39 height 26
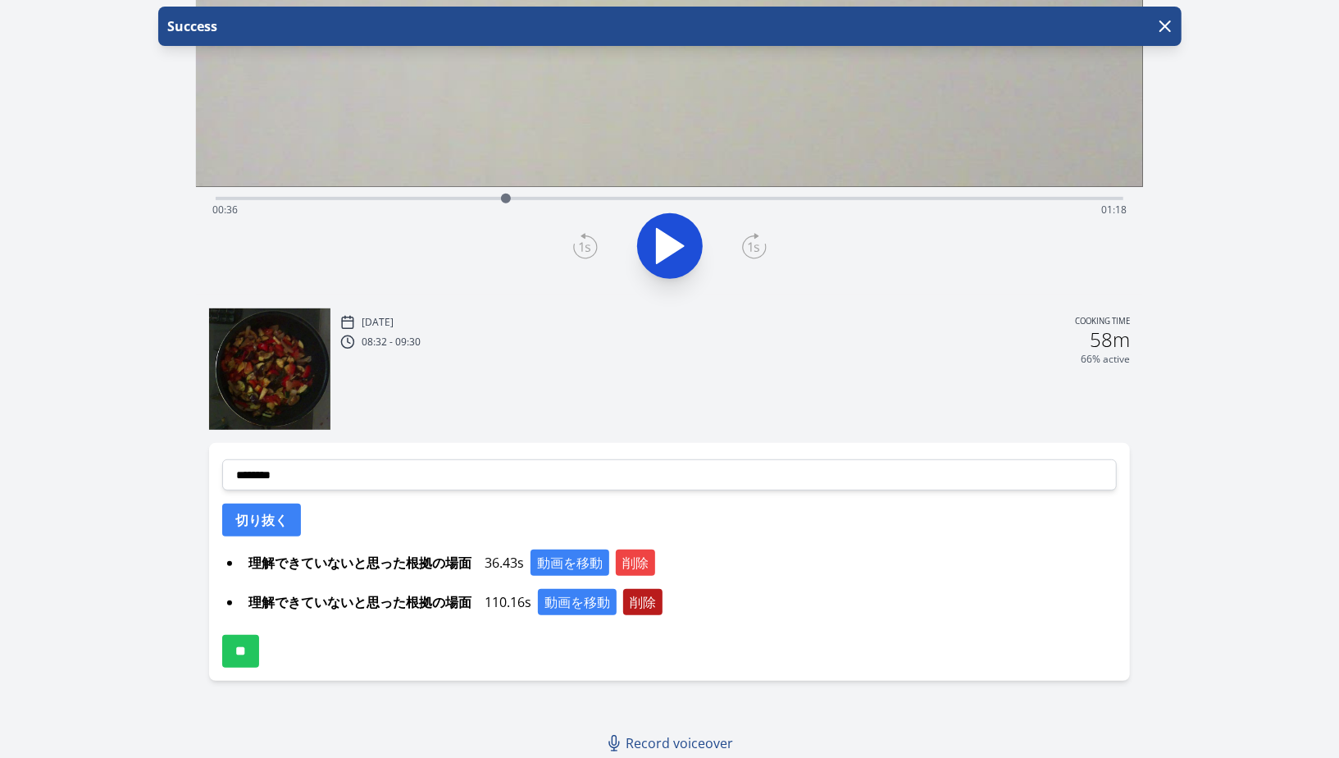
click at [645, 600] on button "削除" at bounding box center [642, 602] width 39 height 26
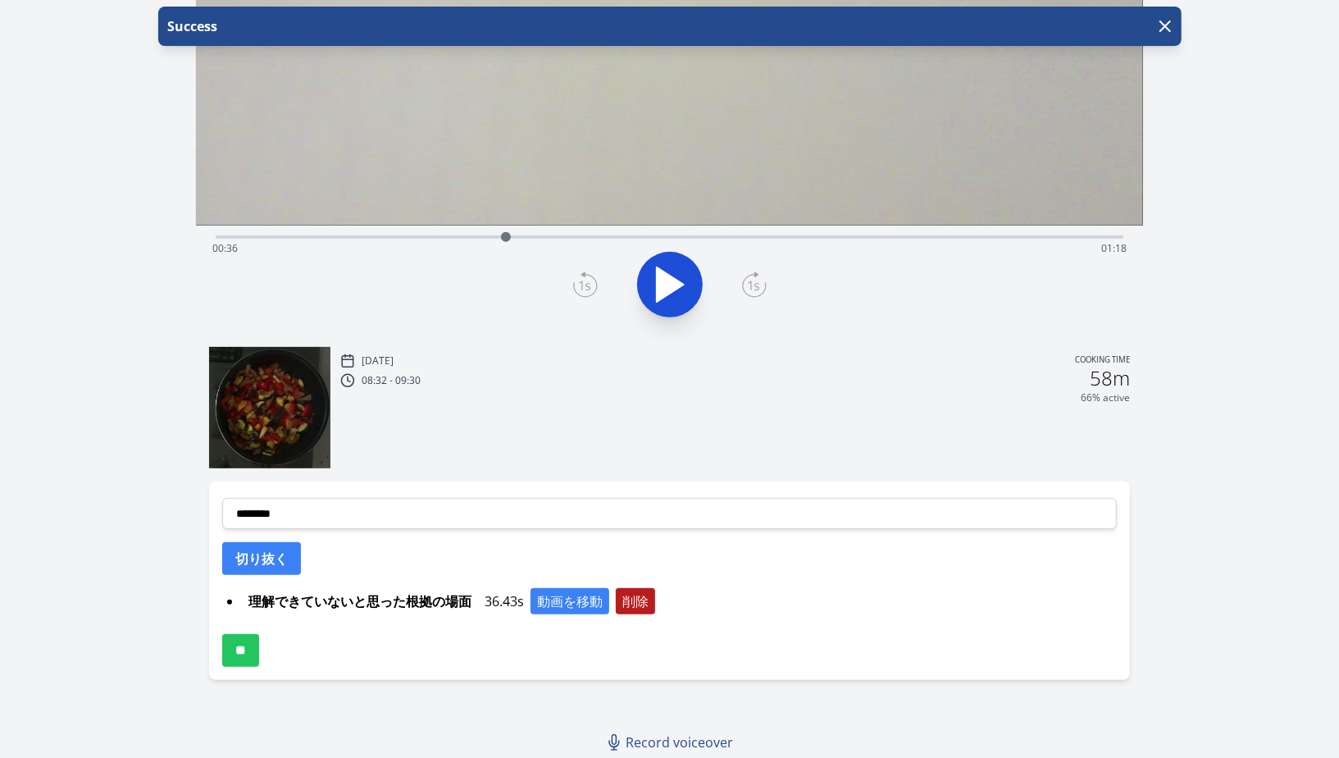
click at [636, 598] on button "削除" at bounding box center [635, 601] width 39 height 26
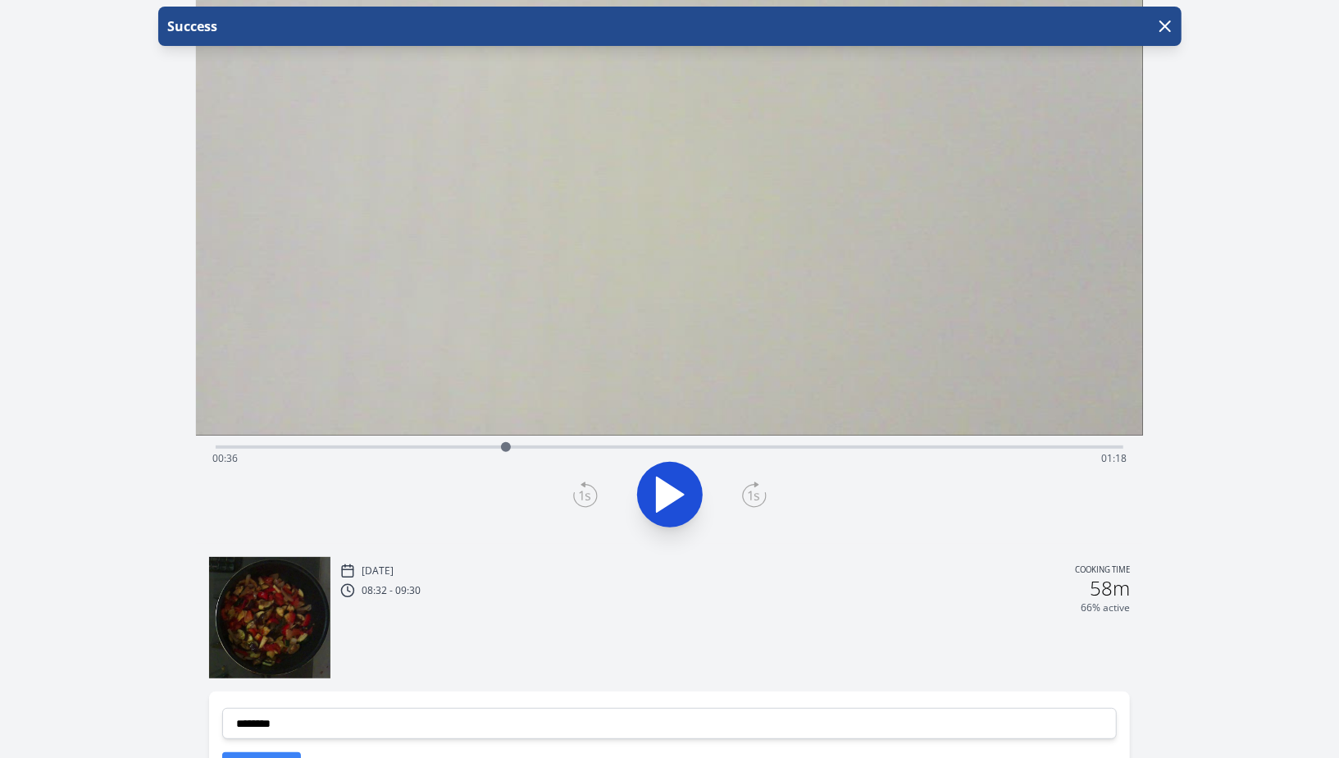
scroll to position [109, 0]
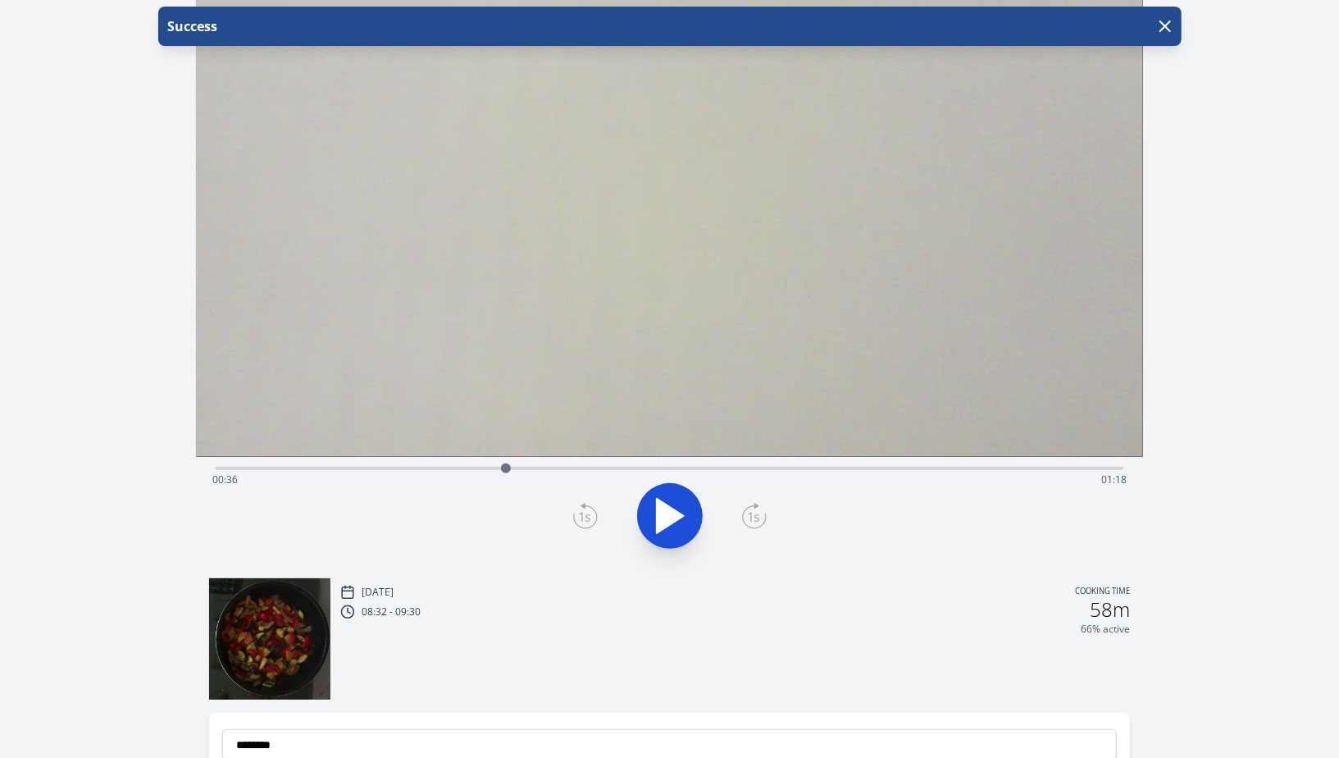
click at [447, 476] on div "Time elapsed: 00:36 Time remaining: 01:18" at bounding box center [669, 480] width 915 height 26
click at [385, 464] on div "Time elapsed: 00:29 Time remaining: 01:25" at bounding box center [670, 467] width 908 height 20
click at [333, 477] on div "Time elapsed: 00:21 Time remaining: 01:33" at bounding box center [669, 480] width 915 height 26
drag, startPoint x: 344, startPoint y: 468, endPoint x: 500, endPoint y: 463, distance: 155.9
click at [500, 463] on div at bounding box center [500, 468] width 25 height 25
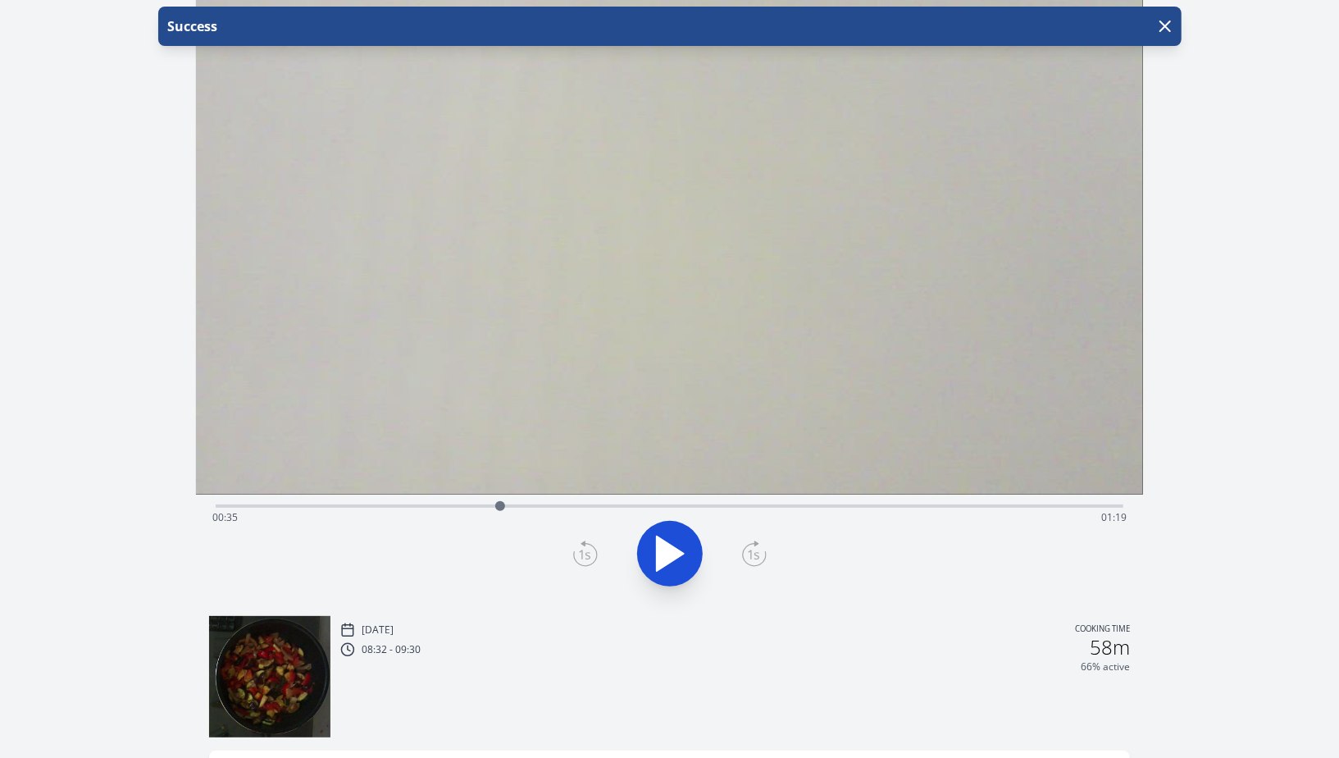
scroll to position [7, 0]
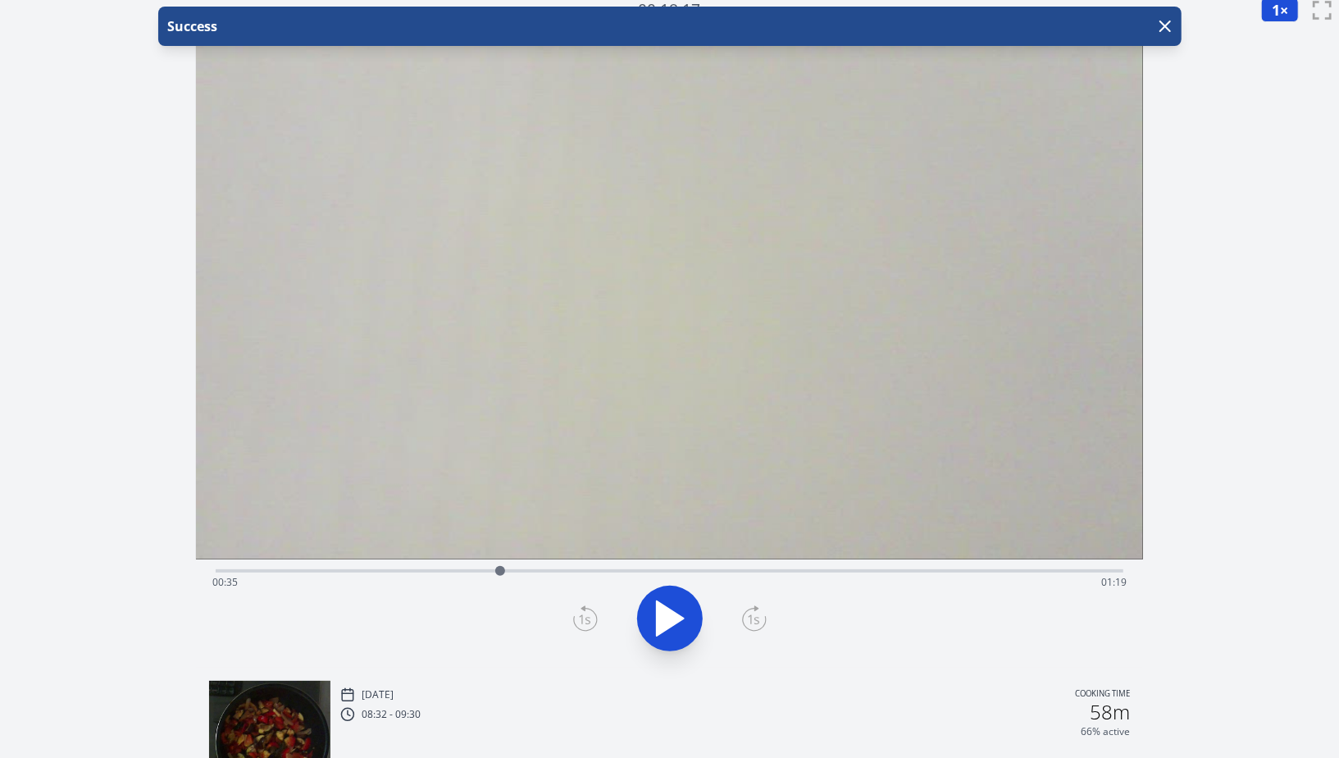
click at [591, 614] on icon at bounding box center [585, 618] width 25 height 26
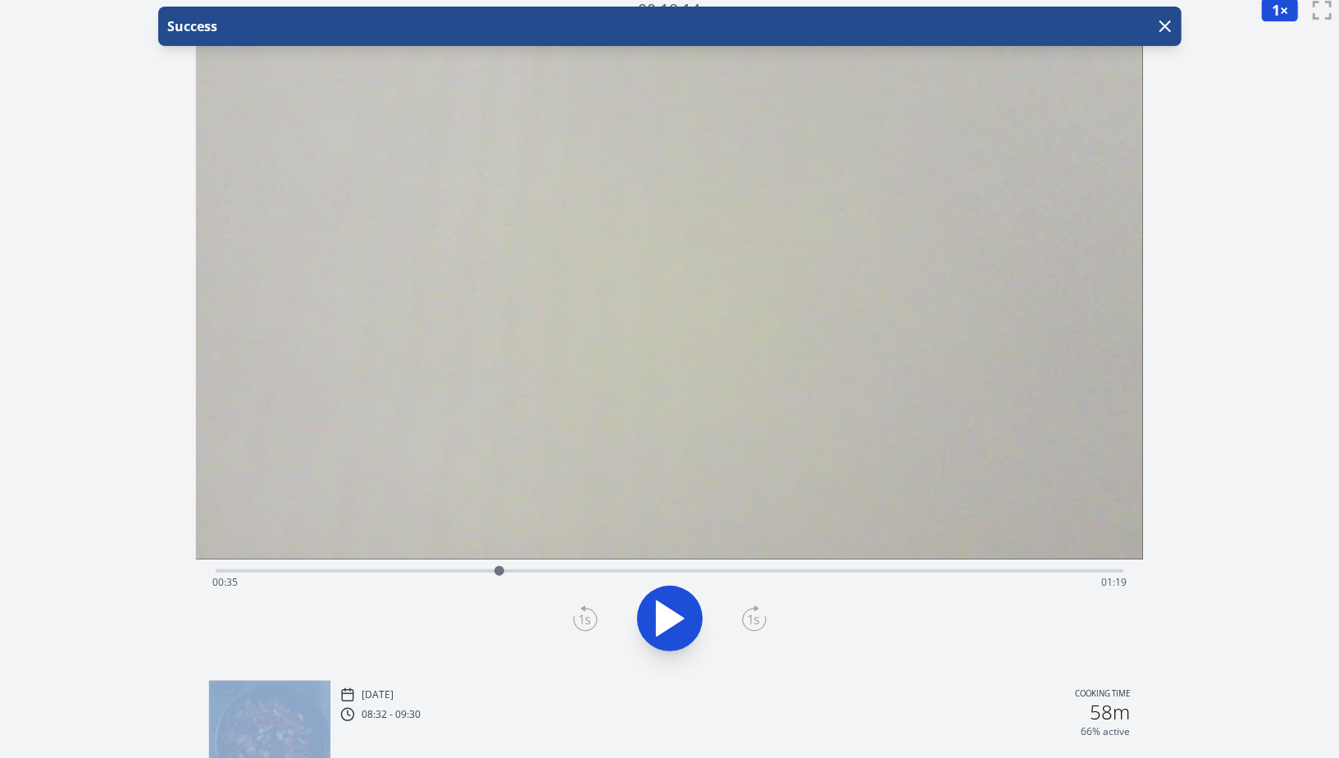
click at [591, 614] on icon at bounding box center [585, 618] width 25 height 26
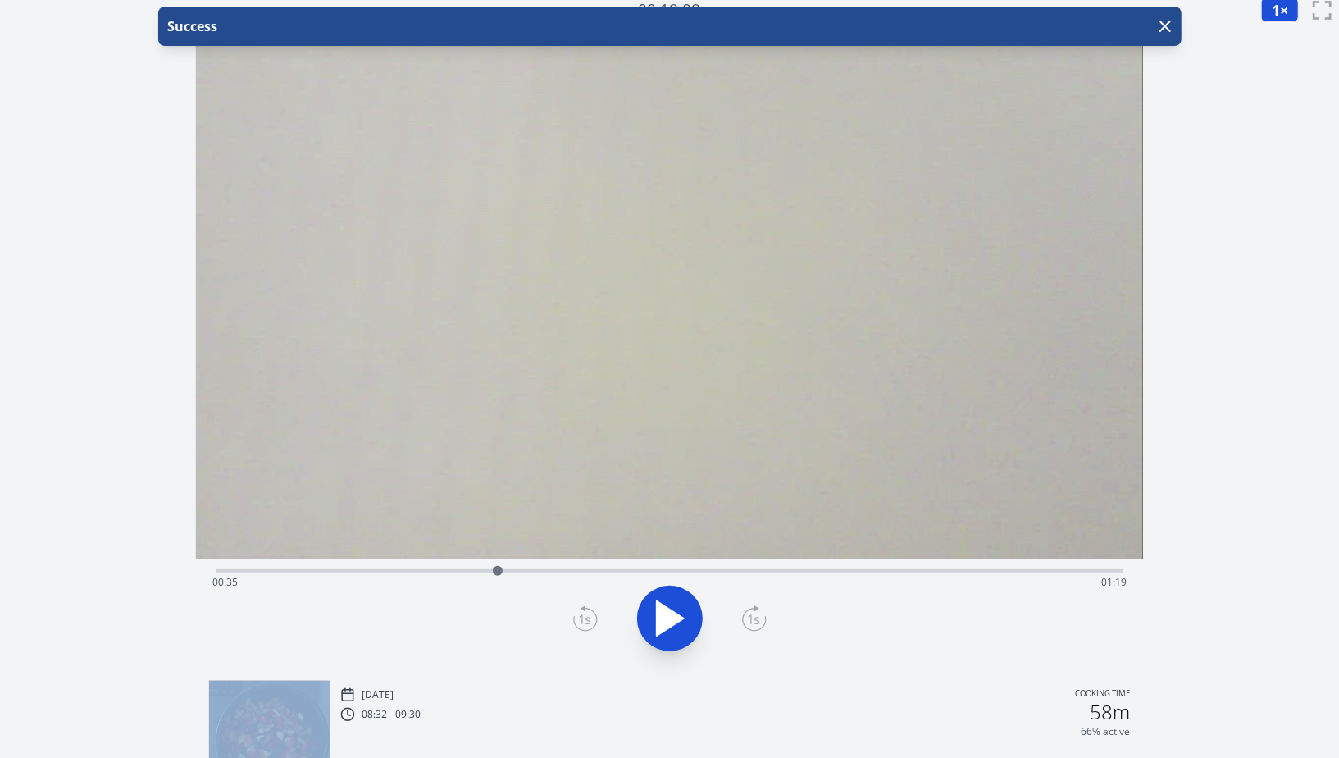
click at [591, 614] on icon at bounding box center [585, 618] width 25 height 26
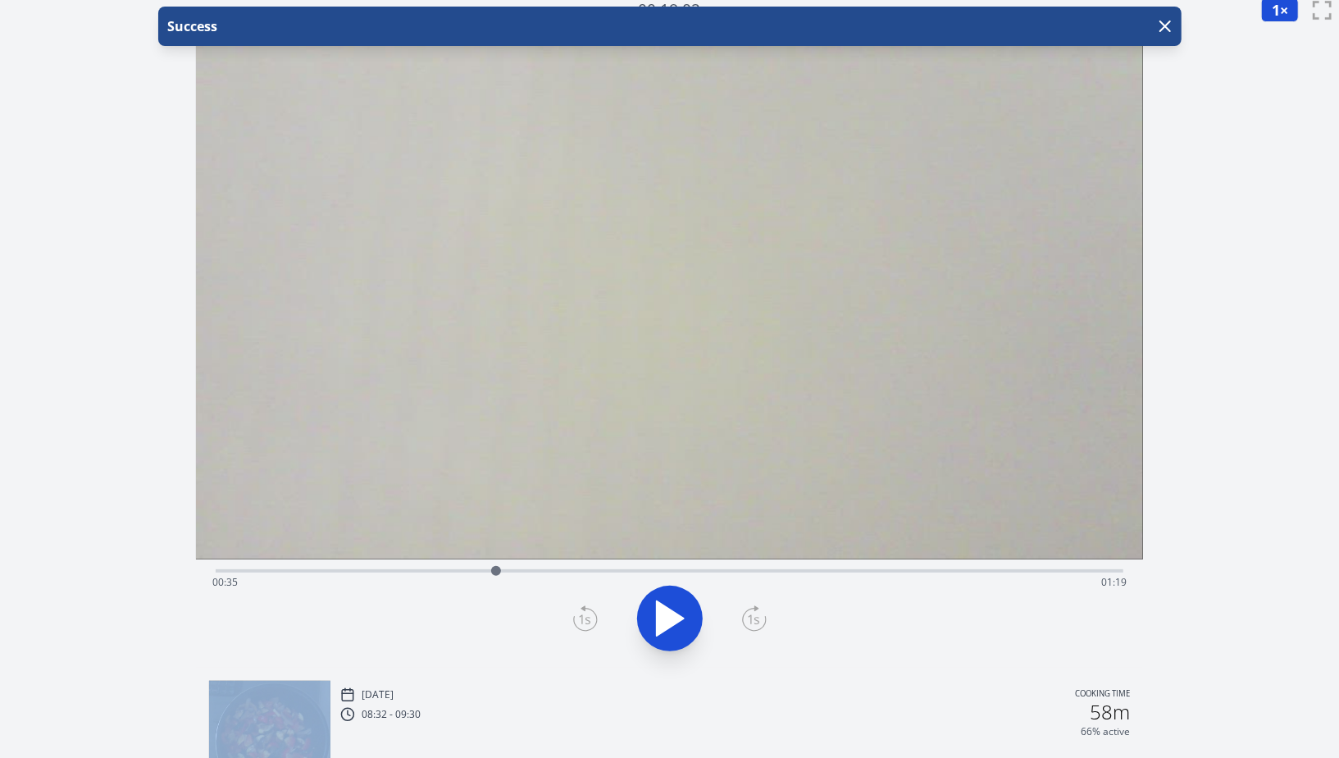
click at [591, 614] on icon at bounding box center [585, 618] width 25 height 26
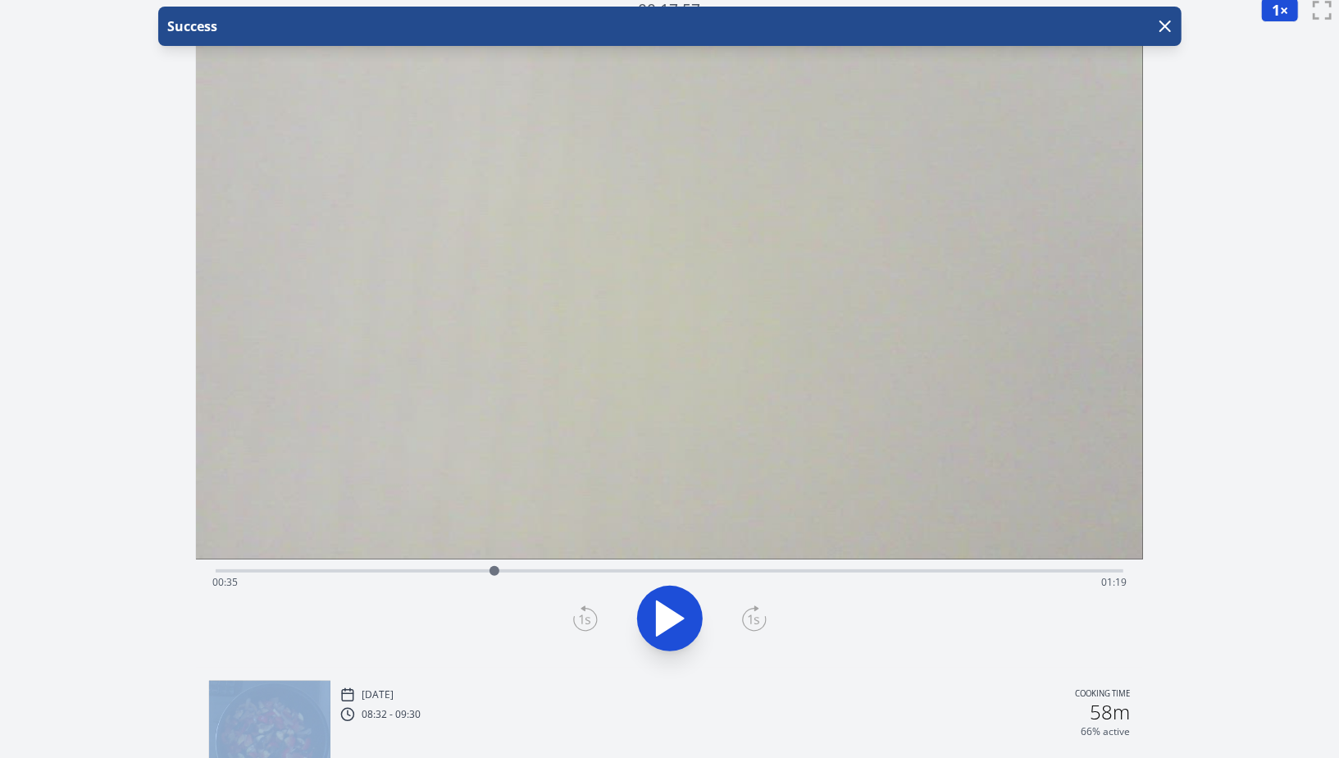
click at [591, 614] on icon at bounding box center [585, 618] width 25 height 26
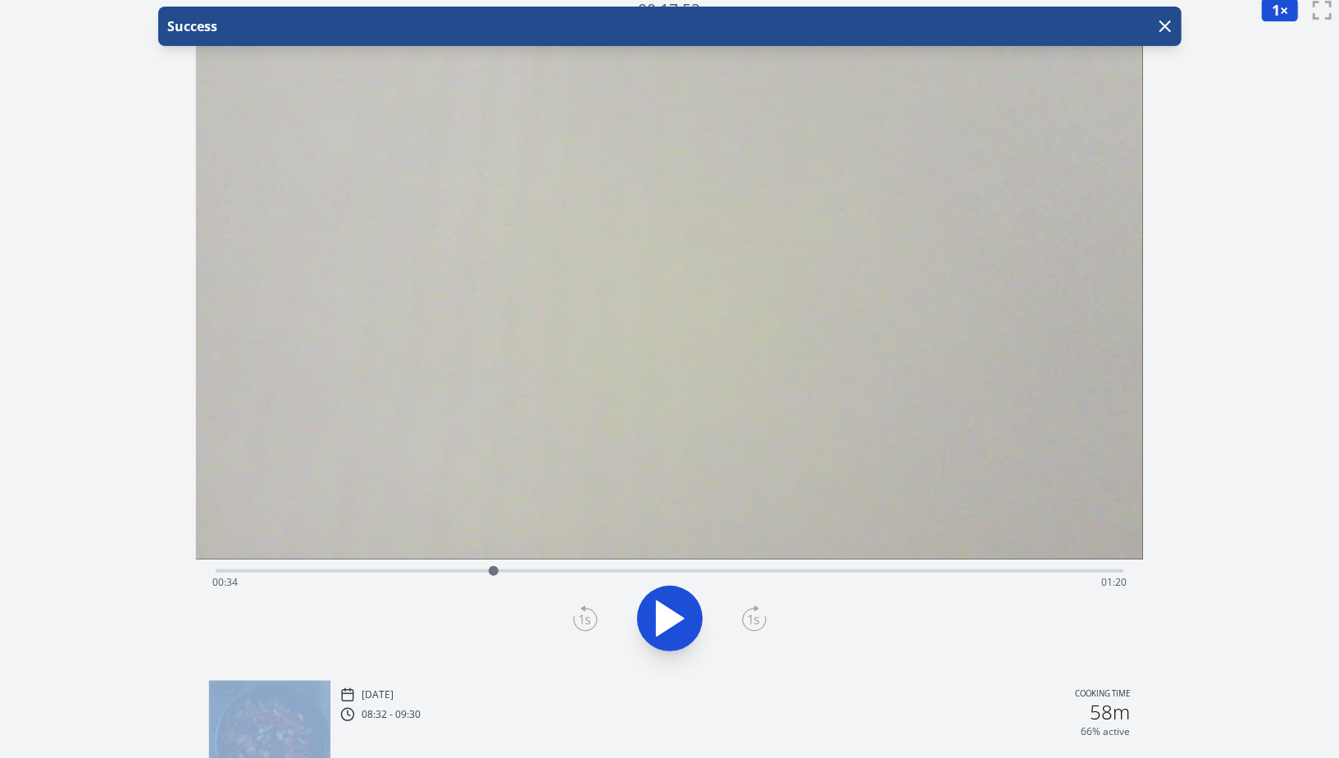
click at [591, 614] on icon at bounding box center [585, 618] width 25 height 26
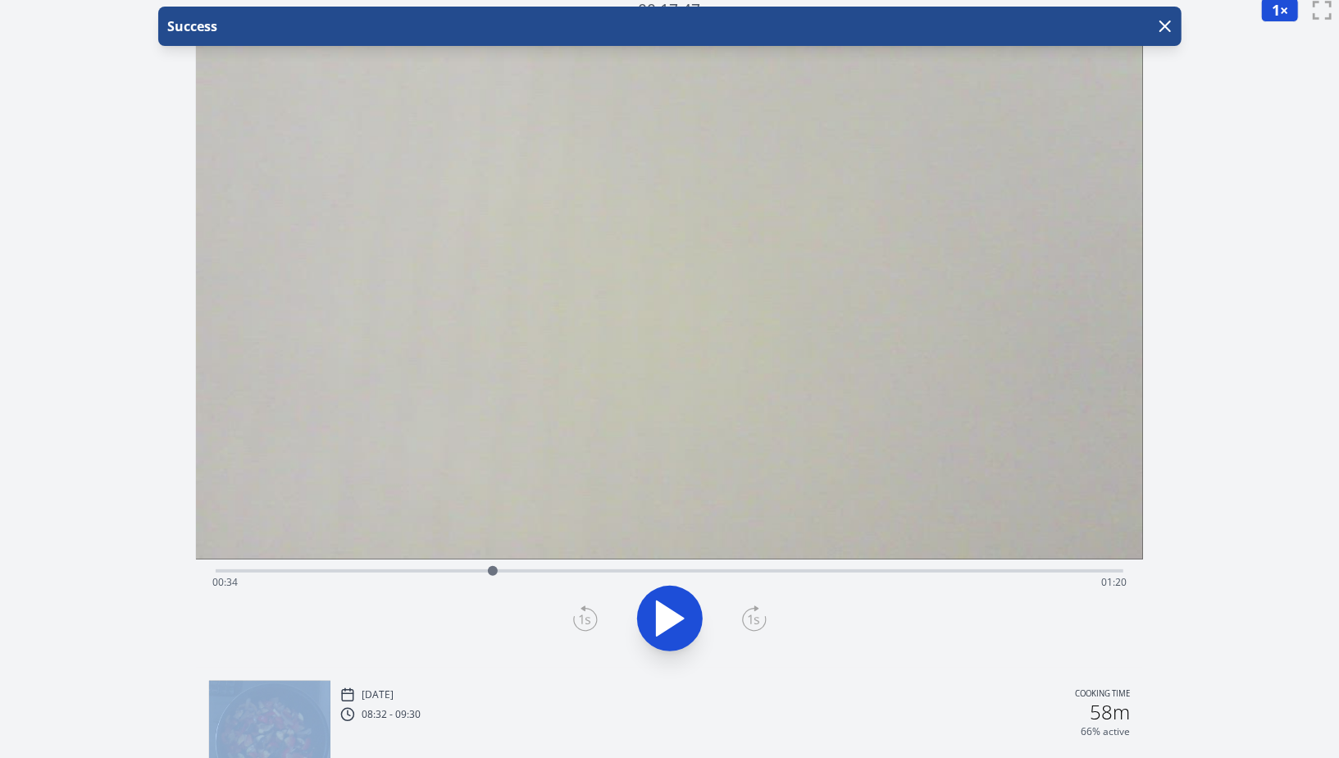
click at [591, 614] on icon at bounding box center [585, 618] width 25 height 26
click at [590, 627] on icon at bounding box center [585, 618] width 25 height 26
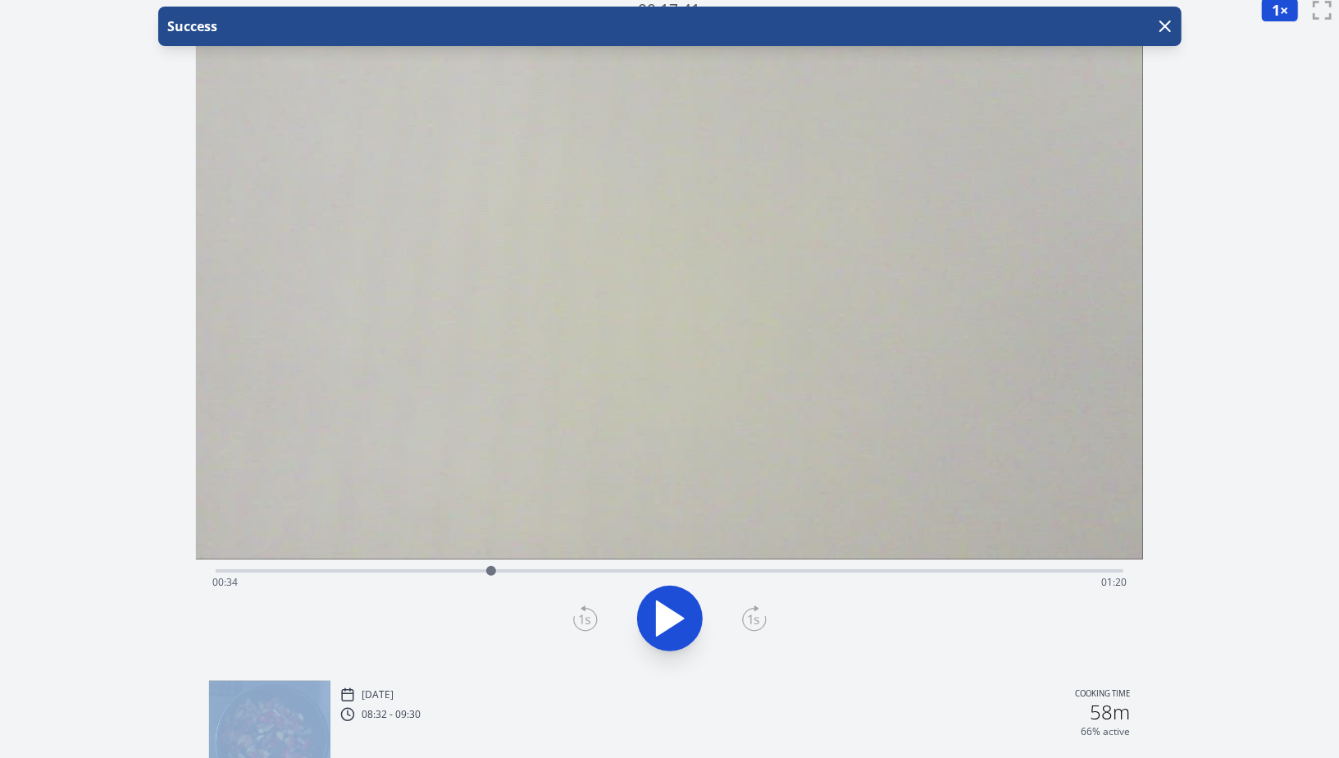
click at [590, 627] on icon at bounding box center [585, 618] width 25 height 26
click at [487, 615] on div at bounding box center [670, 618] width 928 height 79
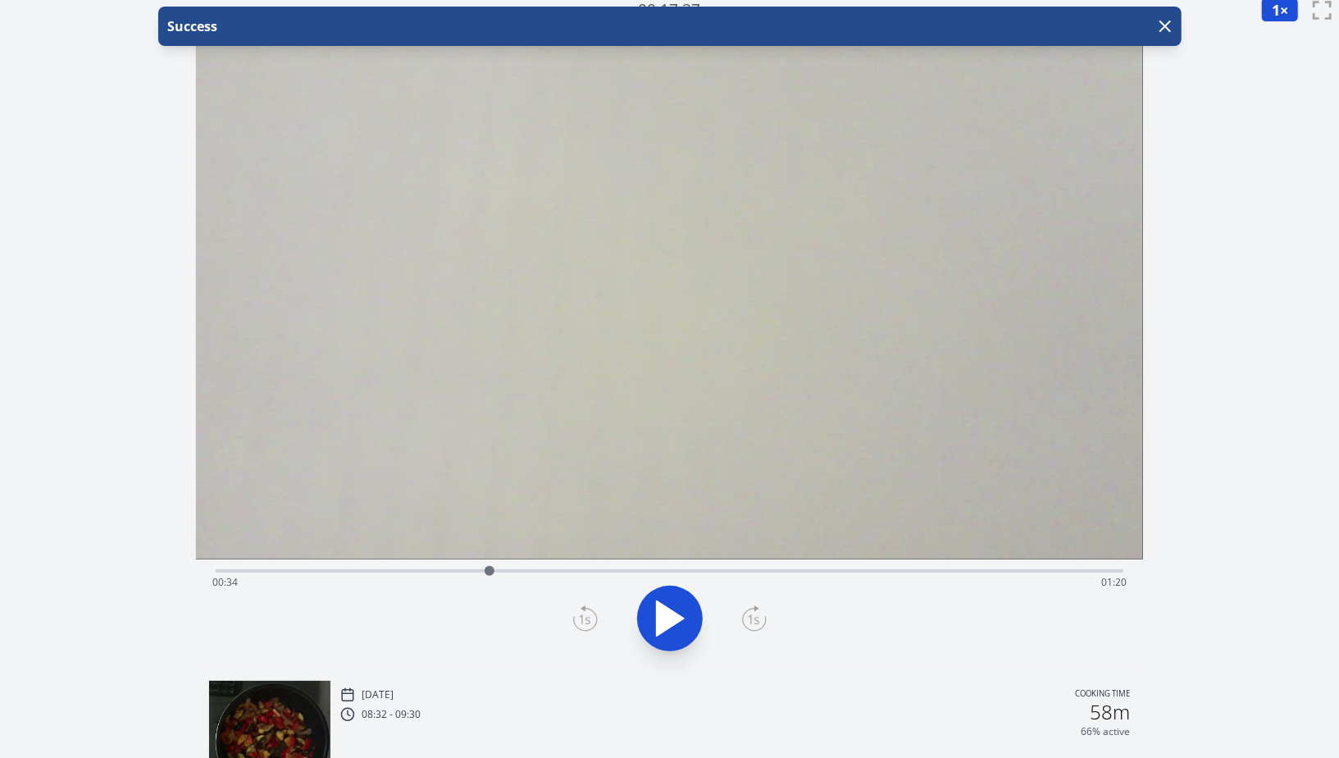
click at [583, 613] on icon at bounding box center [585, 618] width 25 height 26
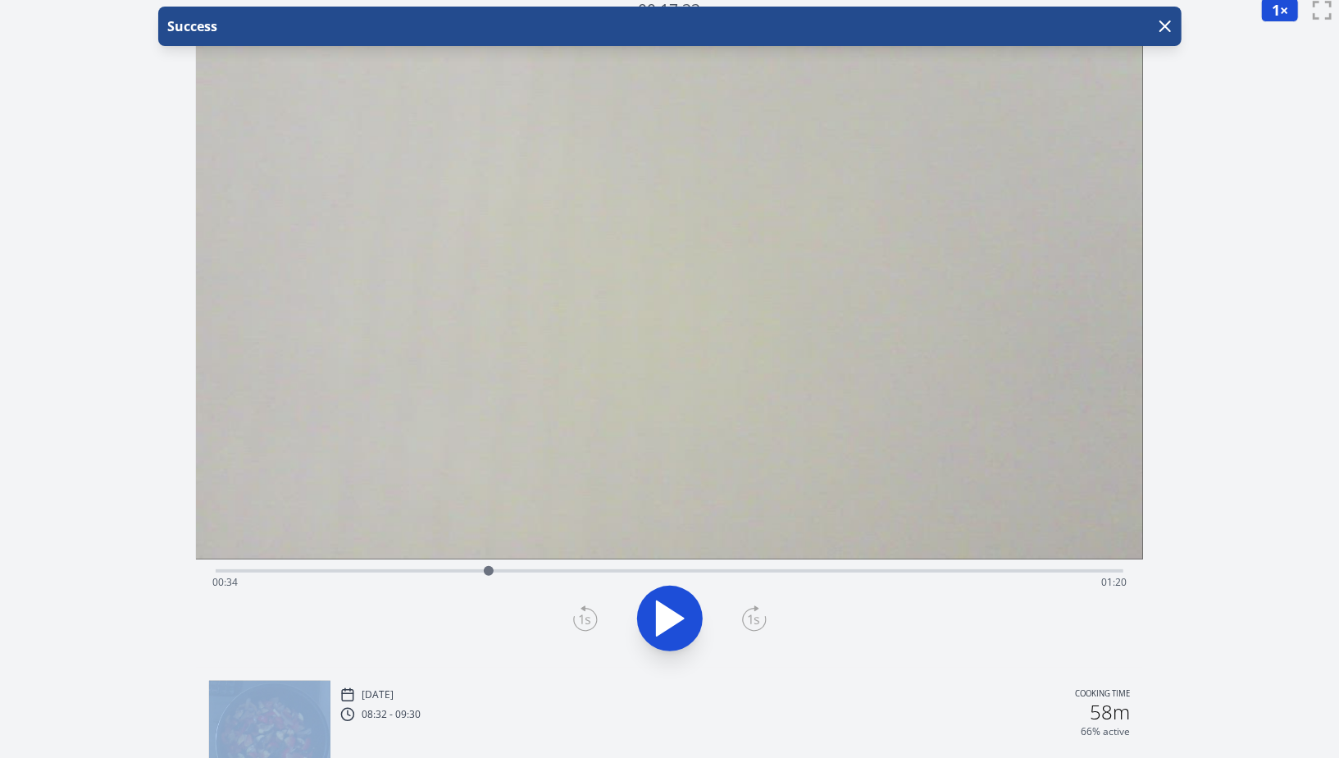
click at [583, 613] on icon at bounding box center [585, 618] width 25 height 26
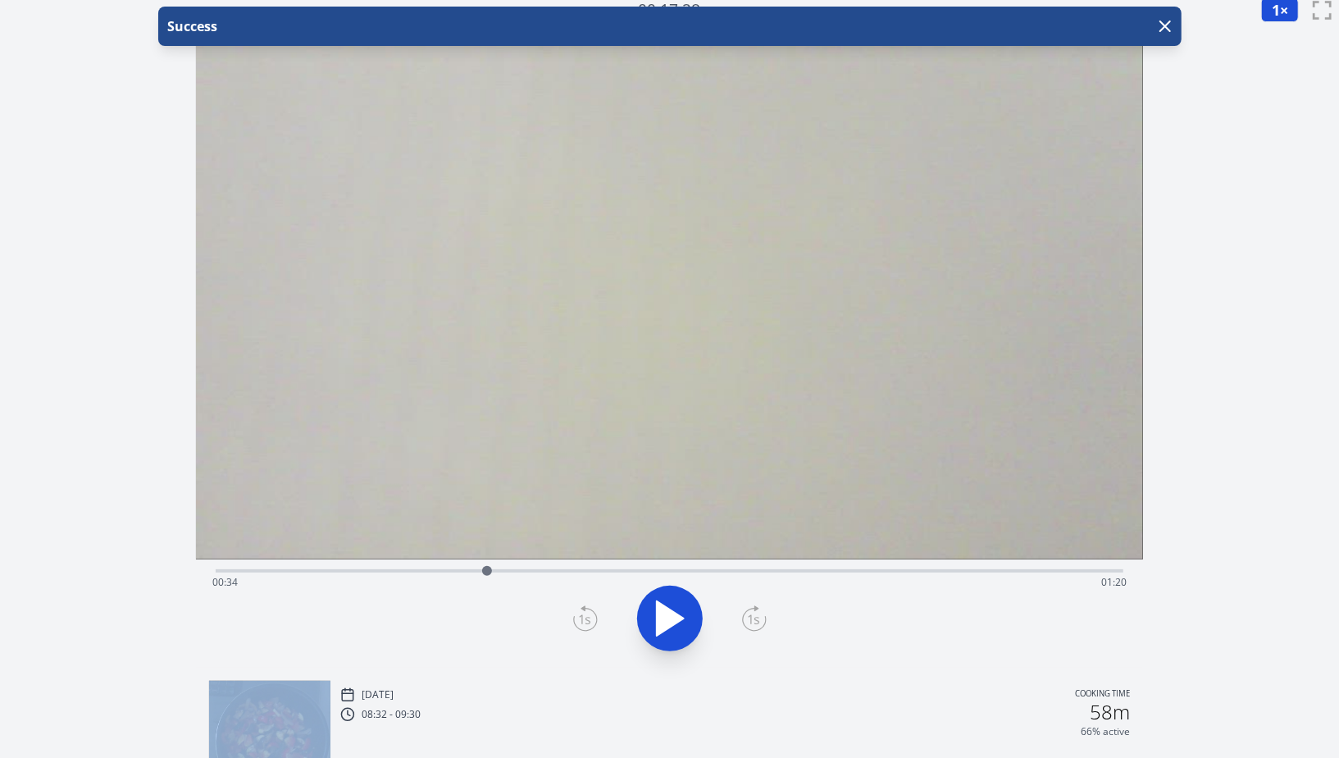
click at [583, 613] on icon at bounding box center [585, 618] width 25 height 26
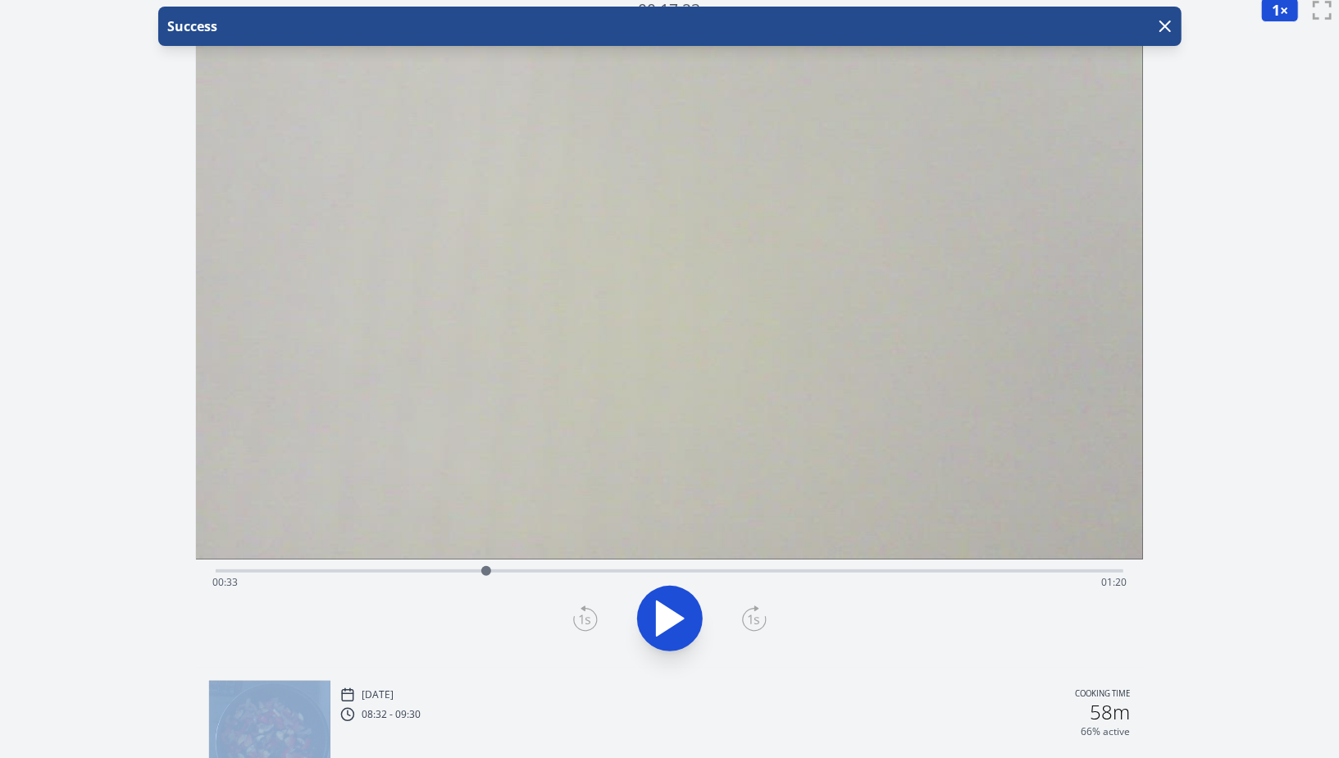
click at [583, 613] on icon at bounding box center [585, 618] width 25 height 26
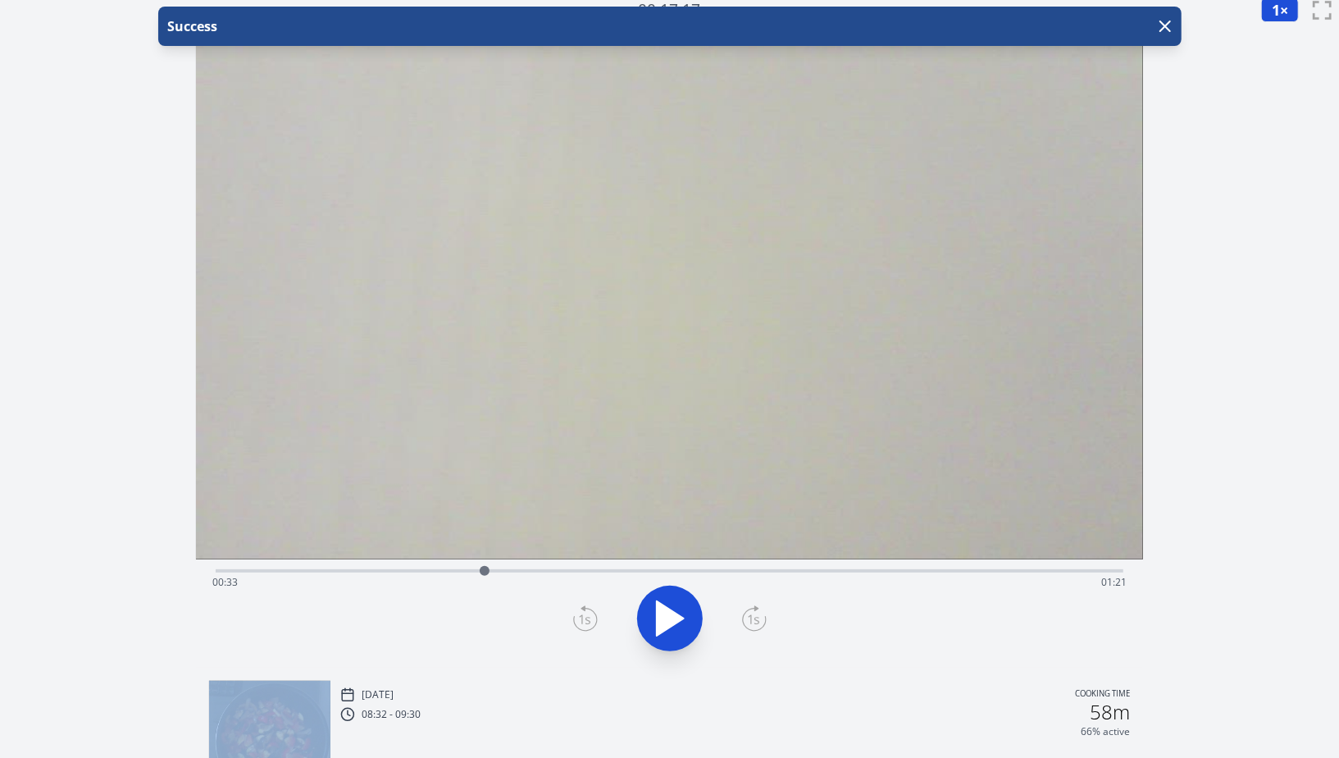
click at [745, 614] on icon at bounding box center [754, 618] width 25 height 26
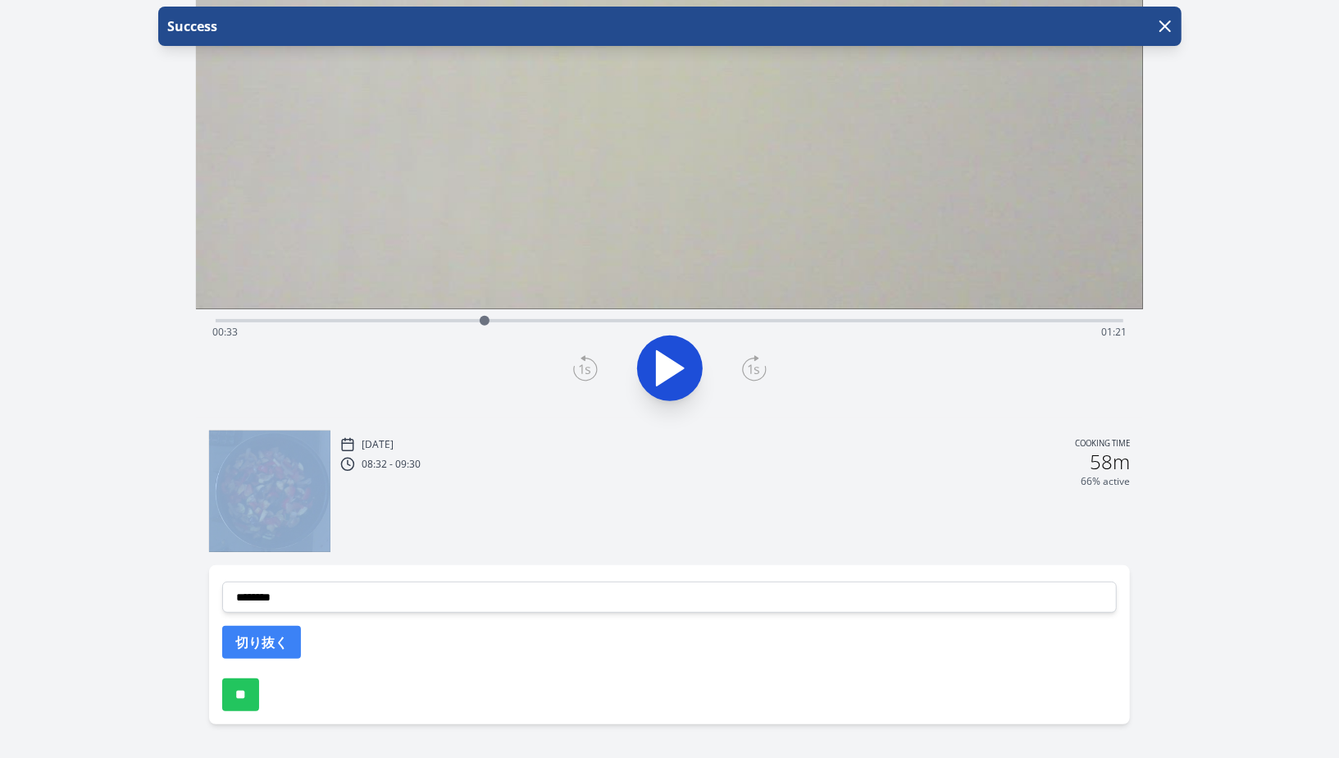
scroll to position [261, 0]
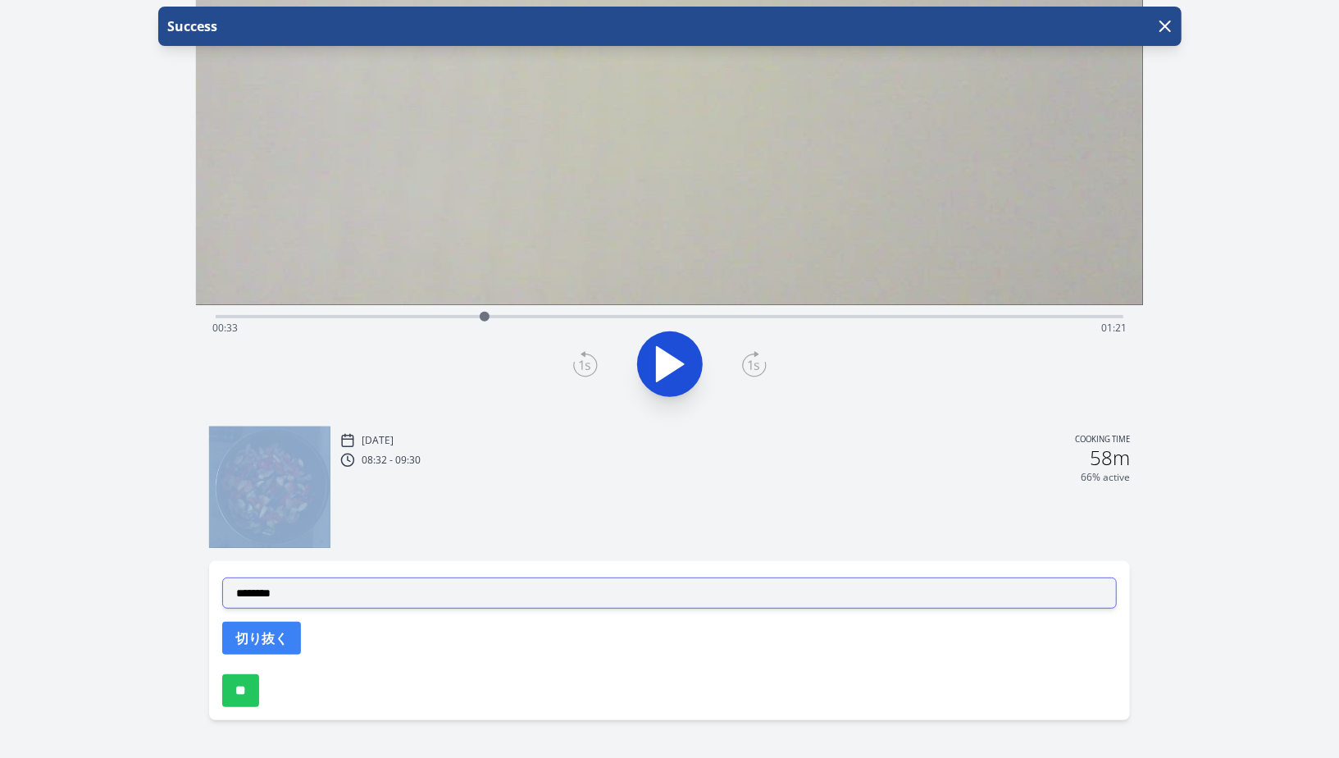
click at [611, 598] on select "**********" at bounding box center [669, 592] width 895 height 31
select select "**********"
click at [222, 577] on select "**********" at bounding box center [669, 592] width 895 height 31
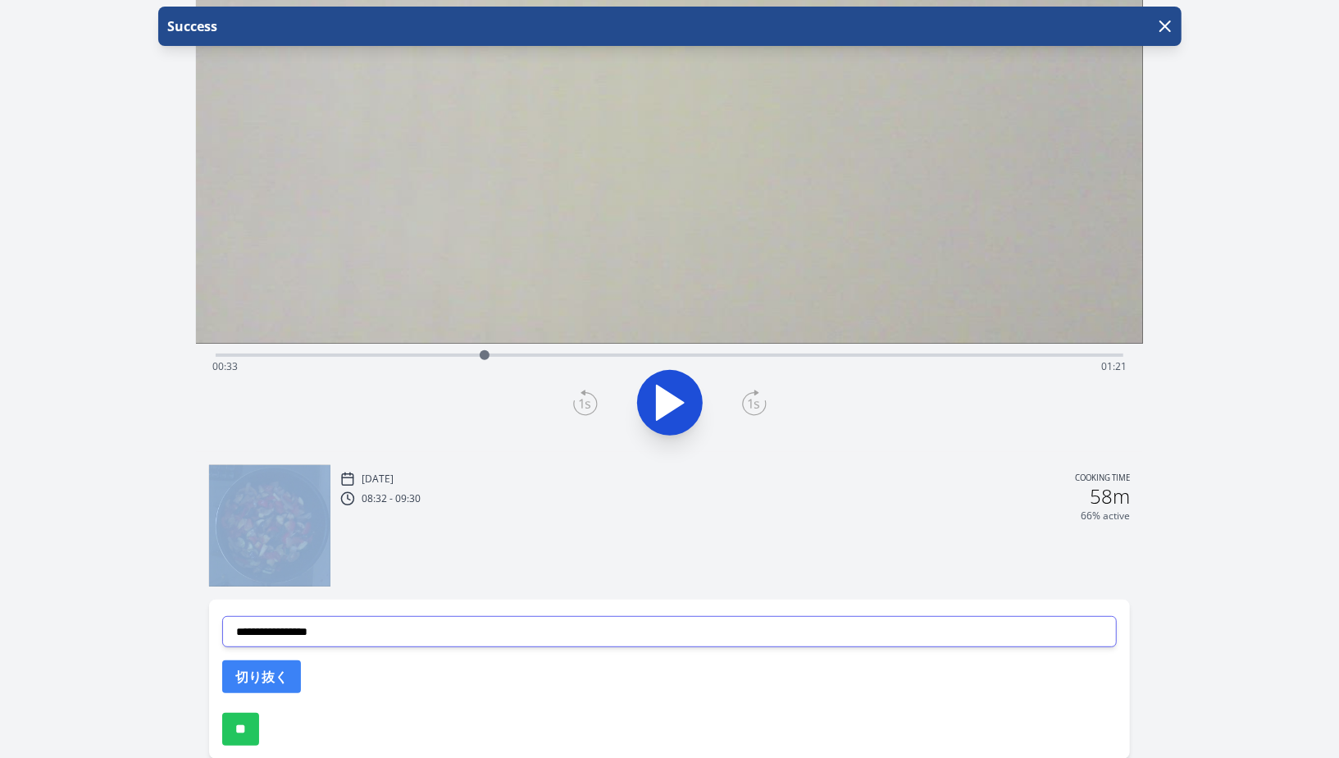
scroll to position [301, 0]
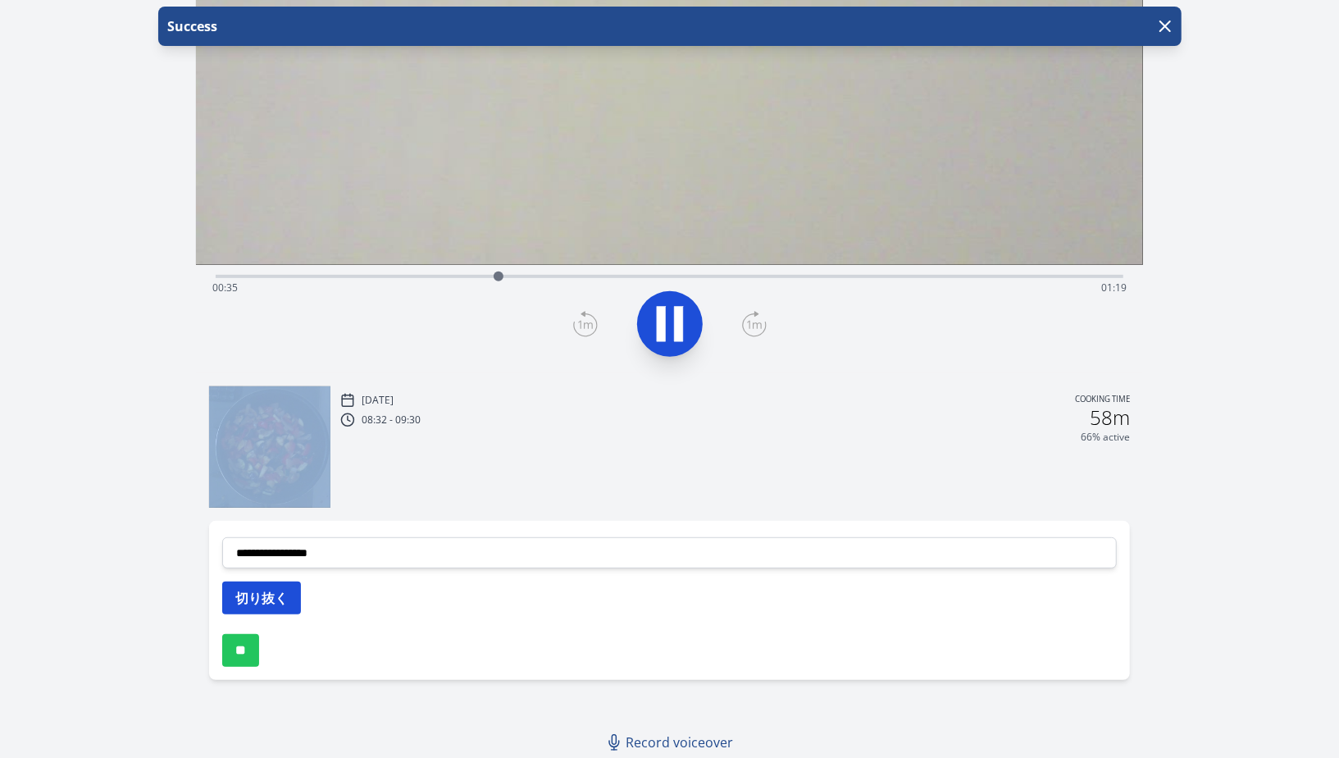
click at [272, 597] on button "切り抜く" at bounding box center [261, 598] width 79 height 33
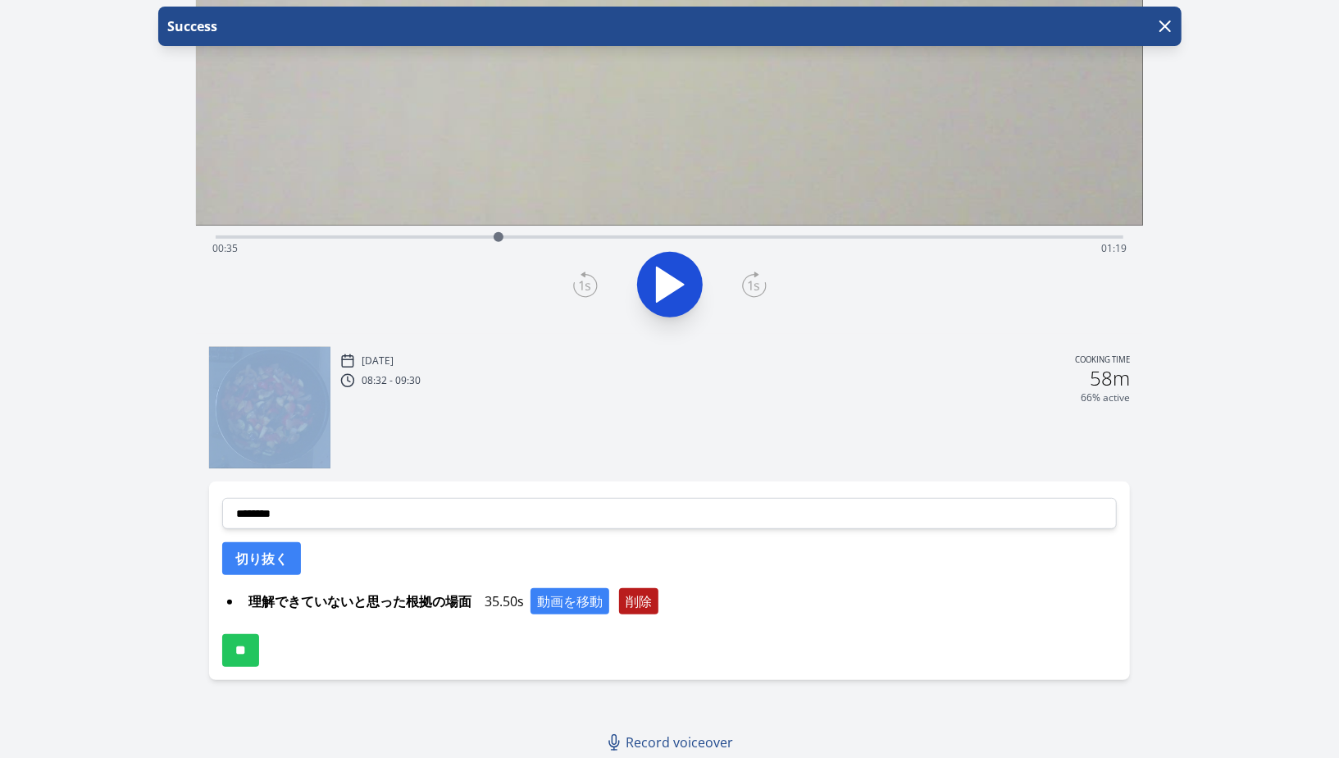
click at [655, 605] on button "削除" at bounding box center [638, 601] width 39 height 26
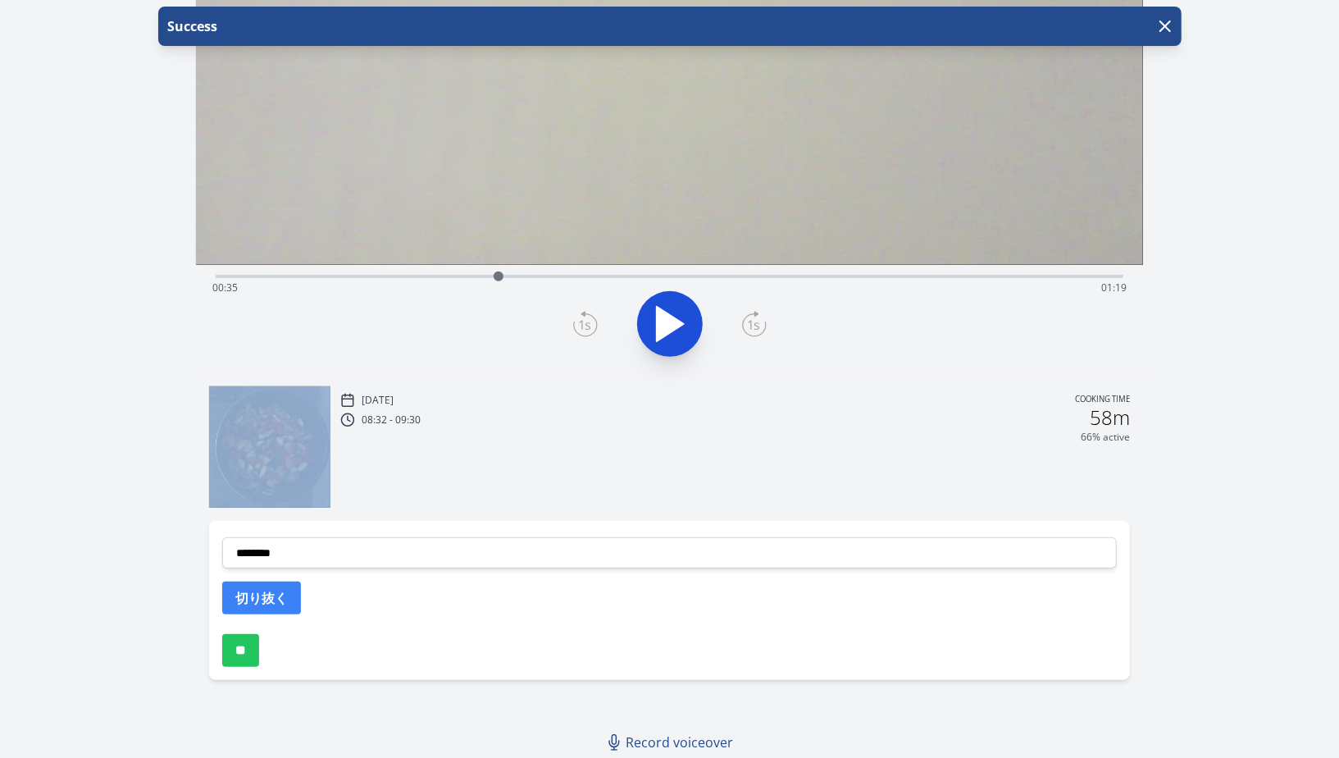
click at [489, 280] on div at bounding box center [498, 276] width 25 height 25
click at [479, 277] on div at bounding box center [489, 276] width 25 height 25
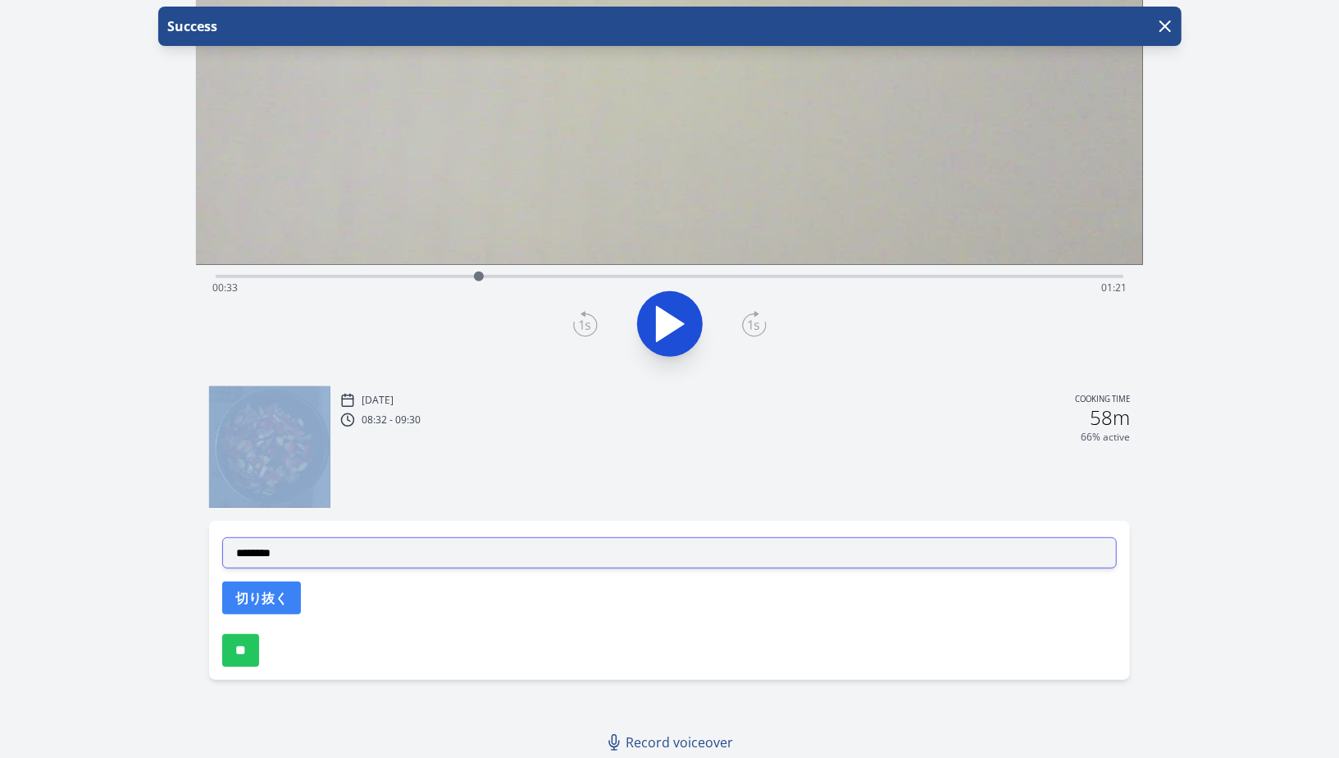
click at [462, 542] on select "**********" at bounding box center [669, 552] width 895 height 31
select select "**********"
click at [222, 537] on select "**********" at bounding box center [669, 552] width 895 height 31
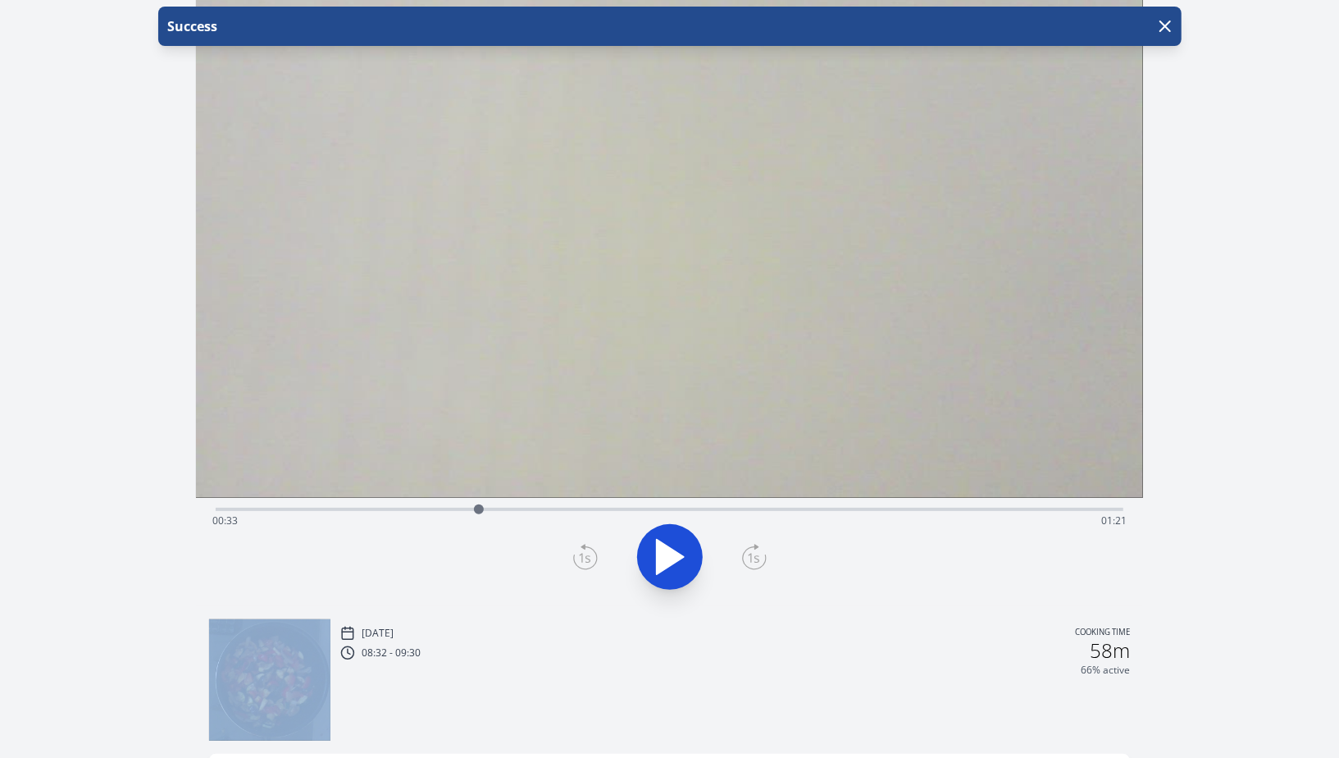
scroll to position [37, 0]
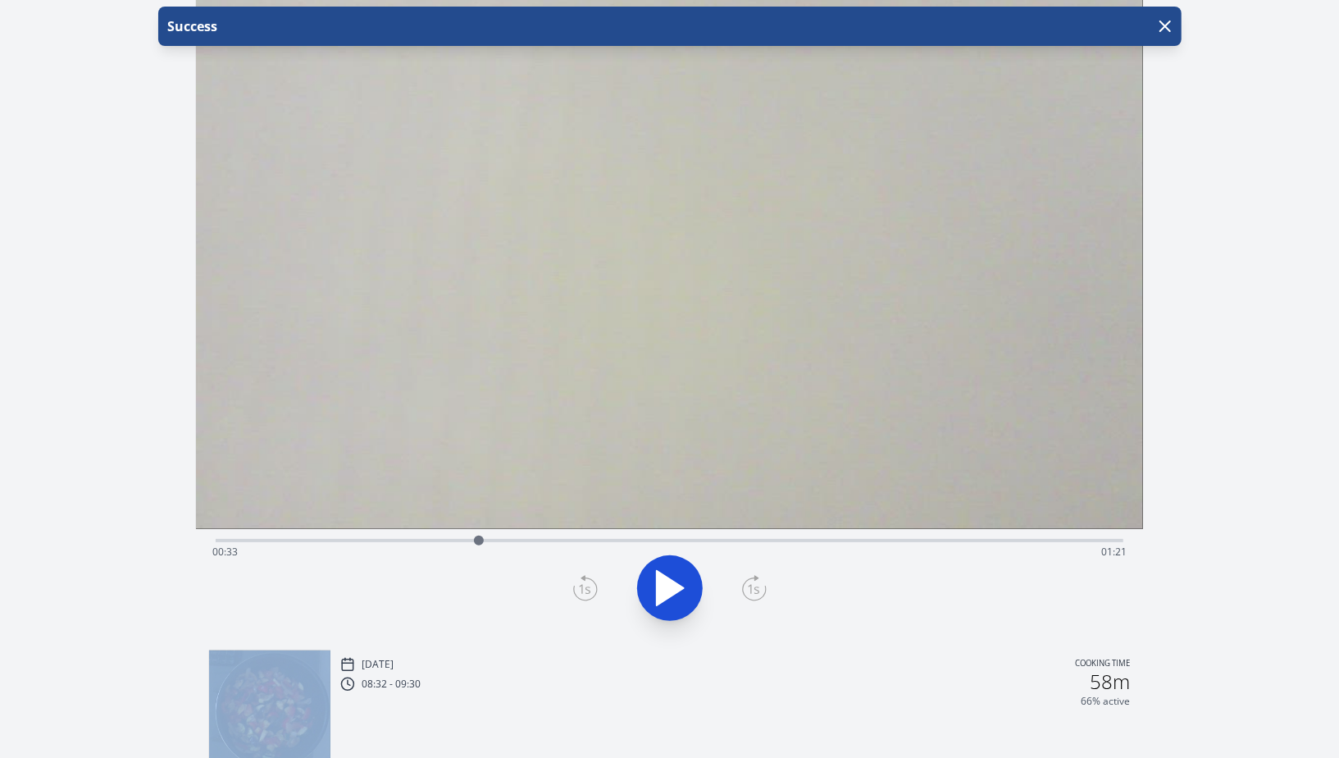
click at [750, 583] on icon at bounding box center [754, 588] width 25 height 26
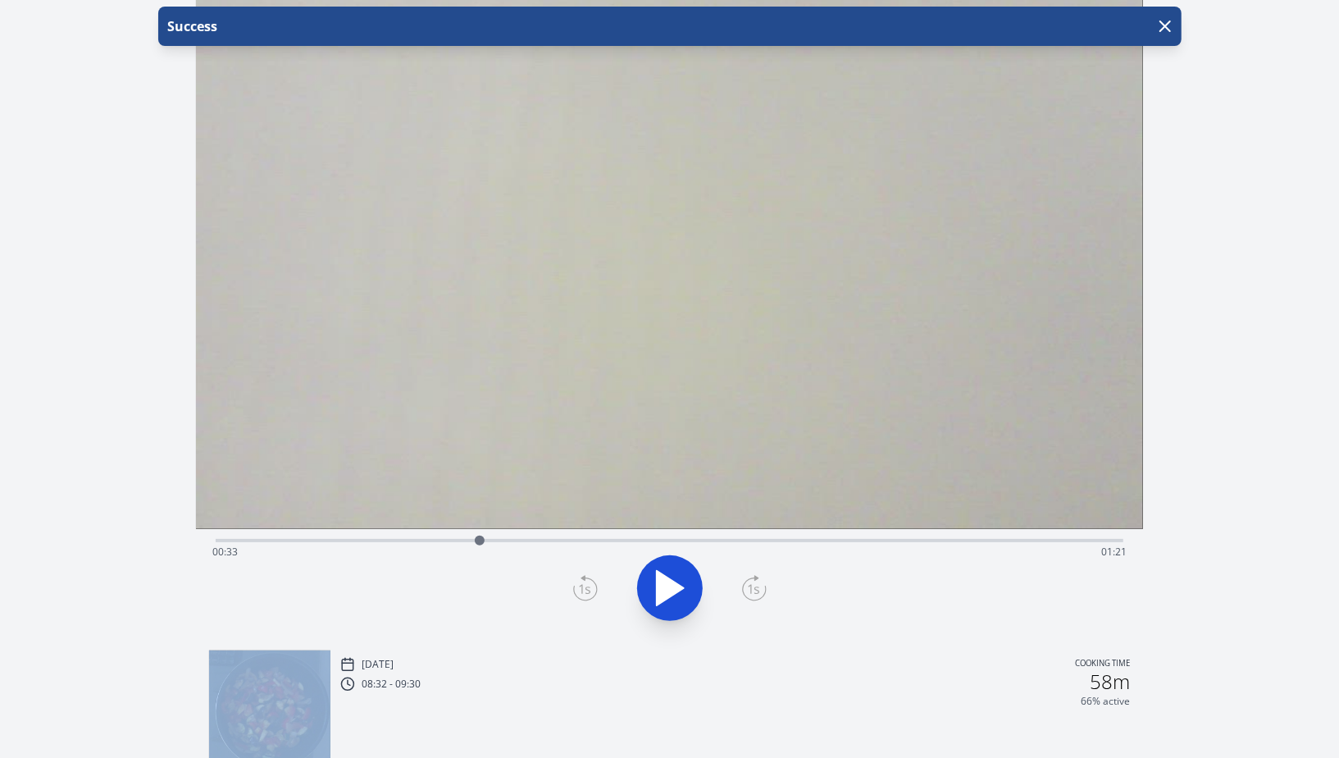
click at [750, 583] on icon at bounding box center [754, 588] width 25 height 26
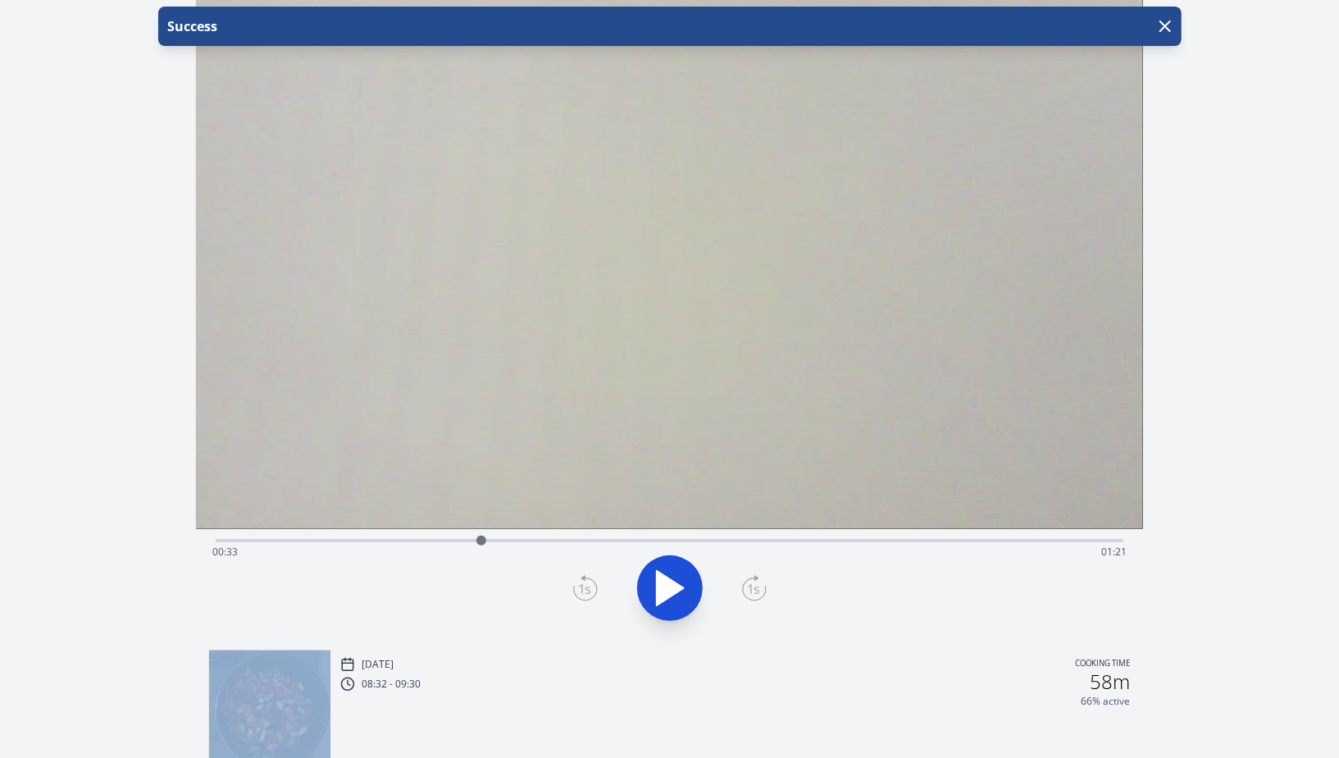
click at [750, 583] on icon at bounding box center [754, 588] width 25 height 26
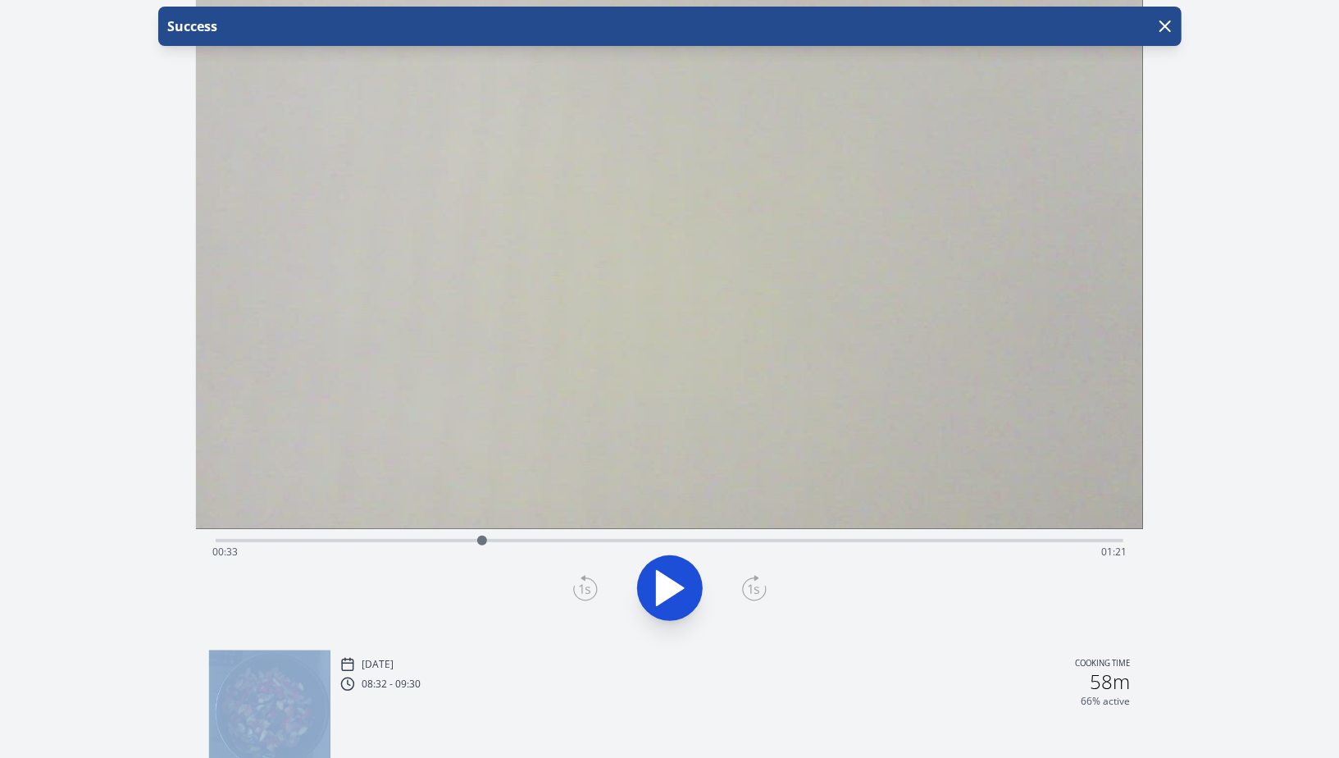
click at [750, 583] on icon at bounding box center [754, 588] width 25 height 26
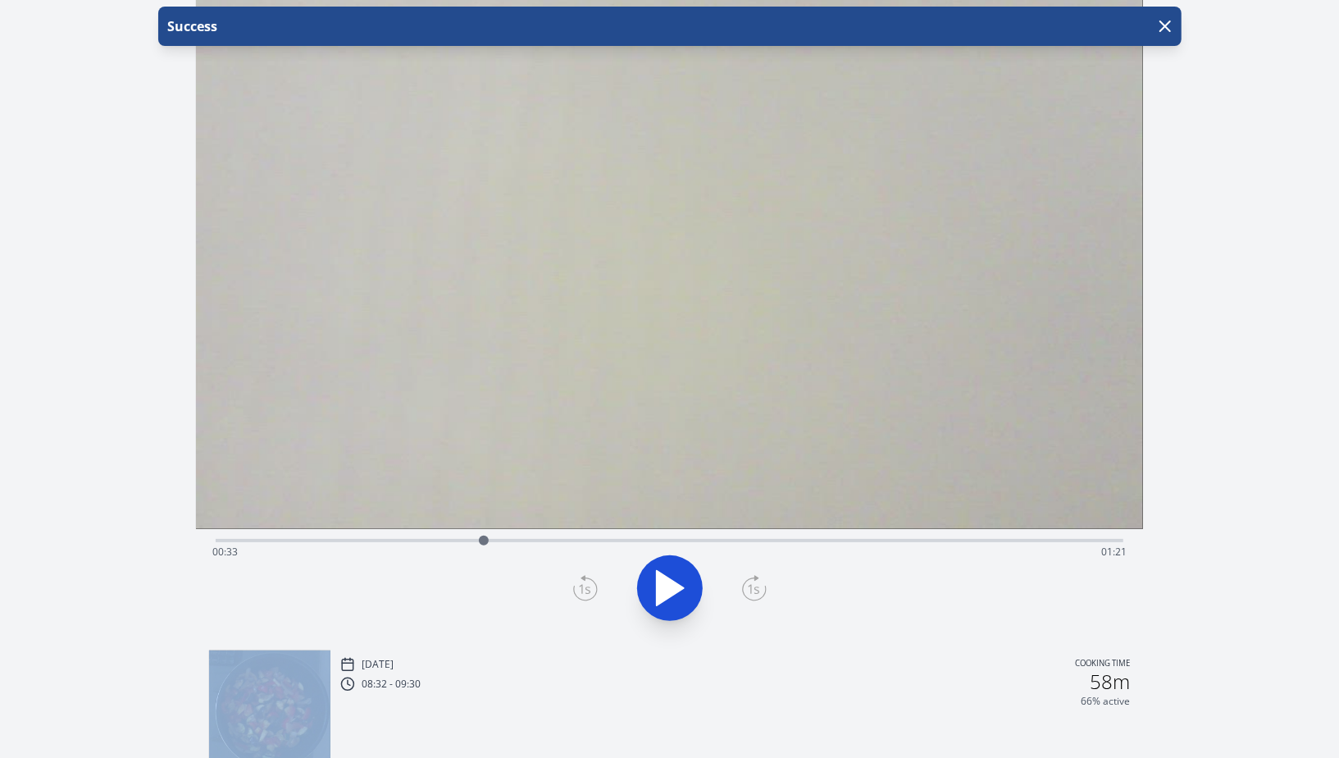
click at [750, 583] on icon at bounding box center [754, 588] width 25 height 26
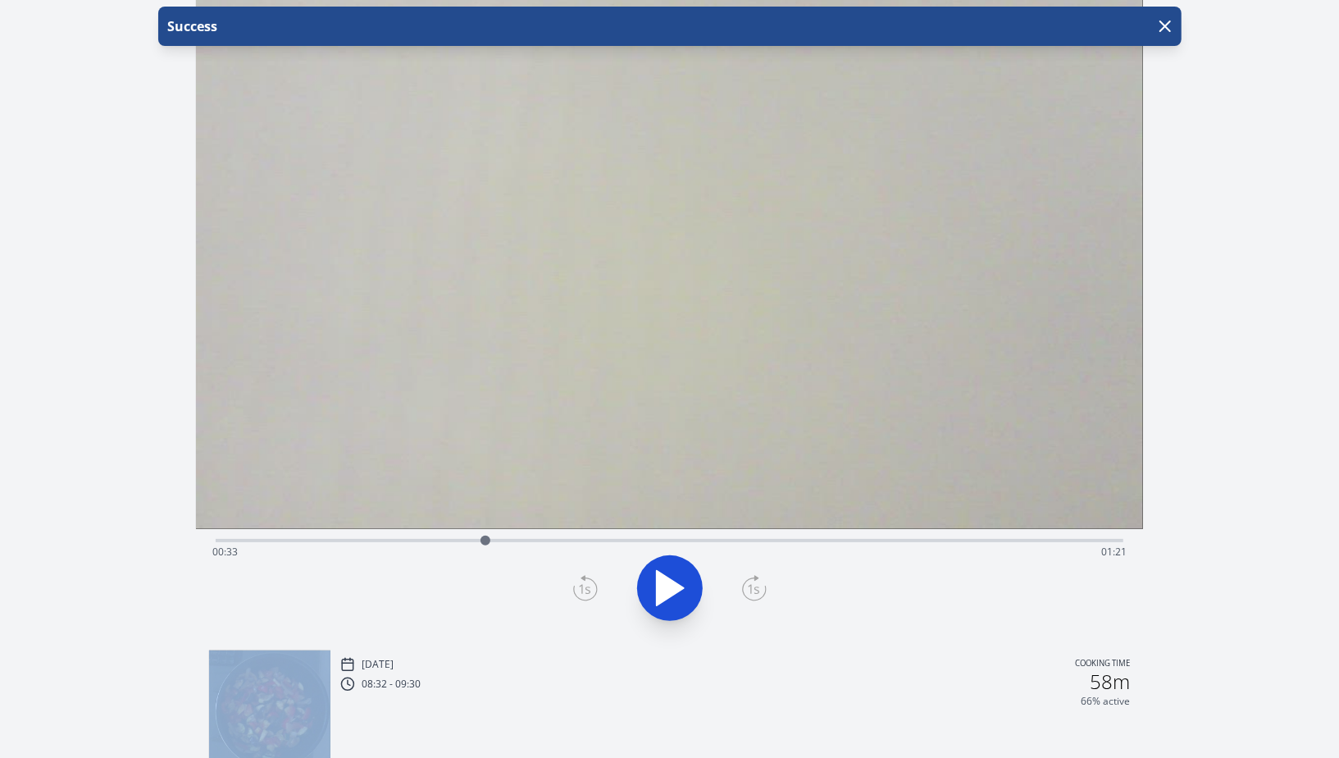
click at [750, 583] on icon at bounding box center [754, 588] width 25 height 26
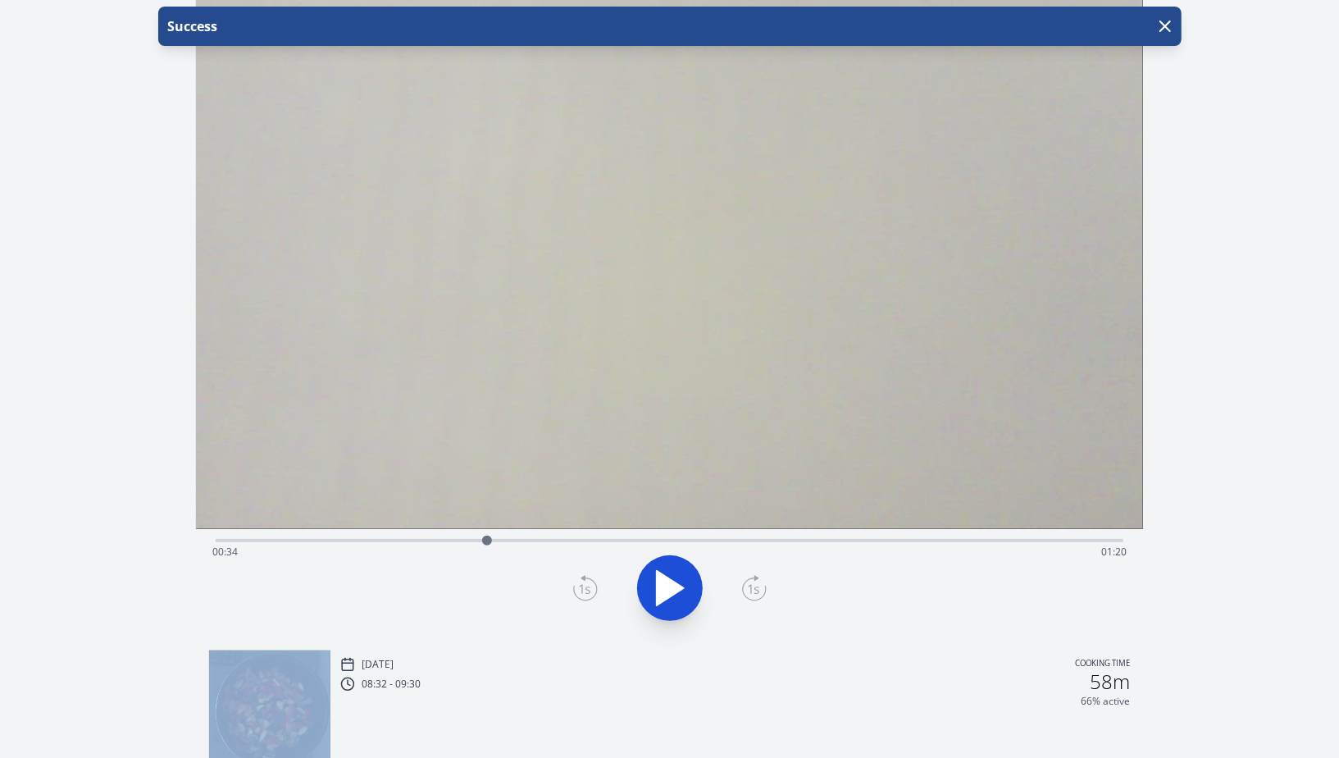
click at [750, 583] on icon at bounding box center [754, 588] width 25 height 26
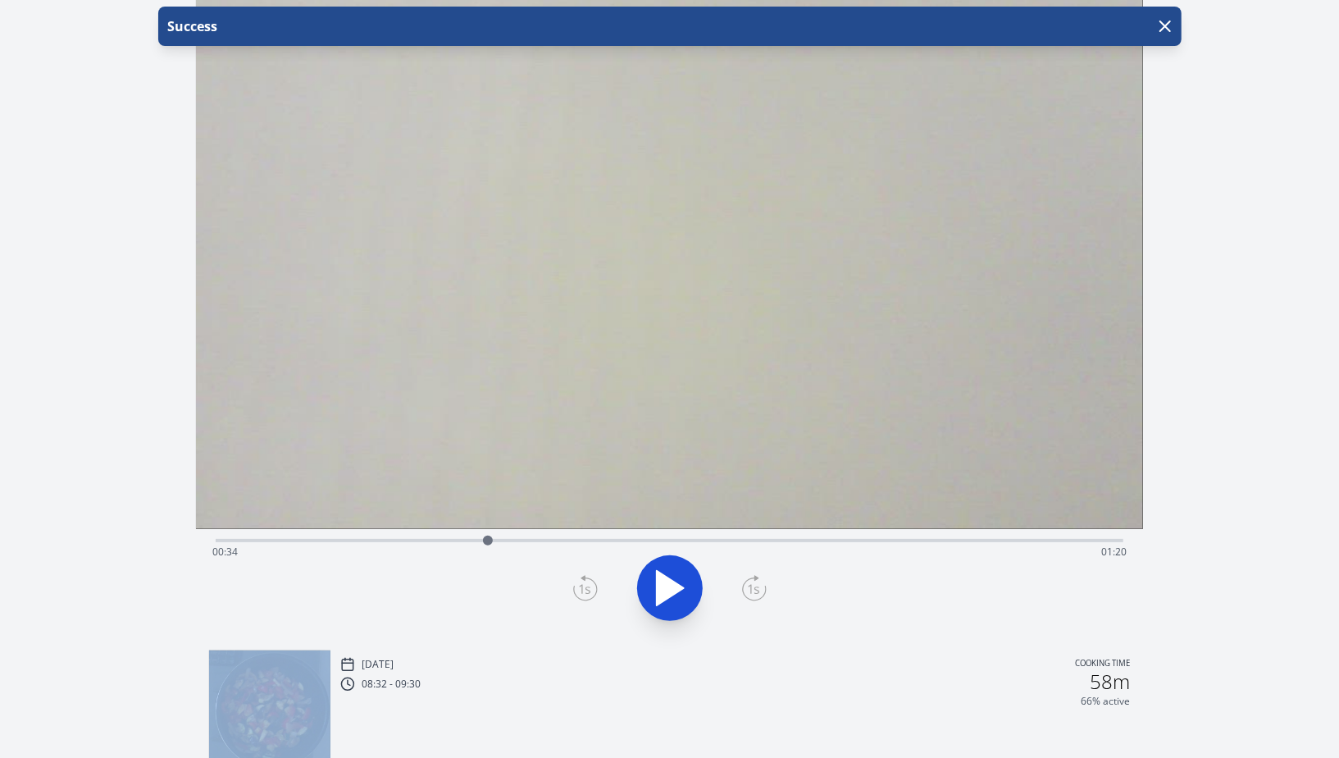
click at [750, 583] on icon at bounding box center [754, 588] width 25 height 26
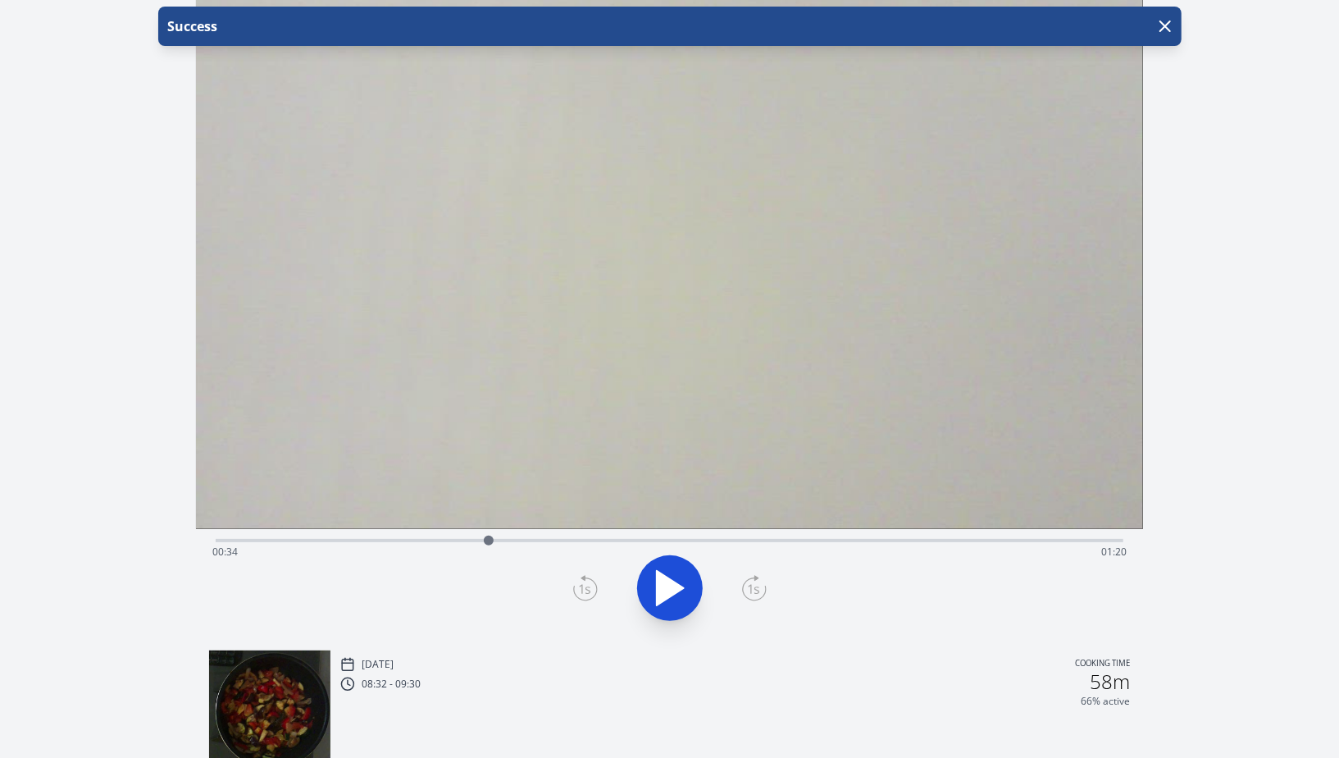
click at [588, 589] on icon at bounding box center [585, 588] width 25 height 26
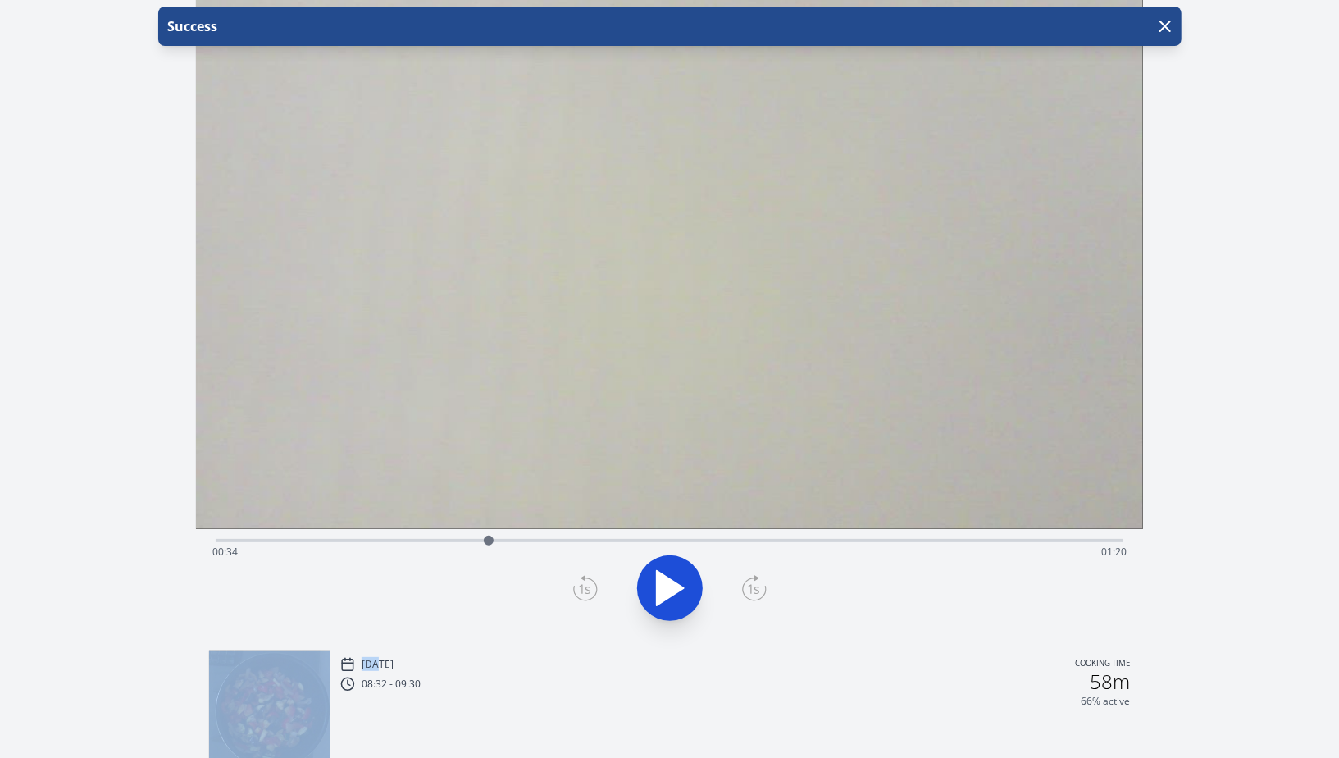
click at [588, 589] on icon at bounding box center [585, 588] width 25 height 26
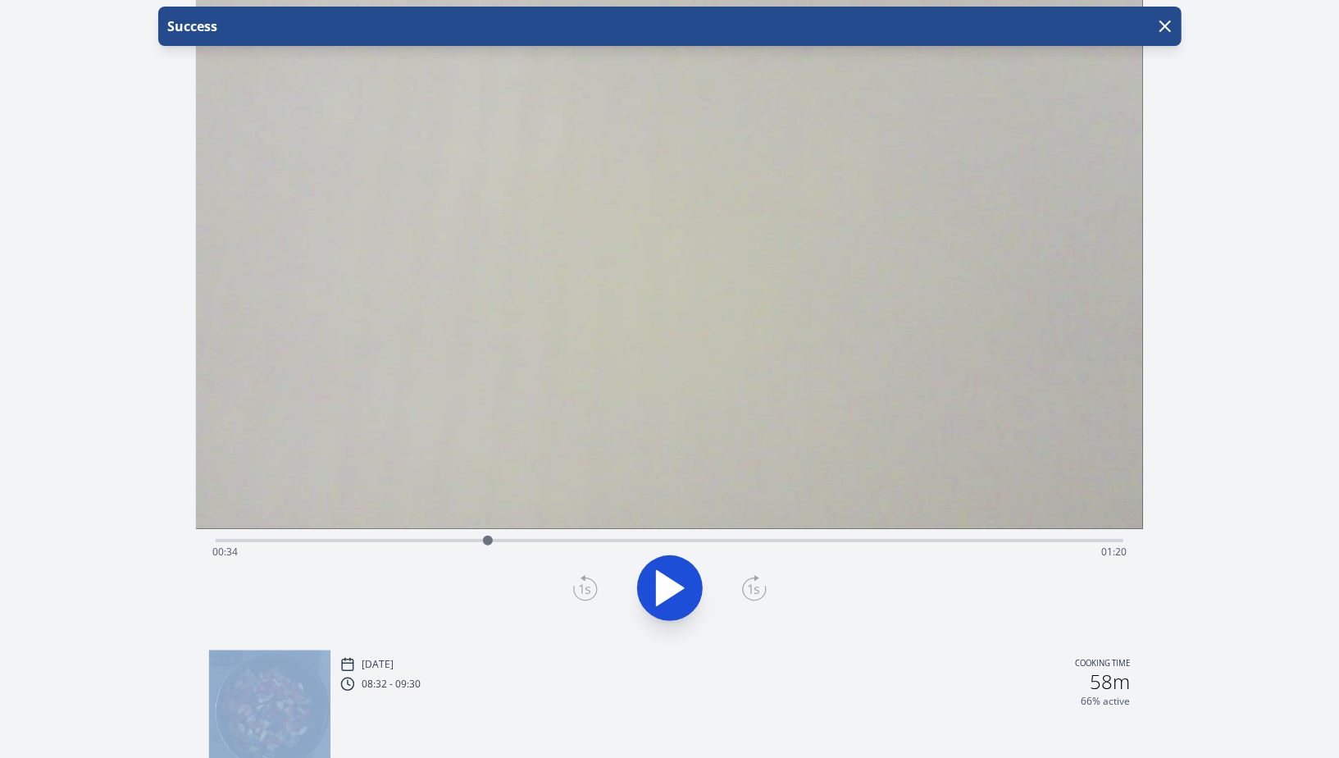
click at [588, 589] on icon at bounding box center [585, 588] width 25 height 26
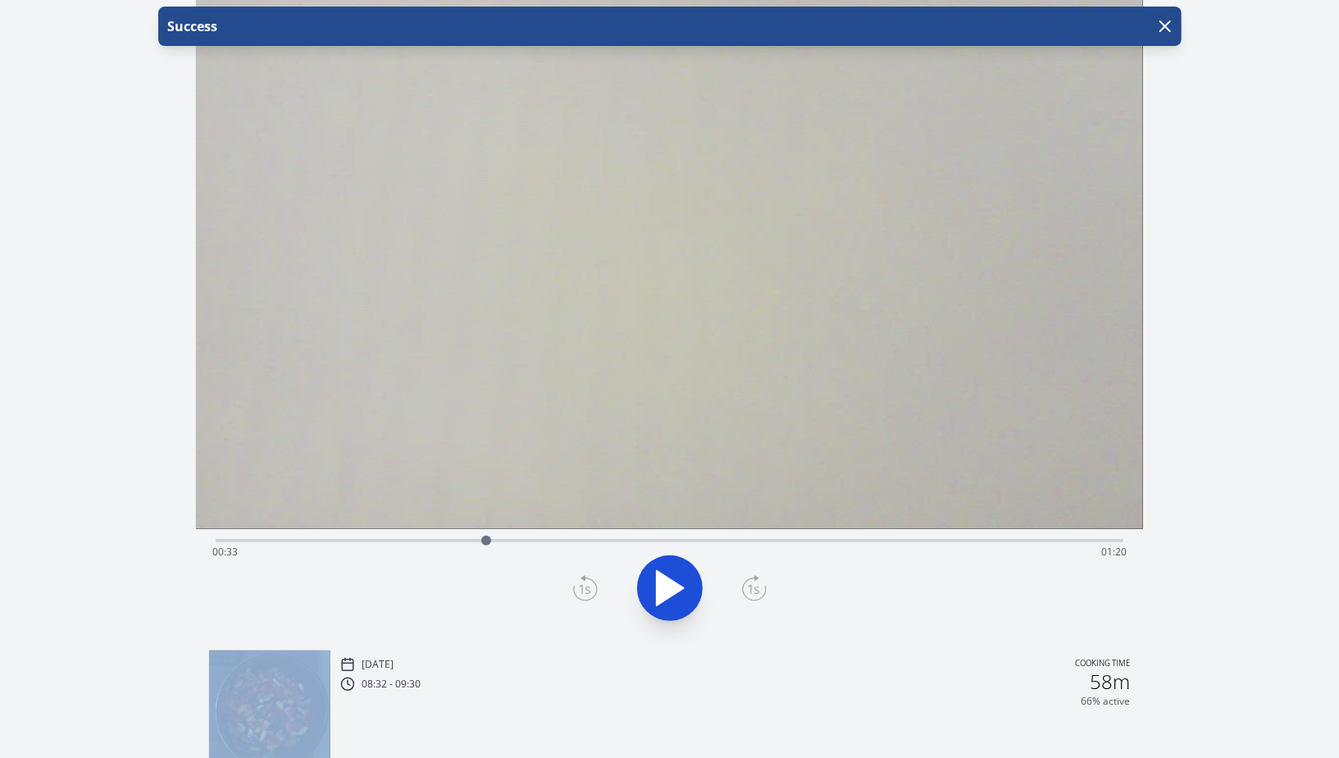
click at [588, 589] on icon at bounding box center [585, 588] width 25 height 26
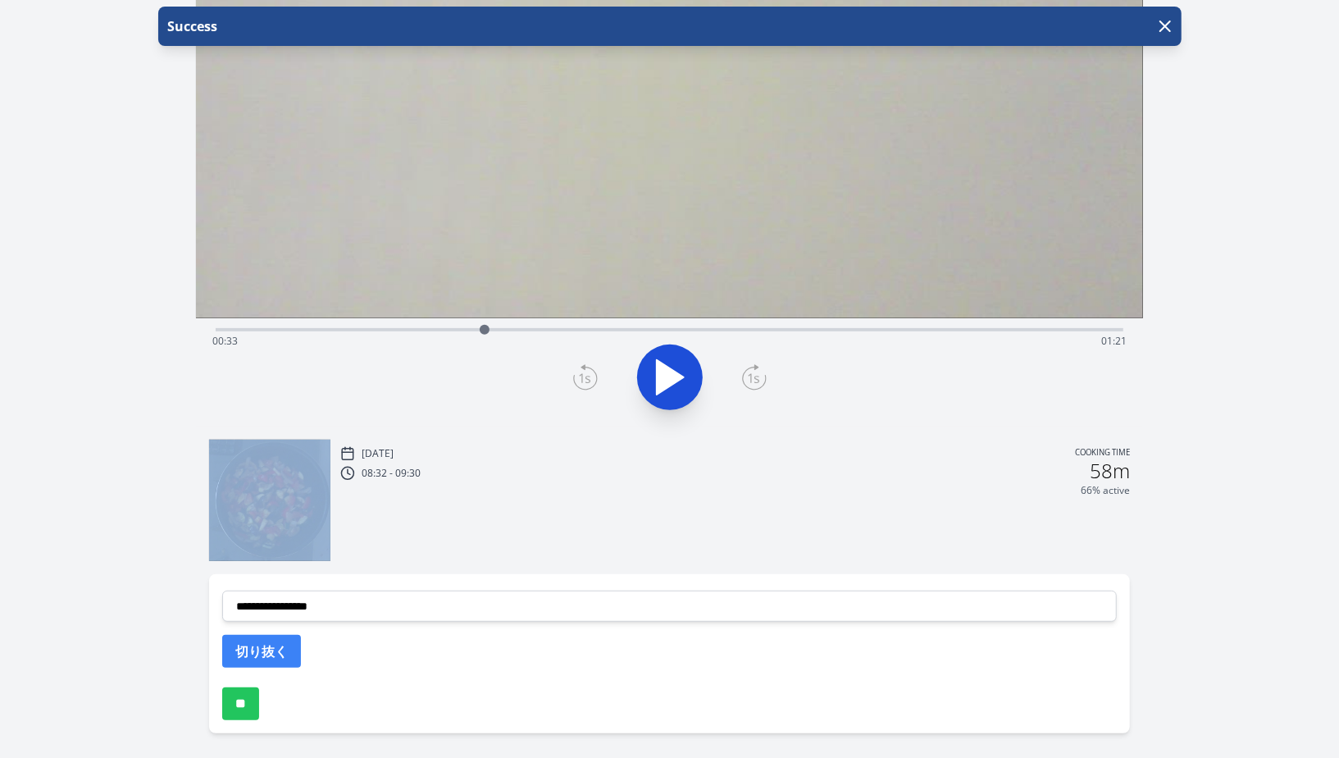
scroll to position [244, 0]
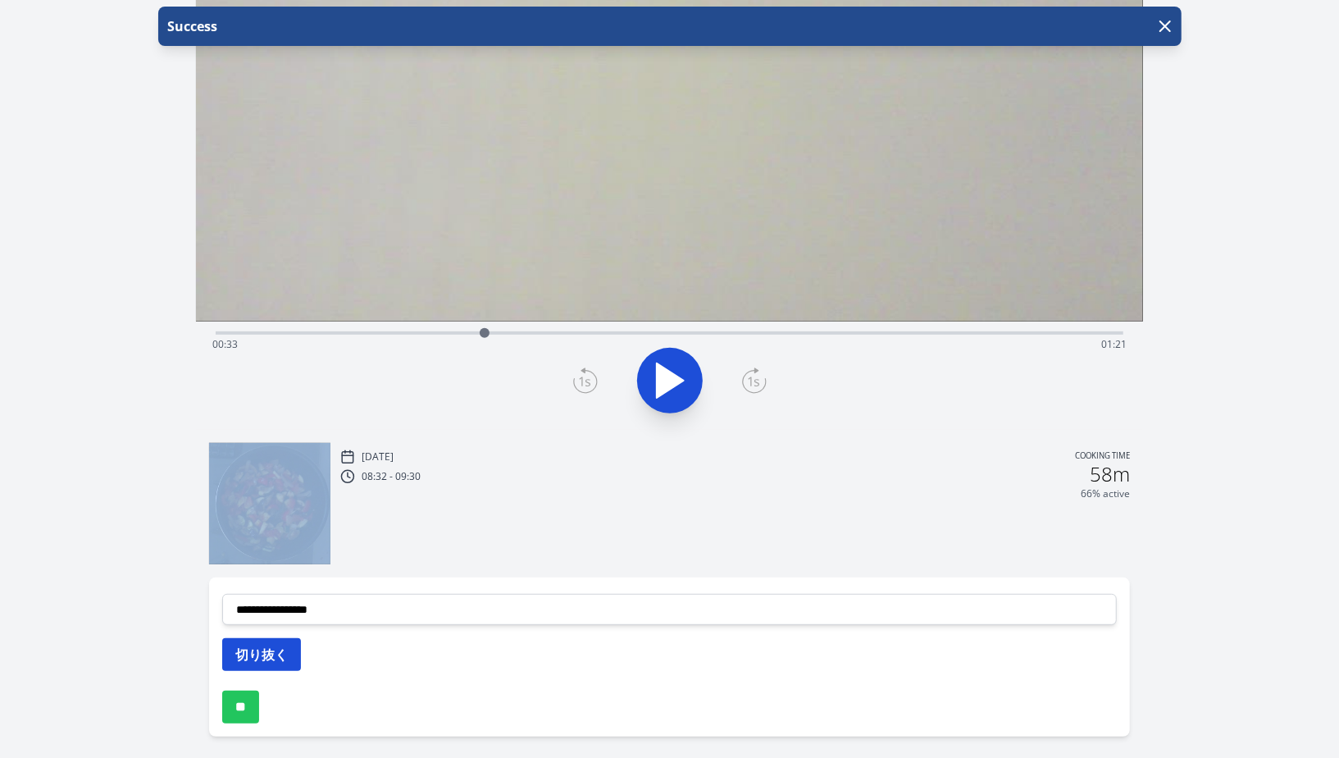
click at [262, 652] on button "切り抜く" at bounding box center [261, 654] width 79 height 33
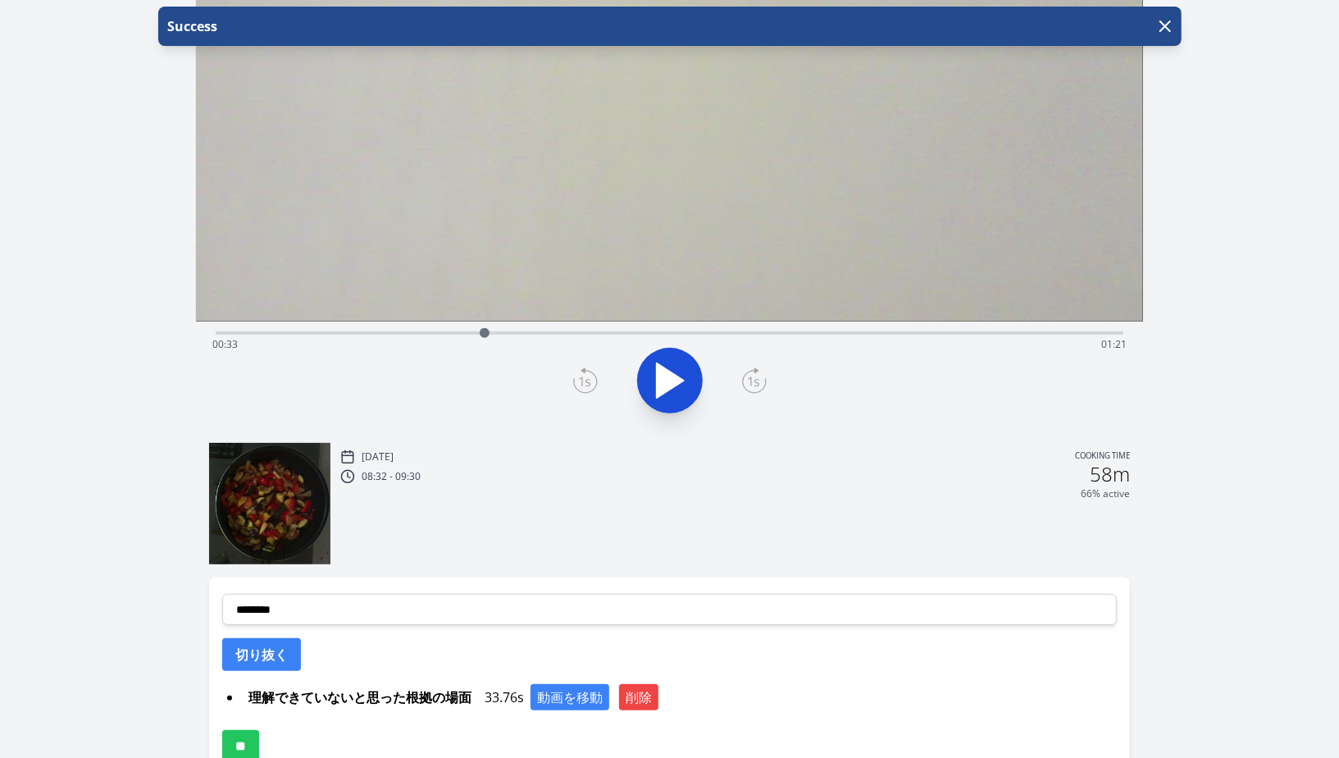
click at [1243, 307] on div "Discard Recording? You will not be able to recover this once discarded. Cancel …" at bounding box center [669, 305] width 1339 height 1099
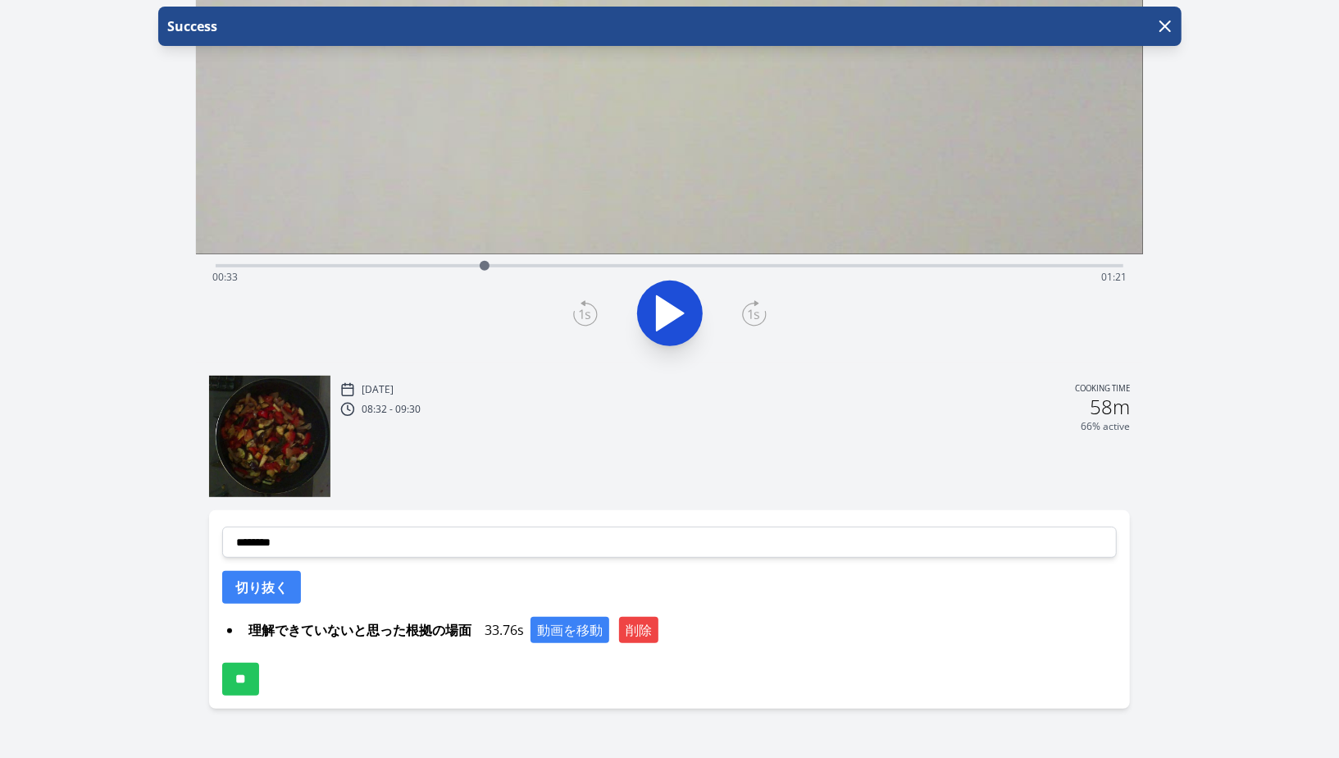
scroll to position [340, 0]
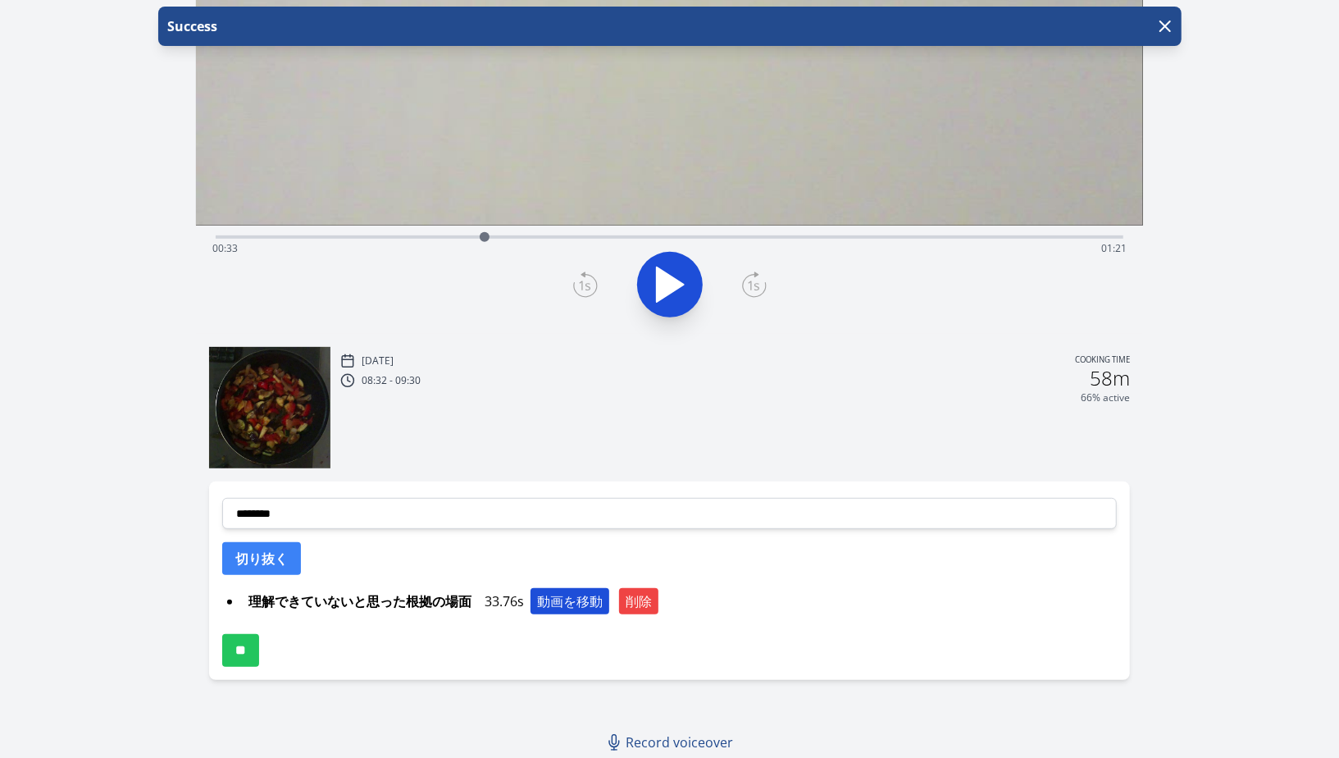
click at [549, 592] on button "動画を移動" at bounding box center [570, 601] width 79 height 26
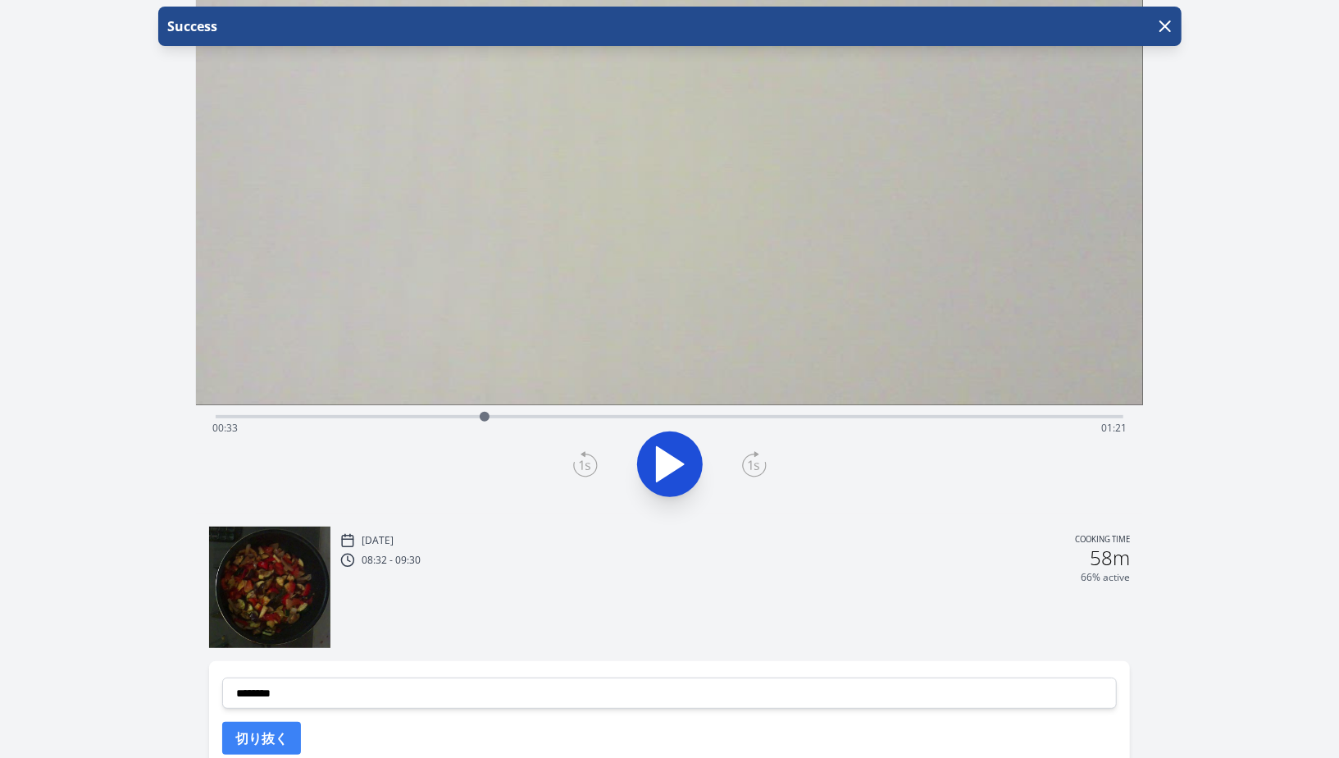
scroll to position [155, 0]
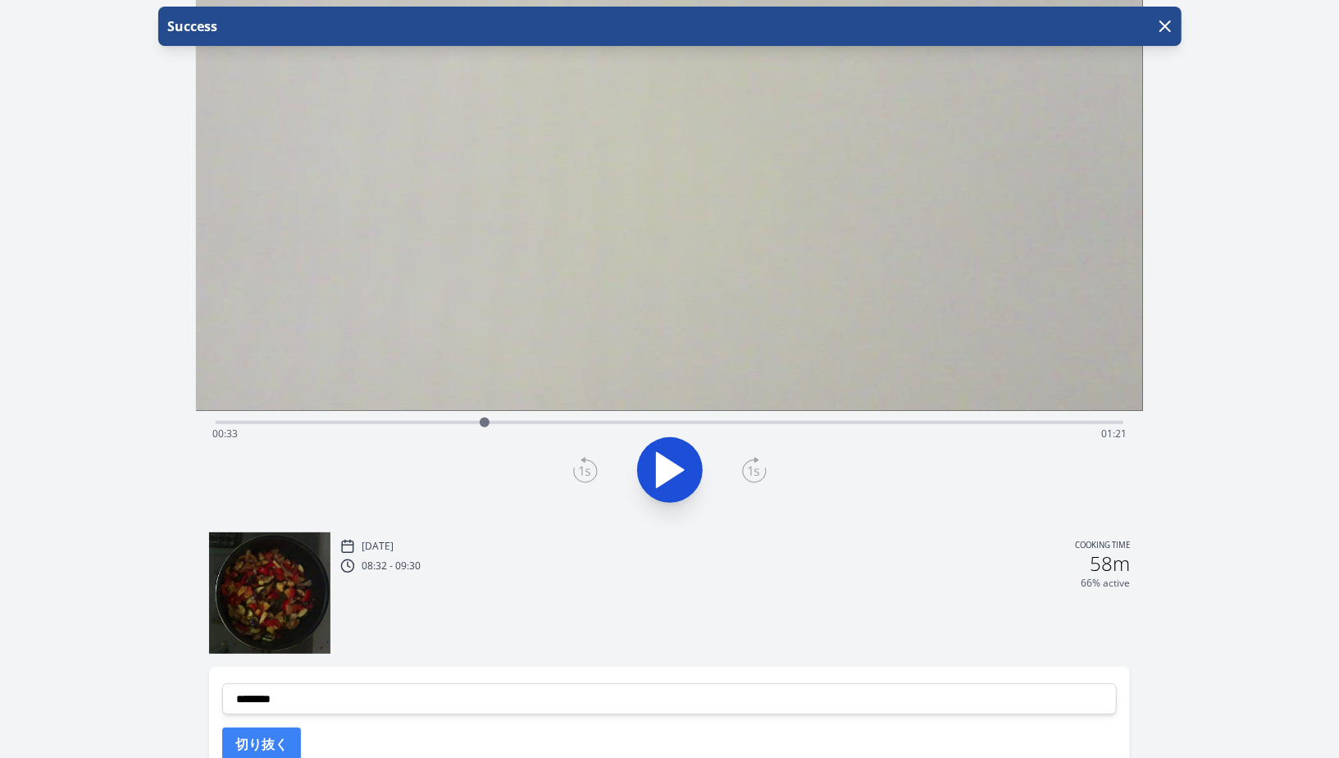
click at [638, 421] on div "Time elapsed: 00:33 Time remaining: 01:21" at bounding box center [669, 434] width 915 height 26
click at [603, 421] on div "Time elapsed: 00:52 Time remaining: 01:01" at bounding box center [669, 434] width 915 height 26
click at [631, 417] on div "Time elapsed: 00:48 Time remaining: 01:06" at bounding box center [670, 421] width 908 height 20
click at [706, 422] on div "Time elapsed: 00:52 Time remaining: 01:02" at bounding box center [669, 434] width 915 height 26
click at [763, 427] on div "Time elapsed: 01:01 Time remaining: 00:53" at bounding box center [669, 434] width 915 height 26
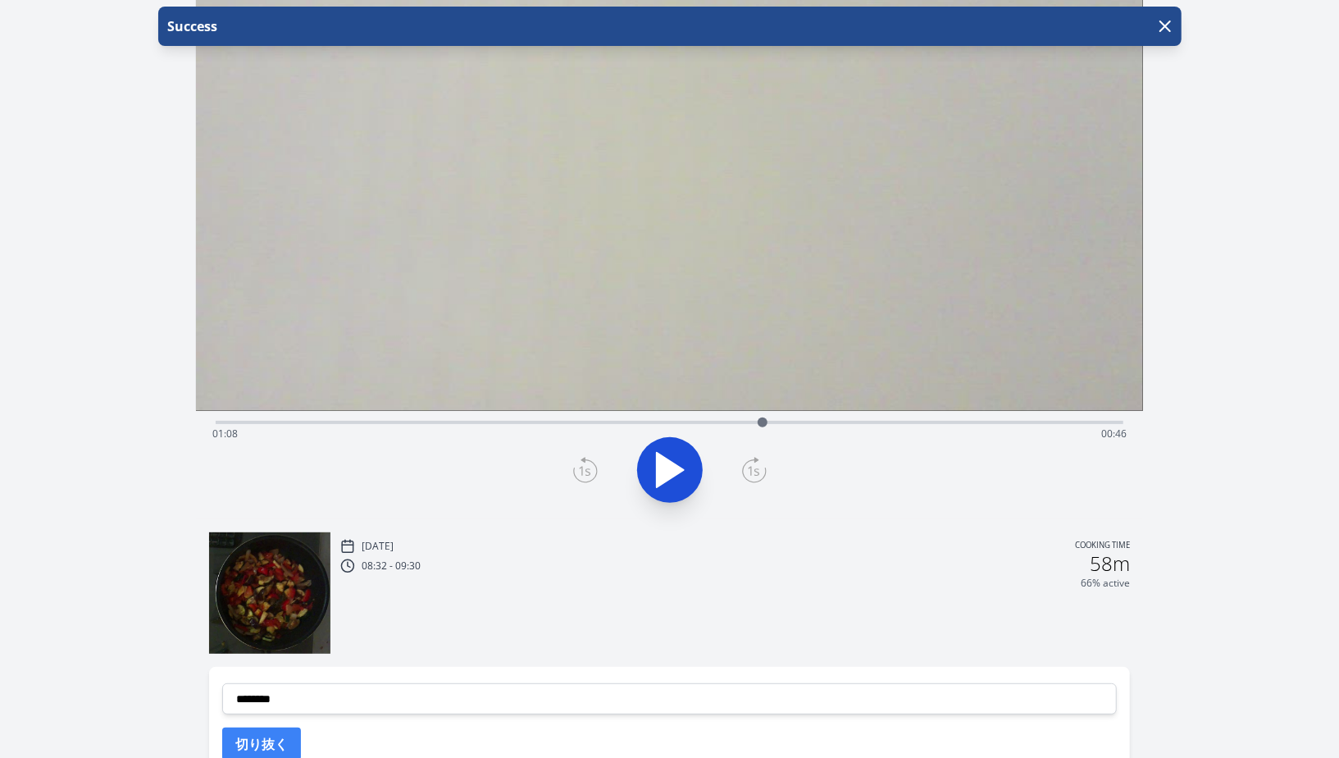
click at [844, 423] on div "Time elapsed: 01:08 Time remaining: 00:46" at bounding box center [669, 434] width 915 height 26
click at [924, 422] on div "Time elapsed: 01:18 Time remaining: 00:36" at bounding box center [669, 434] width 915 height 26
click at [950, 423] on div "Time elapsed: 01:28 Time remaining: 00:26" at bounding box center [669, 434] width 915 height 26
click at [996, 424] on div "Time elapsed: 01:32 Time remaining: 00:22" at bounding box center [669, 434] width 915 height 26
click at [1038, 422] on div "Time elapsed: 01:37 Time remaining: 00:17" at bounding box center [669, 434] width 915 height 26
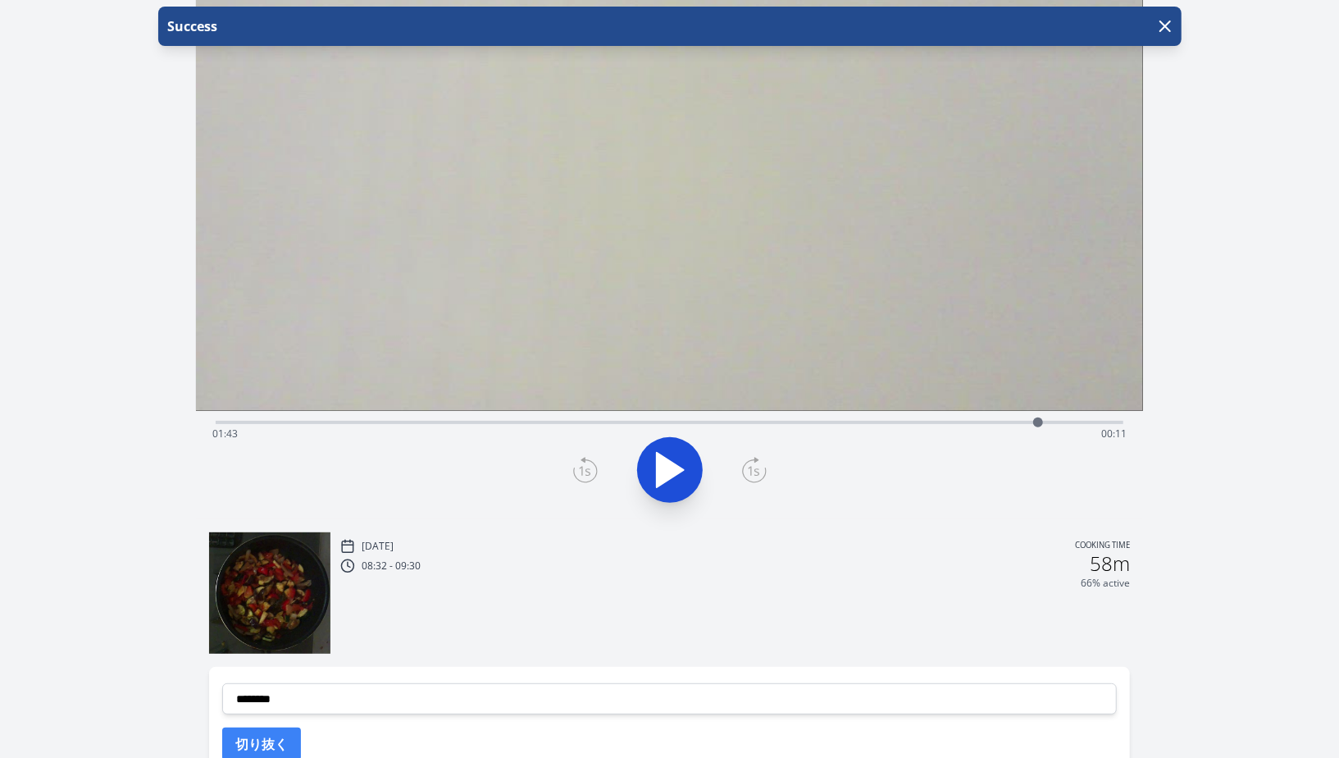
click at [1088, 421] on div "Time elapsed: 01:43 Time remaining: 00:11" at bounding box center [669, 434] width 915 height 26
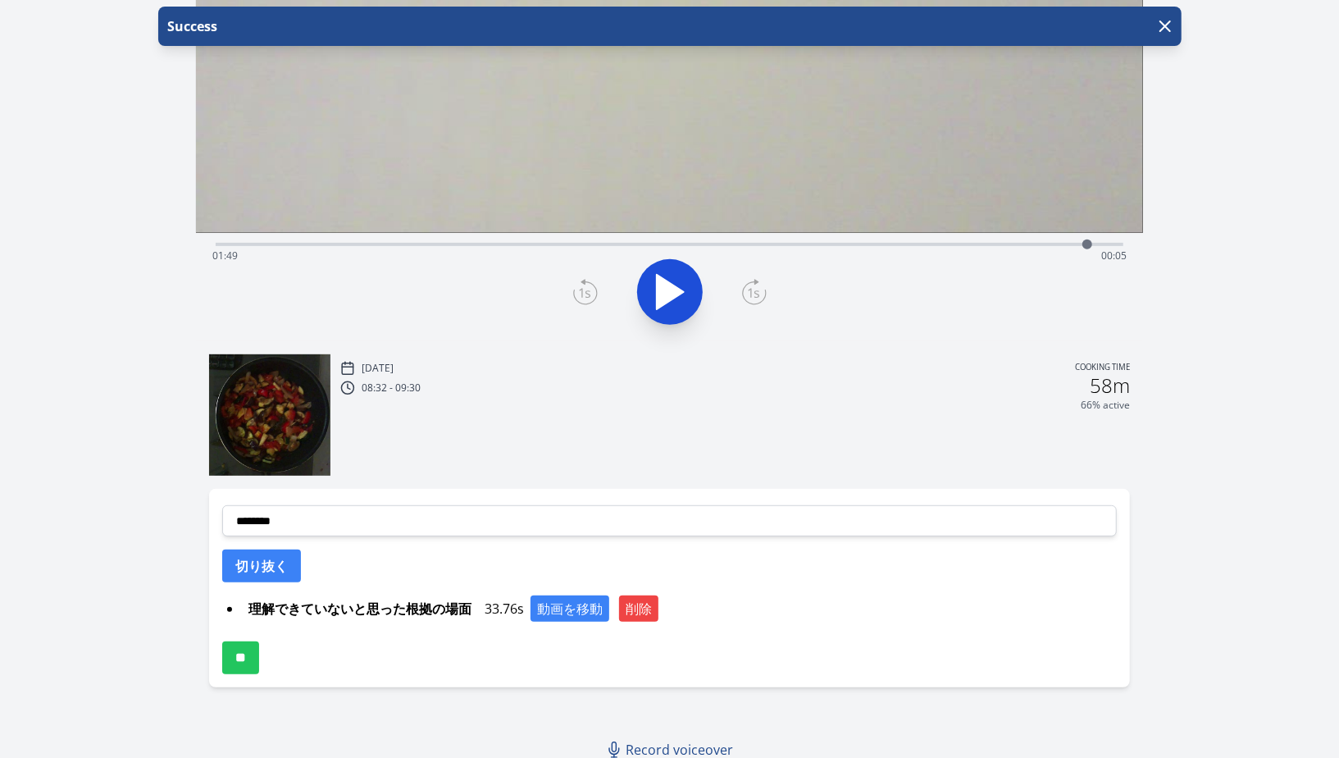
scroll to position [340, 0]
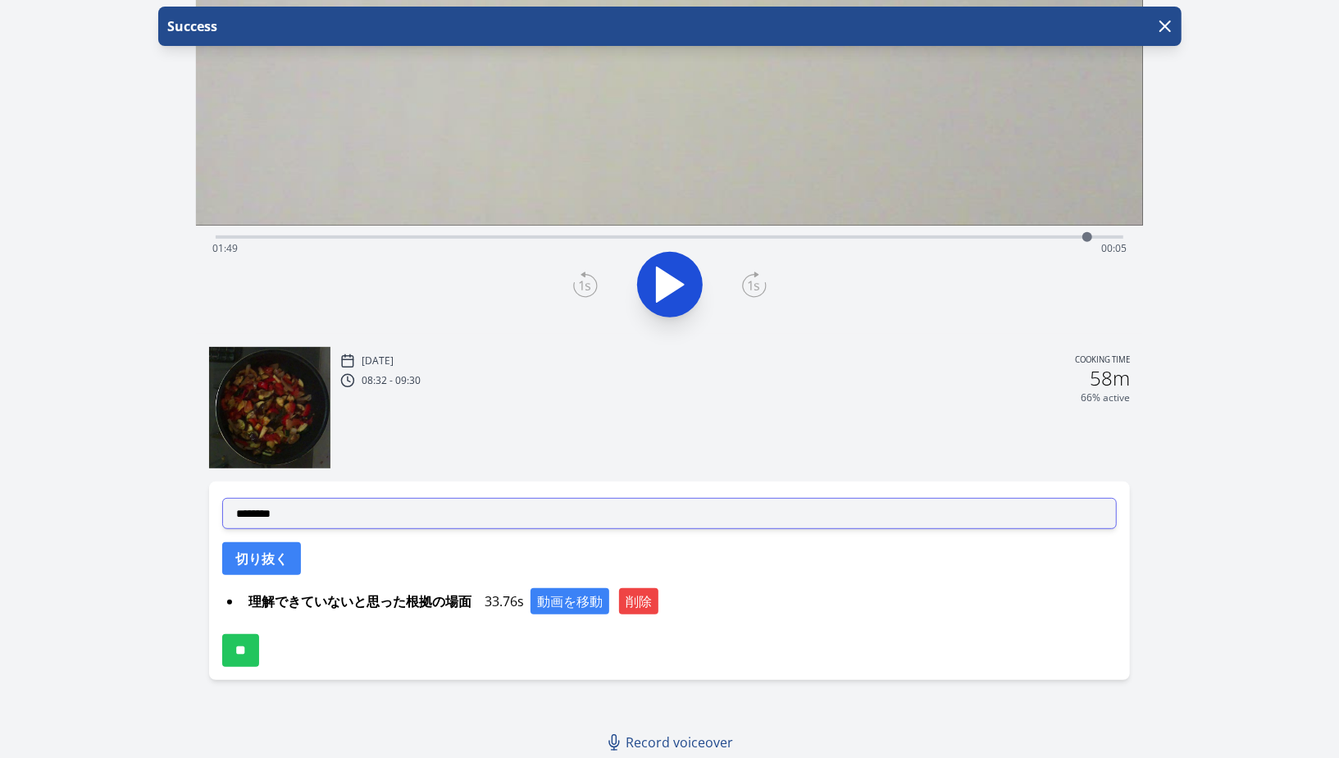
click at [514, 518] on select "**********" at bounding box center [669, 513] width 895 height 31
select select "**********"
click at [222, 498] on select "**********" at bounding box center [669, 513] width 895 height 31
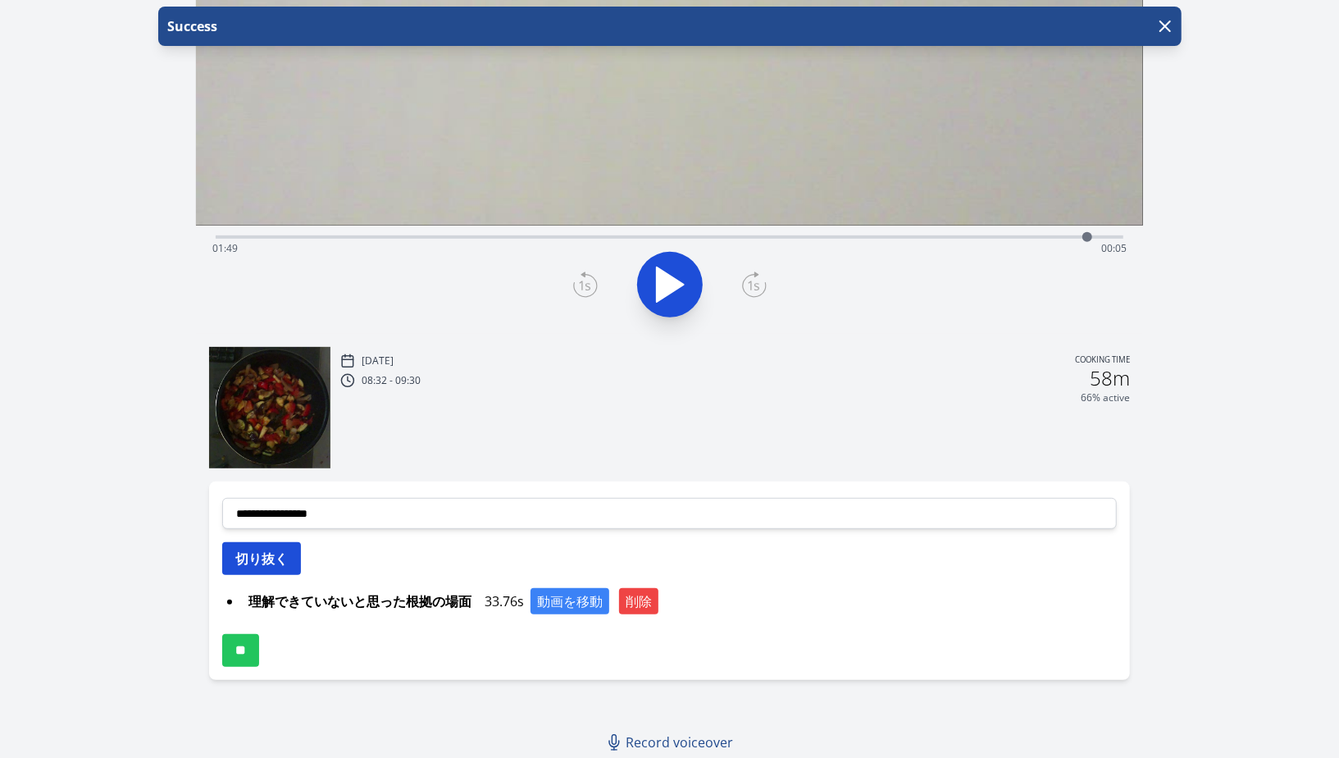
click at [279, 563] on button "切り抜く" at bounding box center [261, 558] width 79 height 33
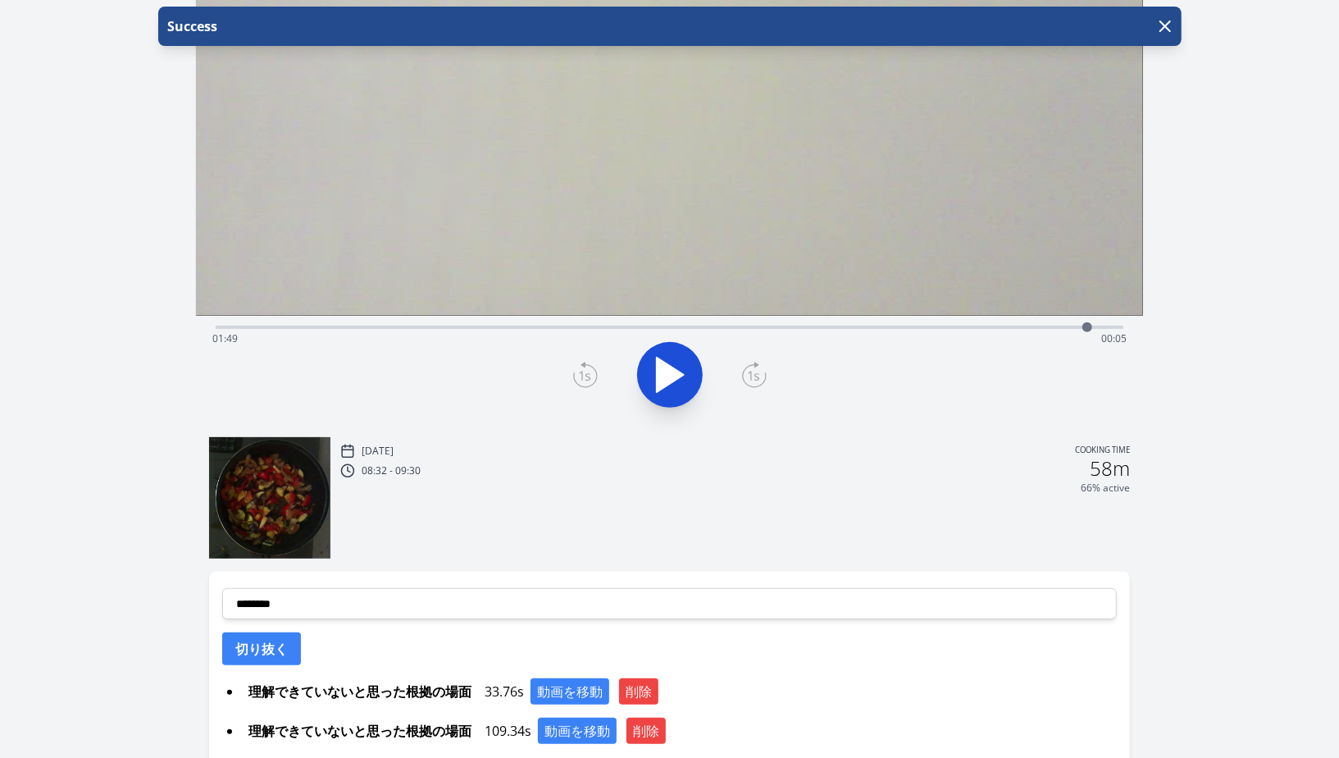
scroll to position [189, 0]
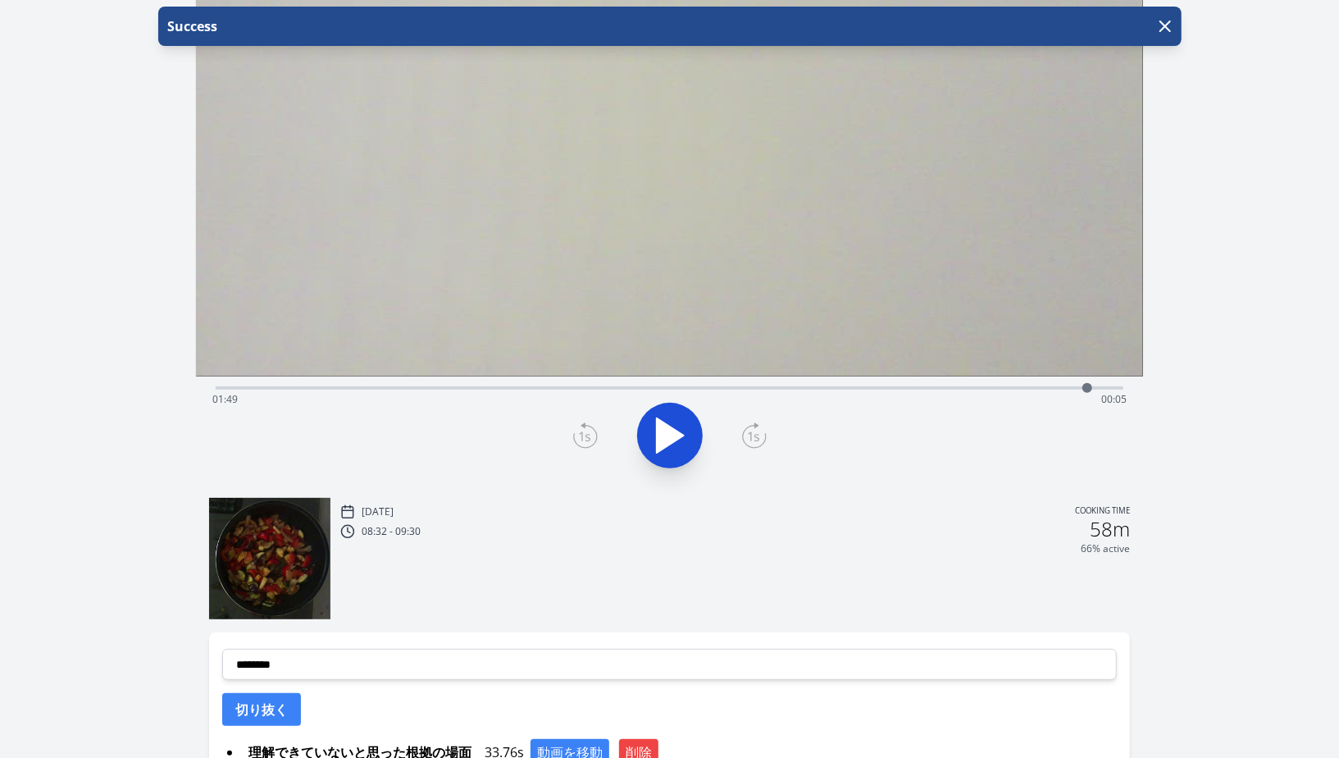
click at [641, 458] on div at bounding box center [670, 435] width 928 height 79
click at [669, 448] on icon at bounding box center [670, 436] width 46 height 46
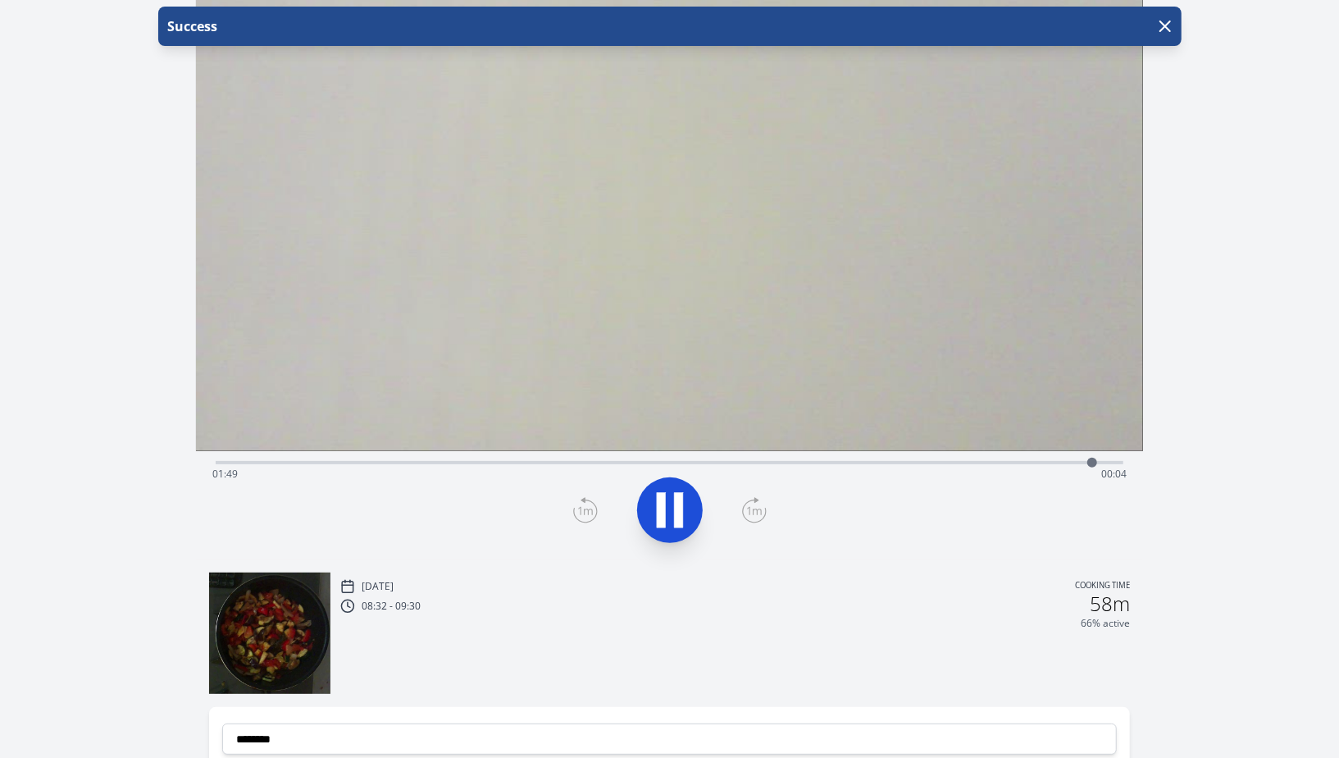
scroll to position [93, 0]
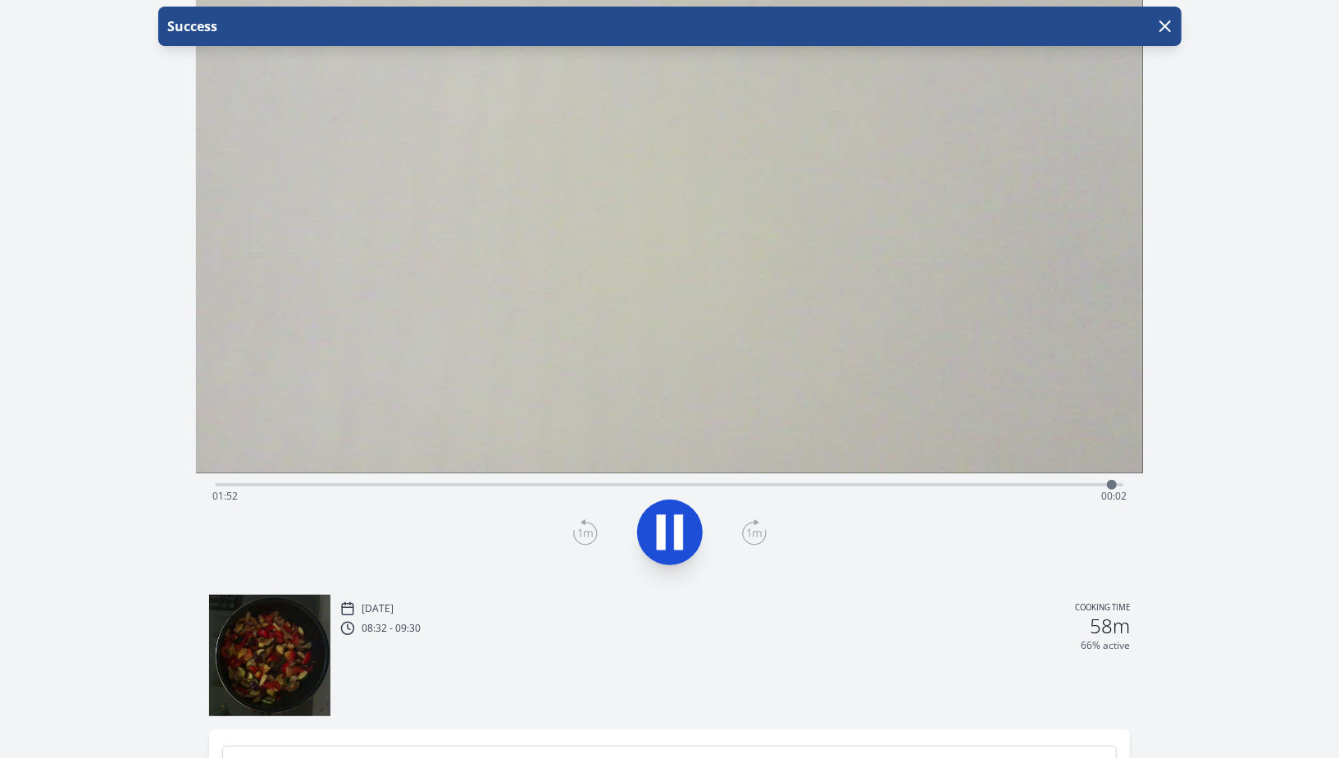
click at [676, 526] on icon at bounding box center [678, 531] width 9 height 35
click at [676, 526] on icon at bounding box center [670, 532] width 27 height 34
click at [676, 526] on icon at bounding box center [678, 531] width 9 height 35
click at [583, 536] on icon at bounding box center [585, 532] width 25 height 26
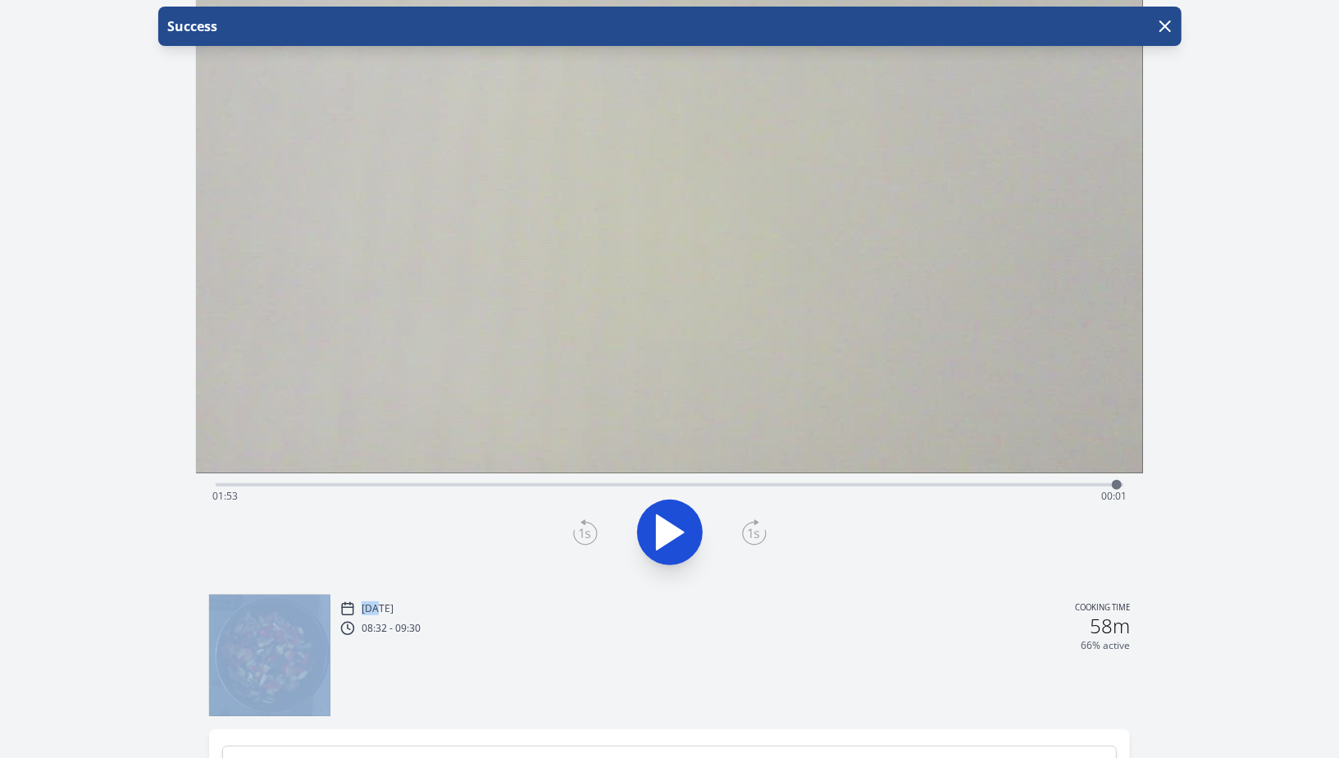
click at [583, 536] on icon at bounding box center [585, 532] width 25 height 26
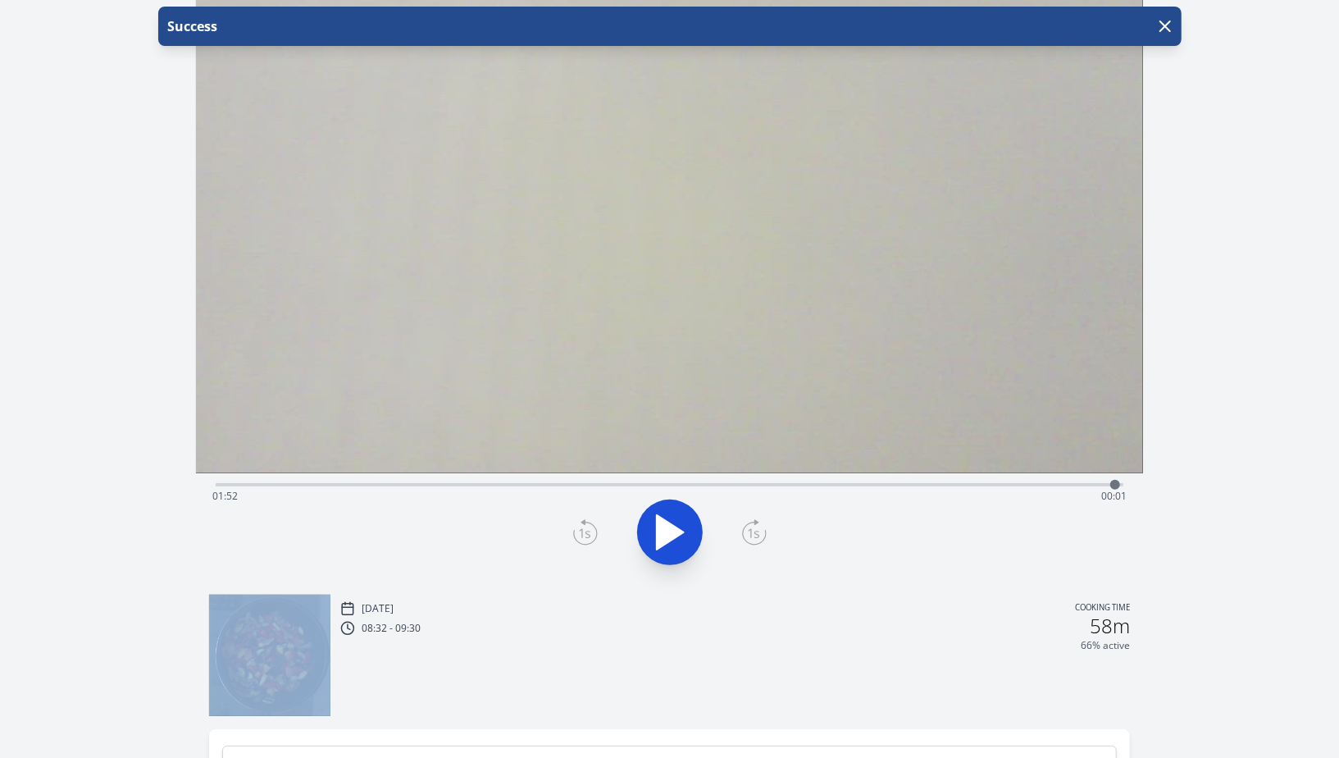
click at [583, 536] on icon at bounding box center [585, 532] width 25 height 26
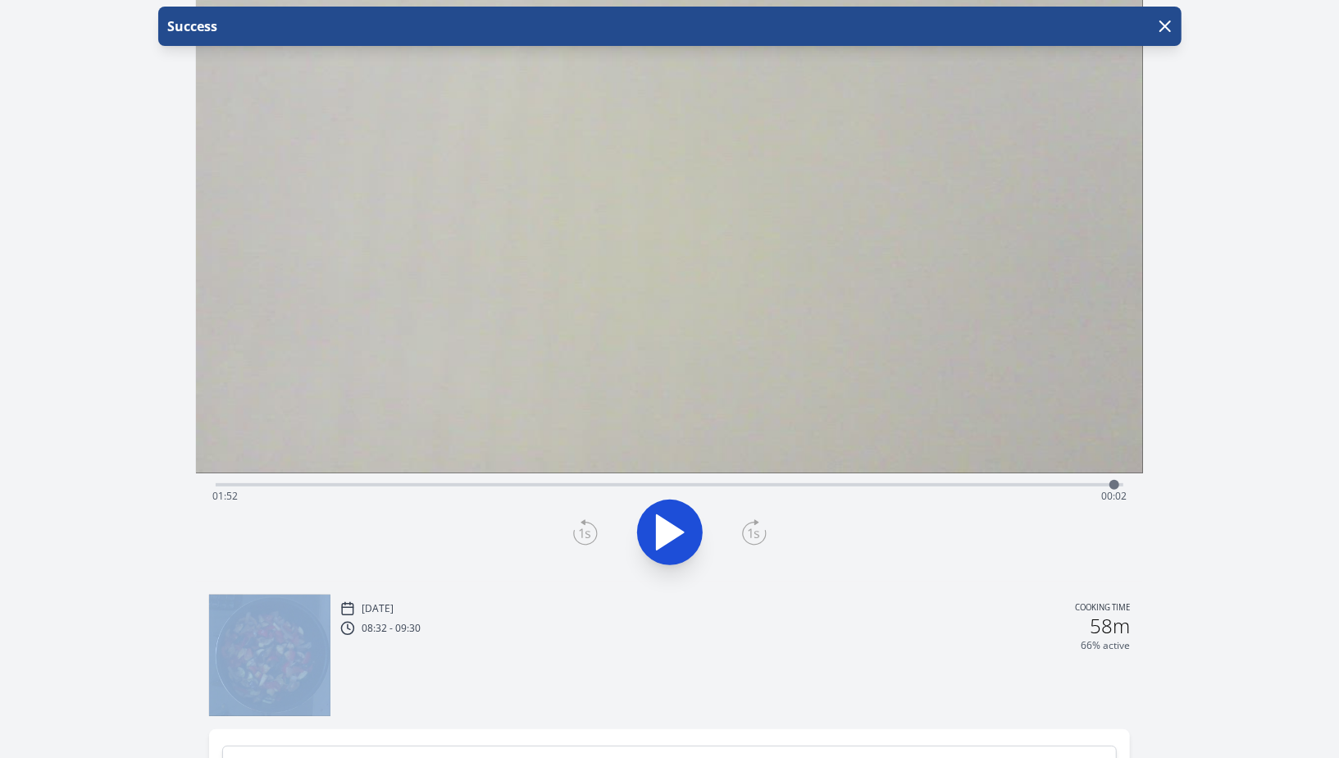
click at [583, 536] on icon at bounding box center [585, 532] width 25 height 26
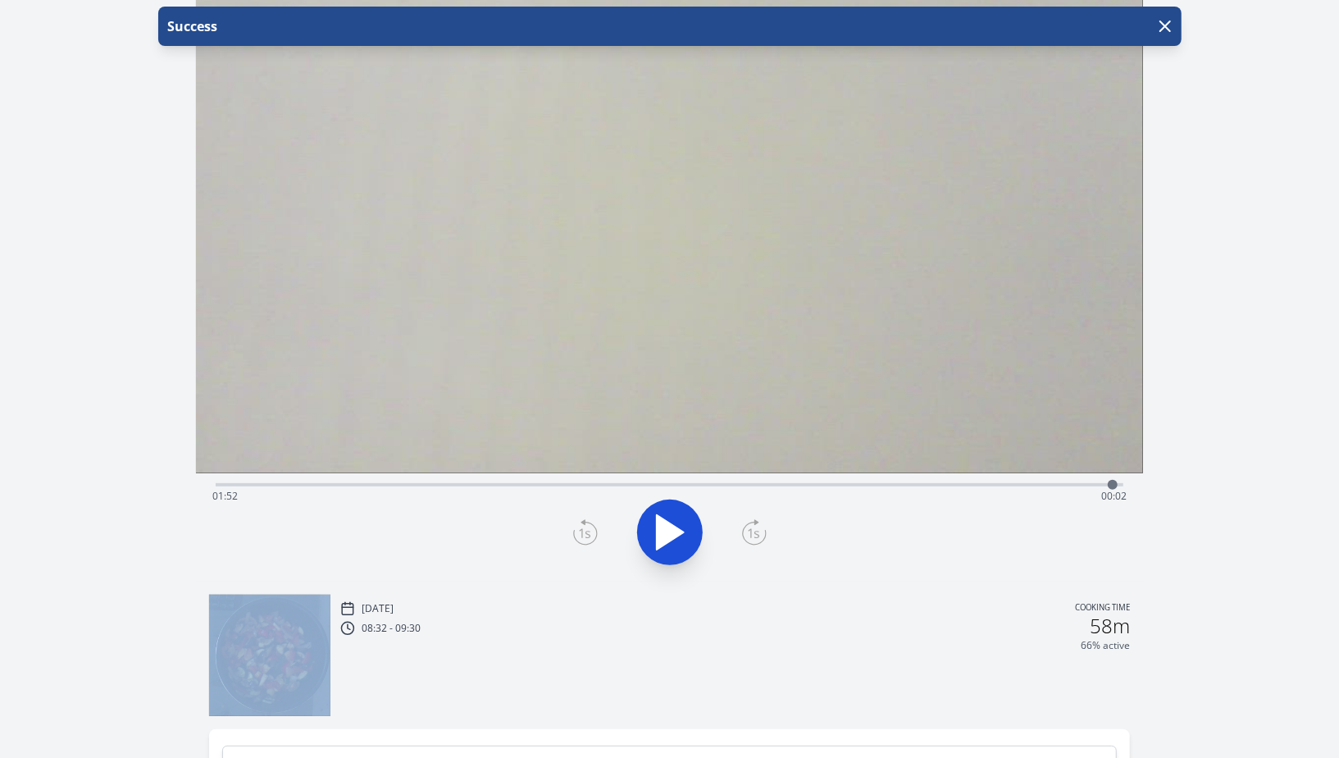
click at [583, 536] on icon at bounding box center [585, 532] width 25 height 26
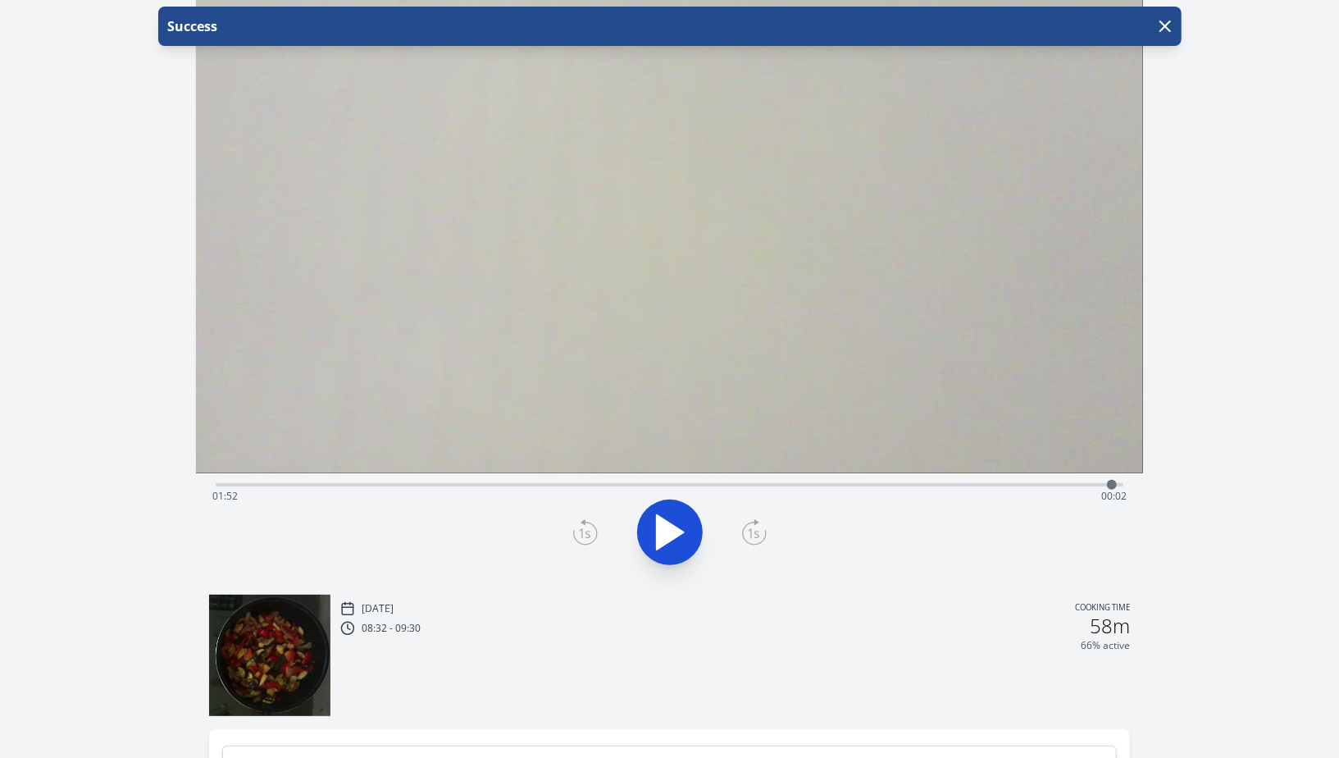
click at [581, 536] on icon at bounding box center [585, 532] width 25 height 26
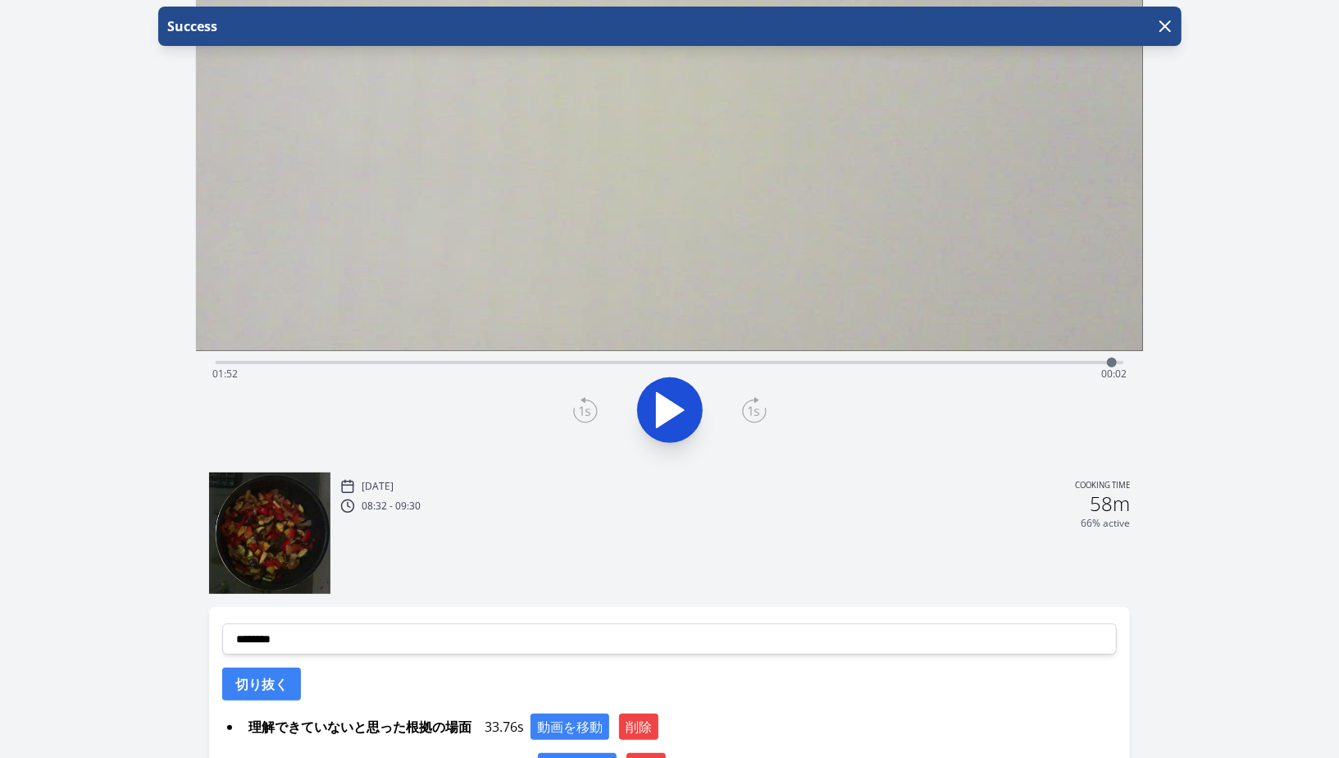
scroll to position [379, 0]
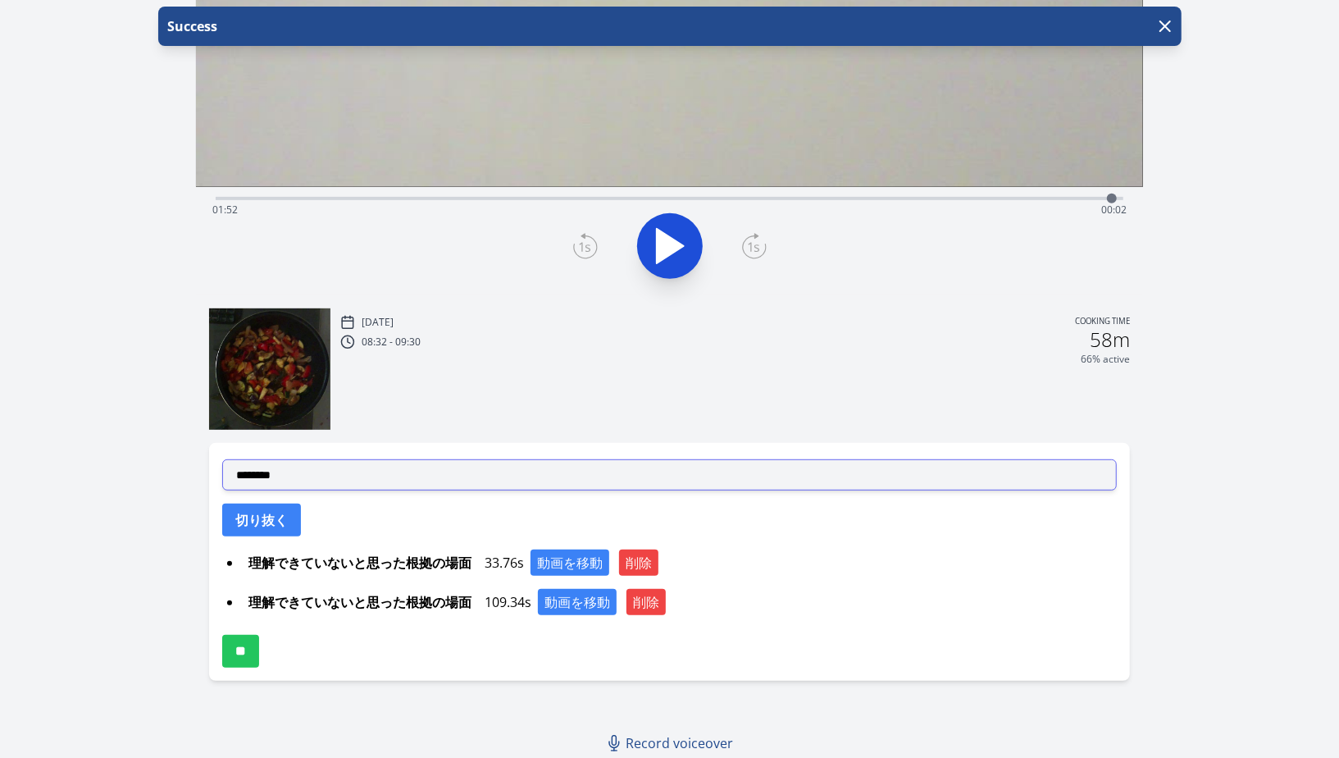
click at [665, 463] on select "**********" at bounding box center [669, 474] width 895 height 31
select select "**********"
click at [222, 459] on select "**********" at bounding box center [669, 474] width 895 height 31
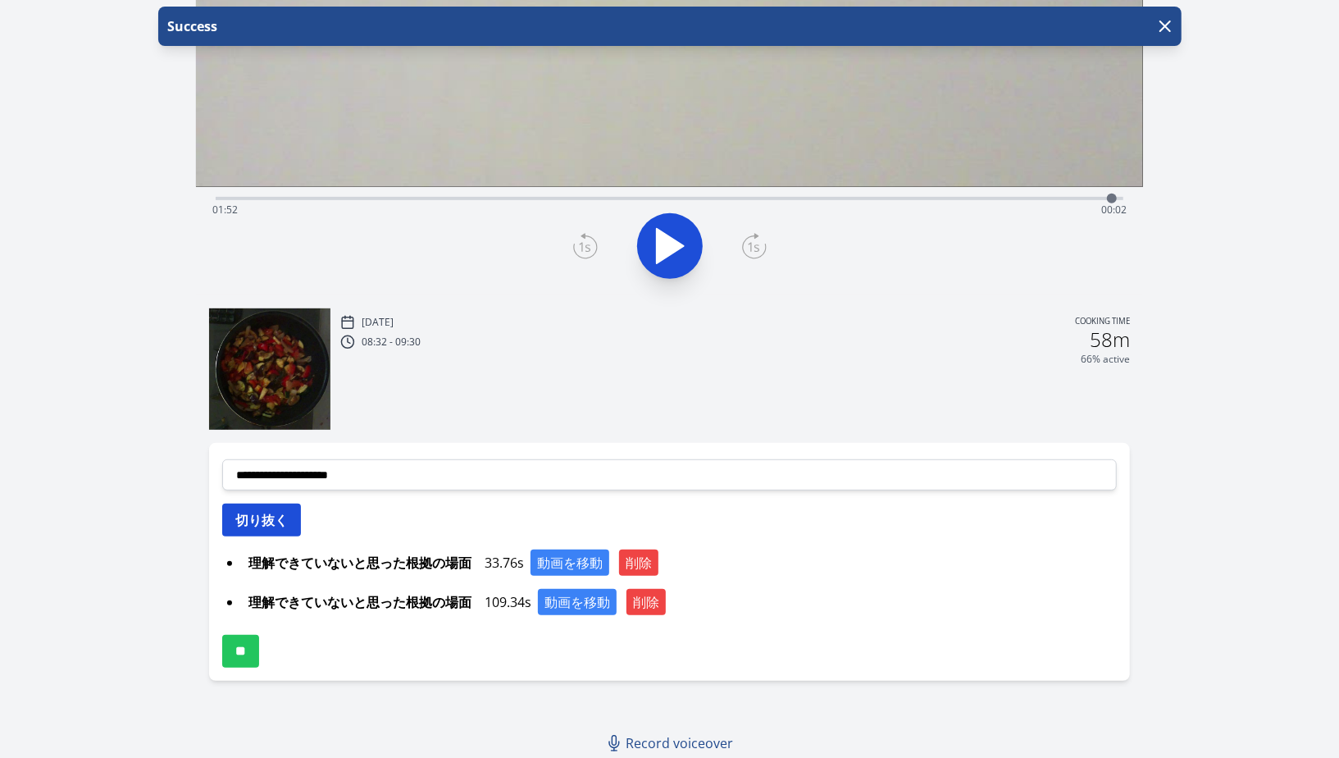
click at [270, 527] on button "切り抜く" at bounding box center [261, 520] width 79 height 33
select select
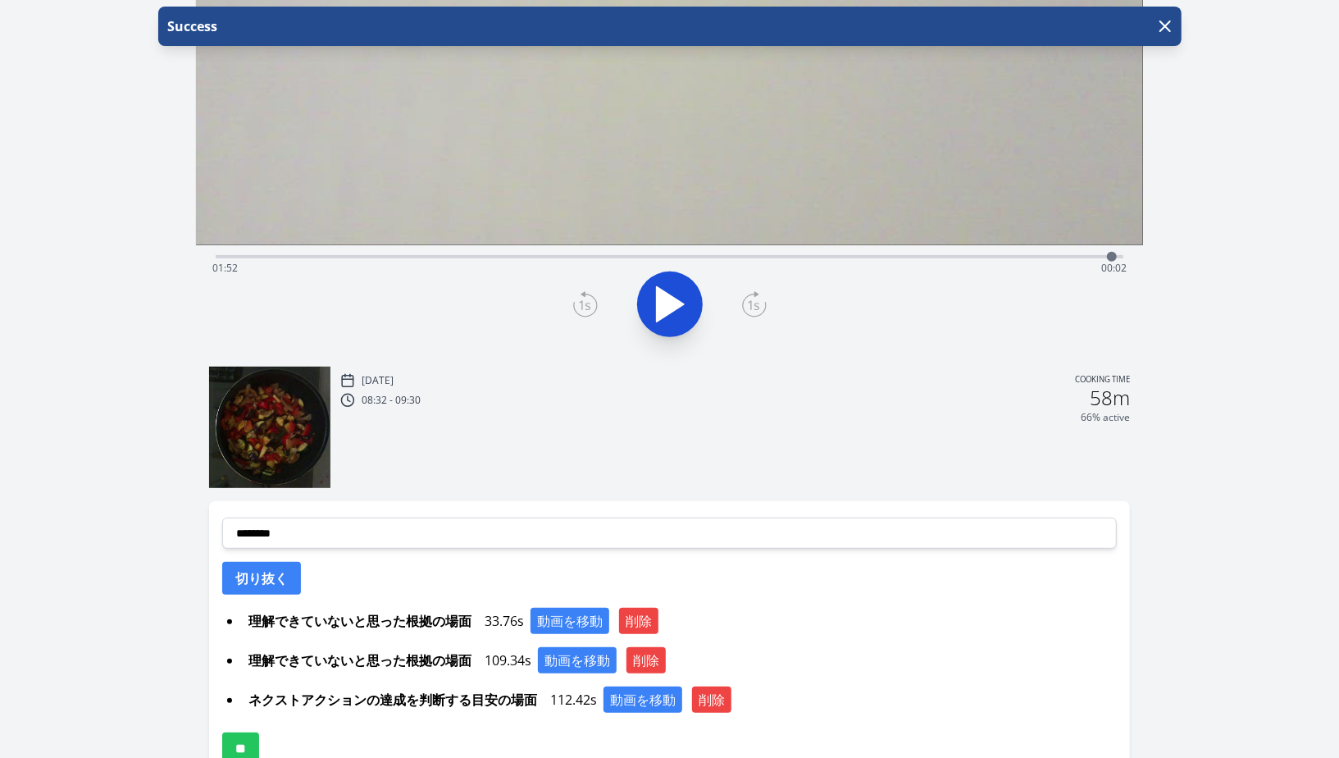
scroll to position [419, 0]
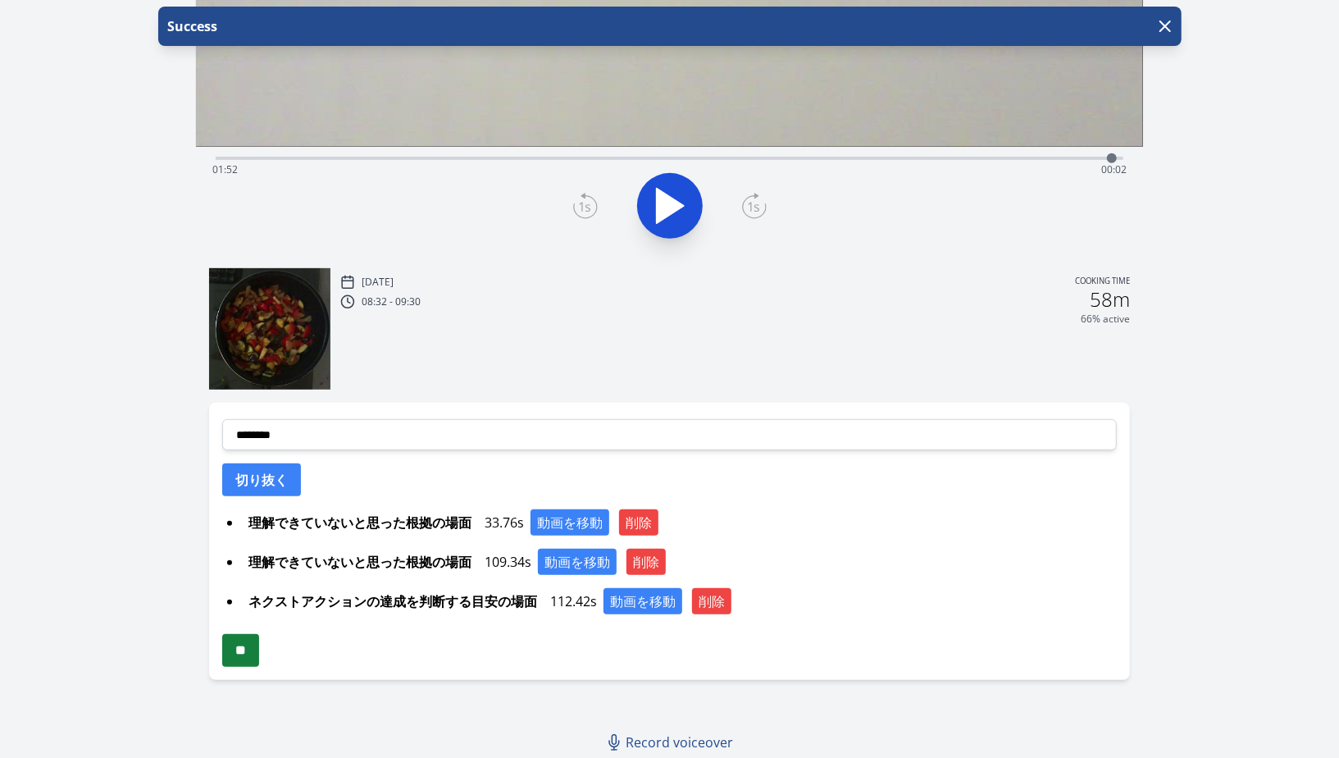
click at [249, 650] on input "**" at bounding box center [240, 650] width 37 height 33
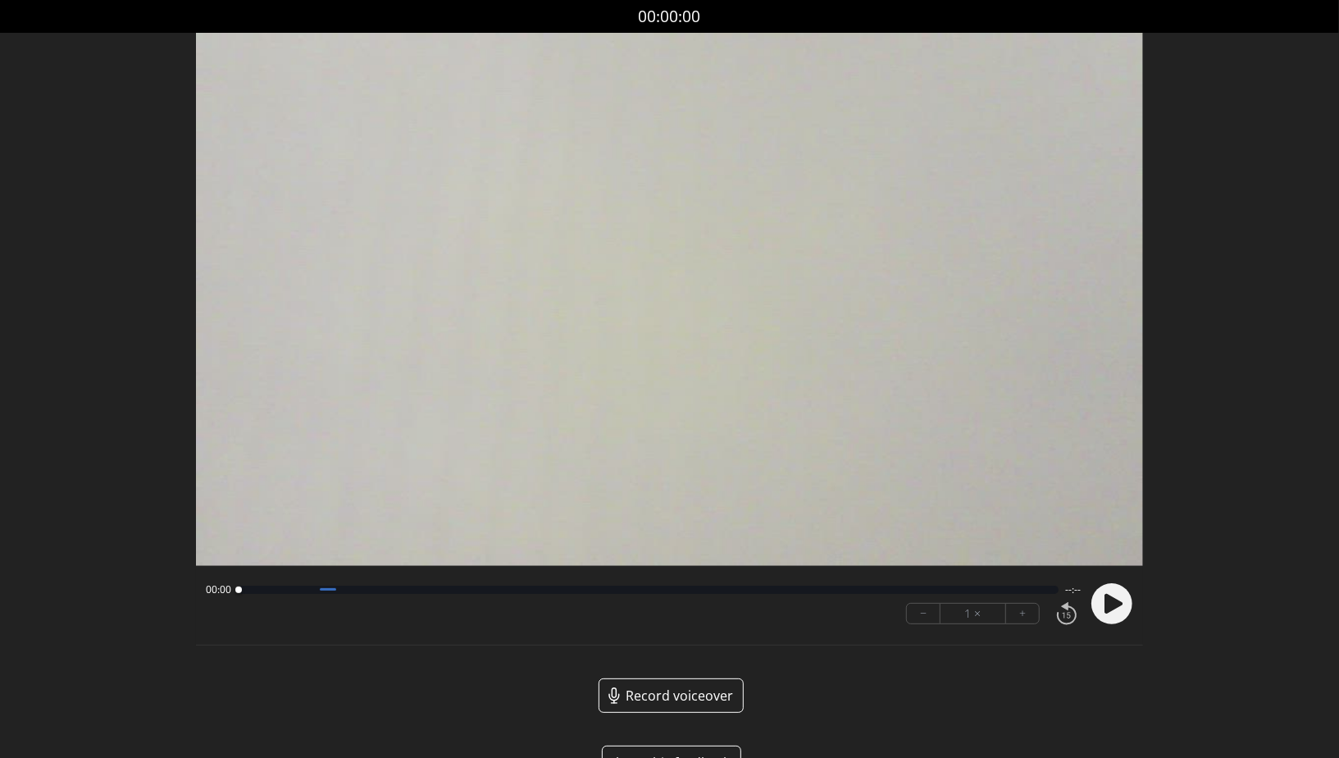
click at [1119, 601] on icon at bounding box center [1114, 604] width 18 height 20
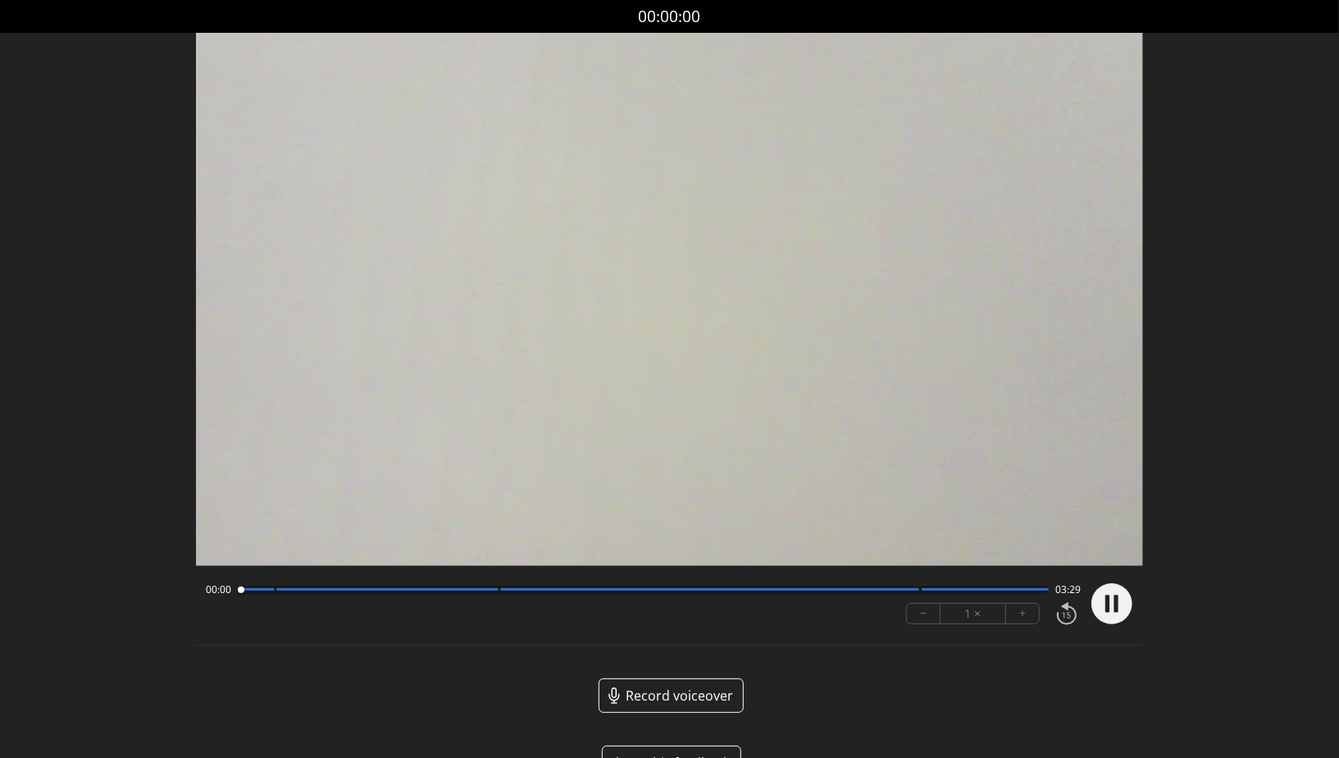
click at [1119, 601] on icon at bounding box center [1117, 603] width 4 height 17
click at [1119, 601] on icon at bounding box center [1114, 604] width 18 height 20
drag, startPoint x: 254, startPoint y: 594, endPoint x: 214, endPoint y: 591, distance: 40.3
click at [214, 591] on div "00:00 03:29" at bounding box center [643, 589] width 875 height 13
click at [272, 593] on div at bounding box center [643, 590] width 811 height 8
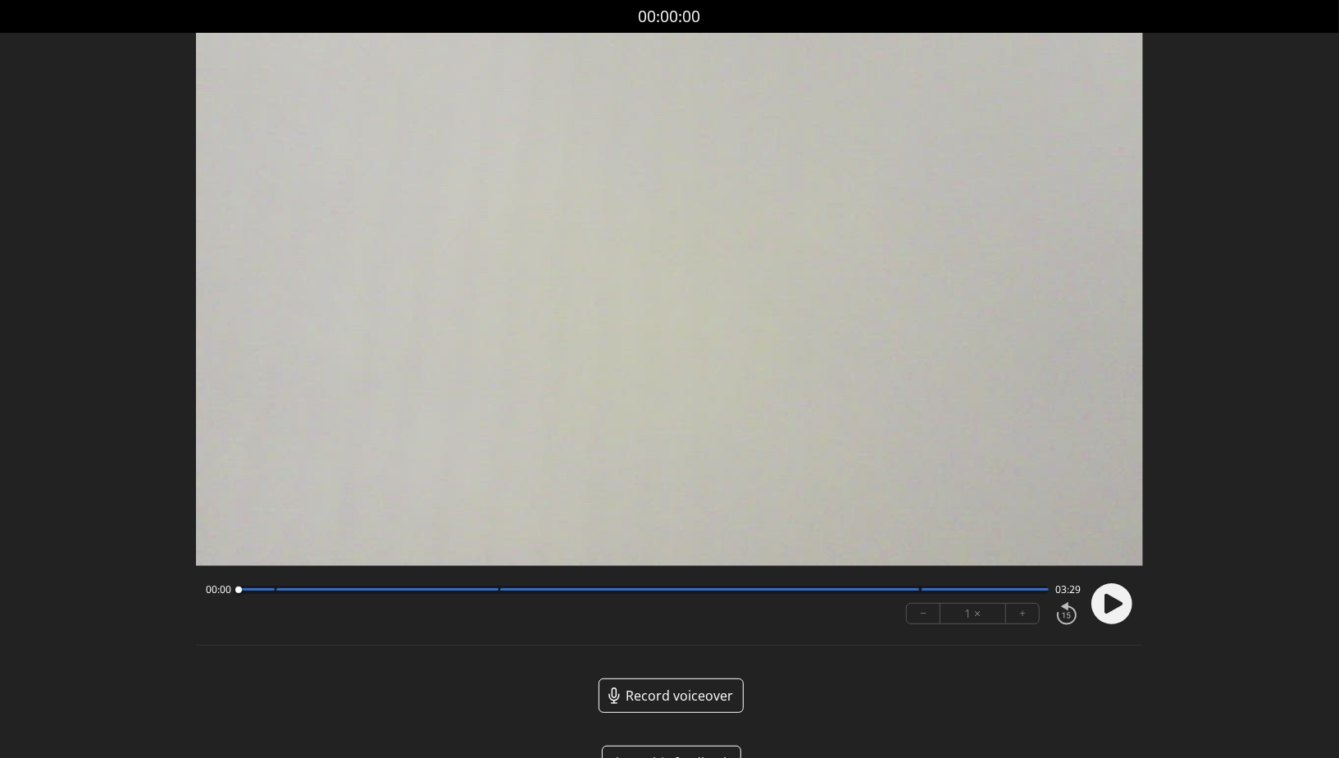
click at [272, 591] on div at bounding box center [643, 590] width 811 height 8
click at [1129, 618] on icon at bounding box center [1112, 603] width 43 height 43
click at [497, 594] on div at bounding box center [643, 590] width 811 height 8
click at [912, 590] on div at bounding box center [709, 589] width 419 height 2
click at [1121, 599] on circle at bounding box center [1112, 603] width 41 height 41
